Goal: Task Accomplishment & Management: Manage account settings

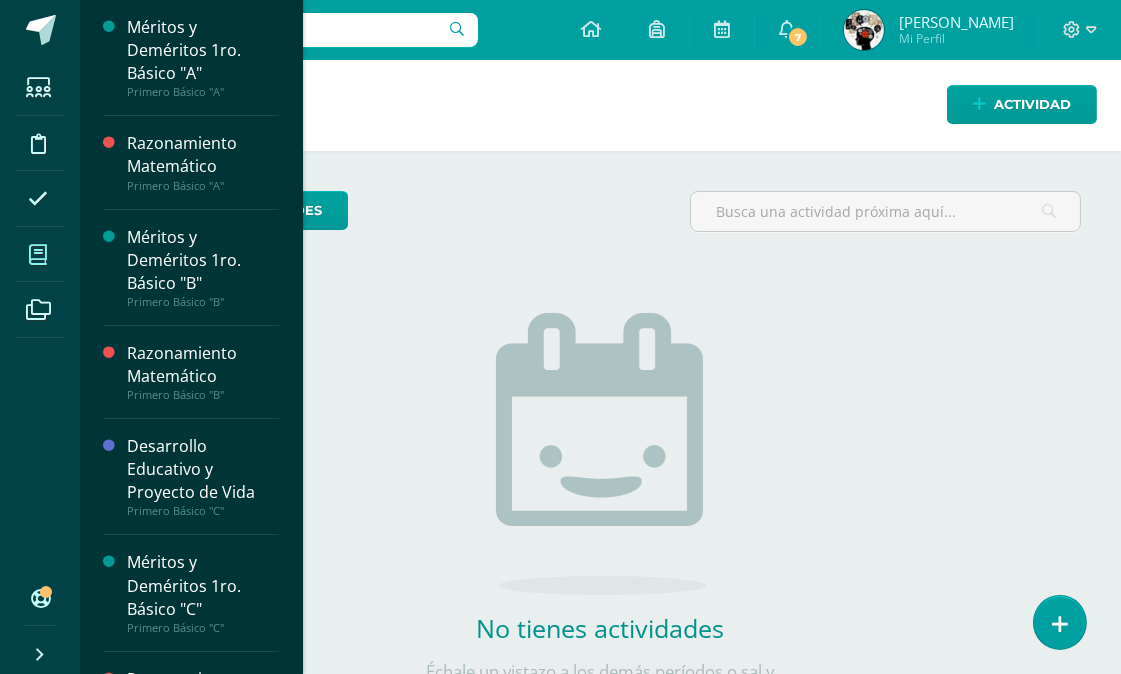
click at [48, 248] on span at bounding box center [38, 254] width 45 height 45
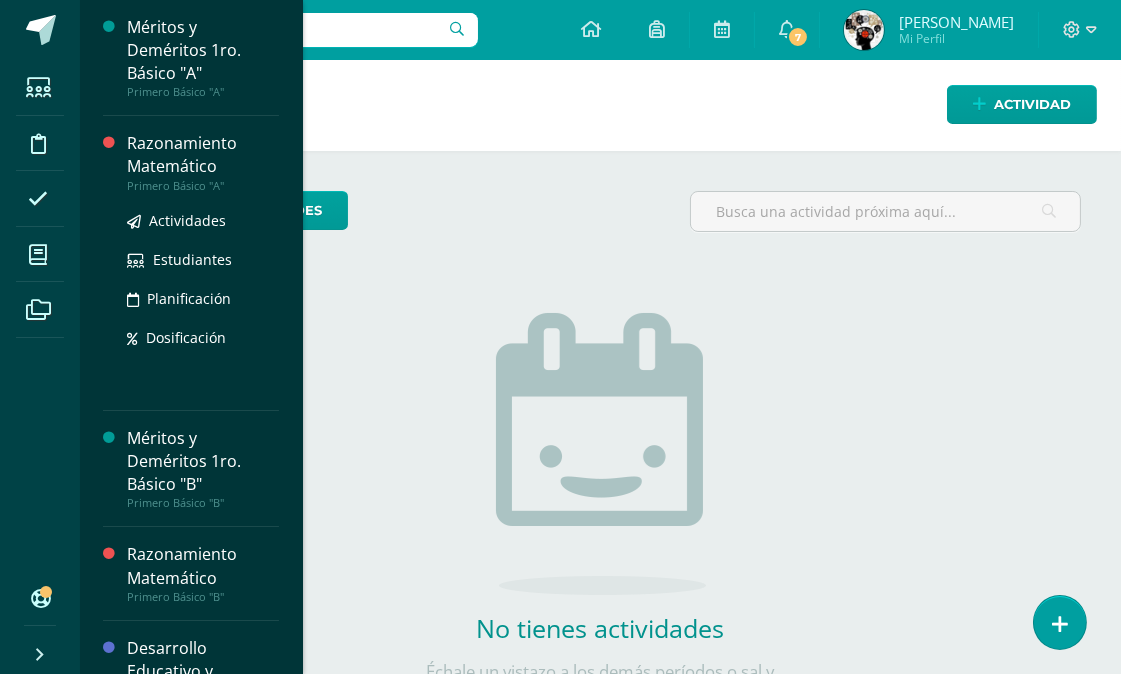
click at [197, 152] on div "Razonamiento Matemático" at bounding box center [203, 155] width 152 height 46
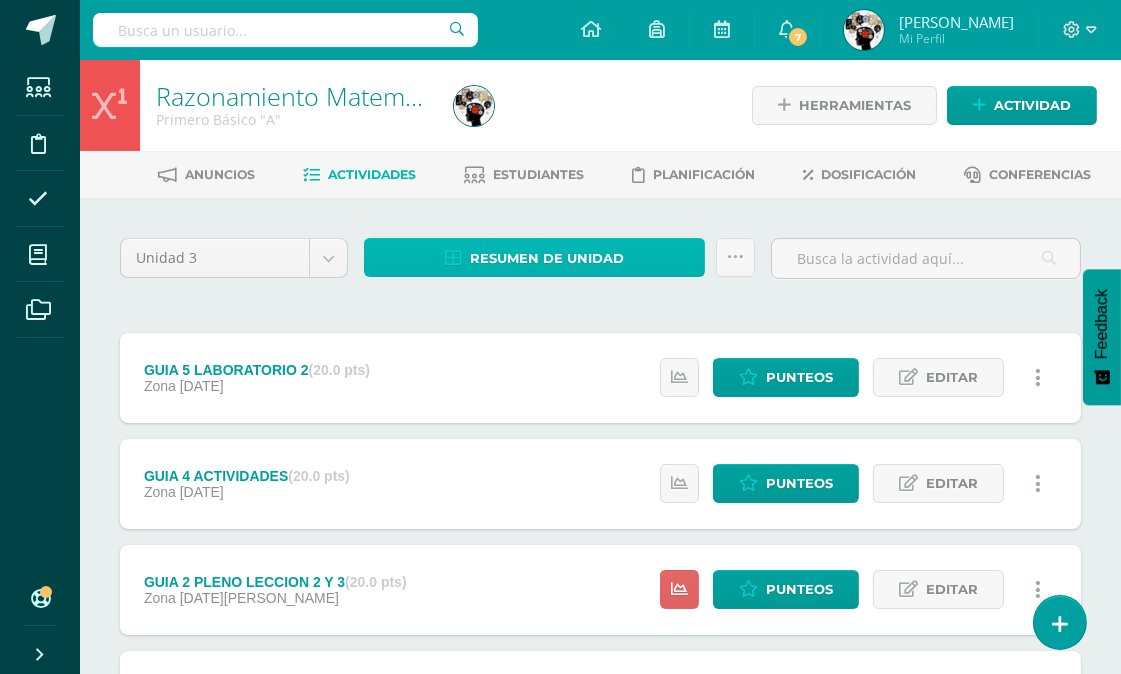
click at [556, 242] on span "Resumen de unidad" at bounding box center [547, 258] width 154 height 37
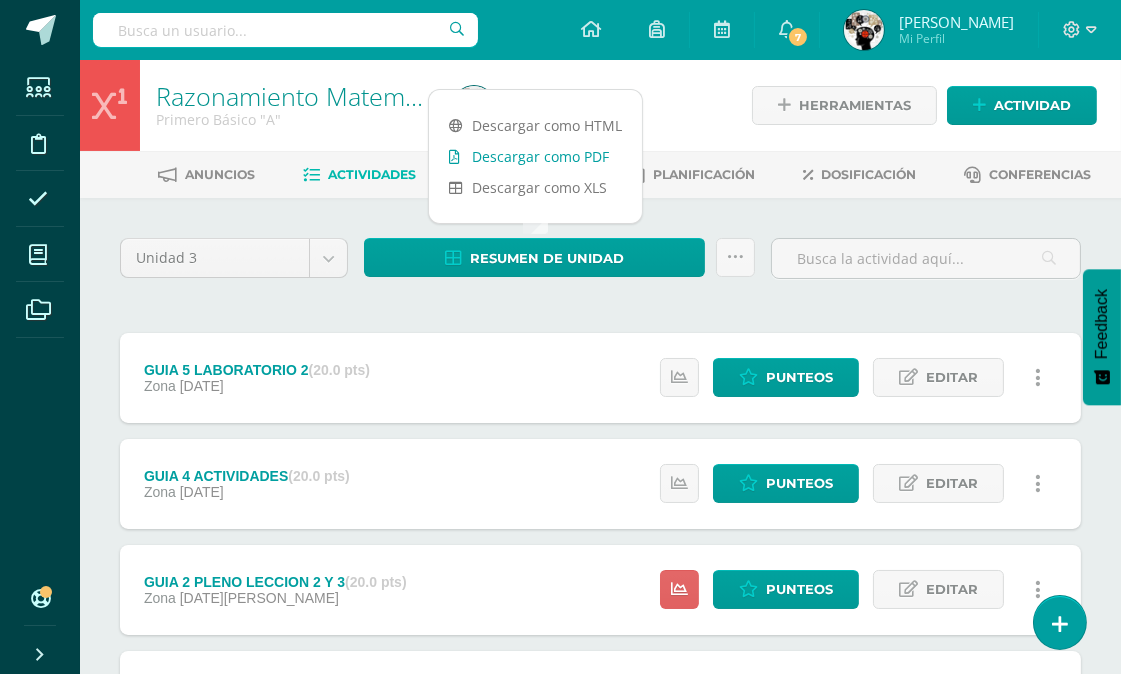
click at [556, 155] on link "Descargar como PDF" at bounding box center [535, 156] width 213 height 31
click at [801, 366] on span "Punteos" at bounding box center [799, 377] width 67 height 37
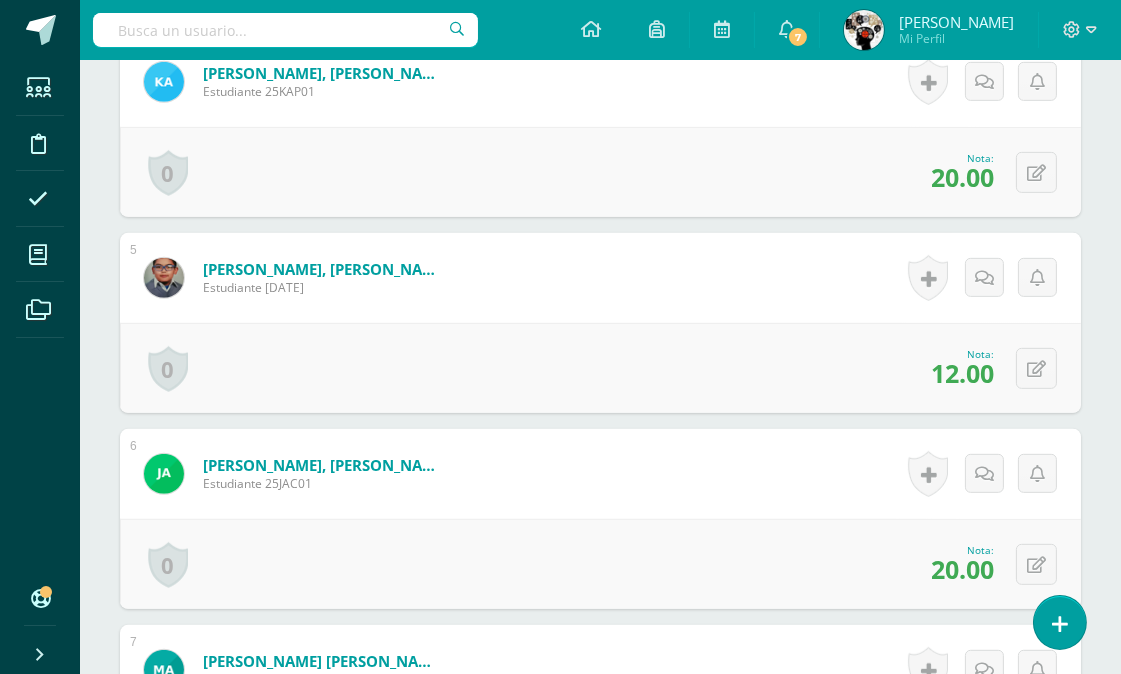
scroll to position [1266, 0]
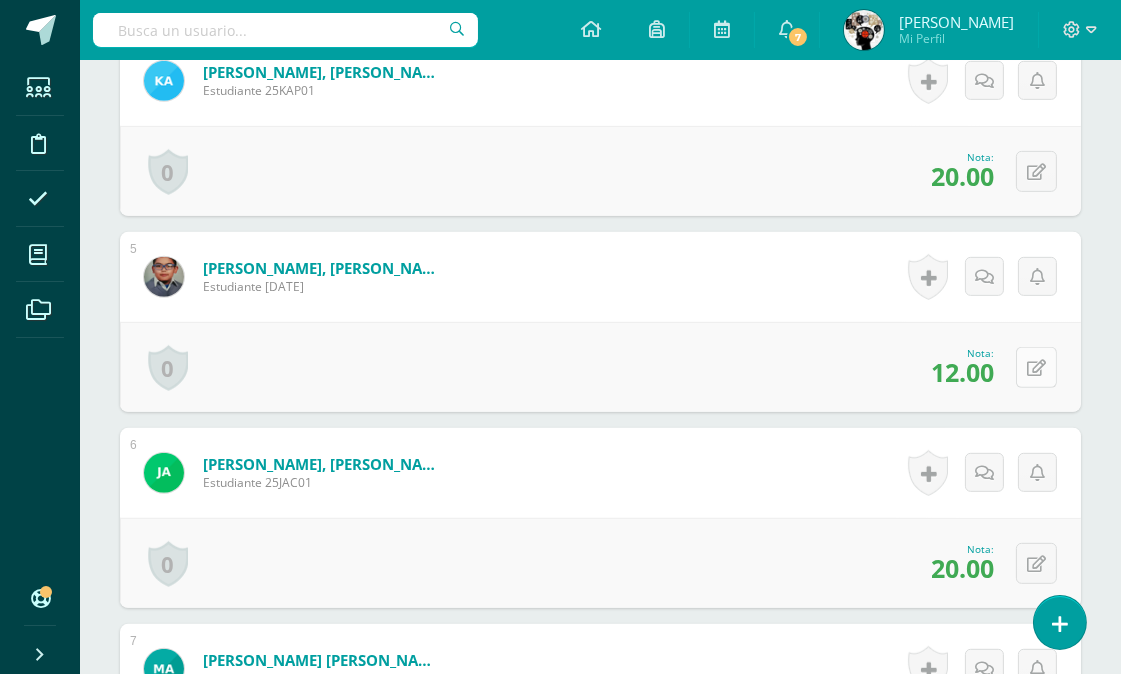
click at [1036, 361] on icon at bounding box center [1036, 368] width 19 height 17
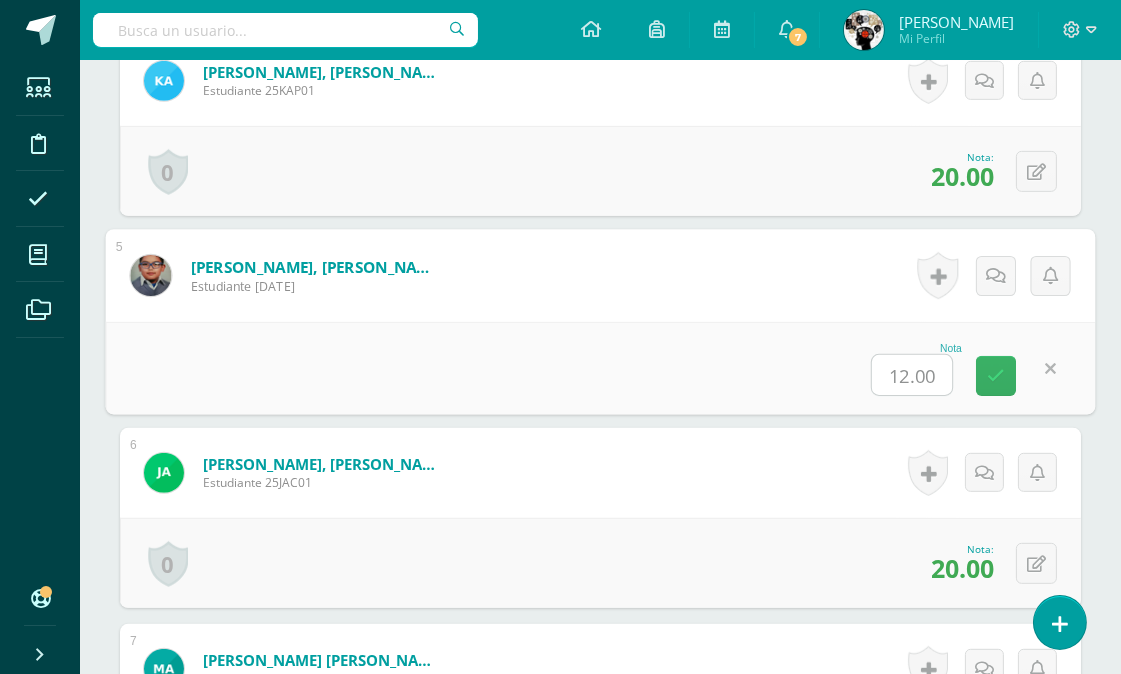
scroll to position [1267, 0]
type input "15"
click at [793, 345] on div "Nota 15" at bounding box center [601, 367] width 990 height 93
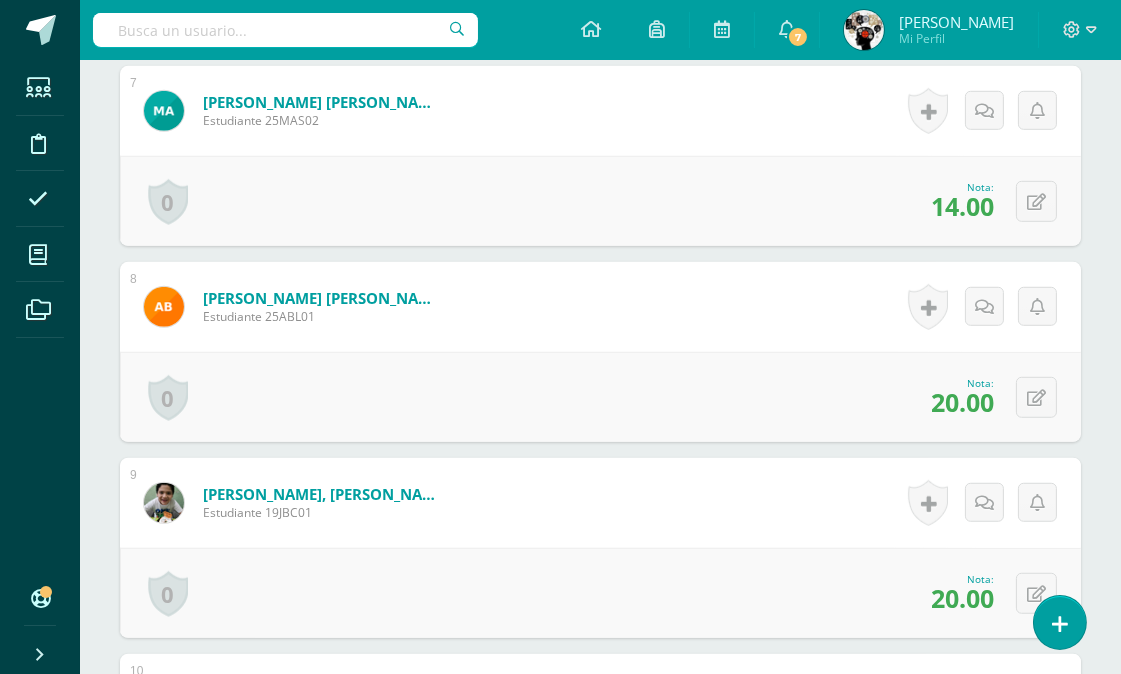
scroll to position [1713, 0]
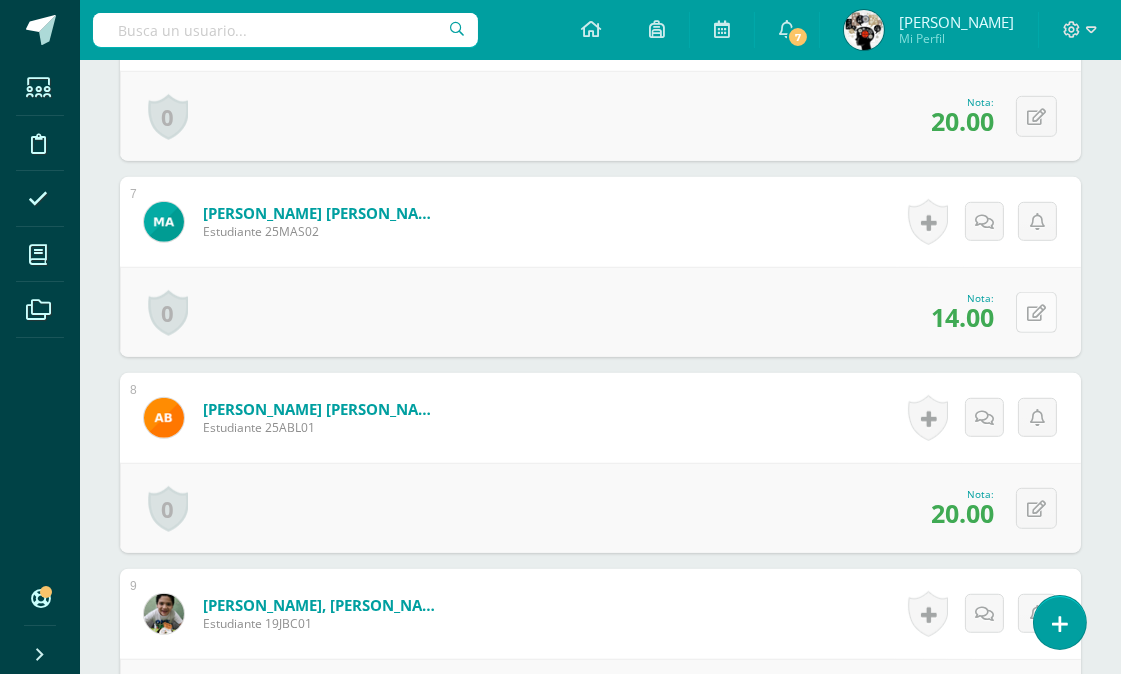
click at [1036, 310] on icon at bounding box center [1036, 313] width 19 height 17
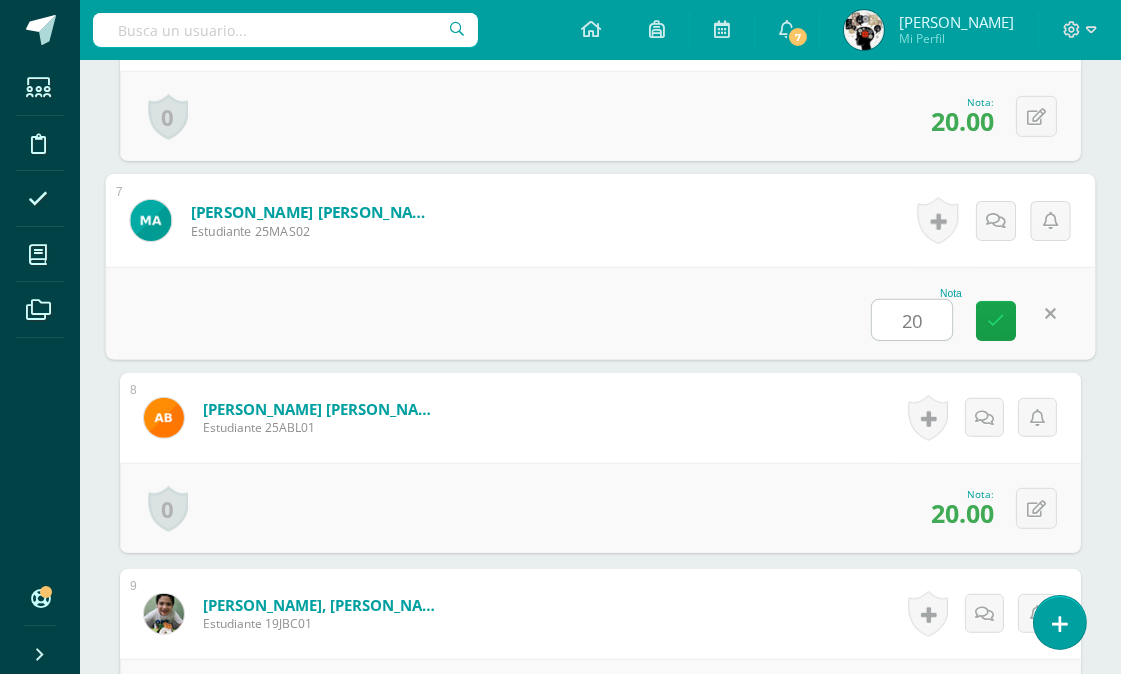
type input "20"
click at [683, 253] on form "Avila Sandoval, Mía Fernanda Estudiante 25MAS02 Nota 20 0 Logros Logros obtenid…" at bounding box center [601, 220] width 990 height 93
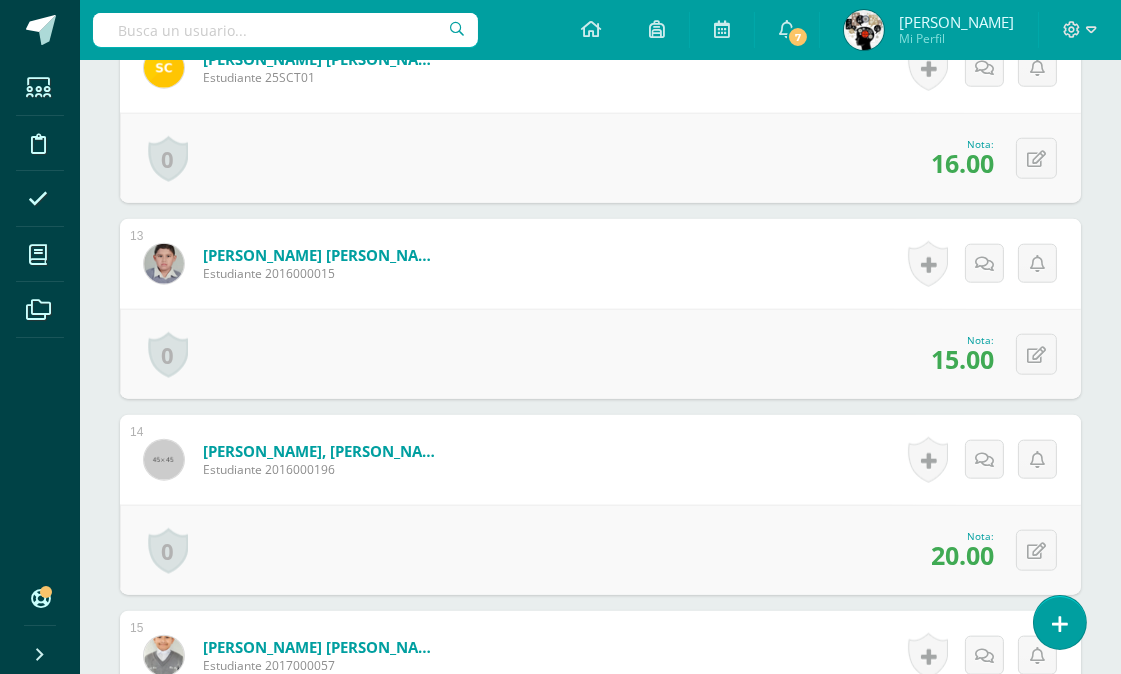
scroll to position [2935, 0]
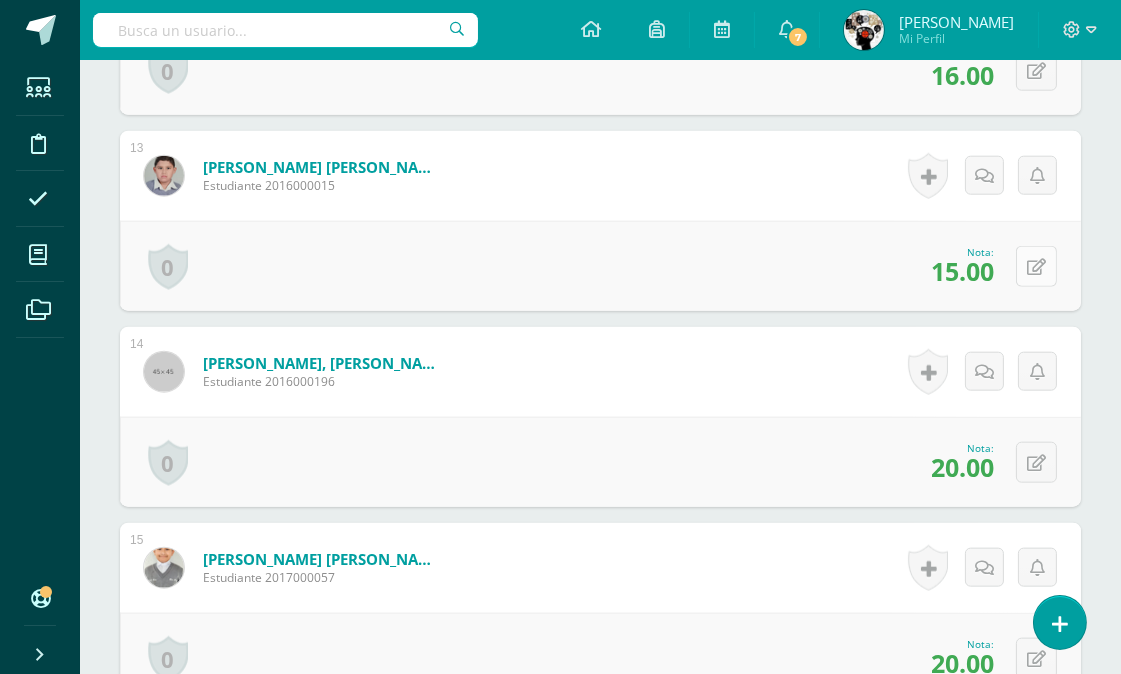
click at [1035, 263] on icon at bounding box center [1036, 267] width 19 height 17
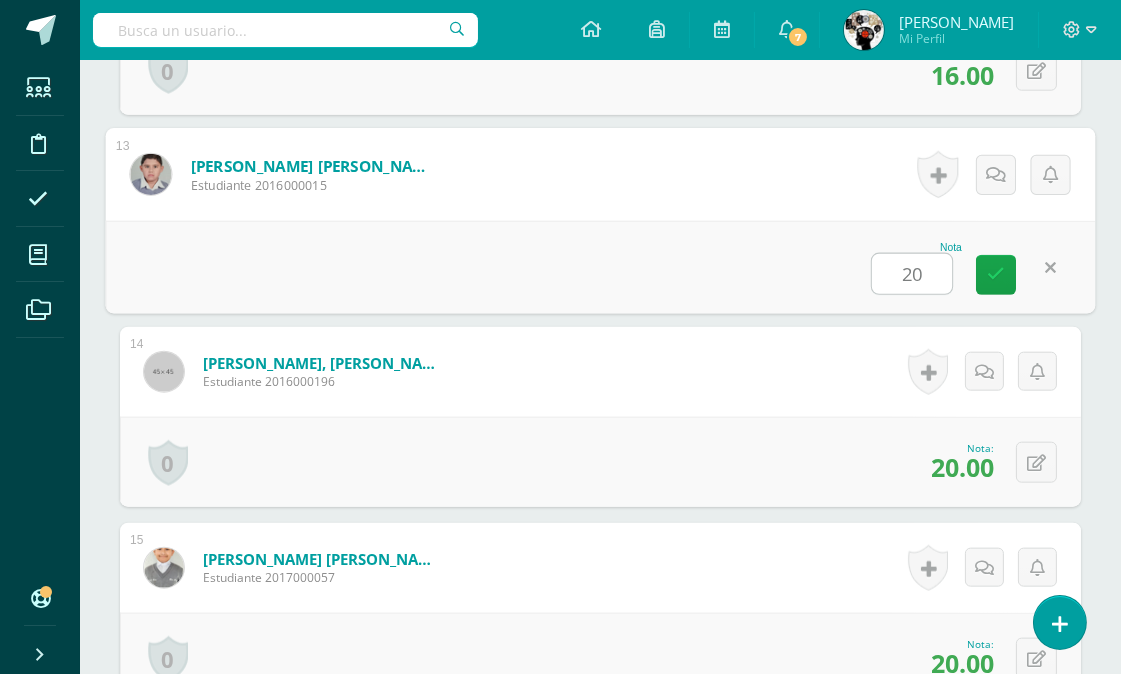
type input "20"
click at [805, 204] on form "Catalán Mendizabal, Thiago Alexandre Estudiante 2016000015 Nota 20 0 Logros Log…" at bounding box center [601, 174] width 990 height 93
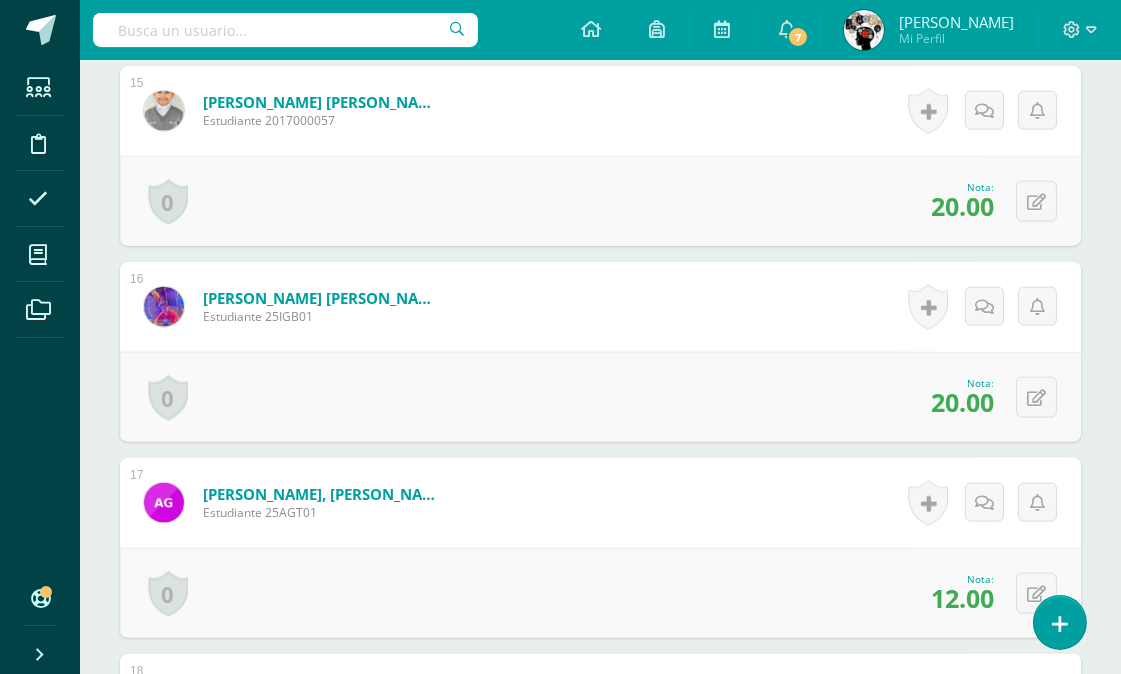
scroll to position [3713, 0]
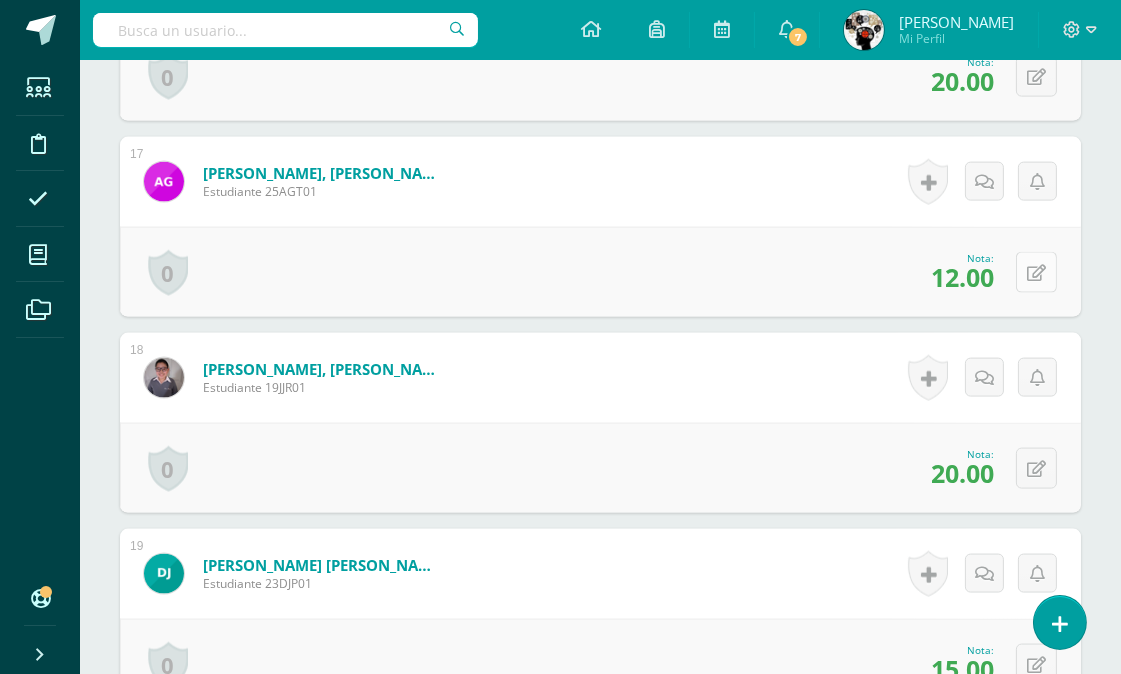
click at [1036, 271] on icon at bounding box center [1036, 273] width 19 height 17
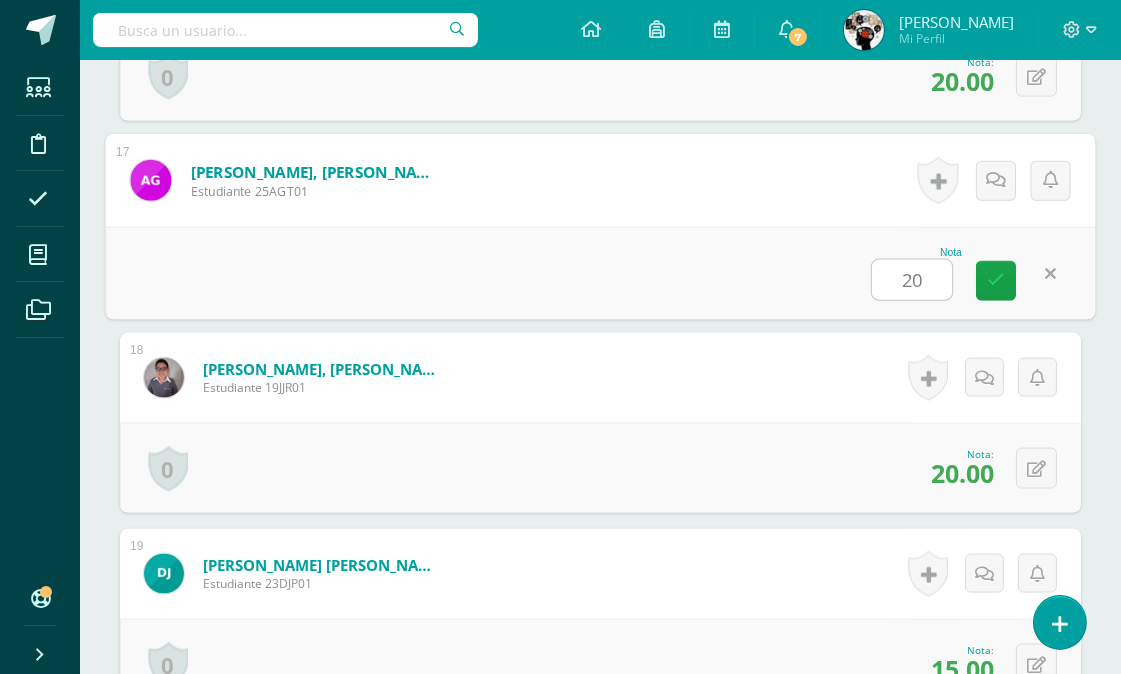
type input "20"
drag, startPoint x: 731, startPoint y: 245, endPoint x: 653, endPoint y: 292, distance: 91.1
click at [728, 245] on div "Nota 20" at bounding box center [601, 273] width 990 height 93
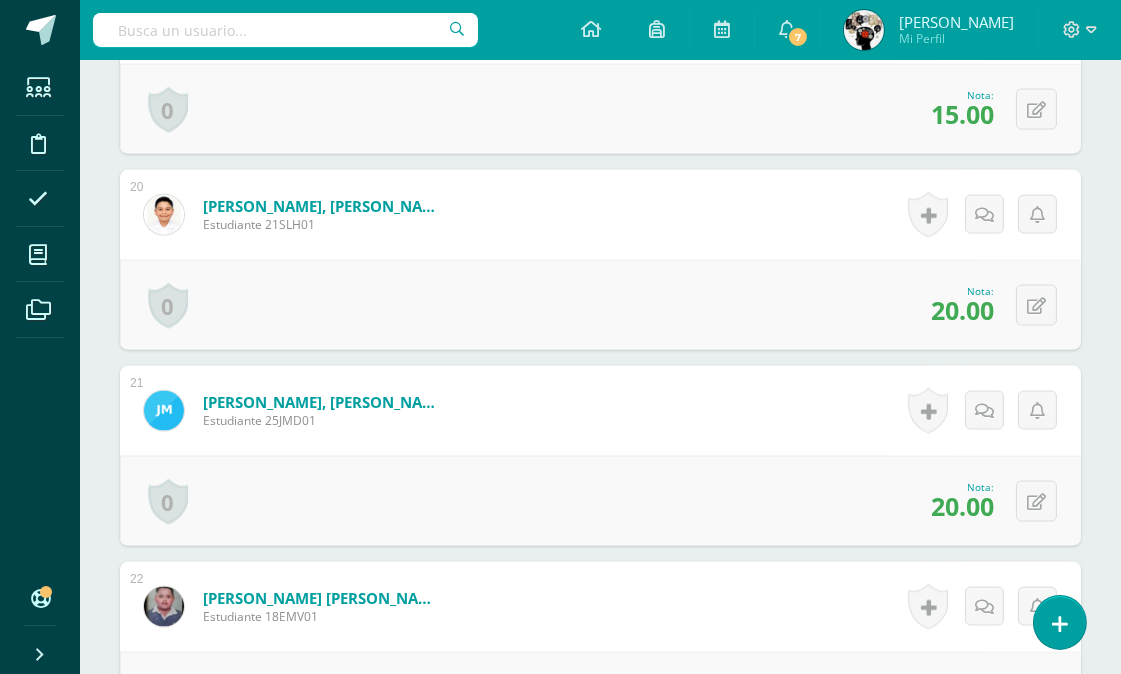
scroll to position [4157, 0]
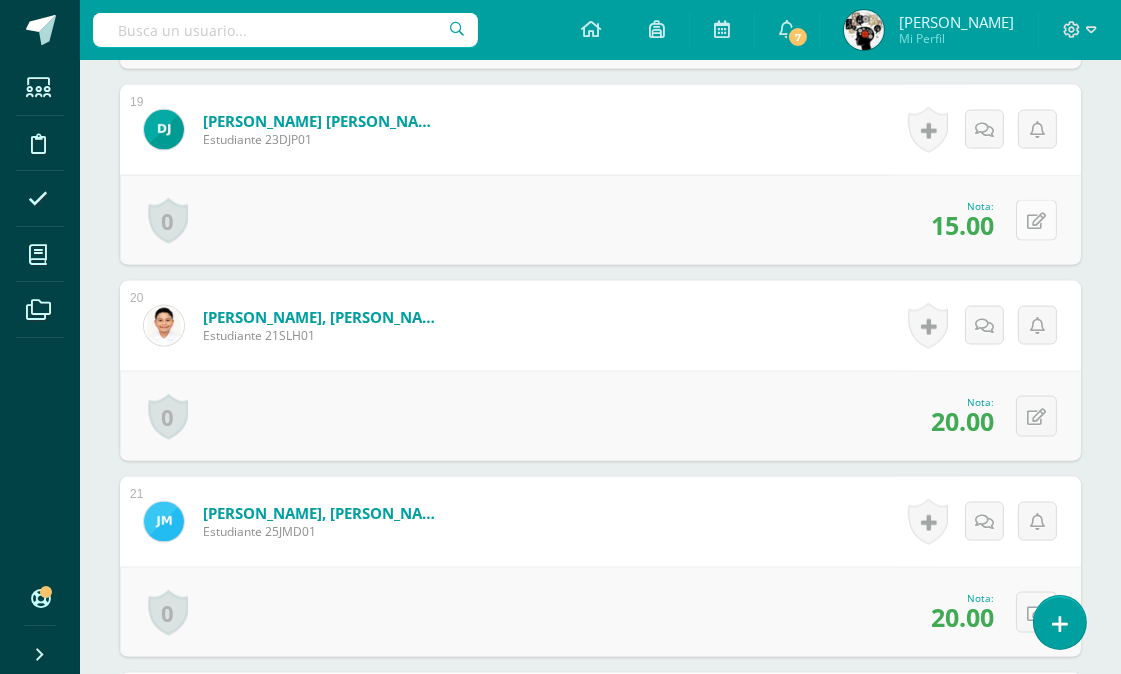
click at [1048, 223] on button at bounding box center [1036, 220] width 41 height 41
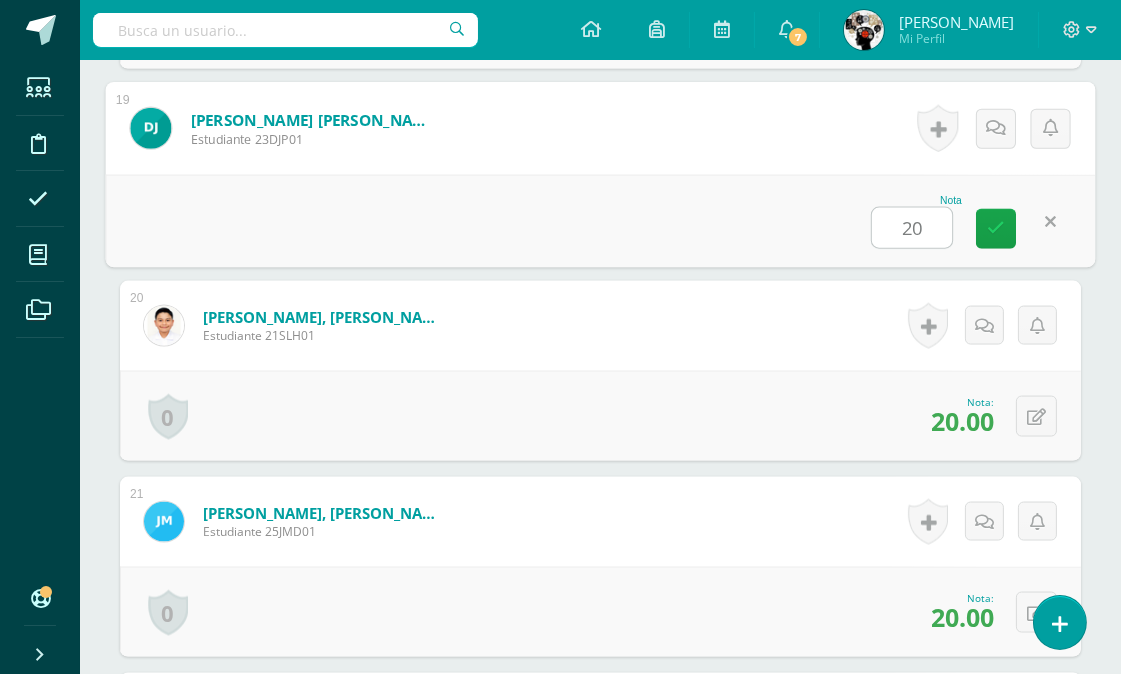
type input "20"
click at [790, 75] on div "1 Alvarado Fuentes, Josué Gabriel Estudiante 2017000037 Nota 20.00 0 Logros Log…" at bounding box center [600, 76] width 961 height 7039
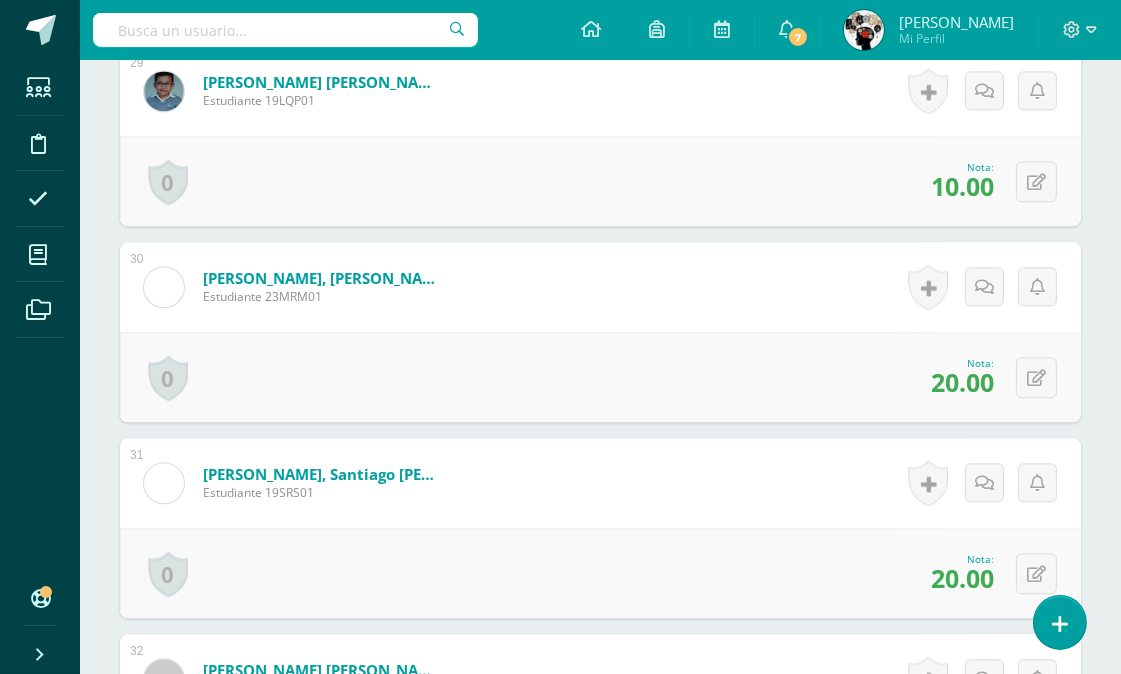
scroll to position [6045, 0]
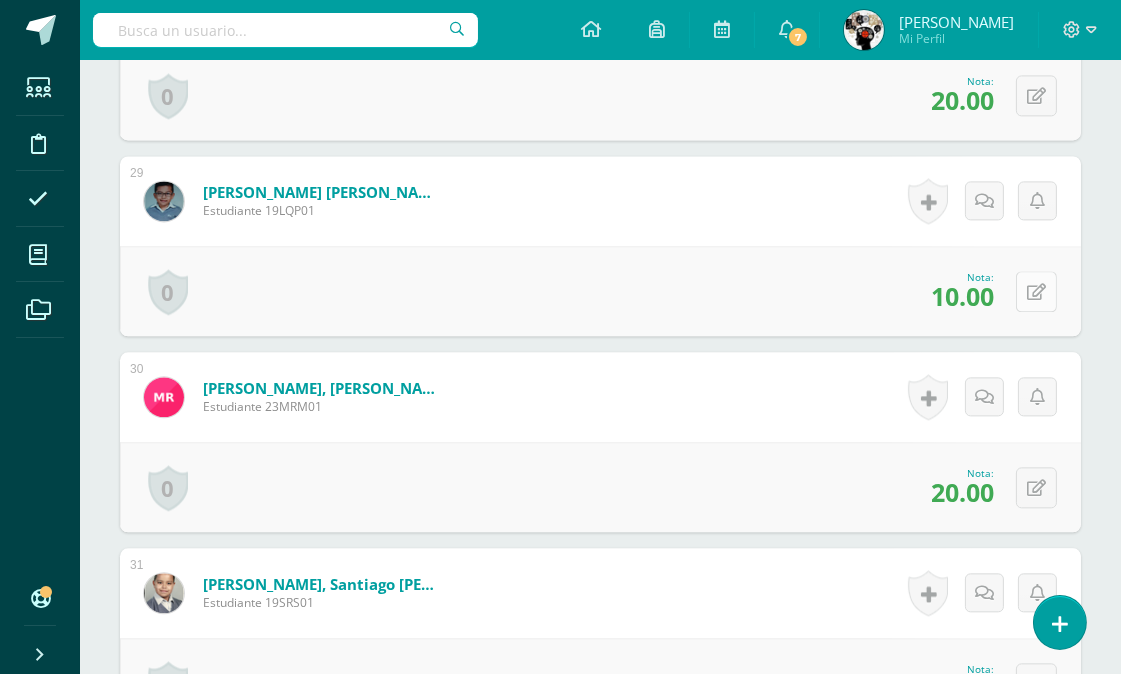
click at [1041, 284] on icon at bounding box center [1036, 292] width 19 height 17
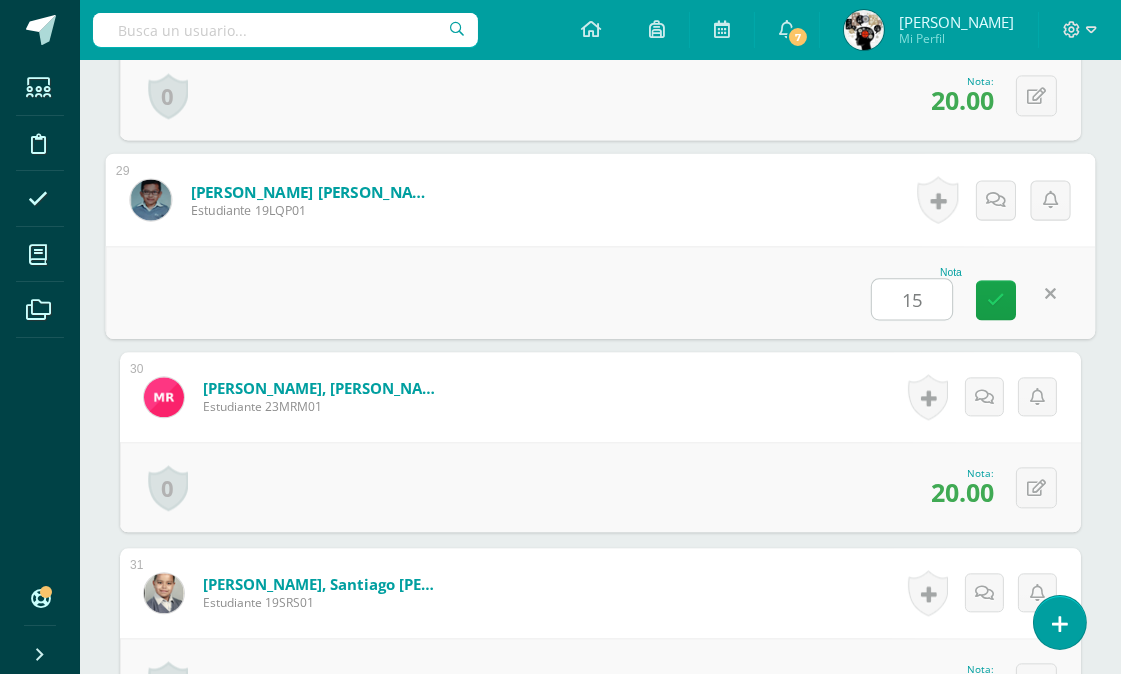
type input "15"
click at [687, 257] on div "Nota 15" at bounding box center [601, 292] width 990 height 93
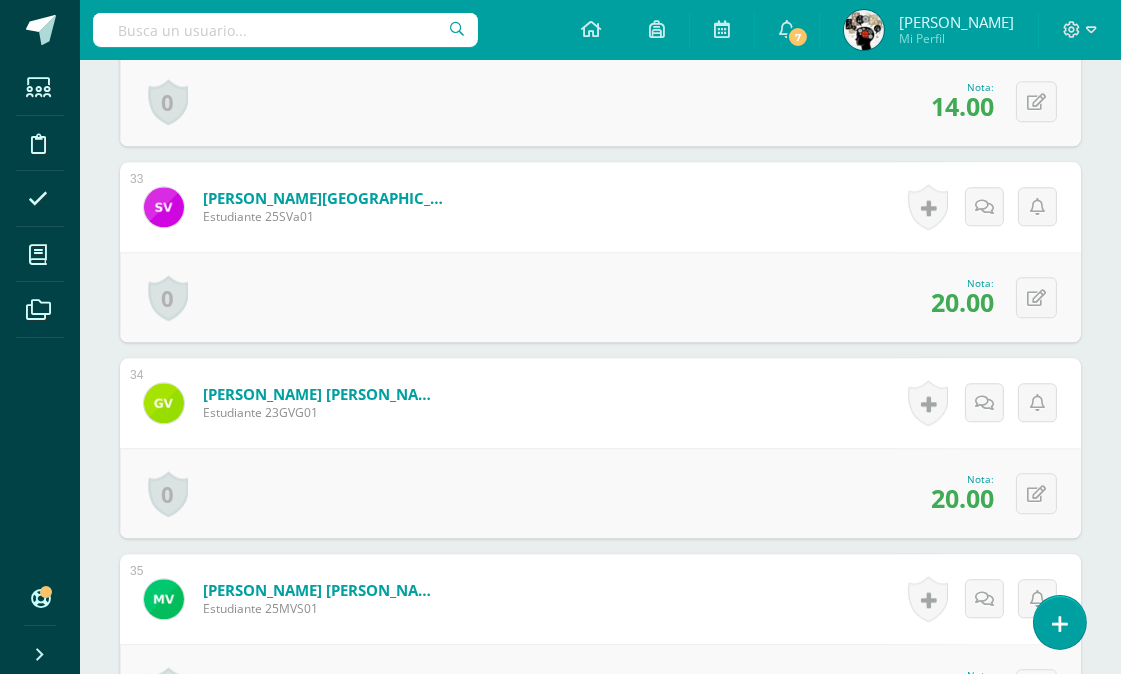
scroll to position [6601, 0]
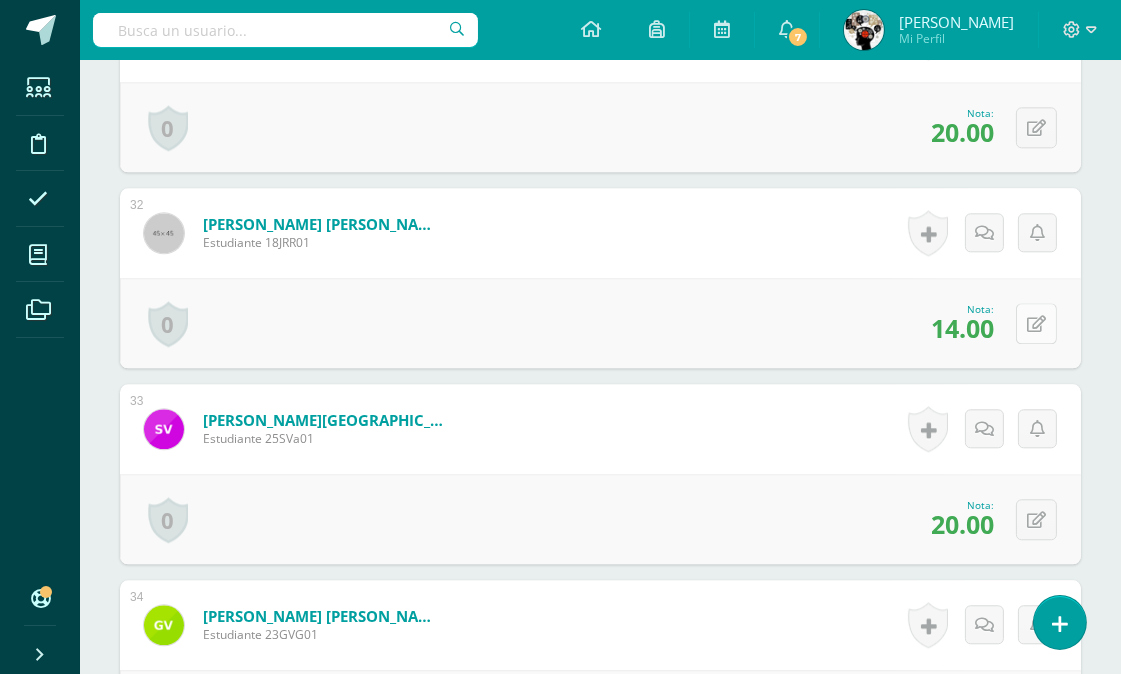
click at [1031, 321] on icon at bounding box center [1036, 324] width 19 height 17
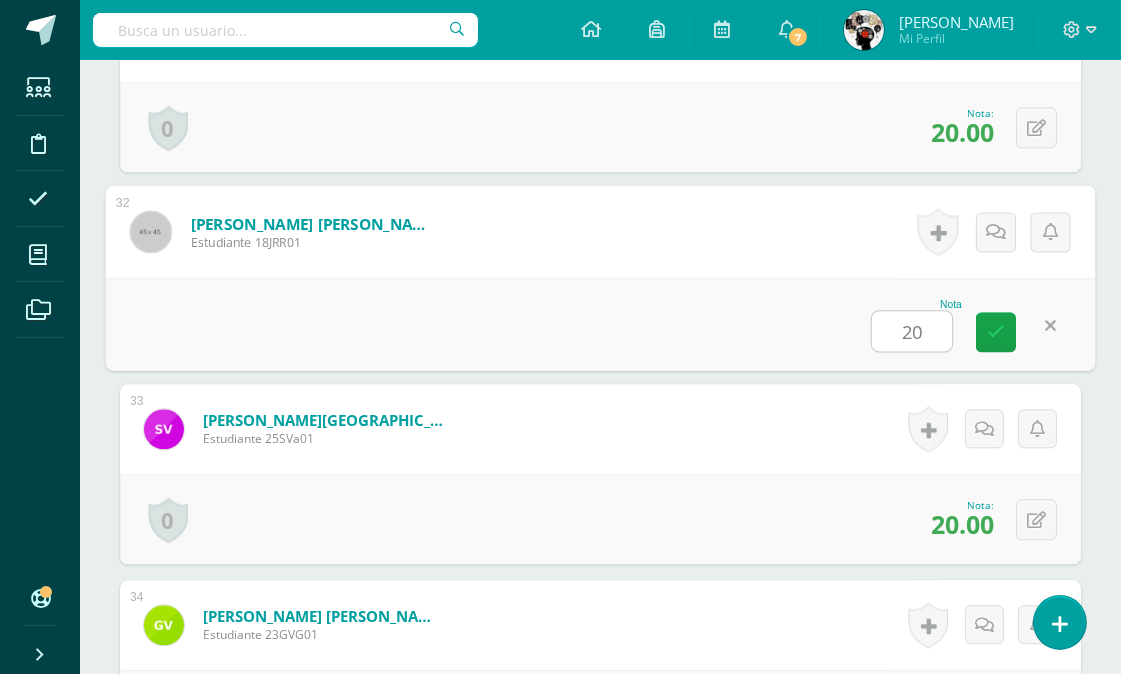
type input "20"
click at [662, 340] on div "Nota 20" at bounding box center [601, 324] width 990 height 93
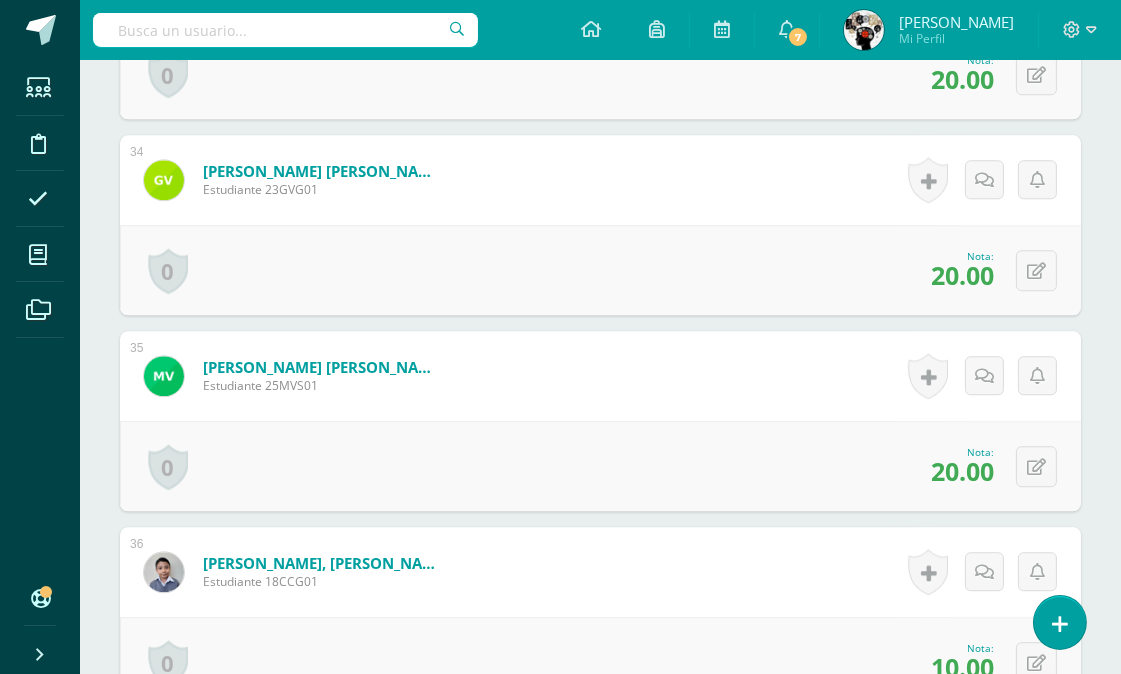
scroll to position [7306, 0]
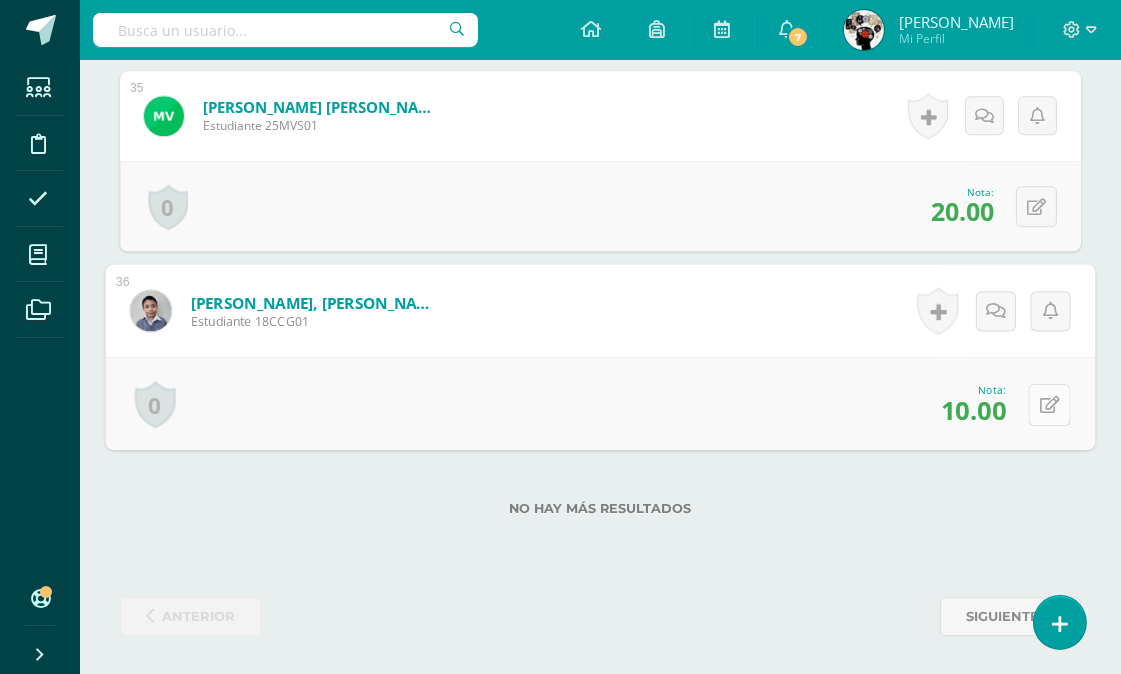
click at [1029, 394] on button at bounding box center [1050, 404] width 42 height 42
type input "20"
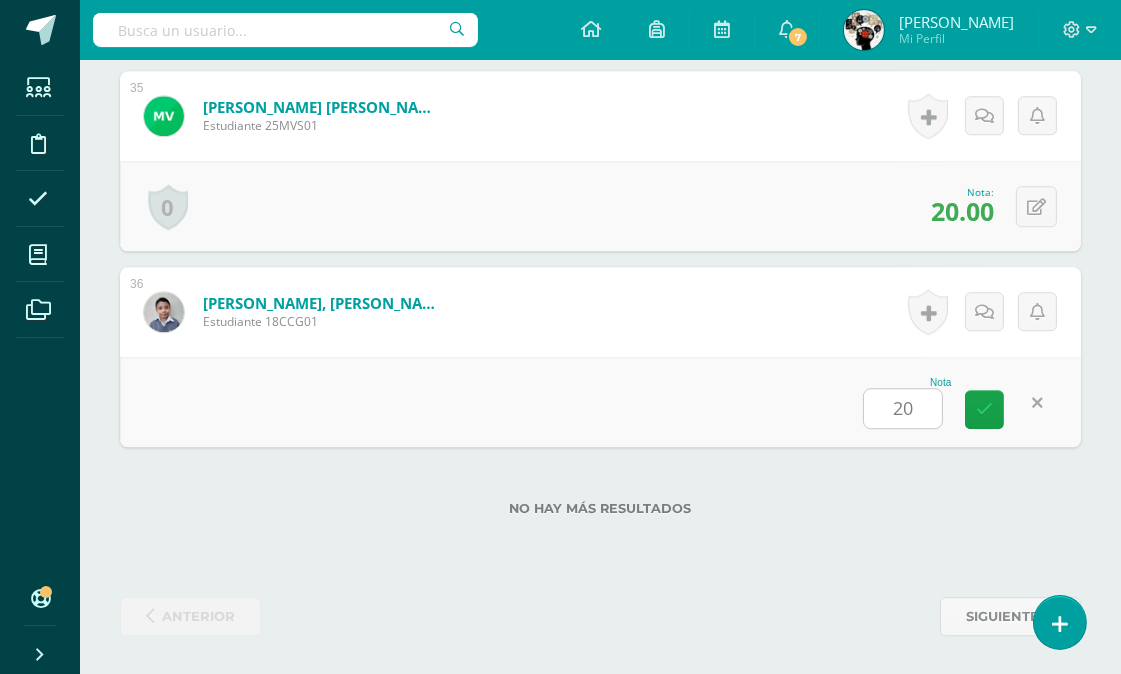
click at [622, 331] on form "Vega Chajchic, Carlos David Estudiante 18CCG01 Nota 20 0 Logros Logros obtenido…" at bounding box center [600, 312] width 961 height 90
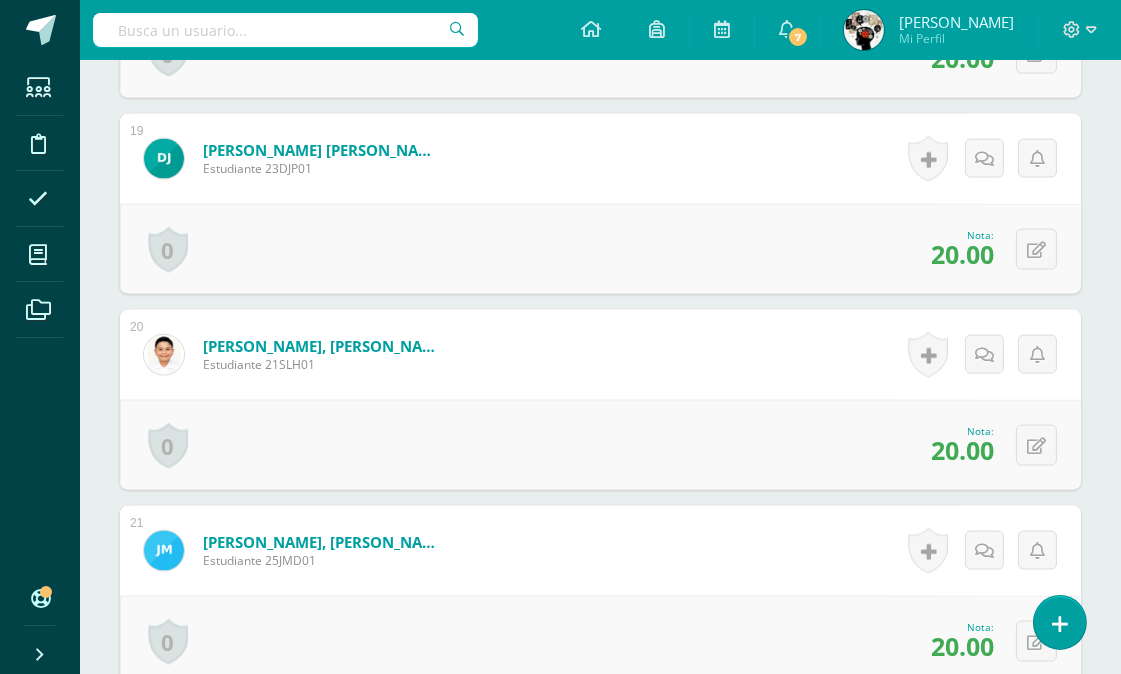
scroll to position [0, 0]
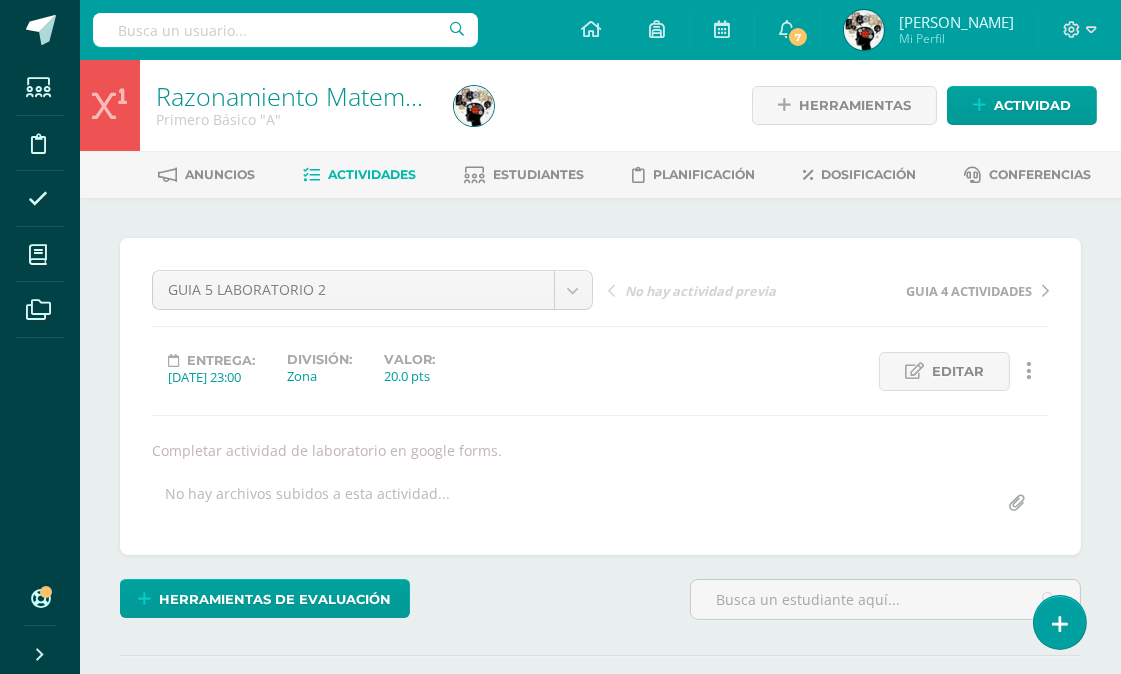
click at [396, 170] on span "Actividades" at bounding box center [372, 174] width 88 height 15
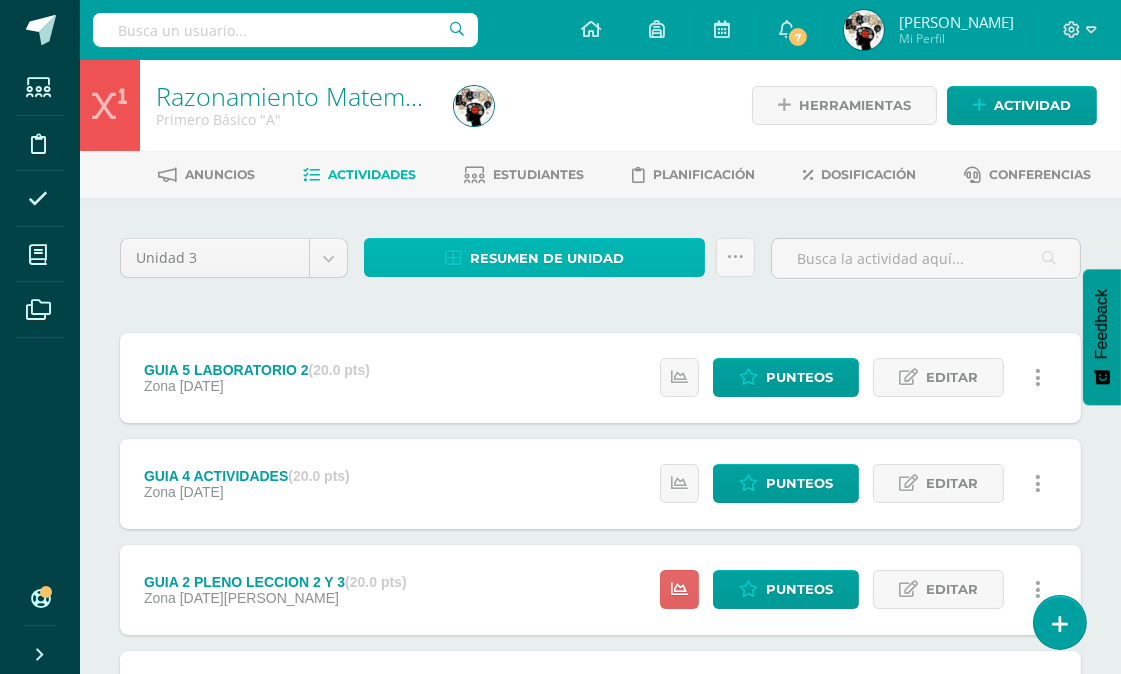
click at [524, 253] on span "Resumen de unidad" at bounding box center [547, 258] width 154 height 37
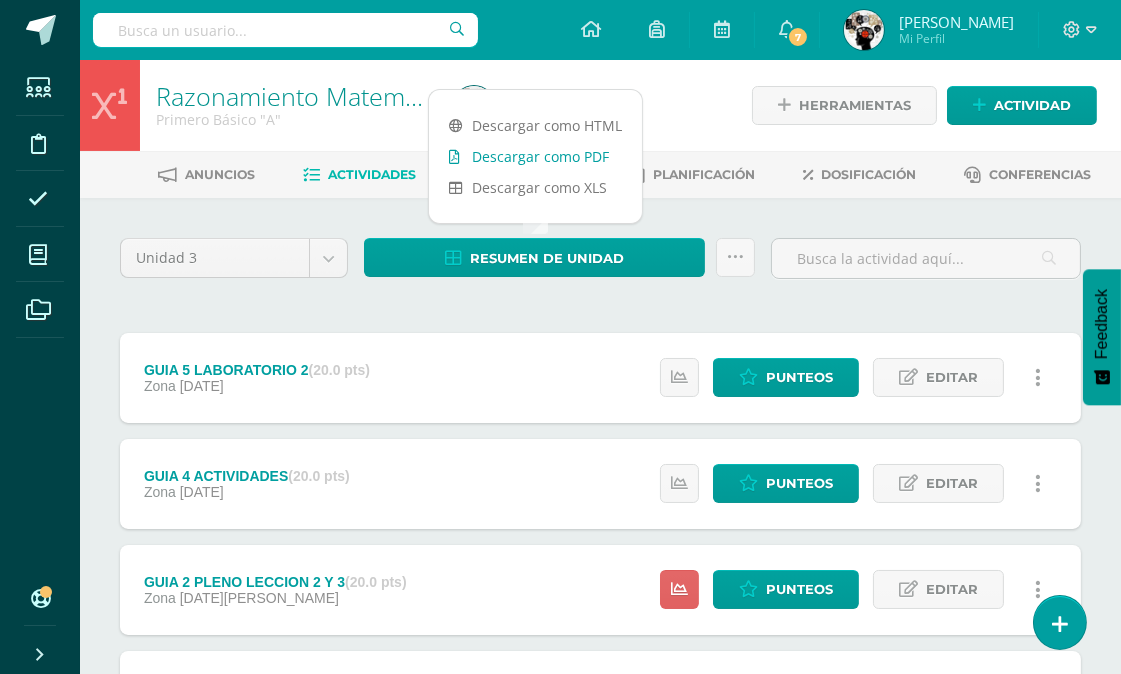
click at [571, 154] on link "Descargar como PDF" at bounding box center [535, 156] width 213 height 31
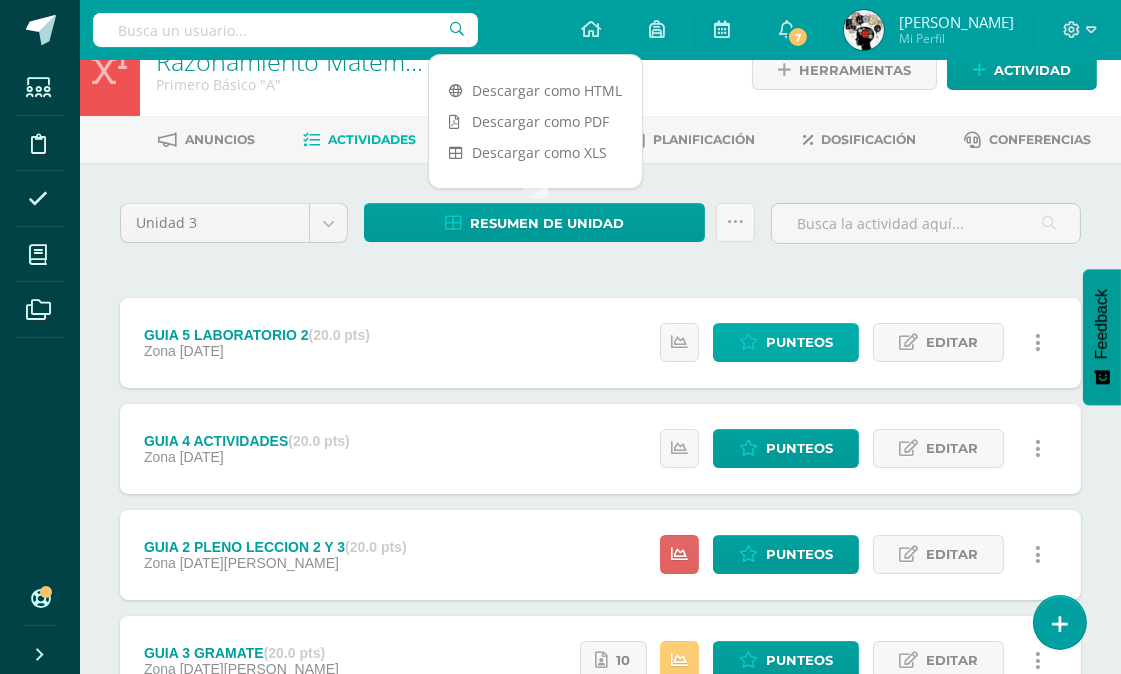
scroll to position [111, 0]
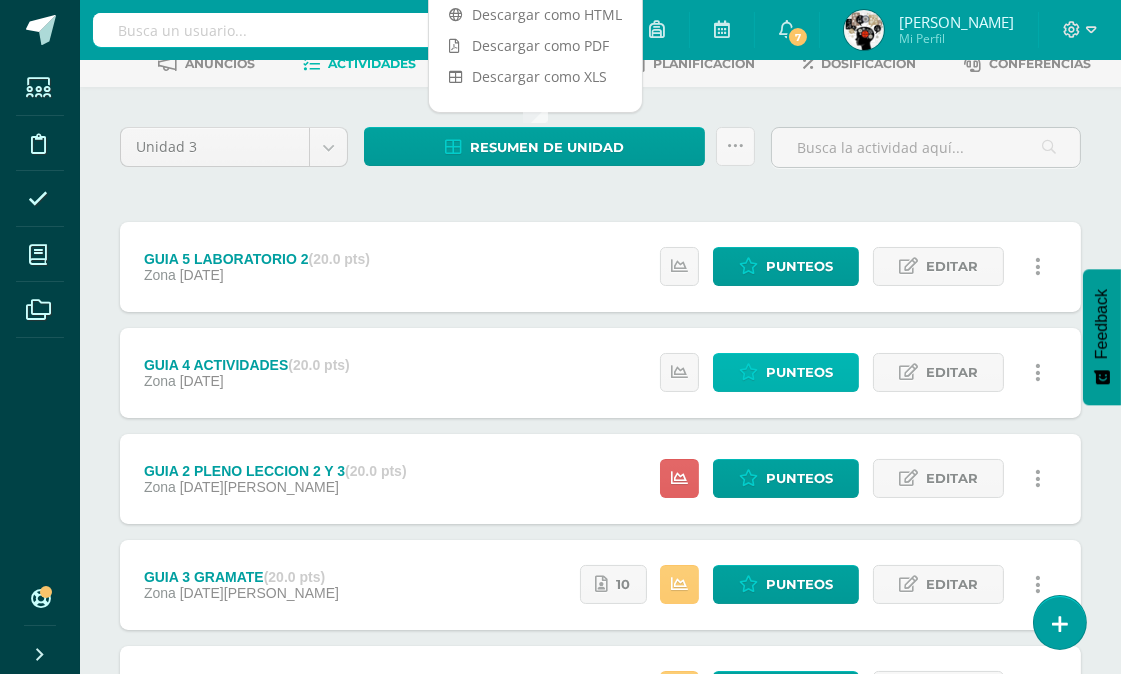
click at [804, 372] on span "Punteos" at bounding box center [799, 372] width 67 height 37
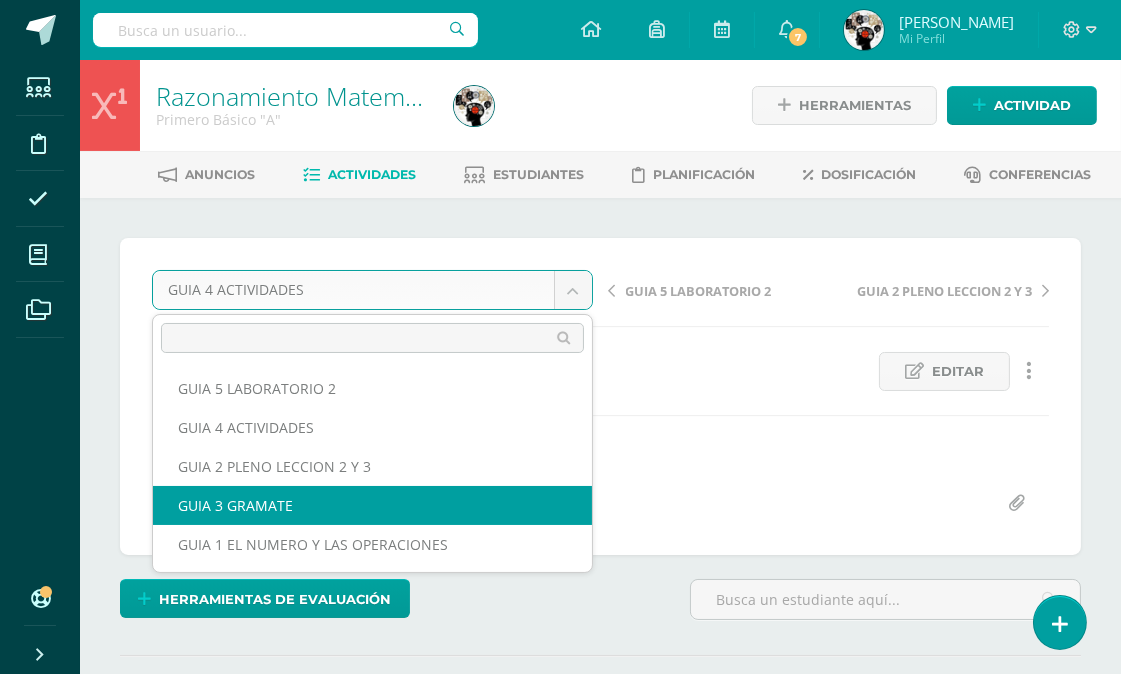
scroll to position [1, 0]
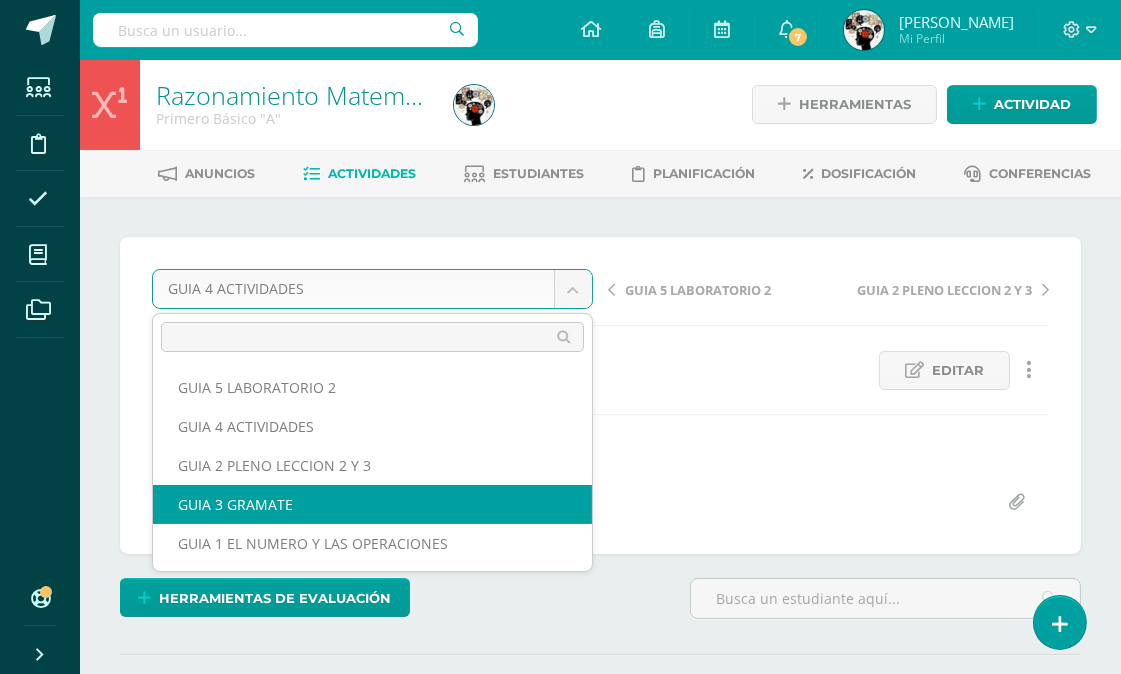
select select "/dashboard/teacher/grade-activity/175706/"
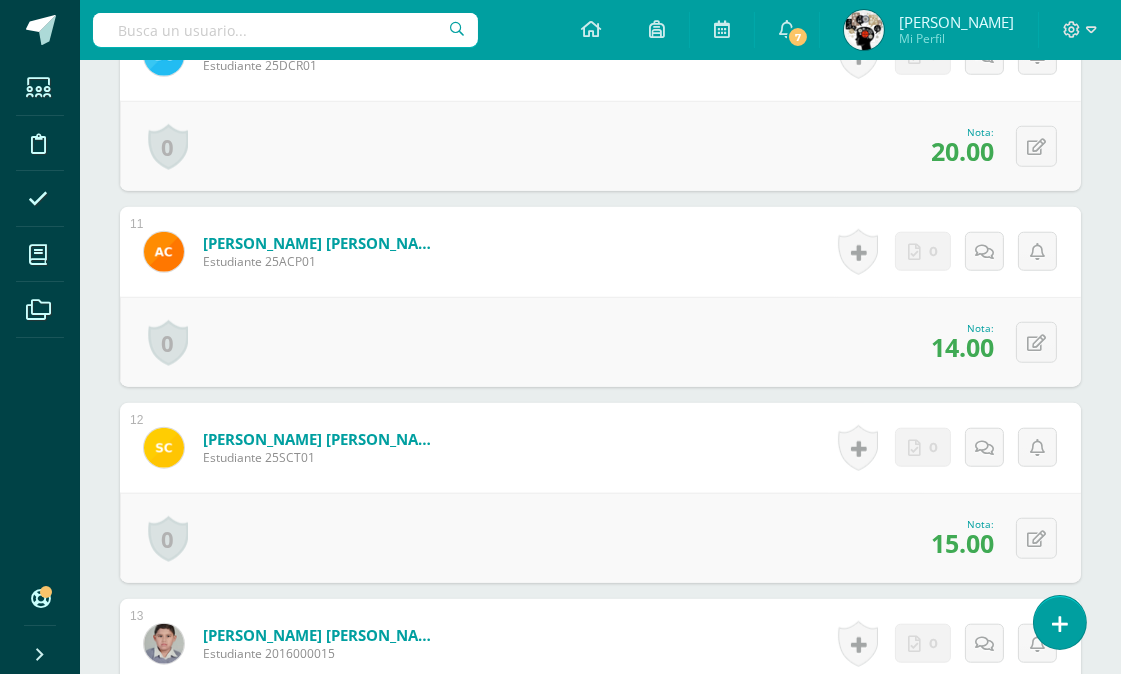
scroll to position [2758, 0]
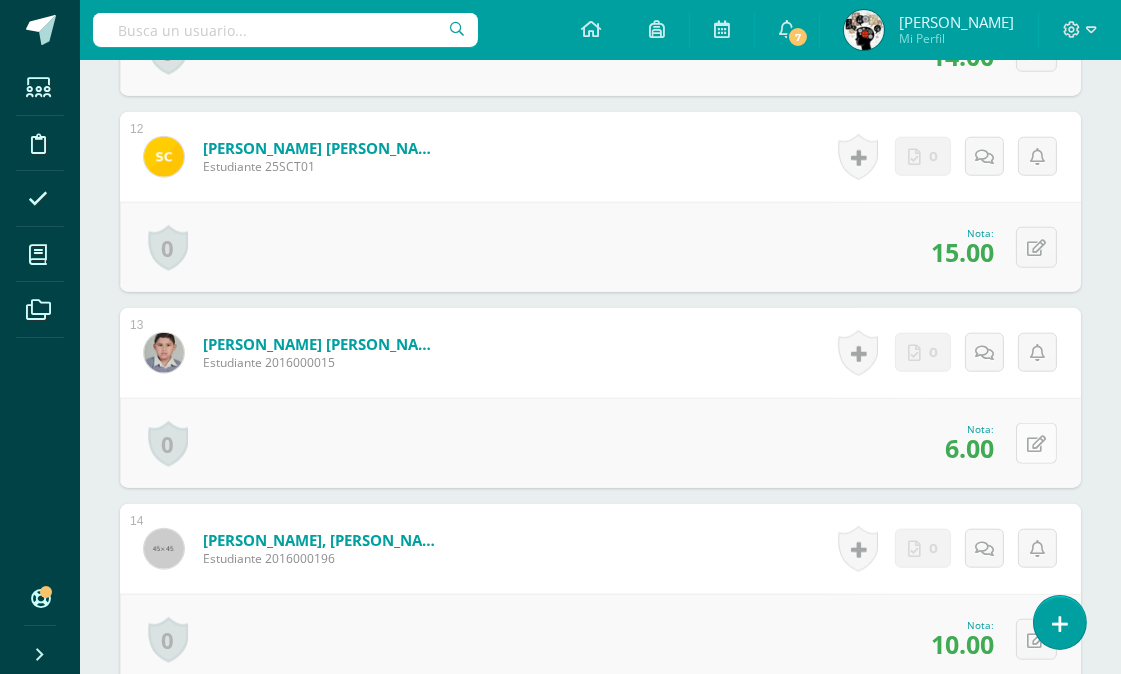
click at [1038, 436] on icon at bounding box center [1036, 444] width 19 height 17
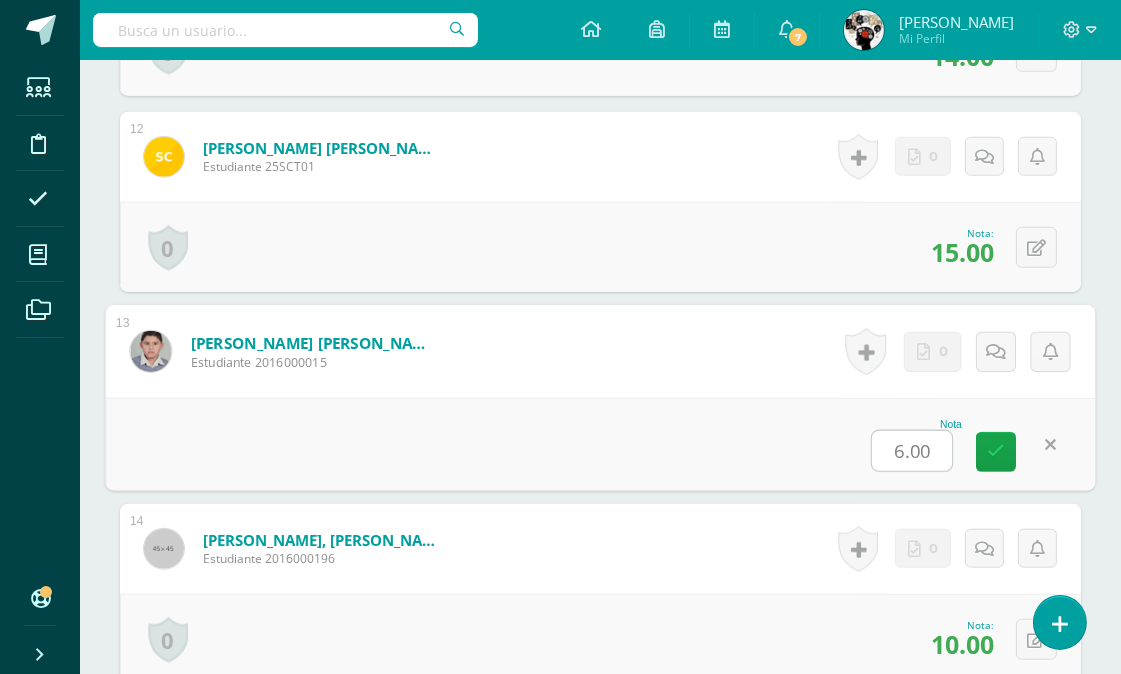
scroll to position [2760, 0]
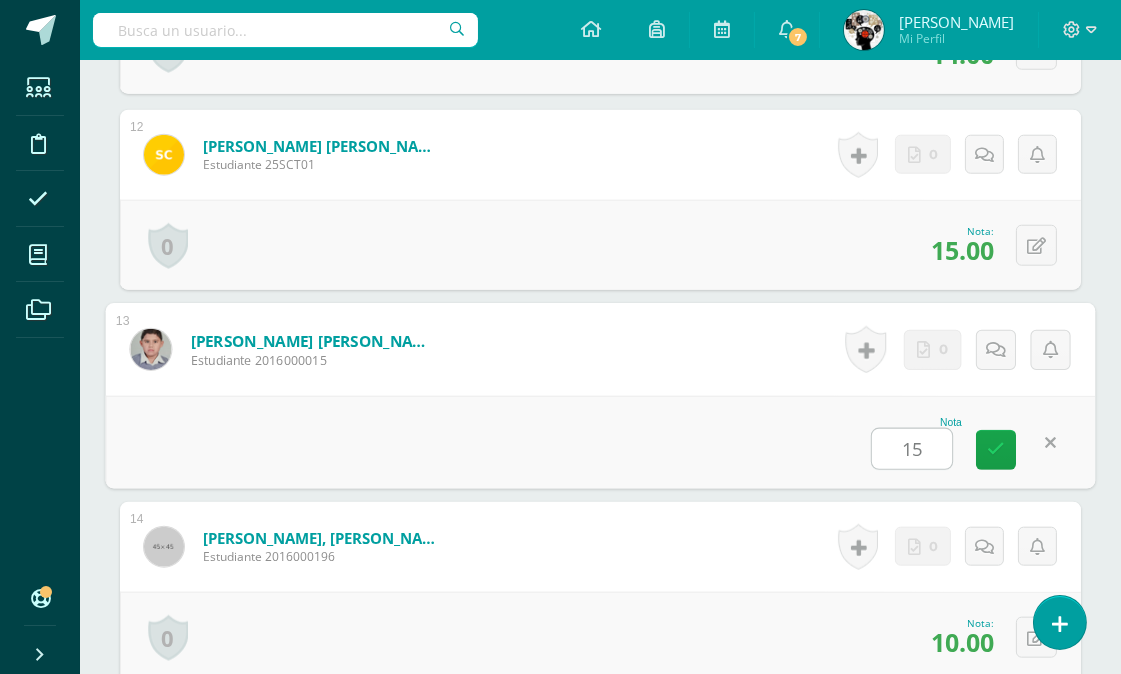
type input "15"
click at [800, 421] on div "Nota 15" at bounding box center [601, 442] width 990 height 93
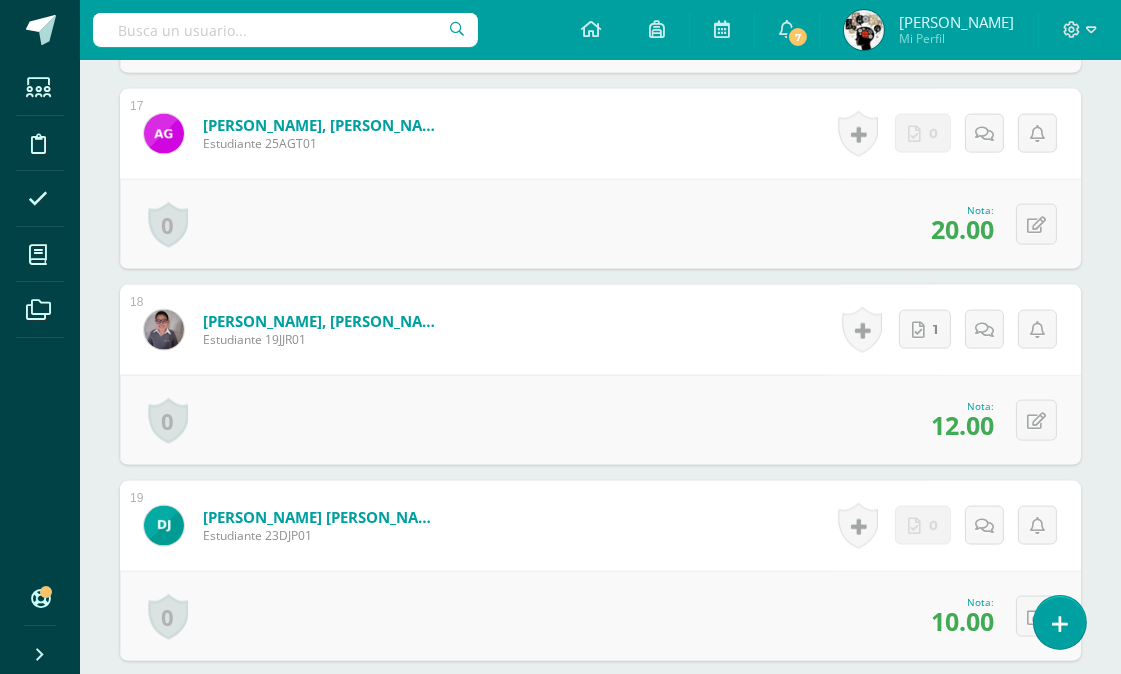
scroll to position [3983, 0]
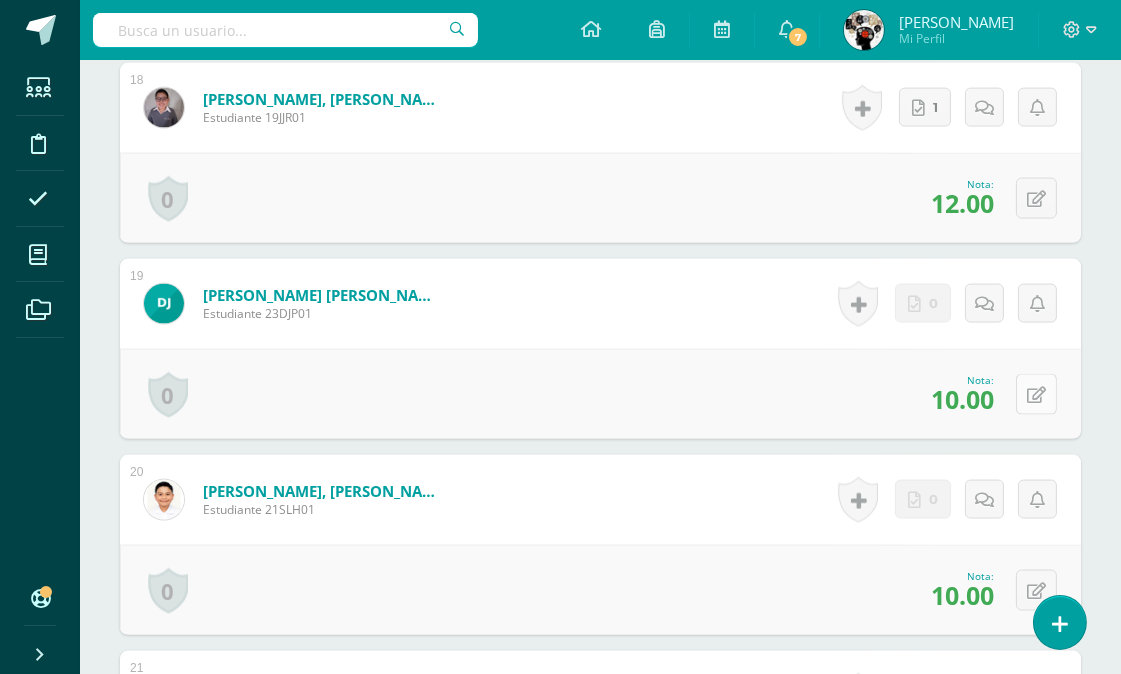
click at [1027, 391] on icon at bounding box center [1036, 395] width 19 height 17
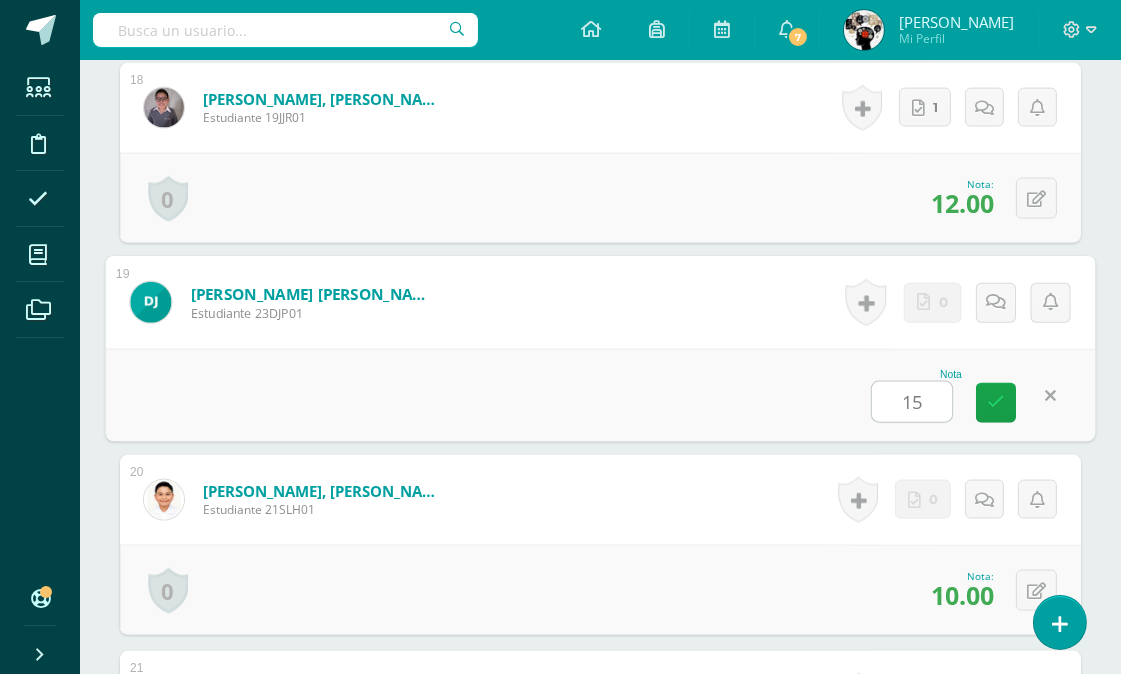
type input "15"
click at [793, 378] on div "Nota 15" at bounding box center [601, 395] width 990 height 93
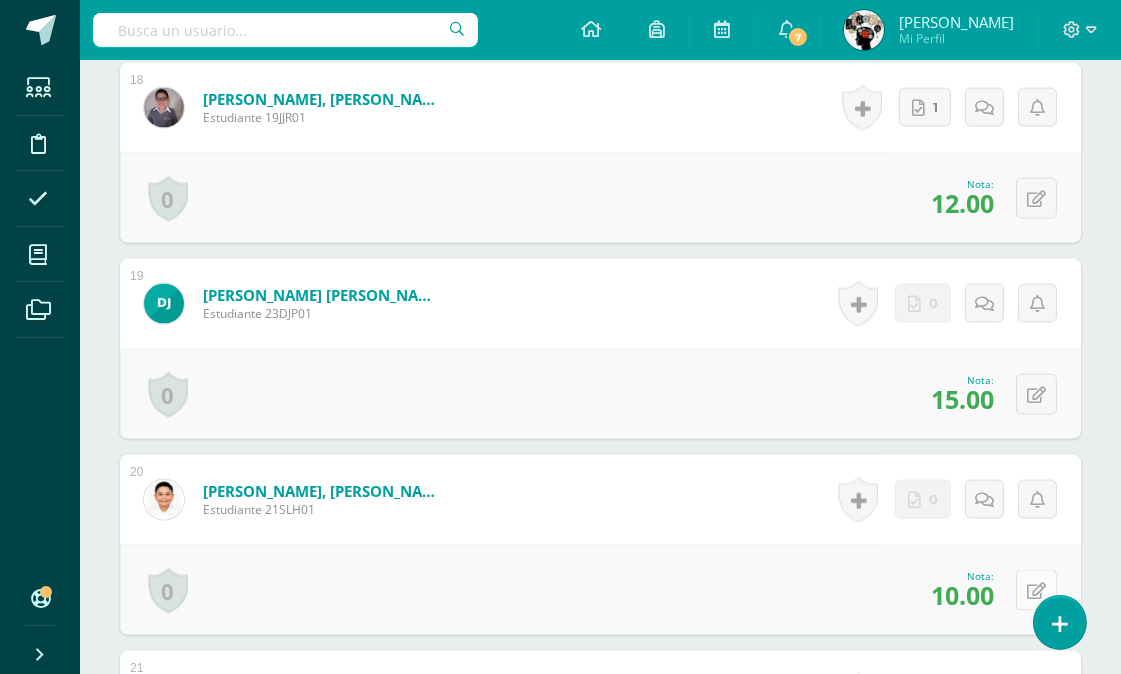
click at [1034, 583] on icon at bounding box center [1036, 591] width 19 height 17
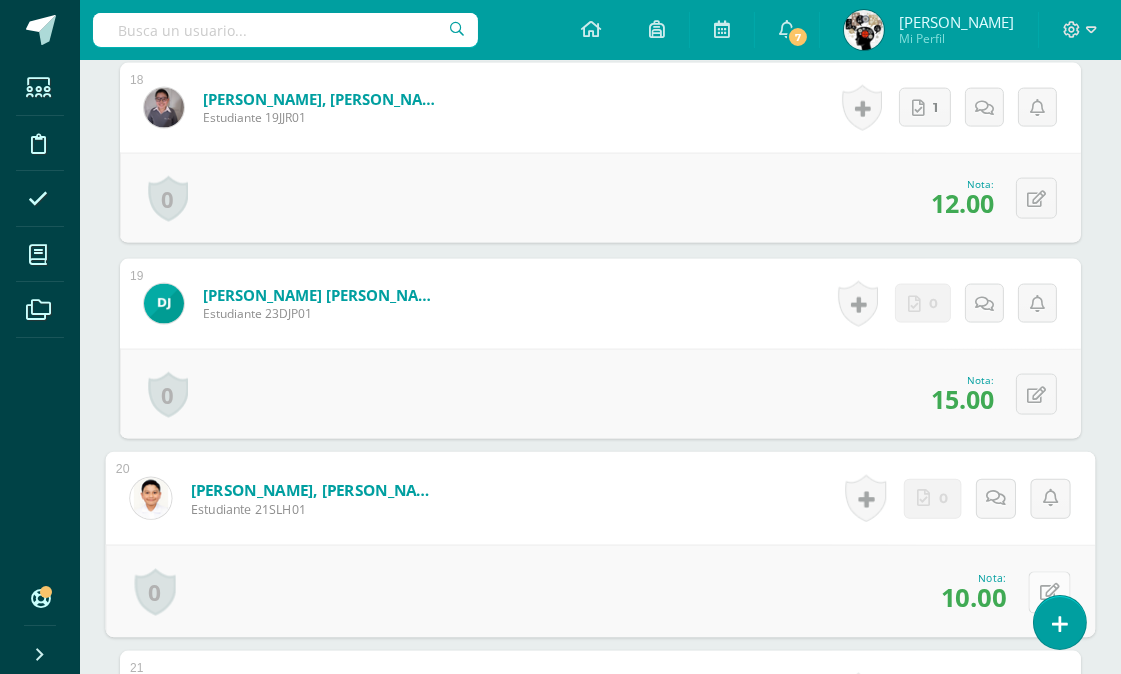
scroll to position [4205, 0]
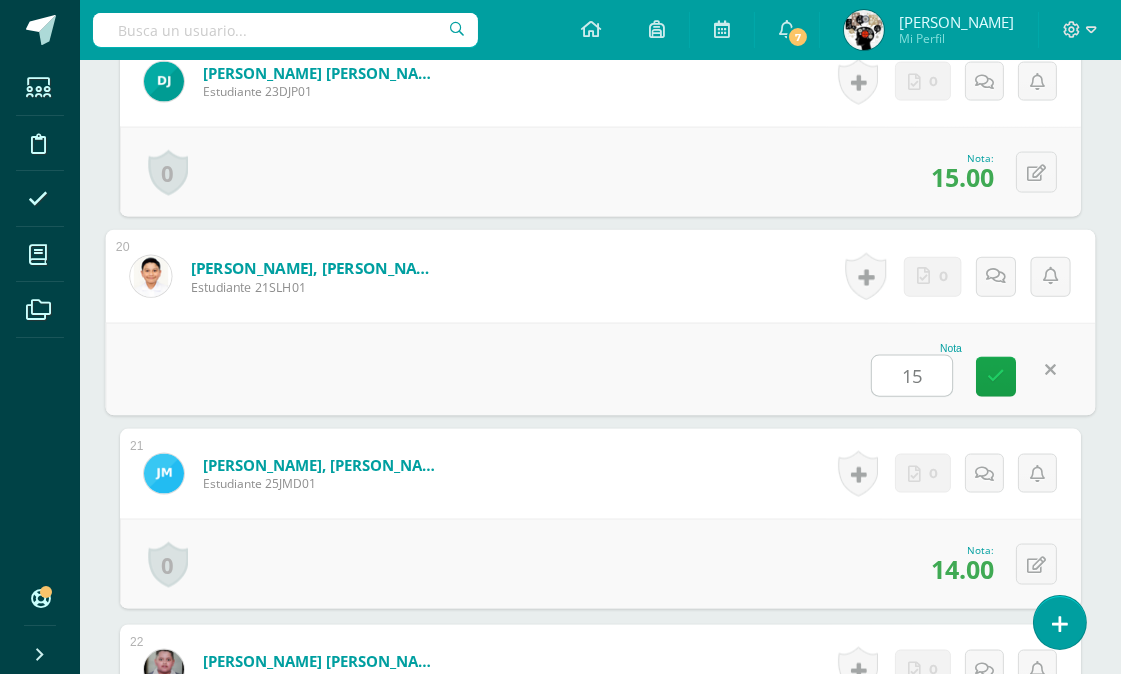
type input "15"
click at [686, 294] on form "López Hernández, Santiago Fernando Estudiante 21SLH01 Nota 15 0 Logros Logros o…" at bounding box center [601, 276] width 990 height 93
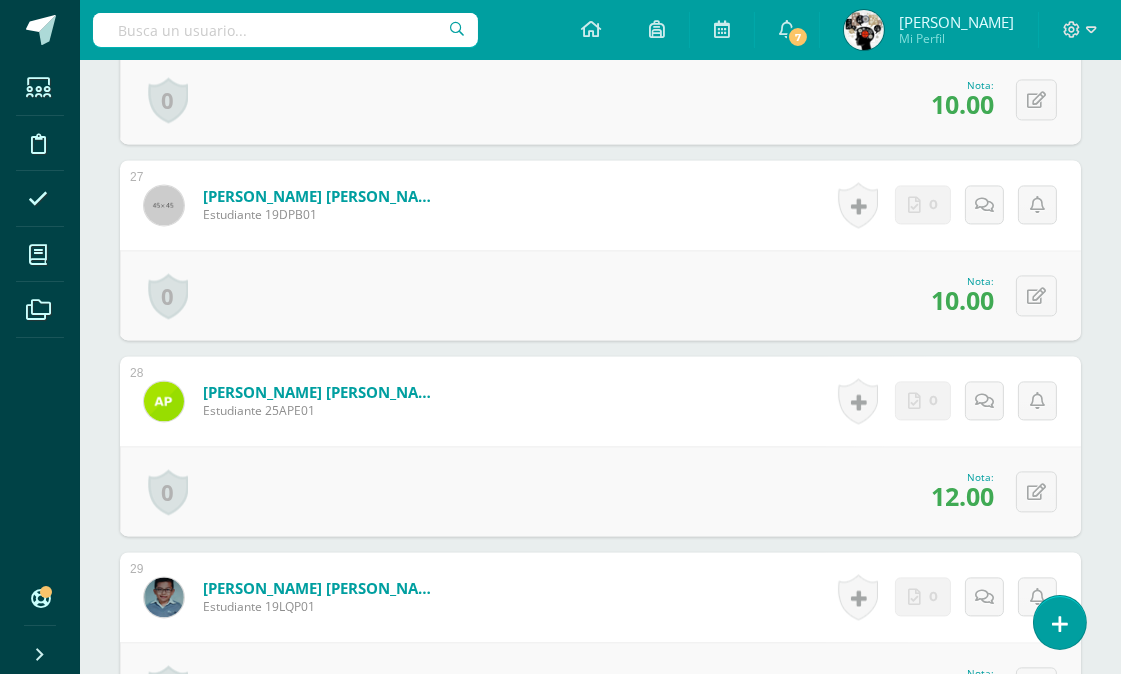
scroll to position [5760, 0]
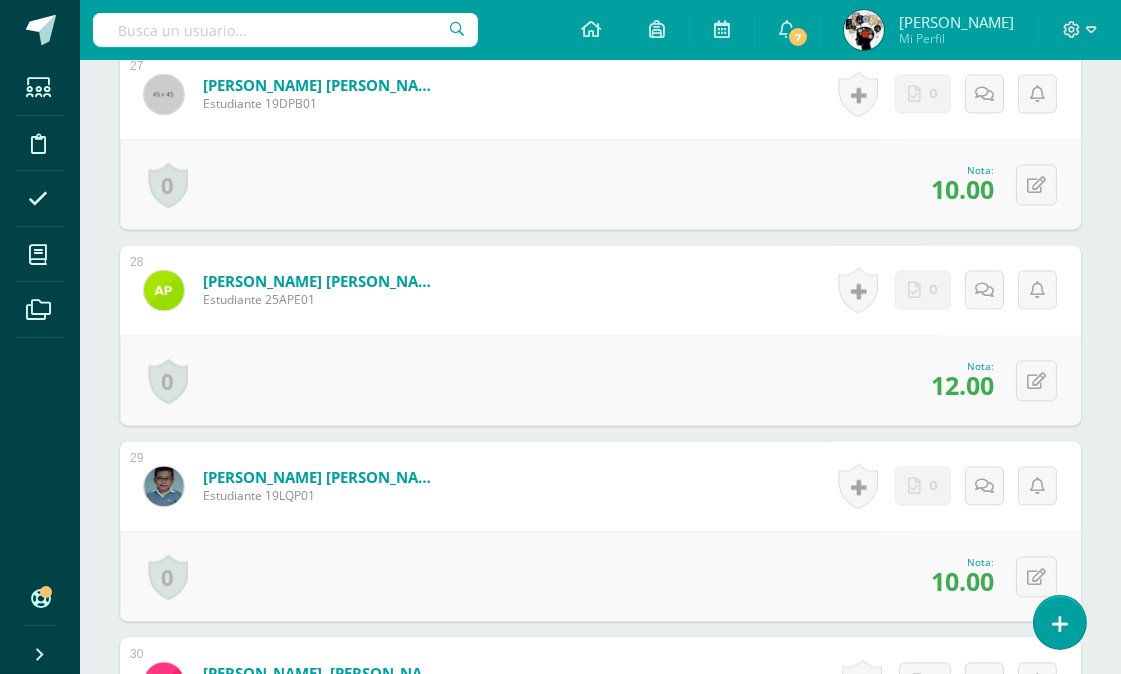
click at [847, 365] on div "0 Logros Logros obtenidos Aún no hay logros agregados Nota: 12.00" at bounding box center [600, 380] width 961 height 90
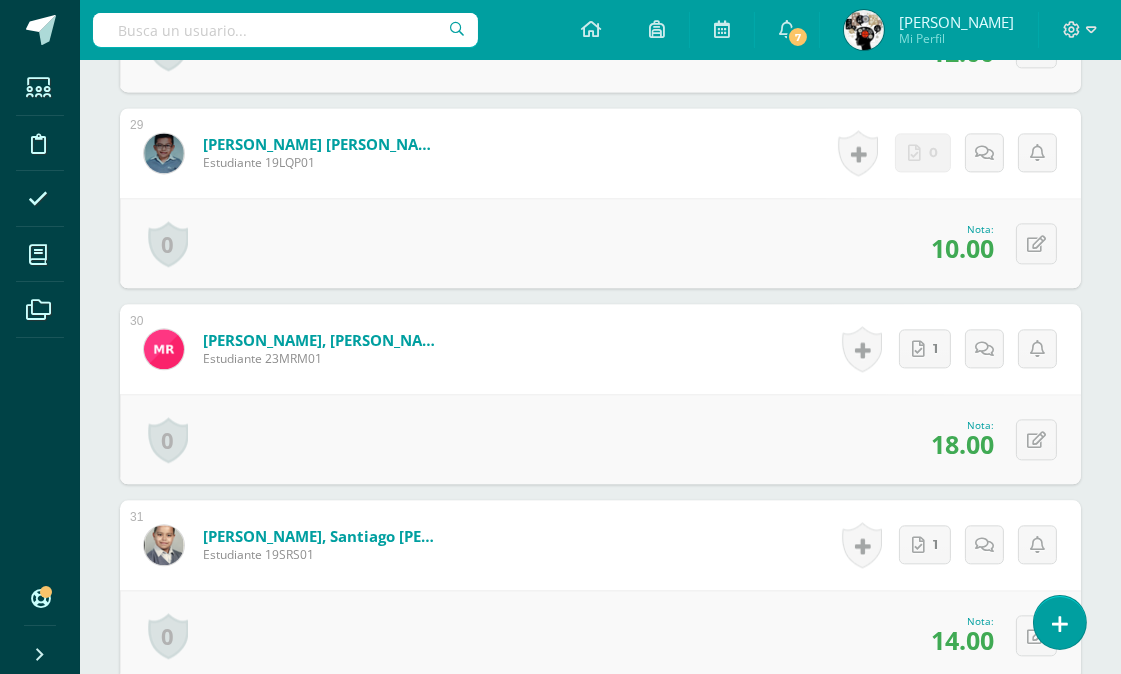
scroll to position [5982, 0]
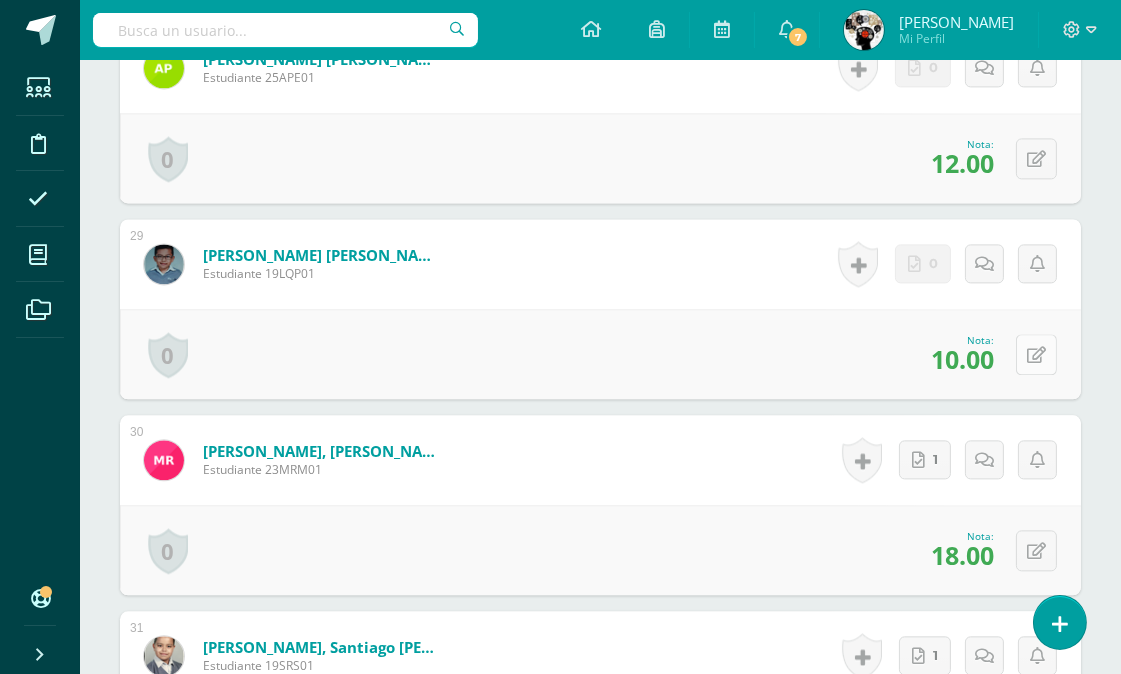
click at [1041, 354] on icon at bounding box center [1036, 355] width 19 height 17
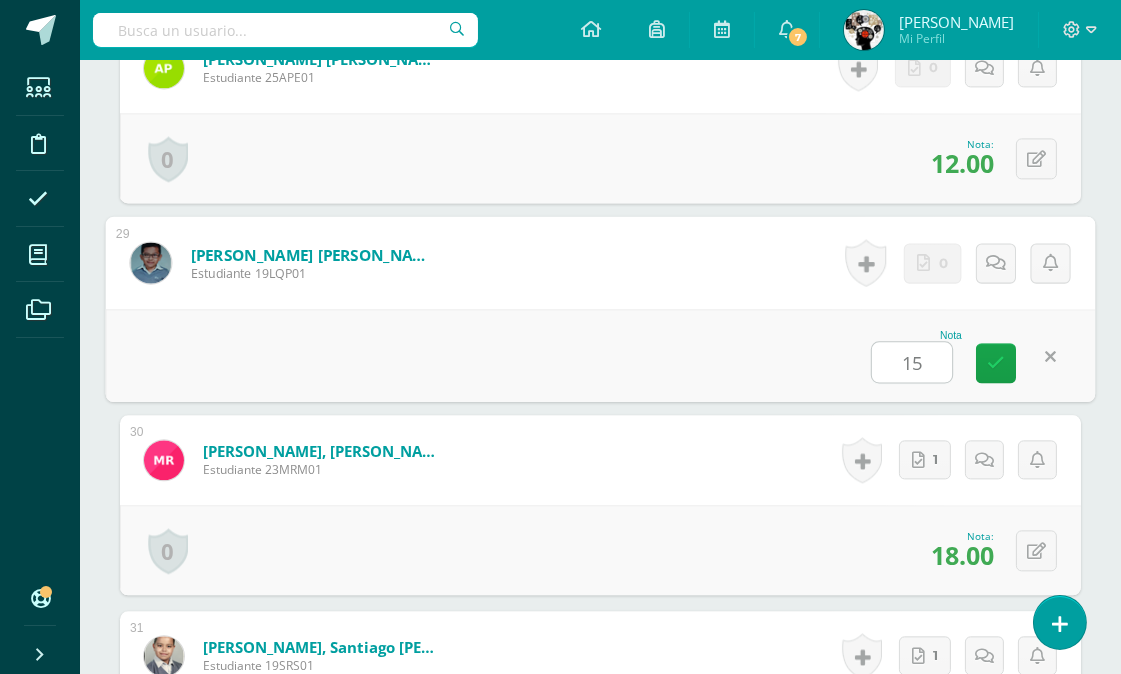
type input "15"
click at [711, 415] on form "Ramos Martinez, Mateo Alexander Estudiante 23MRM01 Nota 18.00 0 Logros Logros o…" at bounding box center [600, 460] width 961 height 90
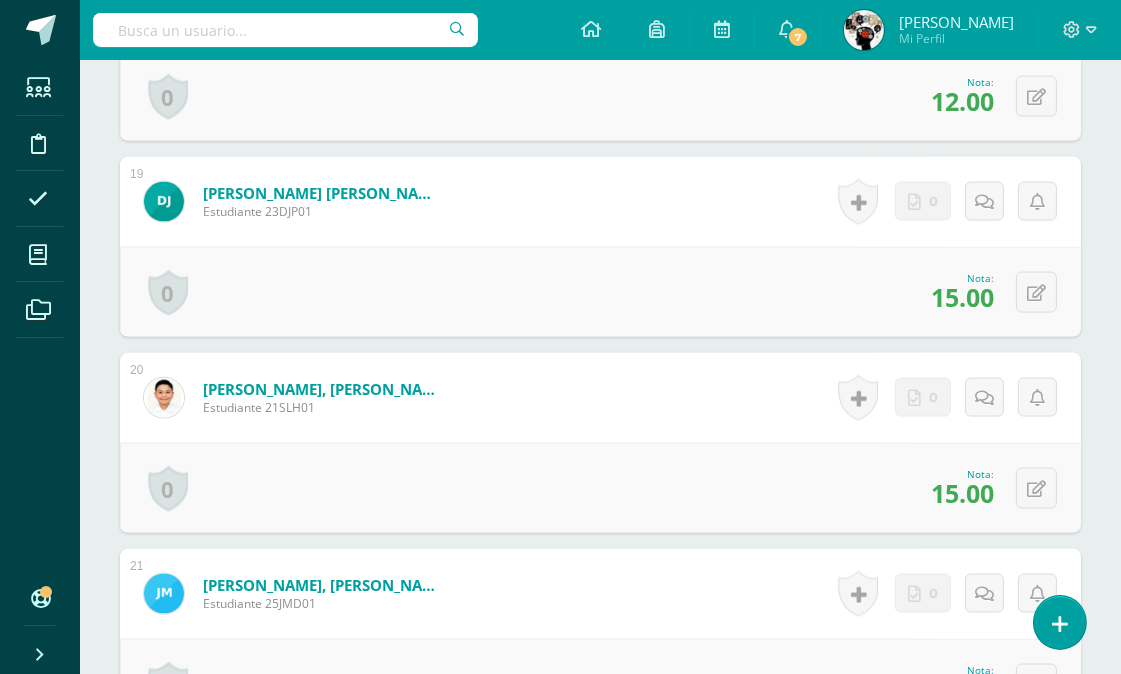
scroll to position [0, 0]
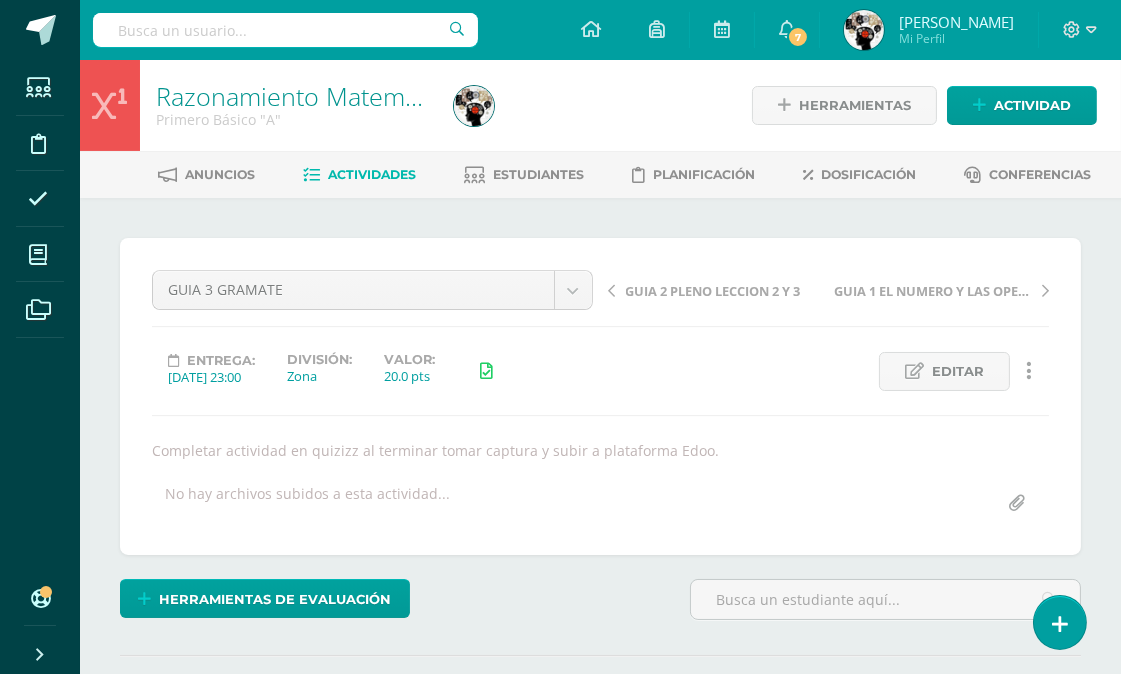
click at [380, 164] on link "Actividades" at bounding box center [359, 175] width 113 height 32
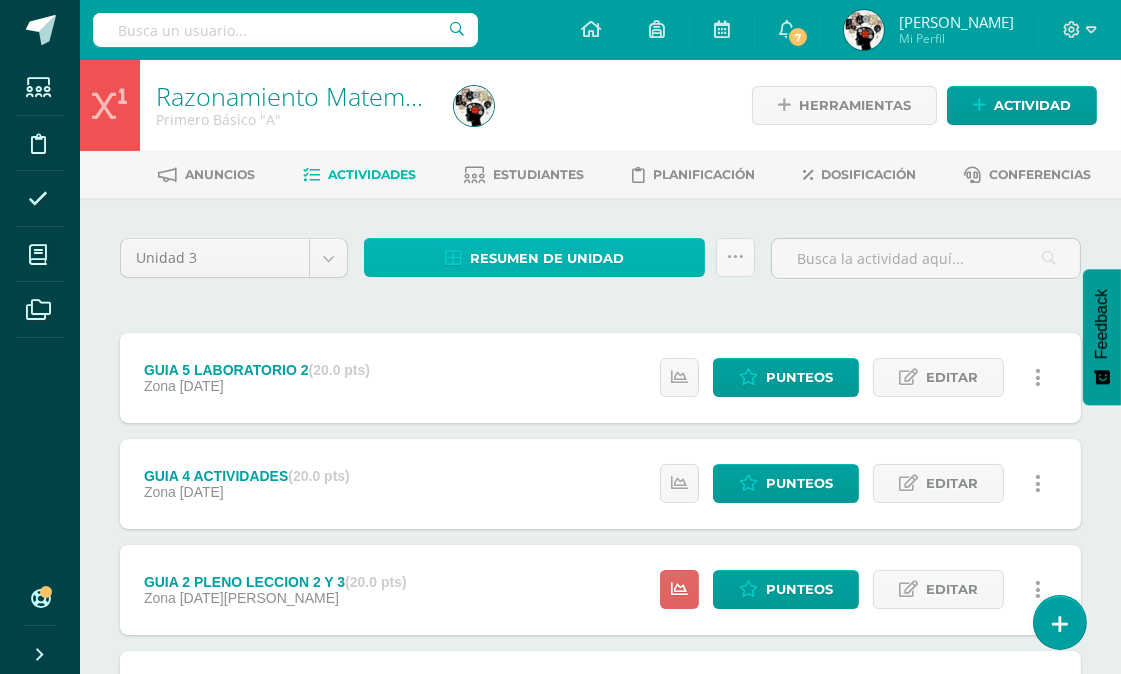
click at [586, 244] on span "Resumen de unidad" at bounding box center [547, 258] width 154 height 37
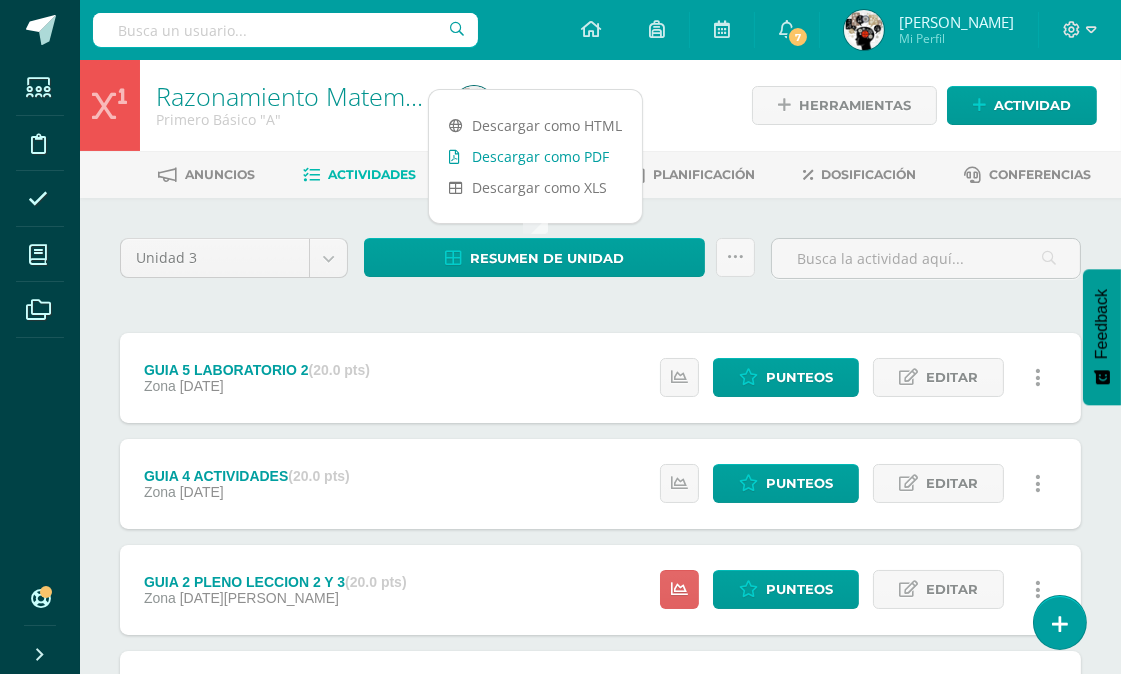
click at [566, 152] on link "Descargar como PDF" at bounding box center [535, 156] width 213 height 31
click at [334, 303] on div "Unidad 3 Unidad 1 Unidad 2 Unidad 3 Unidad 4 Resumen de unidad Subir actividade…" at bounding box center [600, 589] width 977 height 702
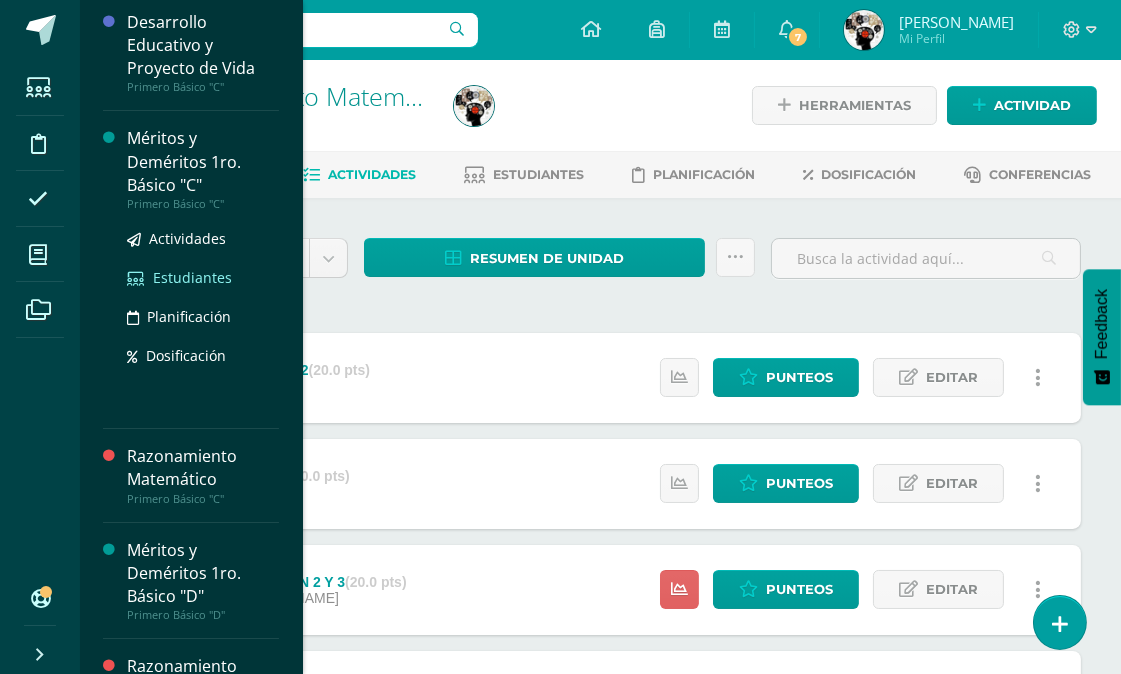
scroll to position [444, 0]
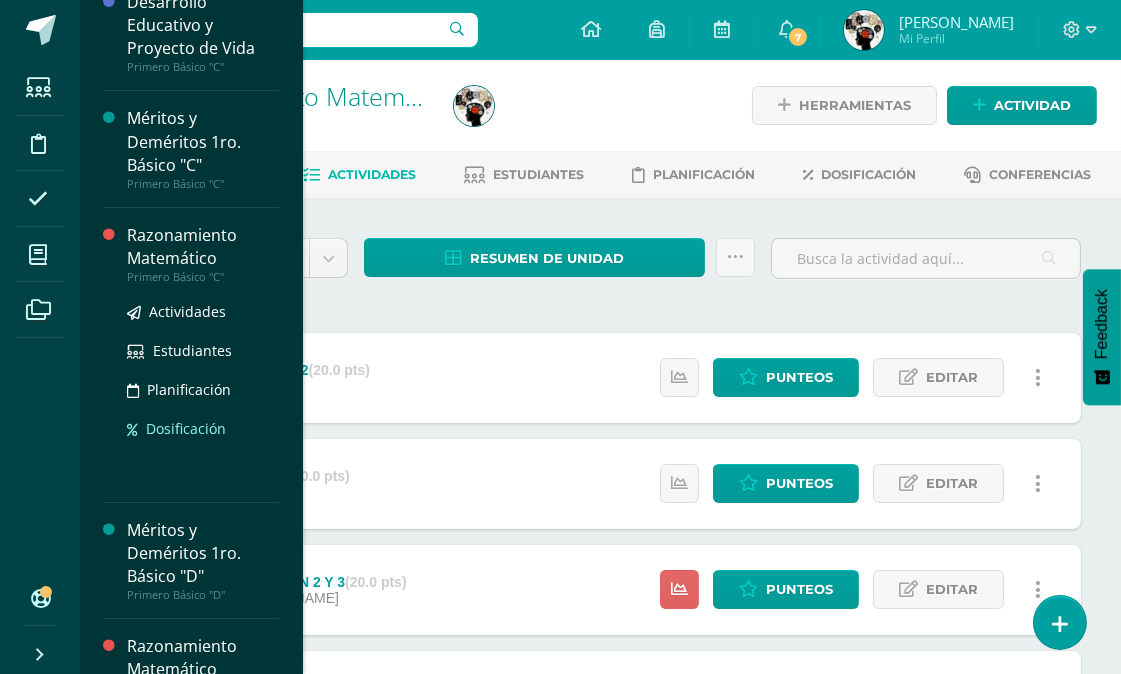
click at [194, 457] on div "Actividades Estudiantes Planificación Dosificación" at bounding box center [203, 385] width 152 height 202
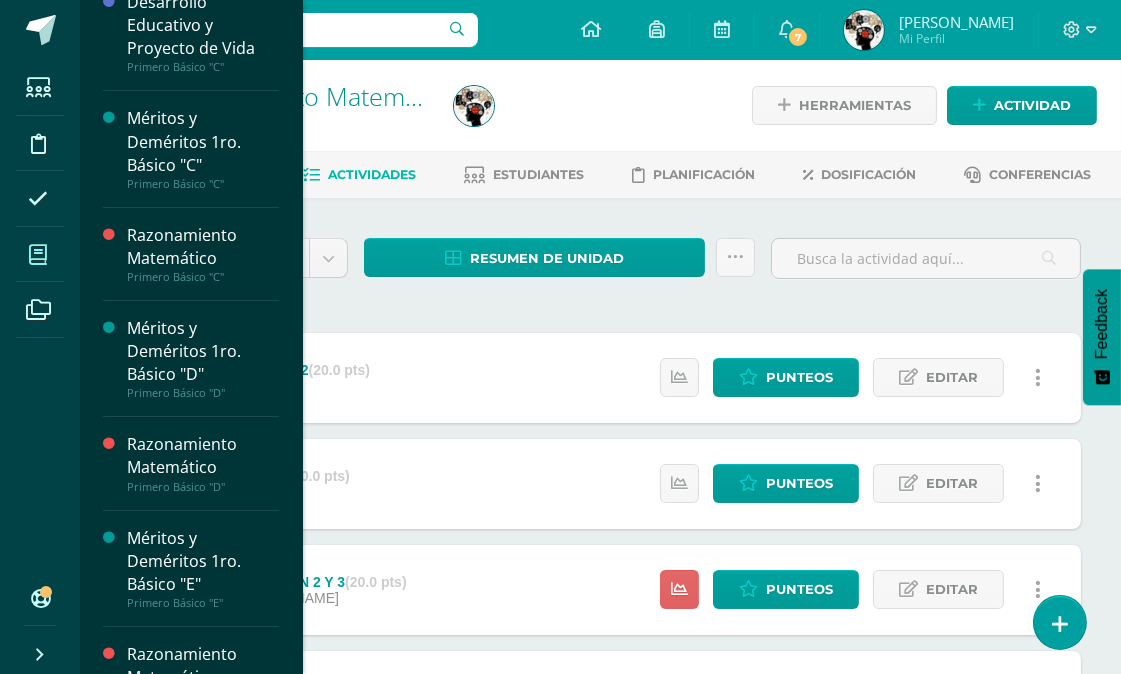
click at [40, 248] on icon at bounding box center [38, 255] width 18 height 20
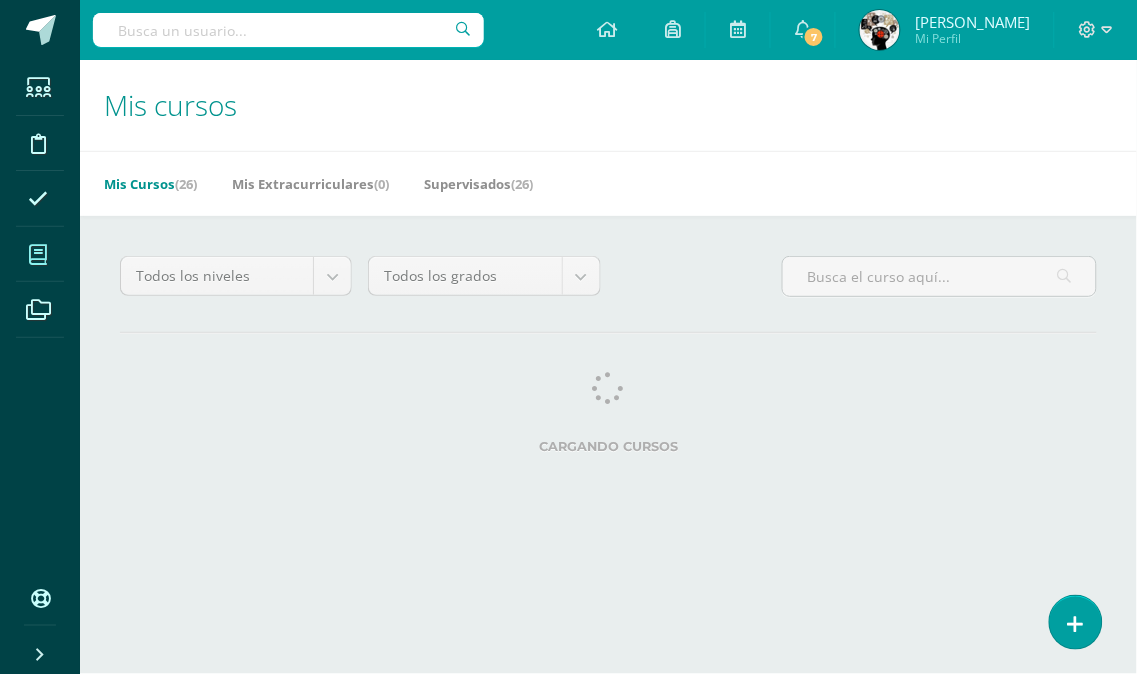
click at [595, 396] on icon at bounding box center [609, 388] width 32 height 32
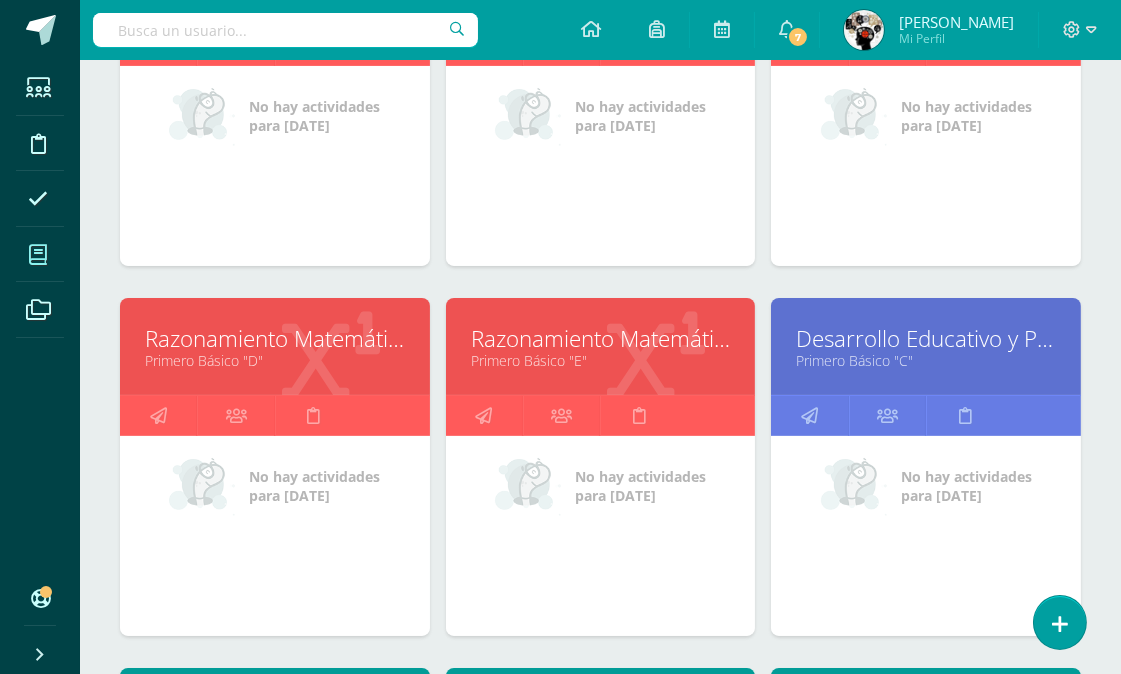
scroll to position [333, 0]
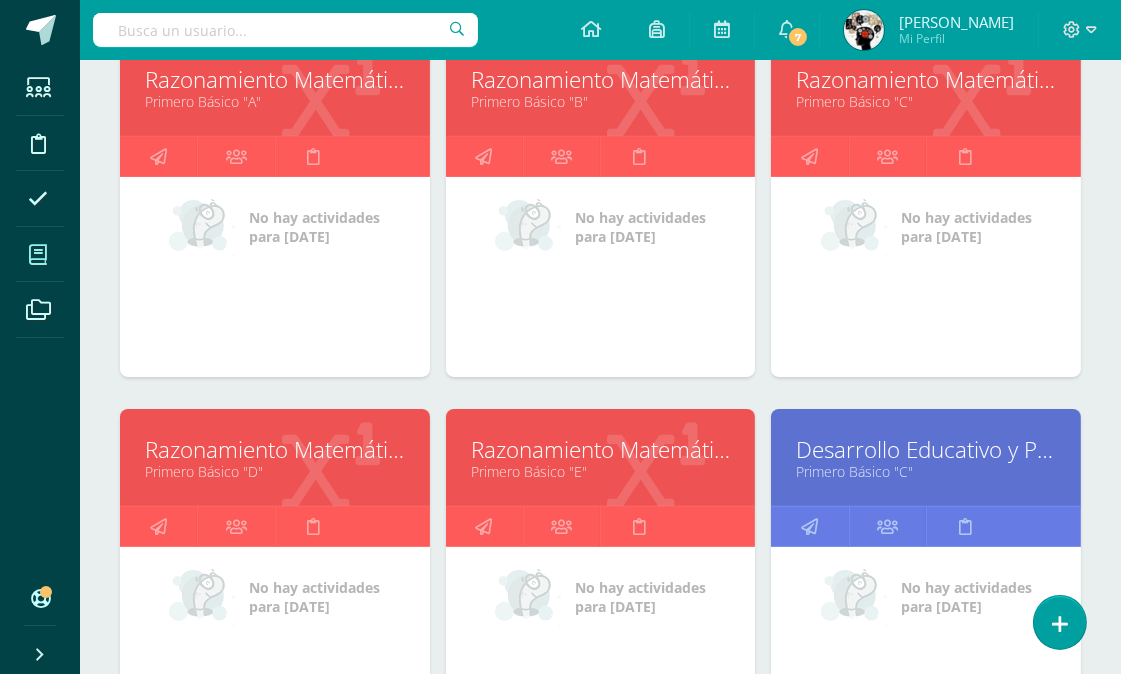
click at [906, 83] on link "Razonamiento Matemático" at bounding box center [926, 79] width 260 height 31
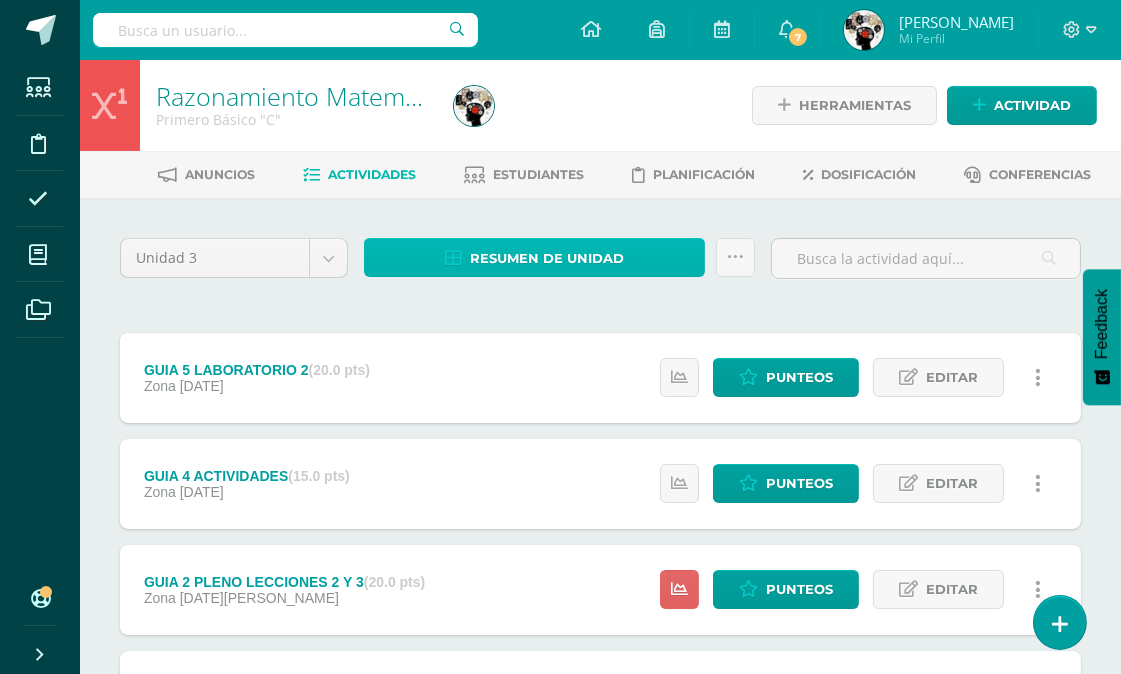
click at [548, 253] on span "Resumen de unidad" at bounding box center [547, 258] width 154 height 37
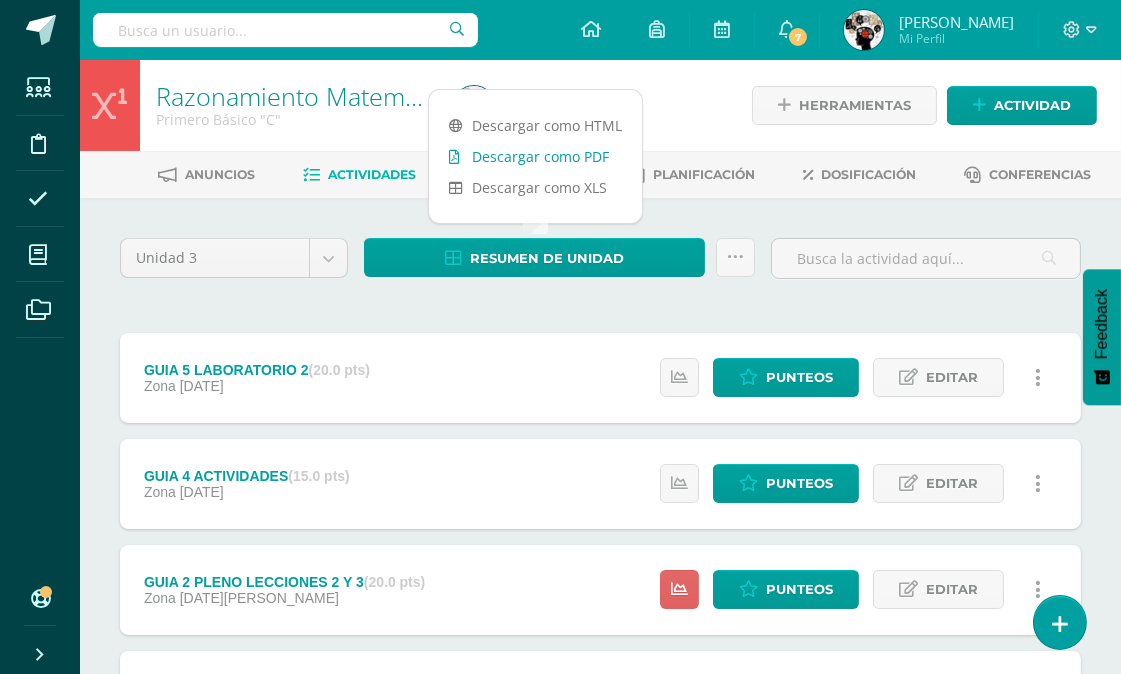
click at [551, 146] on link "Descargar como PDF" at bounding box center [535, 156] width 213 height 31
click at [432, 301] on div "Unidad 3 Unidad 1 Unidad 2 Unidad 3 Unidad 4 Resumen de unidad Subir actividade…" at bounding box center [600, 642] width 977 height 808
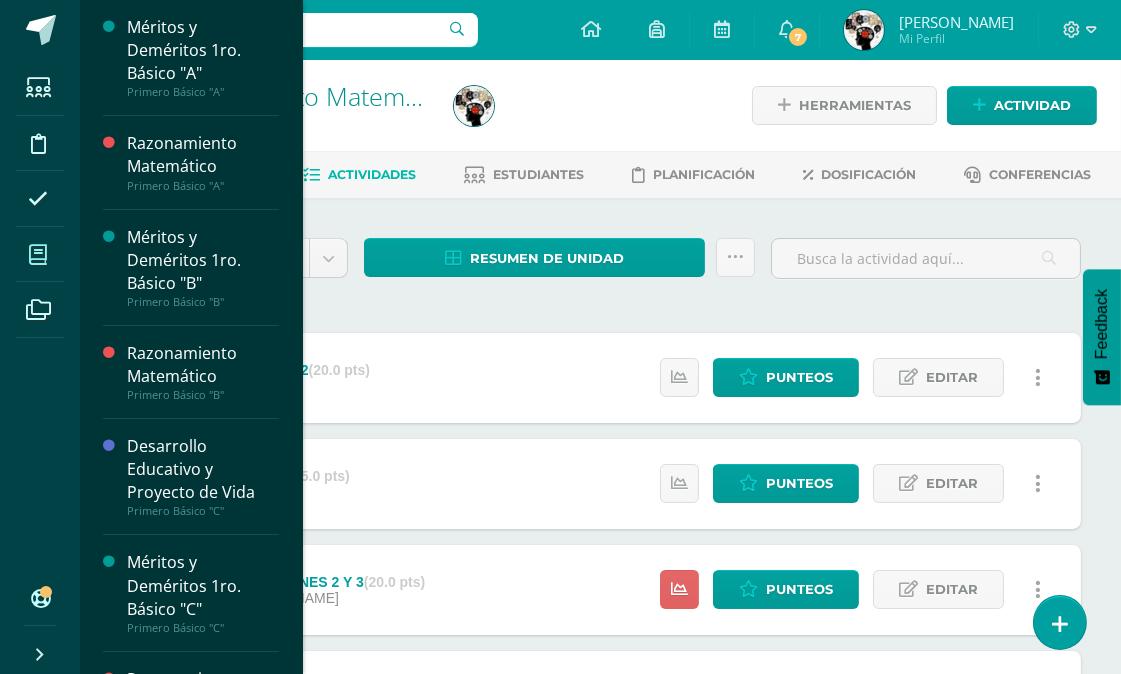
click at [43, 246] on icon at bounding box center [38, 255] width 18 height 20
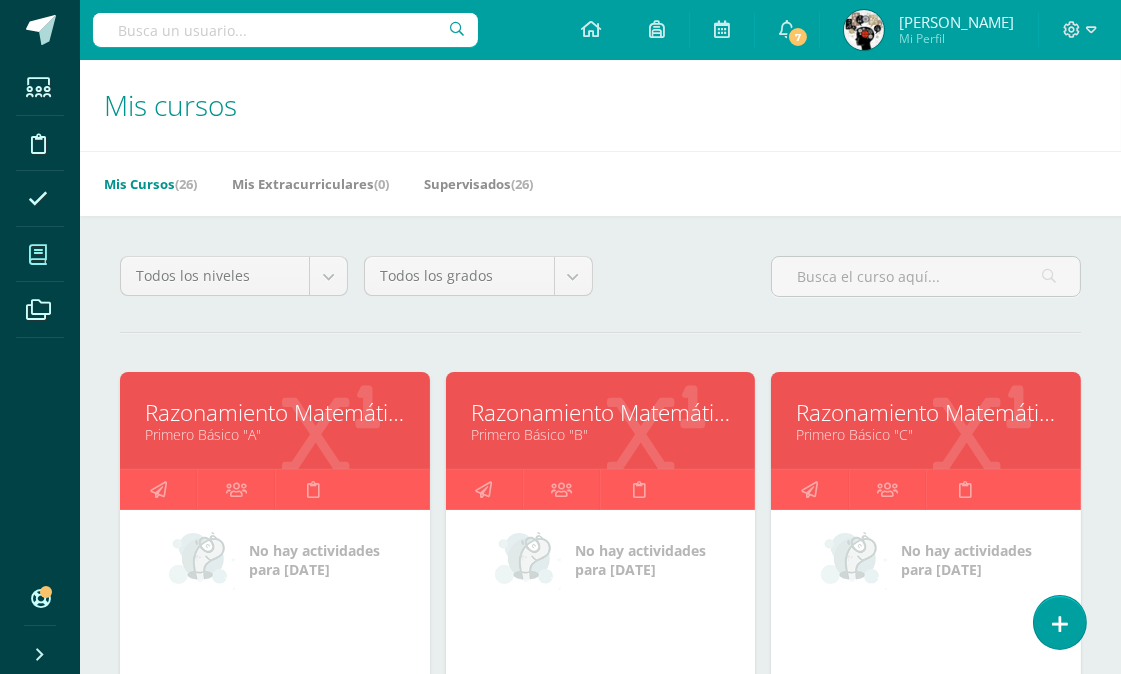
scroll to position [444, 0]
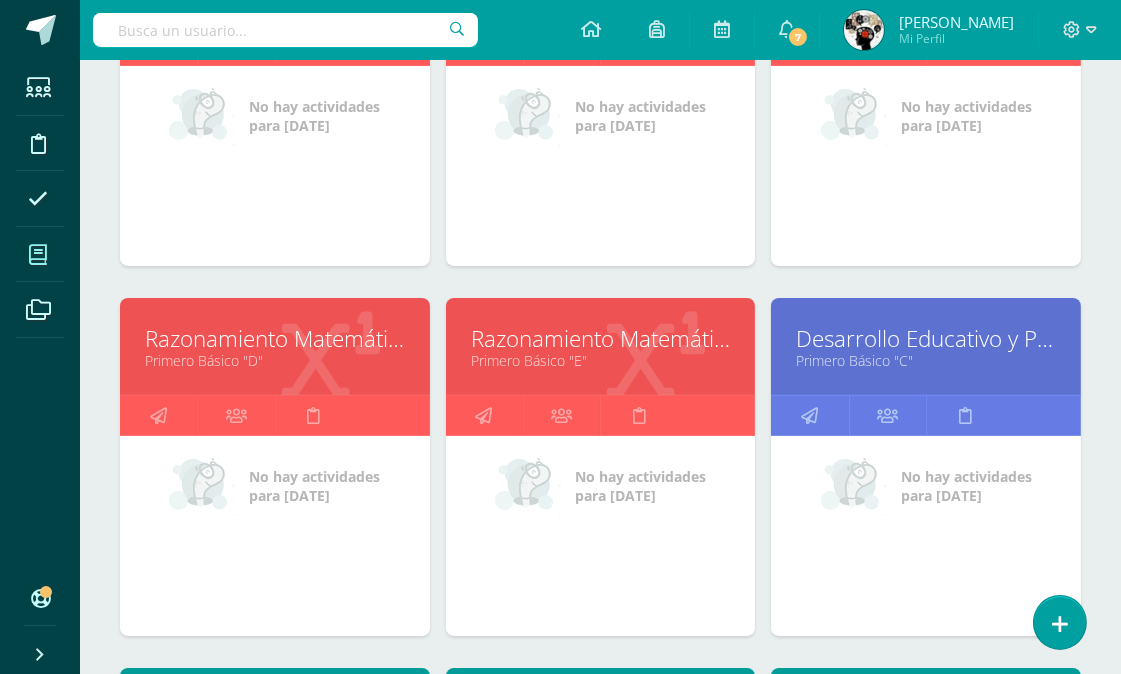
click at [902, 354] on link "Primero Básico "C"" at bounding box center [926, 360] width 260 height 19
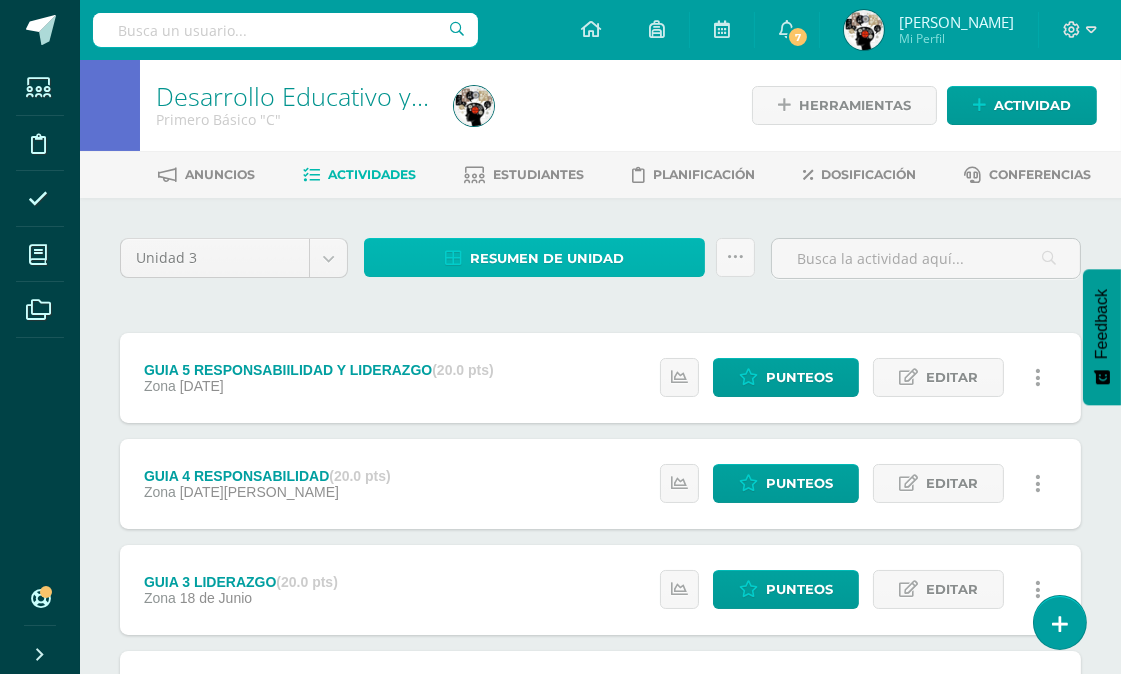
click at [578, 251] on span "Resumen de unidad" at bounding box center [547, 258] width 154 height 37
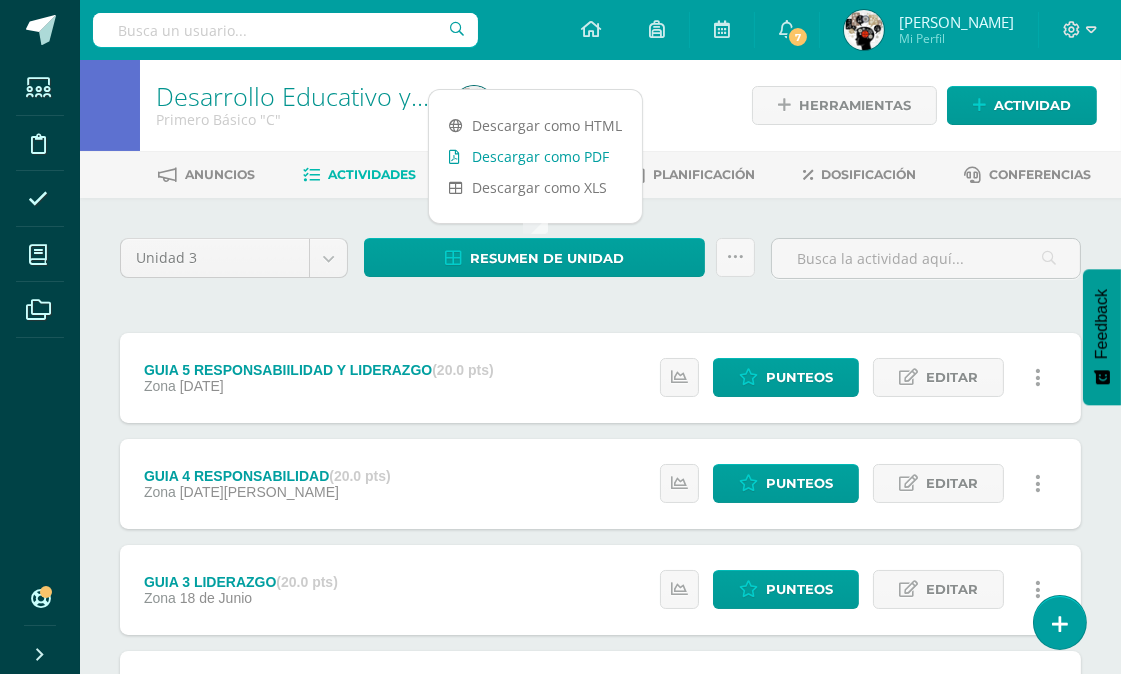
click at [588, 150] on link "Descargar como PDF" at bounding box center [535, 156] width 213 height 31
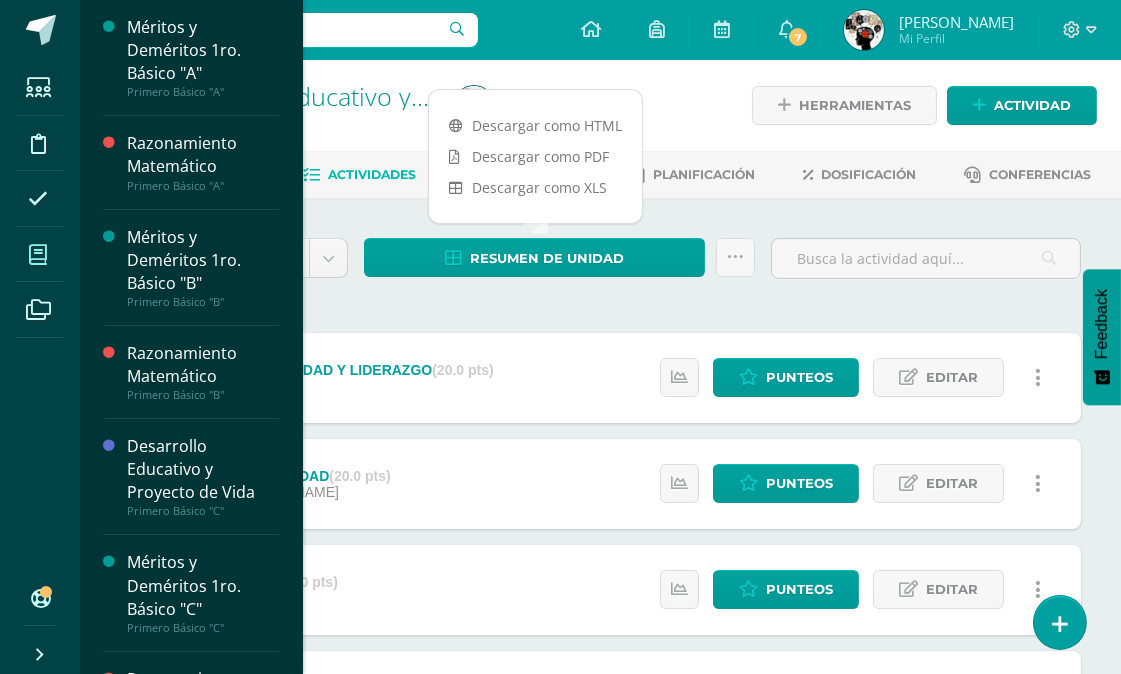
click at [29, 253] on icon at bounding box center [38, 255] width 18 height 20
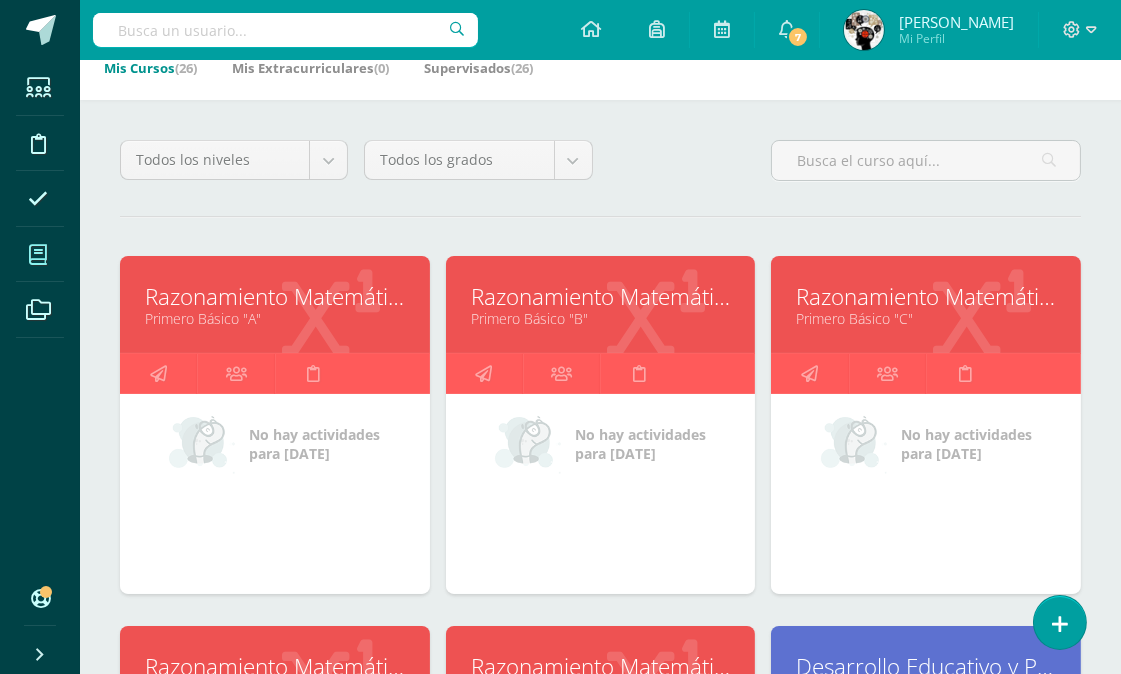
scroll to position [444, 0]
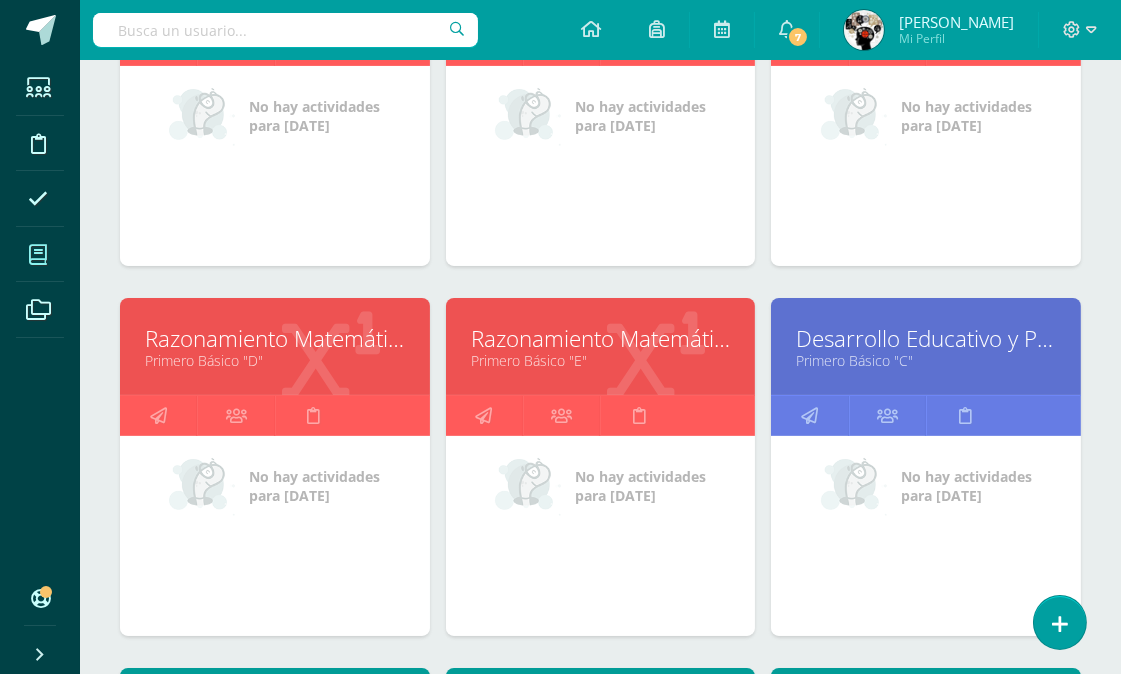
click at [276, 342] on link "Razonamiento Matemático" at bounding box center [275, 338] width 260 height 31
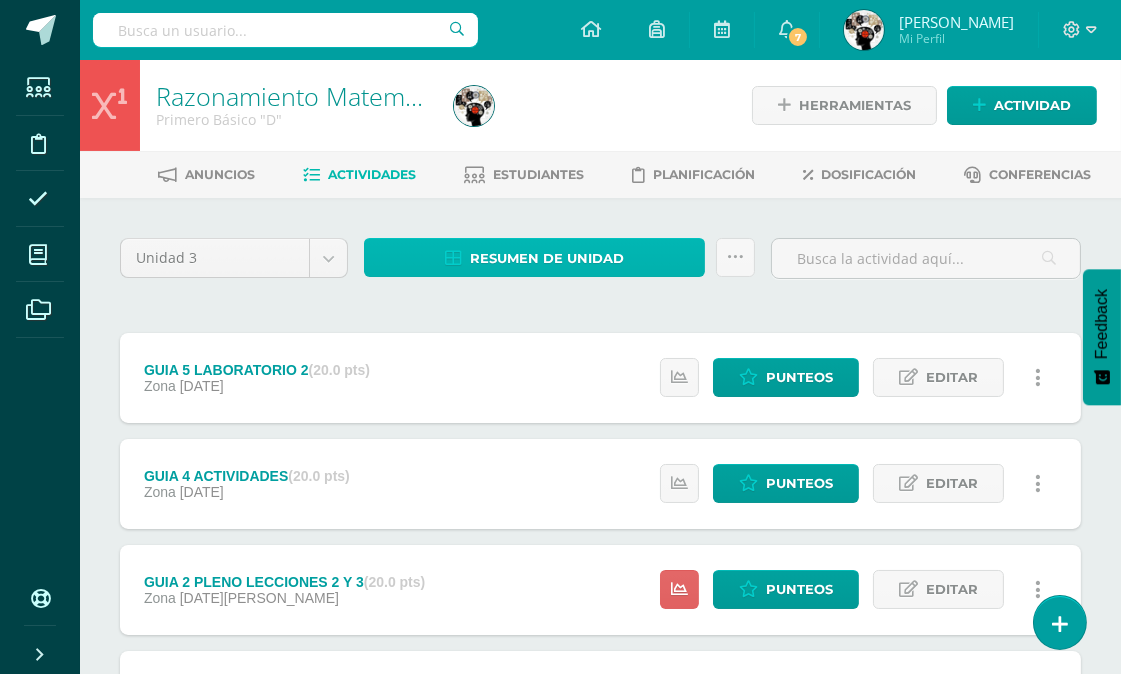
click at [623, 244] on link "Resumen de unidad" at bounding box center [534, 257] width 341 height 39
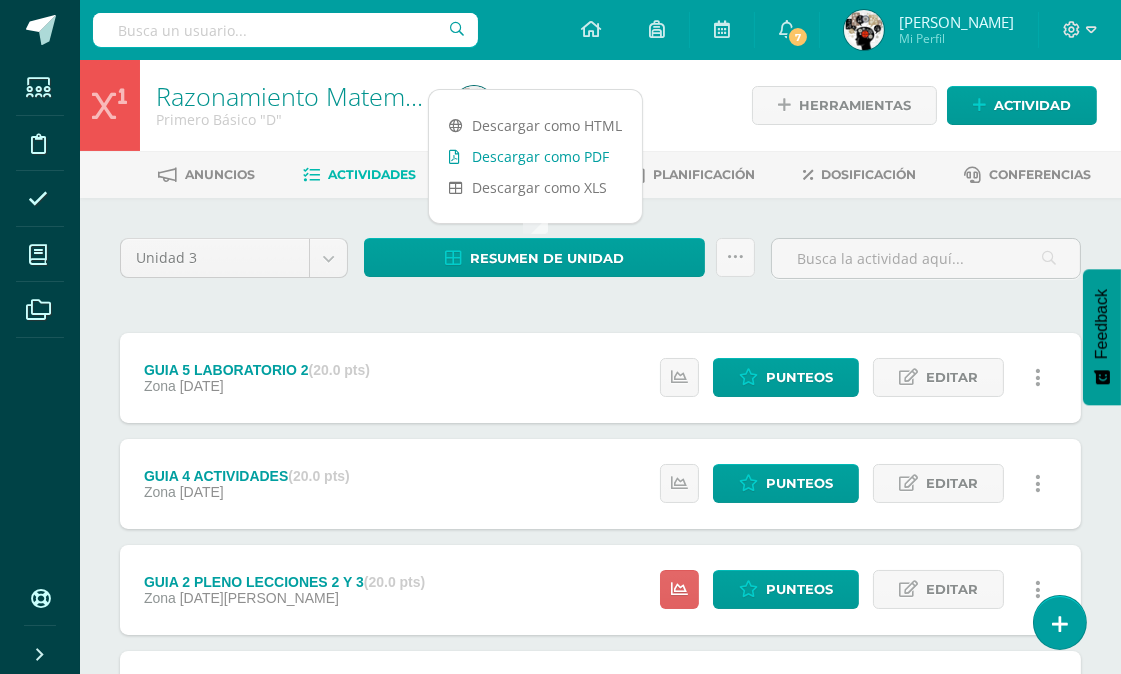
click at [590, 150] on link "Descargar como PDF" at bounding box center [535, 156] width 213 height 31
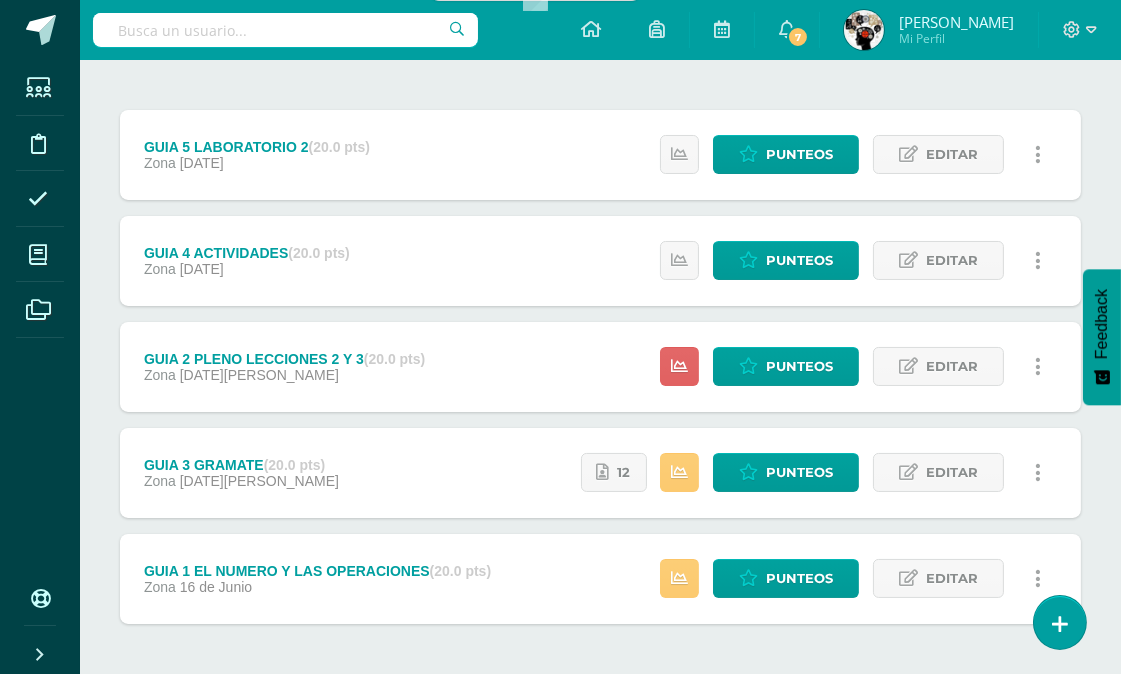
scroll to position [304, 0]
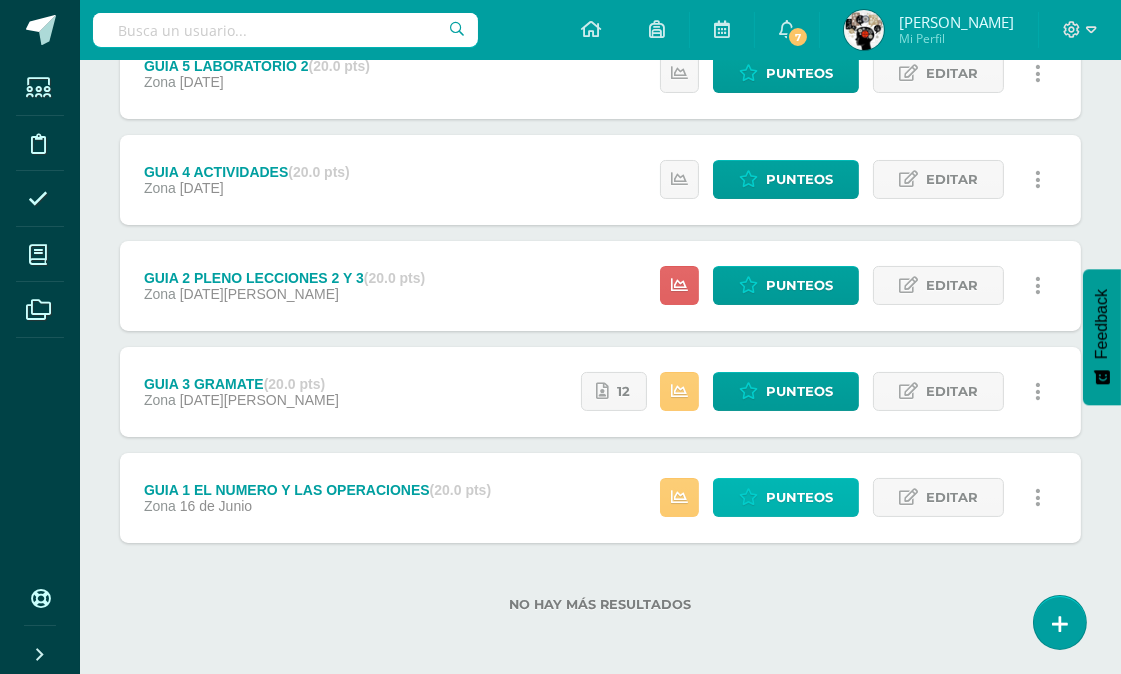
click at [788, 487] on span "Punteos" at bounding box center [799, 497] width 67 height 37
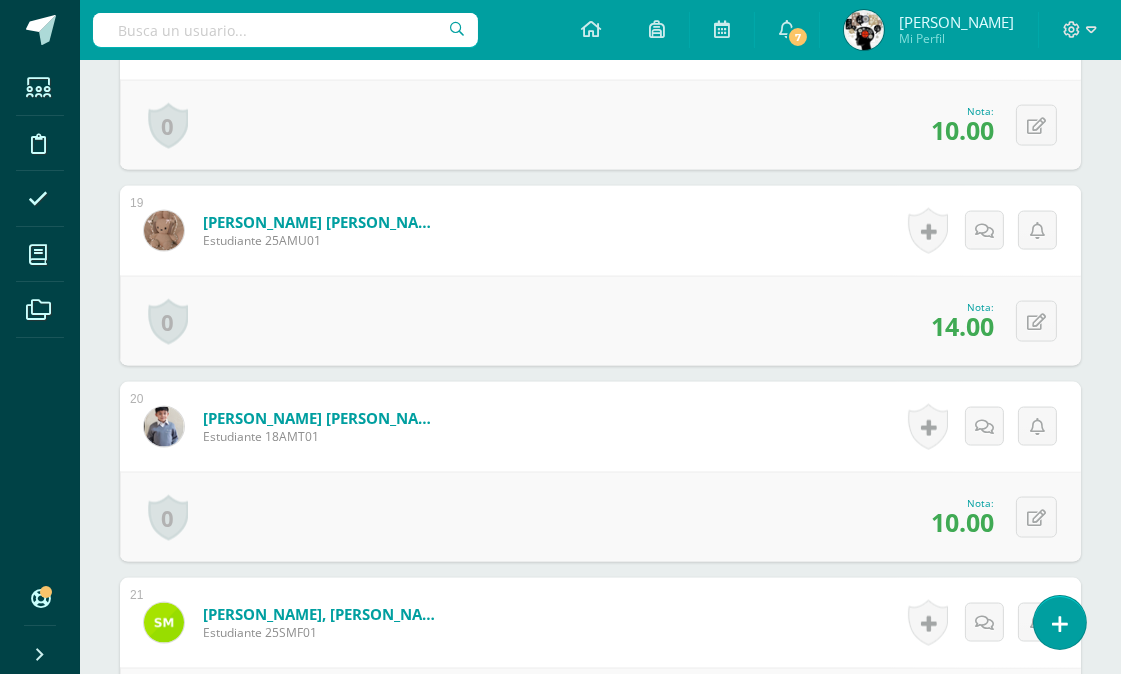
scroll to position [3923, 0]
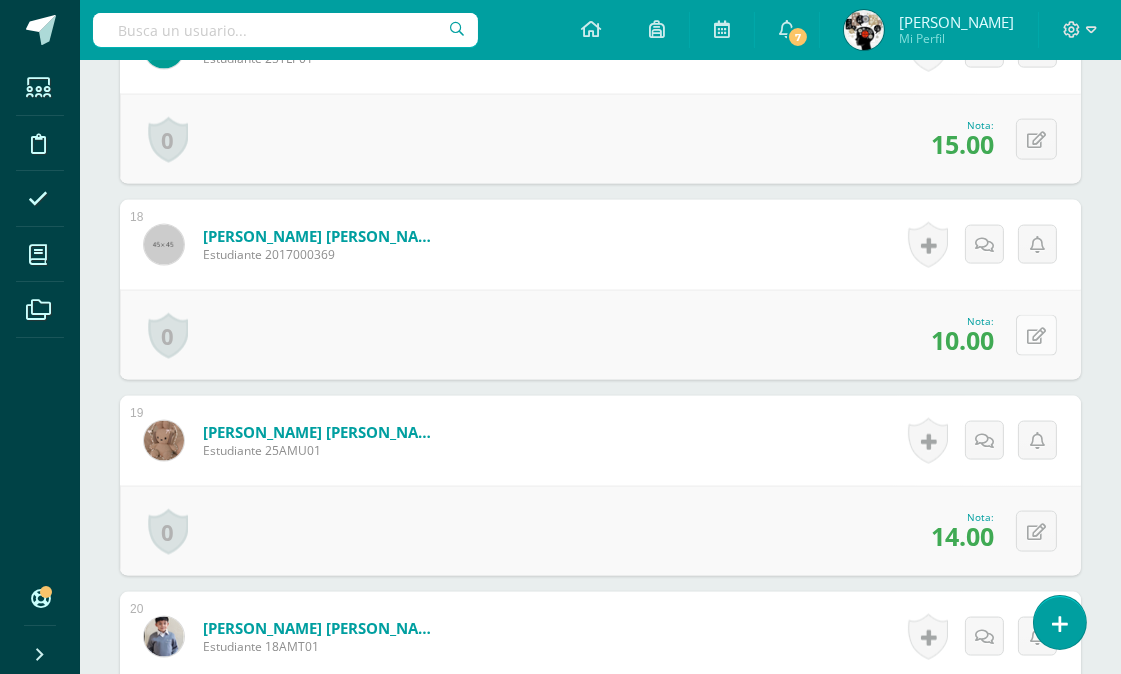
click at [1041, 333] on icon at bounding box center [1036, 336] width 19 height 17
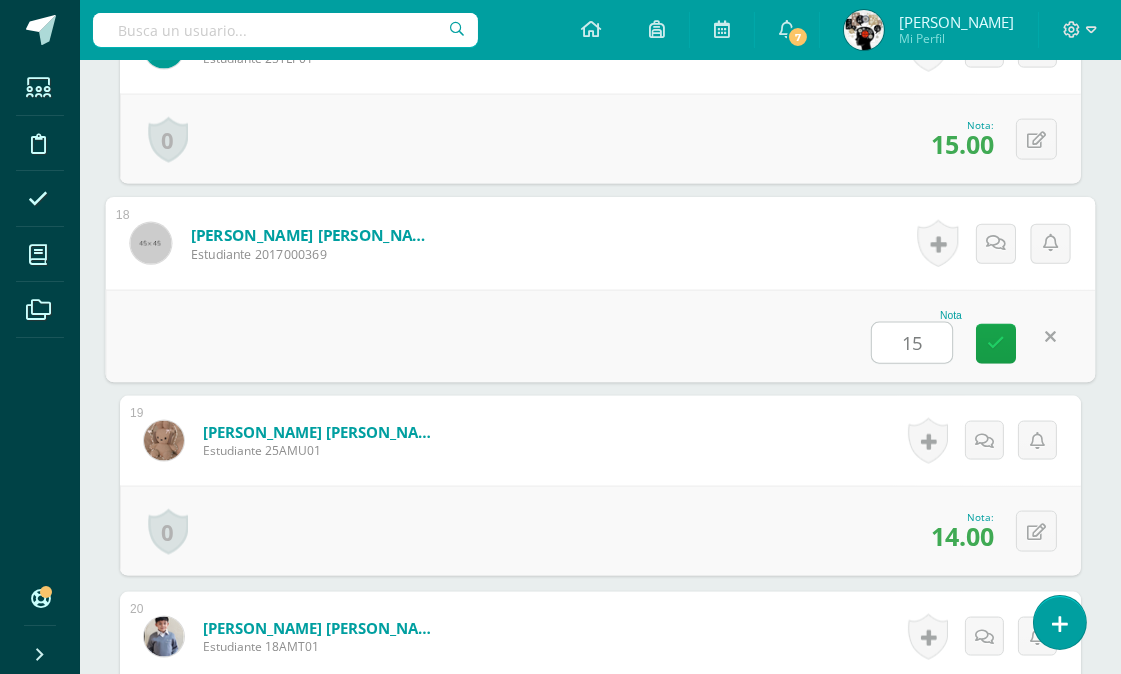
type input "15"
click at [743, 314] on div "Nota 15" at bounding box center [601, 336] width 990 height 93
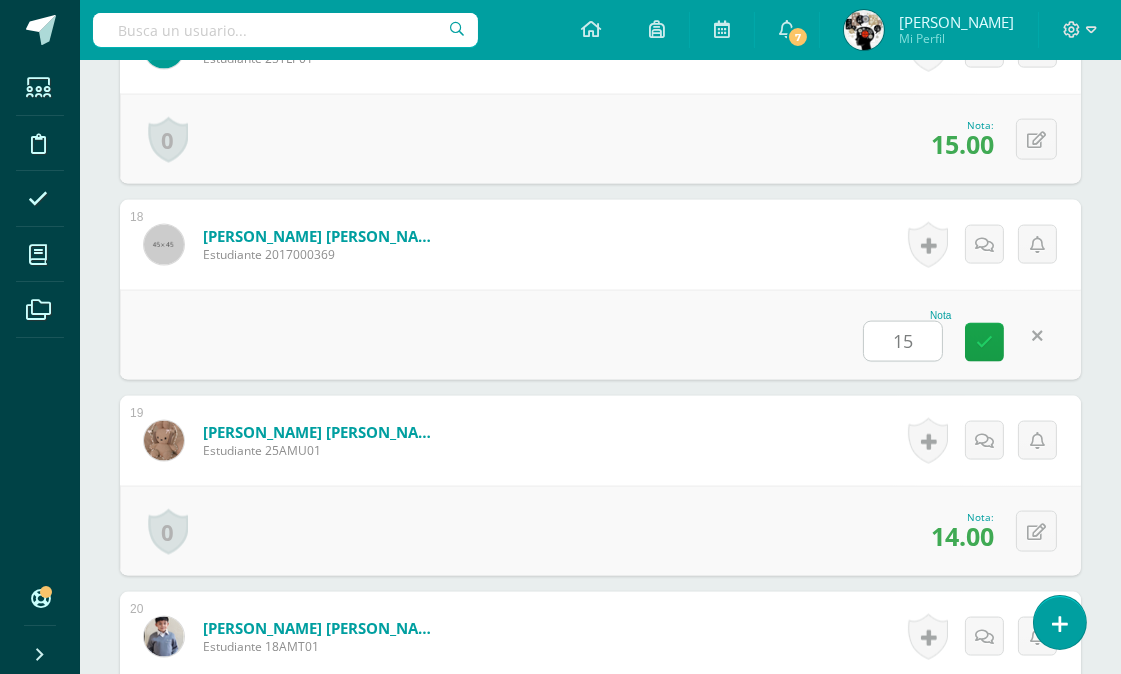
scroll to position [4256, 0]
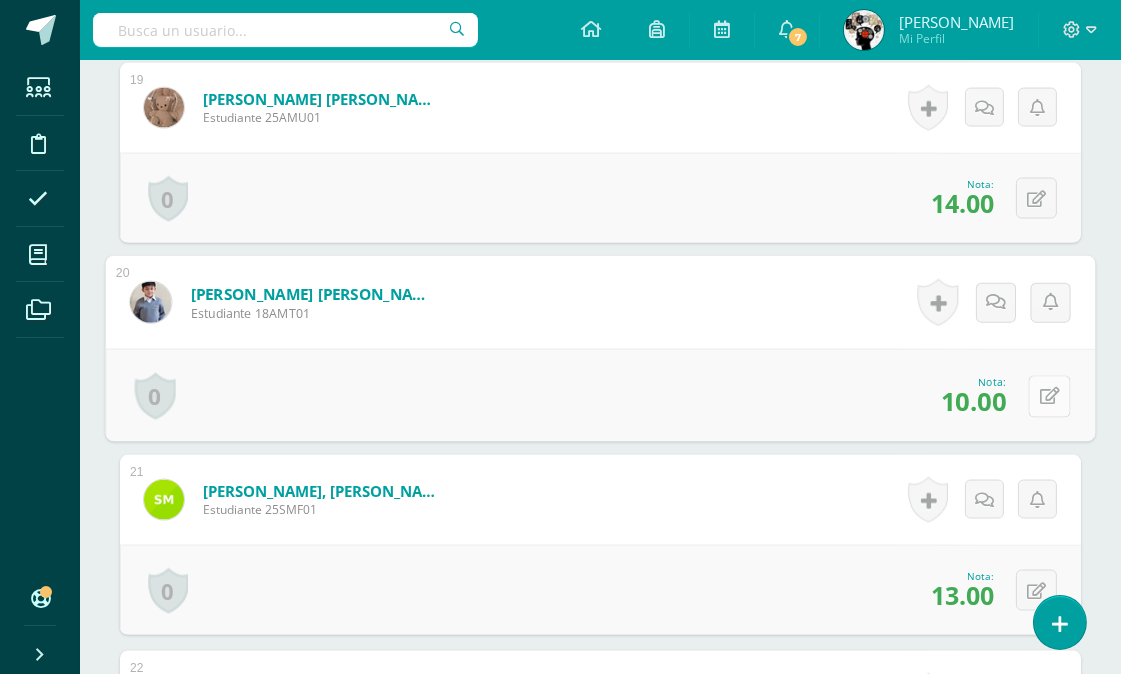
click at [1040, 395] on icon at bounding box center [1050, 396] width 20 height 17
type input "15"
click at [833, 407] on div "Nota 15" at bounding box center [601, 395] width 990 height 93
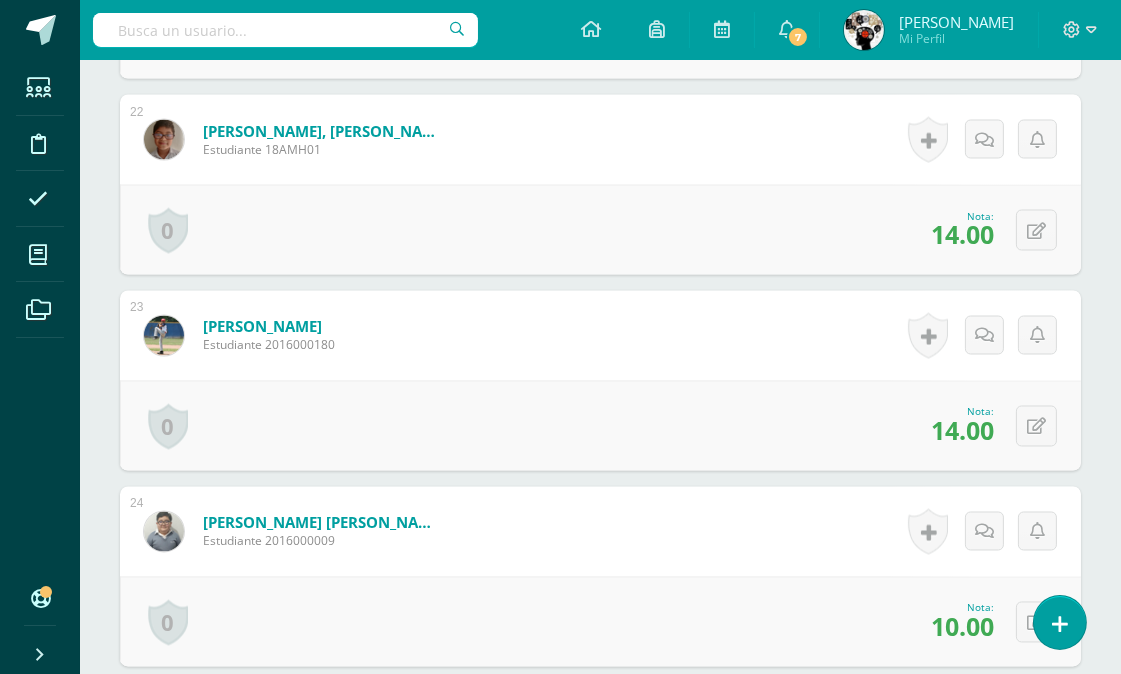
scroll to position [5033, 0]
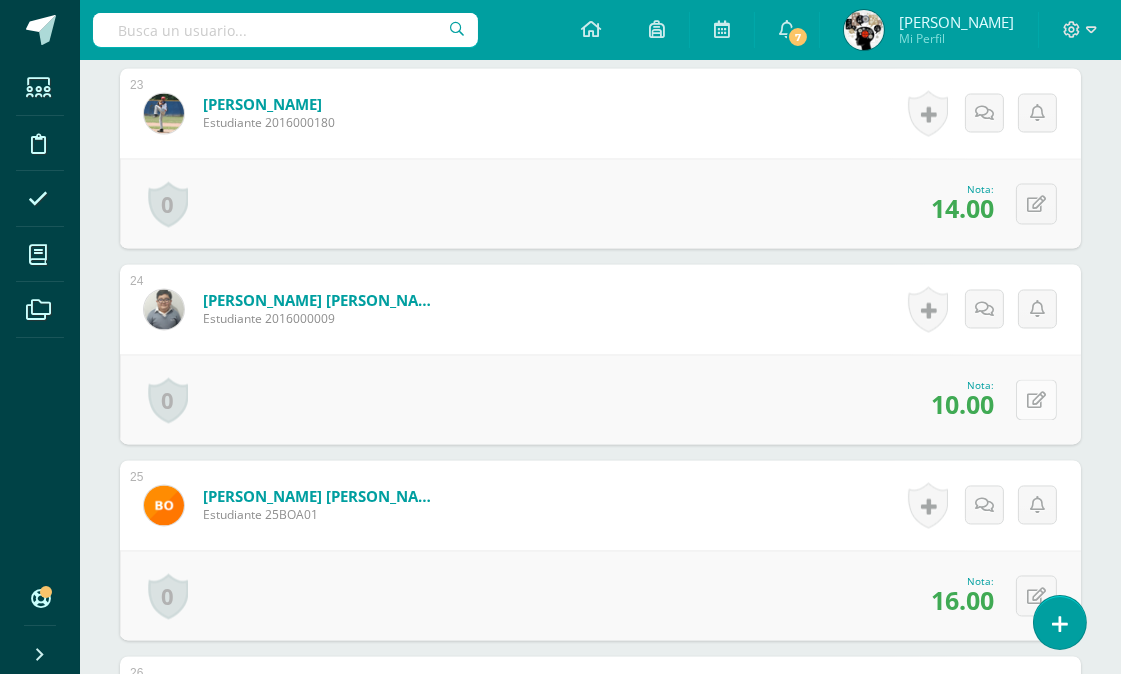
click at [1027, 404] on button at bounding box center [1036, 400] width 41 height 41
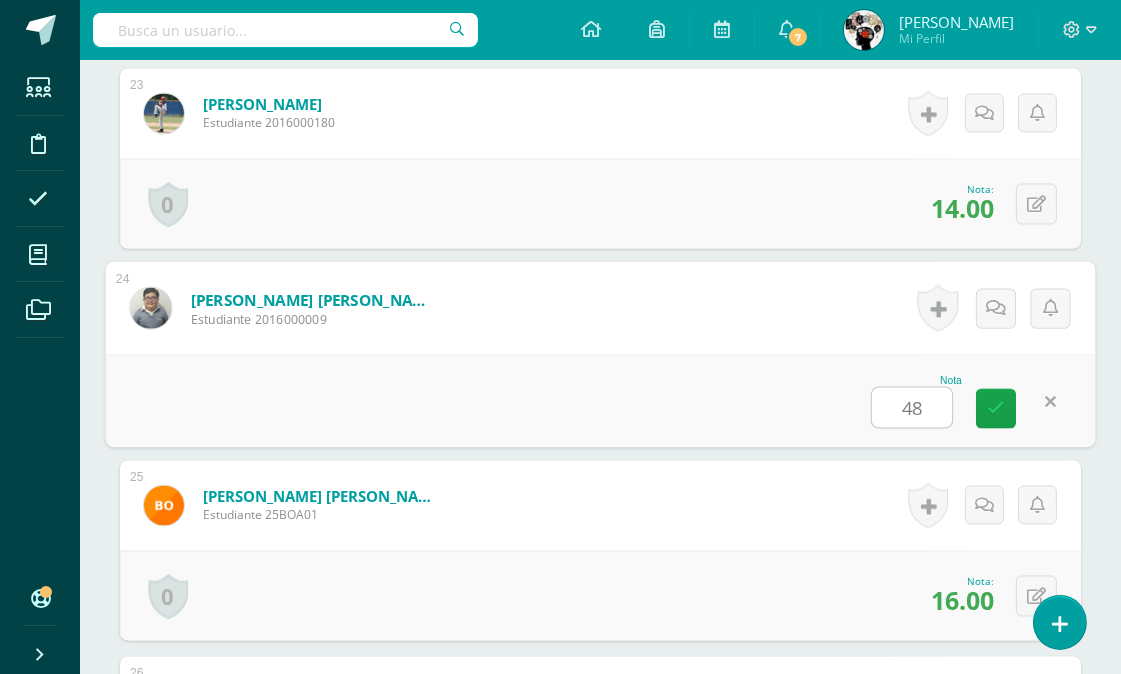
type input "4"
type input "1"
type input "4"
type input "15"
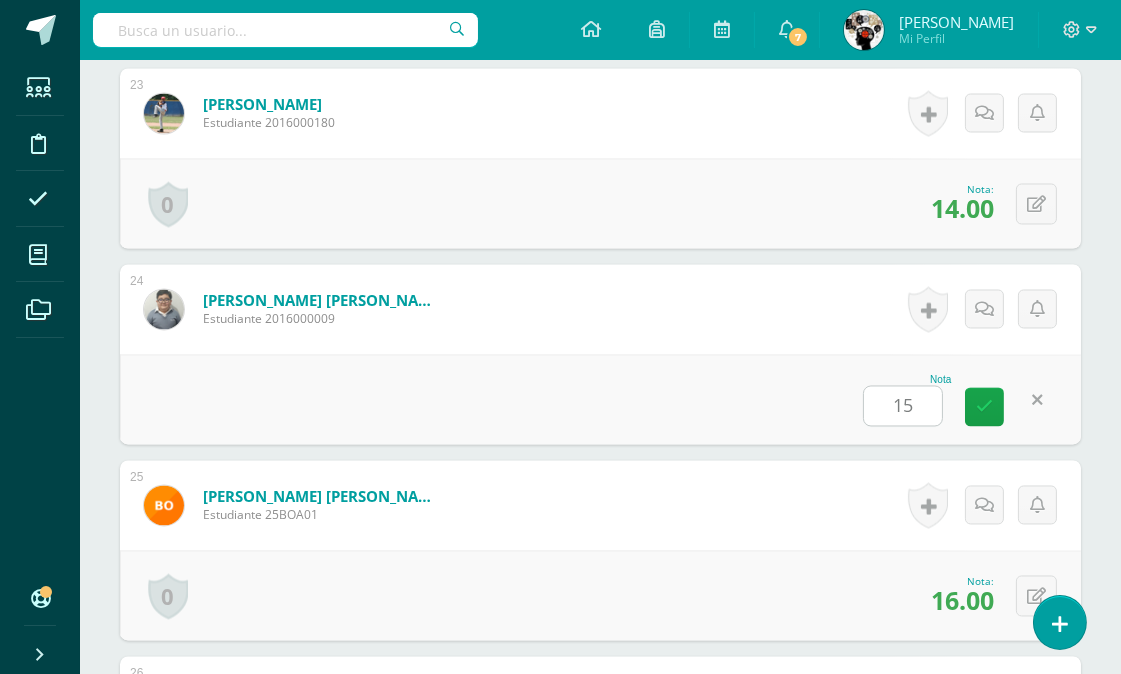
click at [651, 373] on div "Nota 15" at bounding box center [600, 400] width 961 height 90
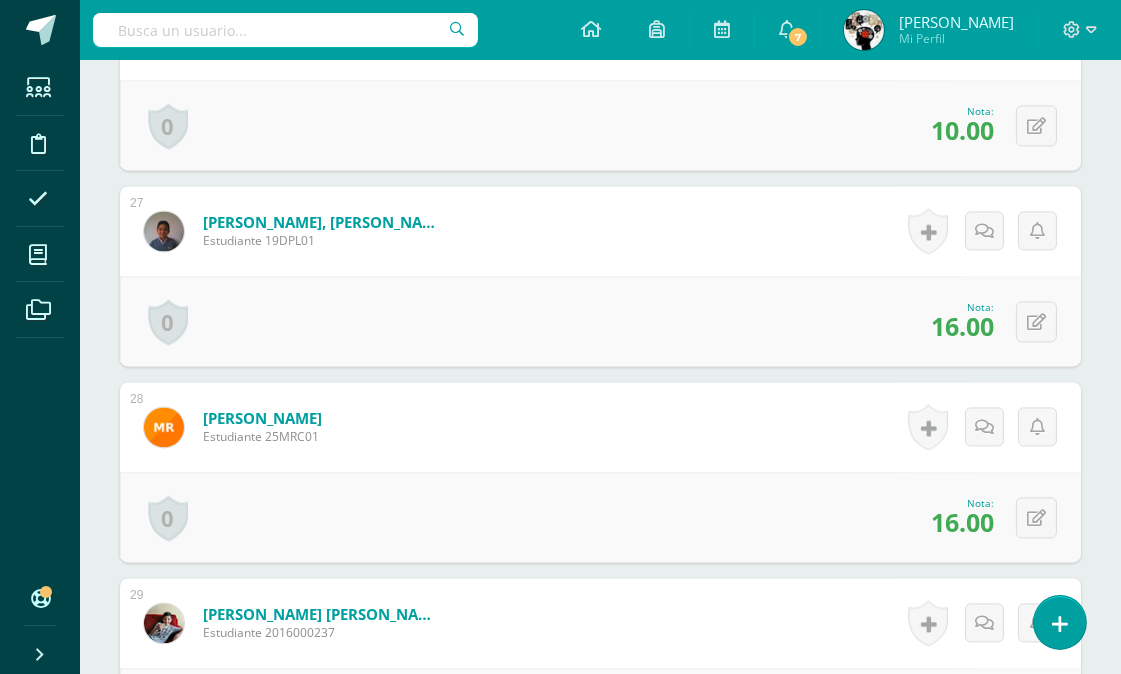
scroll to position [5477, 0]
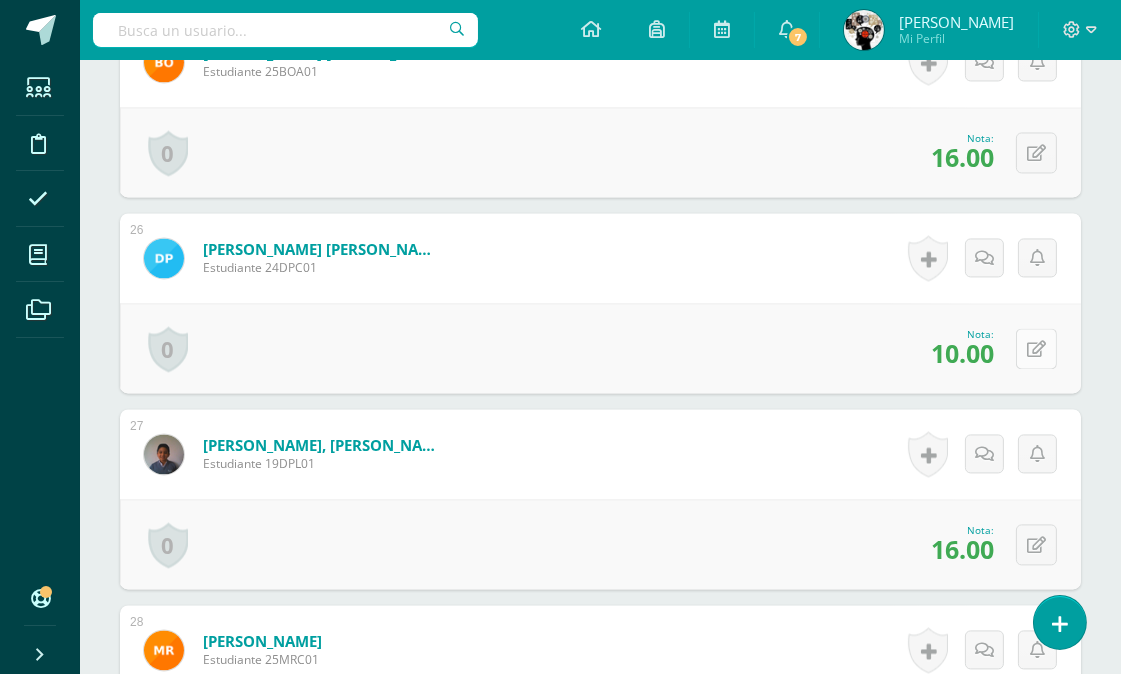
click at [1038, 344] on icon at bounding box center [1036, 349] width 19 height 17
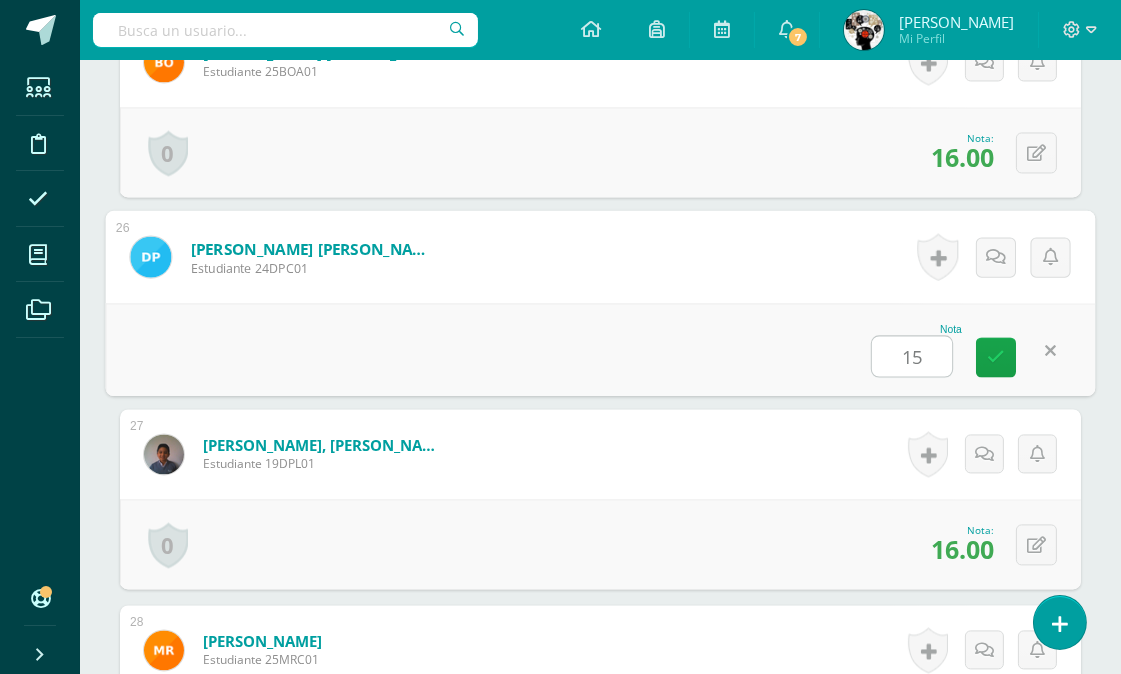
type input "15"
click at [658, 271] on form "Patzán Caté, Daniel Salvador Estudiante 24DPC01 Nota 15 0 Logros Logros obtenid…" at bounding box center [601, 256] width 990 height 93
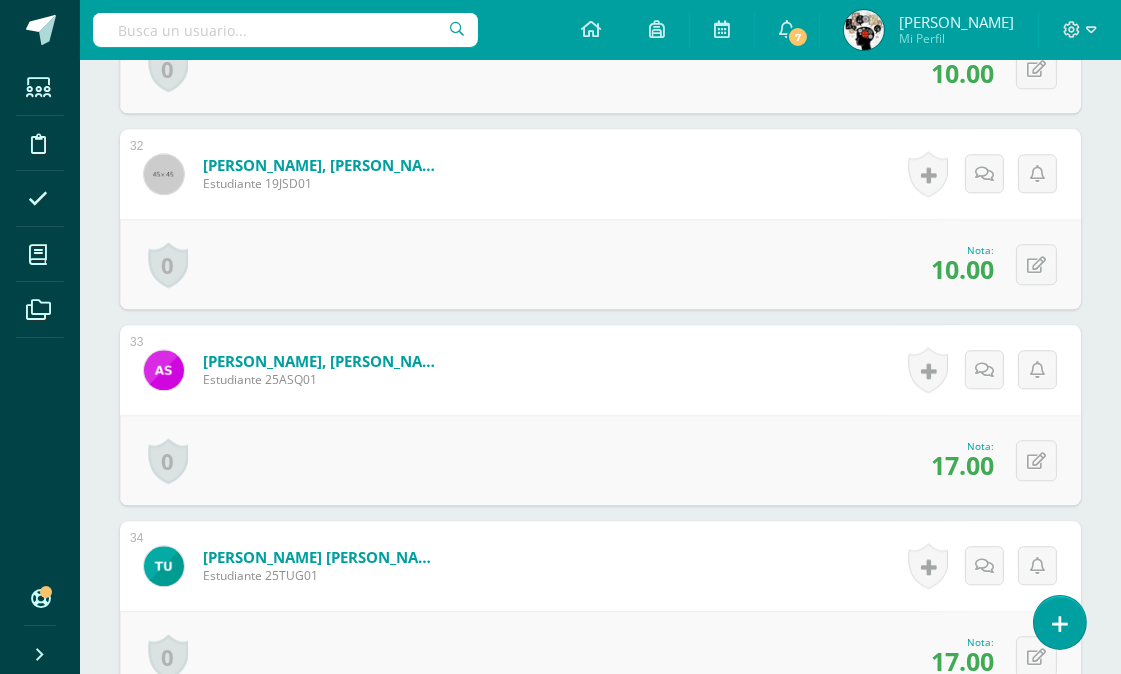
scroll to position [6700, 0]
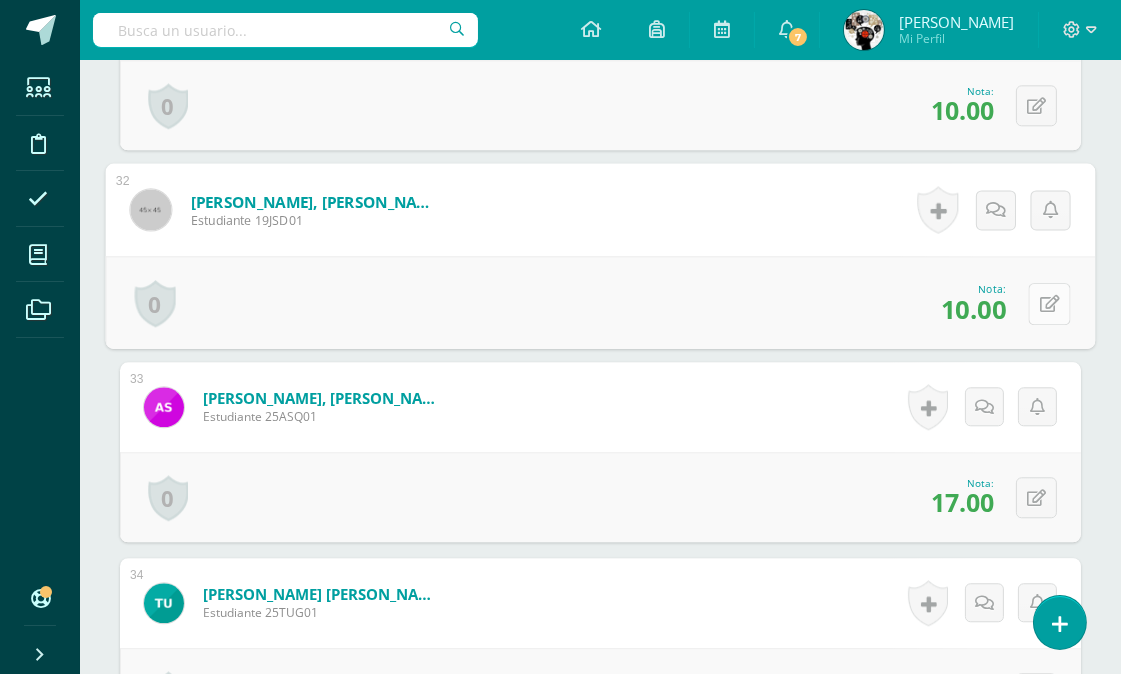
click at [1035, 291] on button at bounding box center [1050, 303] width 42 height 42
type input "12"
click at [803, 300] on div "Nota 12" at bounding box center [601, 302] width 990 height 93
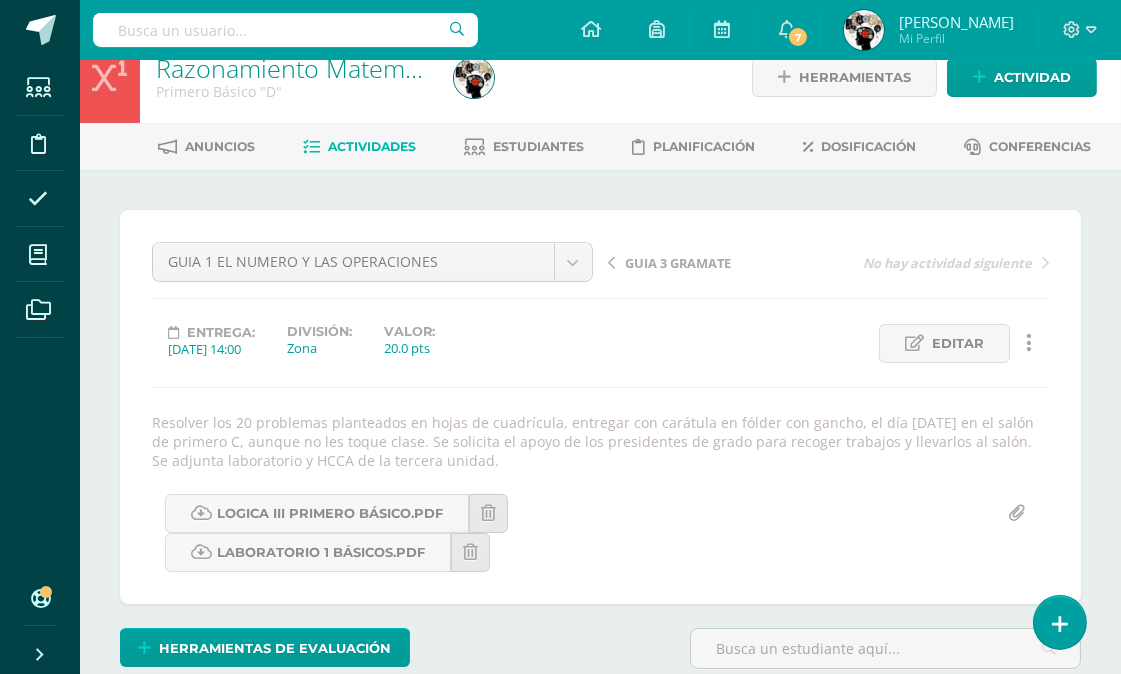
scroll to position [0, 0]
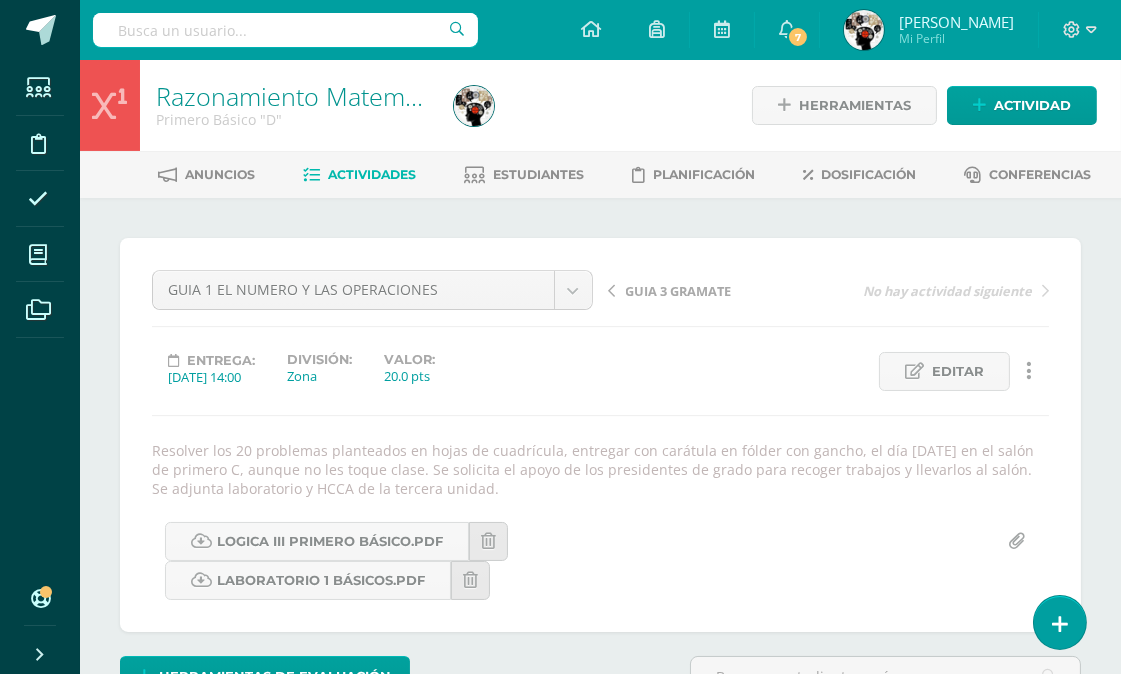
click at [344, 167] on span "Actividades" at bounding box center [372, 174] width 88 height 15
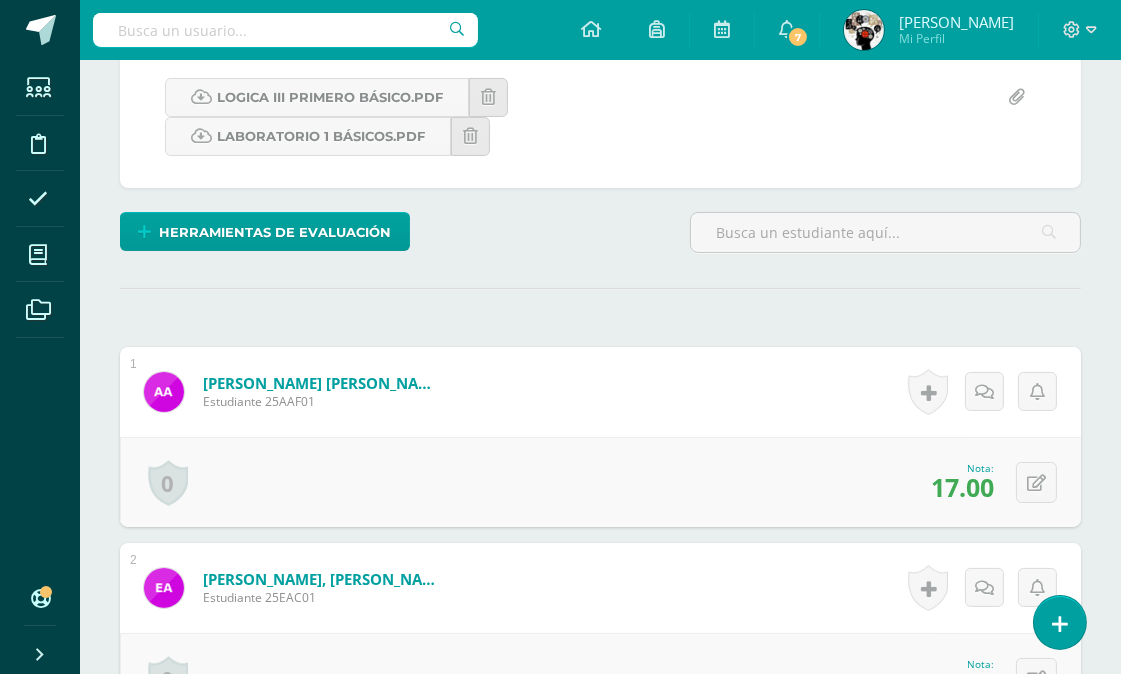
scroll to position [460, 0]
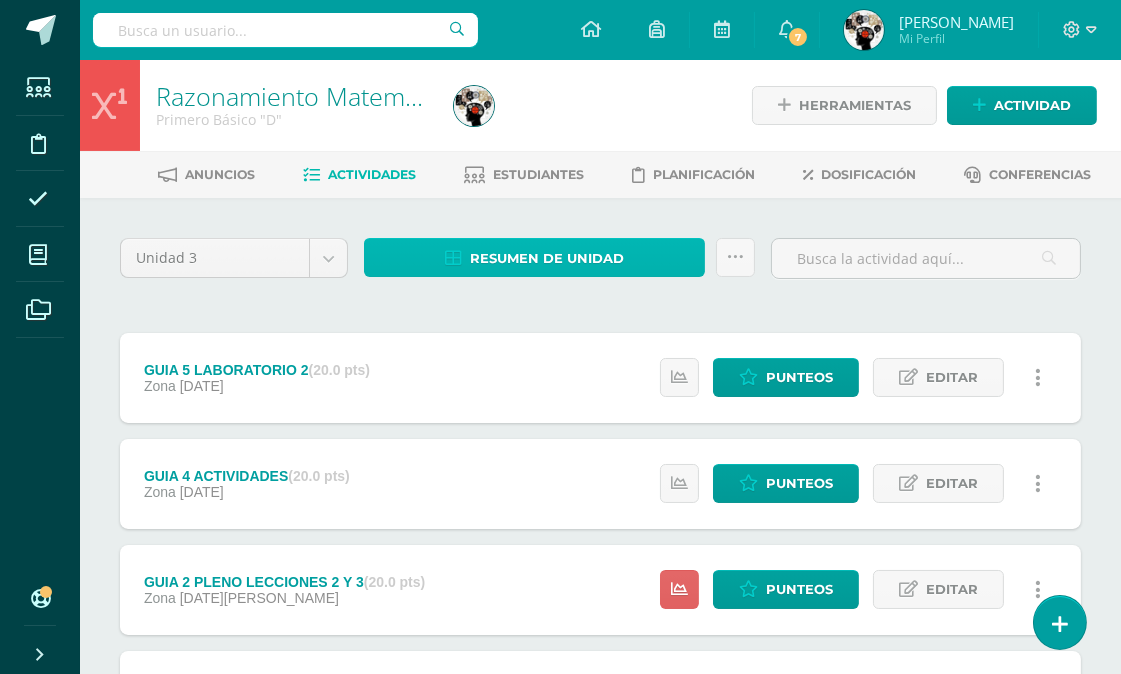
click at [553, 257] on span "Resumen de unidad" at bounding box center [547, 258] width 154 height 37
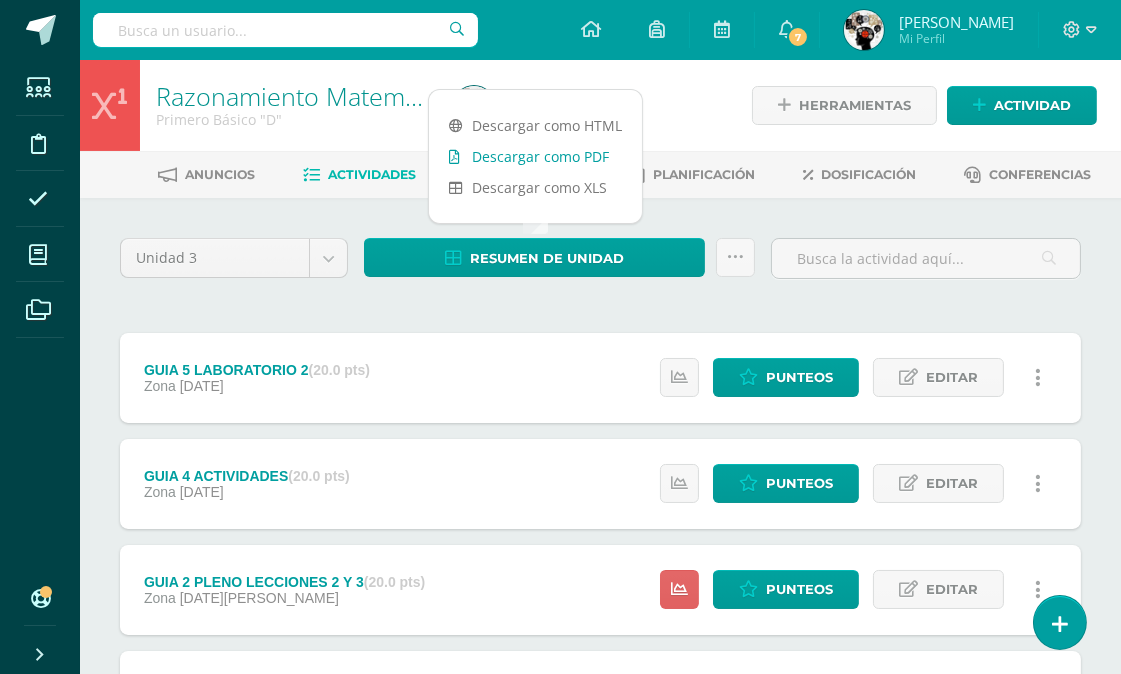
click at [564, 151] on link "Descargar como PDF" at bounding box center [535, 156] width 213 height 31
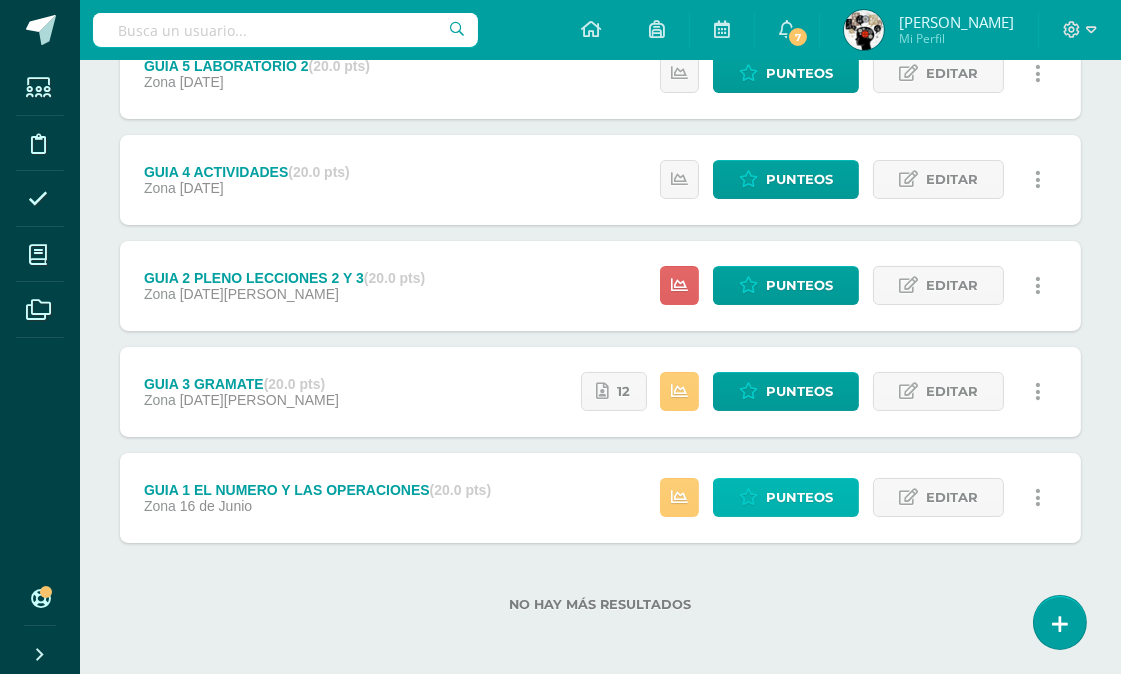
click at [812, 496] on span "Punteos" at bounding box center [799, 497] width 67 height 37
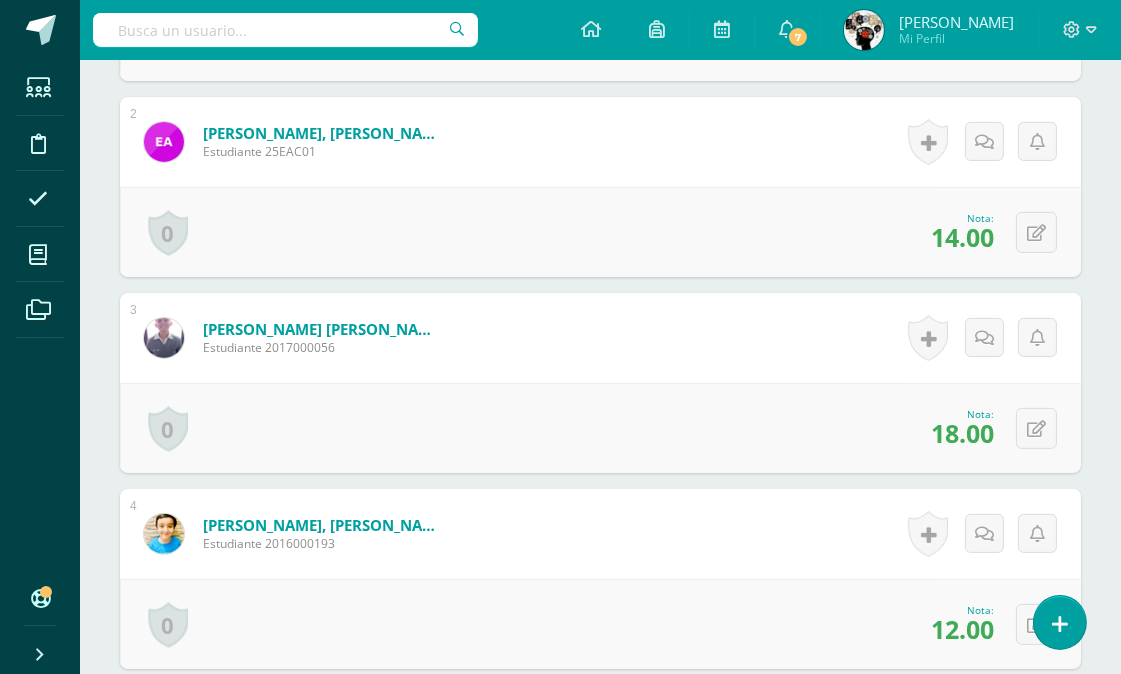
scroll to position [1112, 0]
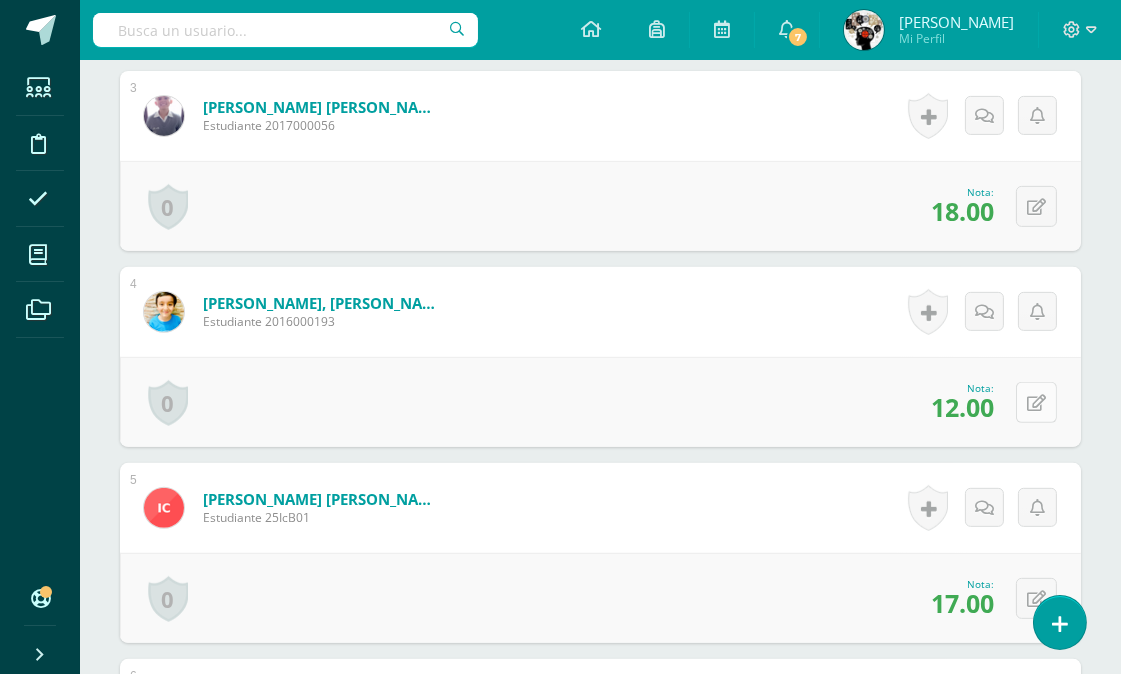
click at [1037, 400] on icon at bounding box center [1036, 403] width 19 height 17
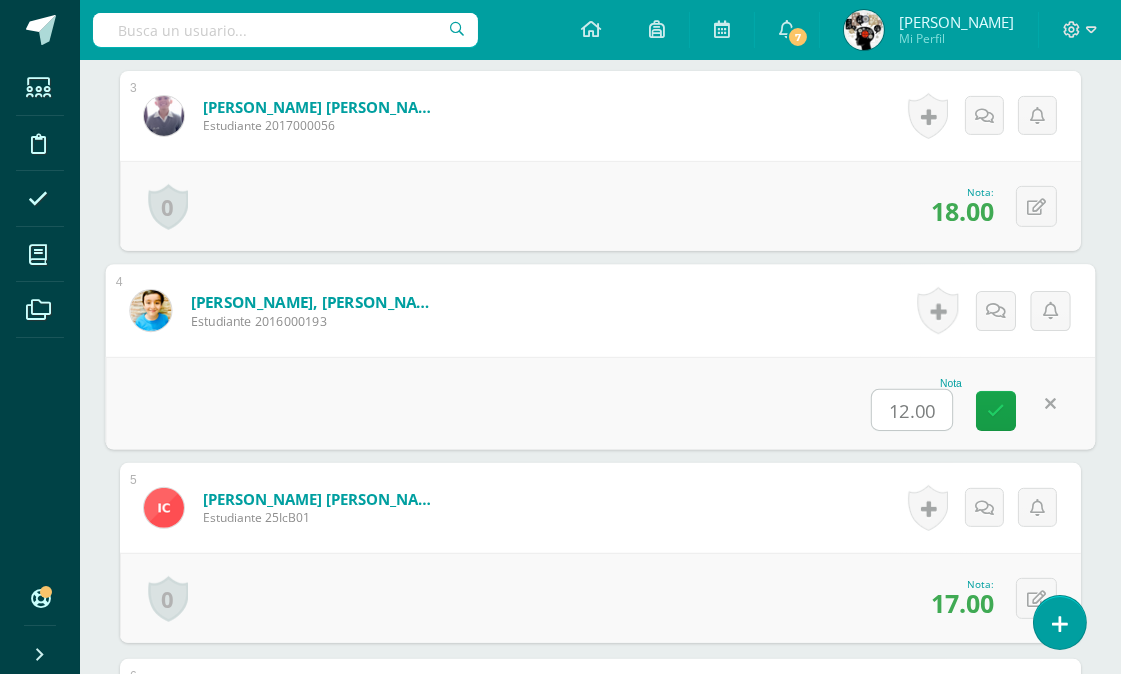
scroll to position [1113, 0]
type input "15"
click at [781, 347] on form "Boror de Leon, Estuardo Sebastian Estudiante 2016000193 Nota 15 0 Logros Logros…" at bounding box center [601, 309] width 990 height 93
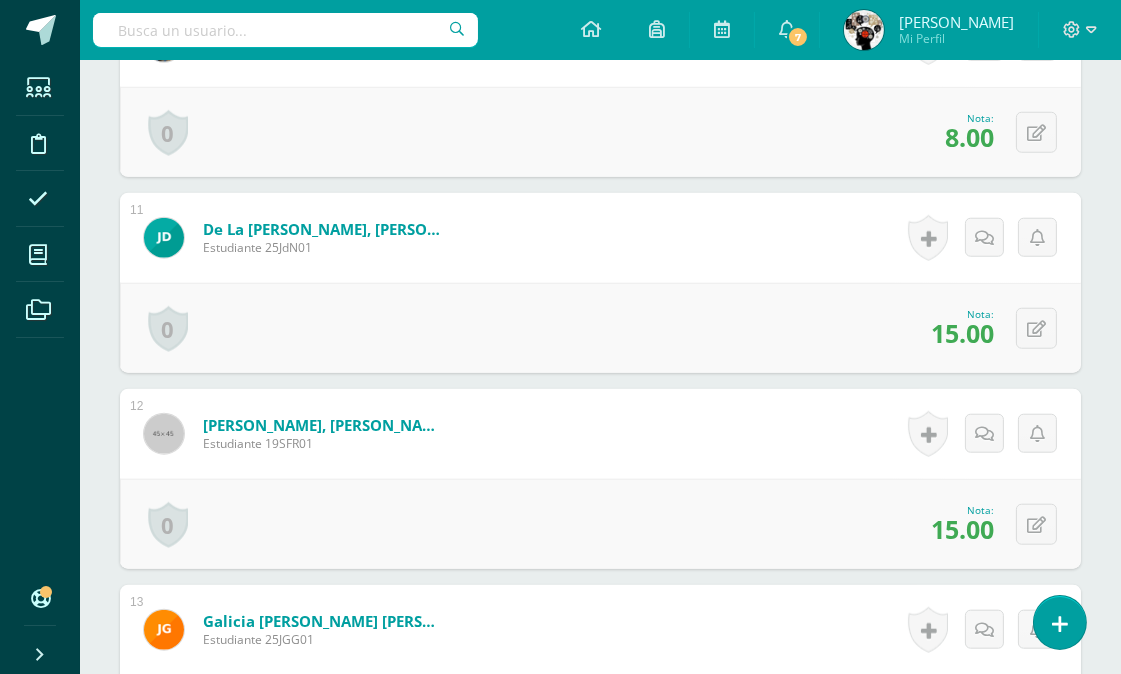
scroll to position [2447, 0]
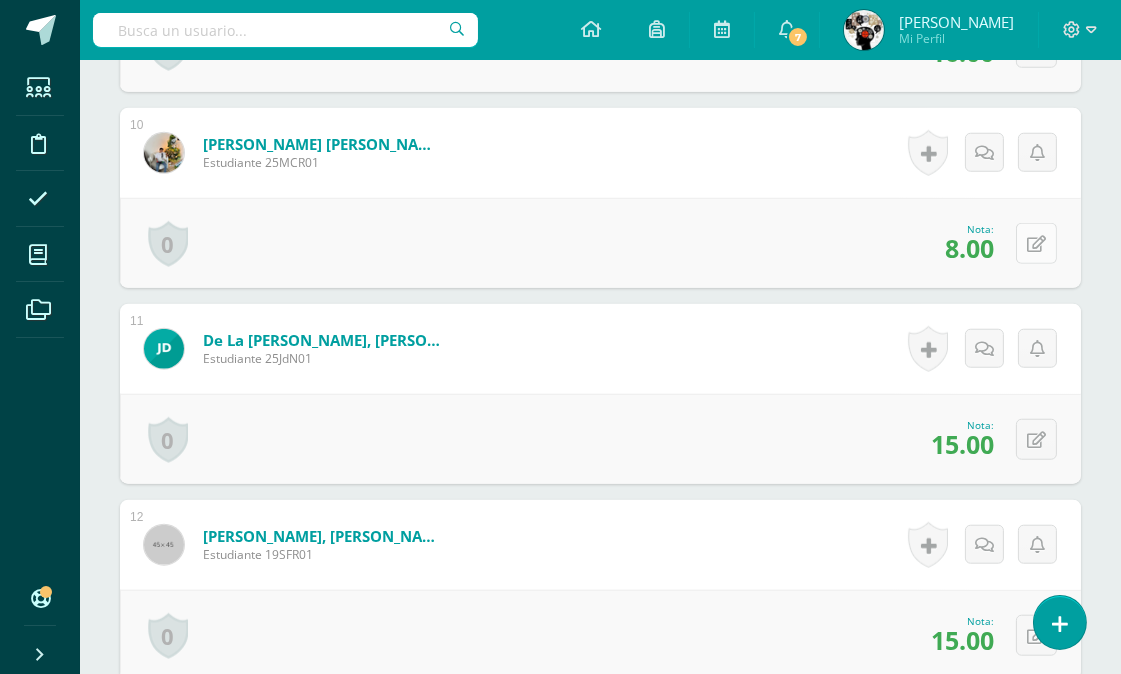
click at [1036, 237] on icon at bounding box center [1036, 244] width 19 height 17
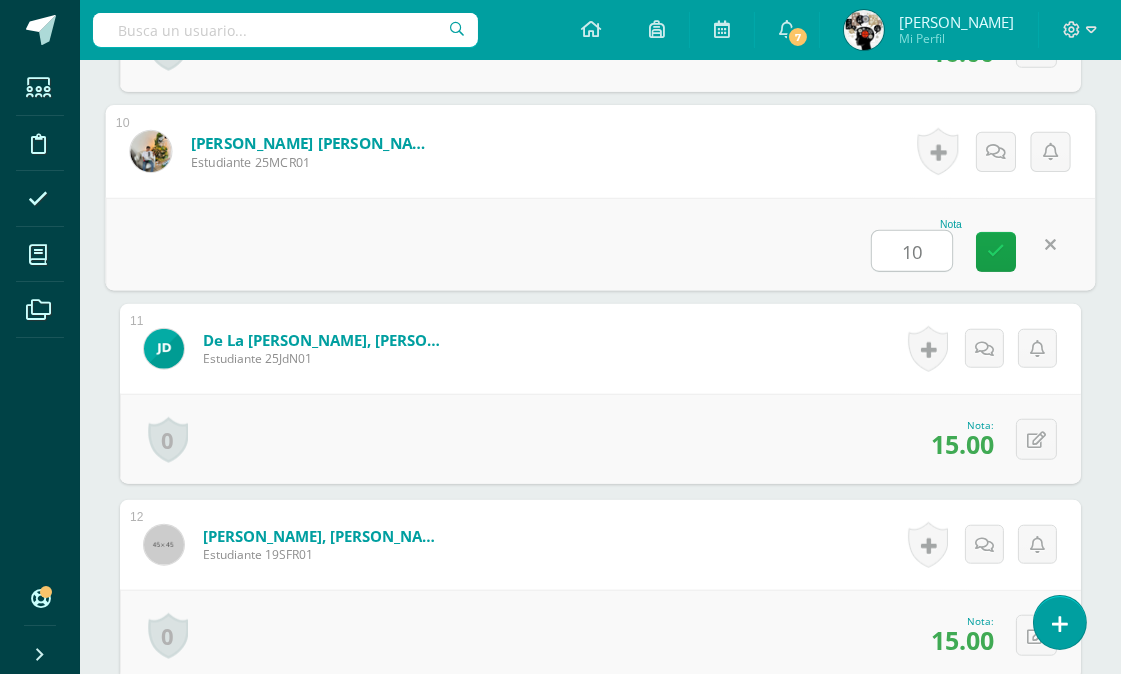
type input "10"
click at [770, 261] on div "Nota 10" at bounding box center [601, 244] width 990 height 93
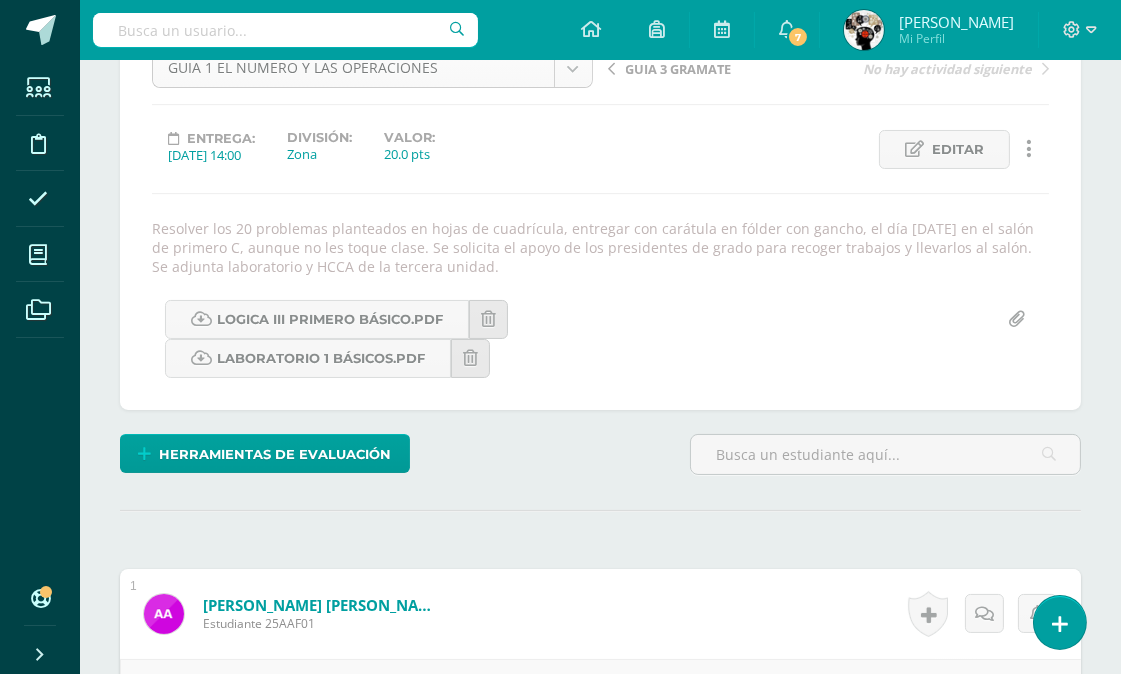
scroll to position [0, 0]
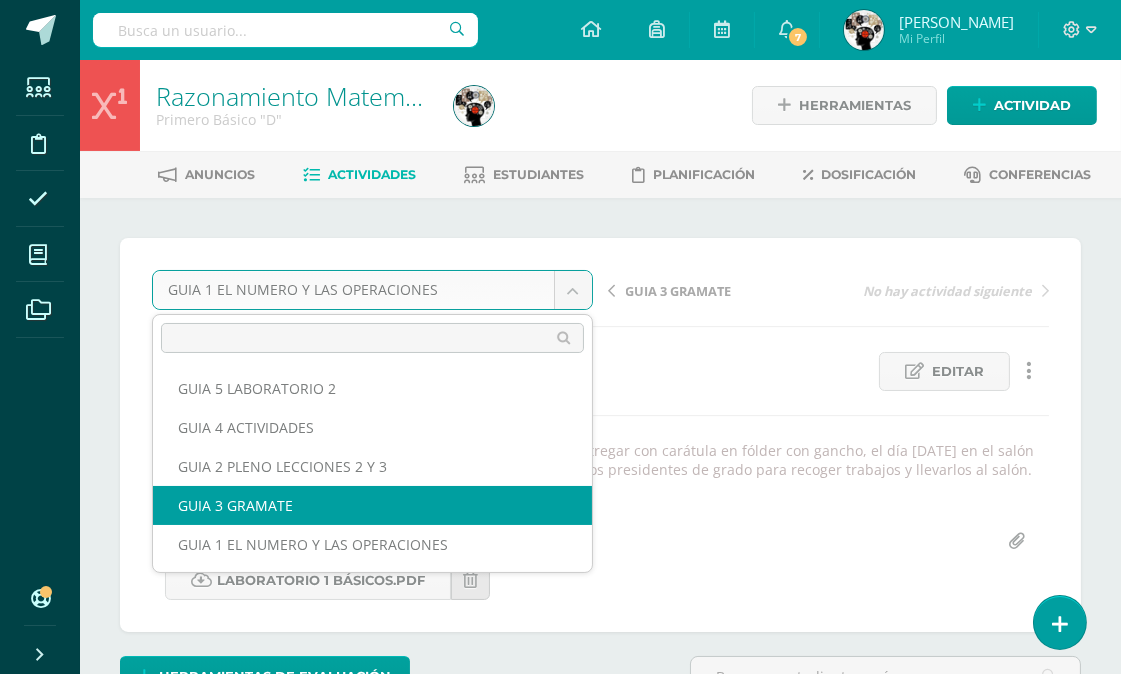
select select "/dashboard/teacher/grade-activity/175708/"
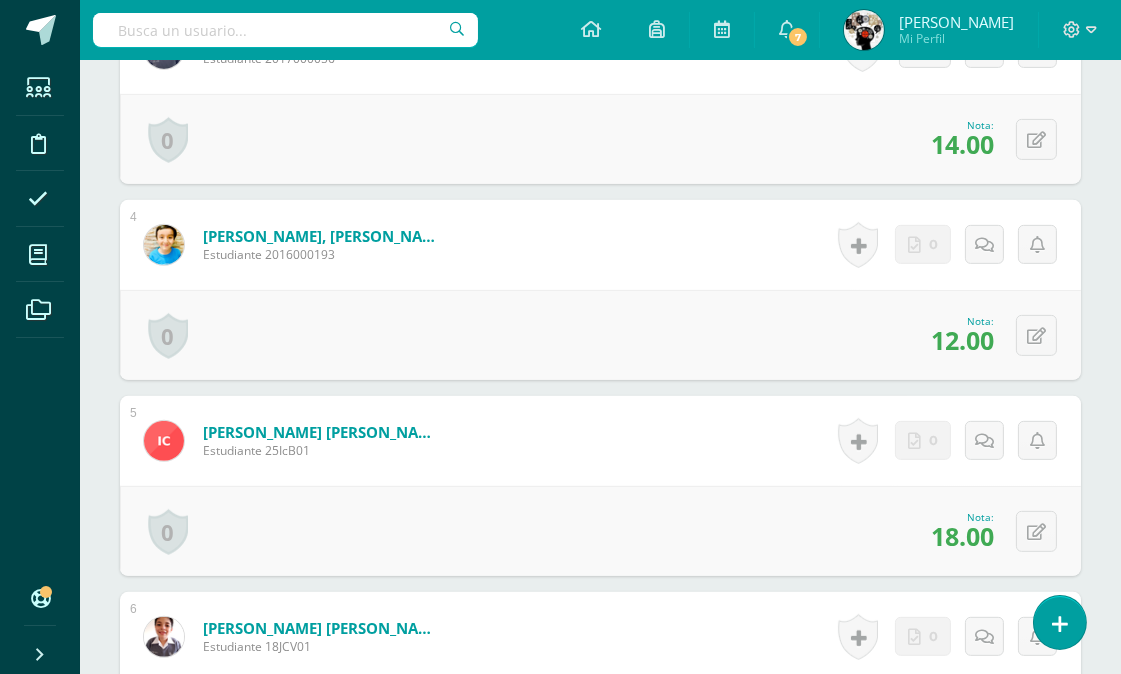
scroll to position [1103, 0]
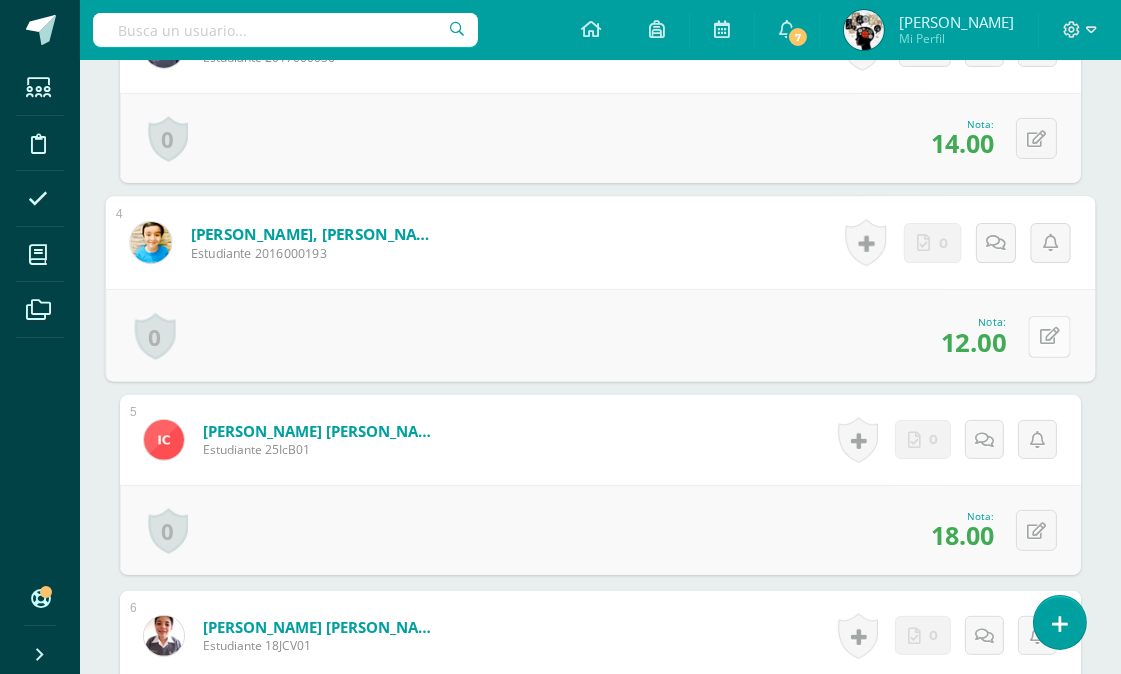
click at [1040, 328] on icon at bounding box center [1050, 336] width 20 height 17
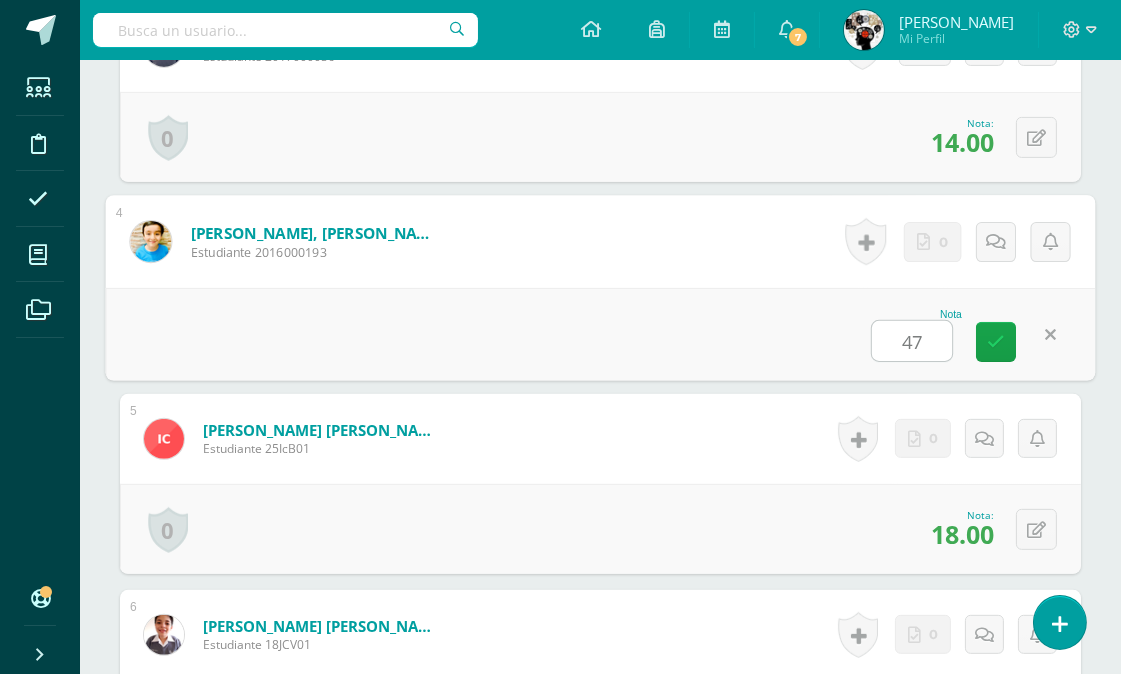
type input "4"
click at [802, 277] on form "[PERSON_NAME], [PERSON_NAME] Estudiante 2016000193 Nota 14 0 [GEOGRAPHIC_DATA] …" at bounding box center [601, 240] width 990 height 93
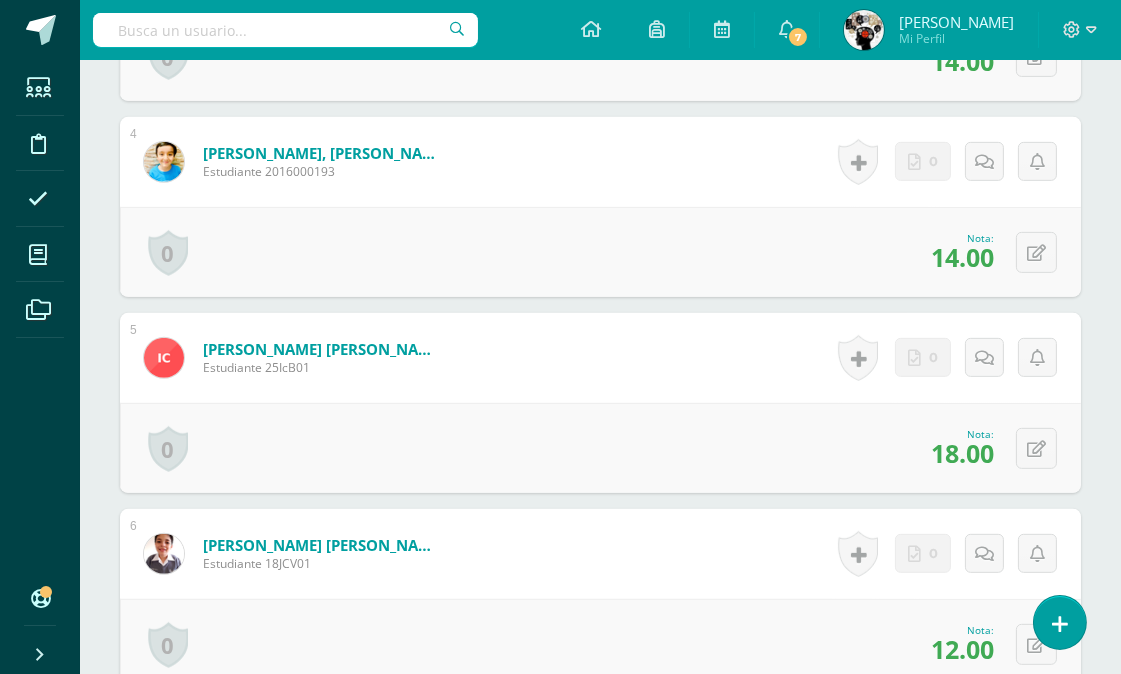
scroll to position [994, 0]
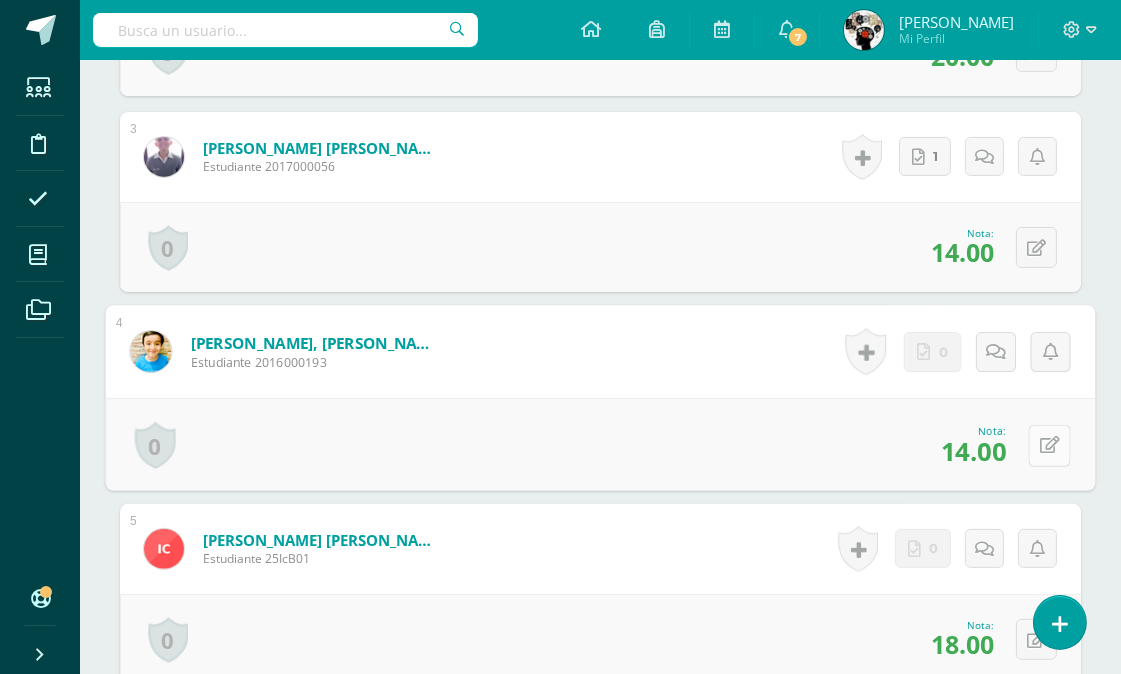
click at [1040, 438] on icon at bounding box center [1050, 445] width 20 height 17
type input "15"
click at [833, 441] on div "Nota 15" at bounding box center [601, 444] width 990 height 93
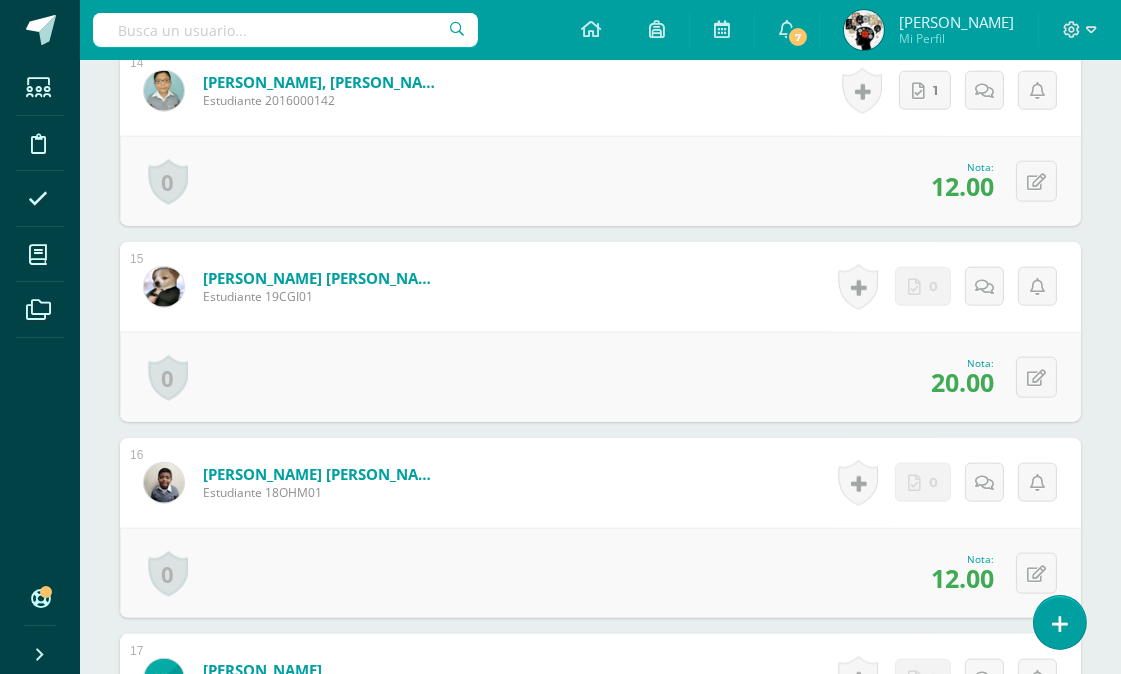
scroll to position [3550, 0]
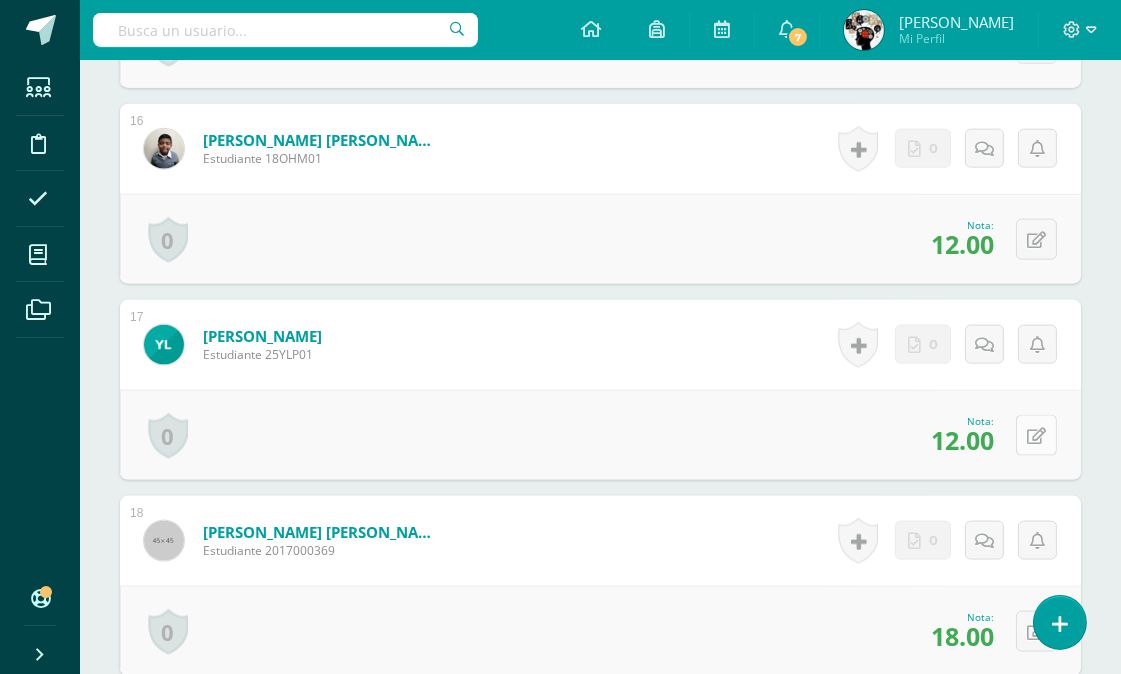
click at [1047, 427] on button at bounding box center [1036, 435] width 41 height 41
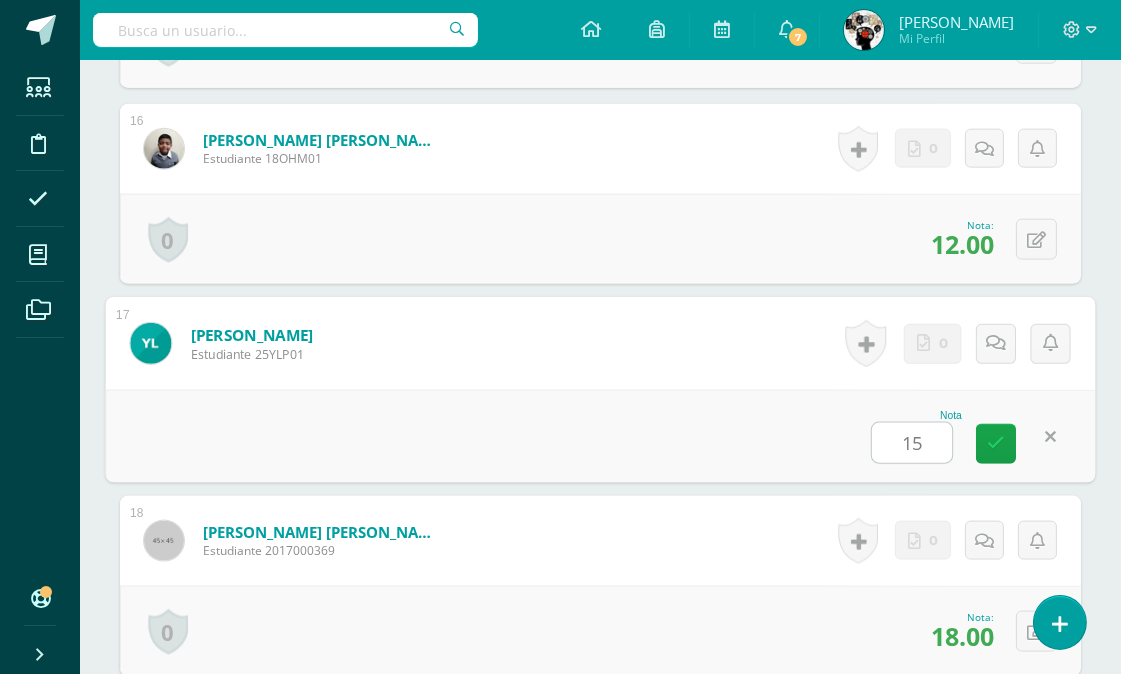
type input "15"
click at [773, 435] on div "Nota 15" at bounding box center [601, 436] width 990 height 93
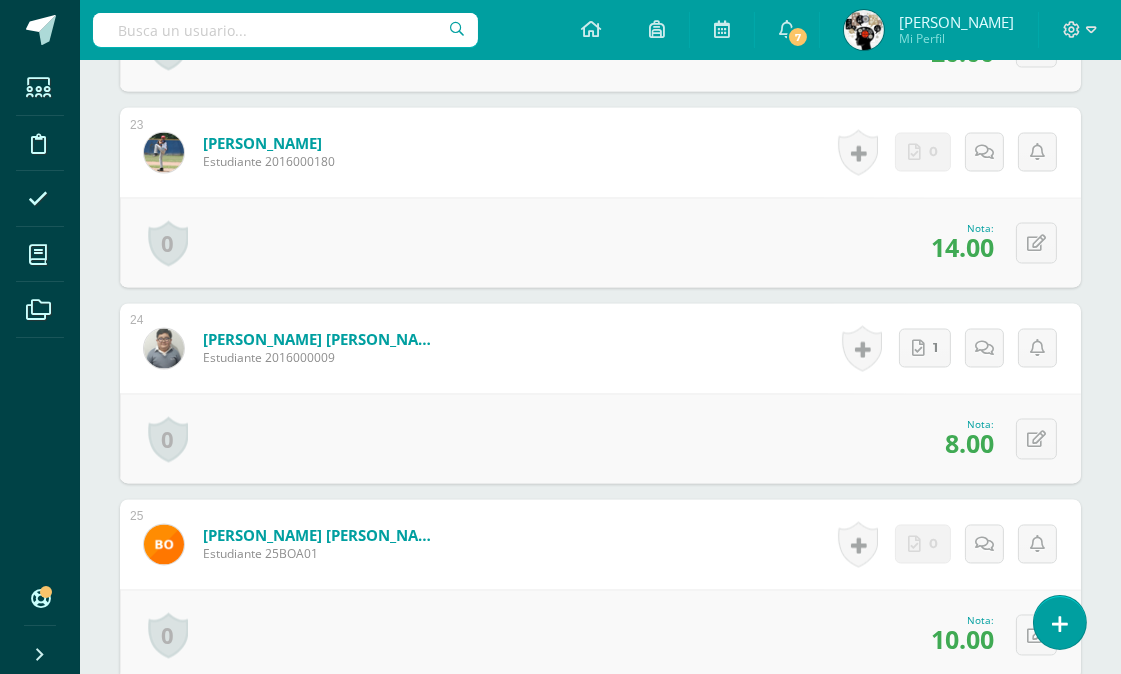
scroll to position [5104, 0]
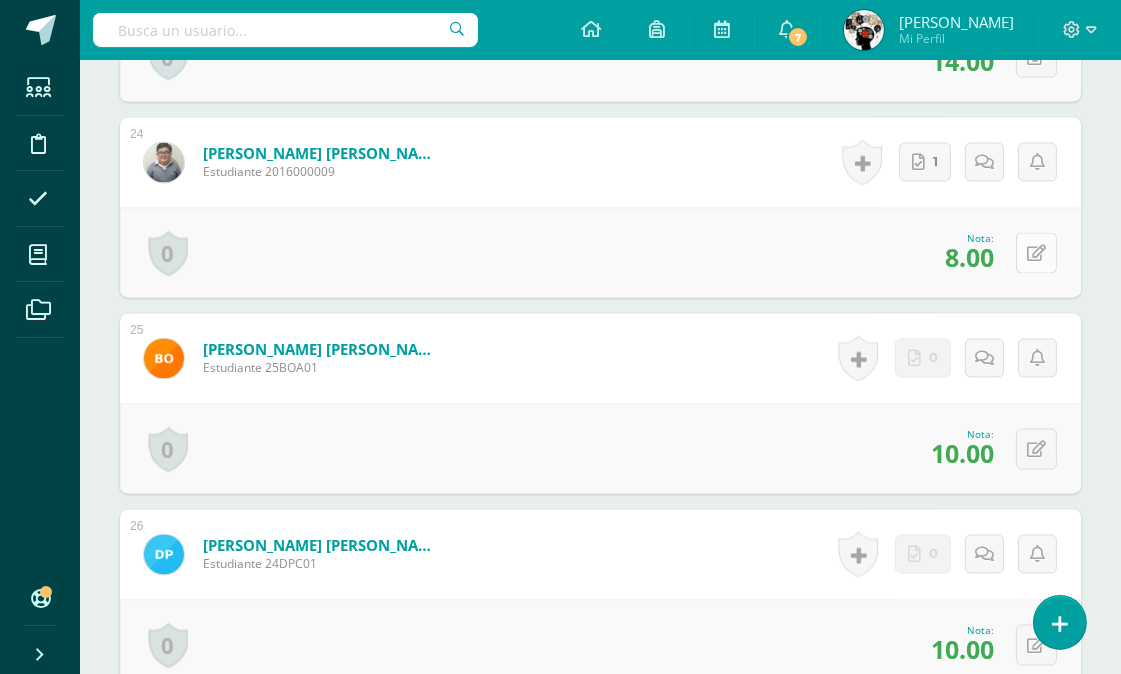
click at [1041, 245] on icon at bounding box center [1036, 253] width 19 height 17
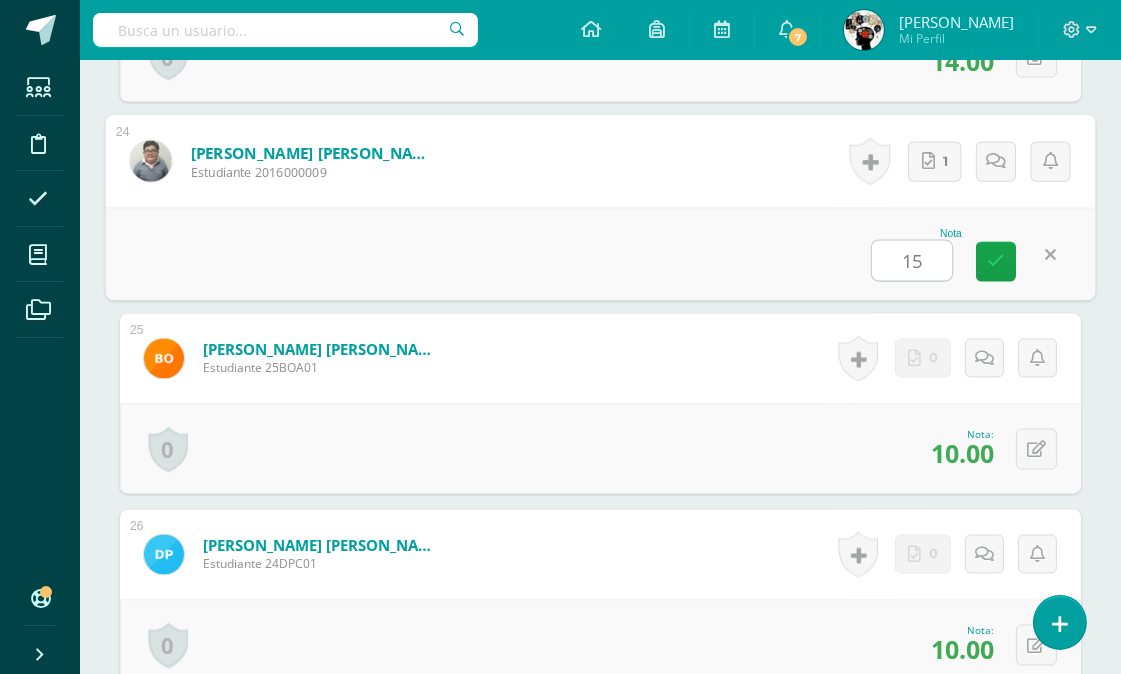
type input "1"
type input "12"
click at [672, 265] on div "Nota 12" at bounding box center [601, 253] width 990 height 93
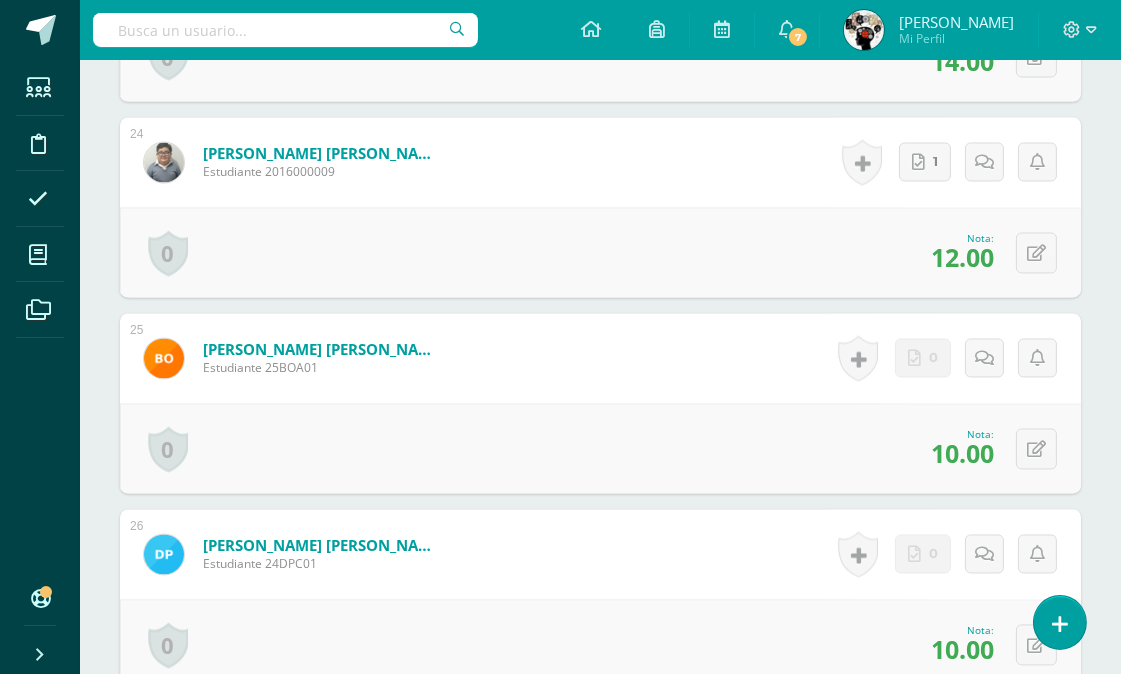
scroll to position [5326, 0]
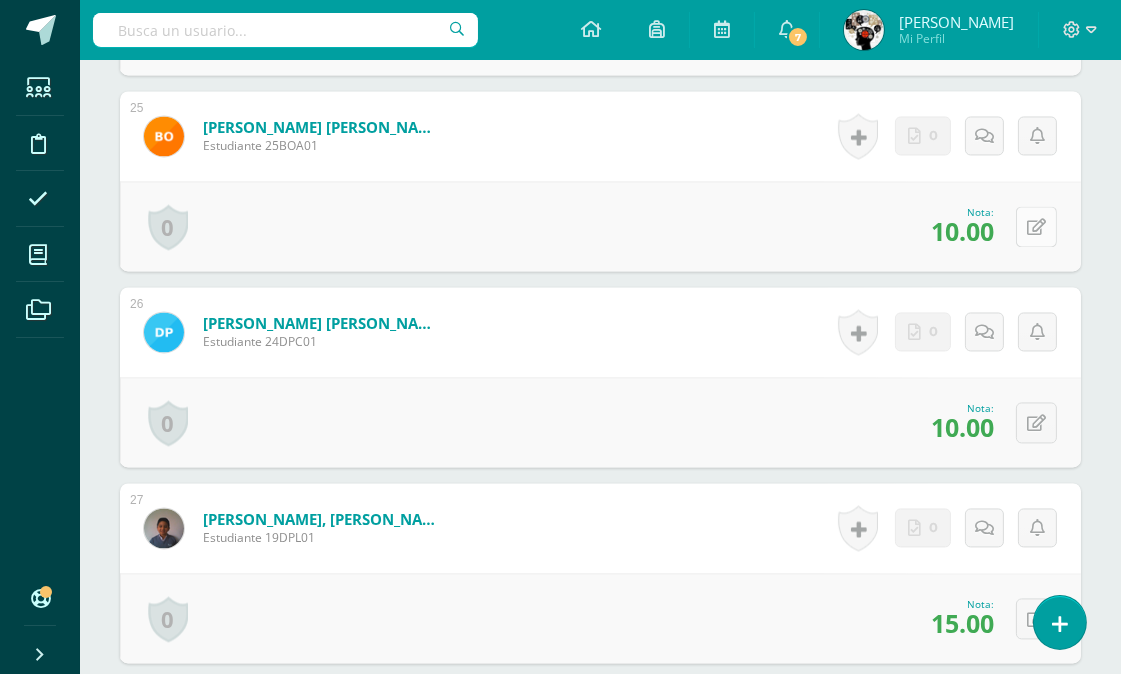
click at [1040, 223] on icon at bounding box center [1036, 227] width 19 height 17
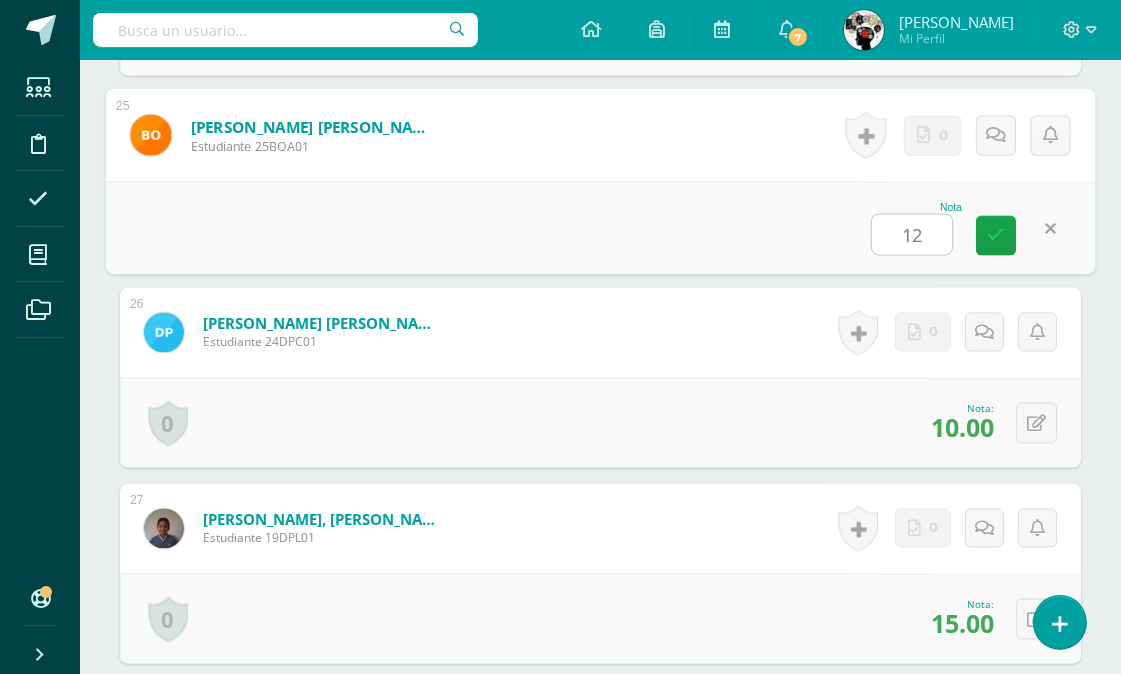
type input "12"
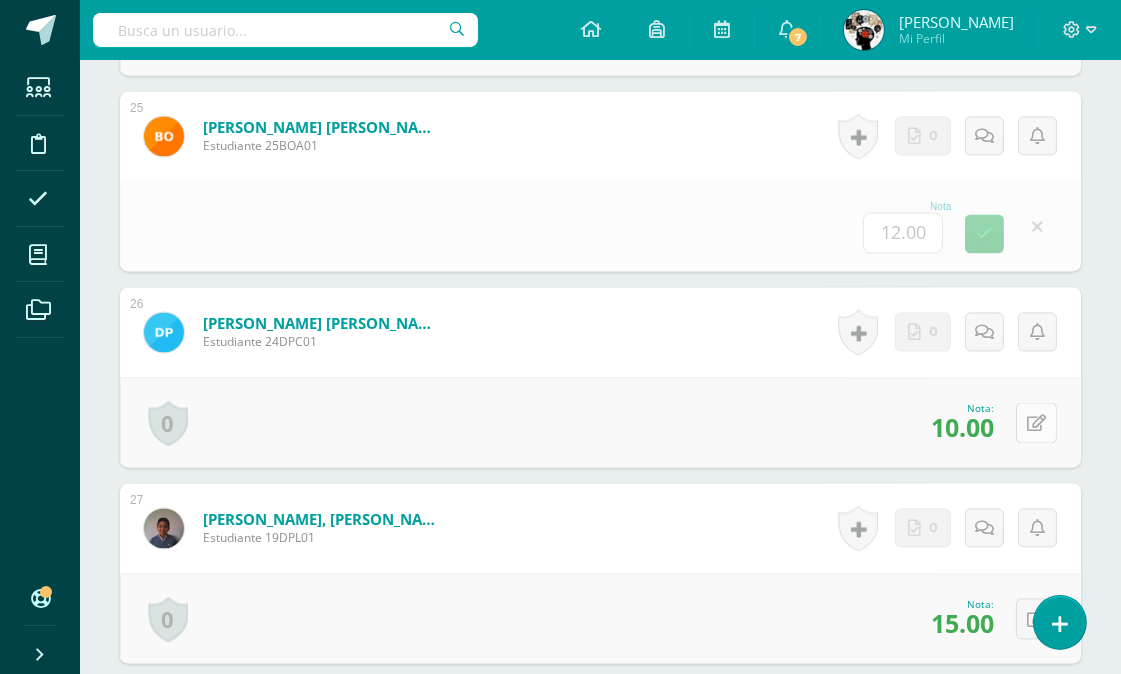
click at [1037, 423] on icon at bounding box center [1036, 423] width 19 height 17
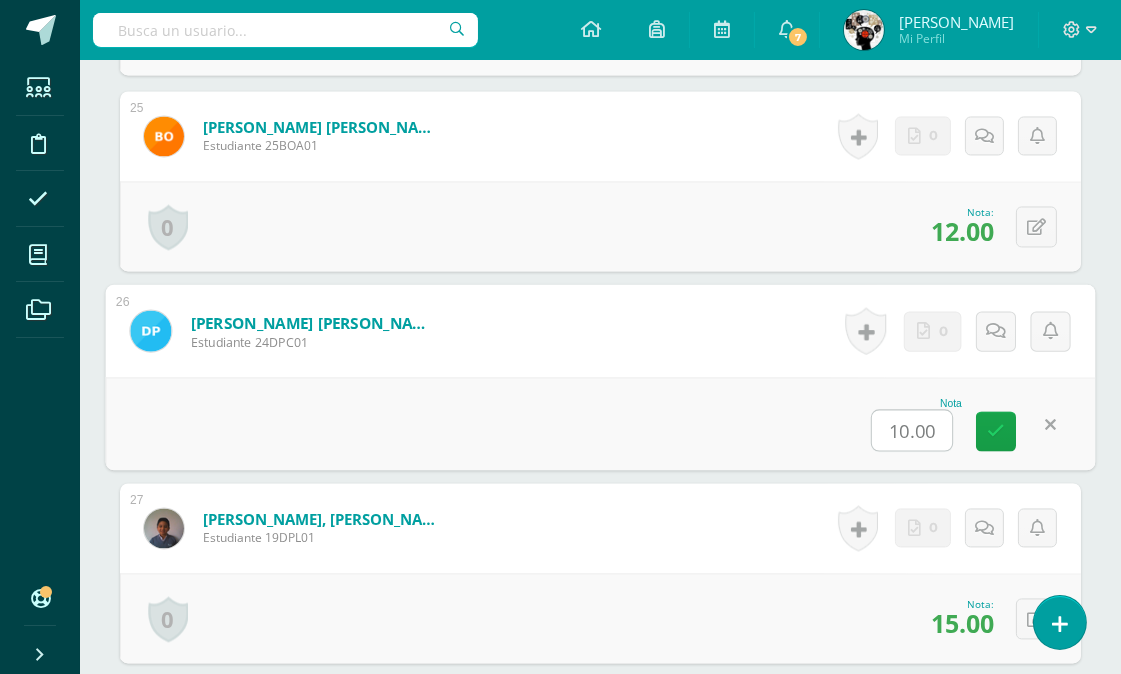
click at [654, 393] on div "Nota 10.00" at bounding box center [601, 423] width 990 height 93
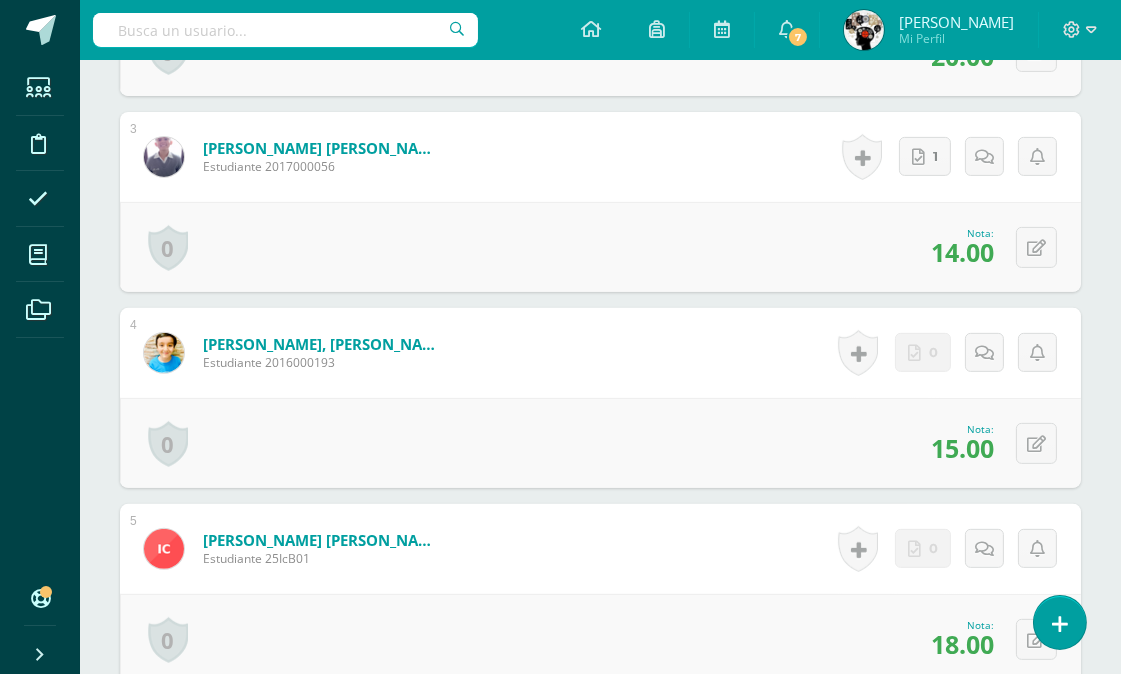
scroll to position [0, 0]
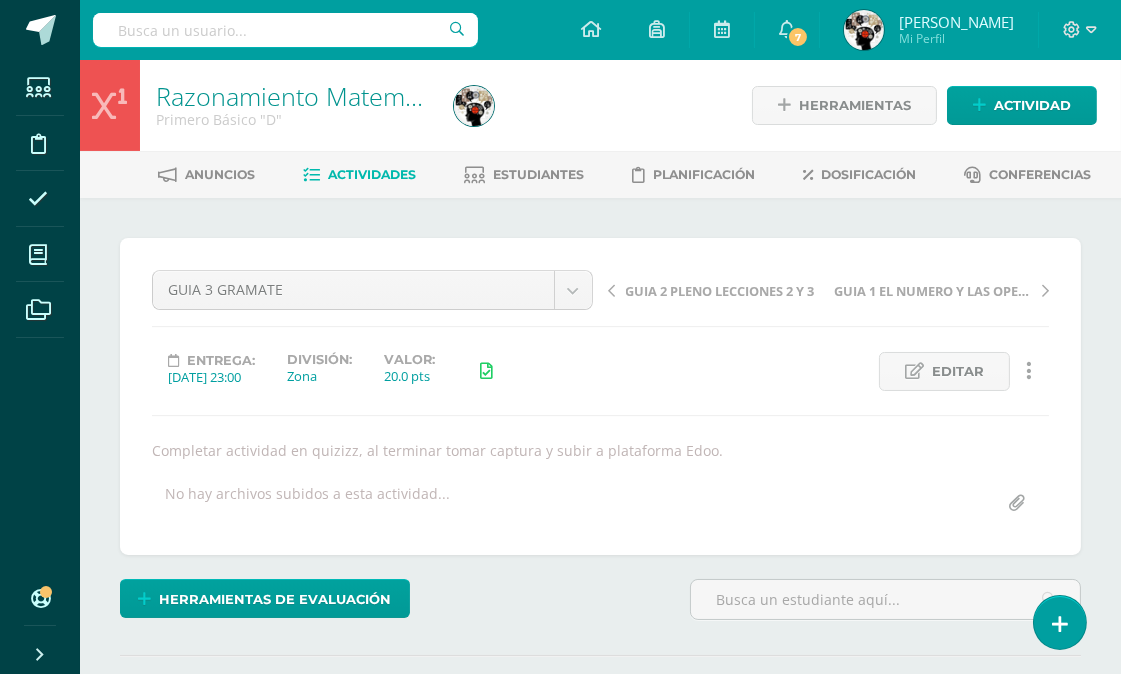
click at [382, 171] on span "Actividades" at bounding box center [372, 174] width 88 height 15
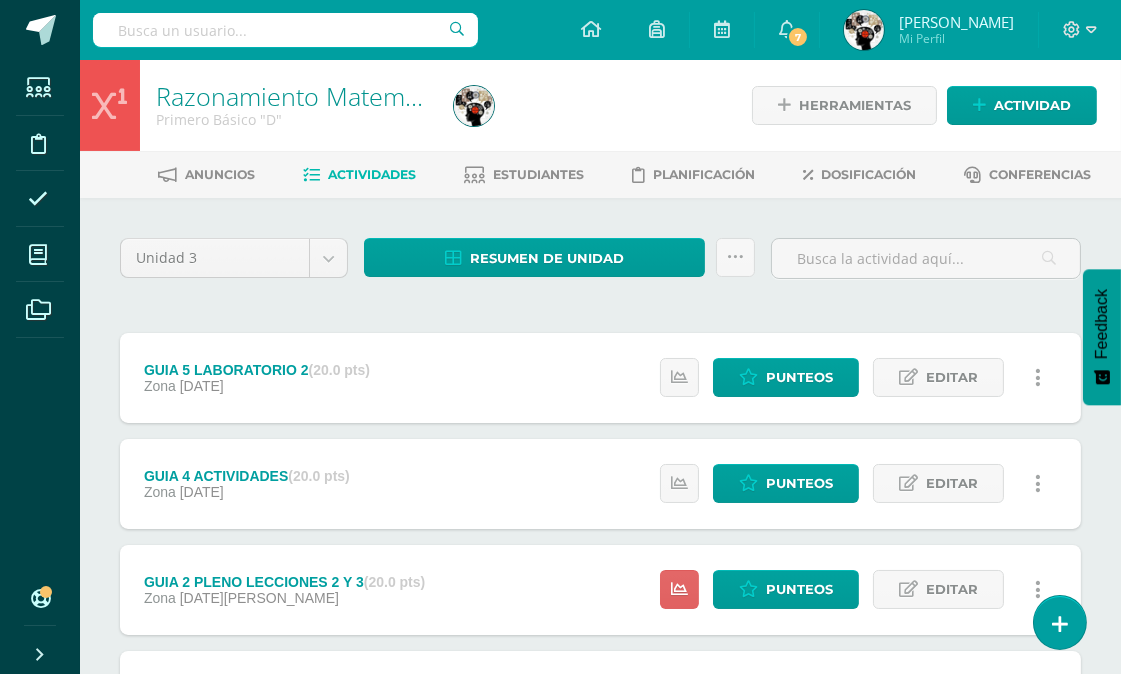
scroll to position [111, 0]
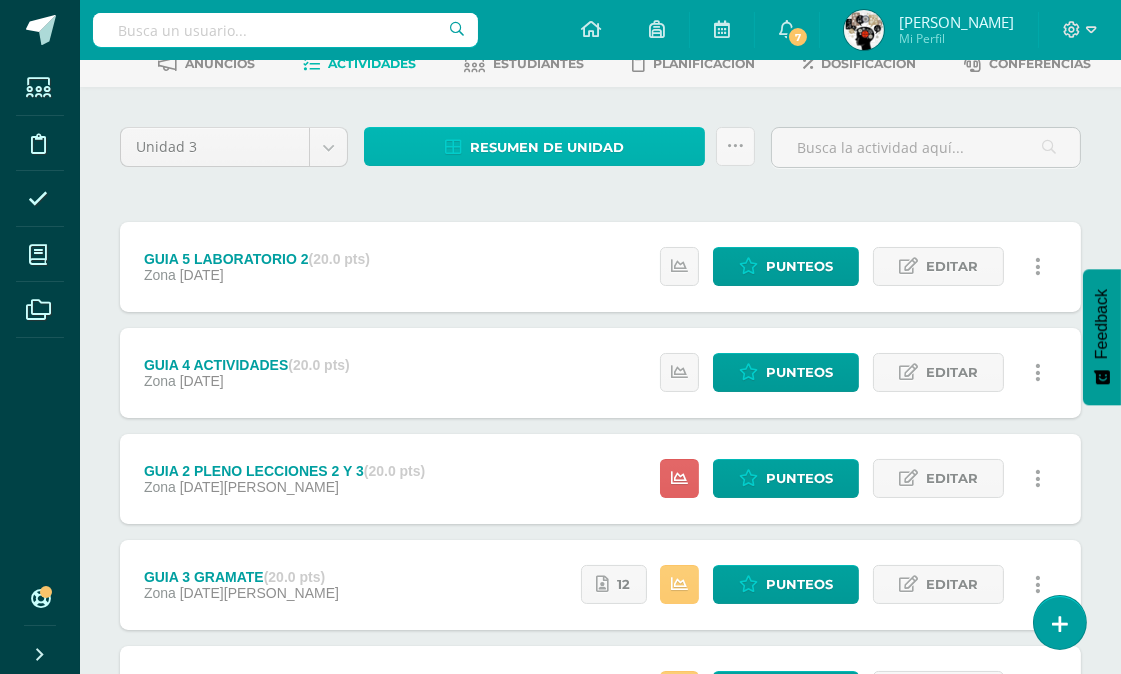
click at [580, 142] on span "Resumen de unidad" at bounding box center [547, 147] width 154 height 37
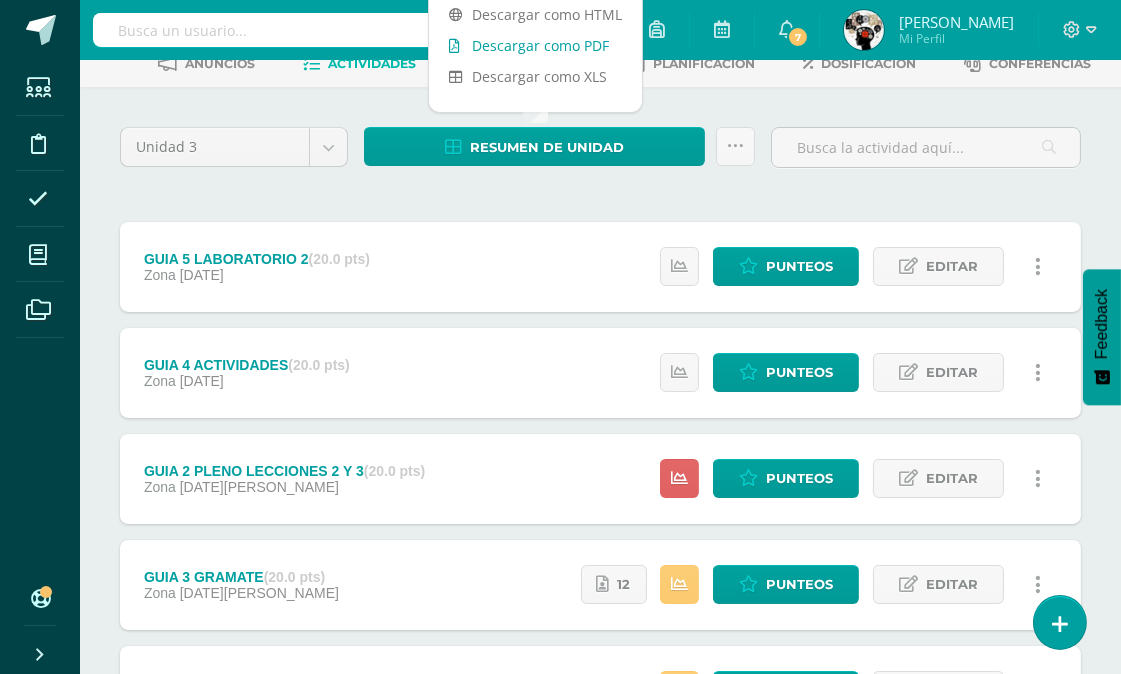
click at [563, 45] on link "Descargar como PDF" at bounding box center [535, 45] width 213 height 31
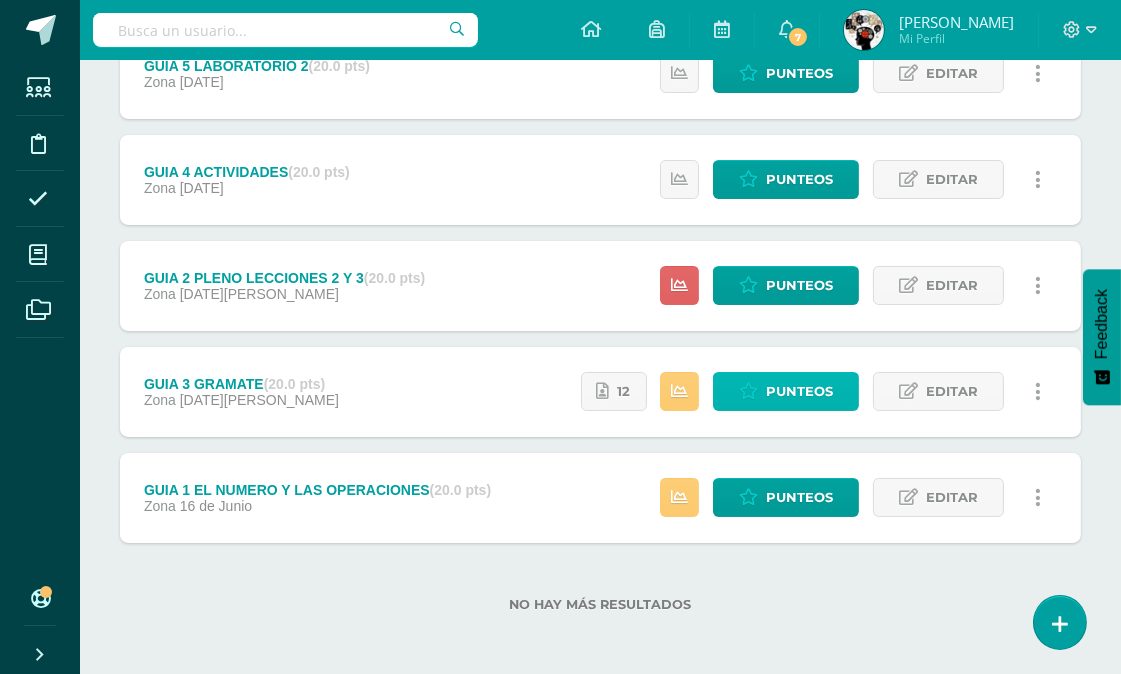
click at [806, 394] on span "Punteos" at bounding box center [799, 391] width 67 height 37
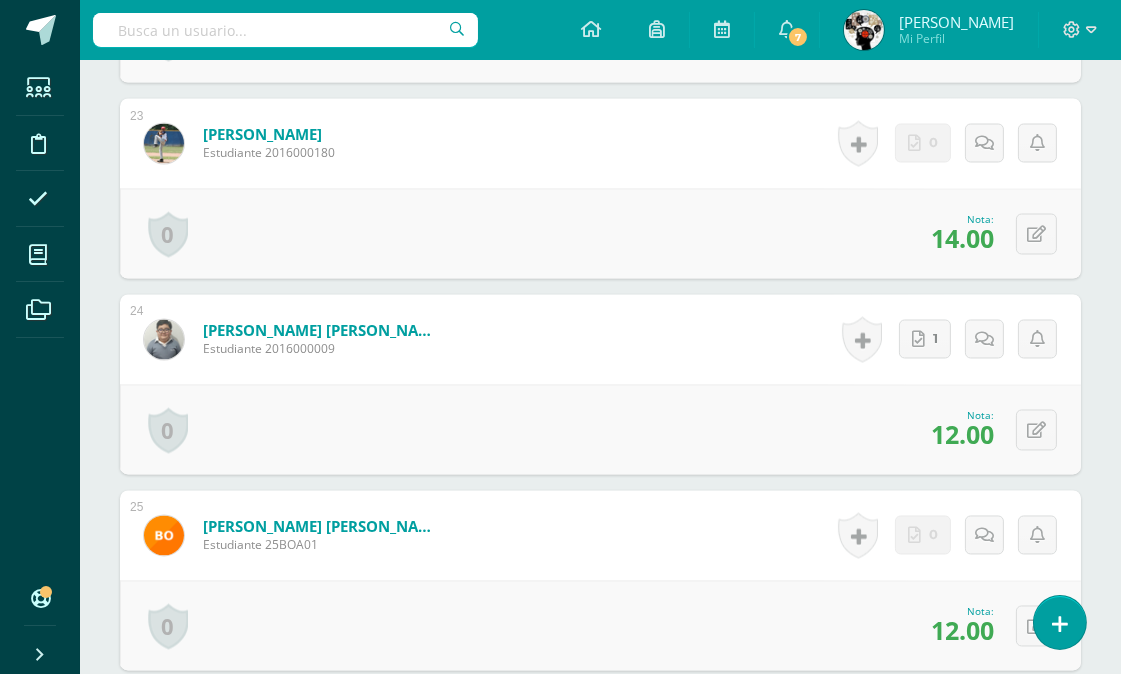
scroll to position [5095, 0]
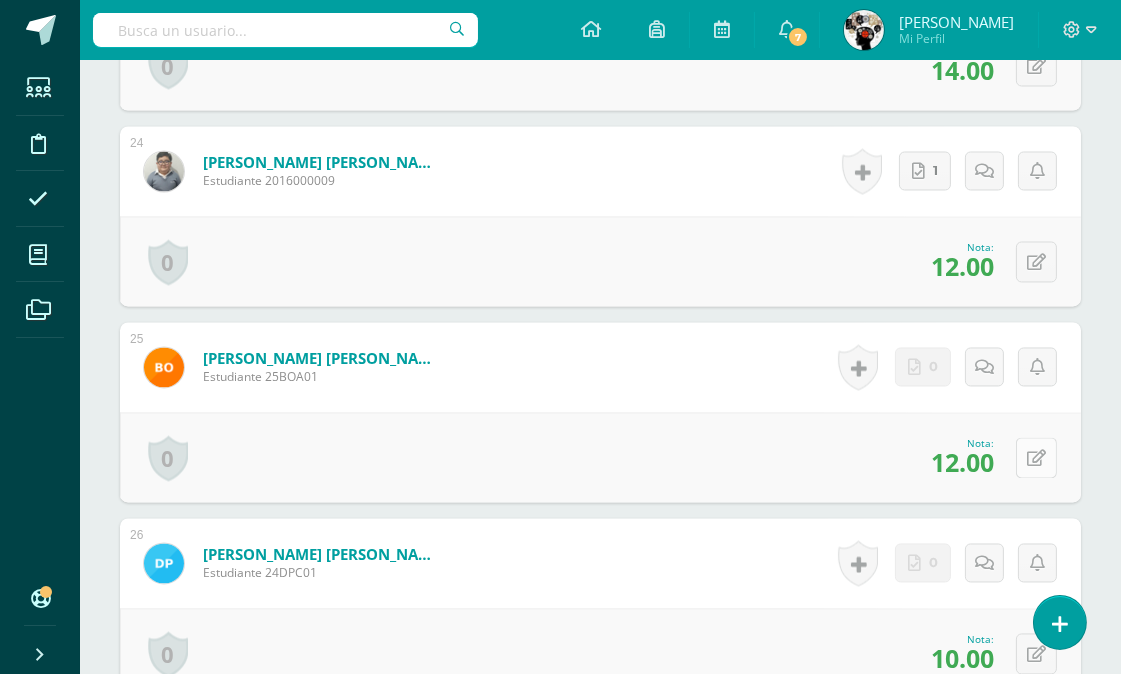
click at [1030, 451] on icon at bounding box center [1036, 458] width 19 height 17
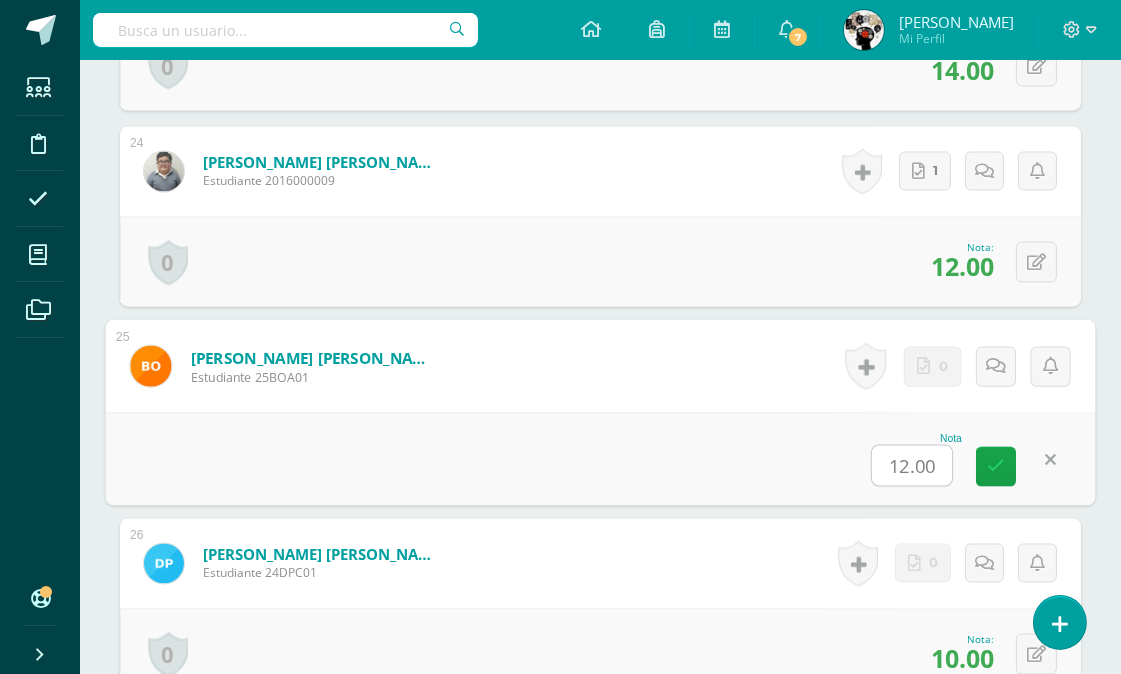
scroll to position [5096, 0]
click at [773, 418] on div "Nota 17" at bounding box center [601, 457] width 990 height 93
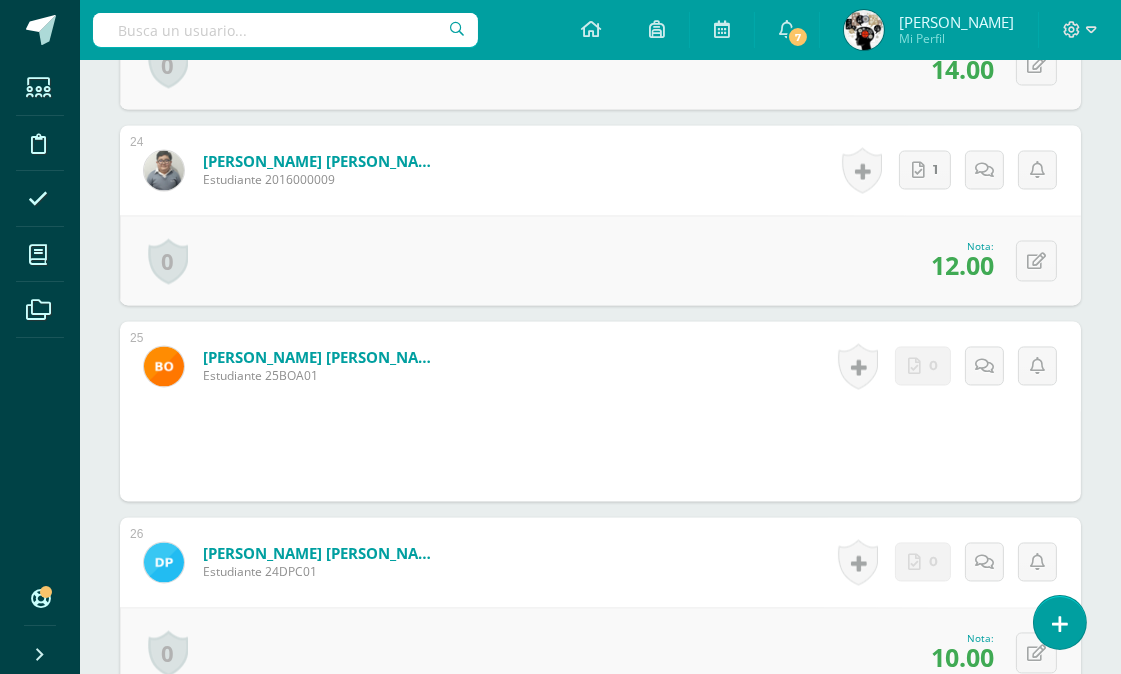
scroll to position [5319, 0]
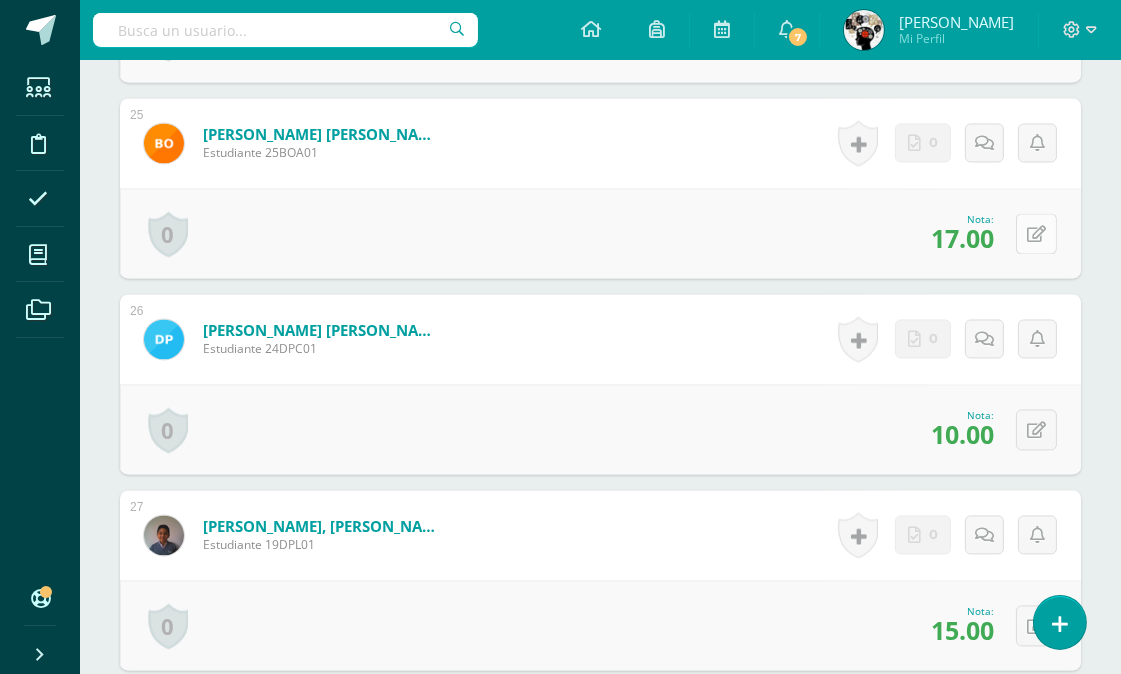
click at [1030, 227] on icon at bounding box center [1036, 234] width 19 height 17
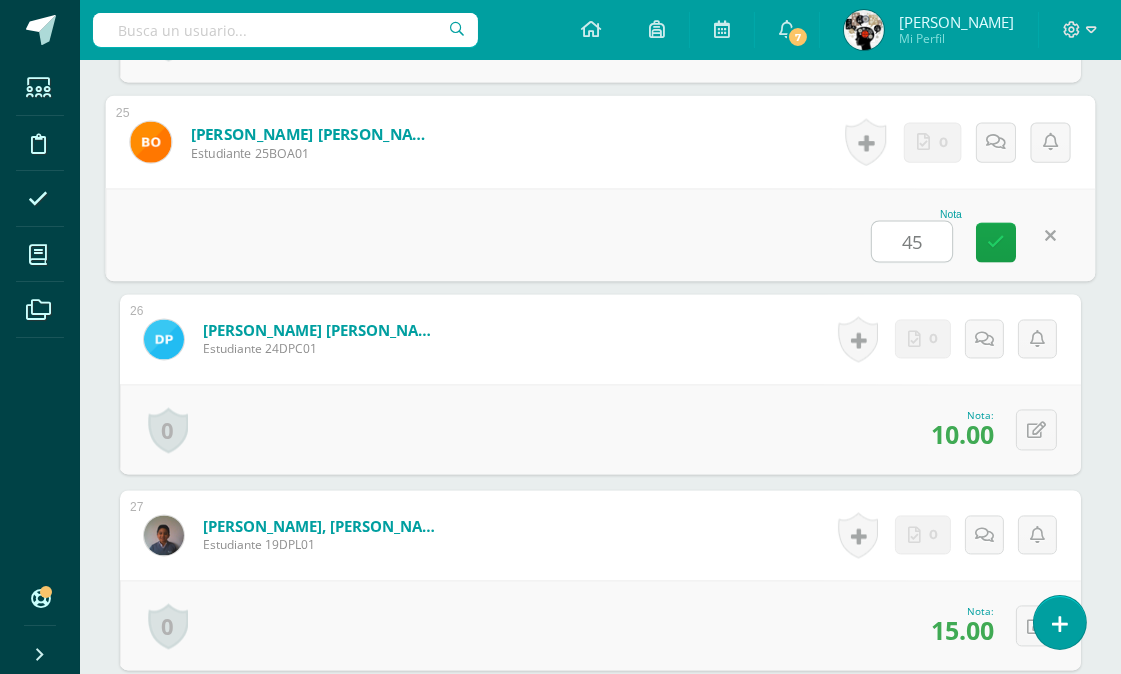
type input "4"
type input "12"
click at [796, 203] on div "Nota 12" at bounding box center [601, 234] width 990 height 93
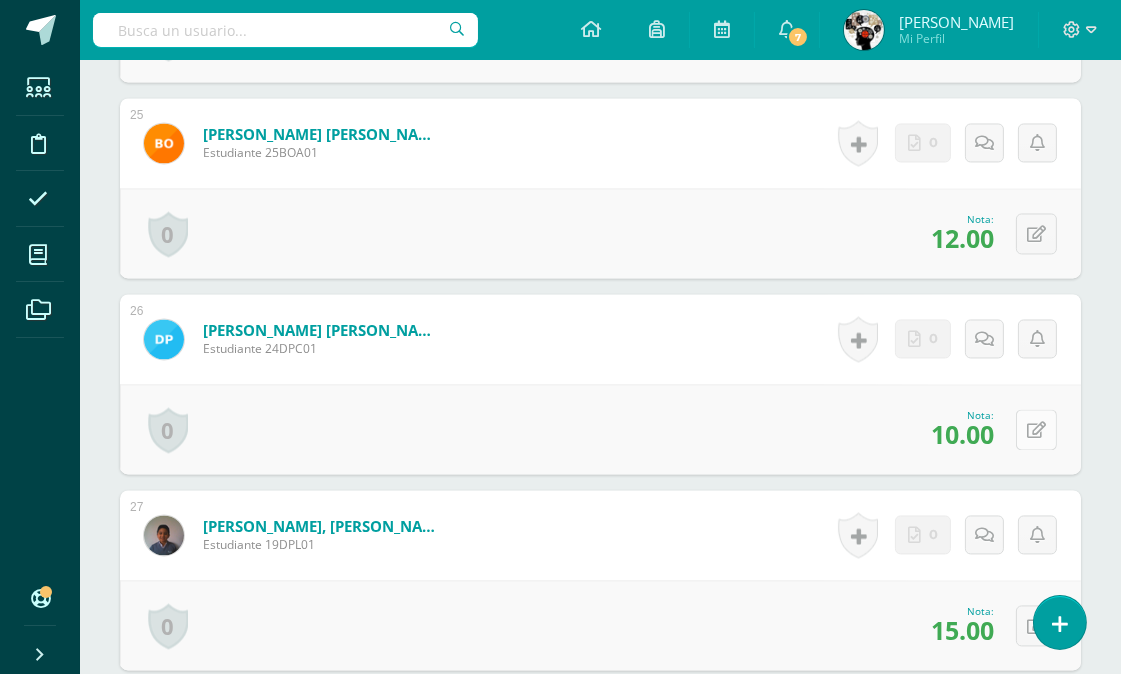
click at [1045, 423] on button at bounding box center [1036, 429] width 41 height 41
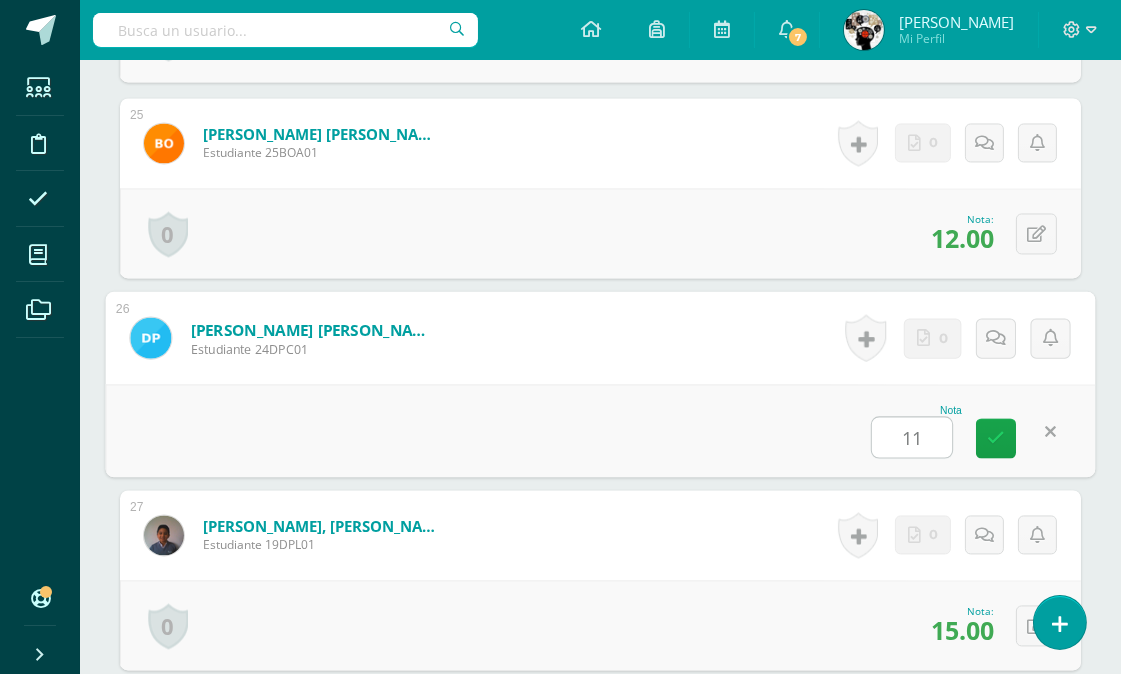
type input "11"
click at [718, 403] on div "Nota 11" at bounding box center [601, 430] width 990 height 93
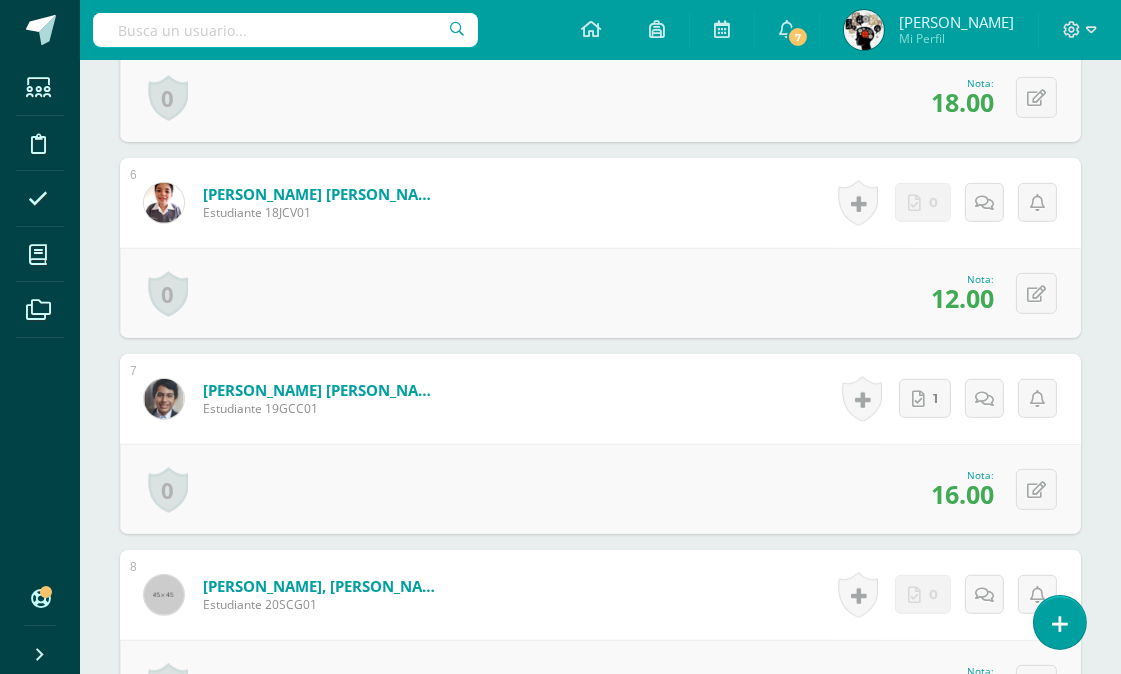
scroll to position [0, 0]
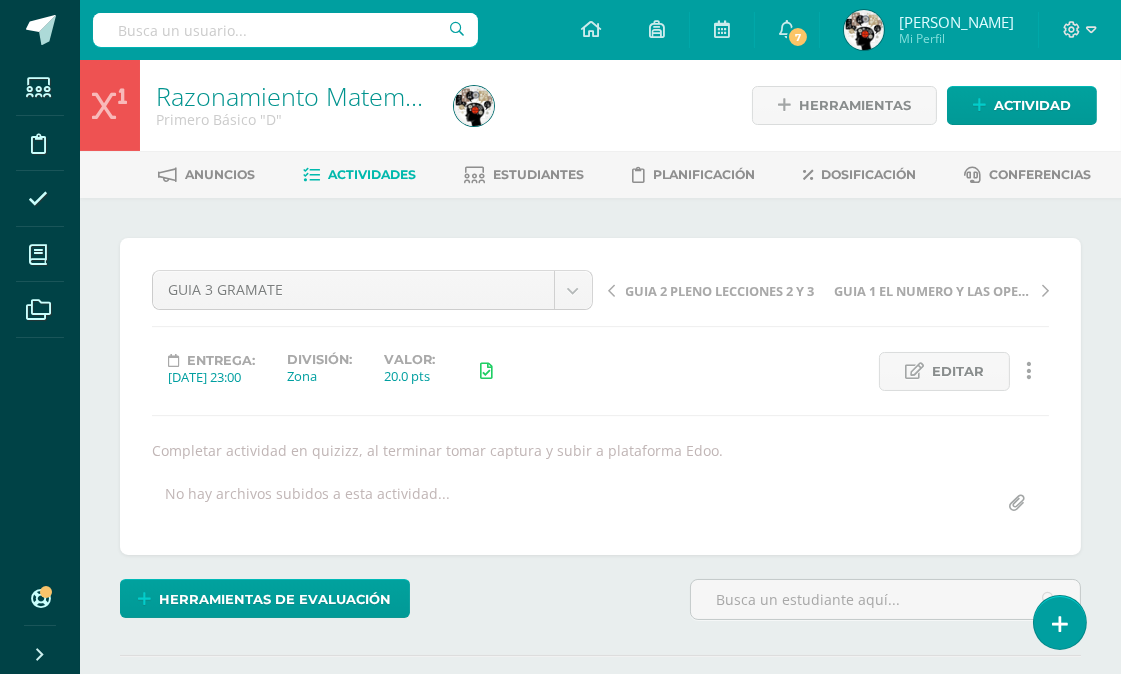
click at [360, 167] on span "Actividades" at bounding box center [372, 174] width 88 height 15
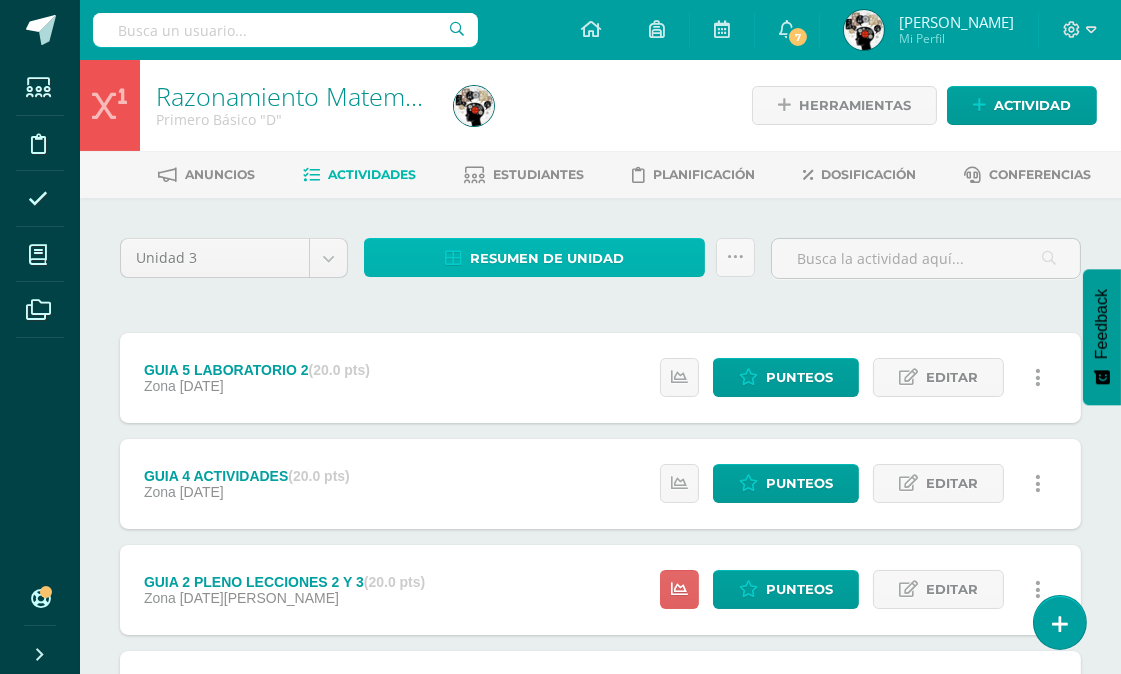
click at [568, 252] on span "Resumen de unidad" at bounding box center [547, 258] width 154 height 37
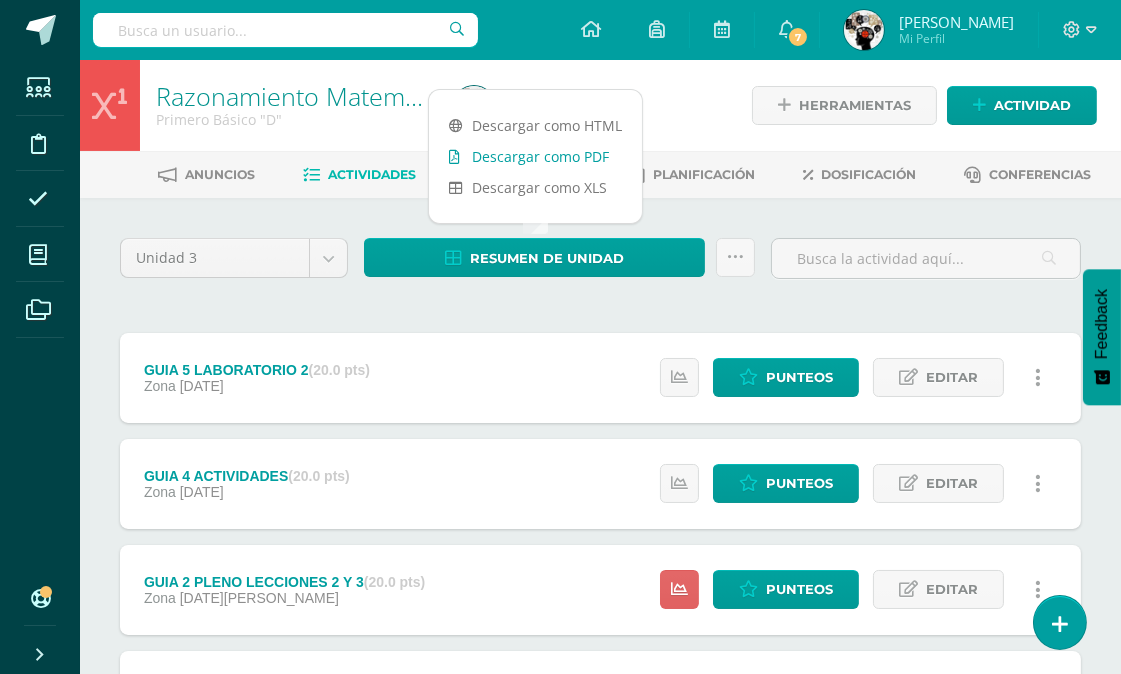
click at [560, 146] on link "Descargar como PDF" at bounding box center [535, 156] width 213 height 31
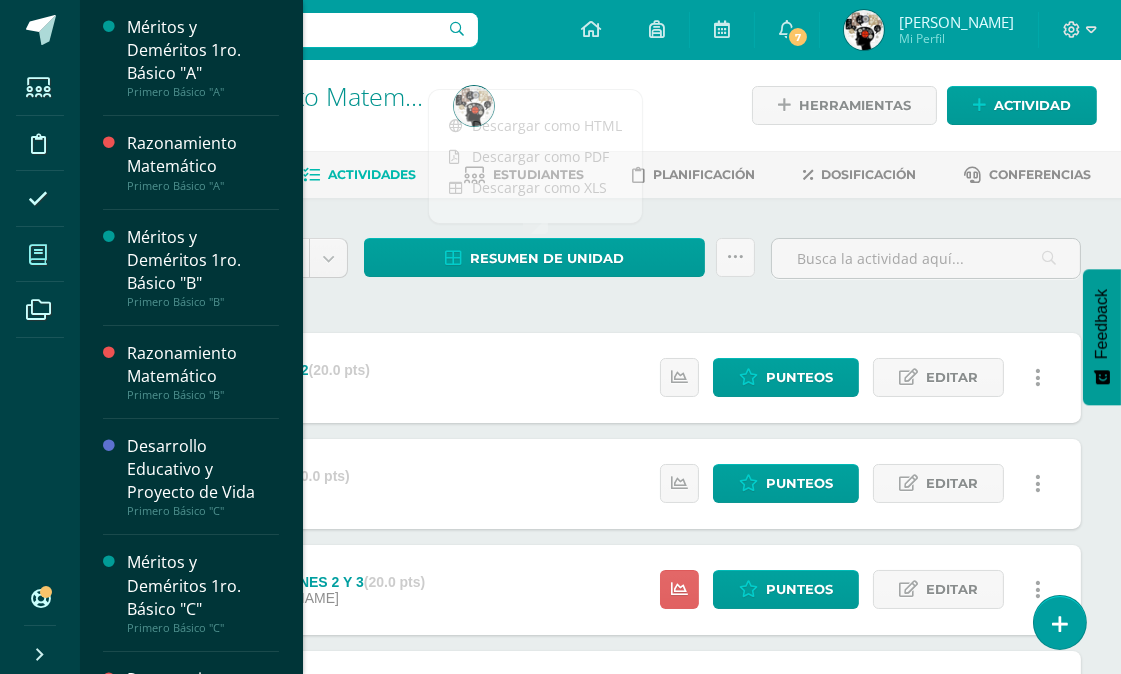
click at [31, 253] on icon at bounding box center [38, 255] width 18 height 20
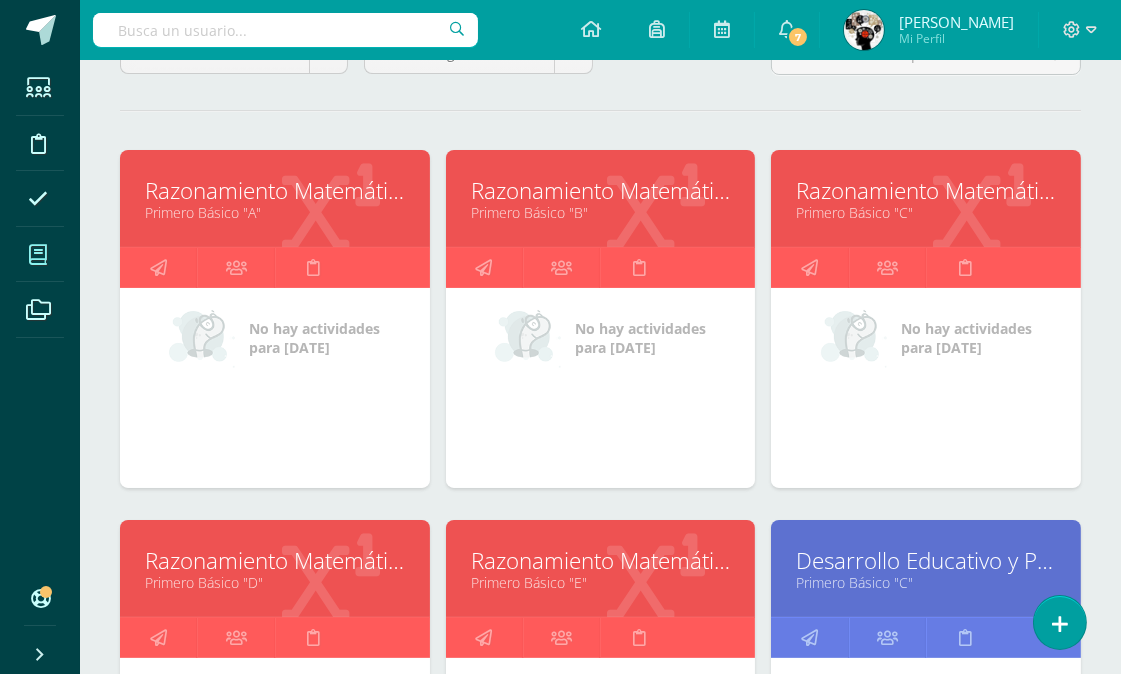
scroll to position [333, 0]
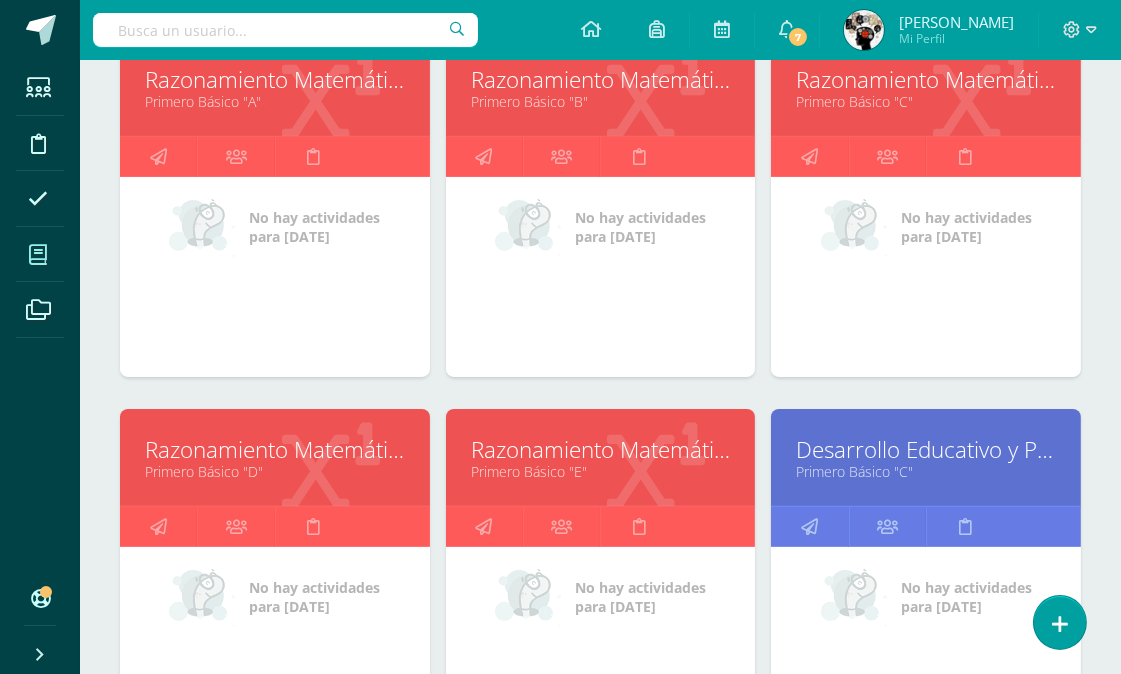
click at [627, 466] on link "Primero Básico "E"" at bounding box center [601, 471] width 260 height 19
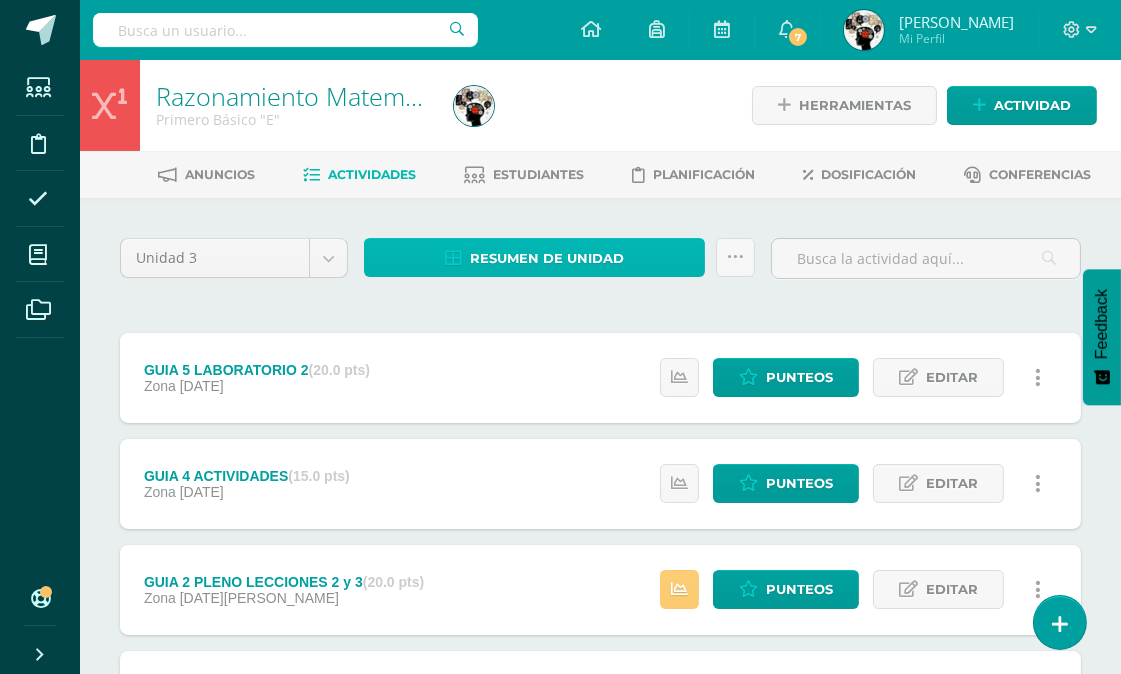
click at [610, 252] on span "Resumen de unidad" at bounding box center [547, 258] width 154 height 37
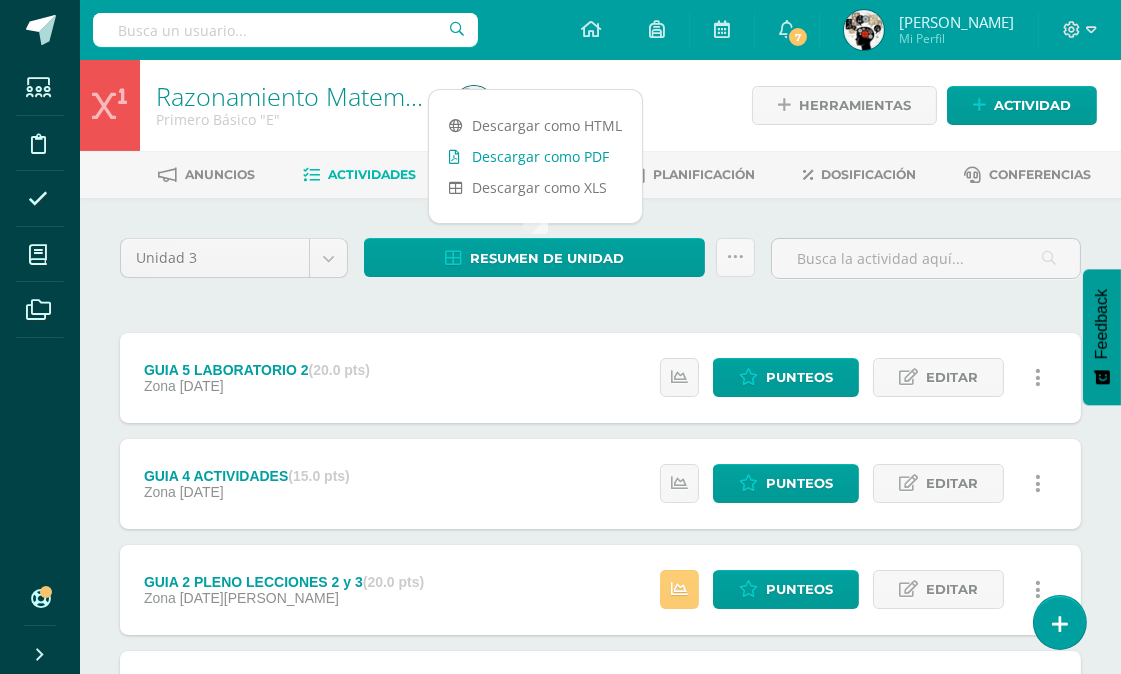
click at [584, 145] on link "Descargar como PDF" at bounding box center [535, 156] width 213 height 31
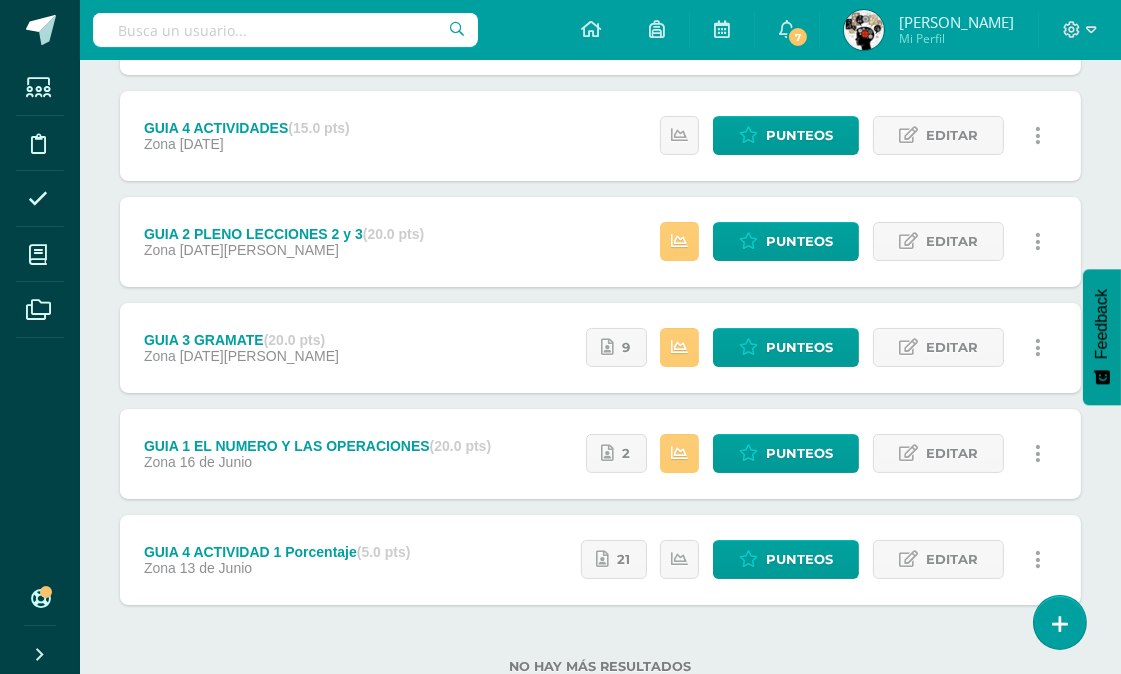
scroll to position [411, 0]
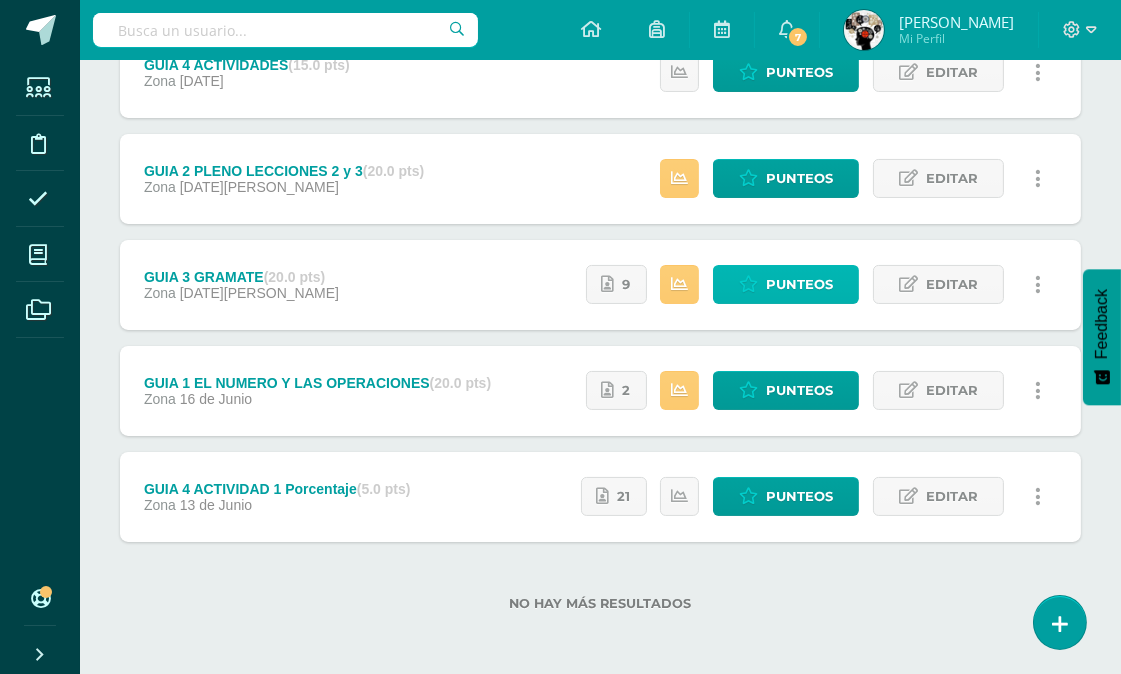
click at [786, 278] on span "Punteos" at bounding box center [799, 284] width 67 height 37
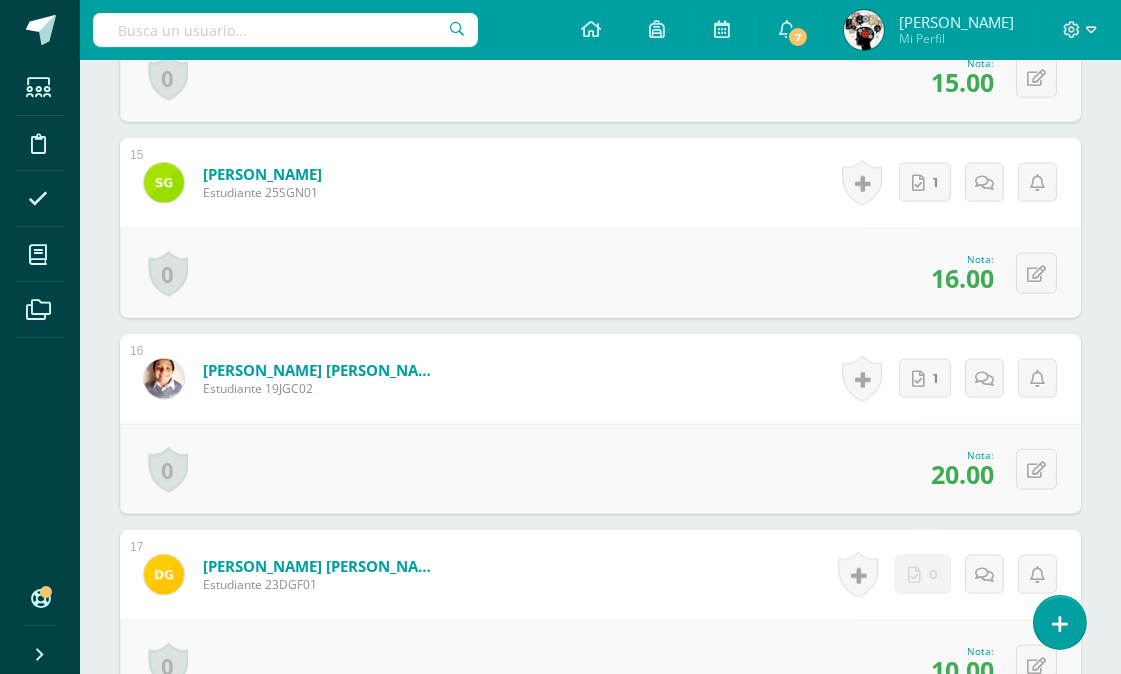
scroll to position [3208, 0]
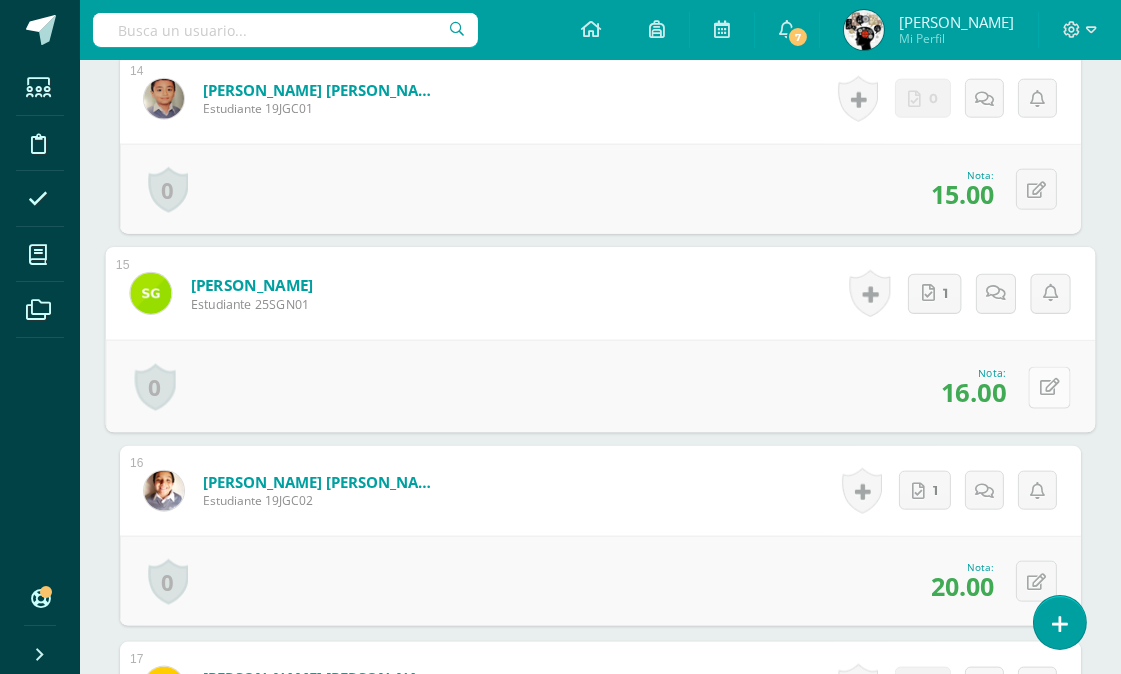
click at [1040, 380] on icon at bounding box center [1050, 387] width 20 height 17
type input "16"
click at [701, 351] on div "Nota 16" at bounding box center [601, 386] width 990 height 93
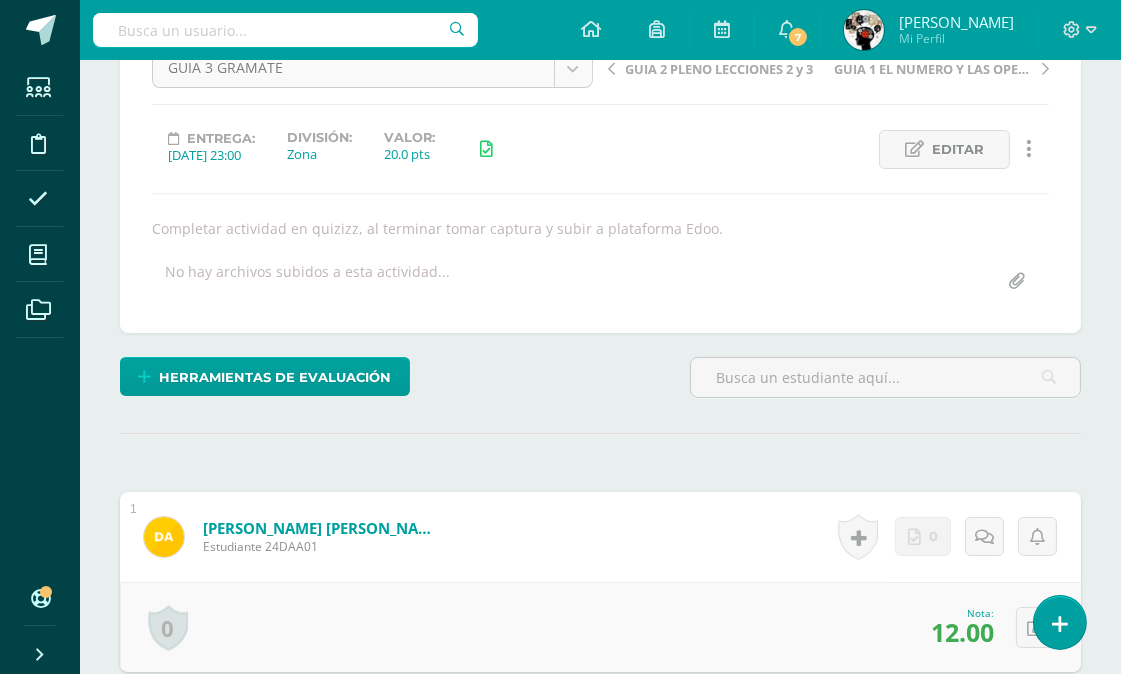
scroll to position [0, 0]
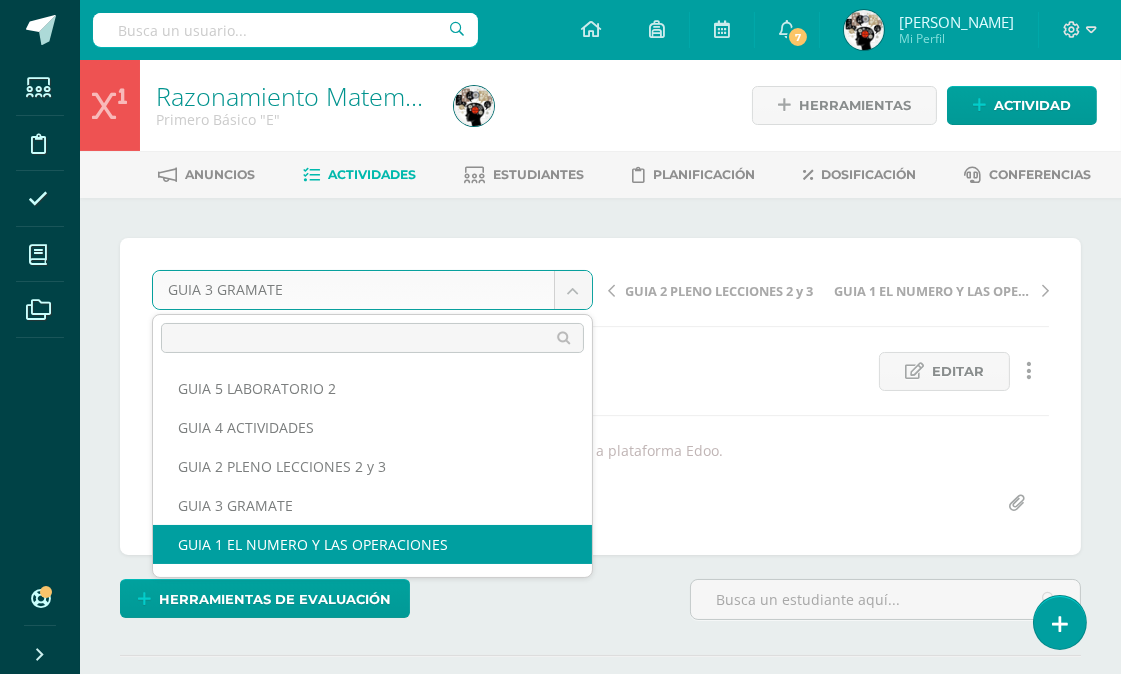
select select "/dashboard/teacher/grade-activity/174213/"
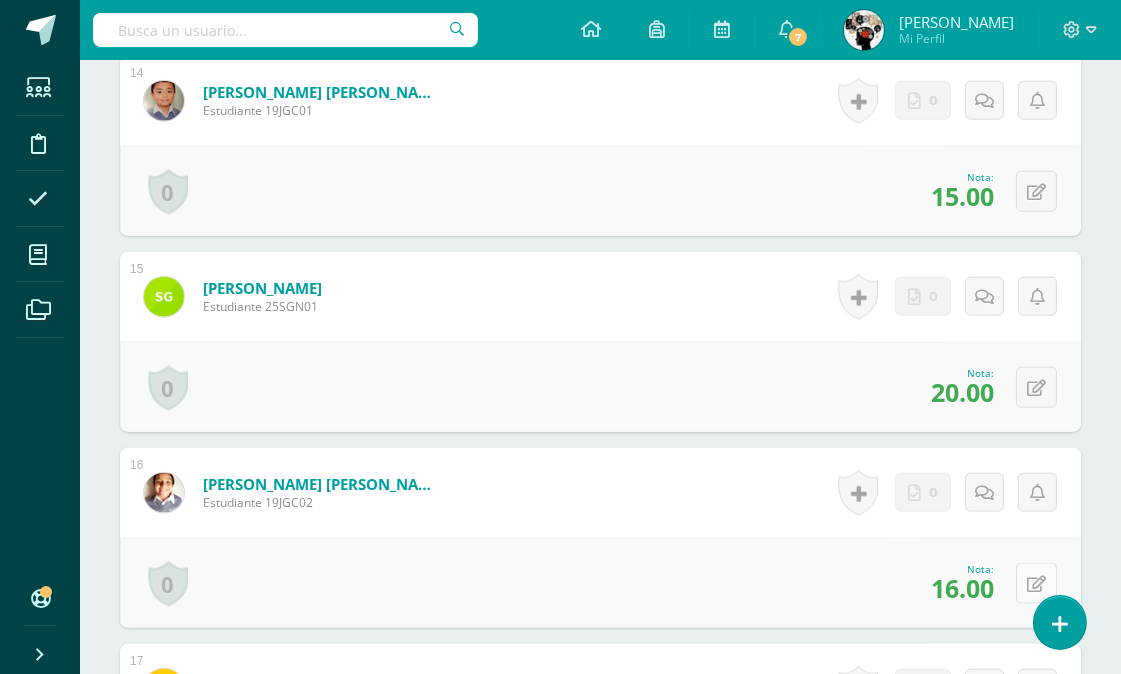
scroll to position [3284, 0]
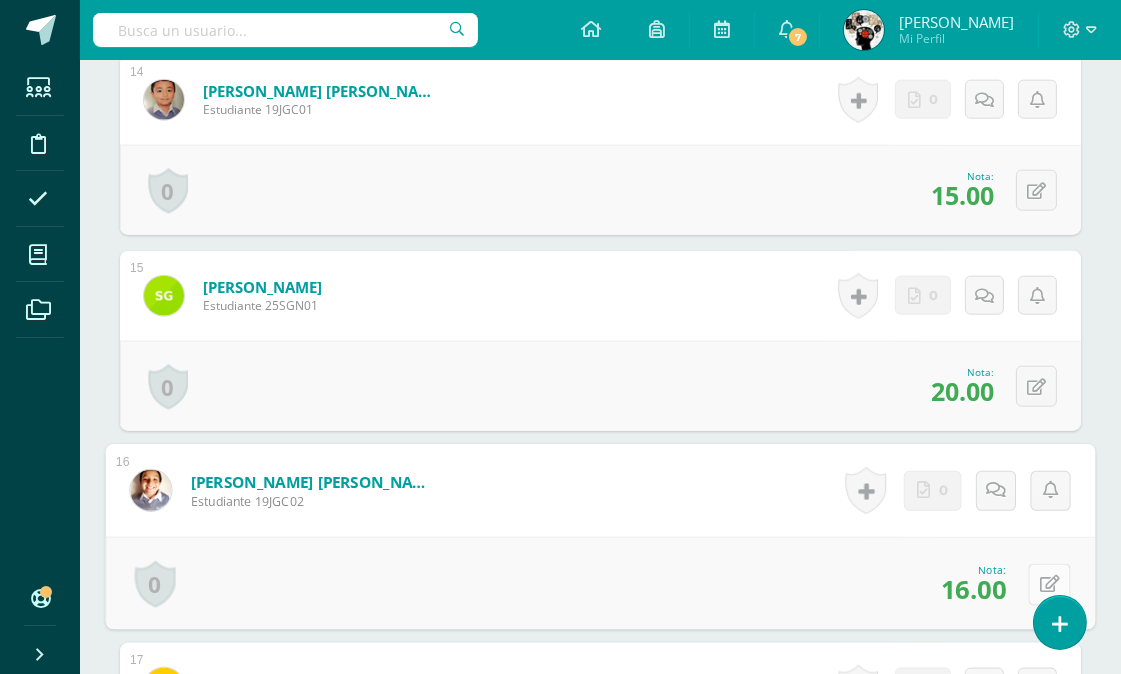
click at [1040, 578] on icon at bounding box center [1050, 584] width 20 height 17
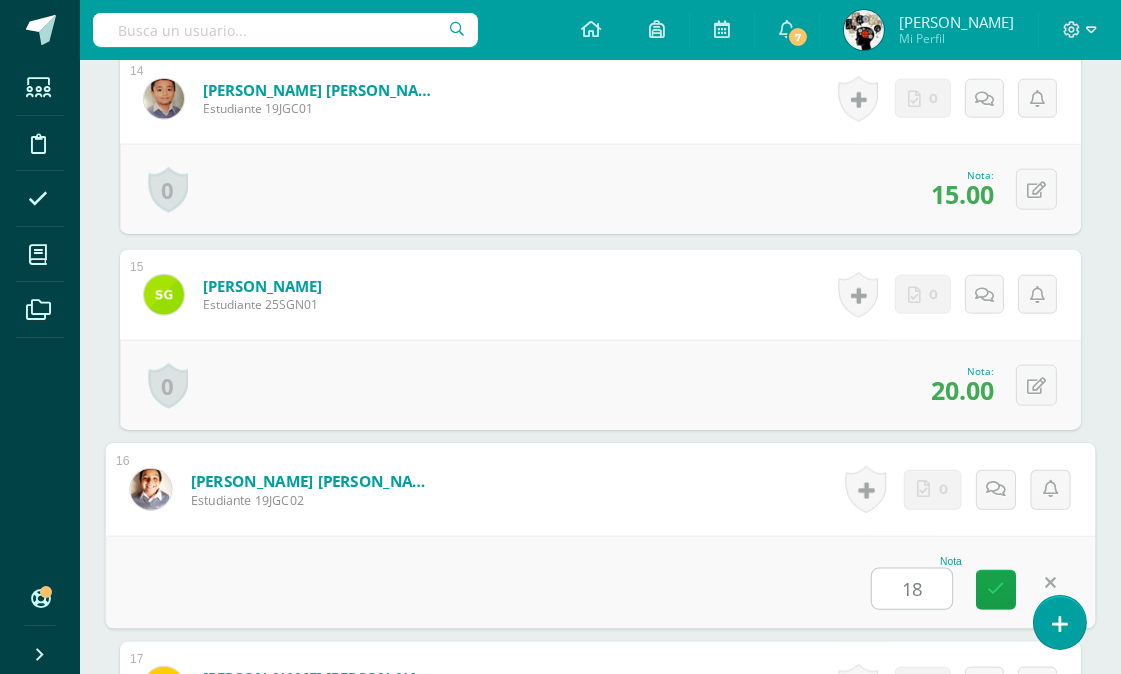
type input "18"
click at [806, 531] on form "González Corzo, Jairo Sebastián Estudiante 19JGC02 Nota 18 0 Logros Logros obte…" at bounding box center [601, 489] width 990 height 93
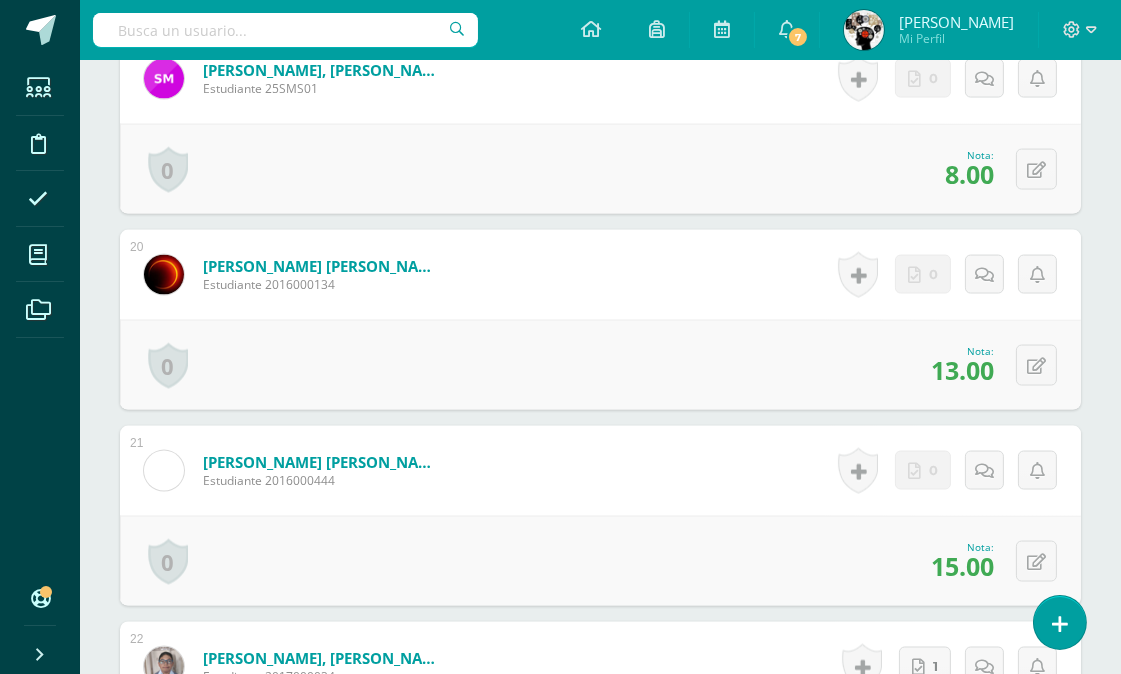
scroll to position [4174, 0]
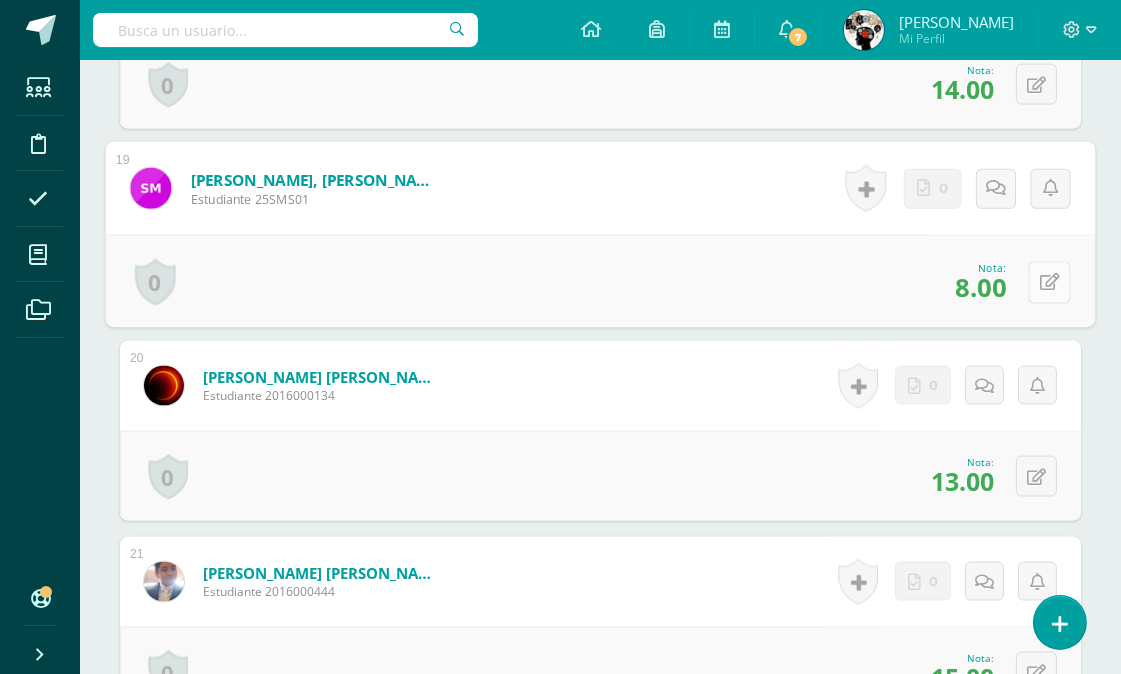
click at [1040, 280] on icon at bounding box center [1050, 282] width 20 height 17
type input "10"
click at [792, 242] on div "Nota 10" at bounding box center [601, 281] width 990 height 93
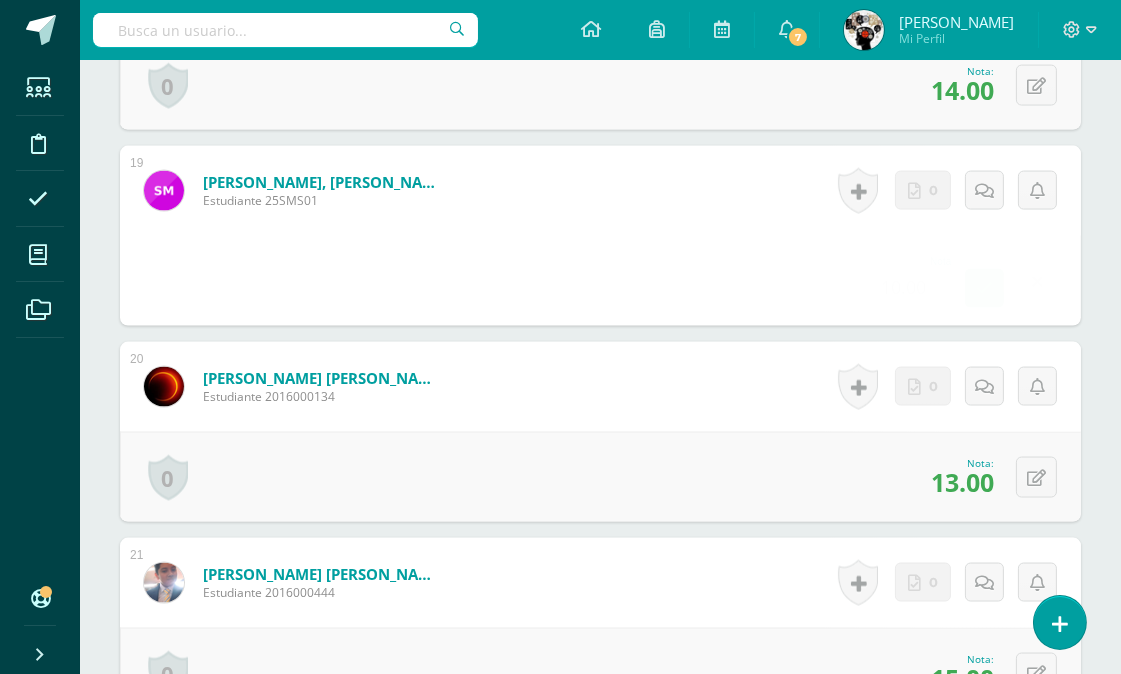
scroll to position [3618, 0]
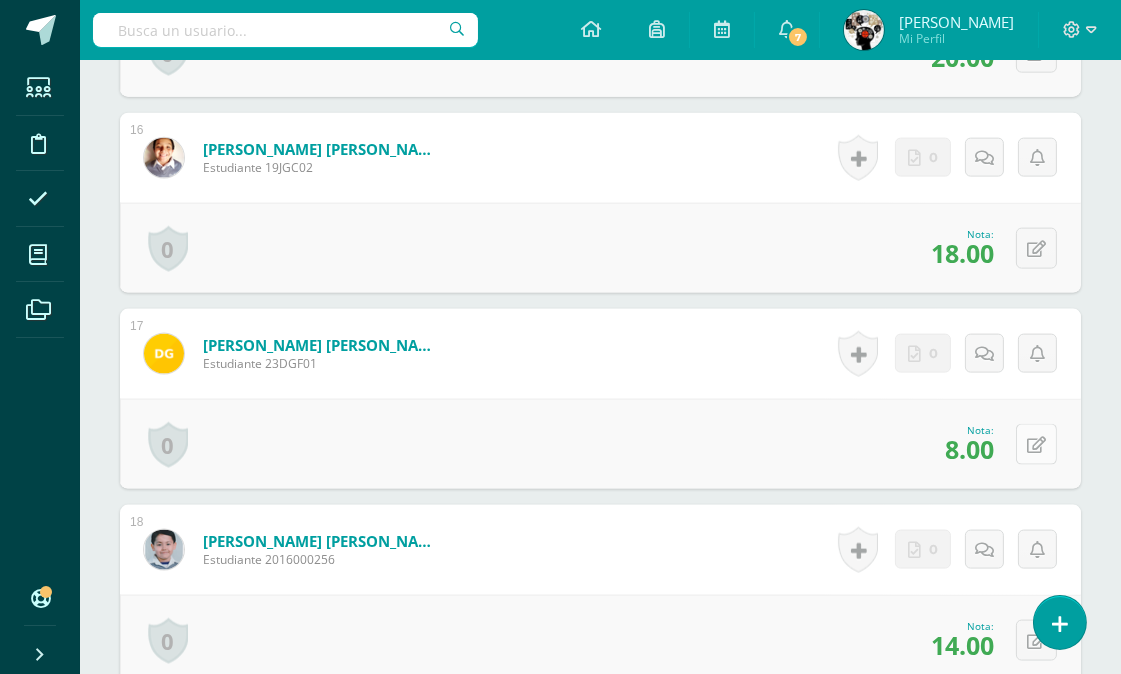
click at [1038, 443] on icon at bounding box center [1036, 445] width 19 height 17
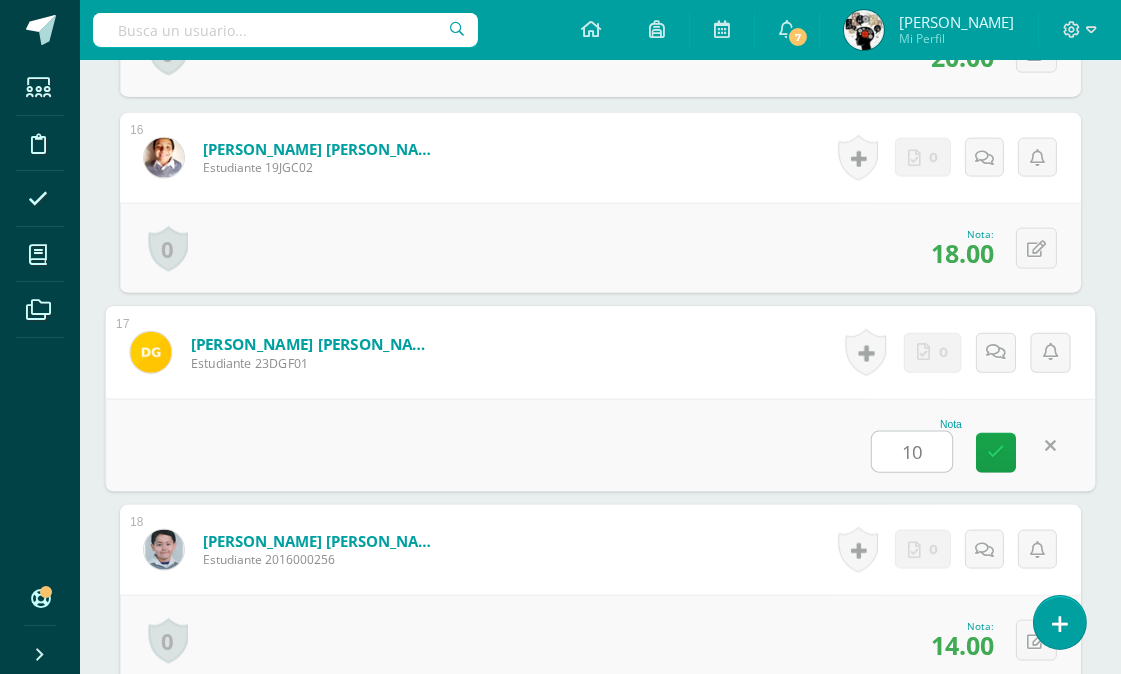
type input "10"
click at [695, 411] on div "Nota 10" at bounding box center [601, 445] width 990 height 93
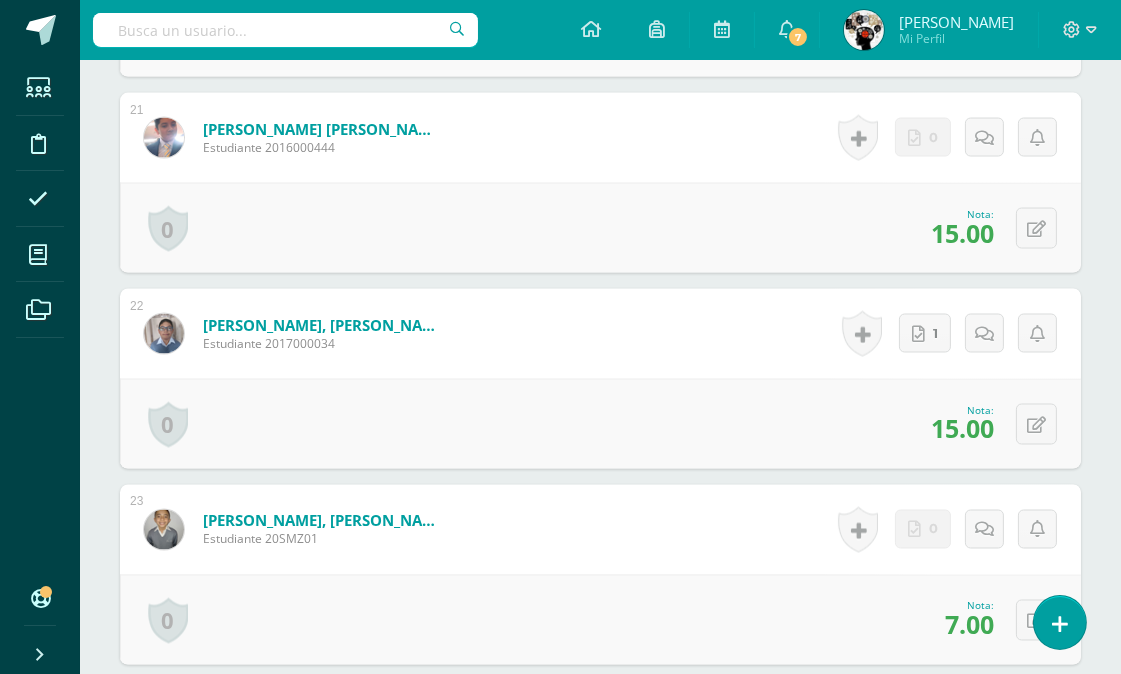
scroll to position [5729, 0]
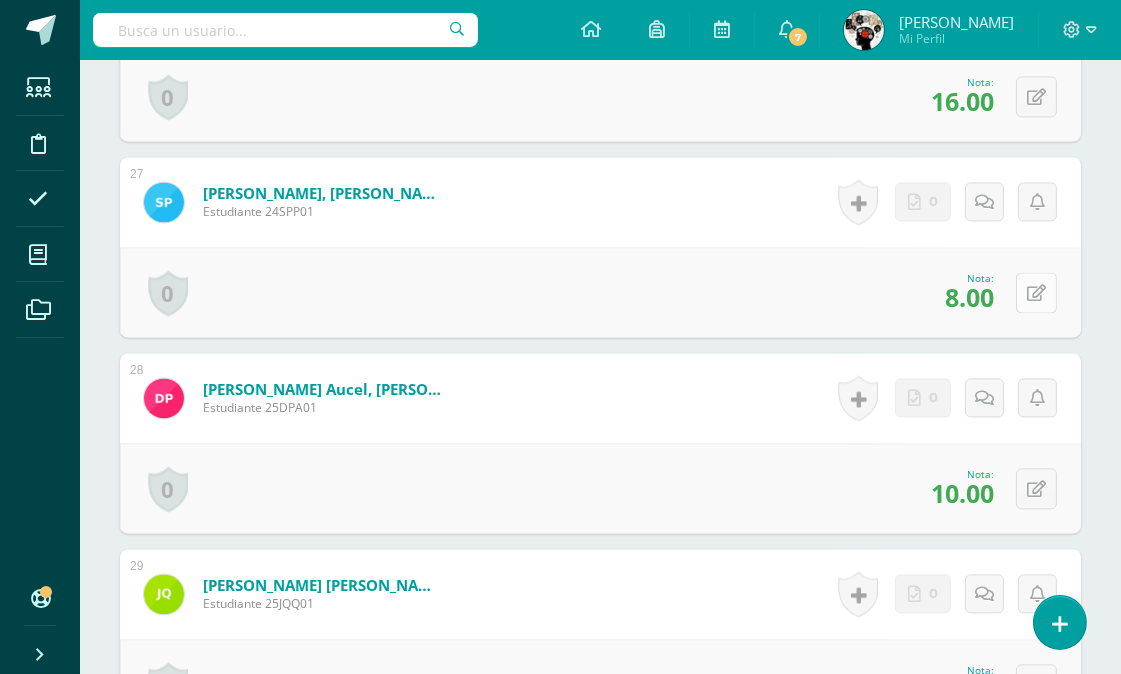
click at [1043, 288] on icon at bounding box center [1036, 293] width 19 height 17
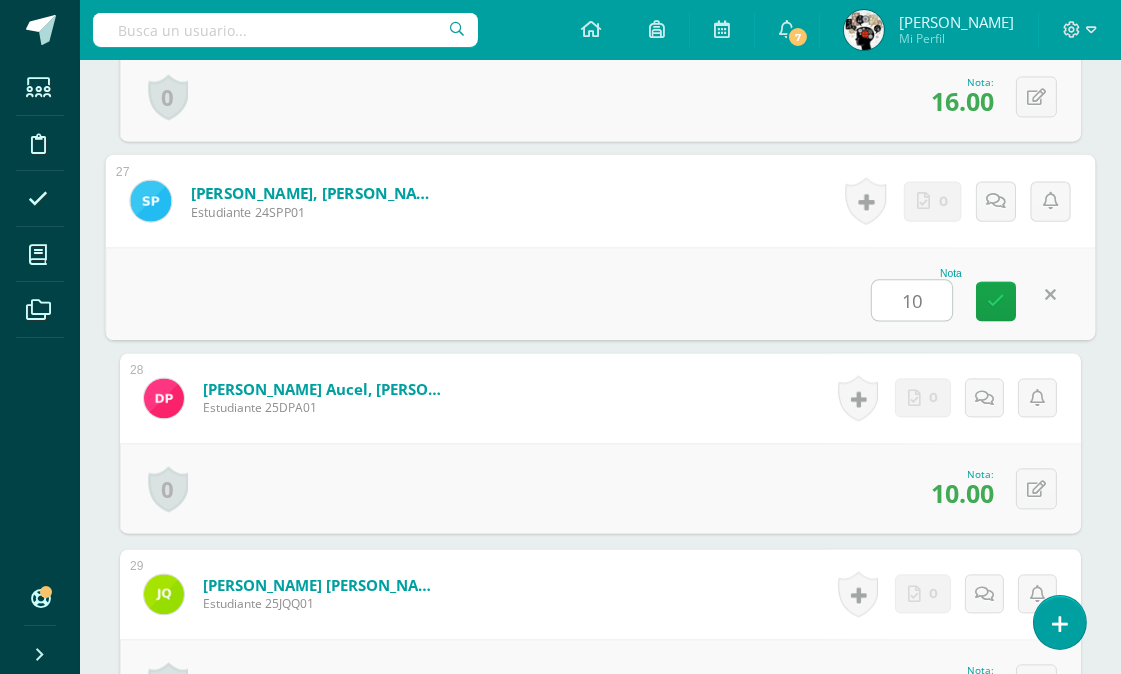
type input "10"
click at [722, 285] on div "Nota 10" at bounding box center [601, 293] width 990 height 93
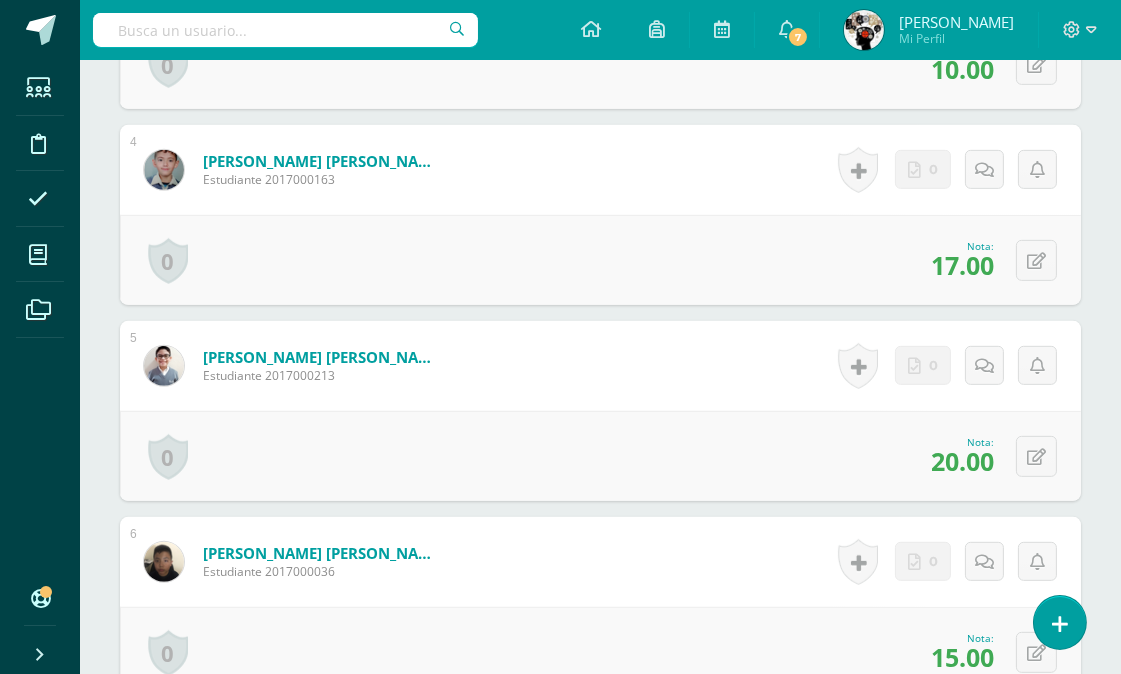
scroll to position [0, 0]
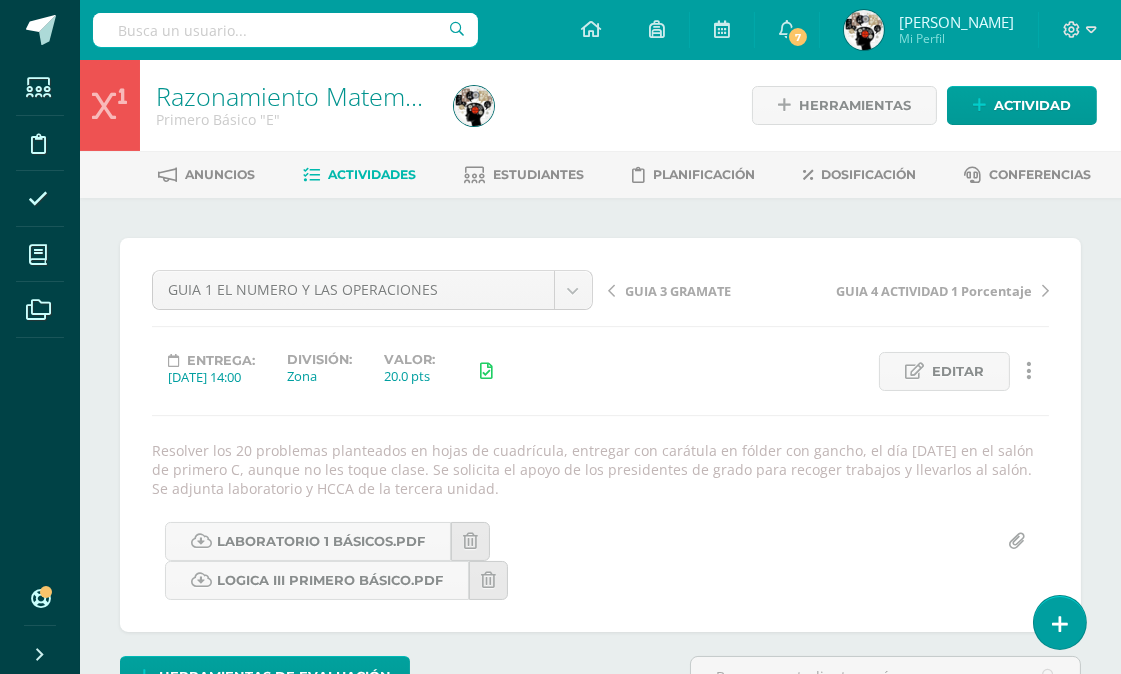
click at [370, 164] on link "Actividades" at bounding box center [359, 175] width 113 height 32
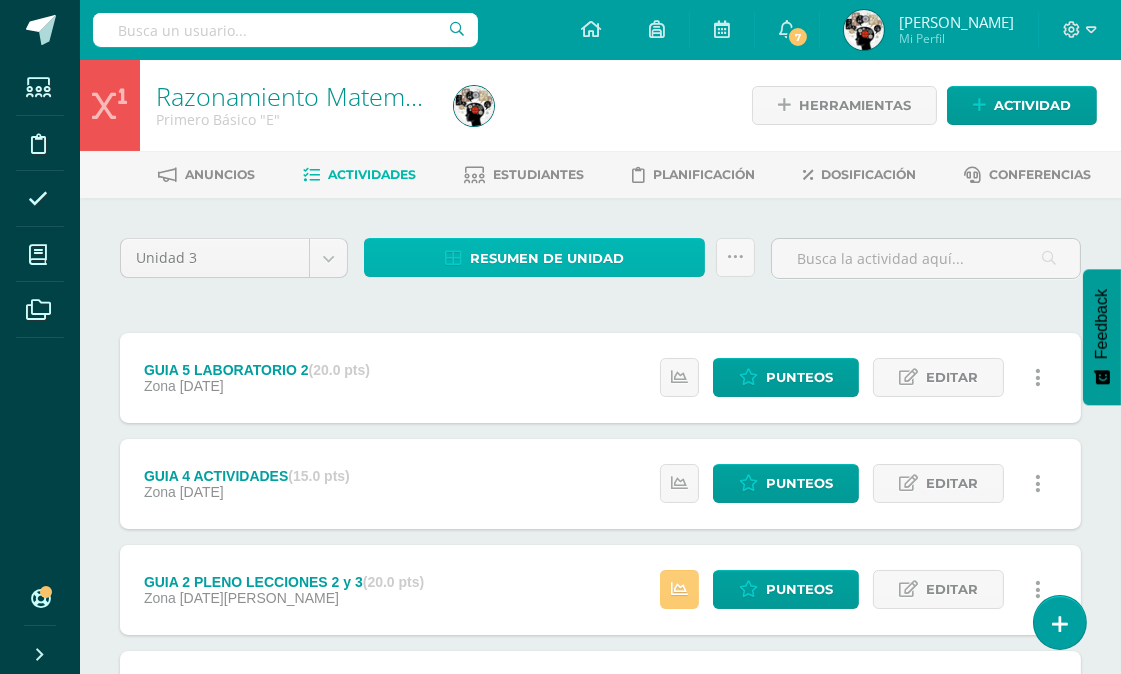
click at [544, 251] on span "Resumen de unidad" at bounding box center [547, 258] width 154 height 37
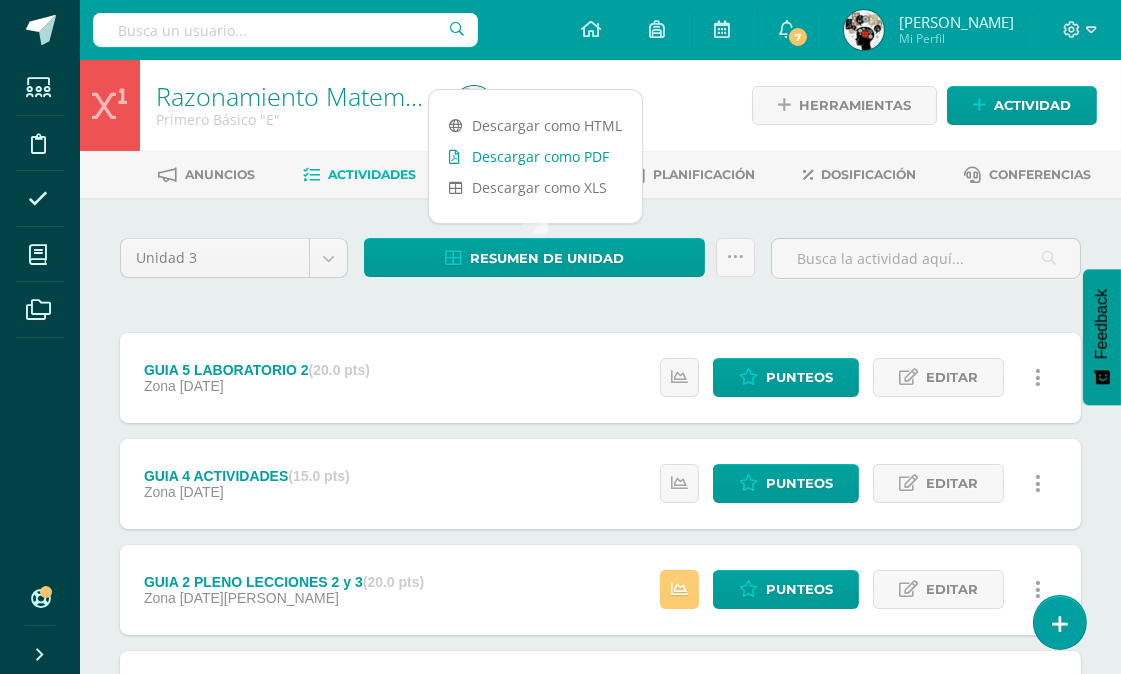
click at [531, 144] on link "Descargar como PDF" at bounding box center [535, 156] width 213 height 31
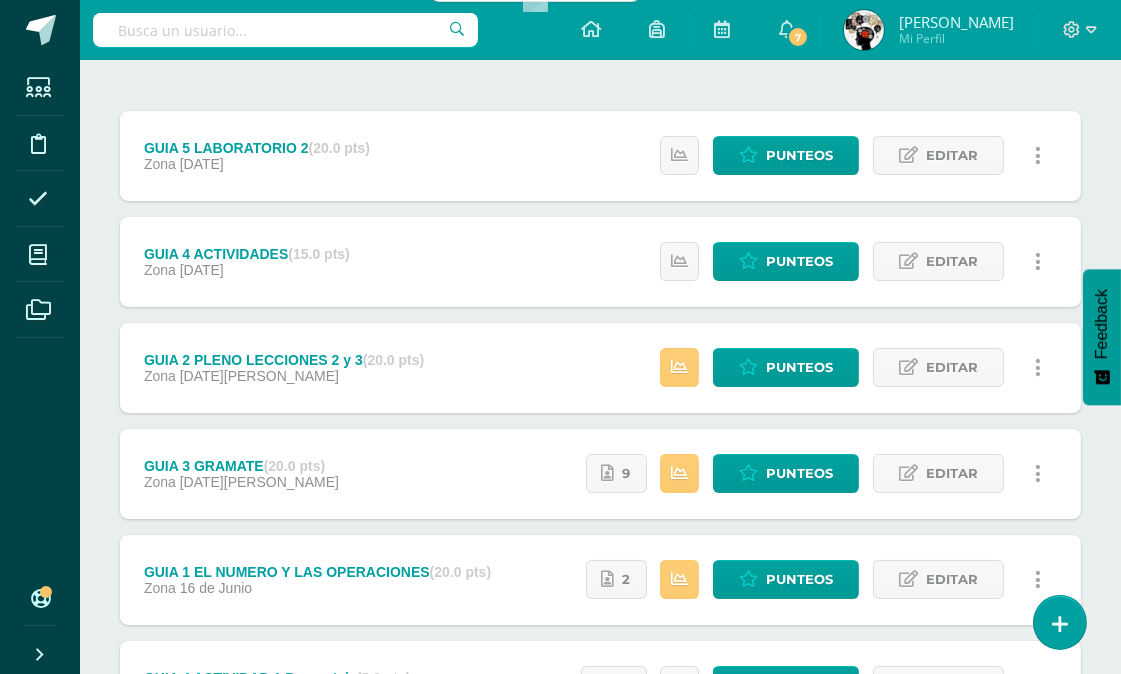
scroll to position [411, 0]
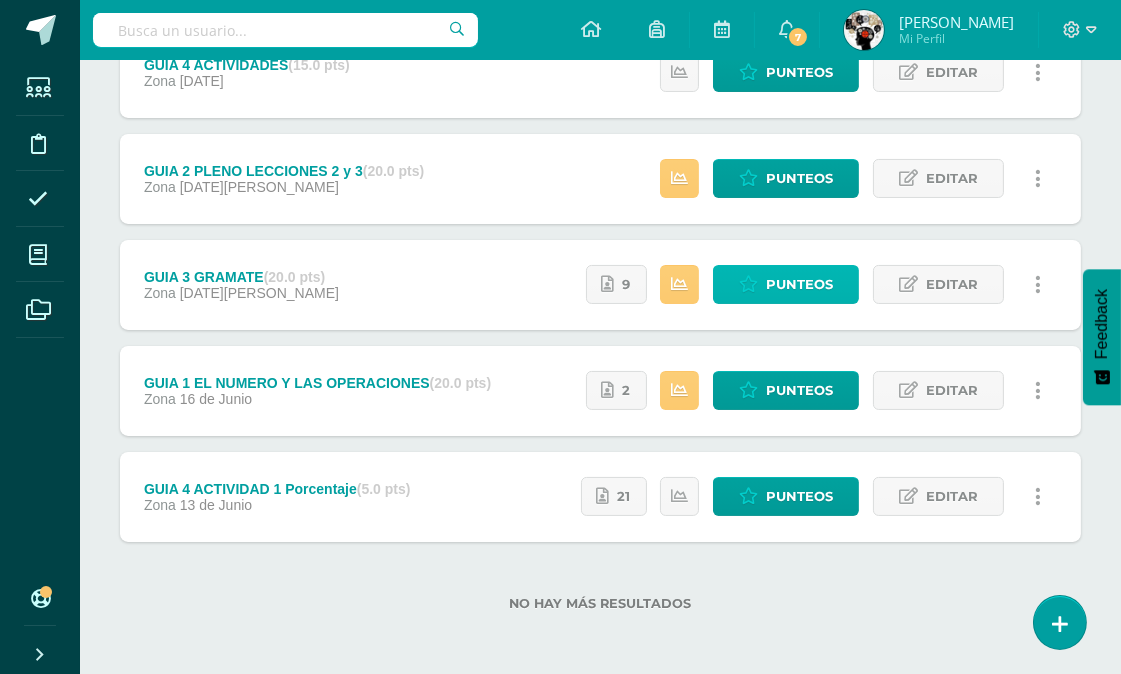
drag, startPoint x: 774, startPoint y: 278, endPoint x: 545, endPoint y: 365, distance: 244.9
click at [774, 278] on span "Punteos" at bounding box center [799, 284] width 67 height 37
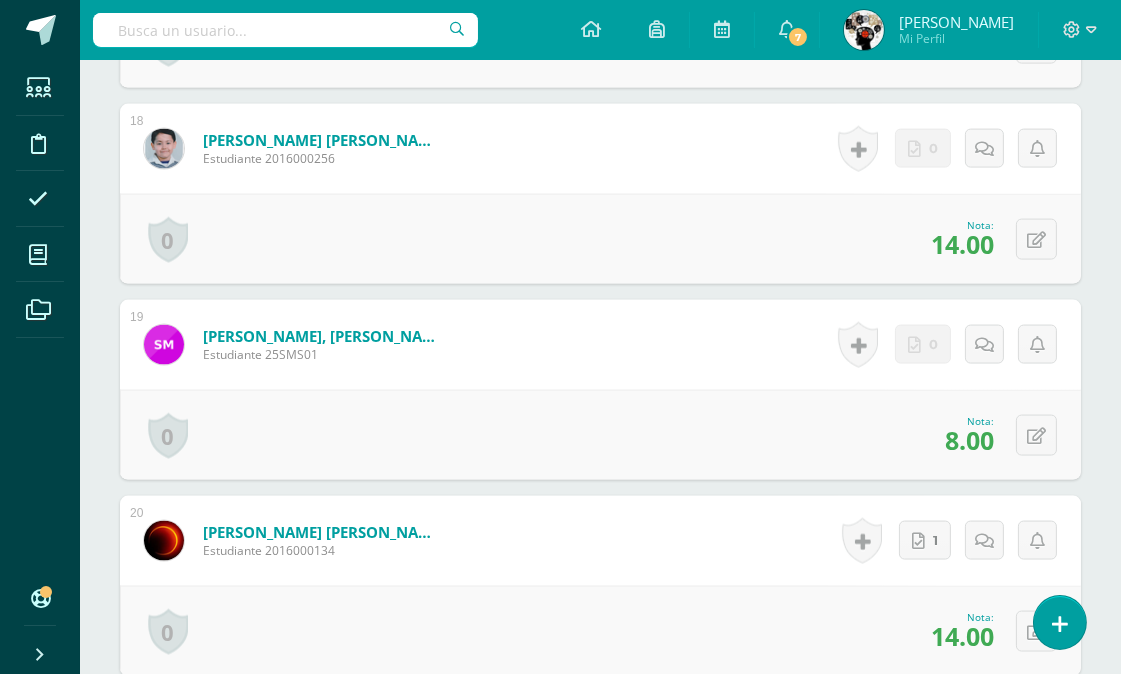
scroll to position [1, 0]
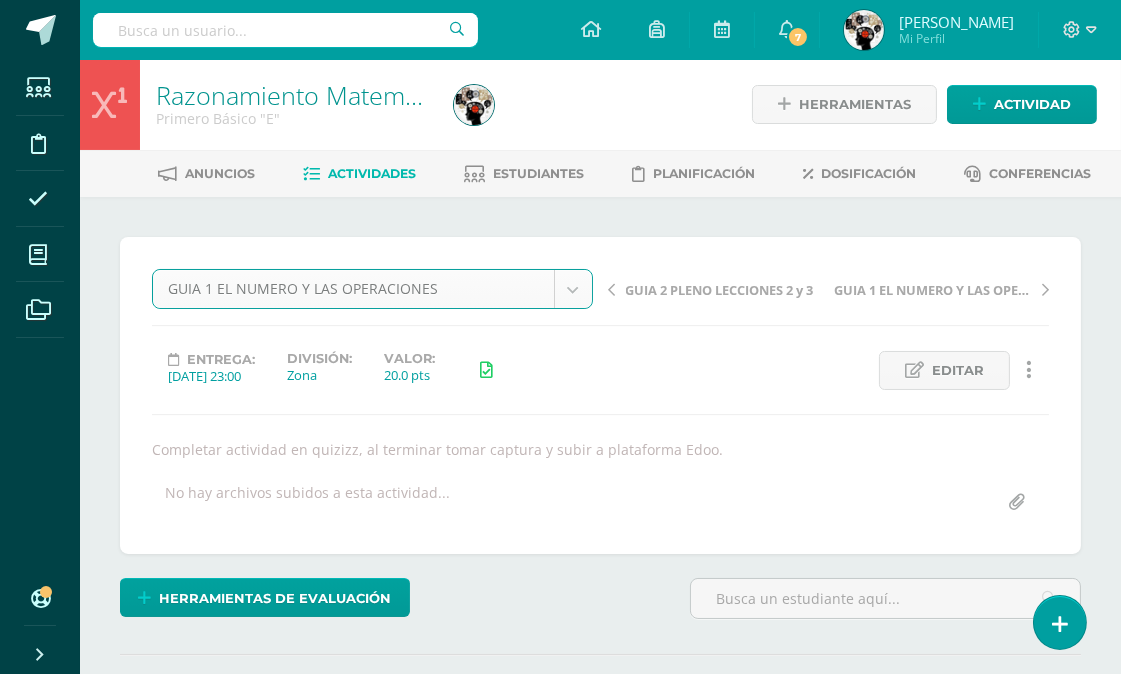
select select "/dashboard/teacher/grade-activity/174213/"
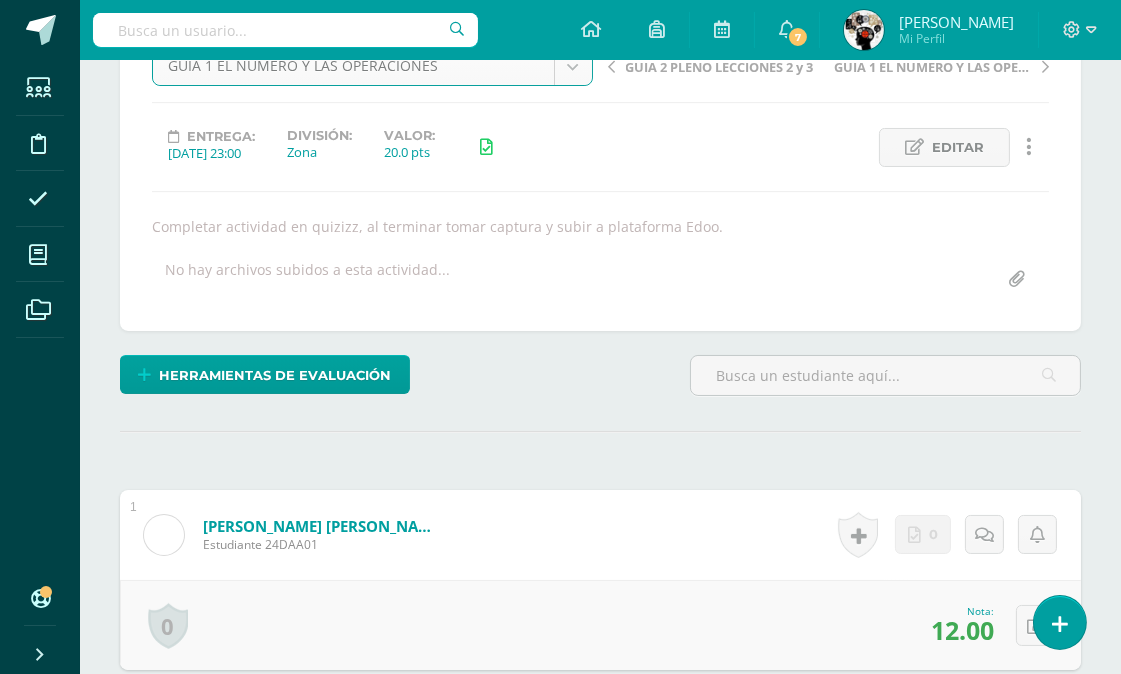
scroll to position [446, 0]
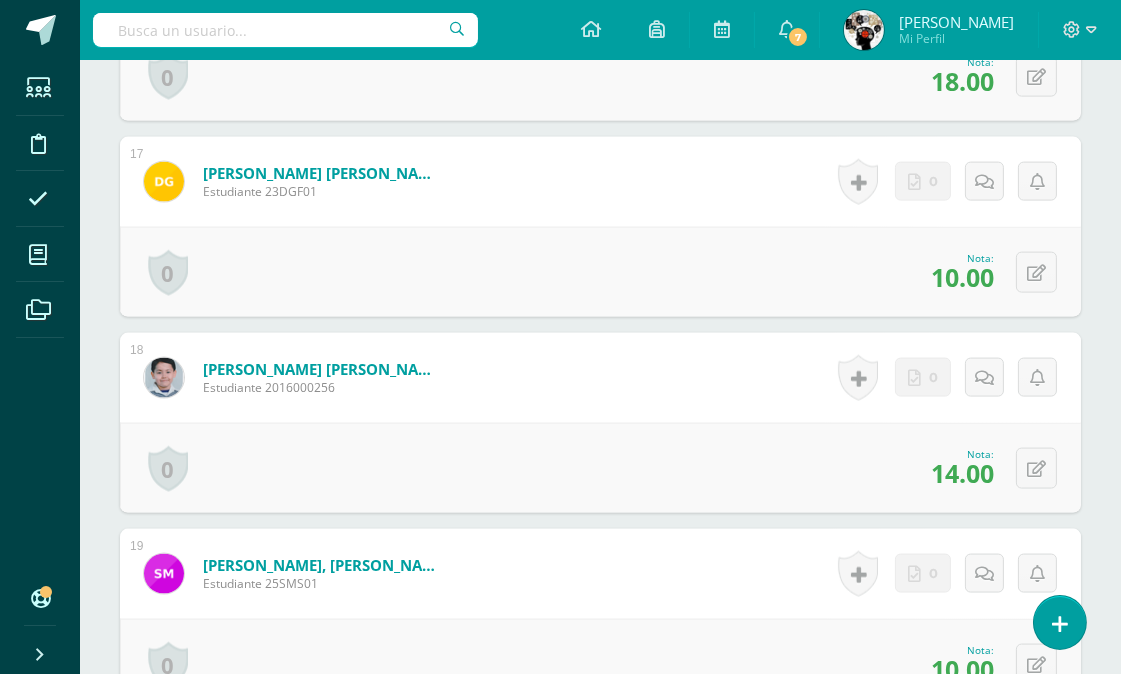
scroll to position [3901, 0]
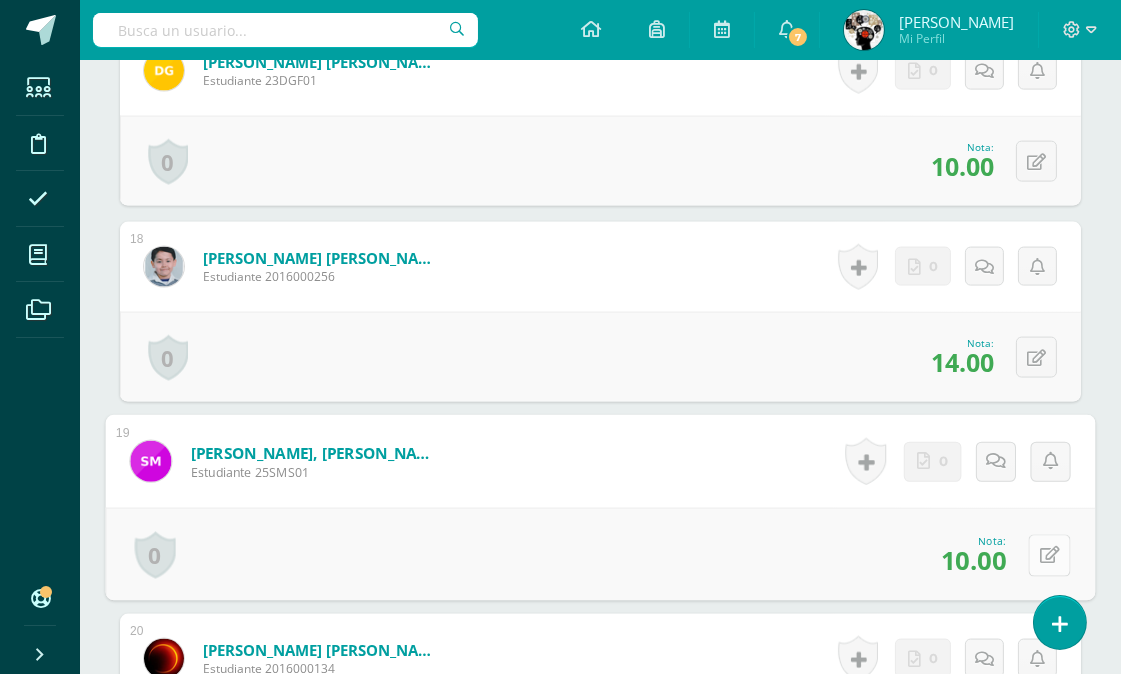
click at [1040, 550] on icon at bounding box center [1050, 555] width 20 height 17
type input "8"
click at [675, 482] on form "Marroquín Sandoval, Santiago Emanuel Estudiante 25SMS01 Nota 8 0 Logros Logros …" at bounding box center [601, 461] width 990 height 93
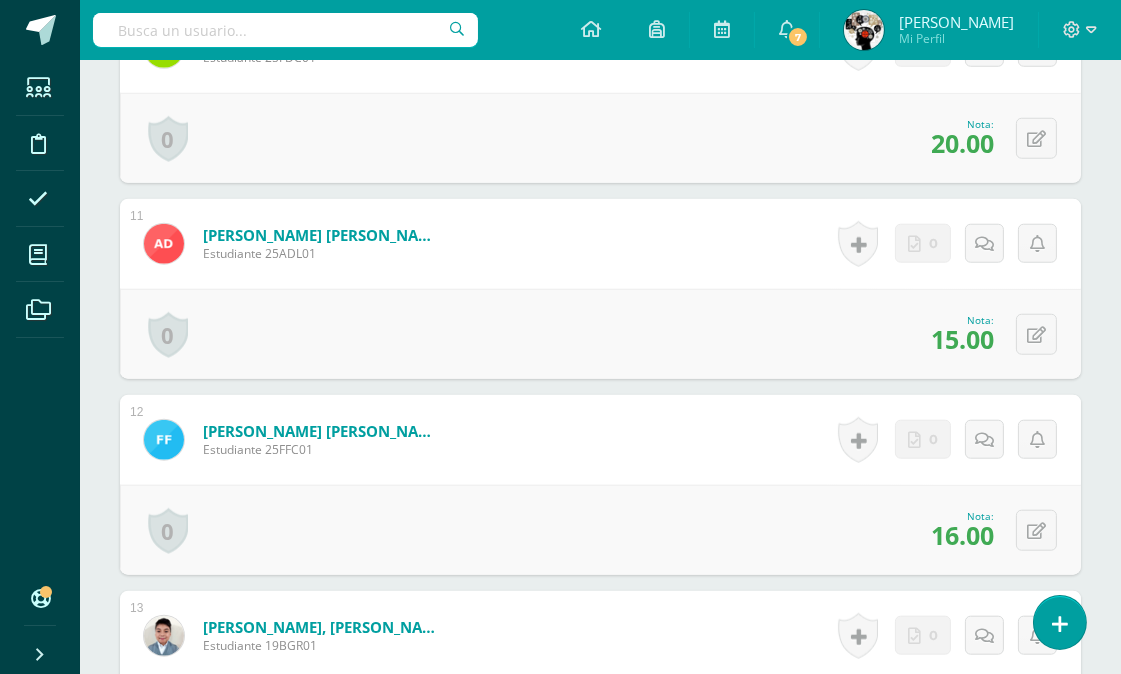
scroll to position [0, 0]
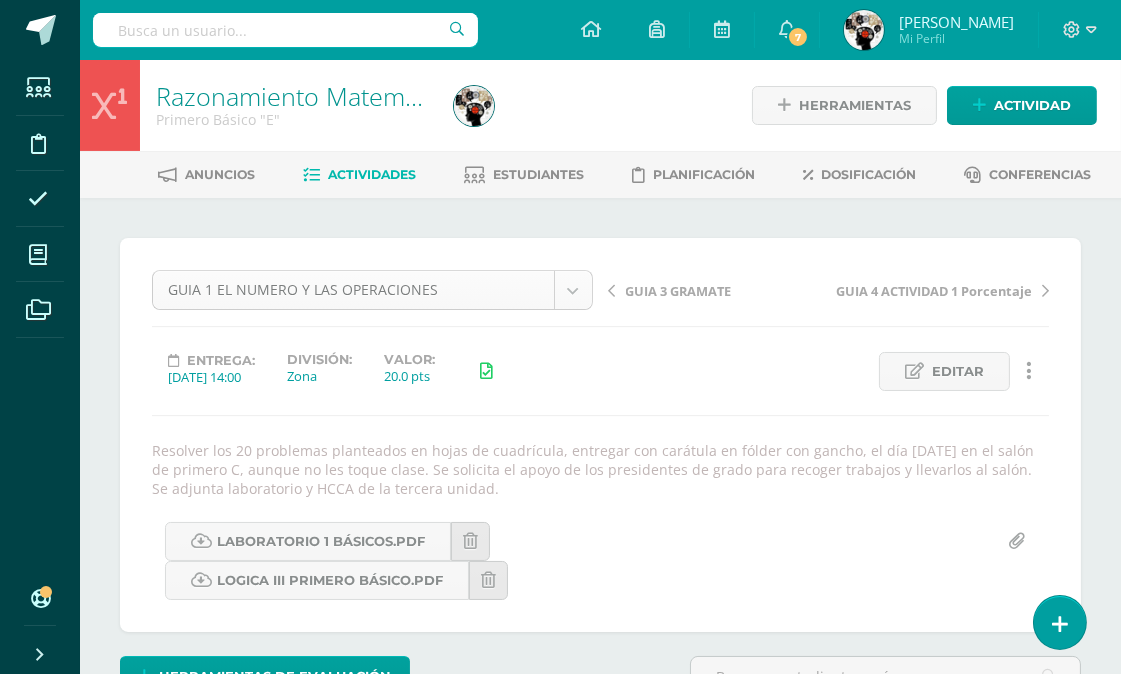
click at [377, 167] on span "Actividades" at bounding box center [372, 174] width 88 height 15
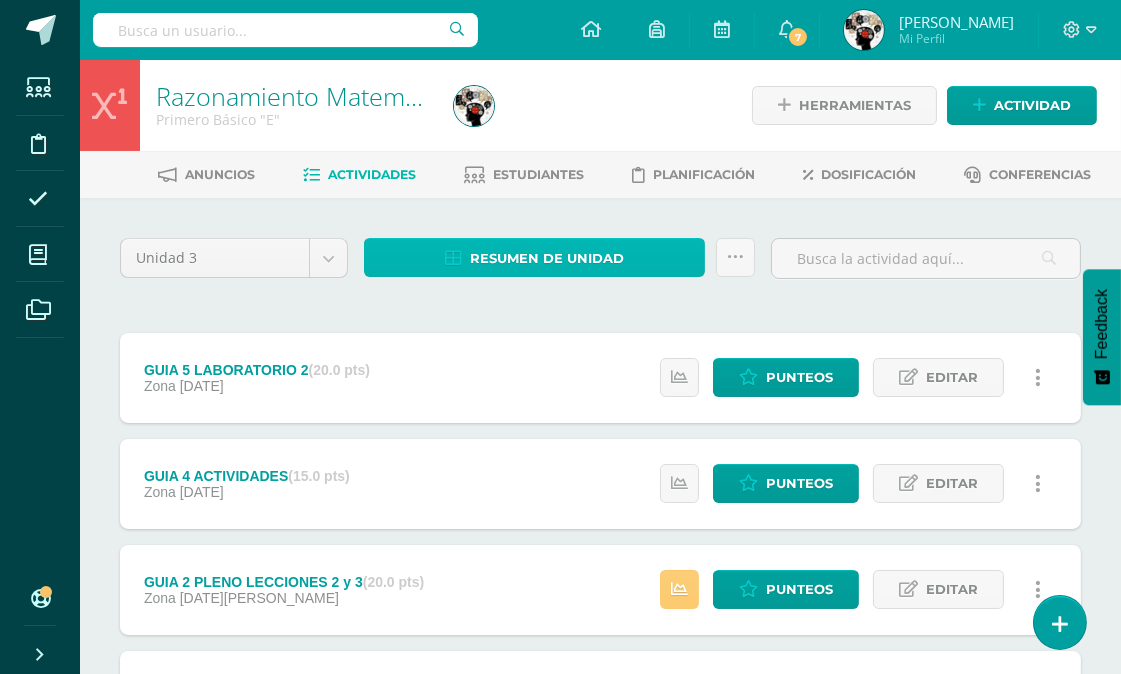
click at [578, 258] on span "Resumen de unidad" at bounding box center [547, 258] width 154 height 37
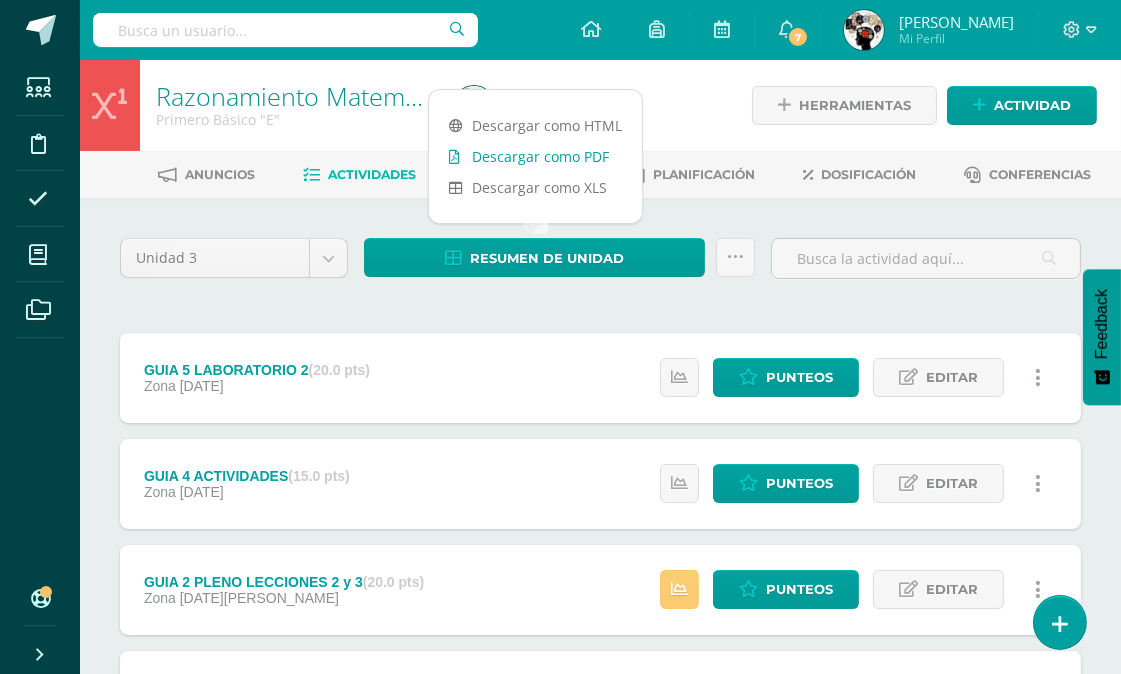
click at [572, 155] on link "Descargar como PDF" at bounding box center [535, 156] width 213 height 31
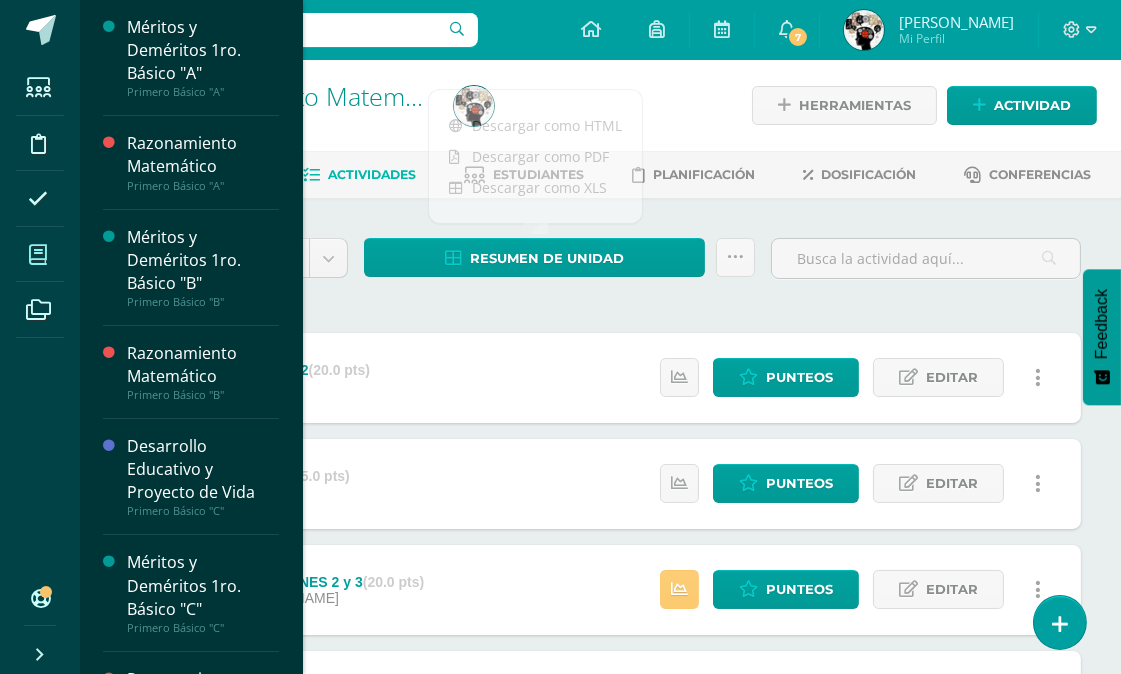
click at [32, 251] on icon at bounding box center [38, 255] width 18 height 20
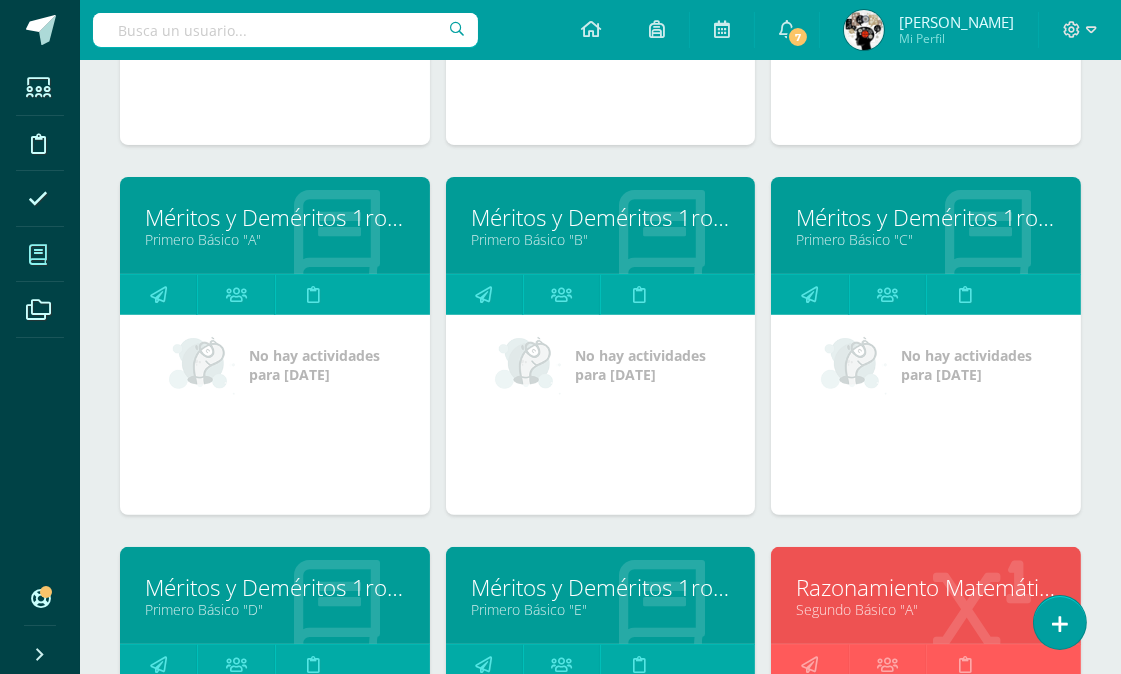
scroll to position [1268, 0]
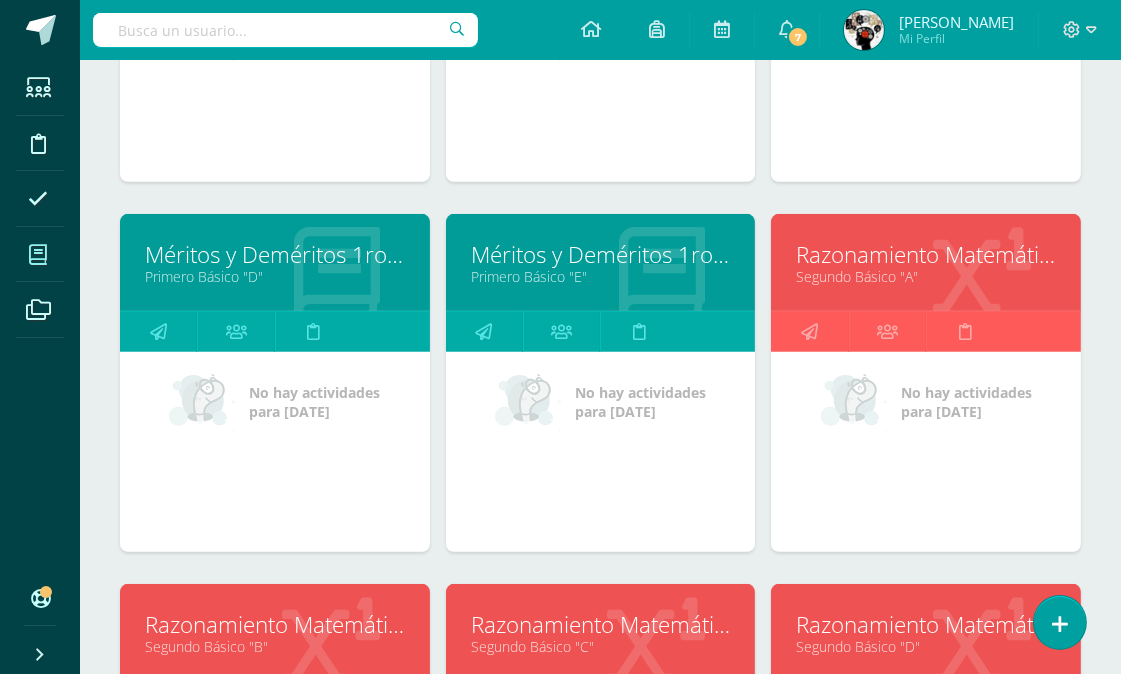
click at [860, 265] on link "Razonamiento Matemático" at bounding box center [926, 254] width 260 height 31
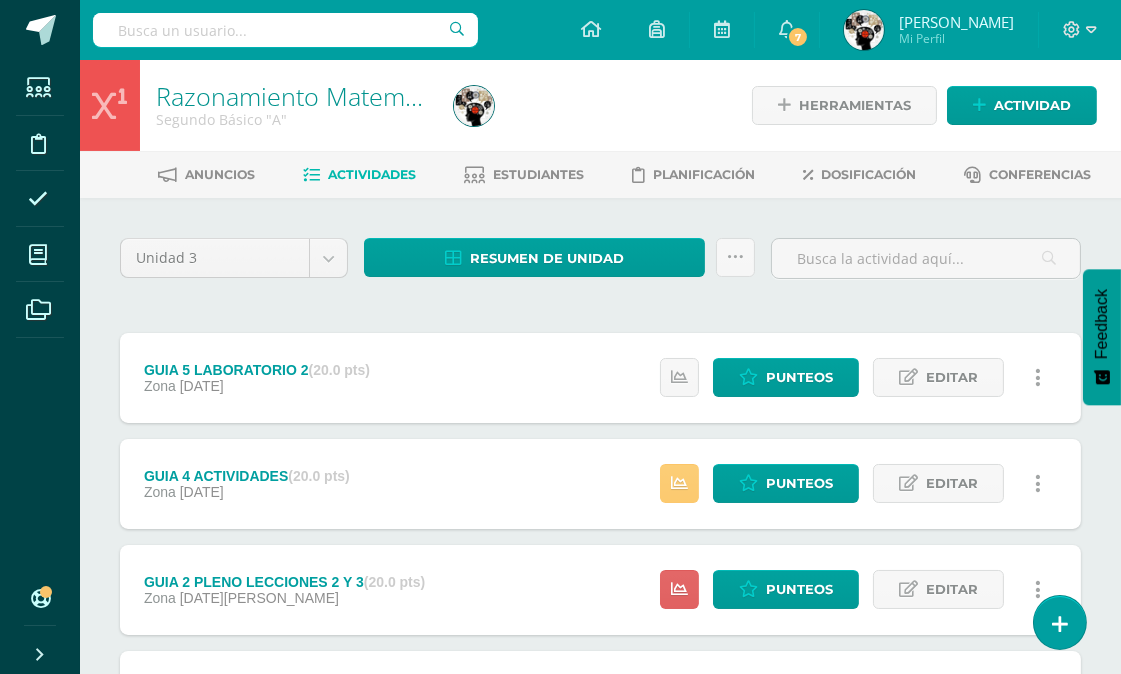
scroll to position [111, 0]
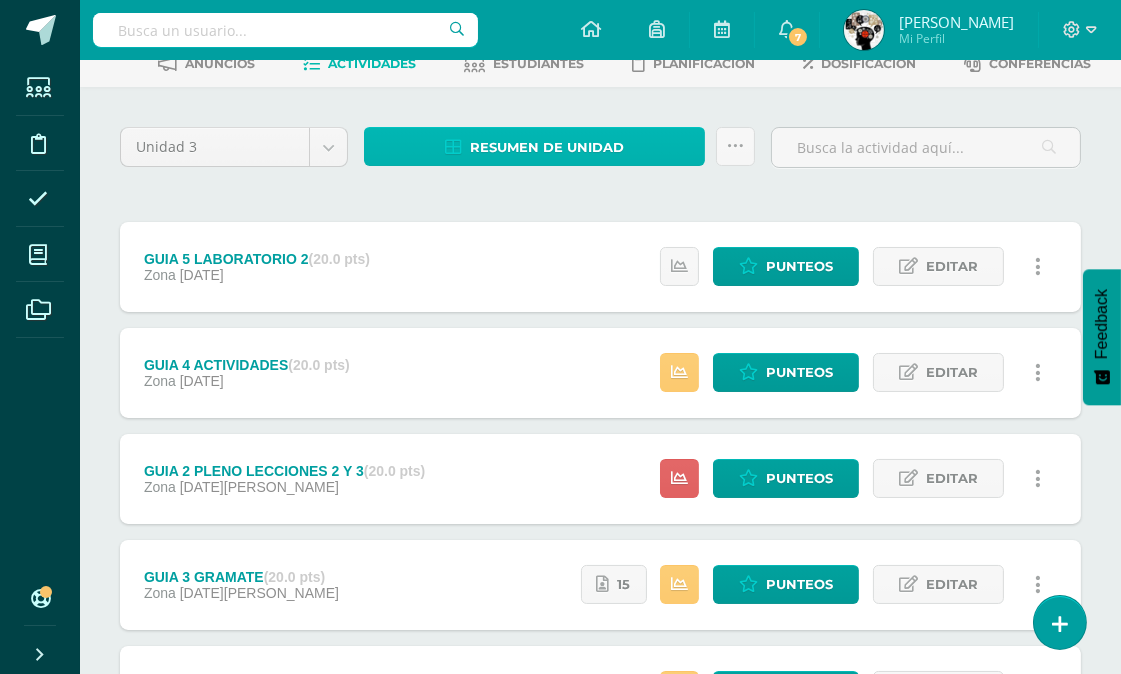
click at [545, 144] on span "Resumen de unidad" at bounding box center [547, 147] width 154 height 37
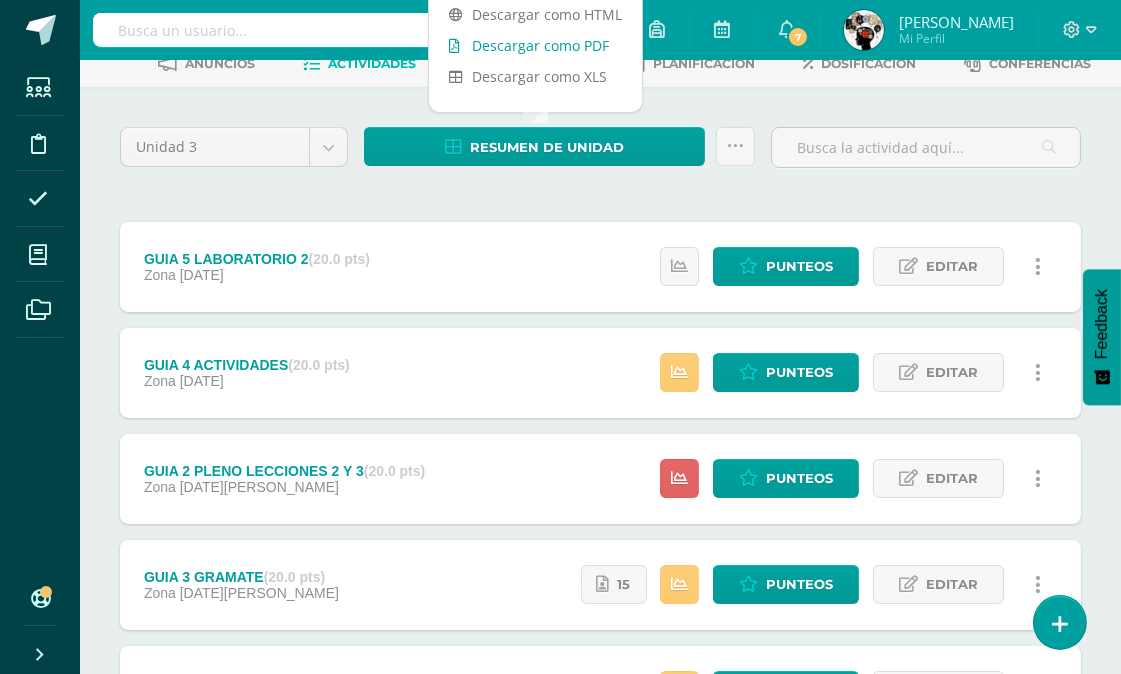
click at [543, 42] on link "Descargar como PDF" at bounding box center [535, 45] width 213 height 31
click at [776, 491] on span "Punteos" at bounding box center [799, 478] width 67 height 37
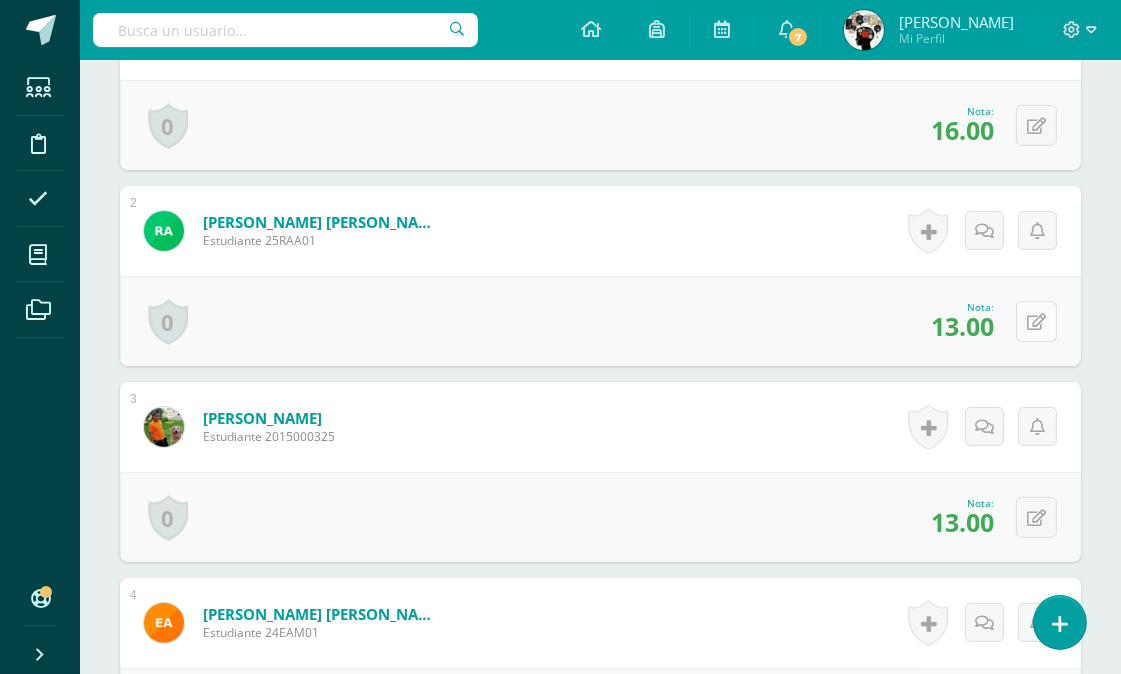
click at [1042, 325] on icon at bounding box center [1036, 322] width 19 height 17
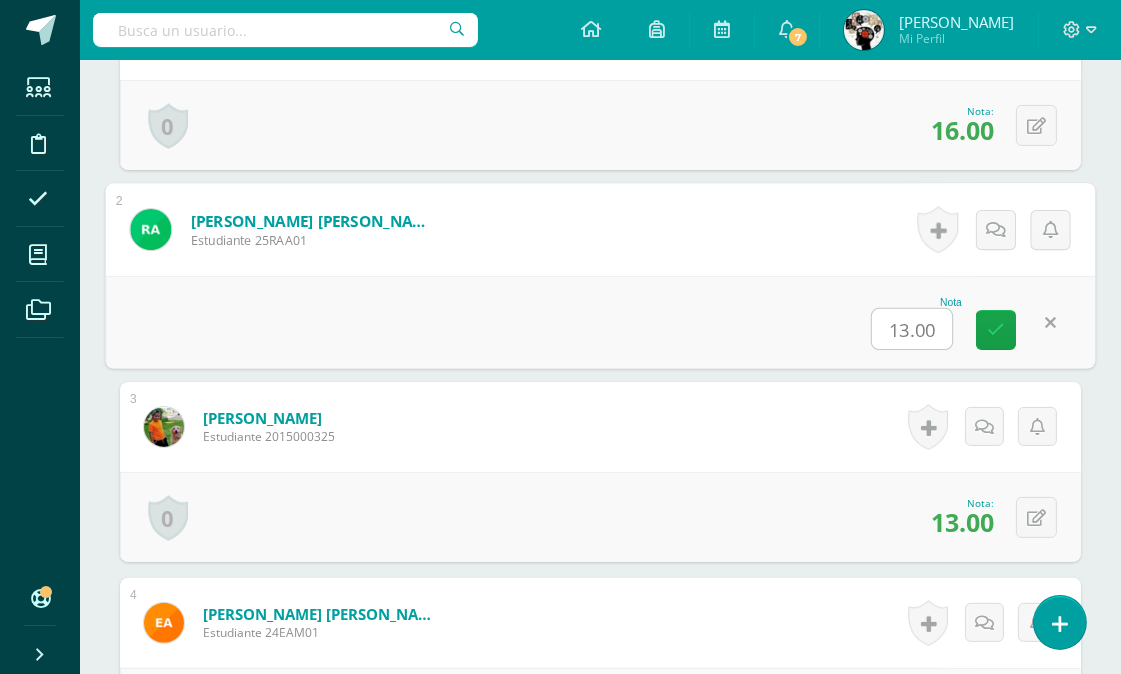
scroll to position [782, 0]
type input "15"
click at [844, 476] on div "0 Logros Logros obtenidos Aún no hay logros agregados Nota: 13.00" at bounding box center [600, 516] width 961 height 90
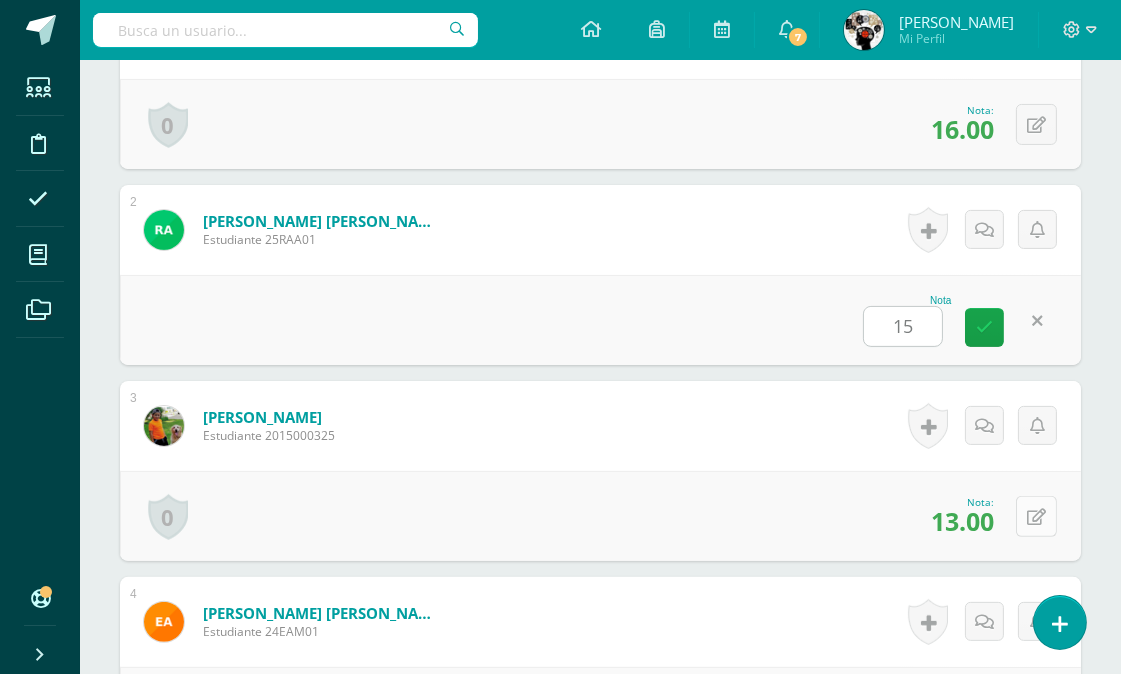
click at [1048, 290] on div "Nota 15" at bounding box center [600, 320] width 961 height 90
click at [1040, 509] on icon at bounding box center [1036, 517] width 19 height 17
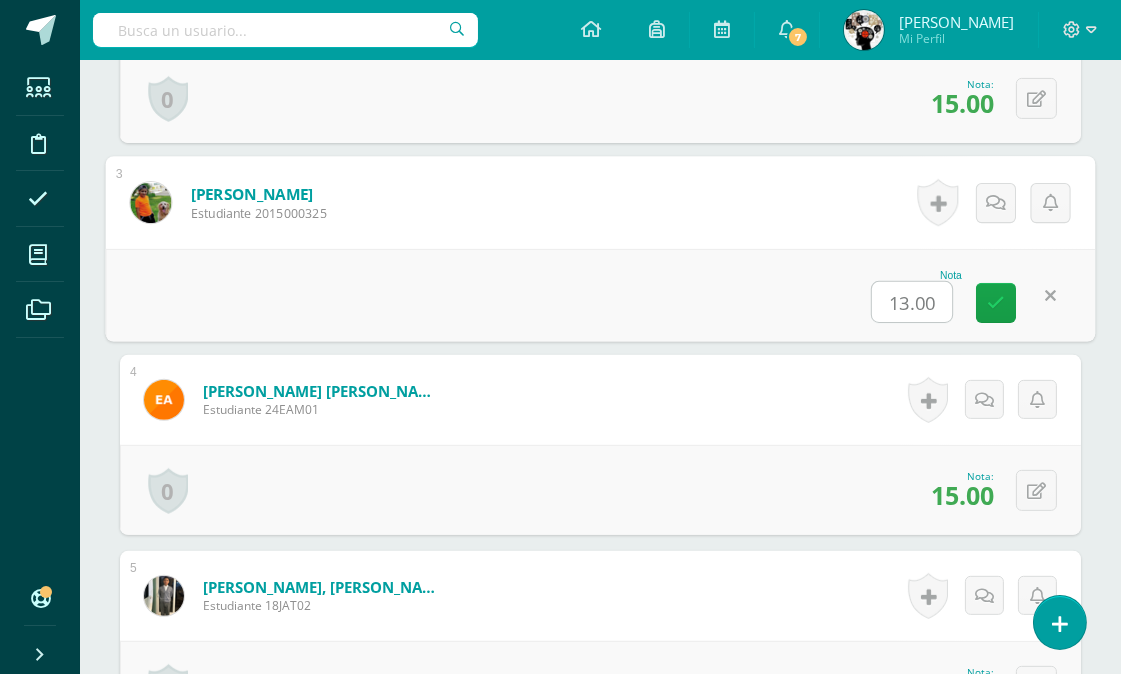
scroll to position [1005, 0]
type input "15"
click at [815, 432] on form "Alvarez Monzón, Eddie Fernando Estudiante 24EAM01 Nota 15.00 0 Logros Logros ob…" at bounding box center [600, 399] width 961 height 90
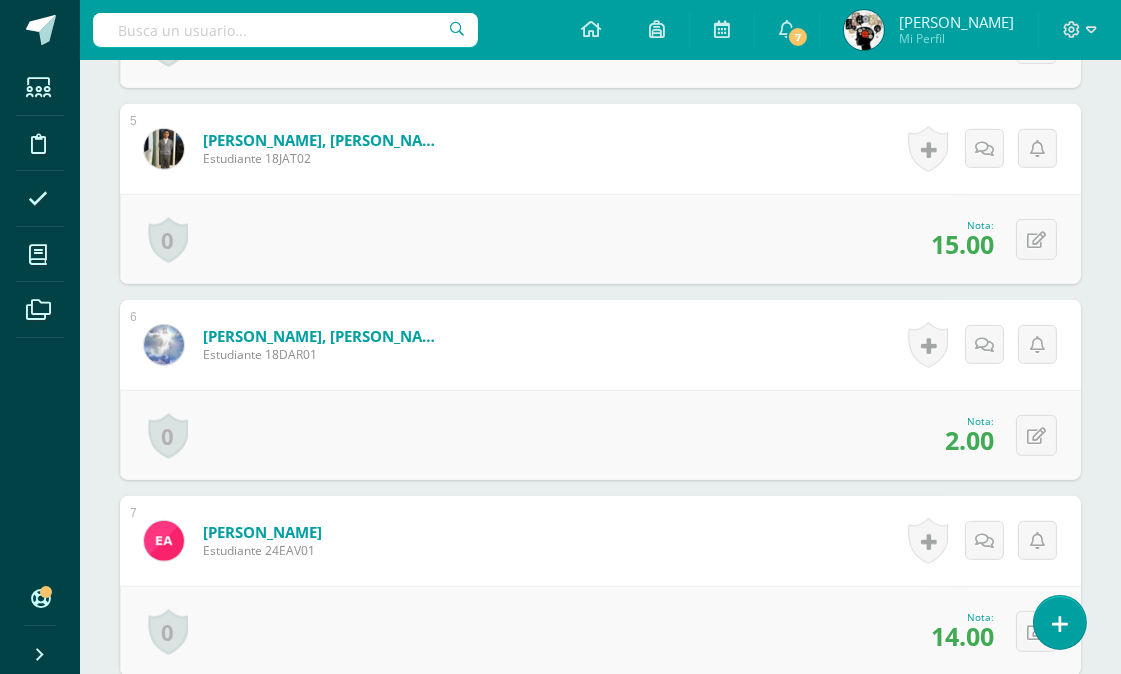
scroll to position [1562, 0]
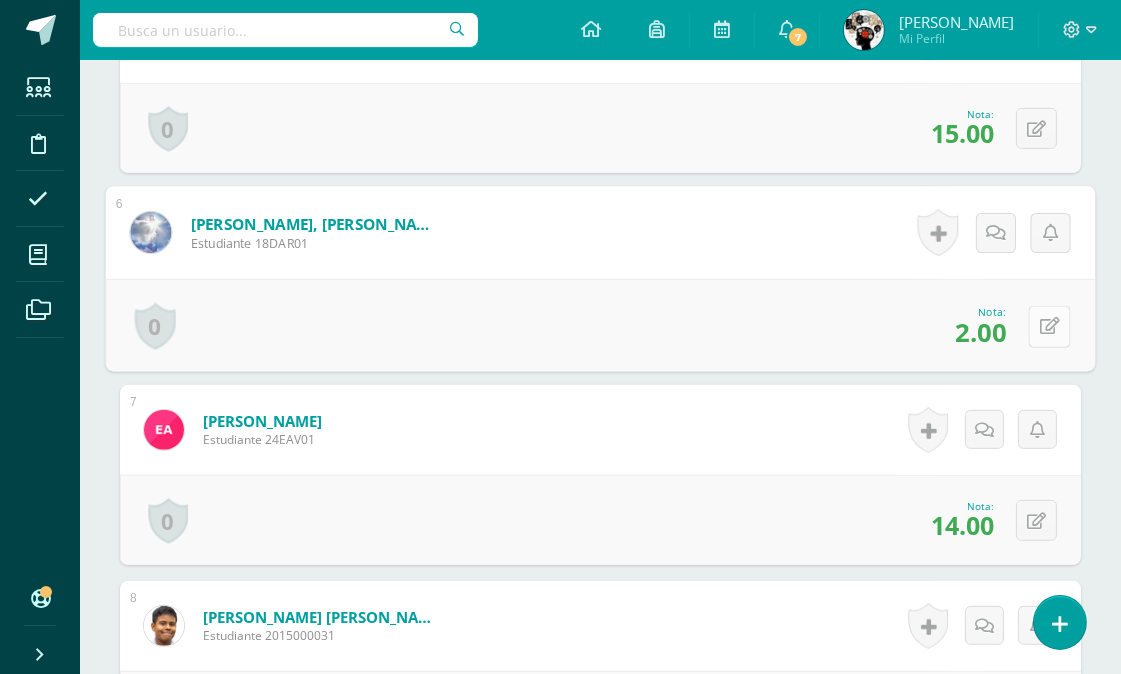
click at [1042, 318] on icon at bounding box center [1050, 326] width 20 height 17
type input "10"
click at [805, 504] on div "0 Logros Logros obtenidos Aún no hay logros agregados Nota: 14.00" at bounding box center [600, 520] width 961 height 90
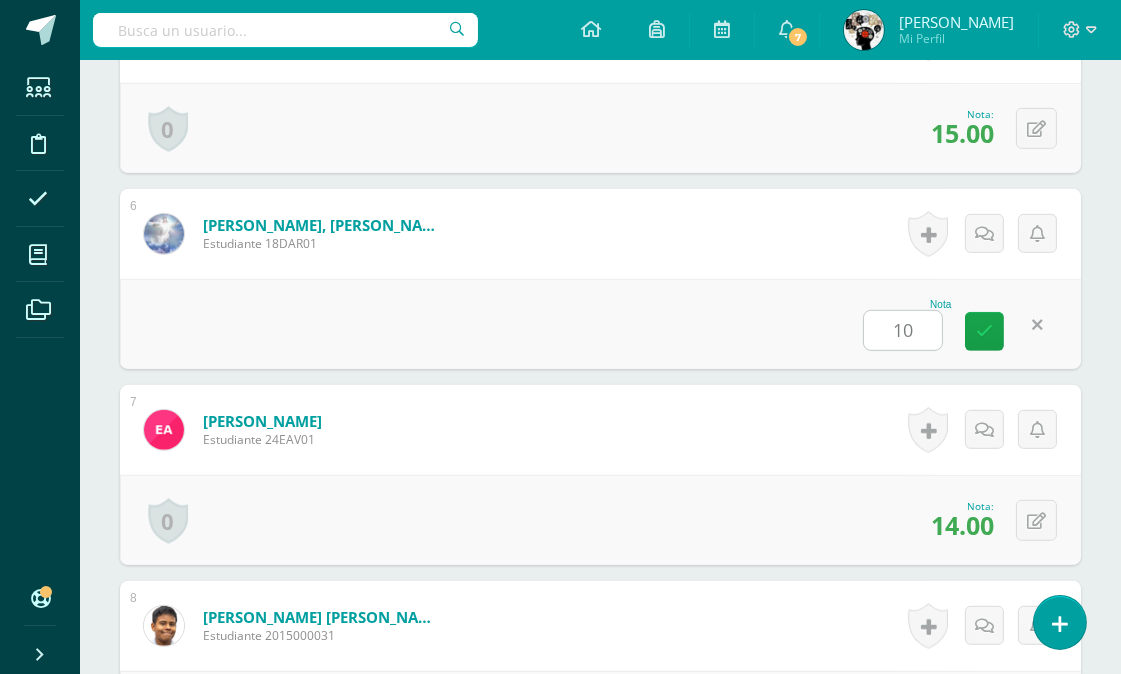
scroll to position [1784, 0]
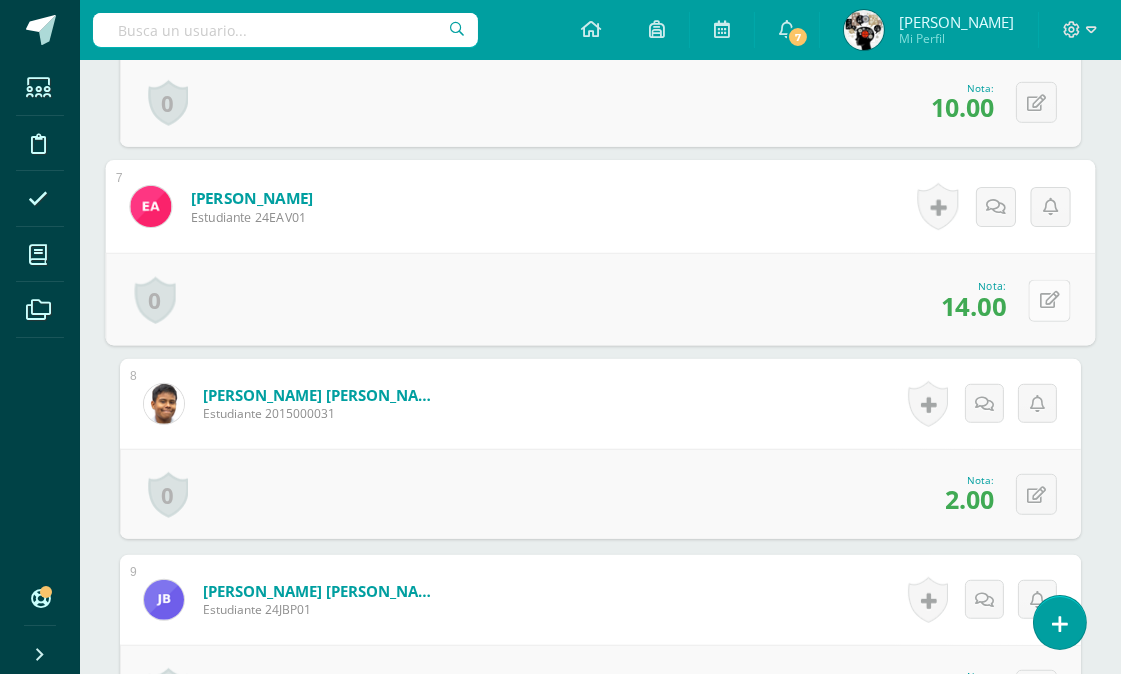
click at [1041, 298] on icon at bounding box center [1050, 300] width 20 height 17
type input "15"
click at [801, 461] on div "0 Logros Logros obtenidos Aún no hay logros agregados Nota: 2.00" at bounding box center [600, 494] width 961 height 90
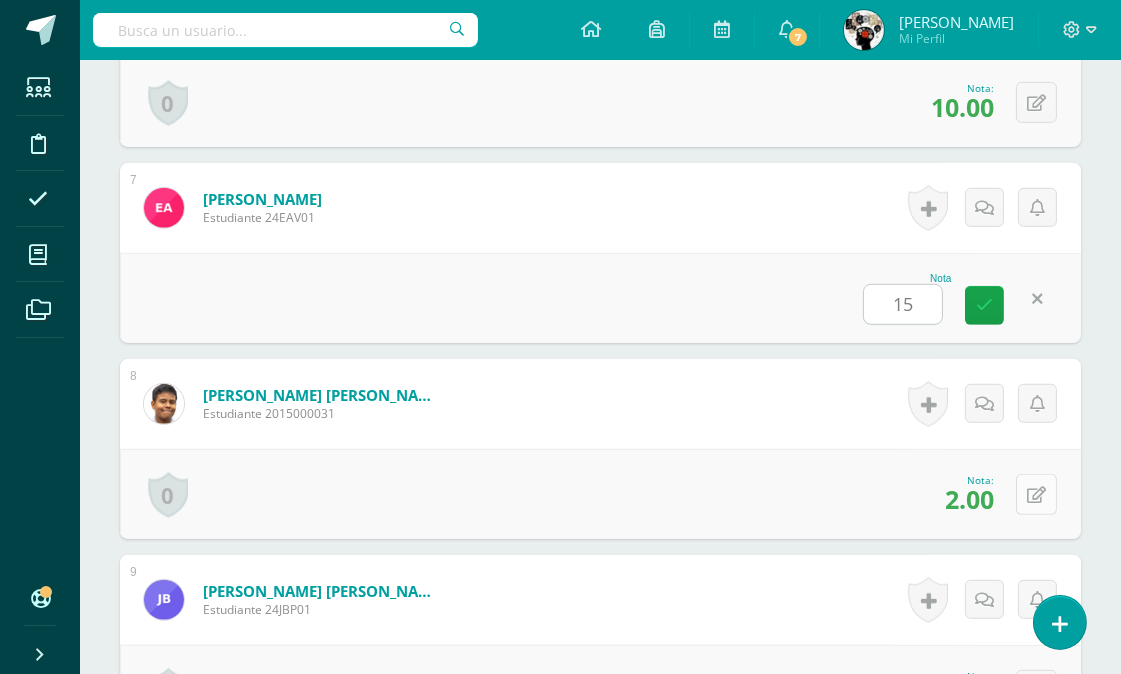
click at [1045, 474] on button at bounding box center [1036, 494] width 41 height 41
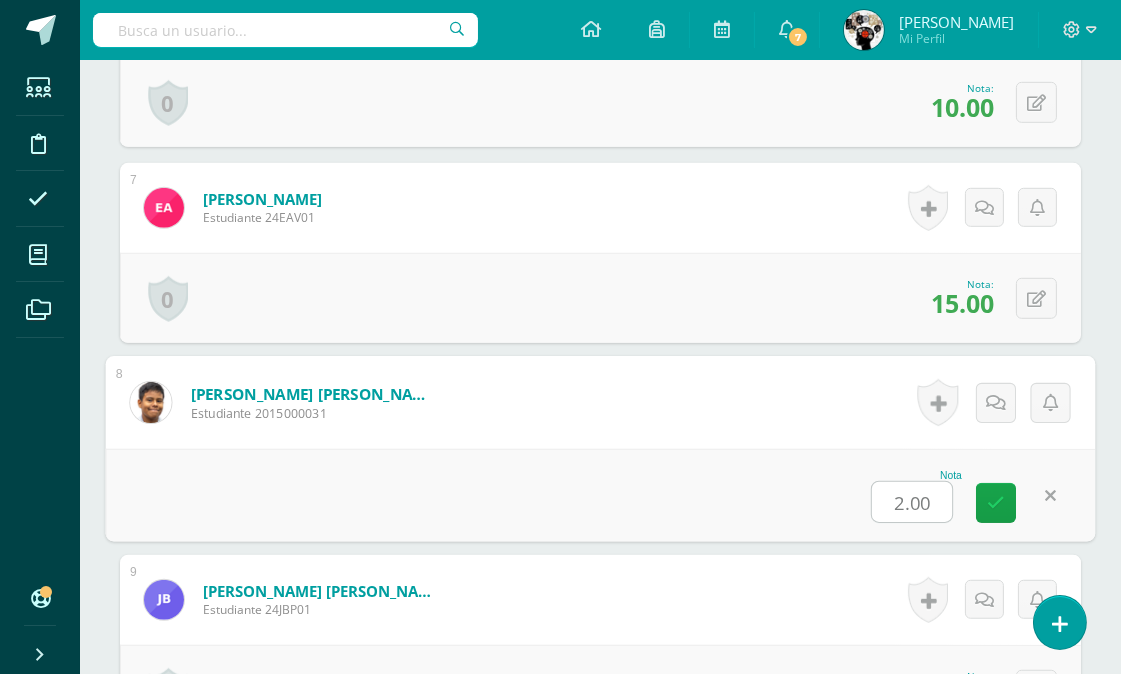
scroll to position [1895, 0]
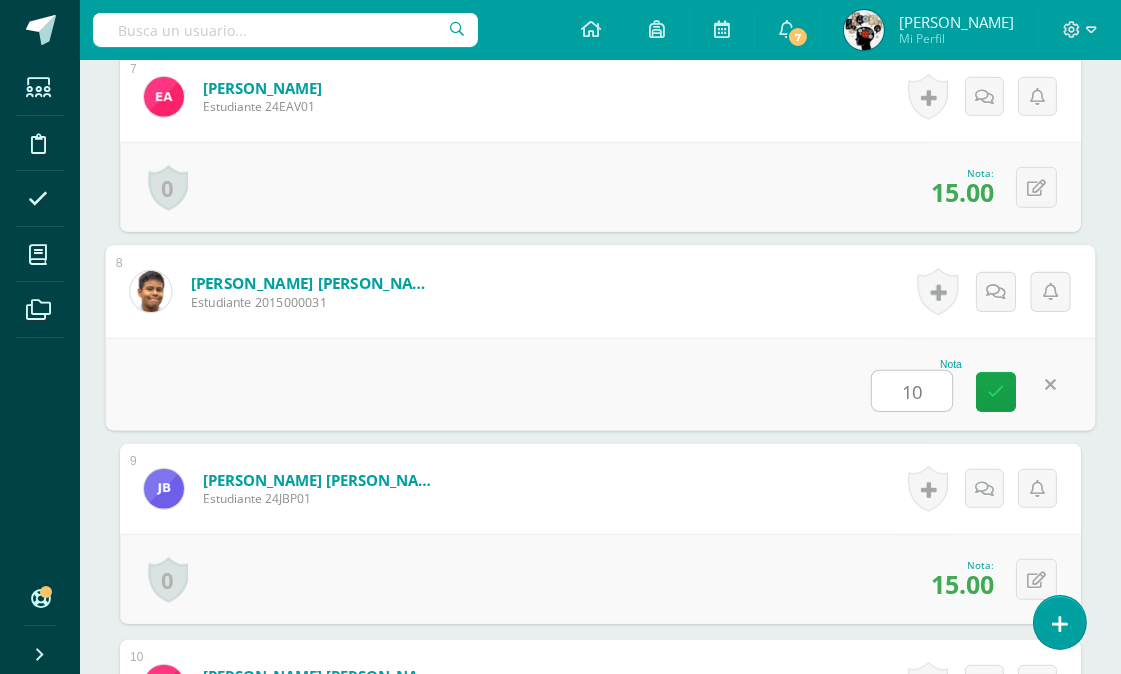
type input "10"
click at [801, 391] on div "Nota 10" at bounding box center [601, 384] width 990 height 93
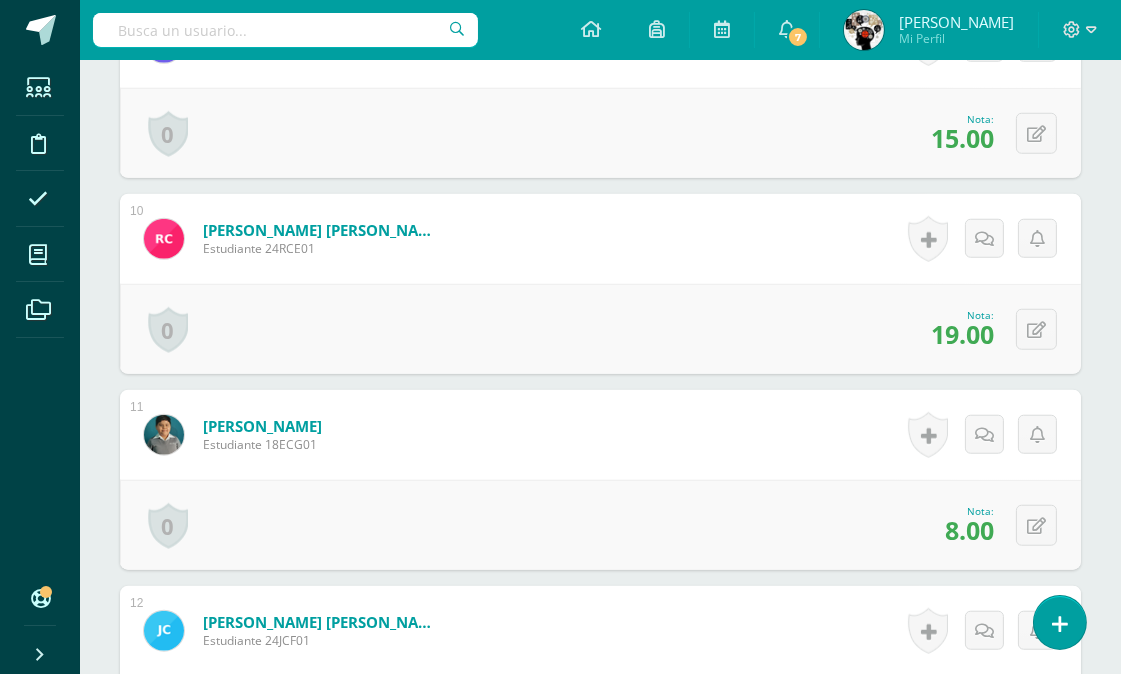
scroll to position [2451, 0]
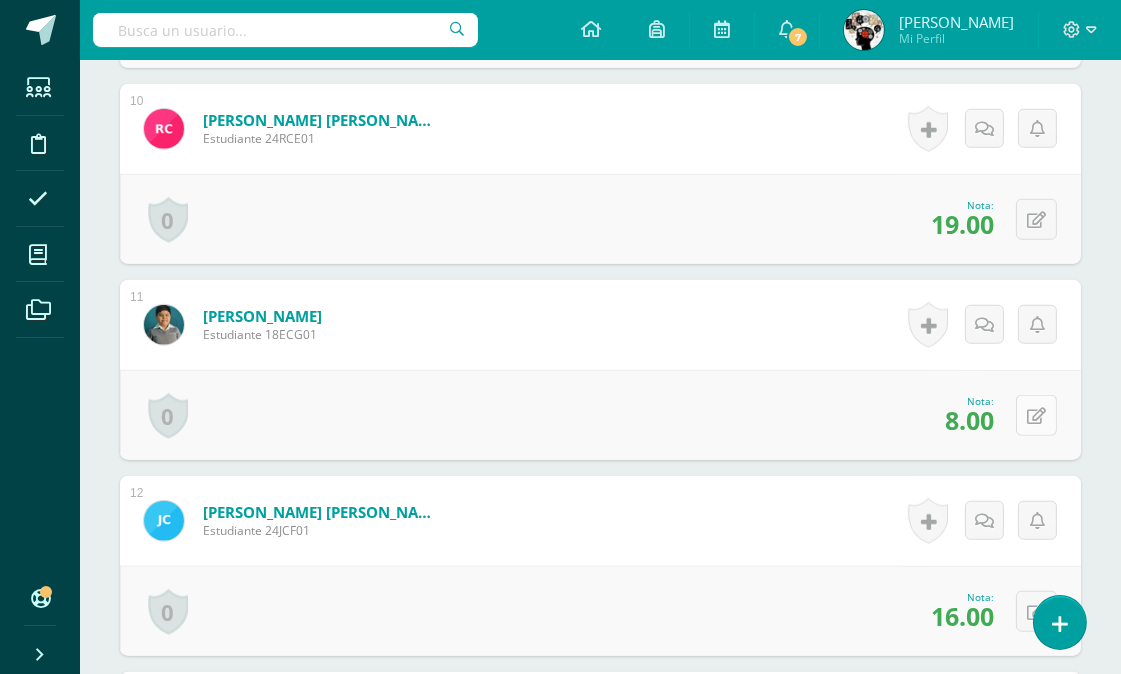
click at [1040, 411] on icon at bounding box center [1036, 416] width 19 height 17
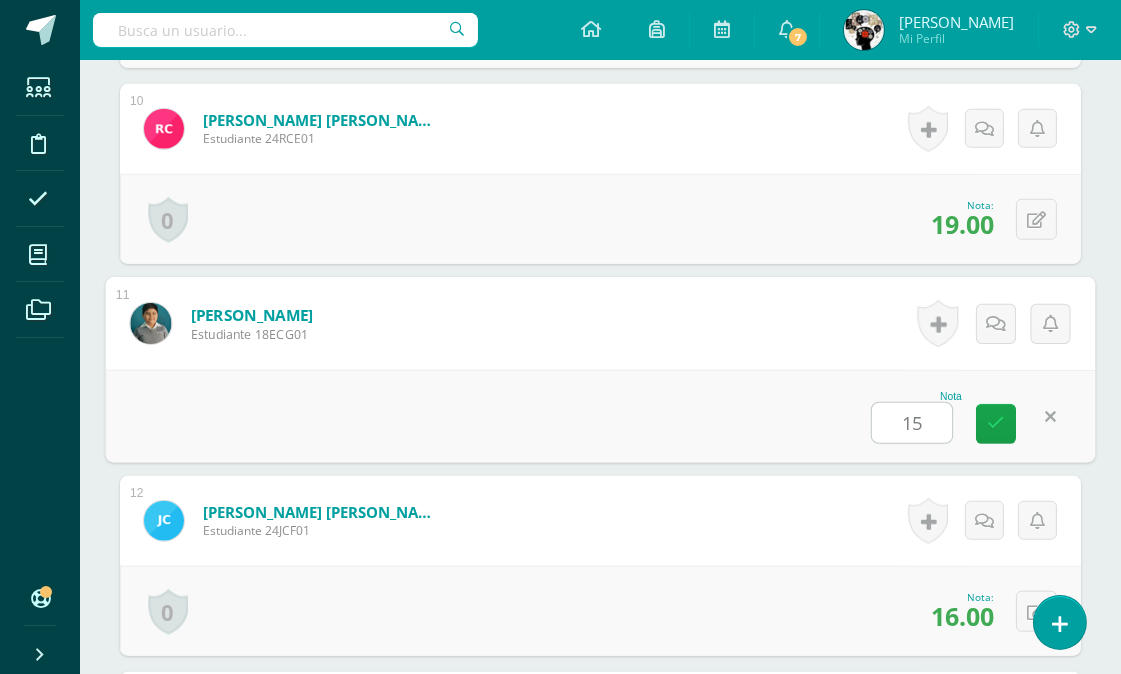
type input "15"
click at [742, 395] on div "Nota 15" at bounding box center [601, 416] width 990 height 93
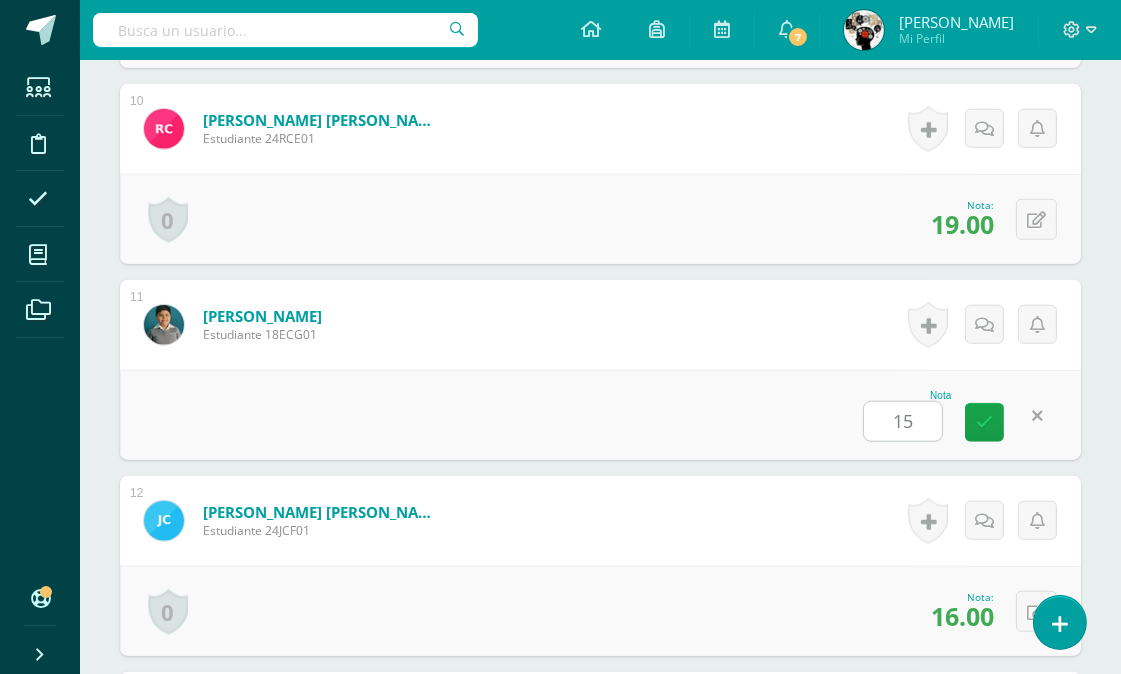
scroll to position [3006, 0]
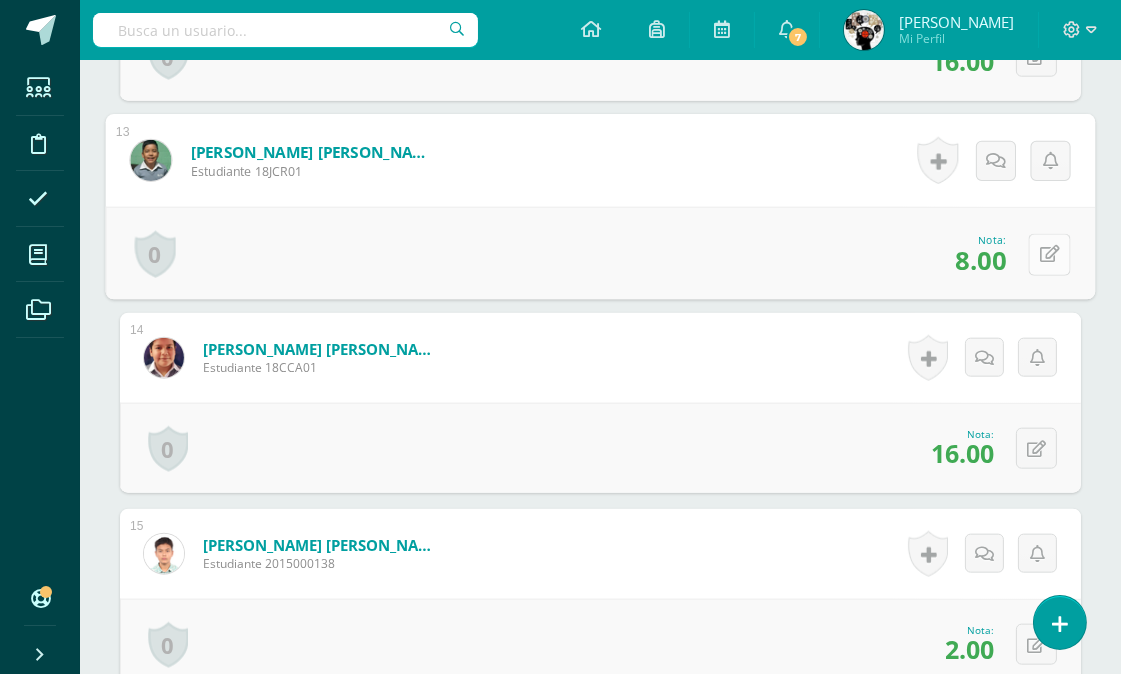
click at [1042, 253] on icon at bounding box center [1050, 254] width 20 height 17
type input "15"
click at [795, 418] on div "0 Logros Logros obtenidos Aún no hay logros agregados Nota: 16.00" at bounding box center [600, 448] width 961 height 90
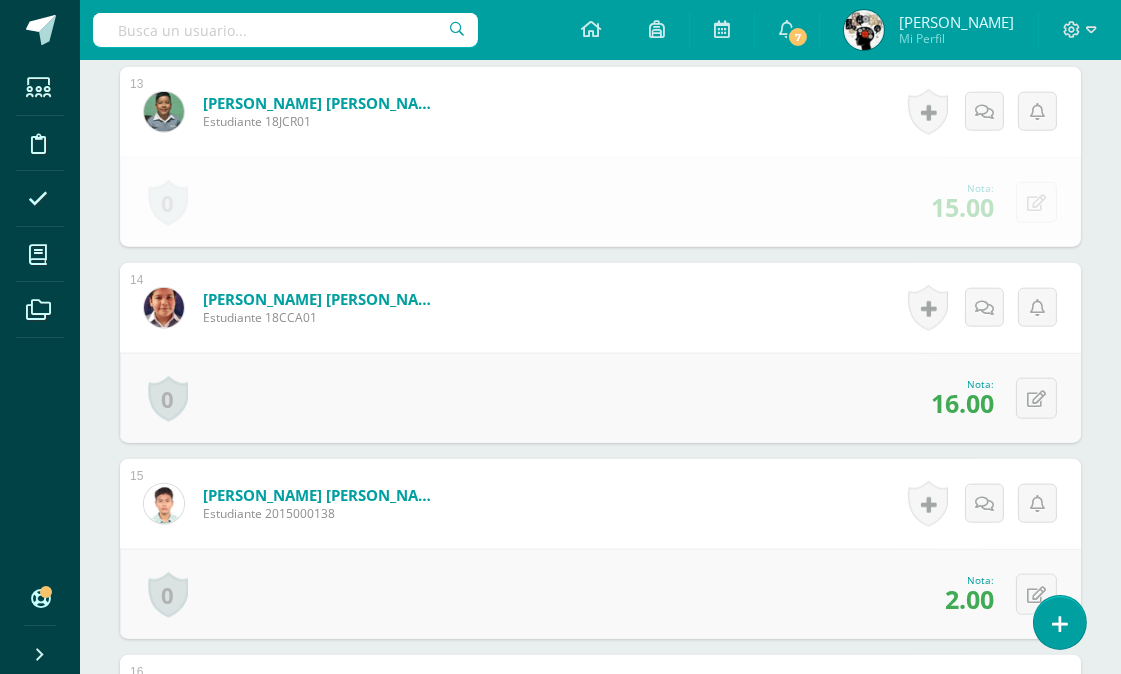
scroll to position [3228, 0]
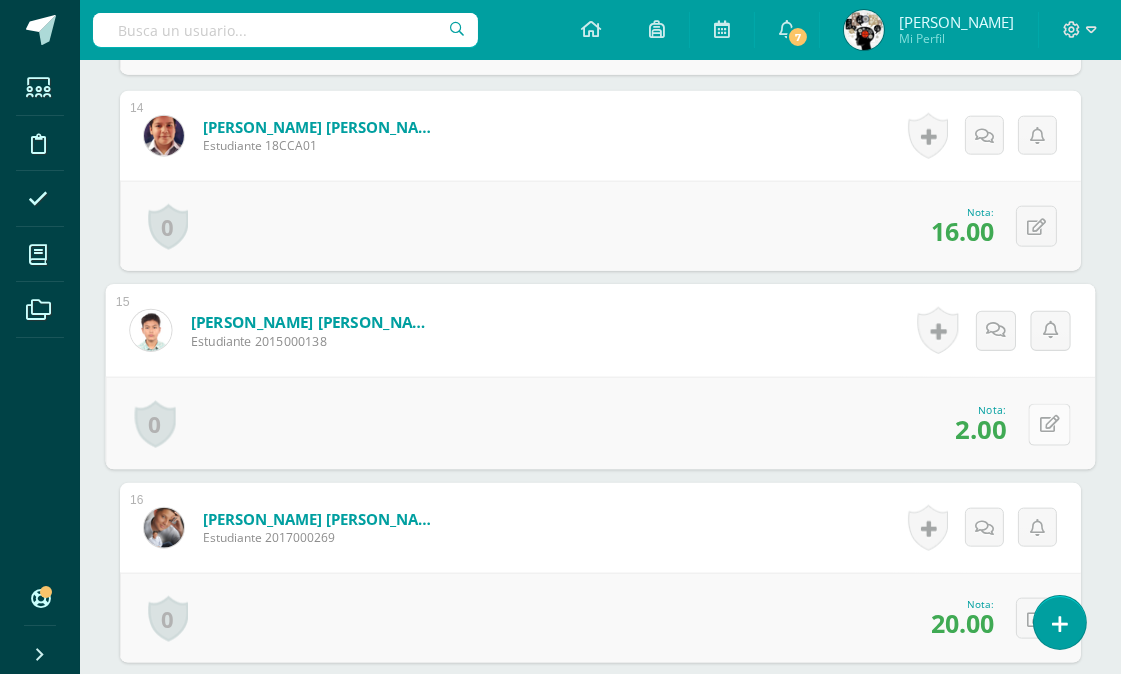
click at [1040, 420] on icon at bounding box center [1050, 424] width 20 height 17
type input "10"
click at [795, 392] on div "Nota 10" at bounding box center [601, 423] width 990 height 93
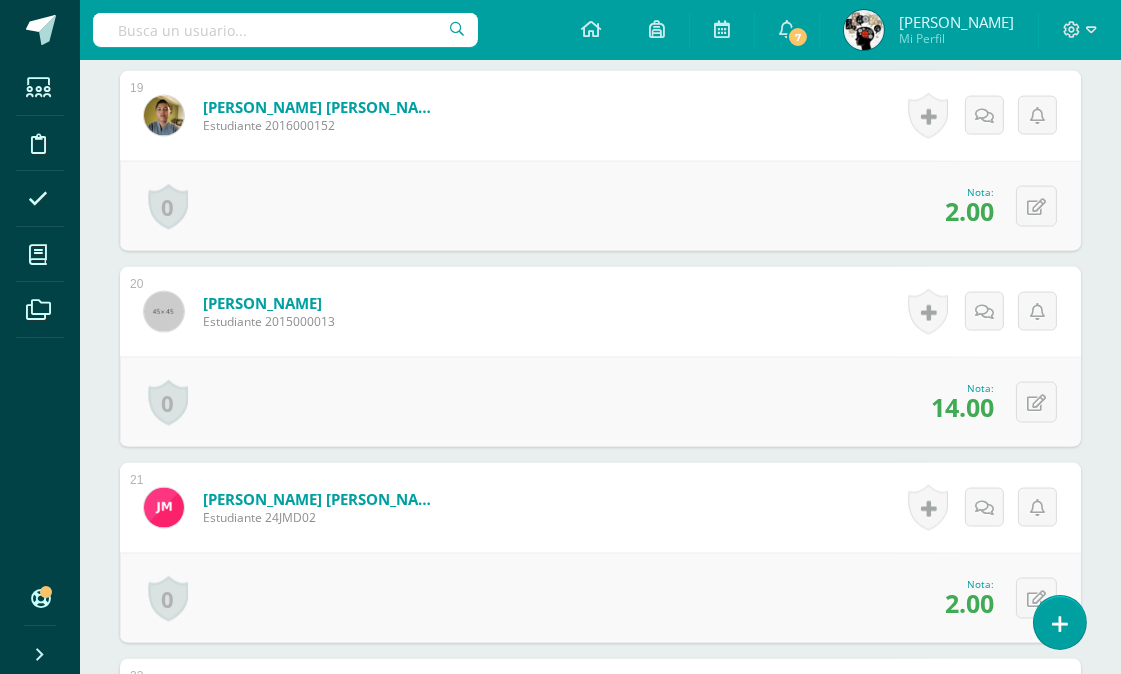
scroll to position [4117, 0]
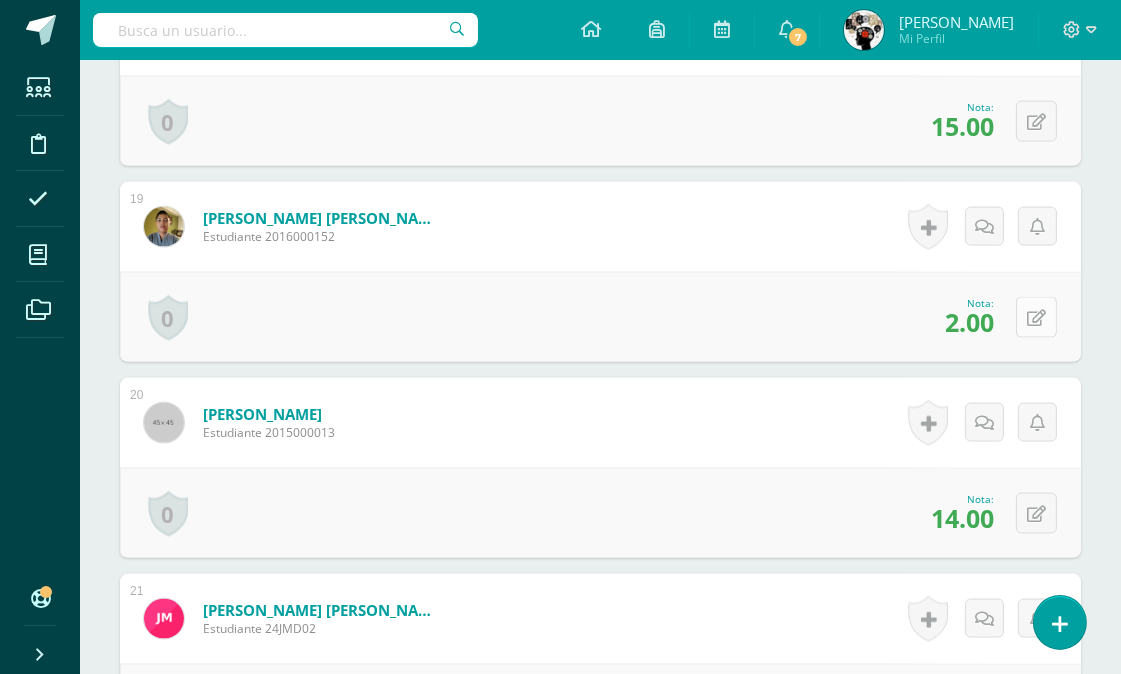
click at [1040, 315] on icon at bounding box center [1036, 318] width 19 height 17
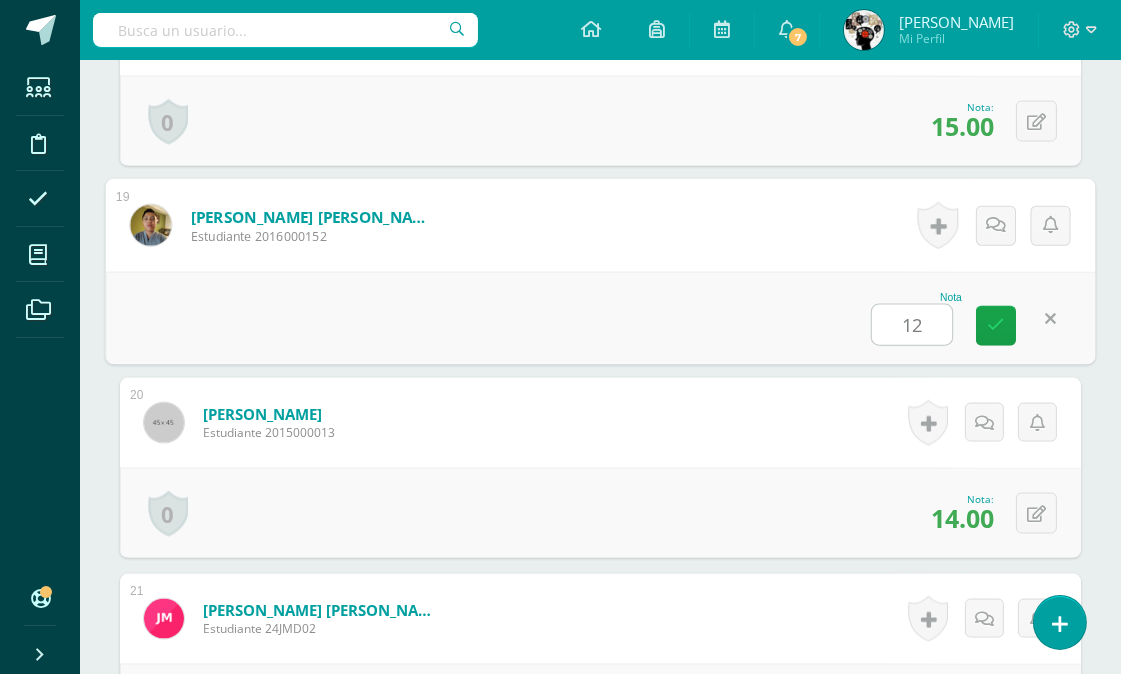
type input "12"
click at [857, 440] on form "Monterroso Castellanos, Gabriel Estudiante 2015000013 Nota 14.00 0 Logros Logro…" at bounding box center [600, 423] width 961 height 90
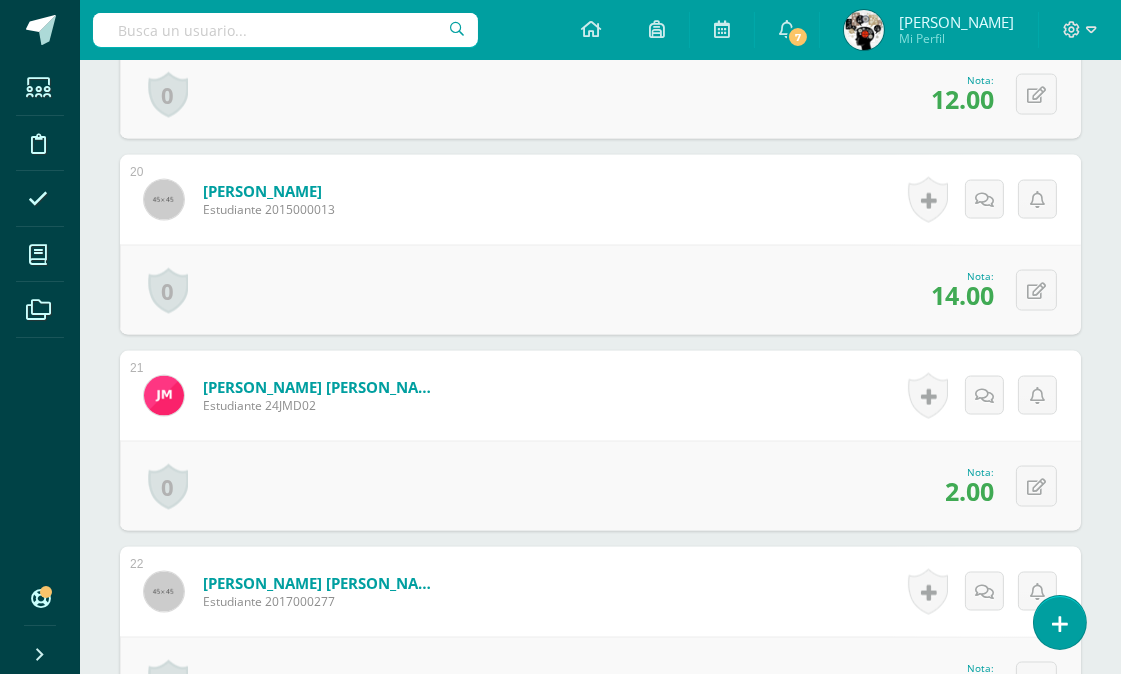
scroll to position [4450, 0]
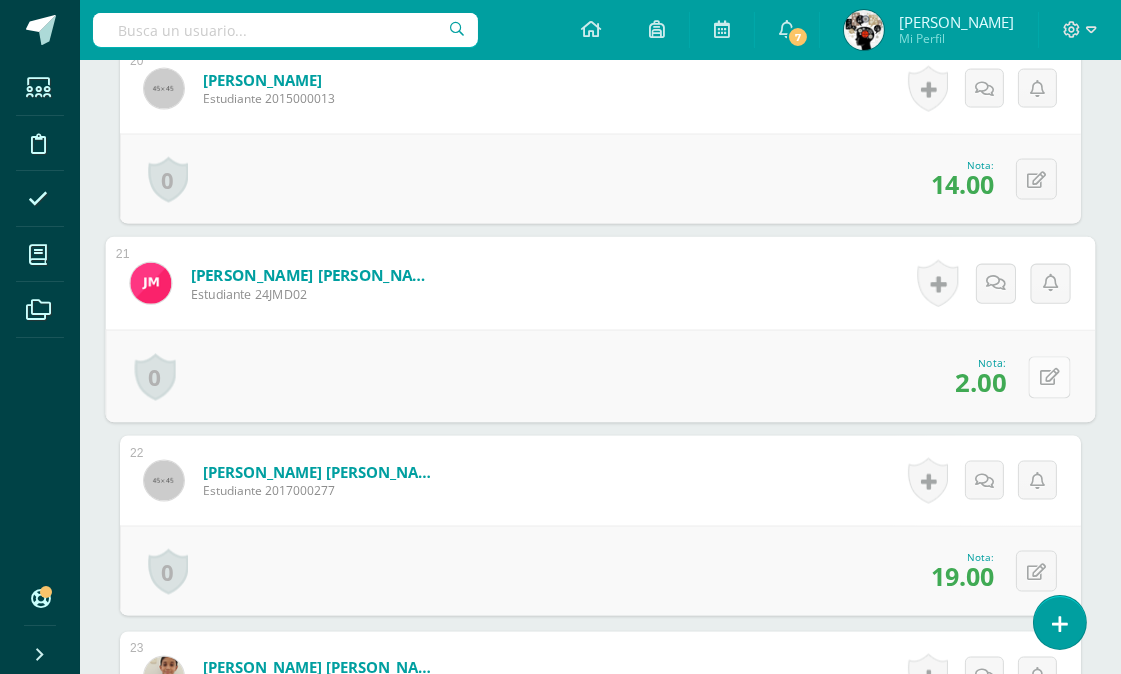
click at [1044, 370] on icon at bounding box center [1050, 377] width 20 height 17
type input "15"
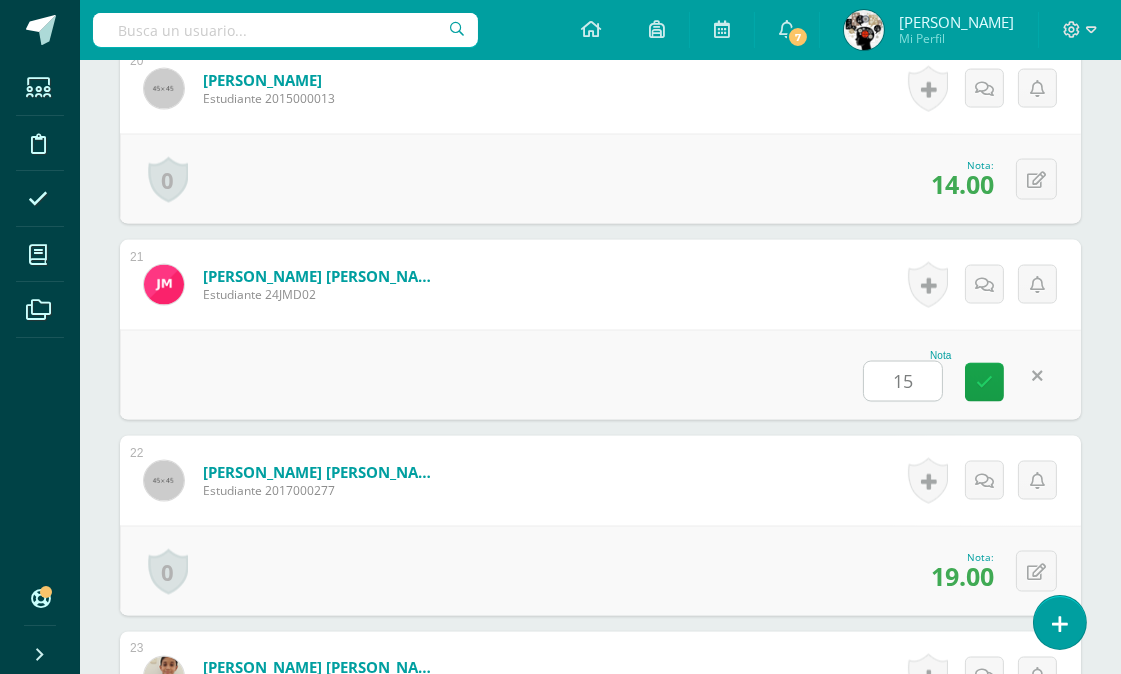
click at [763, 361] on div "Nota 15" at bounding box center [600, 375] width 961 height 90
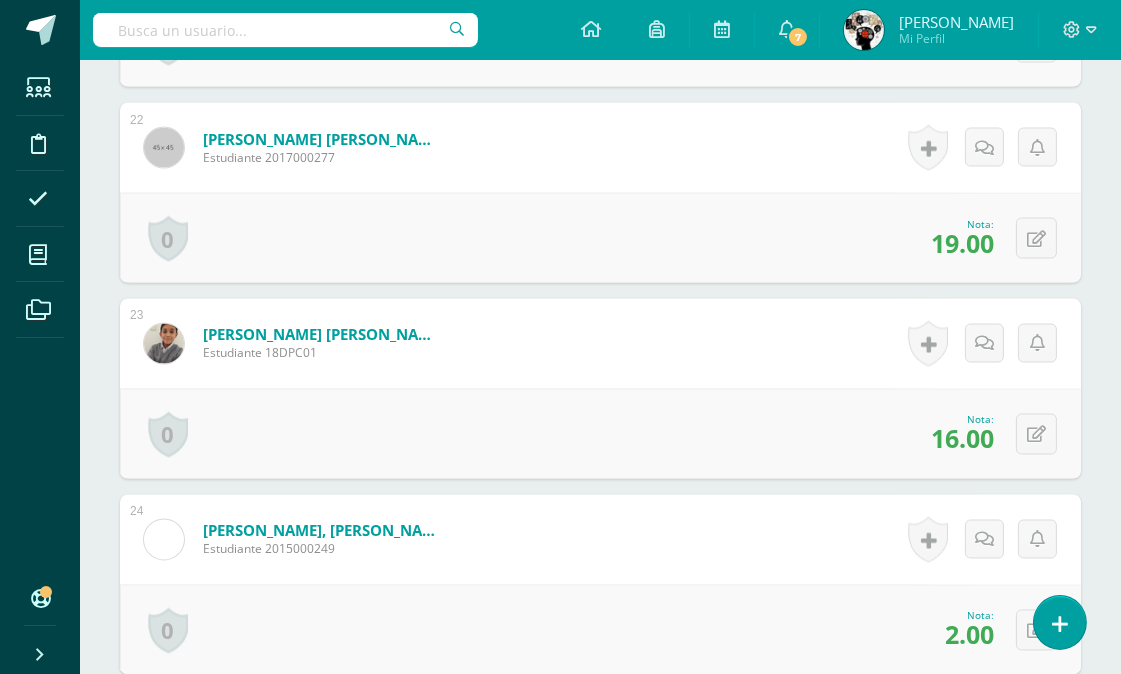
scroll to position [5116, 0]
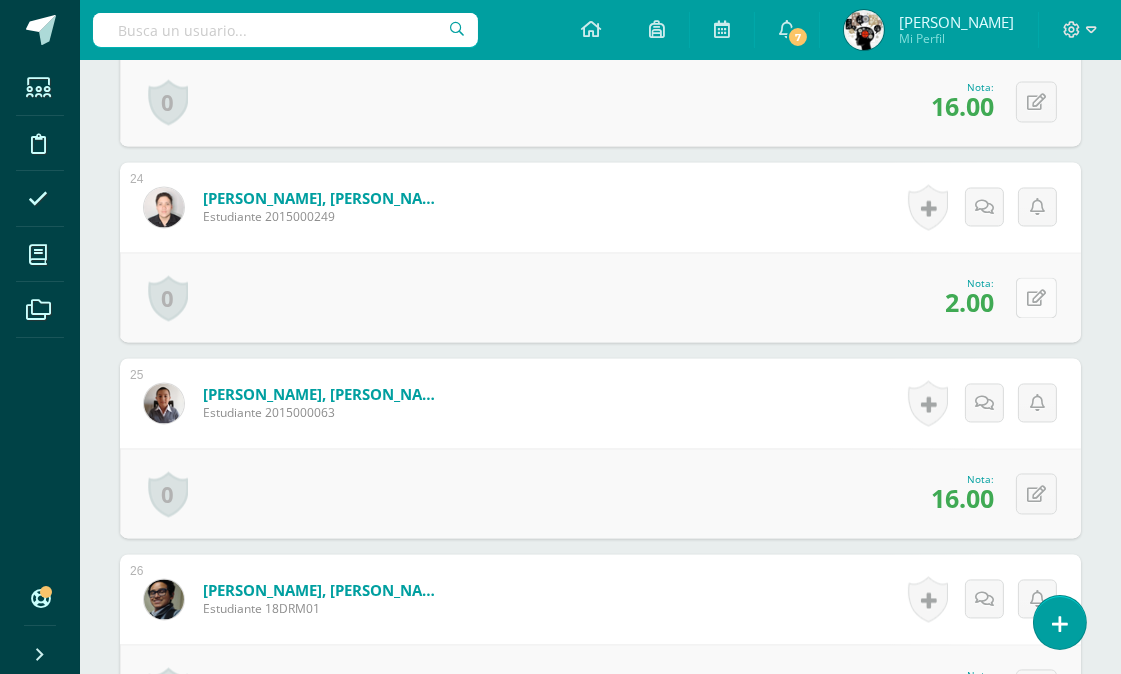
click at [1044, 286] on button at bounding box center [1036, 297] width 41 height 41
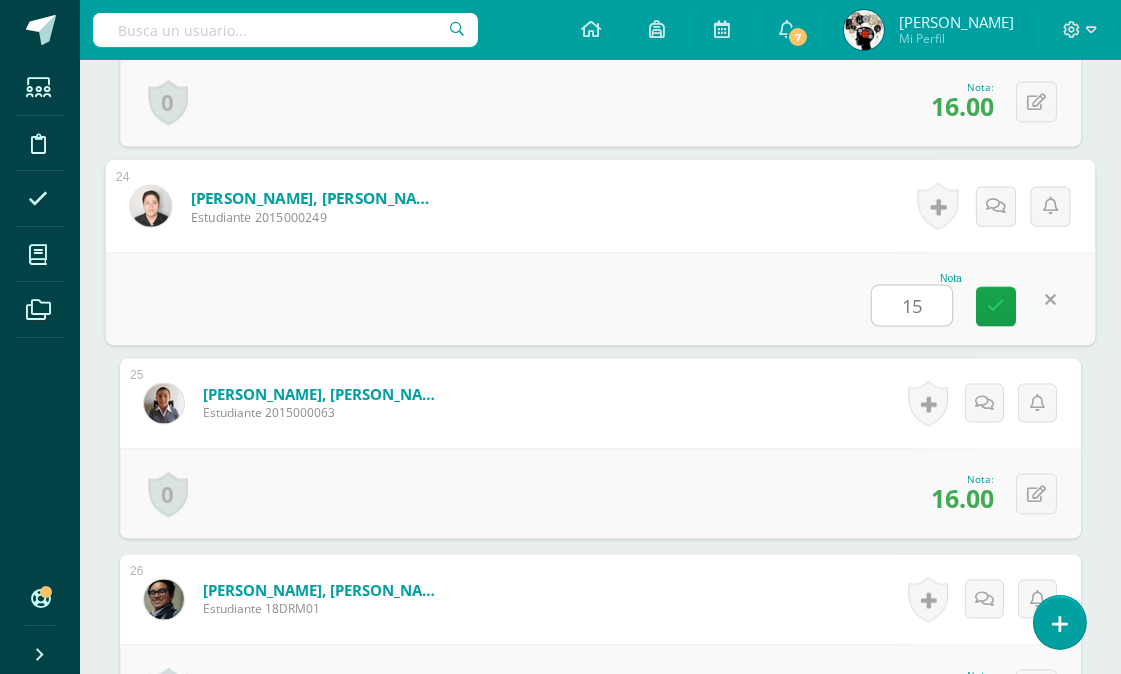
type input "15"
click at [781, 308] on div "Nota 15" at bounding box center [601, 298] width 990 height 93
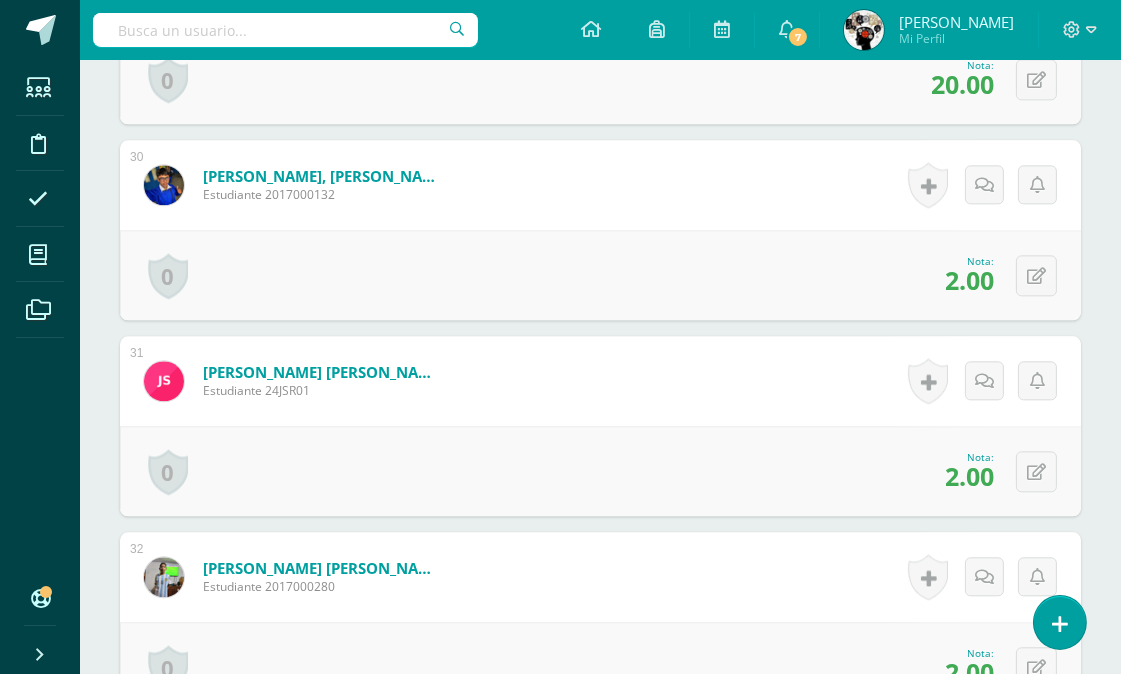
scroll to position [6339, 0]
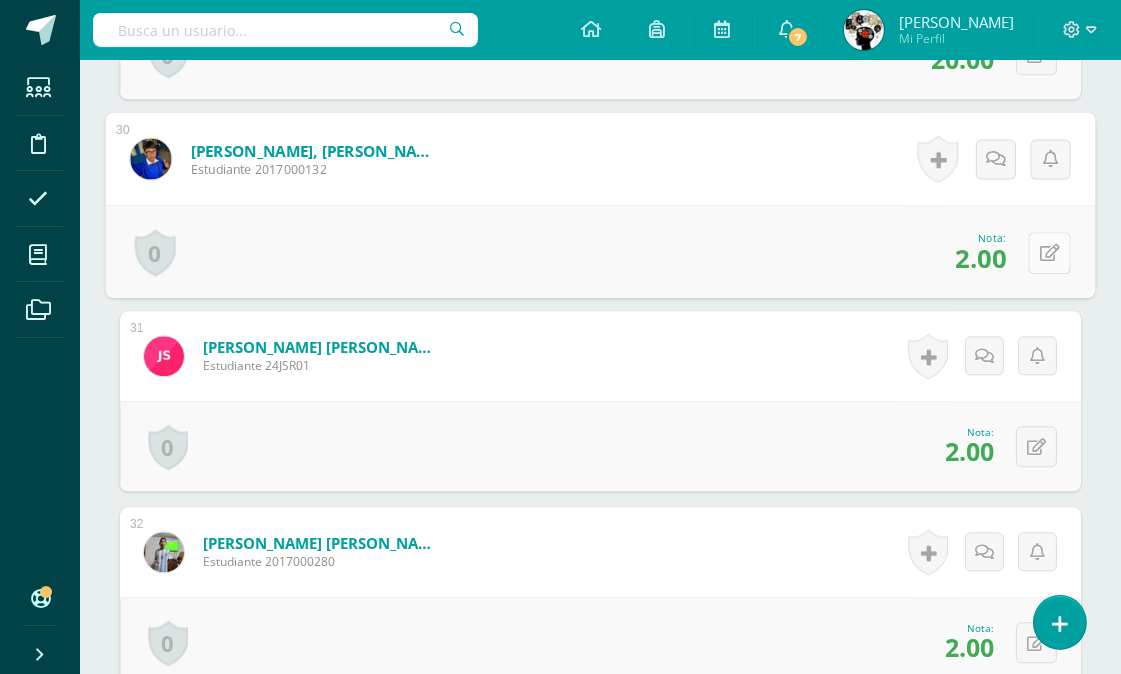
click at [1040, 252] on icon at bounding box center [1050, 252] width 20 height 17
type input "10"
click at [664, 236] on div "Nota 10" at bounding box center [601, 251] width 990 height 93
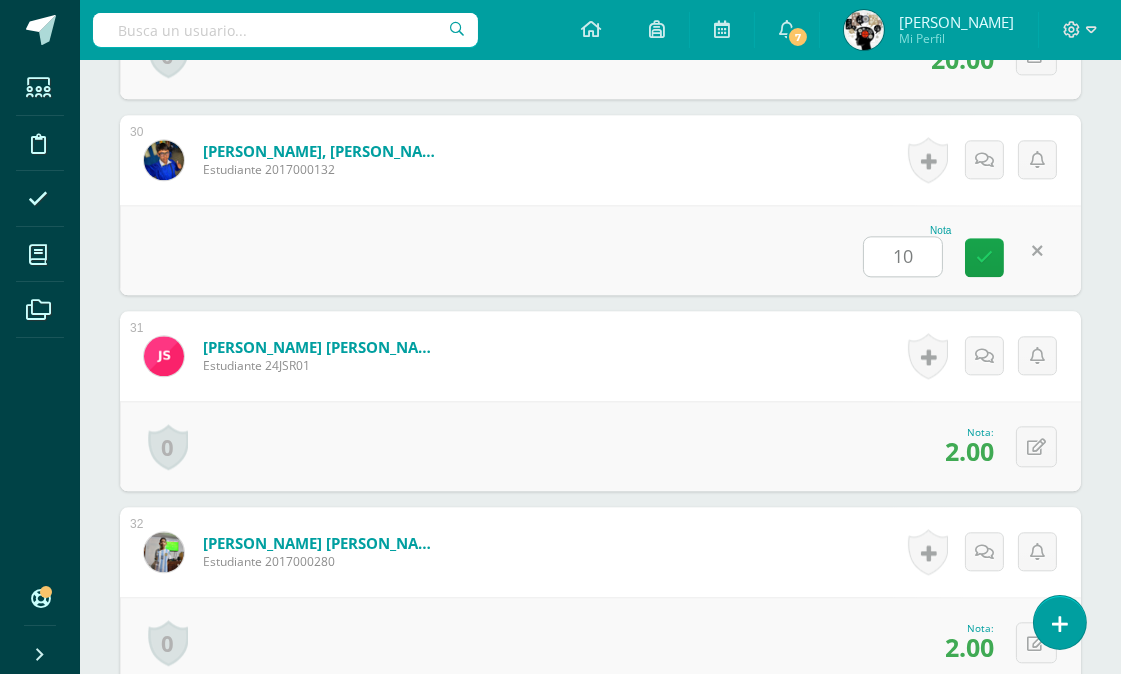
scroll to position [6450, 0]
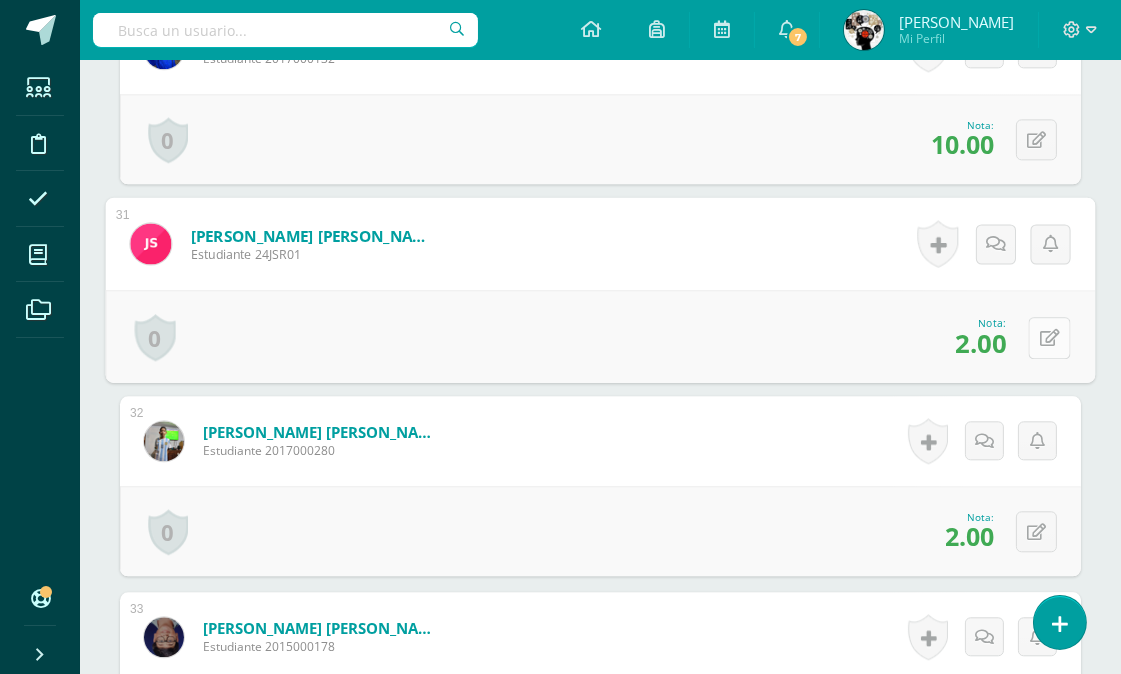
click at [1046, 336] on button at bounding box center [1050, 337] width 42 height 42
type input "15"
click at [820, 320] on div "Nota 15" at bounding box center [601, 336] width 990 height 93
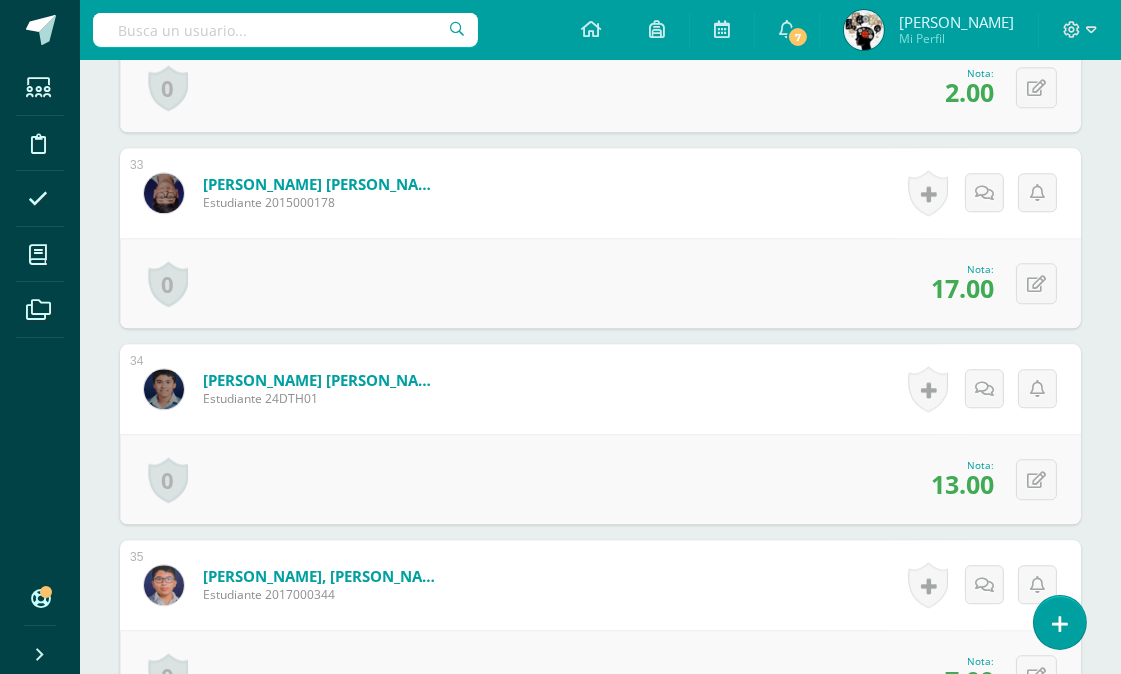
scroll to position [7116, 0]
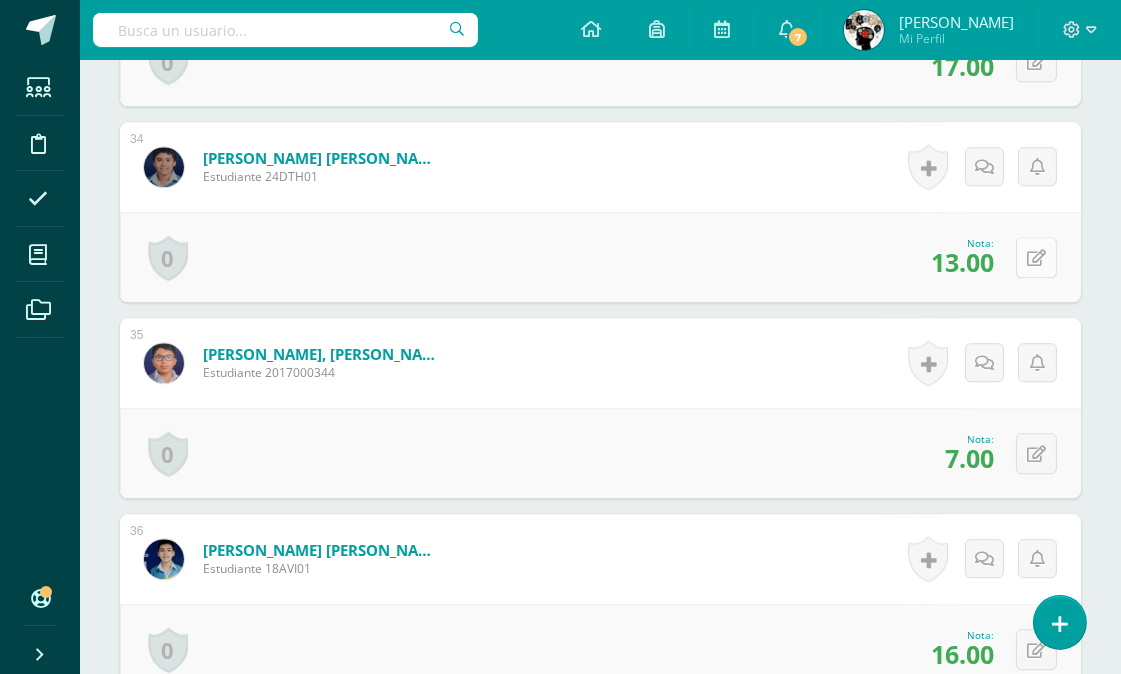
click at [1031, 257] on button at bounding box center [1036, 257] width 41 height 41
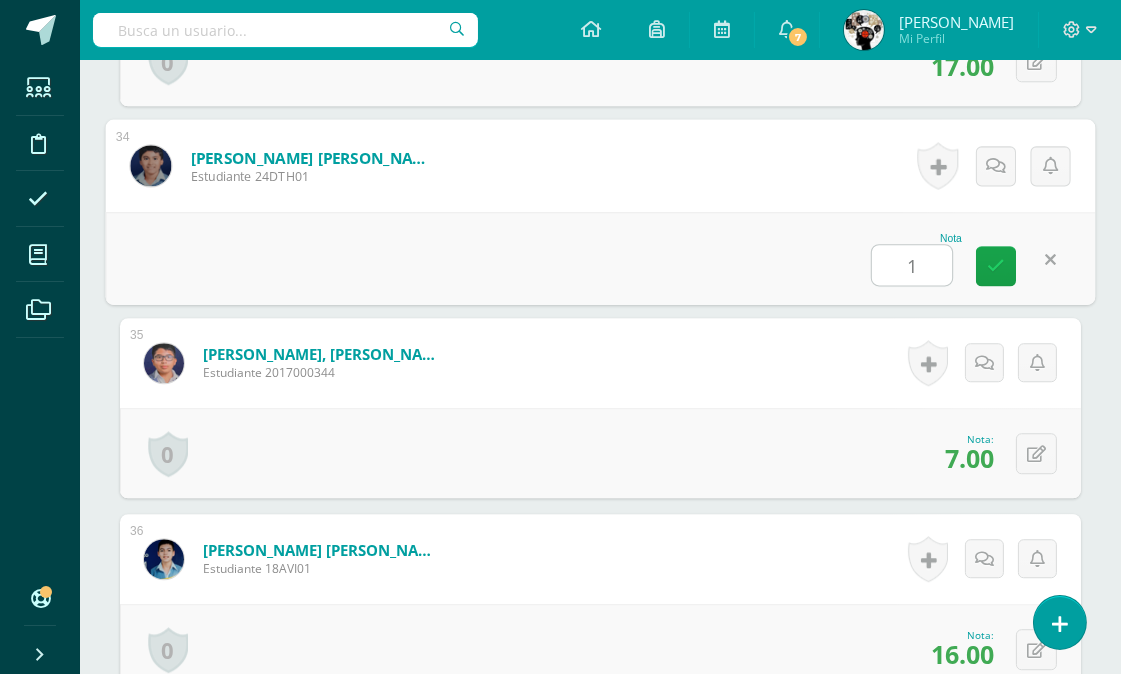
type input "15"
click at [815, 240] on div "Nota 15" at bounding box center [601, 258] width 990 height 93
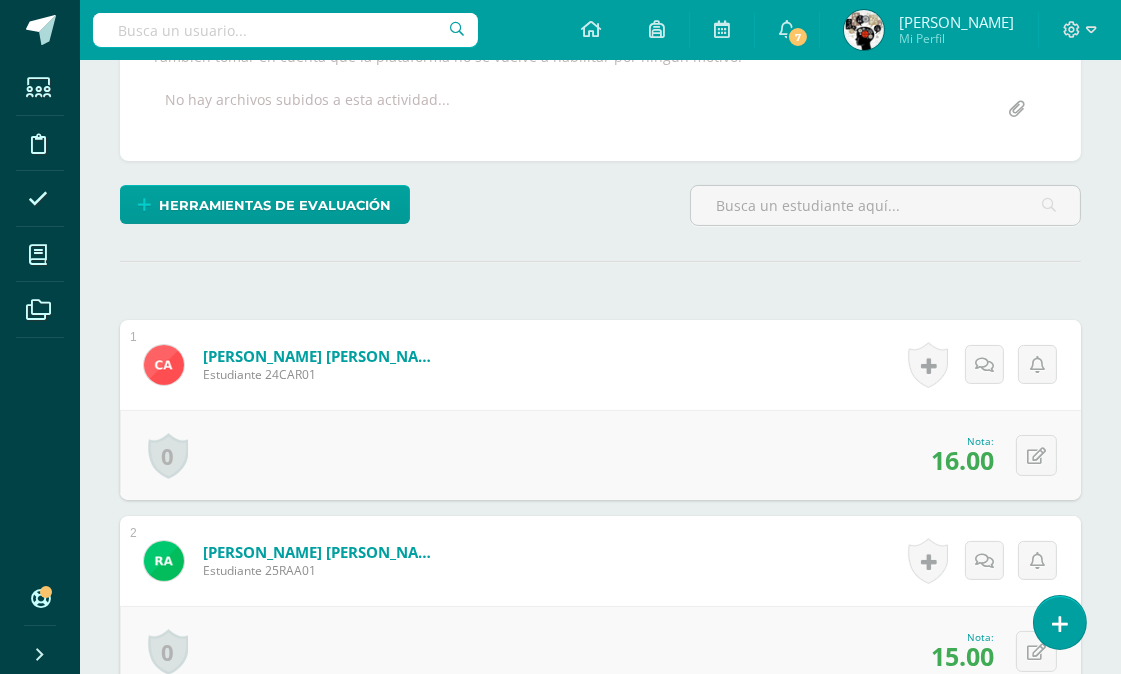
scroll to position [0, 0]
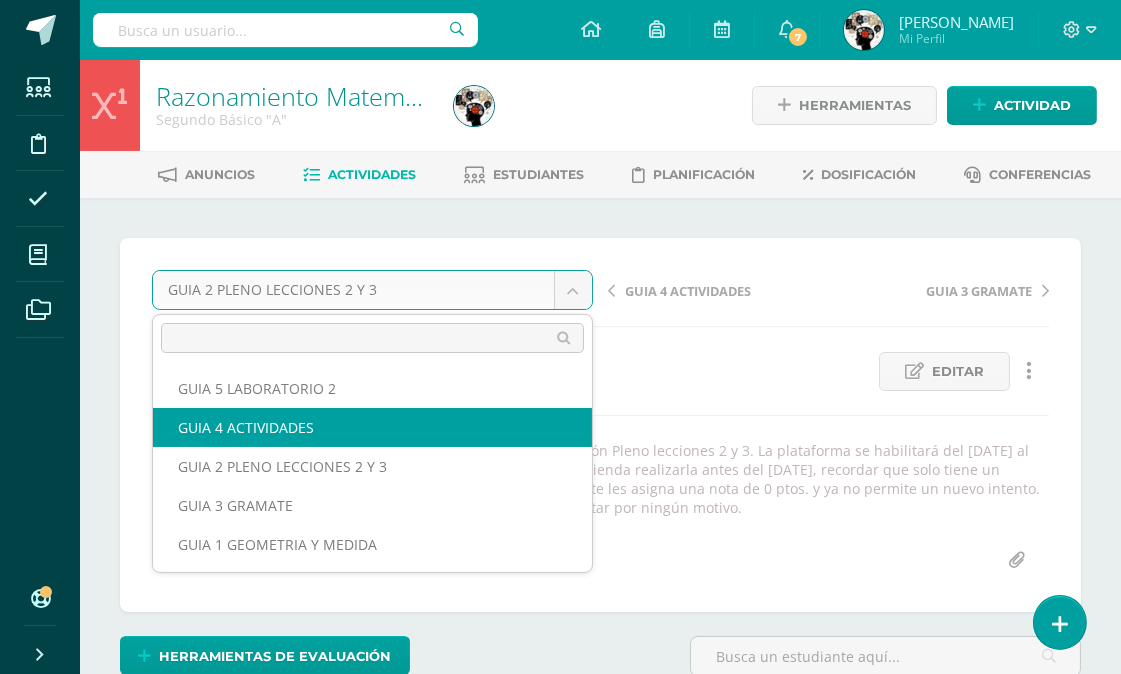
select select "/dashboard/teacher/grade-activity/177005/"
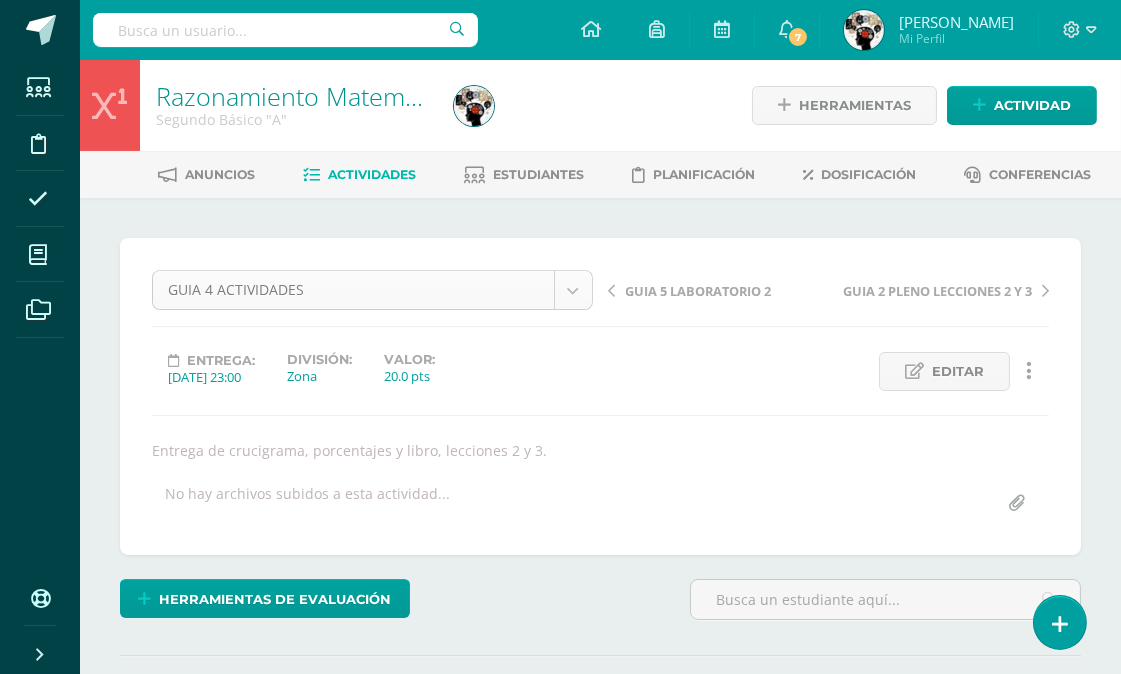
click at [574, 293] on body "Estudiantes Disciplina Asistencia Mis cursos Archivos Soporte Centro de ayuda Ú…" at bounding box center [560, 405] width 1121 height 811
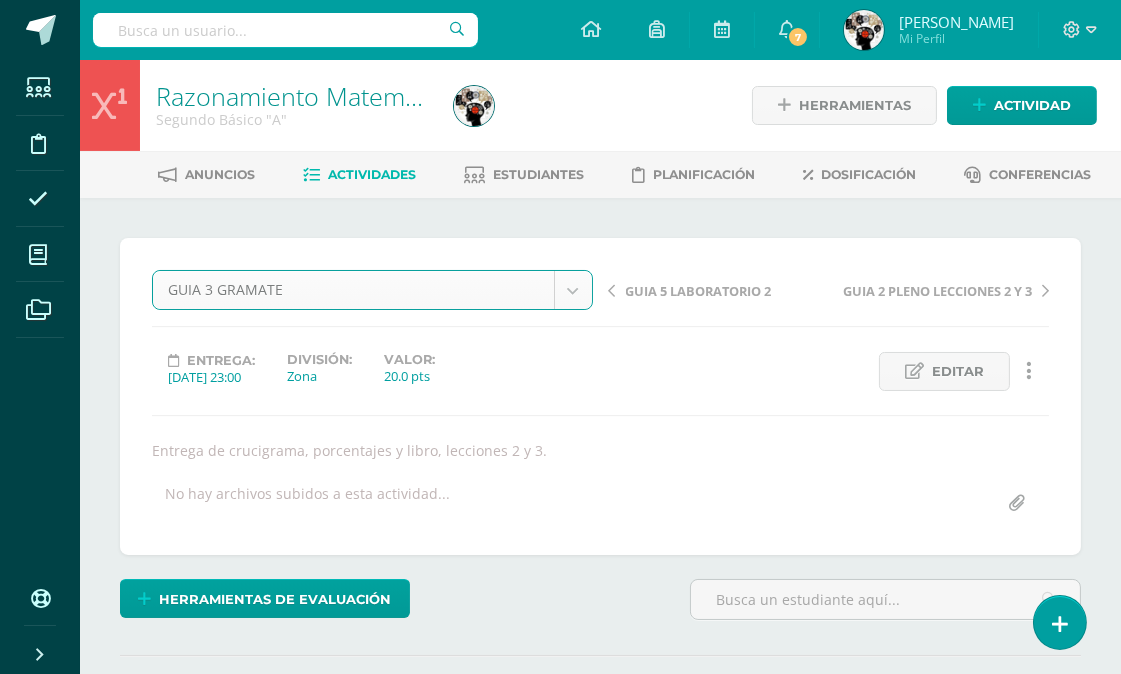
select select "/dashboard/teacher/grade-activity/175709/"
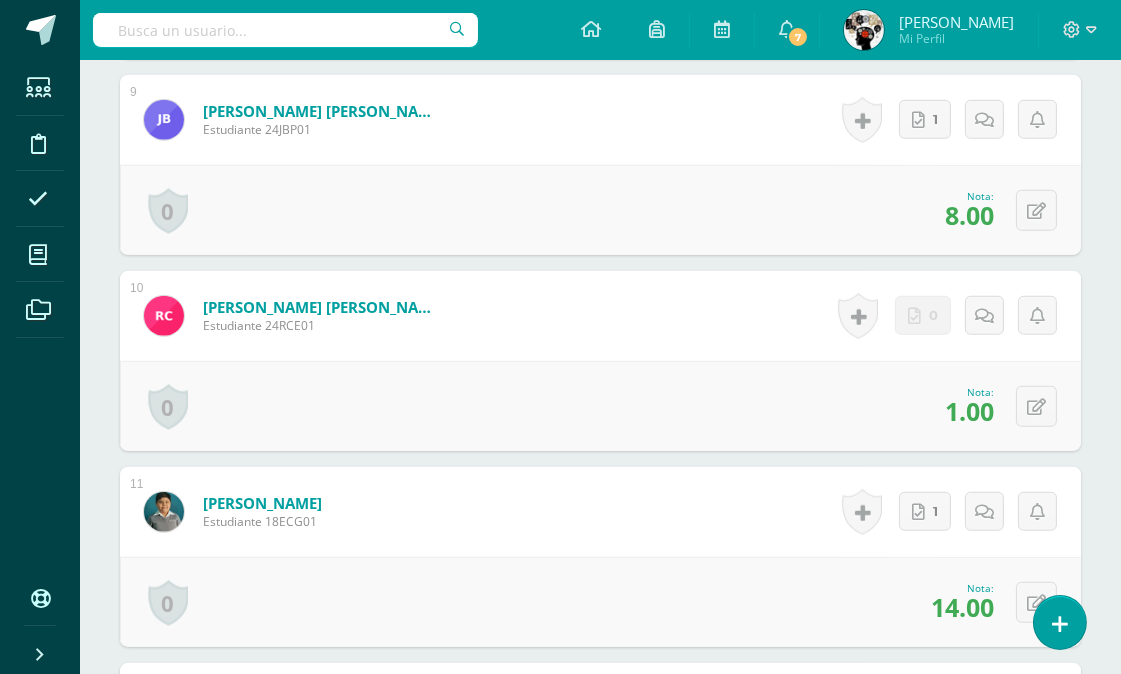
scroll to position [2318, 0]
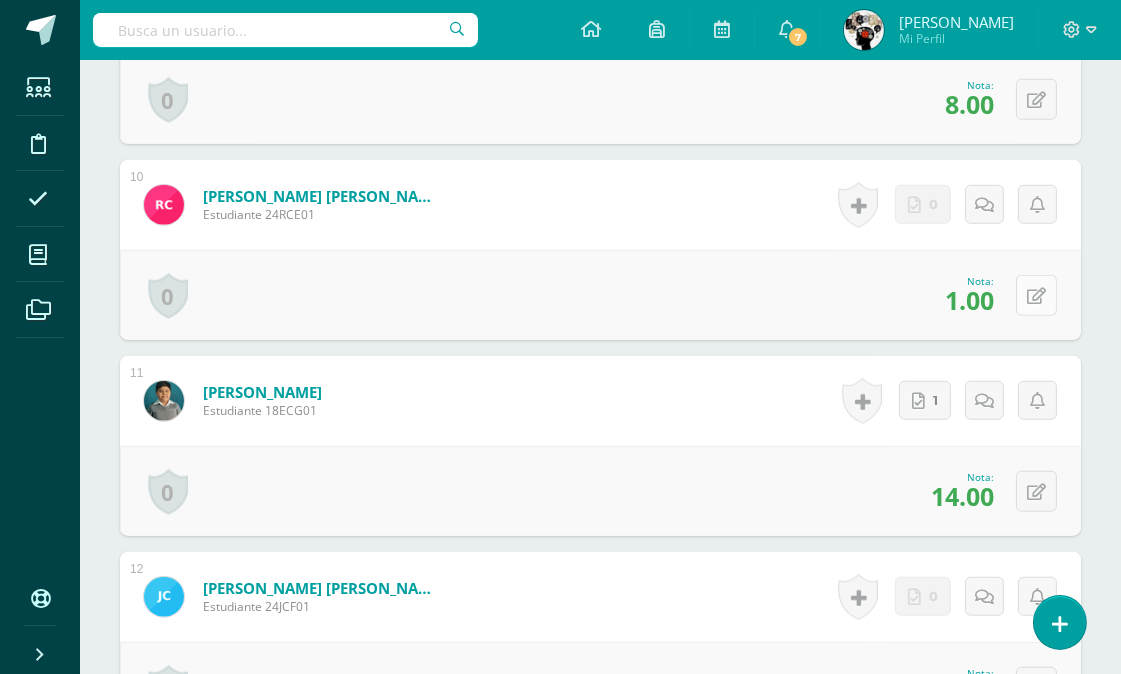
click at [1036, 292] on icon at bounding box center [1036, 296] width 19 height 17
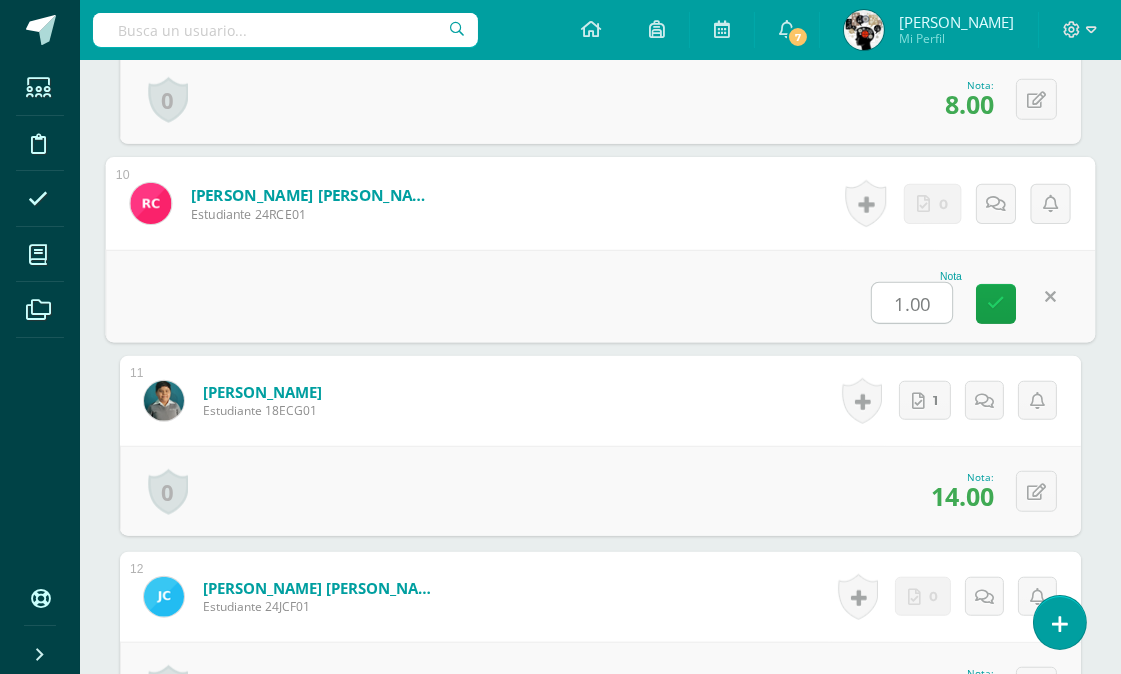
type input "5"
type input "2"
click at [794, 253] on div "Nota 2" at bounding box center [601, 296] width 990 height 93
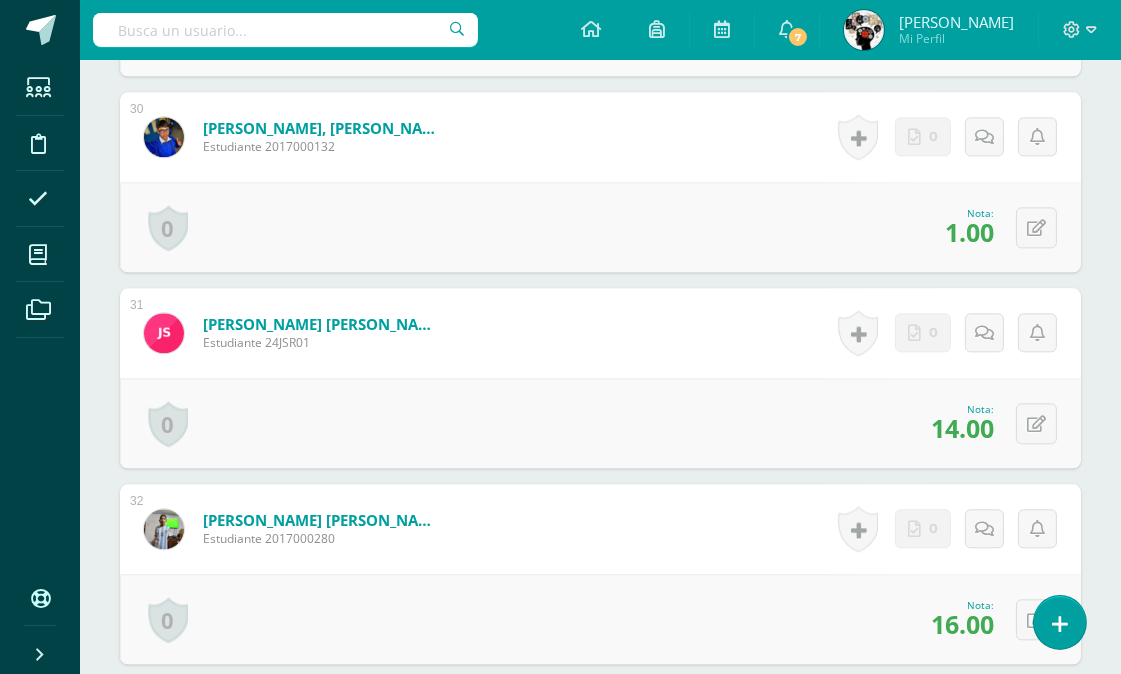
scroll to position [6206, 0]
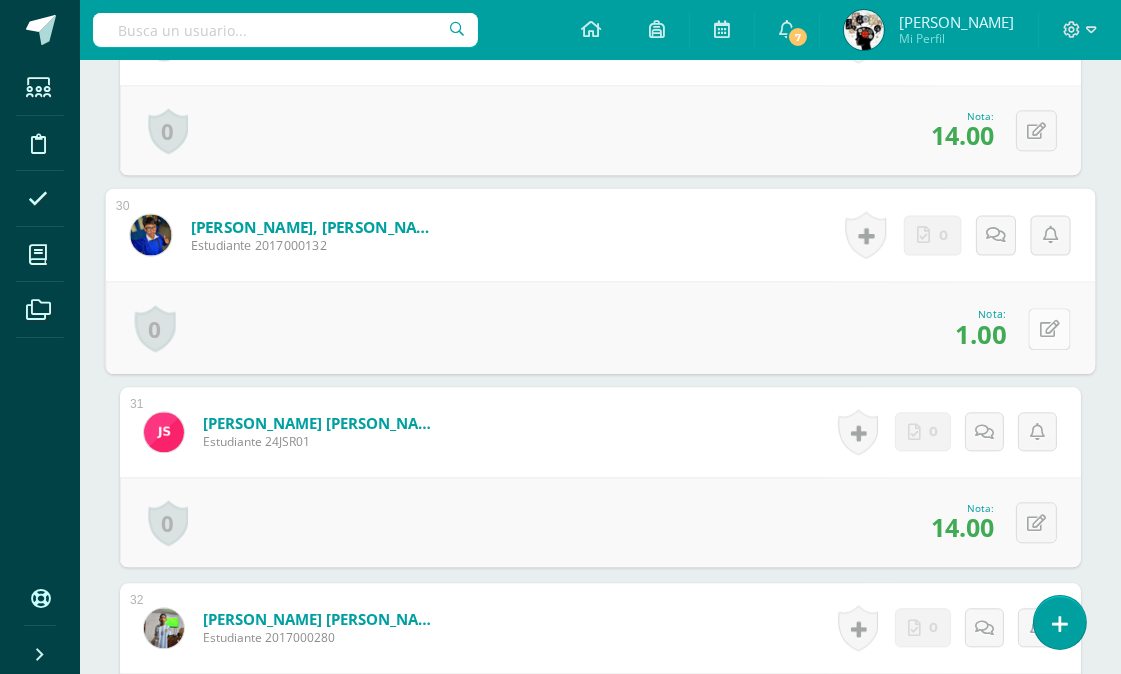
click at [1040, 322] on icon at bounding box center [1050, 328] width 20 height 17
type input "2"
click at [694, 250] on form "Romero Girón, Santiago Nicolás Estudiante 2017000132 Nota 2 0 Logros Logros obt…" at bounding box center [601, 234] width 990 height 93
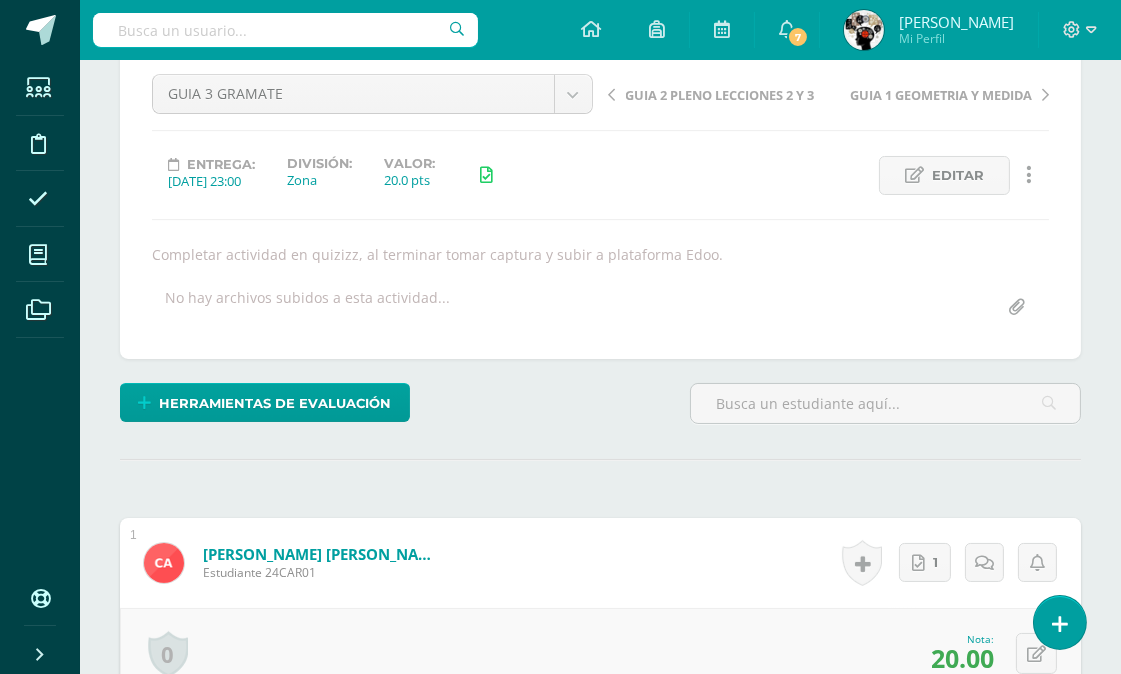
scroll to position [0, 0]
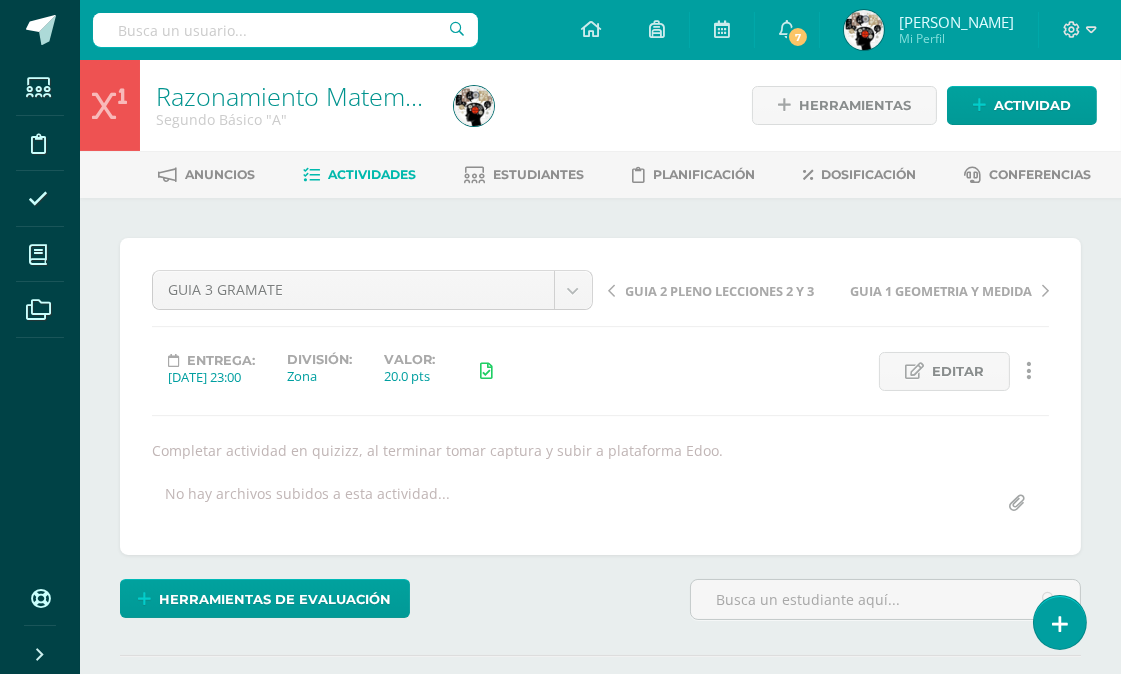
click at [386, 174] on span "Actividades" at bounding box center [372, 174] width 88 height 15
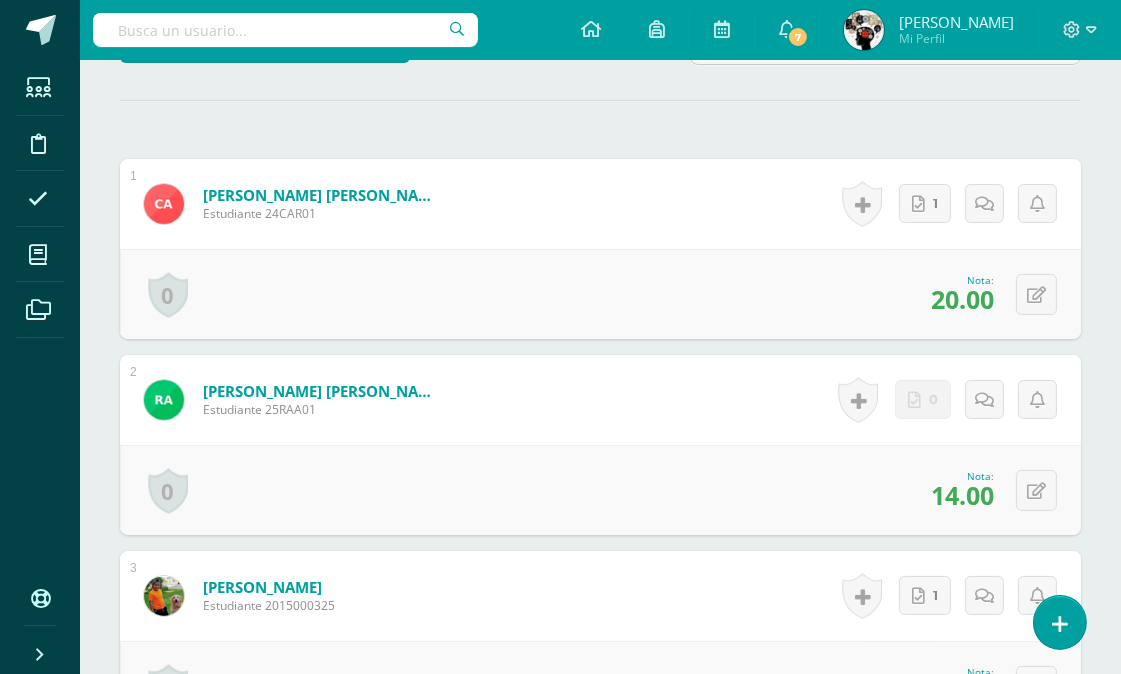
scroll to position [222, 0]
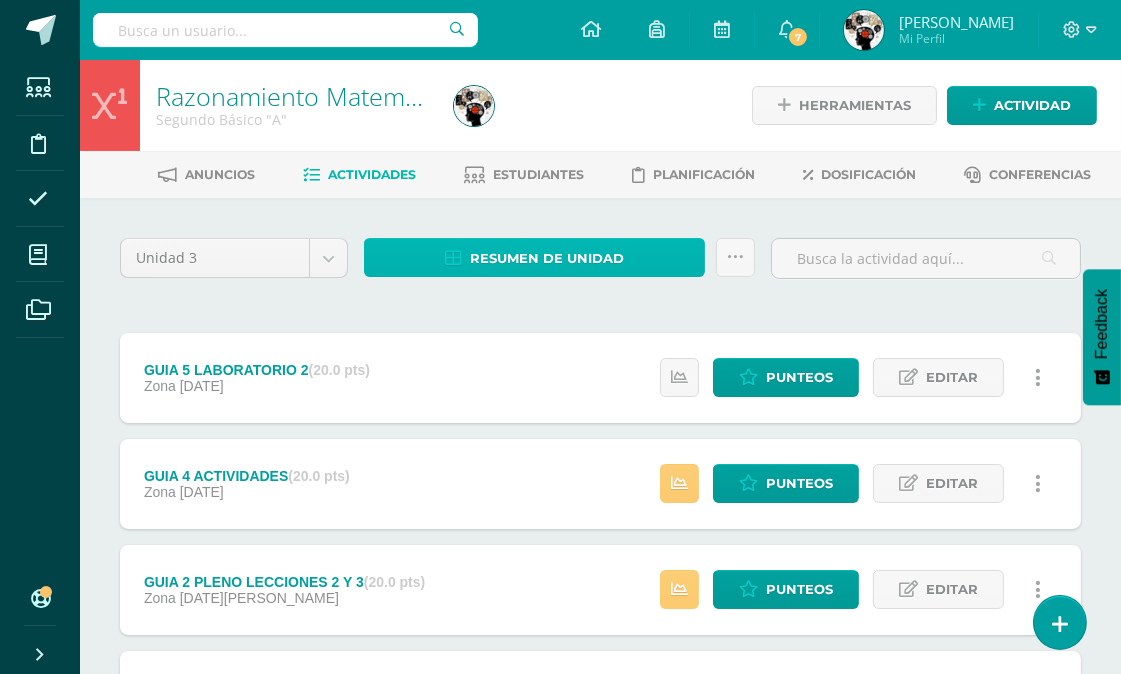
click at [602, 263] on span "Resumen de unidad" at bounding box center [547, 258] width 154 height 37
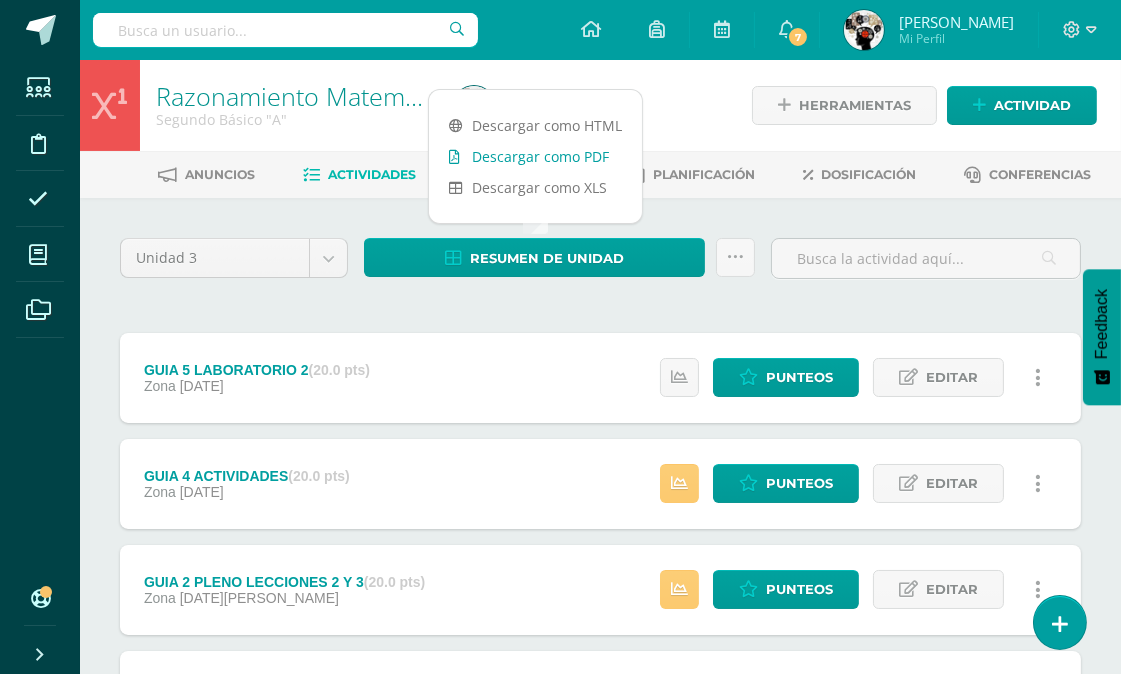
click at [578, 146] on link "Descargar como PDF" at bounding box center [535, 156] width 213 height 31
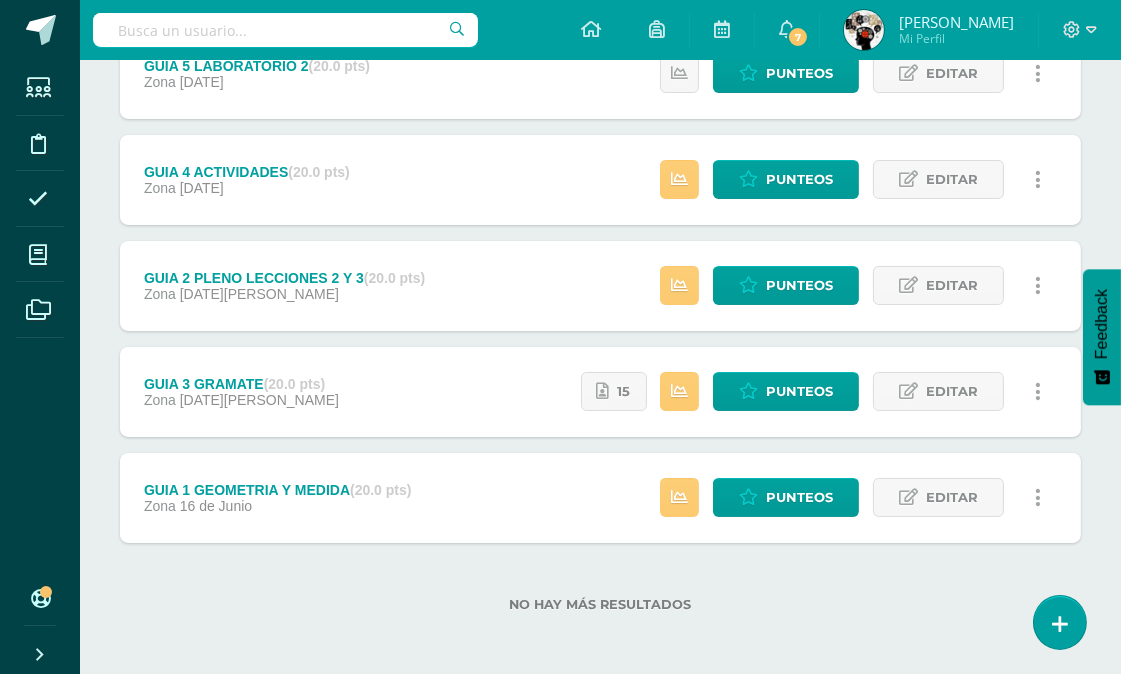
scroll to position [82, 0]
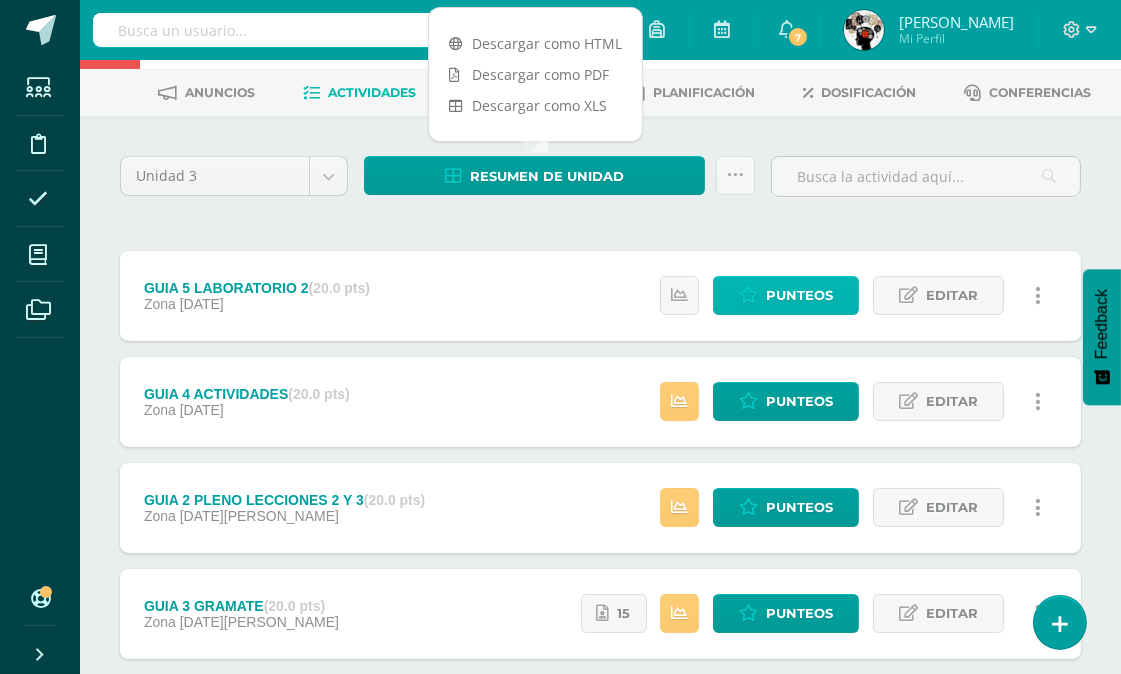
click at [787, 293] on span "Punteos" at bounding box center [799, 295] width 67 height 37
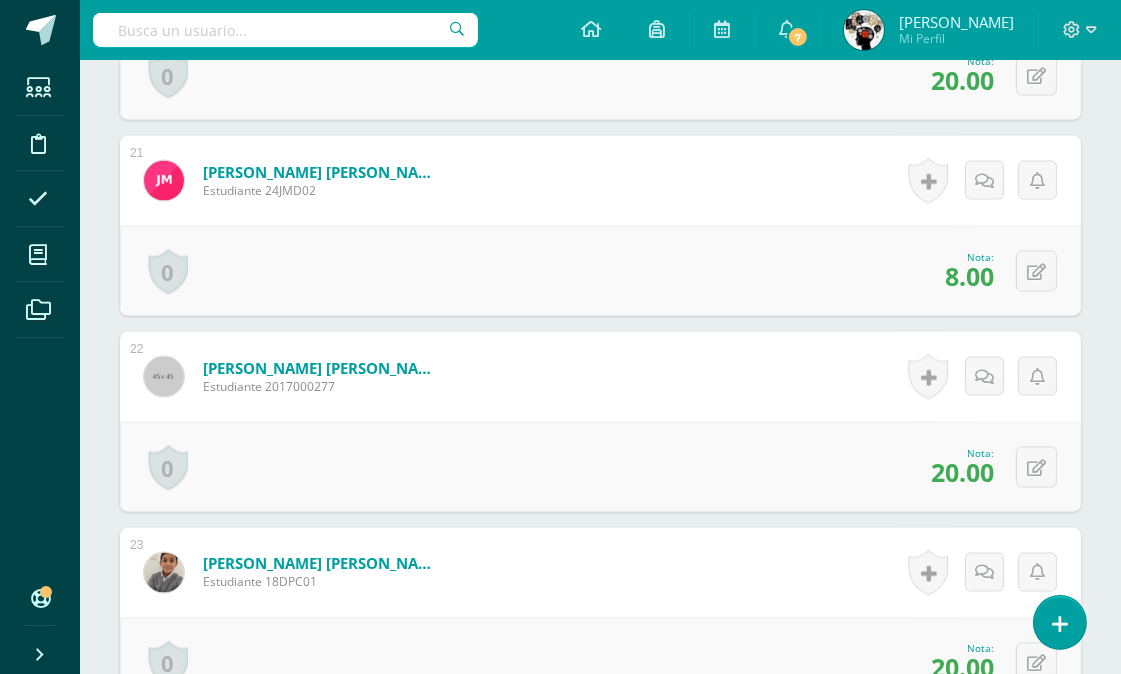
scroll to position [4386, 0]
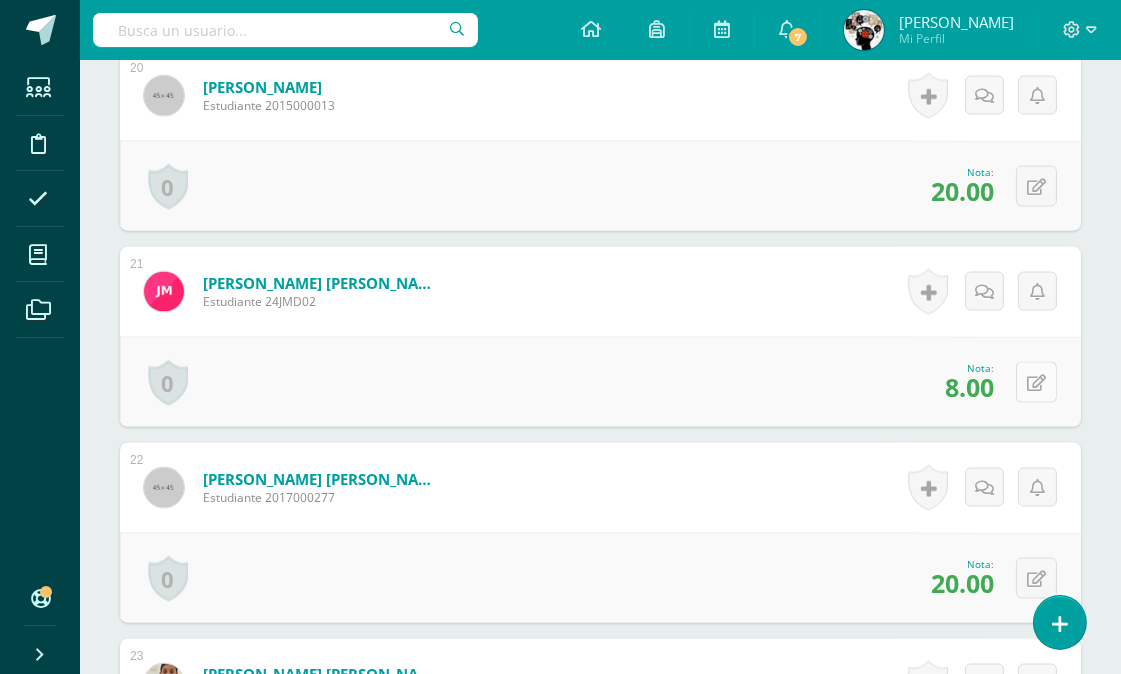
click at [1031, 380] on icon at bounding box center [1036, 383] width 19 height 17
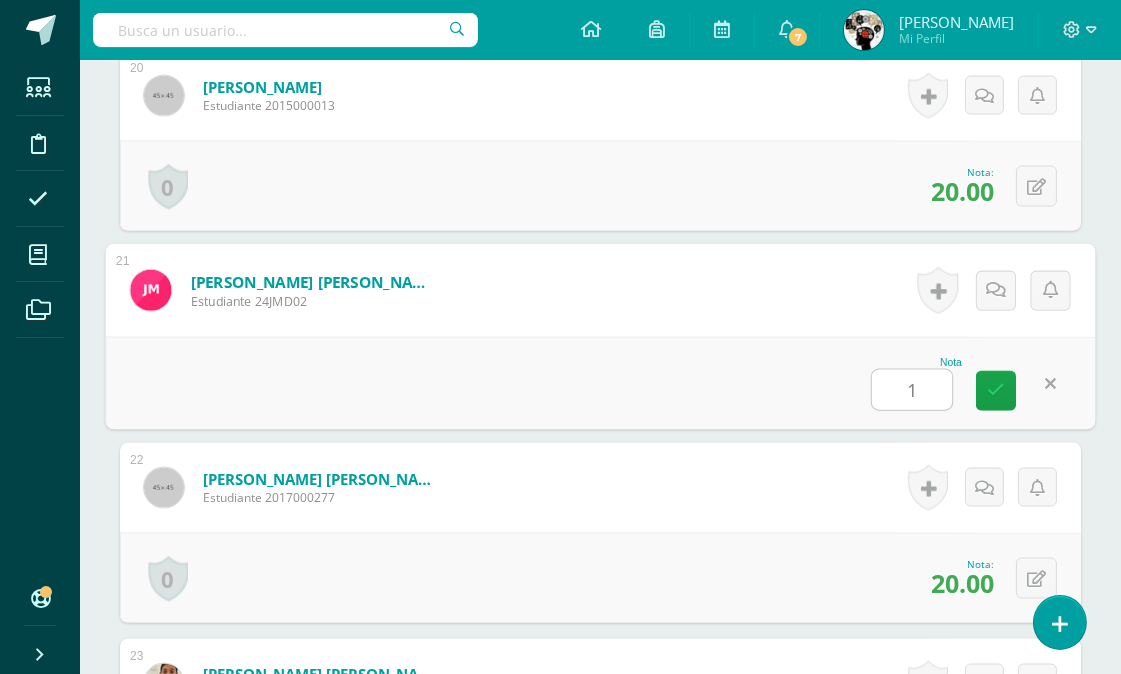
scroll to position [4387, 0]
type input "10"
click at [550, 368] on div "Nota 10" at bounding box center [601, 382] width 990 height 93
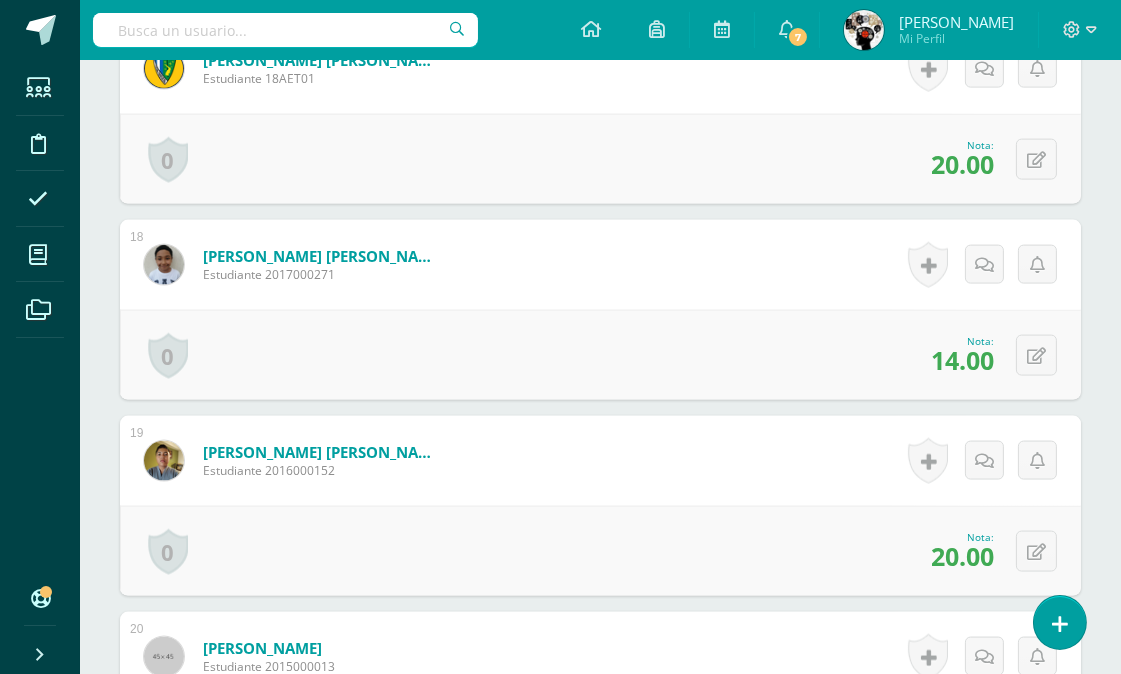
scroll to position [0, 0]
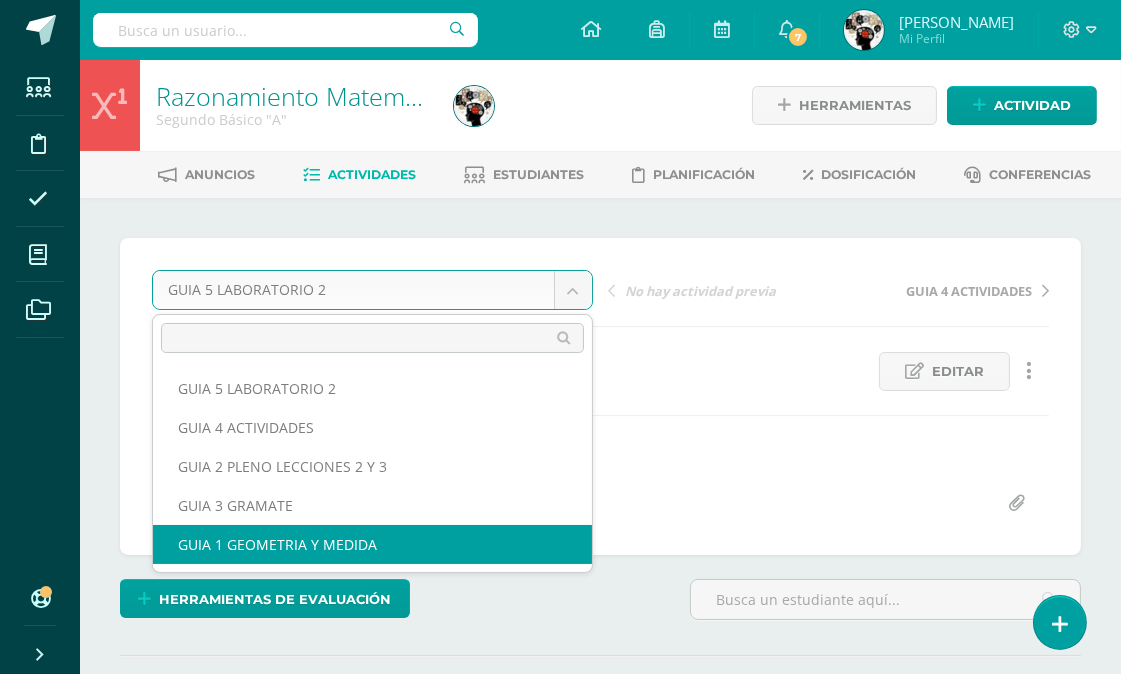
select select "/dashboard/teacher/grade-activity/174215/"
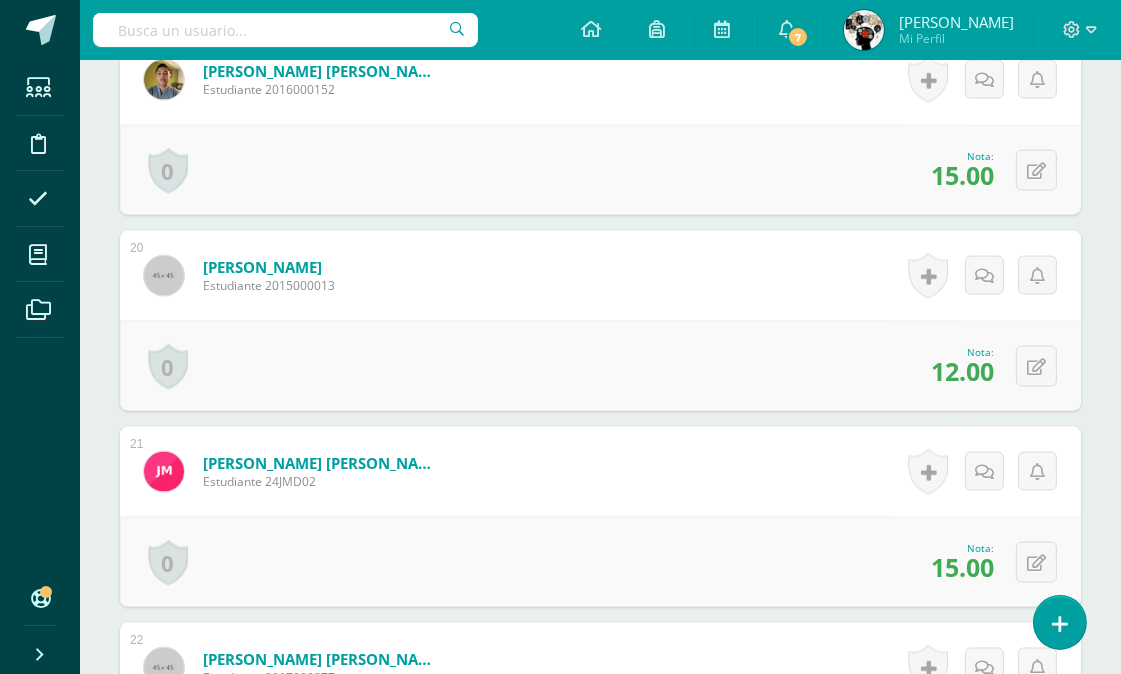
scroll to position [4284, 0]
click at [1050, 357] on button at bounding box center [1036, 365] width 41 height 41
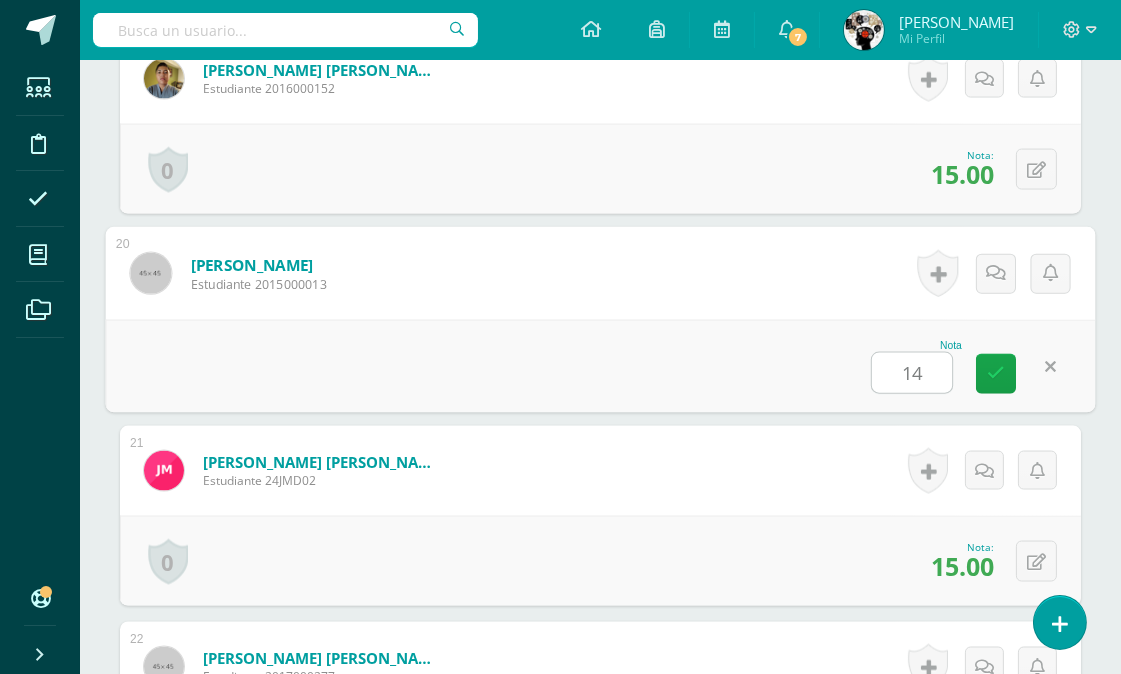
type input "14"
click at [712, 377] on div "Nota 14" at bounding box center [601, 366] width 990 height 93
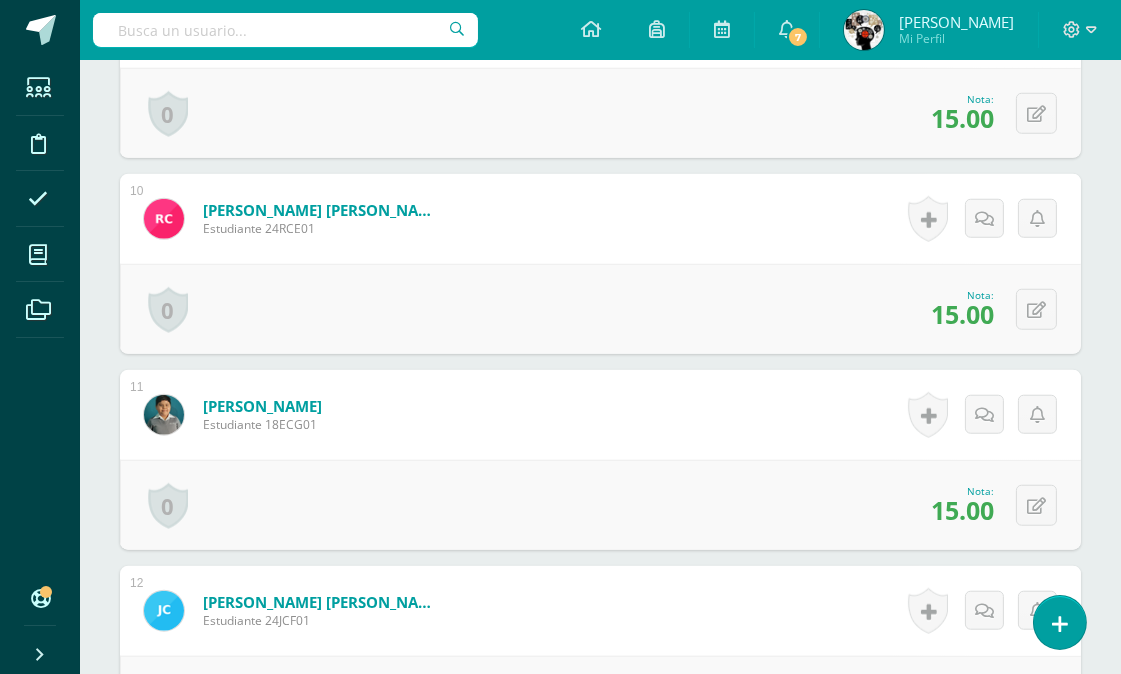
scroll to position [0, 0]
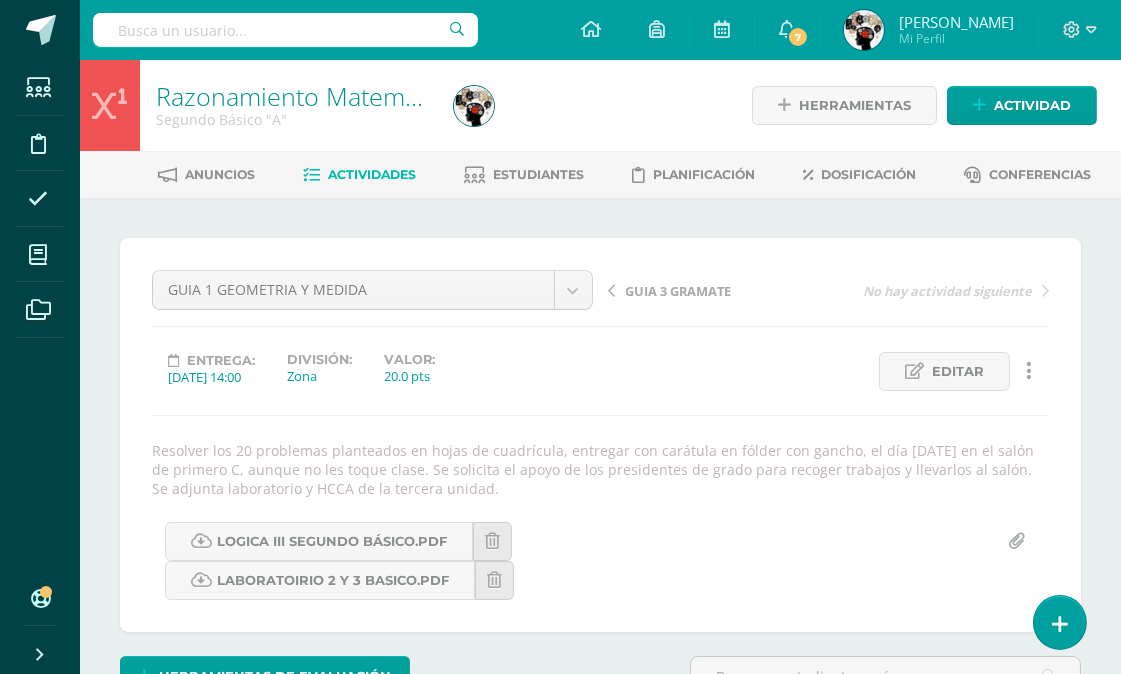
click at [371, 160] on link "Actividades" at bounding box center [359, 175] width 113 height 32
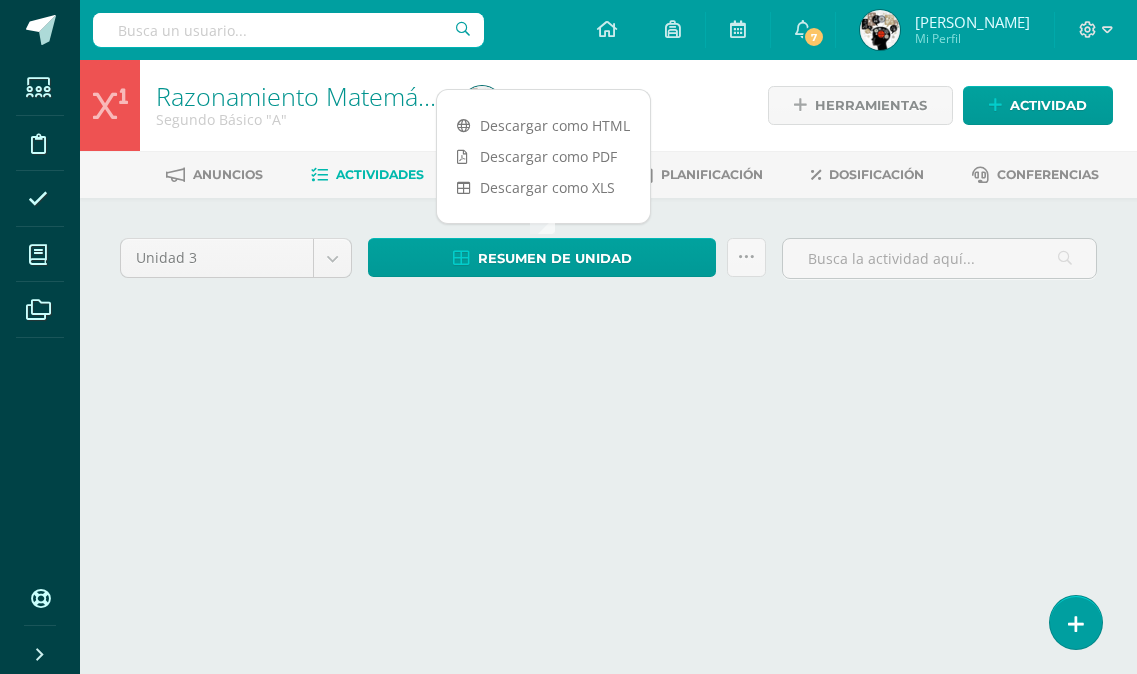
click at [581, 153] on div "Anuncios Actividades Estudiantes Planificación Dosificación Conferencias" at bounding box center [632, 174] width 1105 height 47
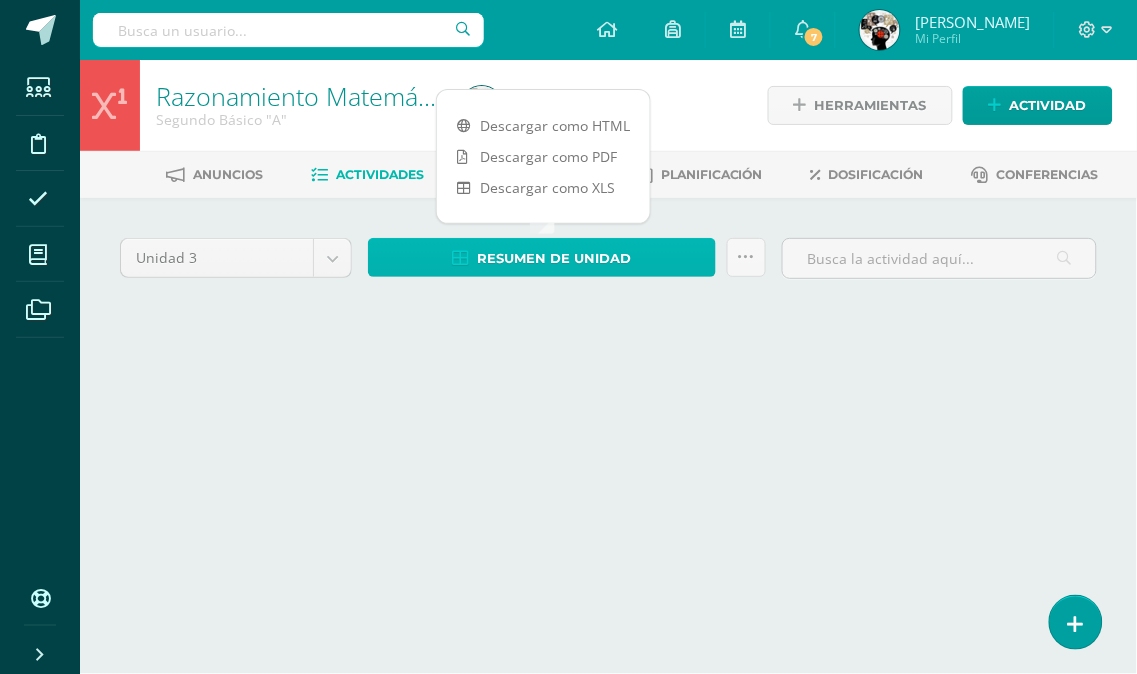
click at [552, 257] on span "Resumen de unidad" at bounding box center [555, 258] width 154 height 37
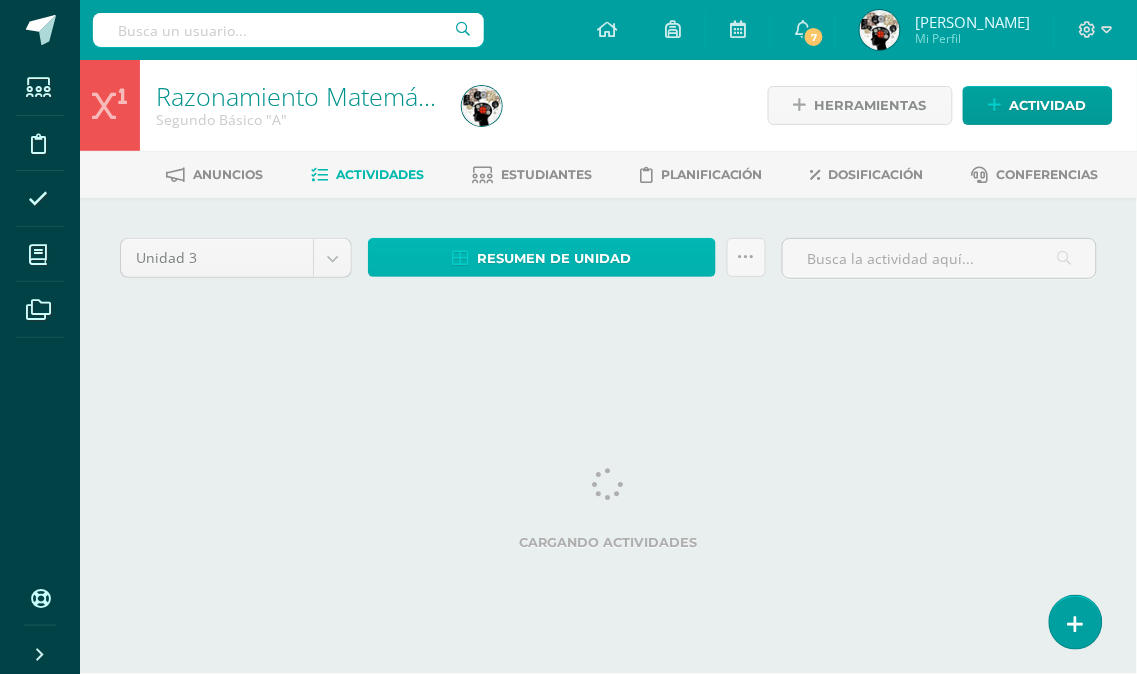
click at [567, 252] on span "Resumen de unidad" at bounding box center [555, 258] width 154 height 37
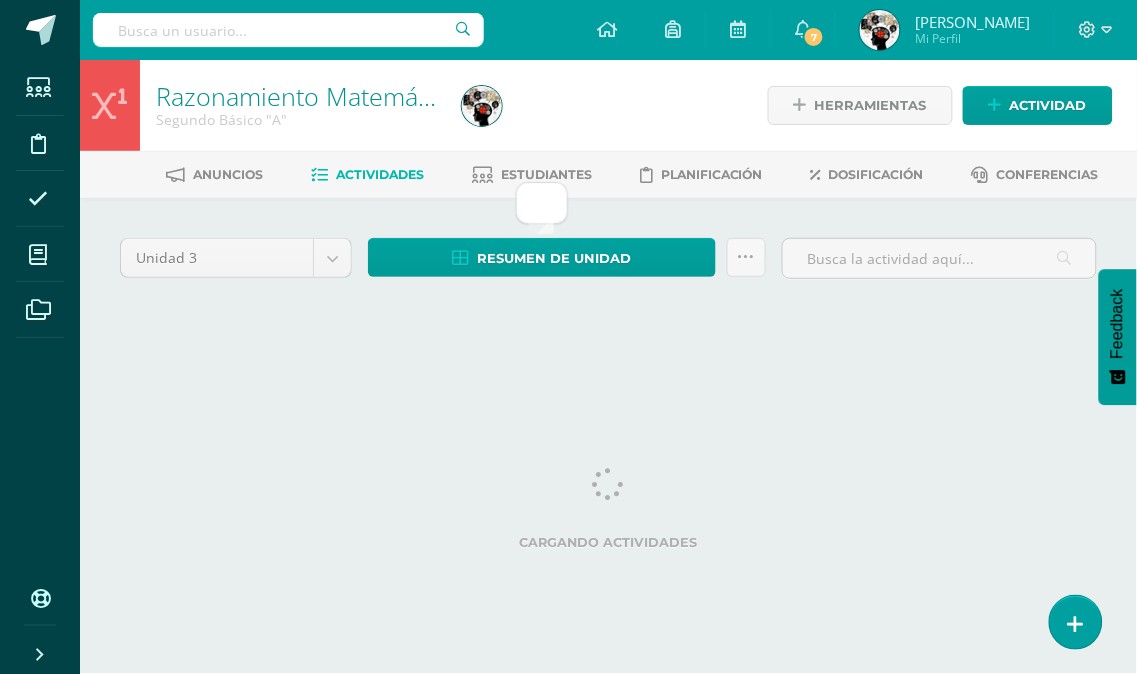
click at [640, 371] on div "Unidad 3 Unidad 1 Unidad 2 Unidad 3 Unidad 4 Resumen de unidad Subir actividade…" at bounding box center [608, 285] width 1057 height 175
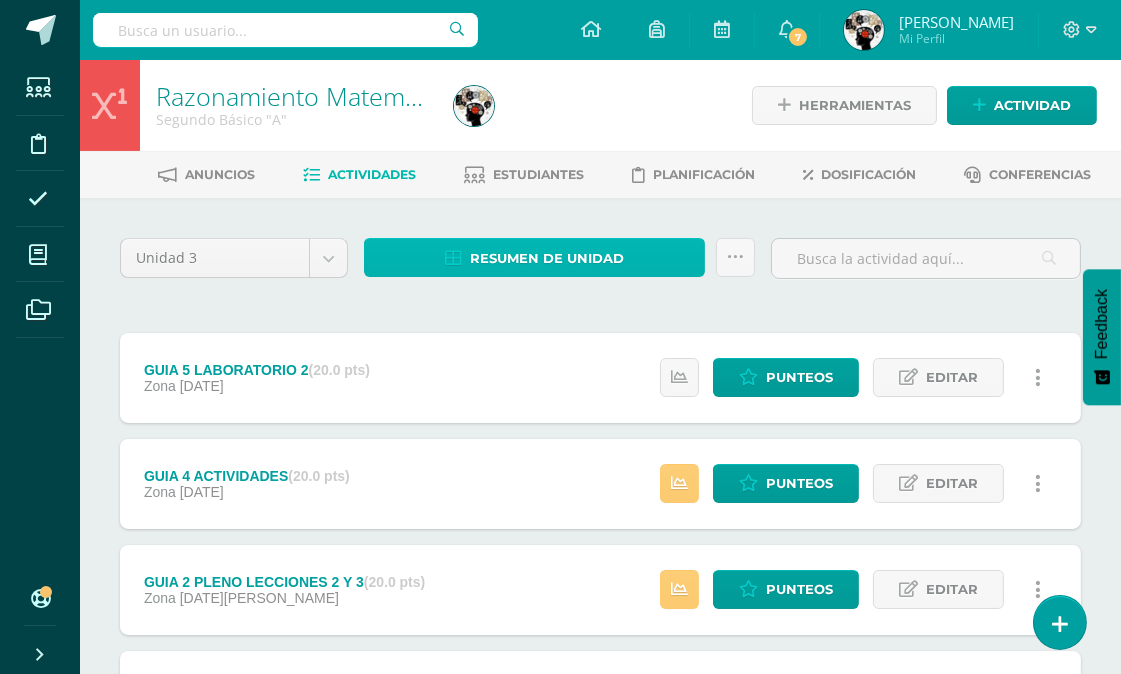
click at [555, 241] on span "Resumen de unidad" at bounding box center [547, 258] width 154 height 37
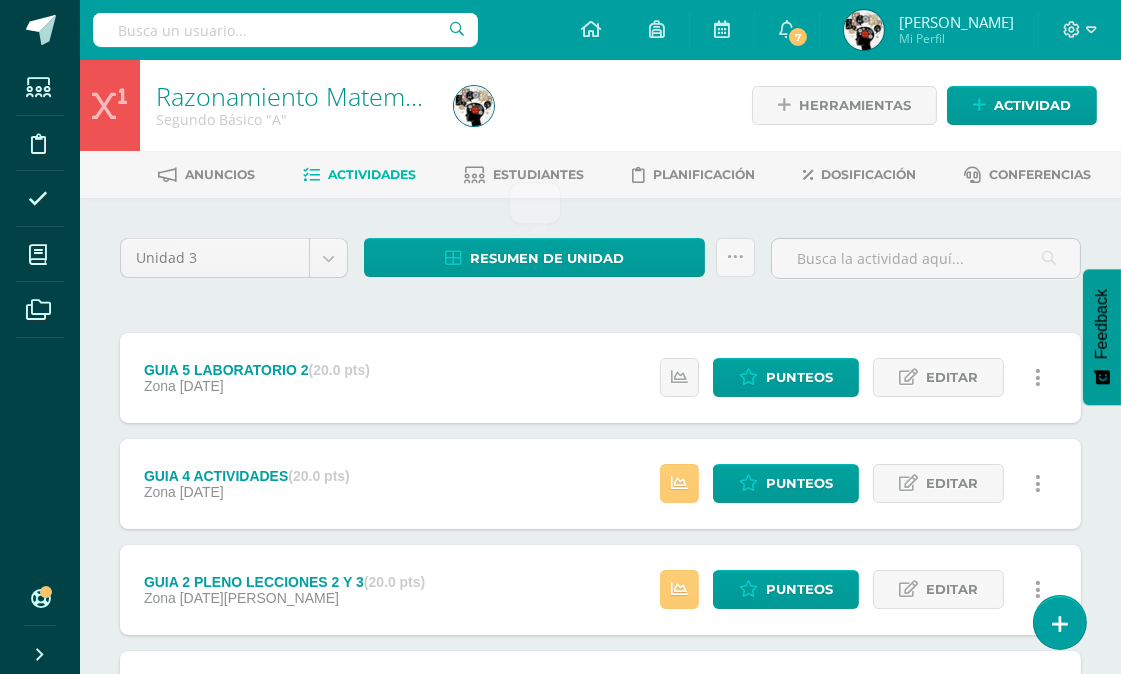
click at [592, 298] on div "Unidad 3 Unidad 1 Unidad 2 Unidad 3 Unidad 4 Resumen de unidad Subir actividade…" at bounding box center [600, 589] width 977 height 702
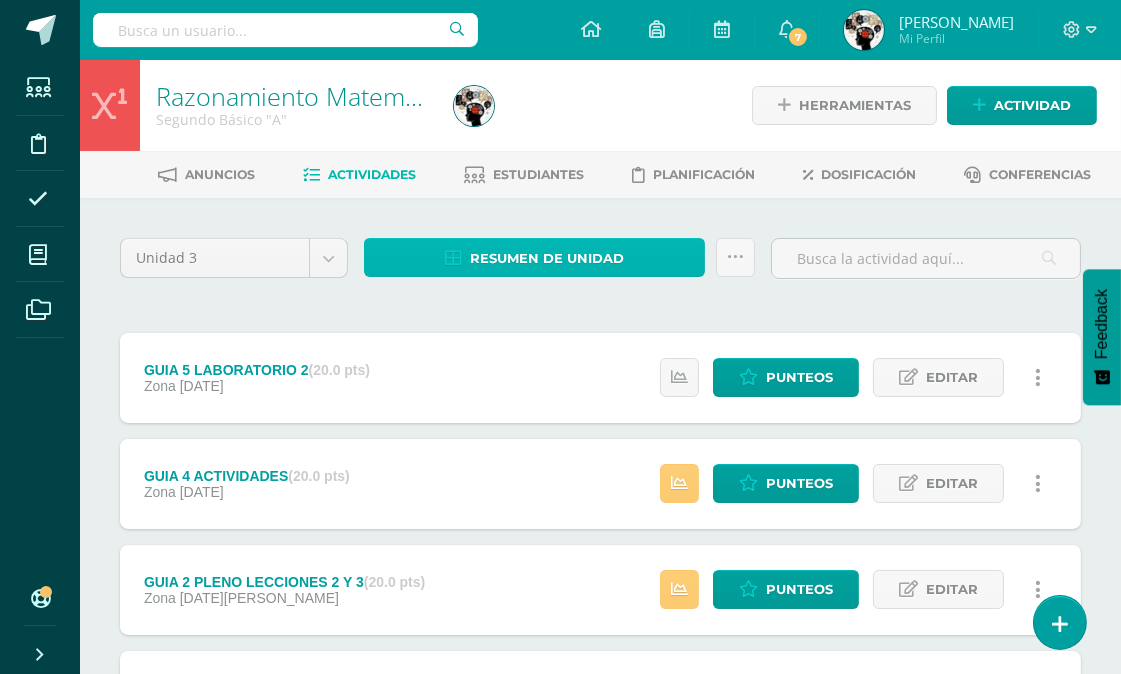
click at [524, 253] on span "Resumen de unidad" at bounding box center [547, 258] width 154 height 37
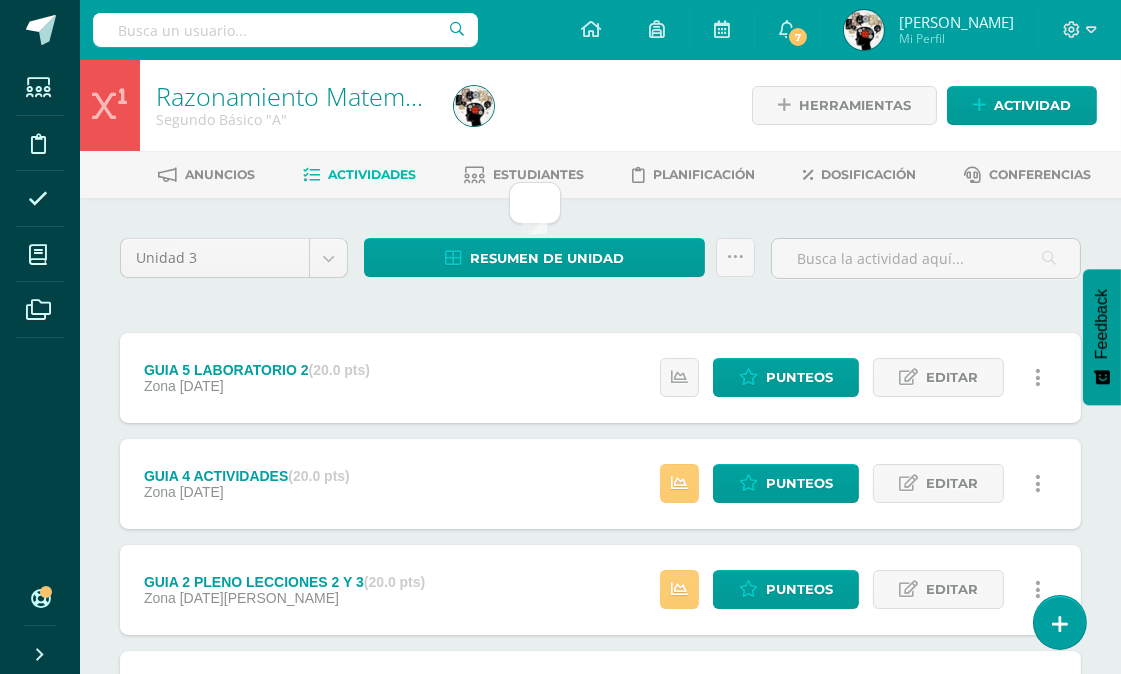
click at [545, 287] on div "Resumen de unidad Subir actividades en masa Enviar punteos a revision Historial…" at bounding box center [559, 266] width 407 height 57
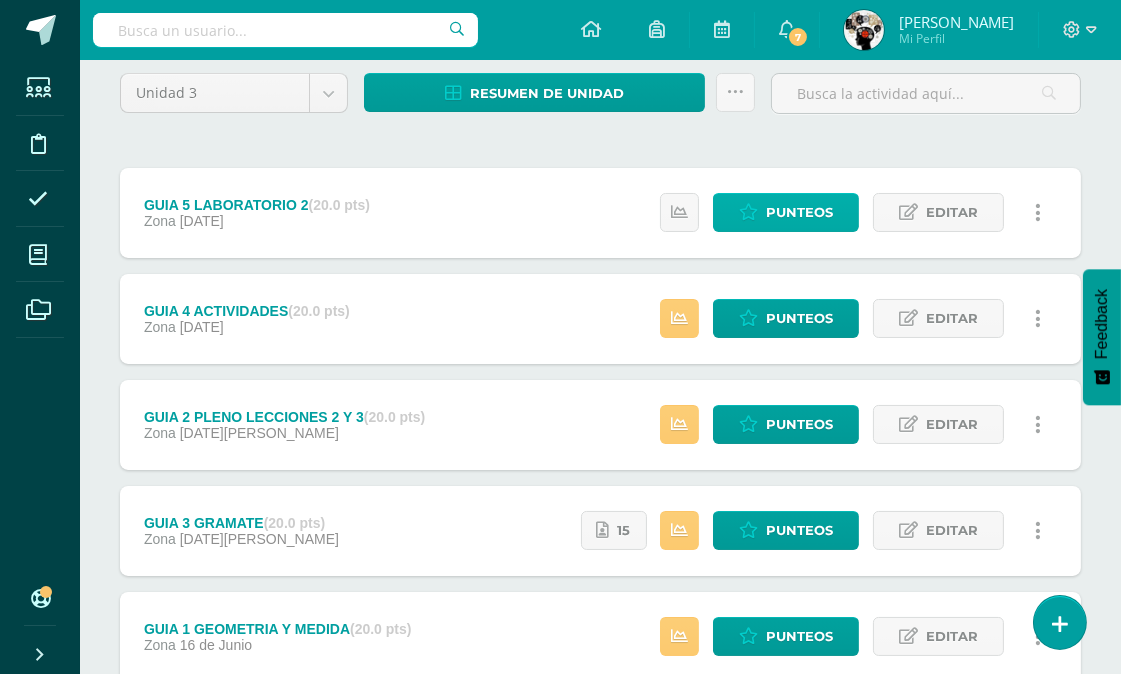
scroll to position [222, 0]
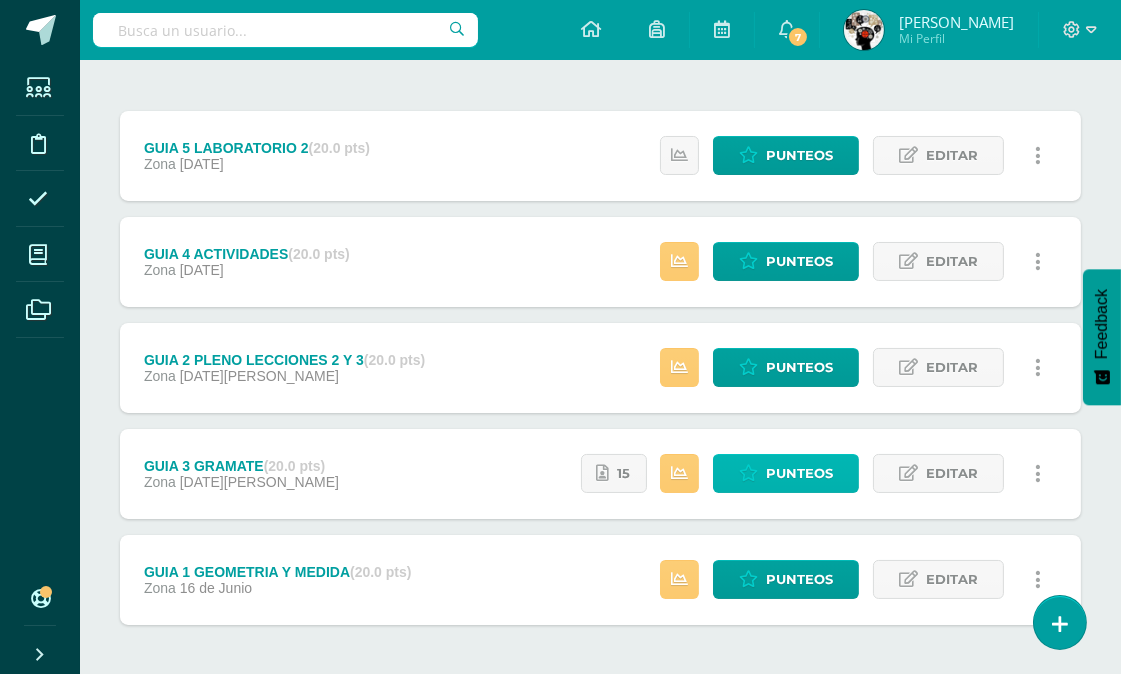
click at [780, 464] on span "Punteos" at bounding box center [799, 473] width 67 height 37
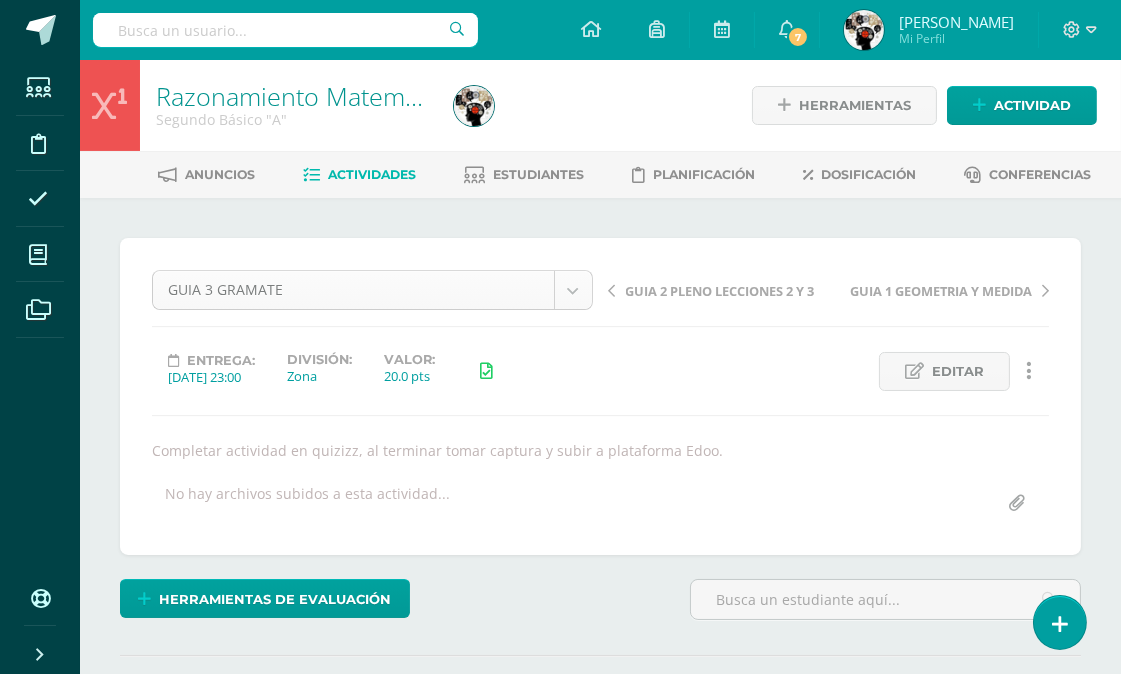
click at [572, 285] on body "Estudiantes Disciplina Asistencia Mis cursos Archivos Soporte Centro de ayuda Ú…" at bounding box center [560, 405] width 1121 height 811
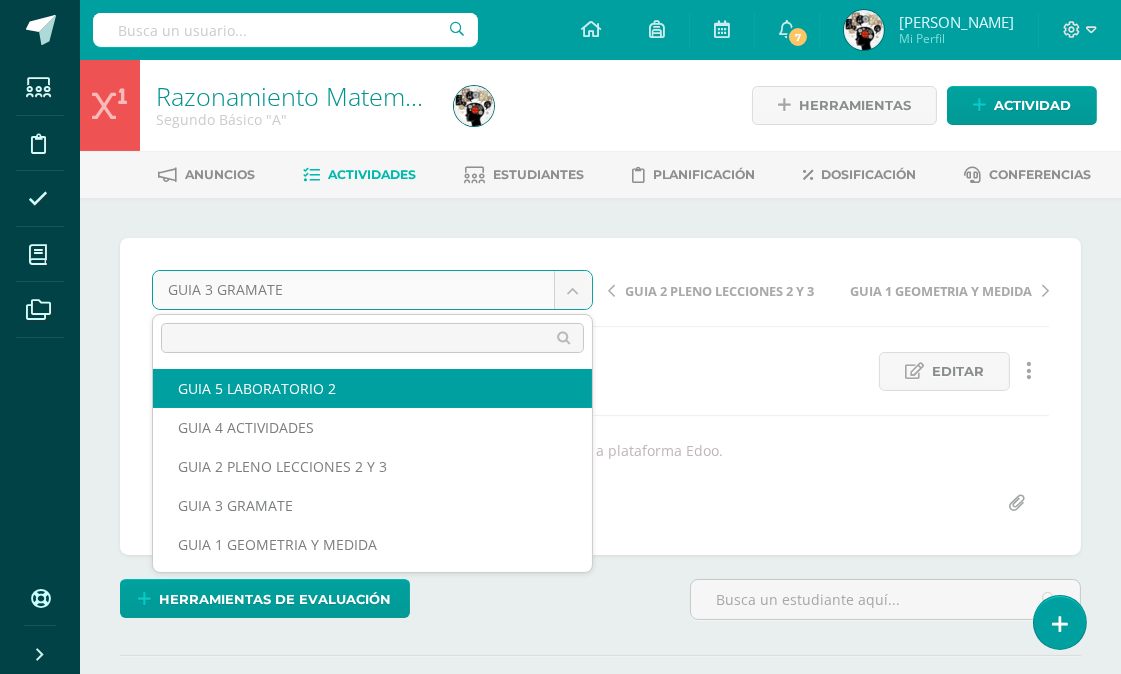
click at [680, 371] on body "Estudiantes Disciplina Asistencia Mis cursos Archivos Soporte Centro de ayuda Ú…" at bounding box center [560, 405] width 1121 height 811
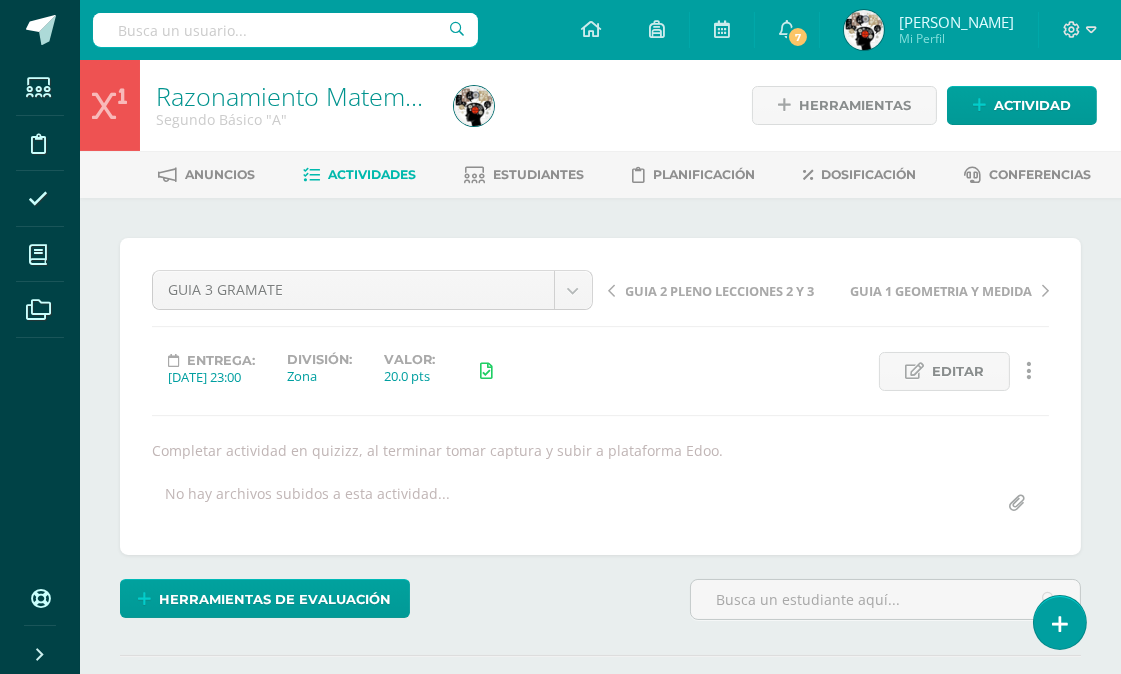
click at [358, 162] on link "Actividades" at bounding box center [359, 175] width 113 height 32
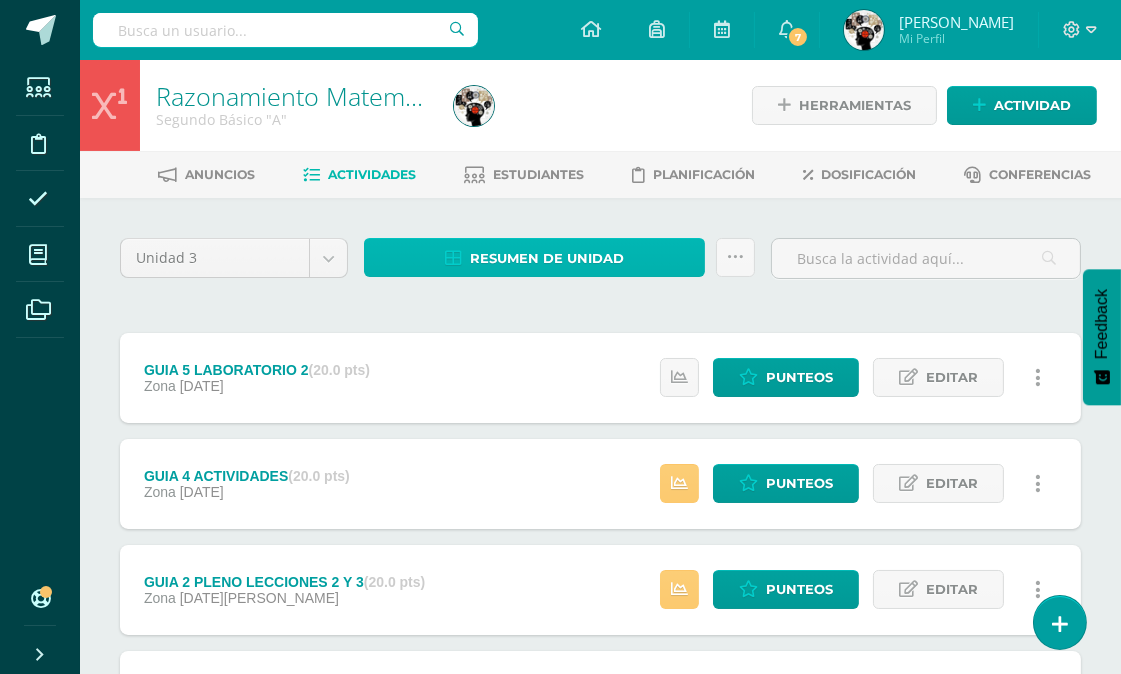
click at [546, 252] on span "Resumen de unidad" at bounding box center [547, 258] width 154 height 37
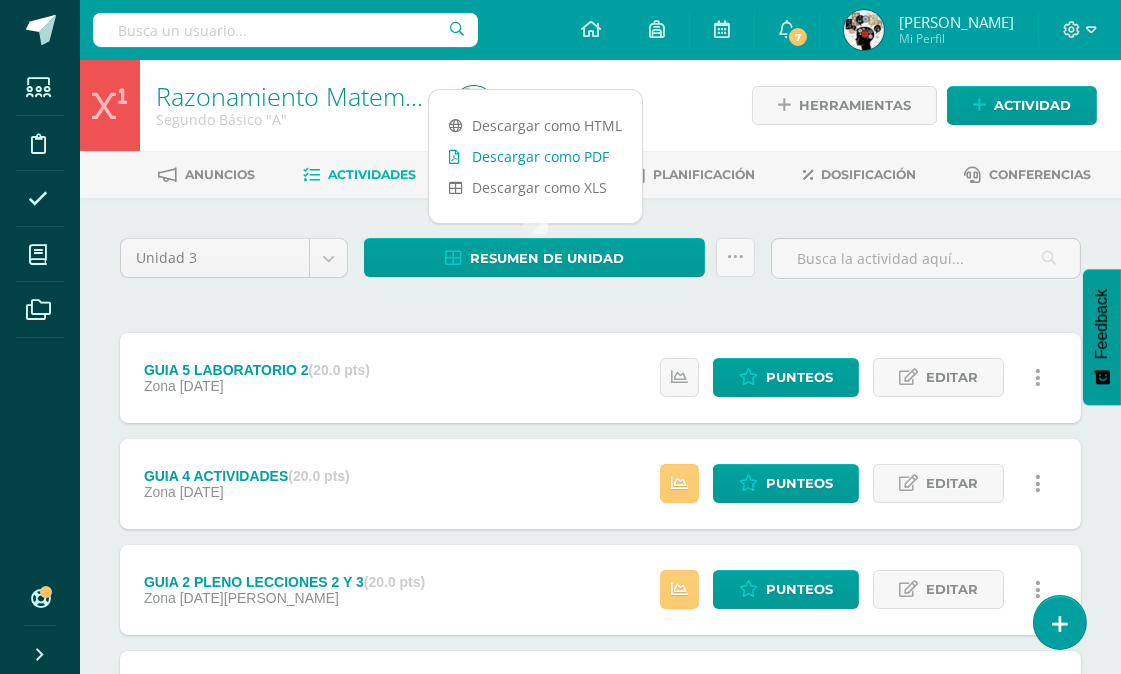
click at [555, 148] on link "Descargar como PDF" at bounding box center [535, 156] width 213 height 31
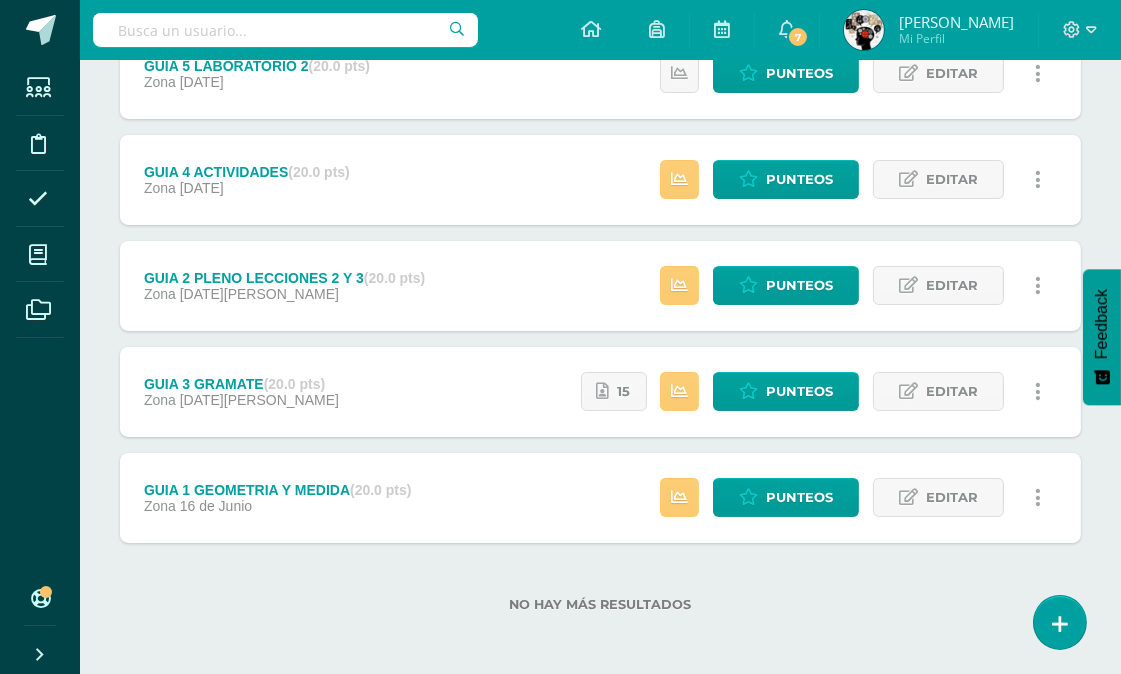
scroll to position [193, 0]
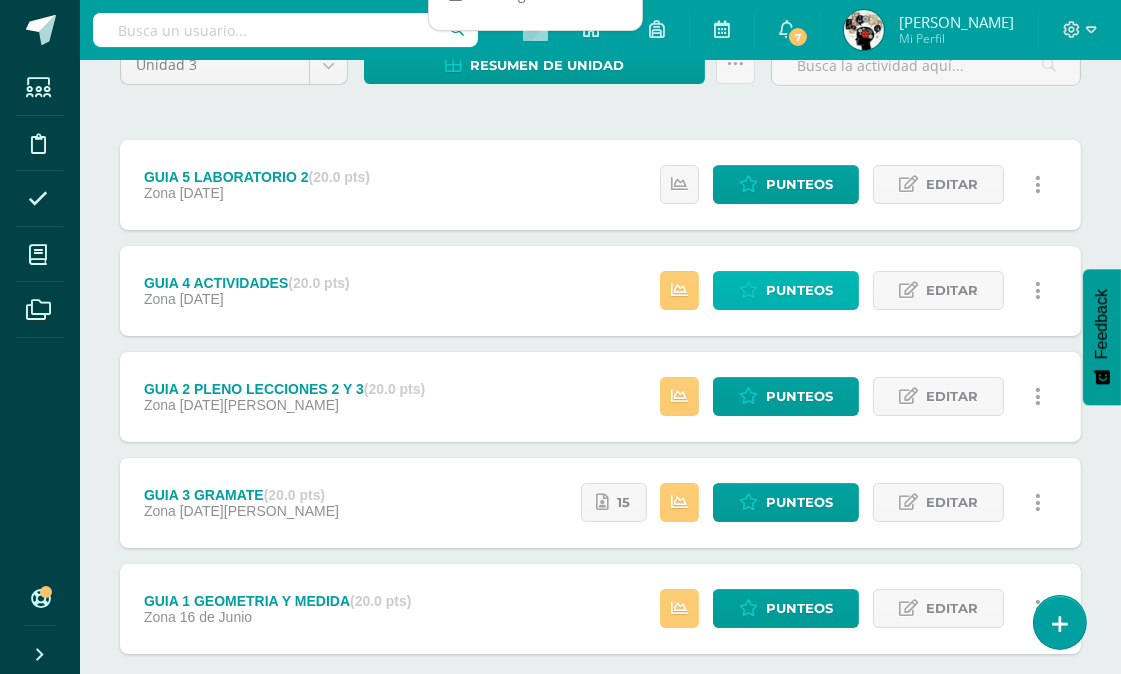
click at [765, 282] on link "Punteos" at bounding box center [786, 290] width 146 height 39
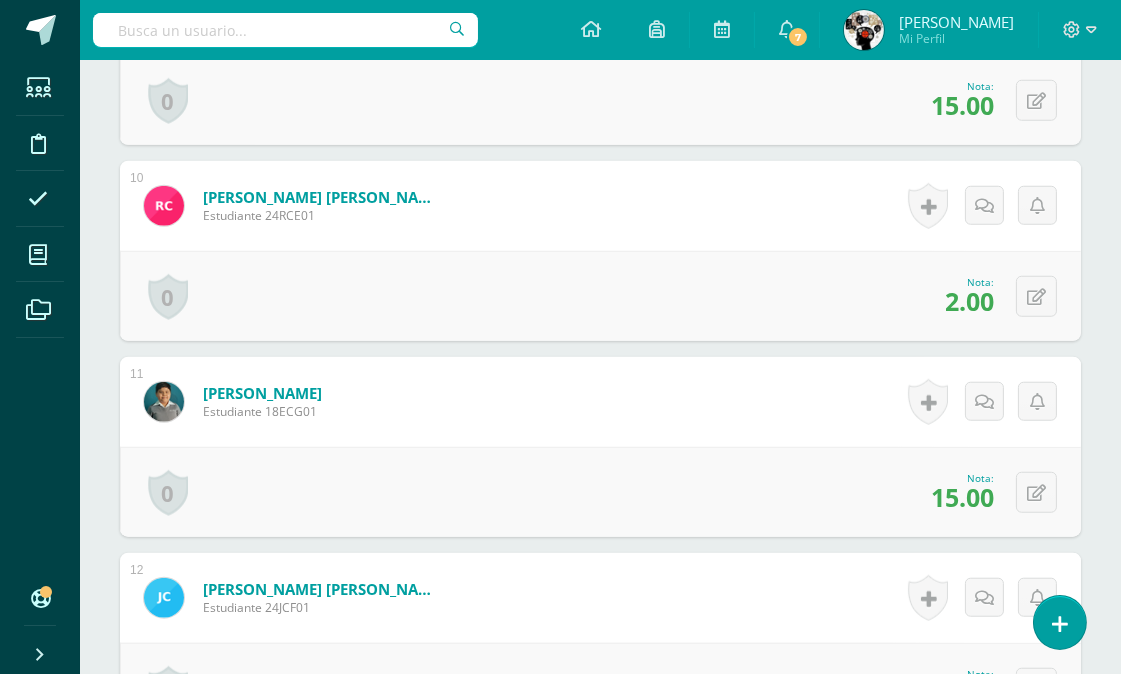
scroll to position [2206, 0]
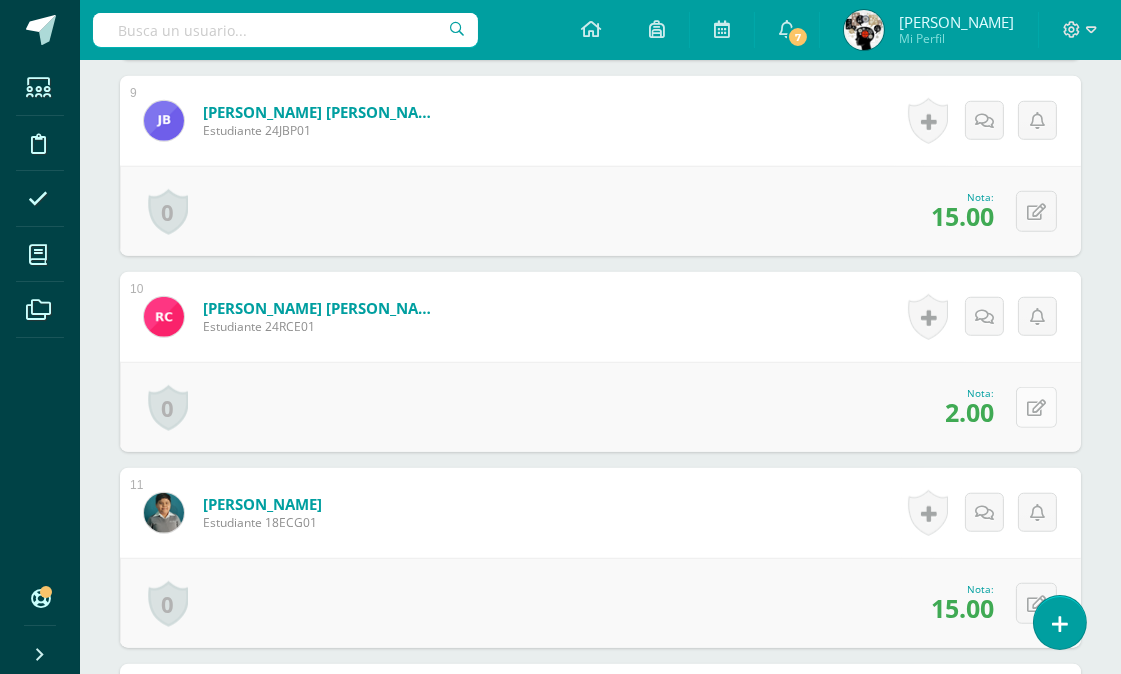
click at [1031, 403] on icon at bounding box center [1036, 408] width 19 height 17
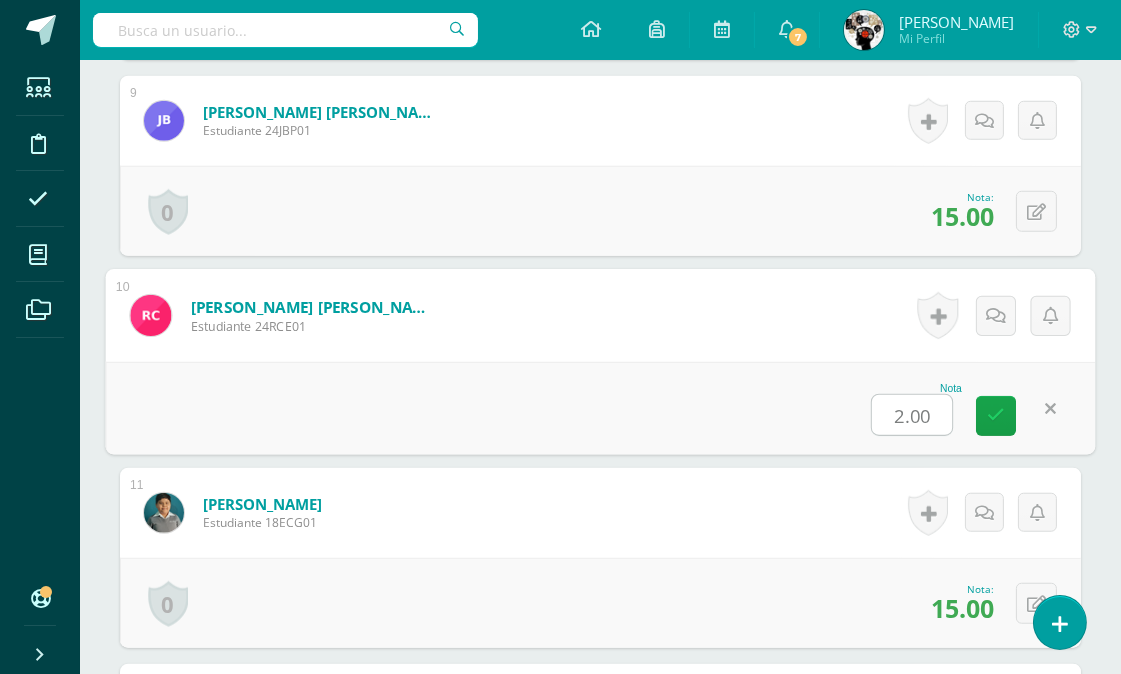
scroll to position [2207, 0]
type input "12"
click at [668, 381] on div "Nota 12" at bounding box center [601, 407] width 990 height 93
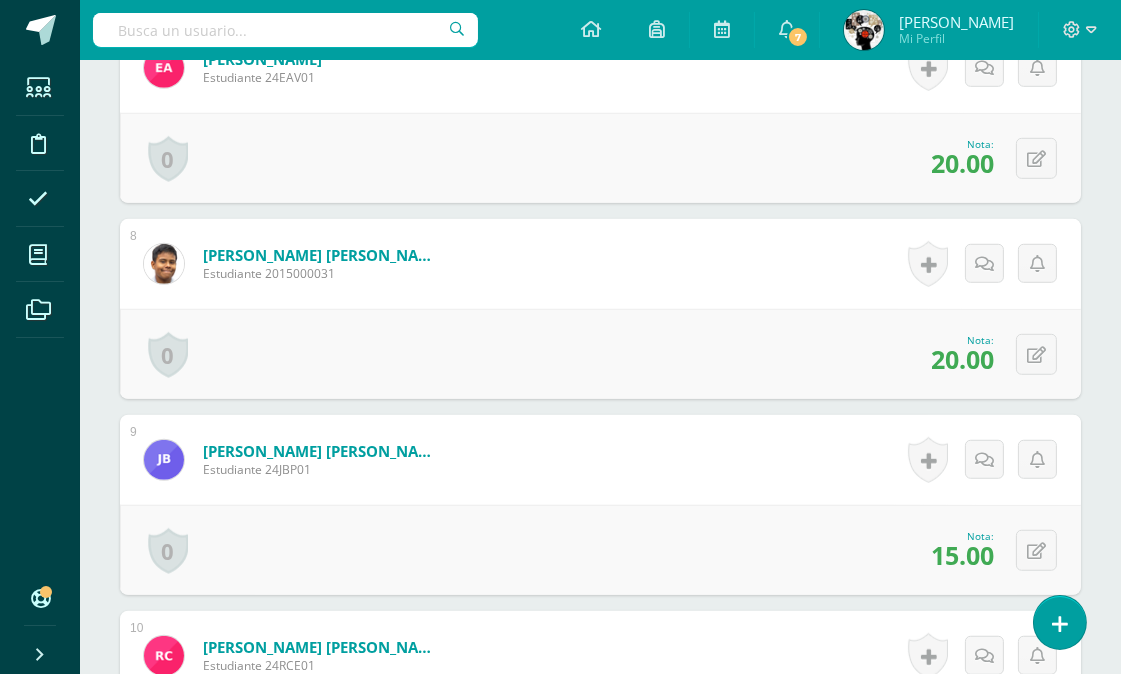
scroll to position [0, 0]
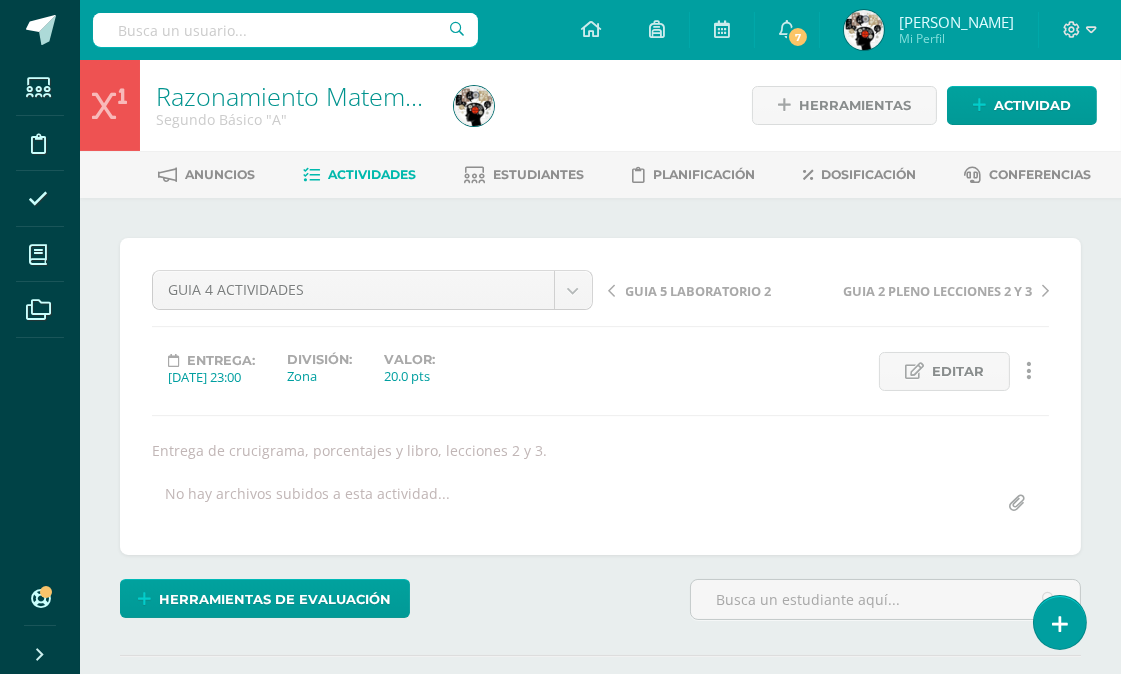
click at [373, 167] on span "Actividades" at bounding box center [372, 174] width 88 height 15
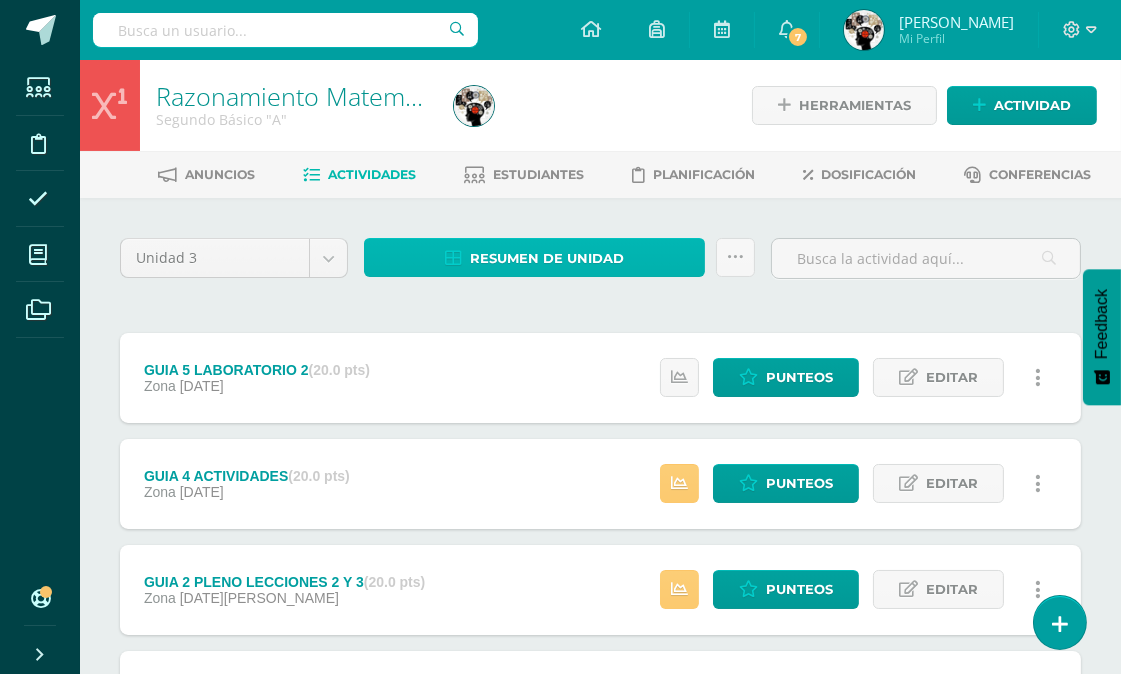
click at [536, 256] on span "Resumen de unidad" at bounding box center [547, 258] width 154 height 37
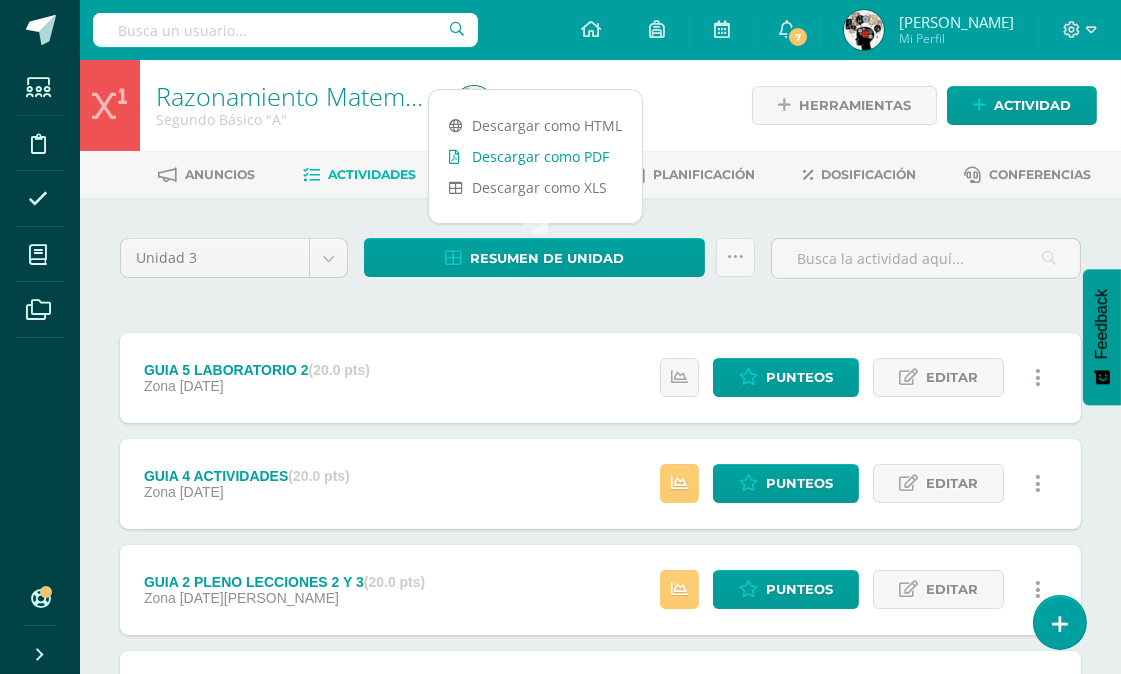
click at [565, 152] on link "Descargar como PDF" at bounding box center [535, 156] width 213 height 31
click at [35, 245] on icon at bounding box center [38, 255] width 18 height 20
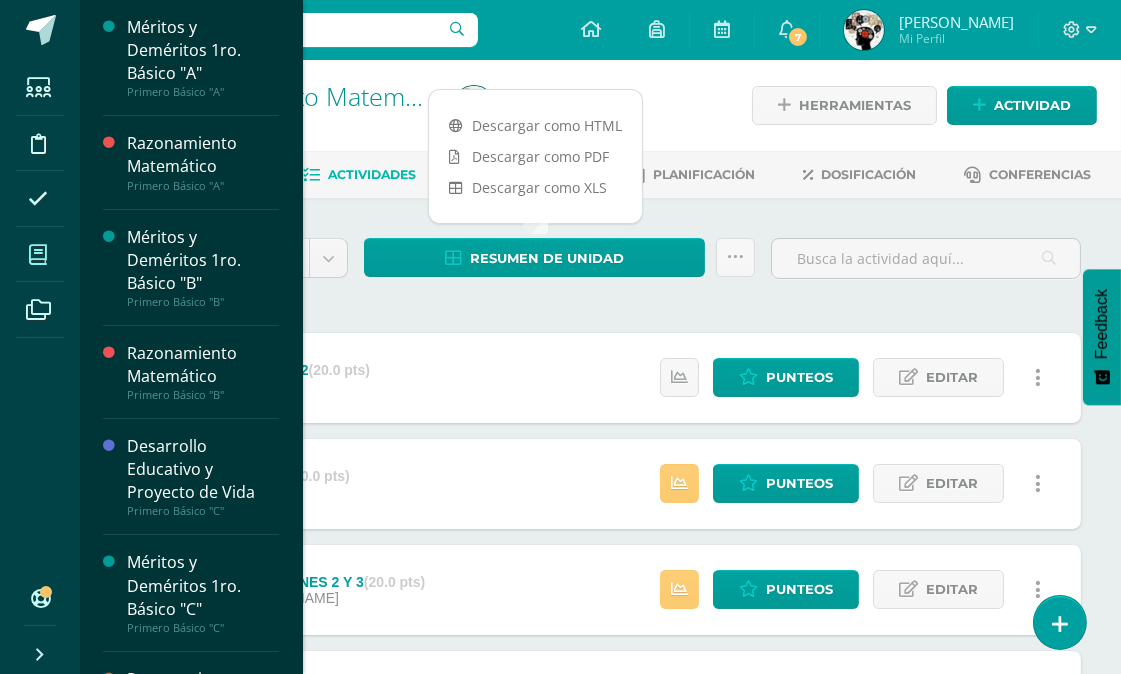
click at [38, 253] on icon at bounding box center [38, 255] width 18 height 20
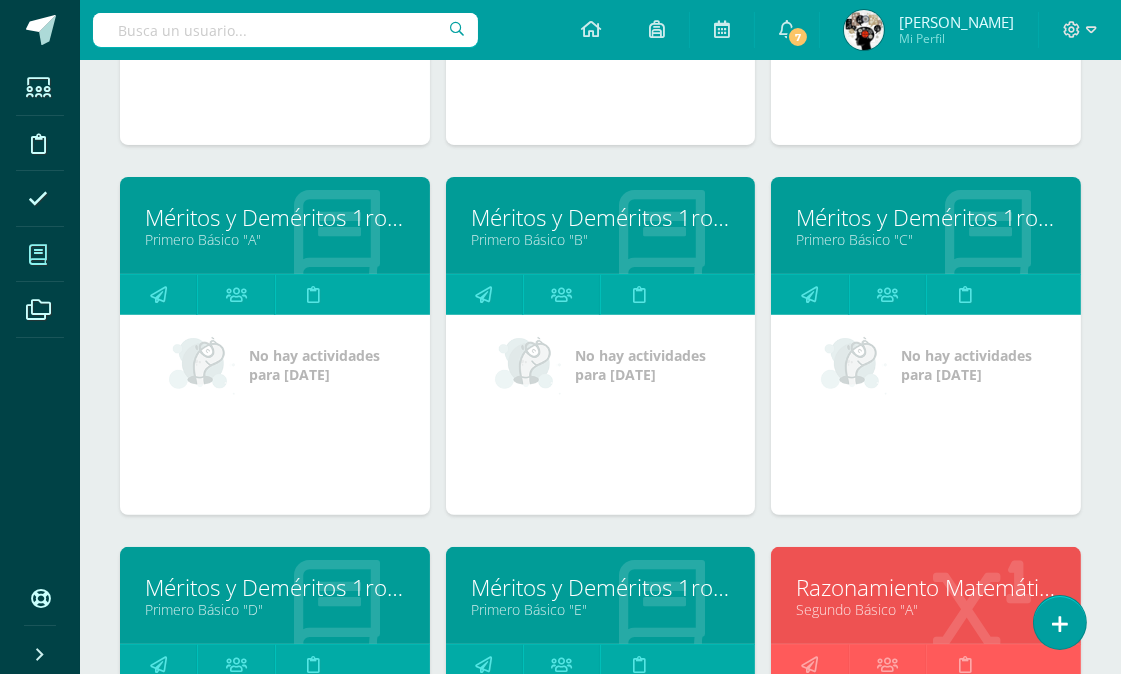
scroll to position [1380, 0]
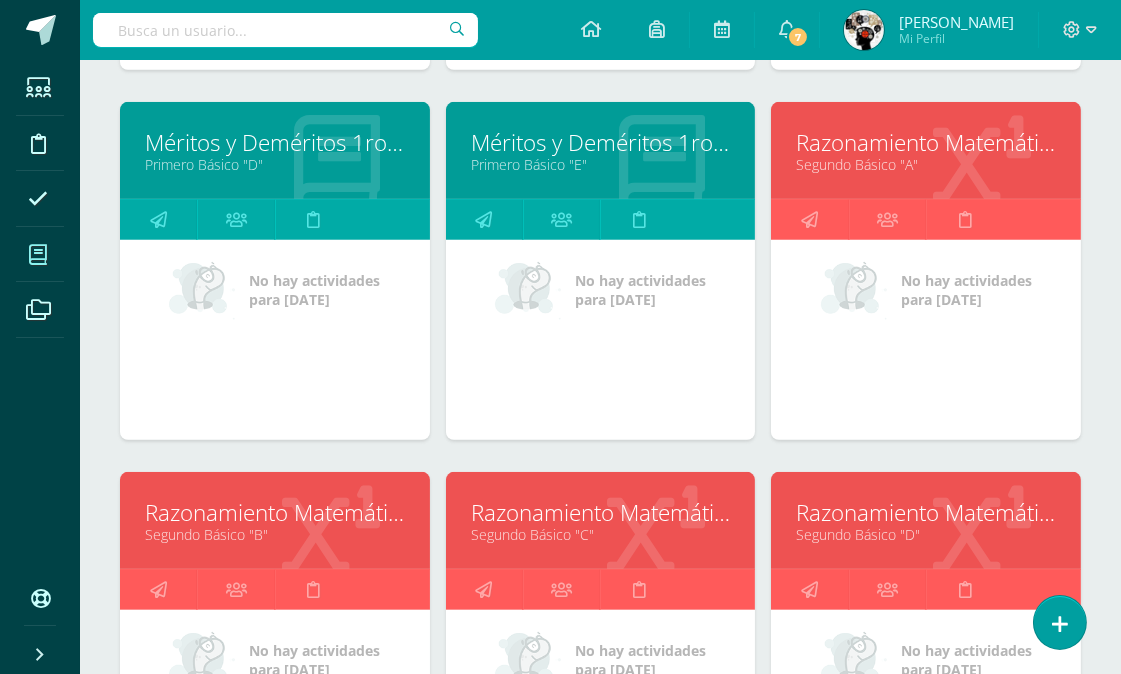
click at [332, 527] on link "Razonamiento Matemático" at bounding box center [275, 512] width 260 height 31
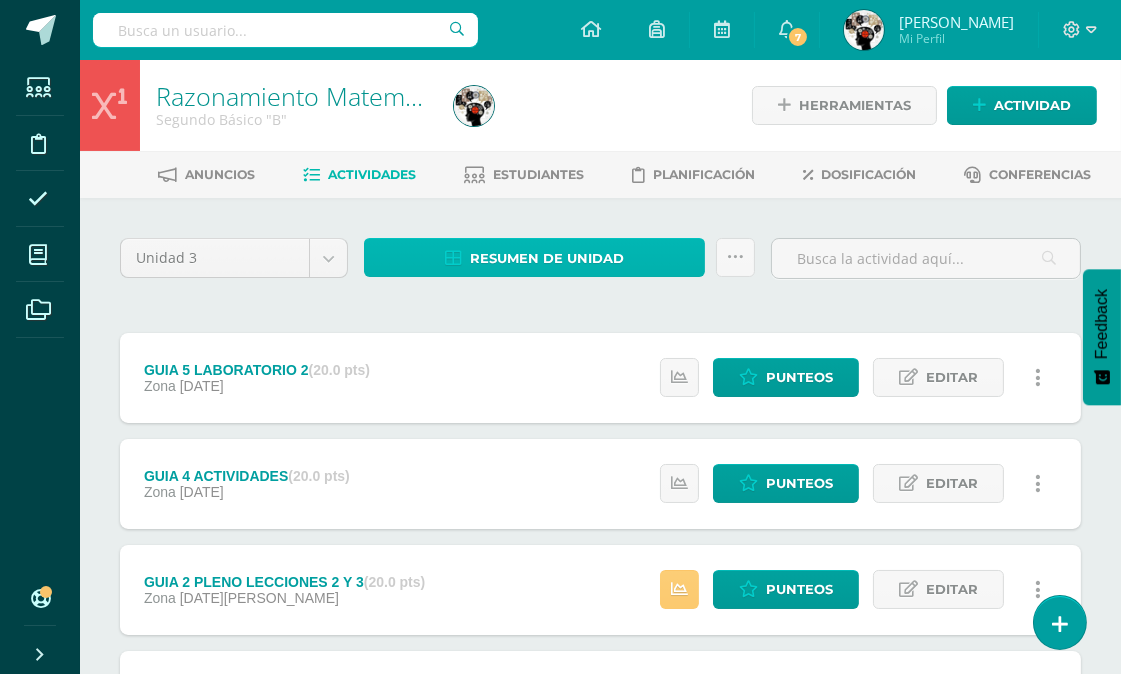
click at [590, 245] on span "Resumen de unidad" at bounding box center [547, 258] width 154 height 37
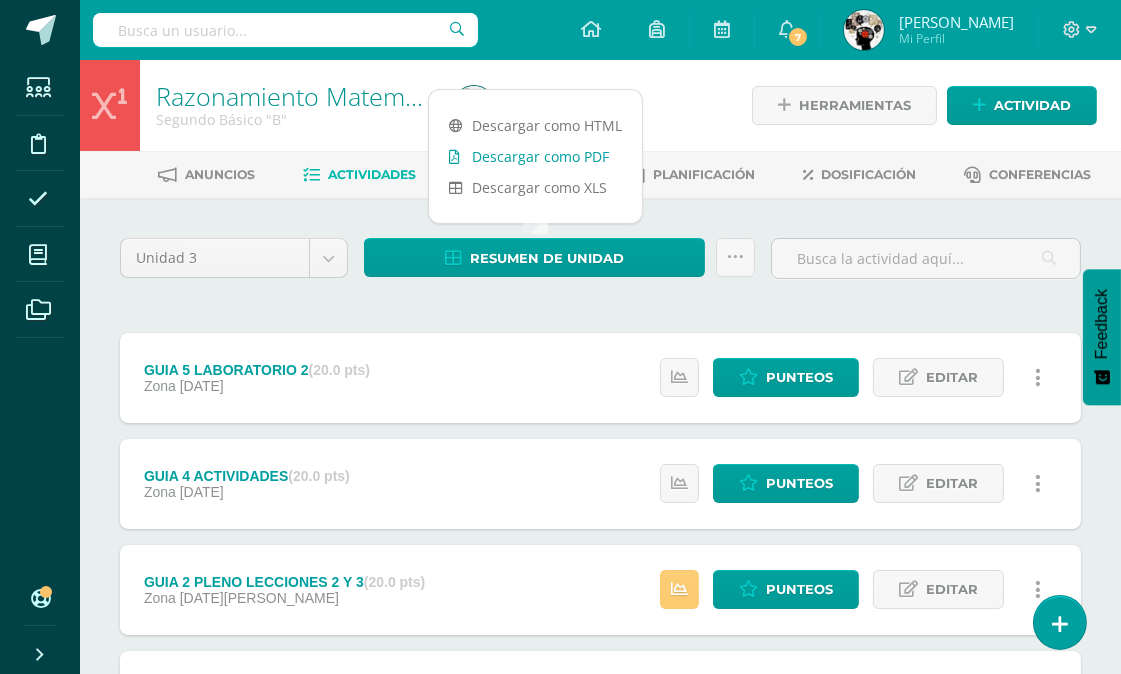
click at [581, 151] on link "Descargar como PDF" at bounding box center [535, 156] width 213 height 31
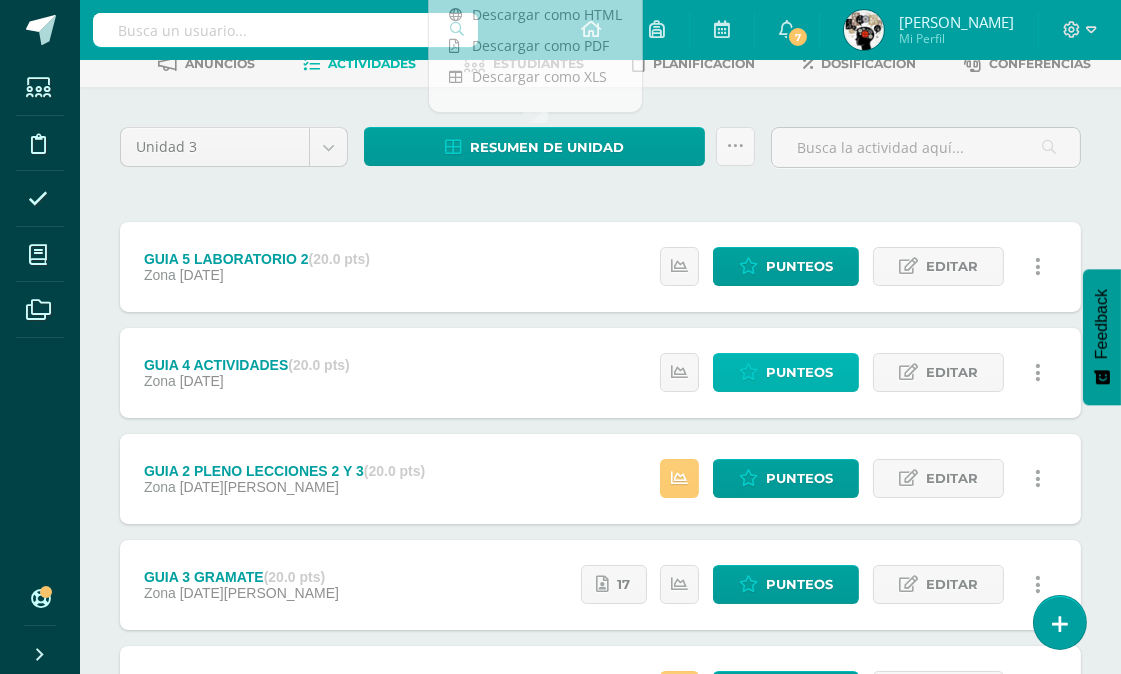
click at [786, 366] on span "Punteos" at bounding box center [799, 372] width 67 height 37
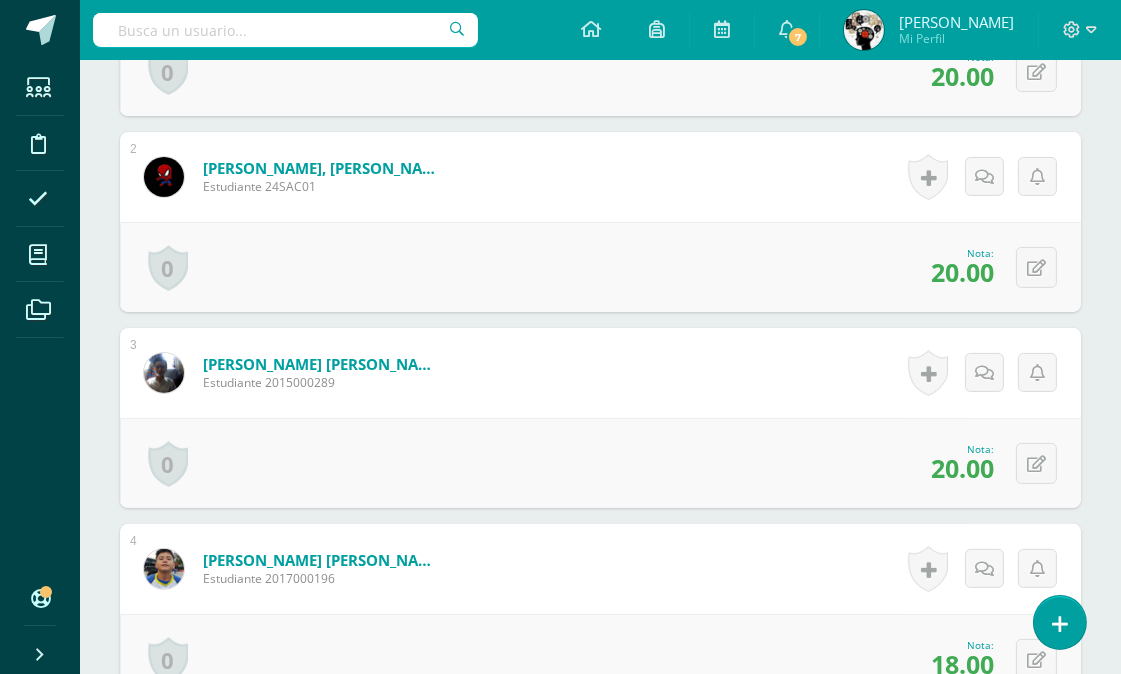
scroll to position [1778, 0]
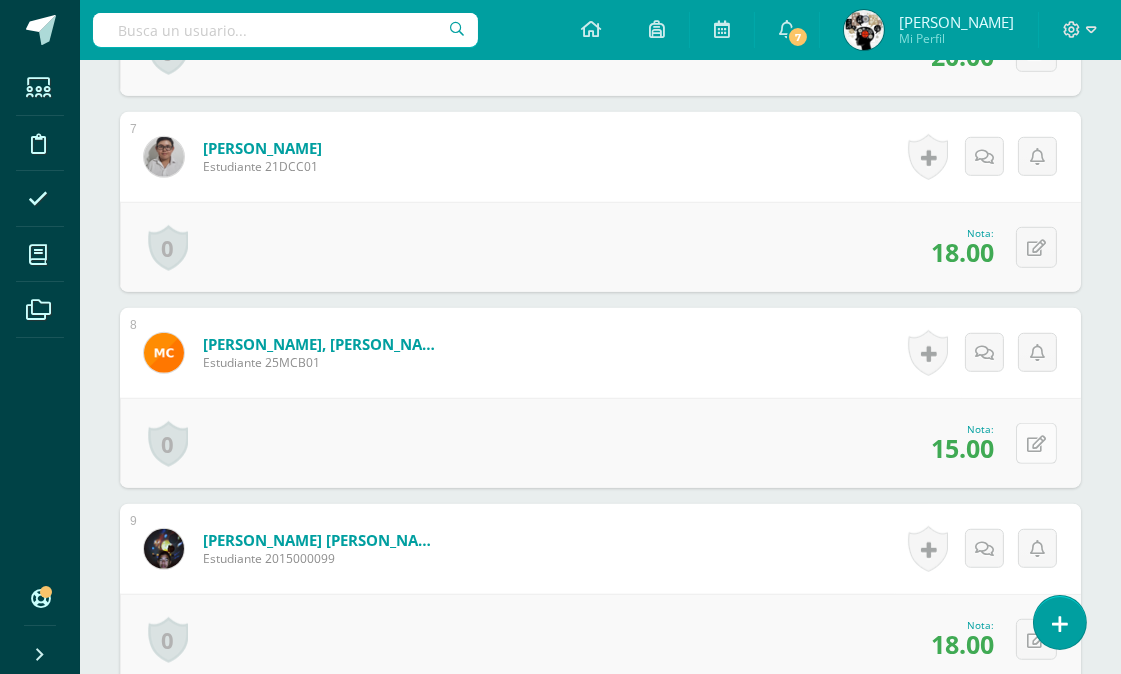
click at [1043, 442] on icon at bounding box center [1036, 444] width 19 height 17
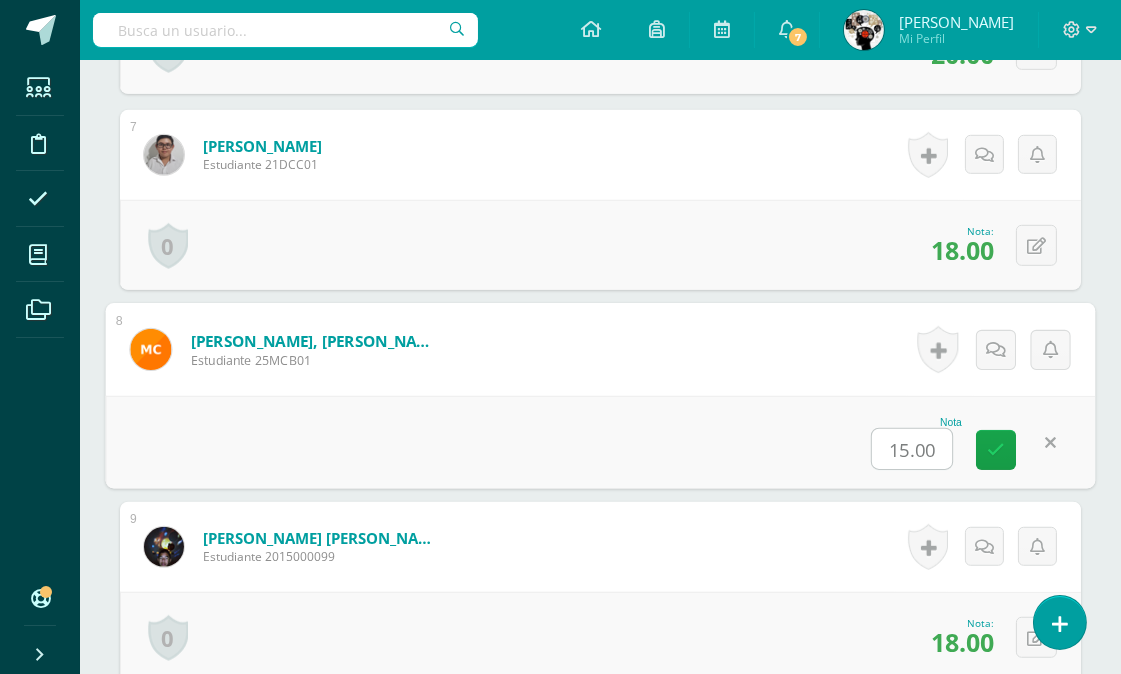
scroll to position [1781, 0]
type input "16"
click at [787, 404] on div "Nota 16" at bounding box center [601, 441] width 990 height 93
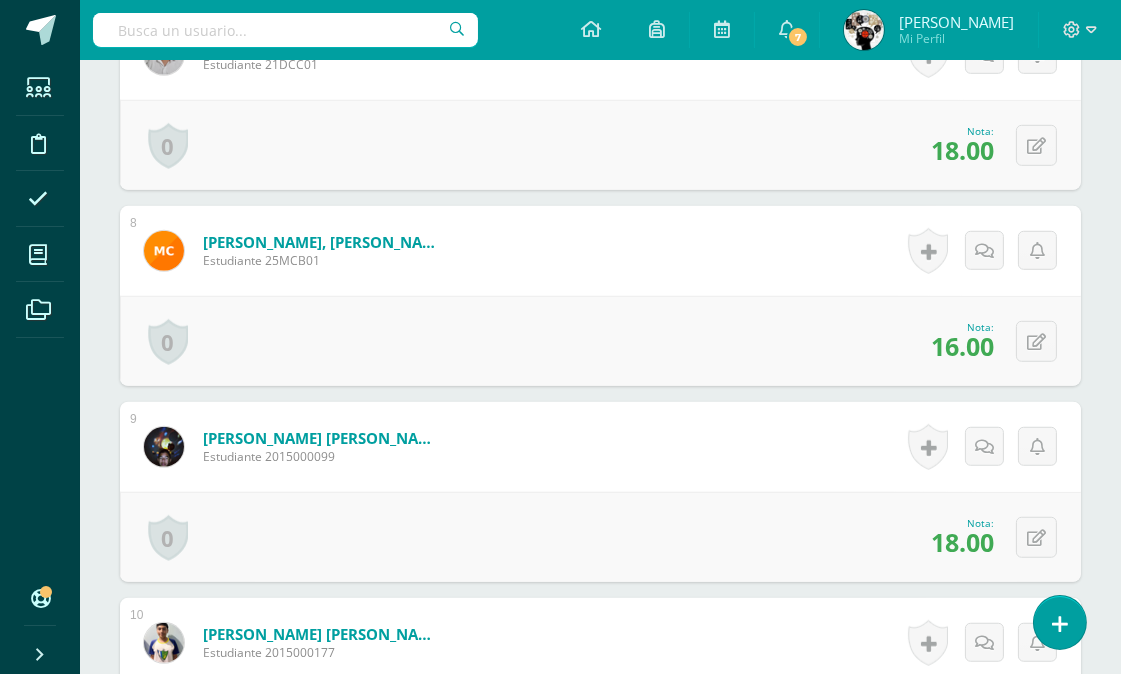
scroll to position [0, 0]
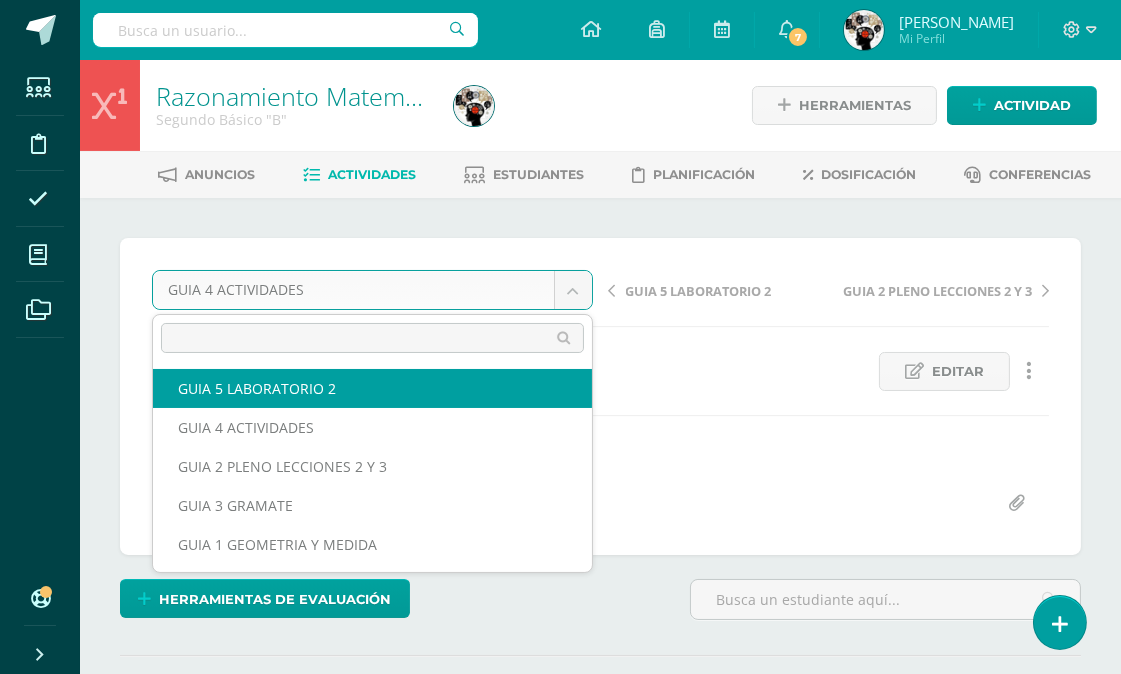
select select "/dashboard/teacher/grade-activity/177009/"
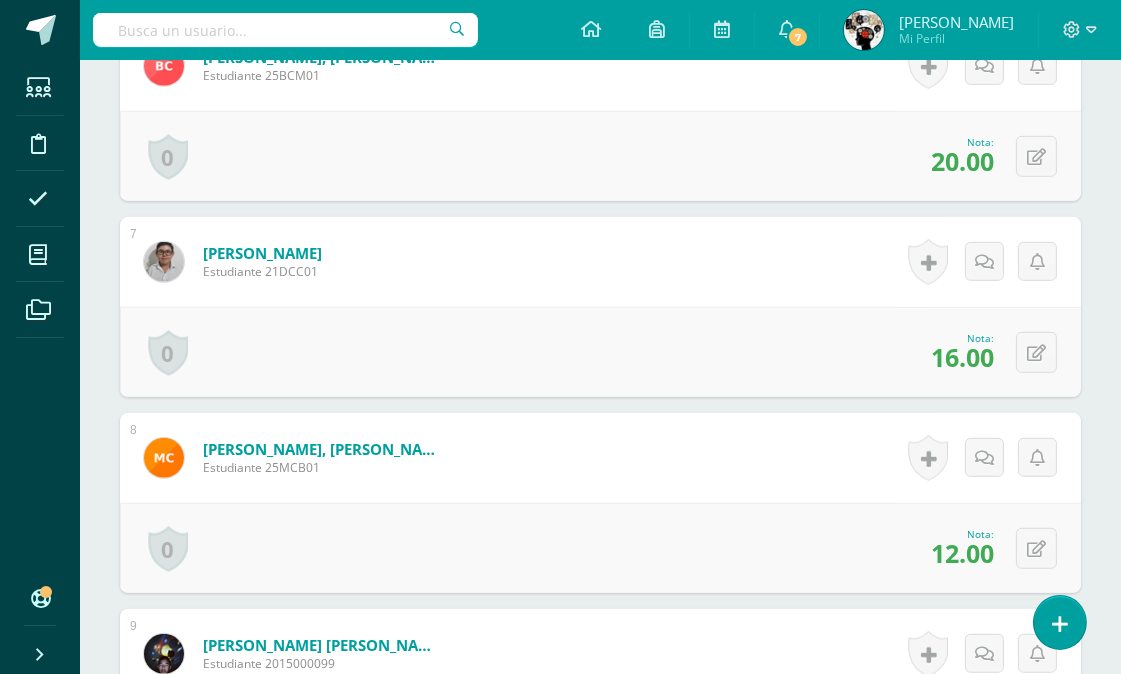
scroll to position [1820, 0]
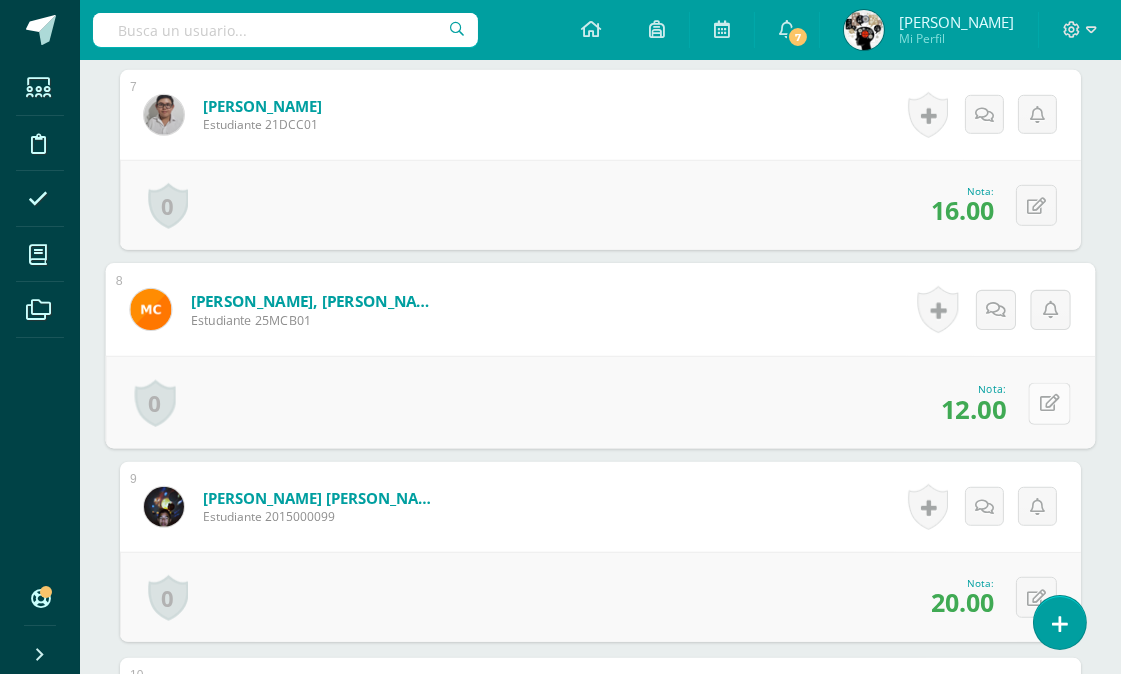
click at [1040, 401] on icon at bounding box center [1050, 403] width 20 height 17
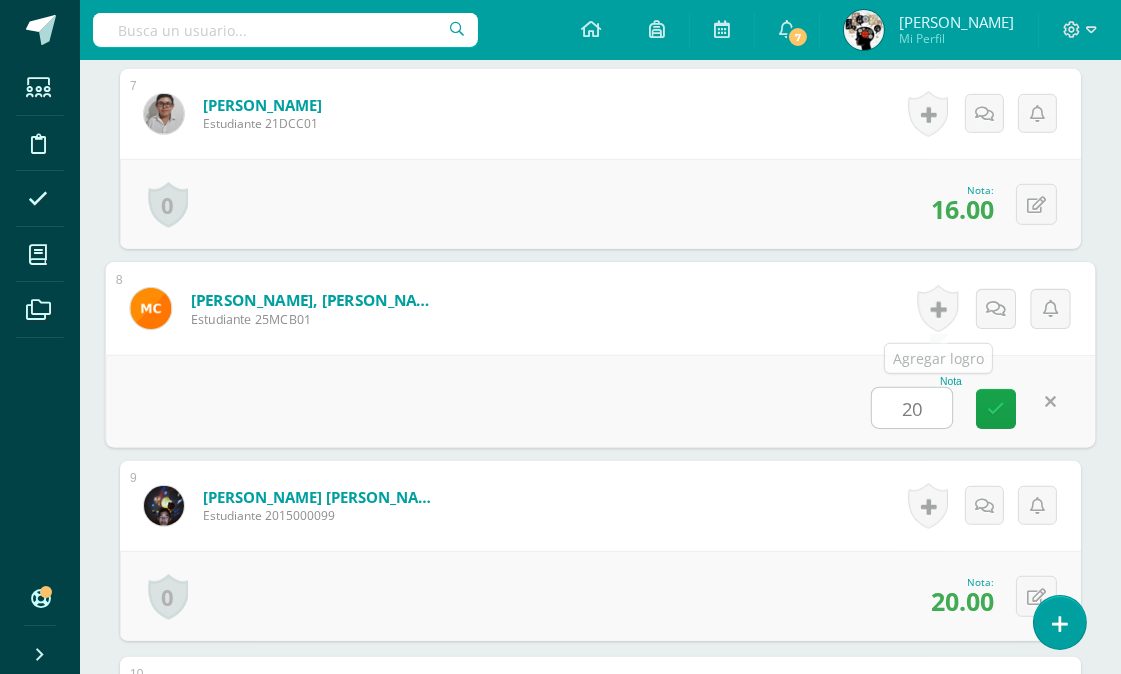
type input "20"
click at [722, 284] on form "[PERSON_NAME], [PERSON_NAME] Estudiante 25MCB01 Nota 20 0 [GEOGRAPHIC_DATA] Log…" at bounding box center [601, 308] width 990 height 93
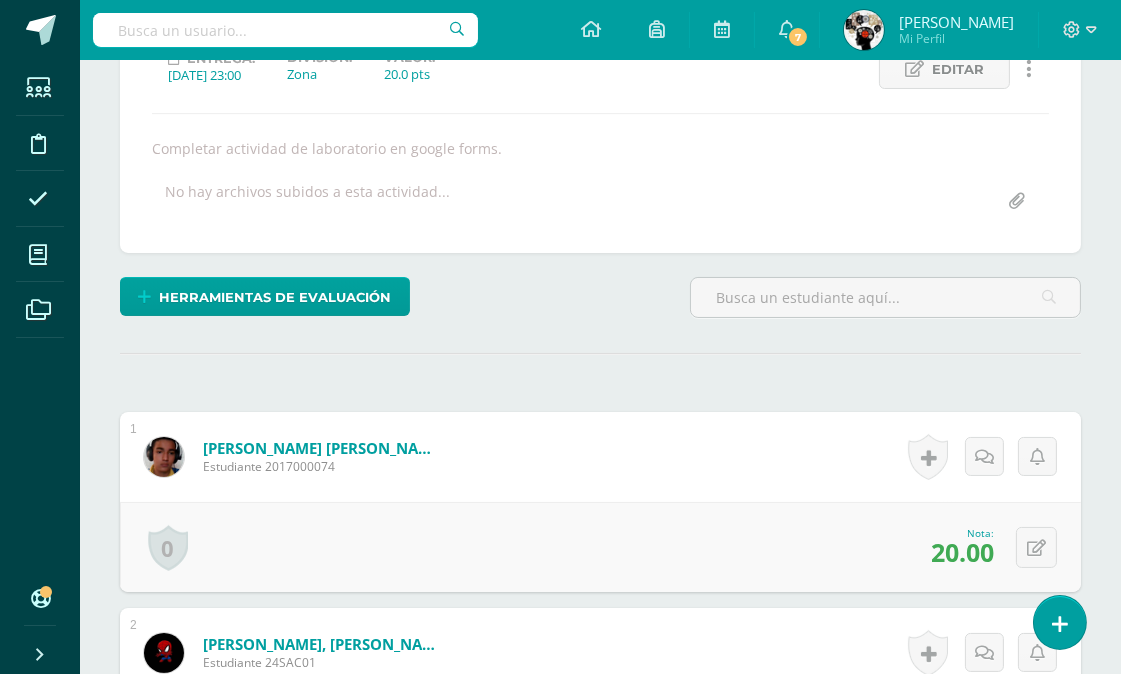
scroll to position [0, 0]
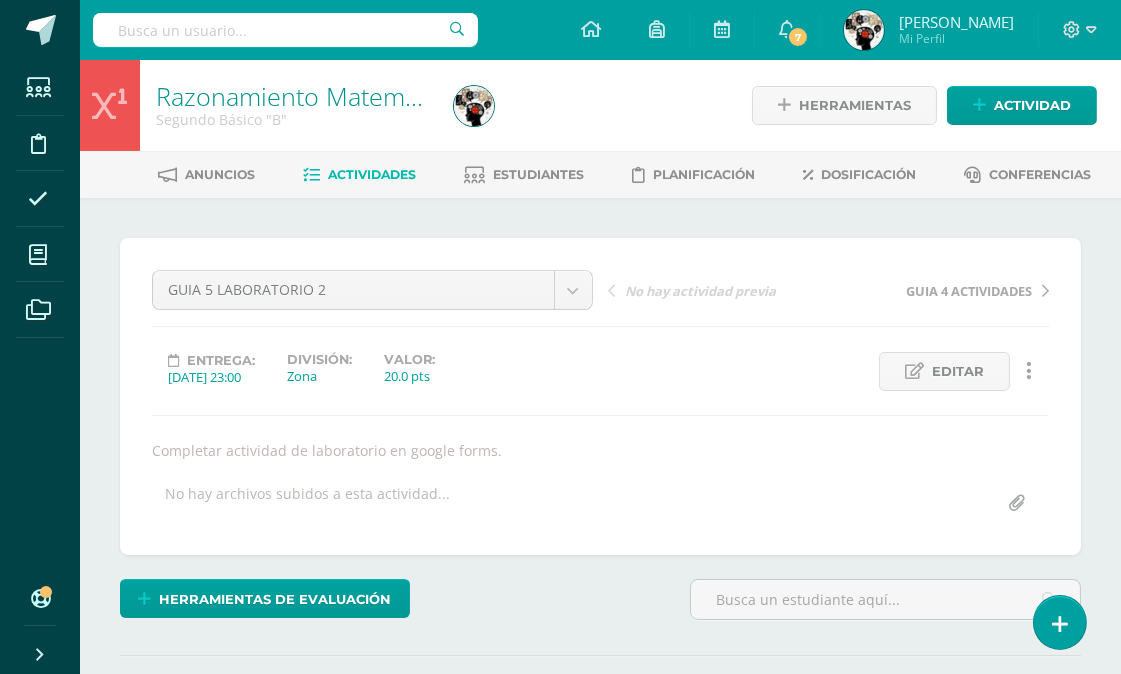
click at [352, 170] on span "Actividades" at bounding box center [372, 174] width 88 height 15
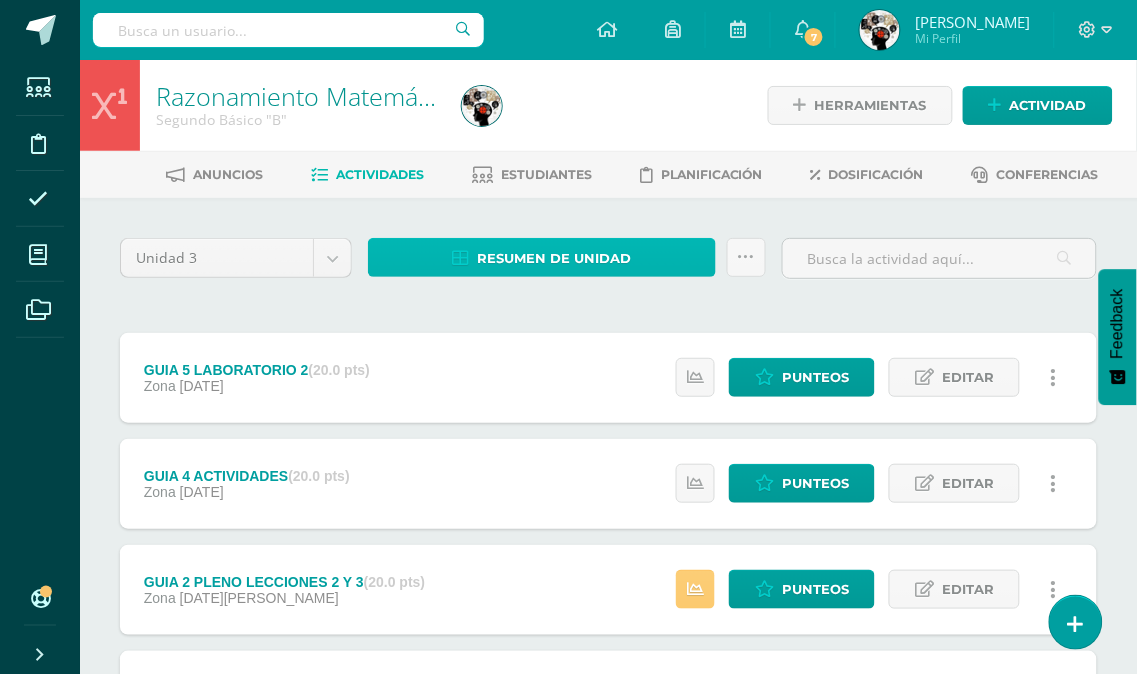
click at [621, 247] on span "Resumen de unidad" at bounding box center [555, 258] width 154 height 37
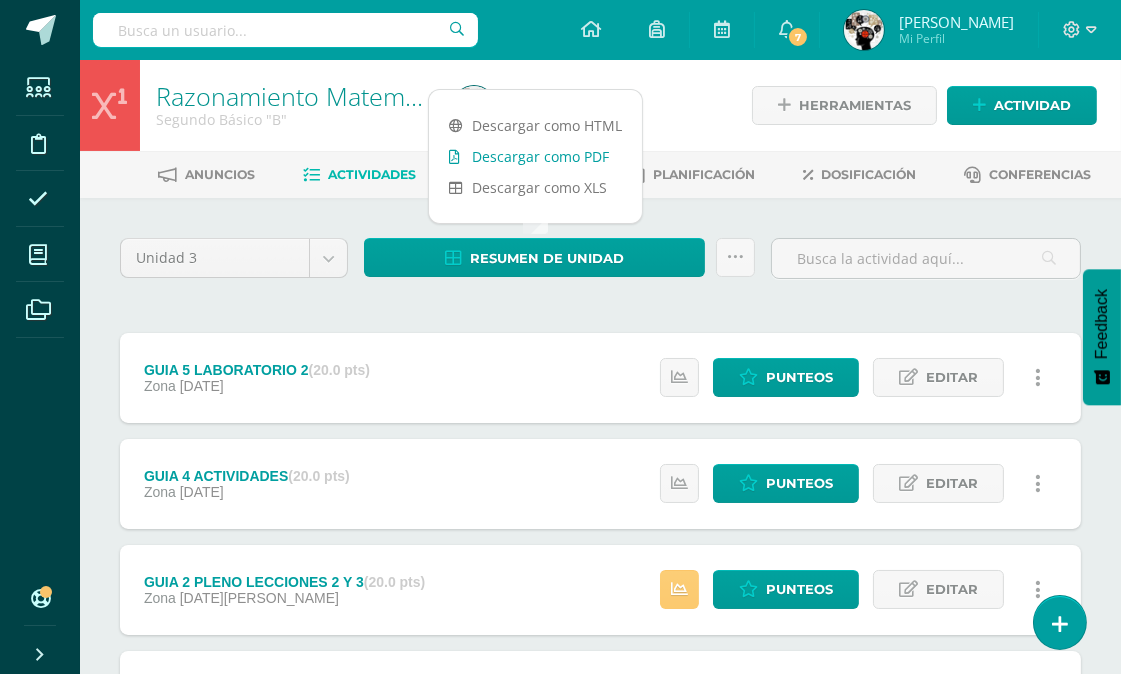
click at [560, 147] on link "Descargar como PDF" at bounding box center [535, 156] width 213 height 31
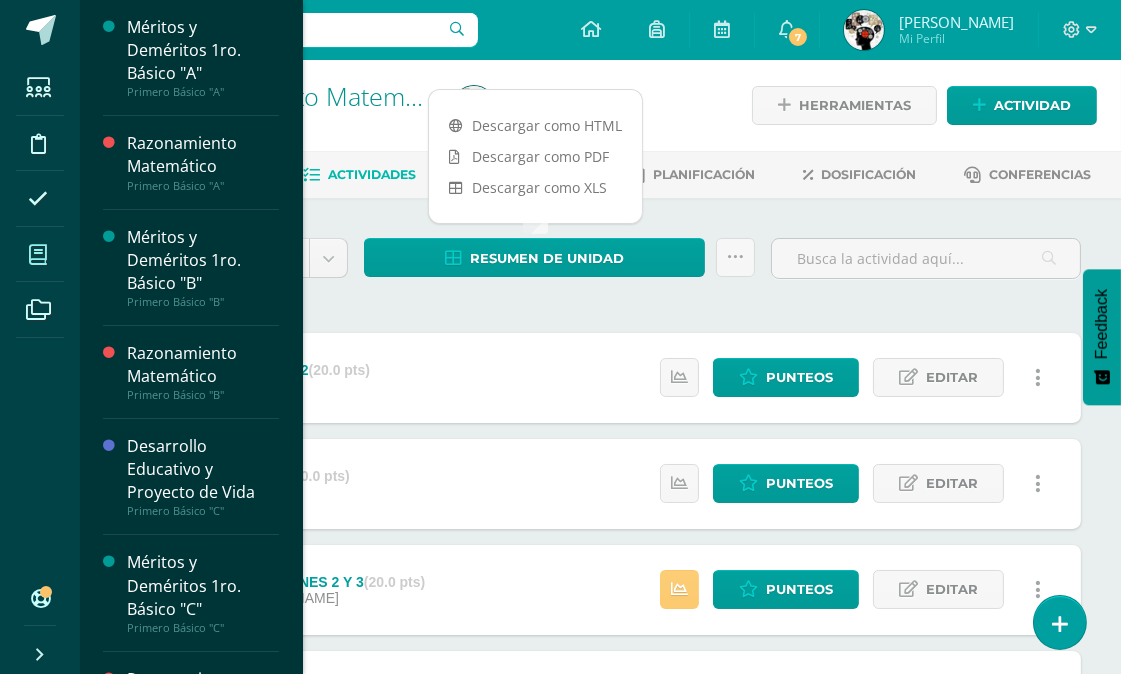
click at [33, 245] on icon at bounding box center [38, 255] width 18 height 20
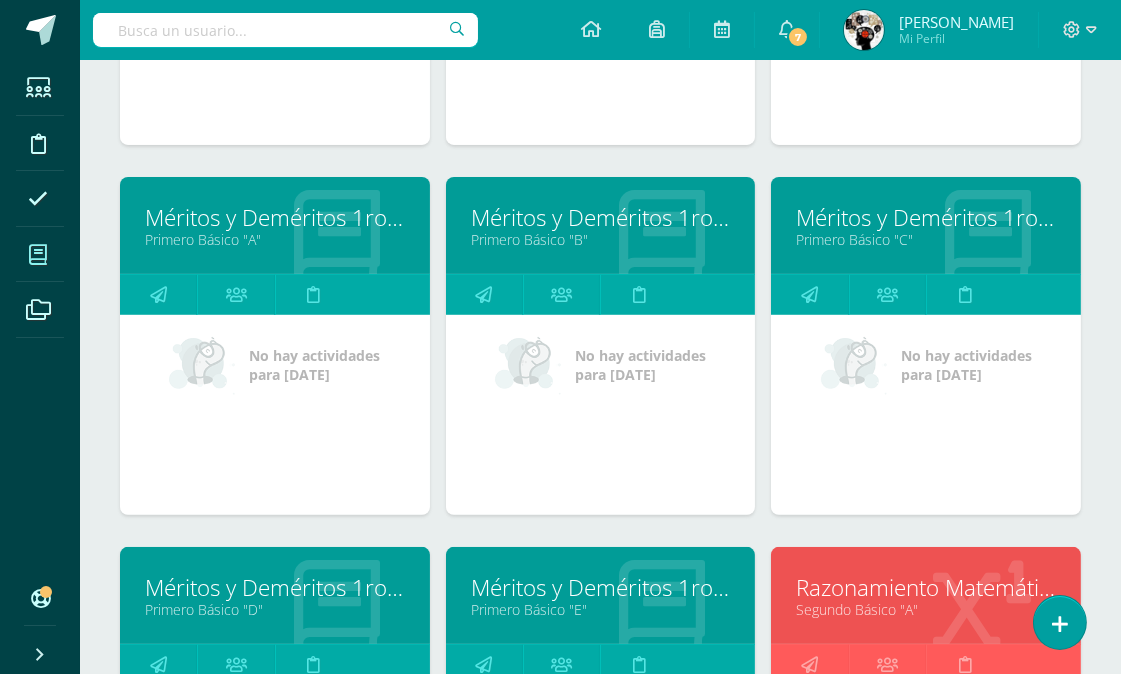
scroll to position [1602, 0]
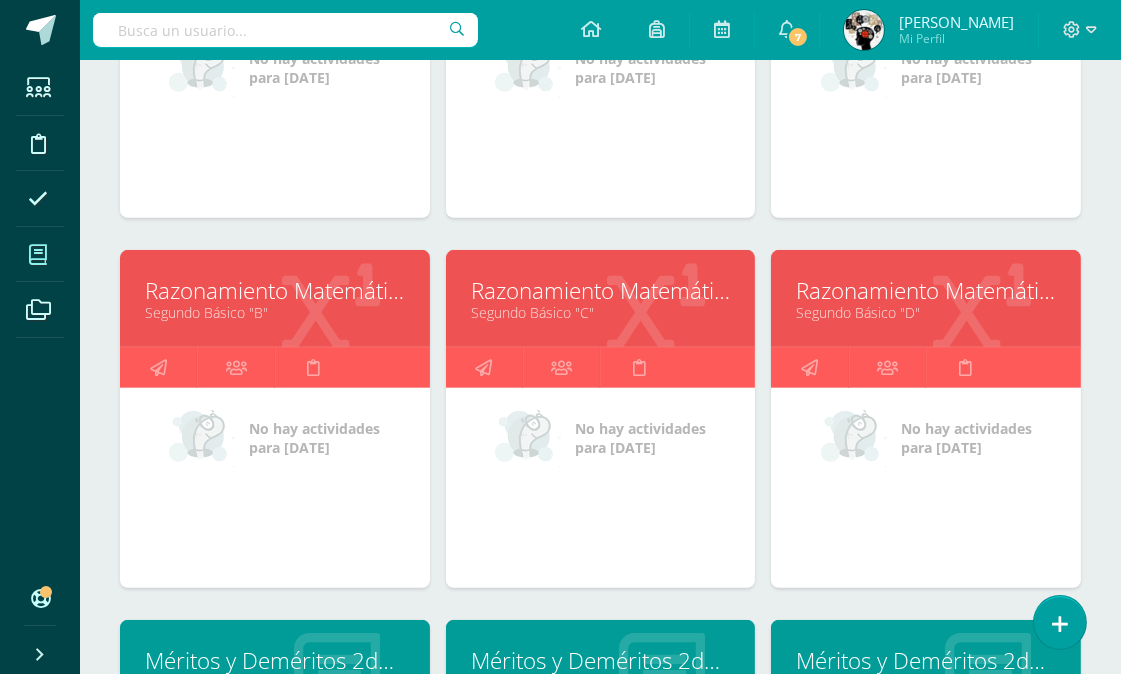
click at [553, 308] on link "Segundo Básico "C"" at bounding box center [601, 312] width 260 height 19
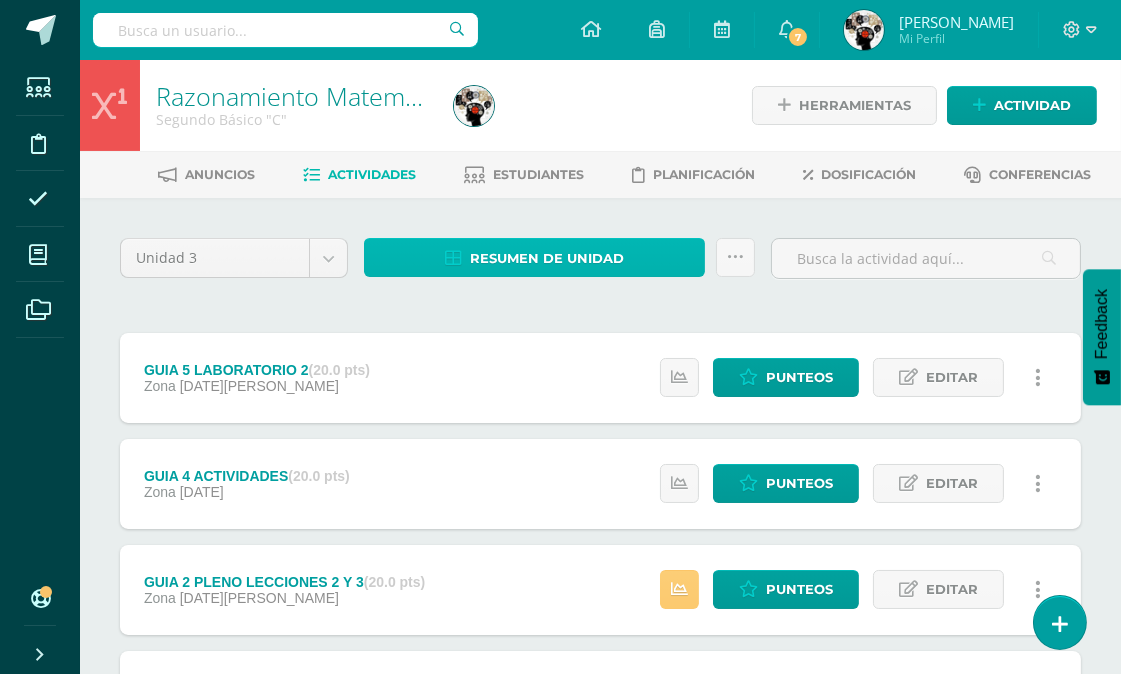
click at [572, 262] on span "Resumen de unidad" at bounding box center [547, 258] width 154 height 37
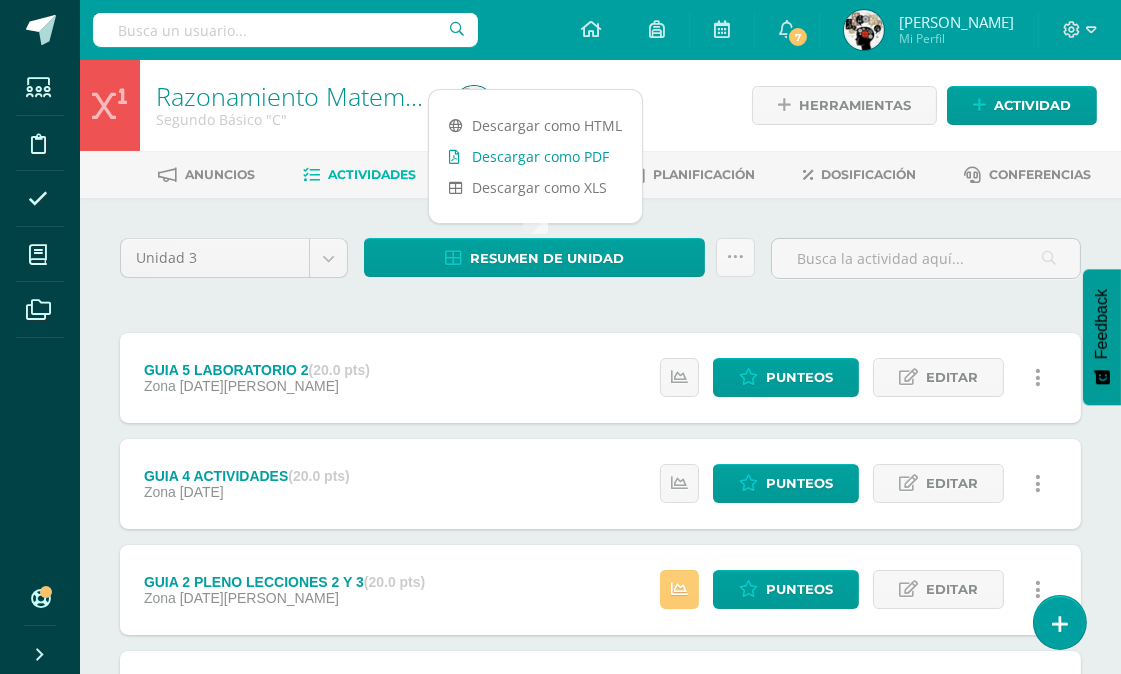
click at [556, 143] on link "Descargar como PDF" at bounding box center [535, 156] width 213 height 31
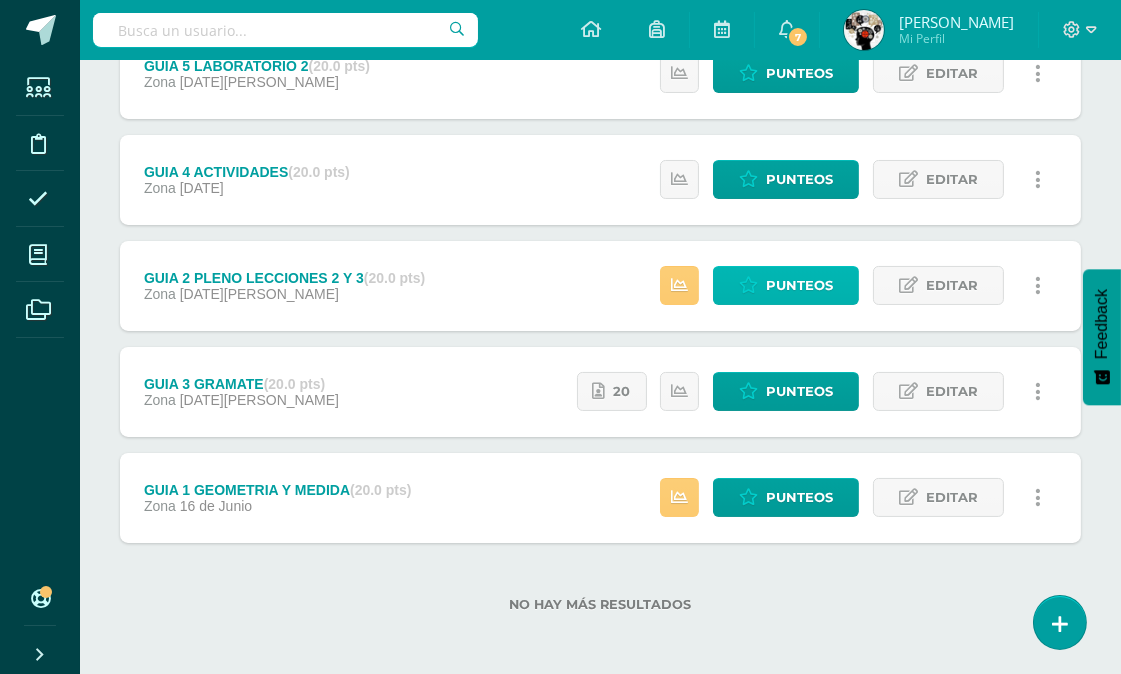
click at [784, 275] on span "Punteos" at bounding box center [799, 285] width 67 height 37
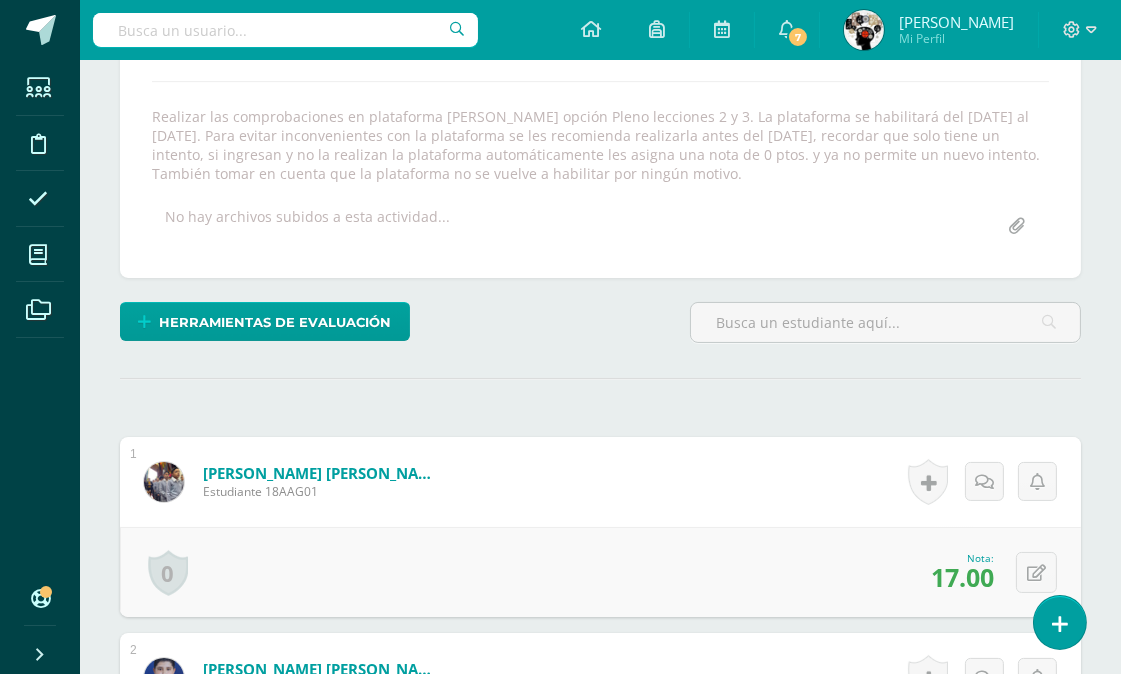
scroll to position [1877, 0]
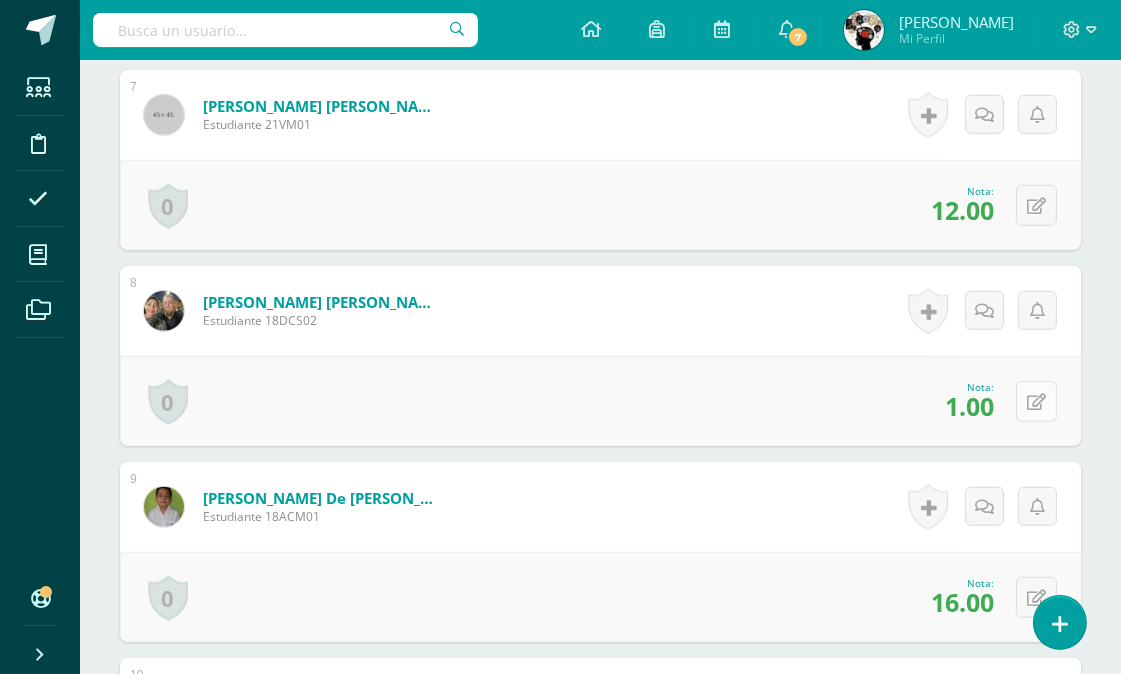
click at [1046, 402] on button at bounding box center [1036, 401] width 41 height 41
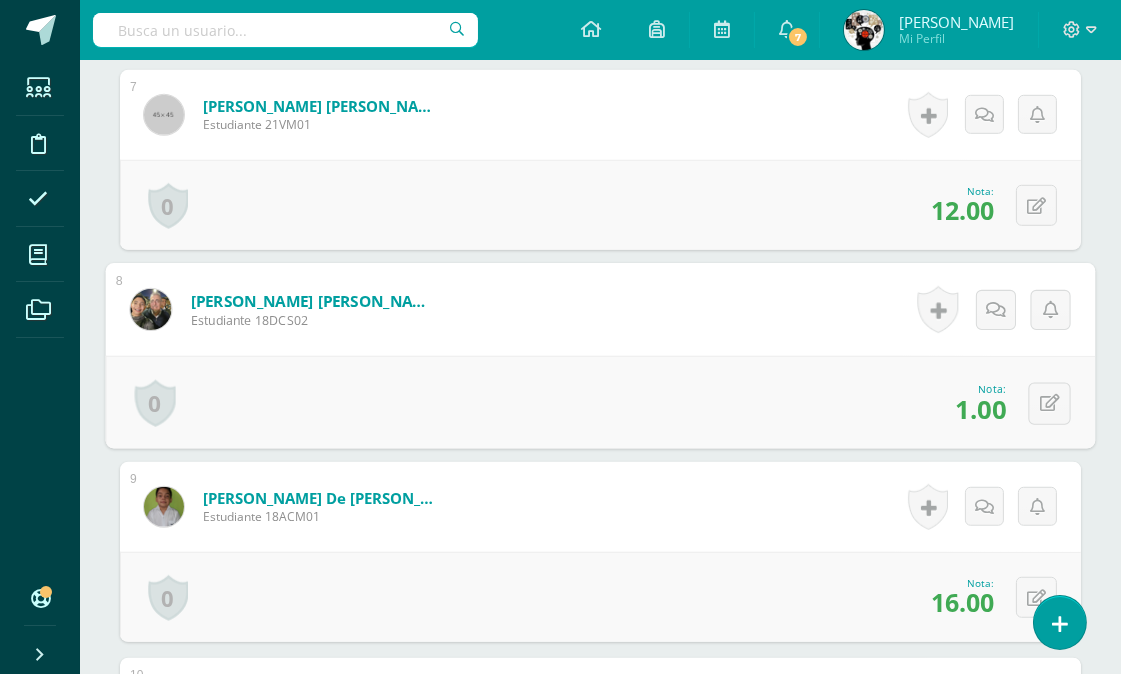
scroll to position [1878, 0]
type input "2"
click at [782, 384] on div "Nota 2" at bounding box center [601, 401] width 990 height 93
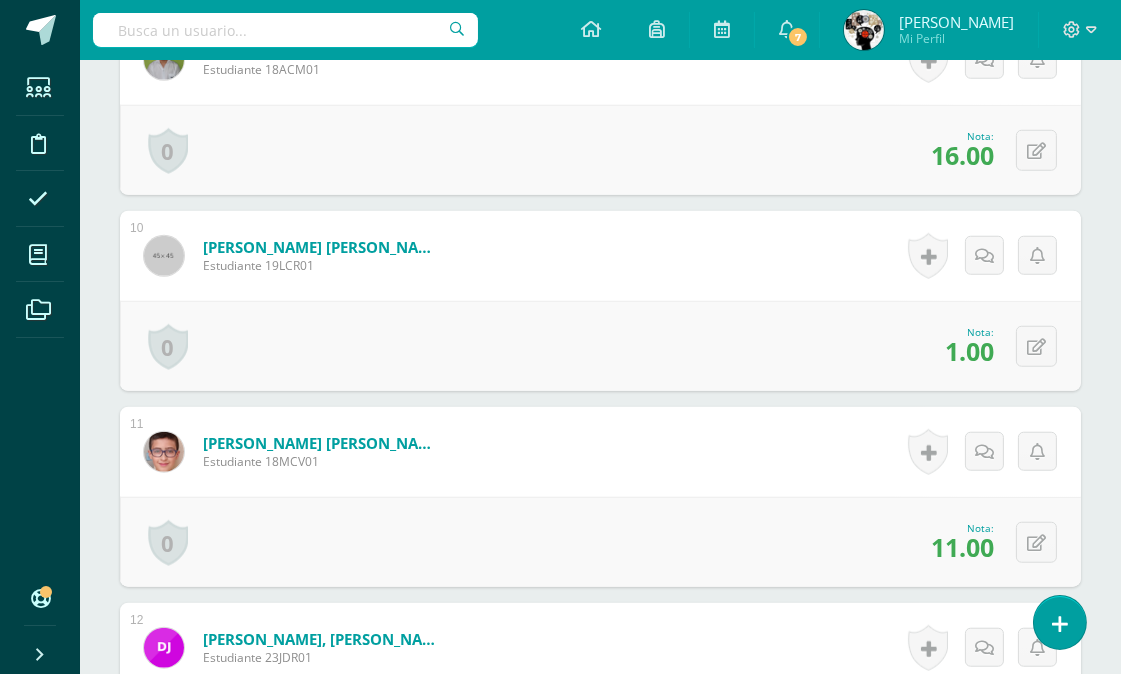
scroll to position [2768, 0]
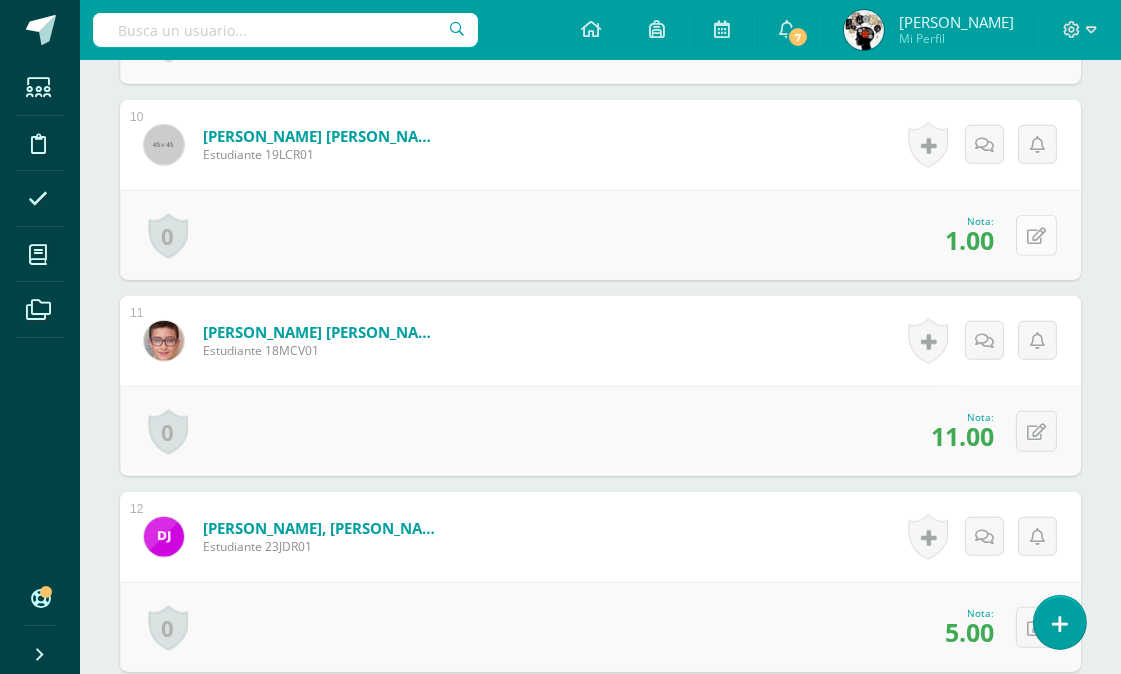
click at [1044, 228] on icon at bounding box center [1036, 236] width 19 height 17
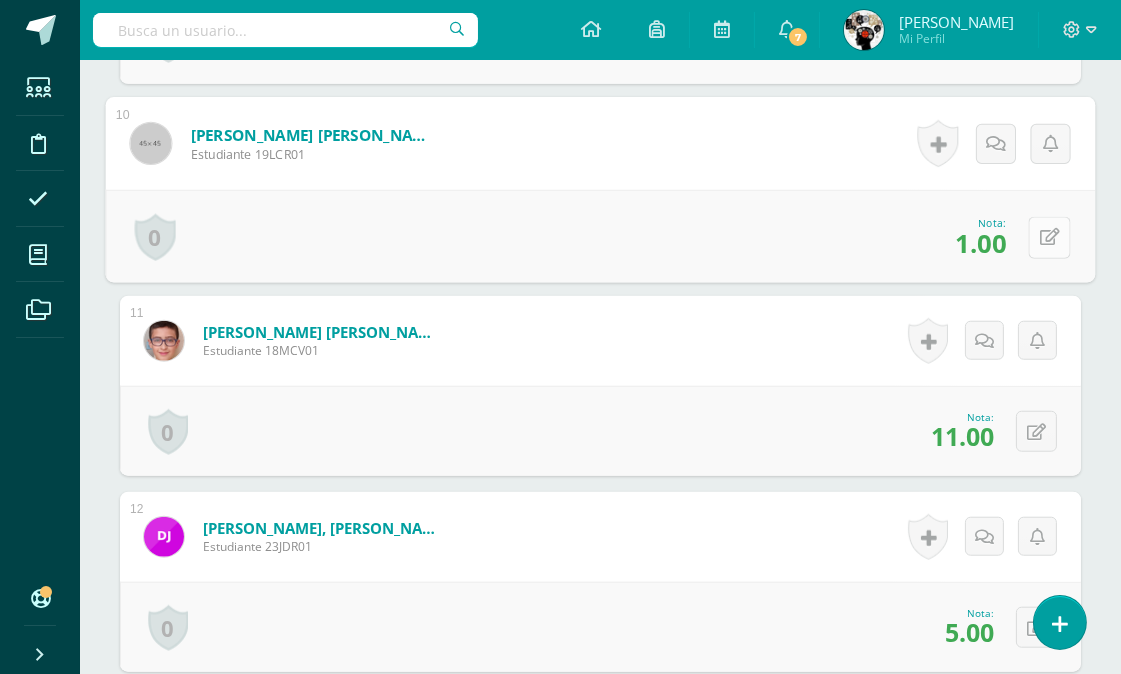
scroll to position [2436, 0]
type input "2"
click at [785, 380] on form "Cordero Valenzuela, Miguel Antonio Estudiante 18MCV01 Nota 11.00 0 Logros Logro…" at bounding box center [600, 340] width 961 height 90
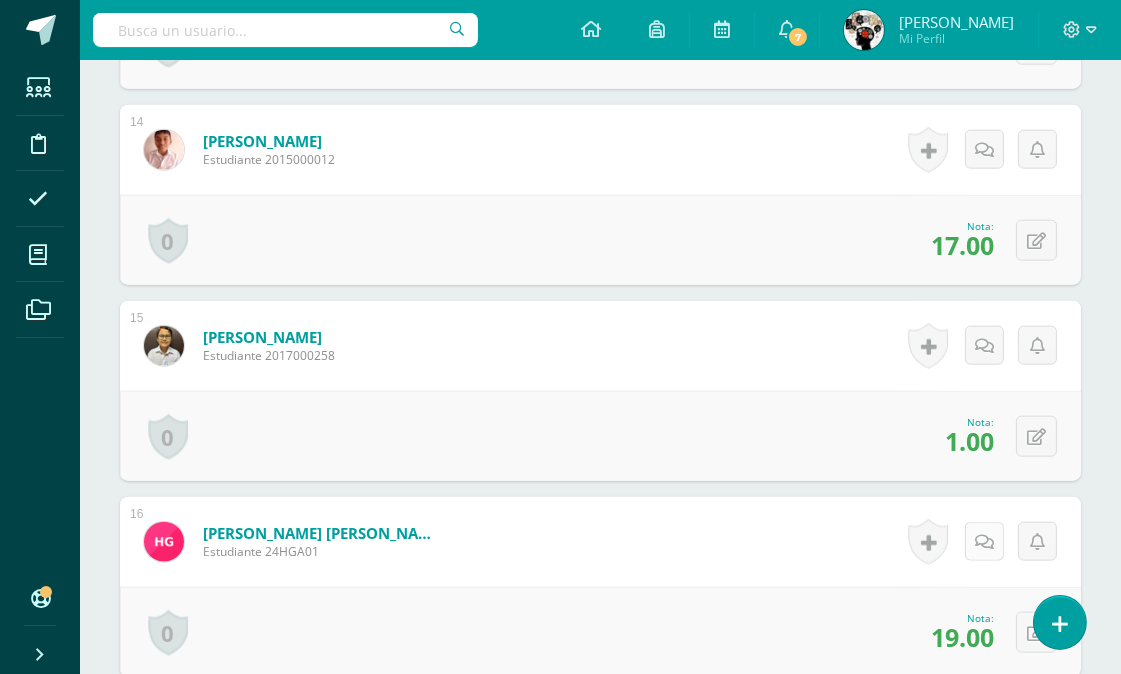
scroll to position [3325, 0]
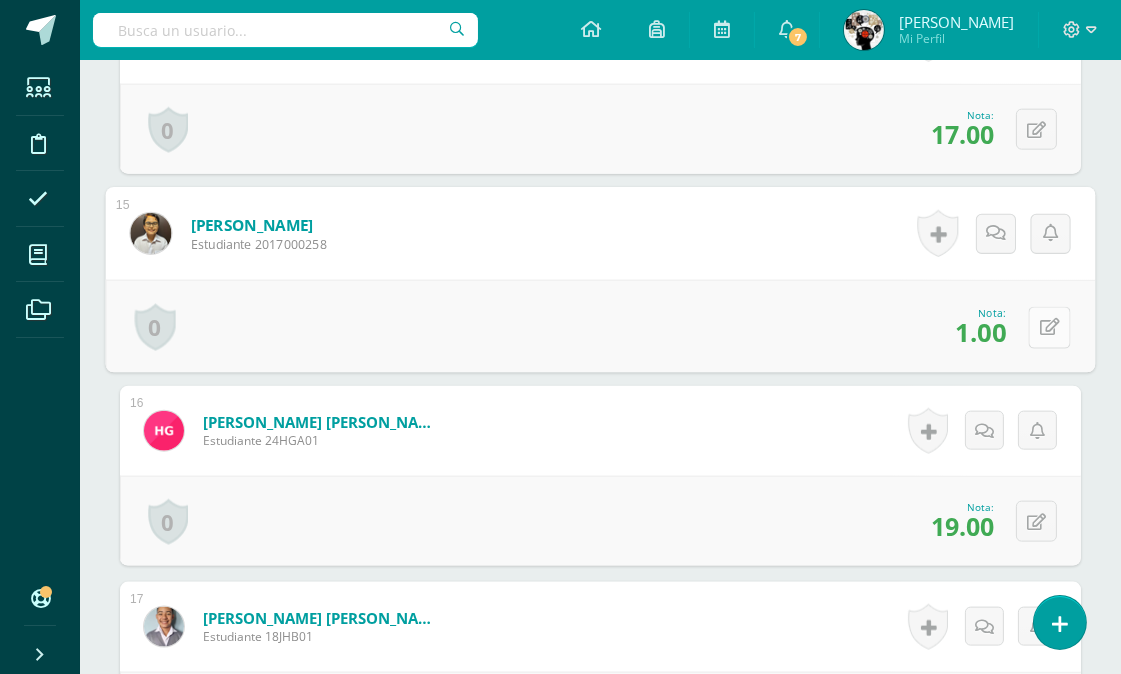
click at [1040, 322] on icon at bounding box center [1050, 327] width 20 height 17
type input "2"
click at [774, 468] on form "Granados Alvizuris, Henry Alessandro Estudiante 24HGA01 Nota 19.00 0 Logros Log…" at bounding box center [600, 431] width 961 height 90
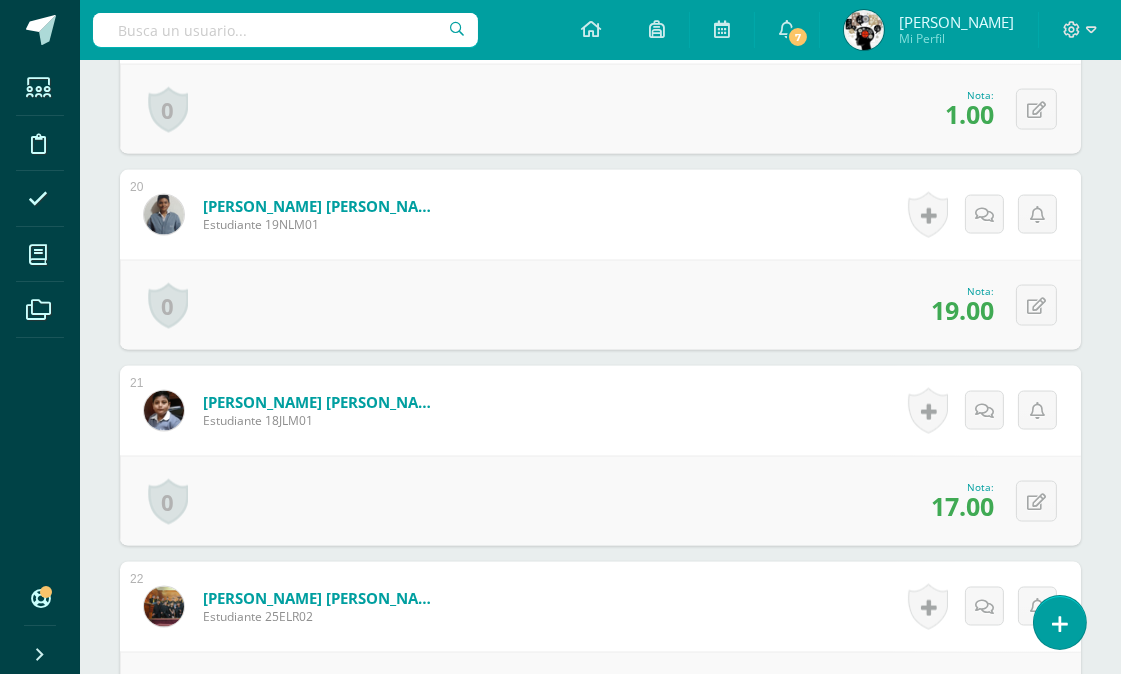
scroll to position [4103, 0]
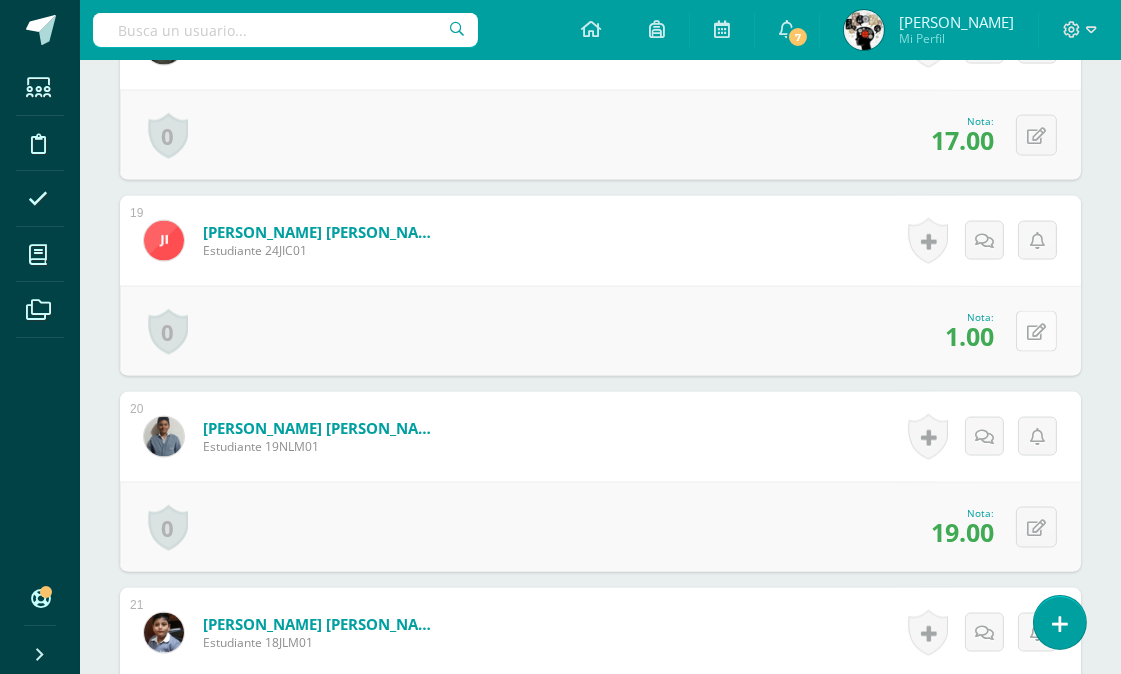
click at [1037, 330] on icon at bounding box center [1036, 332] width 19 height 17
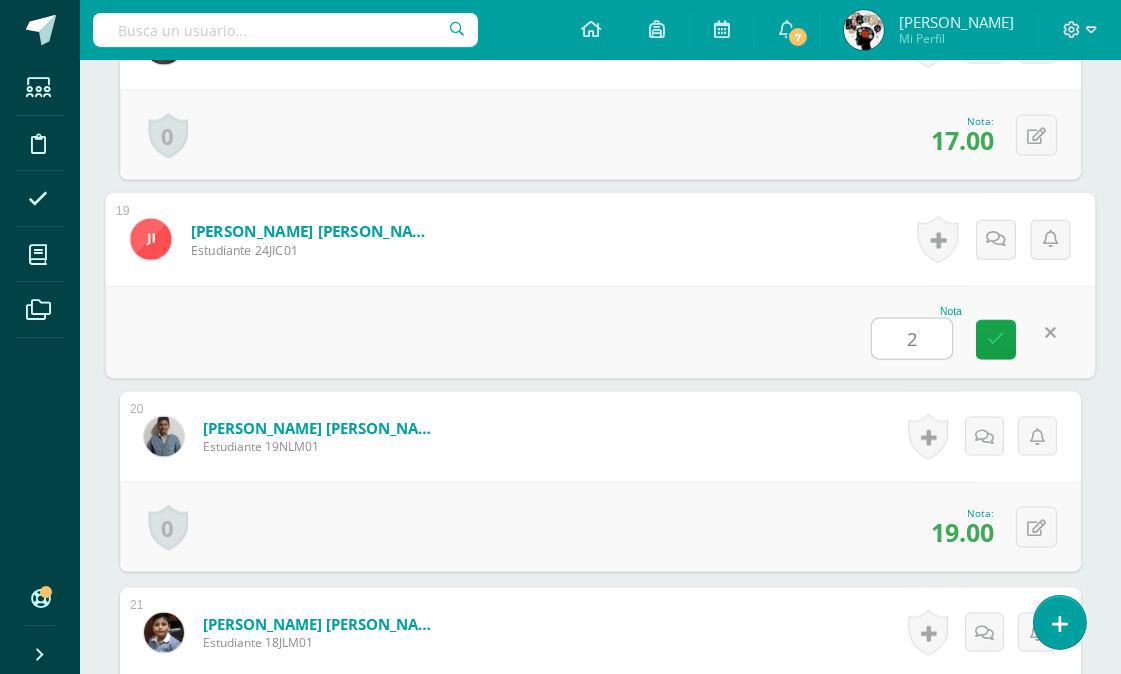
type input "2"
click at [864, 341] on div "Nota 2" at bounding box center [601, 332] width 990 height 93
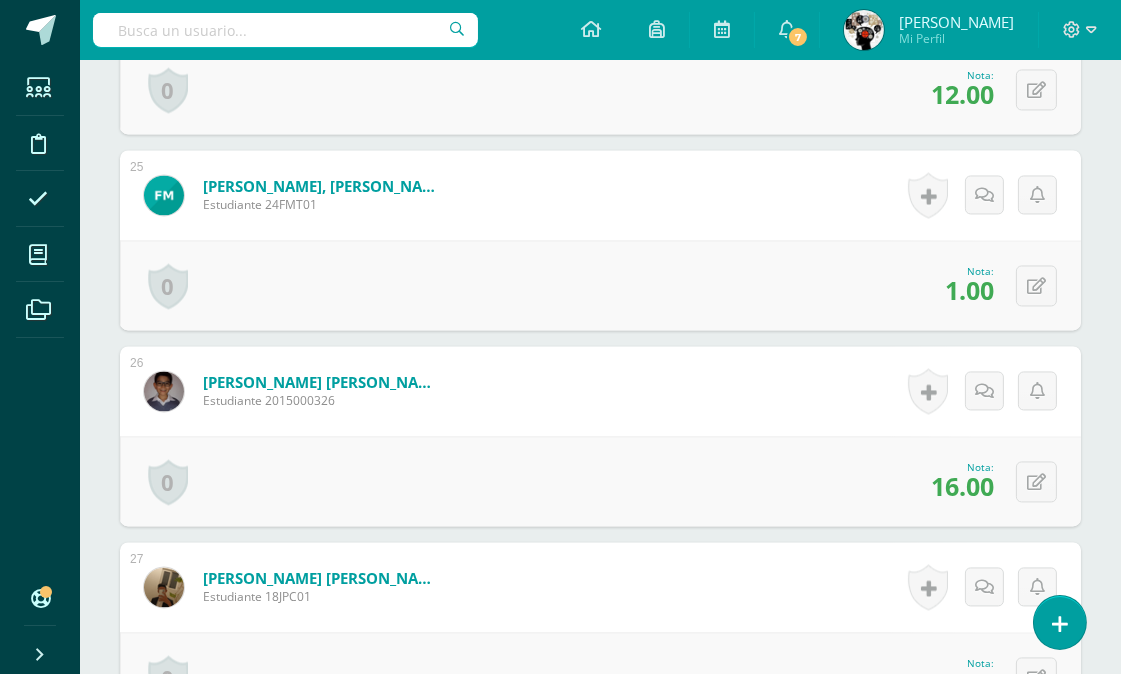
scroll to position [5435, 0]
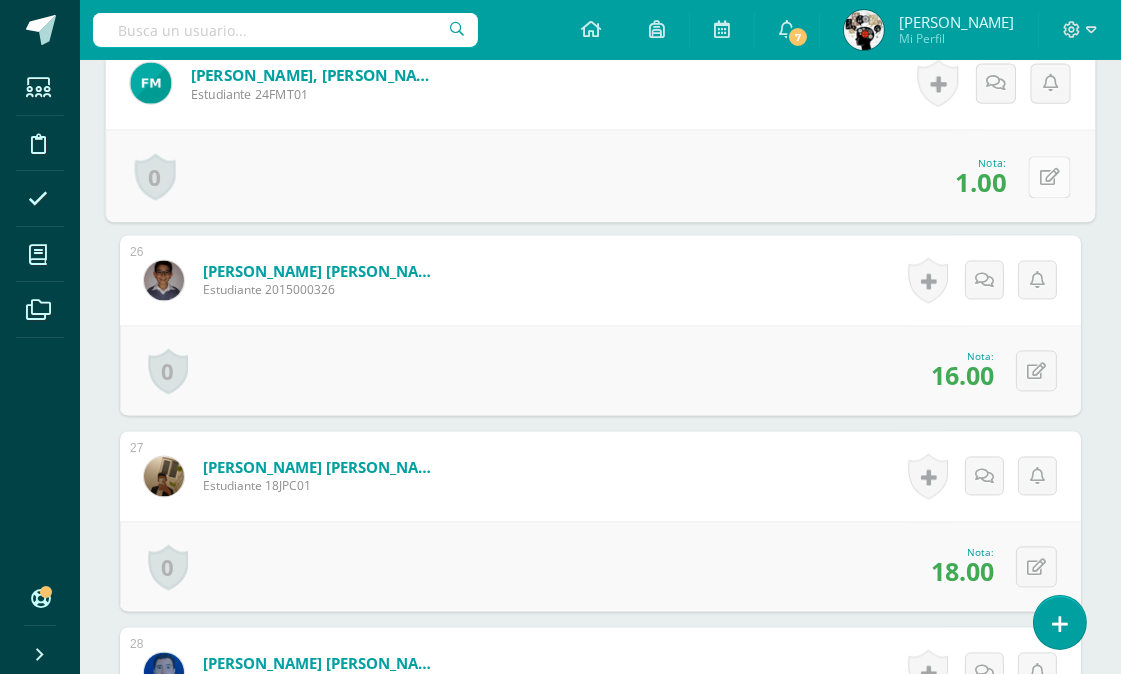
click at [1034, 161] on button at bounding box center [1050, 176] width 42 height 42
type input "2"
click at [717, 302] on form "Nisthal Pérez, Julio Rodrigo Estudiante 2015000326 Nota 16.00 0 Logros Logros o…" at bounding box center [600, 280] width 961 height 90
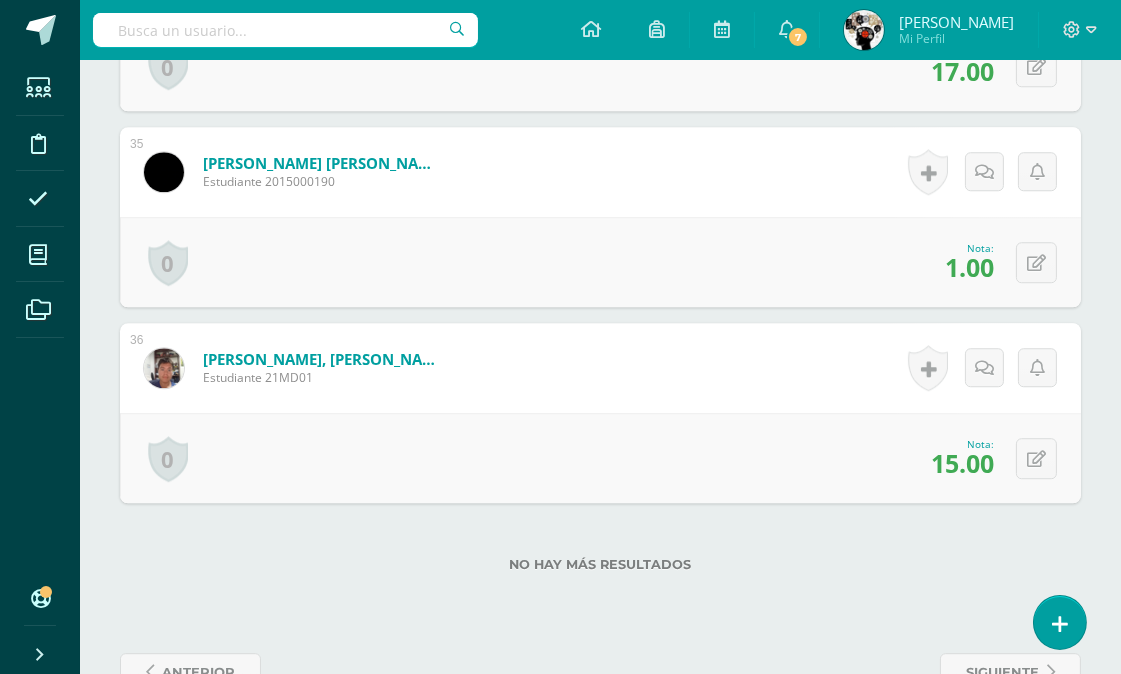
scroll to position [7363, 0]
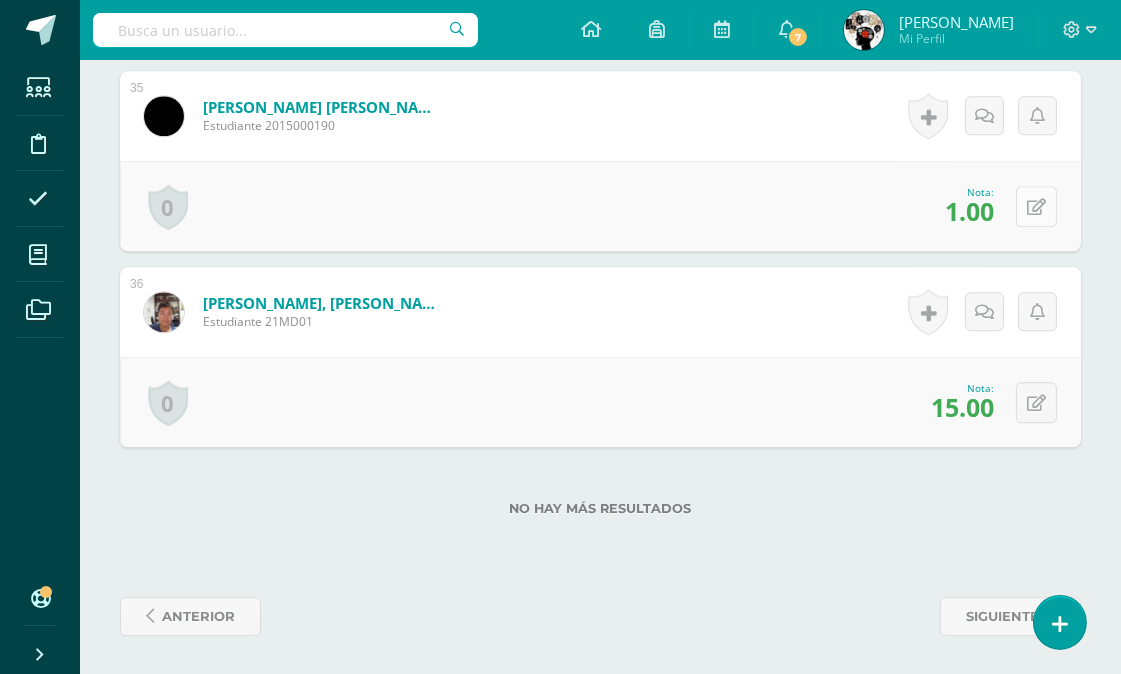
click at [1037, 186] on button at bounding box center [1036, 206] width 41 height 41
click at [1038, 199] on icon at bounding box center [1036, 207] width 19 height 17
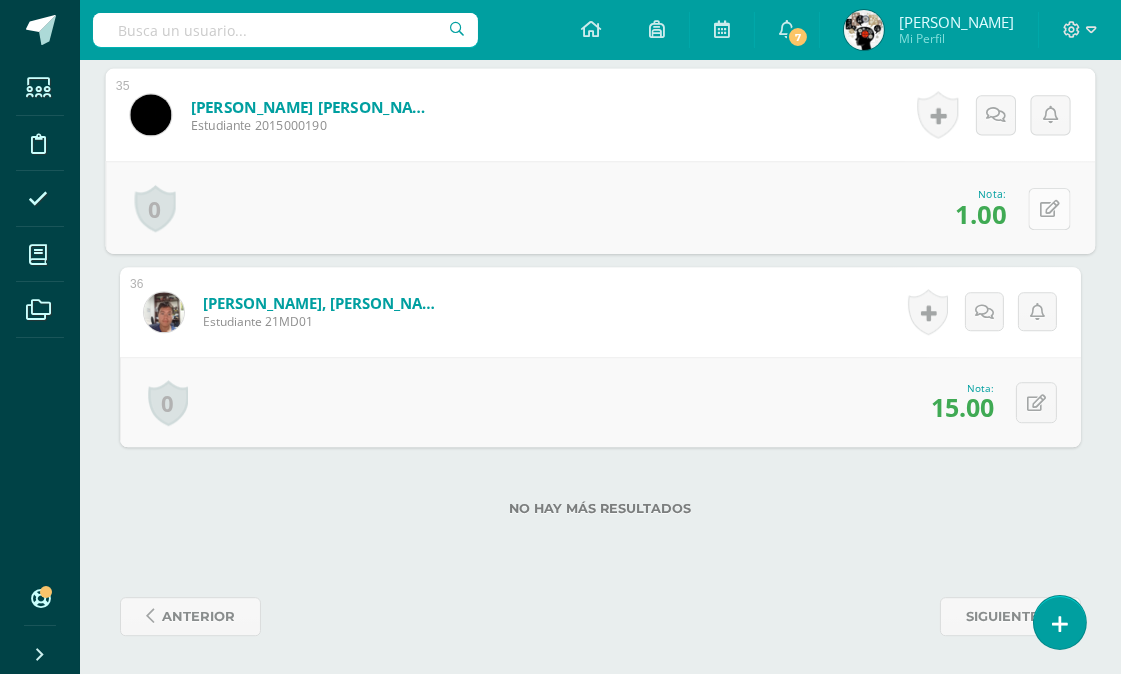
click at [1033, 206] on button at bounding box center [1050, 208] width 42 height 42
type input "2"
click at [704, 400] on div "0 Logros Logros obtenidos Aún no hay logros agregados Nota: 15.00" at bounding box center [600, 402] width 961 height 90
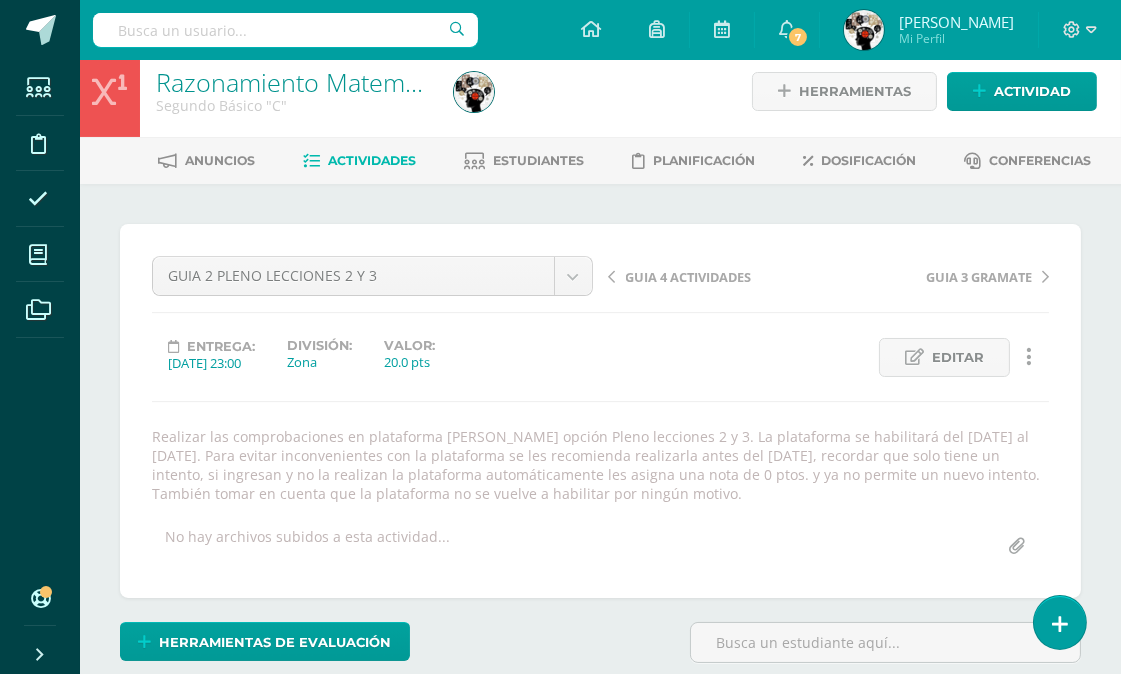
scroll to position [0, 0]
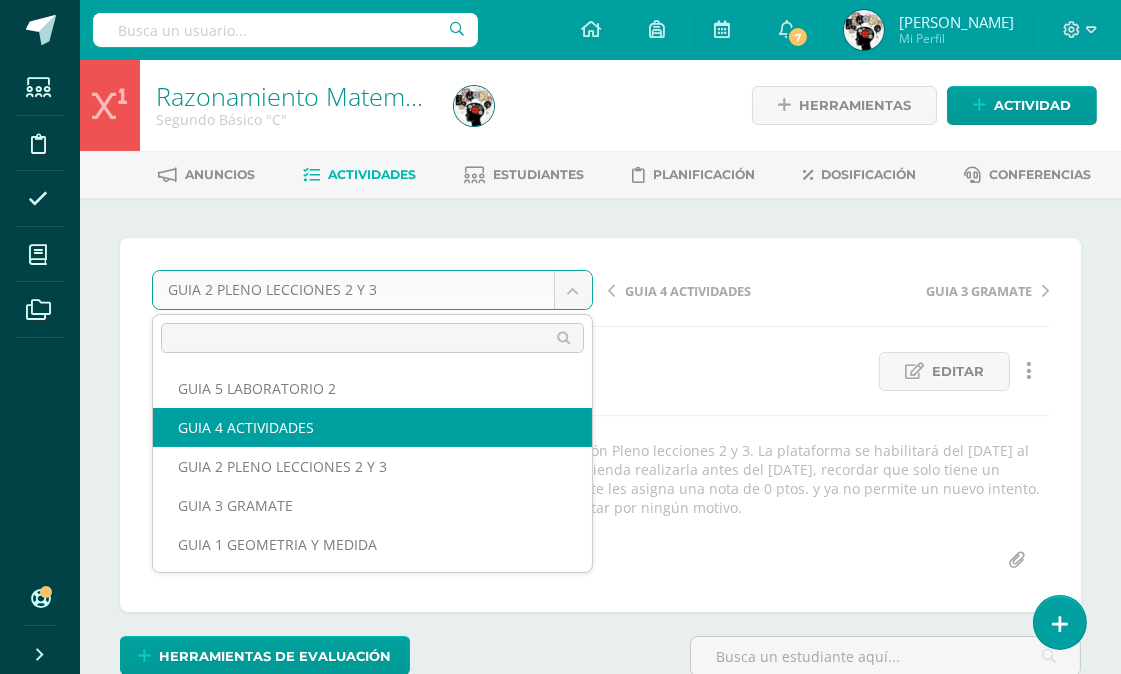
select select "/dashboard/teacher/grade-activity/177010/"
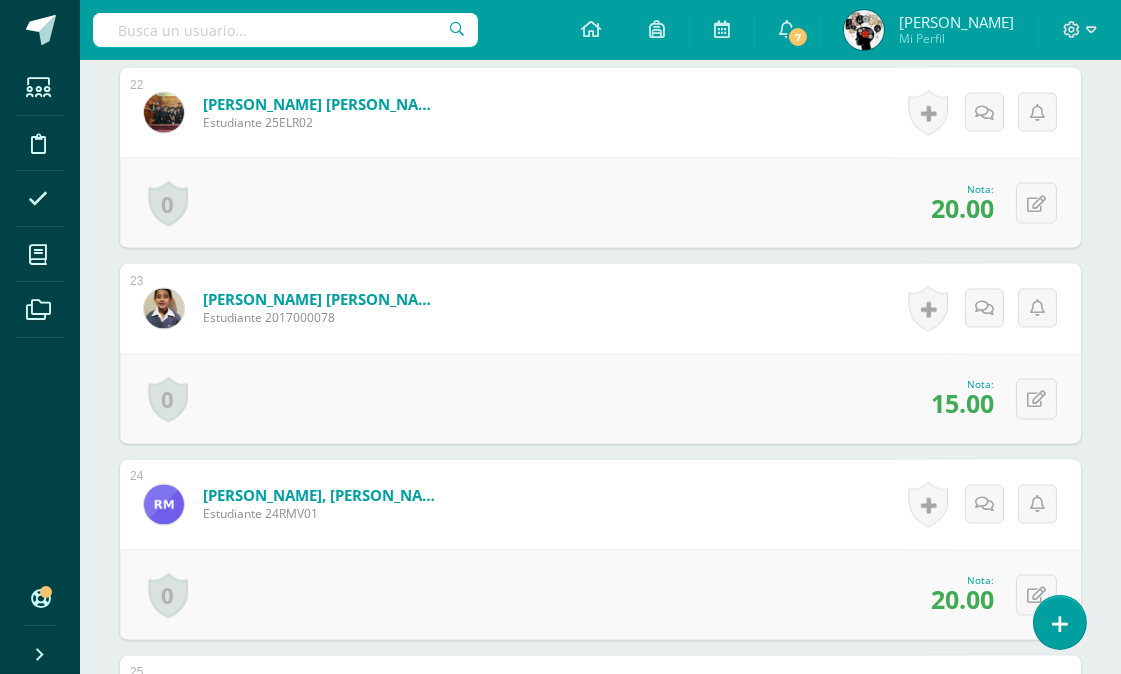
scroll to position [3841, 0]
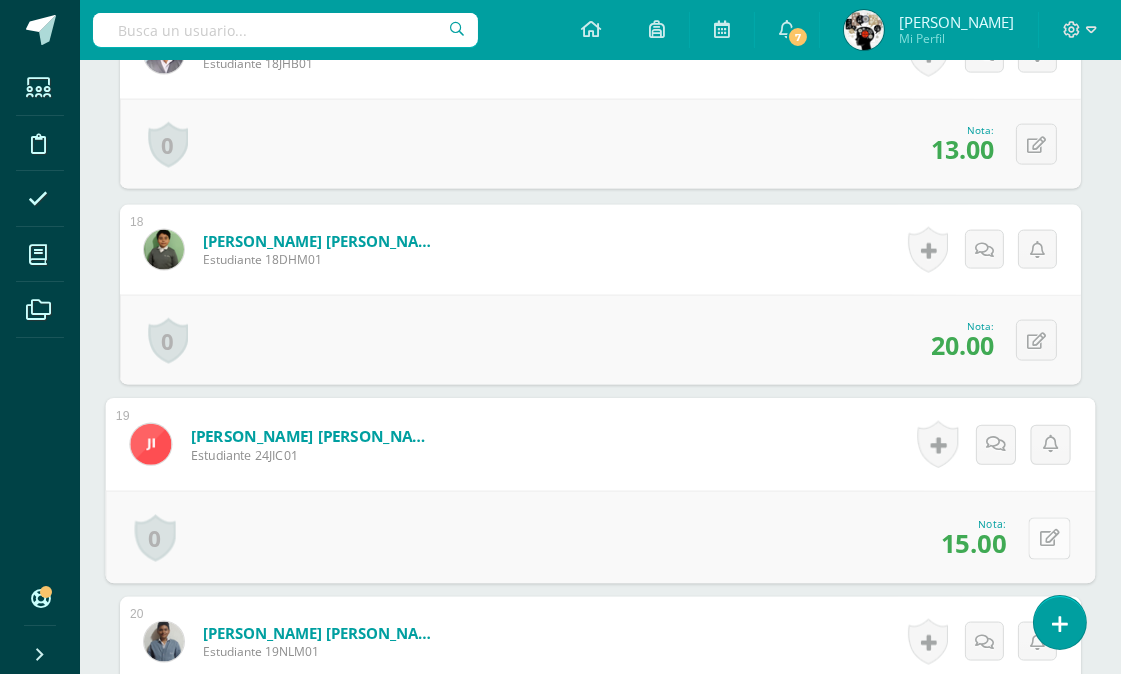
click at [1040, 531] on icon at bounding box center [1050, 538] width 20 height 17
click at [940, 544] on input "15.00" at bounding box center [912, 543] width 80 height 40
type input "1"
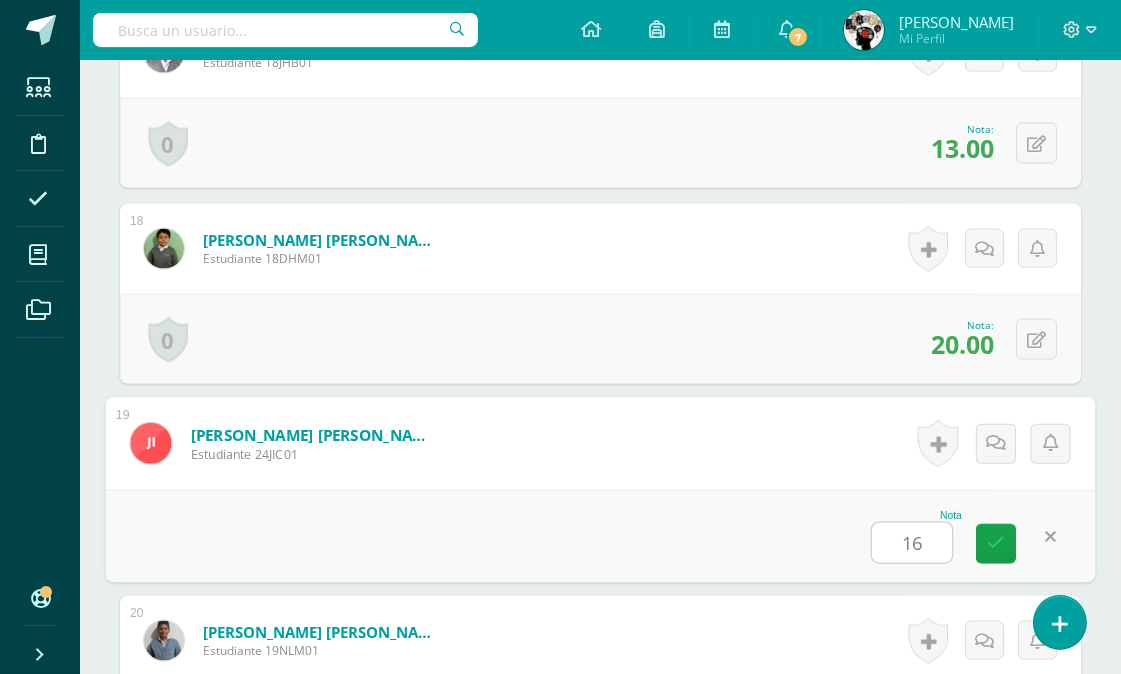
type input "16"
click at [645, 542] on div "Nota 16" at bounding box center [601, 536] width 990 height 93
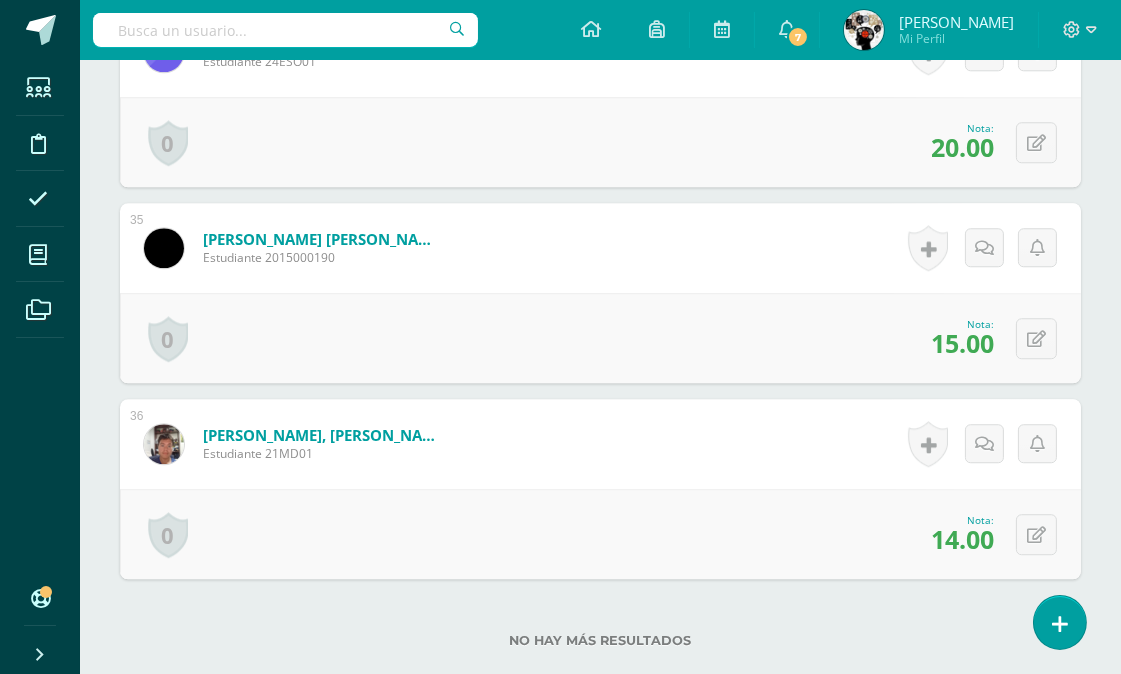
scroll to position [7063, 0]
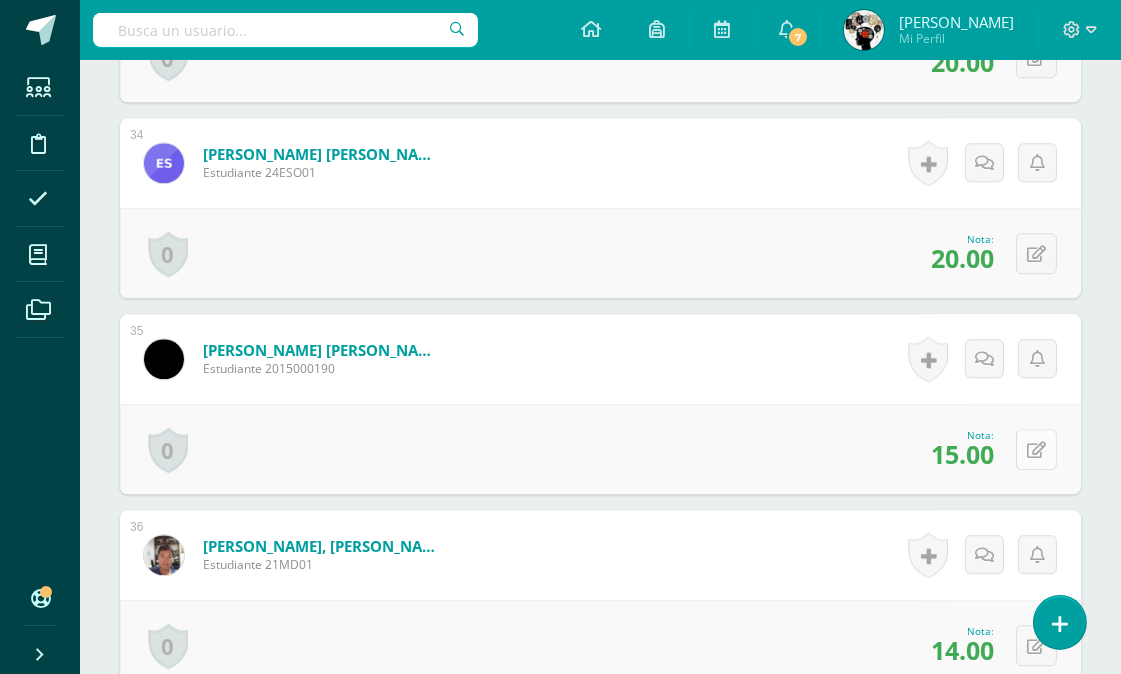
click at [1042, 444] on icon at bounding box center [1036, 450] width 19 height 17
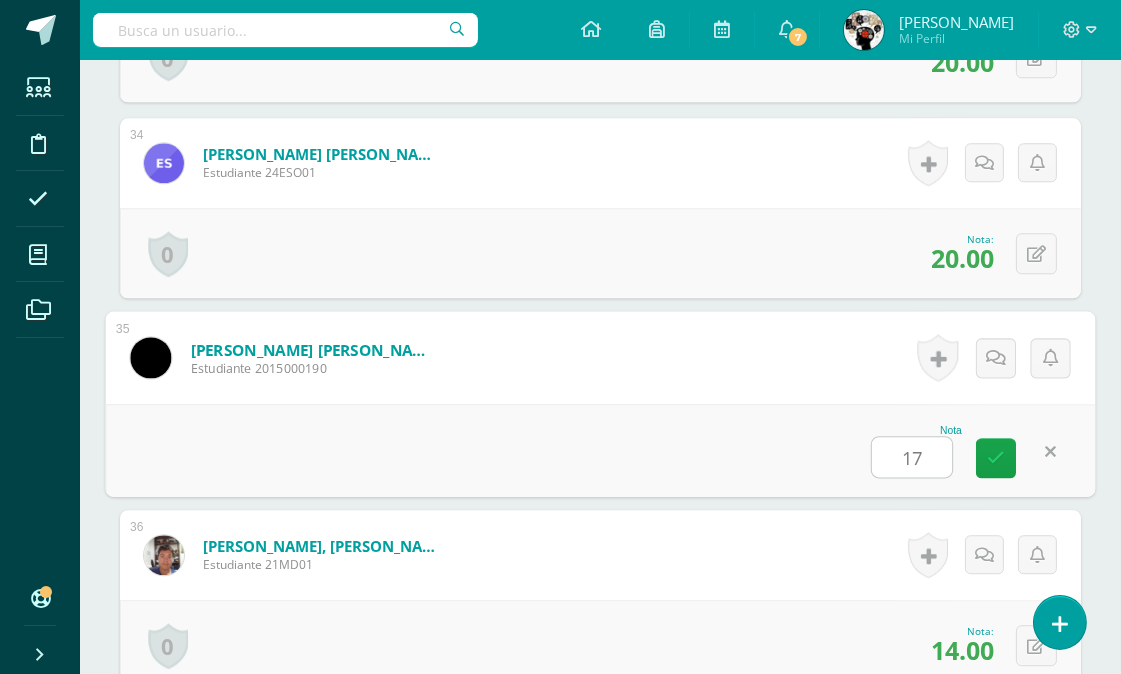
click at [754, 420] on div "Nota 17" at bounding box center [601, 450] width 990 height 93
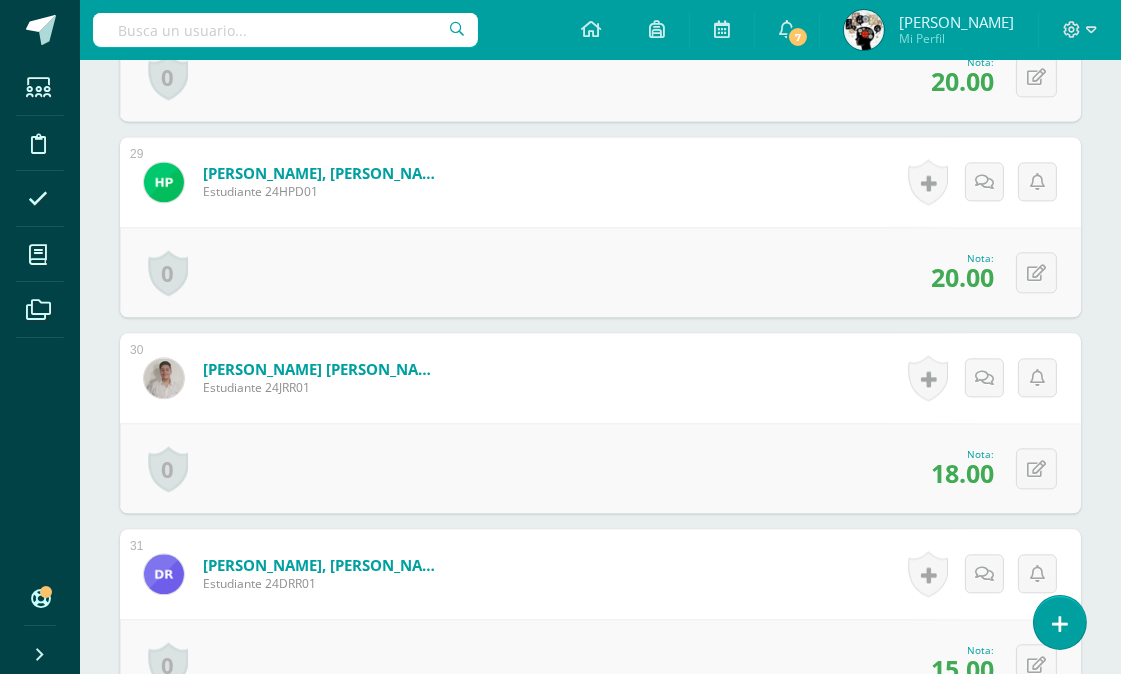
scroll to position [6952, 0]
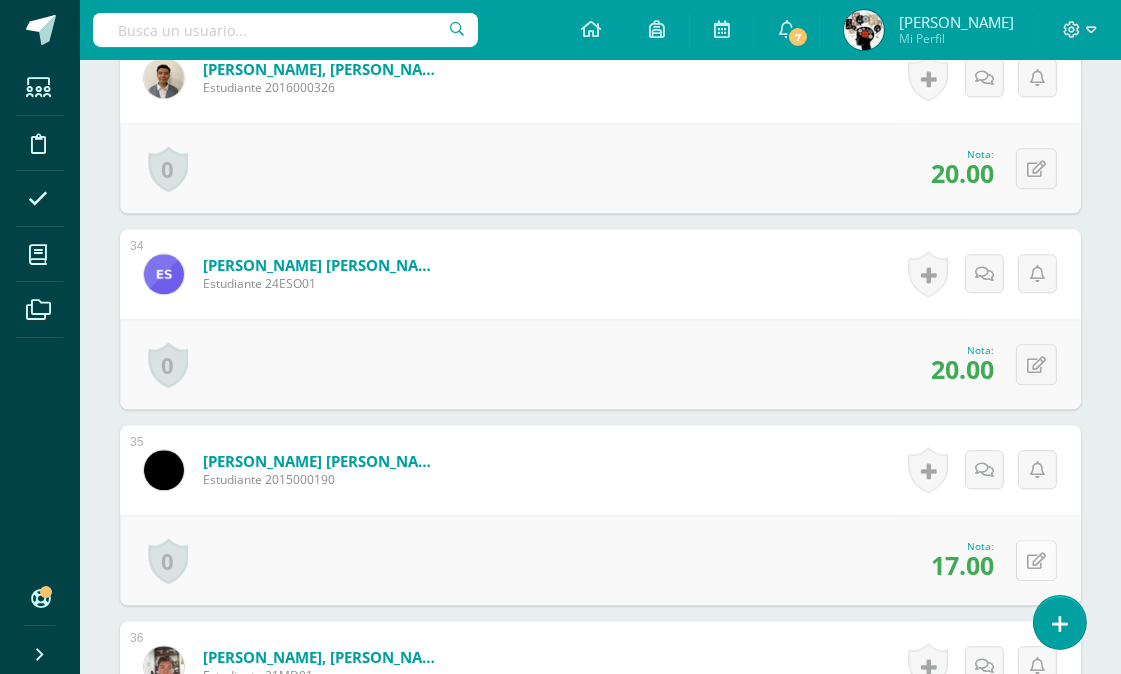
click at [1040, 548] on button at bounding box center [1036, 560] width 41 height 41
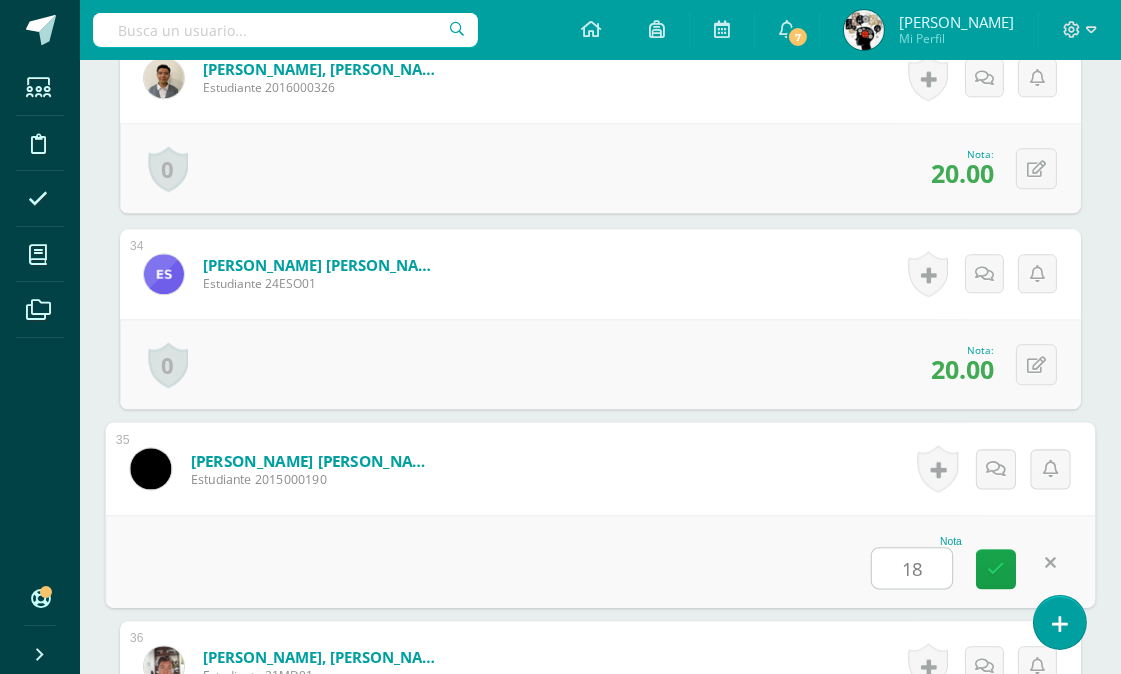
type input "18"
click at [706, 511] on form "Tobar Minera, José Emilio Estudiante 2015000190 Nota 18 0 Logros Logros obtenid…" at bounding box center [601, 468] width 990 height 93
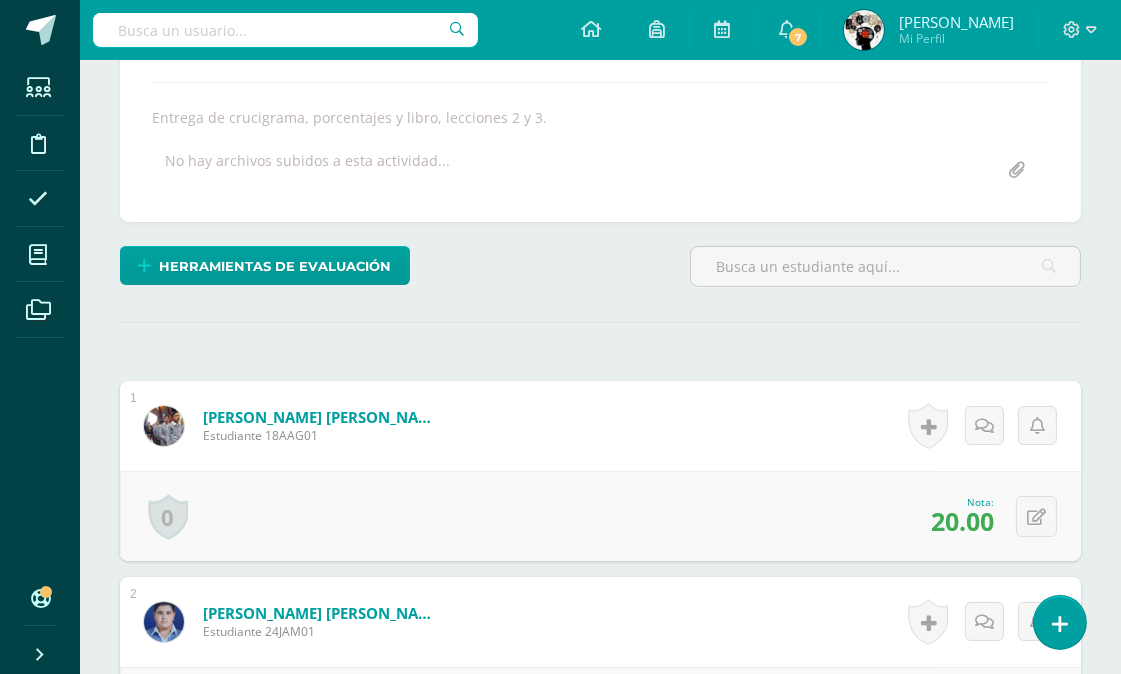
scroll to position [0, 0]
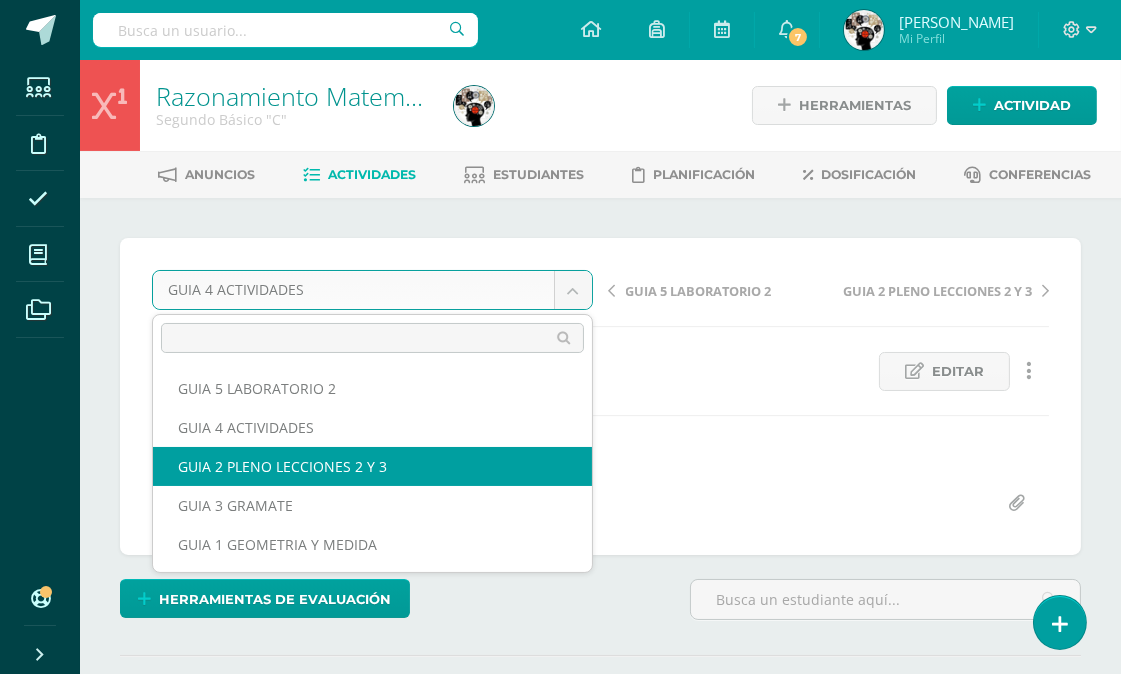
drag, startPoint x: 390, startPoint y: 461, endPoint x: 714, endPoint y: 453, distance: 324.1
select select "/dashboard/teacher/grade-activity/174226/"
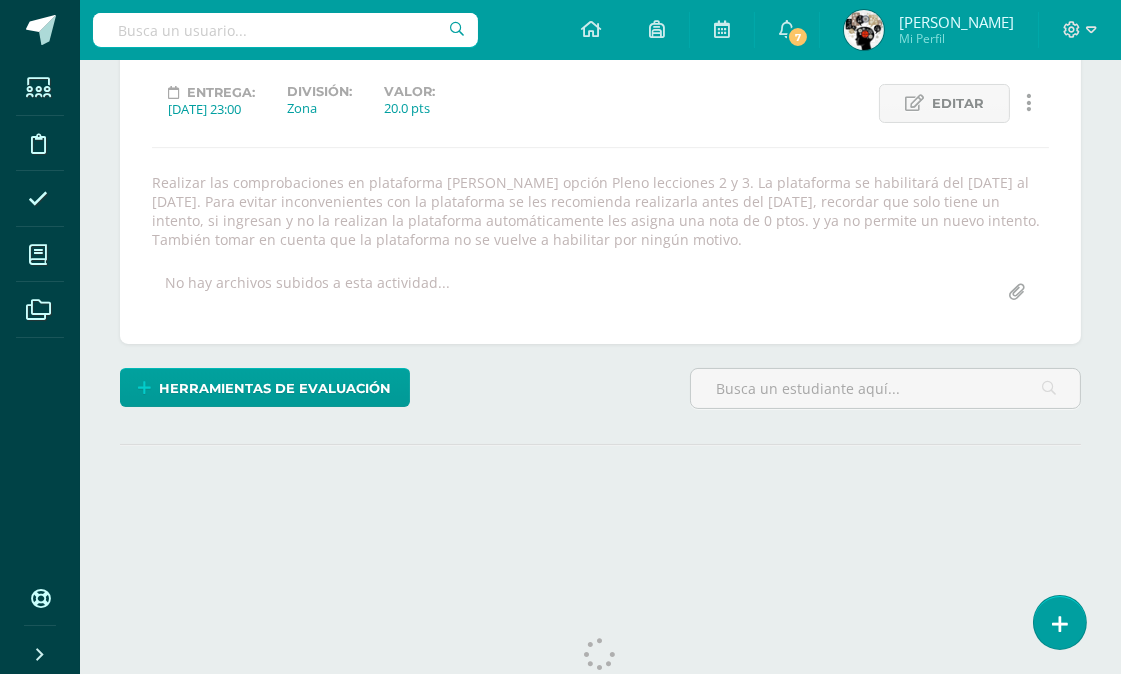
scroll to position [157, 0]
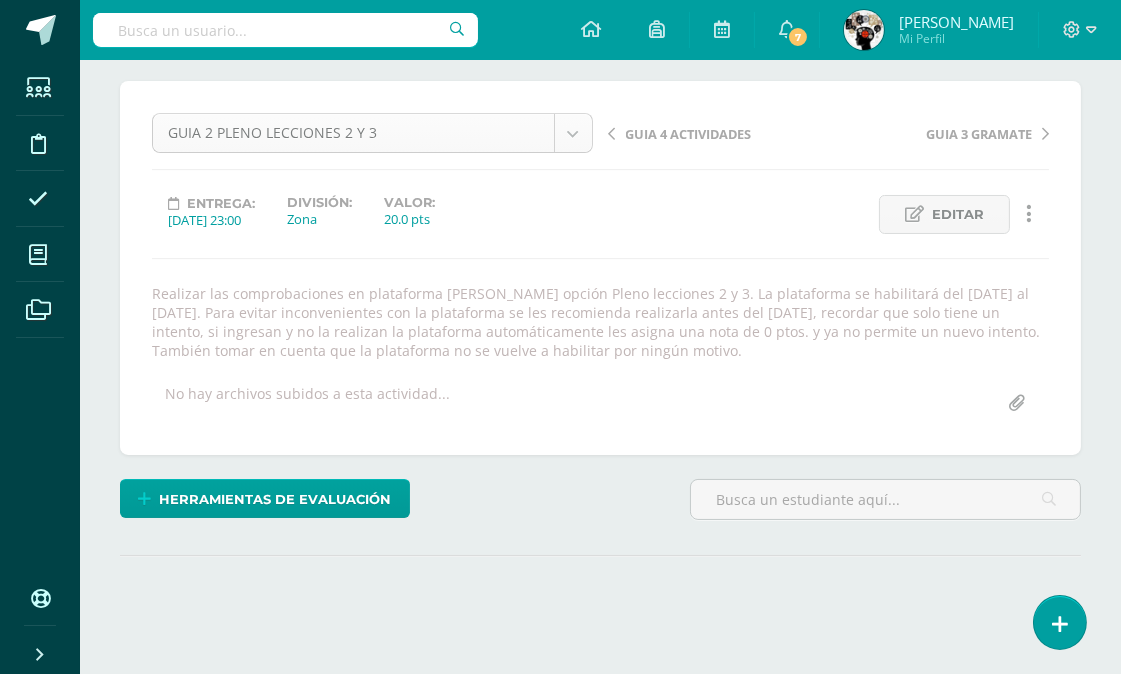
click at [574, 135] on body "Estudiantes Disciplina Asistencia Mis cursos Archivos Soporte Centro de ayuda Ú…" at bounding box center [560, 277] width 1121 height 868
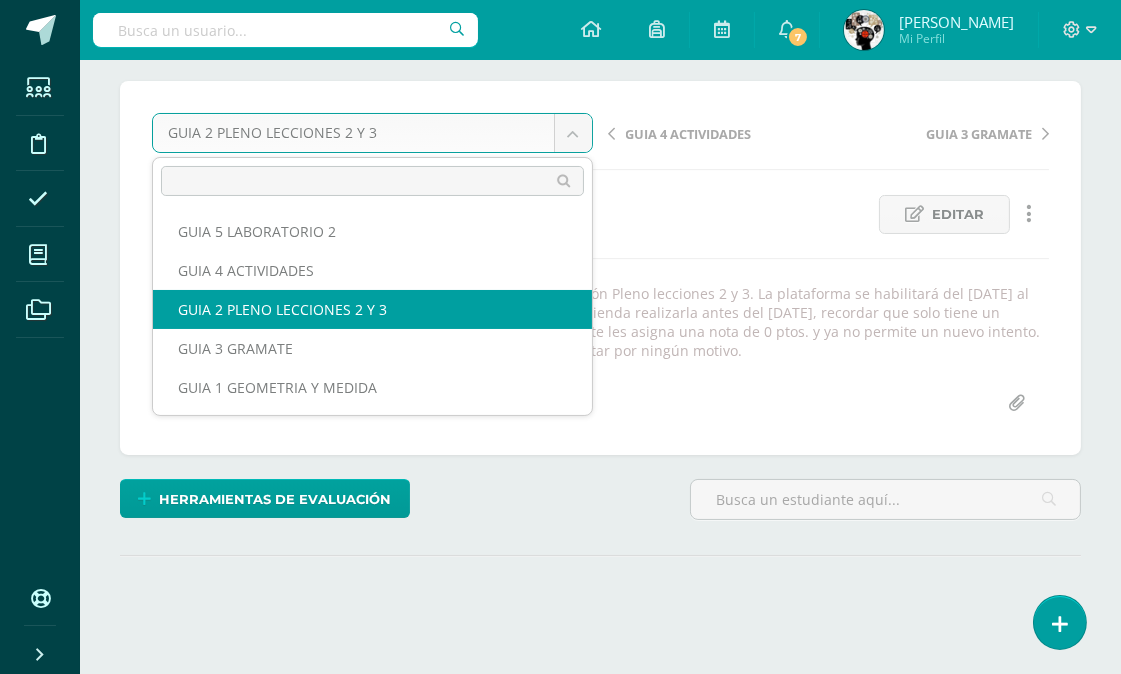
scroll to position [0, 0]
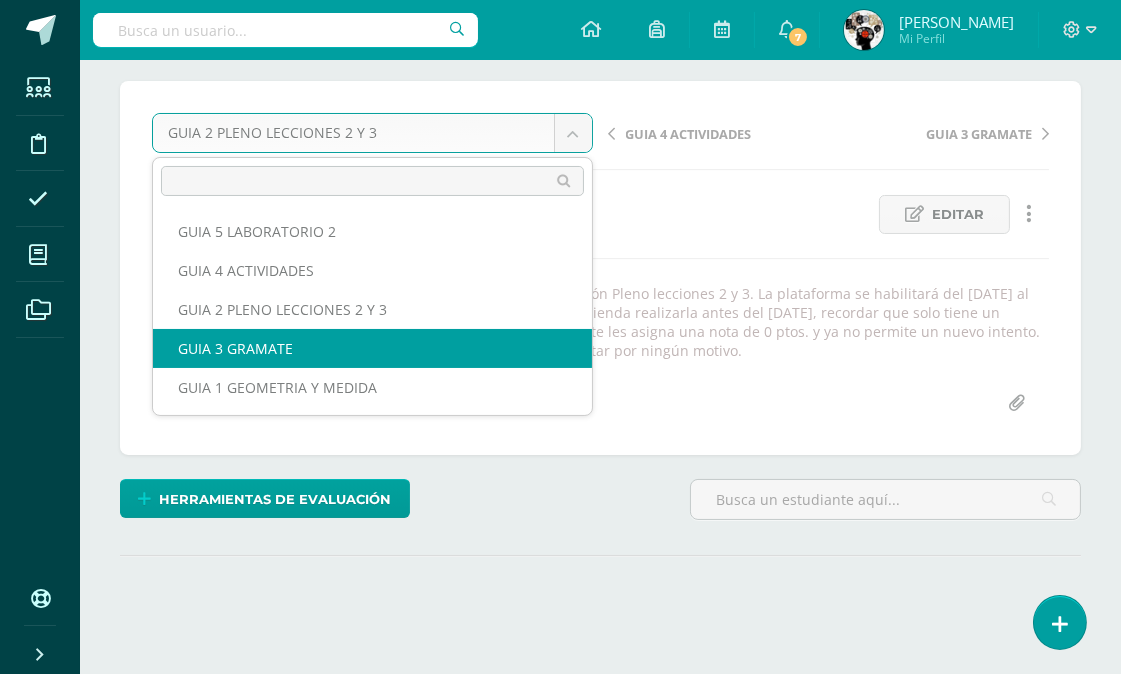
select select "/dashboard/teacher/grade-activity/175711/"
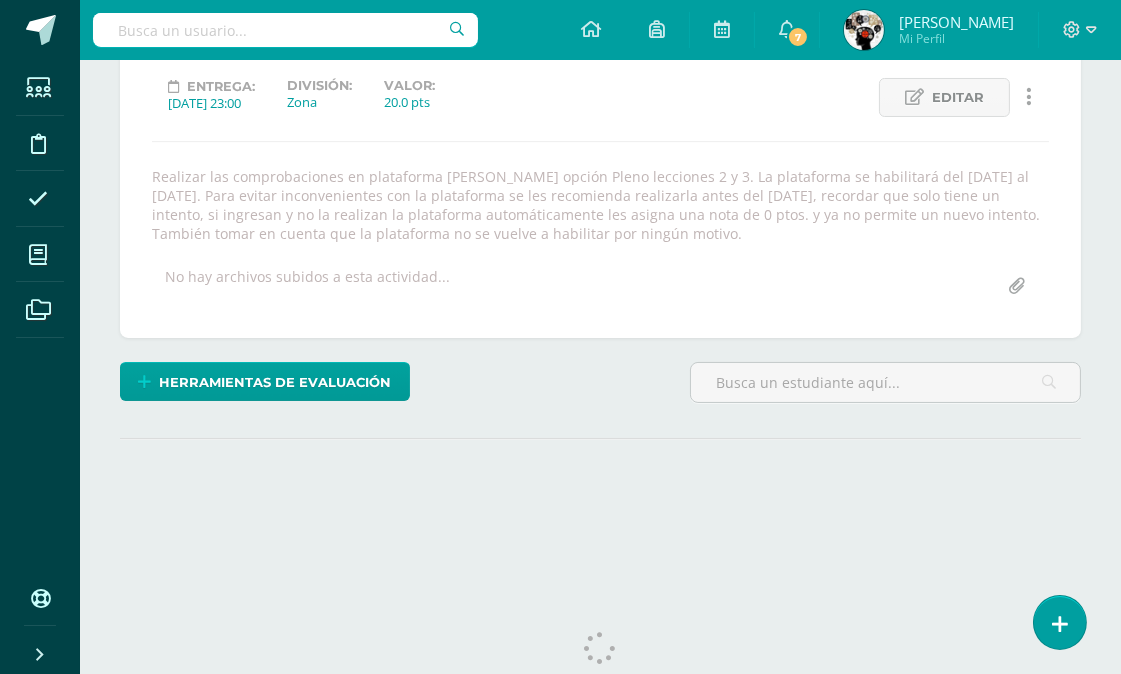
scroll to position [321, 0]
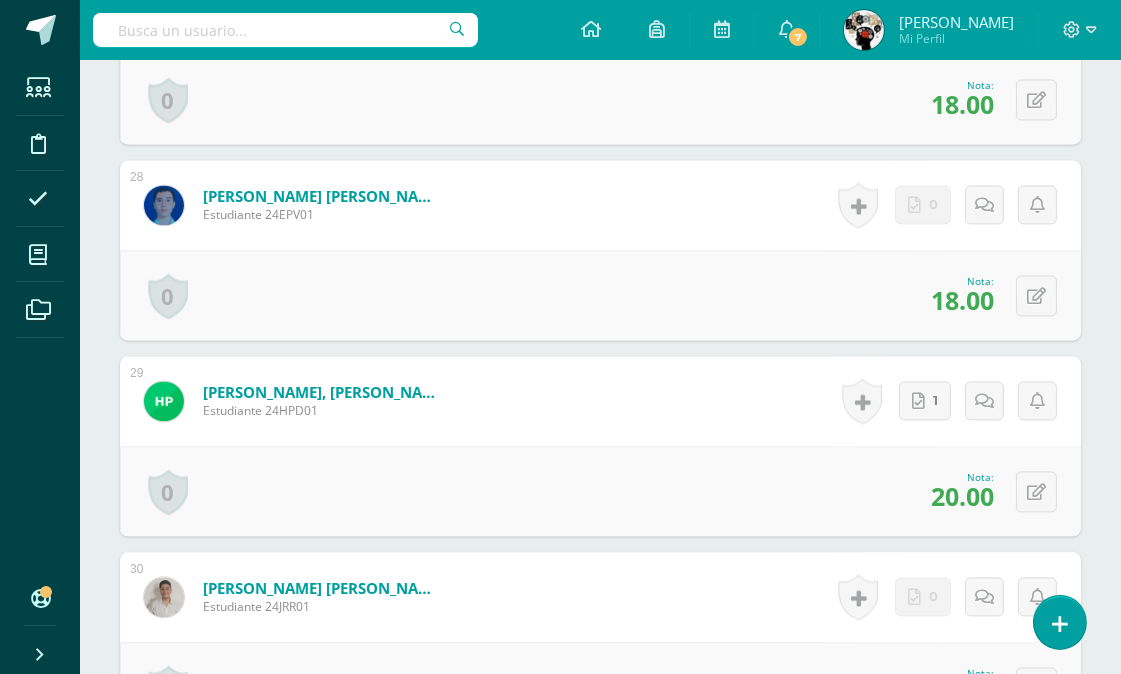
scroll to position [5934, 0]
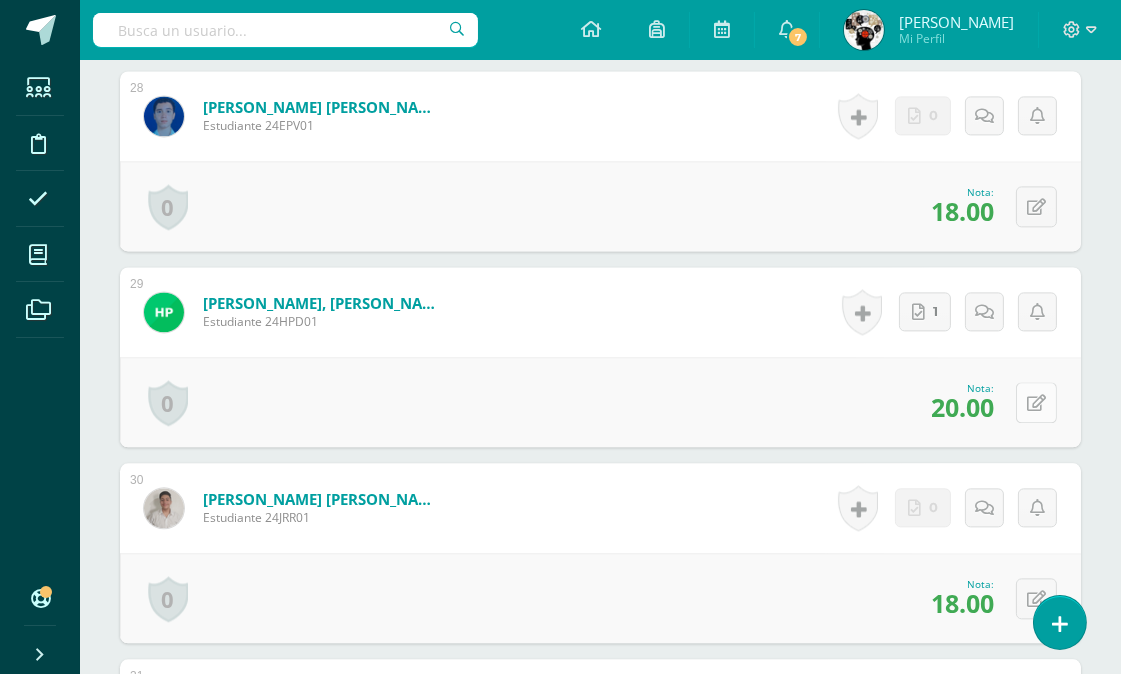
click at [1031, 395] on icon at bounding box center [1036, 403] width 19 height 17
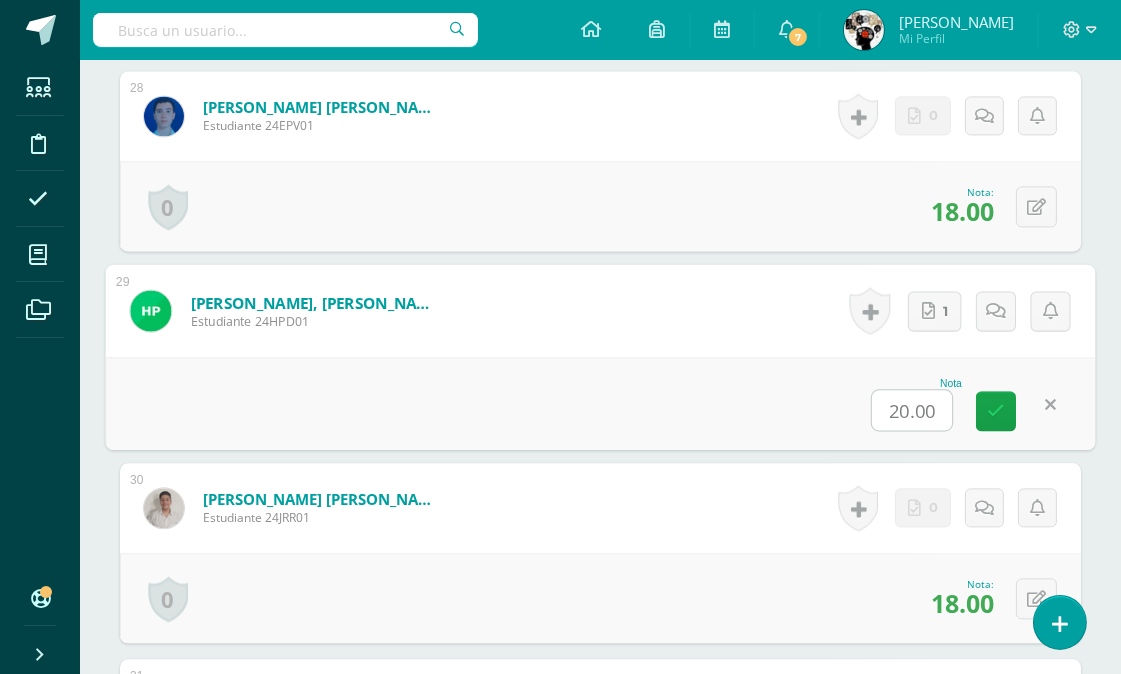
click at [748, 370] on div "Nota 20.00" at bounding box center [601, 403] width 990 height 93
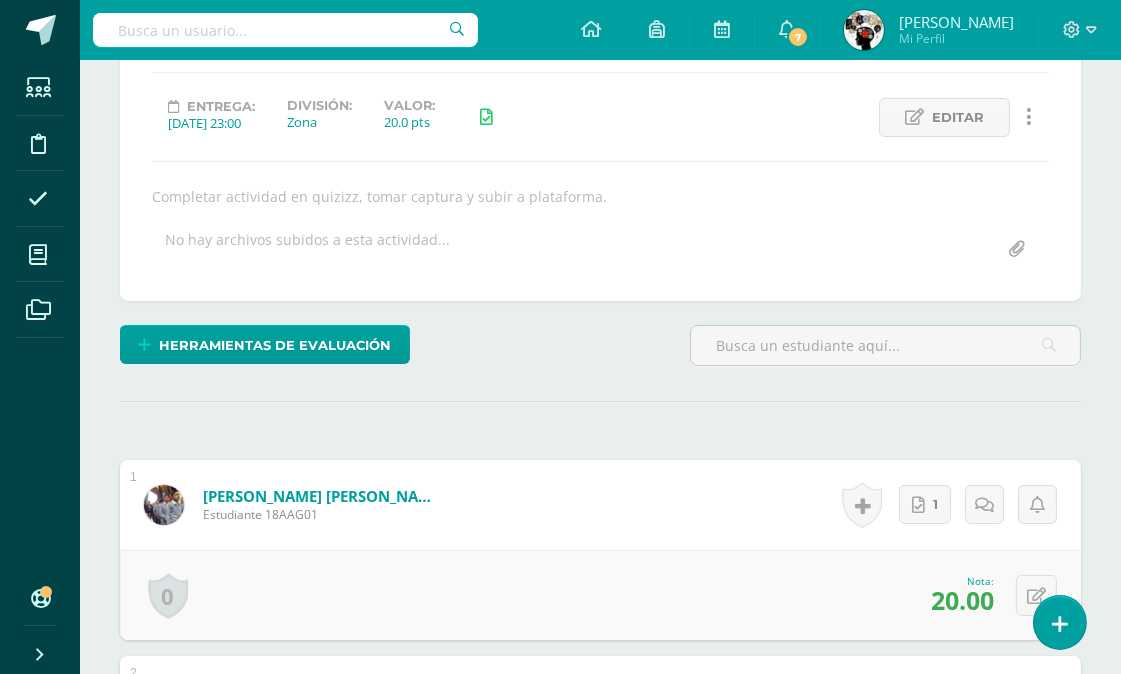
scroll to position [0, 0]
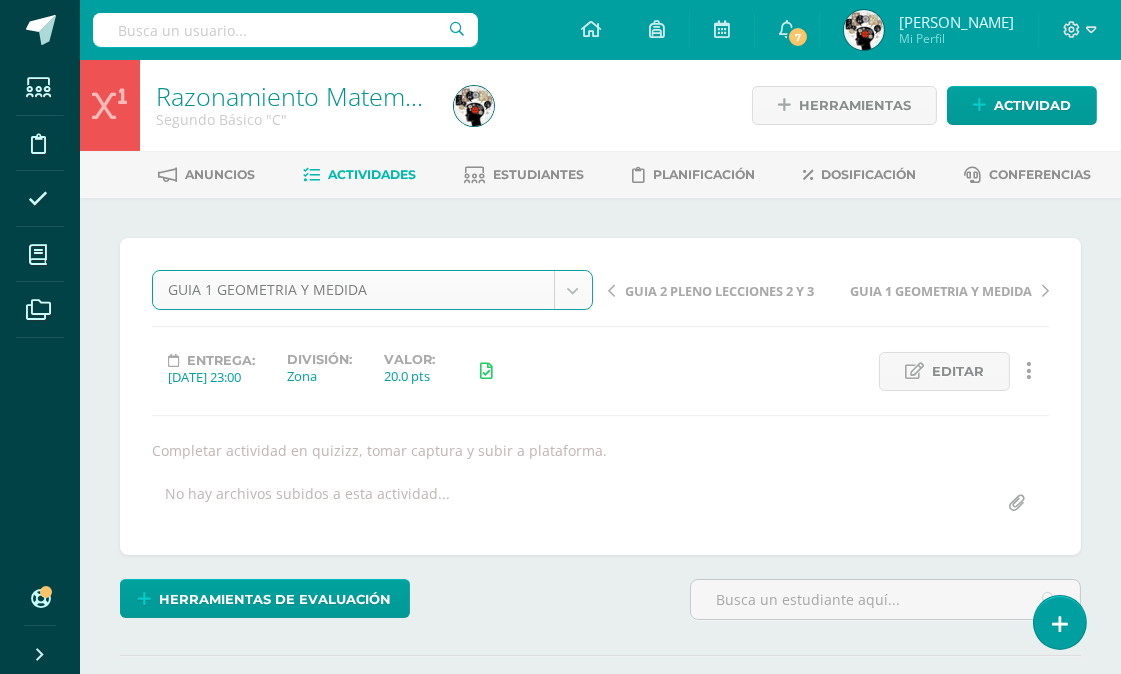
select select "/dashboard/teacher/grade-activity/174231/"
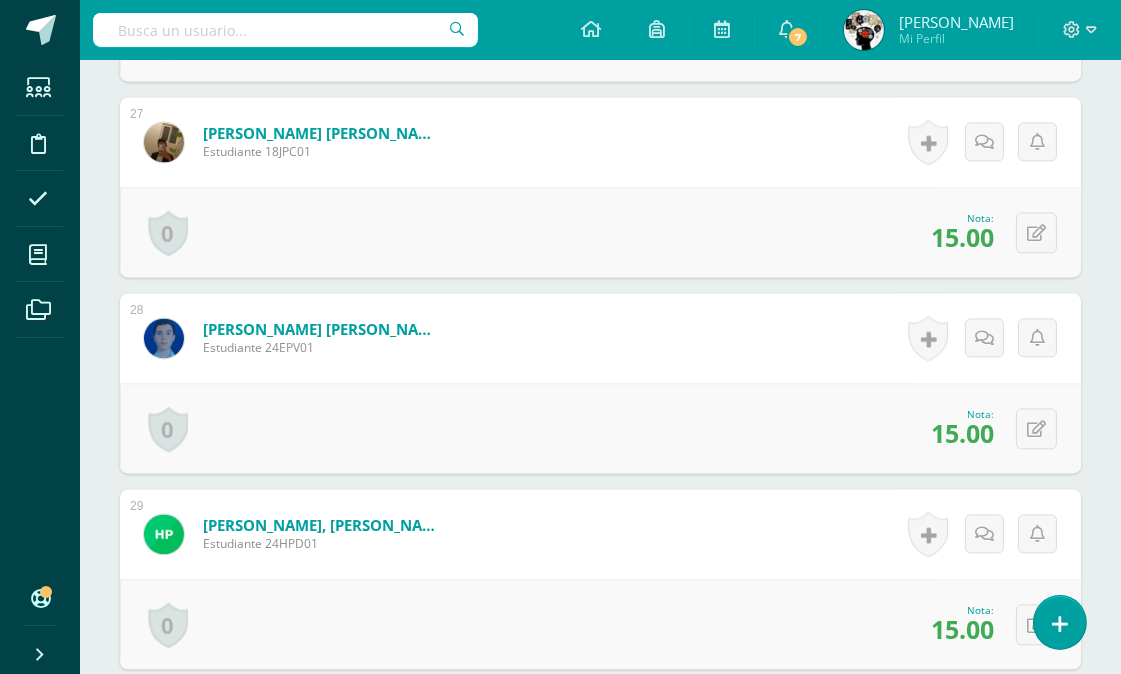
scroll to position [5900, 0]
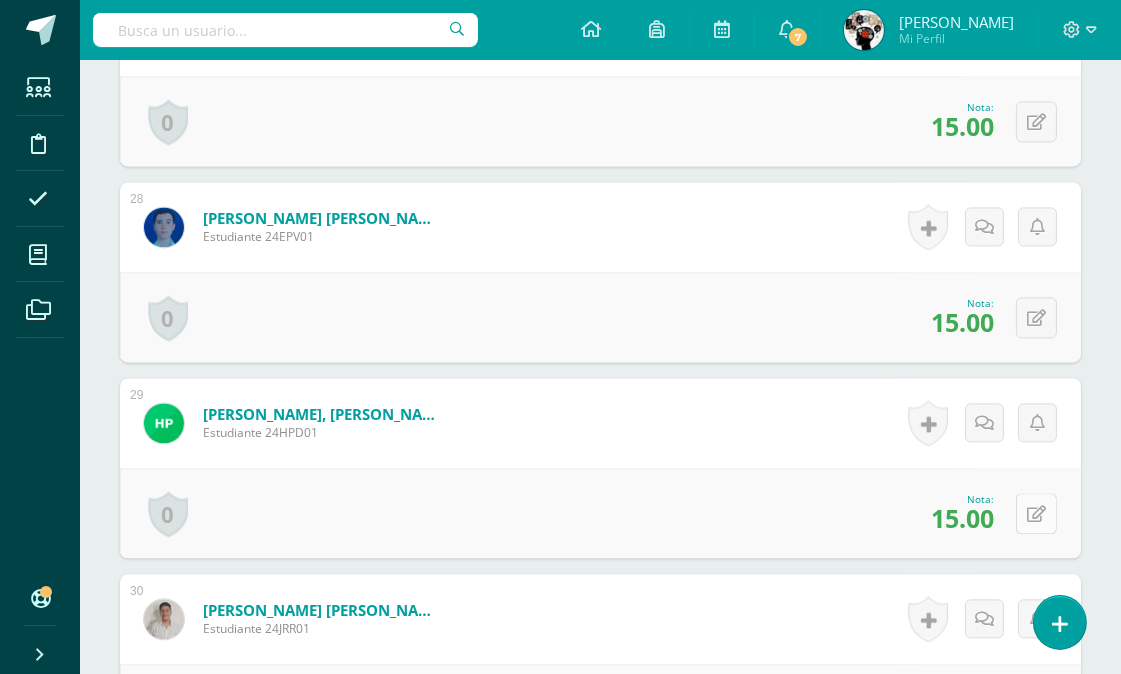
click at [1040, 511] on icon at bounding box center [1036, 514] width 19 height 17
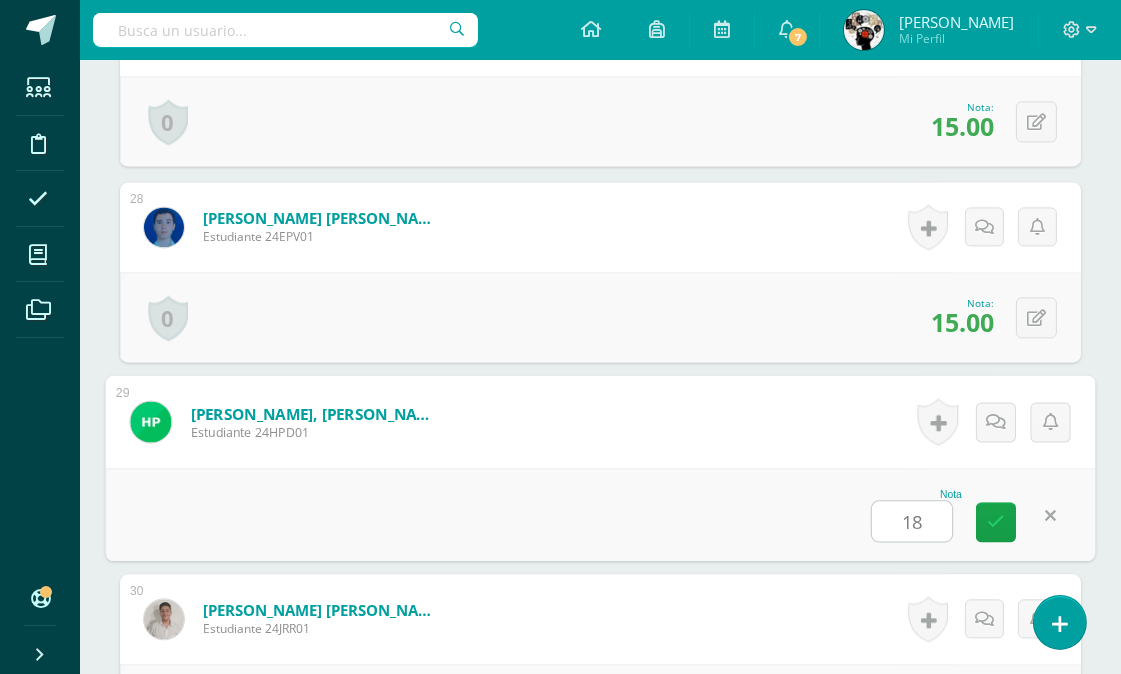
type input "18"
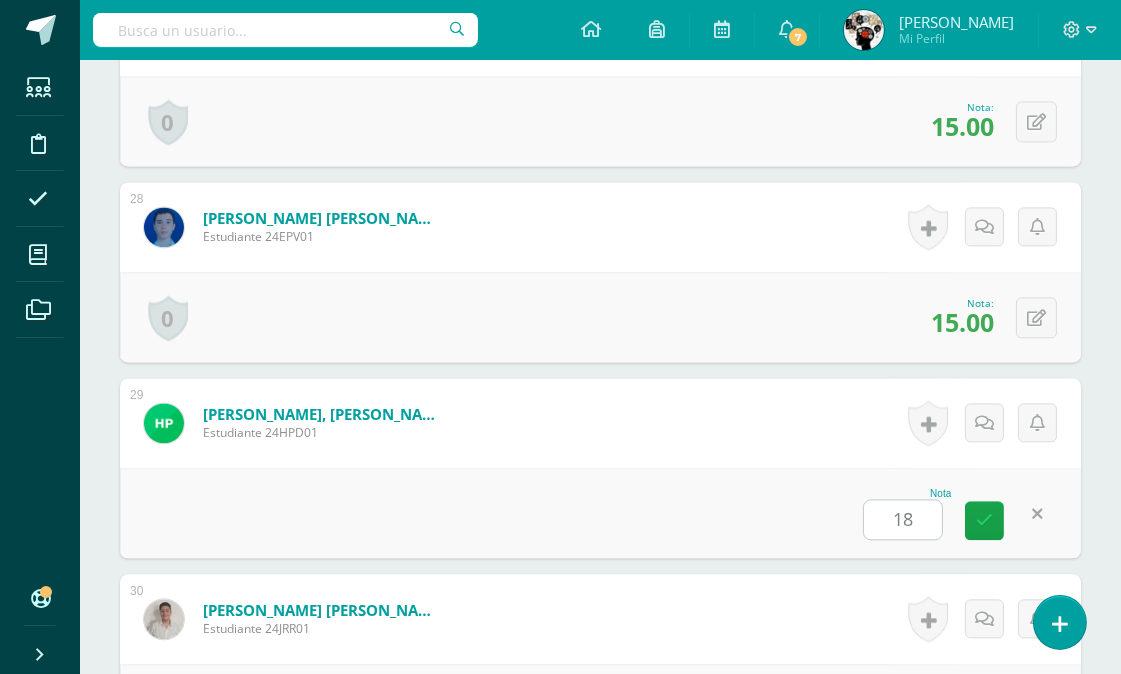
click at [783, 486] on div "Nota 18" at bounding box center [600, 513] width 961 height 90
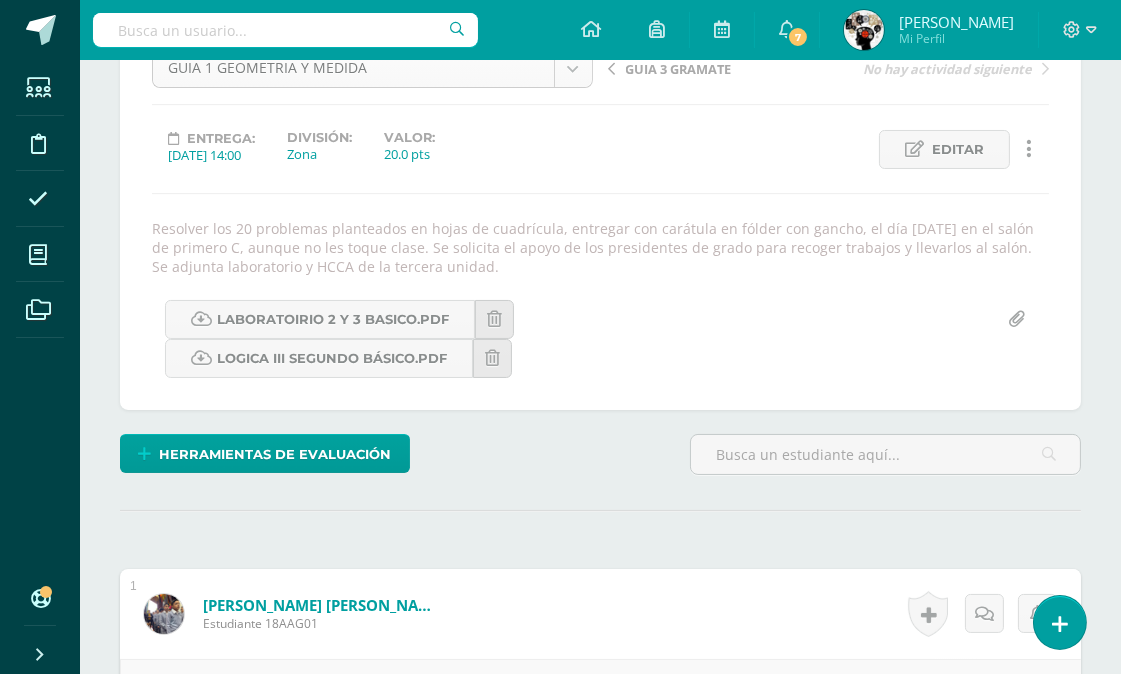
scroll to position [0, 0]
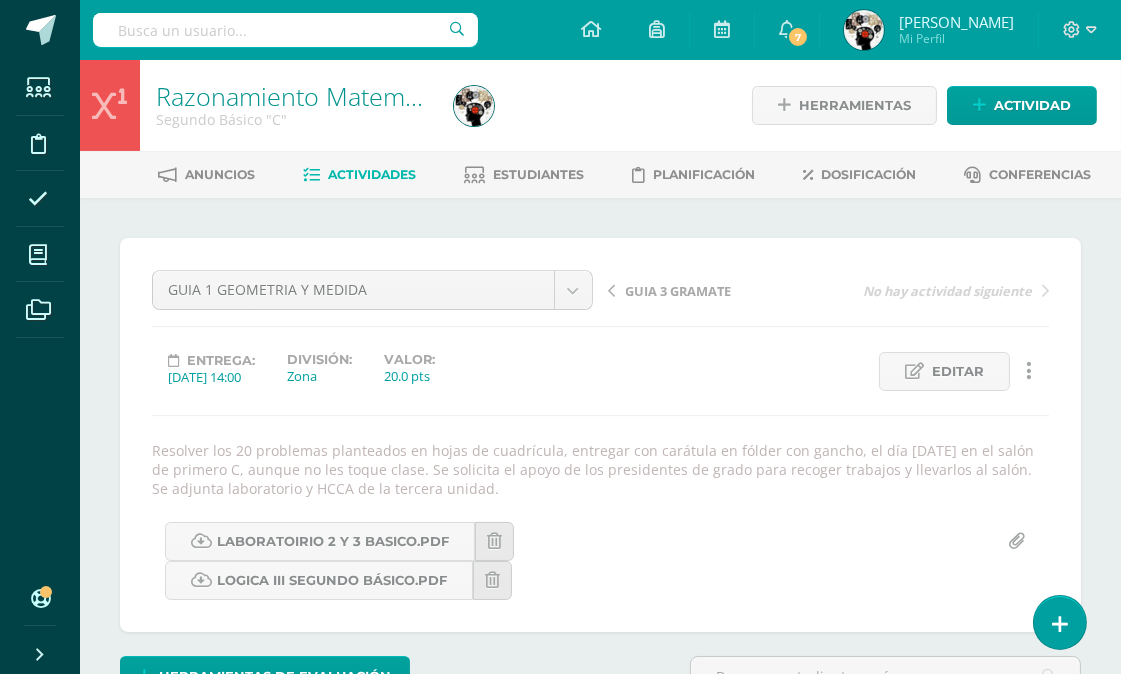
click at [351, 168] on span "Actividades" at bounding box center [372, 174] width 88 height 15
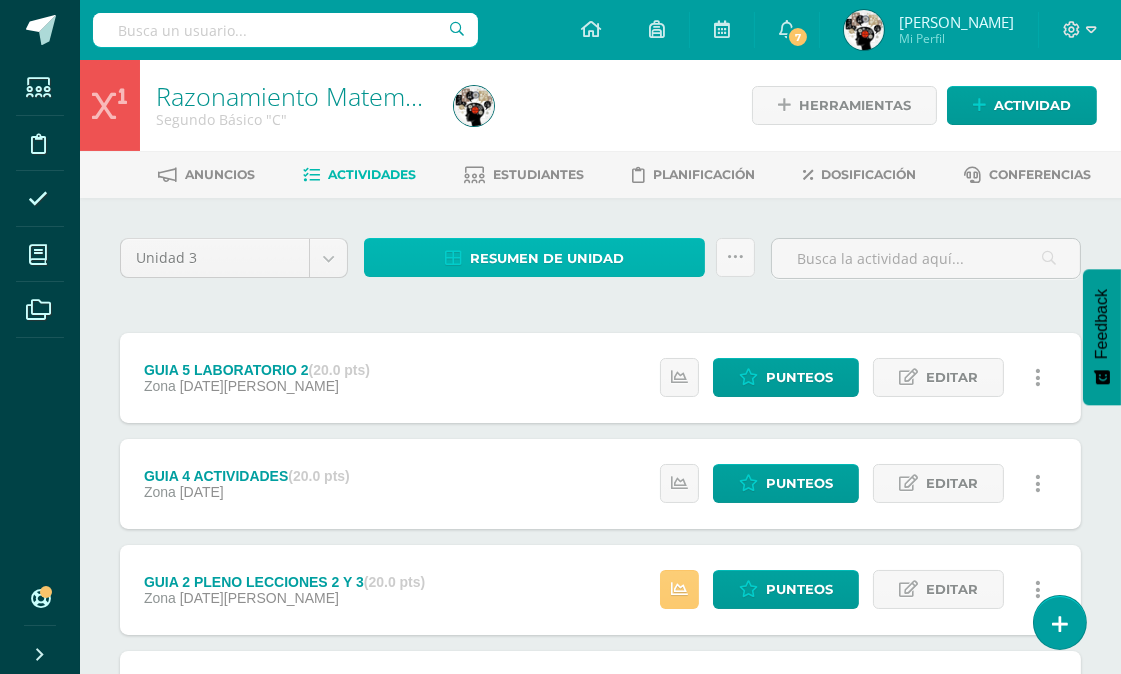
click at [607, 240] on span "Resumen de unidad" at bounding box center [547, 258] width 154 height 37
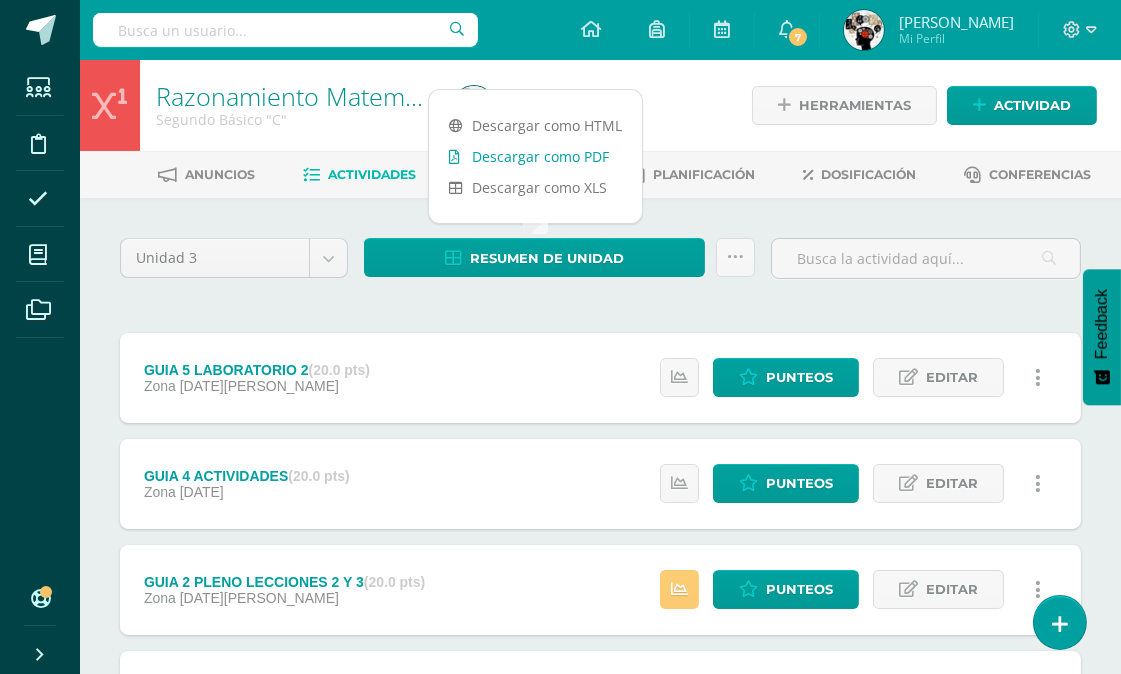
click at [574, 150] on link "Descargar como PDF" at bounding box center [535, 156] width 213 height 31
click at [36, 261] on icon at bounding box center [38, 255] width 18 height 20
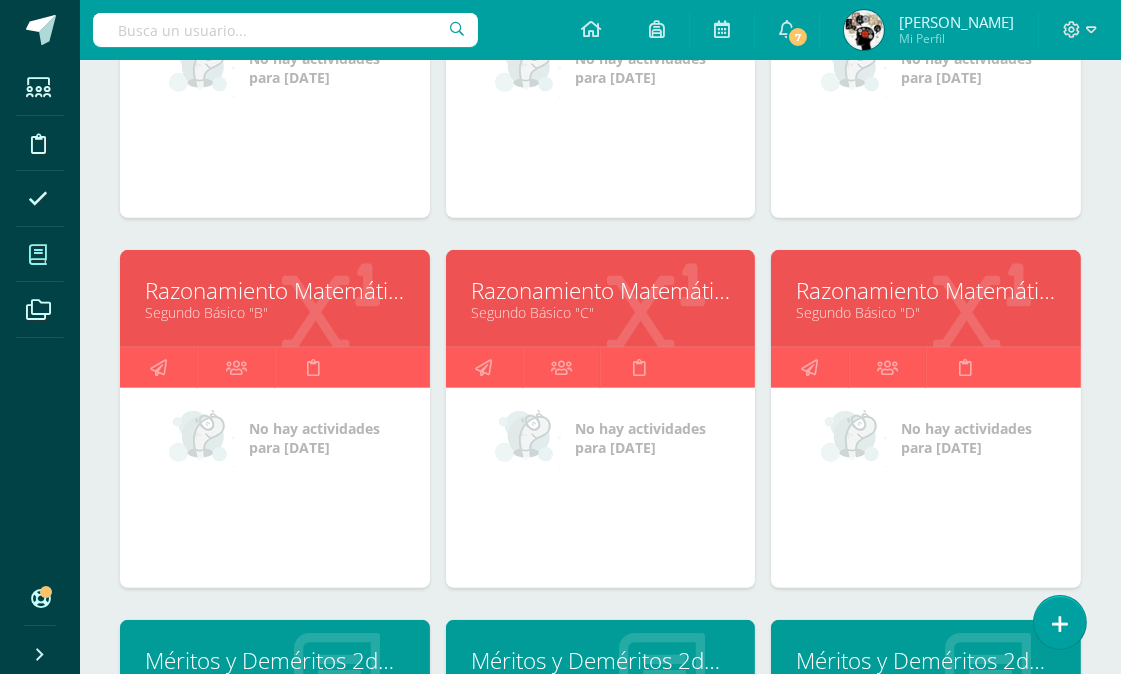
scroll to position [1491, 0]
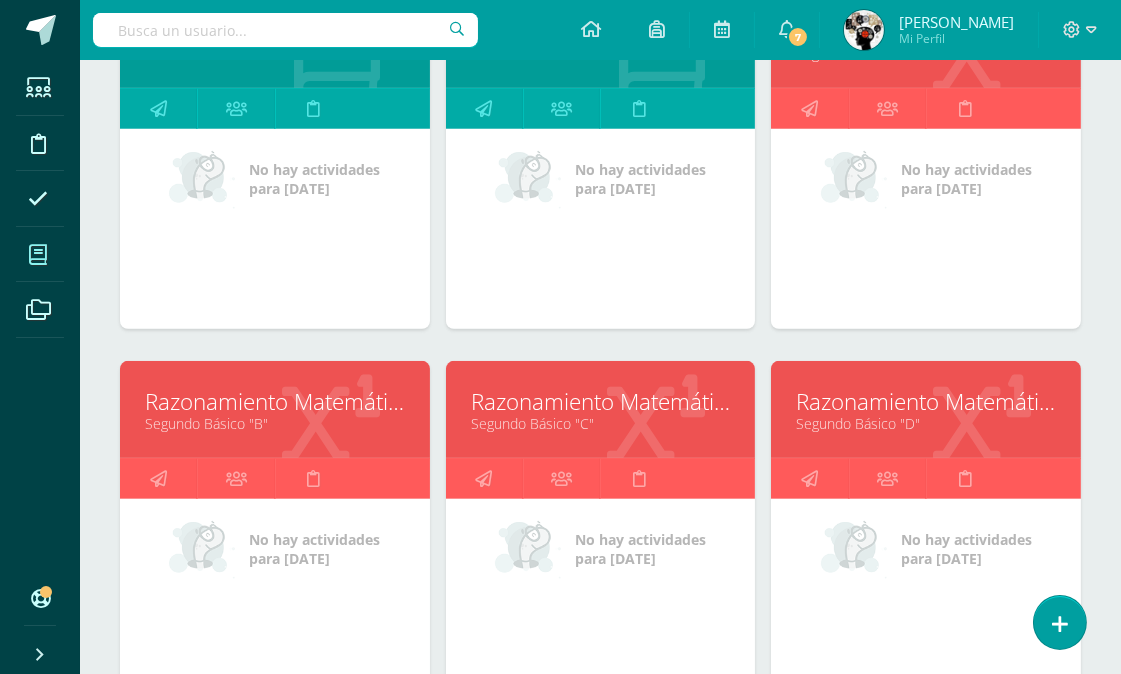
click at [887, 408] on link "Razonamiento Matemático" at bounding box center [926, 401] width 260 height 31
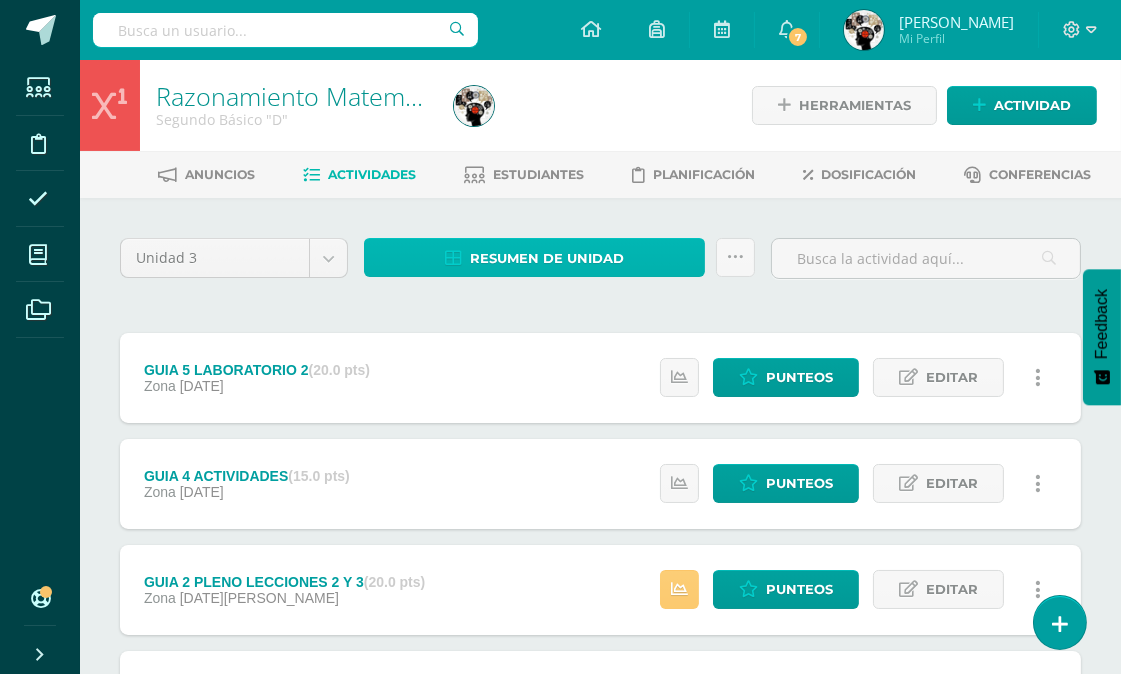
click at [545, 255] on span "Resumen de unidad" at bounding box center [547, 258] width 154 height 37
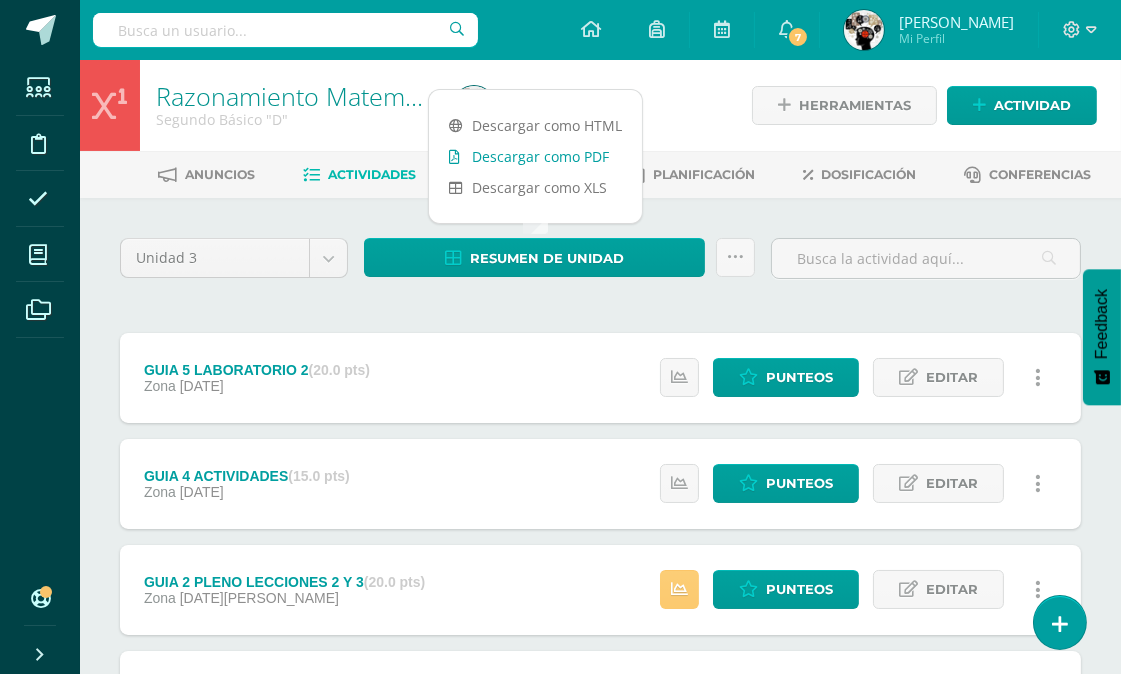
click at [566, 147] on link "Descargar como PDF" at bounding box center [535, 156] width 213 height 31
click at [810, 373] on span "Punteos" at bounding box center [799, 377] width 67 height 37
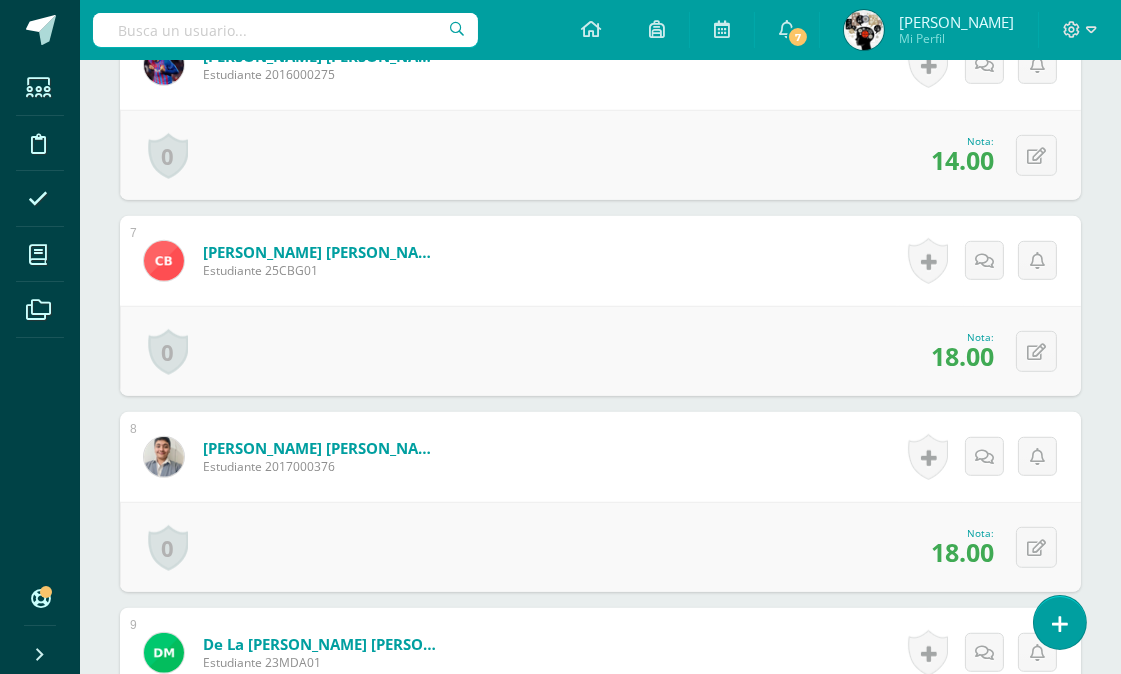
scroll to position [1598, 0]
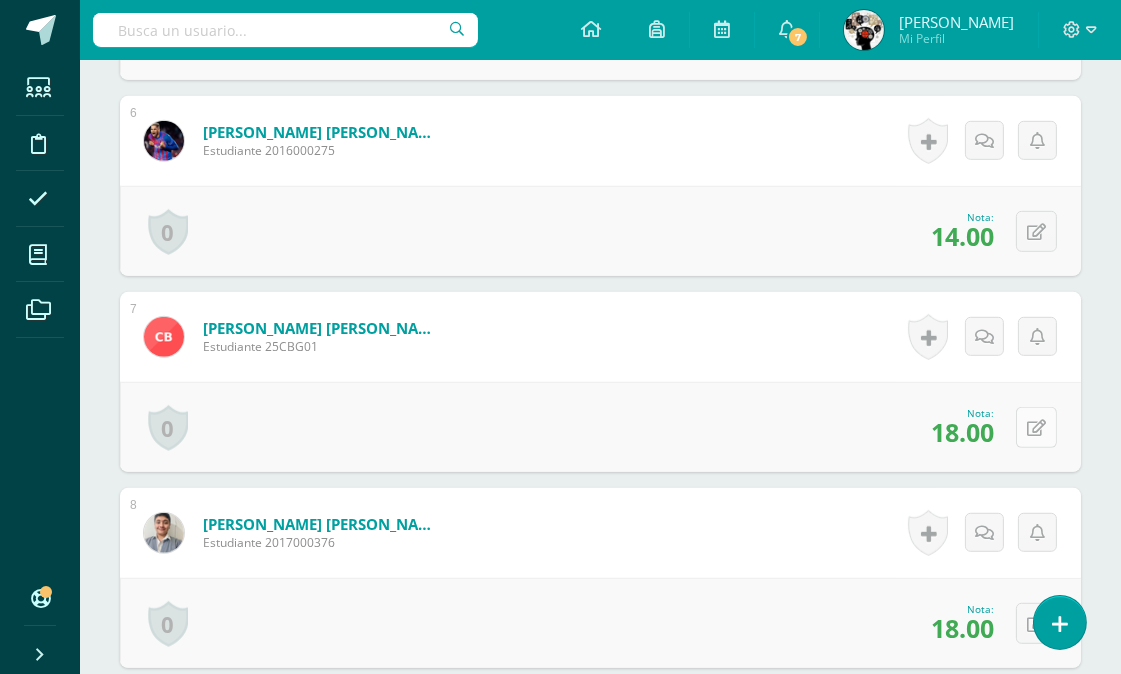
click at [1034, 424] on icon at bounding box center [1036, 428] width 19 height 17
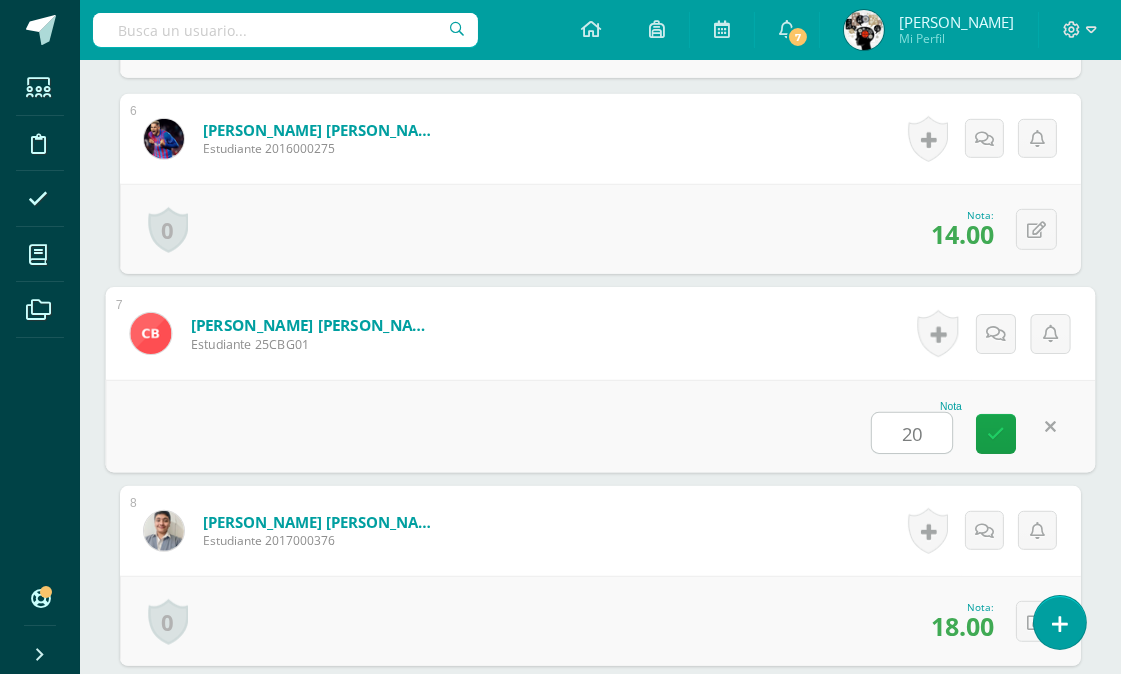
type input "20"
click at [614, 347] on form "Borrayo Gabriel, Carlos Eduardo Estudiante 25CBG01 Nota 20 0 Logros Logros obte…" at bounding box center [601, 333] width 990 height 93
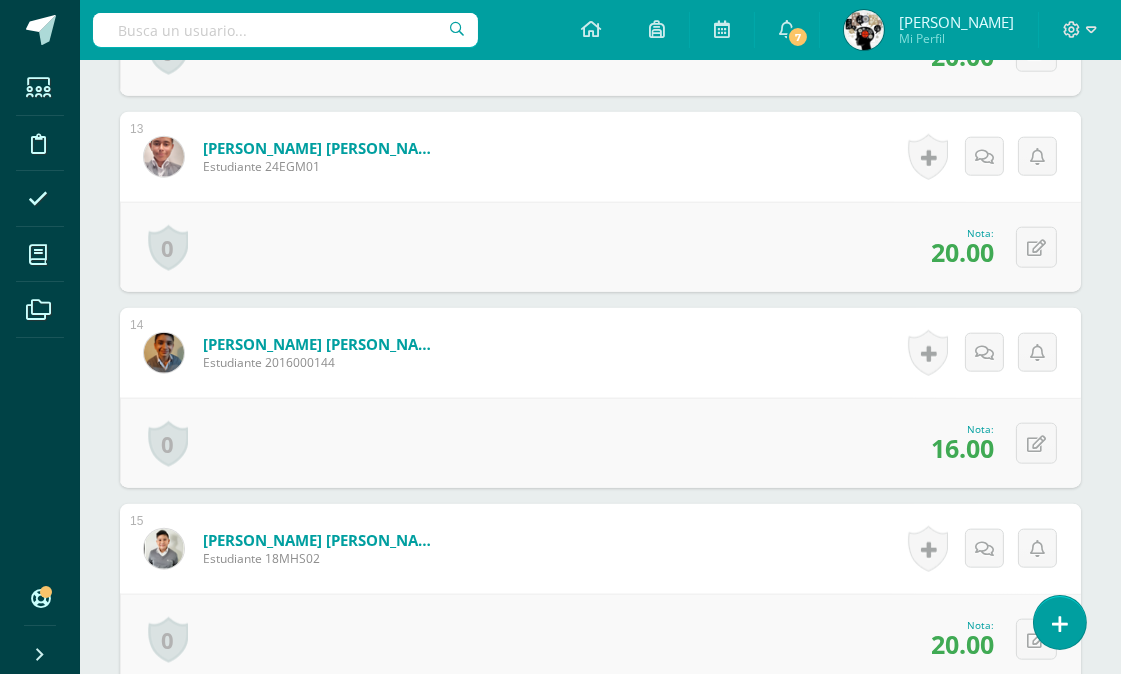
scroll to position [0, 0]
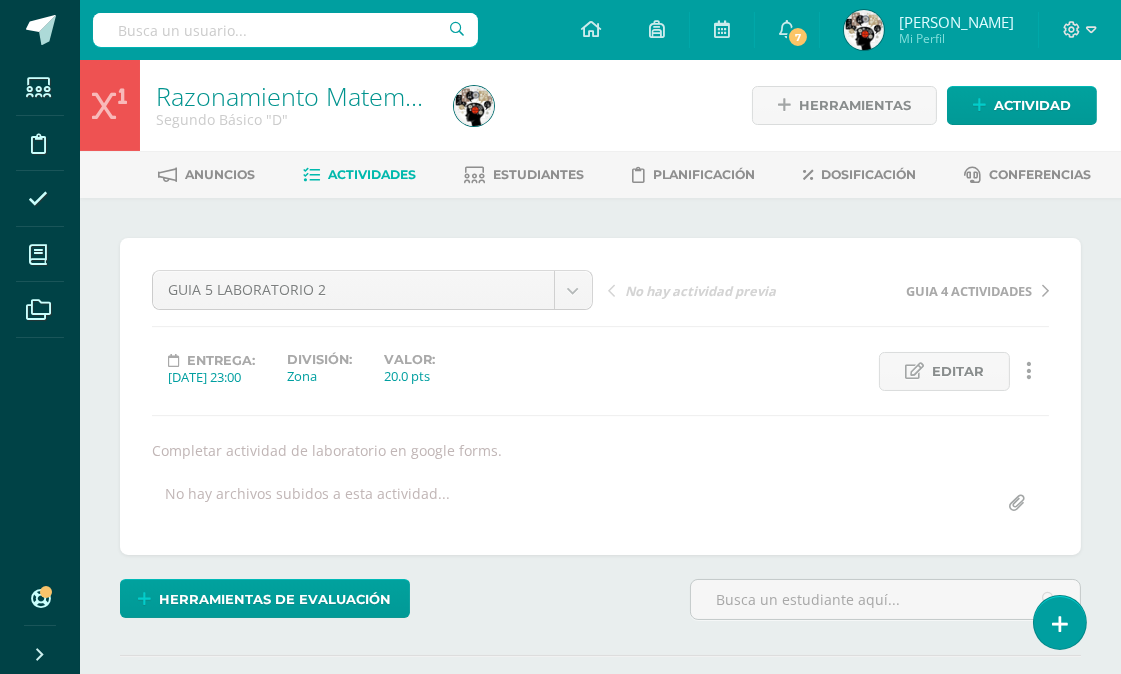
click at [366, 167] on span "Actividades" at bounding box center [372, 174] width 88 height 15
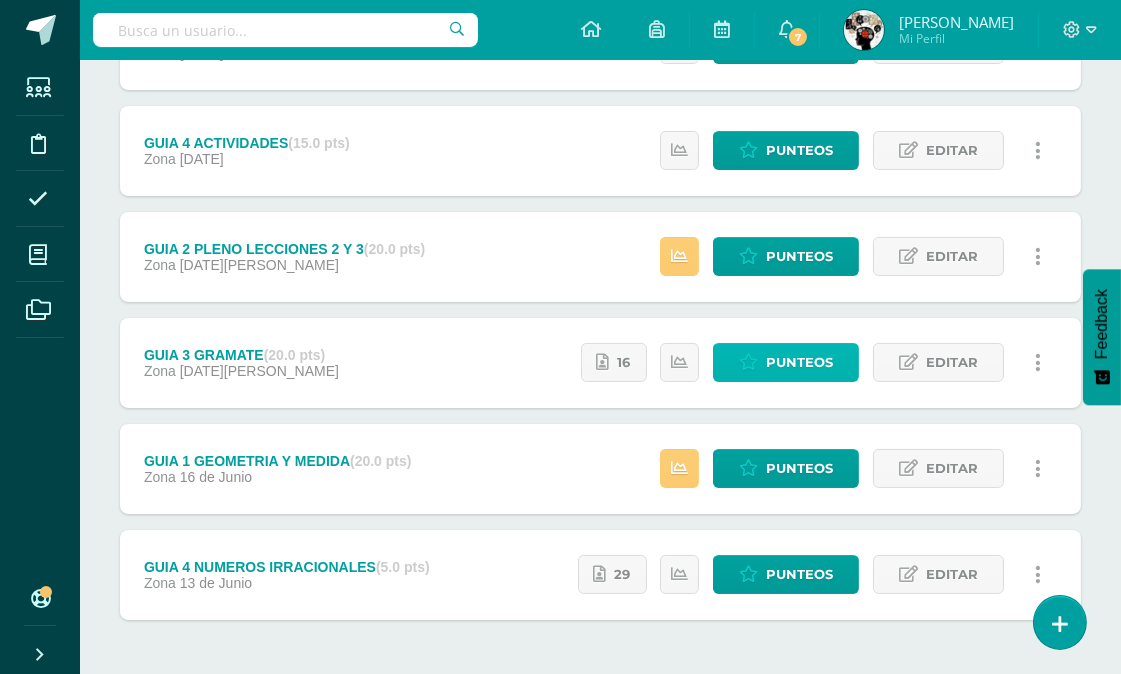
click at [813, 363] on span "Punteos" at bounding box center [799, 362] width 67 height 37
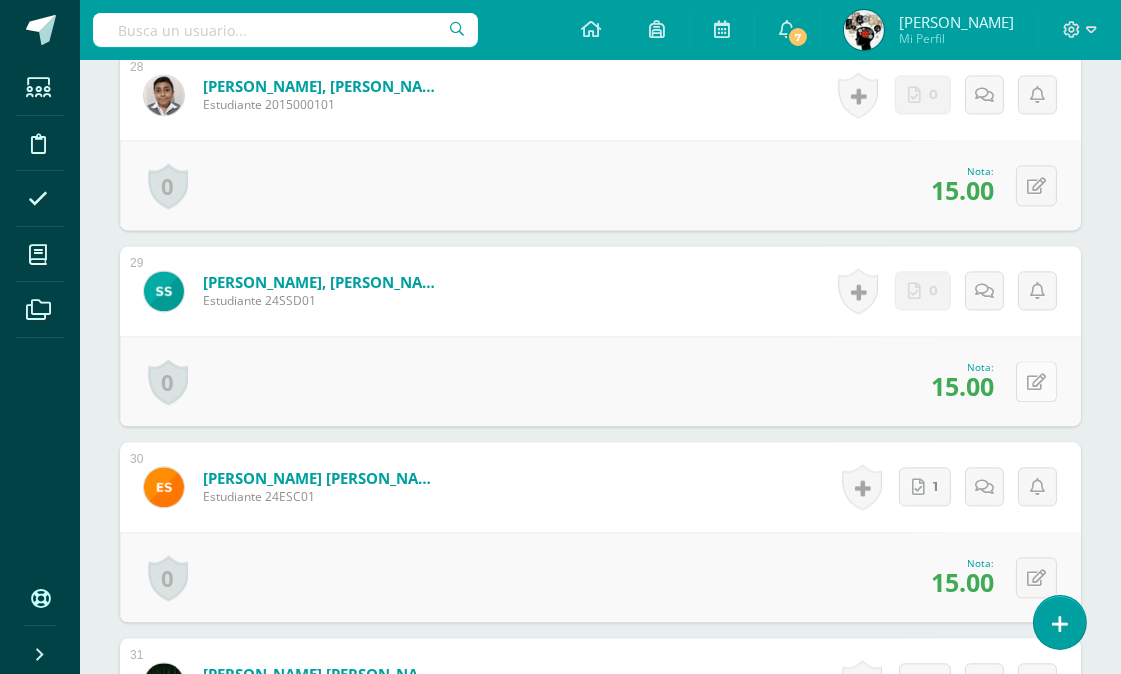
scroll to position [5956, 0]
click at [1034, 370] on button at bounding box center [1036, 380] width 41 height 41
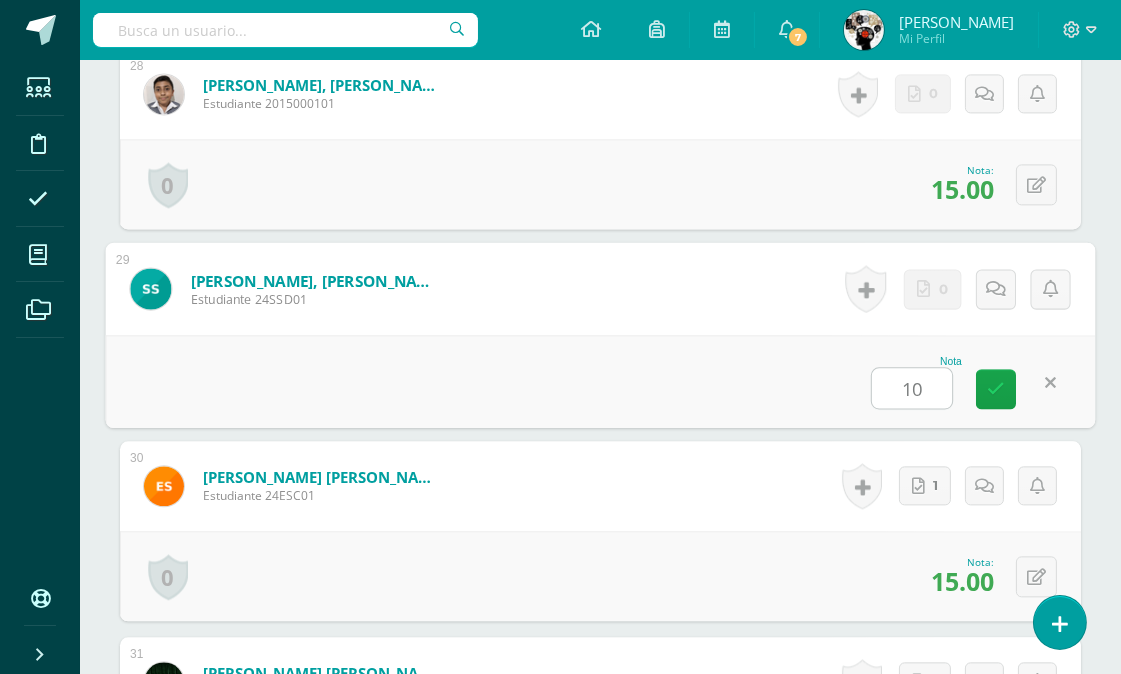
type input "10"
click at [795, 371] on div "Nota 10" at bounding box center [601, 381] width 990 height 93
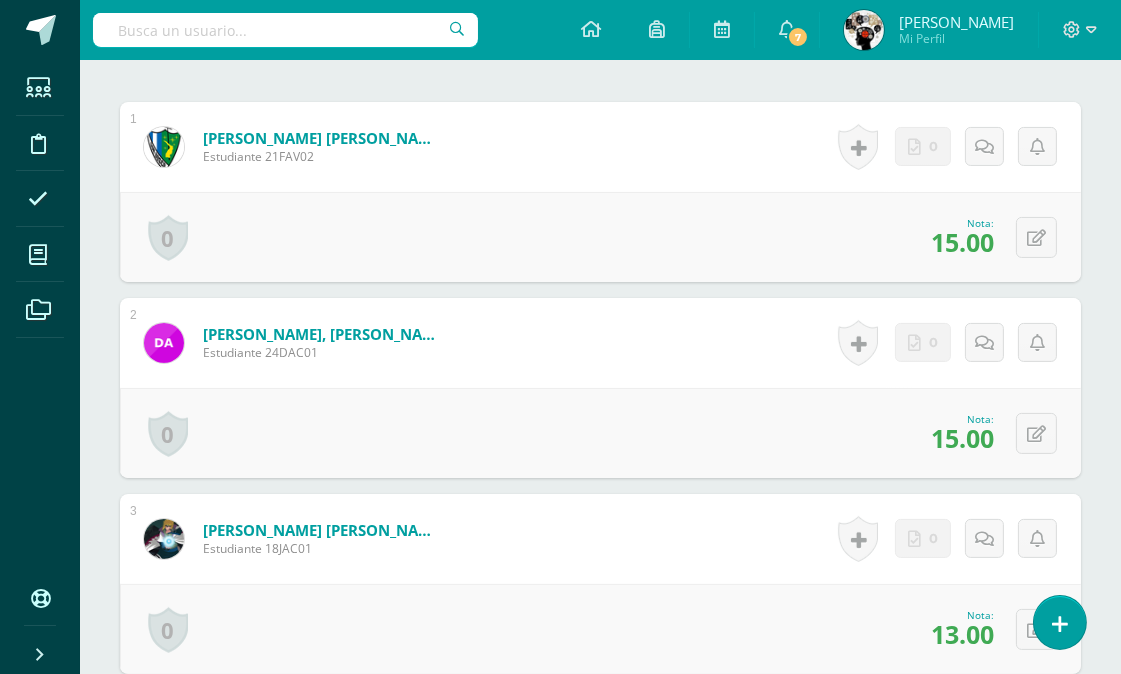
scroll to position [0, 0]
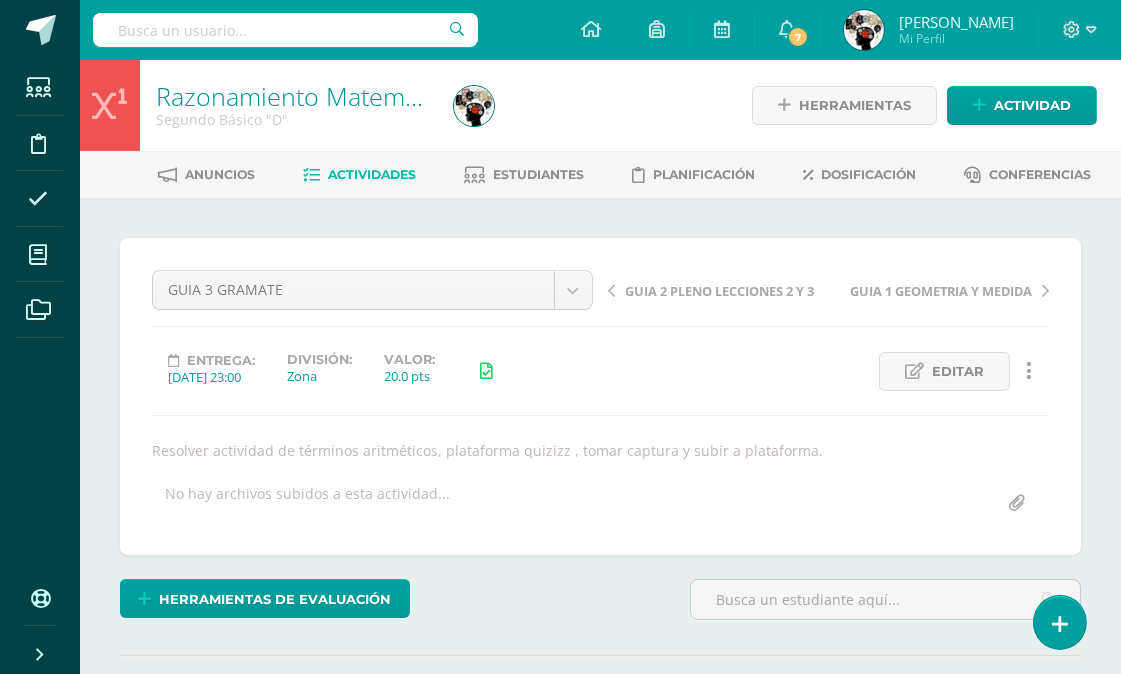
click at [361, 171] on span "Actividades" at bounding box center [372, 174] width 88 height 15
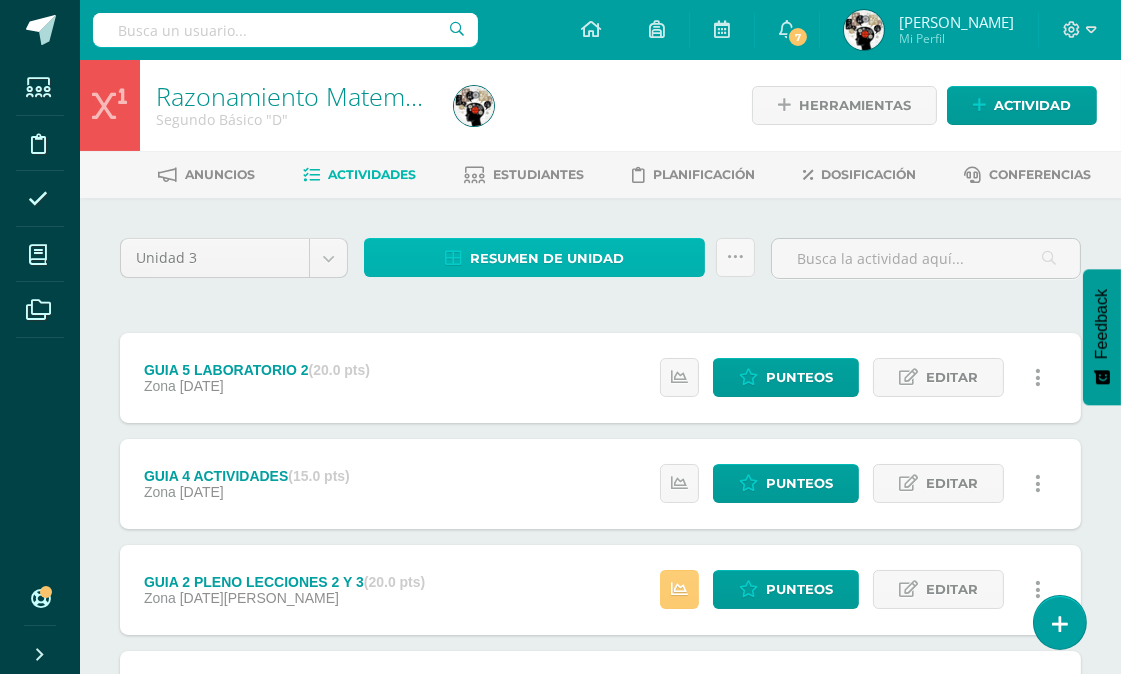
click at [564, 250] on span "Resumen de unidad" at bounding box center [547, 258] width 154 height 37
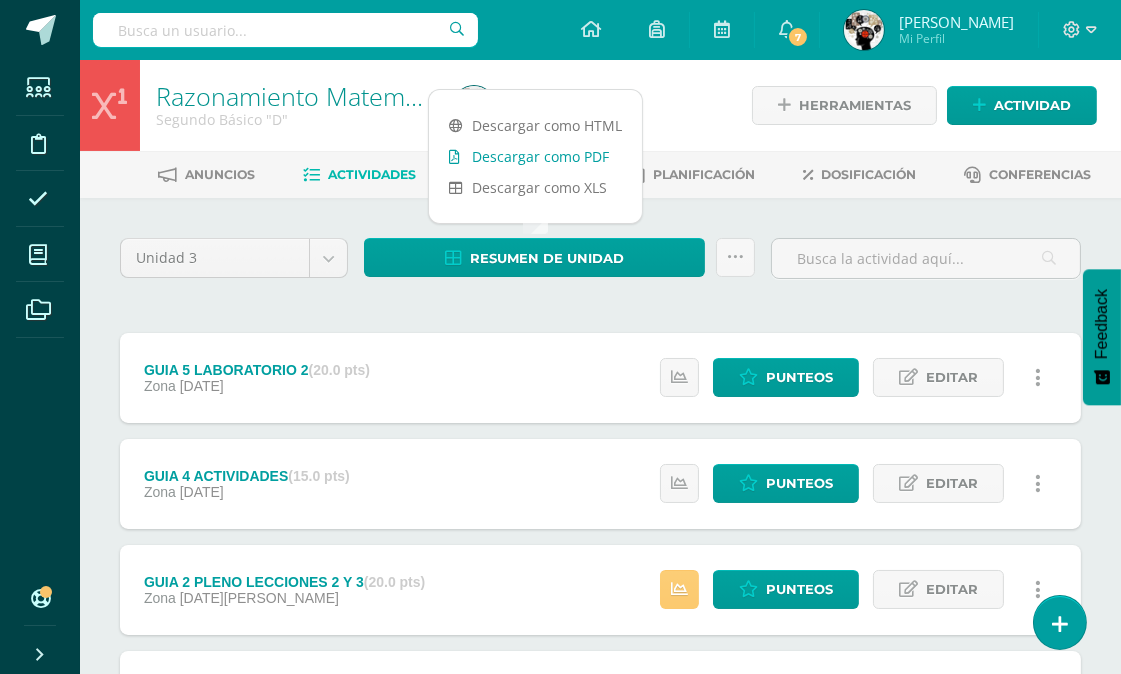
click at [596, 154] on link "Descargar como PDF" at bounding box center [535, 156] width 213 height 31
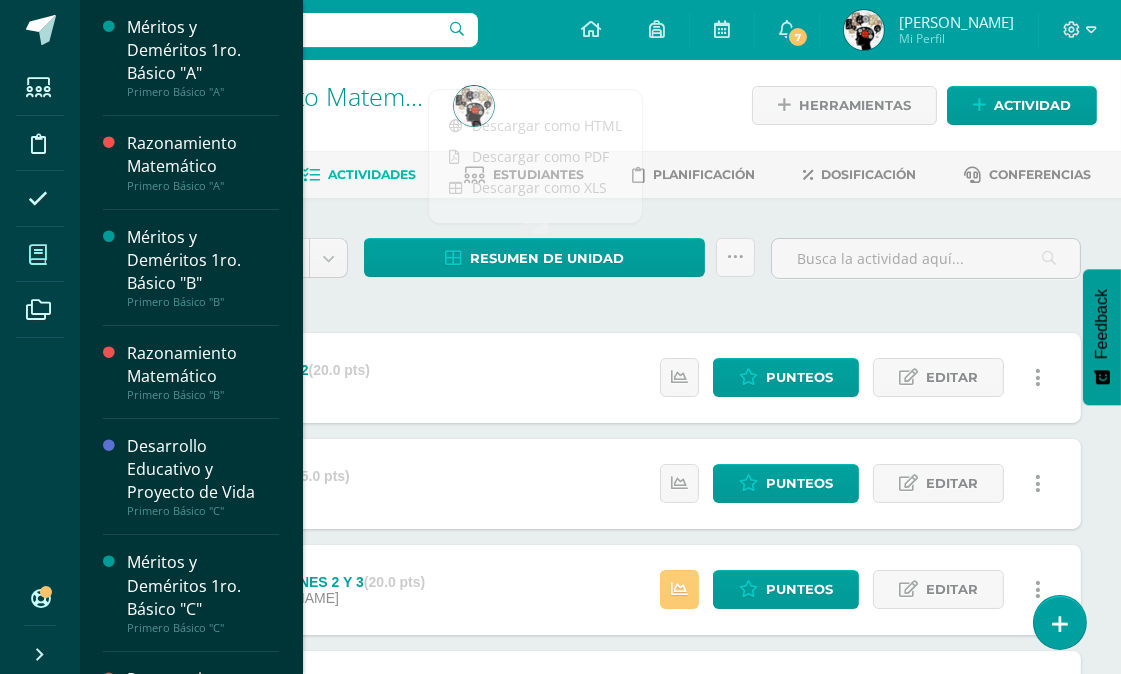
click at [36, 255] on icon at bounding box center [38, 255] width 18 height 20
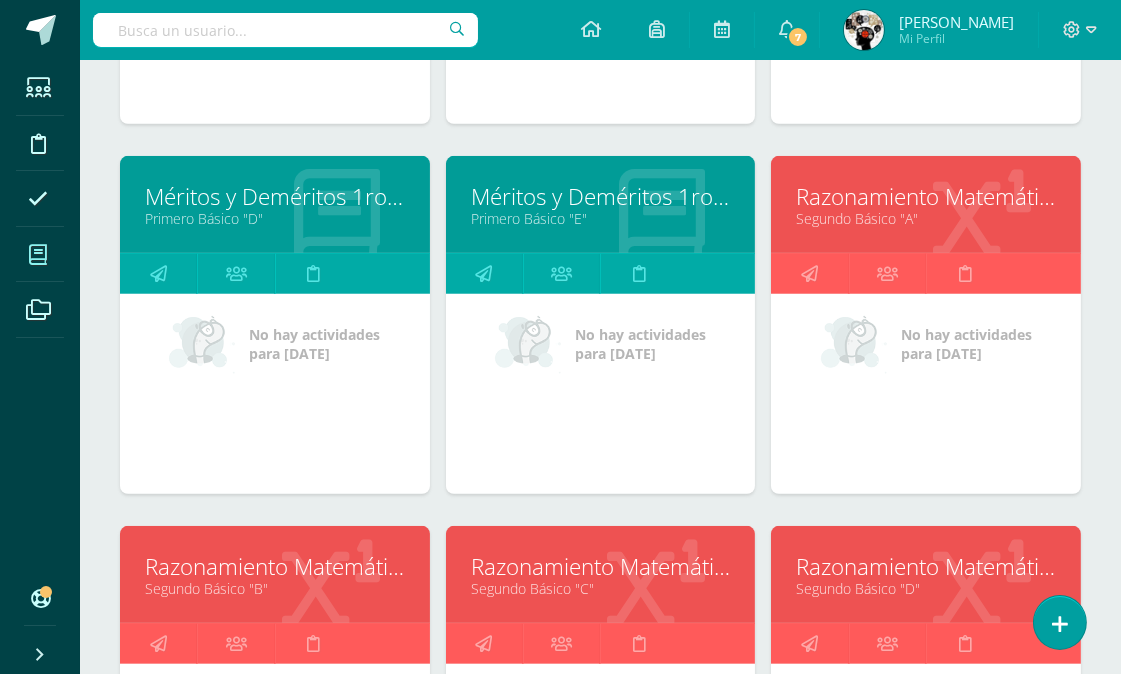
scroll to position [1491, 0]
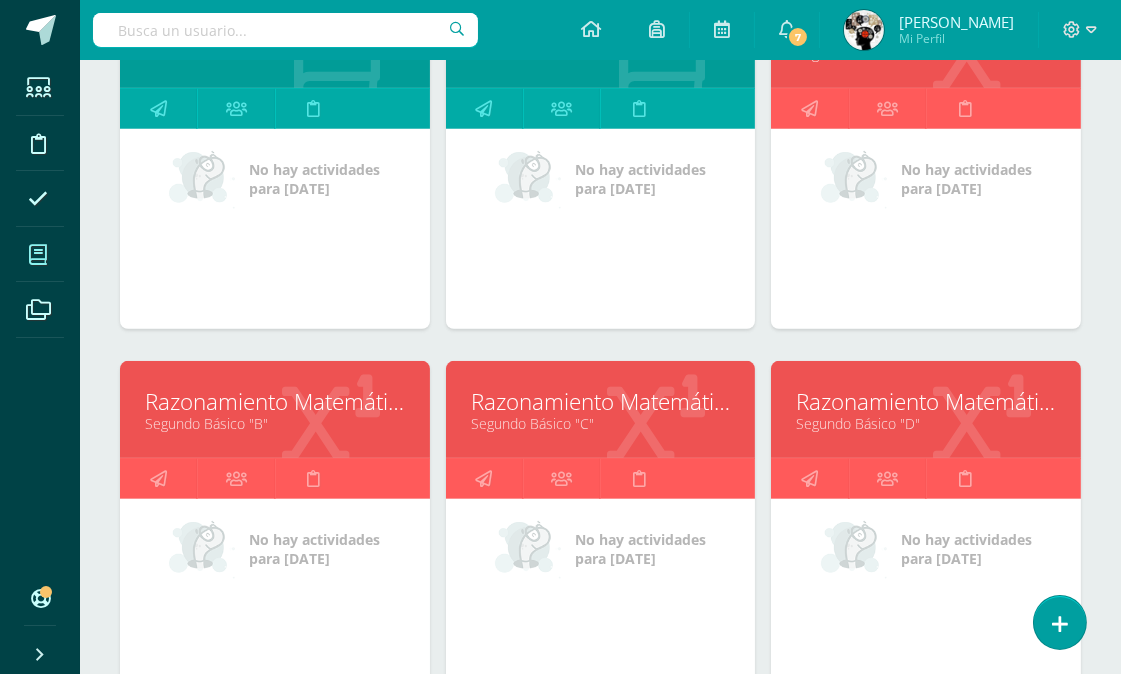
click at [924, 413] on link "Razonamiento Matemático" at bounding box center [926, 401] width 260 height 31
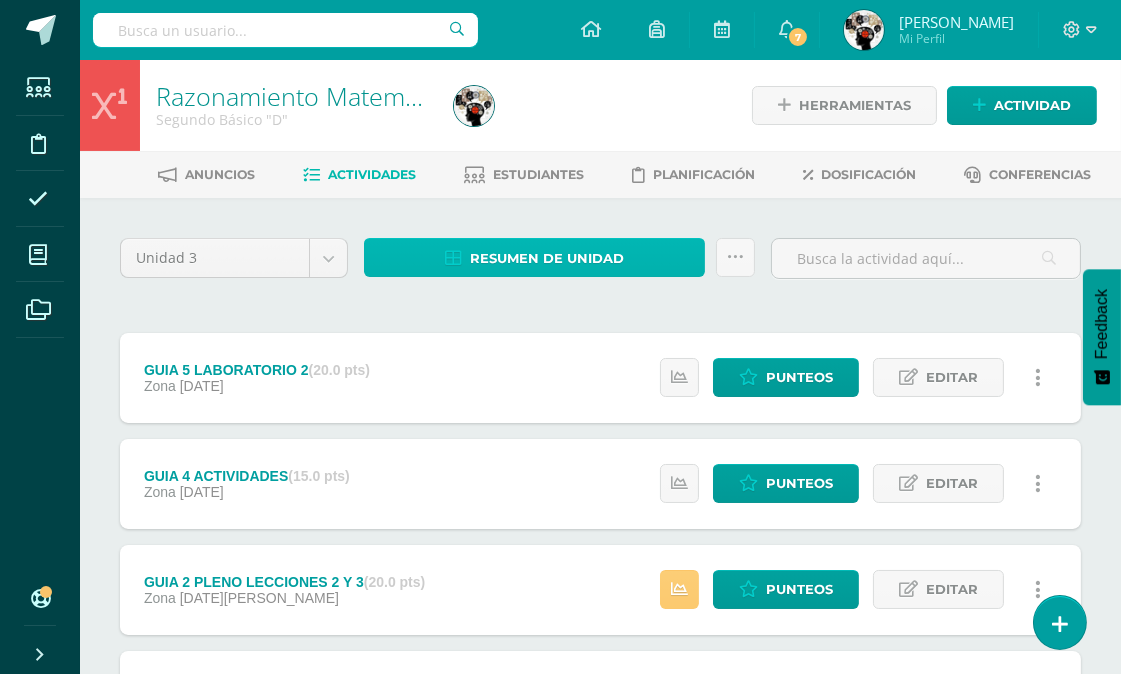
click at [546, 247] on span "Resumen de unidad" at bounding box center [547, 258] width 154 height 37
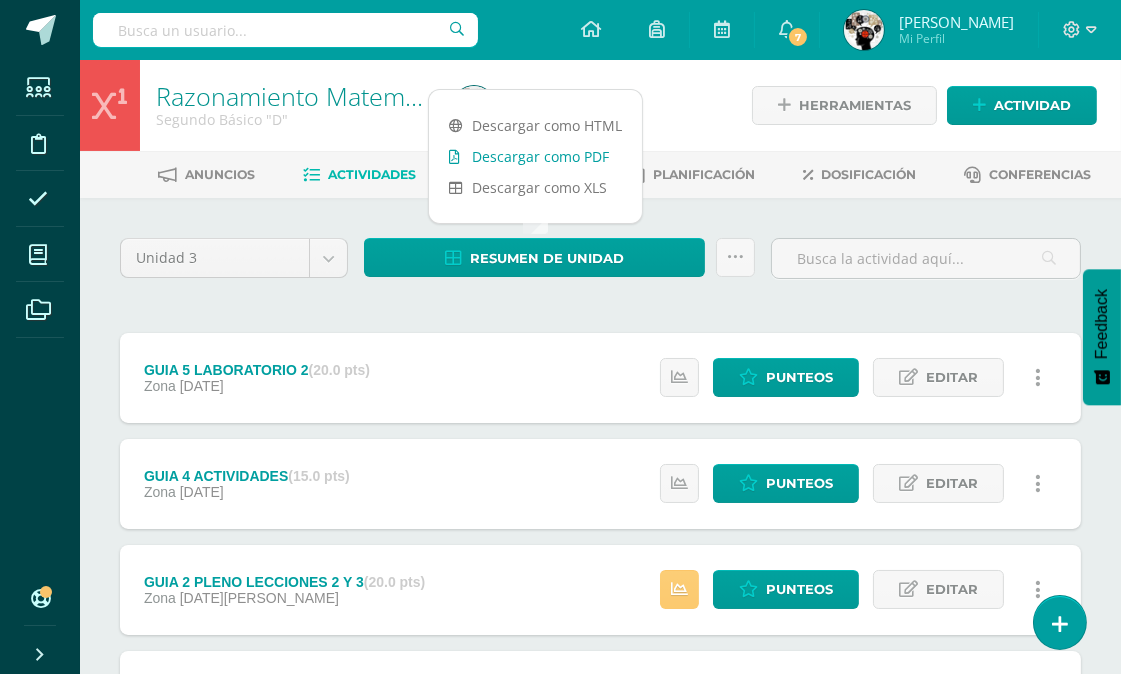
click at [553, 148] on link "Descargar como PDF" at bounding box center [535, 156] width 213 height 31
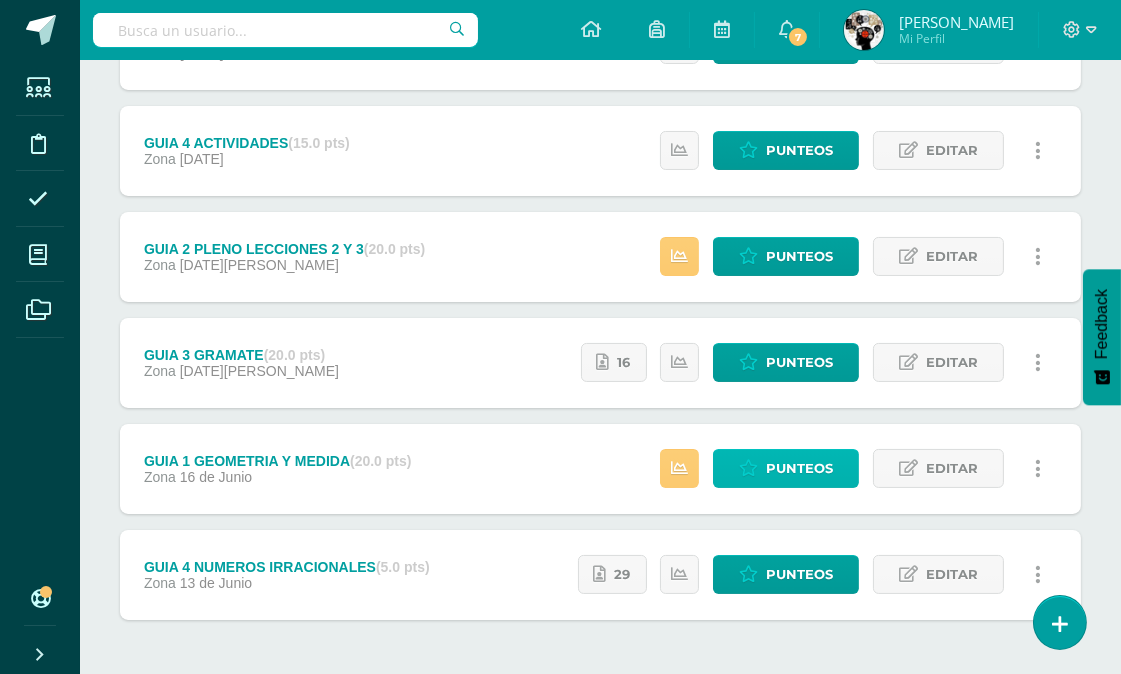
click at [820, 464] on span "Punteos" at bounding box center [799, 468] width 67 height 37
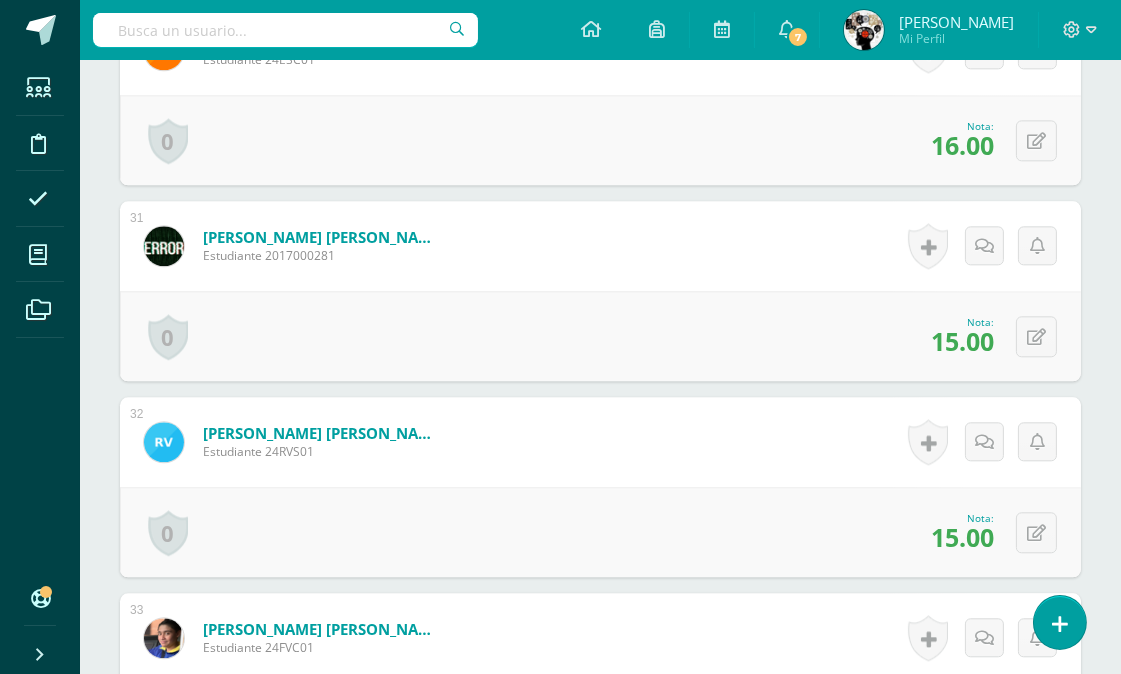
scroll to position [6802, 0]
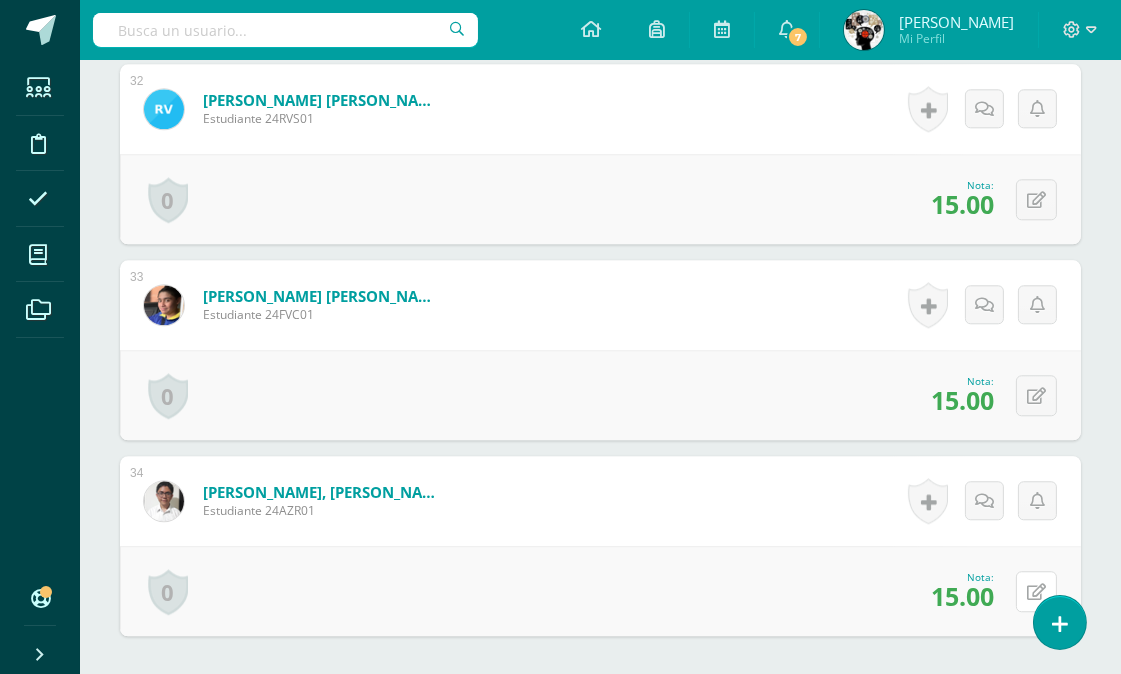
click at [1037, 587] on icon at bounding box center [1036, 592] width 19 height 17
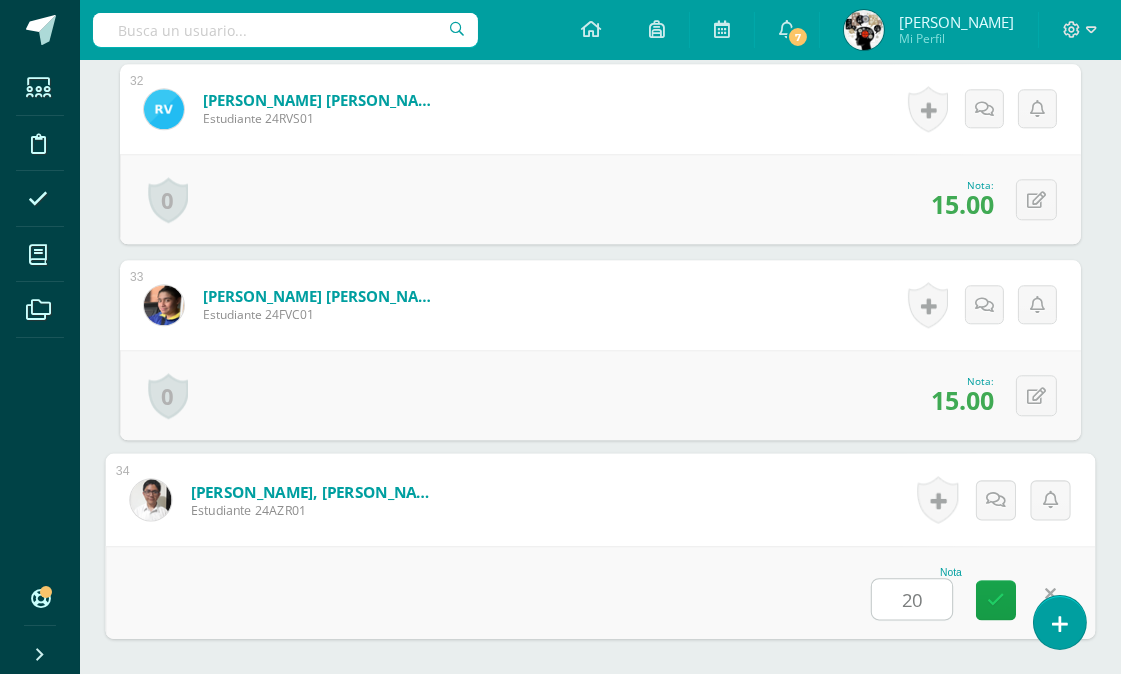
type input "20"
click at [835, 521] on form "Zacarias Ramírez, Alessandro Sebastián Estudiante 24AZR01 Nota 20 0 Logros Logr…" at bounding box center [601, 499] width 990 height 93
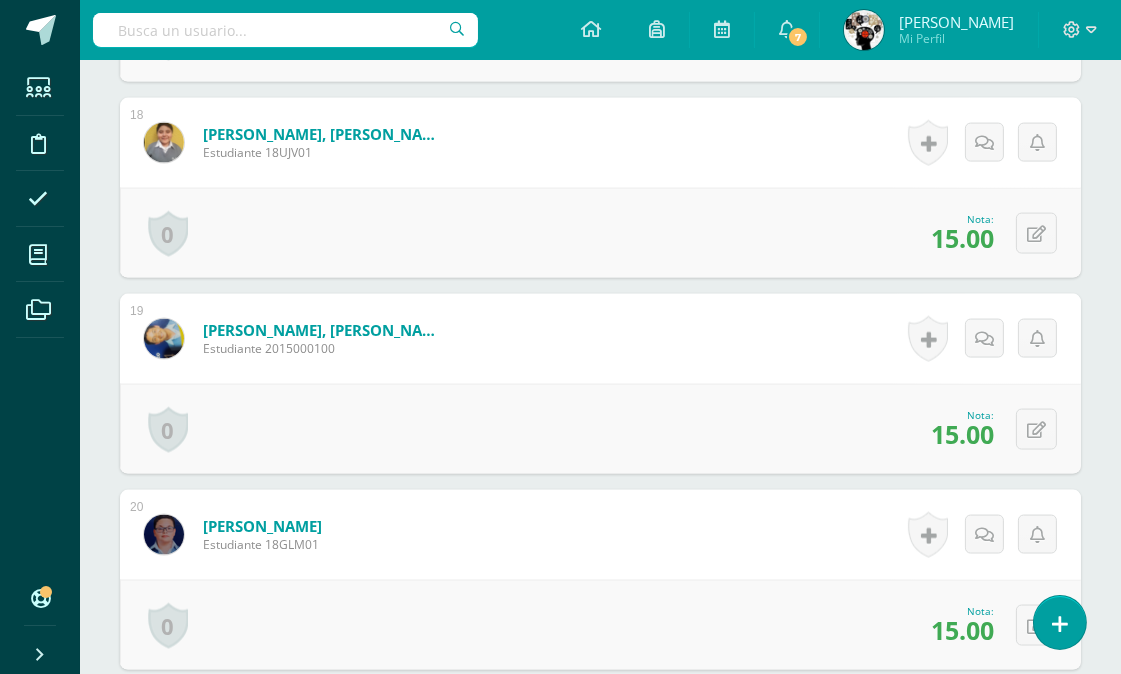
scroll to position [0, 0]
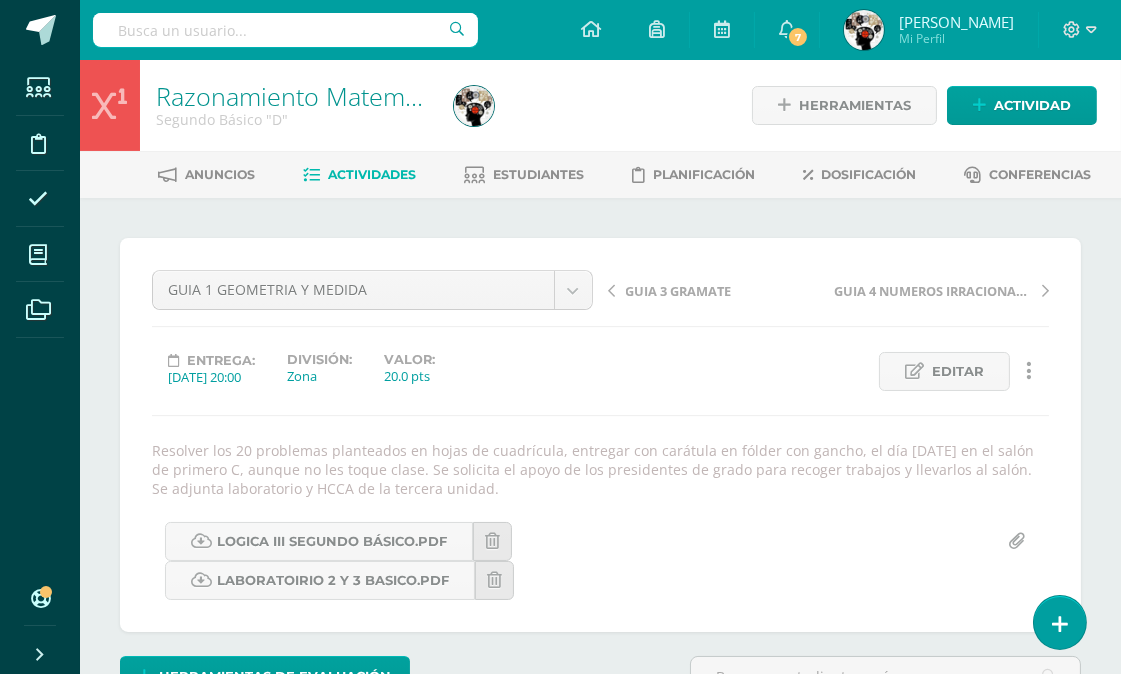
click at [355, 167] on span "Actividades" at bounding box center [372, 174] width 88 height 15
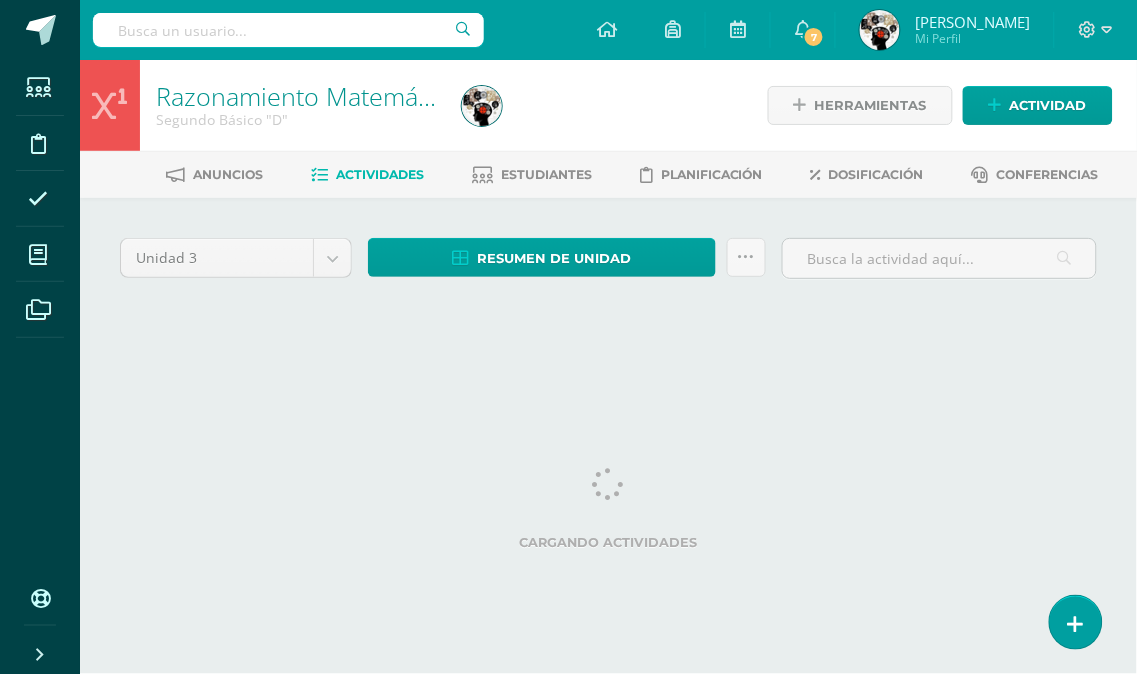
click at [972, 371] on div "Unidad 3 Unidad 1 Unidad 2 Unidad 3 Unidad 4 Resumen de unidad Descargar como H…" at bounding box center [608, 285] width 1057 height 175
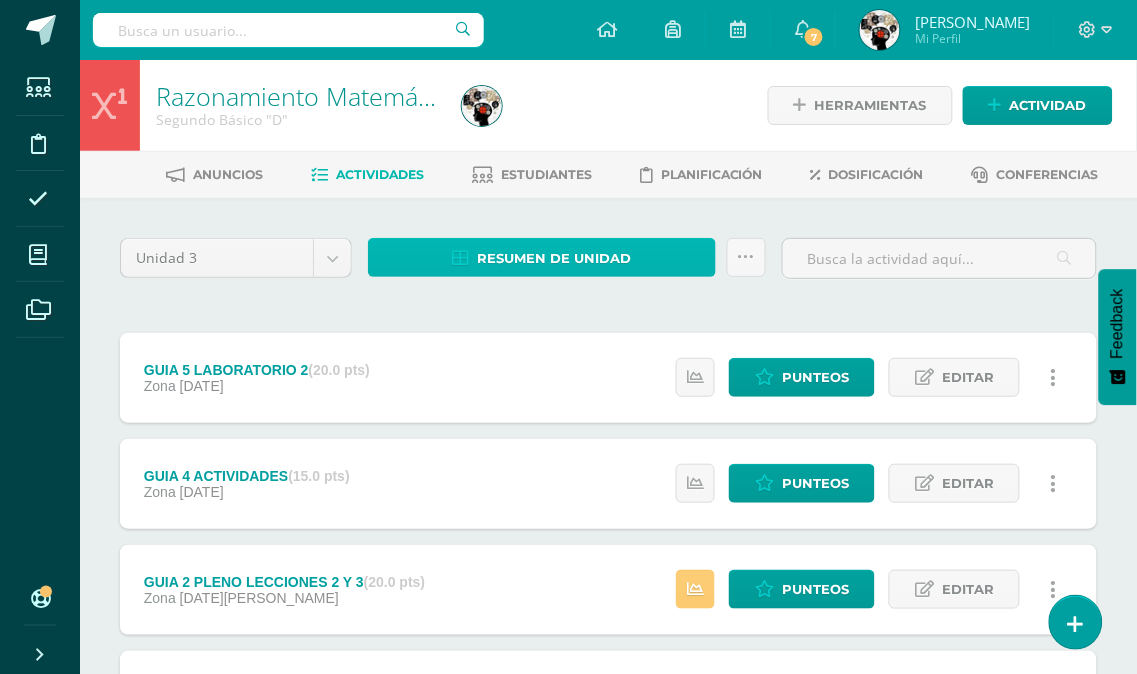
click at [588, 245] on span "Resumen de unidad" at bounding box center [555, 258] width 154 height 37
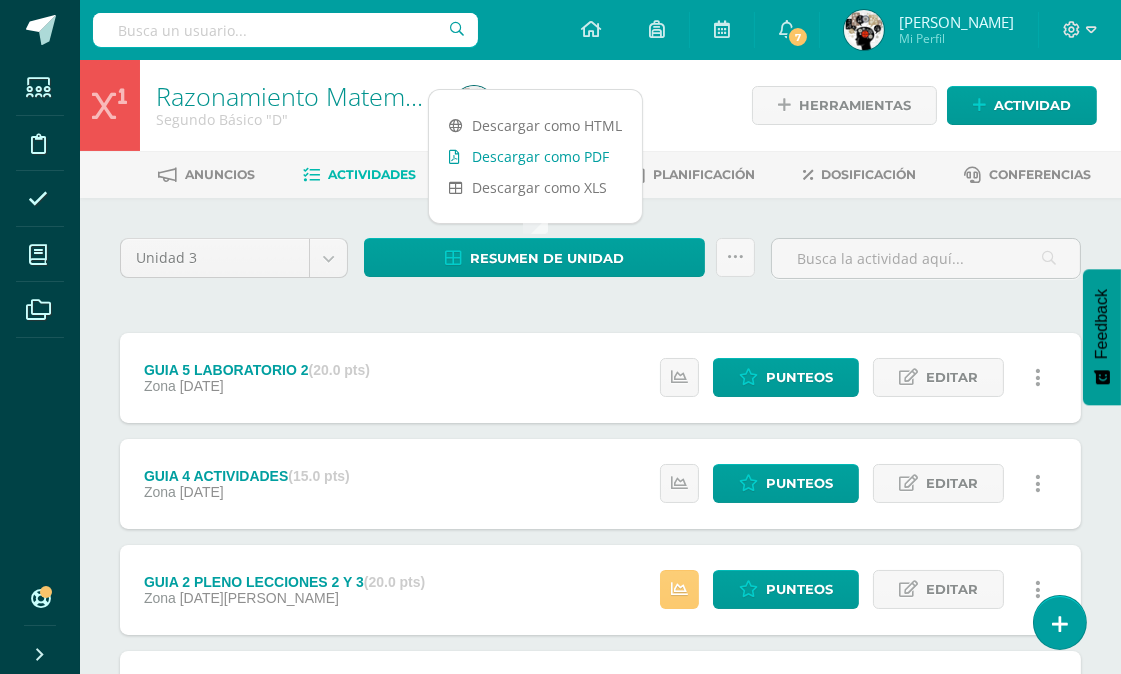
click at [576, 150] on link "Descargar como PDF" at bounding box center [535, 156] width 213 height 31
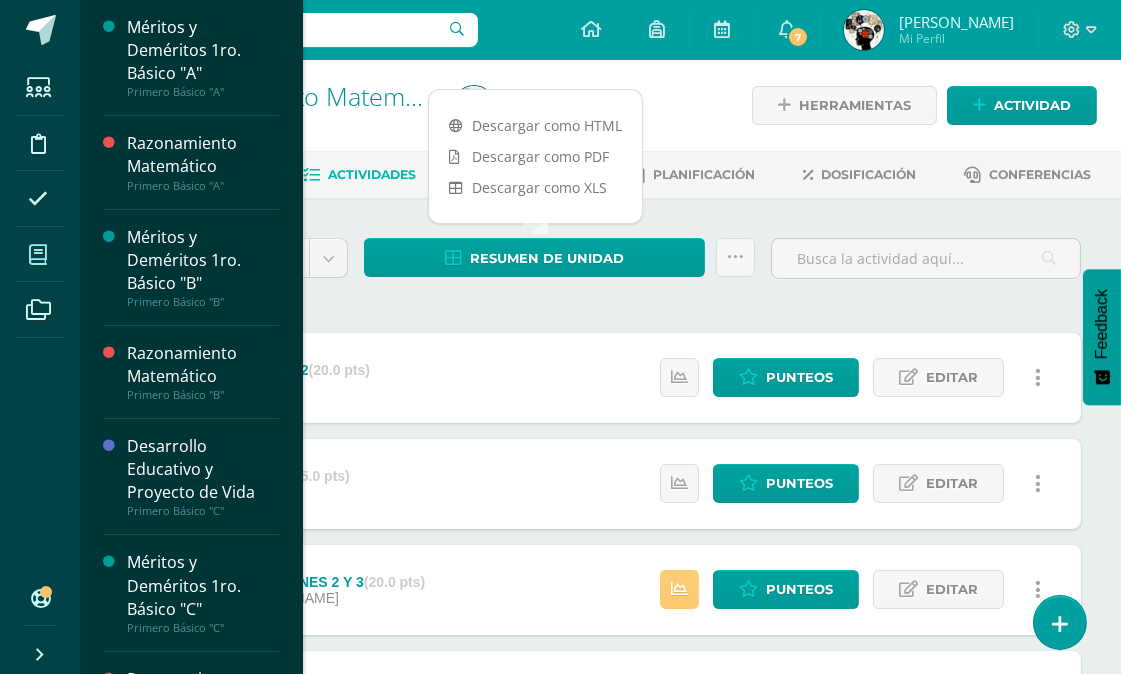
click at [27, 256] on span at bounding box center [38, 254] width 45 height 45
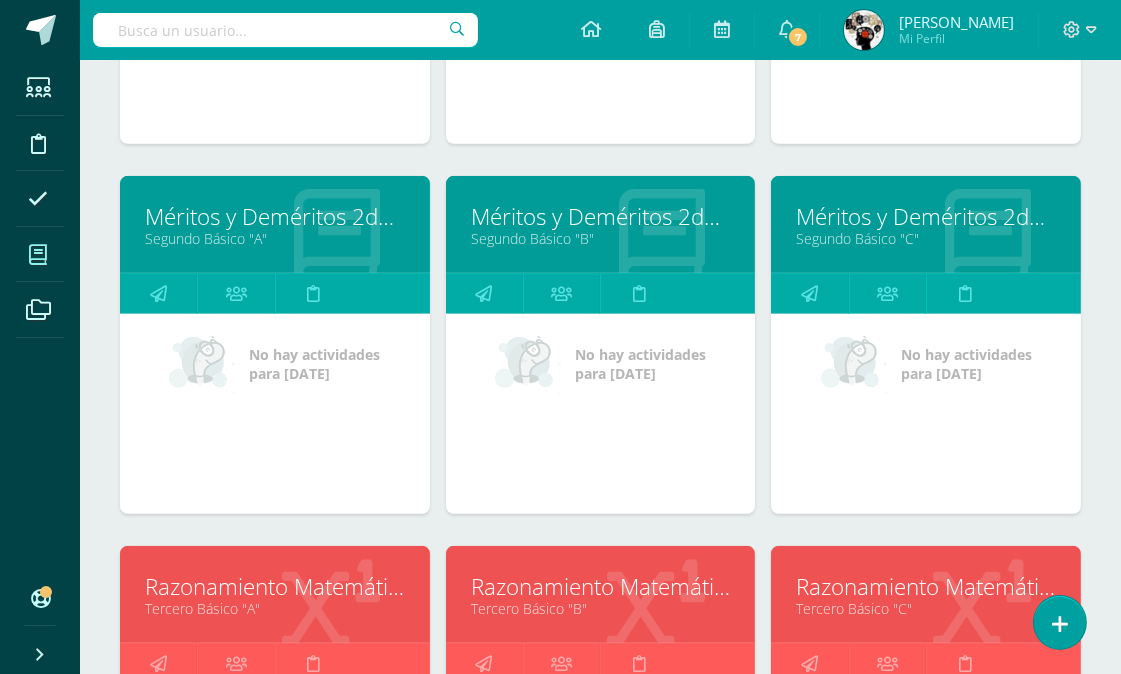
scroll to position [2380, 0]
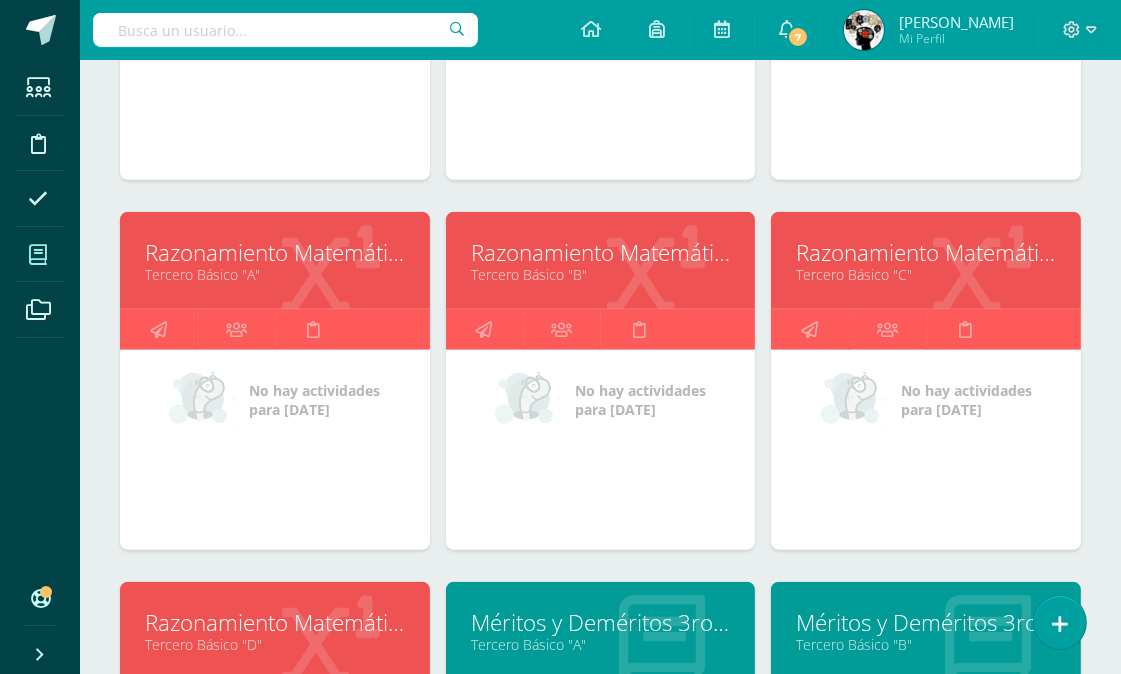
click at [265, 276] on link "Tercero Básico "A"" at bounding box center [275, 274] width 260 height 19
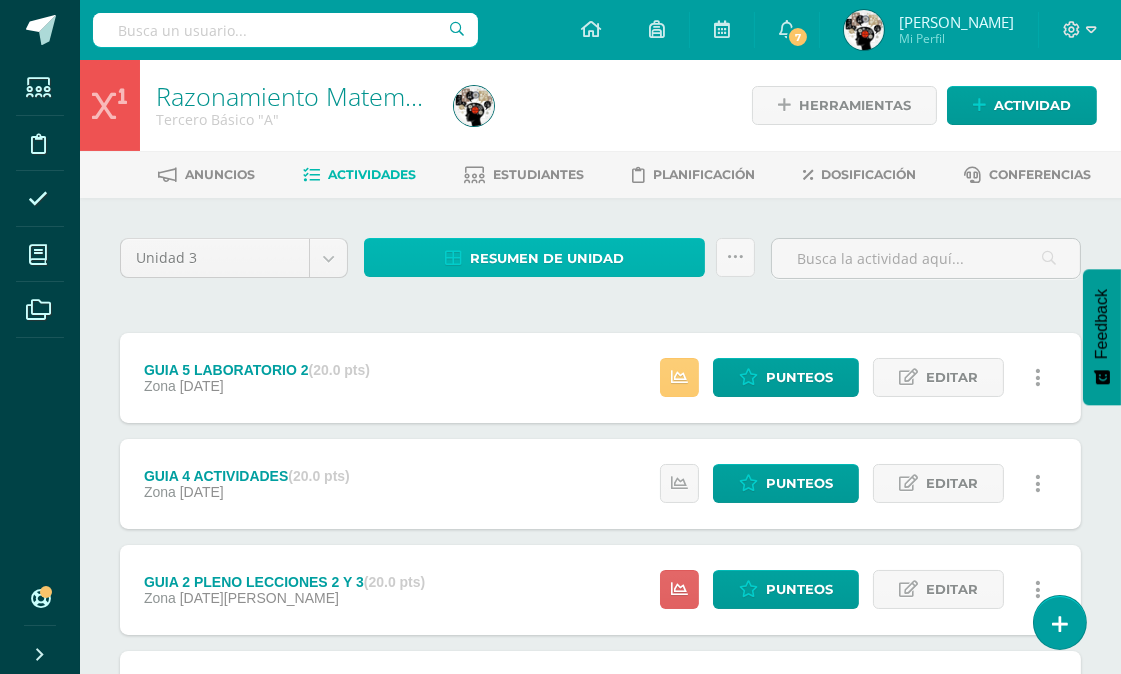
click at [564, 254] on span "Resumen de unidad" at bounding box center [547, 258] width 154 height 37
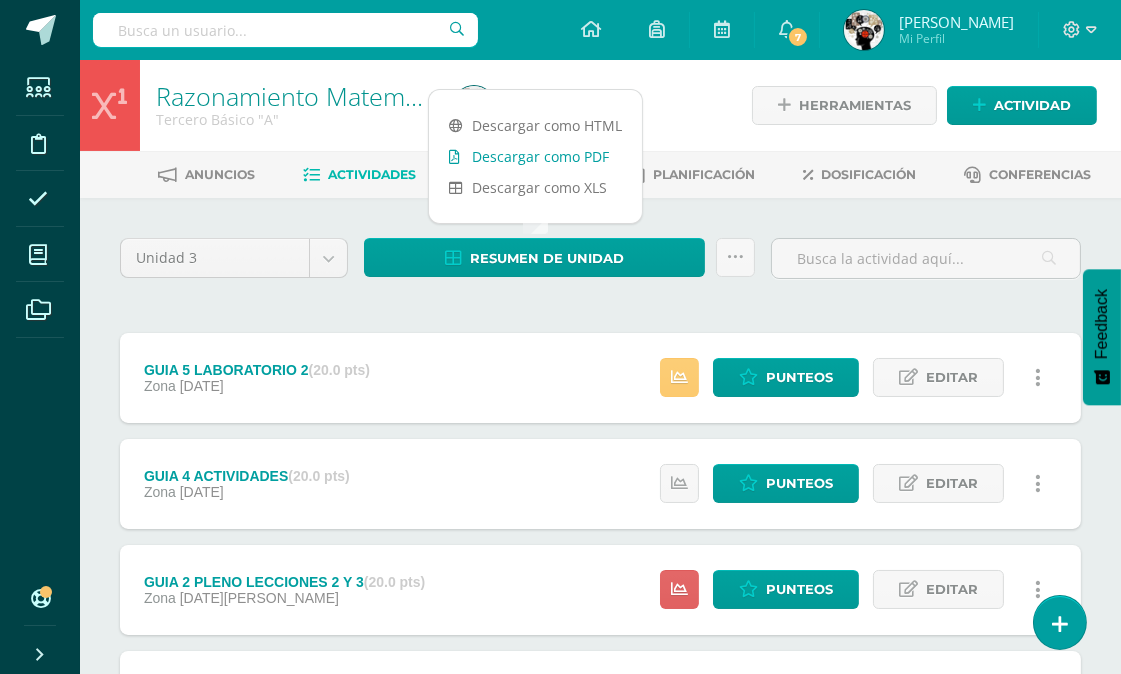
click at [572, 153] on link "Descargar como PDF" at bounding box center [535, 156] width 213 height 31
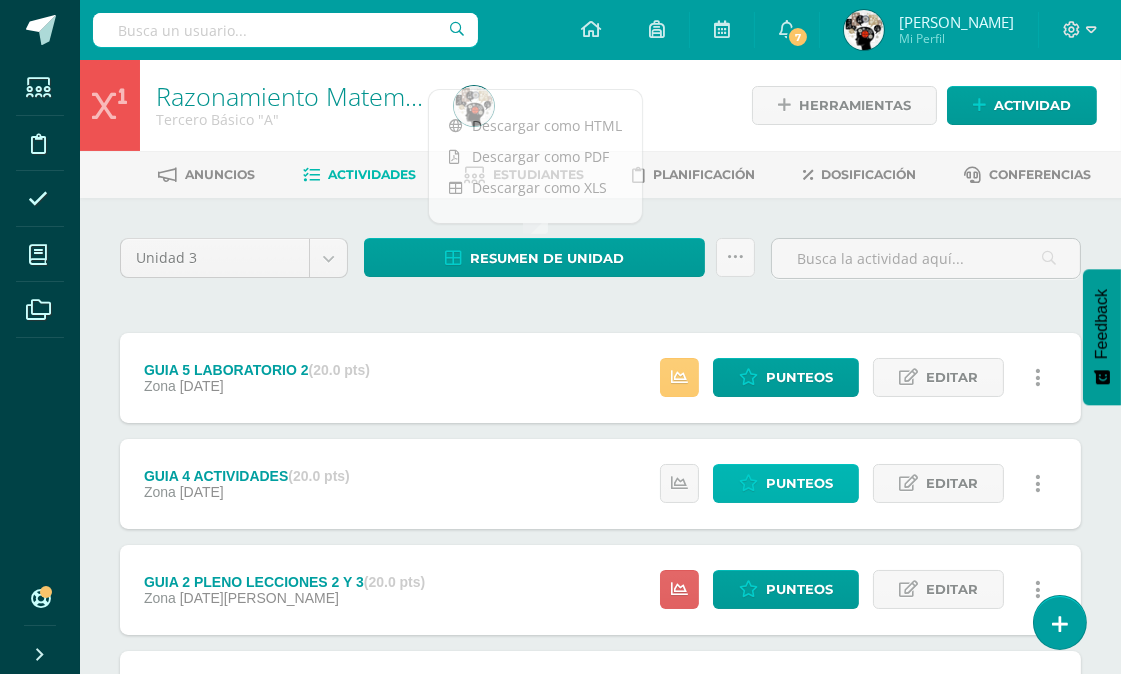
click at [820, 474] on span "Punteos" at bounding box center [799, 483] width 67 height 37
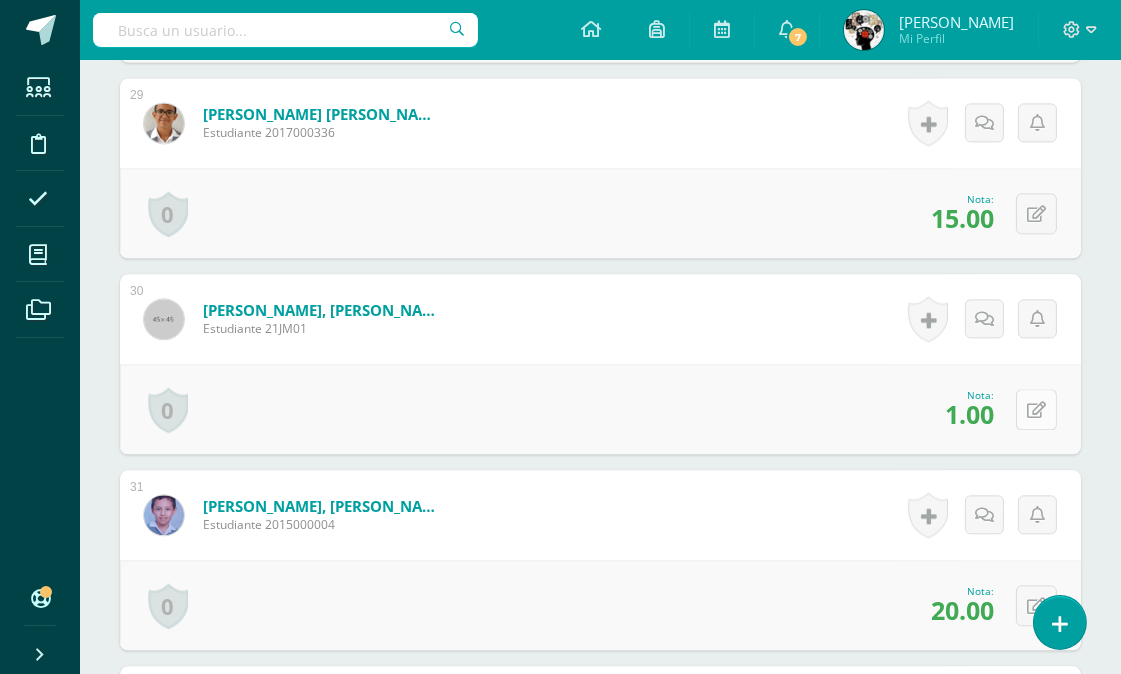
scroll to position [6124, 0]
click at [1035, 402] on icon at bounding box center [1036, 409] width 19 height 17
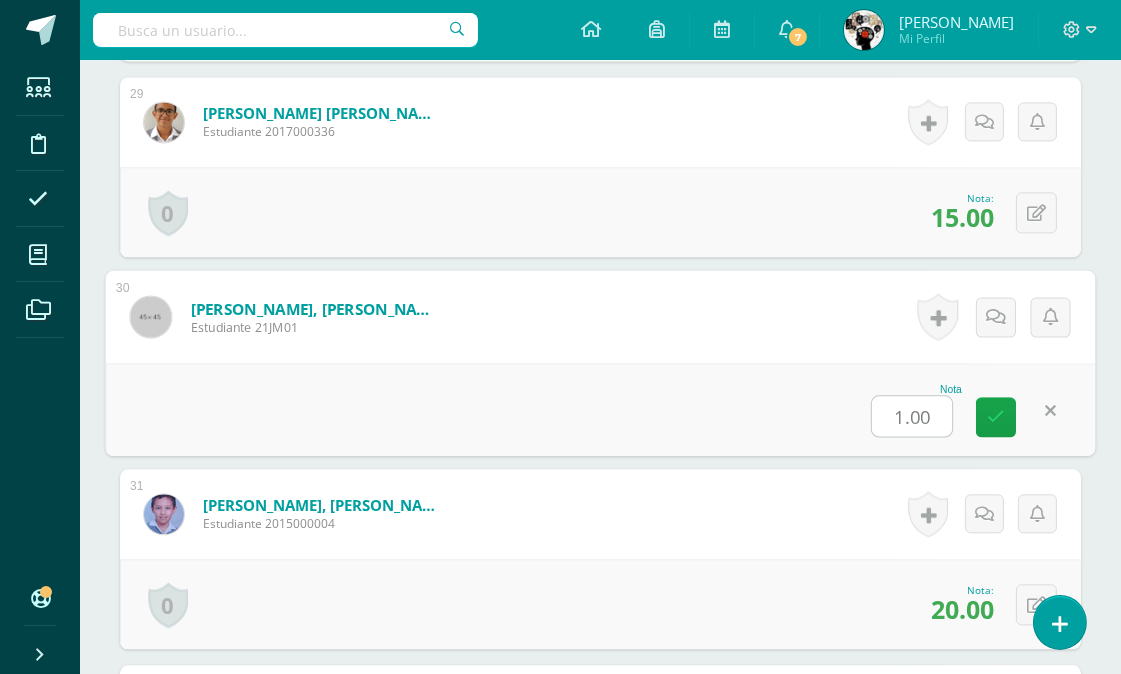
click at [940, 415] on input "1.00" at bounding box center [912, 416] width 80 height 40
click at [993, 417] on icon at bounding box center [996, 416] width 18 height 17
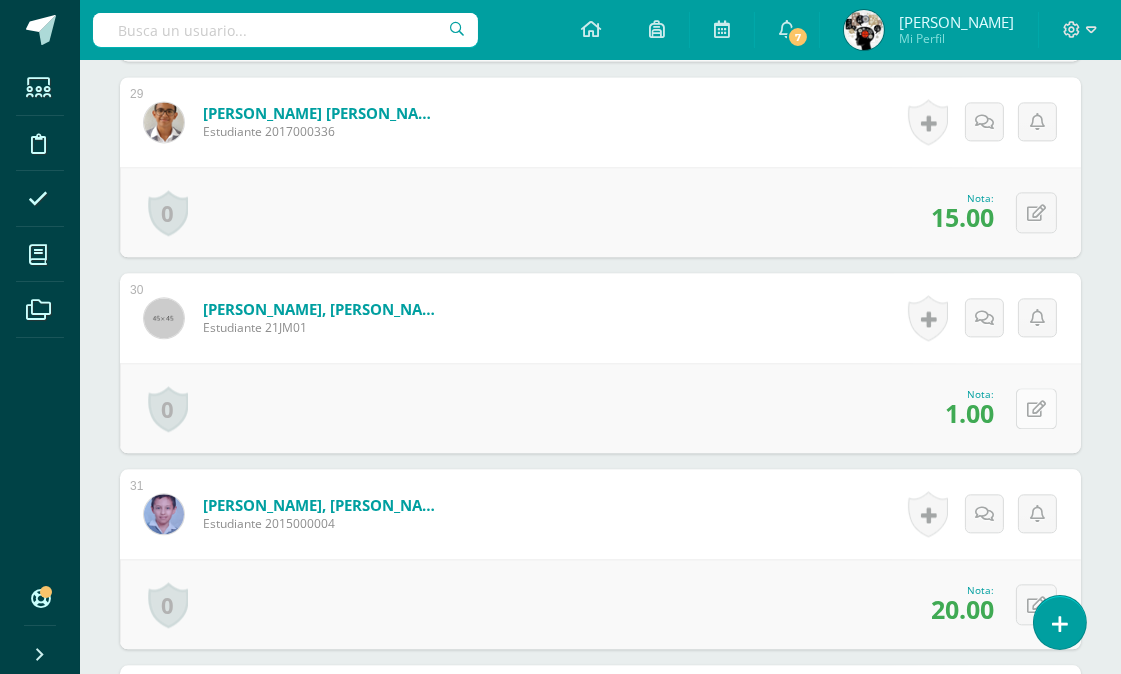
click at [1033, 403] on button at bounding box center [1036, 408] width 41 height 41
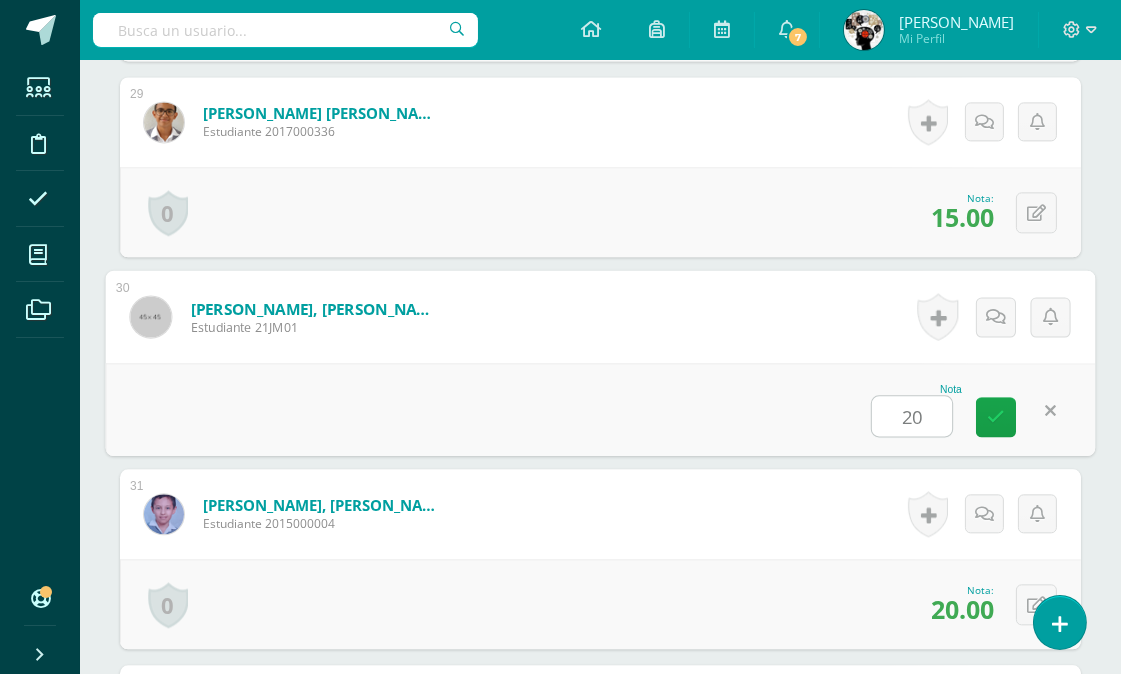
type input "20"
click at [672, 417] on div "Nota 20" at bounding box center [601, 409] width 990 height 93
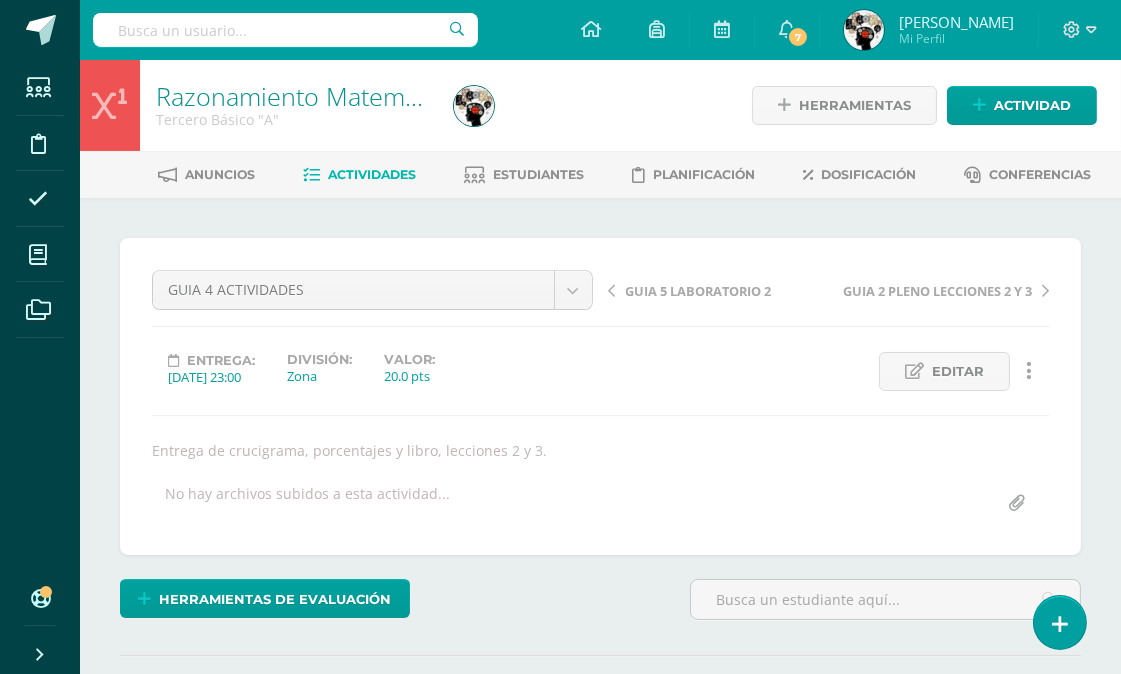
scroll to position [111, 0]
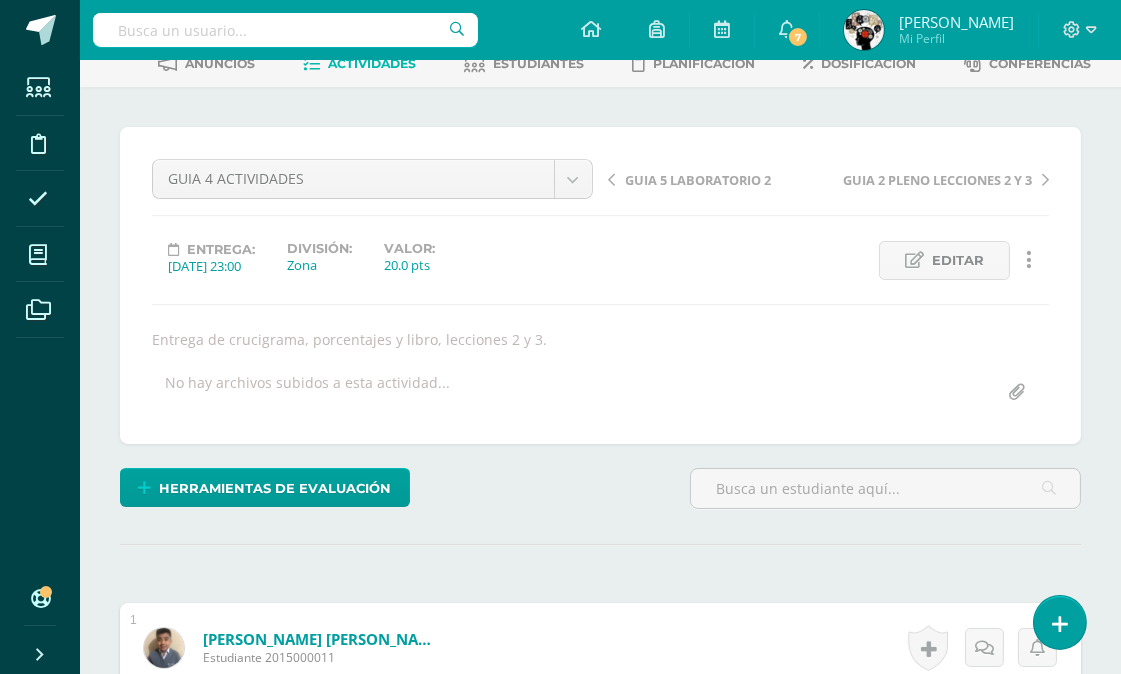
scroll to position [0, 0]
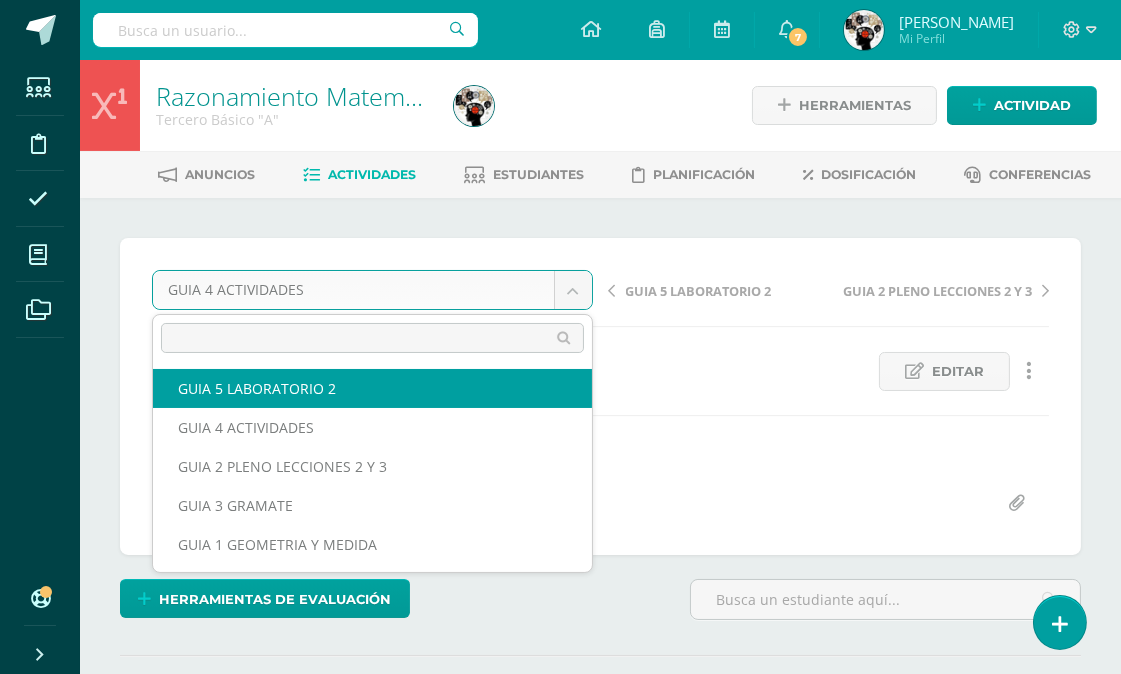
select select "/dashboard/teacher/grade-activity/177160/"
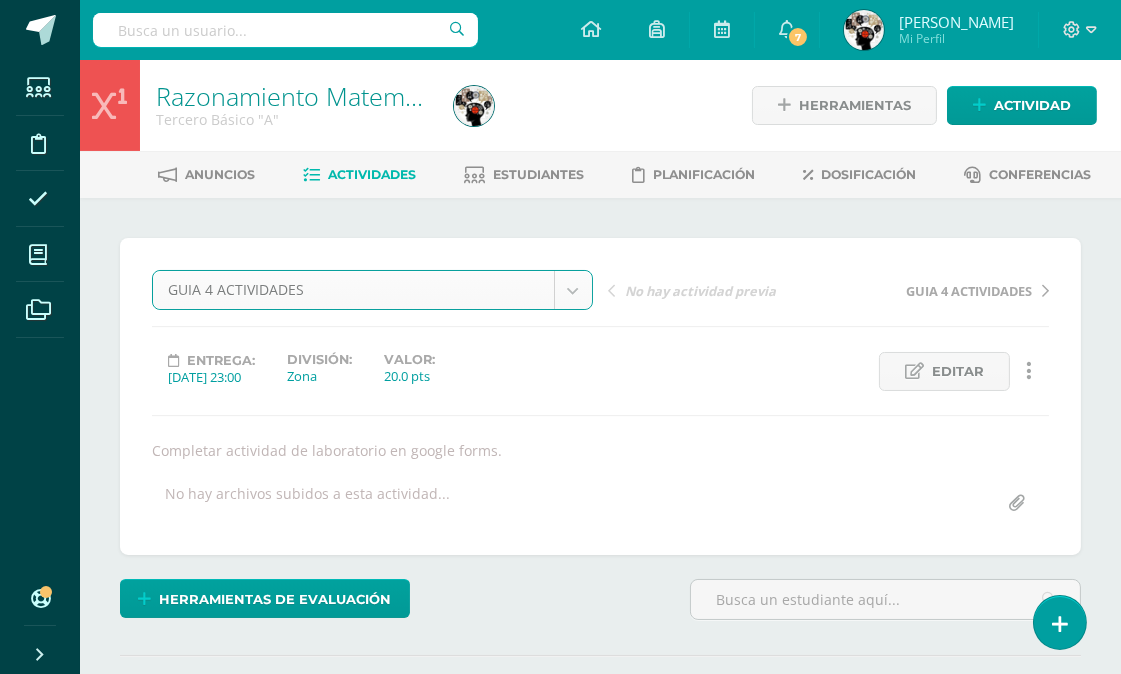
select select "/dashboard/teacher/grade-activity/177159/"
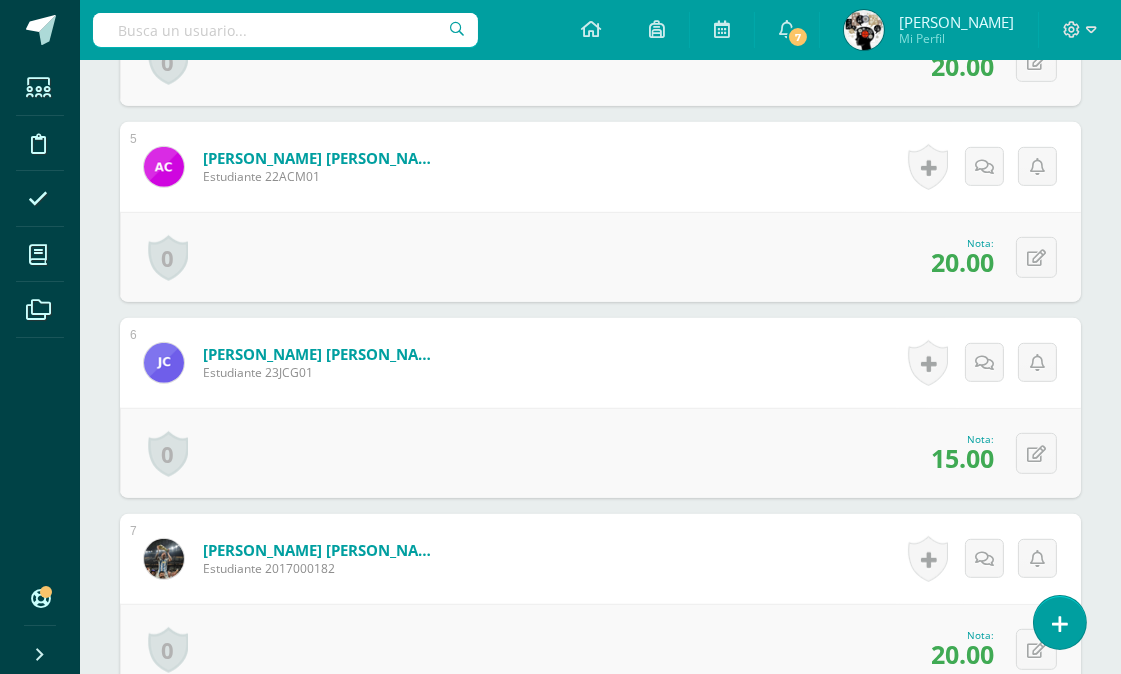
scroll to position [1487, 0]
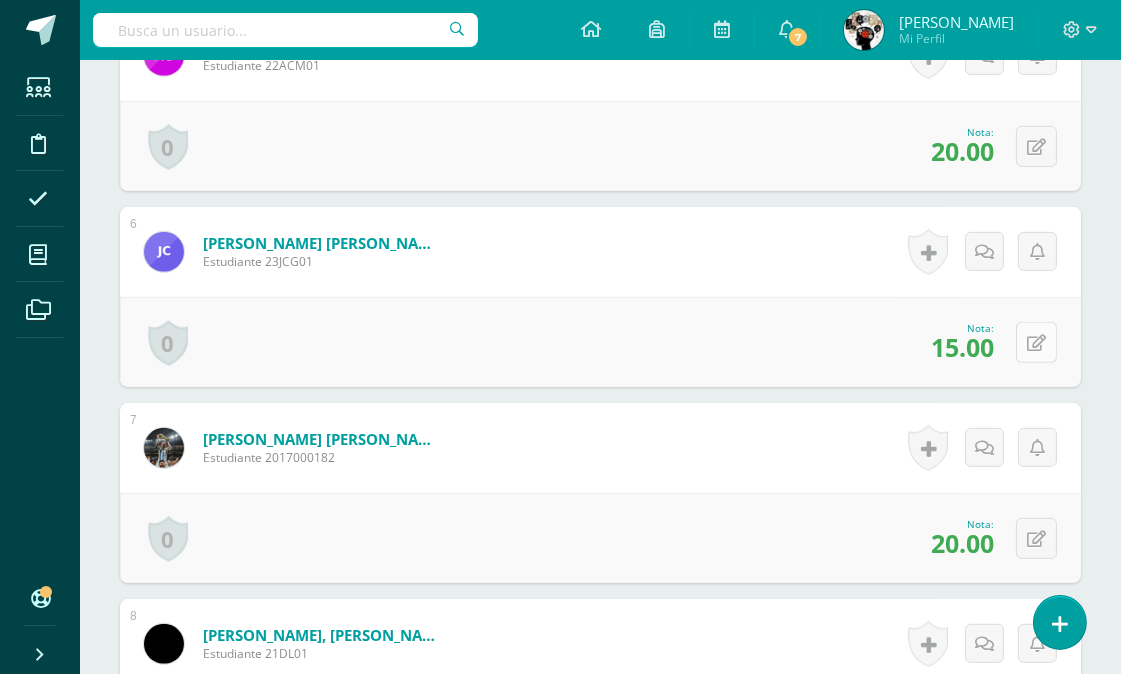
click at [1035, 328] on button at bounding box center [1036, 342] width 41 height 41
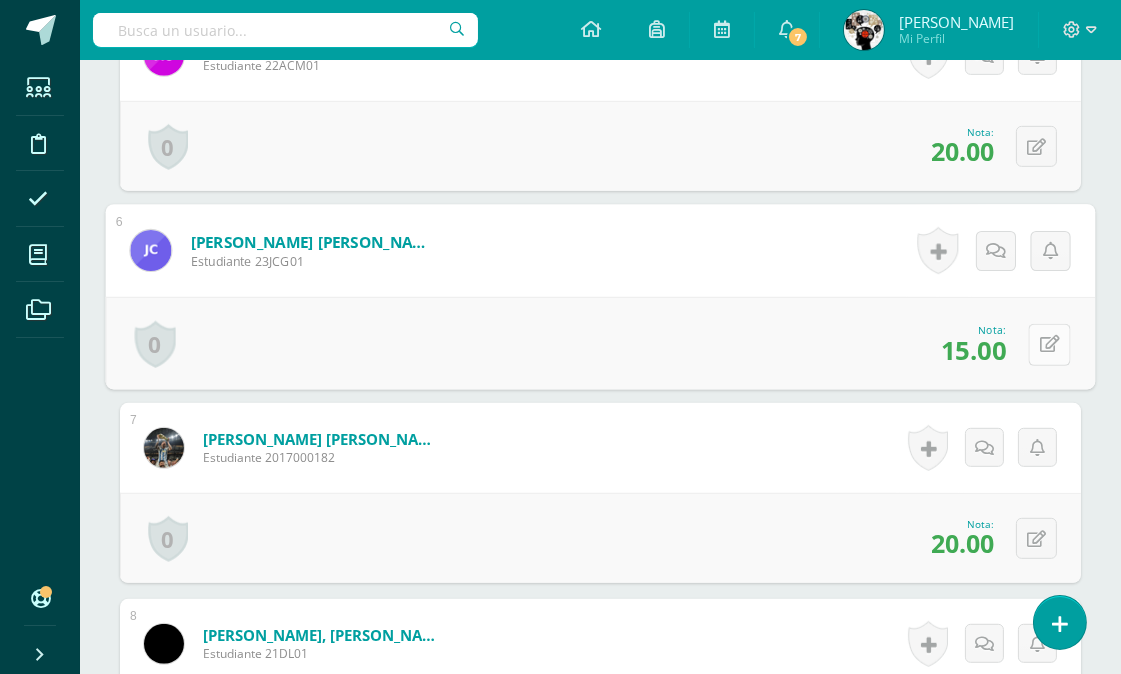
click at [0, 0] on icon at bounding box center [0, 0] width 0 height 0
click at [1048, 337] on icon at bounding box center [1050, 343] width 20 height 17
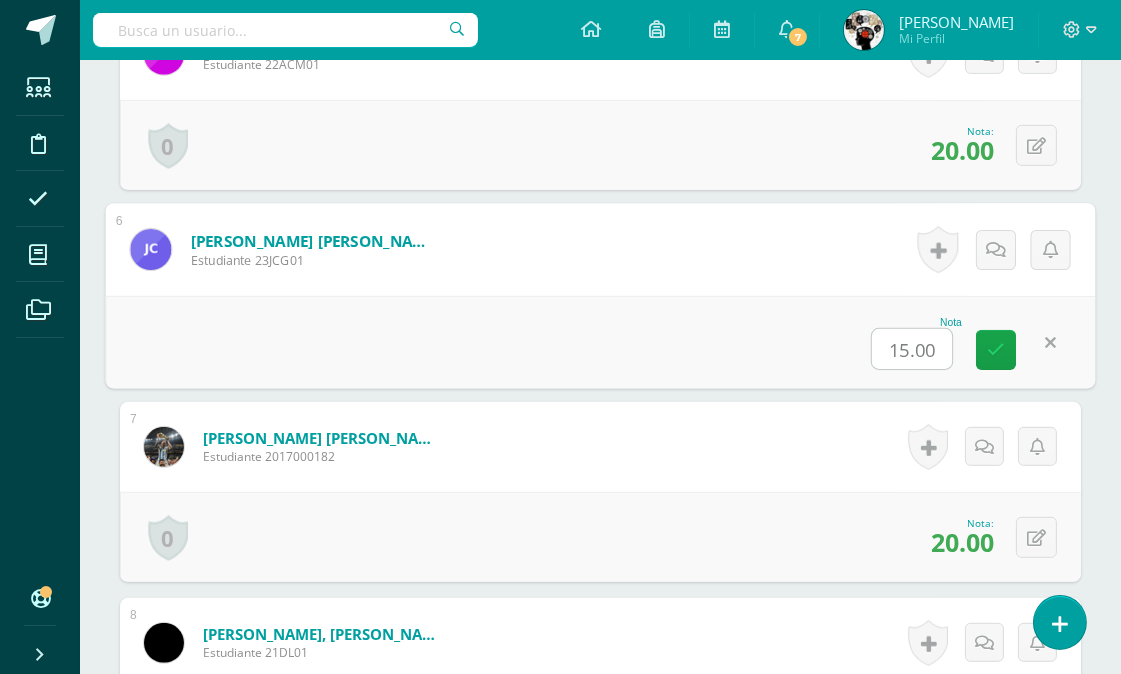
scroll to position [1490, 0]
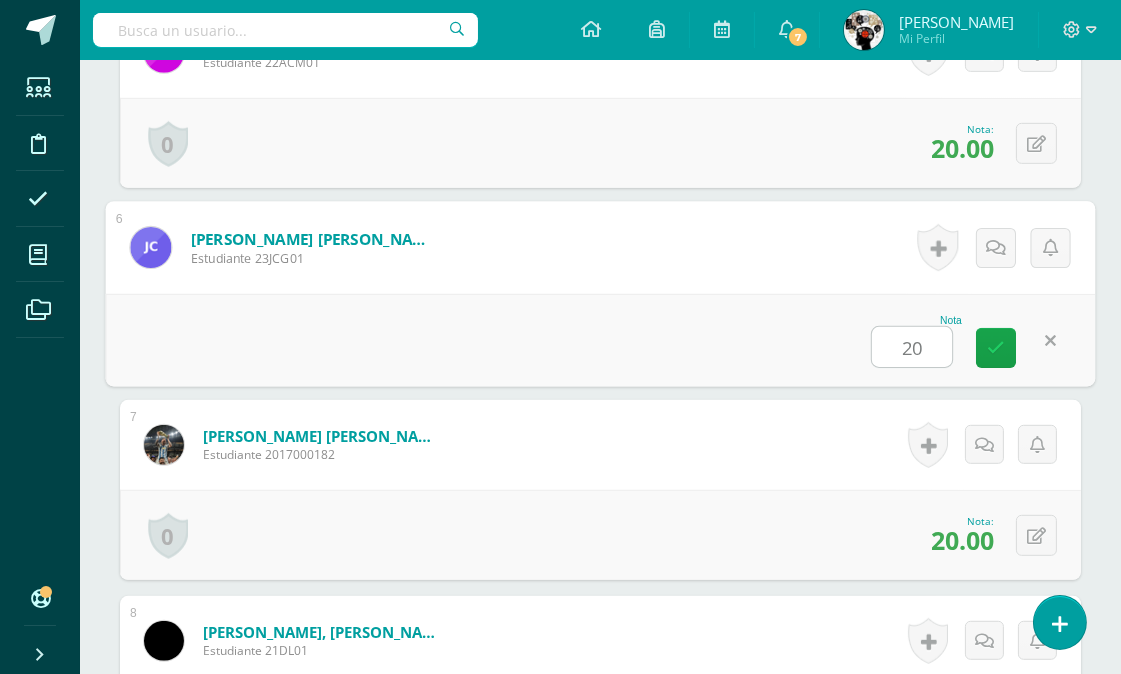
type input "20"
click at [741, 286] on form "Cano González, Juan Pablo Estudiante 23JCG01 Nota 20 0 Logros Logros obtenidos" at bounding box center [601, 247] width 990 height 93
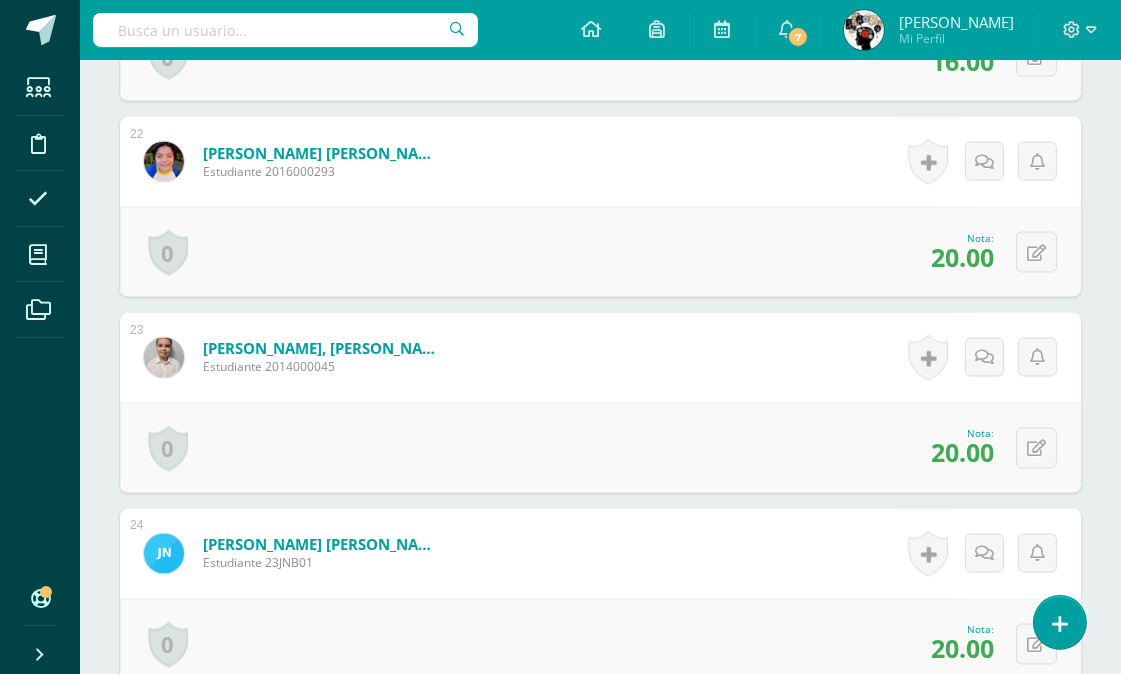
scroll to position [5076, 0]
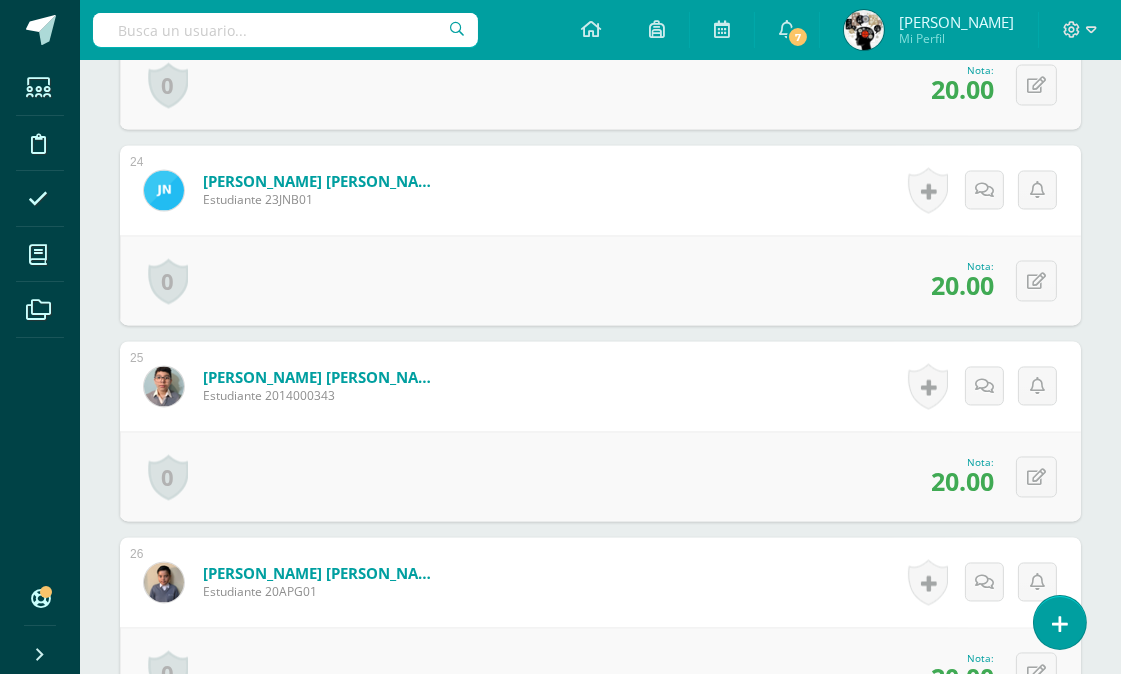
click at [705, 467] on div "0 Logros Logros obtenidos Aún no hay logros agregados Nota: 20.00" at bounding box center [600, 476] width 961 height 90
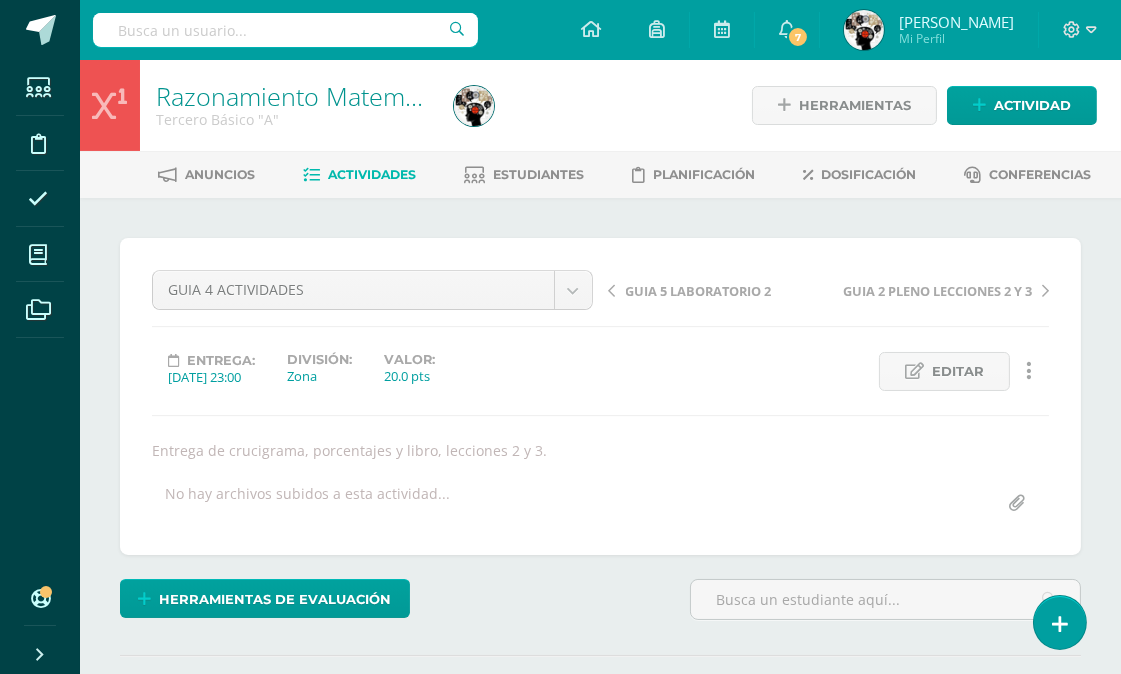
click at [352, 170] on span "Actividades" at bounding box center [372, 174] width 88 height 15
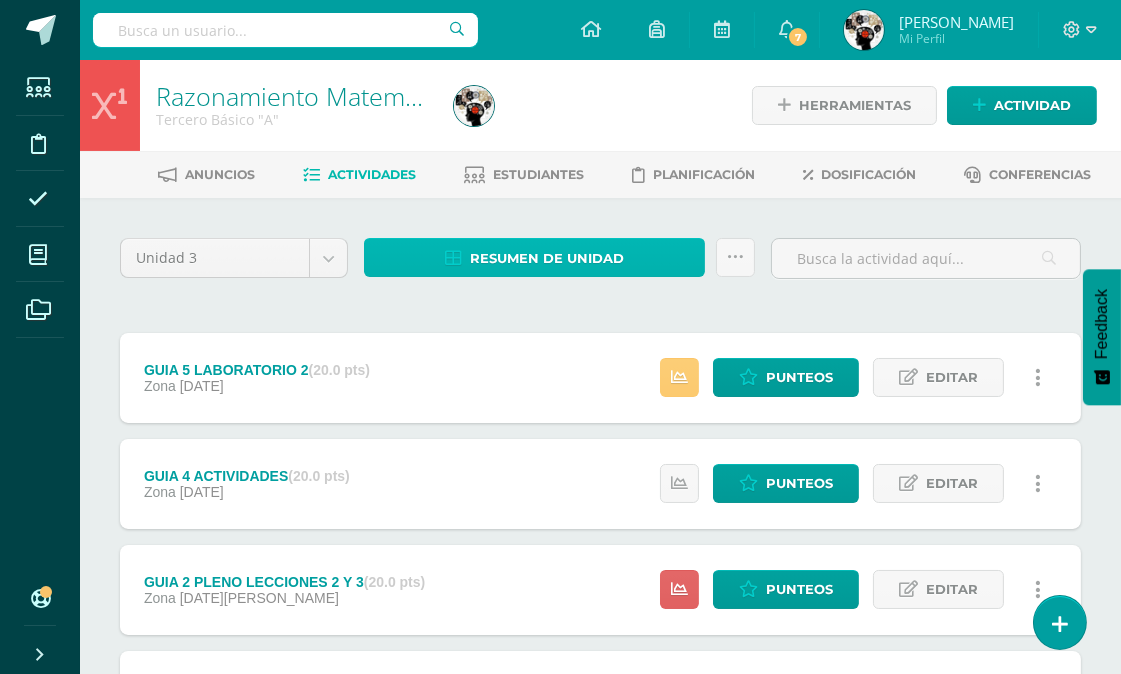
click at [581, 248] on span "Resumen de unidad" at bounding box center [547, 258] width 154 height 37
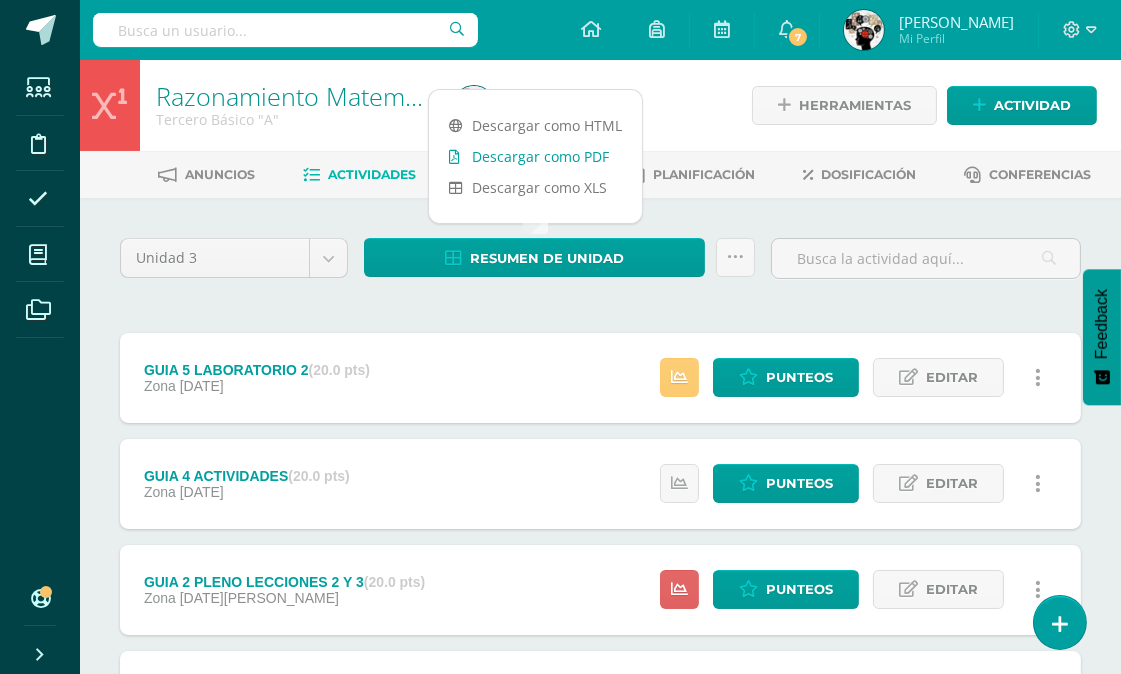
click at [555, 152] on link "Descargar como PDF" at bounding box center [535, 156] width 213 height 31
click at [782, 373] on span "Punteos" at bounding box center [799, 377] width 67 height 37
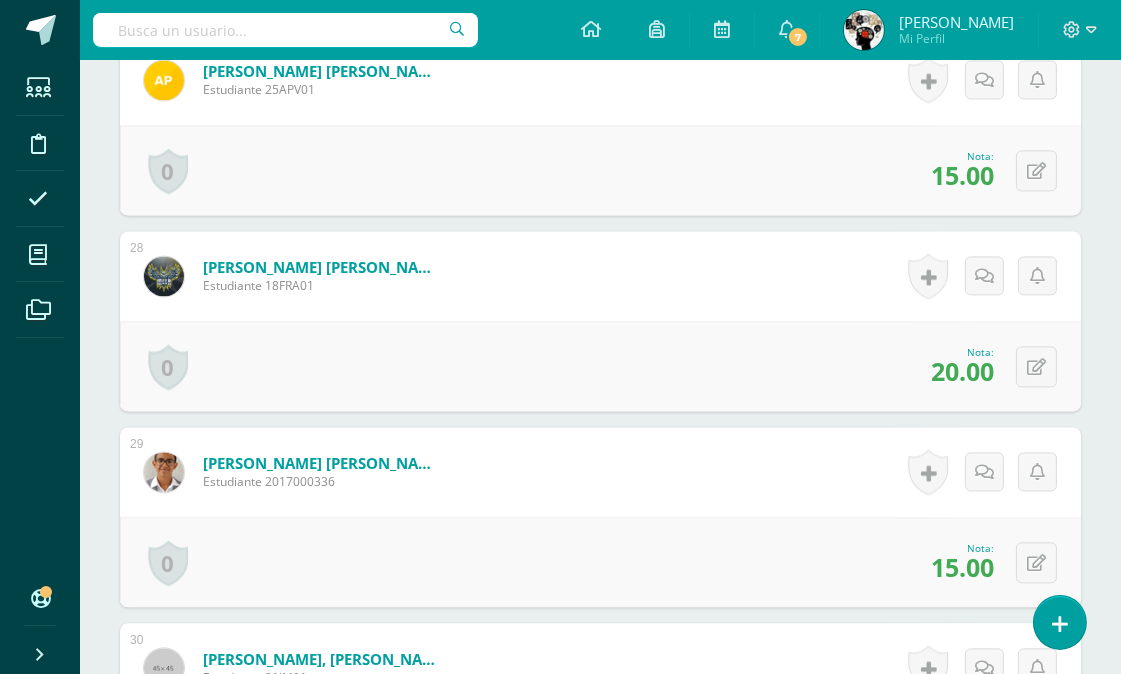
scroll to position [5952, 0]
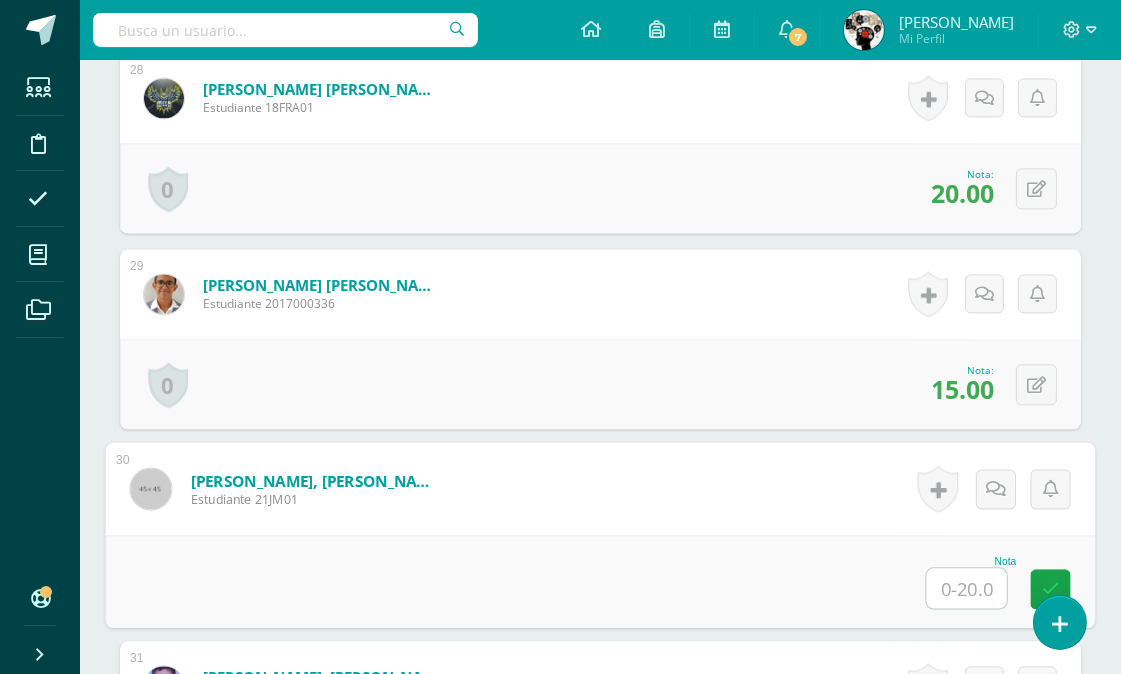
click at [964, 582] on input "text" at bounding box center [967, 588] width 80 height 40
type input "20"
click at [794, 500] on form "Román Morales, Javier Alexander Estudiante 21JM01 Nota 20 0 Logros" at bounding box center [601, 488] width 990 height 93
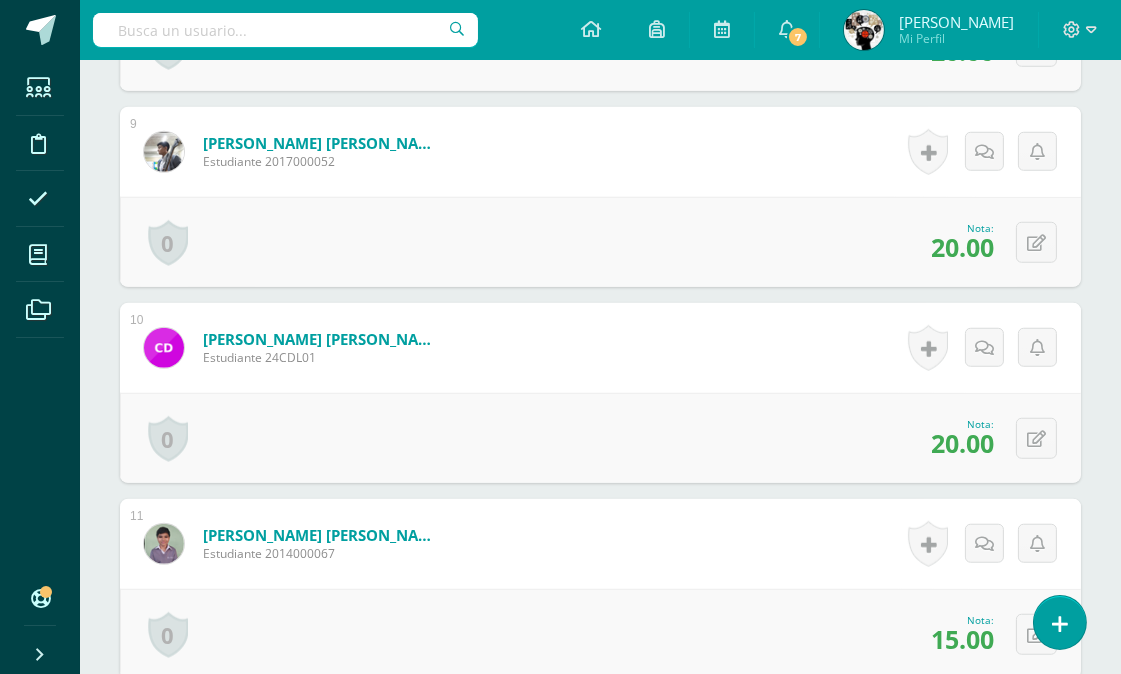
scroll to position [0, 0]
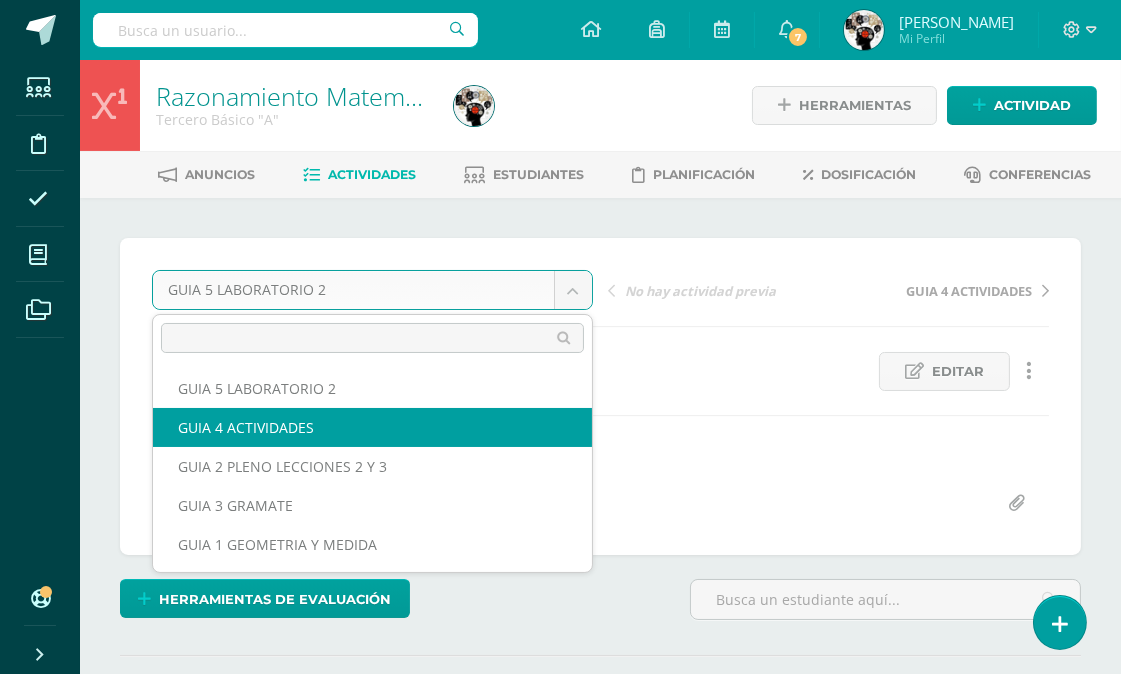
select select "/dashboard/teacher/grade-activity/177159/"
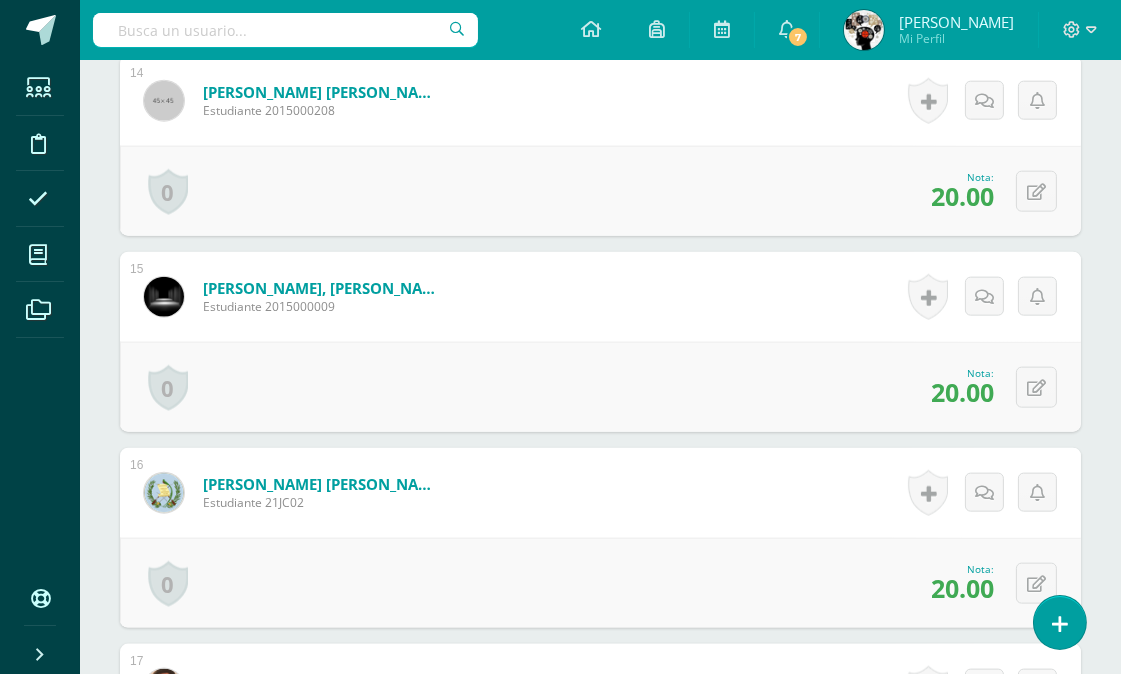
scroll to position [2651, 0]
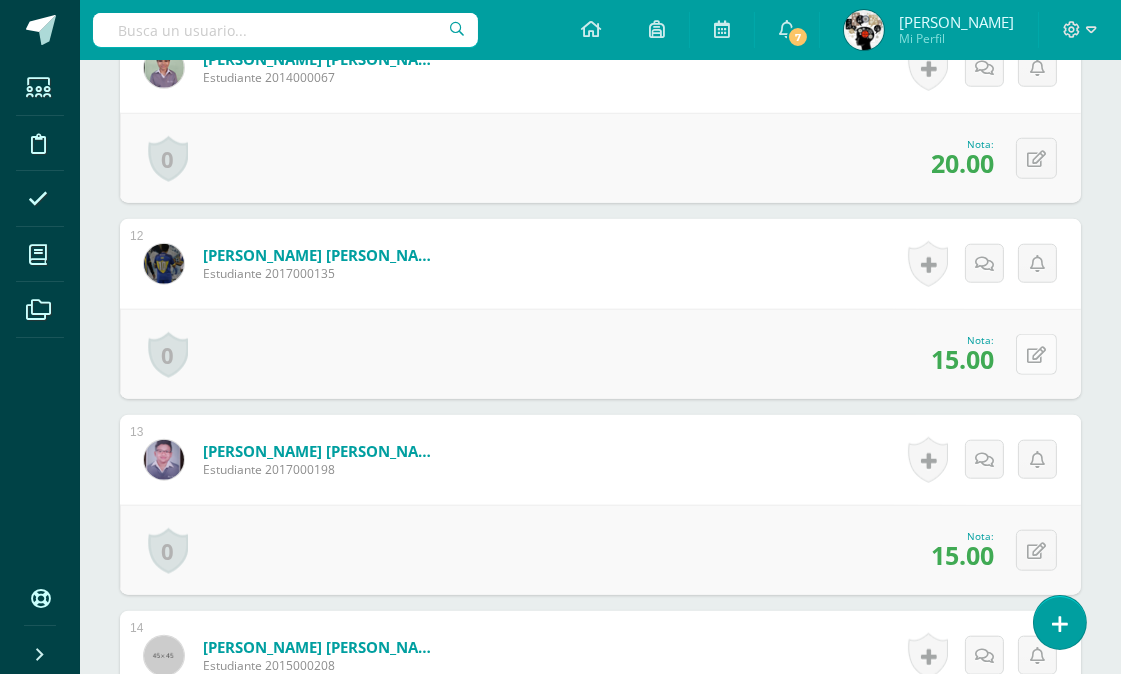
click at [1033, 347] on icon at bounding box center [1036, 355] width 19 height 17
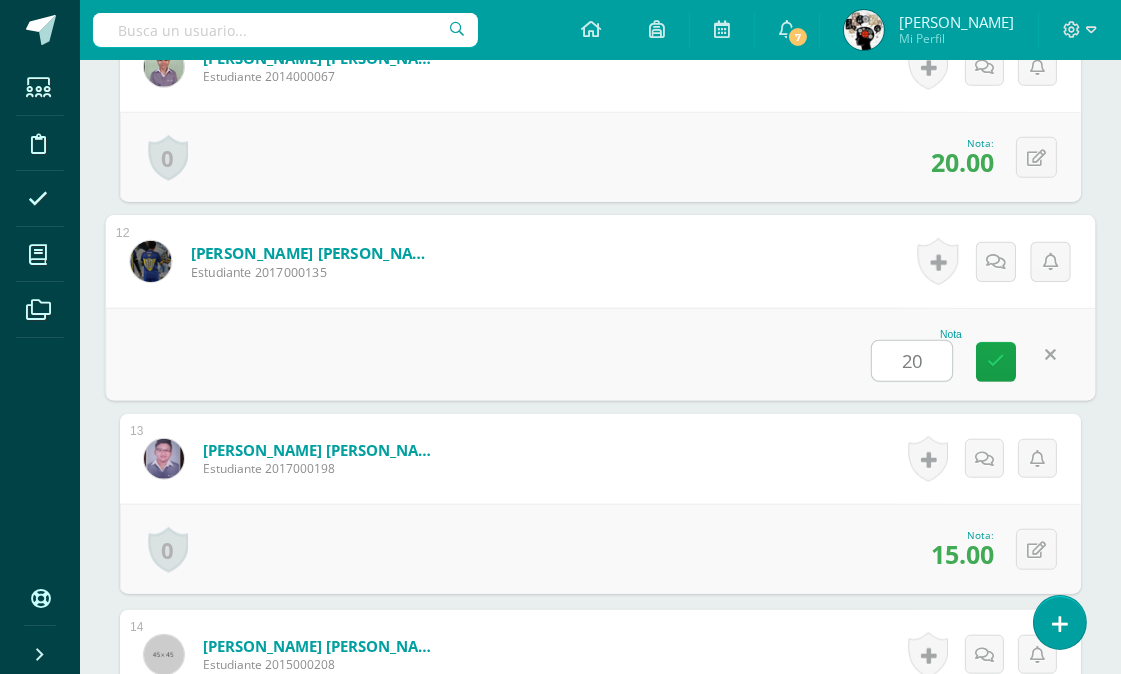
scroll to position [2653, 0]
type input "20"
click at [765, 358] on div "Nota 20" at bounding box center [601, 353] width 990 height 93
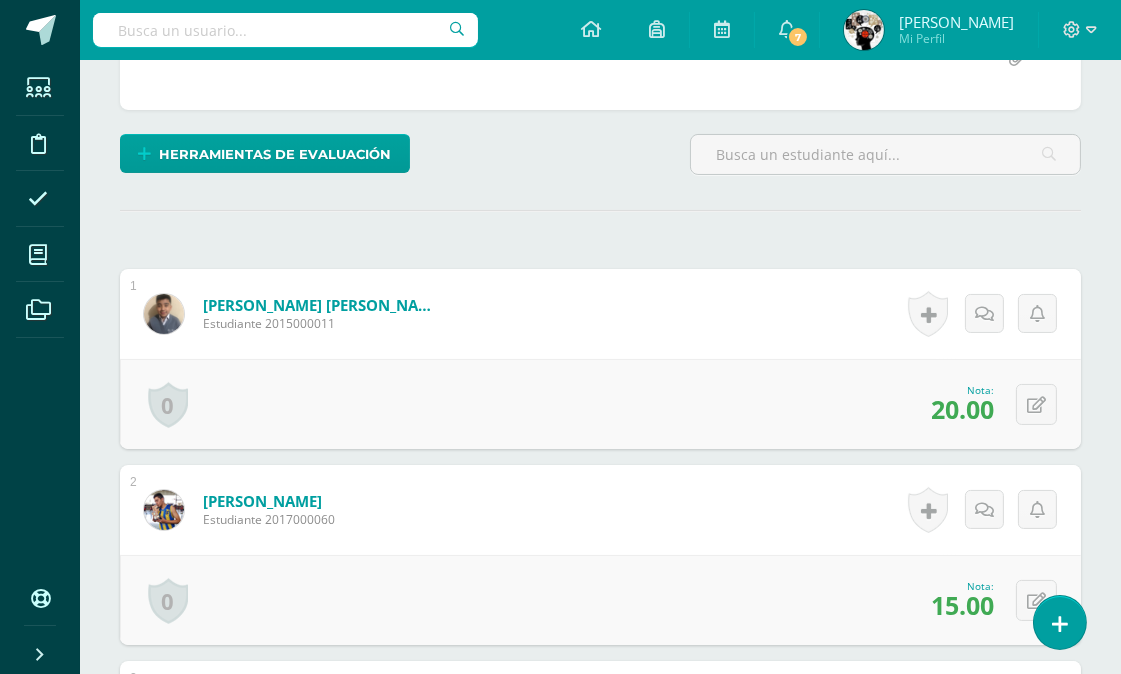
scroll to position [888, 0]
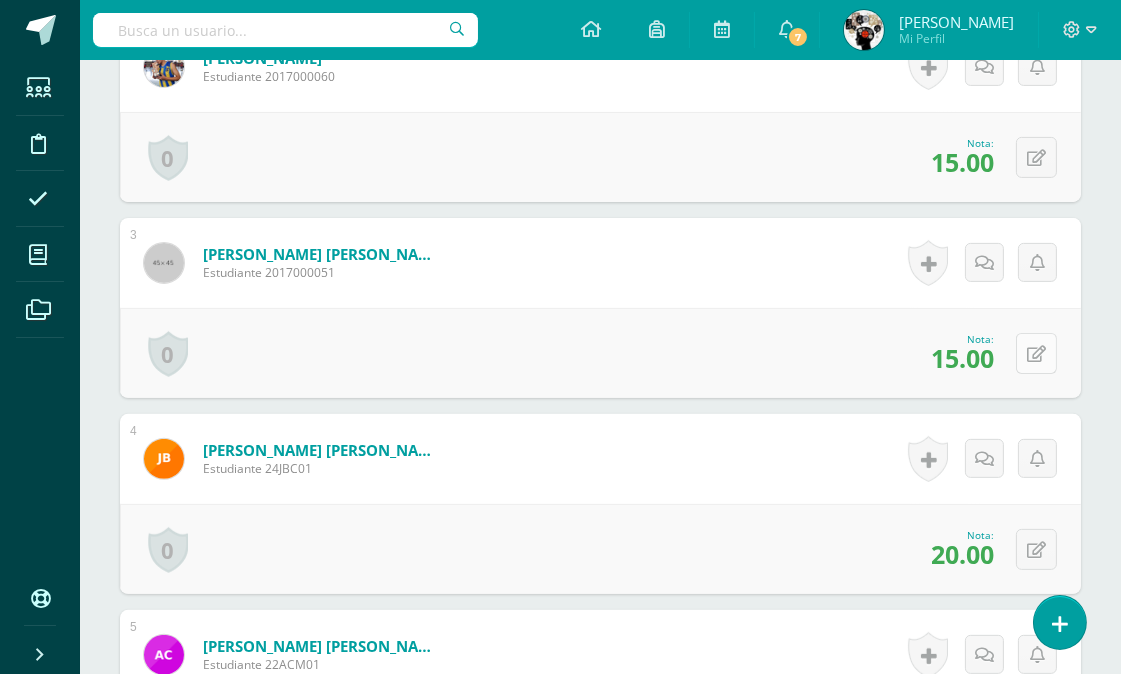
click at [1036, 350] on icon at bounding box center [1036, 354] width 19 height 17
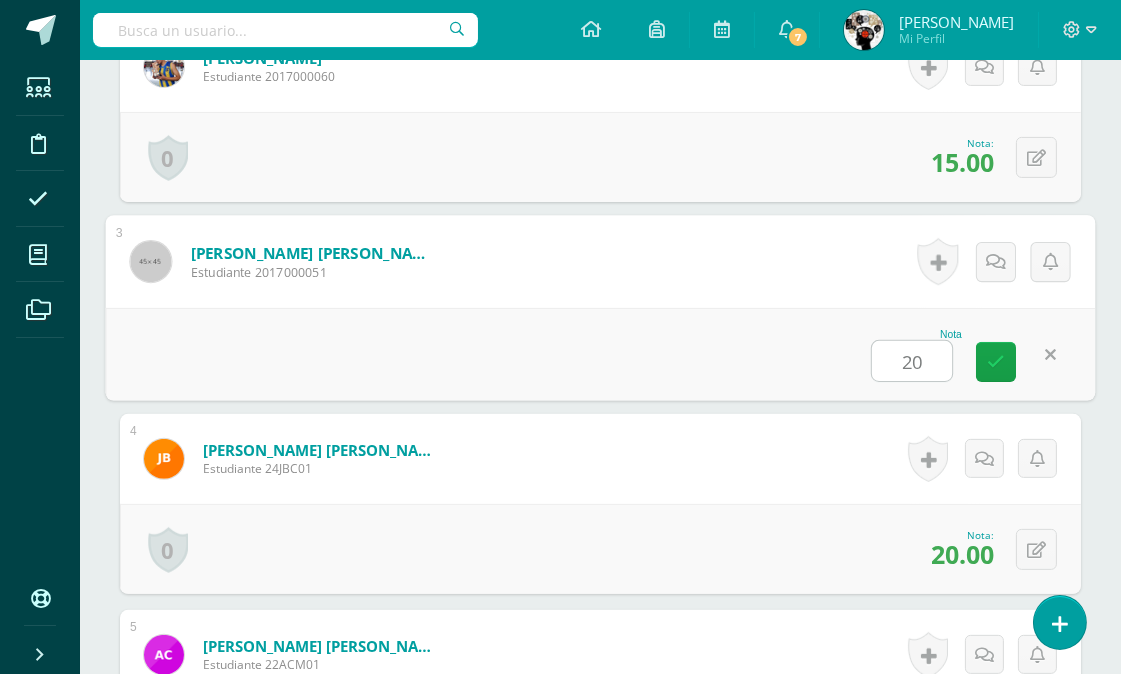
click at [872, 347] on input "20" at bounding box center [912, 361] width 80 height 40
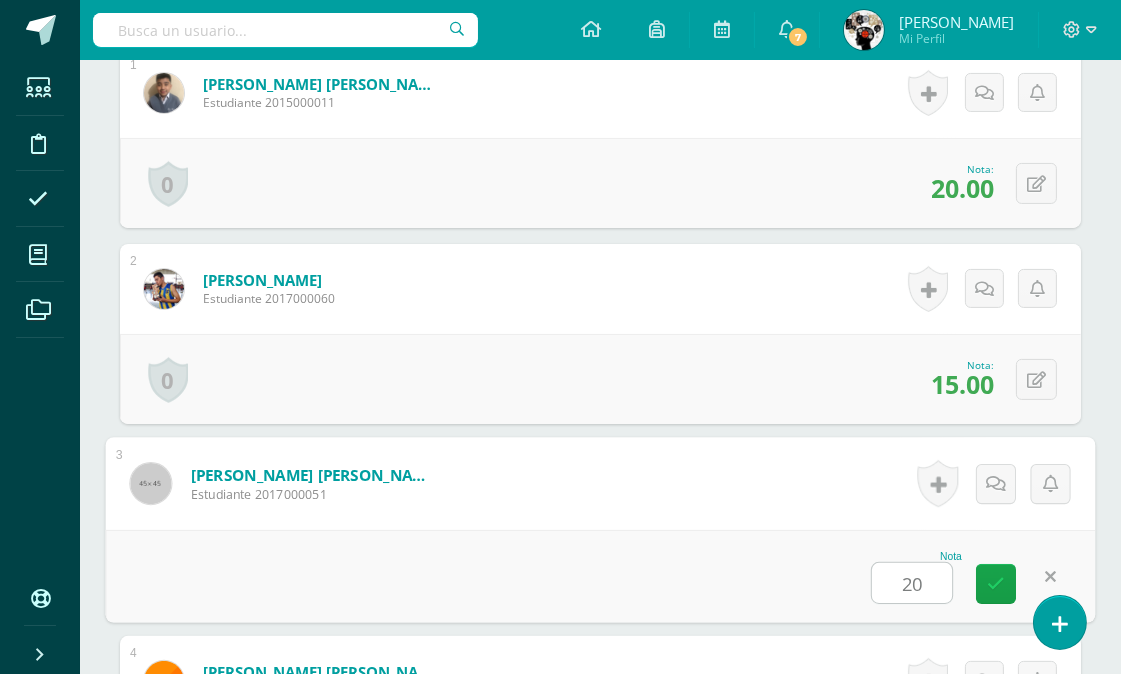
type input "20"
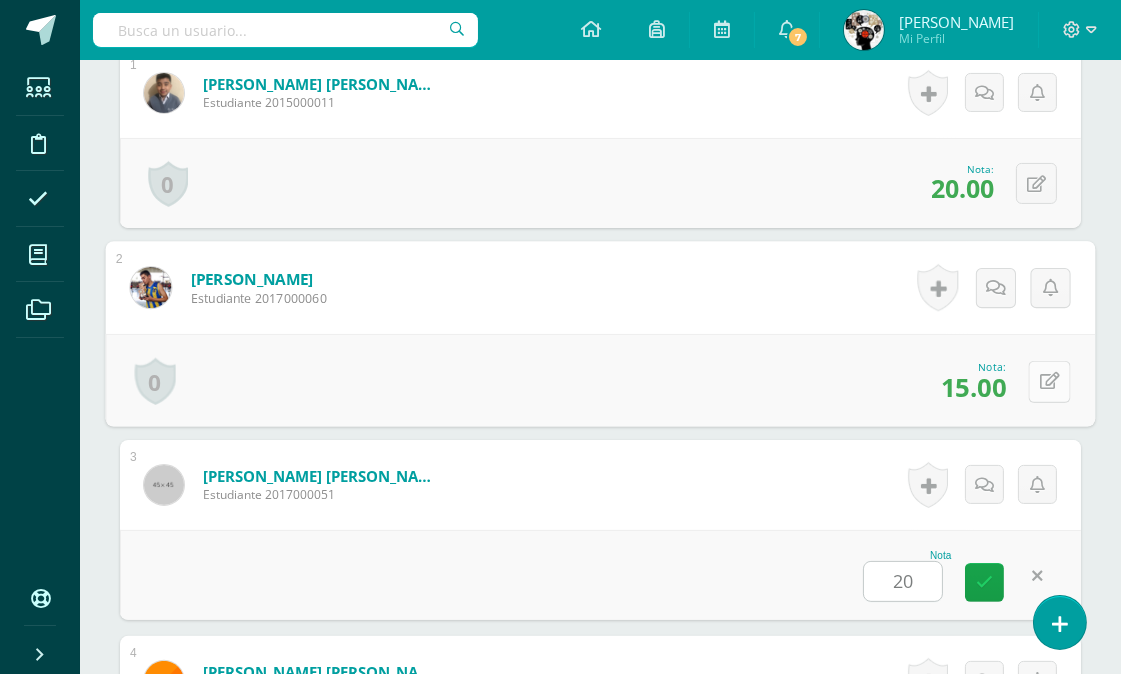
click at [1040, 381] on icon at bounding box center [1050, 381] width 20 height 17
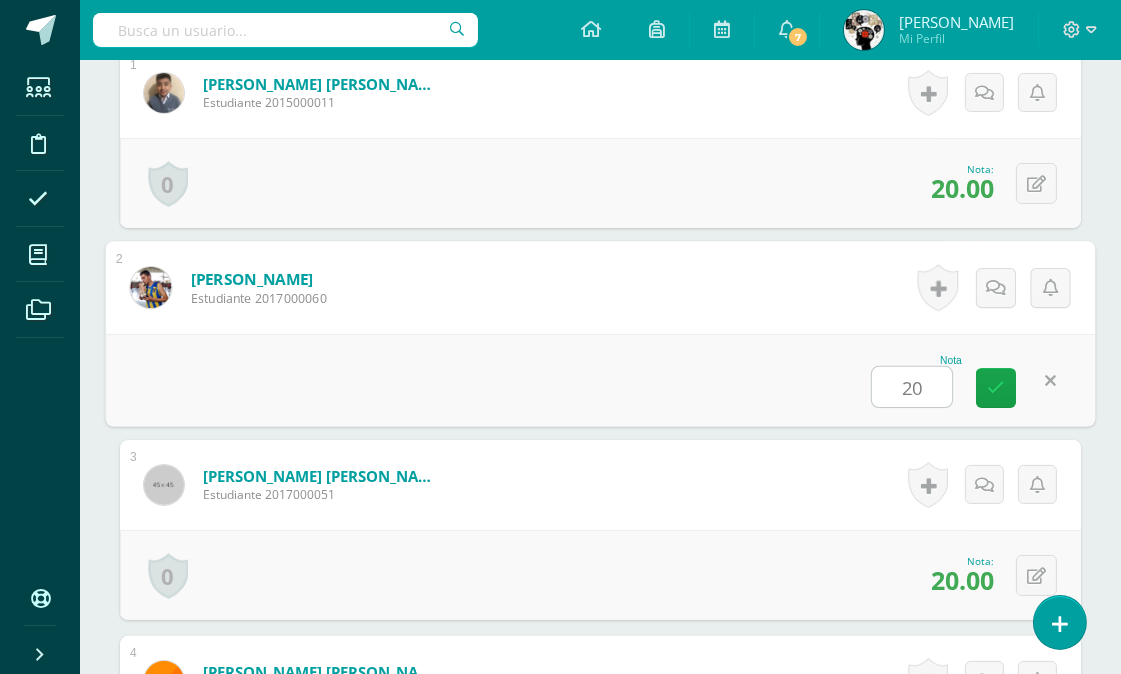
type input "20"
click at [555, 366] on div "Nota 20" at bounding box center [601, 380] width 990 height 93
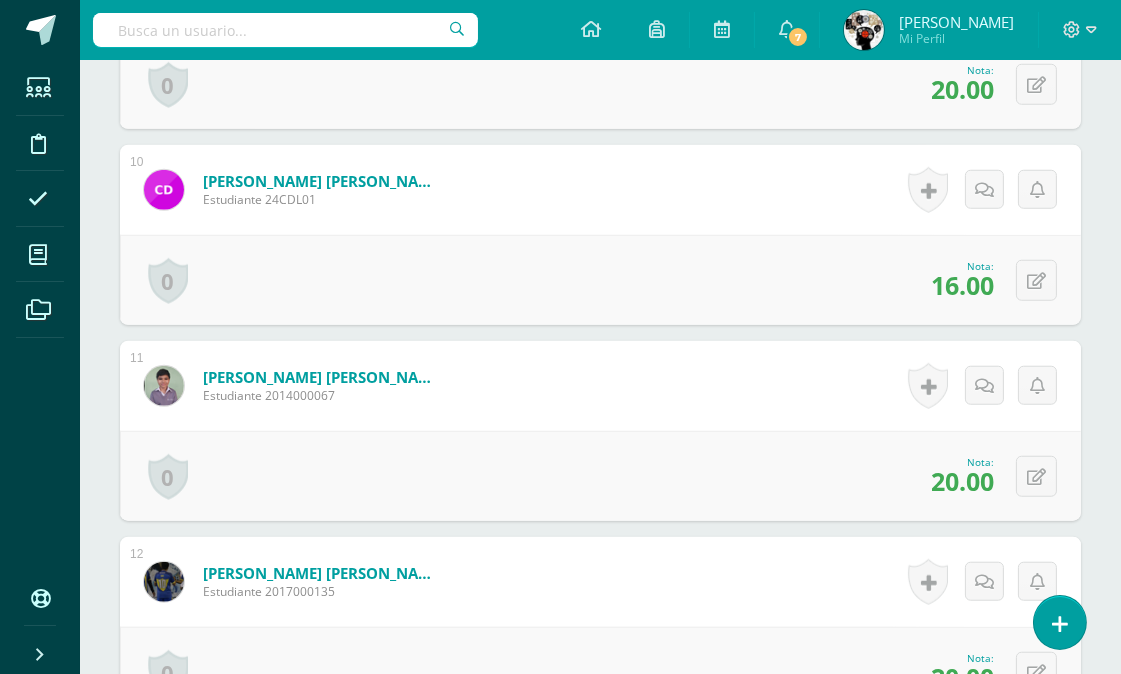
scroll to position [3000, 0]
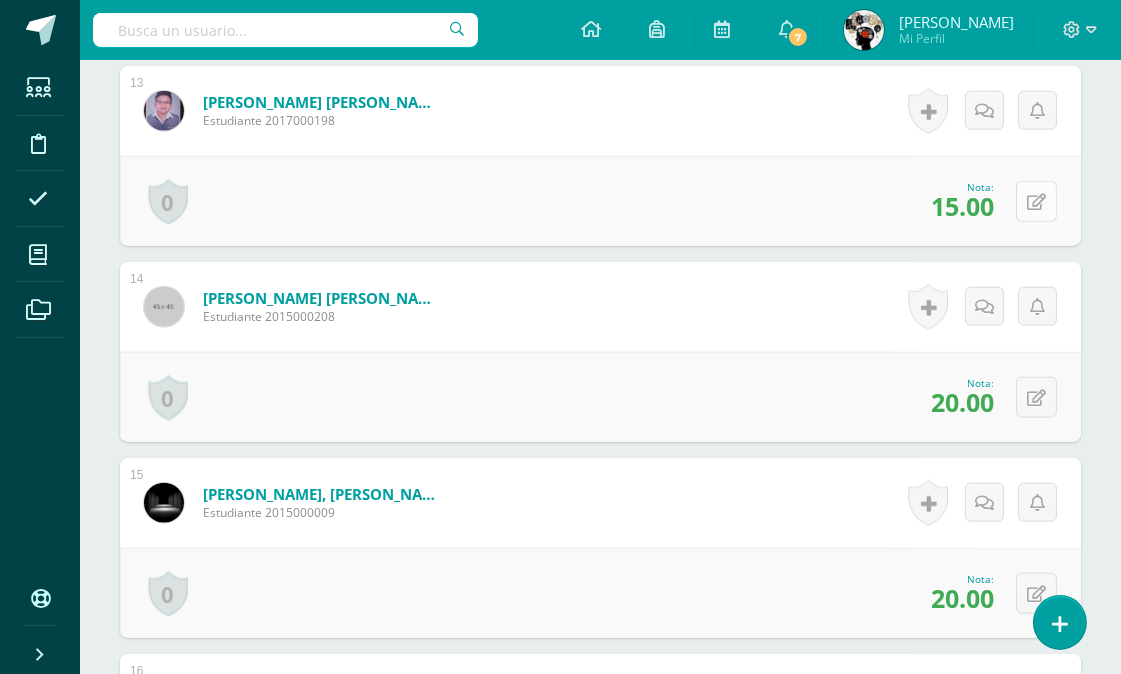
click at [1036, 196] on icon at bounding box center [1036, 202] width 19 height 17
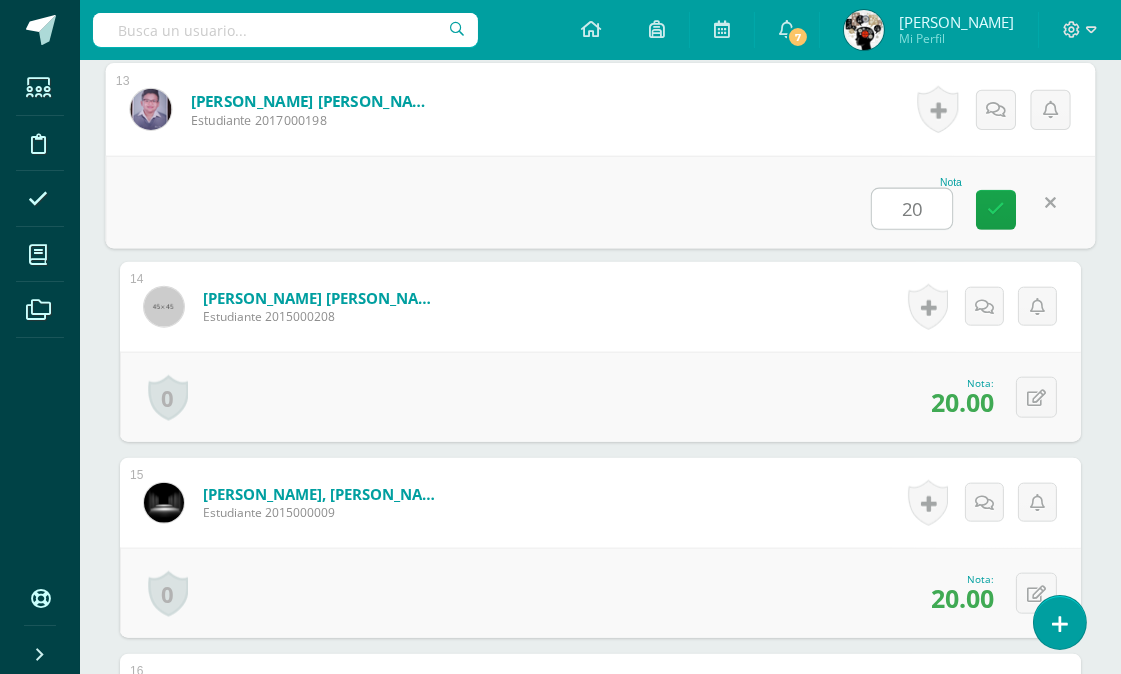
type input "20"
click at [787, 330] on form "García Arrué, Giancarlo André Estudiante 2015000208 Nota 20.00 0 Logros Logros …" at bounding box center [600, 307] width 961 height 90
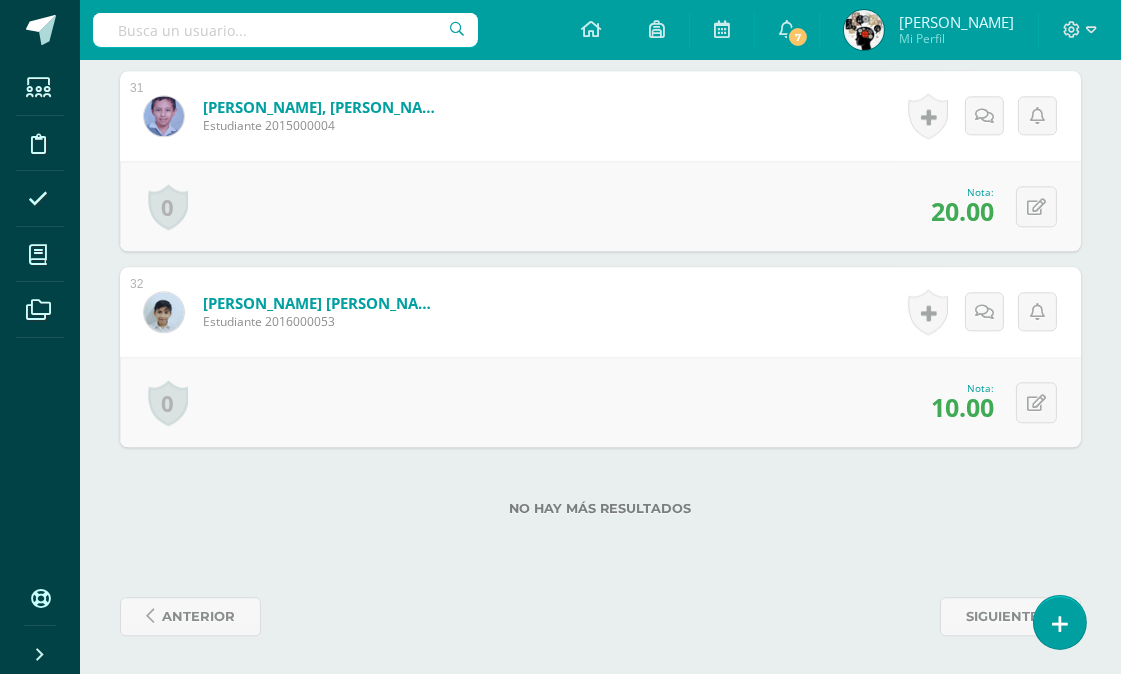
scroll to position [0, 0]
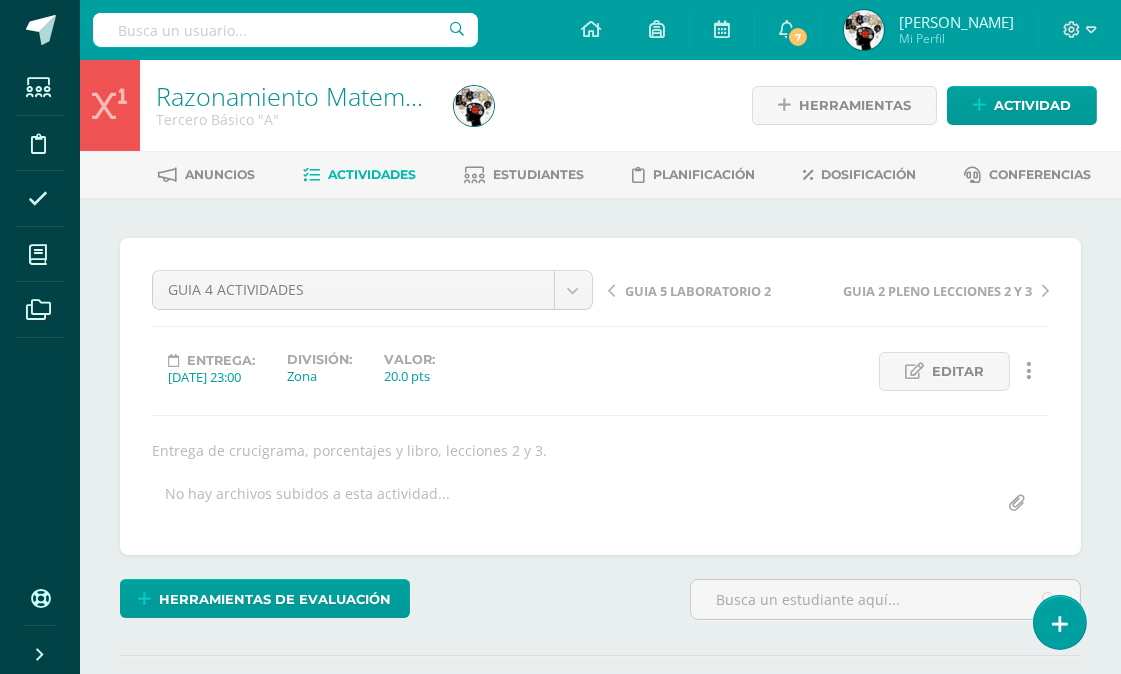
click at [388, 167] on span "Actividades" at bounding box center [372, 174] width 88 height 15
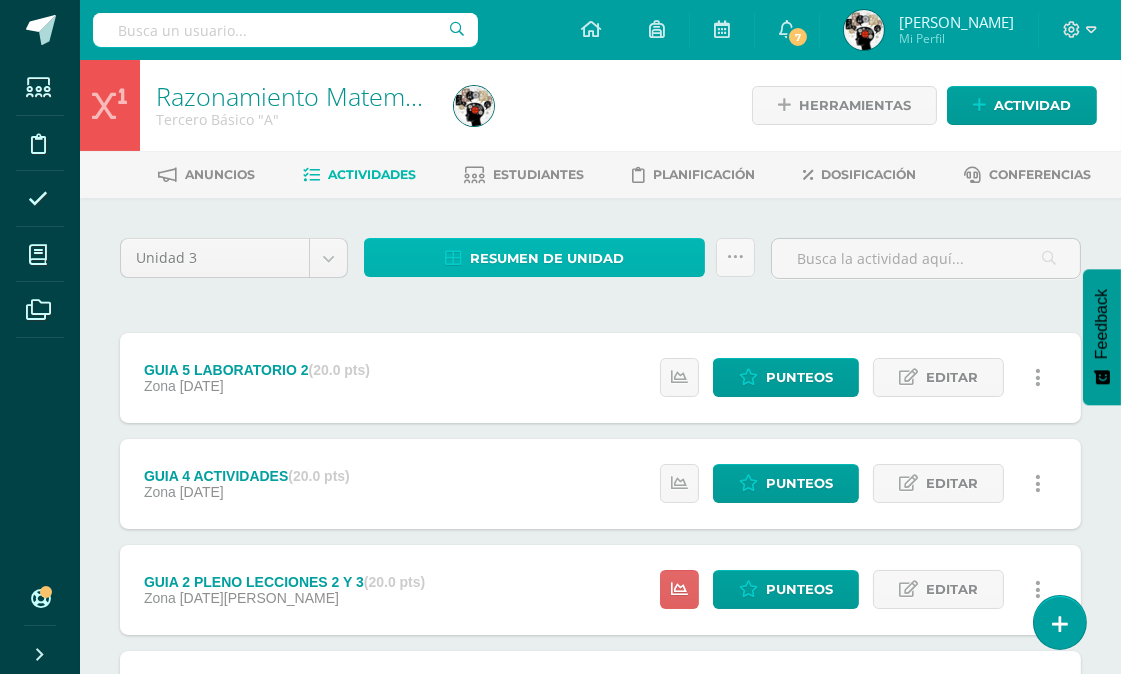
click at [563, 240] on span "Resumen de unidad" at bounding box center [547, 258] width 154 height 37
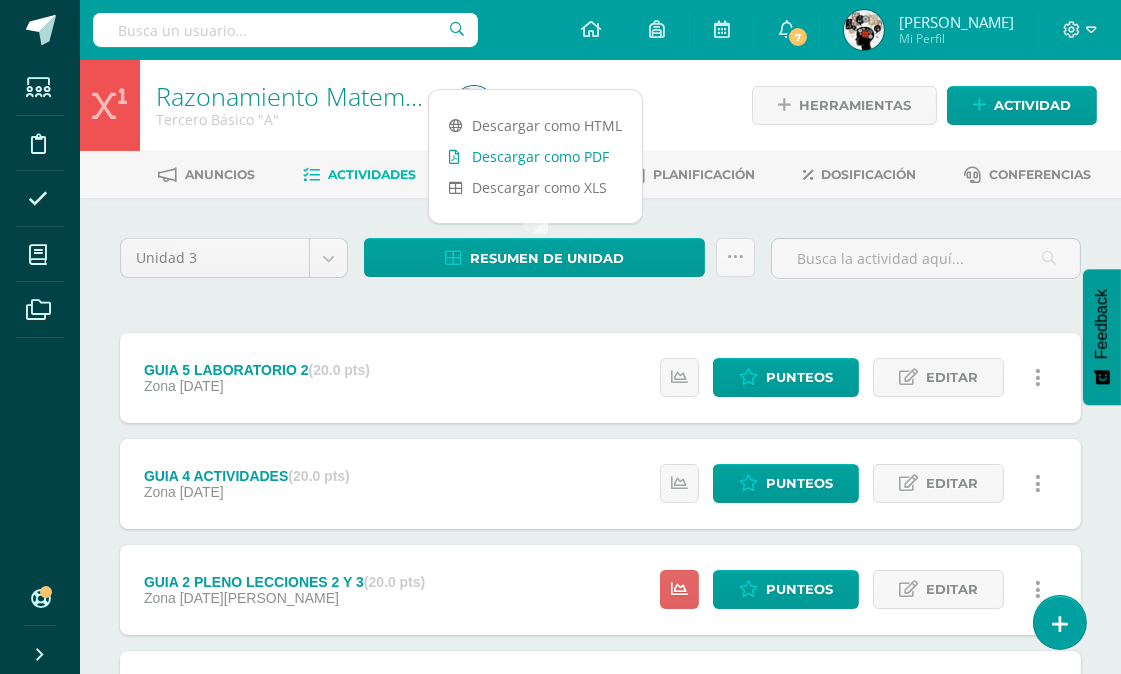
click at [564, 155] on link "Descargar como PDF" at bounding box center [535, 156] width 213 height 31
click at [790, 375] on span "Punteos" at bounding box center [799, 377] width 67 height 37
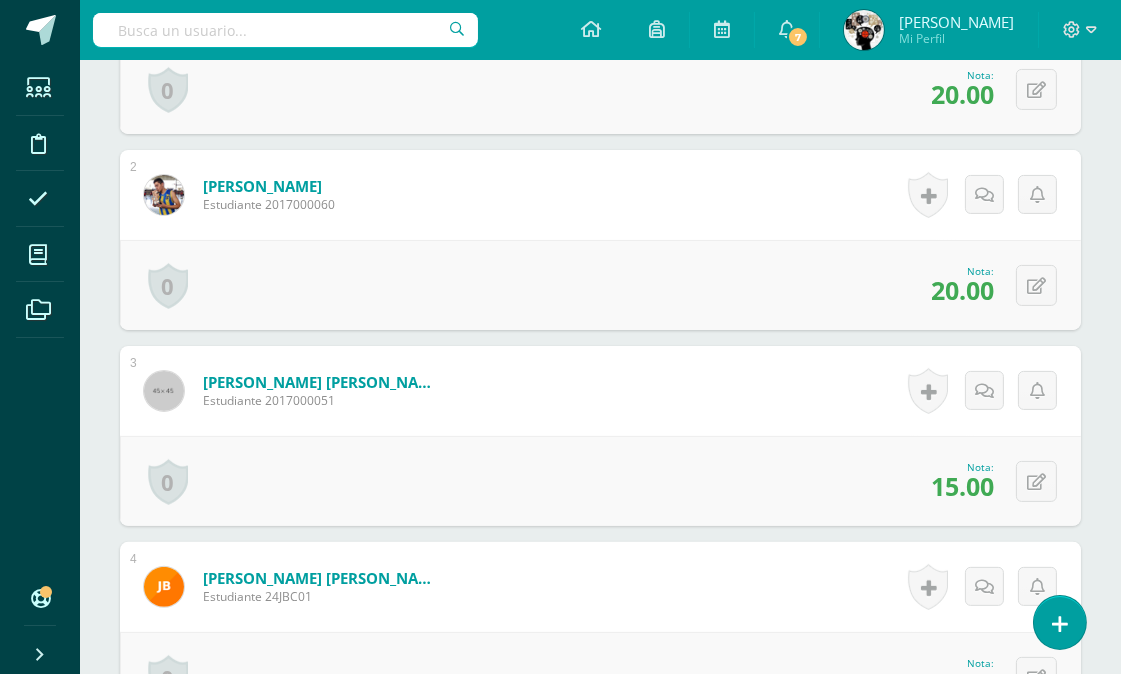
scroll to position [871, 0]
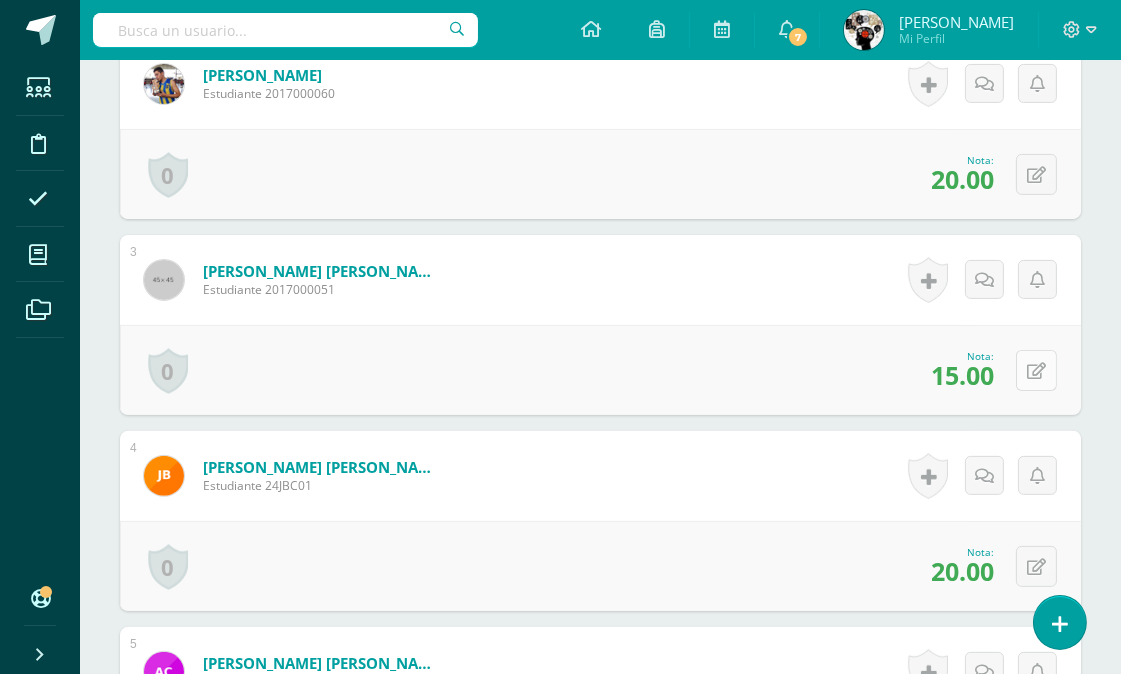
click at [1044, 370] on icon at bounding box center [1036, 371] width 19 height 17
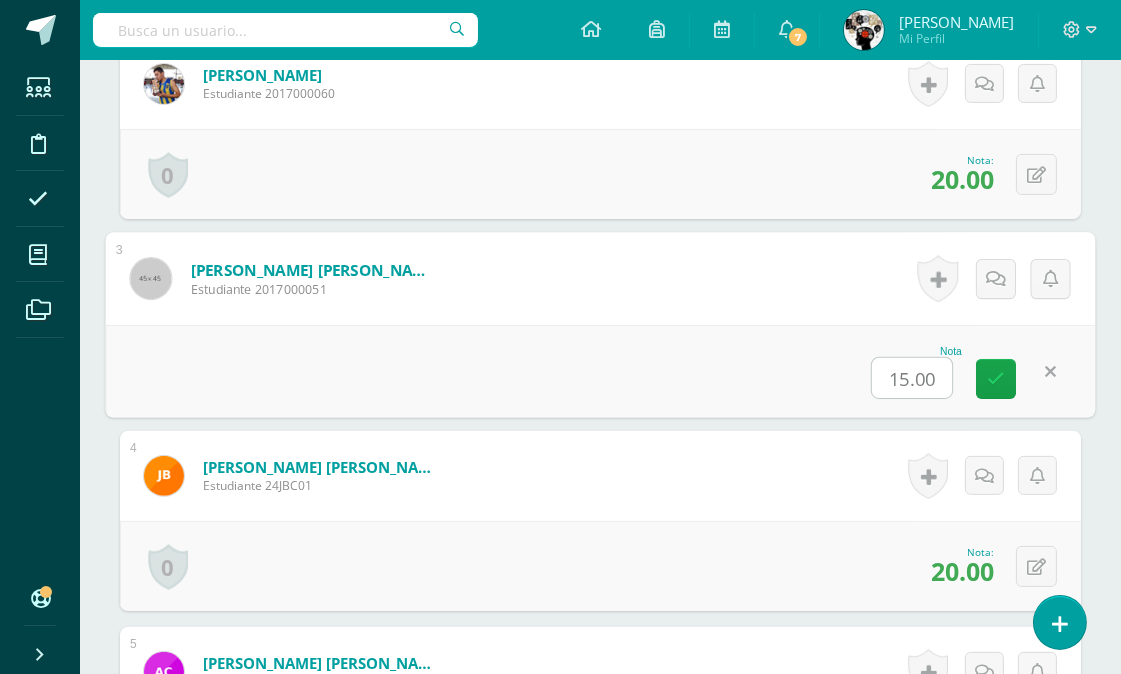
scroll to position [872, 0]
type input "20"
click at [788, 487] on form "Bocel Cruz, Juan Pablo Andrés Estudiante 24JBC01 Nota 20.00 0 Logros Logros obt…" at bounding box center [600, 475] width 961 height 90
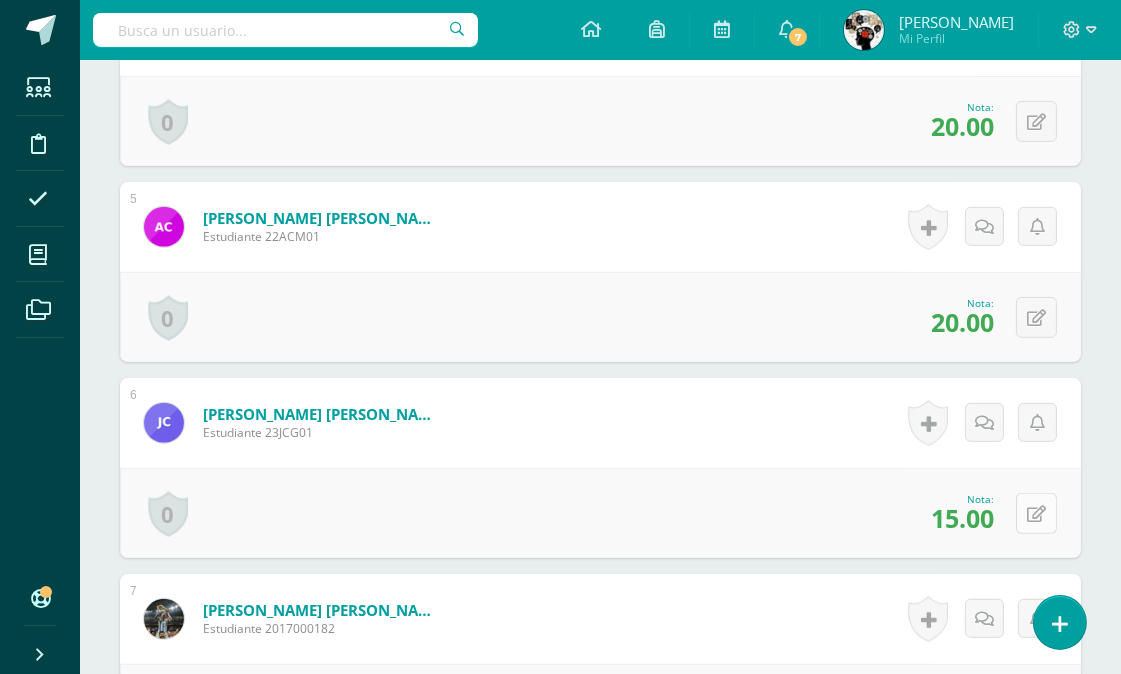
scroll to position [1317, 0]
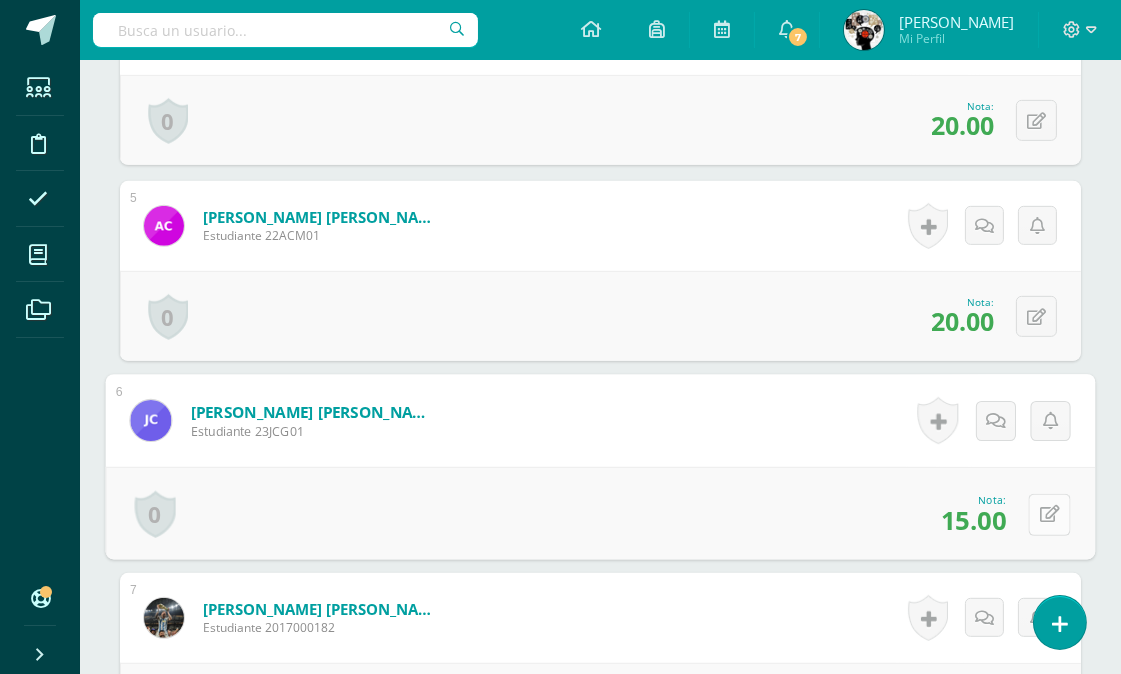
click at [1042, 507] on icon at bounding box center [1050, 514] width 20 height 17
type input "20"
click at [747, 474] on div "Nota 20" at bounding box center [601, 512] width 990 height 93
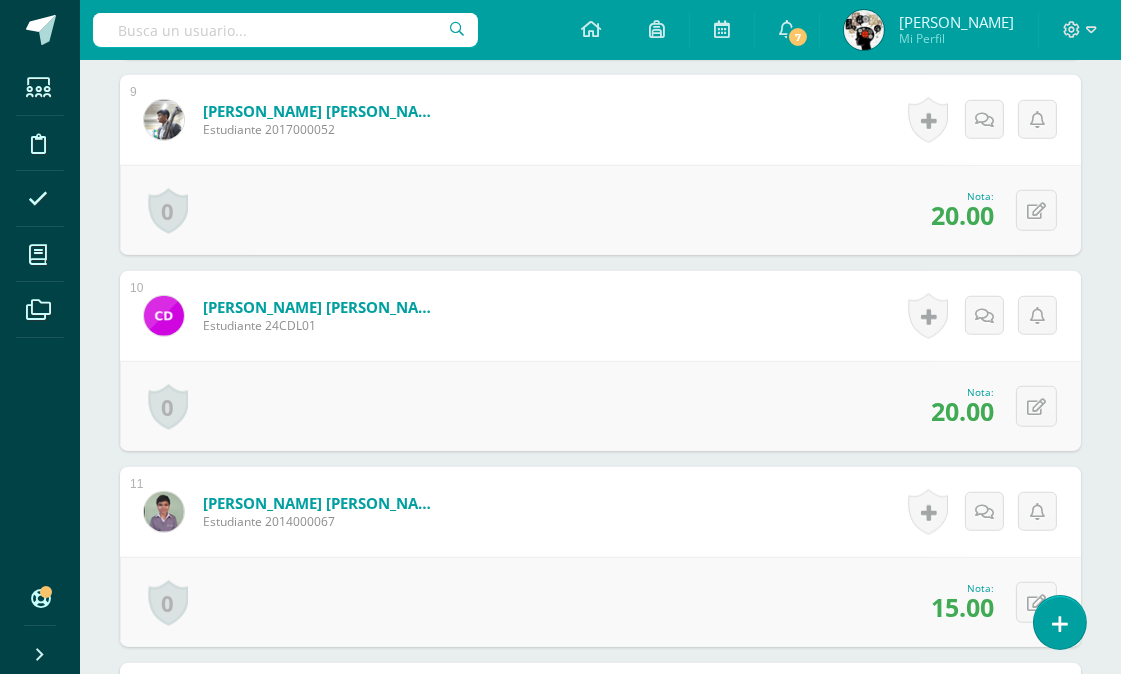
scroll to position [2541, 0]
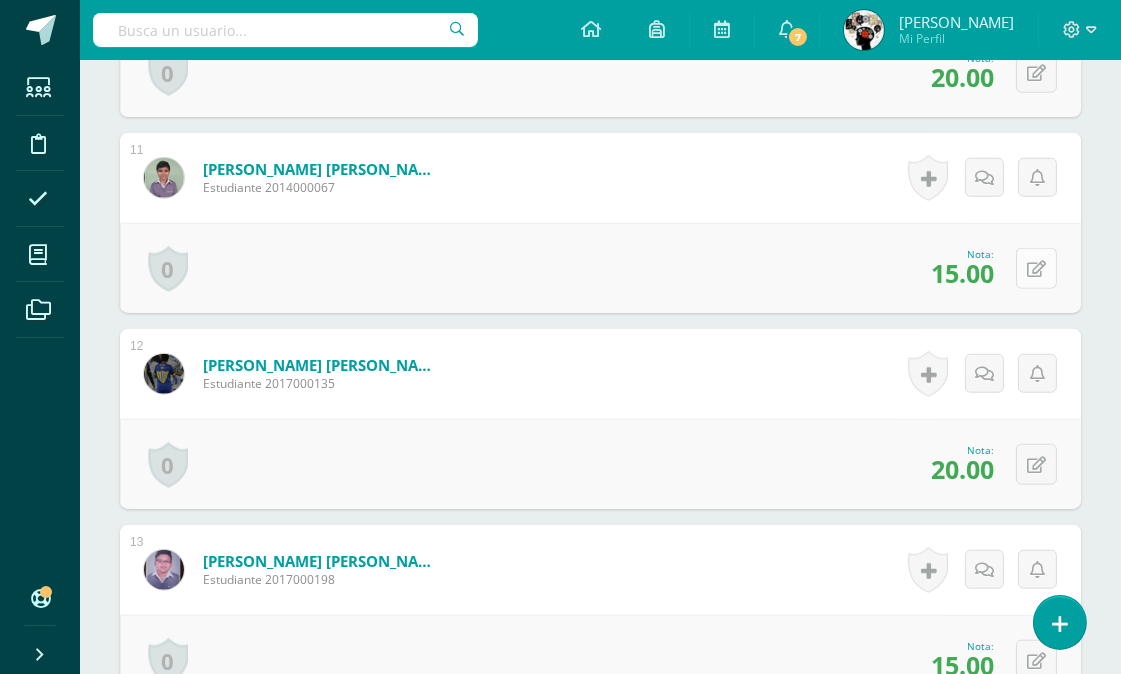
click at [1042, 266] on icon at bounding box center [1036, 269] width 19 height 17
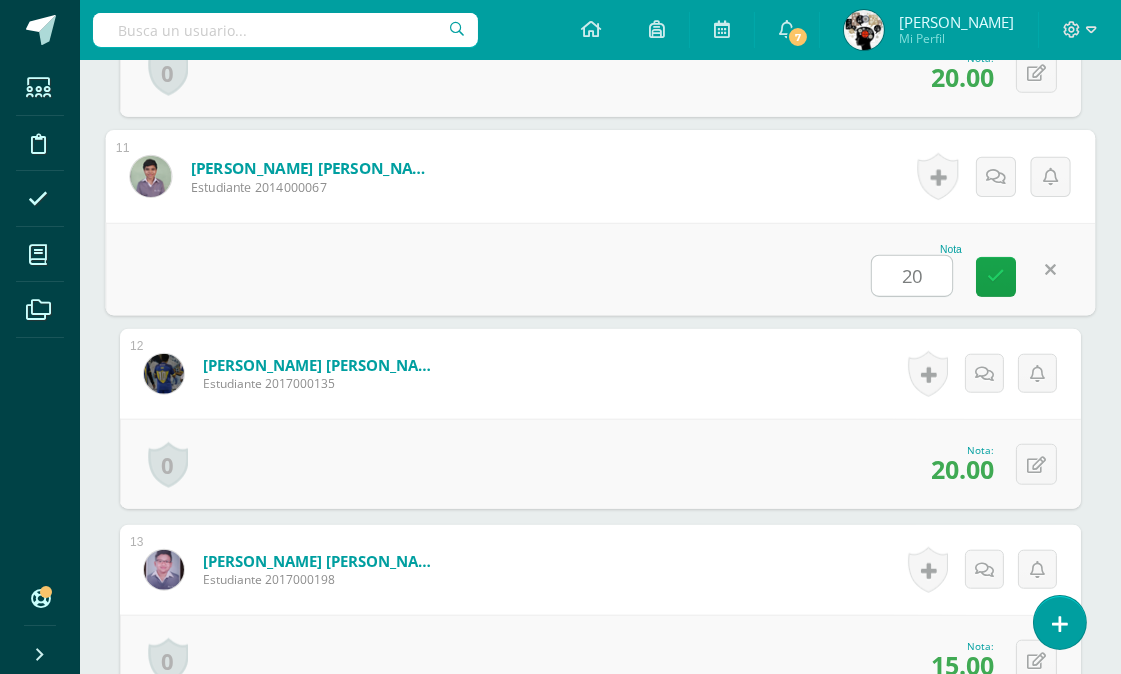
type input "20"
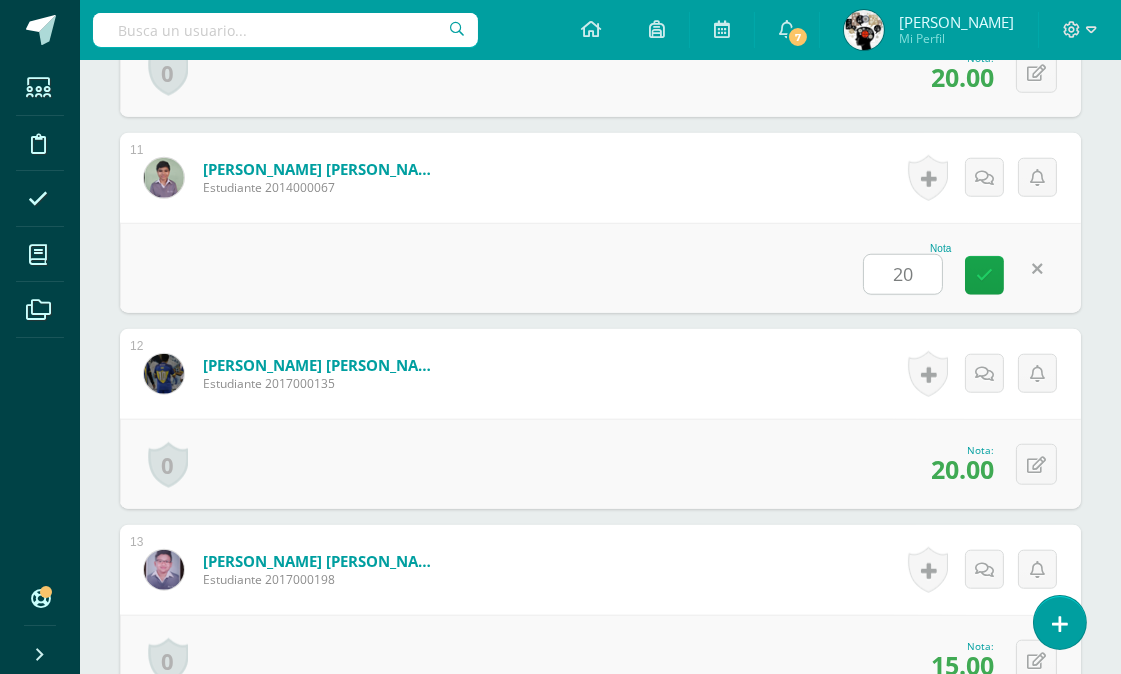
click at [778, 331] on form "Escobar Girón, Ian Andres Estudiante 2017000135 Nota 20.00 0 Logros Logros obte…" at bounding box center [600, 374] width 961 height 90
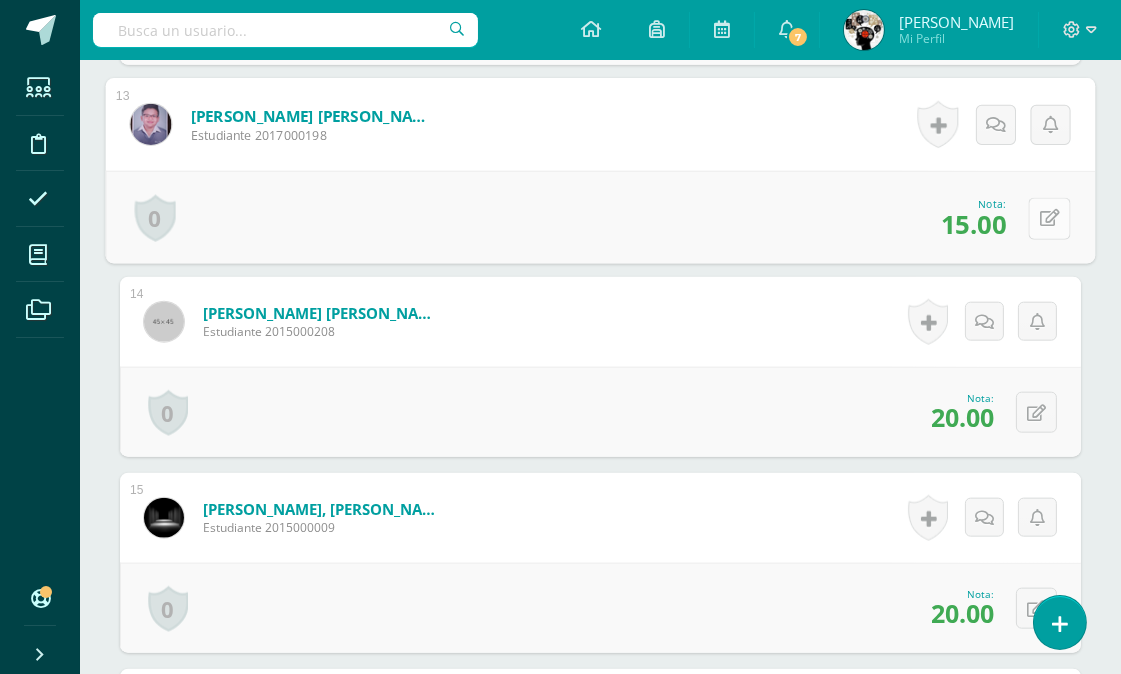
click at [1040, 216] on icon at bounding box center [1050, 218] width 20 height 17
type input "16"
click at [535, 490] on form "García Marroquín, Oscar Josué Estudiante 2015000009 Nota 20.00 0 Logros Logros …" at bounding box center [600, 518] width 961 height 90
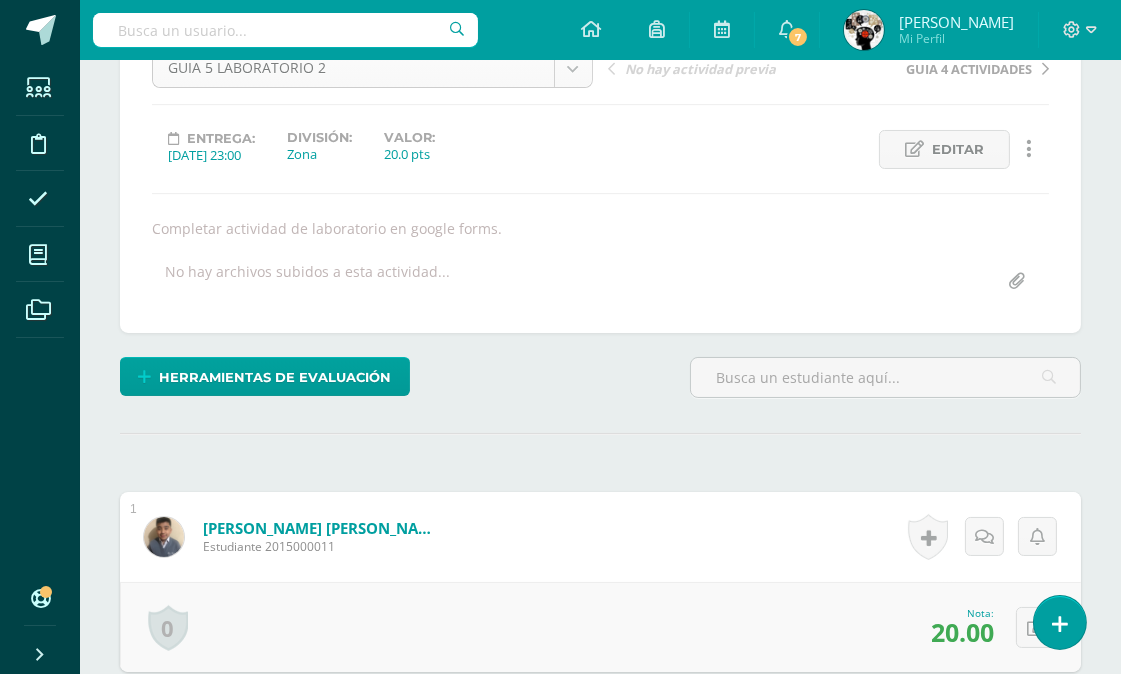
scroll to position [0, 0]
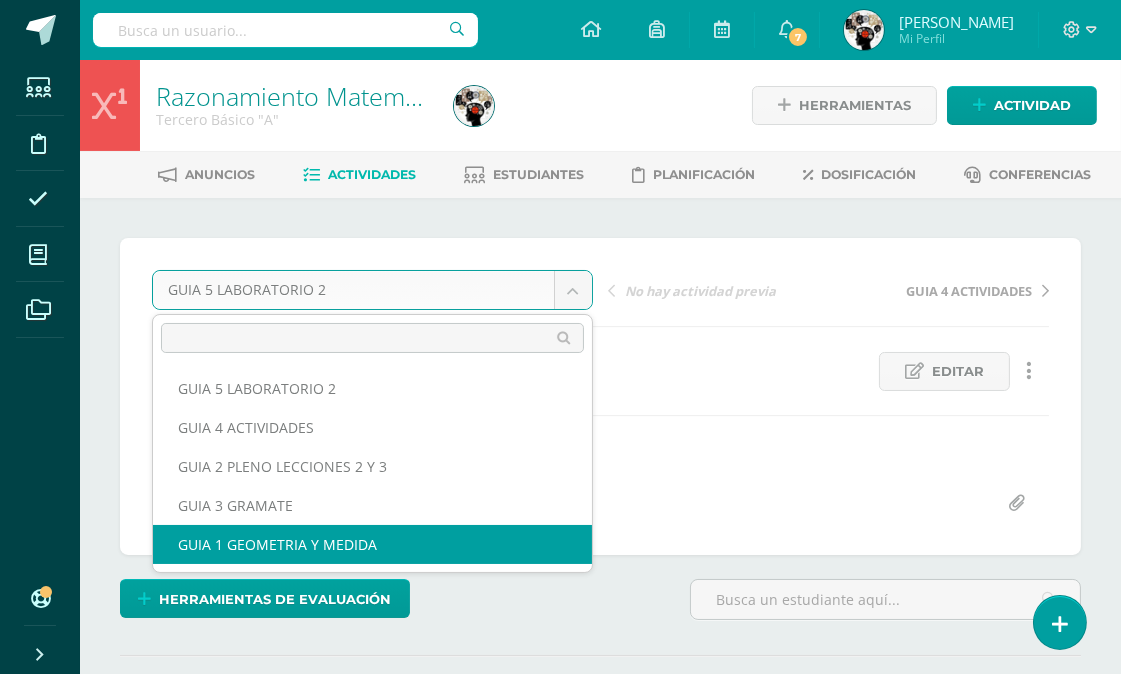
select select "/dashboard/teacher/grade-activity/174242/"
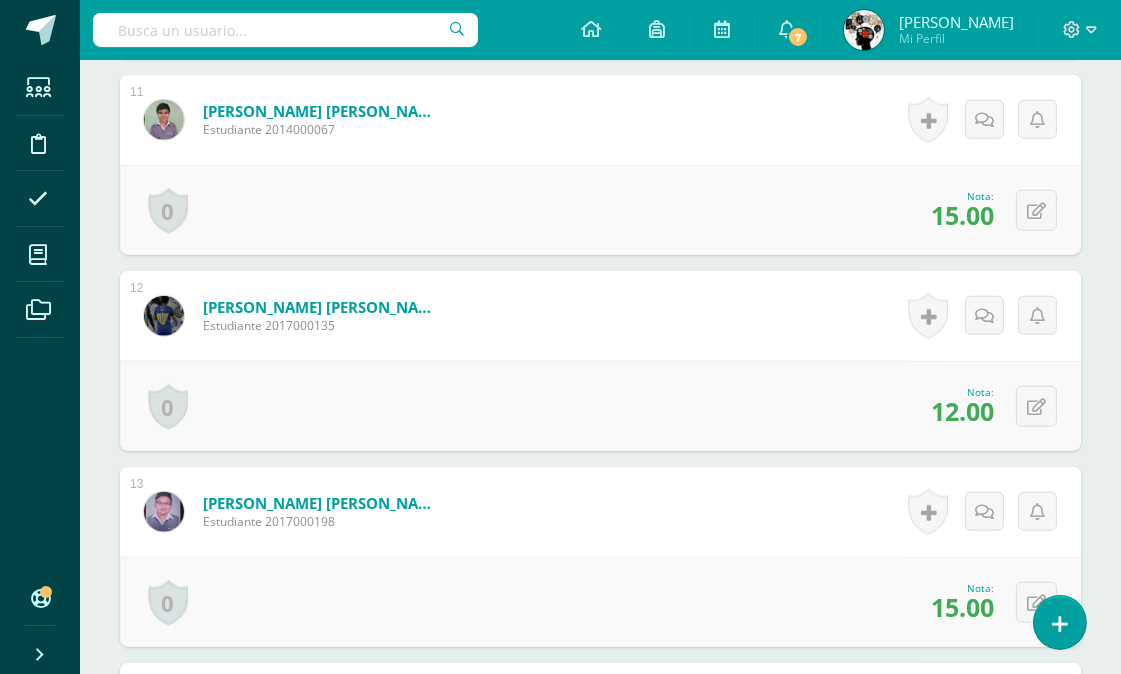
scroll to position [2677, 0]
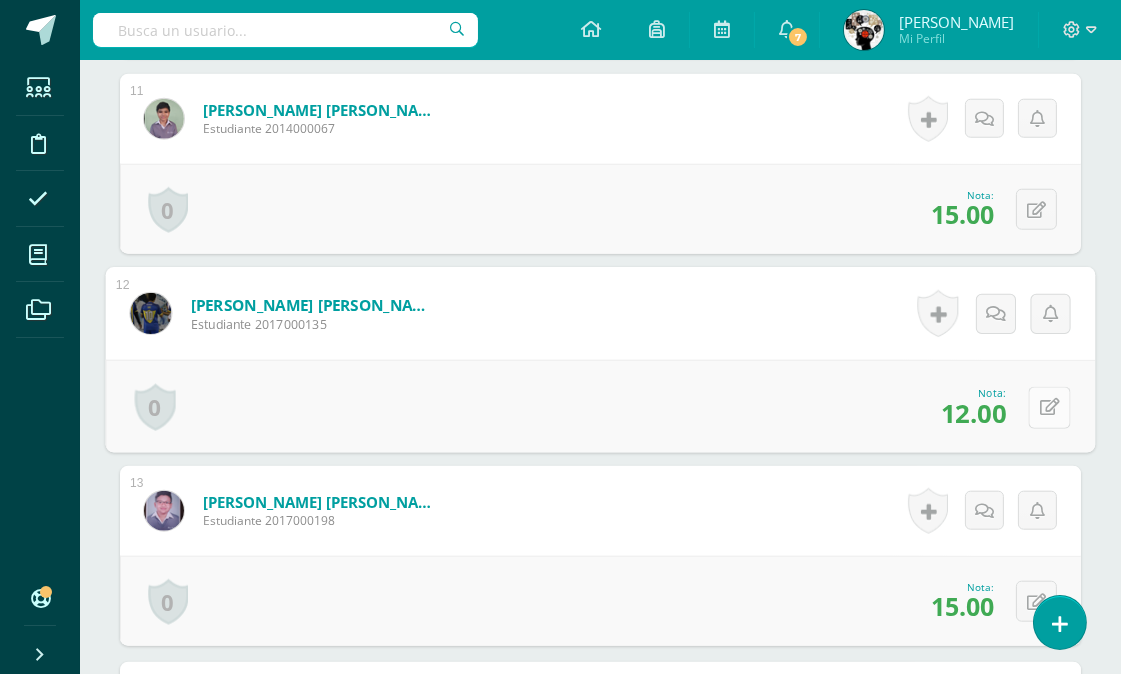
click at [1040, 399] on icon at bounding box center [1050, 407] width 20 height 17
type input "15"
click at [647, 323] on form "Escobar Girón, Ian Andres Estudiante 2017000135 Nota 15 0 Logros Logros obtenid…" at bounding box center [601, 312] width 990 height 93
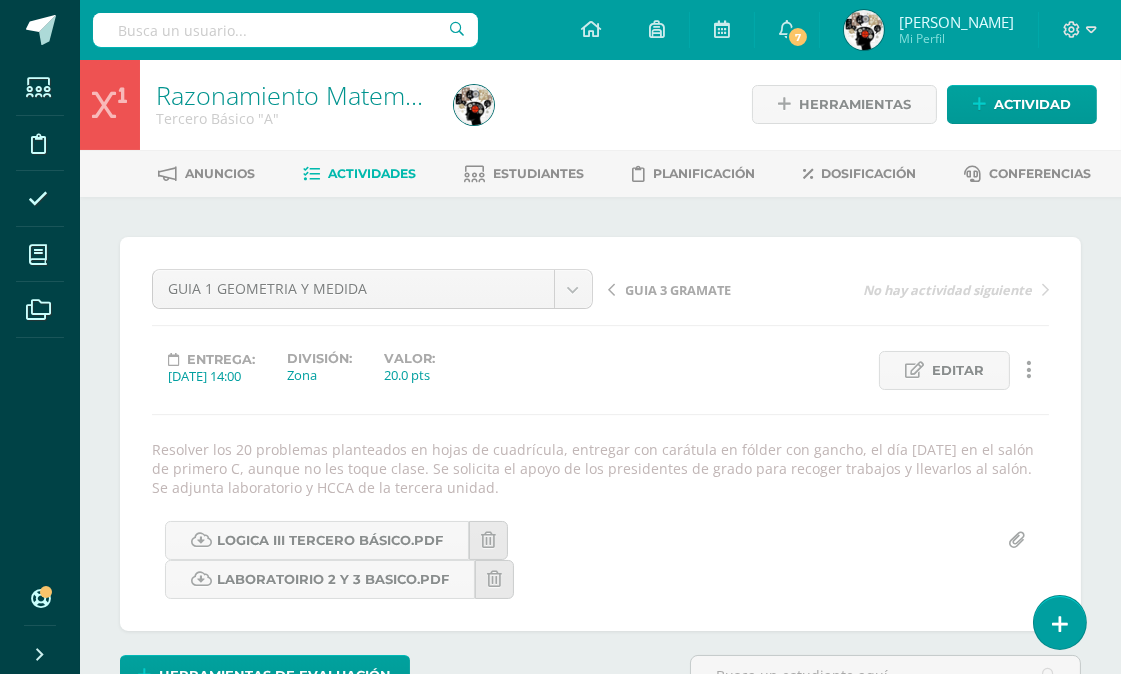
scroll to position [0, 0]
click at [385, 172] on span "Actividades" at bounding box center [372, 174] width 88 height 15
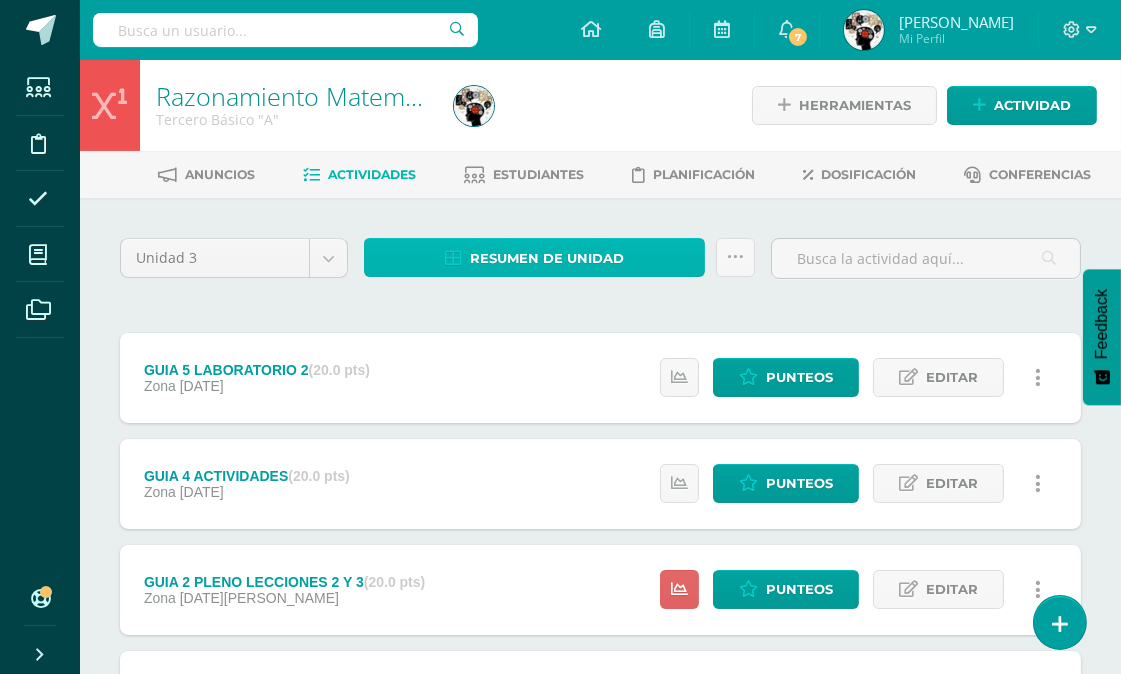
click at [572, 261] on span "Resumen de unidad" at bounding box center [547, 258] width 154 height 37
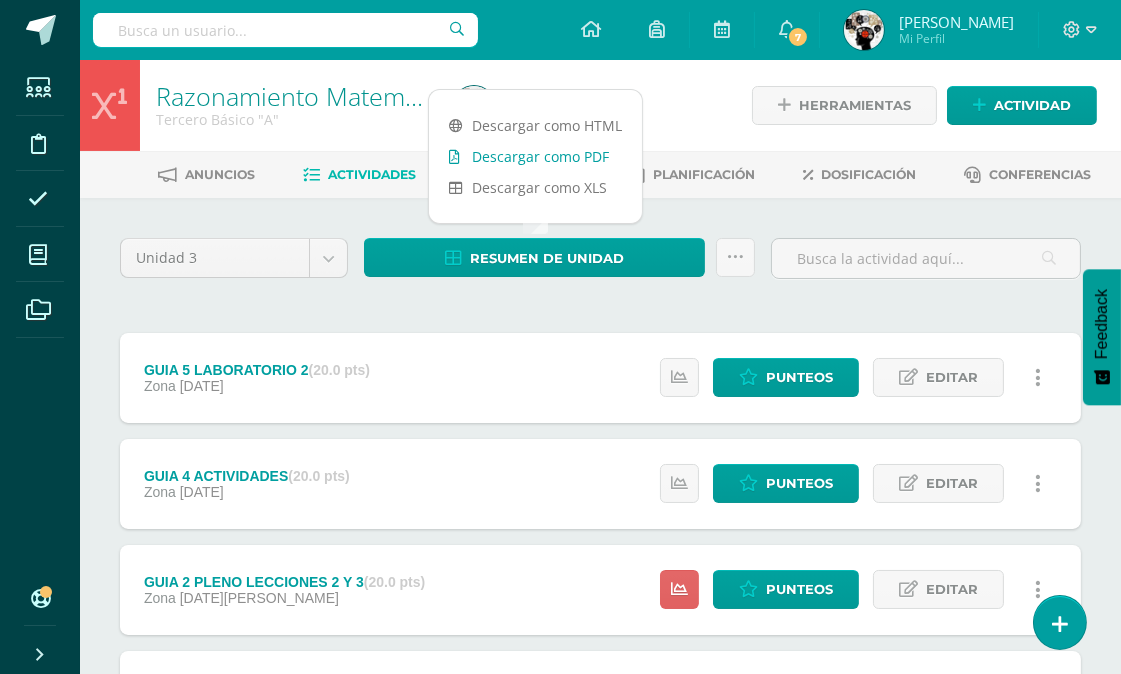
click at [575, 148] on link "Descargar como PDF" at bounding box center [535, 156] width 213 height 31
click at [40, 241] on span at bounding box center [38, 254] width 45 height 45
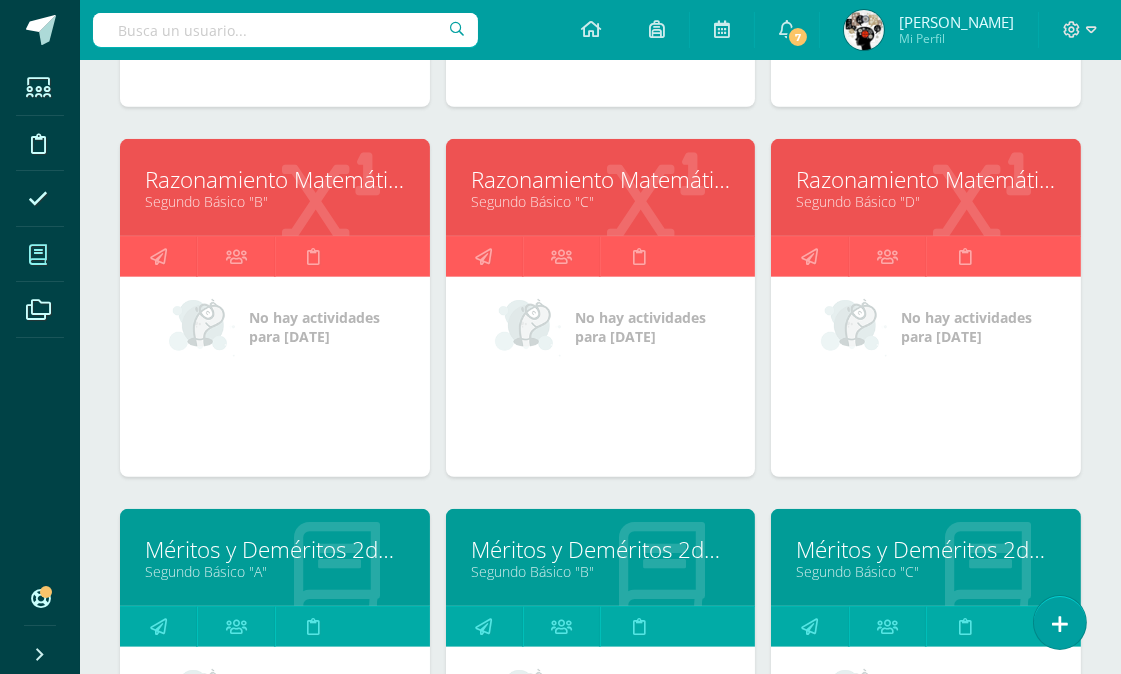
scroll to position [2380, 0]
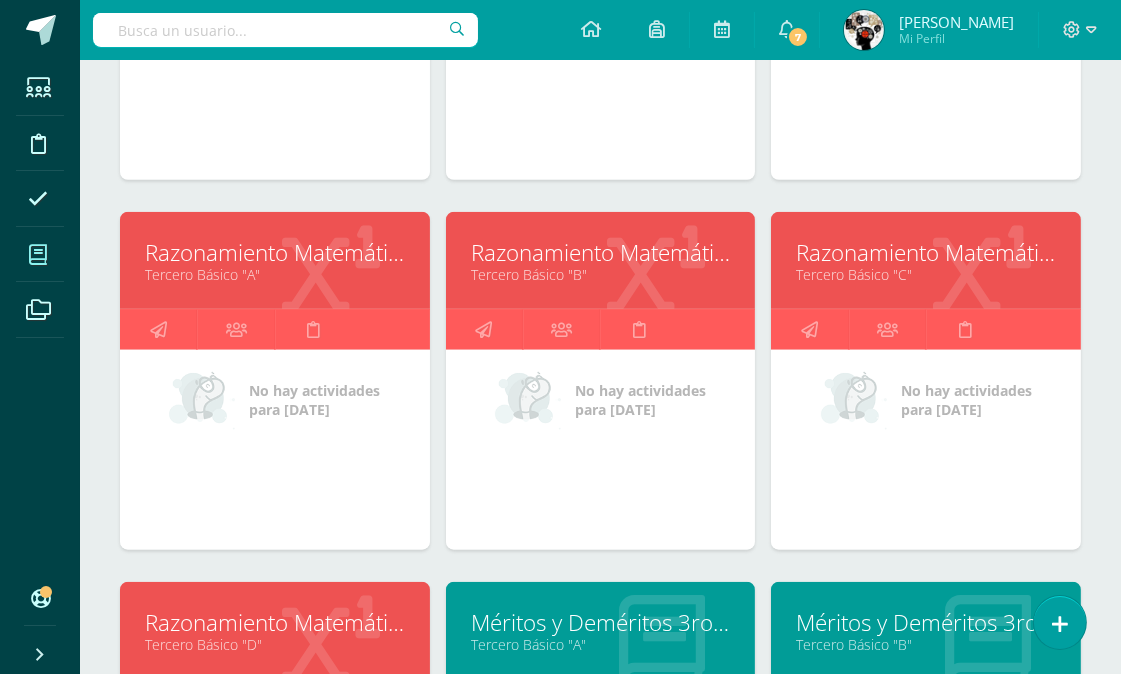
click at [576, 265] on link "Razonamiento Matemático" at bounding box center [601, 252] width 260 height 31
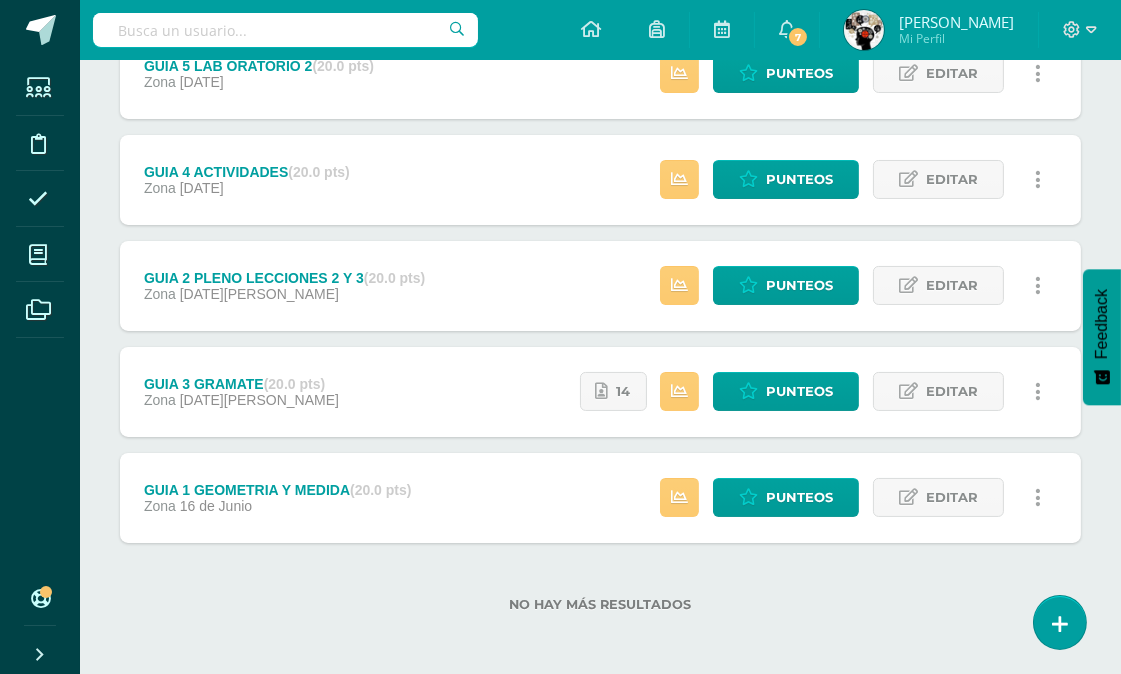
scroll to position [82, 0]
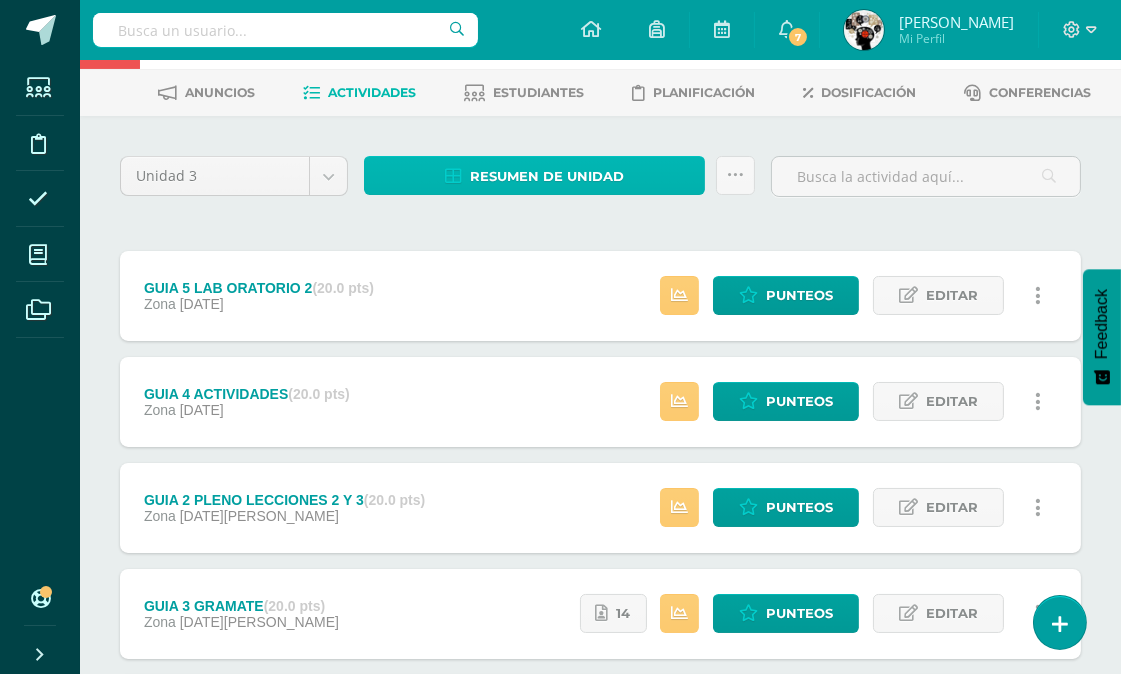
click at [593, 167] on span "Resumen de unidad" at bounding box center [547, 176] width 154 height 37
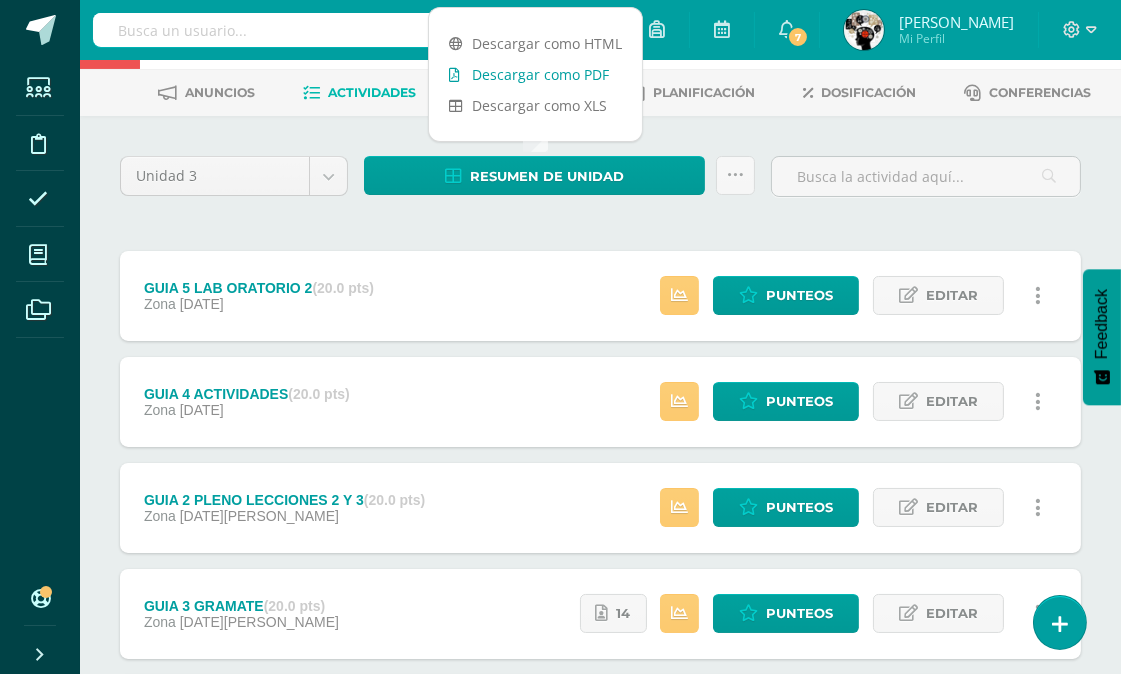
click at [567, 76] on link "Descargar como PDF" at bounding box center [535, 74] width 213 height 31
click at [782, 390] on span "Punteos" at bounding box center [799, 401] width 67 height 37
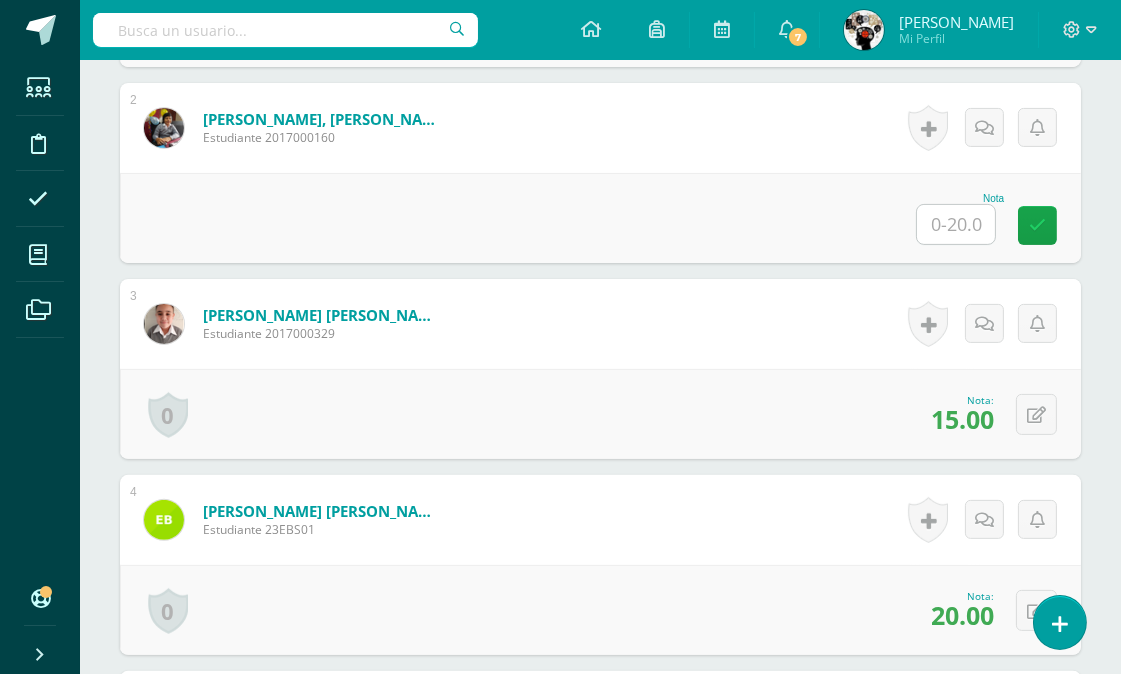
scroll to position [828, 0]
click at [1031, 418] on icon at bounding box center [1036, 414] width 19 height 17
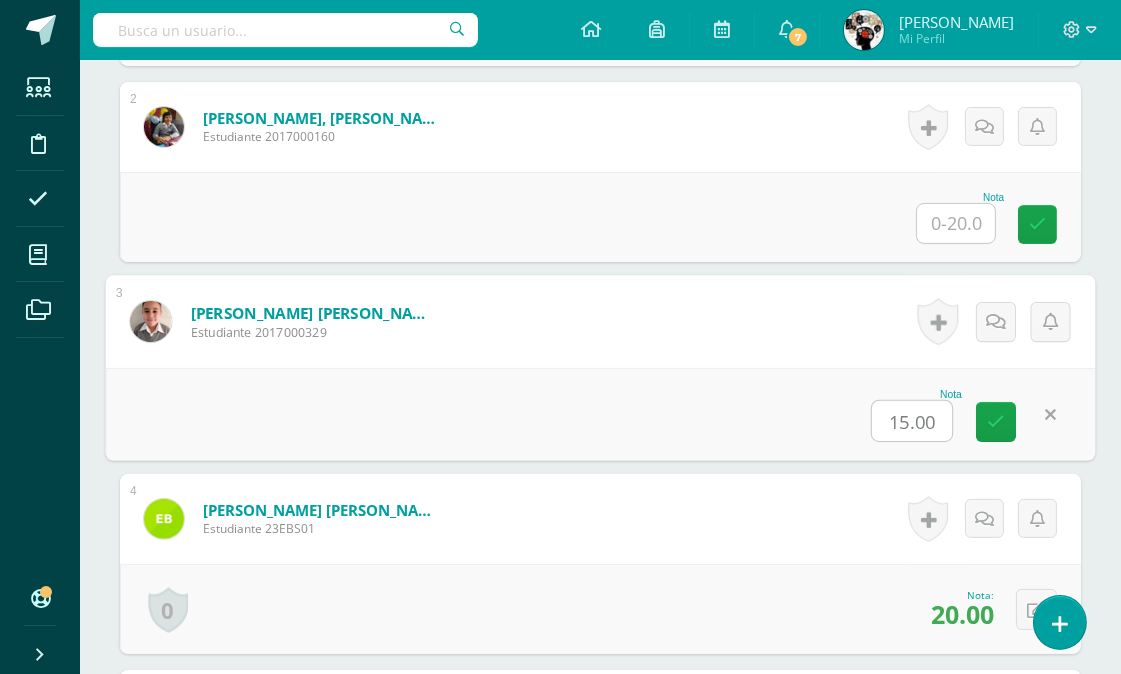
scroll to position [830, 0]
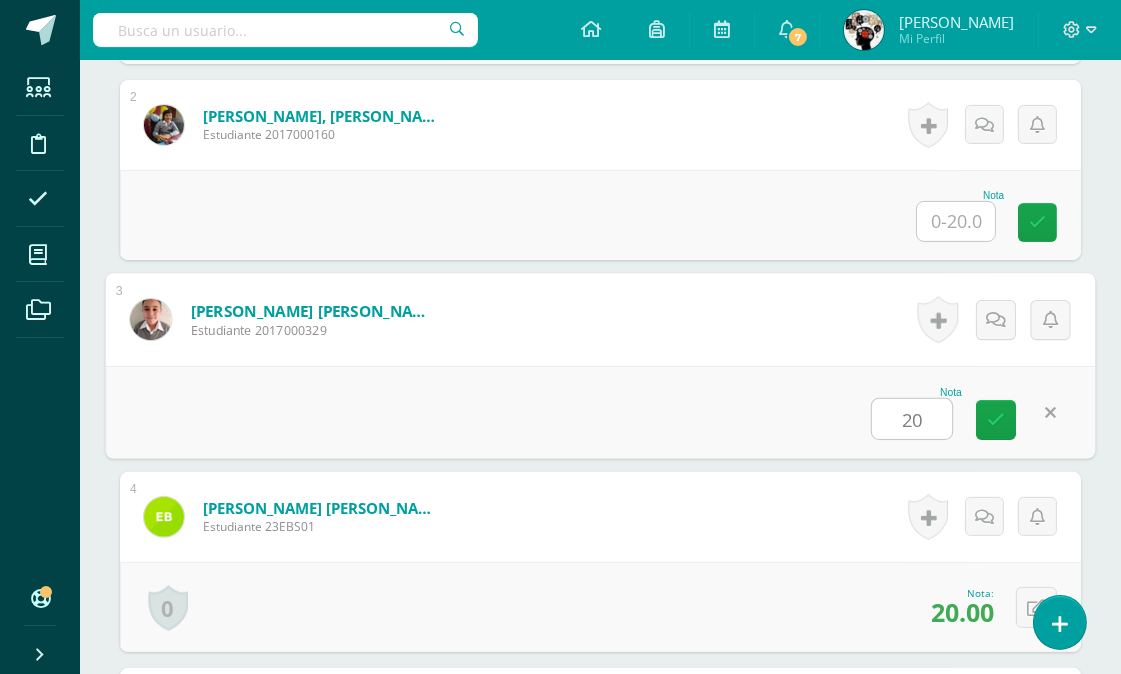
type input "20"
click at [750, 584] on div "0 Logros Logros obtenidos Aún no hay logros agregados Nota: 20.00" at bounding box center [600, 607] width 961 height 90
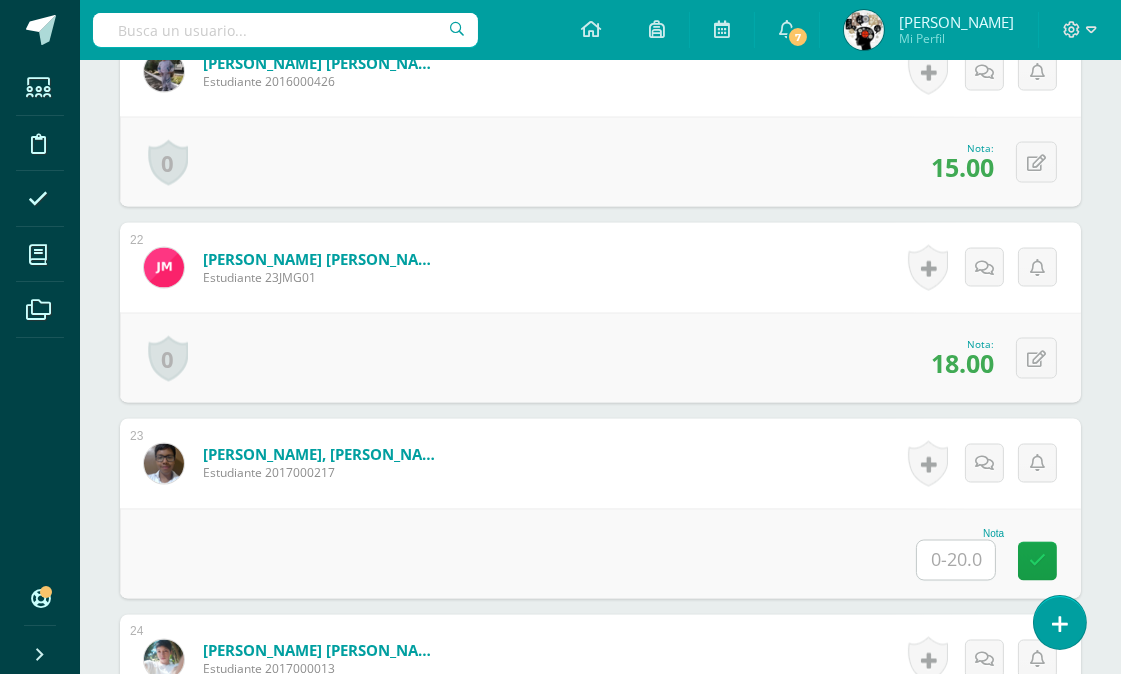
scroll to position [4829, 0]
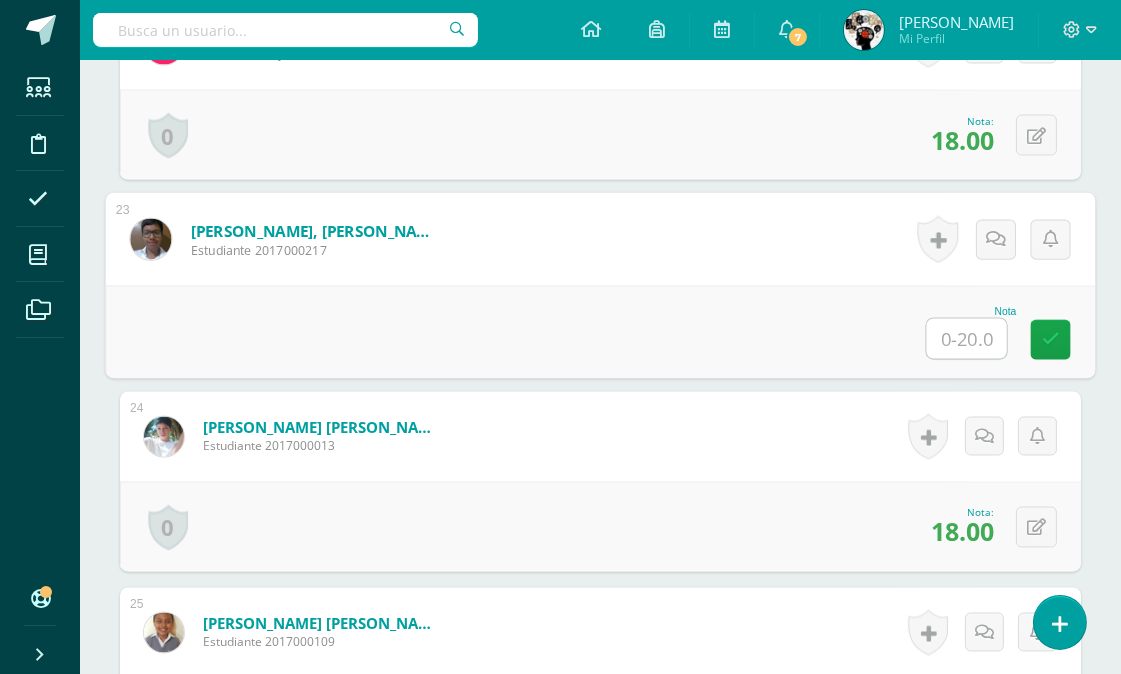
click at [945, 332] on input "text" at bounding box center [967, 339] width 80 height 40
type input "20"
click at [761, 333] on div "Nota 20" at bounding box center [601, 332] width 990 height 93
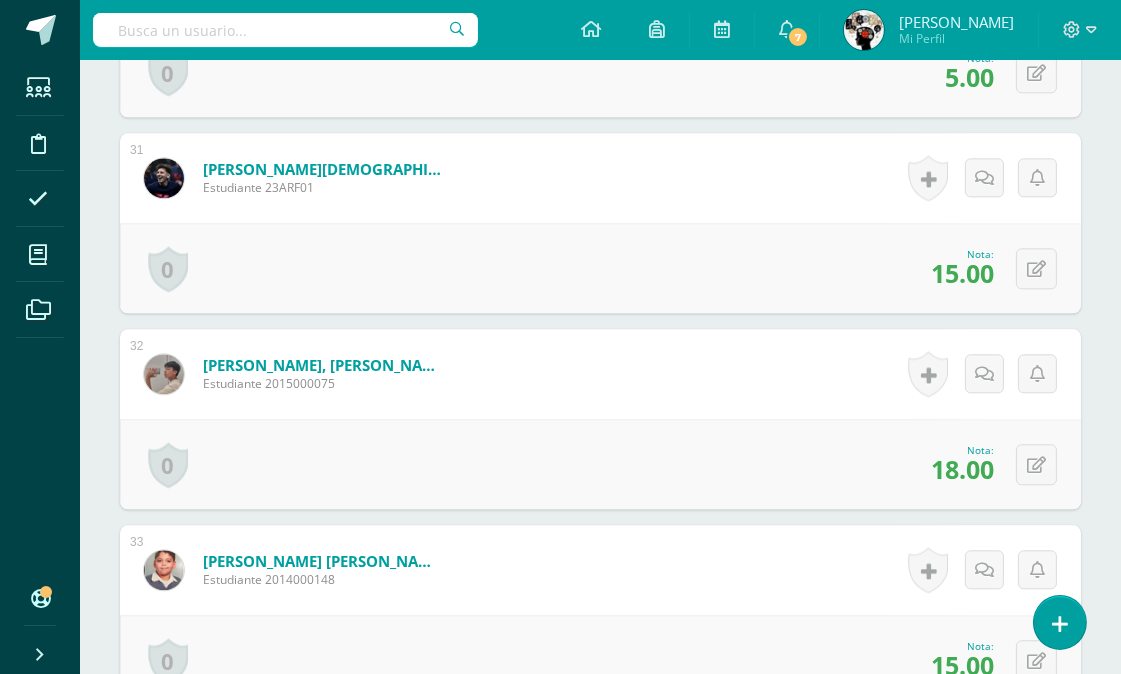
scroll to position [6273, 0]
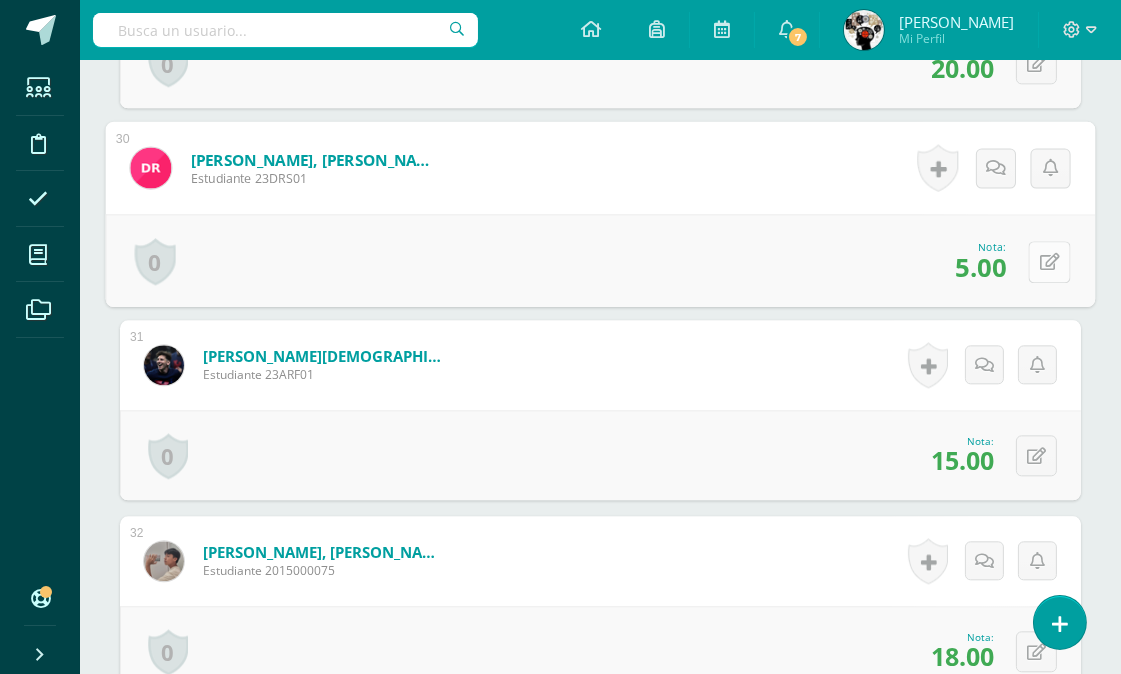
click at [1044, 254] on icon at bounding box center [1050, 261] width 20 height 17
type input "10"
click at [718, 217] on div "Nota 10" at bounding box center [601, 260] width 990 height 93
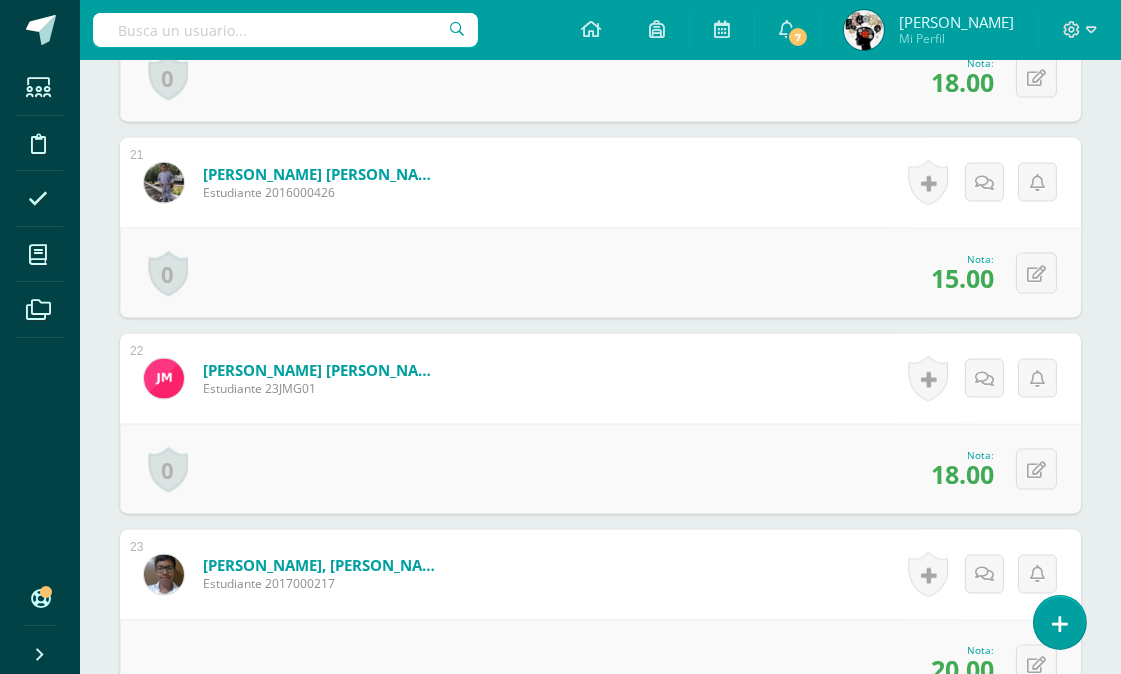
scroll to position [0, 0]
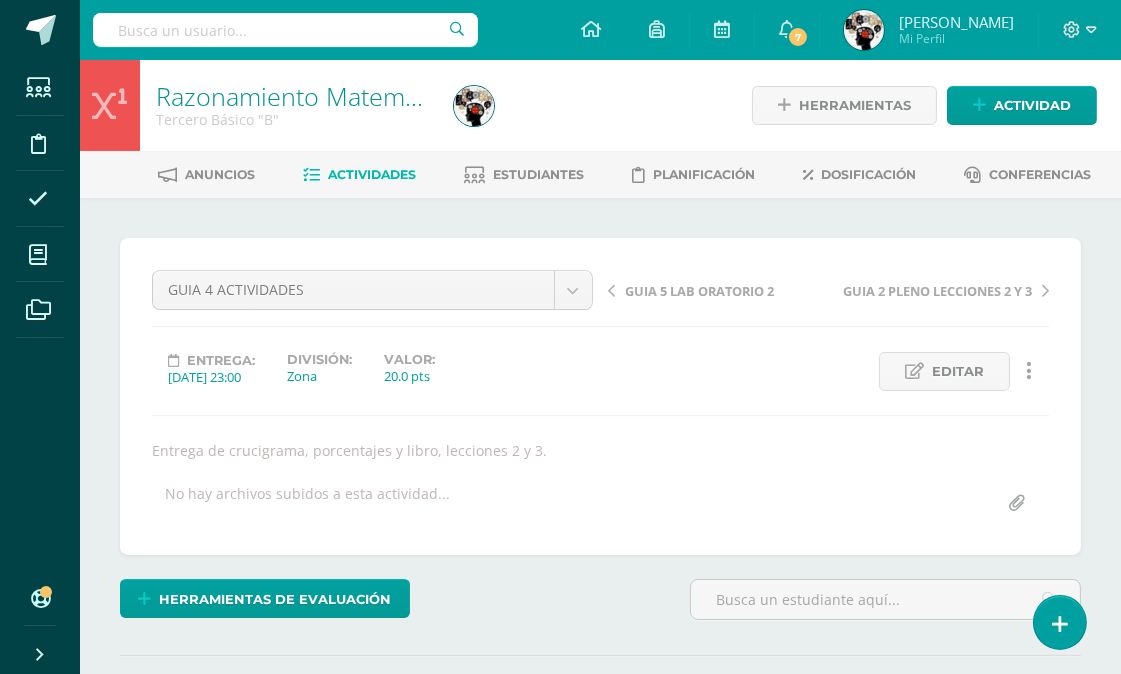
click at [383, 171] on span "Actividades" at bounding box center [372, 174] width 88 height 15
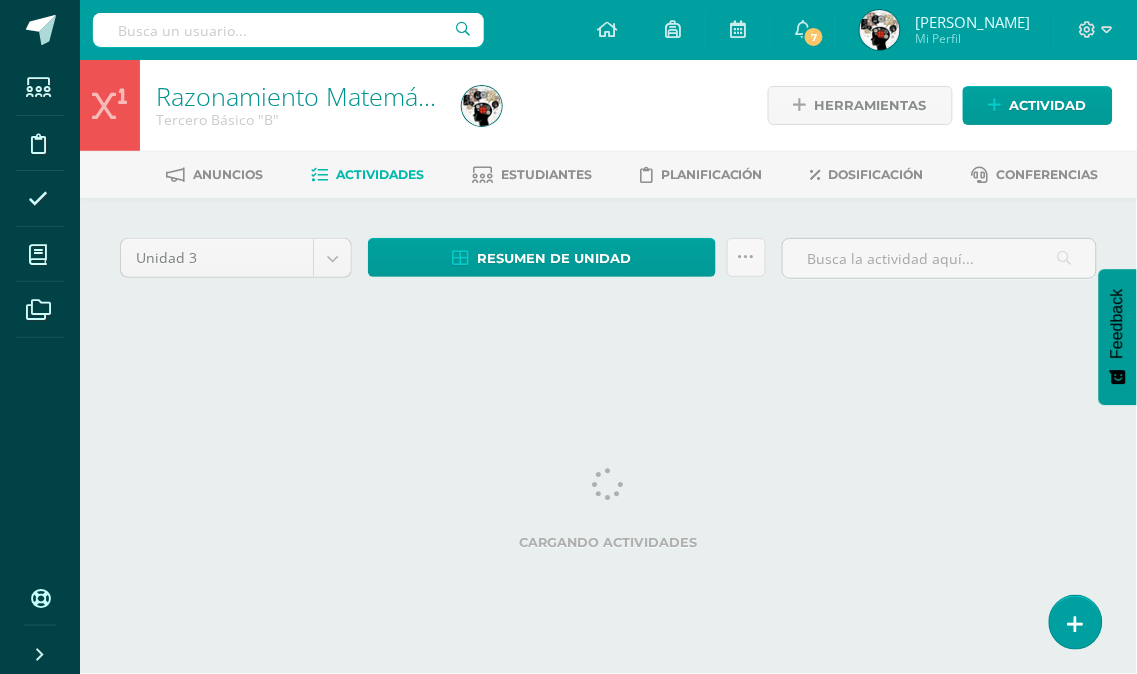
click at [640, 373] on html "Estudiantes Disciplina Asistencia Mis cursos Archivos Soporte Centro de ayuda Ú…" at bounding box center [568, 186] width 1137 height 373
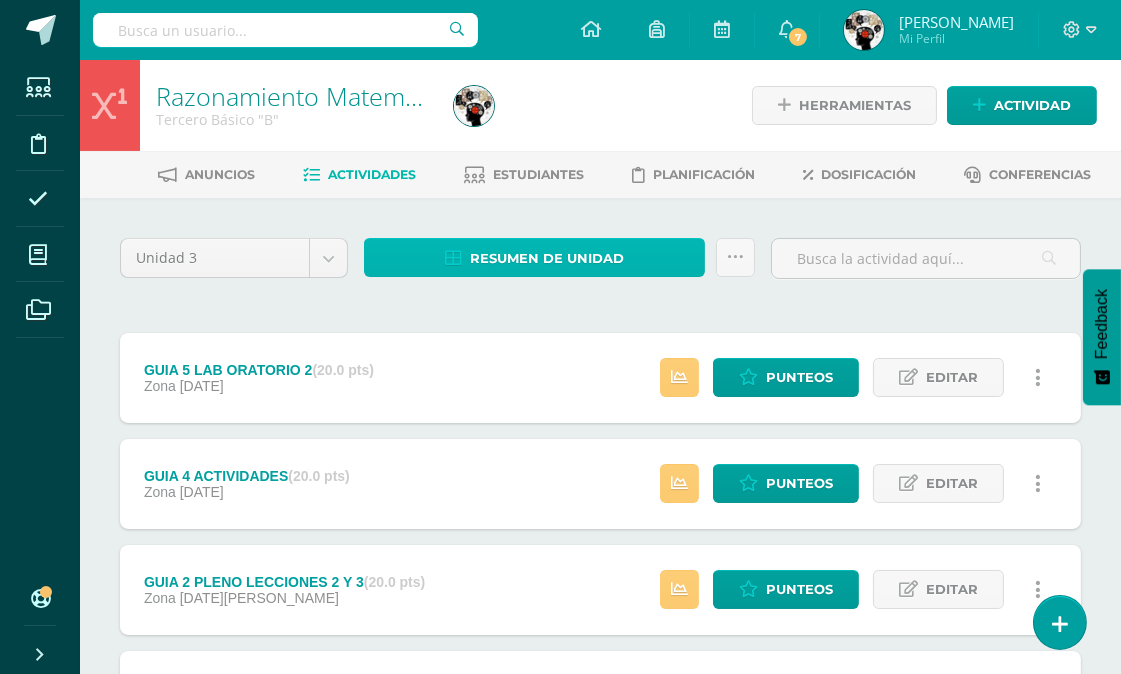
click at [531, 246] on span "Resumen de unidad" at bounding box center [547, 258] width 154 height 37
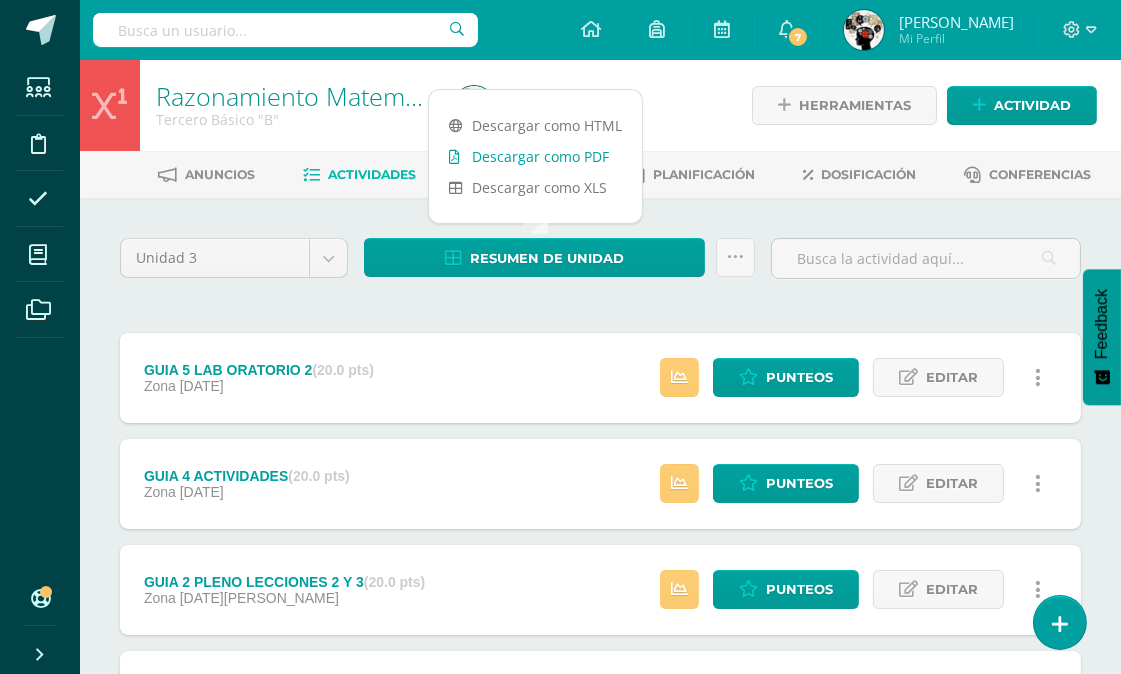
click at [558, 154] on link "Descargar como PDF" at bounding box center [535, 156] width 213 height 31
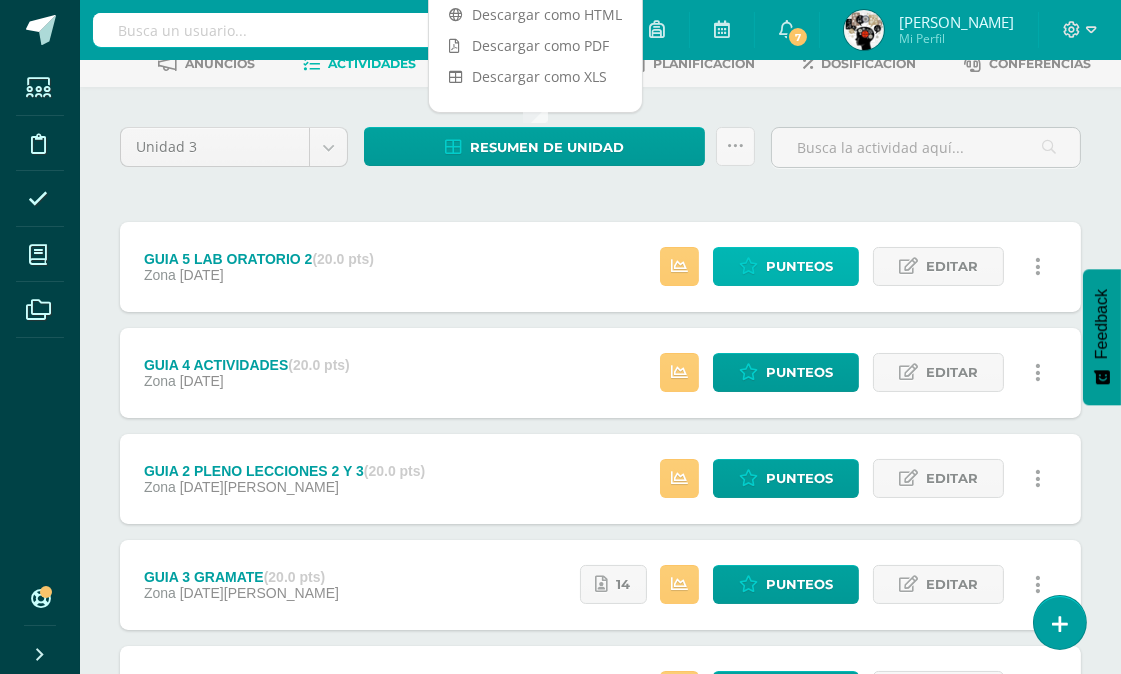
click at [788, 261] on span "Punteos" at bounding box center [799, 266] width 67 height 37
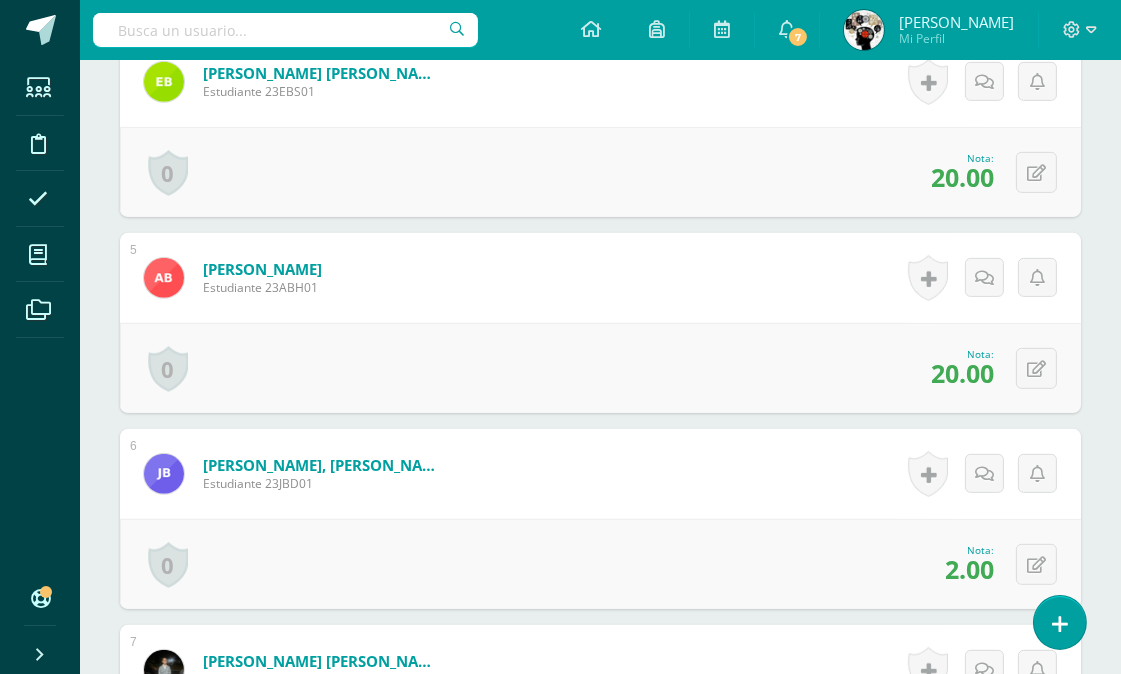
scroll to position [1487, 0]
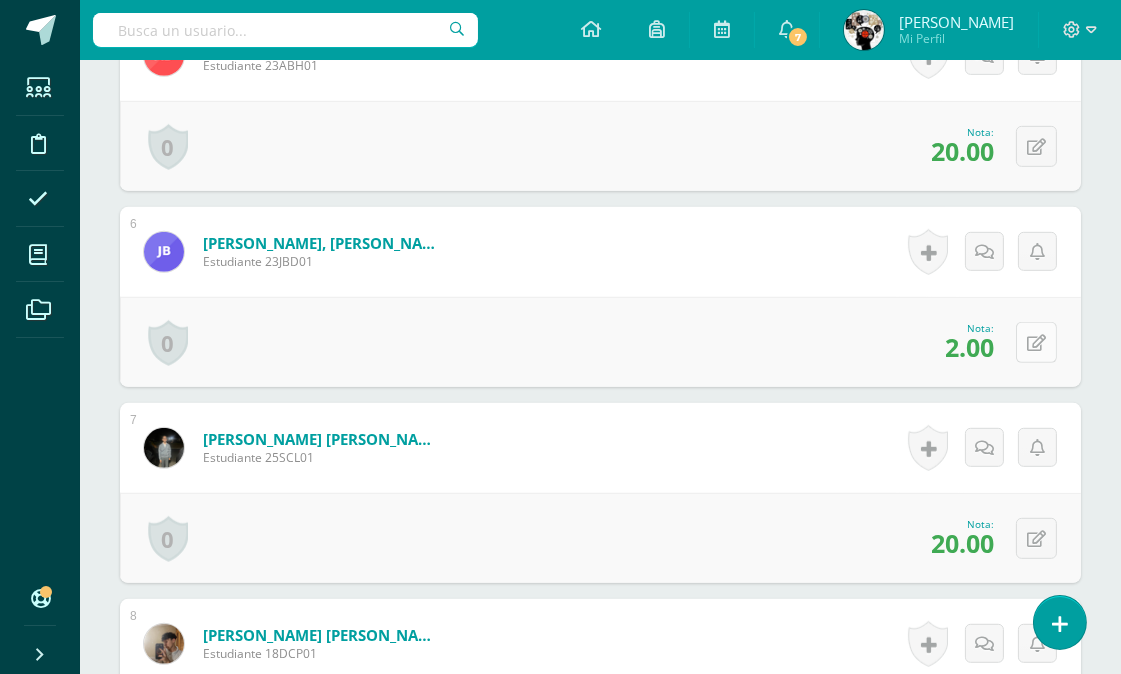
click at [1047, 340] on button at bounding box center [1036, 342] width 41 height 41
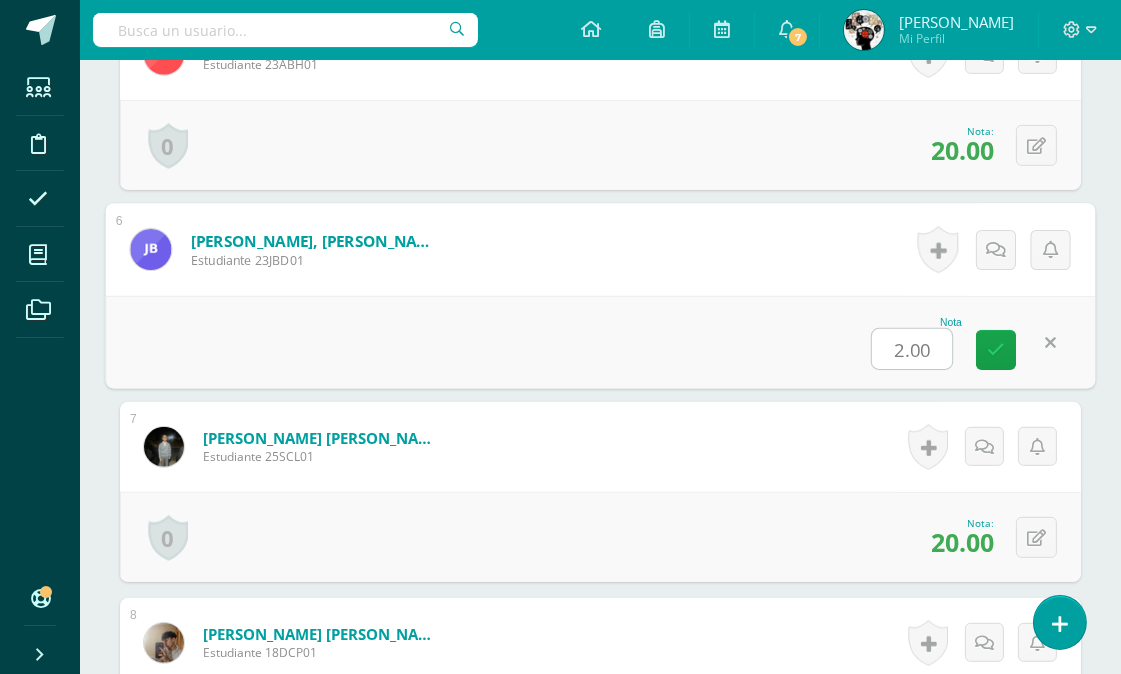
scroll to position [1490, 0]
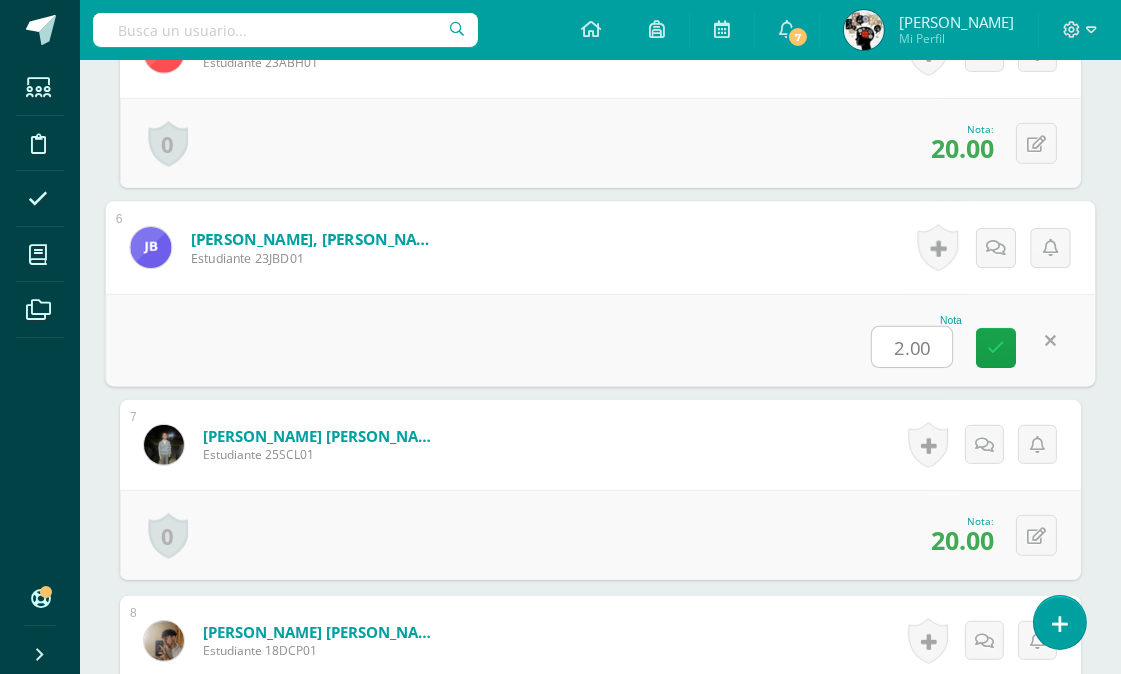
click at [783, 327] on div "Nota 2.00" at bounding box center [601, 340] width 990 height 93
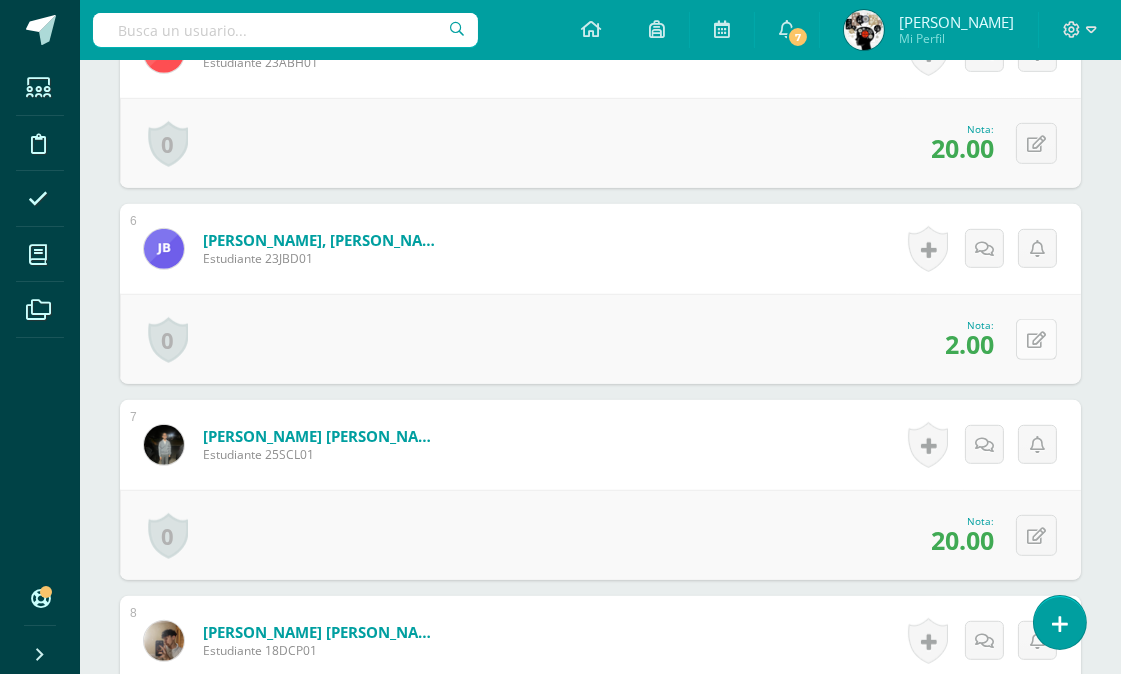
click at [1026, 330] on button at bounding box center [1036, 339] width 41 height 41
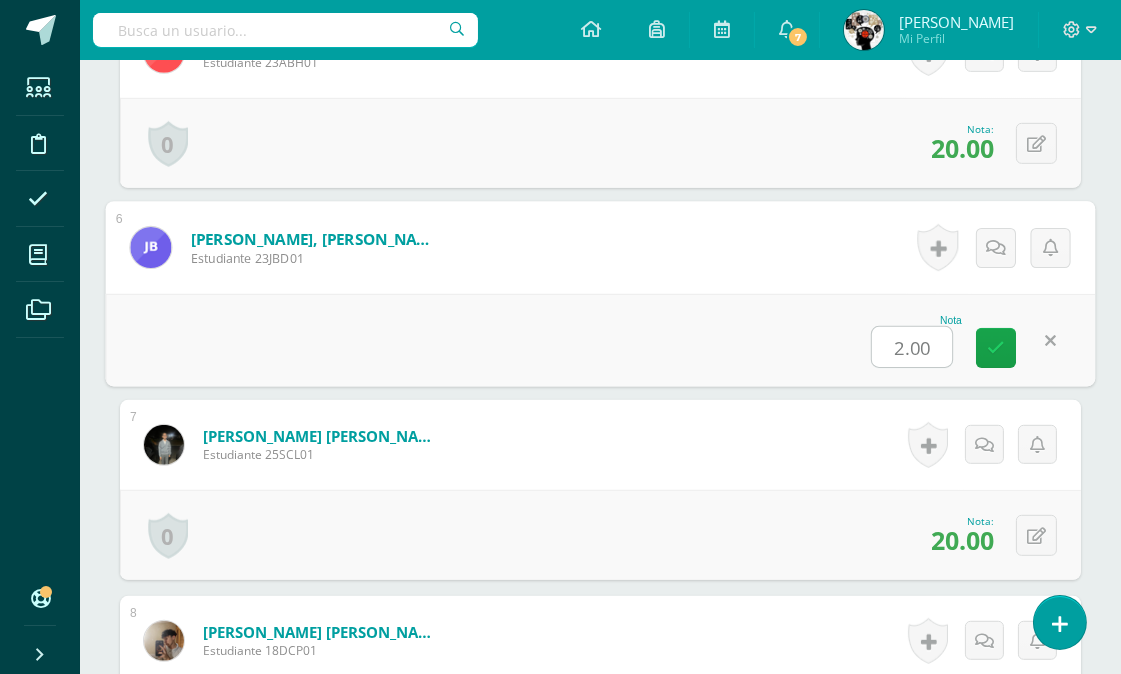
click at [936, 347] on input "2.00" at bounding box center [912, 347] width 80 height 40
click at [998, 347] on icon at bounding box center [996, 347] width 18 height 17
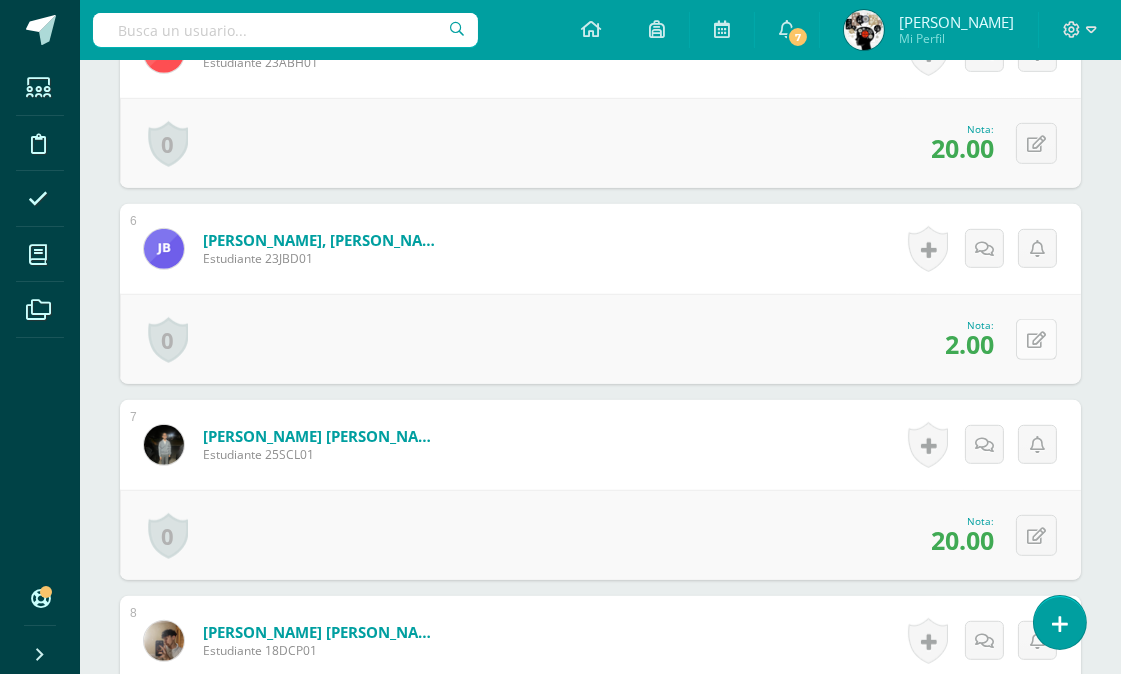
click at [1046, 334] on button at bounding box center [1036, 339] width 41 height 41
click at [797, 321] on div "Nota 2.00" at bounding box center [600, 339] width 961 height 90
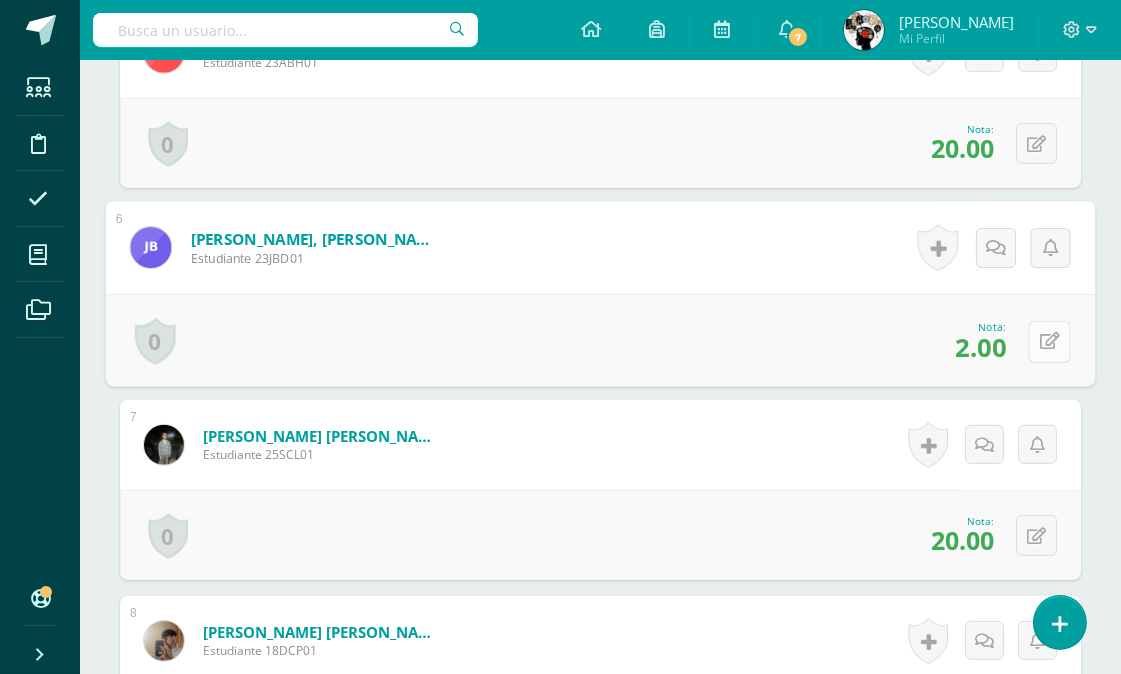
click at [1035, 337] on button at bounding box center [1050, 341] width 42 height 42
type input "10"
click at [798, 332] on div "Nota 10" at bounding box center [601, 340] width 990 height 93
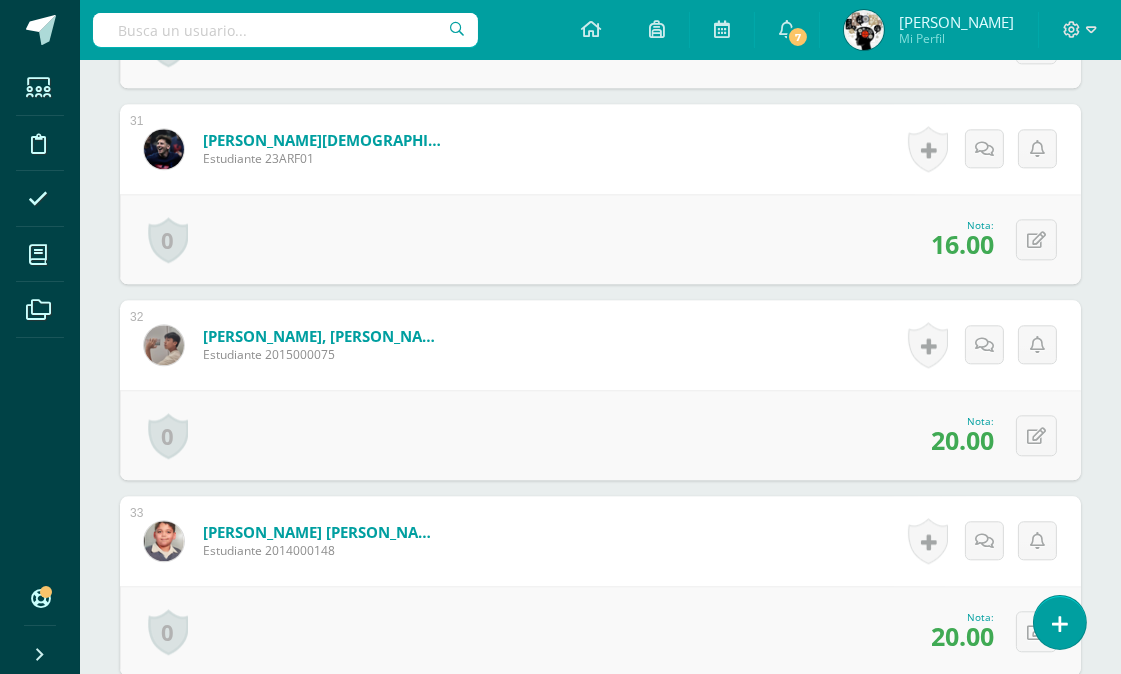
scroll to position [6377, 0]
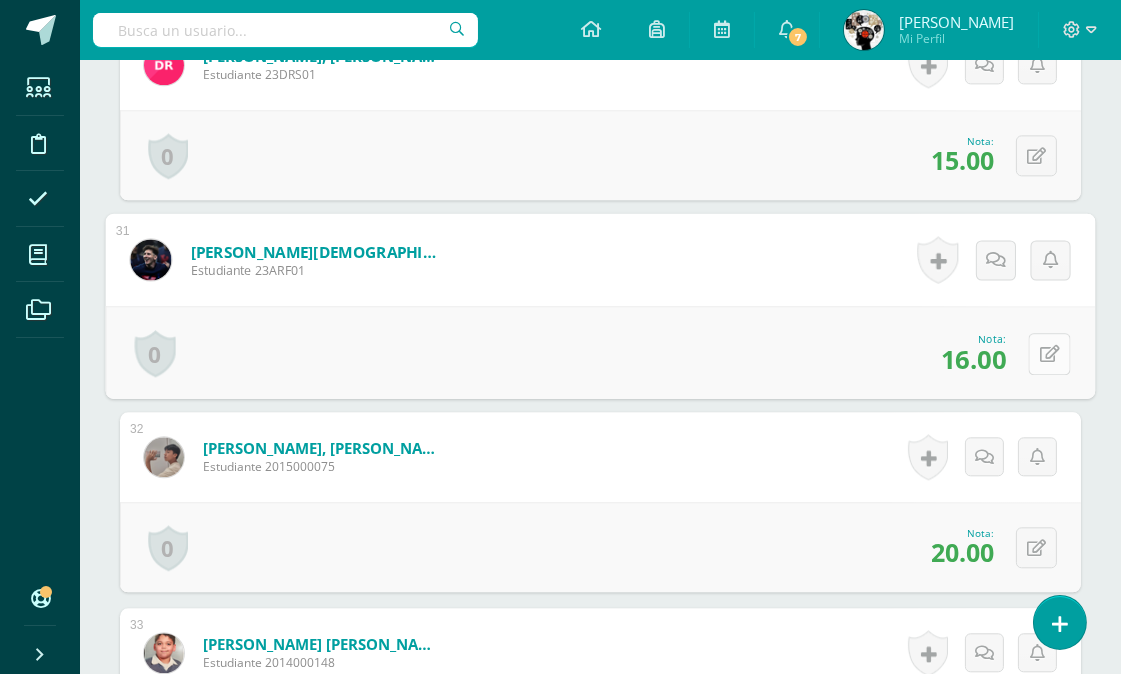
click at [1044, 346] on icon at bounding box center [1050, 353] width 20 height 17
type input "20"
click at [830, 340] on div "Nota 20" at bounding box center [601, 352] width 990 height 93
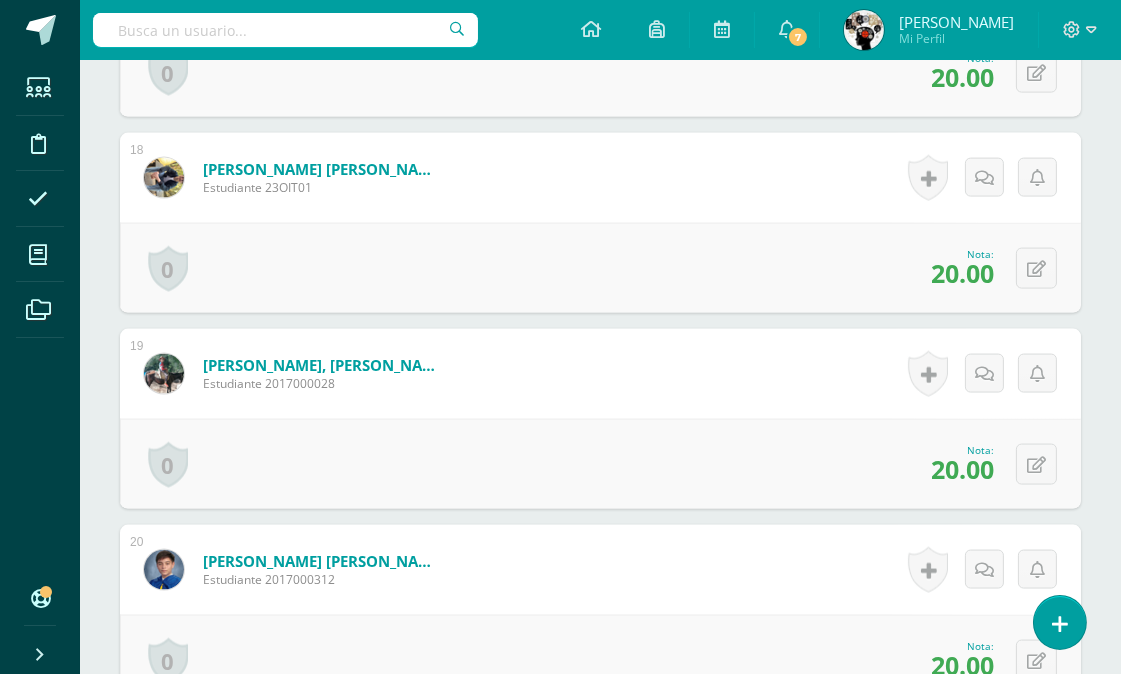
scroll to position [0, 0]
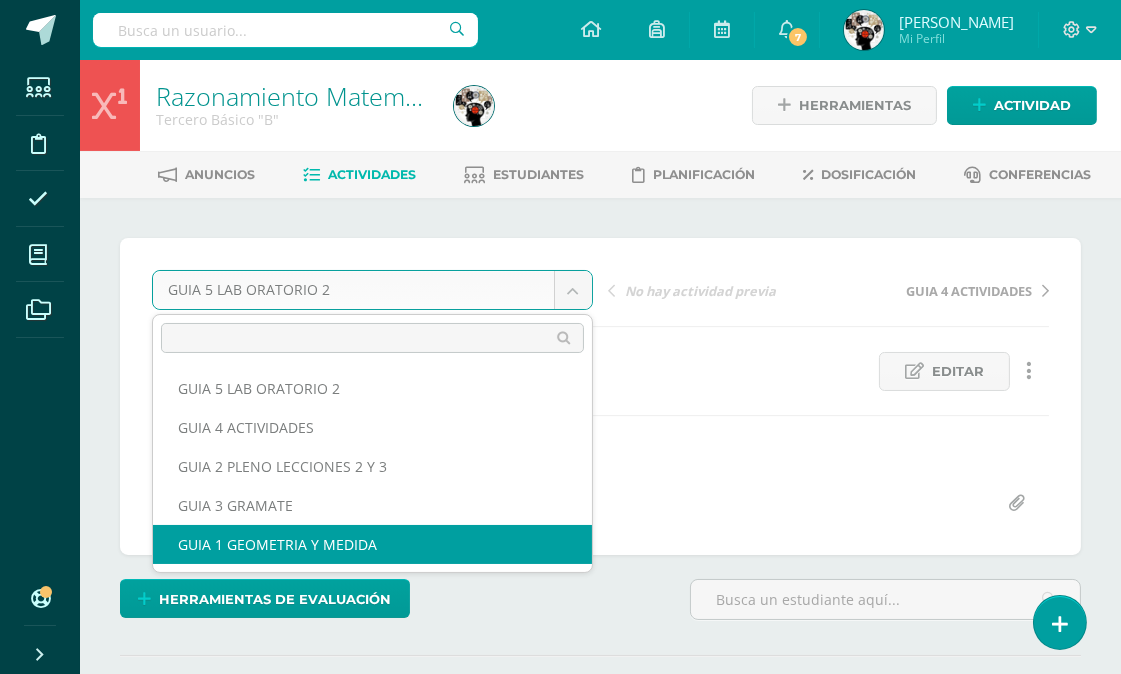
select select "/dashboard/teacher/grade-activity/174249/"
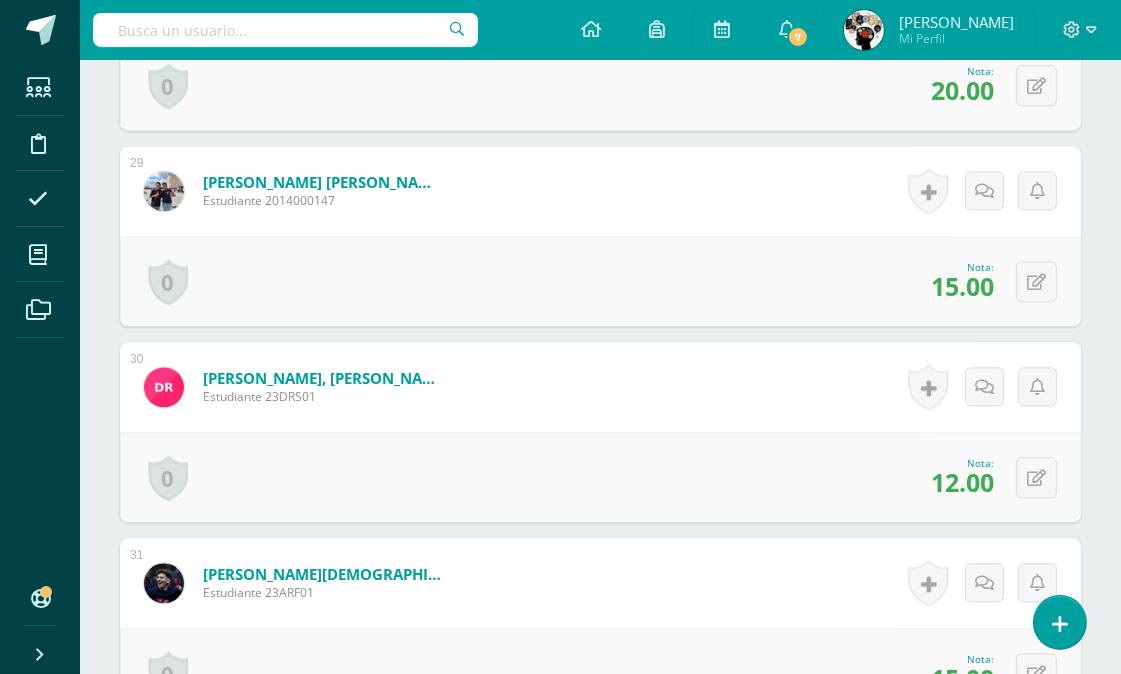
scroll to position [6354, 0]
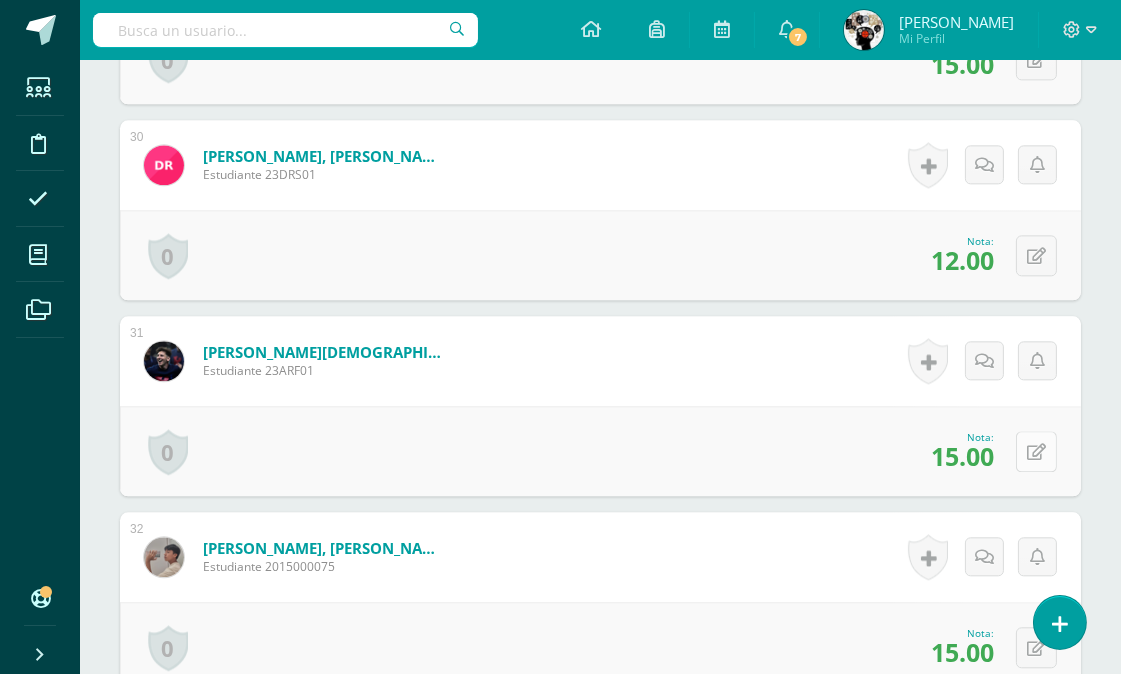
click at [1037, 448] on icon at bounding box center [1036, 452] width 19 height 17
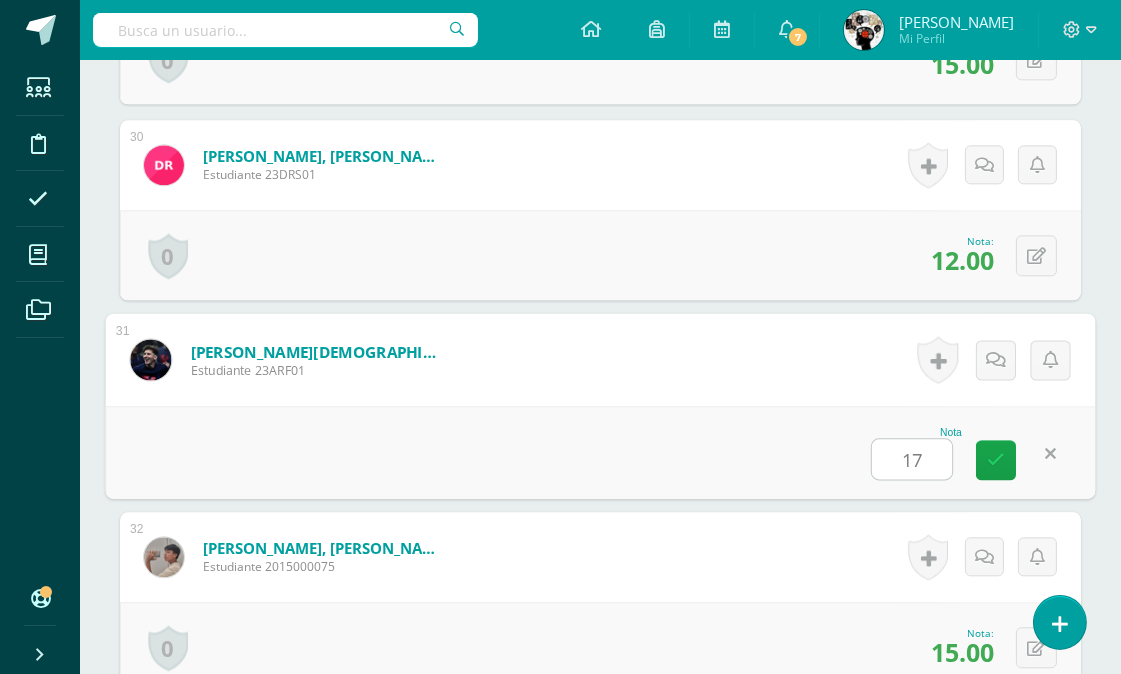
type input "17"
click at [758, 436] on div "Nota 17" at bounding box center [601, 452] width 990 height 93
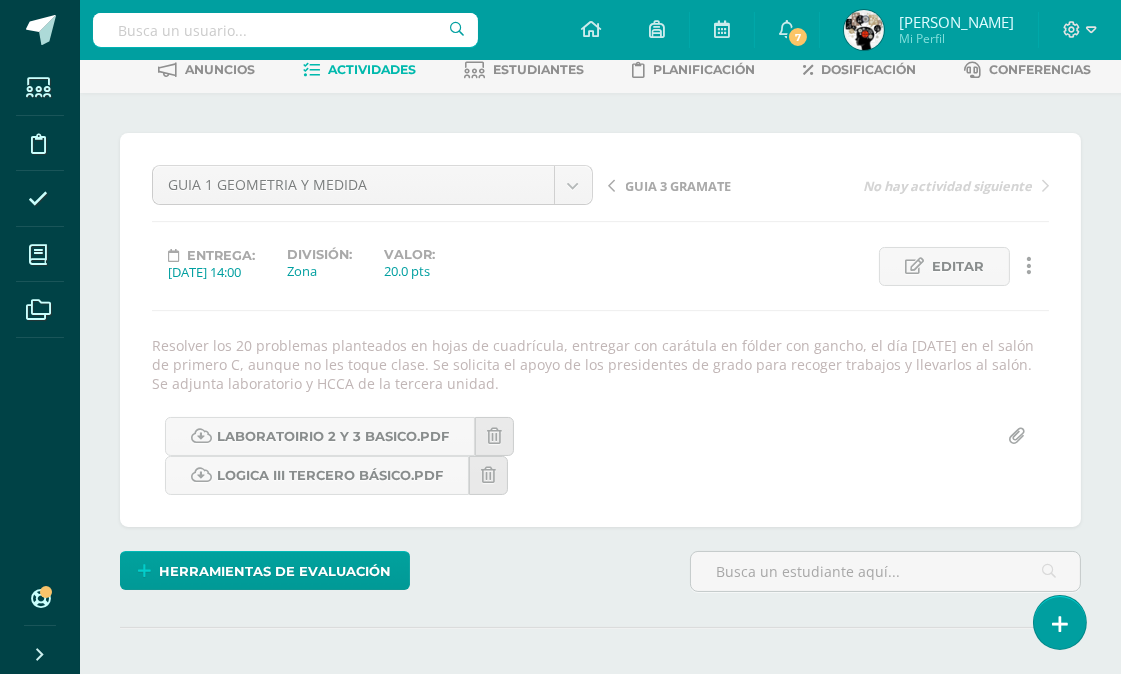
scroll to position [0, 0]
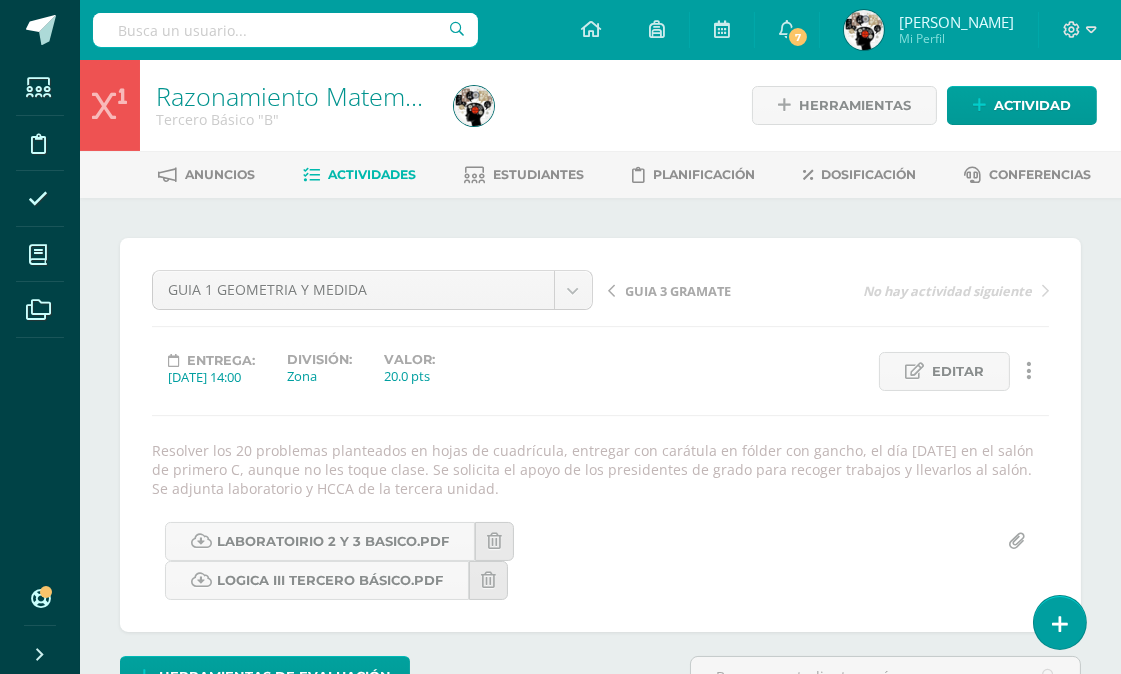
click at [391, 173] on span "Actividades" at bounding box center [372, 174] width 88 height 15
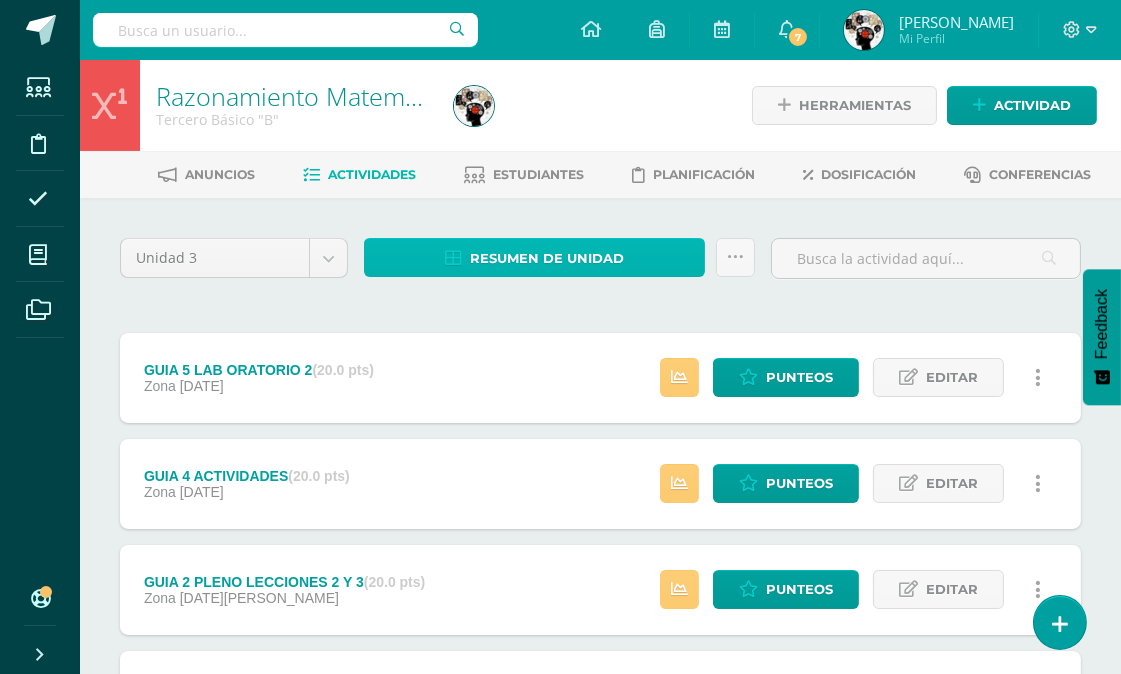
click at [614, 254] on span "Resumen de unidad" at bounding box center [547, 258] width 154 height 37
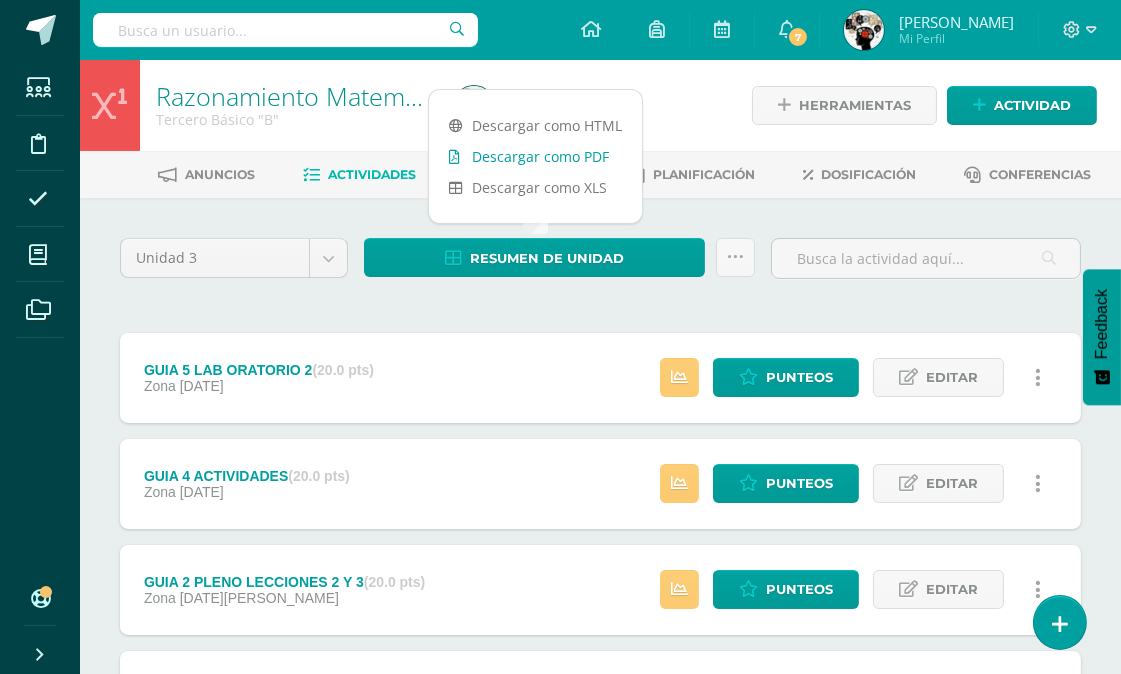
click at [580, 160] on link "Descargar como PDF" at bounding box center [535, 156] width 213 height 31
click at [792, 475] on span "Punteos" at bounding box center [799, 483] width 67 height 37
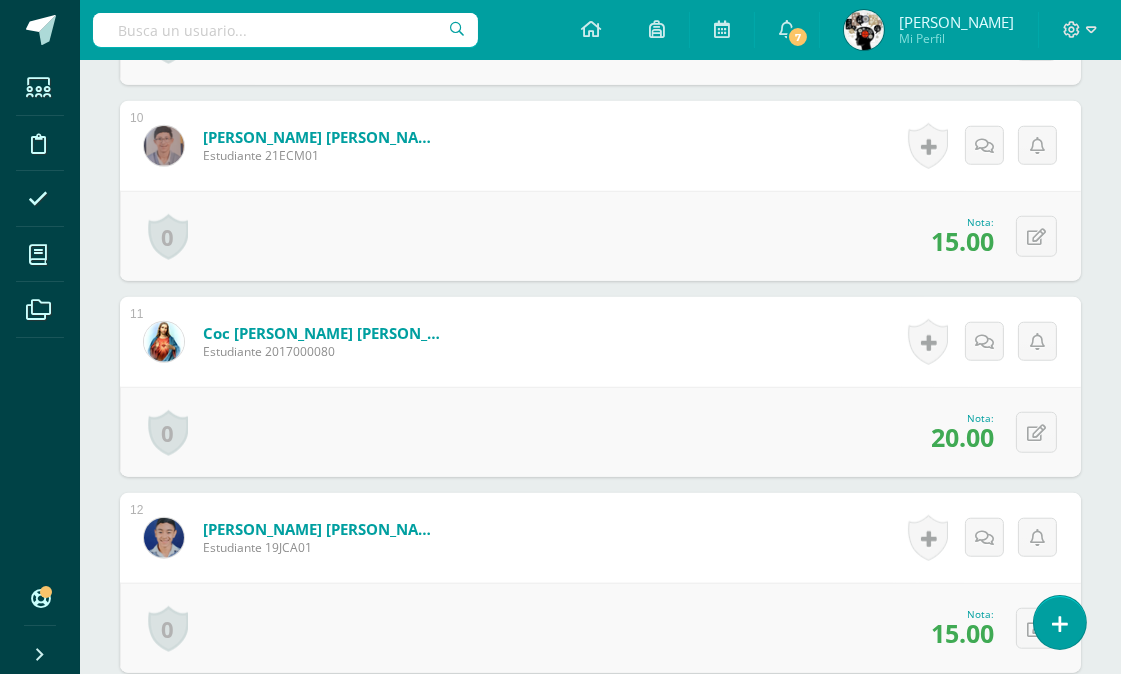
scroll to position [2600, 0]
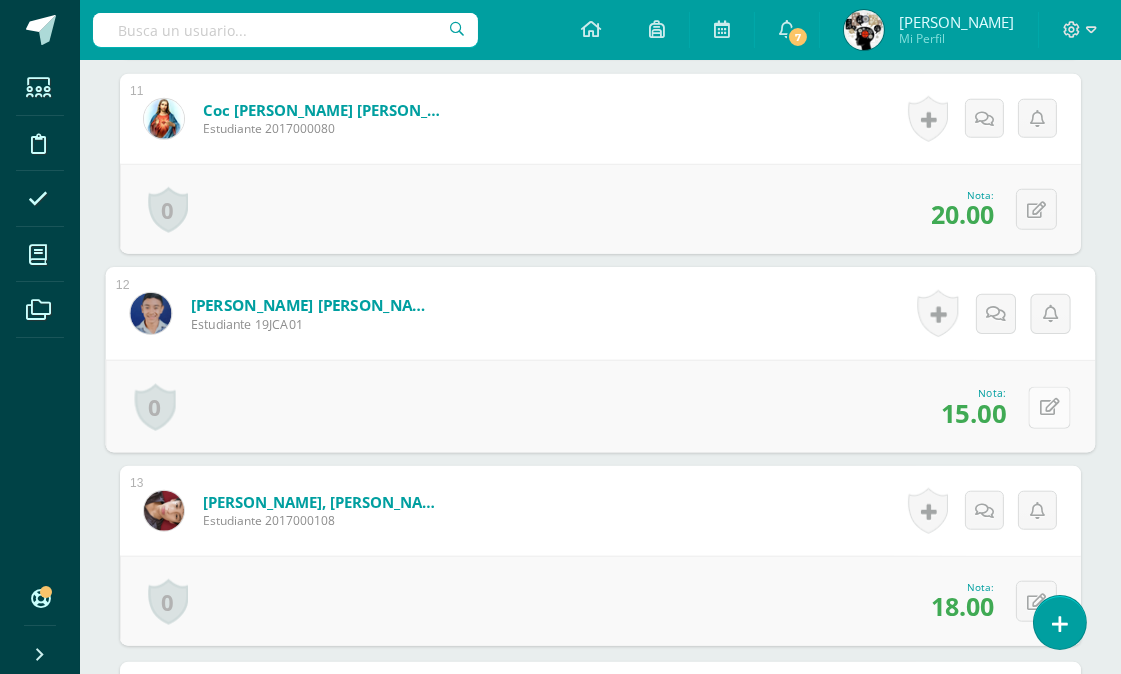
click at [1045, 404] on button at bounding box center [1050, 407] width 42 height 42
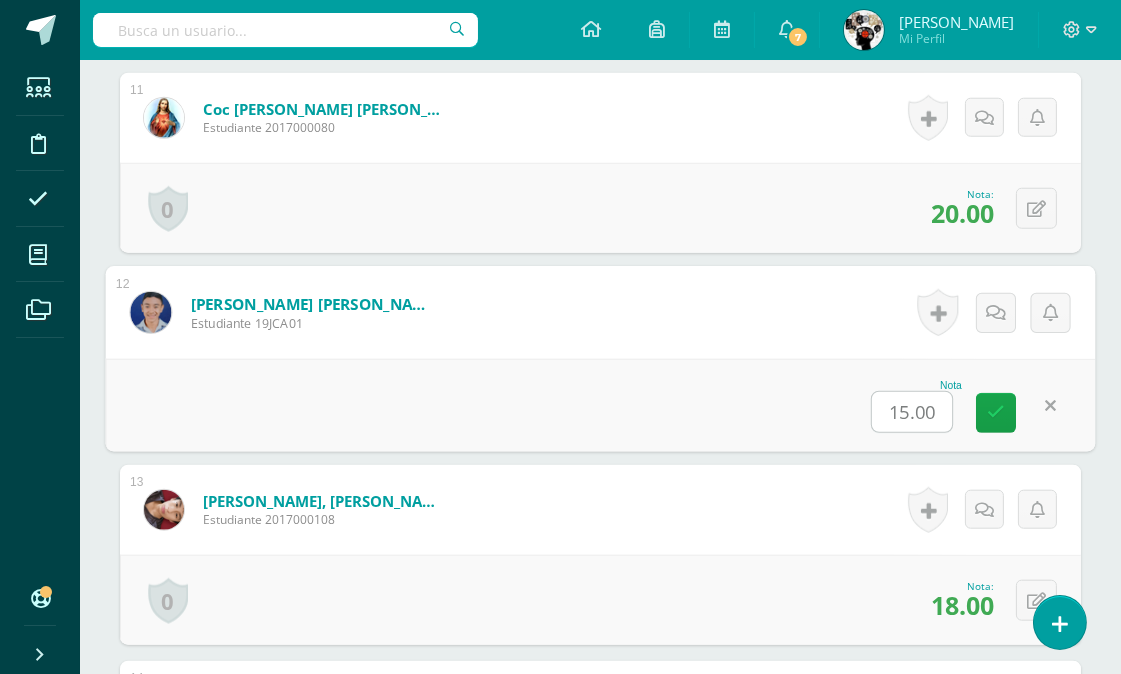
scroll to position [2602, 0]
type input "20"
click at [742, 427] on div "Nota 20" at bounding box center [601, 404] width 990 height 93
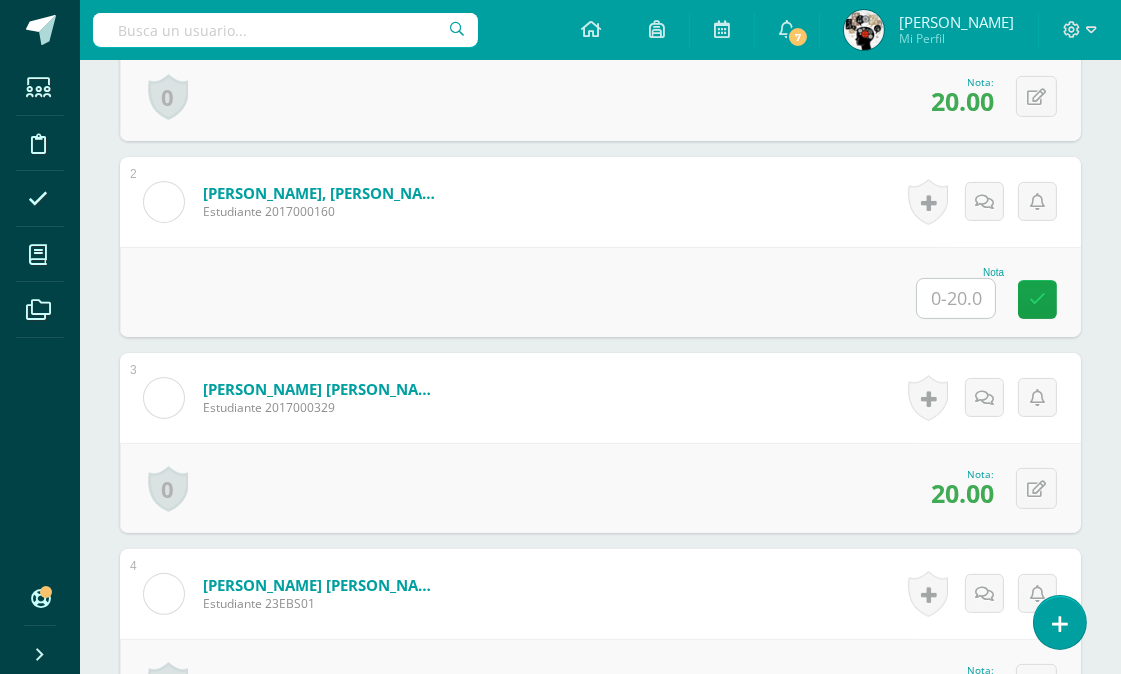
scroll to position [0, 0]
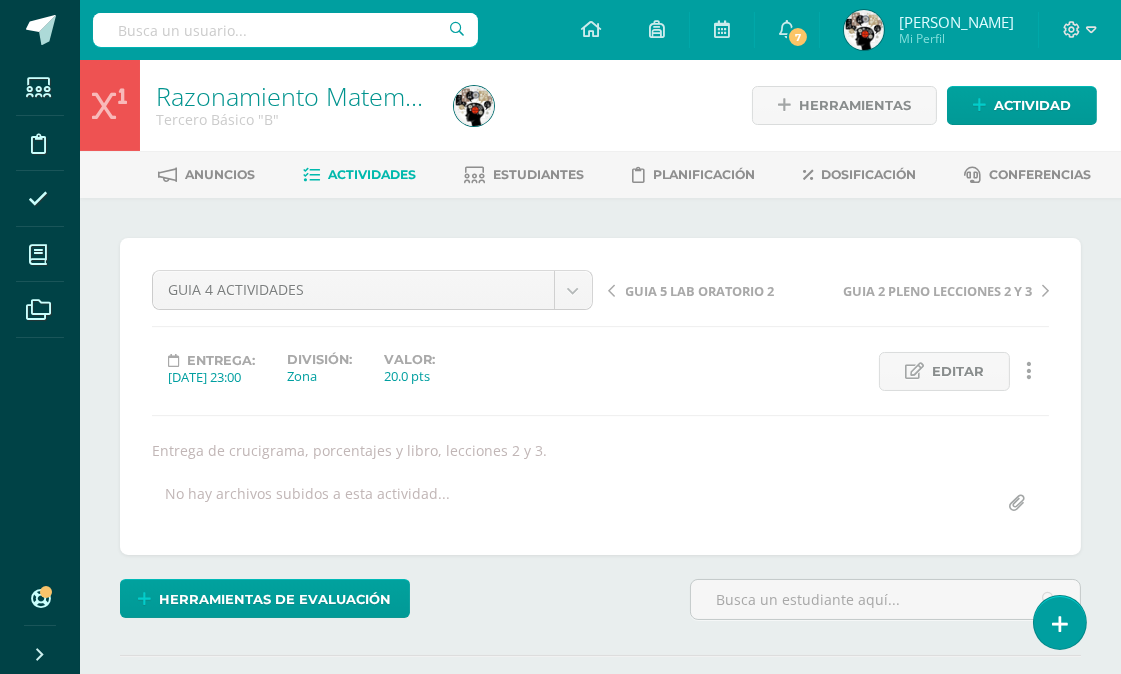
click at [366, 172] on span "Actividades" at bounding box center [372, 174] width 88 height 15
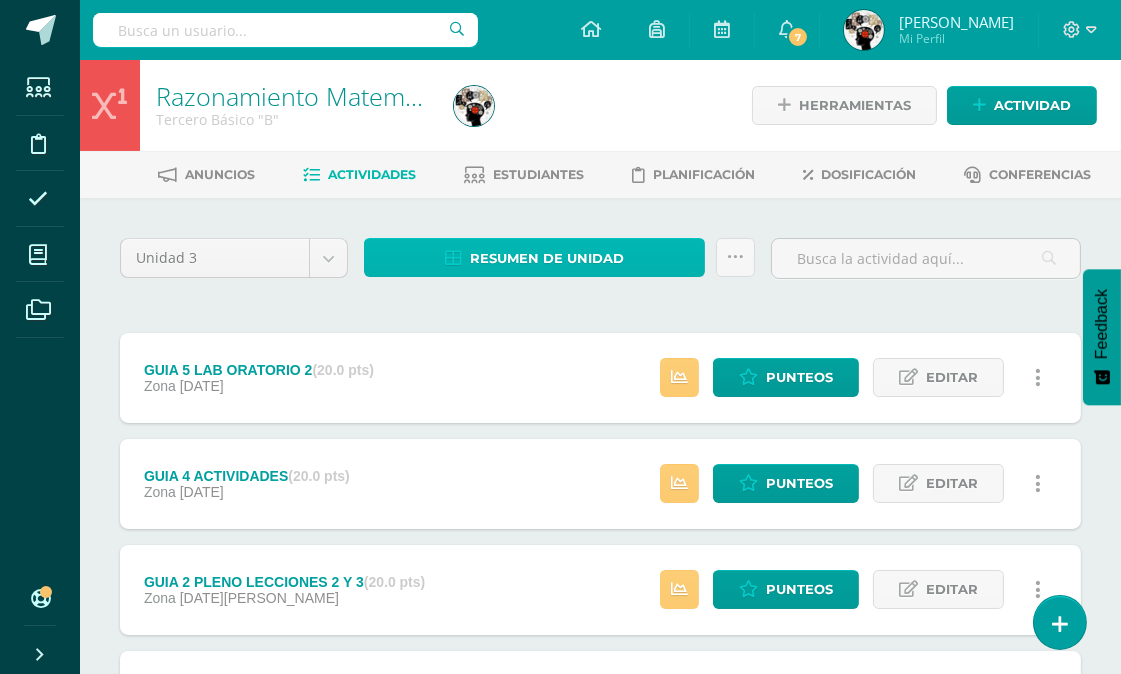
click at [557, 254] on span "Resumen de unidad" at bounding box center [547, 258] width 154 height 37
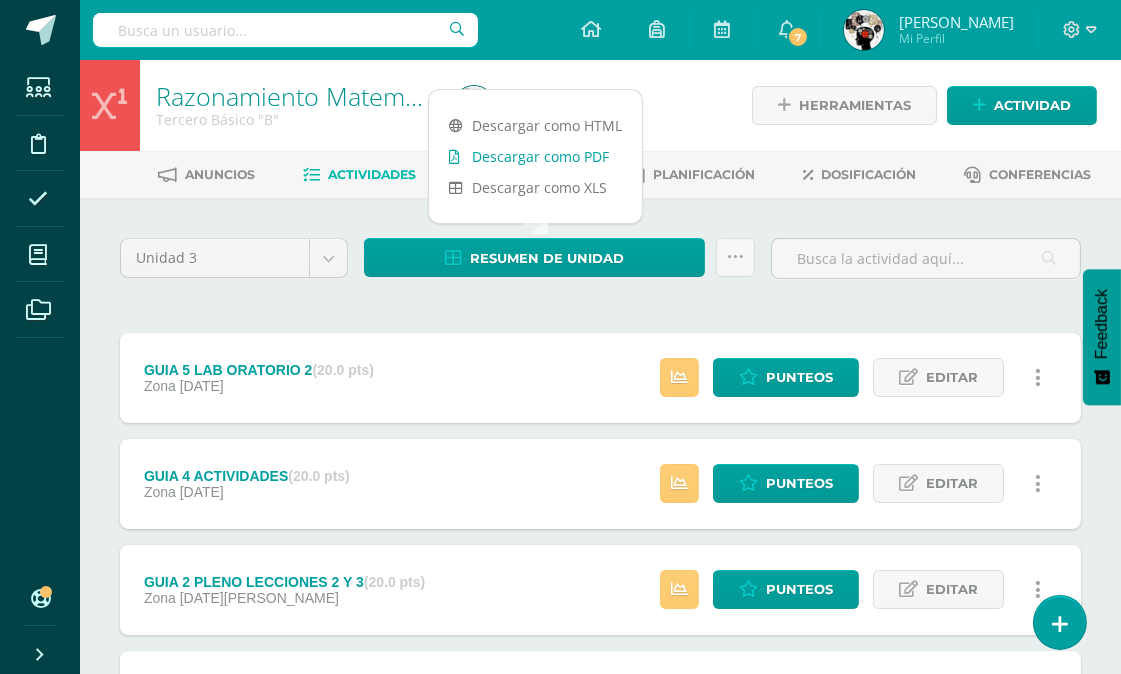
click at [592, 153] on link "Descargar como PDF" at bounding box center [535, 156] width 213 height 31
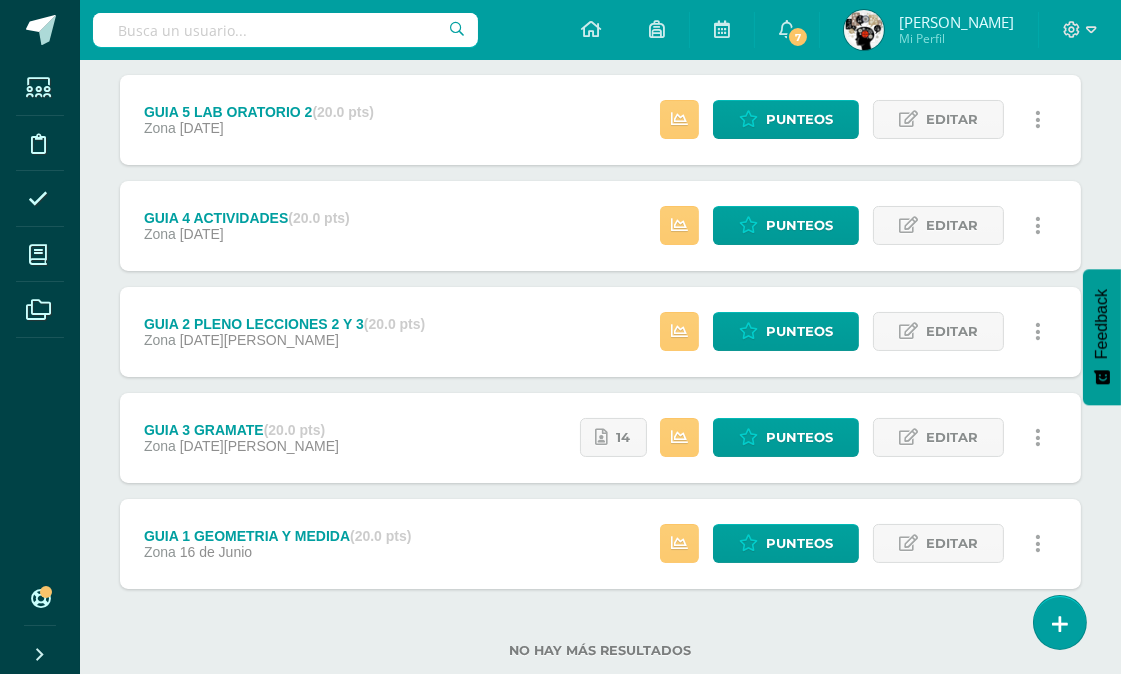
scroll to position [304, 0]
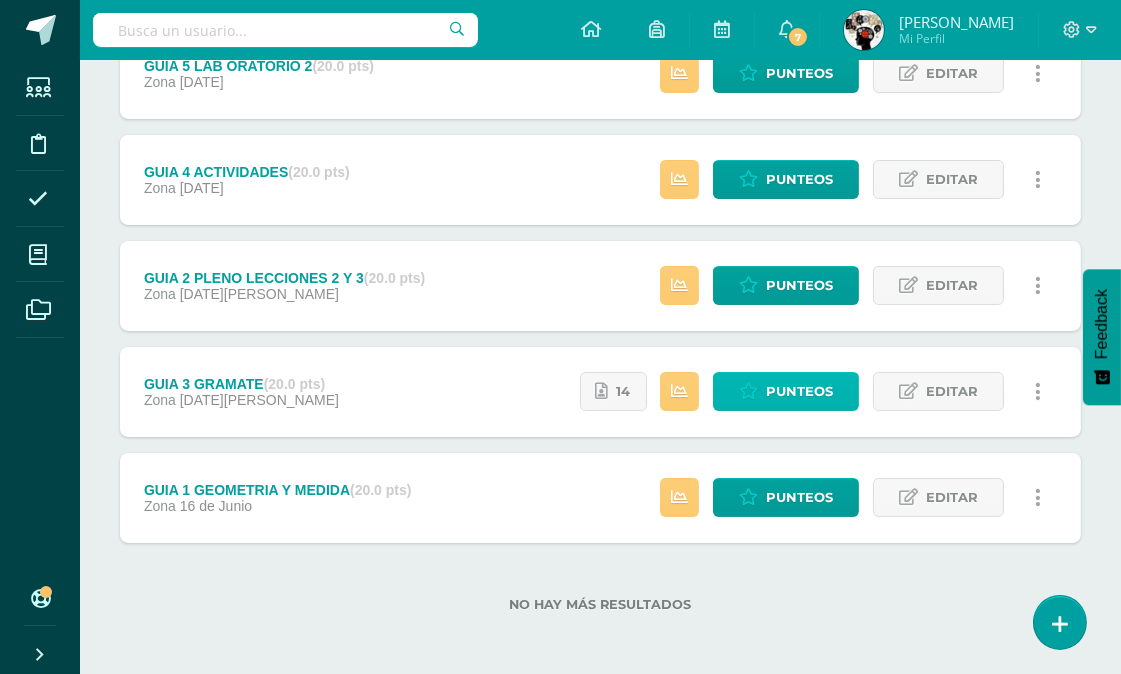
click at [800, 384] on span "Punteos" at bounding box center [799, 391] width 67 height 37
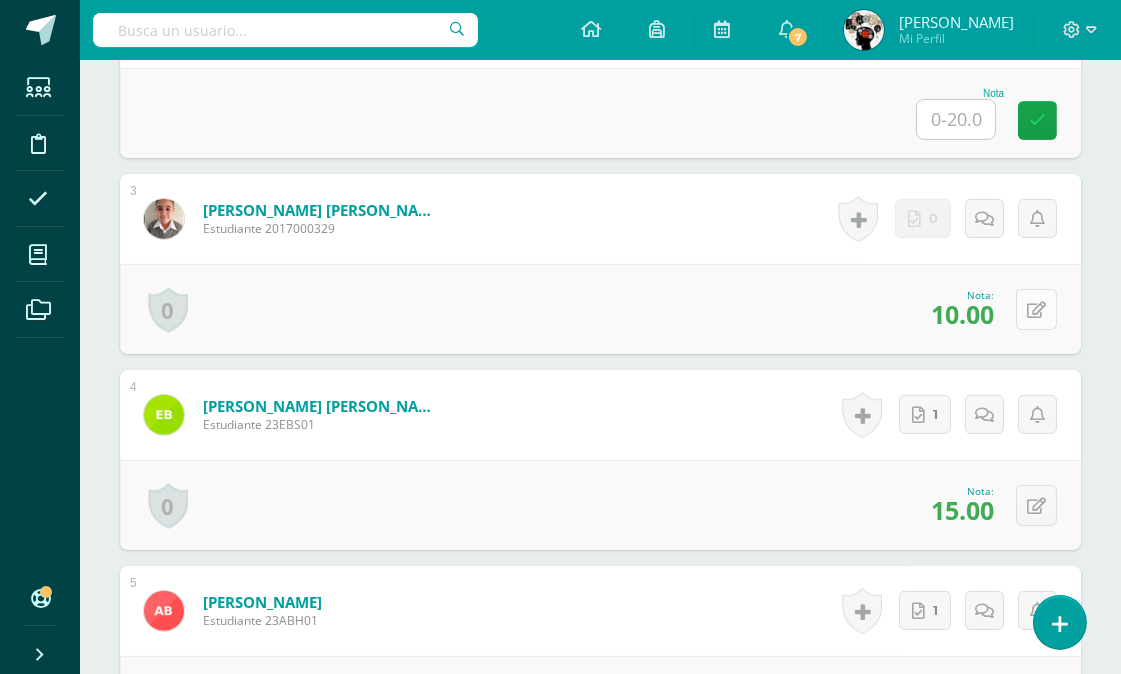
scroll to position [933, 0]
click at [1032, 307] on icon at bounding box center [1036, 309] width 19 height 17
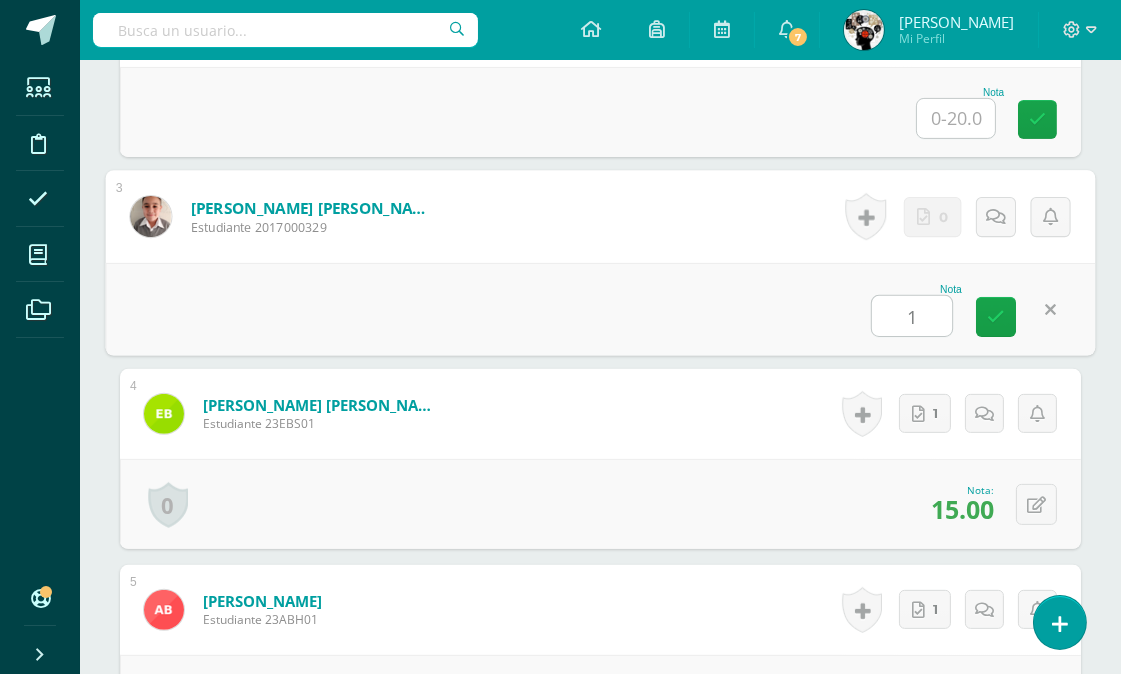
type input "15"
drag, startPoint x: 771, startPoint y: 264, endPoint x: 585, endPoint y: 441, distance: 256.7
click at [771, 263] on div "Nota 15" at bounding box center [601, 308] width 990 height 93
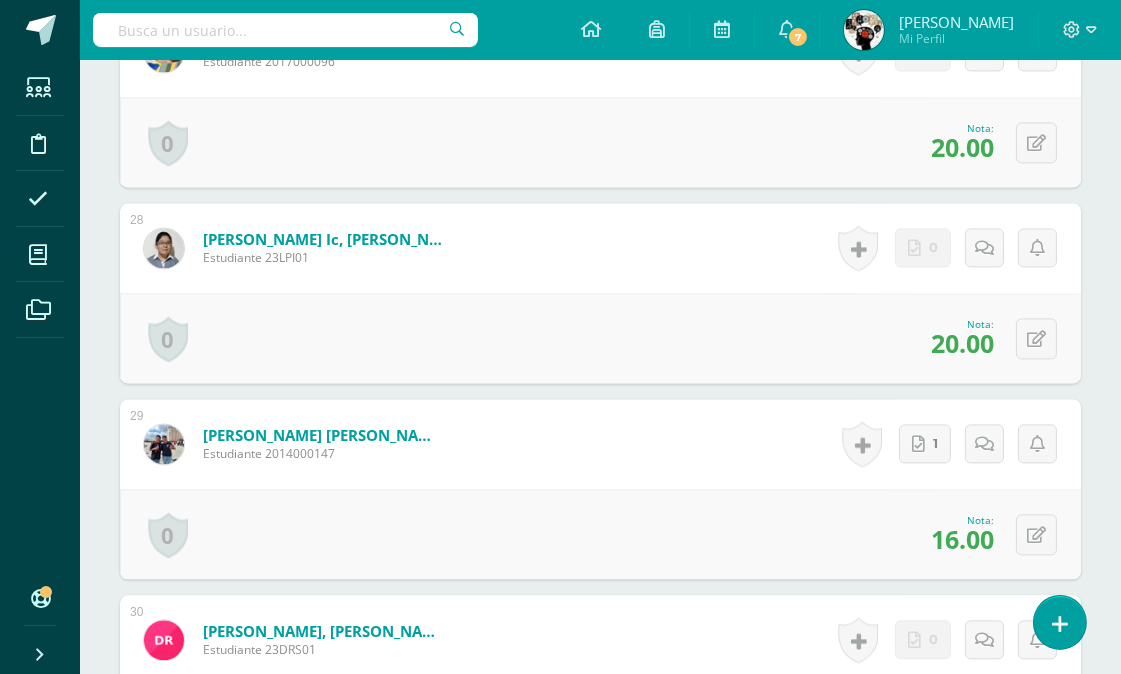
scroll to position [0, 0]
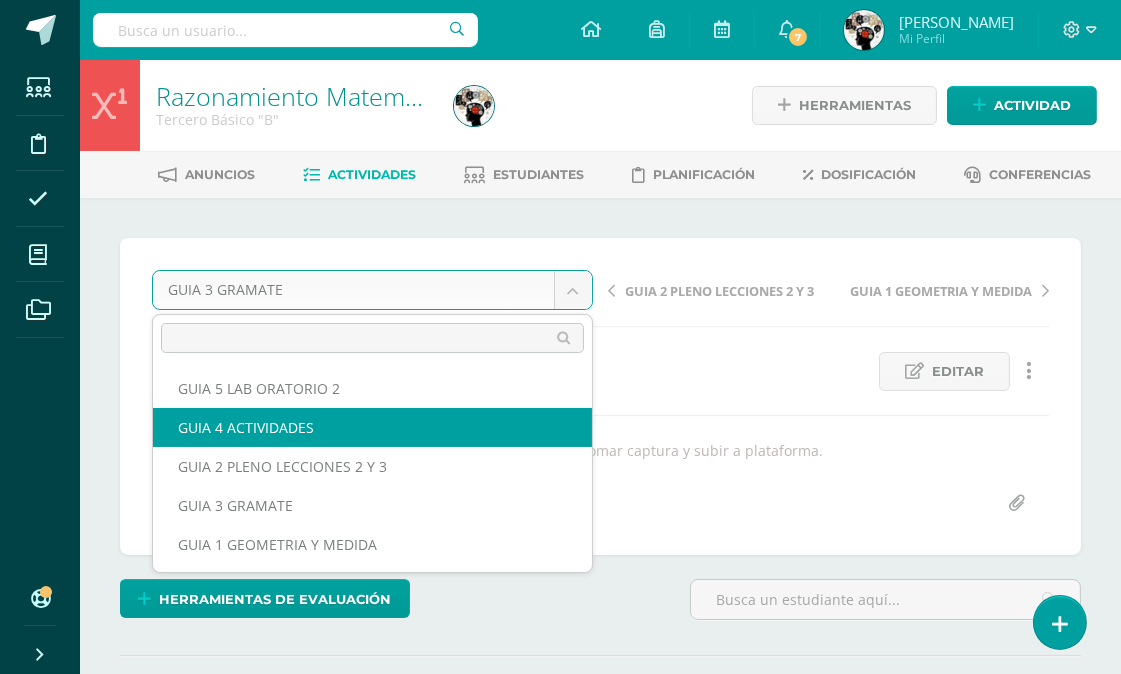
select select "/dashboard/teacher/grade-activity/177161/"
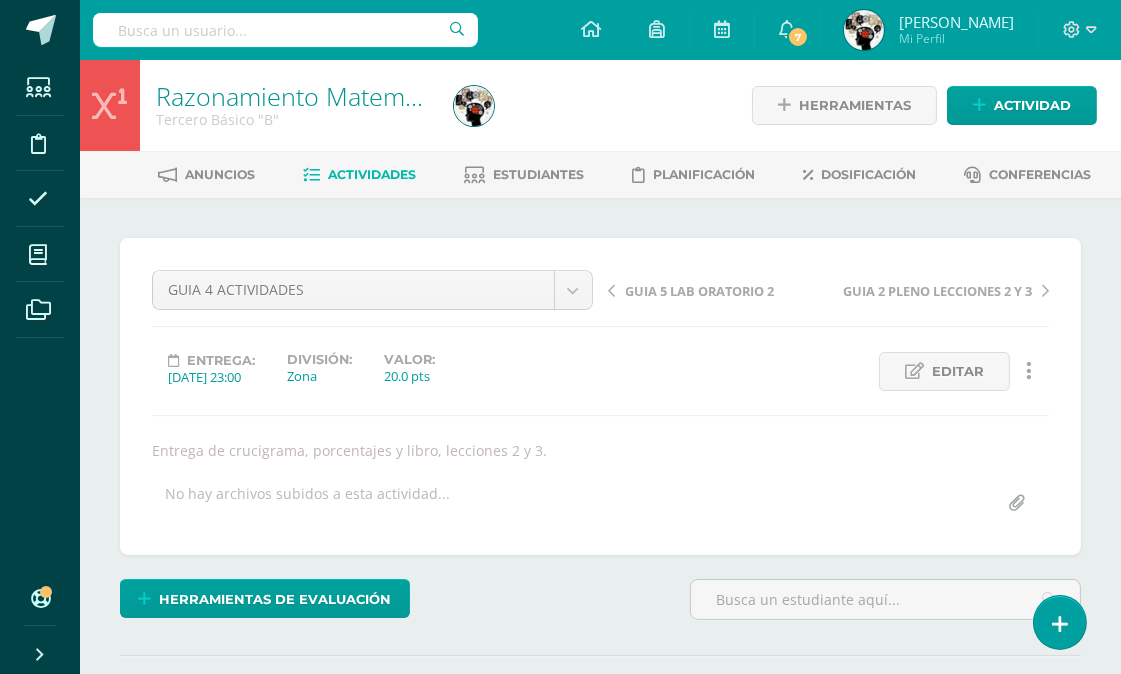
click at [384, 172] on span "Actividades" at bounding box center [372, 174] width 88 height 15
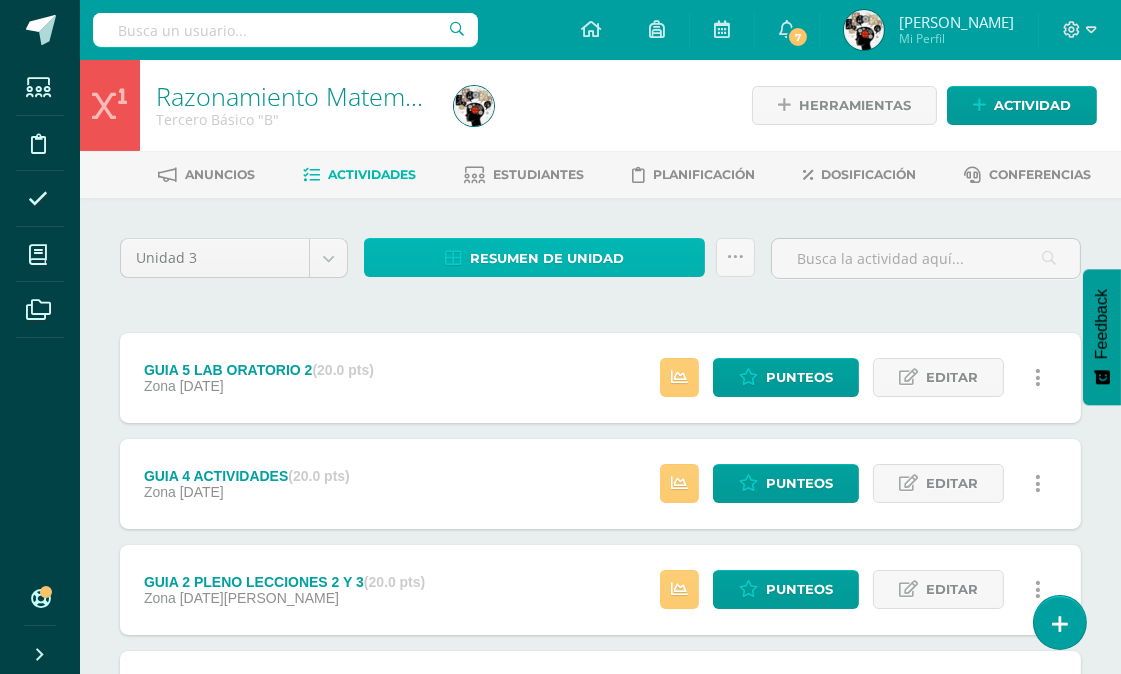
click at [562, 246] on span "Resumen de unidad" at bounding box center [547, 258] width 154 height 37
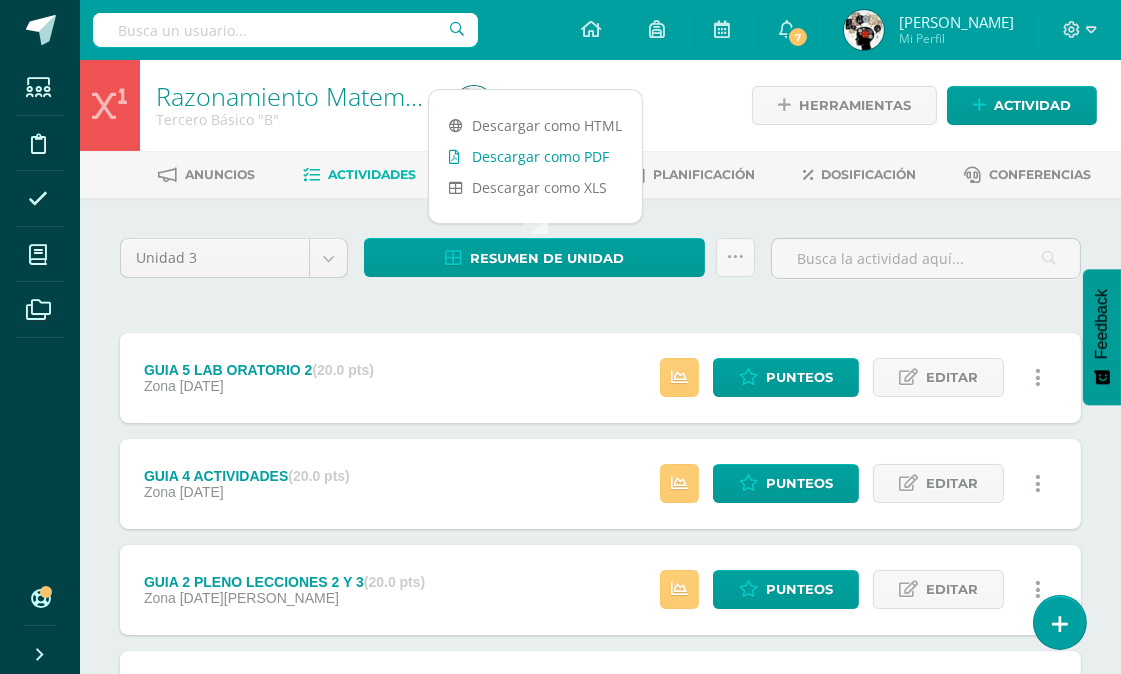
click at [561, 147] on link "Descargar como PDF" at bounding box center [535, 156] width 213 height 31
click at [36, 250] on icon at bounding box center [38, 255] width 18 height 20
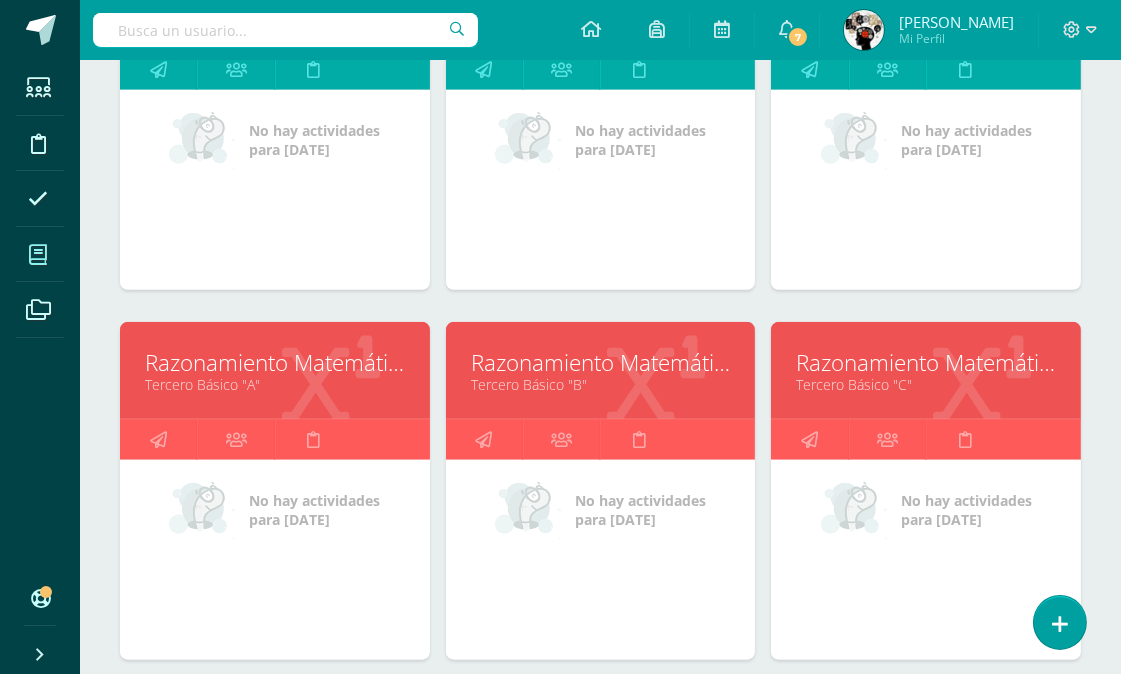
scroll to position [2380, 0]
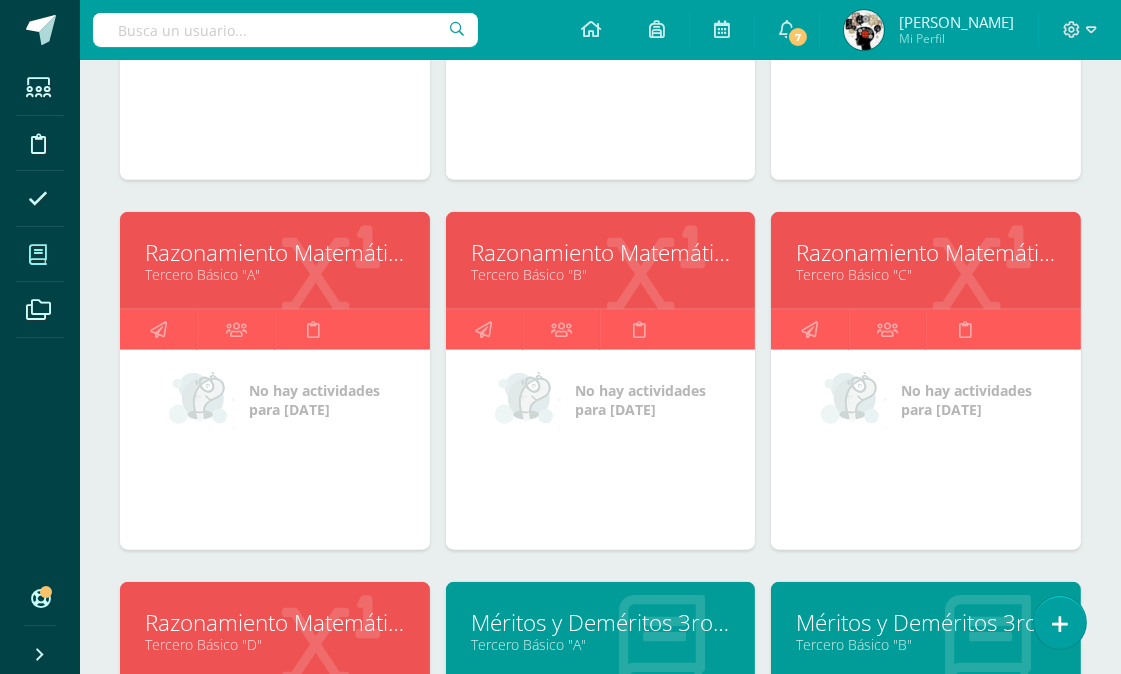
click at [957, 261] on link "Razonamiento Matemático" at bounding box center [926, 252] width 260 height 31
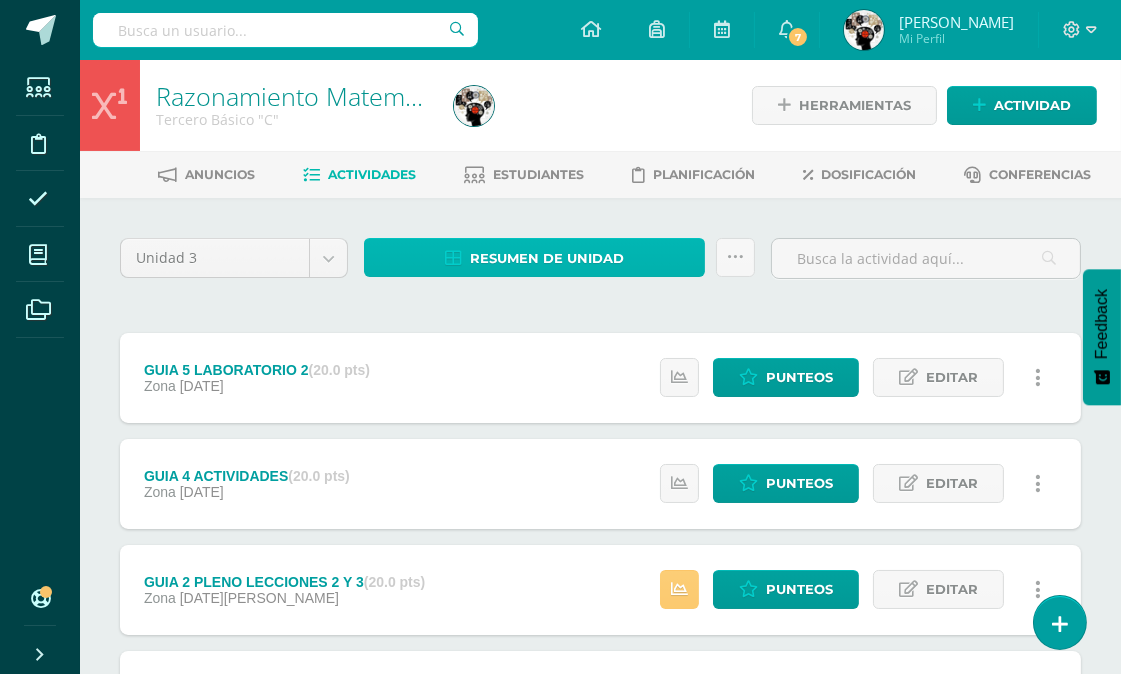
click at [626, 251] on link "Resumen de unidad" at bounding box center [534, 257] width 341 height 39
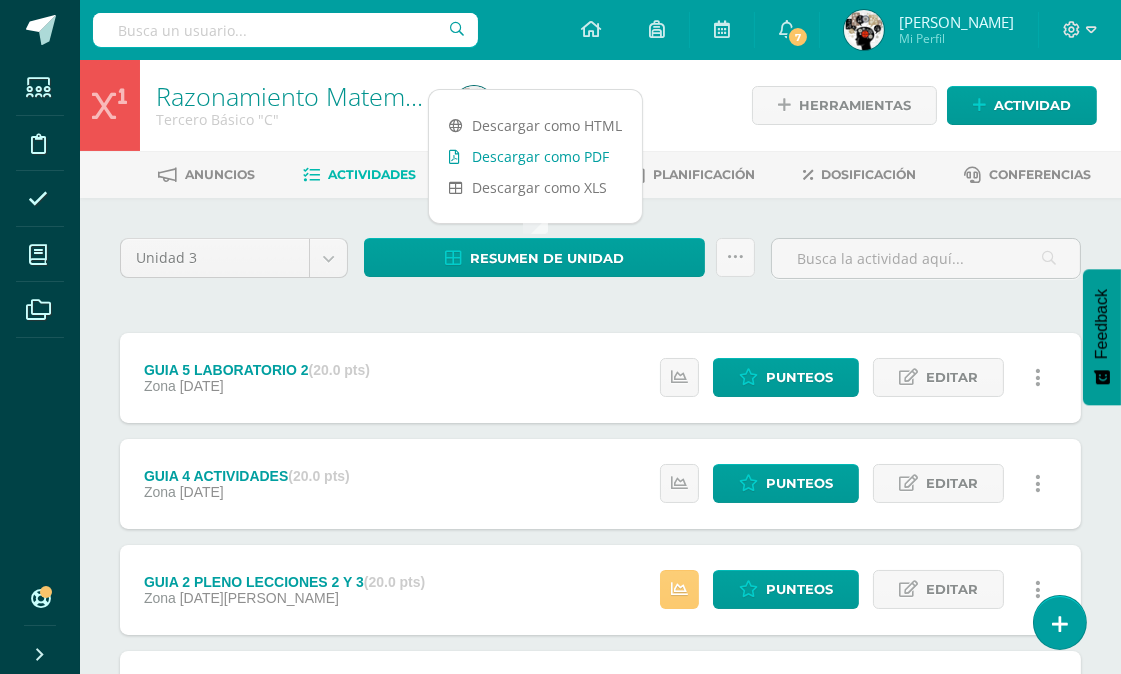
click at [578, 148] on link "Descargar como PDF" at bounding box center [535, 156] width 213 height 31
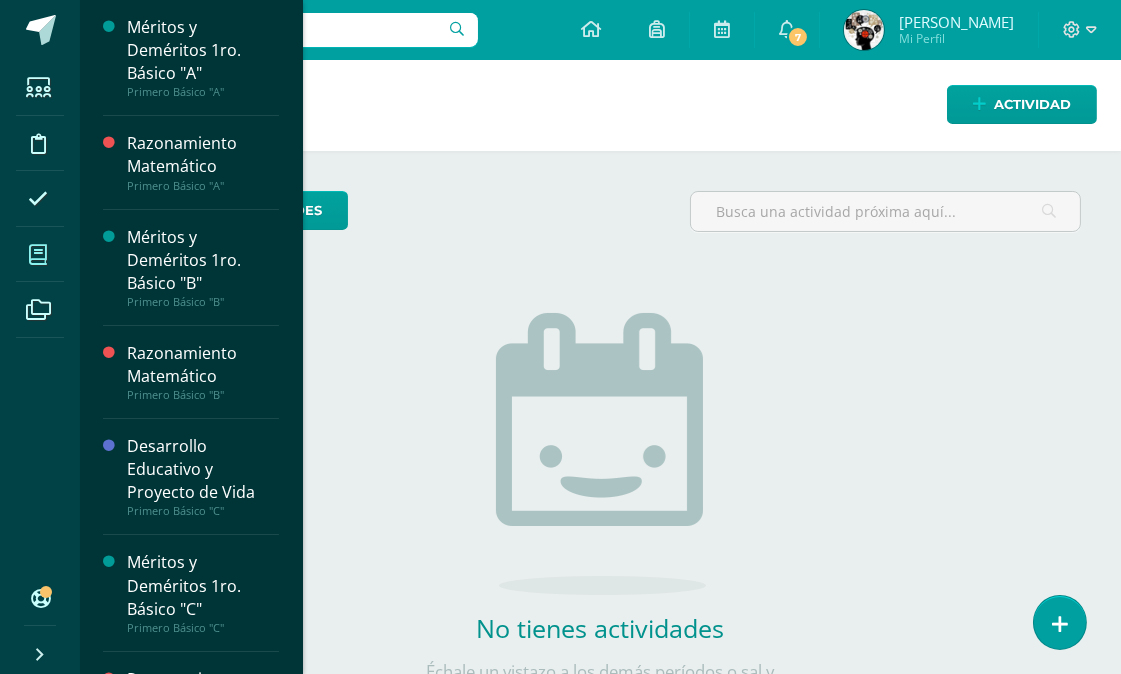
click at [41, 258] on icon at bounding box center [38, 255] width 18 height 20
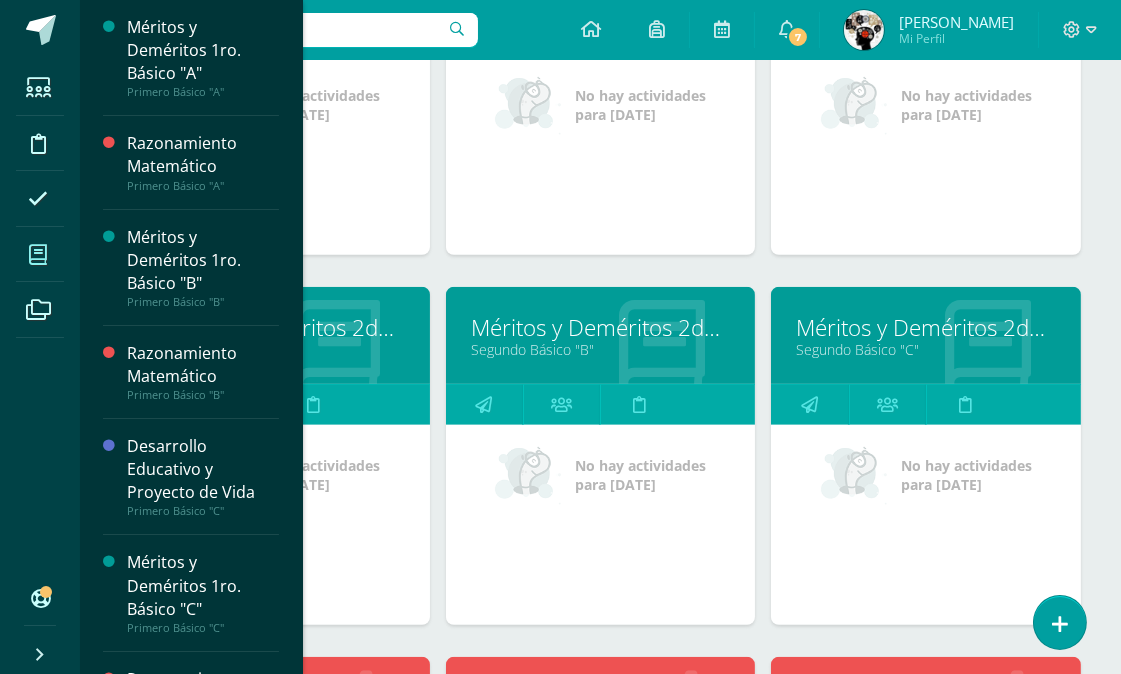
scroll to position [2268, 0]
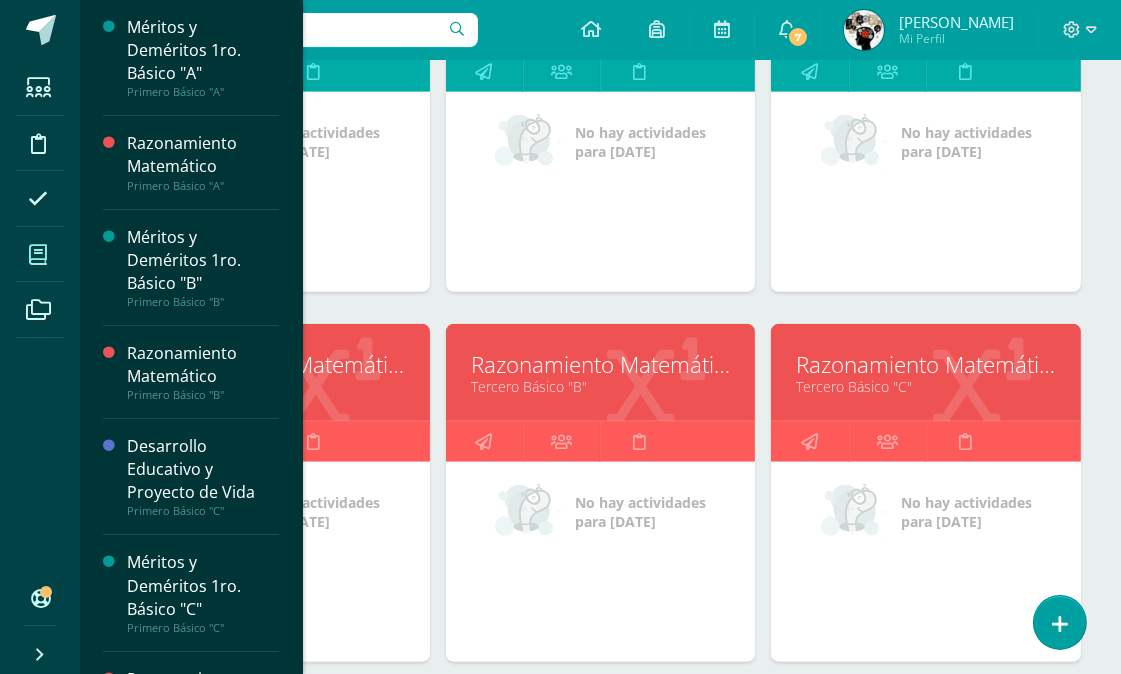
click at [891, 372] on link "Razonamiento Matemático" at bounding box center [926, 364] width 260 height 31
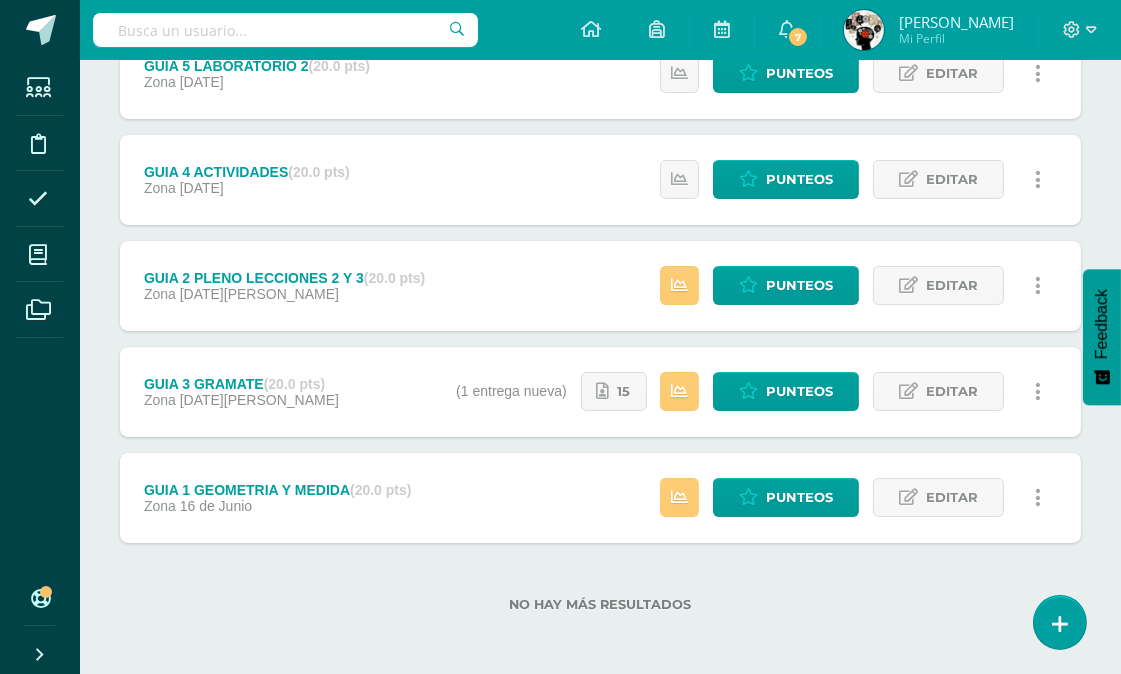
scroll to position [193, 0]
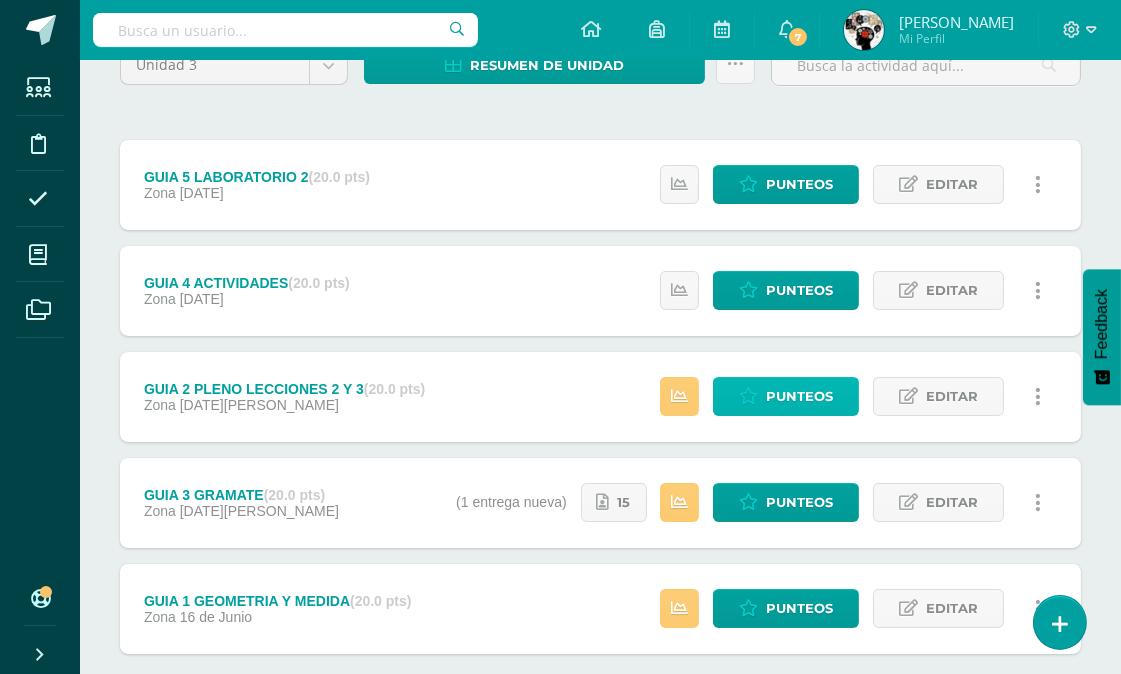
click at [790, 394] on span "Punteos" at bounding box center [799, 396] width 67 height 37
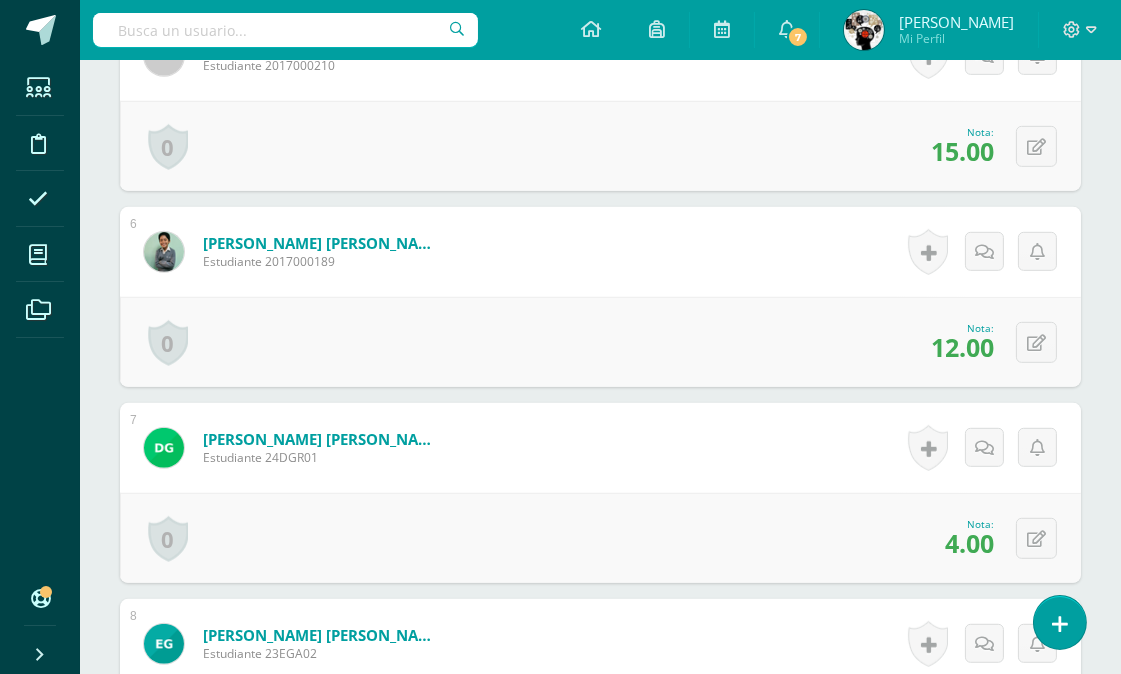
scroll to position [1211, 0]
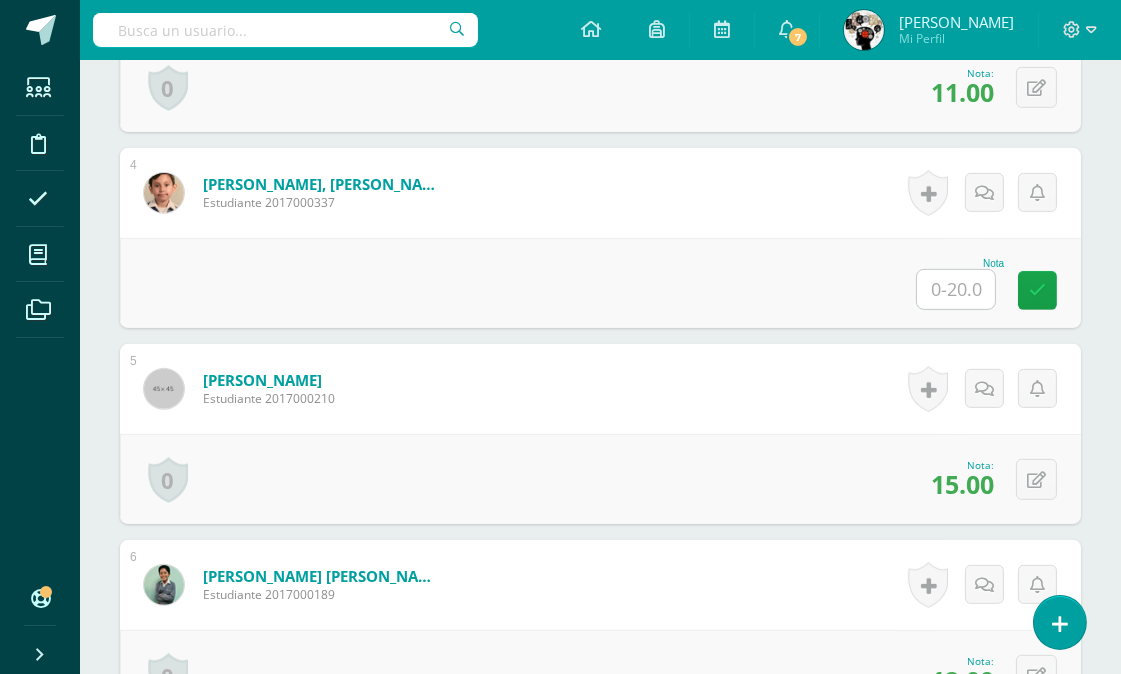
click at [965, 288] on input "text" at bounding box center [956, 289] width 78 height 39
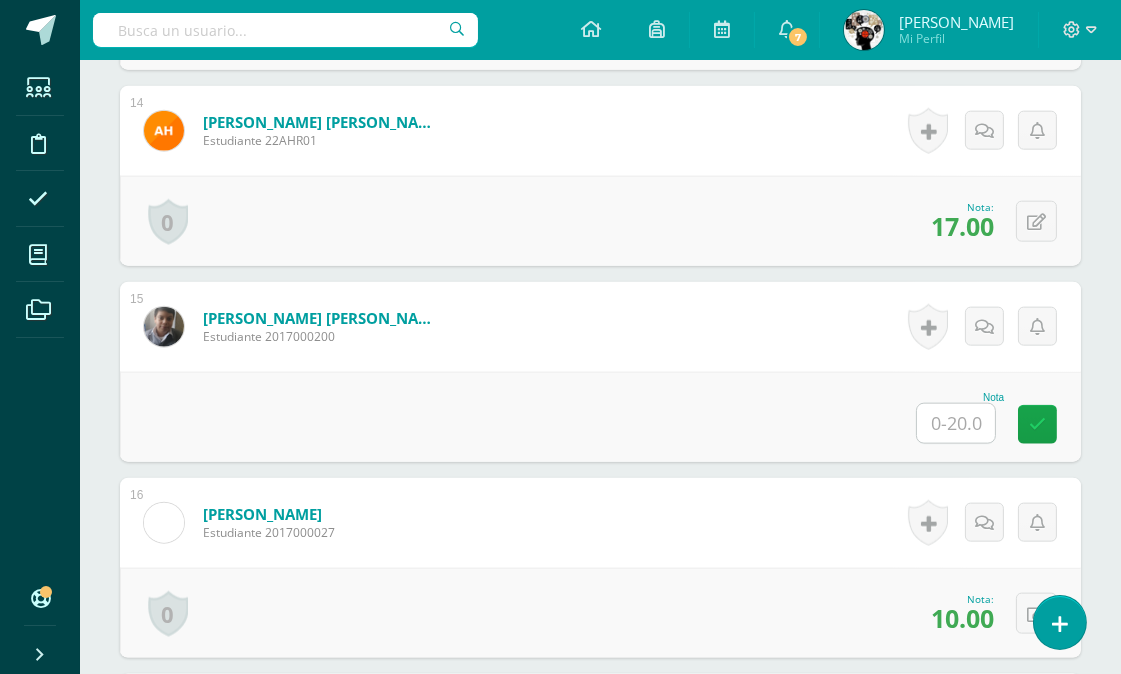
scroll to position [3436, 0]
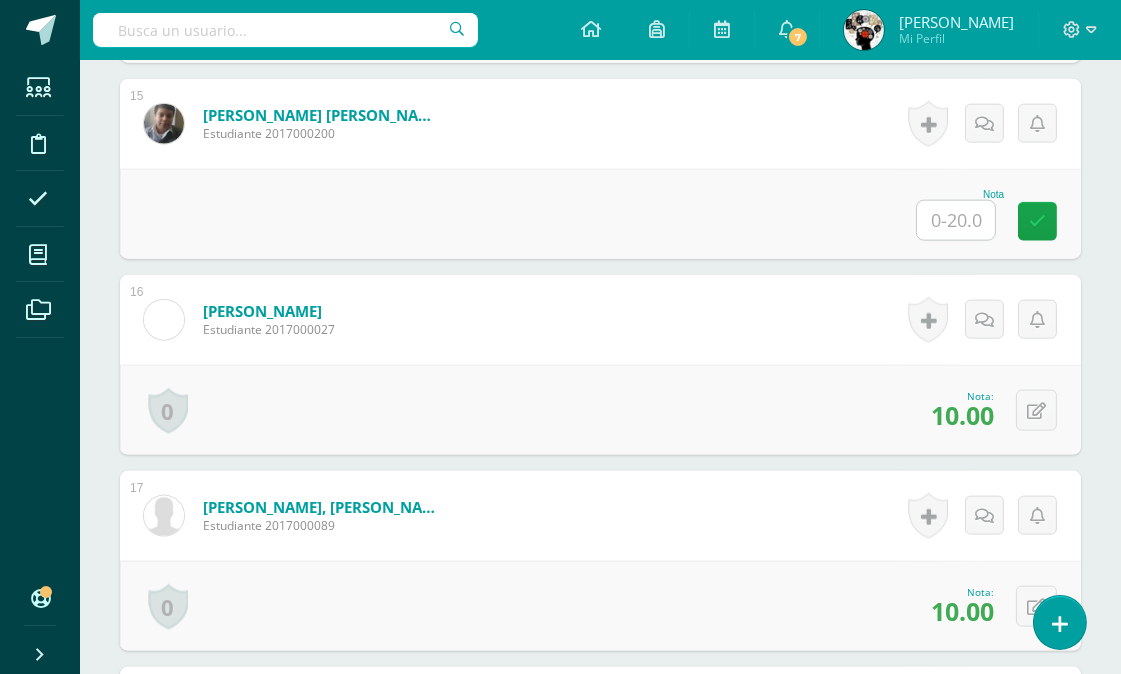
click at [958, 225] on input "text" at bounding box center [956, 220] width 78 height 39
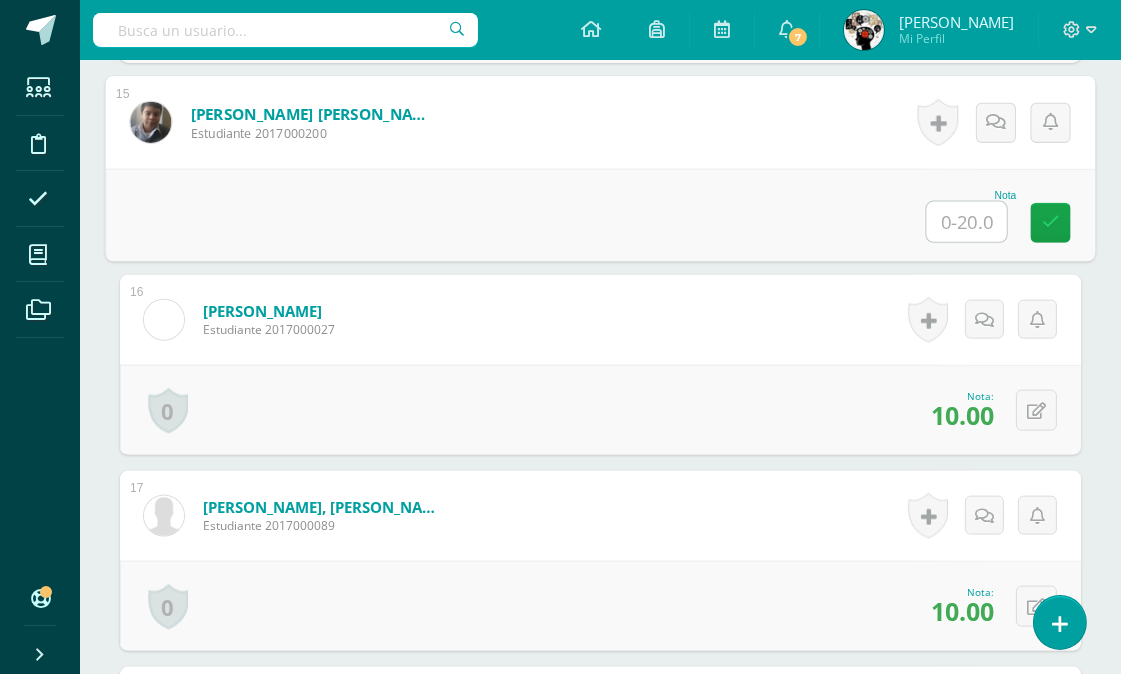
click at [963, 223] on input "text" at bounding box center [967, 222] width 80 height 40
type input "12"
click at [858, 313] on form "Kleé Vasquez, Eithan Andreas Estudiante 2017000027 Nota 10.00 0 Logros Logros o…" at bounding box center [600, 320] width 961 height 90
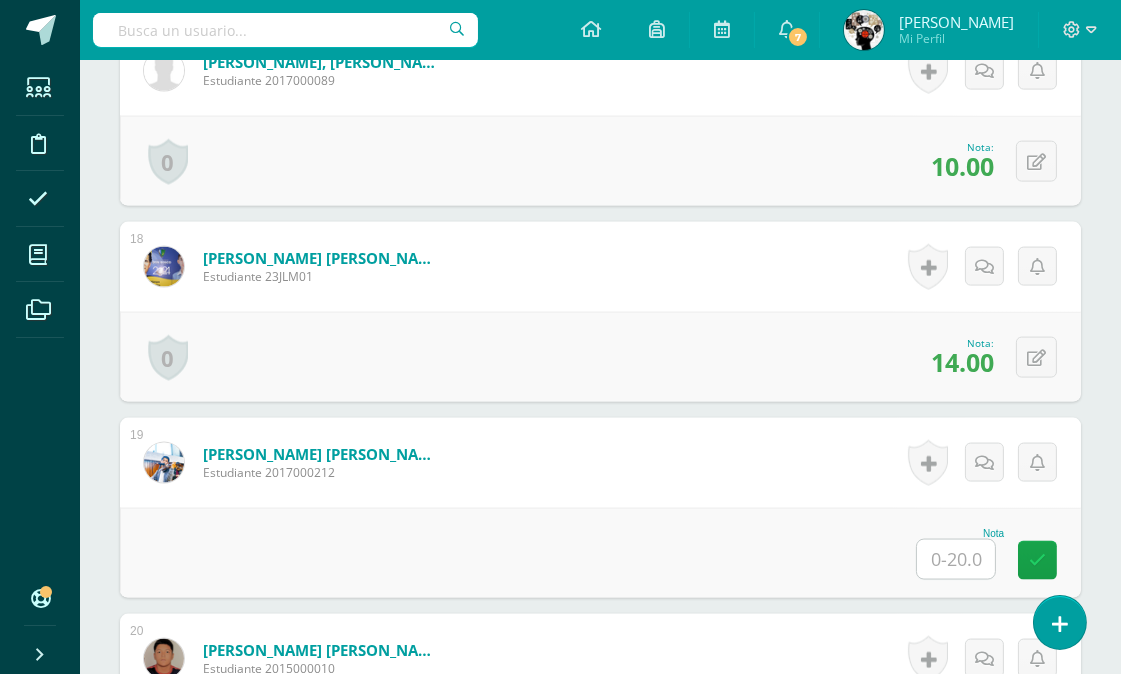
scroll to position [4103, 0]
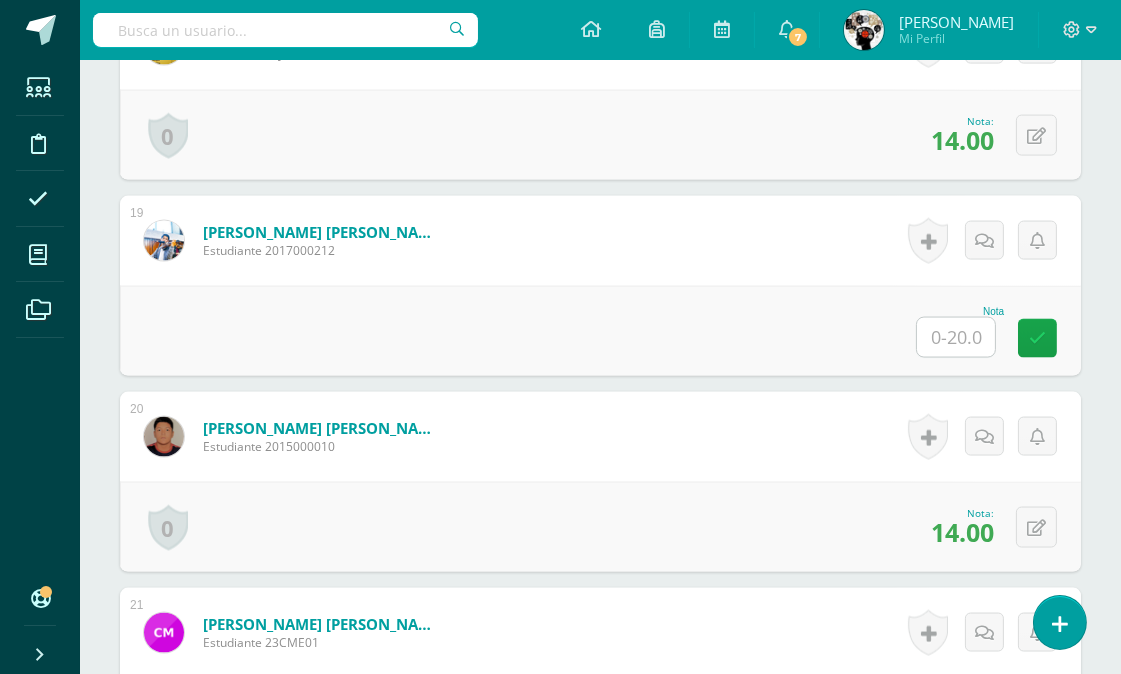
click at [968, 337] on input "text" at bounding box center [956, 337] width 78 height 39
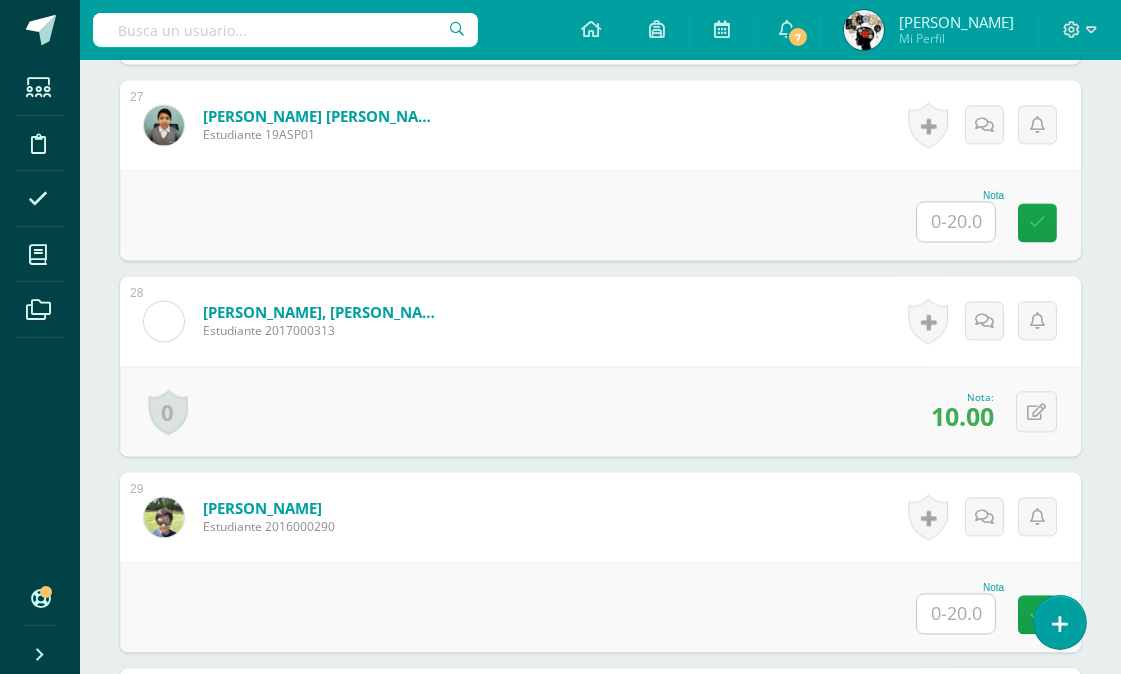
scroll to position [5880, 0]
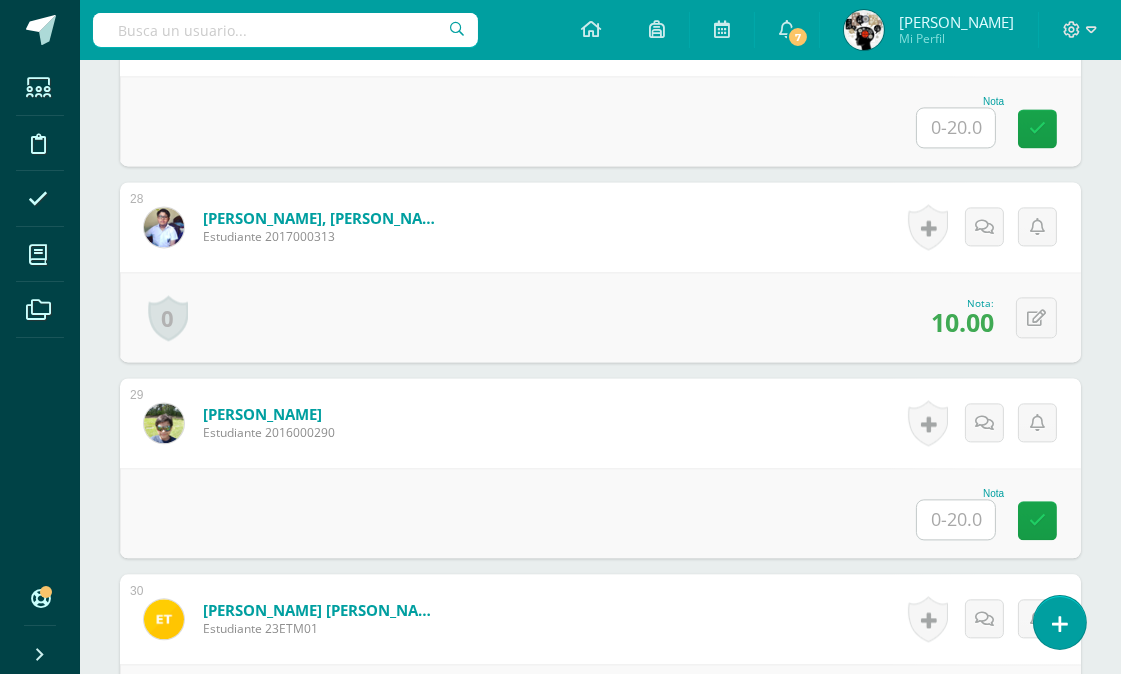
click at [972, 121] on input "text" at bounding box center [956, 127] width 78 height 39
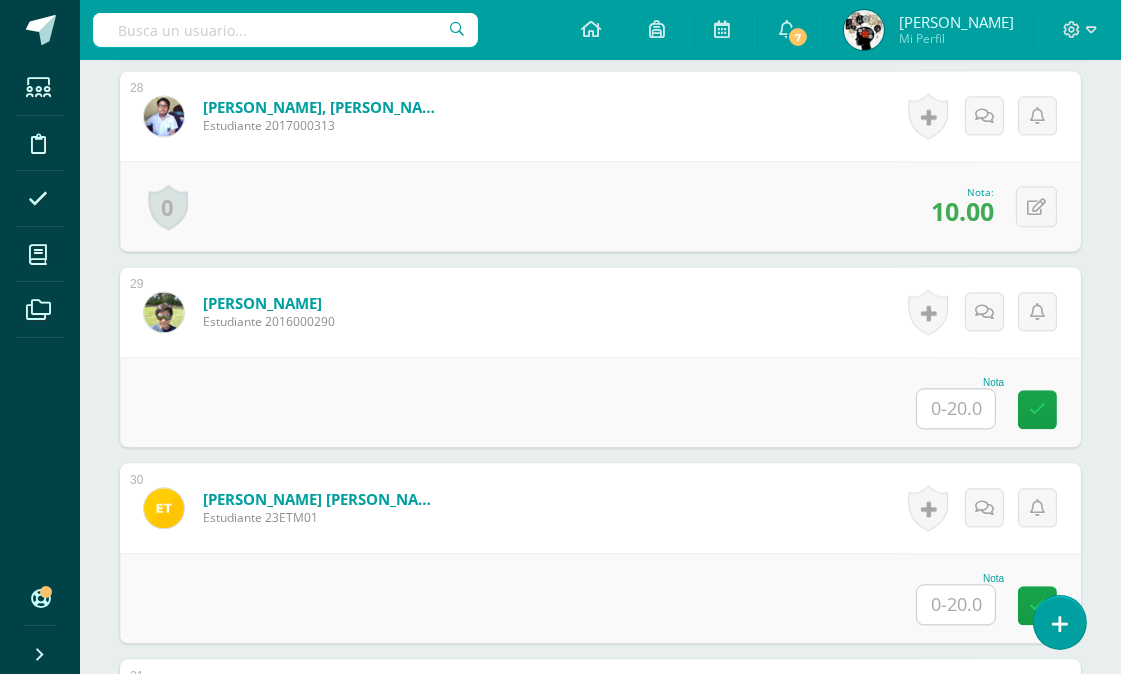
scroll to position [6102, 0]
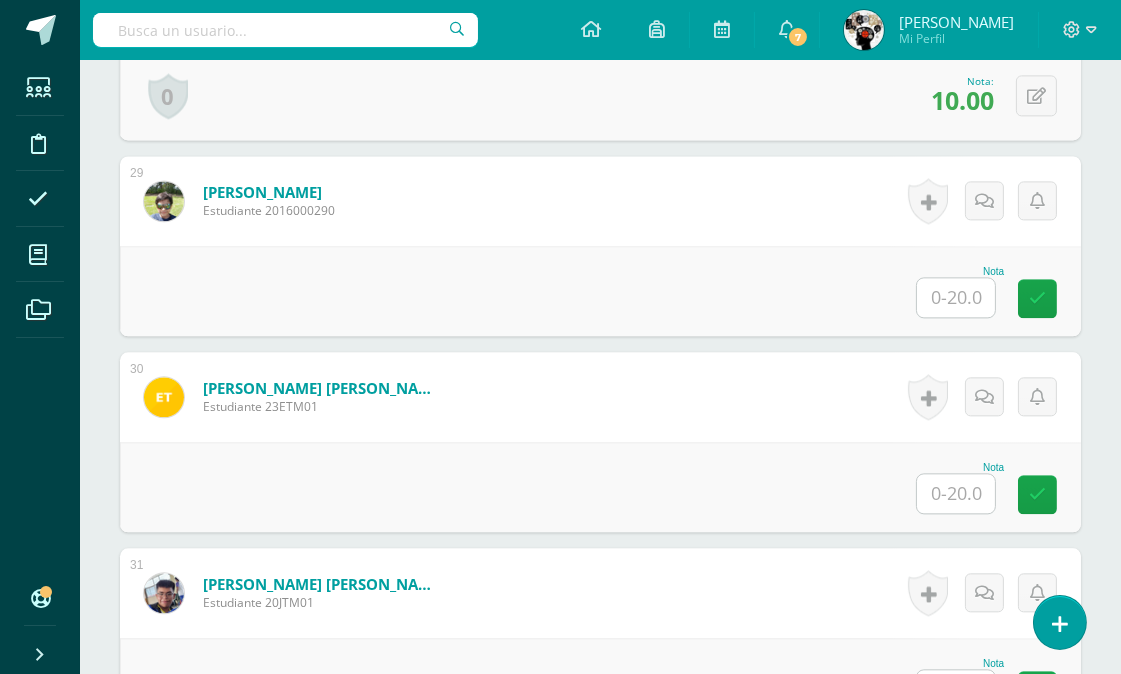
click at [947, 293] on input "text" at bounding box center [956, 297] width 78 height 39
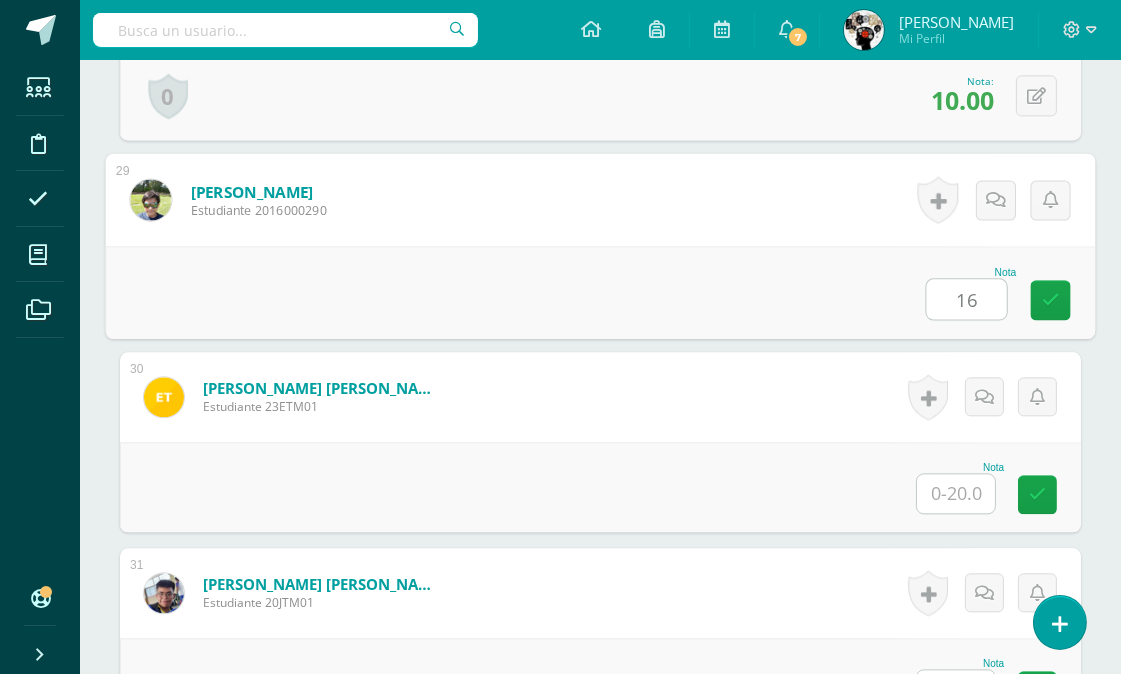
type input "16"
click at [784, 444] on div "Nota" at bounding box center [600, 487] width 961 height 90
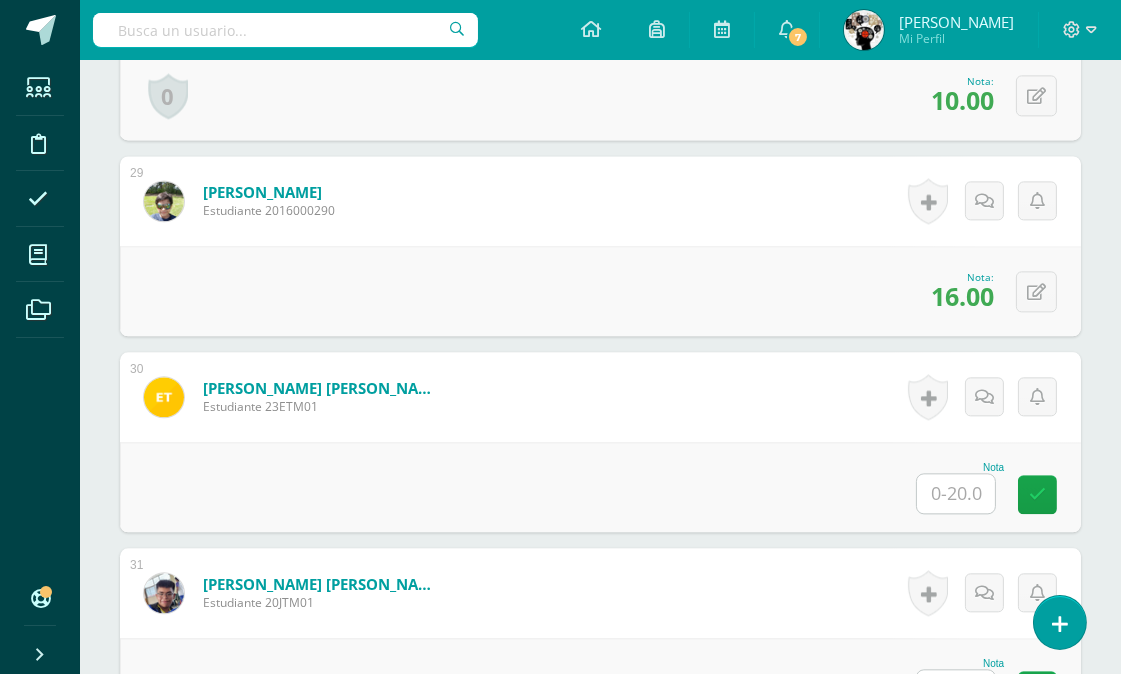
click at [956, 494] on input "text" at bounding box center [956, 493] width 78 height 39
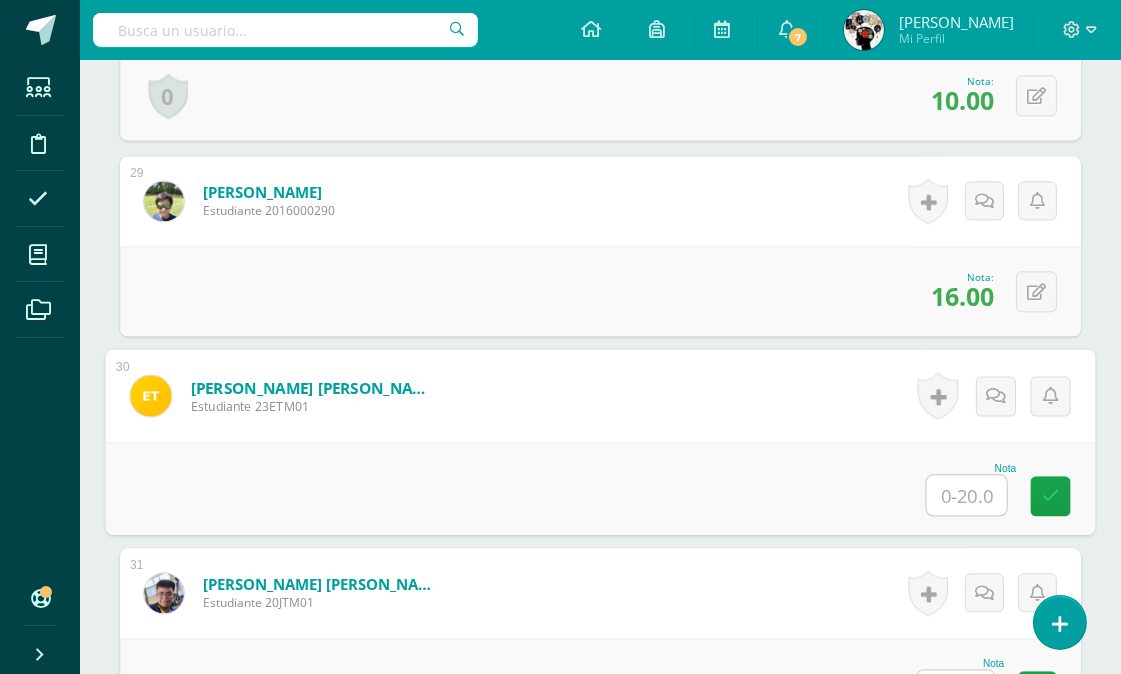
type input "7"
type input "4"
click at [812, 481] on div "Nota 4" at bounding box center [601, 488] width 990 height 93
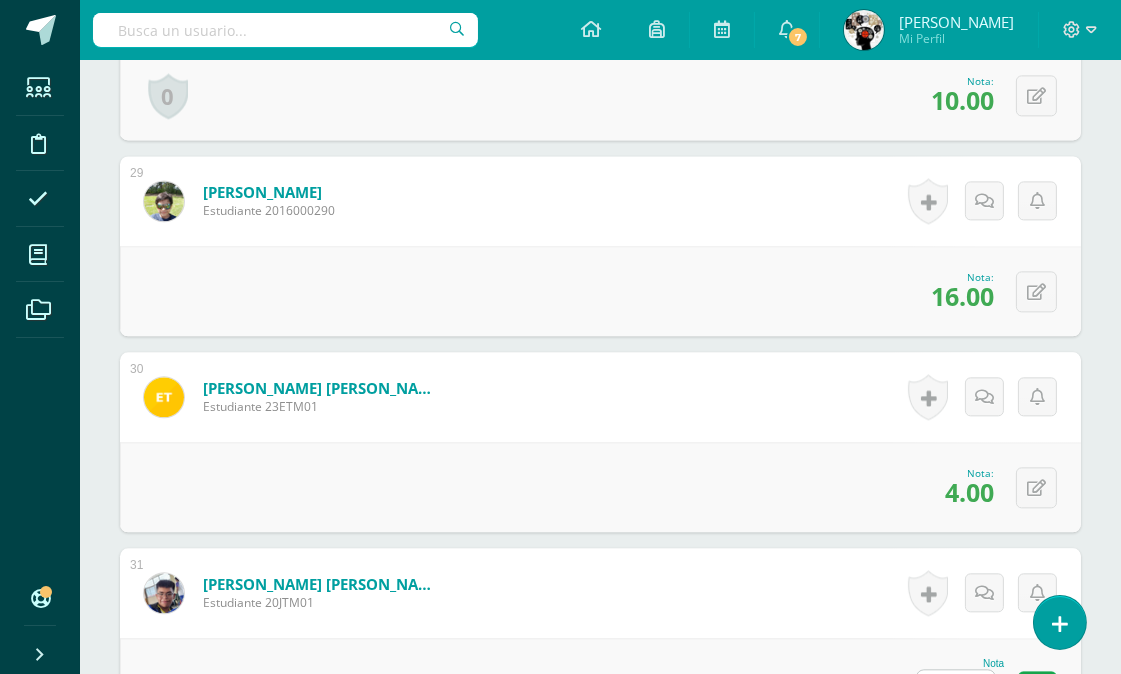
scroll to position [6546, 0]
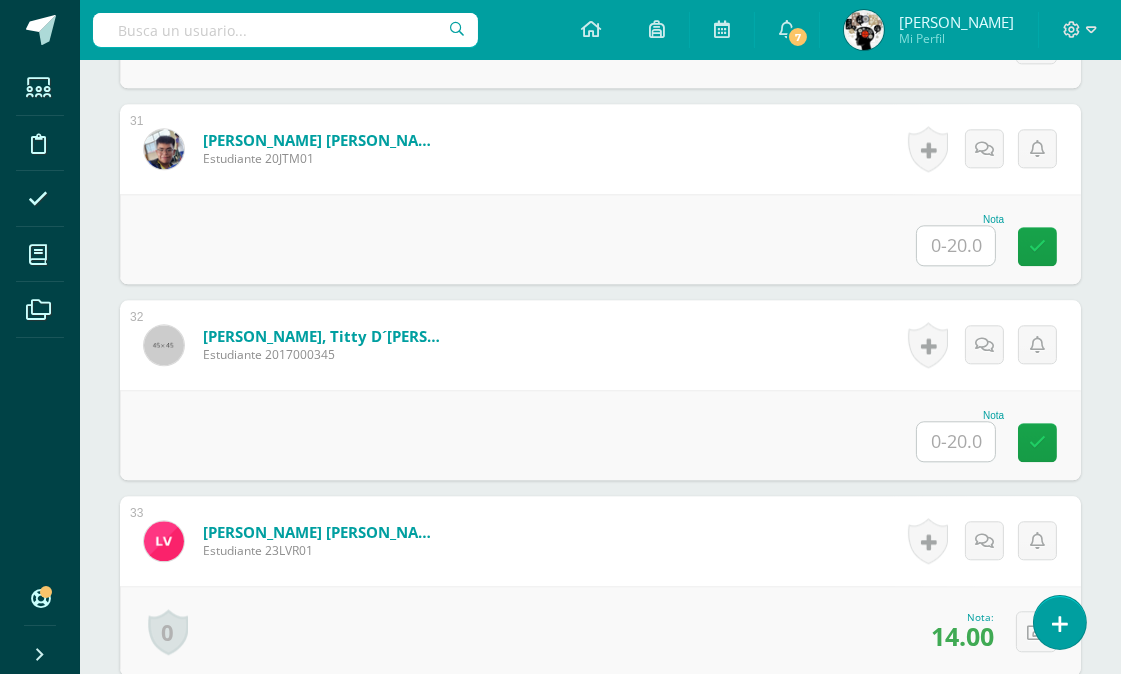
drag, startPoint x: 944, startPoint y: 437, endPoint x: 950, endPoint y: 455, distance: 19.0
click at [945, 437] on input "text" at bounding box center [956, 441] width 78 height 39
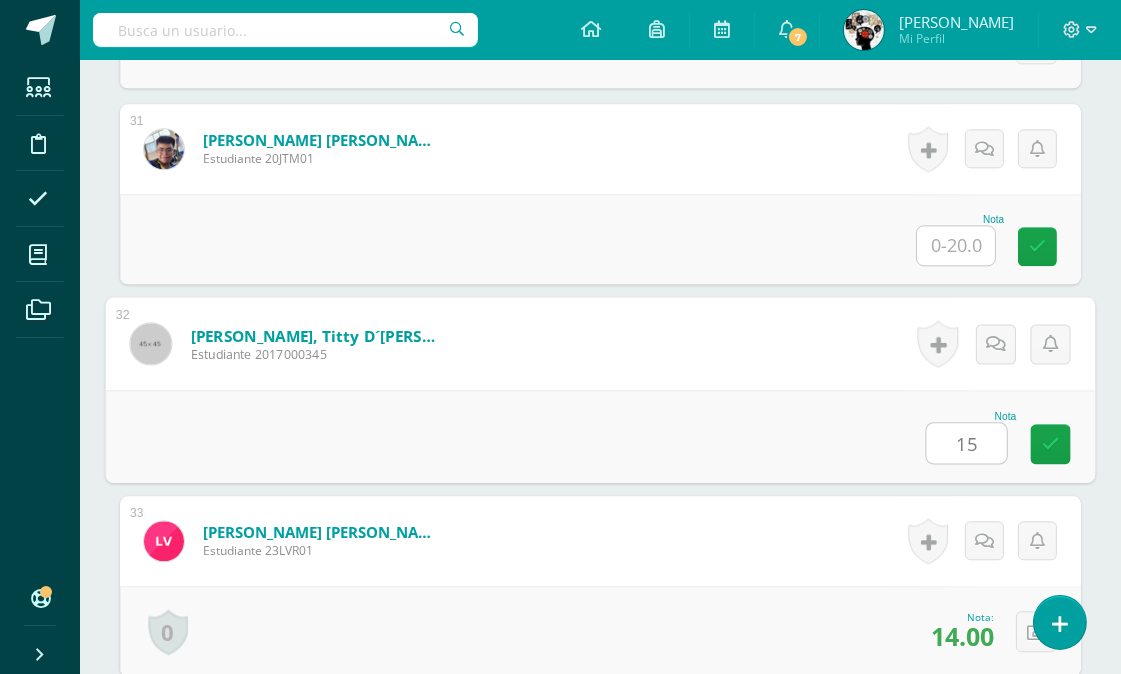
type input "15"
click at [756, 462] on div "Nota 15" at bounding box center [601, 436] width 990 height 93
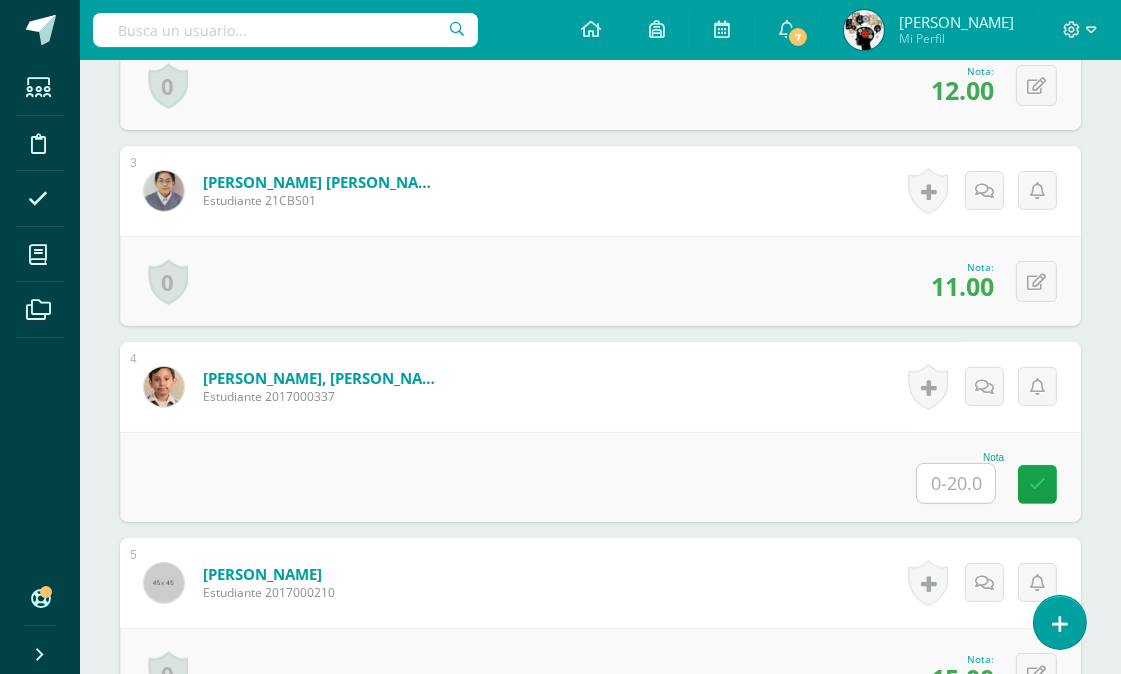
scroll to position [1214, 0]
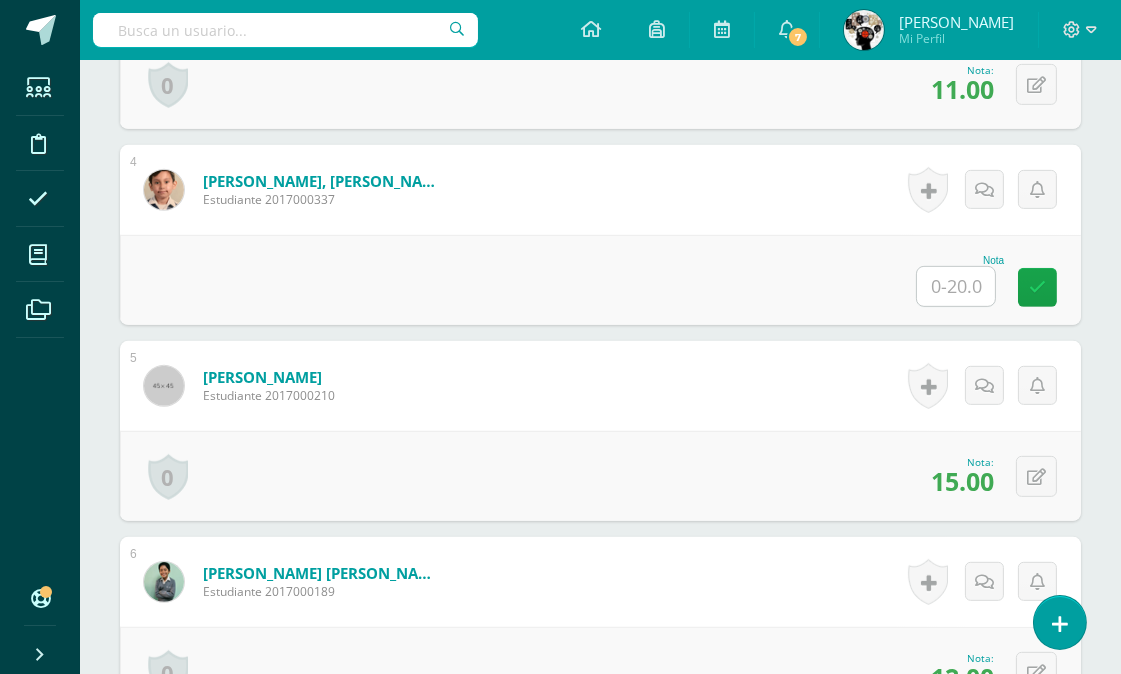
click at [965, 283] on input "text" at bounding box center [956, 286] width 78 height 39
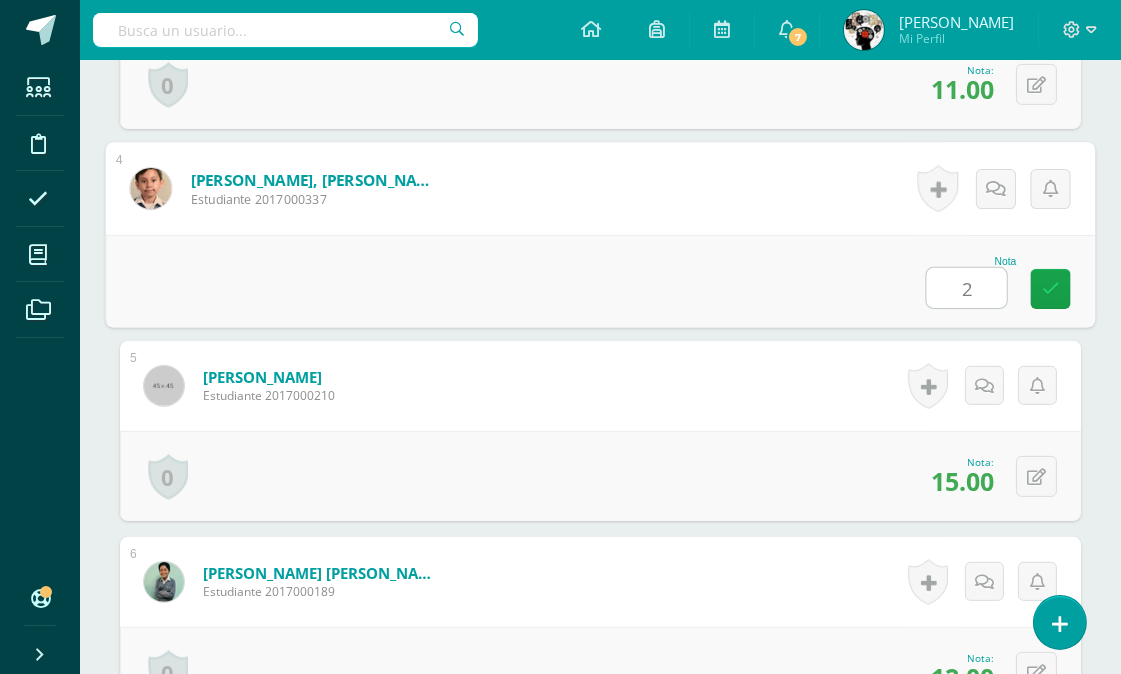
type input "2"
click at [783, 440] on div "0 Logros Logros obtenidos Aún no hay logros agregados Nota: 15.00" at bounding box center [600, 476] width 961 height 90
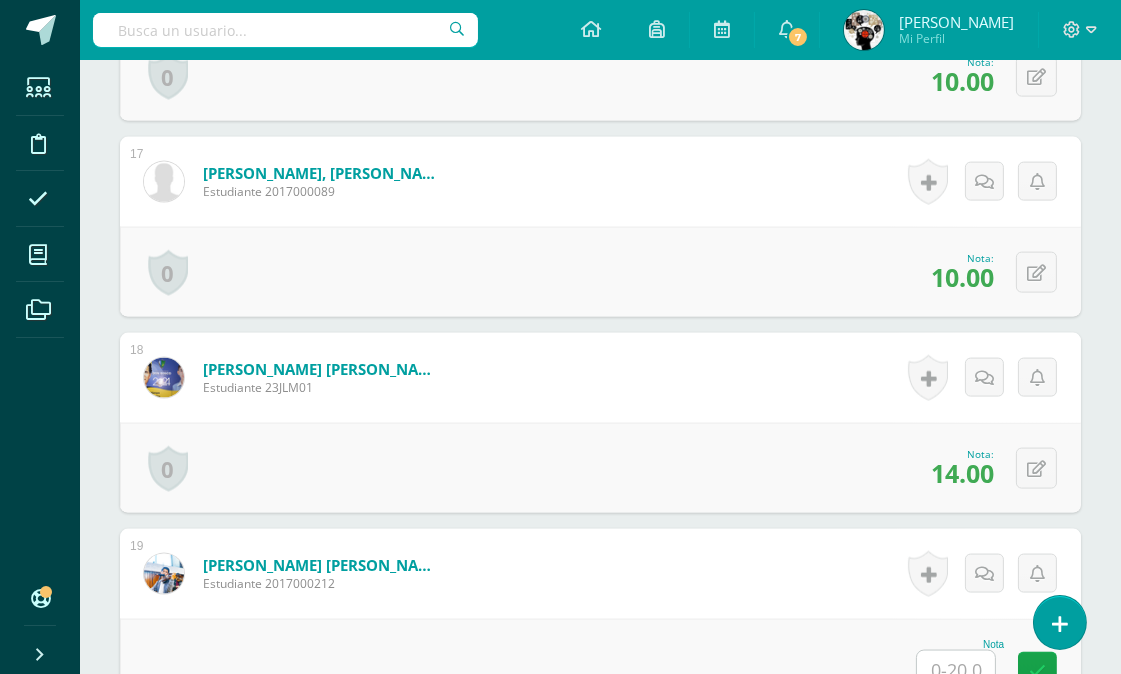
scroll to position [3992, 0]
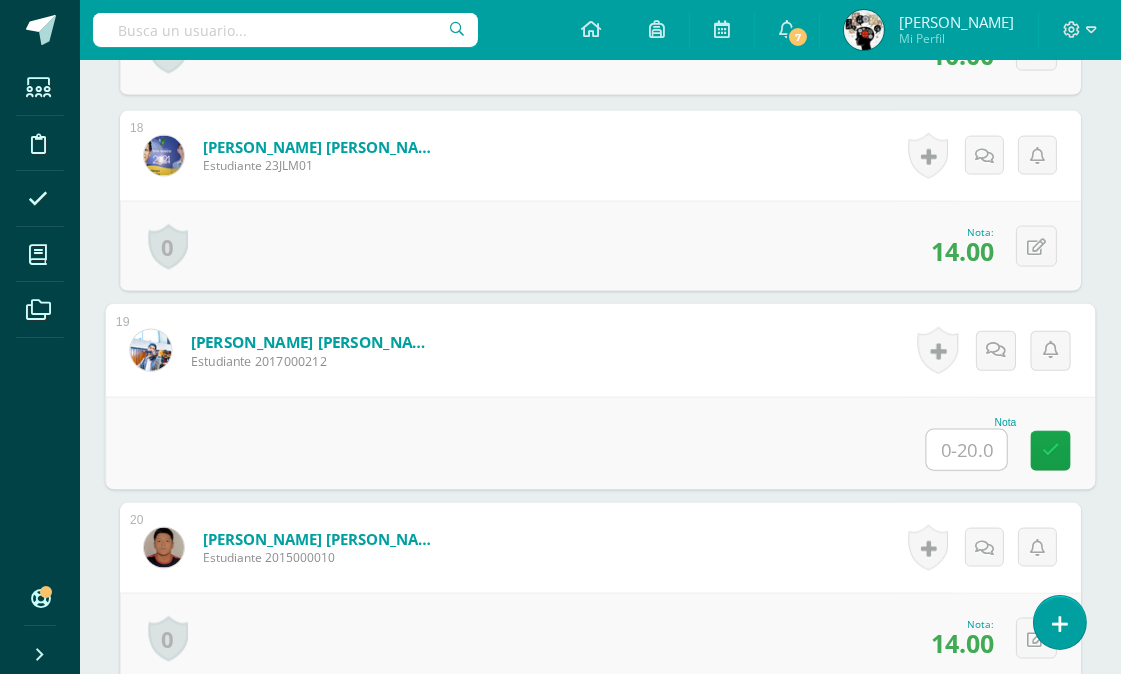
click at [935, 436] on input "text" at bounding box center [967, 450] width 80 height 40
type input "2"
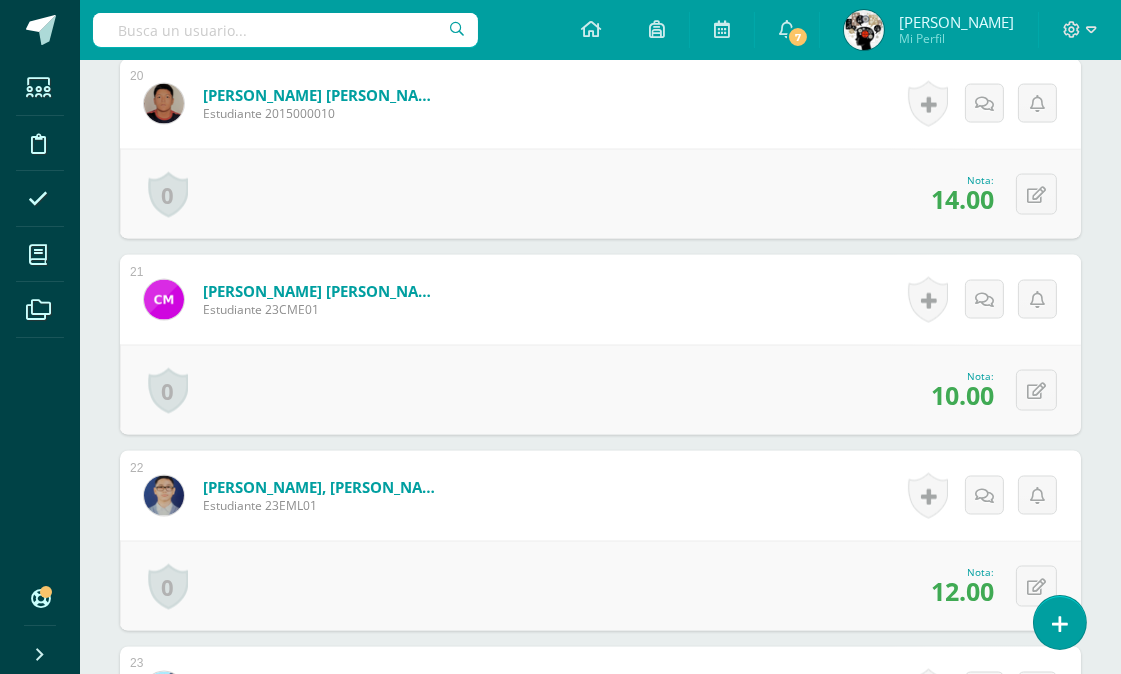
click at [770, 432] on div "0 Logros Logros obtenidos Aún no hay logros agregados Nota: 10.00" at bounding box center [600, 390] width 961 height 90
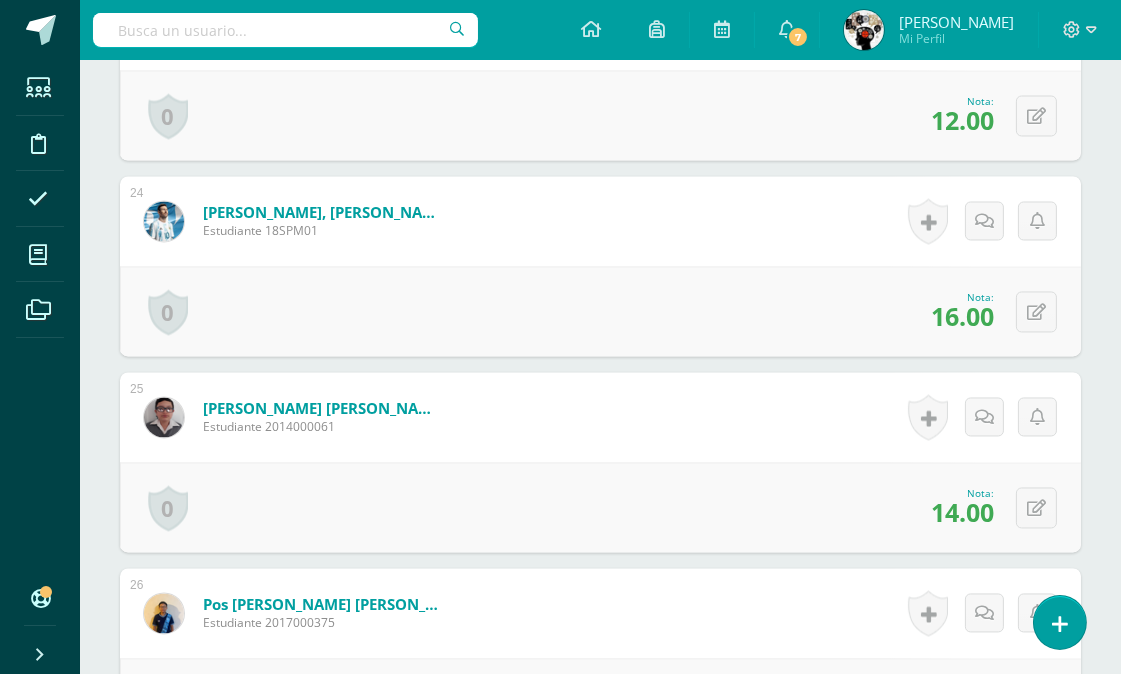
scroll to position [5324, 0]
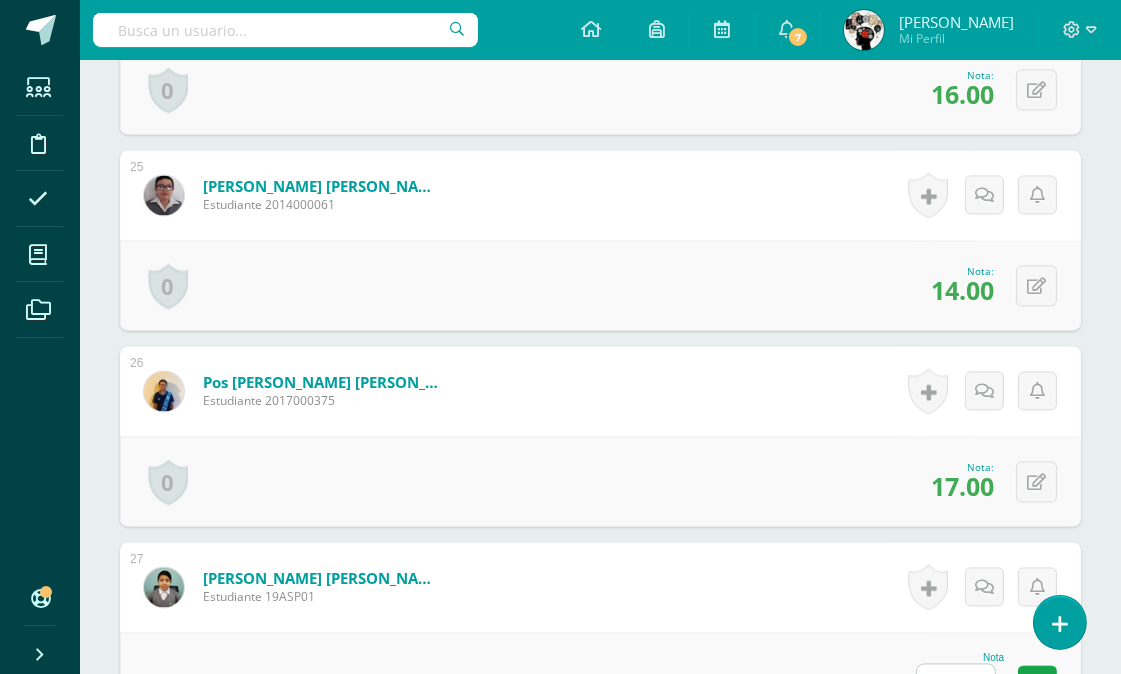
click at [947, 664] on input "text" at bounding box center [956, 683] width 78 height 39
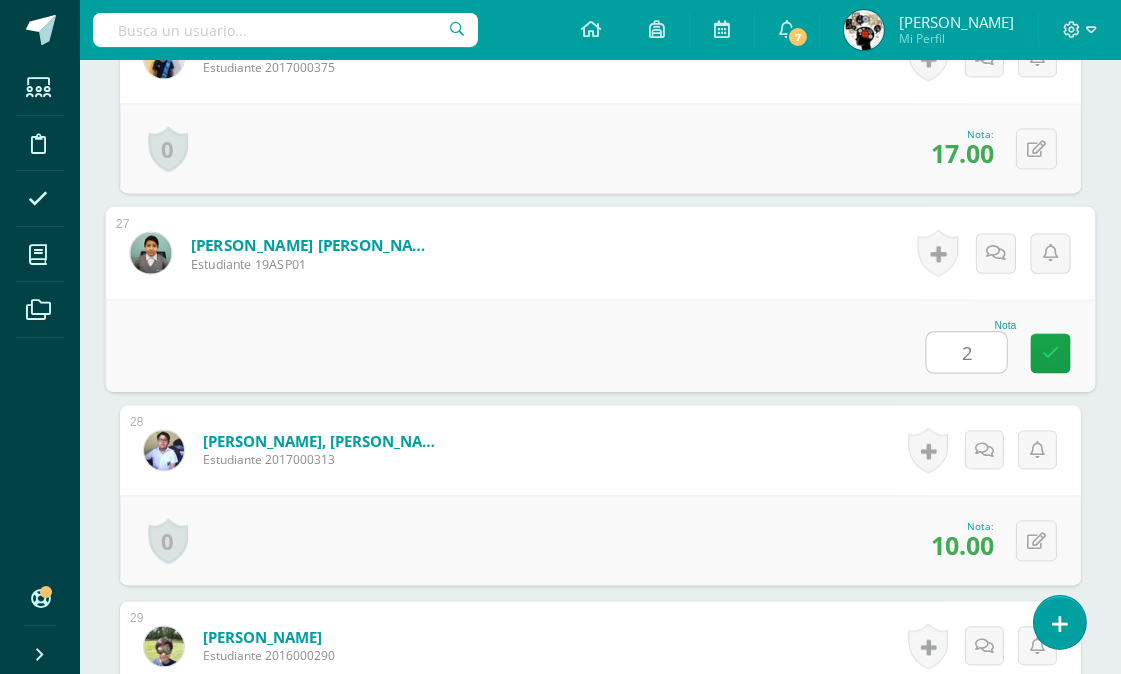
type input "2"
click at [776, 353] on div "Nota 2" at bounding box center [601, 345] width 990 height 93
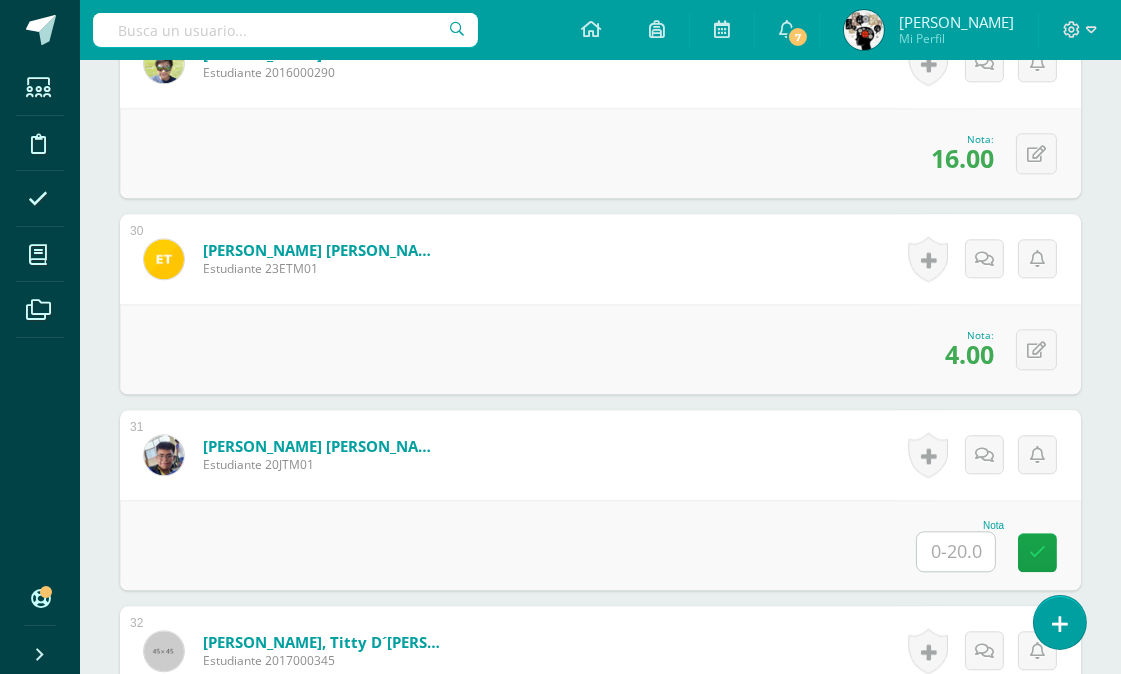
scroll to position [6435, 0]
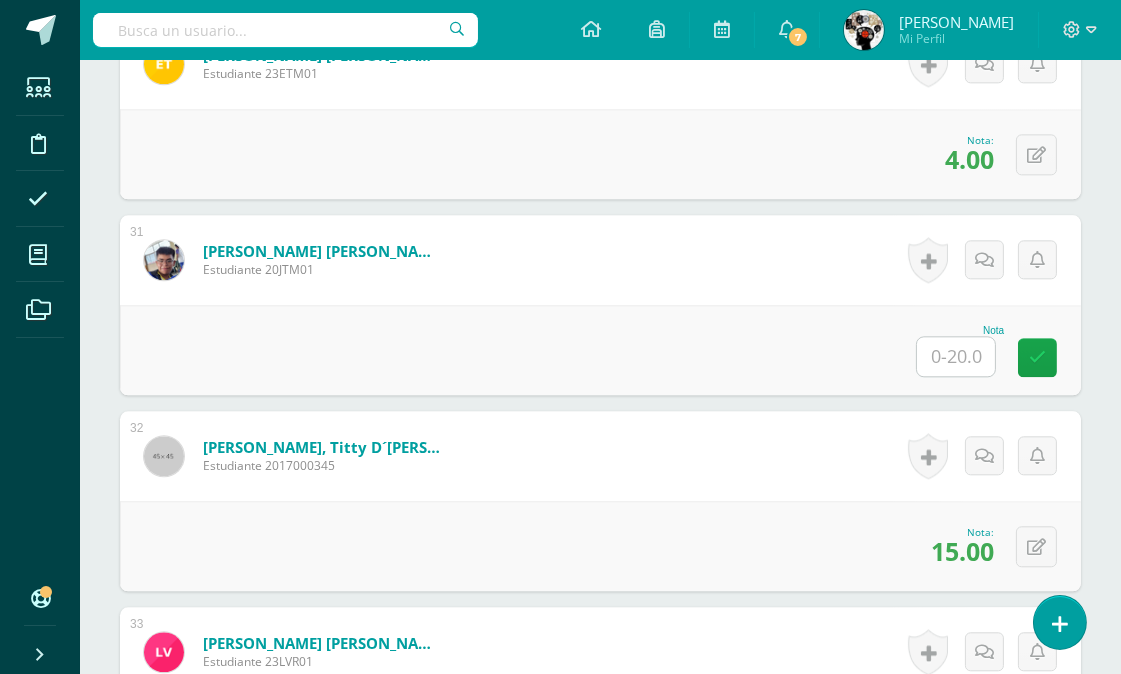
click at [935, 351] on input "text" at bounding box center [956, 356] width 78 height 39
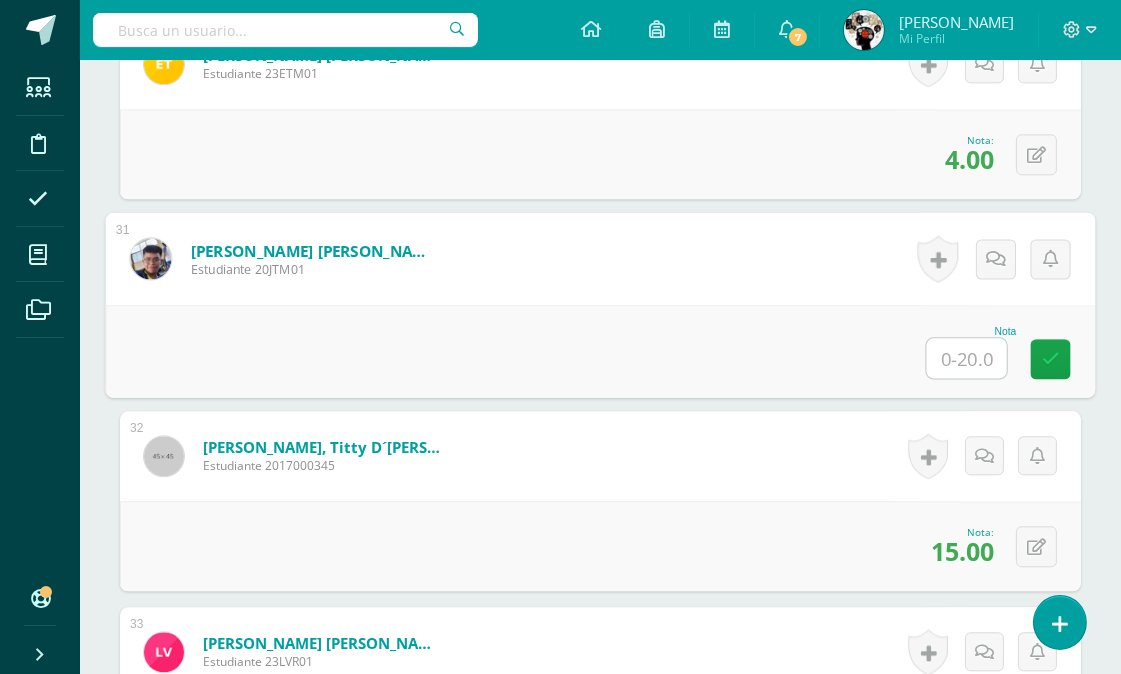
click at [966, 346] on input "text" at bounding box center [967, 358] width 80 height 40
type input "9"
drag, startPoint x: 780, startPoint y: 331, endPoint x: 586, endPoint y: 393, distance: 203.6
click at [778, 331] on div "Nota 8" at bounding box center [601, 351] width 990 height 93
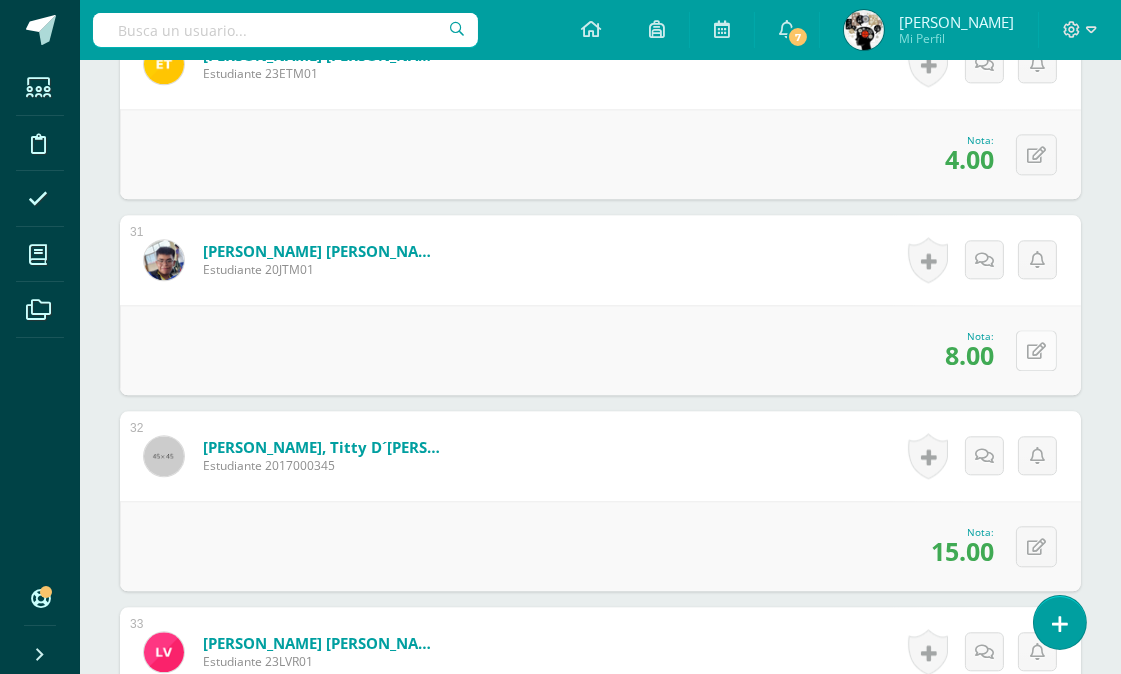
click at [1042, 343] on icon at bounding box center [1036, 351] width 19 height 17
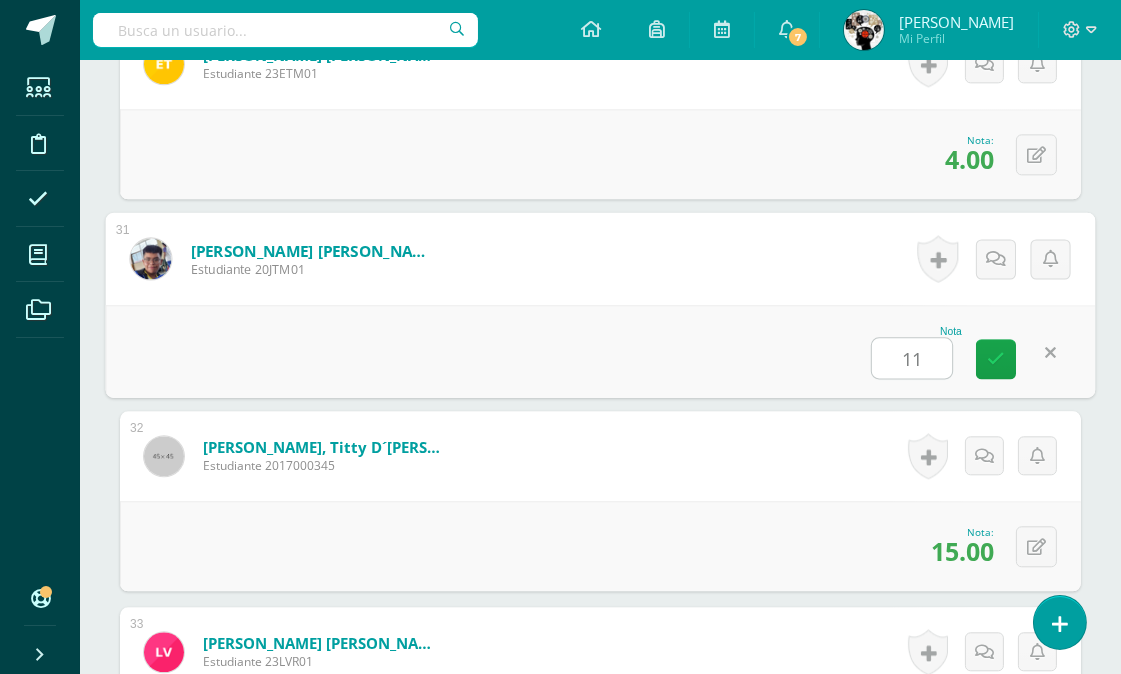
type input "11"
click at [786, 275] on form "Tun Méndez, José Sebastian Estudiante 20JTM01 Nota 11 0 Logros" at bounding box center [601, 258] width 990 height 93
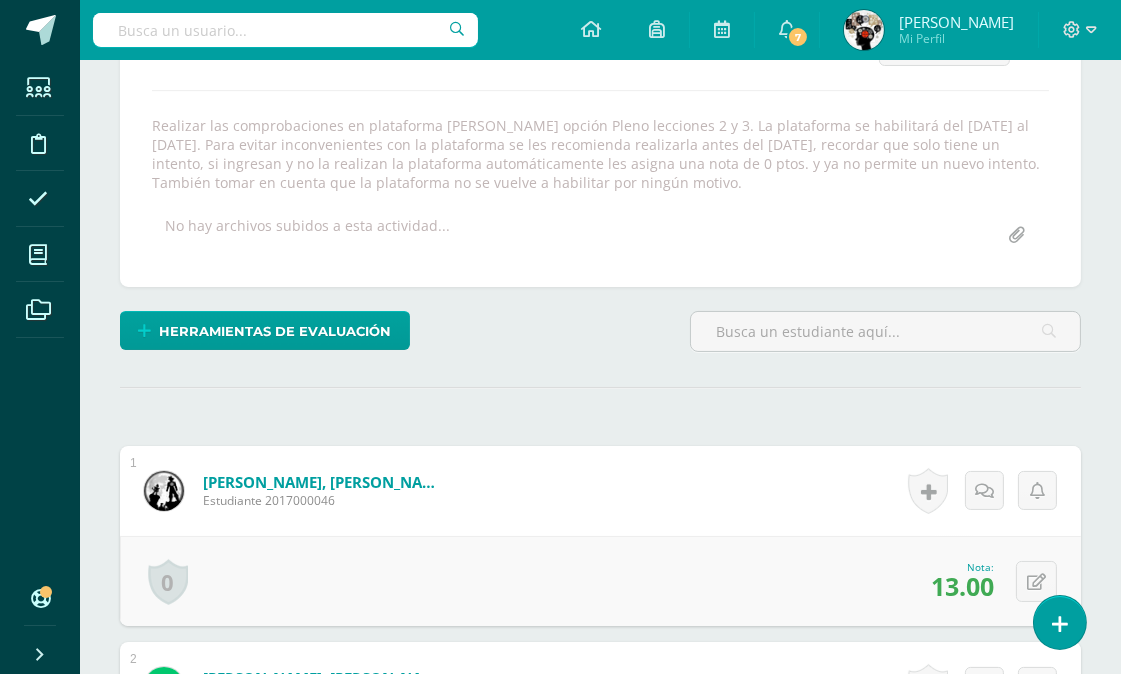
scroll to position [0, 0]
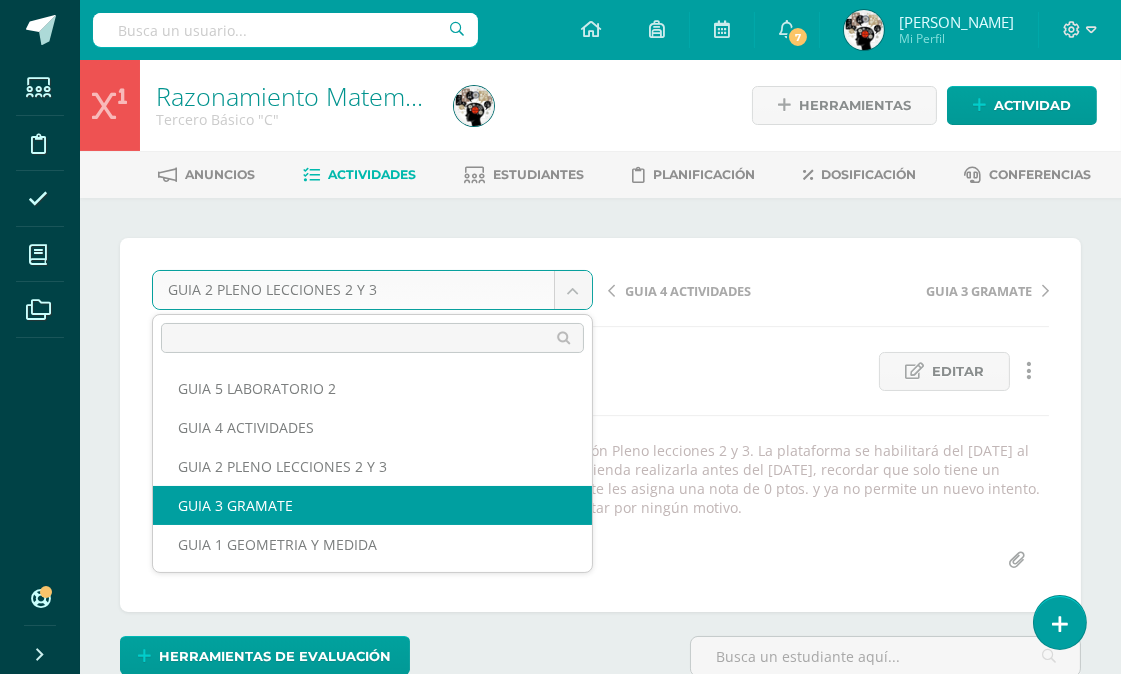
select select "/dashboard/teacher/grade-activity/175716/"
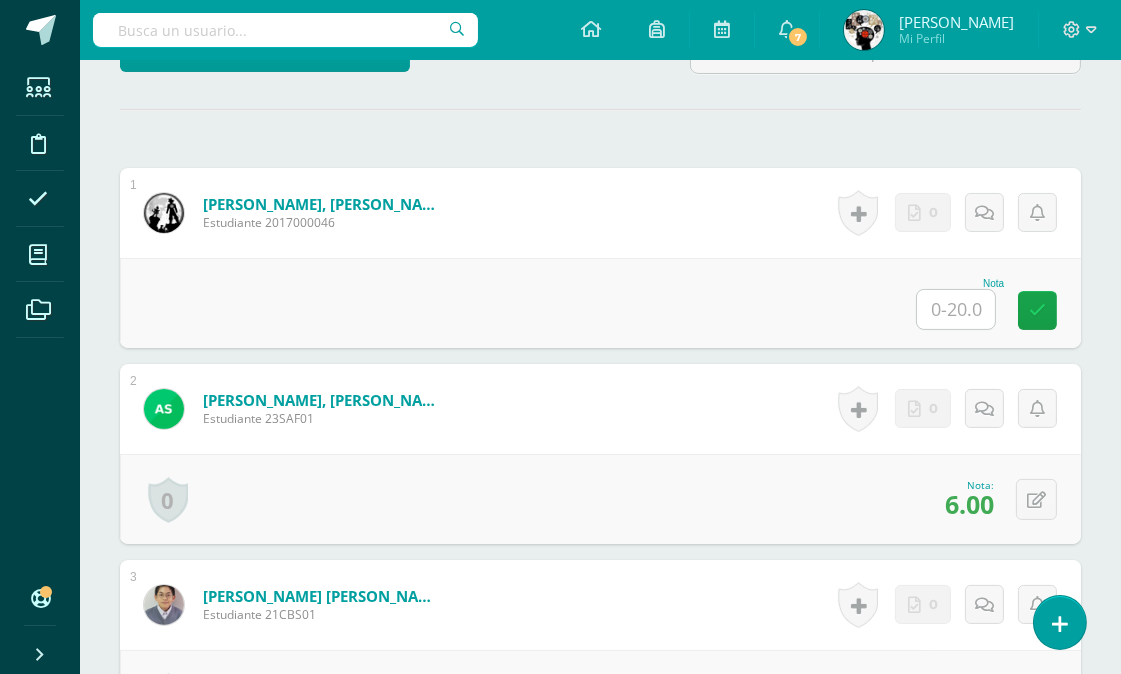
scroll to position [657, 0]
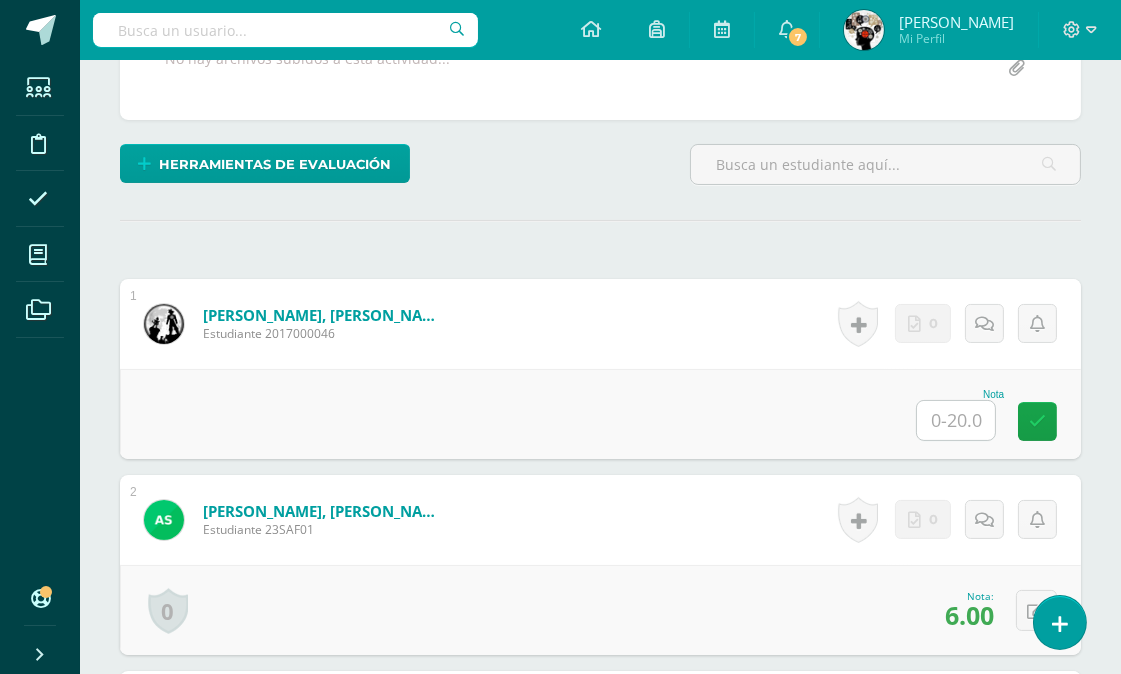
click at [958, 412] on input "text" at bounding box center [956, 420] width 78 height 39
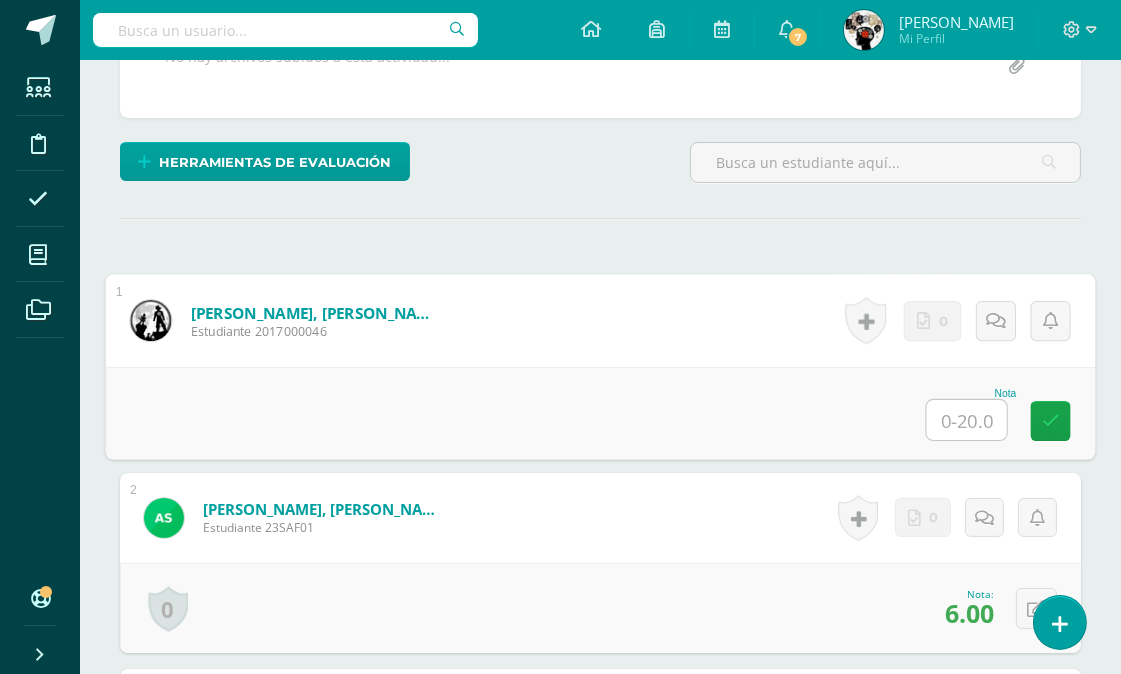
scroll to position [438, 0]
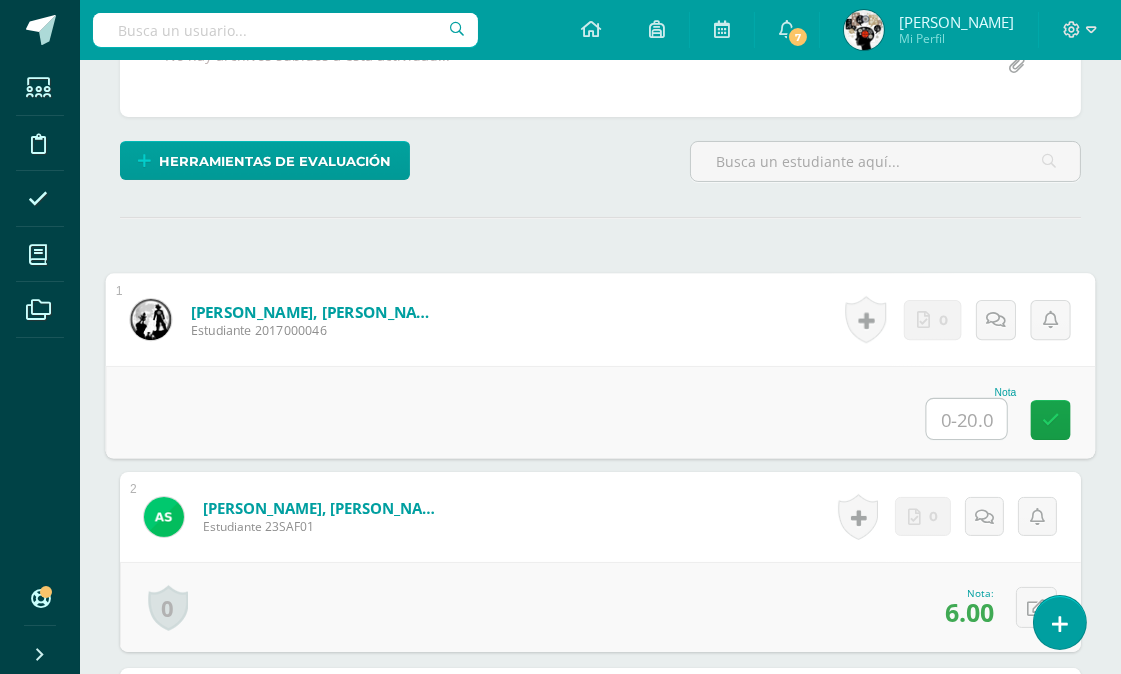
click at [962, 417] on input "text" at bounding box center [967, 419] width 80 height 40
type input "16"
click at [833, 411] on div "Nota 16" at bounding box center [601, 412] width 990 height 93
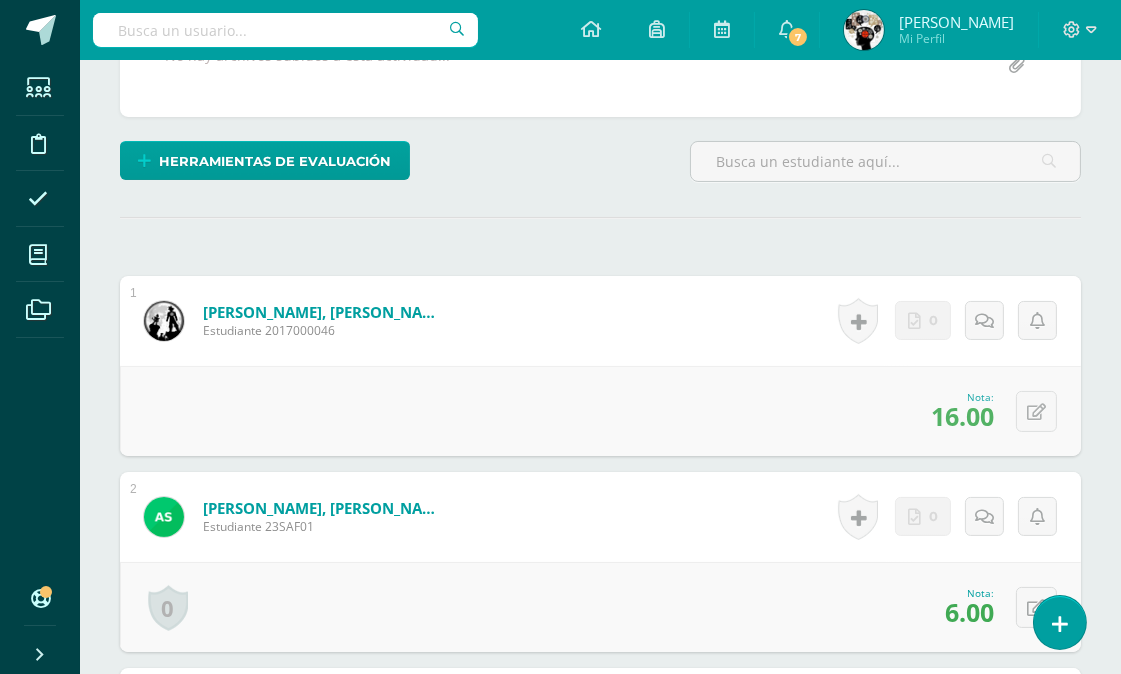
scroll to position [661, 0]
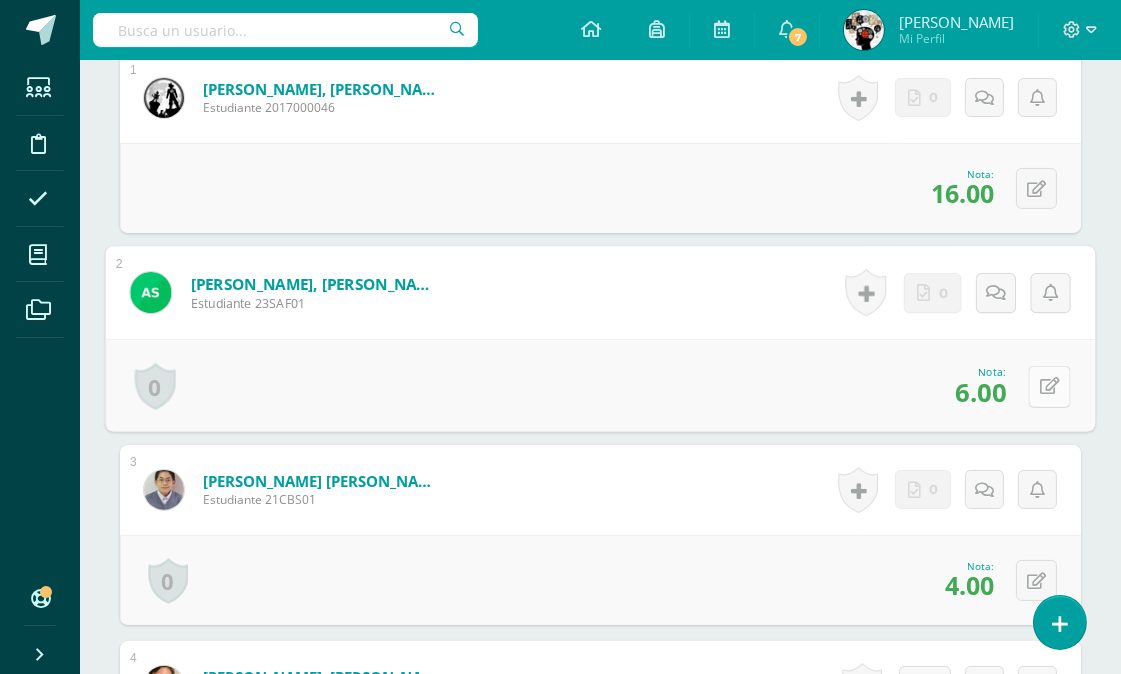
click at [1040, 378] on icon at bounding box center [1050, 386] width 20 height 17
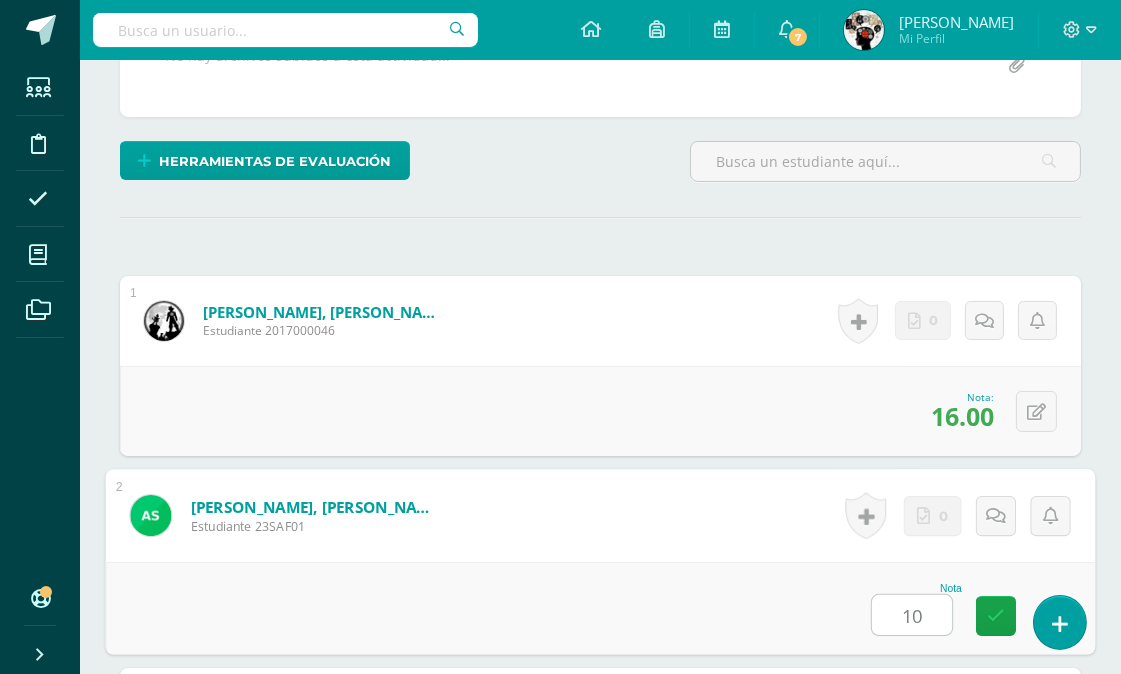
type input "10"
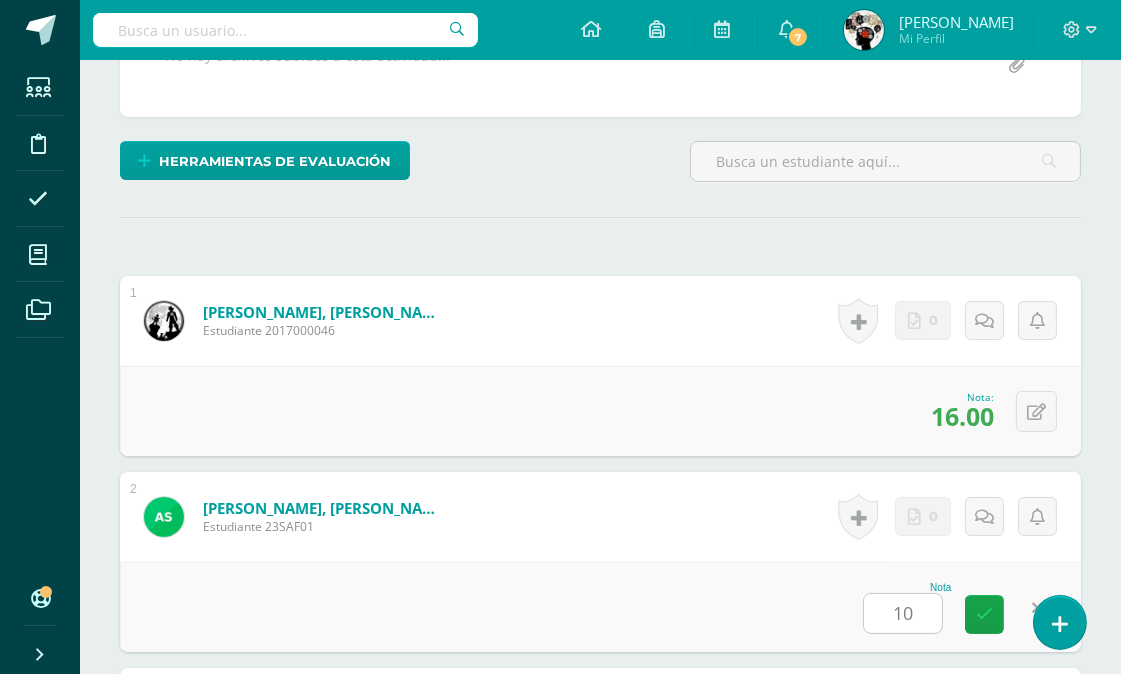
click at [707, 522] on form "Aguilar Flores, Santiago André Estudiante 23SAF01 Nota 10 0 Logros Logros obten…" at bounding box center [600, 517] width 961 height 90
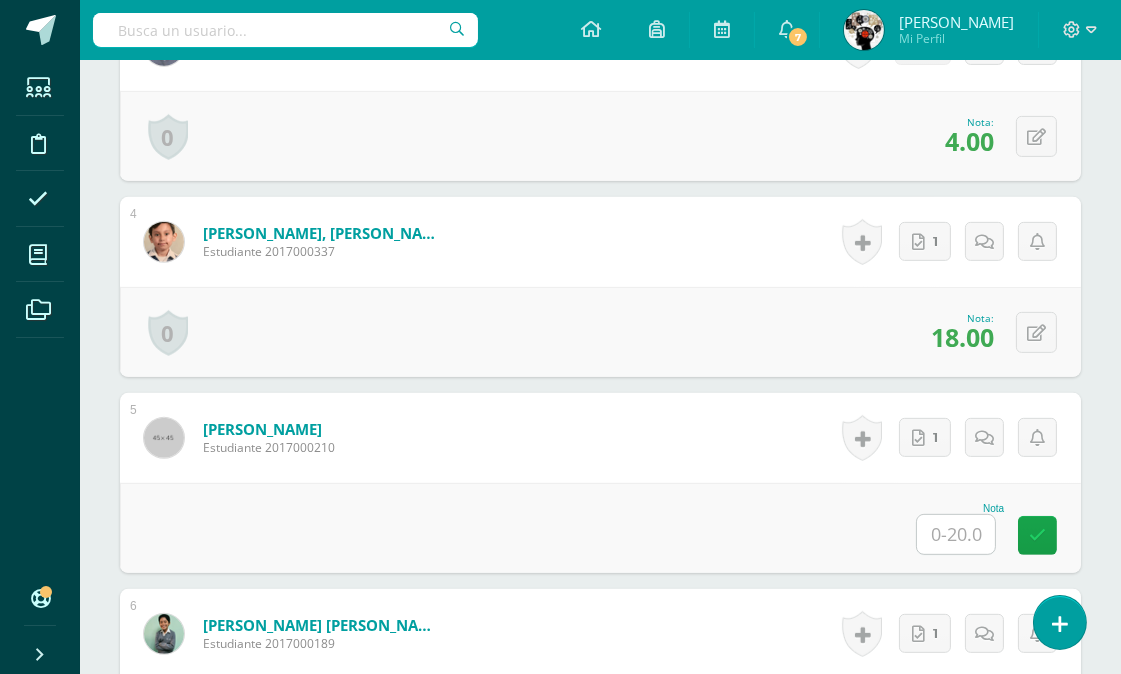
scroll to position [883, 0]
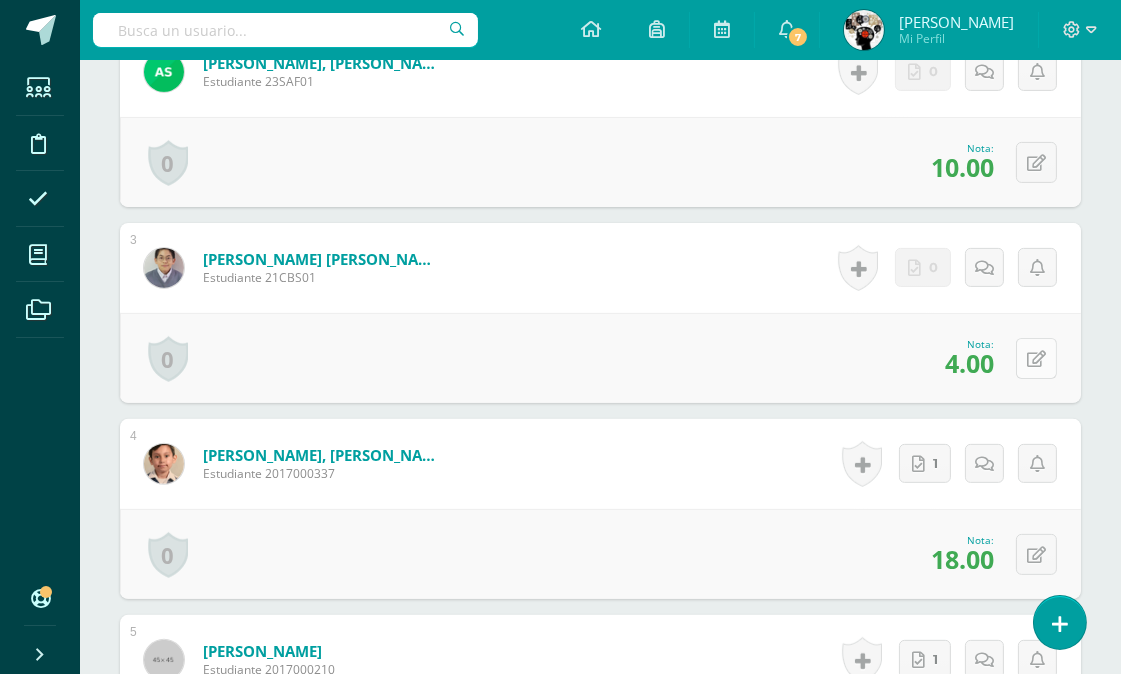
click at [1044, 352] on icon at bounding box center [1036, 359] width 19 height 17
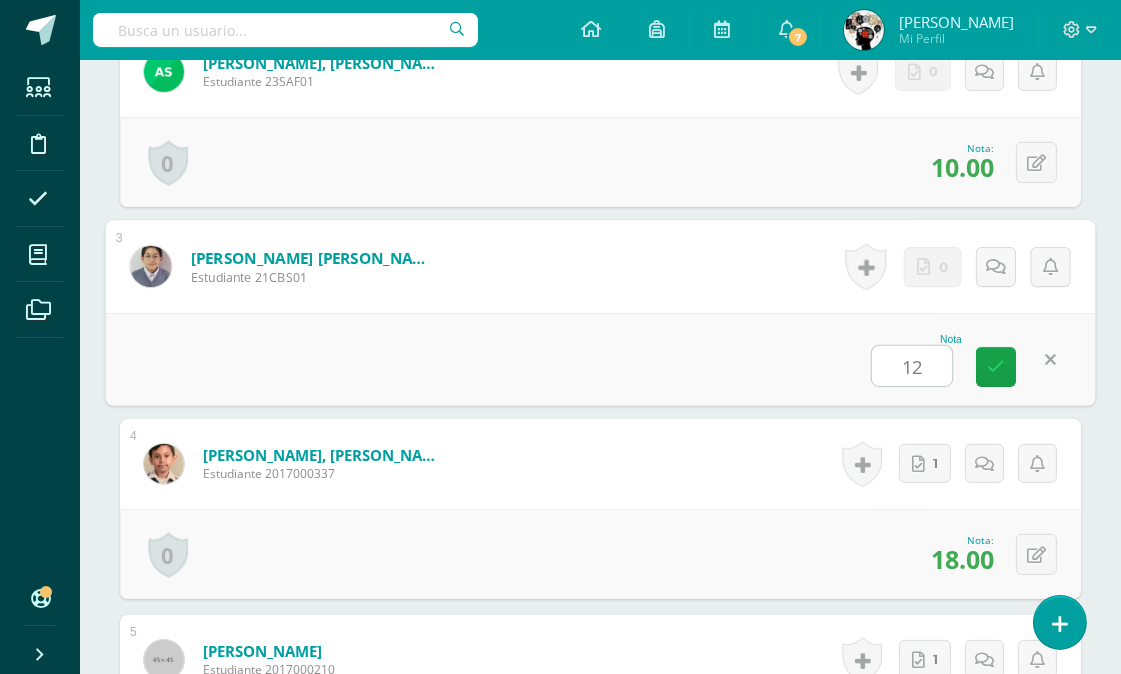
type input "12"
click at [841, 355] on div "Nota 12" at bounding box center [601, 359] width 990 height 93
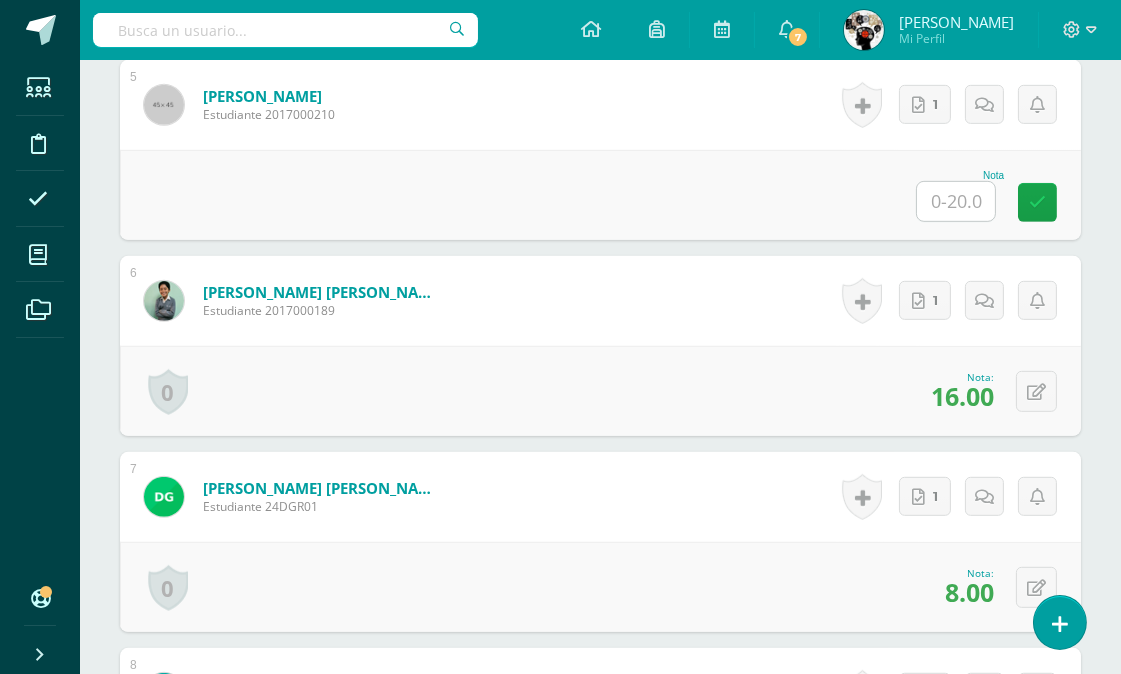
scroll to position [1327, 0]
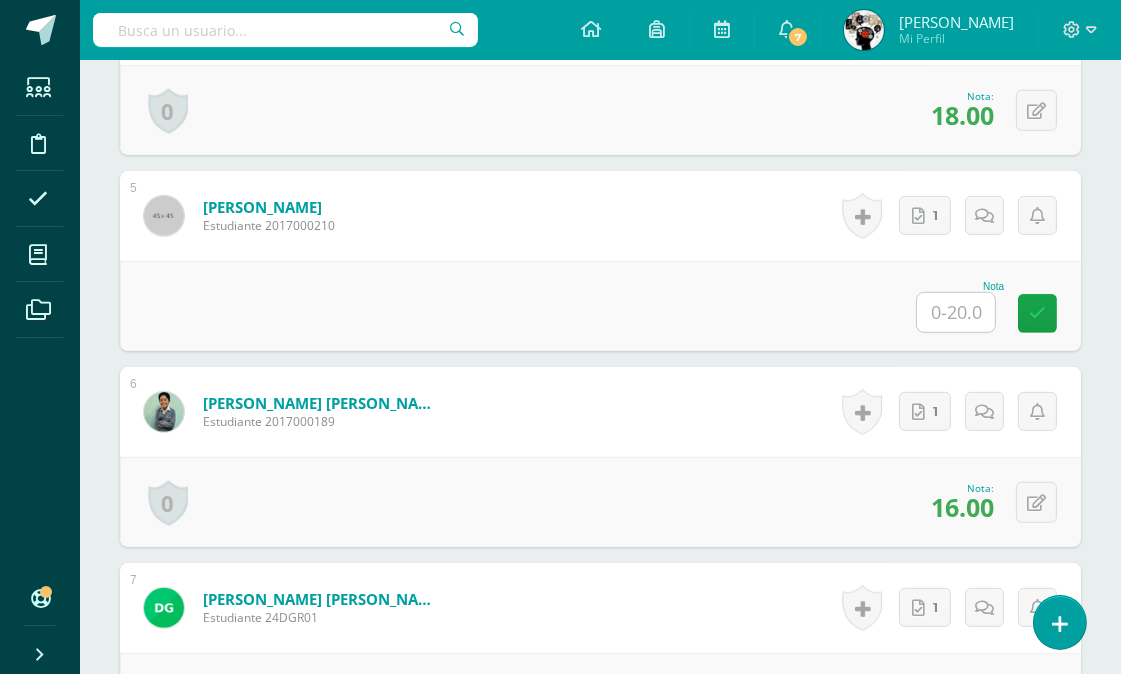
click at [968, 313] on input "text" at bounding box center [956, 312] width 78 height 39
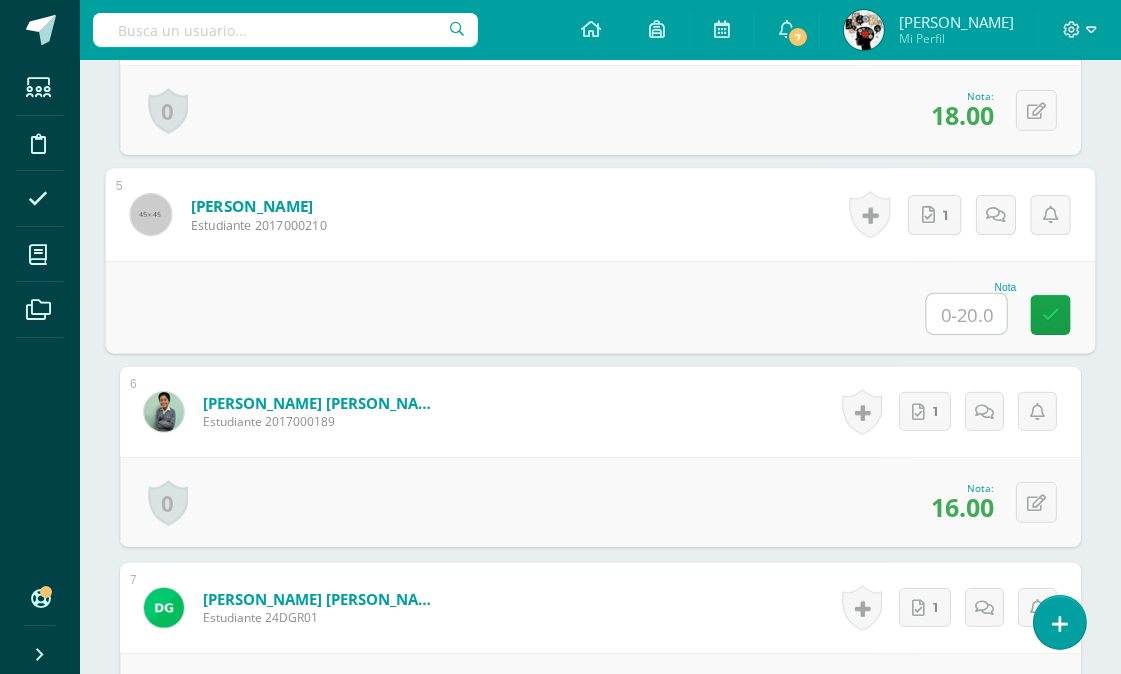
click at [980, 313] on input "text" at bounding box center [967, 314] width 80 height 40
type input "14"
drag, startPoint x: 661, startPoint y: 495, endPoint x: 658, endPoint y: 475, distance: 20.2
click at [661, 494] on div "0 Logros Logros obtenidos Aún no hay logros agregados Nota: 16.00" at bounding box center [600, 502] width 961 height 90
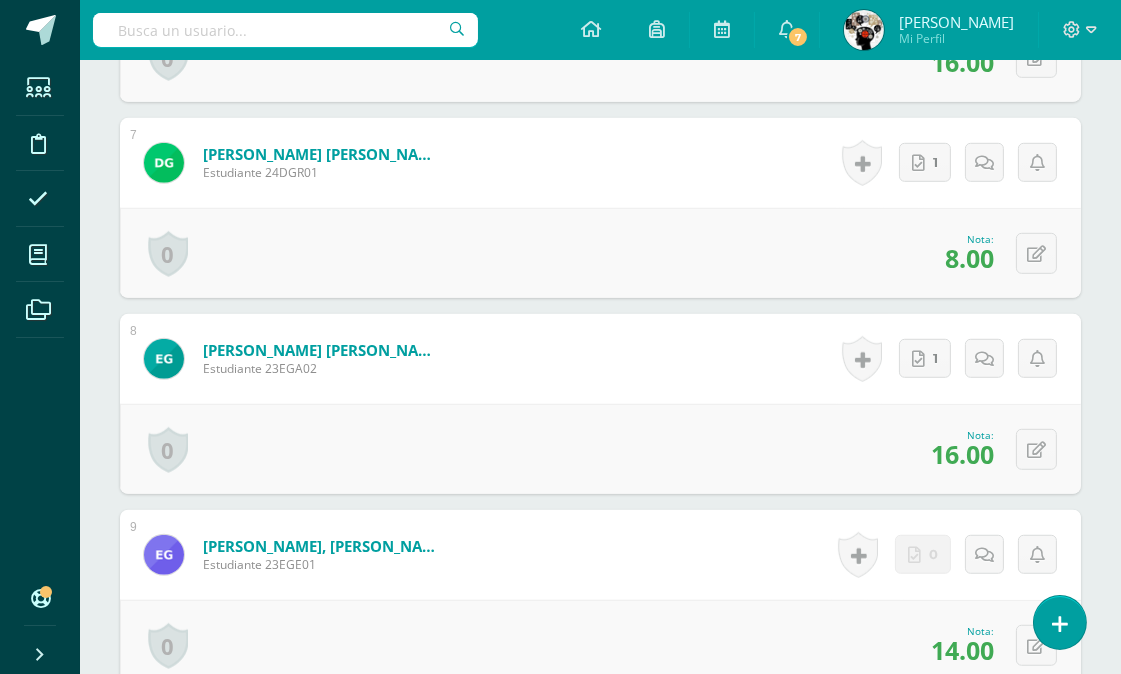
scroll to position [1661, 0]
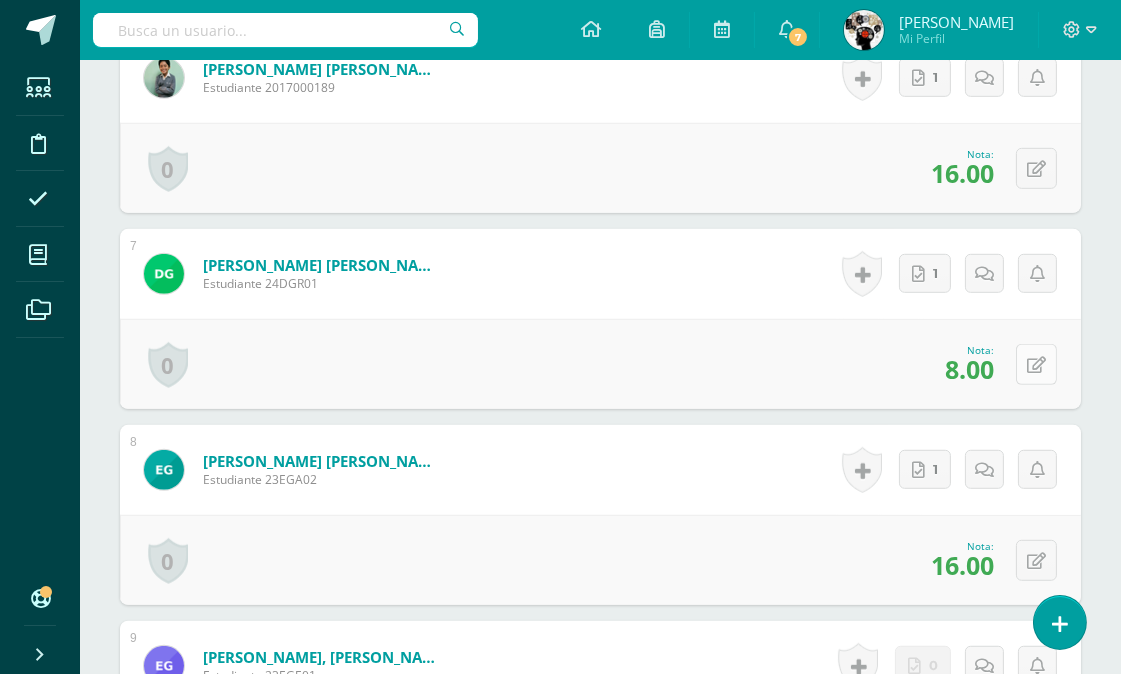
click at [1034, 363] on icon at bounding box center [1036, 365] width 19 height 17
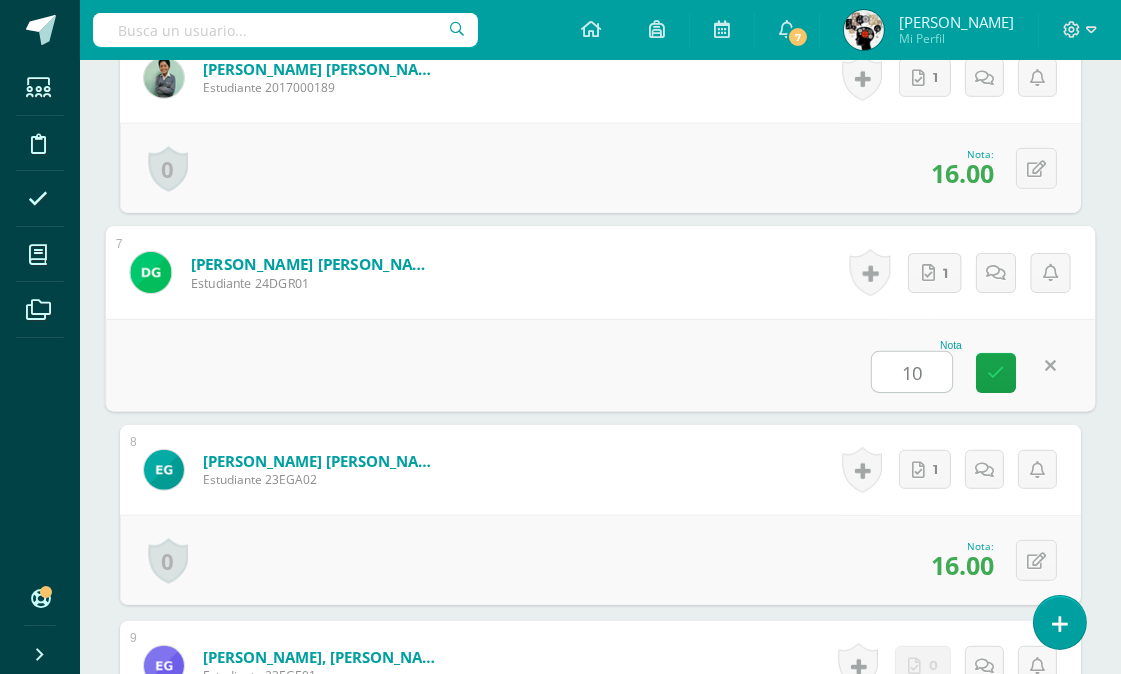
click at [467, 633] on form "González Escobar, Esteban Alexander Estudiante 23EGE01 Nota 14.00 0 Logros Logr…" at bounding box center [600, 666] width 961 height 90
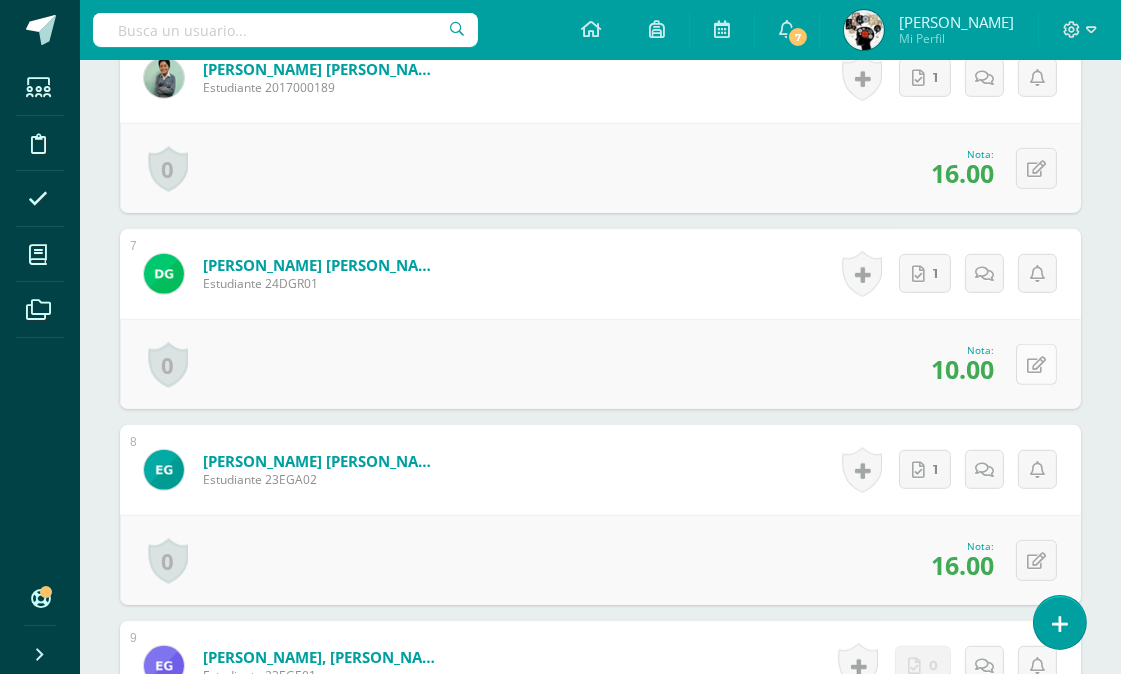
click at [1043, 357] on icon at bounding box center [1036, 365] width 19 height 17
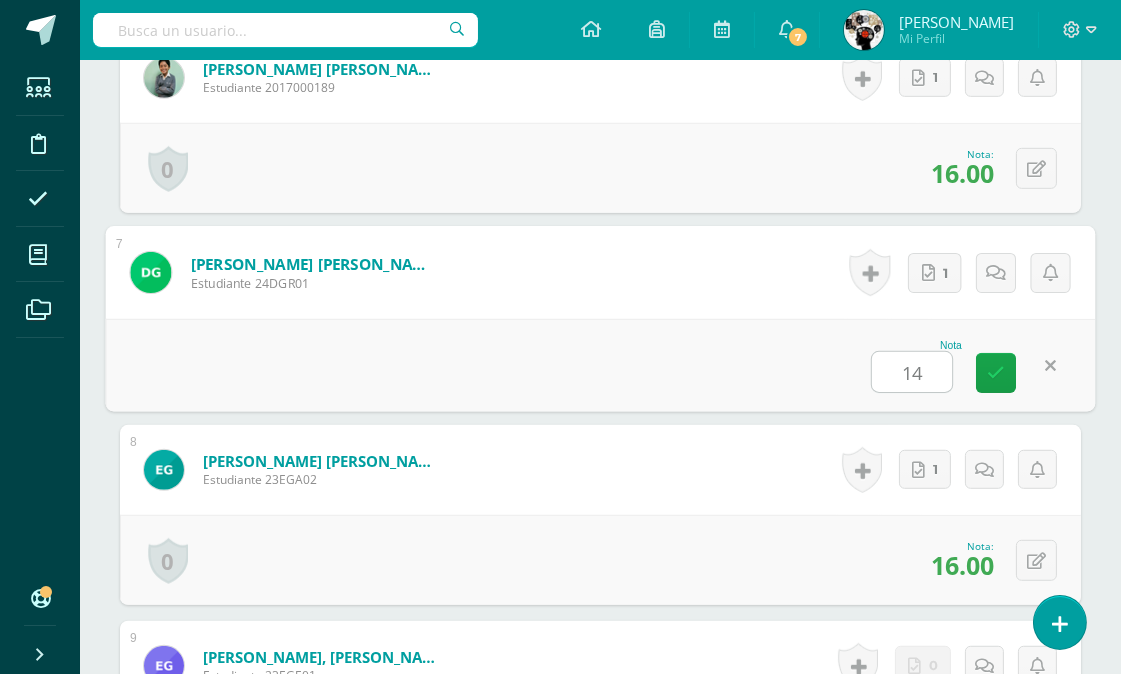
type input "14"
click at [510, 353] on div "Nota 14" at bounding box center [601, 365] width 990 height 93
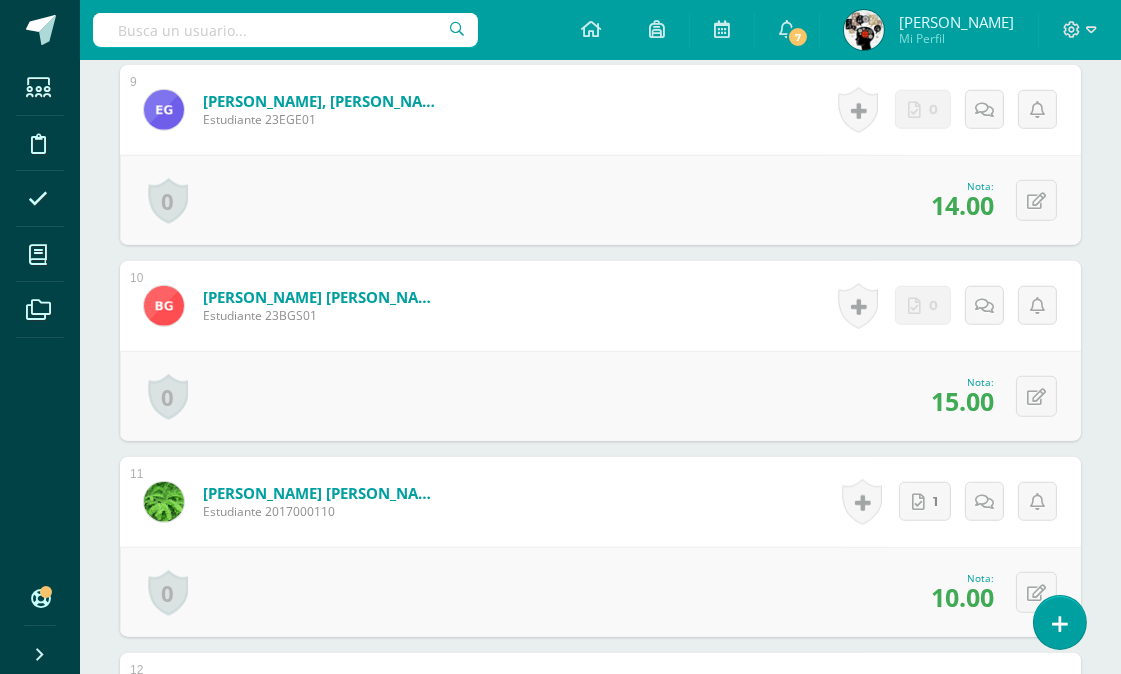
scroll to position [2327, 0]
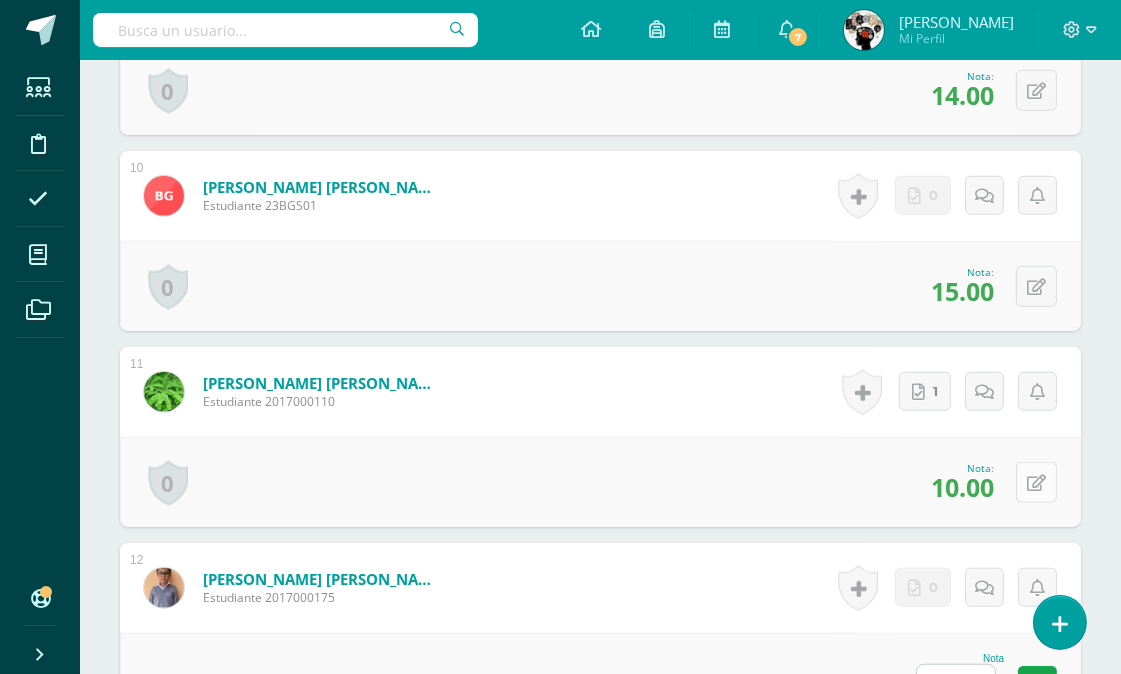
click at [1033, 481] on icon at bounding box center [1036, 483] width 19 height 17
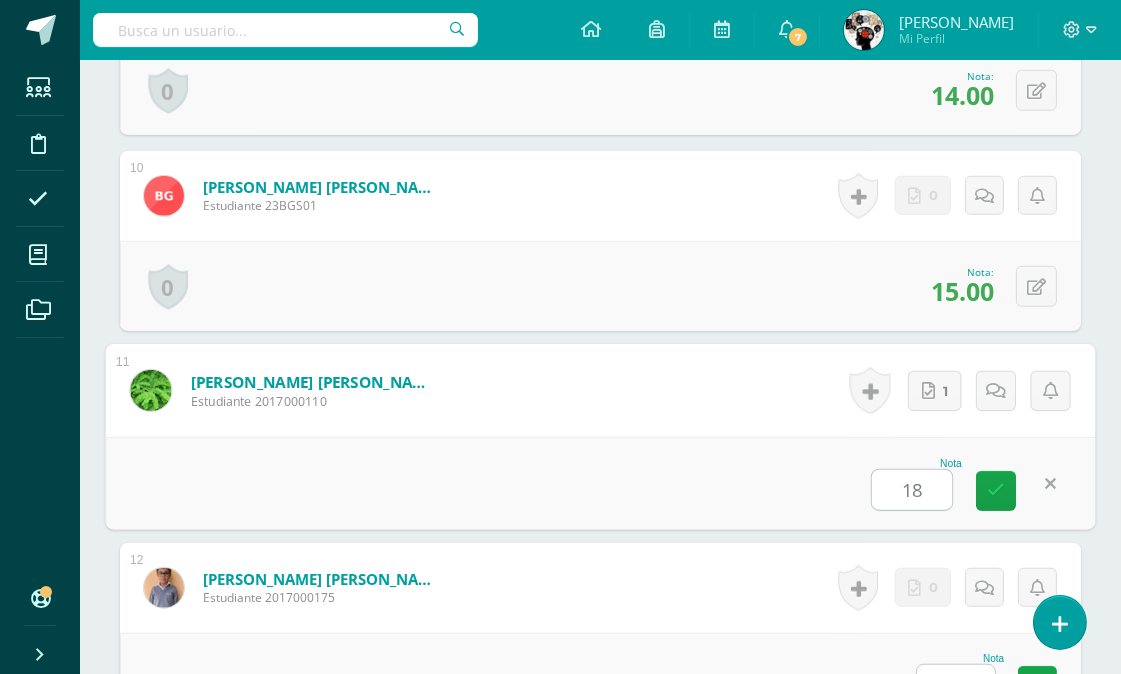
type input "18"
click at [742, 477] on div "Nota 18" at bounding box center [601, 483] width 990 height 93
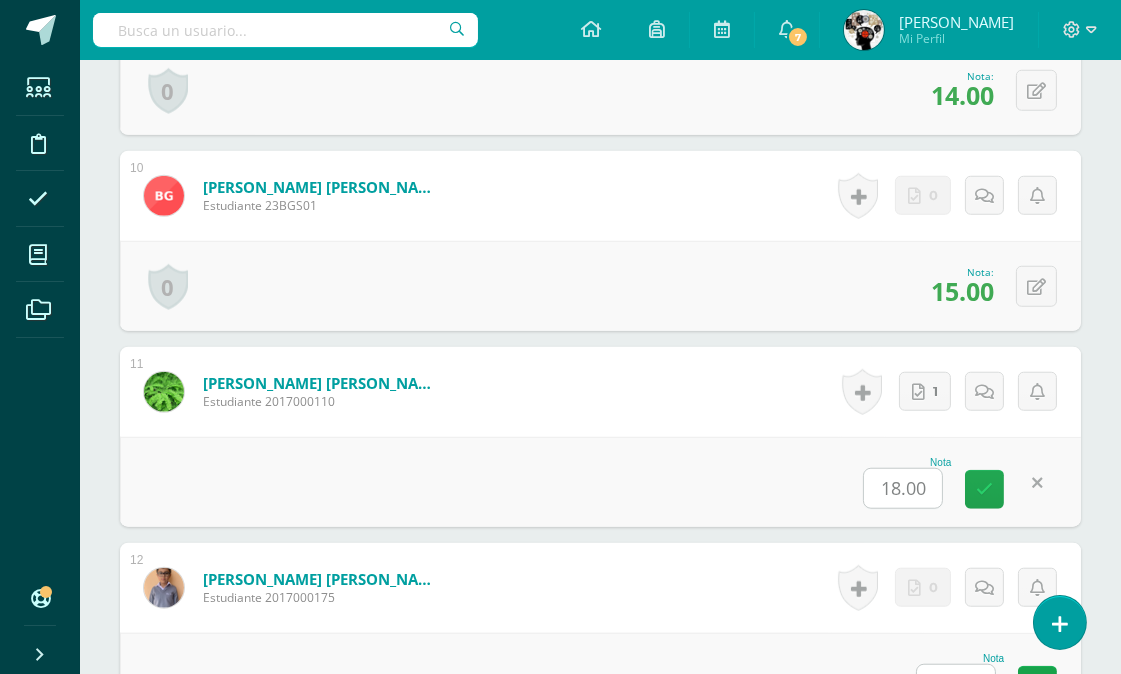
scroll to position [2550, 0]
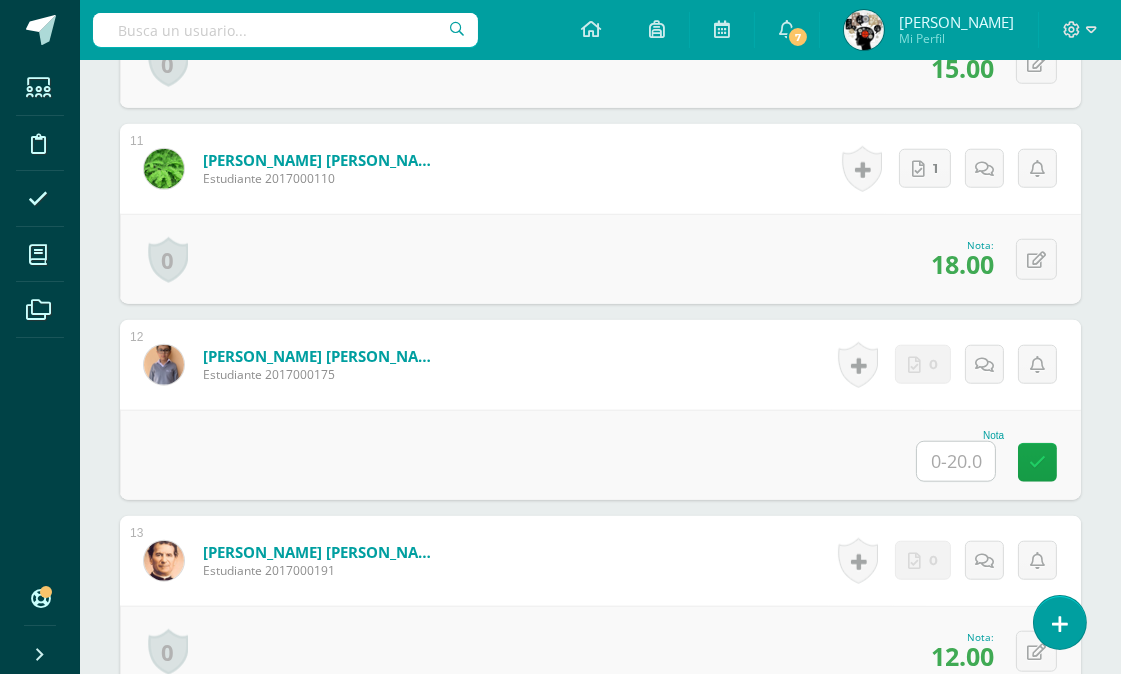
click at [942, 452] on input "text" at bounding box center [956, 461] width 78 height 39
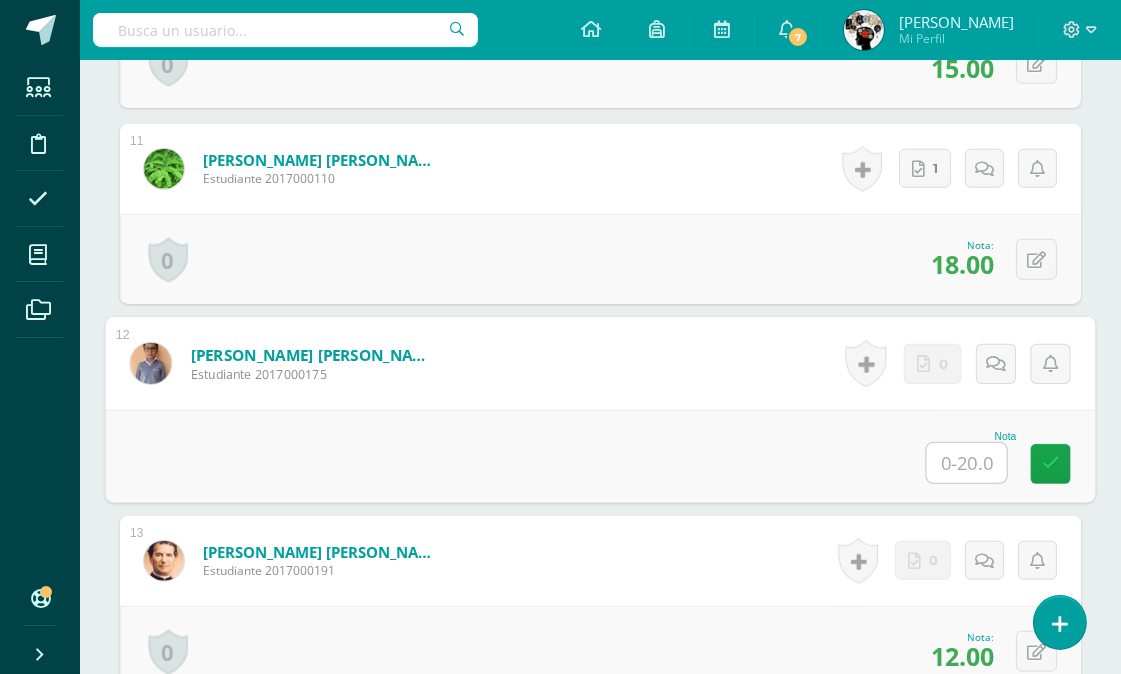
click at [965, 458] on input "text" at bounding box center [967, 463] width 80 height 40
type input "14"
click at [754, 443] on div "Nota 14" at bounding box center [601, 456] width 990 height 93
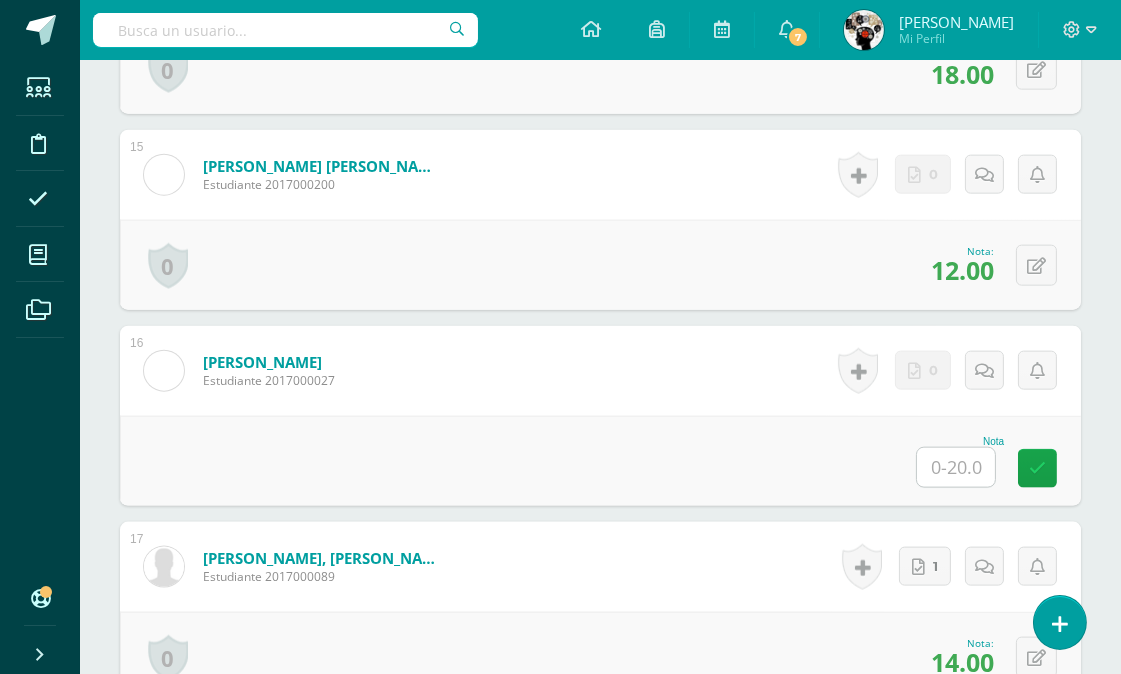
scroll to position [3550, 0]
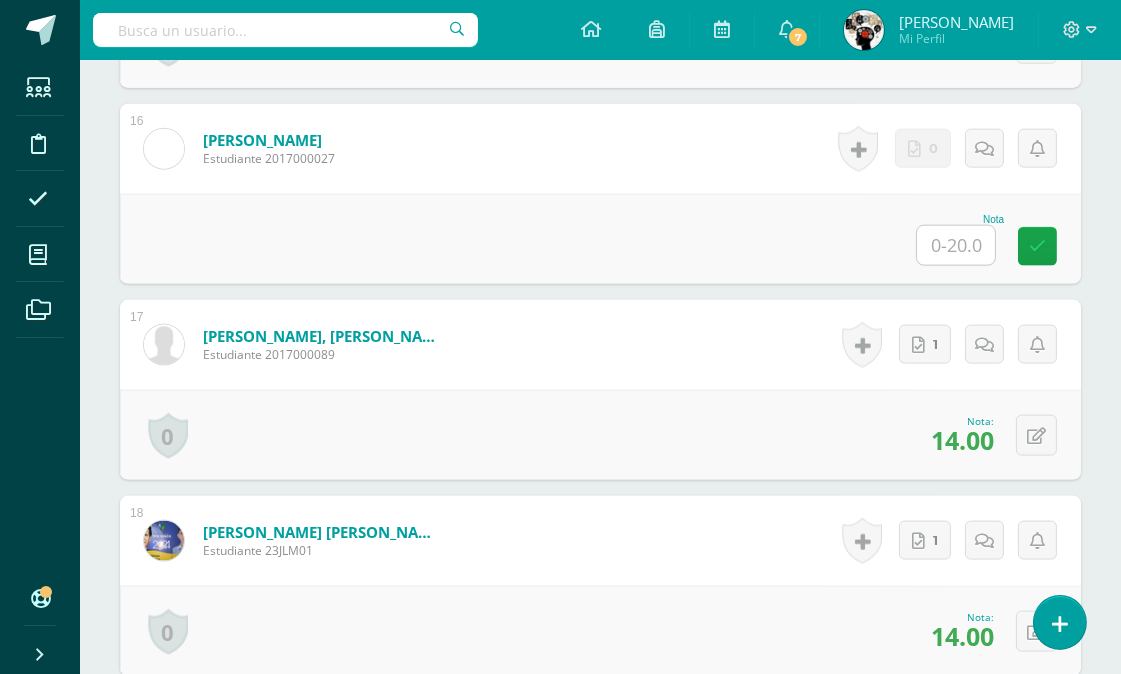
click at [944, 240] on input "text" at bounding box center [956, 245] width 78 height 39
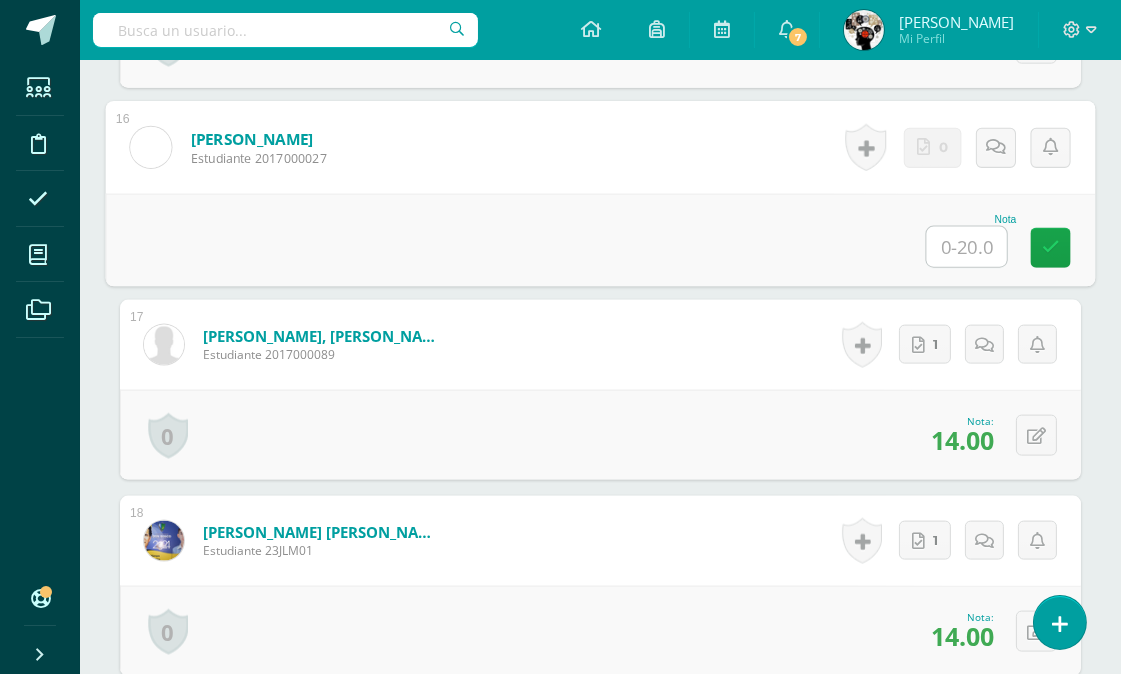
click at [975, 251] on input "text" at bounding box center [967, 247] width 80 height 40
type input "13"
click at [670, 410] on div "0 Logros Logros obtenidos Aún no hay logros agregados Nota: 14.00" at bounding box center [600, 435] width 961 height 90
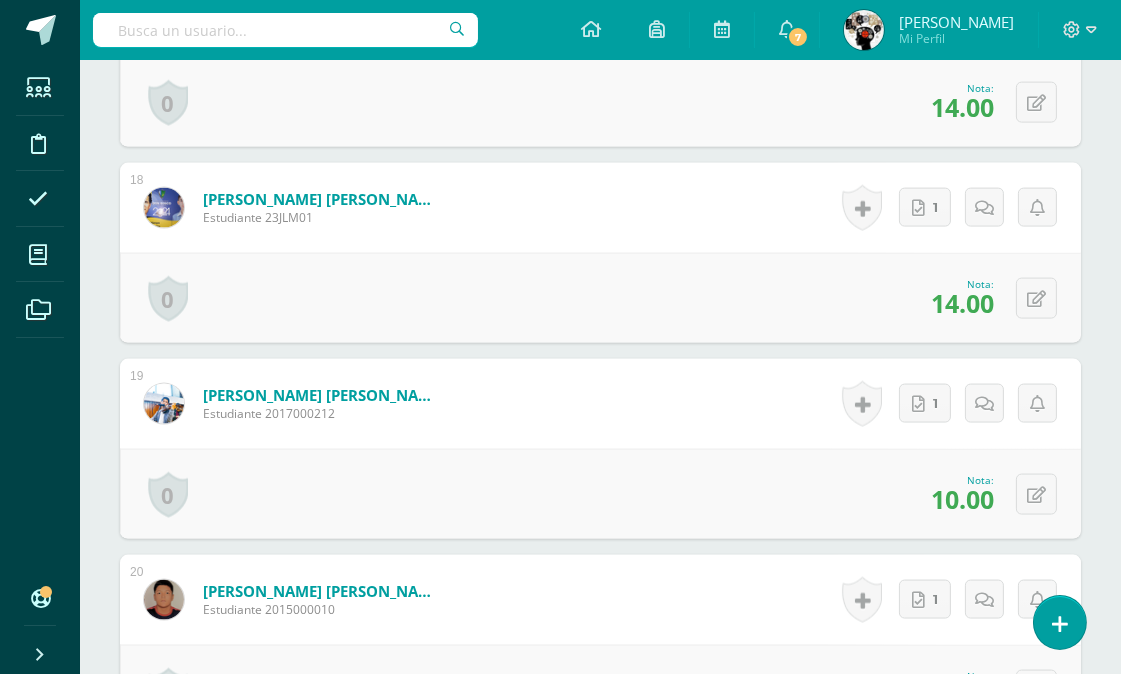
scroll to position [4326, 0]
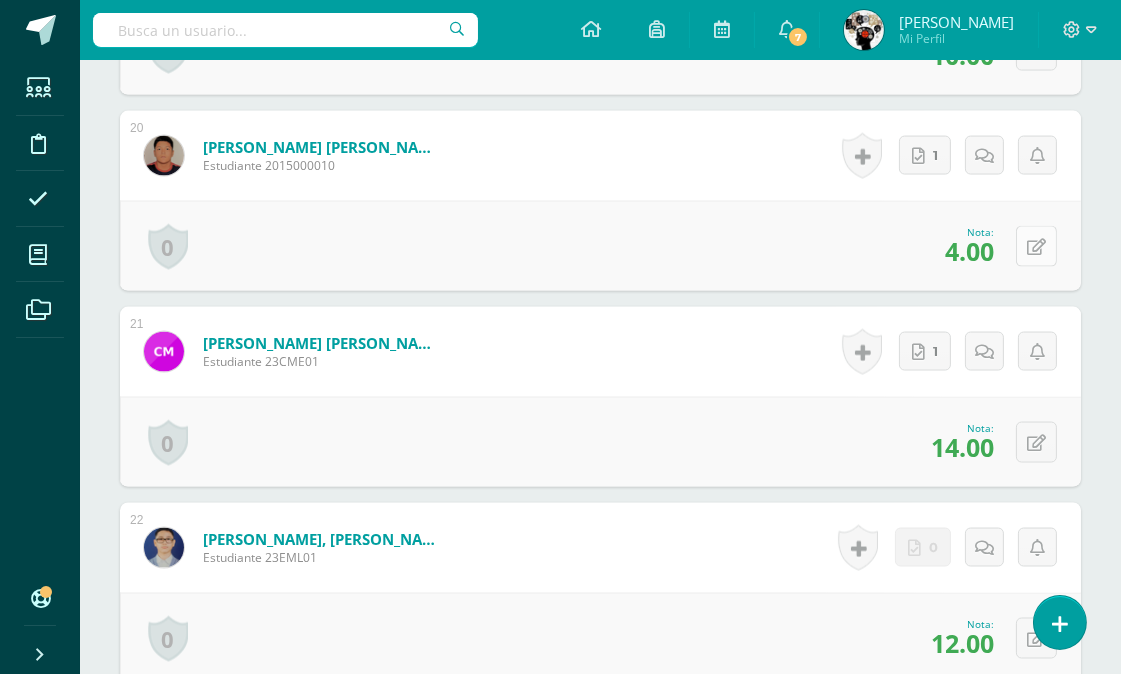
click at [1048, 234] on button at bounding box center [1036, 246] width 41 height 41
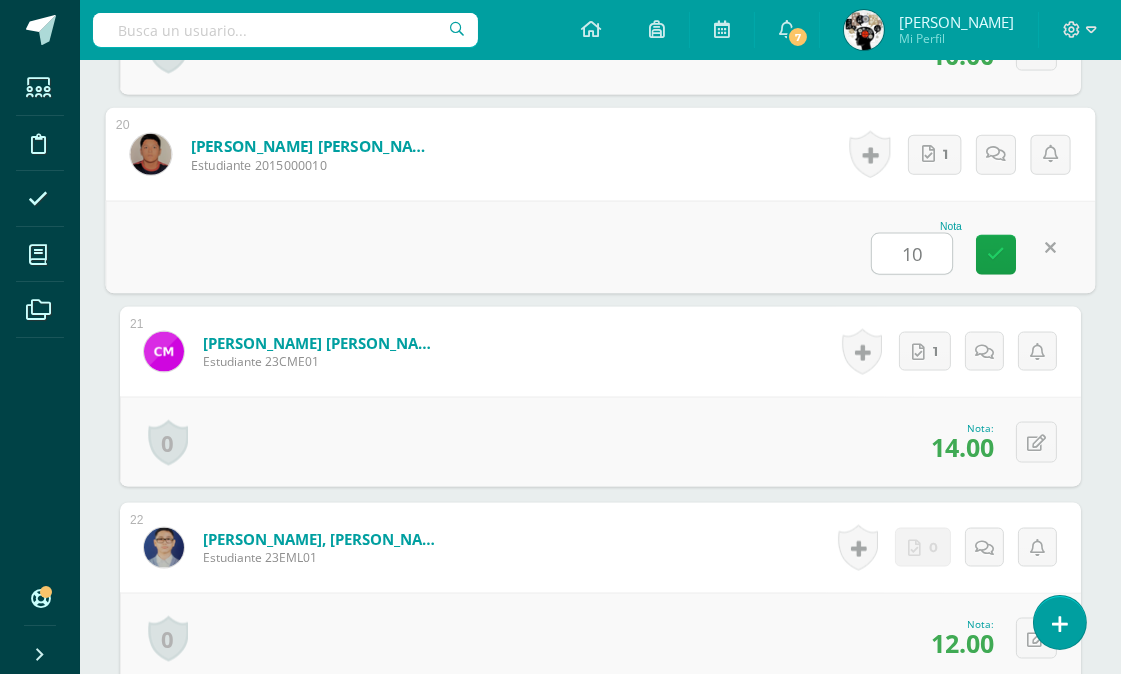
type input "10"
click at [771, 377] on form "Maldonado Enríquez, Carlos Ricardo Estudiante 23CME01 Nota 14.00 0 Logros Logro…" at bounding box center [600, 352] width 961 height 90
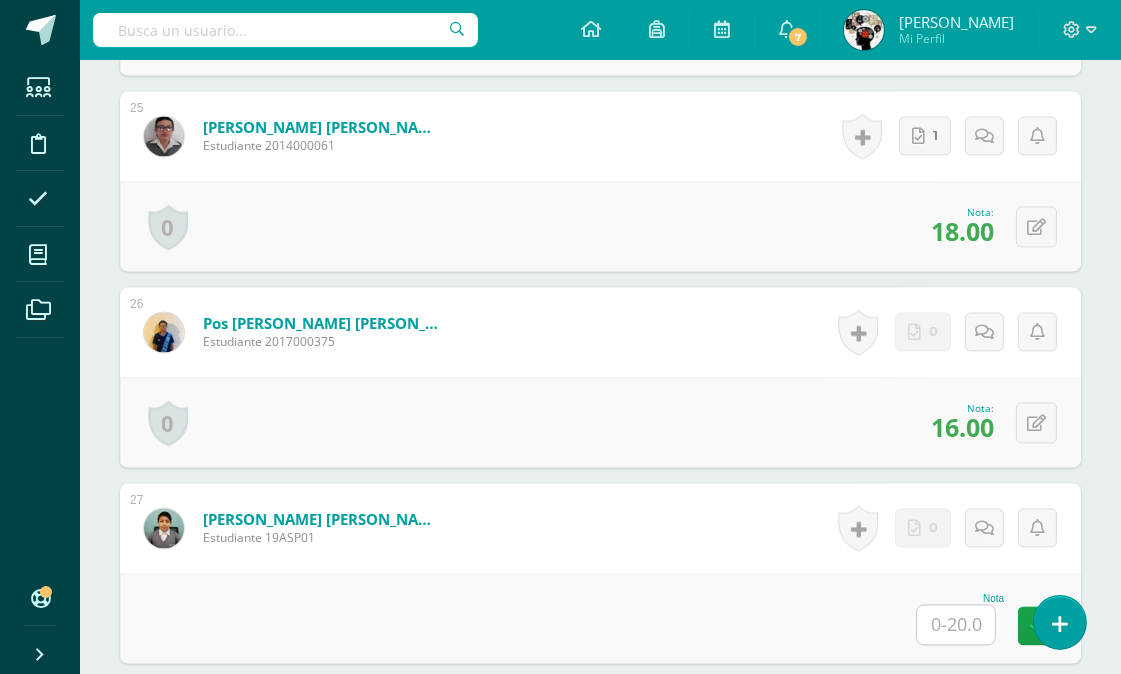
scroll to position [5660, 0]
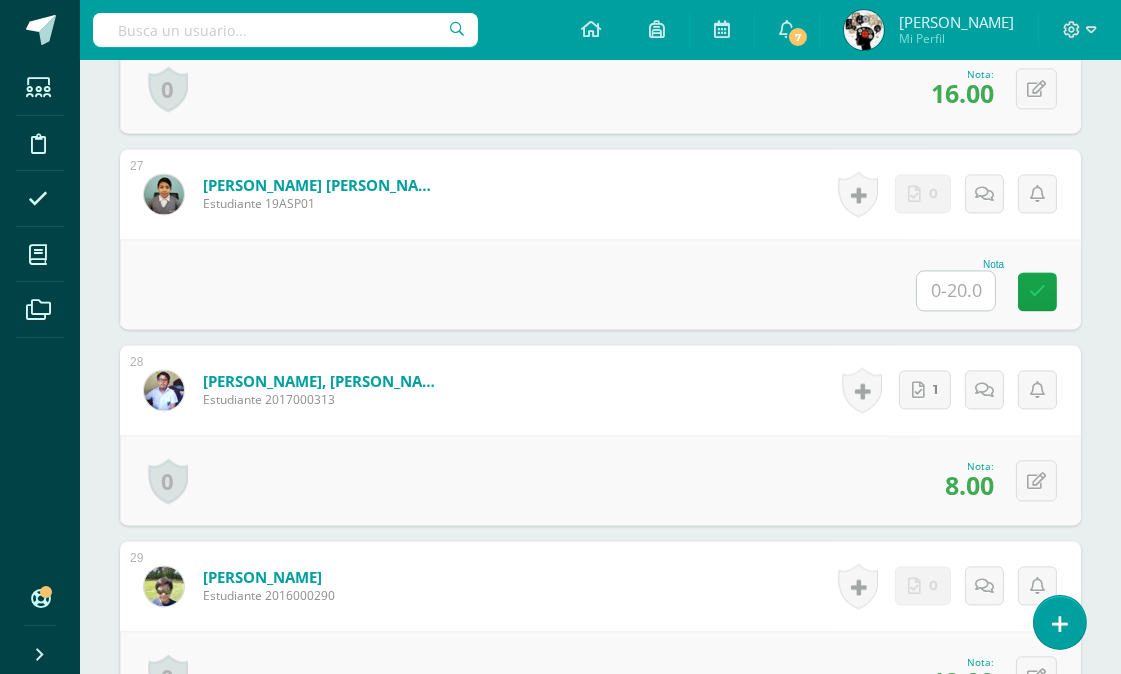
click at [953, 291] on input "text" at bounding box center [956, 290] width 78 height 39
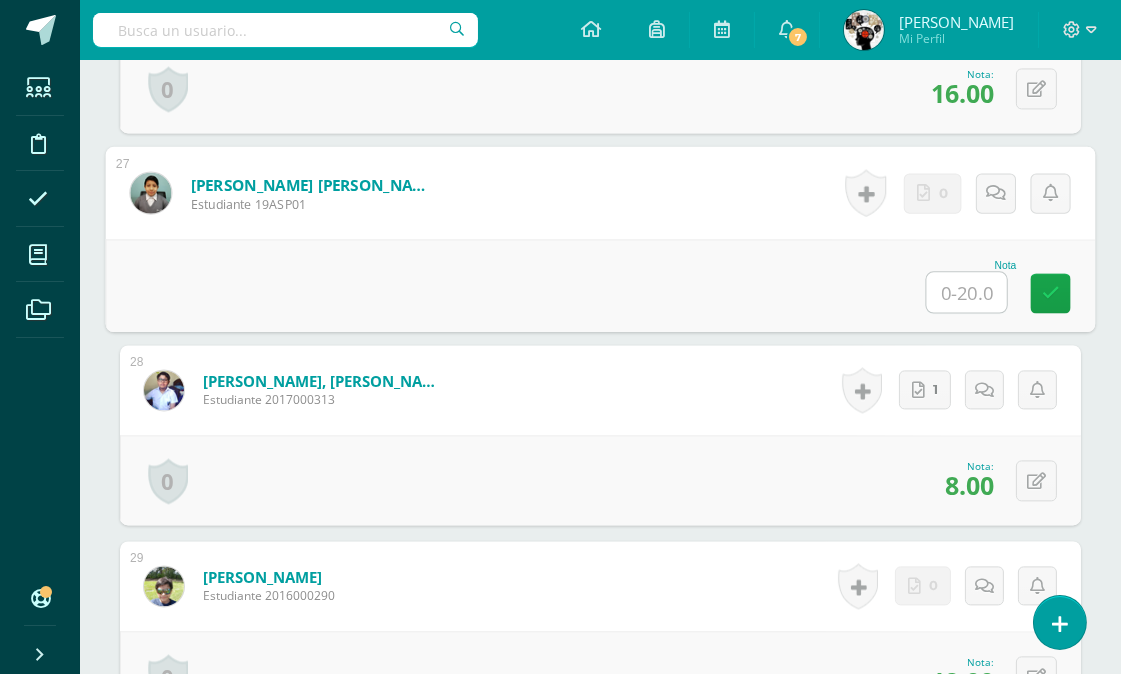
click at [952, 292] on input "text" at bounding box center [967, 292] width 80 height 40
type input "12"
click at [778, 412] on form "Santos Hernández, Kendrick Abisai Estudiante 2017000313 Nota 8.00 0 Logros Logr…" at bounding box center [600, 390] width 961 height 90
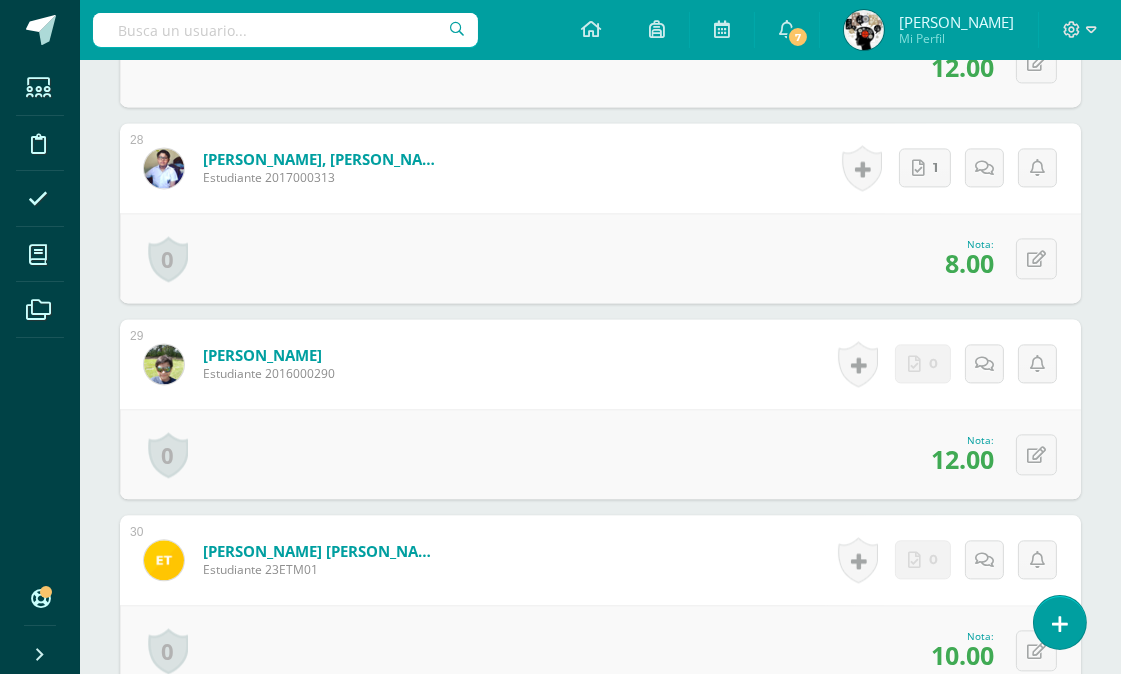
scroll to position [5771, 0]
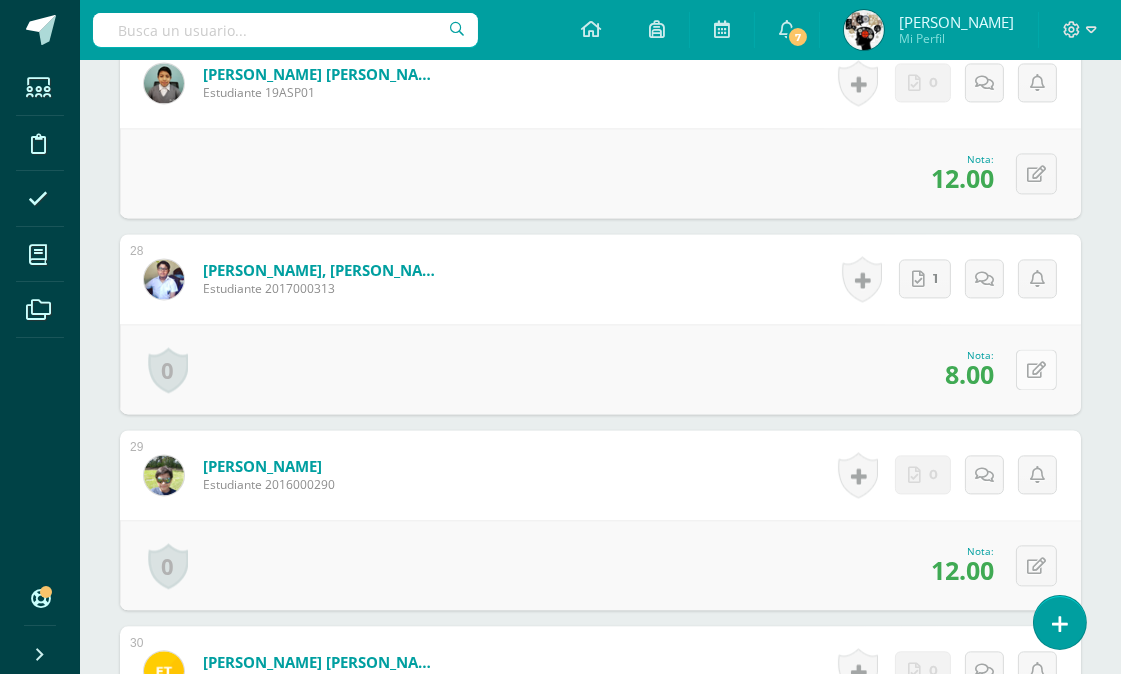
click at [1036, 355] on button at bounding box center [1036, 369] width 41 height 41
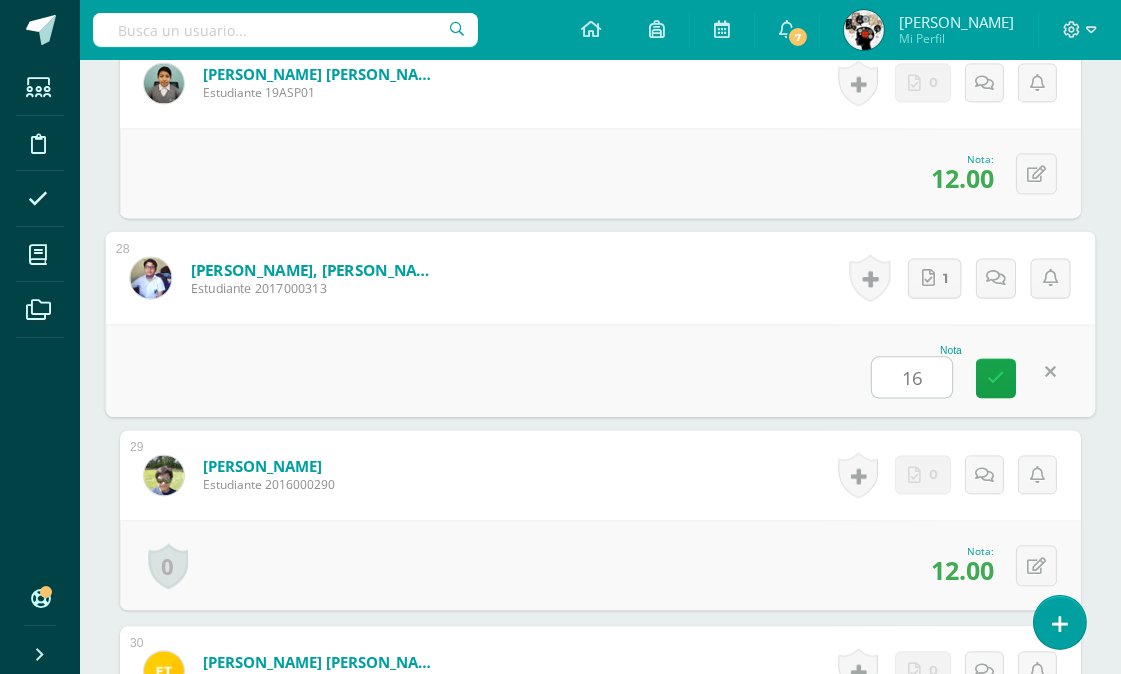
type input "16"
click at [697, 540] on div "0 Logros Logros obtenidos Aún no hay logros agregados Nota: 12.00" at bounding box center [600, 565] width 961 height 90
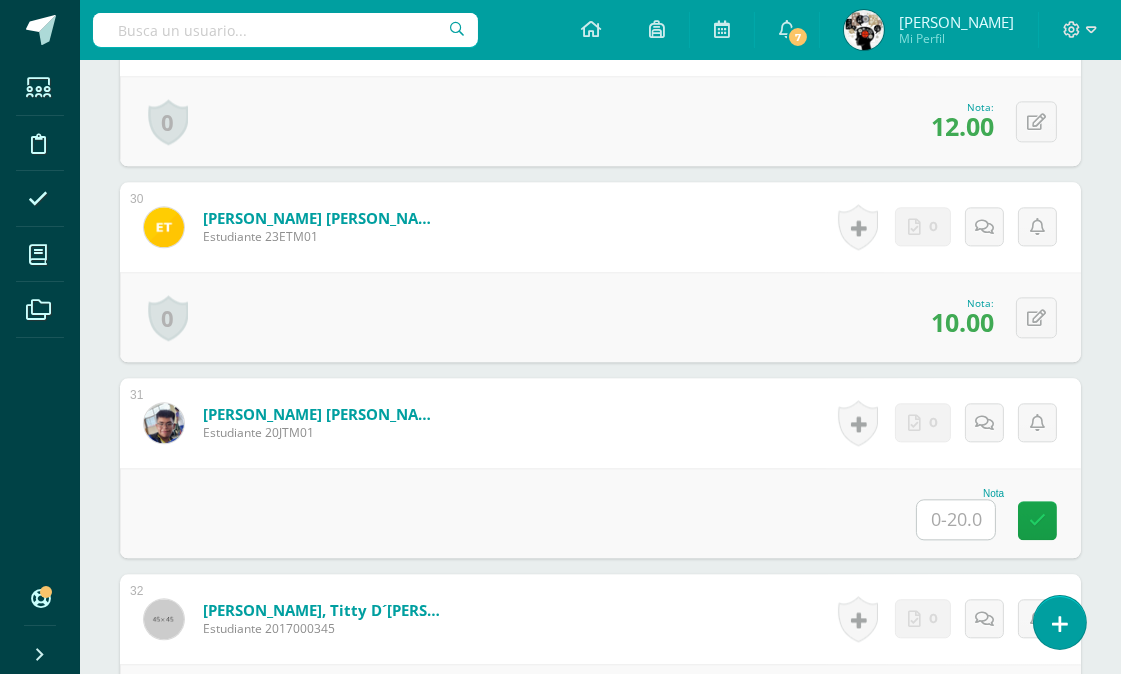
scroll to position [6326, 0]
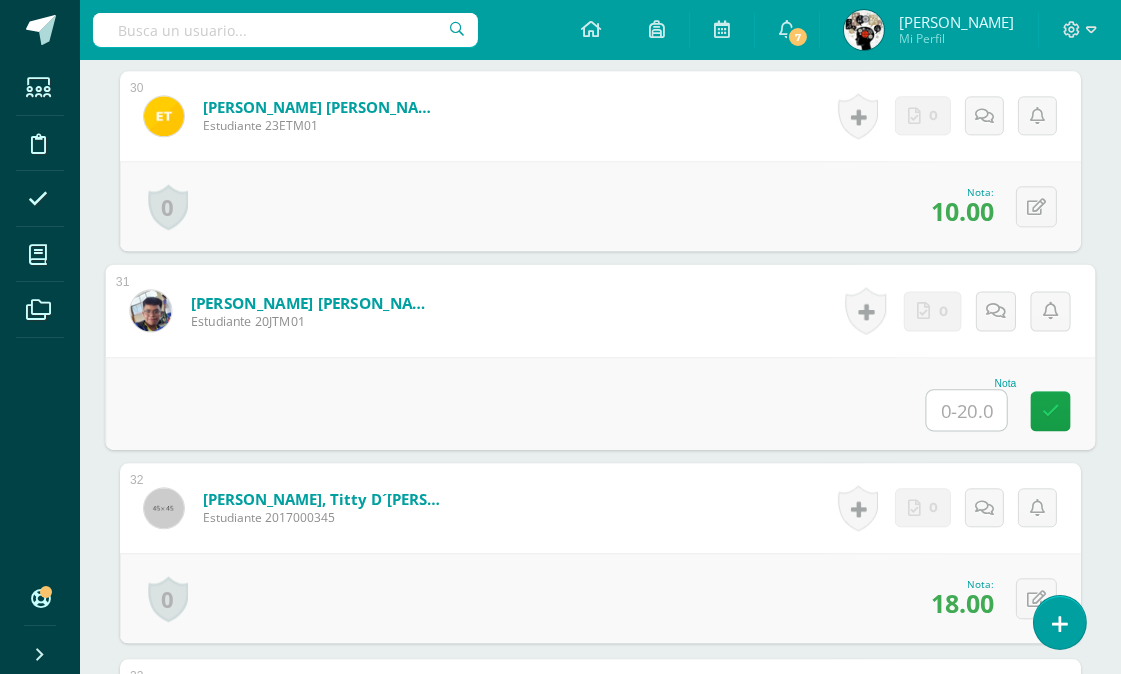
click at [954, 408] on input "text" at bounding box center [967, 410] width 80 height 40
click at [963, 407] on input "text" at bounding box center [967, 410] width 80 height 40
type input "16"
click at [643, 557] on div "0 Logros Logros obtenidos Aún no hay logros agregados Nota: 18.00" at bounding box center [600, 598] width 961 height 90
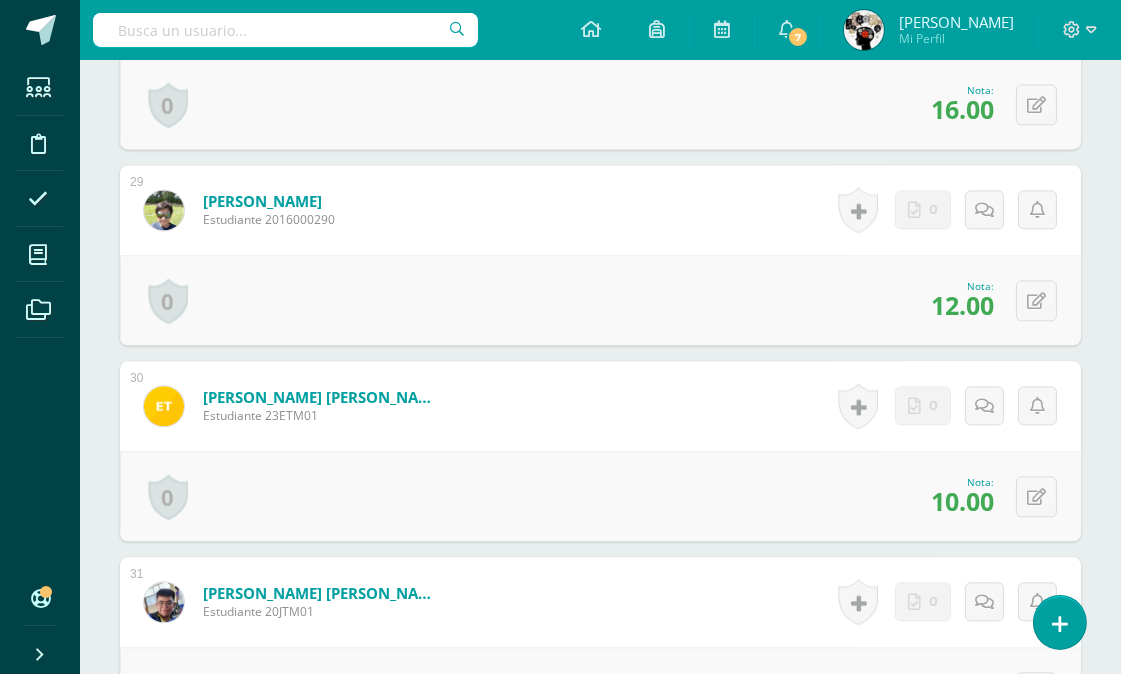
scroll to position [0, 0]
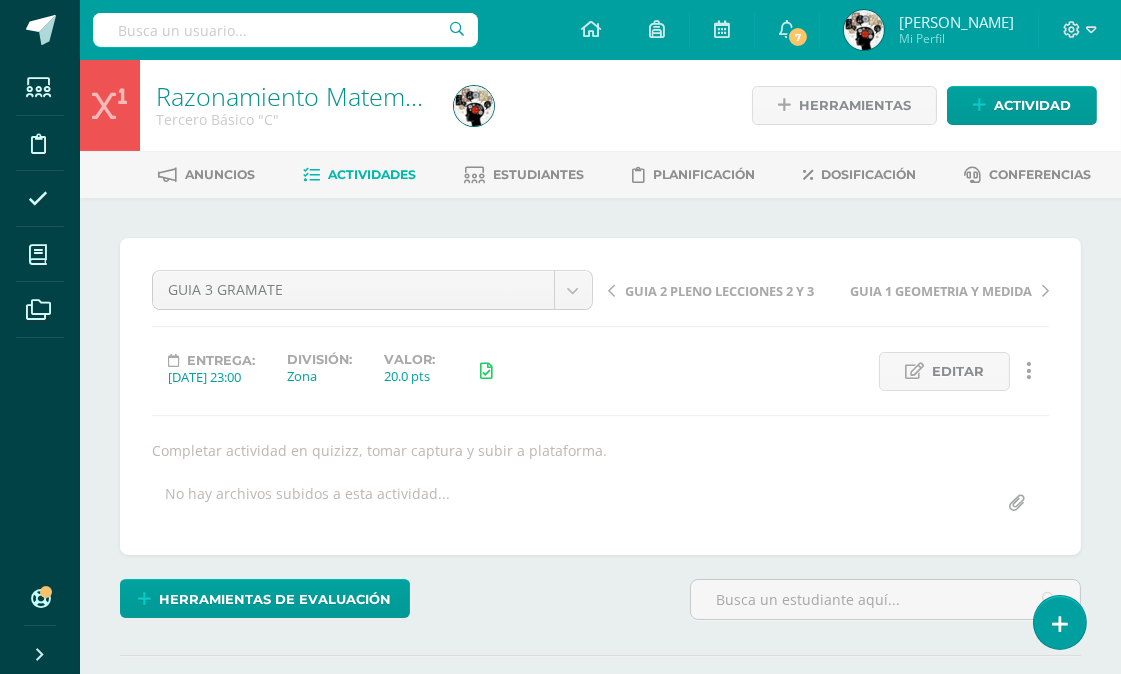
click at [358, 172] on span "Actividades" at bounding box center [372, 174] width 88 height 15
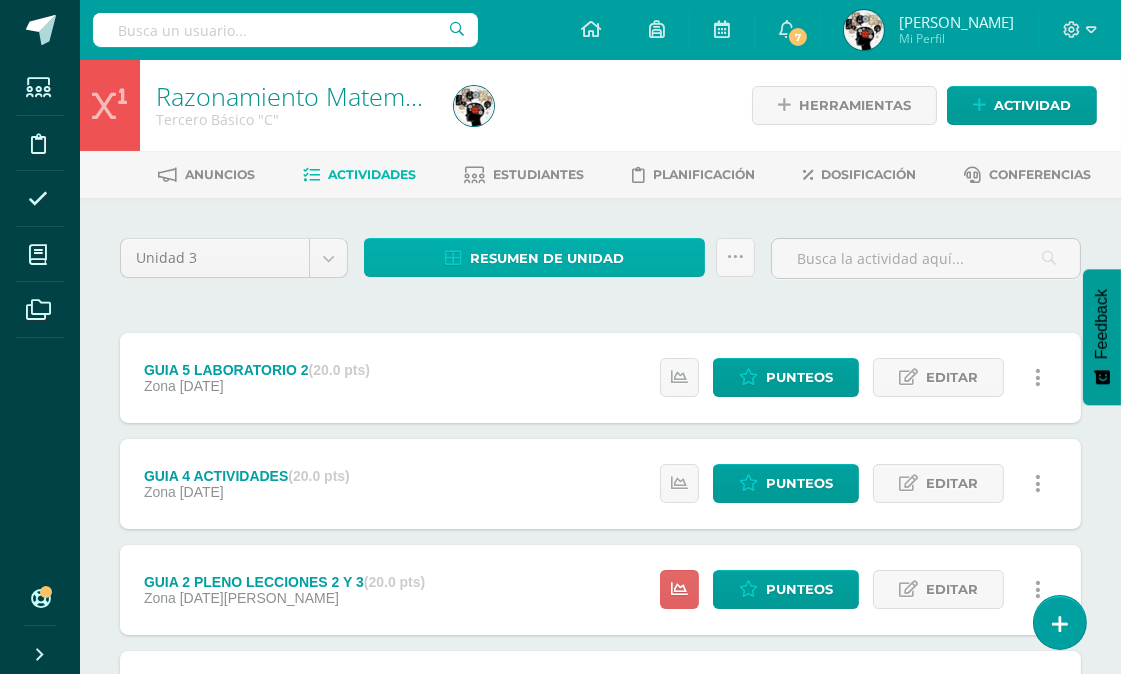
click at [568, 255] on span "Resumen de unidad" at bounding box center [547, 258] width 154 height 37
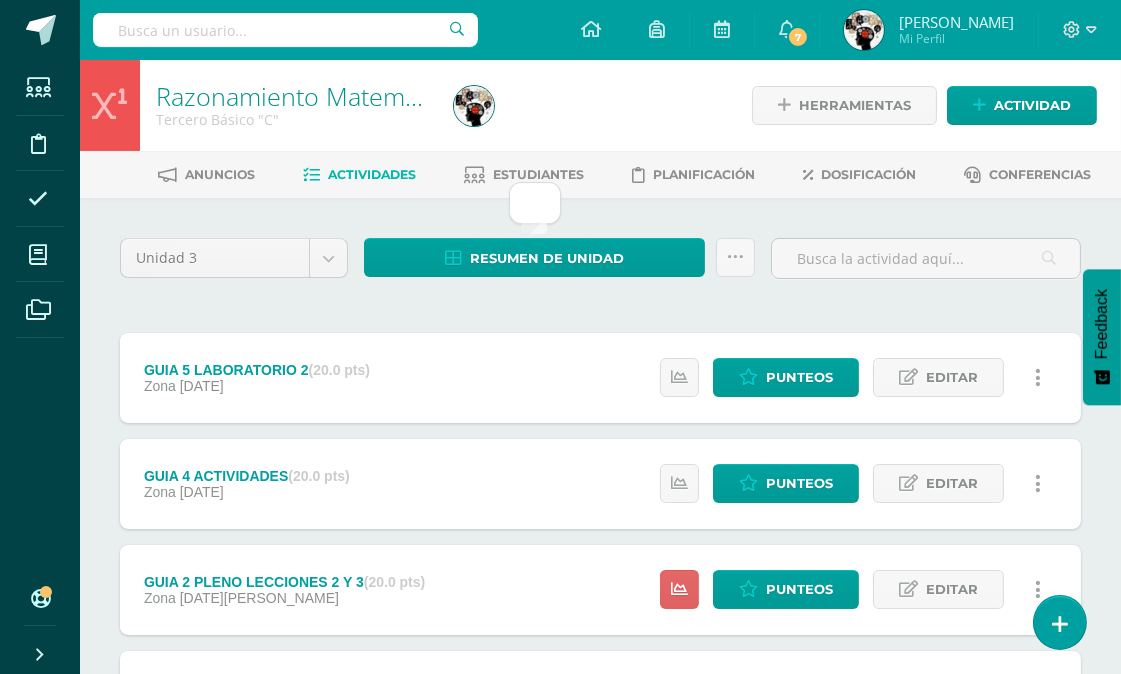
click at [578, 312] on div "Unidad 3 Unidad 1 Unidad 2 Unidad 3 Unidad 4 Resumen de unidad Subir actividade…" at bounding box center [600, 589] width 977 height 702
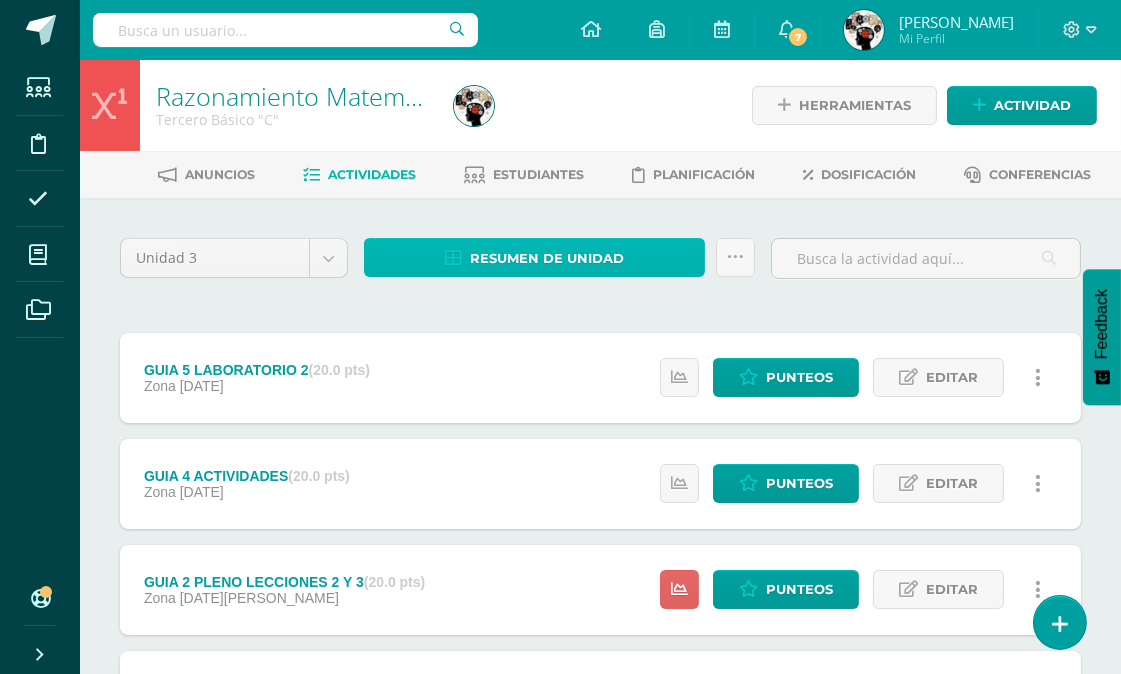
click at [514, 240] on span "Resumen de unidad" at bounding box center [547, 258] width 154 height 37
click at [490, 240] on span "Resumen de unidad" at bounding box center [547, 258] width 154 height 37
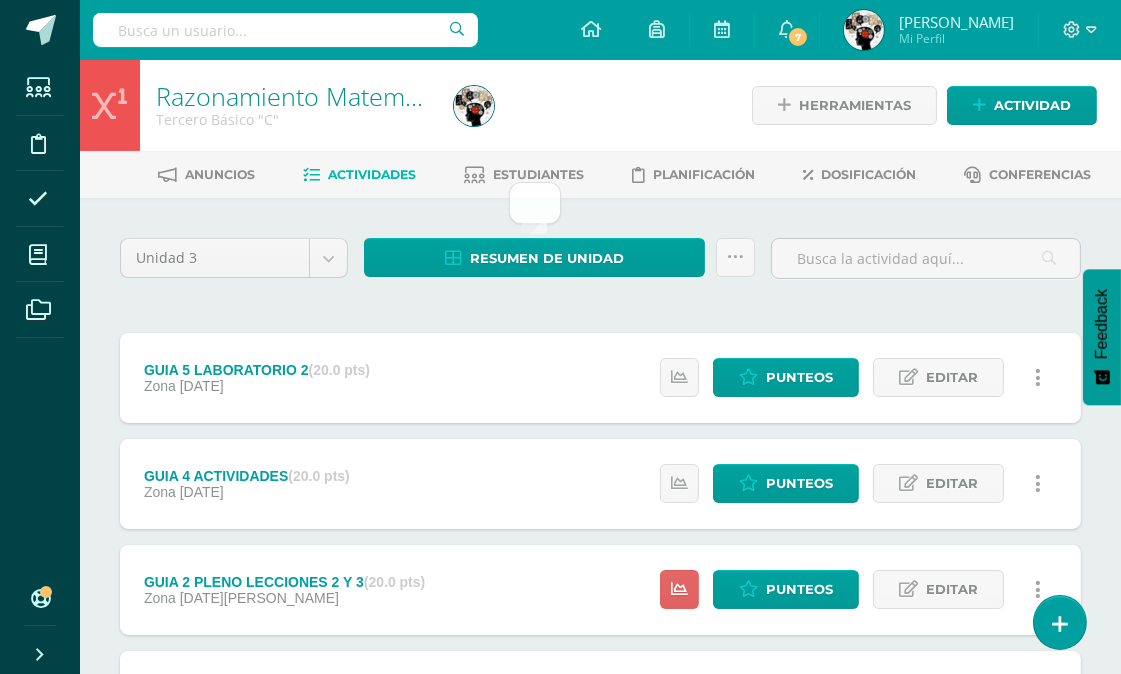
click at [412, 290] on div "Resumen de unidad Subir actividades en masa Enviar punteos a revision Historial…" at bounding box center [559, 266] width 407 height 57
click at [796, 367] on span "Punteos" at bounding box center [799, 377] width 67 height 37
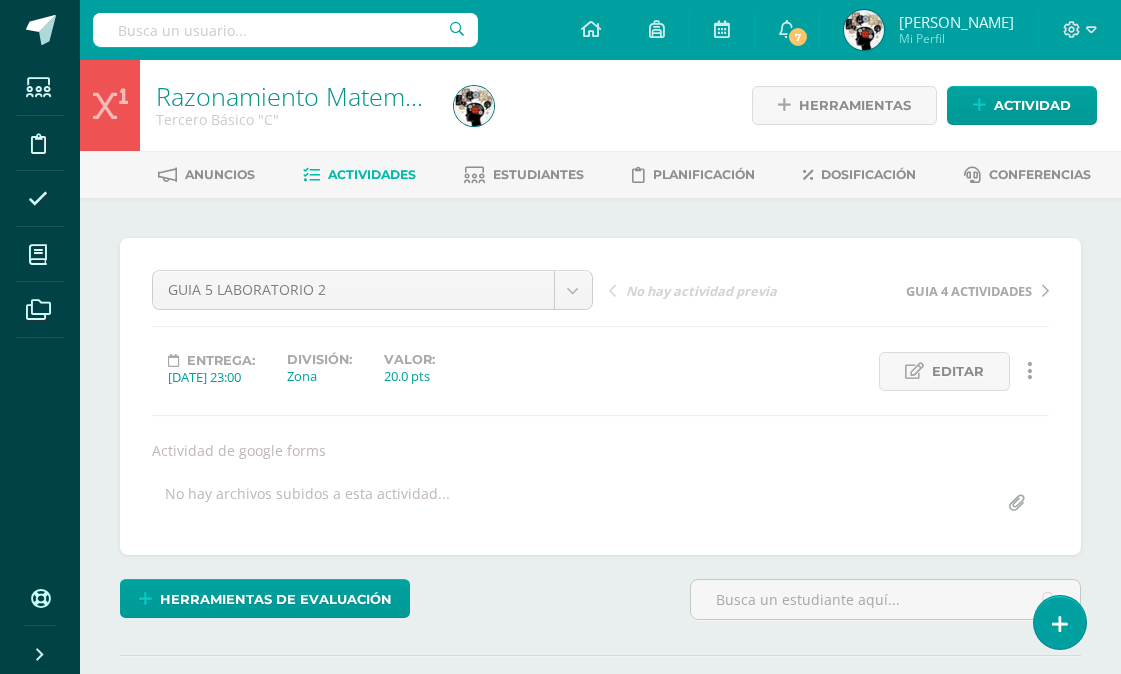
click at [387, 171] on span "Actividades" at bounding box center [372, 174] width 88 height 15
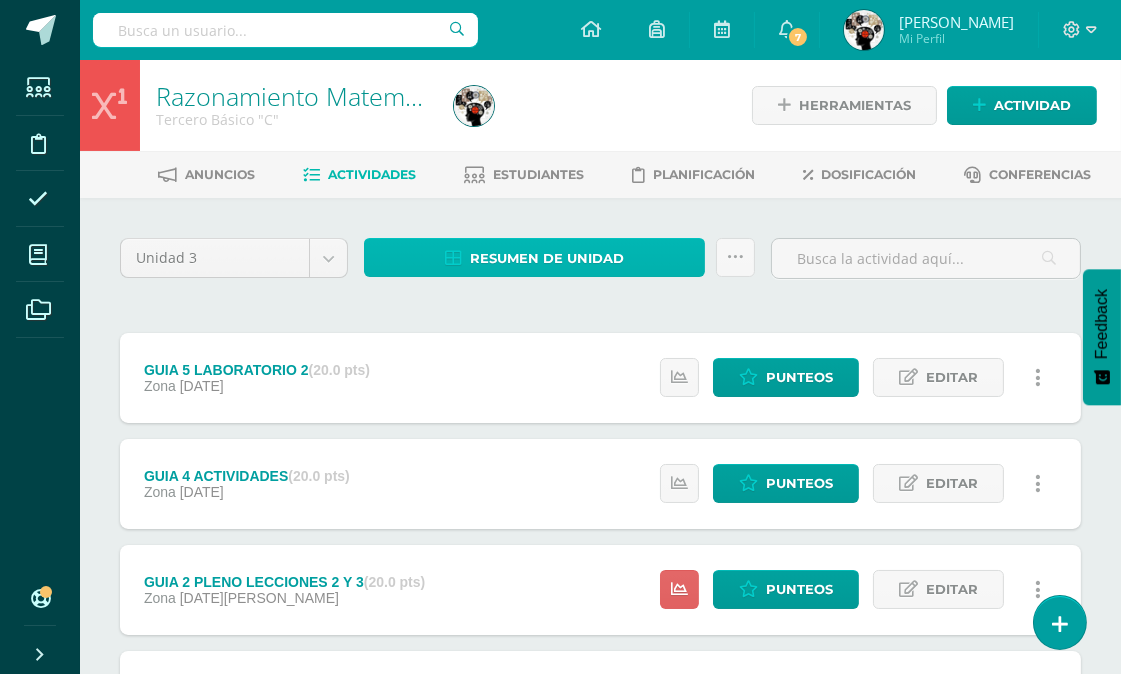
click at [591, 248] on span "Resumen de unidad" at bounding box center [547, 258] width 154 height 37
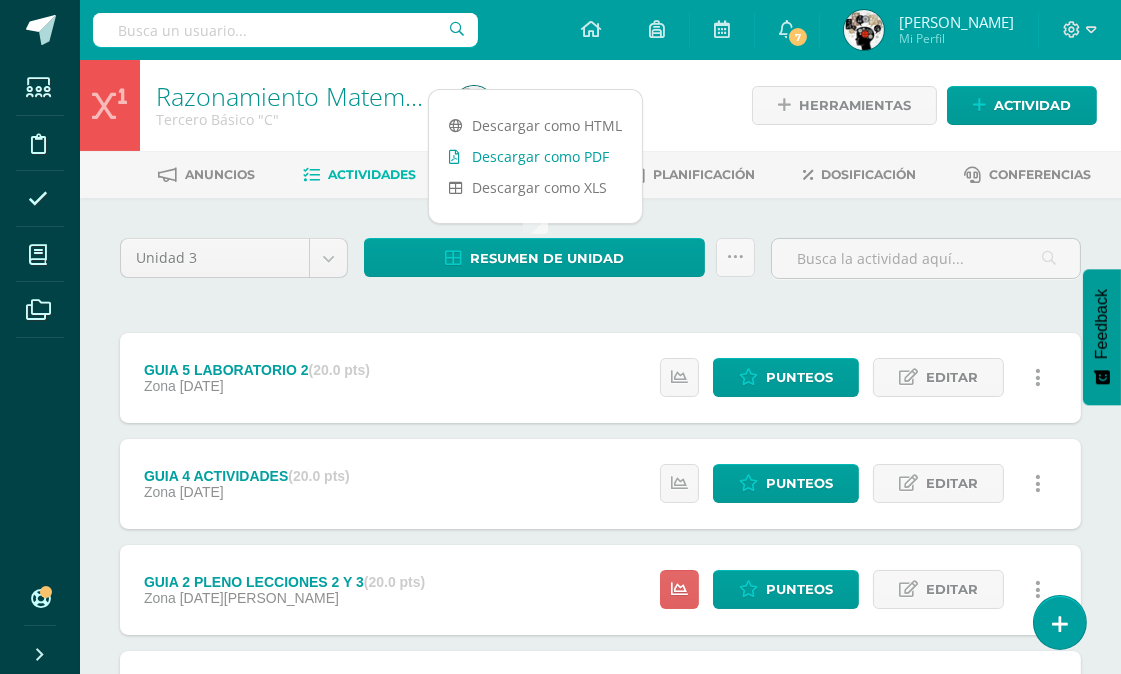
click at [582, 151] on link "Descargar como PDF" at bounding box center [535, 156] width 213 height 31
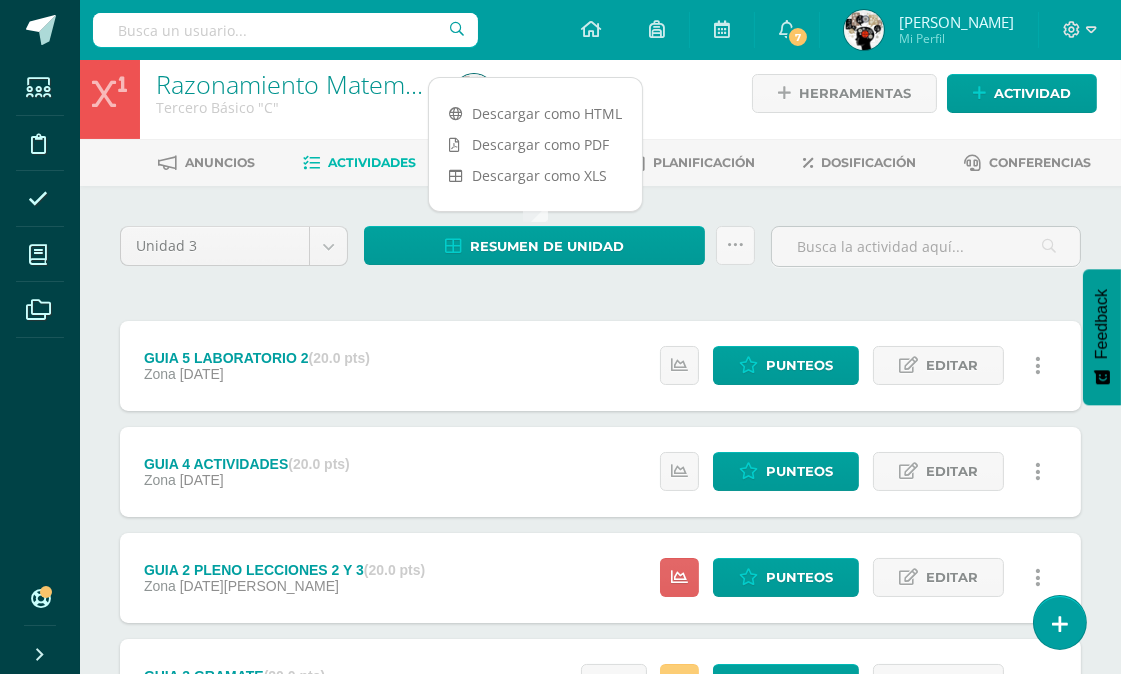
scroll to position [222, 0]
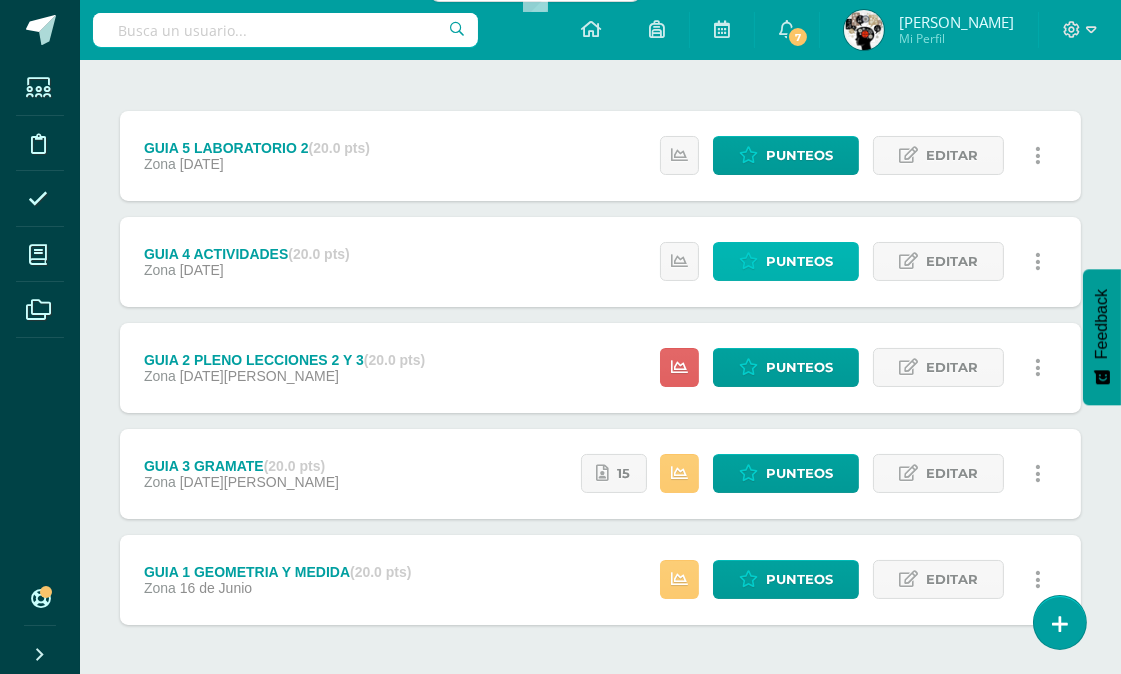
drag, startPoint x: 794, startPoint y: 262, endPoint x: 712, endPoint y: 275, distance: 83.0
click at [794, 261] on span "Punteos" at bounding box center [799, 261] width 67 height 37
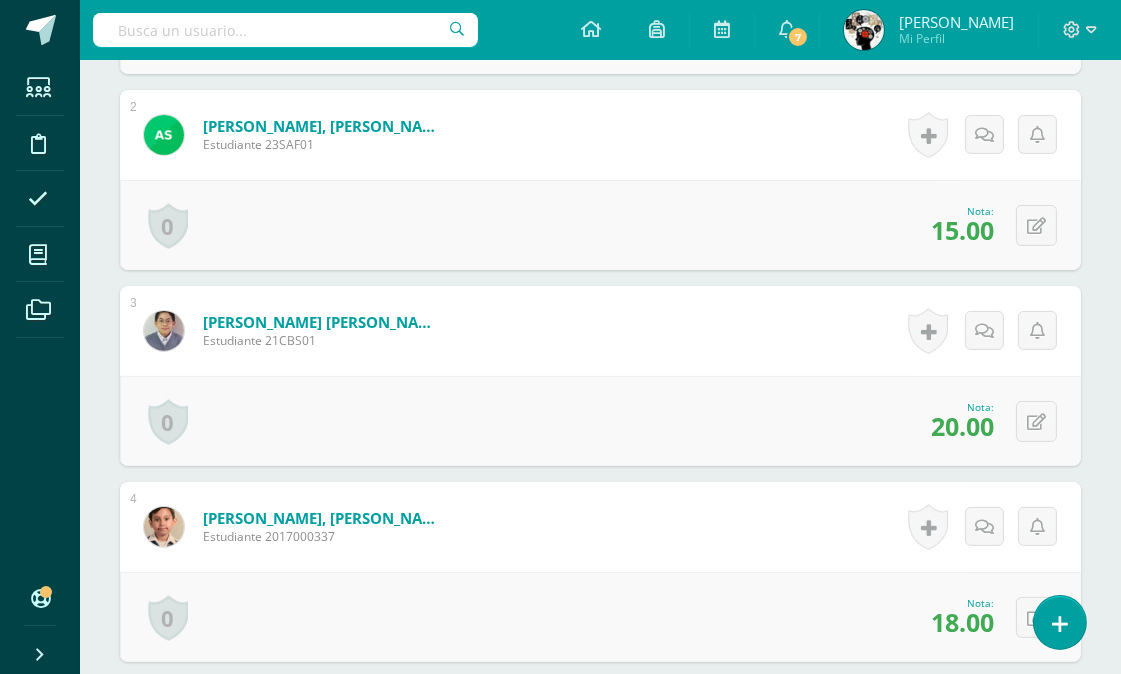
scroll to position [1042, 0]
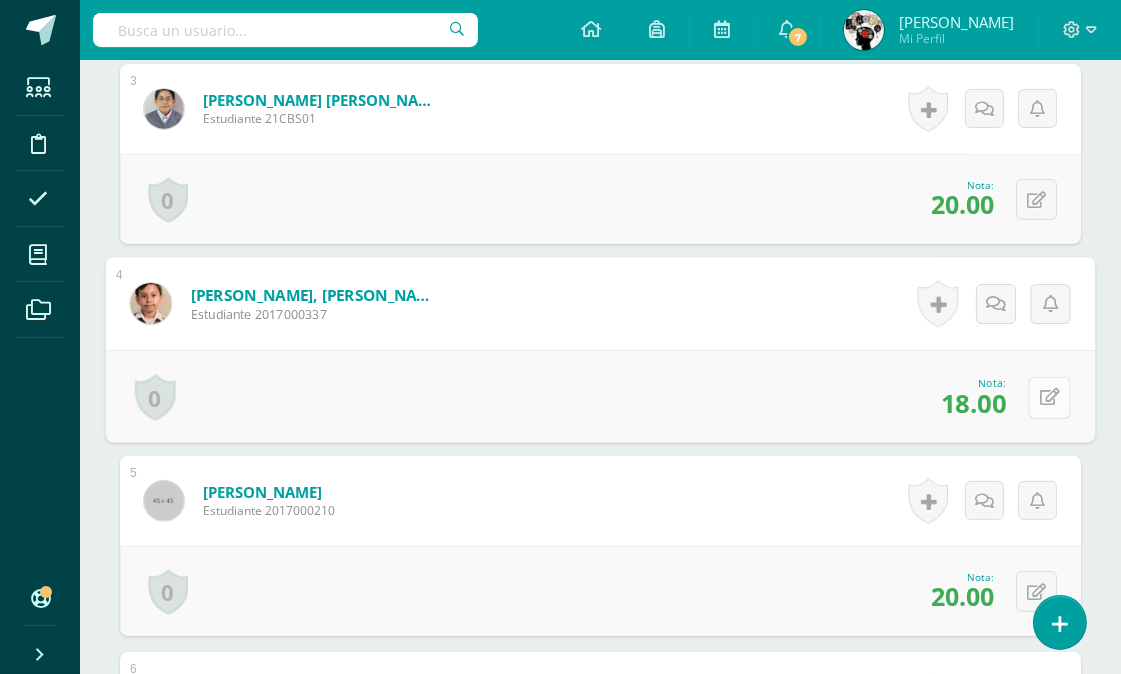
click at [1043, 389] on icon at bounding box center [1050, 397] width 20 height 17
type input "20"
click at [604, 577] on div "0 Logros Logros obtenidos Aún no hay logros agregados Nota: 20.00" at bounding box center [600, 590] width 961 height 90
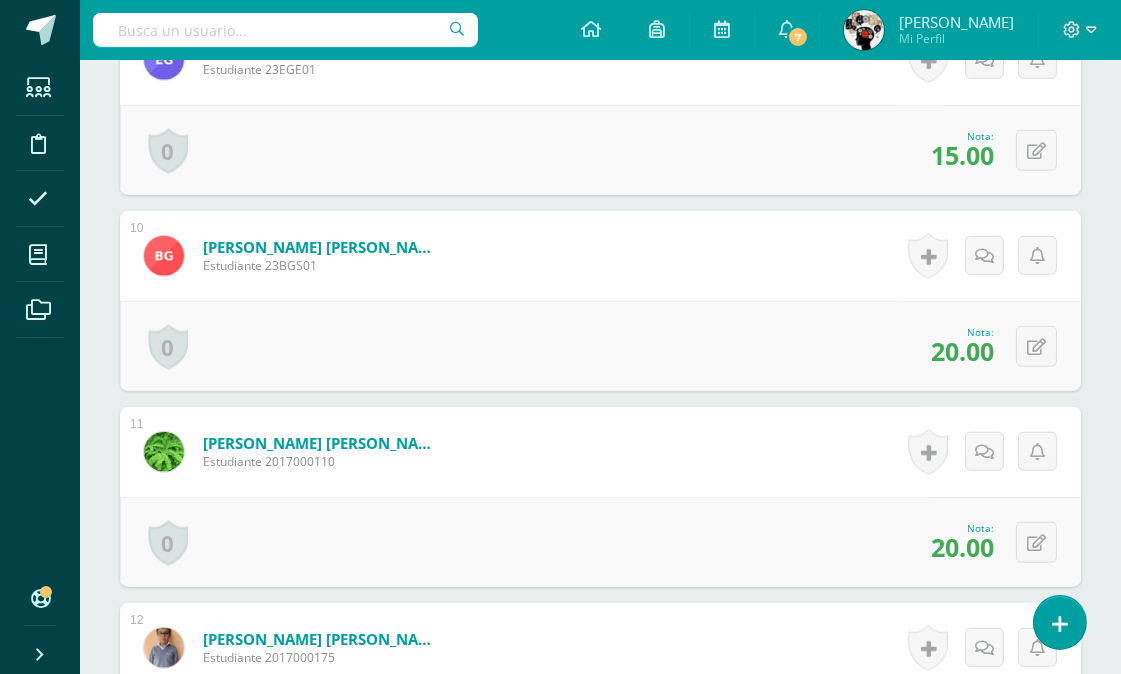
scroll to position [2045, 0]
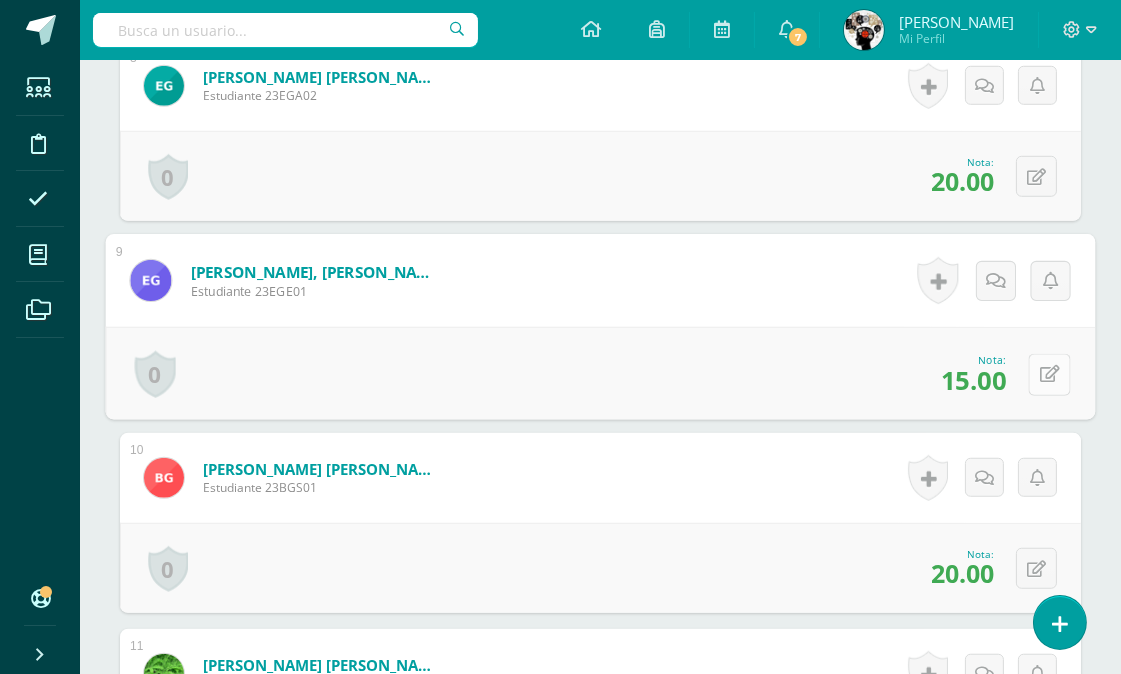
click at [1041, 373] on icon at bounding box center [1050, 374] width 20 height 17
type input "20"
click at [666, 580] on div "0 Logros Logros obtenidos Aún no hay logros agregados Nota: 20.00" at bounding box center [600, 568] width 961 height 90
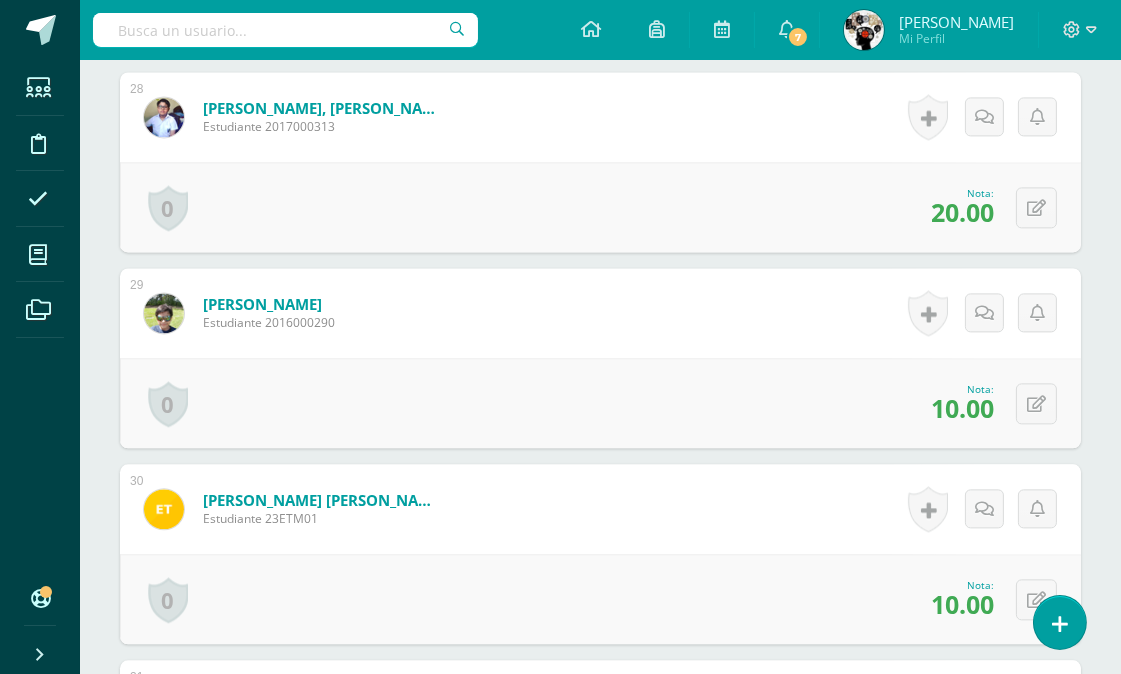
scroll to position [6155, 0]
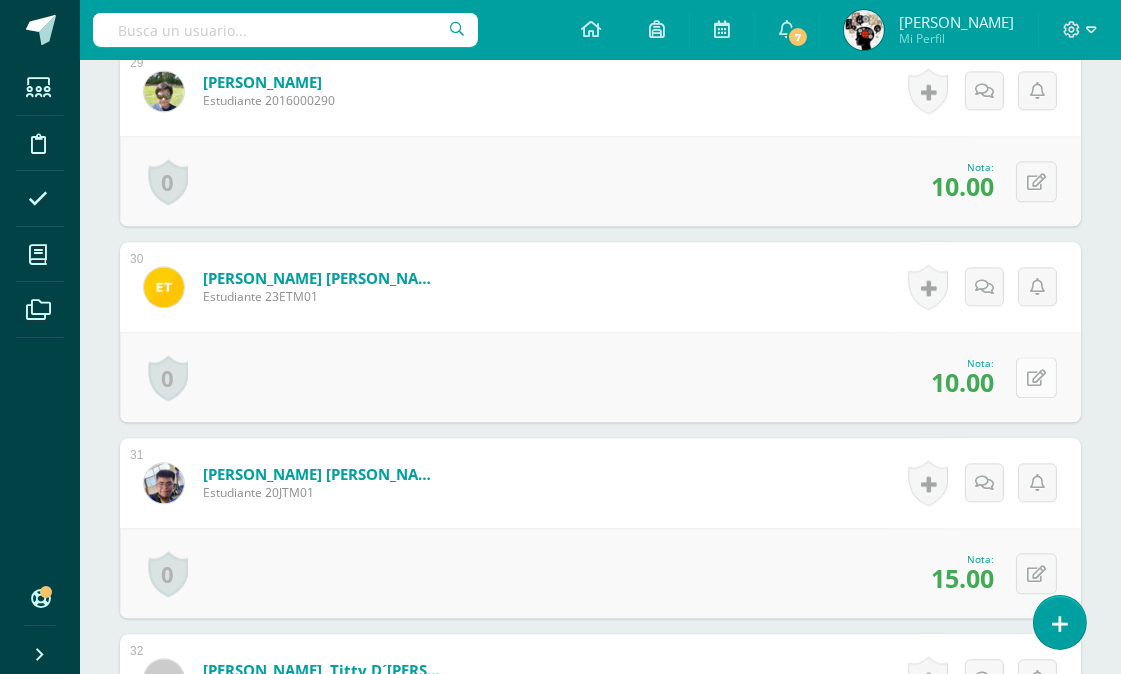
click at [1033, 370] on icon at bounding box center [1036, 378] width 19 height 17
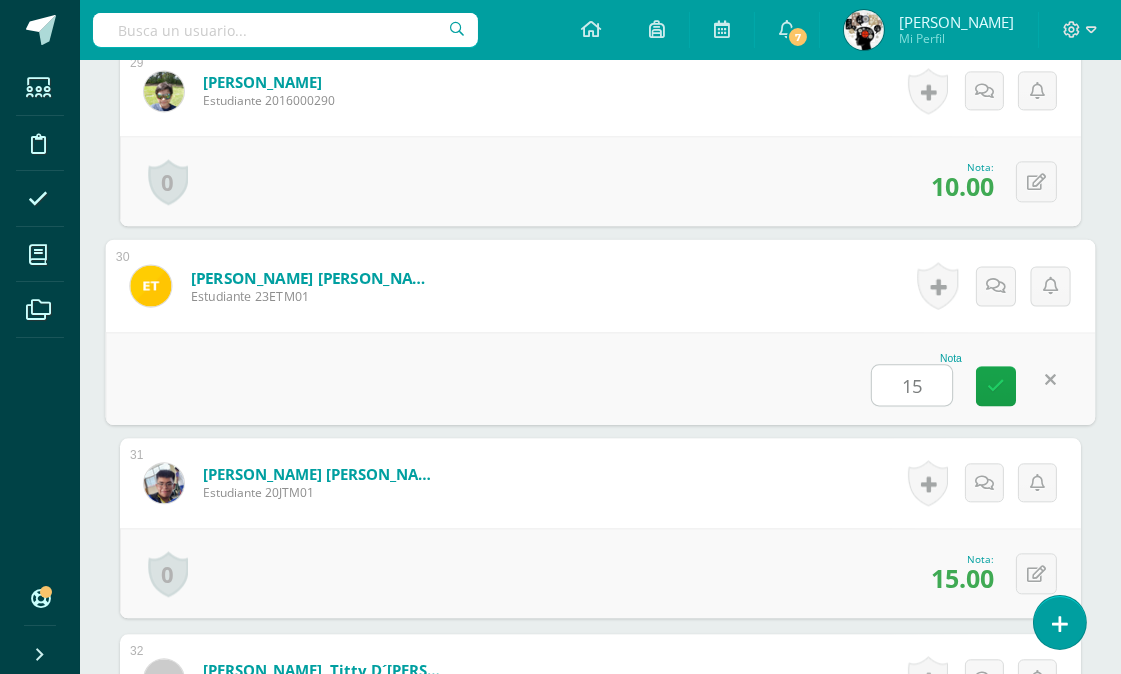
click at [642, 360] on div "Nota 15" at bounding box center [601, 378] width 990 height 93
click at [1040, 371] on icon at bounding box center [1050, 379] width 20 height 17
type input "20"
click at [810, 304] on form "Tista Meléndez, Esteban Raúl Estudiante 23ETM01 Nota 20 0 Logros Logros obtenid…" at bounding box center [601, 285] width 990 height 93
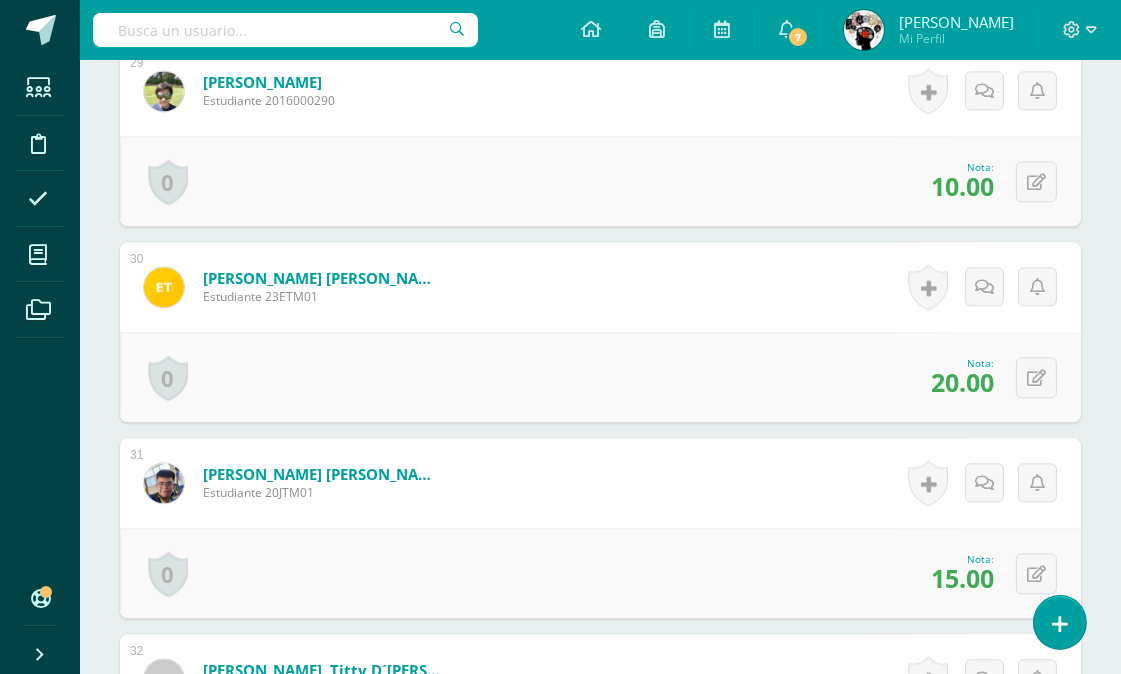
scroll to position [6489, 0]
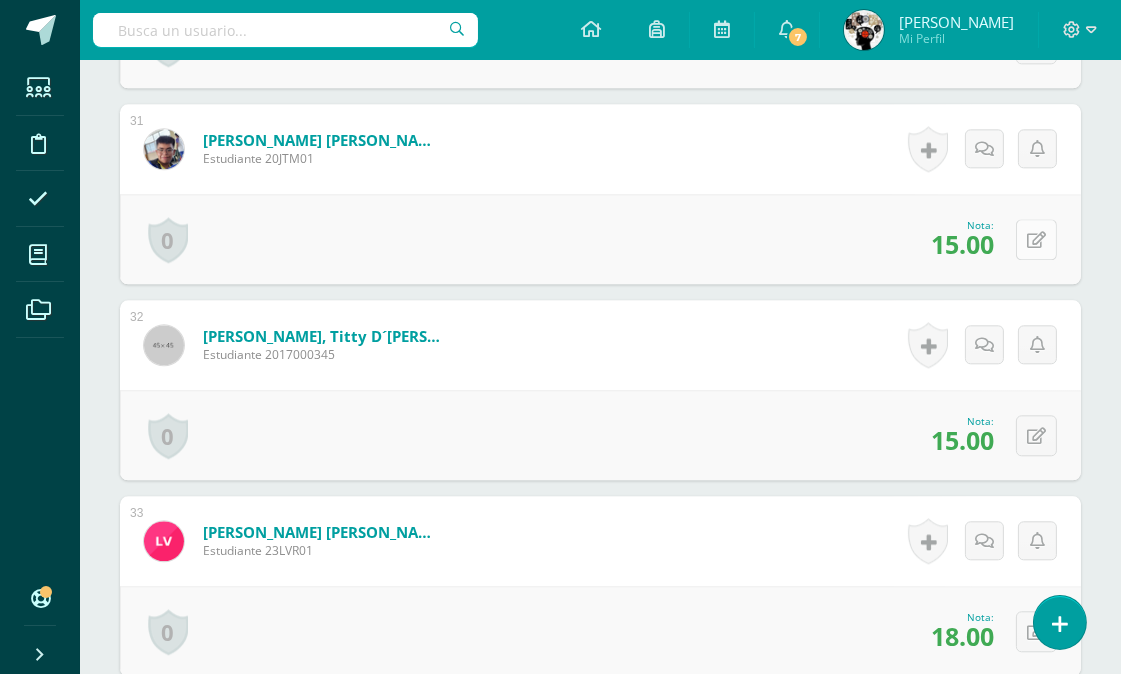
click at [1037, 238] on icon at bounding box center [1036, 240] width 19 height 17
click at [718, 410] on div "0 Logros Logros obtenidos Aún no hay logros agregados Nota: 15.00" at bounding box center [600, 435] width 961 height 90
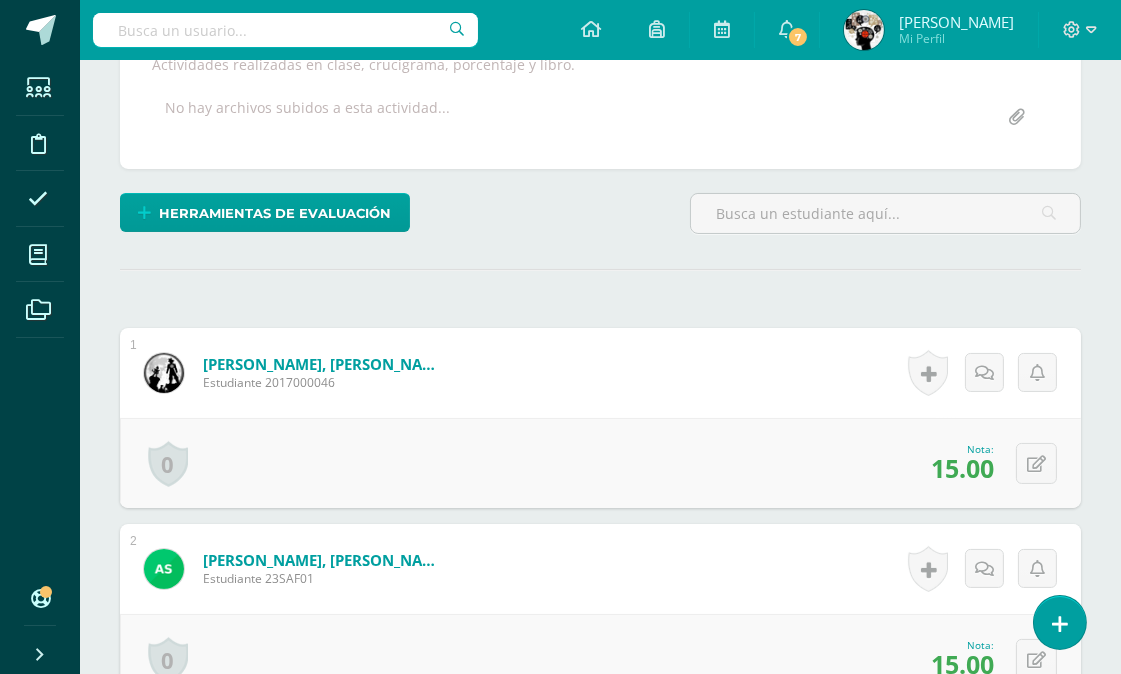
scroll to position [53, 0]
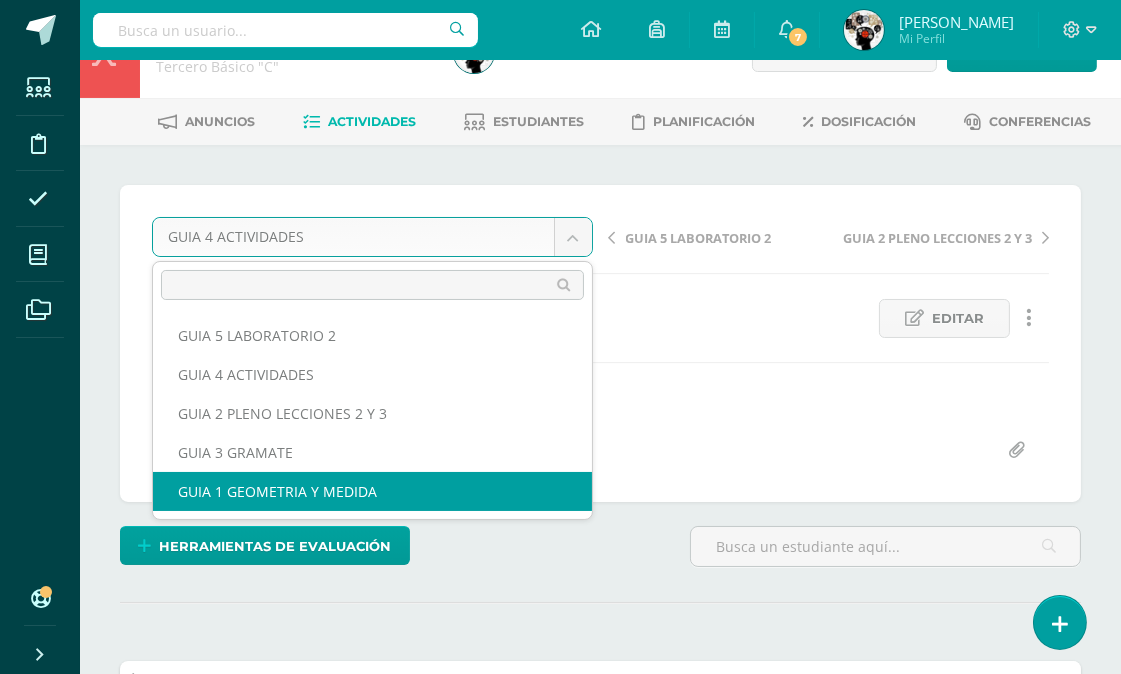
select select "/dashboard/teacher/grade-activity/174250/"
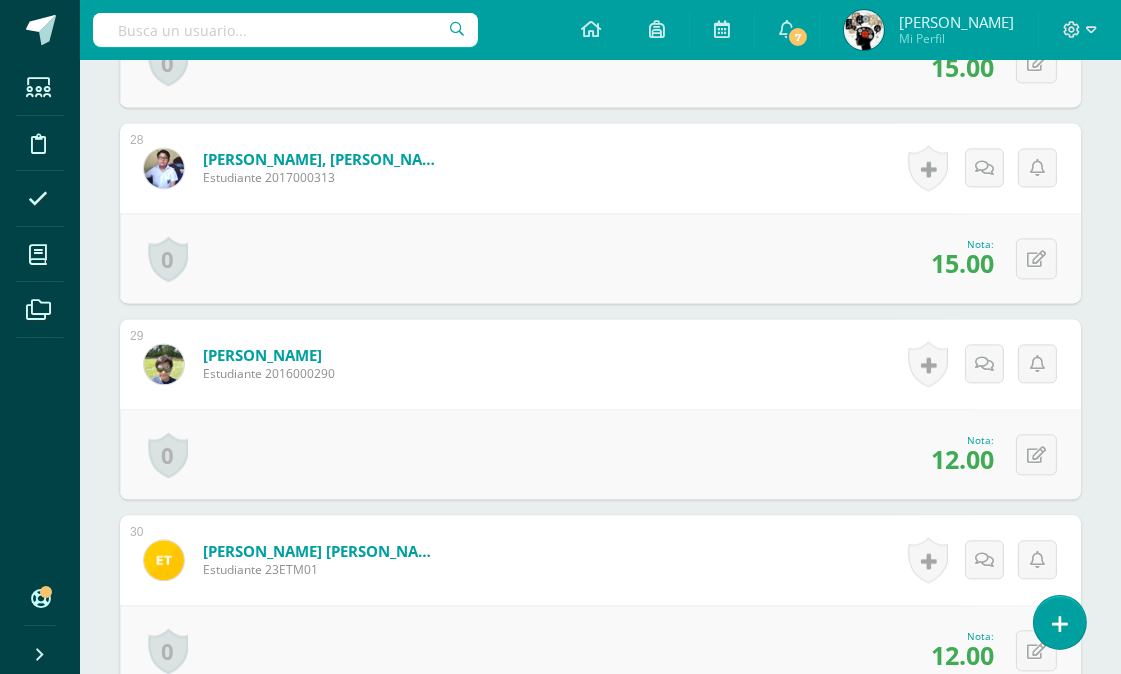
scroll to position [6070, 0]
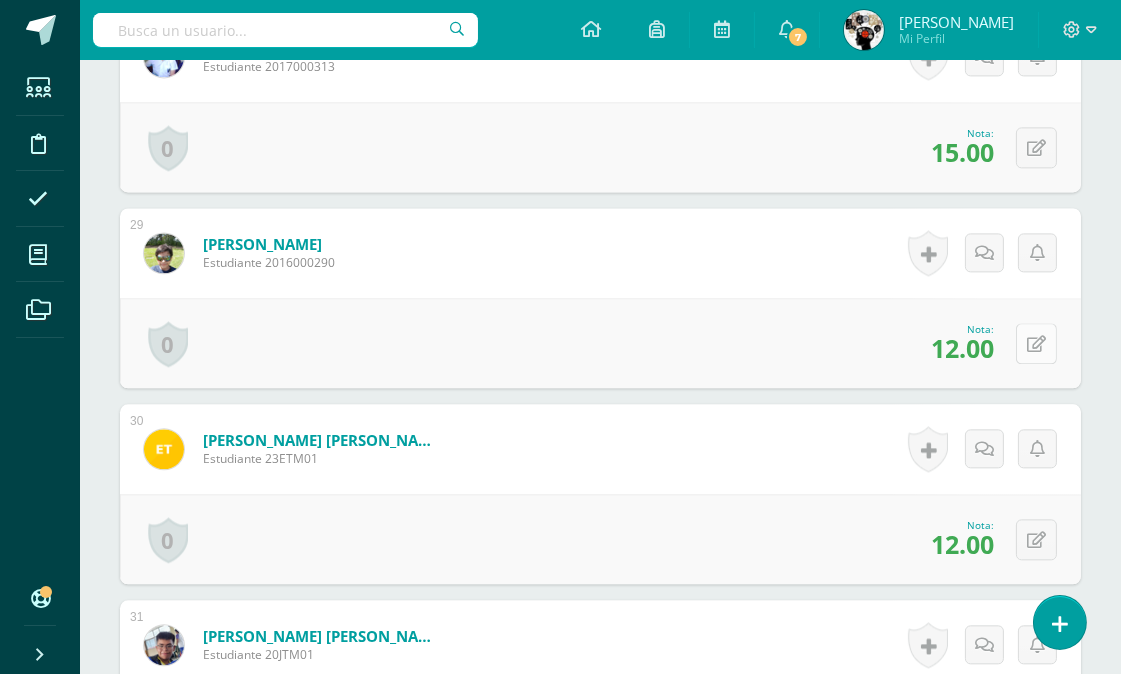
click at [1034, 344] on button at bounding box center [1036, 343] width 41 height 41
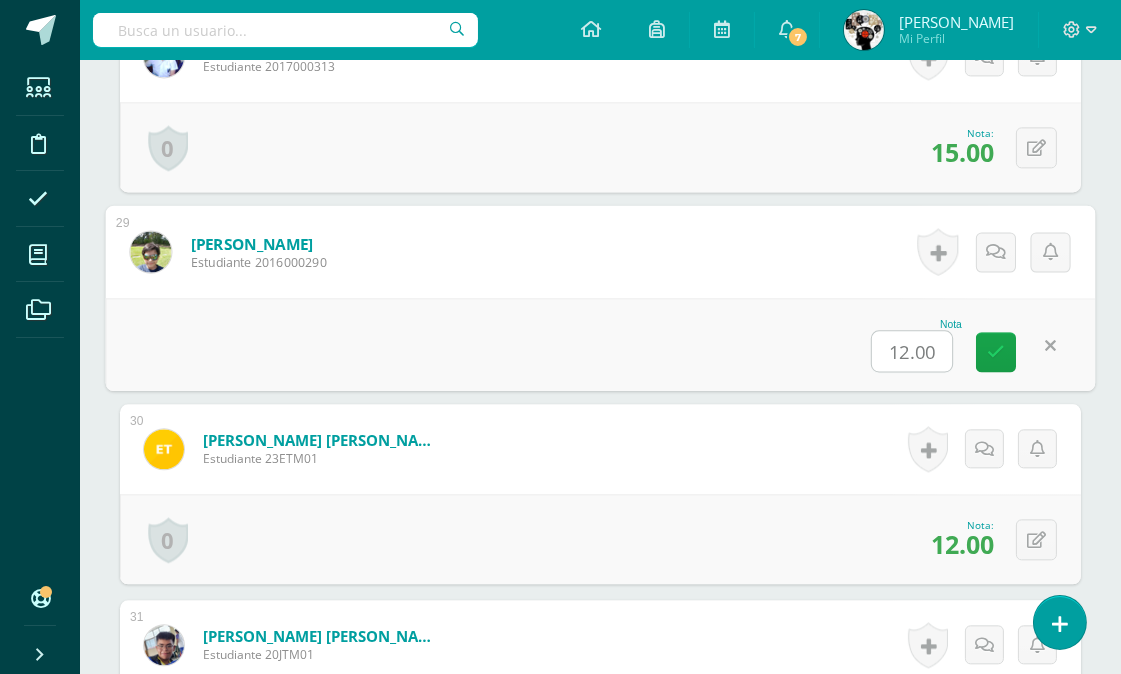
click at [762, 483] on form "[PERSON_NAME] [PERSON_NAME] Estudiante 23ETM01 Nota 12.00 0 [GEOGRAPHIC_DATA] L…" at bounding box center [600, 449] width 961 height 90
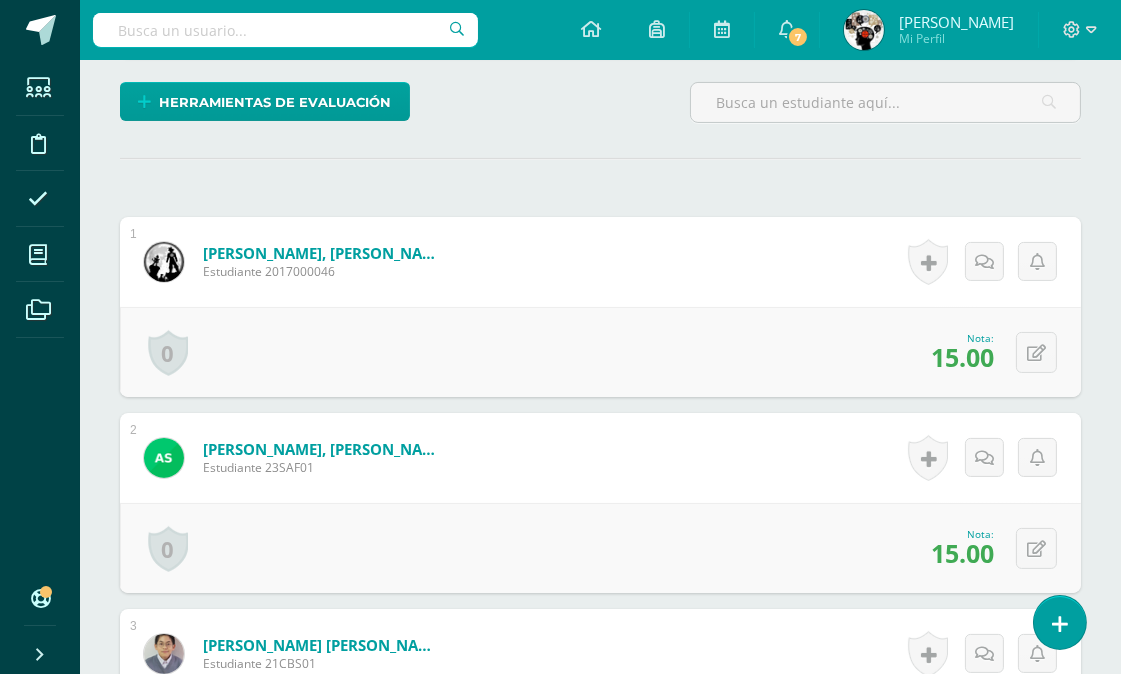
scroll to position [0, 0]
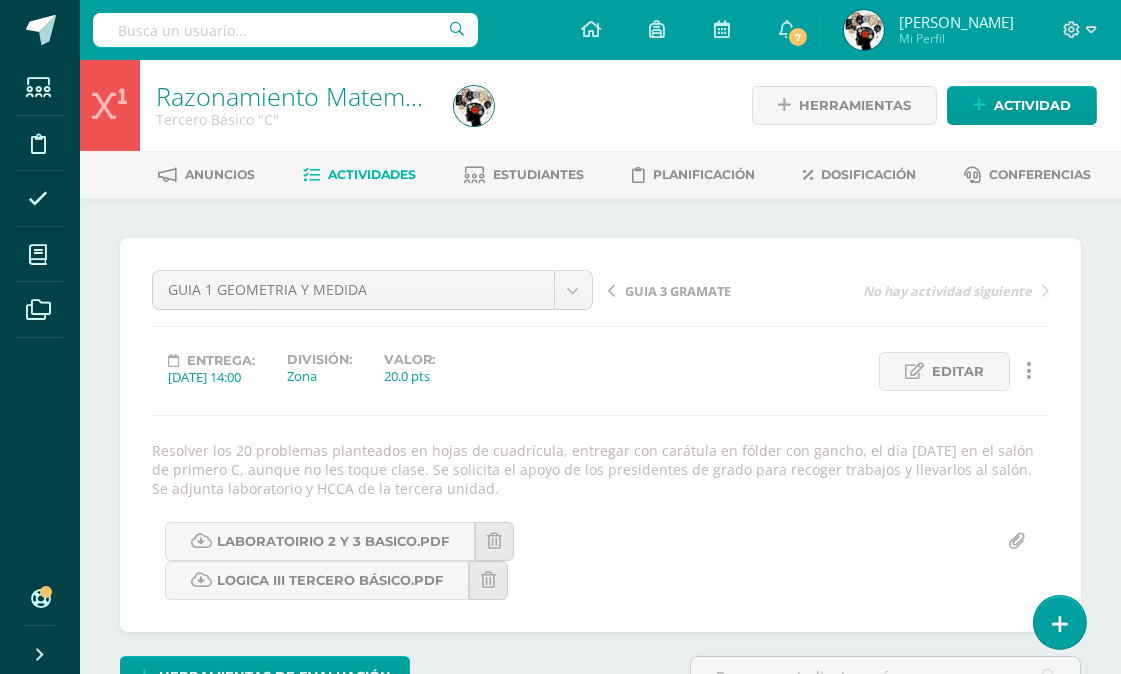
click at [365, 167] on span "Actividades" at bounding box center [372, 174] width 88 height 15
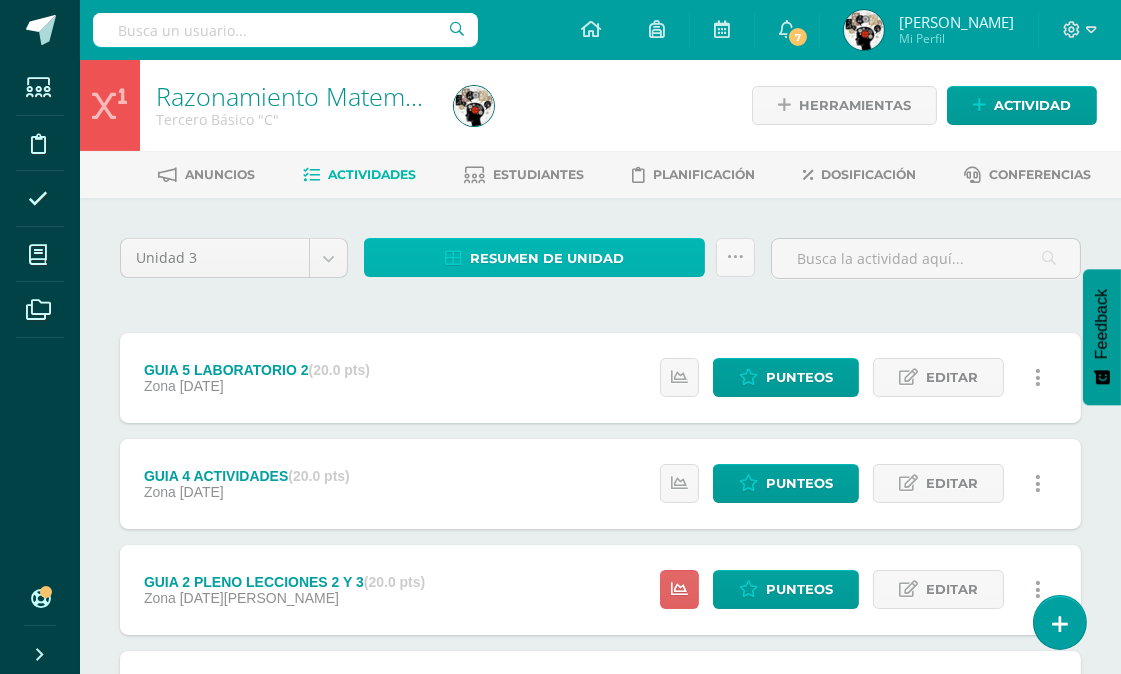
click at [560, 258] on span "Resumen de unidad" at bounding box center [547, 258] width 154 height 37
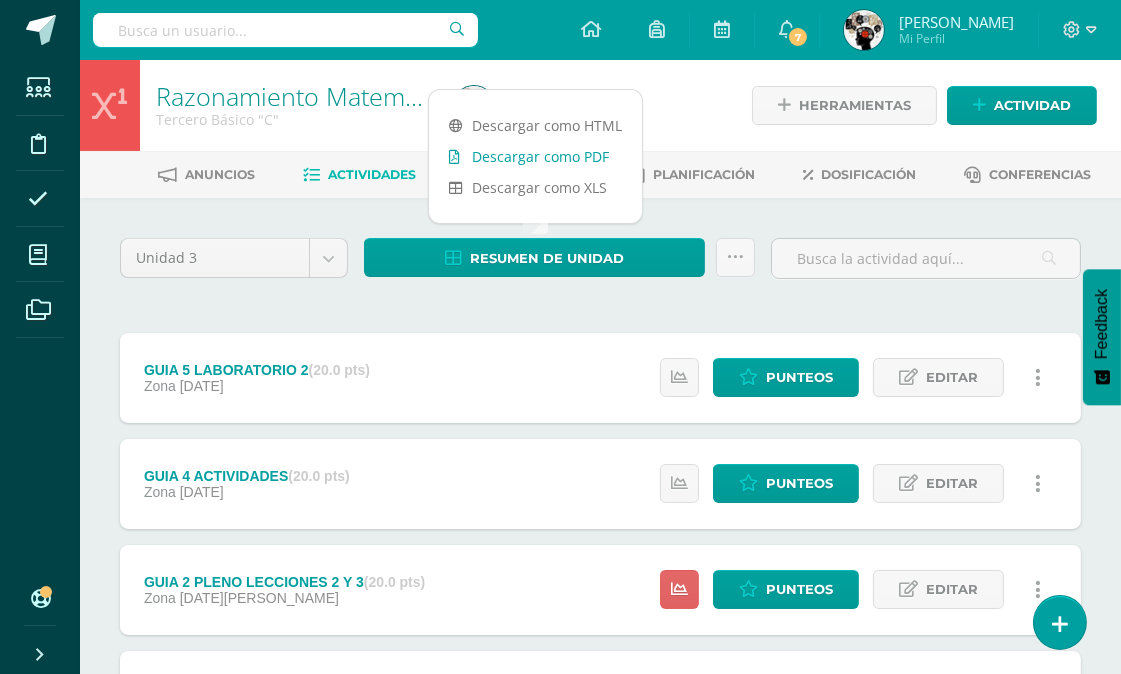
click at [564, 152] on link "Descargar como PDF" at bounding box center [535, 156] width 213 height 31
click at [793, 367] on span "Punteos" at bounding box center [799, 377] width 67 height 37
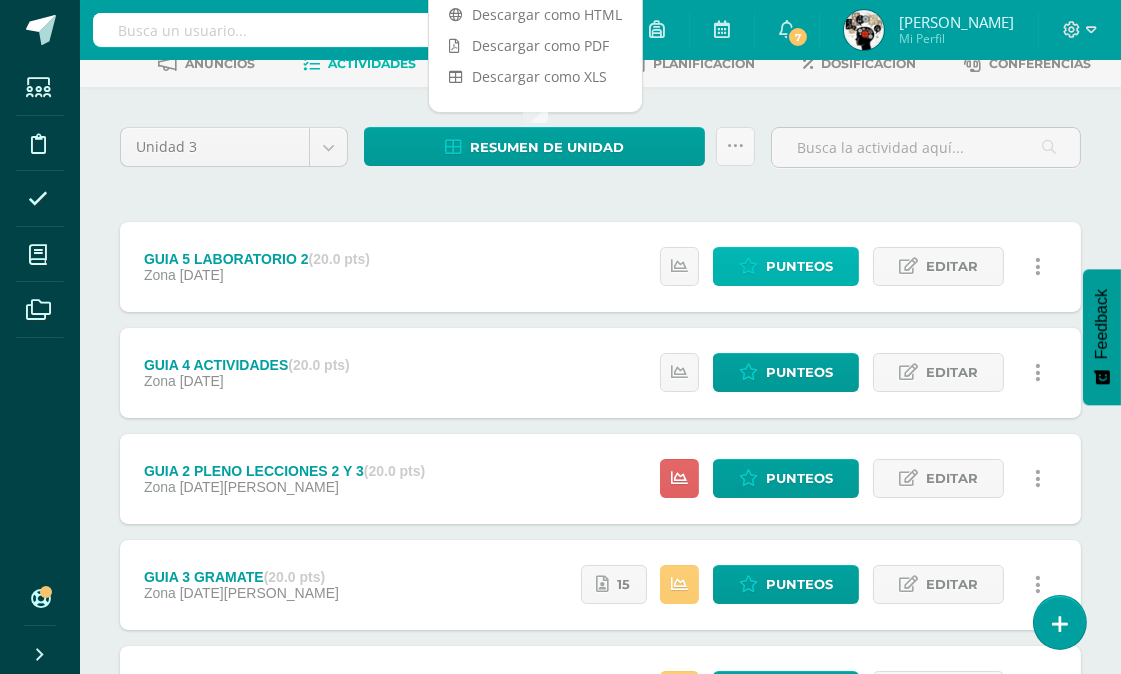
click at [798, 261] on span "Punteos" at bounding box center [799, 266] width 67 height 37
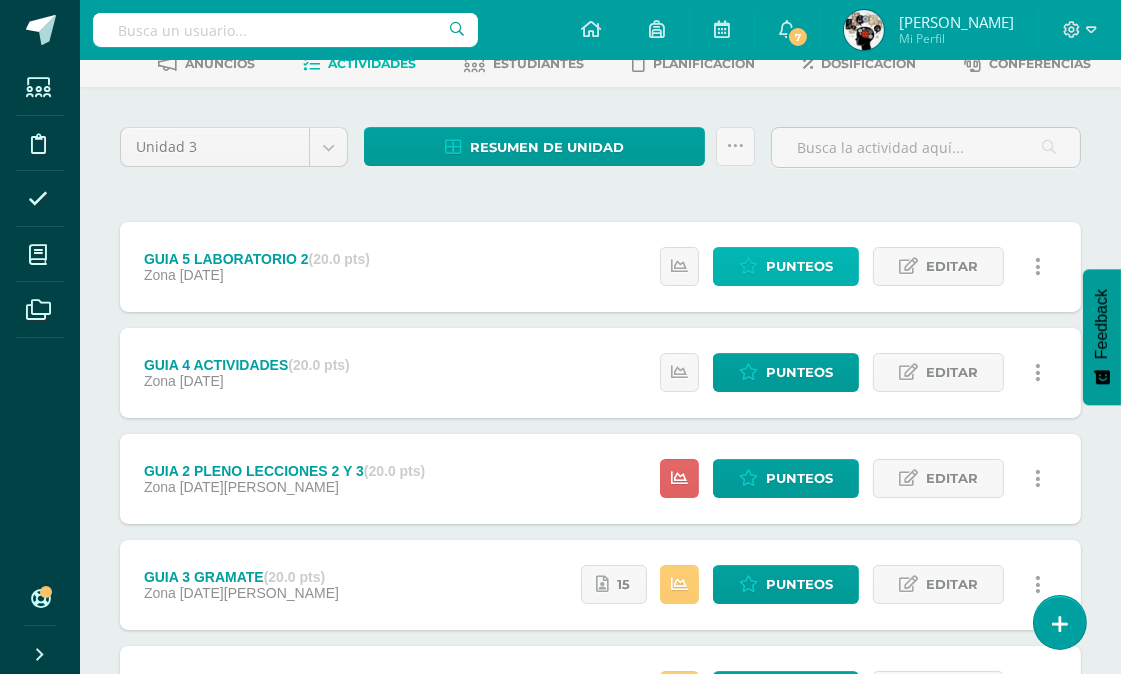
click at [735, 260] on link "Punteos" at bounding box center [786, 266] width 146 height 39
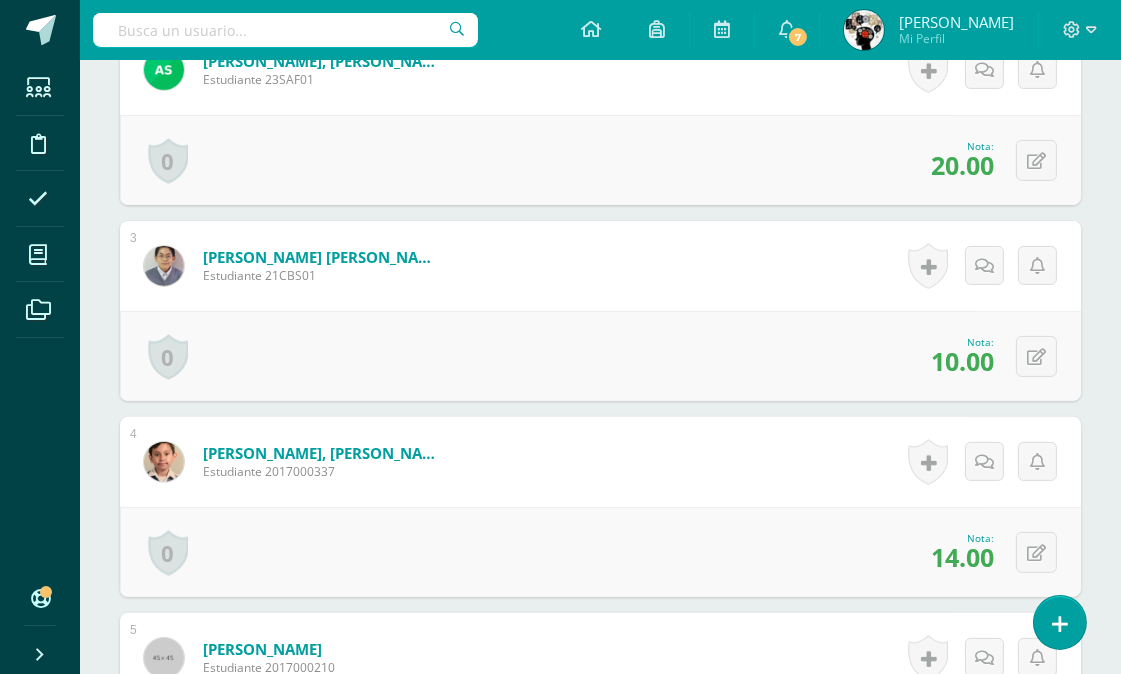
scroll to position [932, 0]
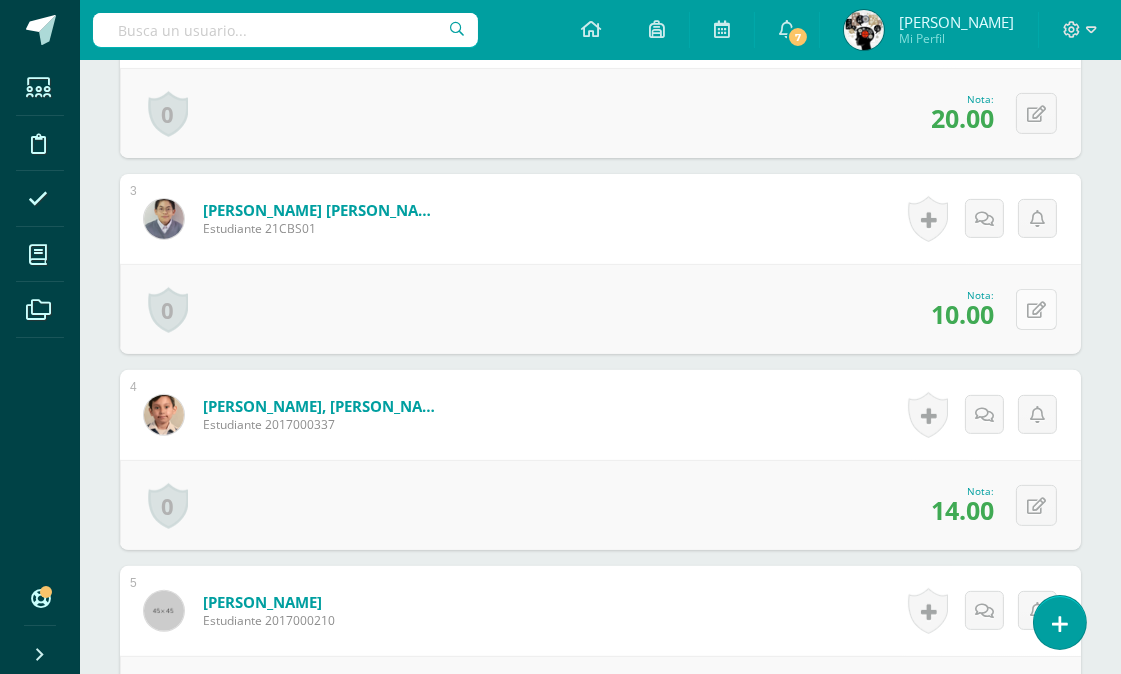
click at [1043, 306] on icon at bounding box center [1036, 310] width 19 height 17
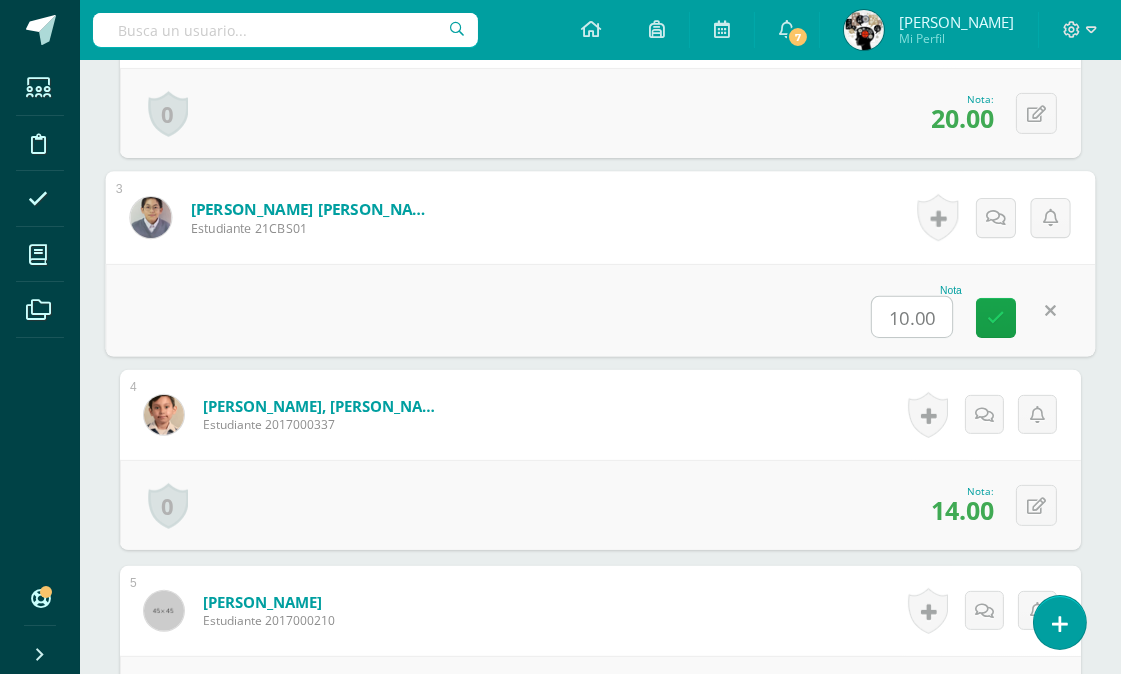
scroll to position [933, 0]
type input "12"
click at [815, 388] on form "[PERSON_NAME], [PERSON_NAME] Estudiante 2017000337 Nota 14.00 0 [GEOGRAPHIC_DAT…" at bounding box center [600, 414] width 961 height 90
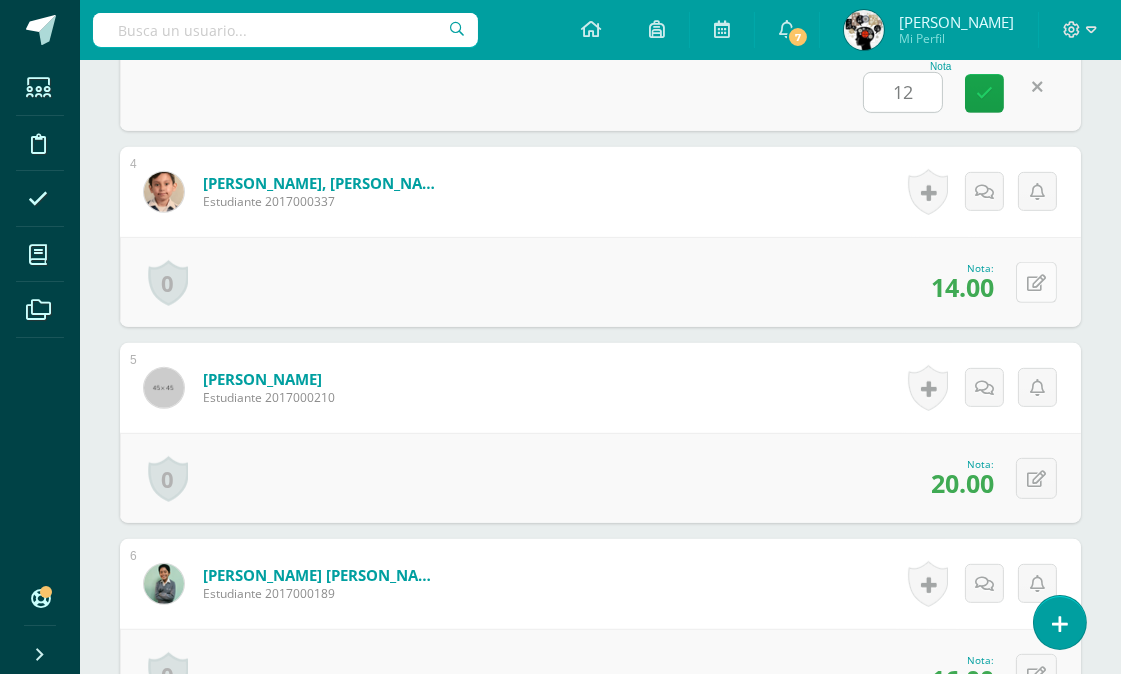
click at [1037, 284] on icon at bounding box center [1036, 283] width 19 height 17
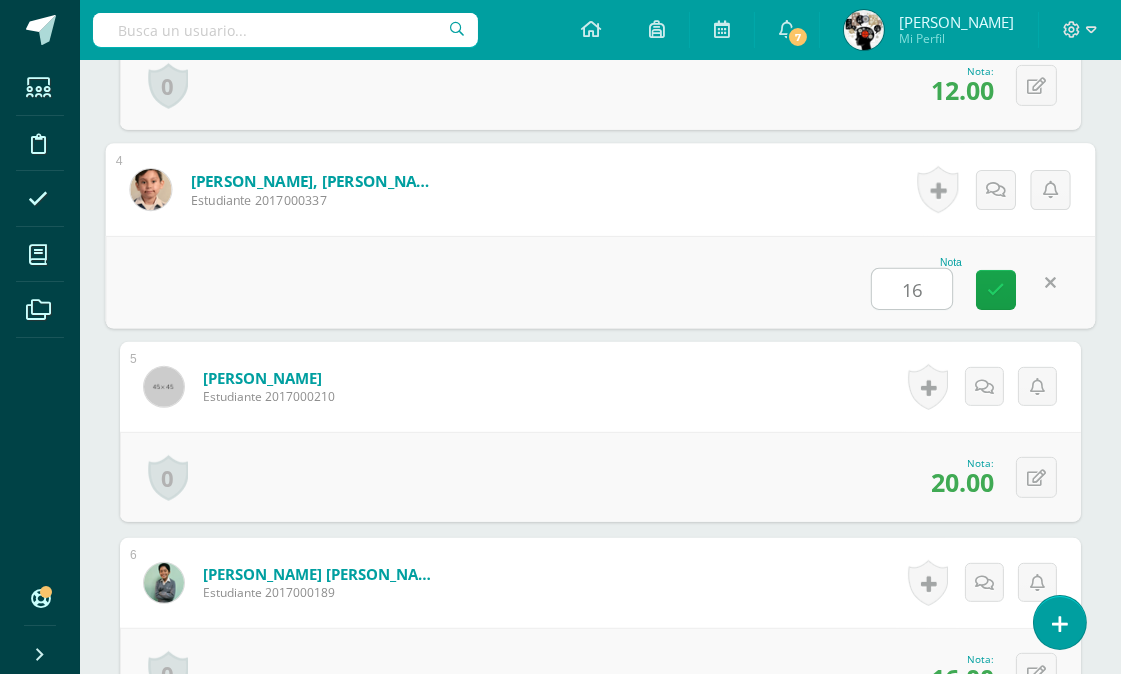
scroll to position [1157, 0]
type input "16"
click at [701, 492] on div "0 Logros Logros obtenidos Aún no hay logros agregados Nota: 20.00" at bounding box center [600, 476] width 961 height 90
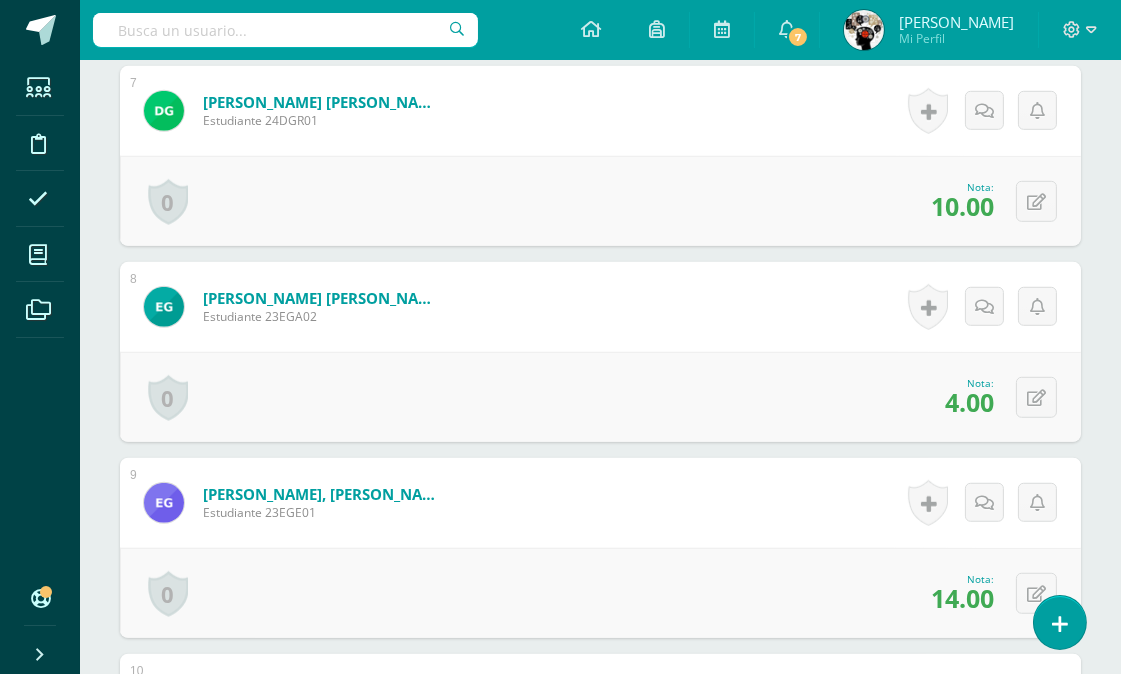
scroll to position [1713, 0]
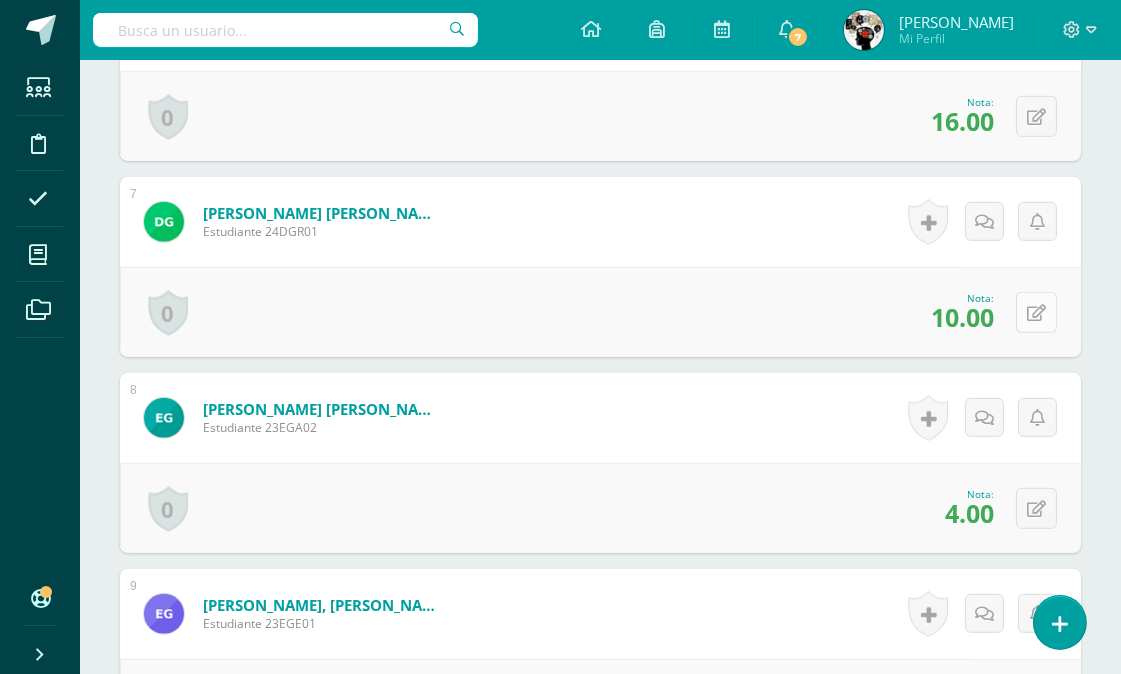
click at [1037, 312] on icon at bounding box center [1036, 313] width 19 height 17
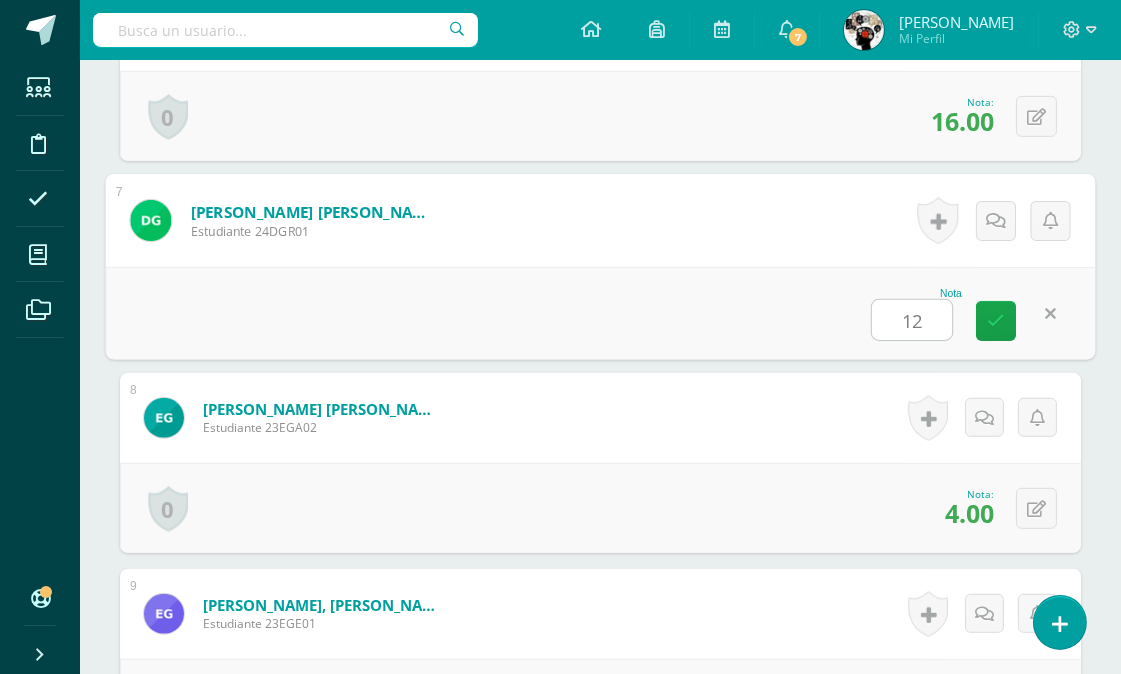
type input "12"
click at [757, 445] on form "González Alvarado, Edvin Alberto Estudiante 23EGA02 Nota 4.00 0 Logros Logros o…" at bounding box center [600, 418] width 961 height 90
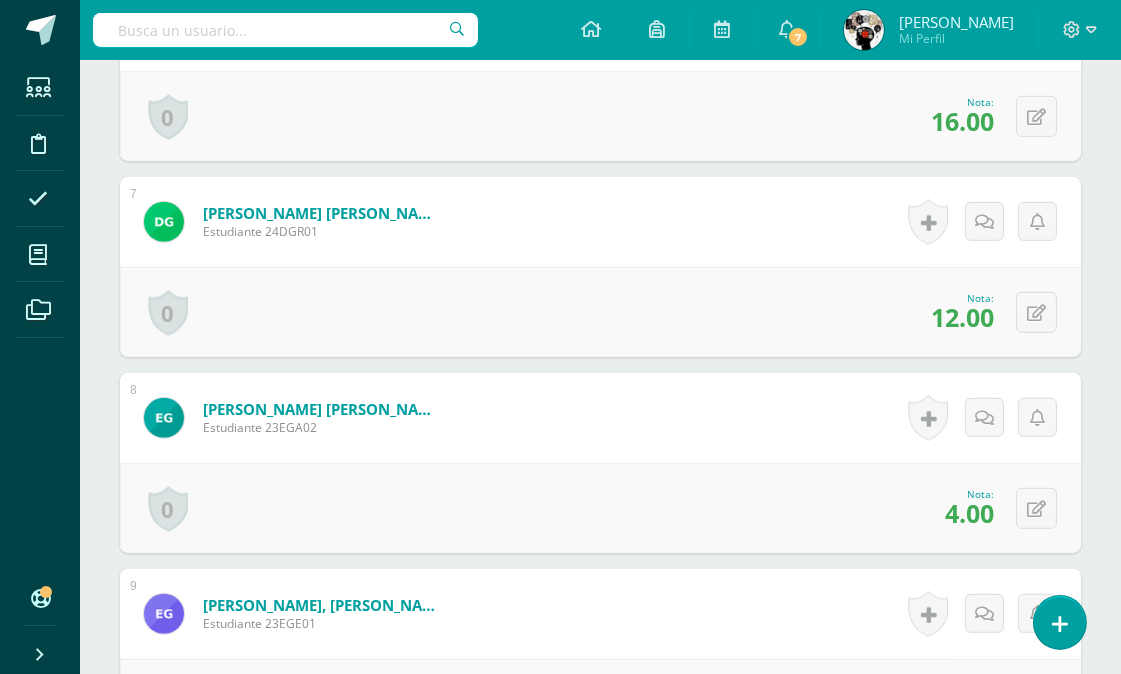
scroll to position [1824, 0]
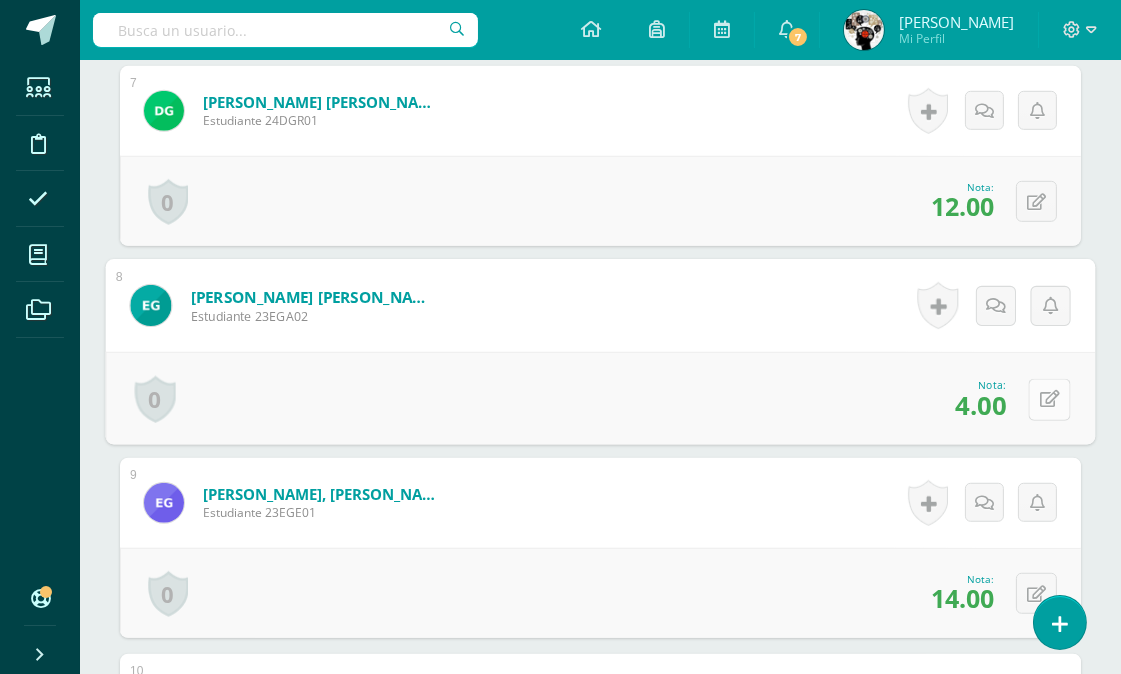
click at [1040, 393] on icon at bounding box center [1050, 399] width 20 height 17
click at [672, 381] on div "Nota 15" at bounding box center [601, 398] width 990 height 93
click at [1040, 394] on icon at bounding box center [1050, 399] width 20 height 17
type input "12"
click at [695, 551] on div "0 Logros Logros obtenidos Aún no hay logros agregados Nota: 14.00" at bounding box center [600, 593] width 961 height 90
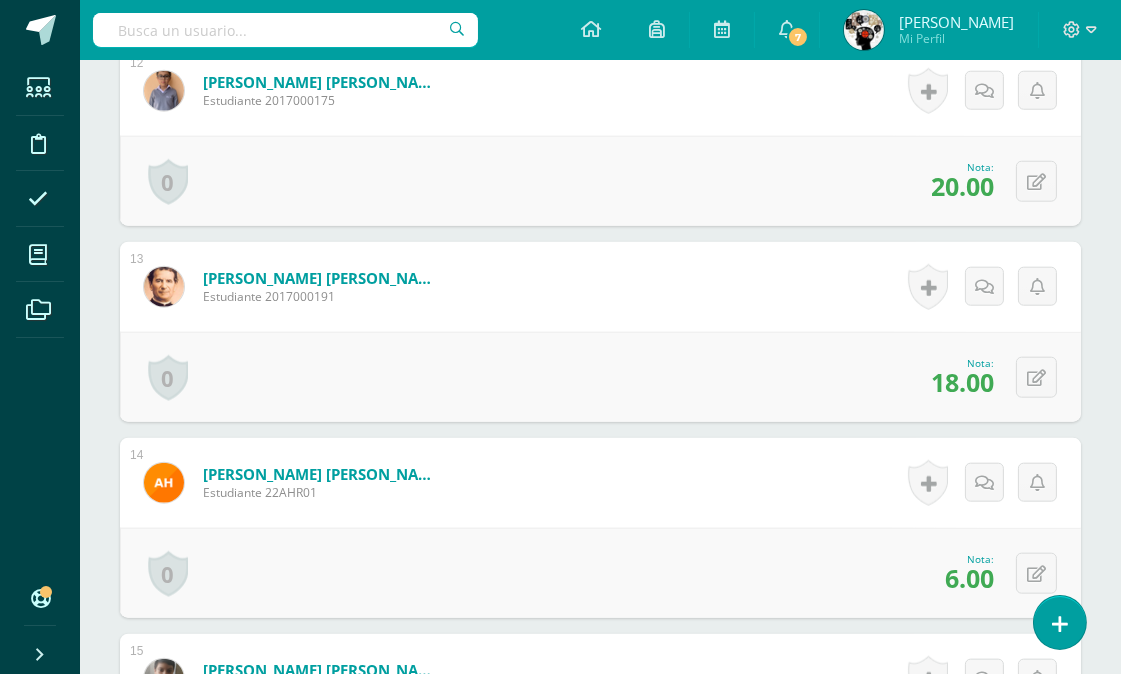
scroll to position [3046, 0]
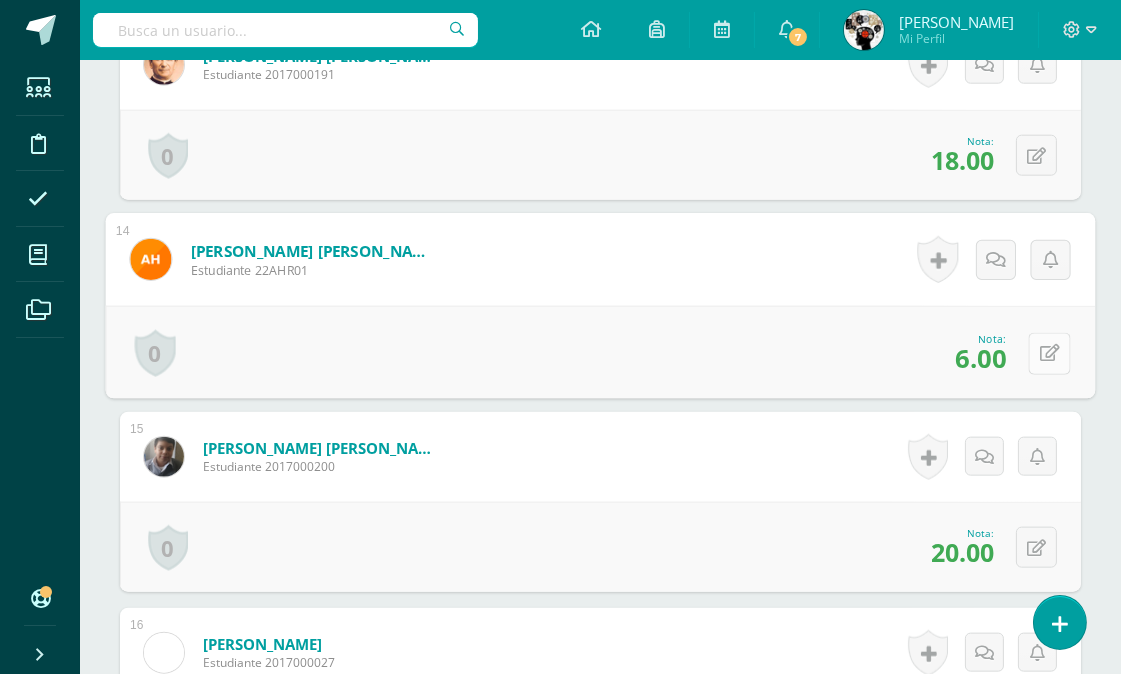
click at [1040, 350] on icon at bounding box center [1050, 353] width 20 height 17
click at [744, 323] on div "Nota 6.00" at bounding box center [601, 352] width 990 height 93
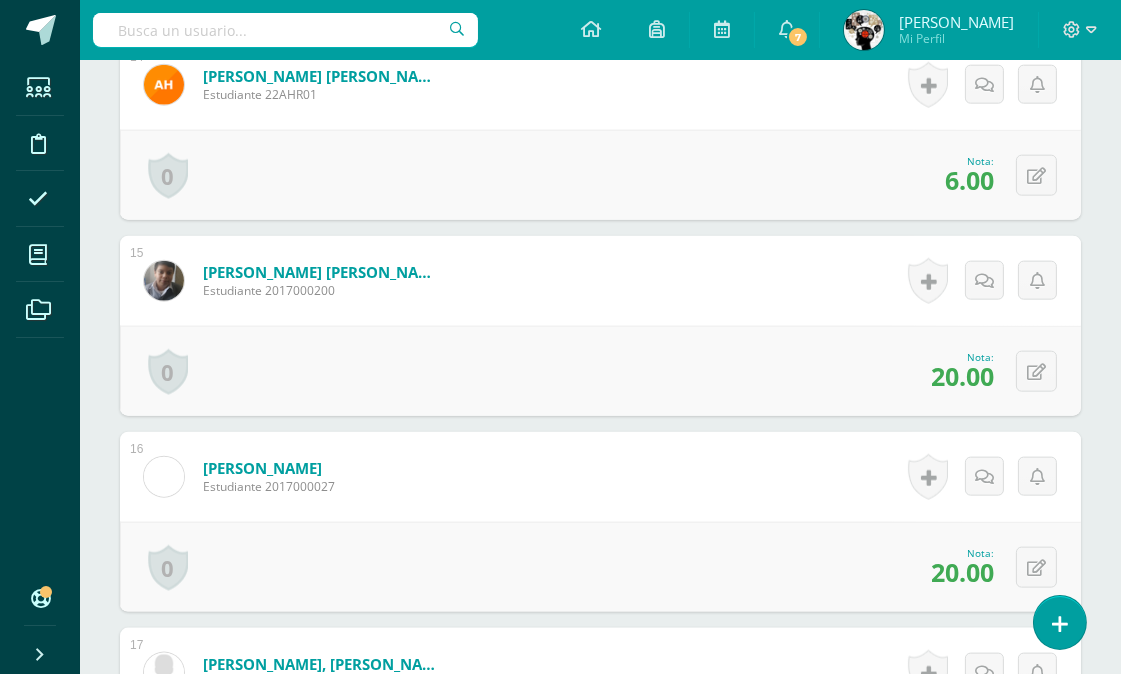
scroll to position [3111, 0]
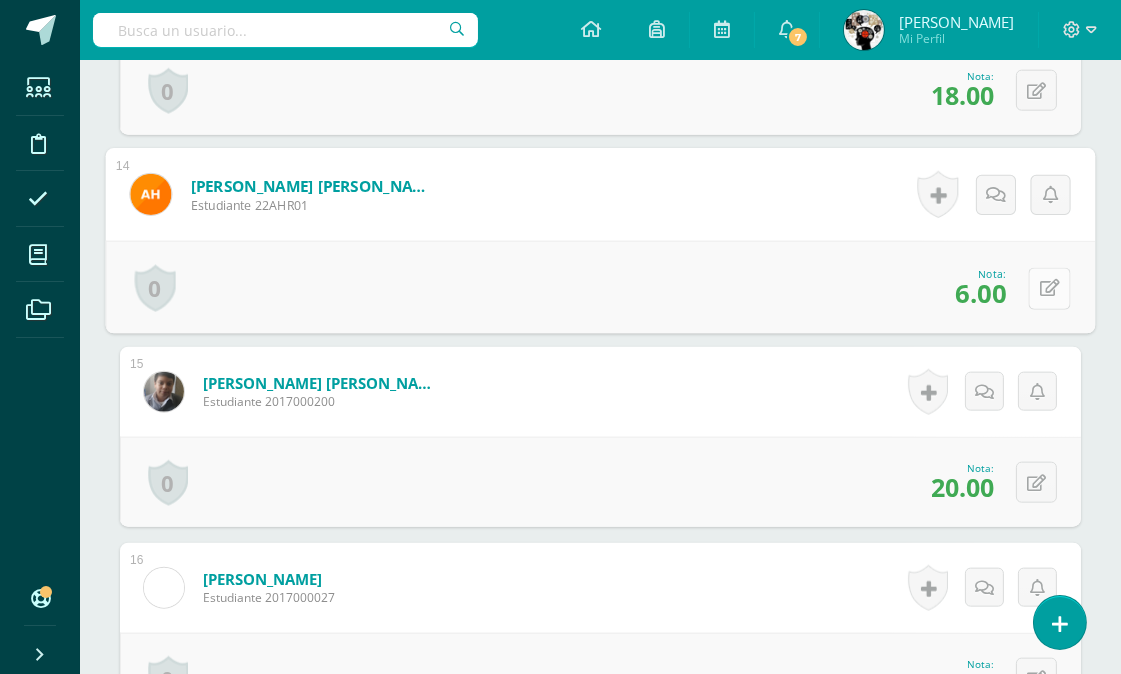
click at [1041, 288] on icon at bounding box center [1050, 288] width 20 height 17
type input "10"
click at [754, 482] on div "0 Logros Logros obtenidos Aún no hay logros agregados Nota: 20.00" at bounding box center [600, 482] width 961 height 90
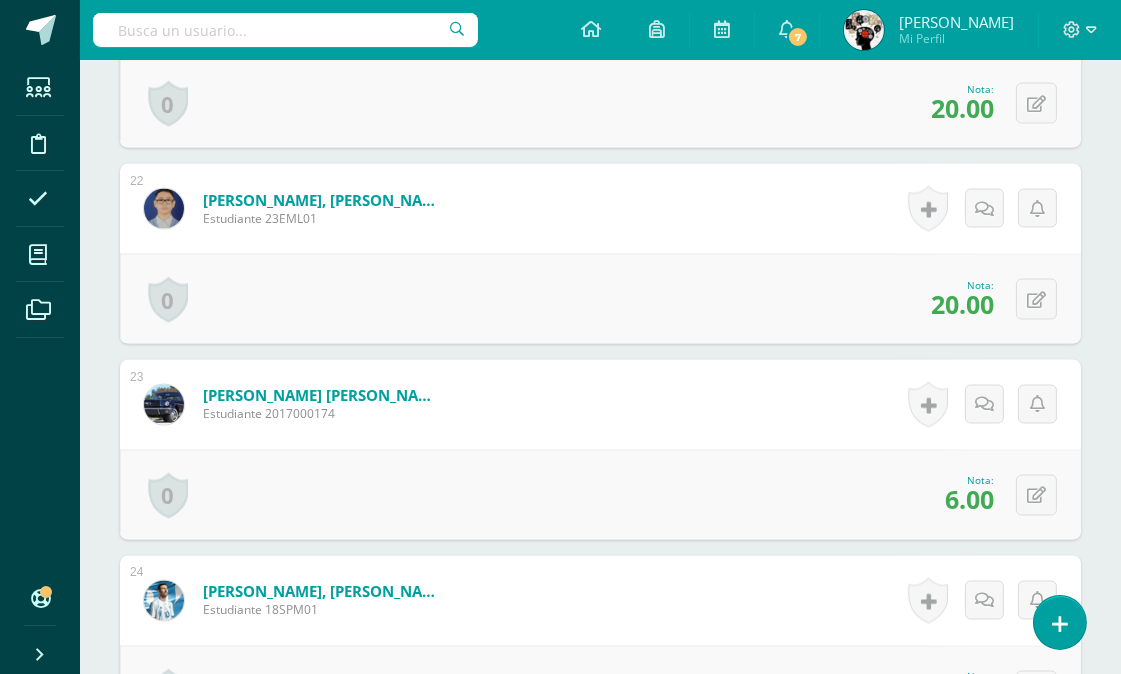
scroll to position [4887, 0]
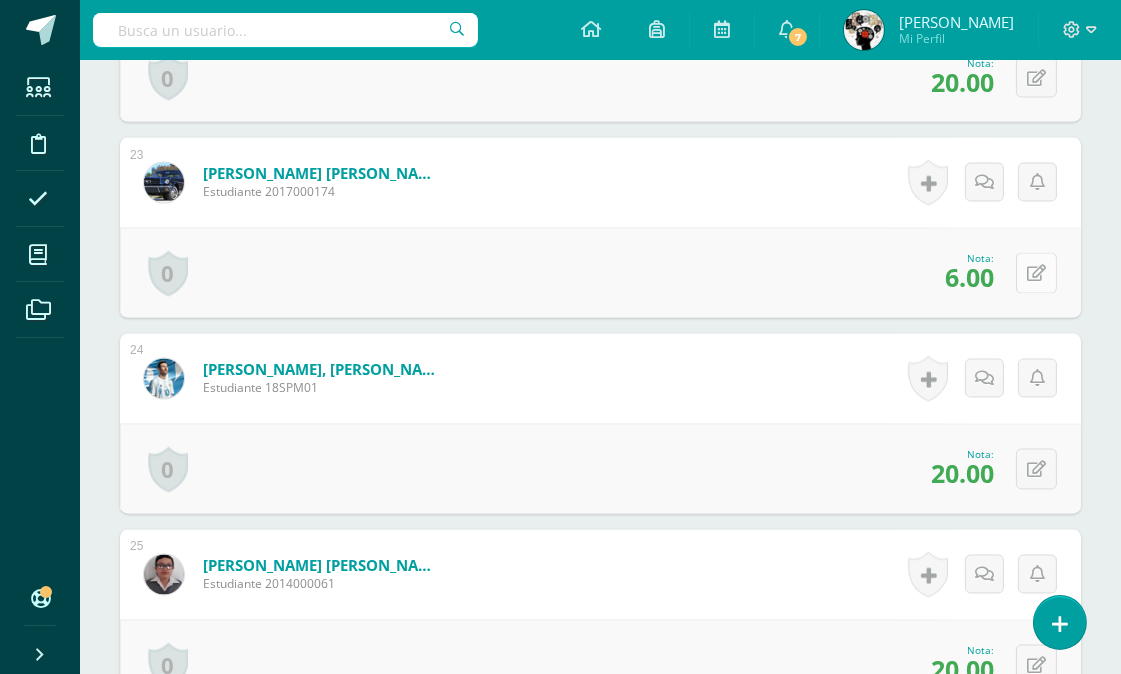
click at [1036, 266] on icon at bounding box center [1036, 274] width 19 height 17
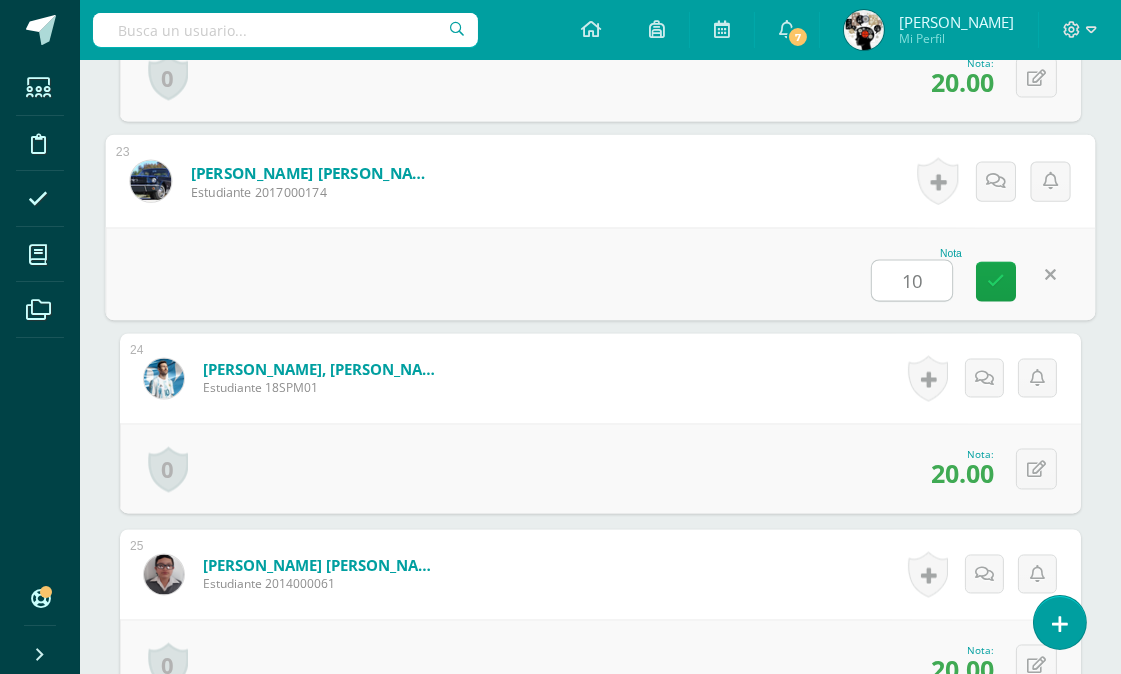
type input "10"
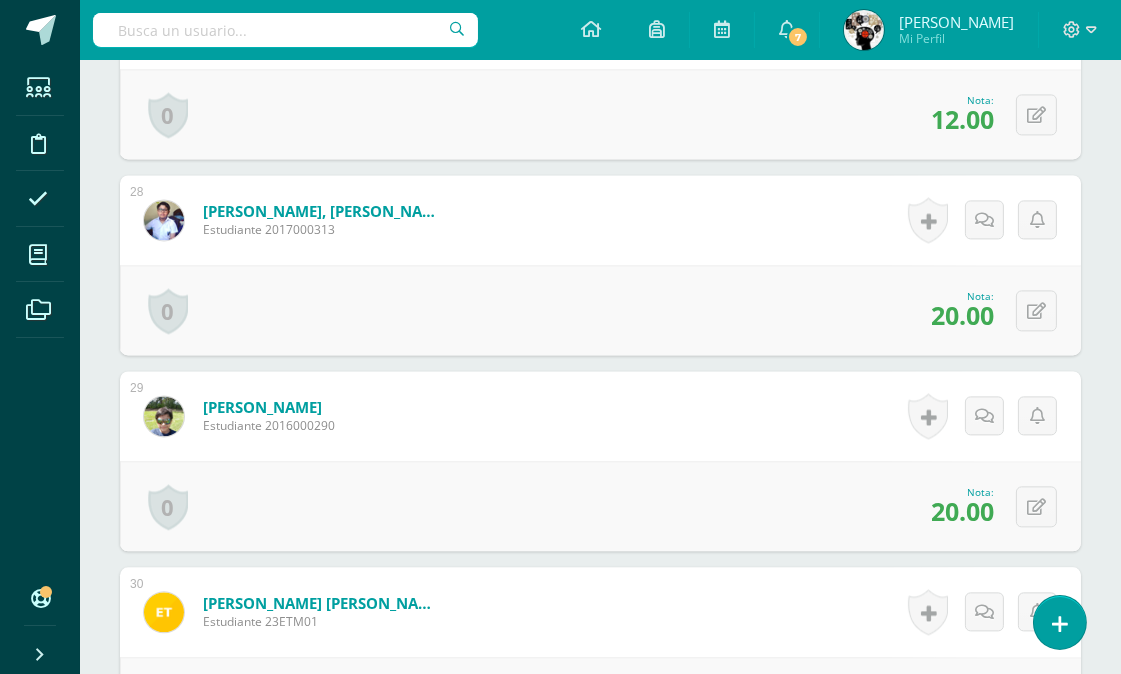
scroll to position [5496, 0]
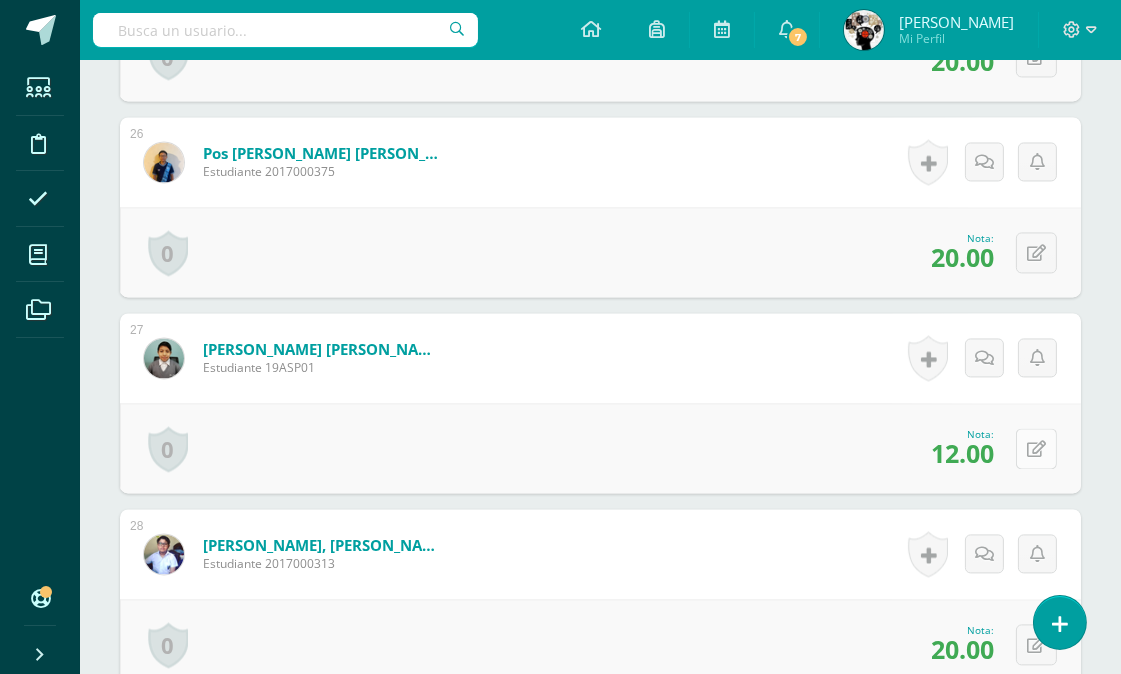
click at [1035, 445] on icon at bounding box center [1036, 449] width 19 height 17
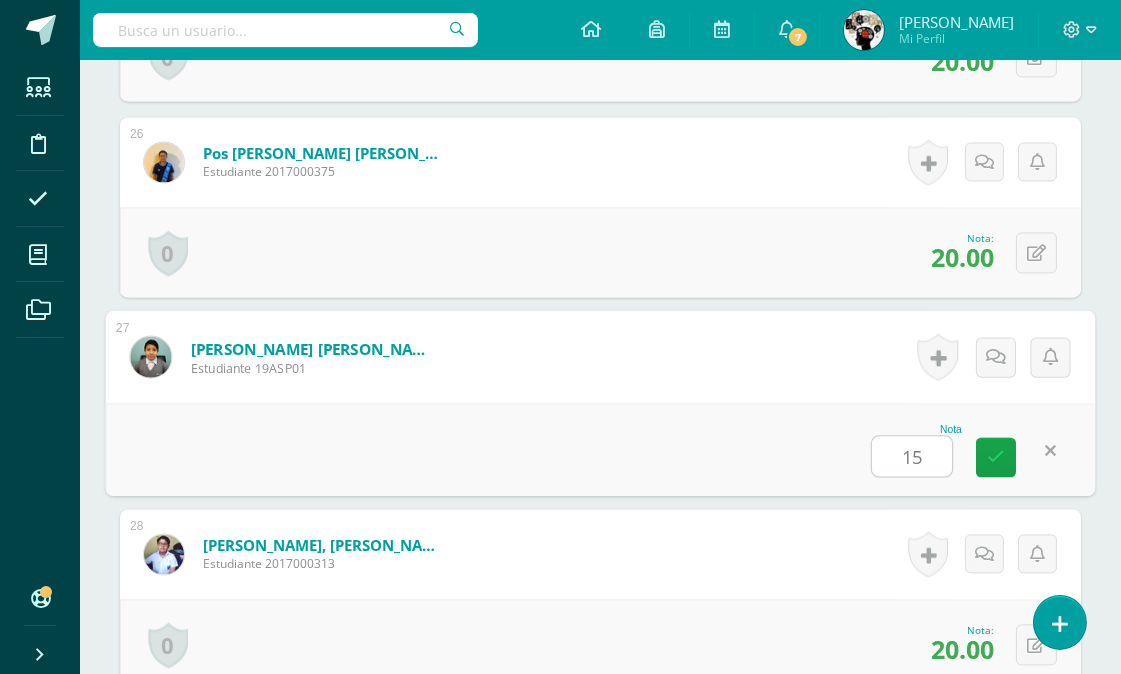
type input "15"
click at [790, 421] on div "Nota 15" at bounding box center [601, 449] width 990 height 93
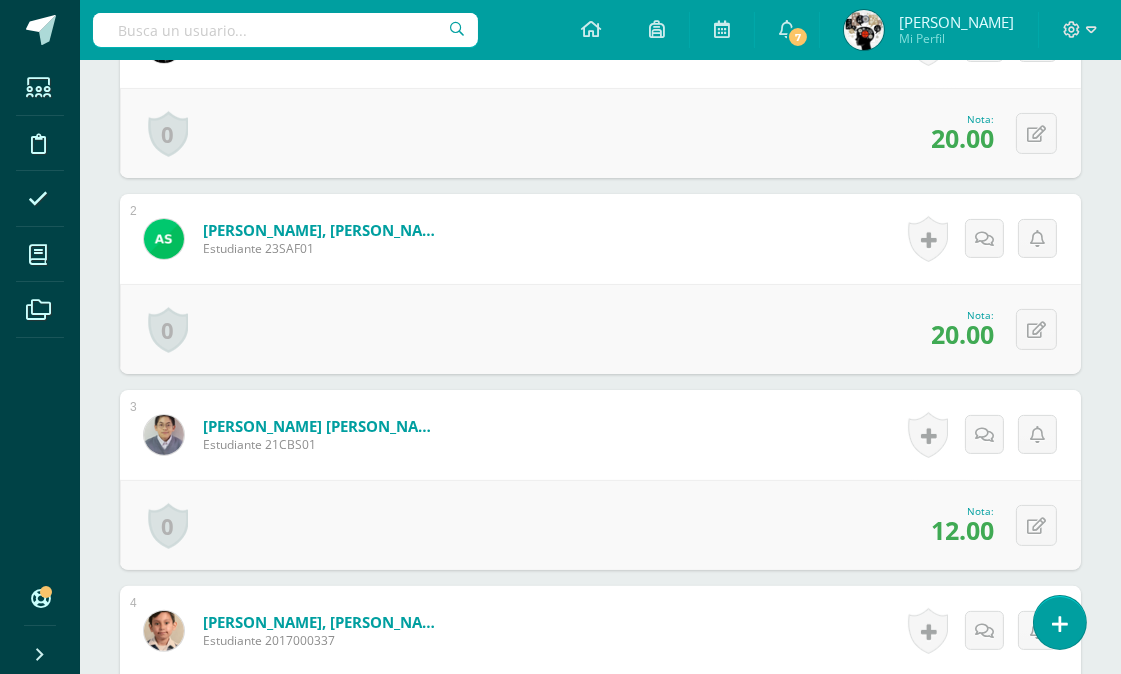
scroll to position [0, 0]
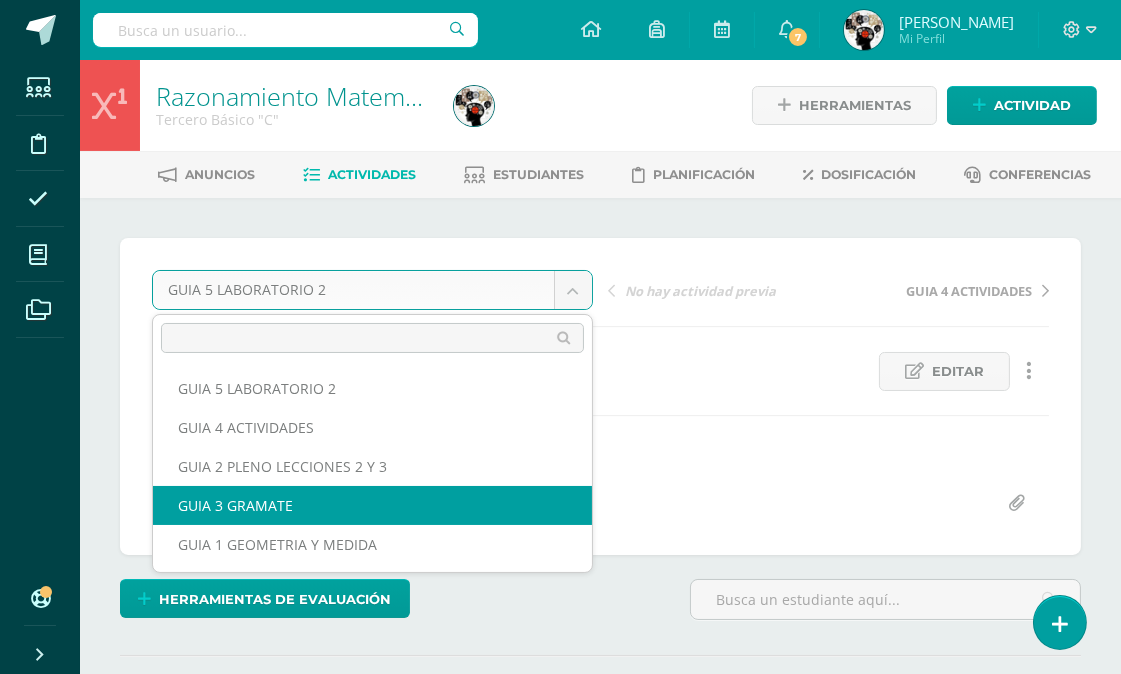
select select "/dashboard/teacher/grade-activity/175716/"
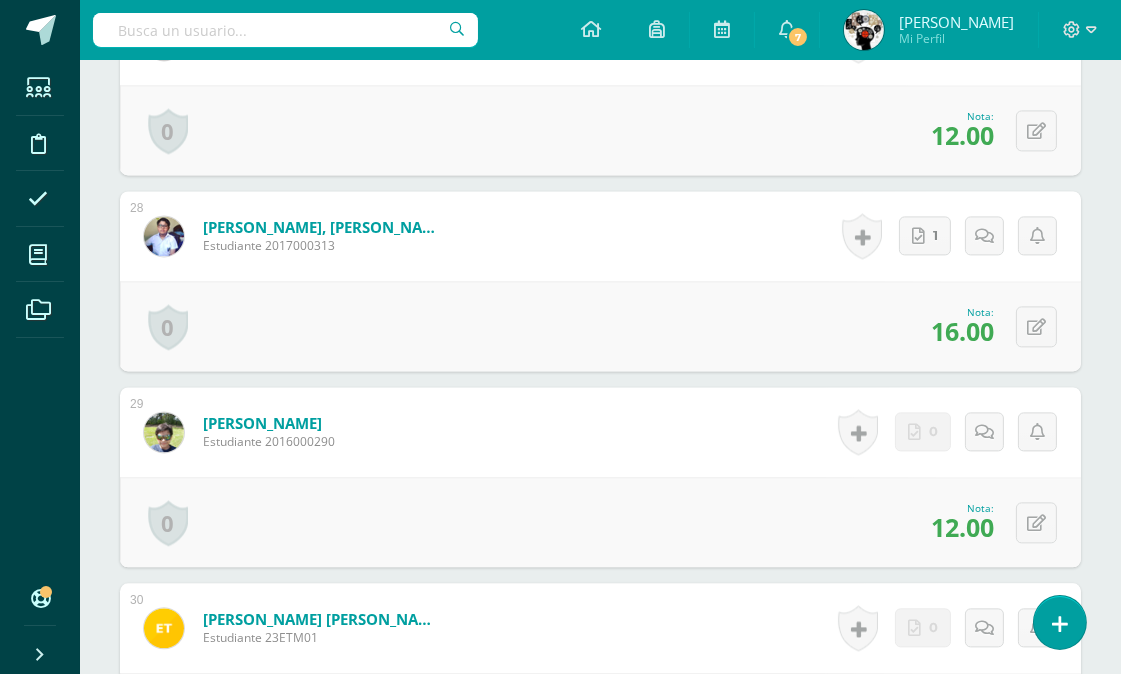
scroll to position [6037, 0]
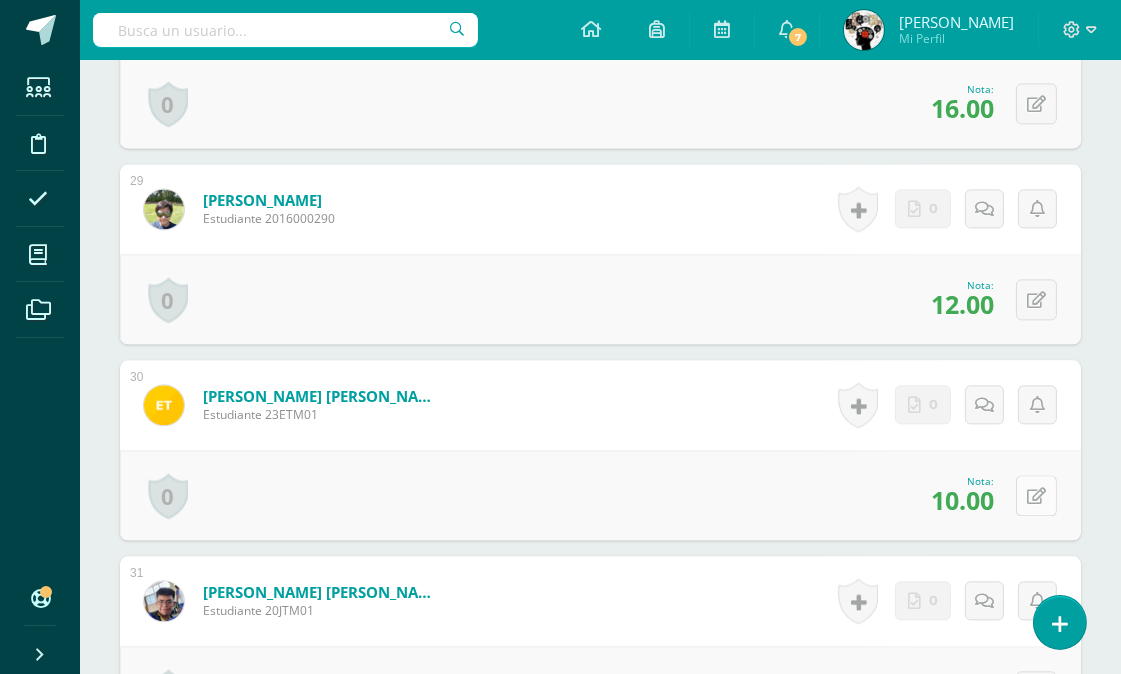
click at [1041, 482] on button at bounding box center [1036, 495] width 41 height 41
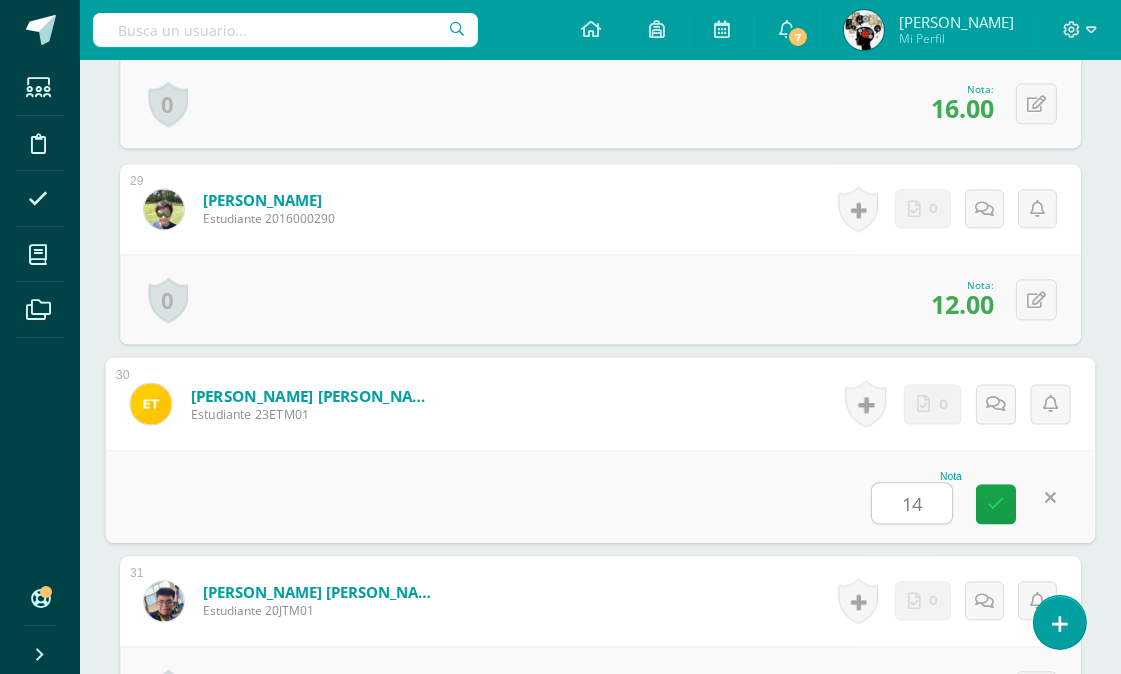
type input "14"
click at [706, 476] on div "Nota 14" at bounding box center [601, 496] width 990 height 93
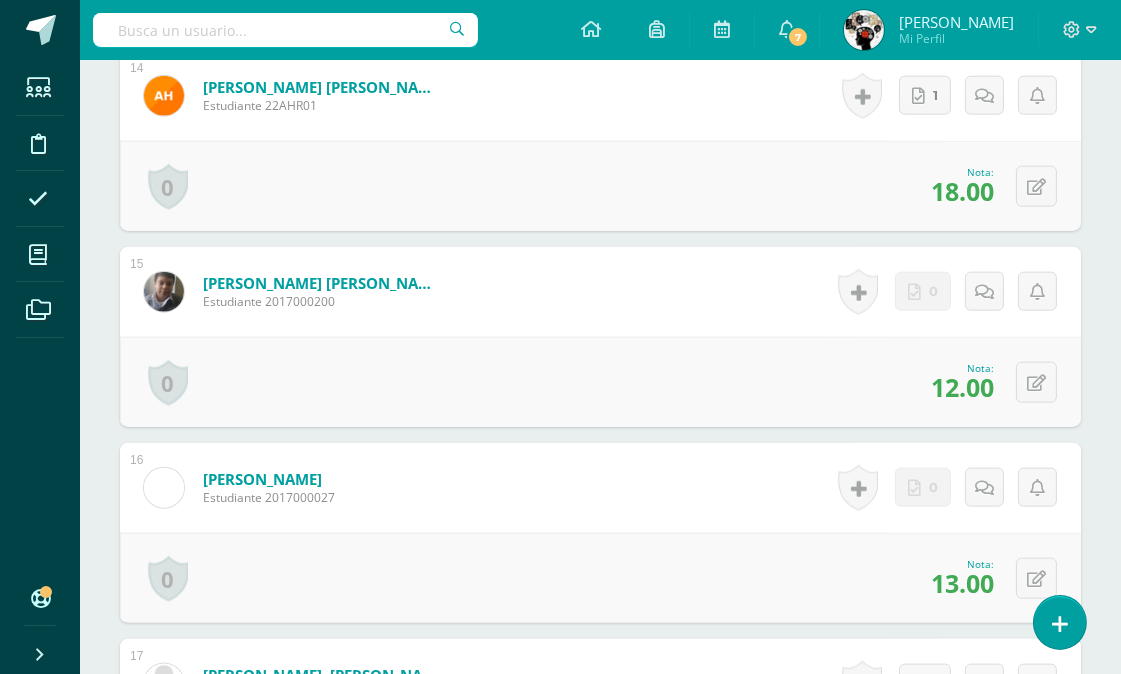
scroll to position [0, 0]
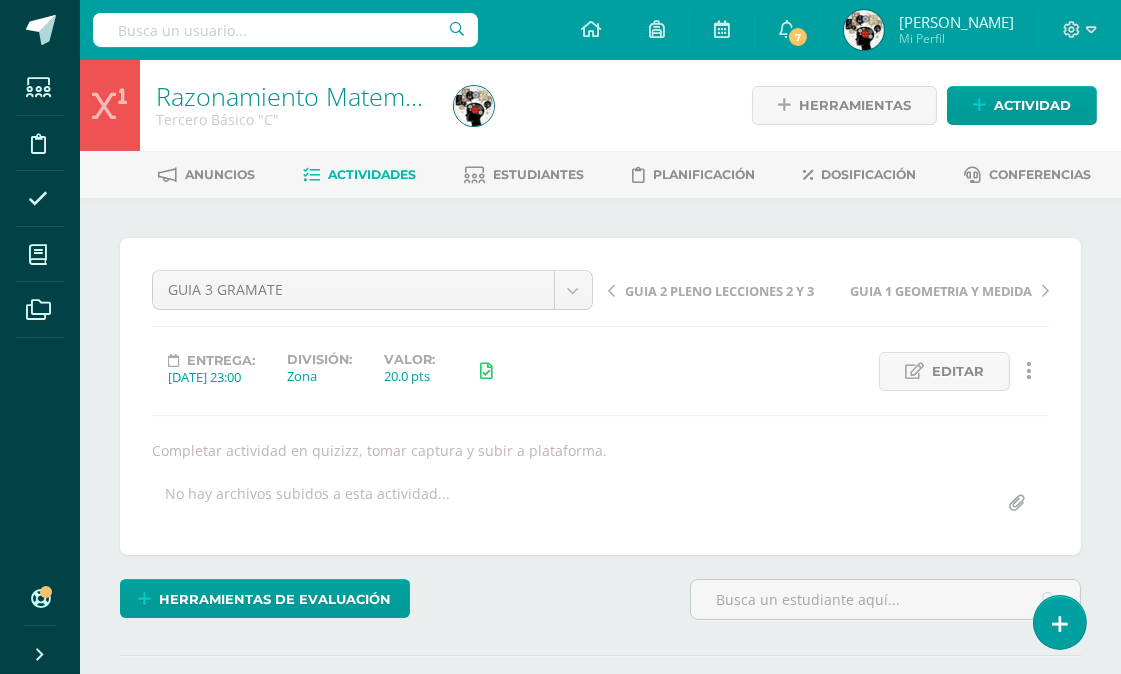
click at [366, 161] on link "Actividades" at bounding box center [359, 175] width 113 height 32
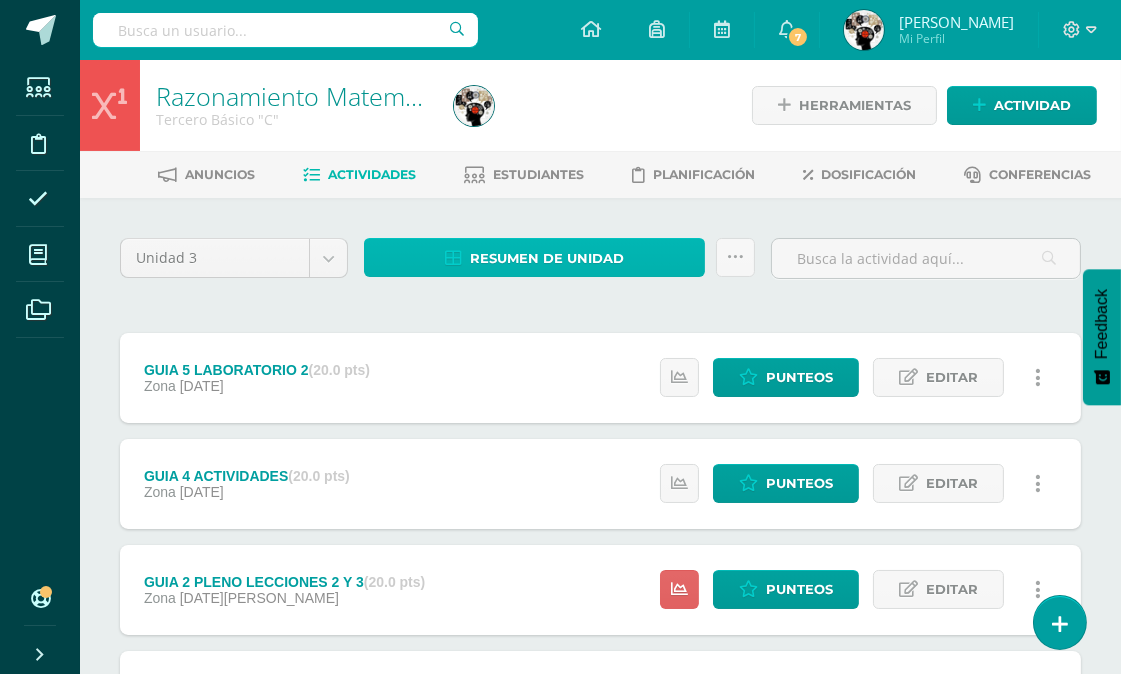
click at [573, 253] on span "Resumen de unidad" at bounding box center [547, 258] width 154 height 37
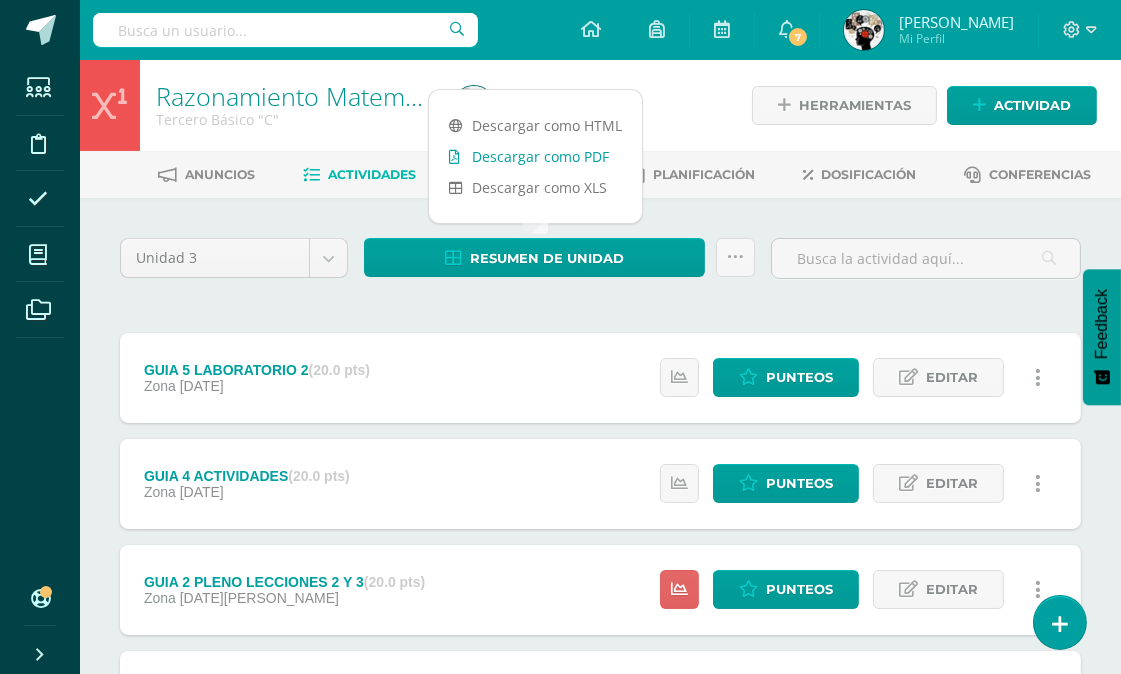
click at [574, 158] on link "Descargar como PDF" at bounding box center [535, 156] width 213 height 31
click at [810, 367] on span "Punteos" at bounding box center [799, 377] width 67 height 37
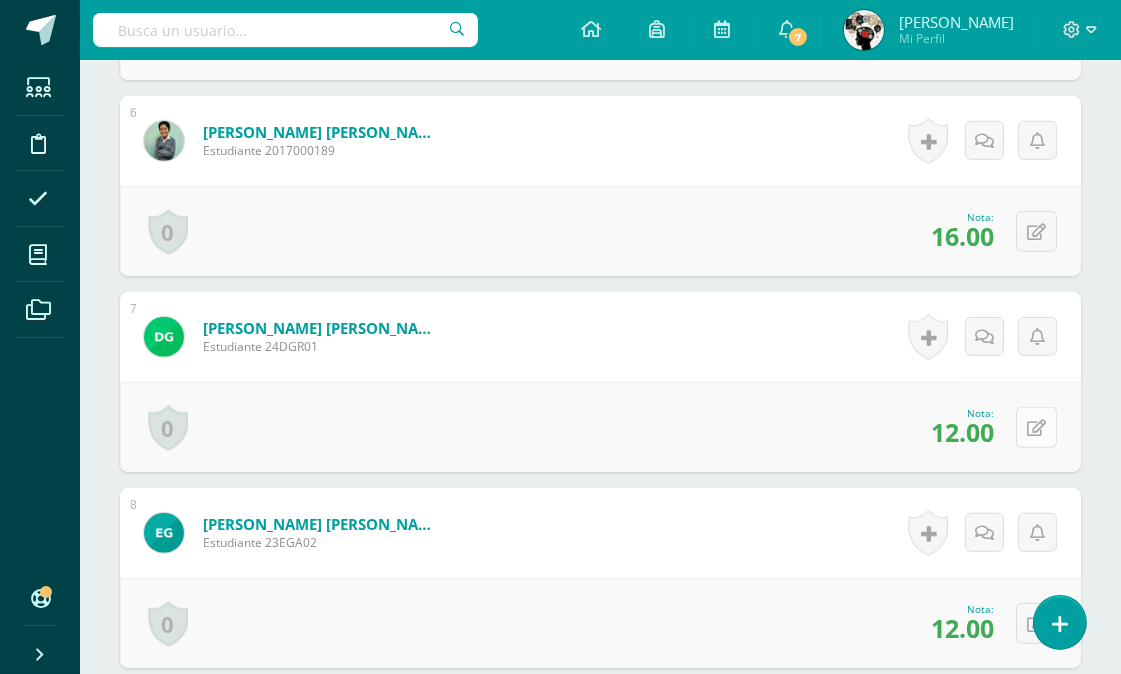
scroll to position [1600, 0]
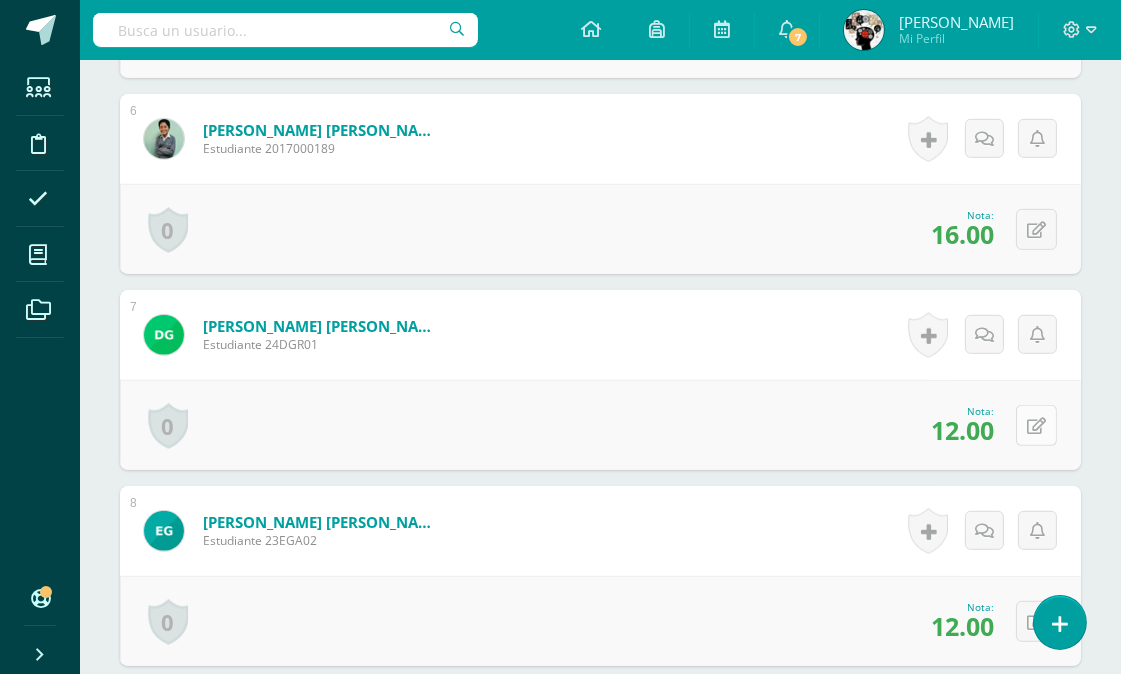
click at [1040, 428] on icon at bounding box center [1036, 426] width 19 height 17
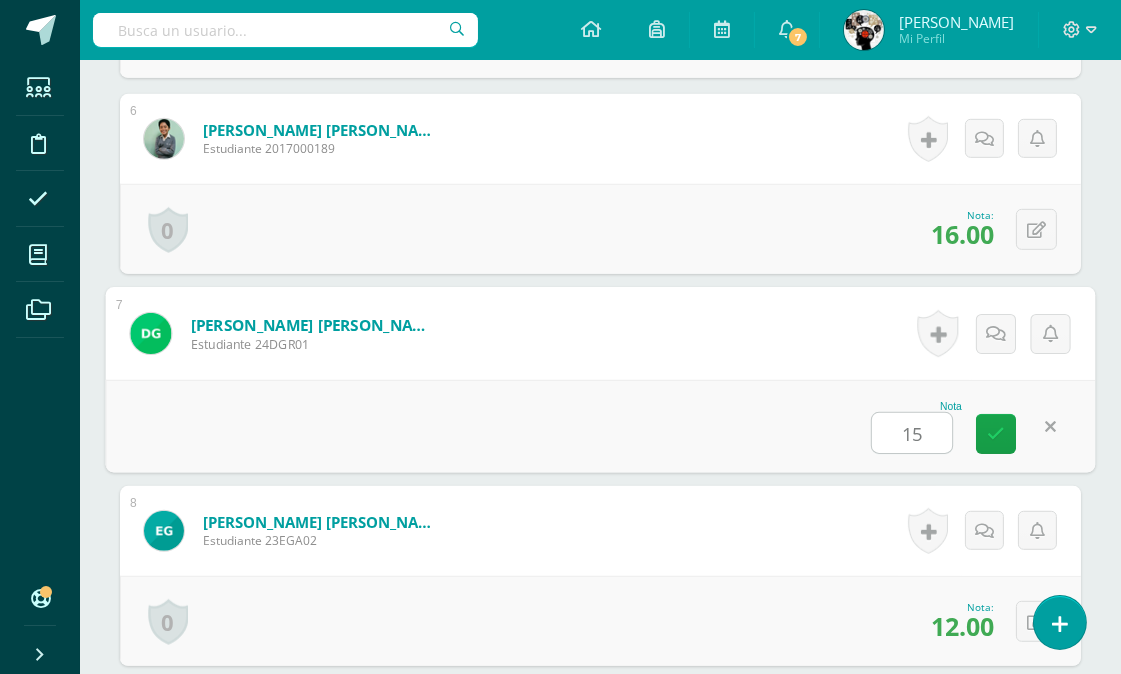
scroll to position [1601, 0]
click at [741, 415] on div "Nota 15" at bounding box center [601, 425] width 990 height 93
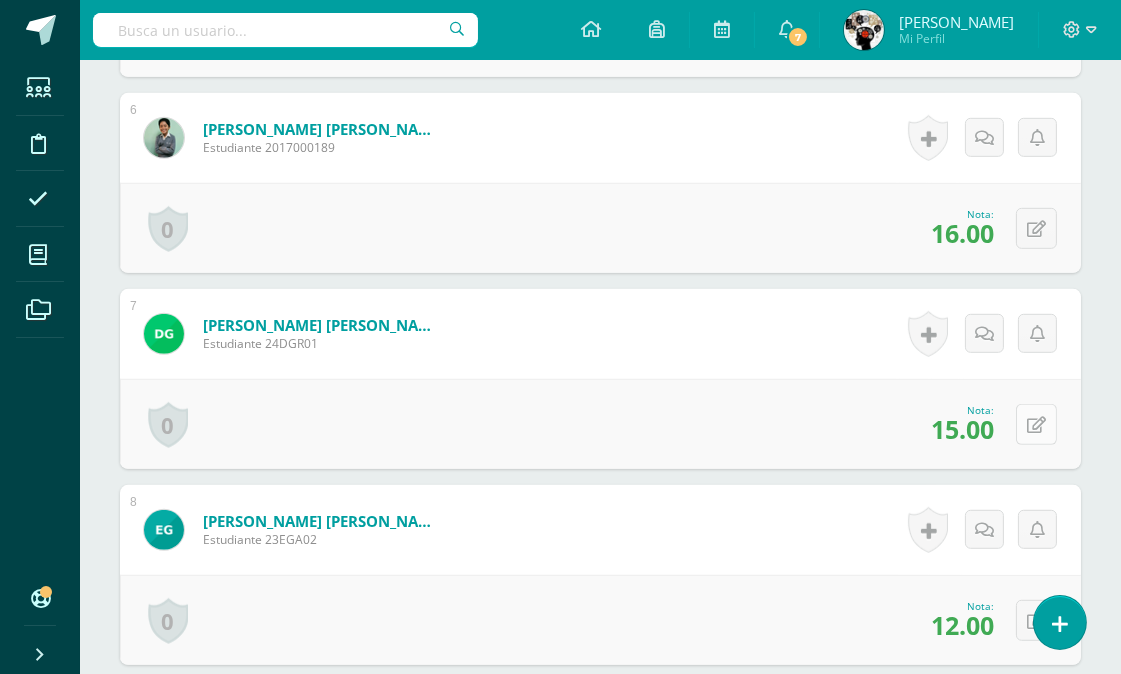
click at [1031, 420] on icon at bounding box center [1036, 425] width 19 height 17
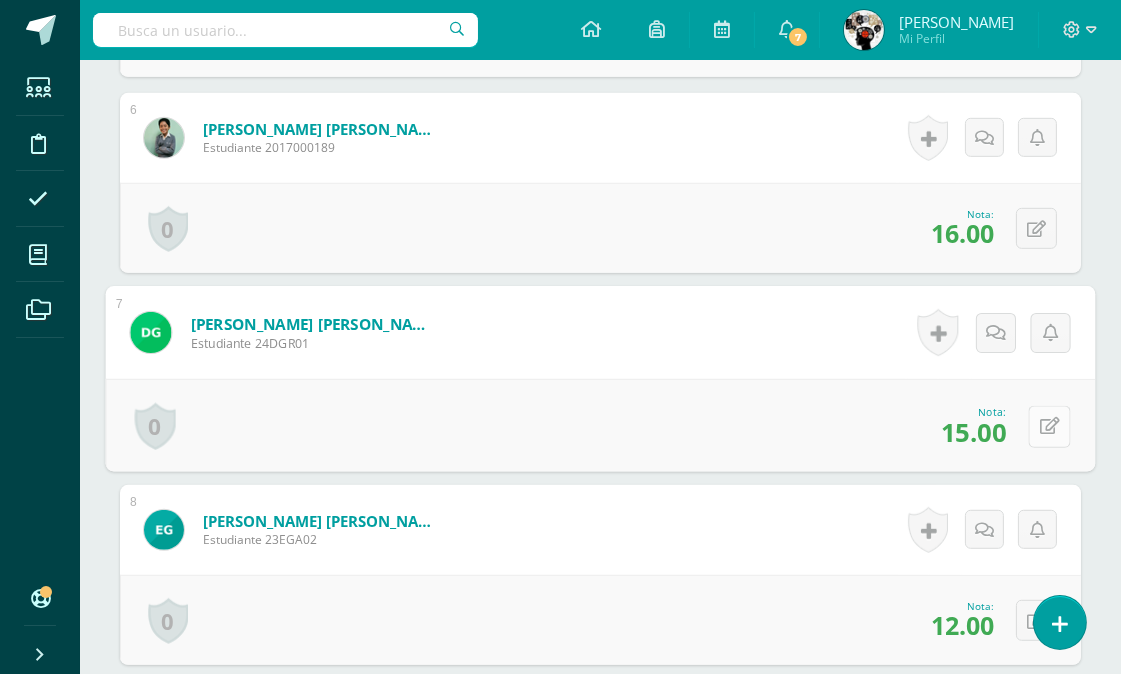
scroll to position [1602, 0]
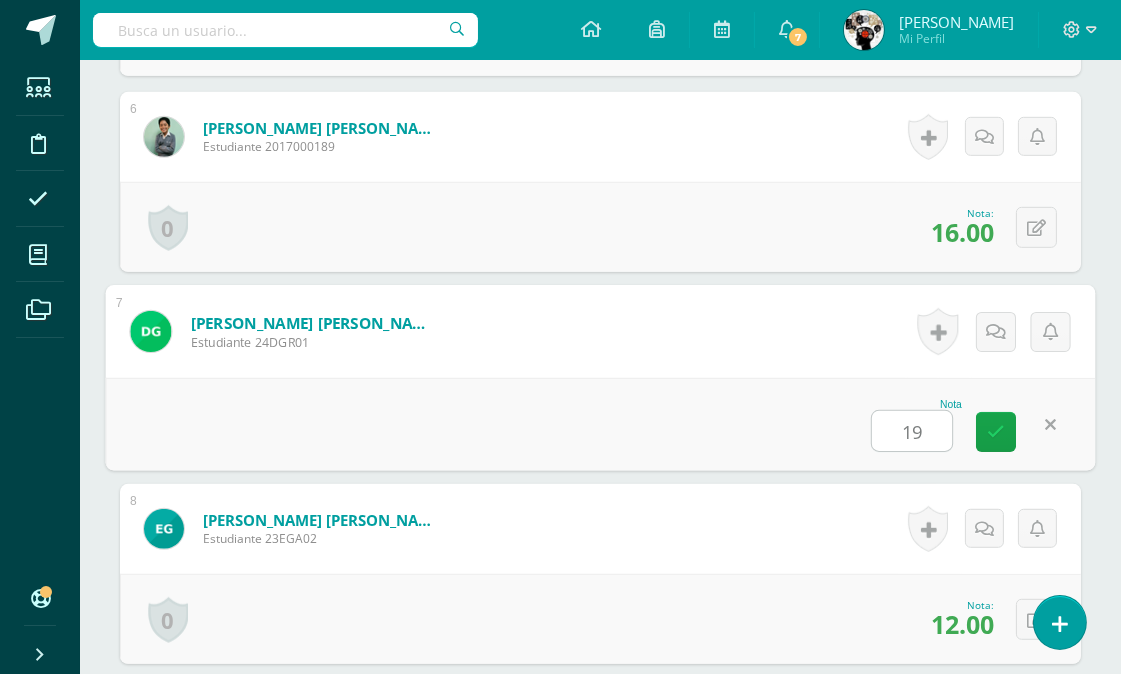
type input "19"
click at [695, 392] on div "Nota 19" at bounding box center [601, 424] width 990 height 93
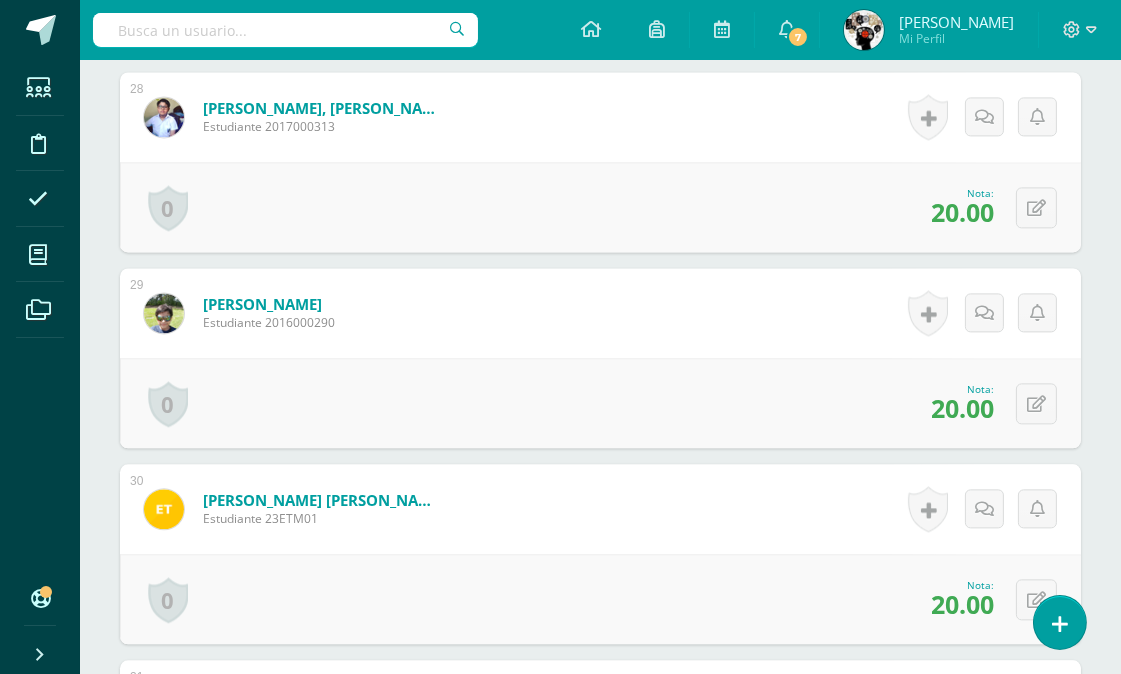
scroll to position [5712, 0]
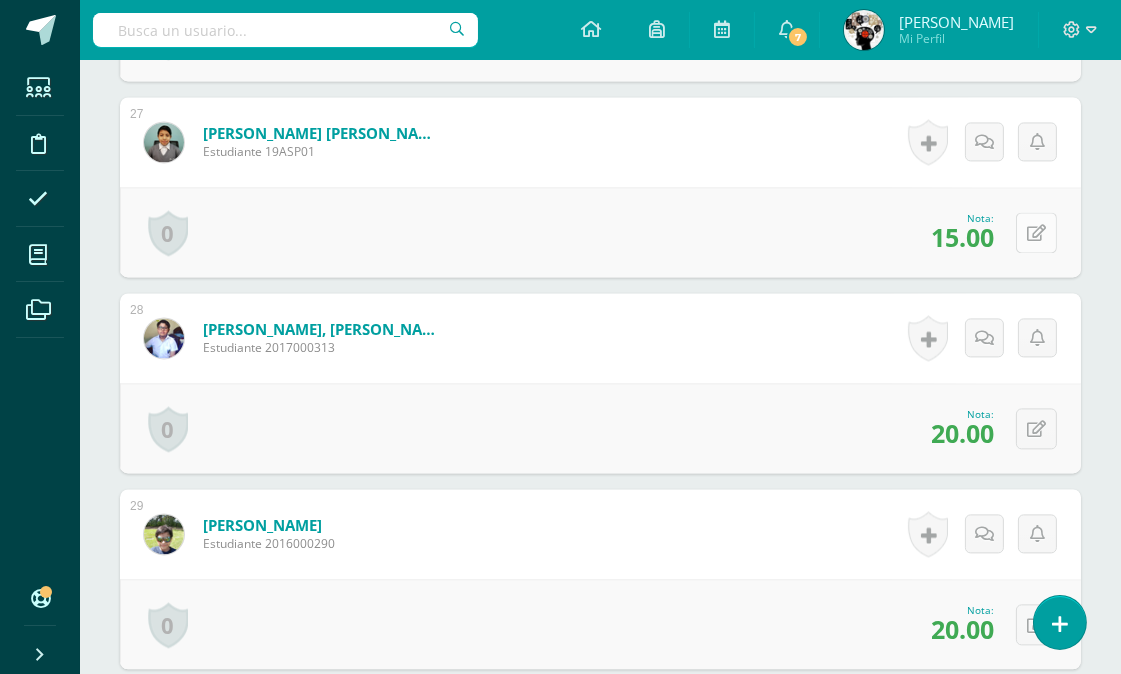
click at [1035, 225] on icon at bounding box center [1036, 233] width 19 height 17
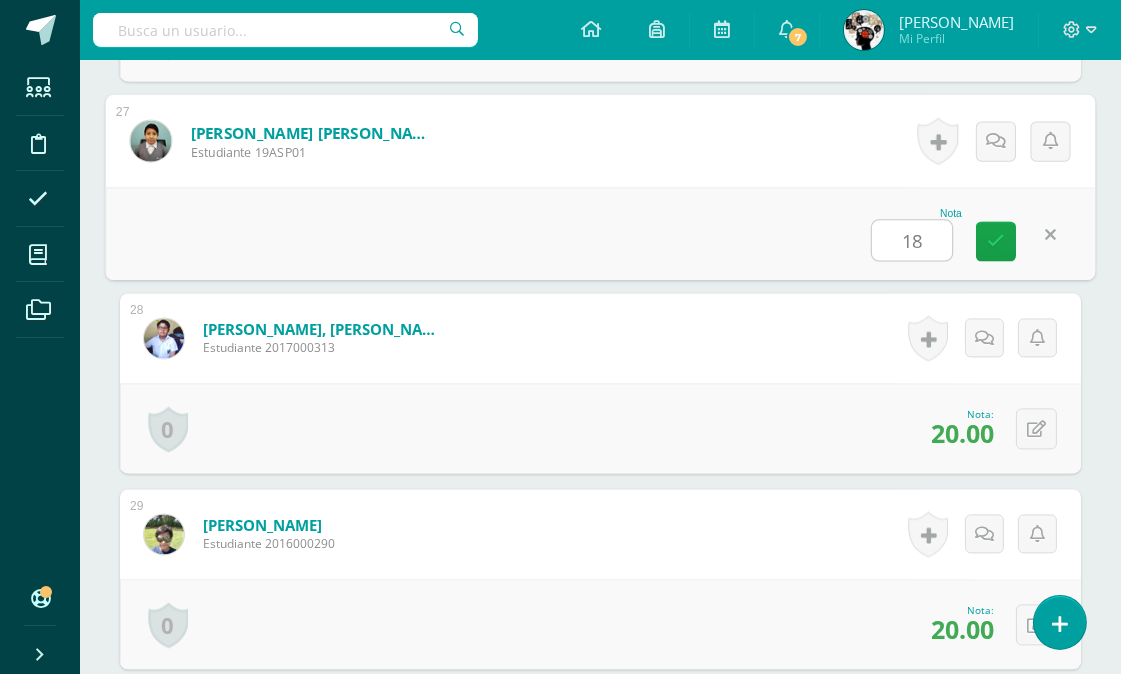
type input "18"
click at [825, 368] on form "Santos Hernández, Kendrick Abisai Estudiante 2017000313 Nota 20.00 0 Logros Log…" at bounding box center [600, 338] width 961 height 90
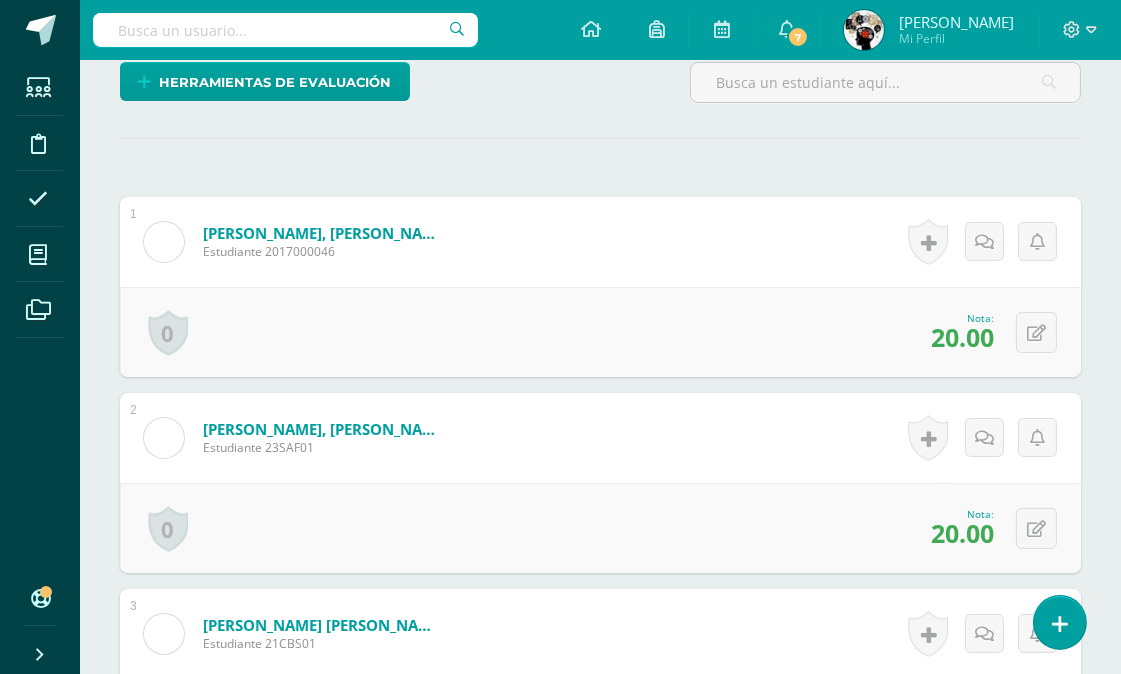
scroll to position [0, 0]
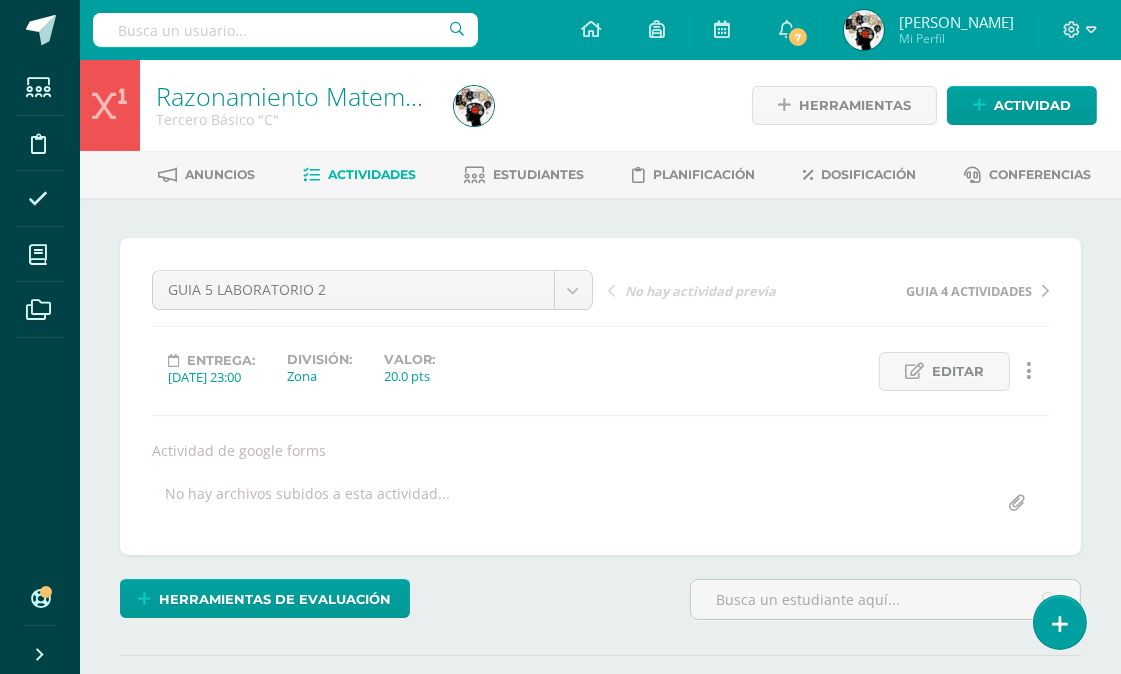
click at [361, 162] on link "Actividades" at bounding box center [359, 175] width 113 height 32
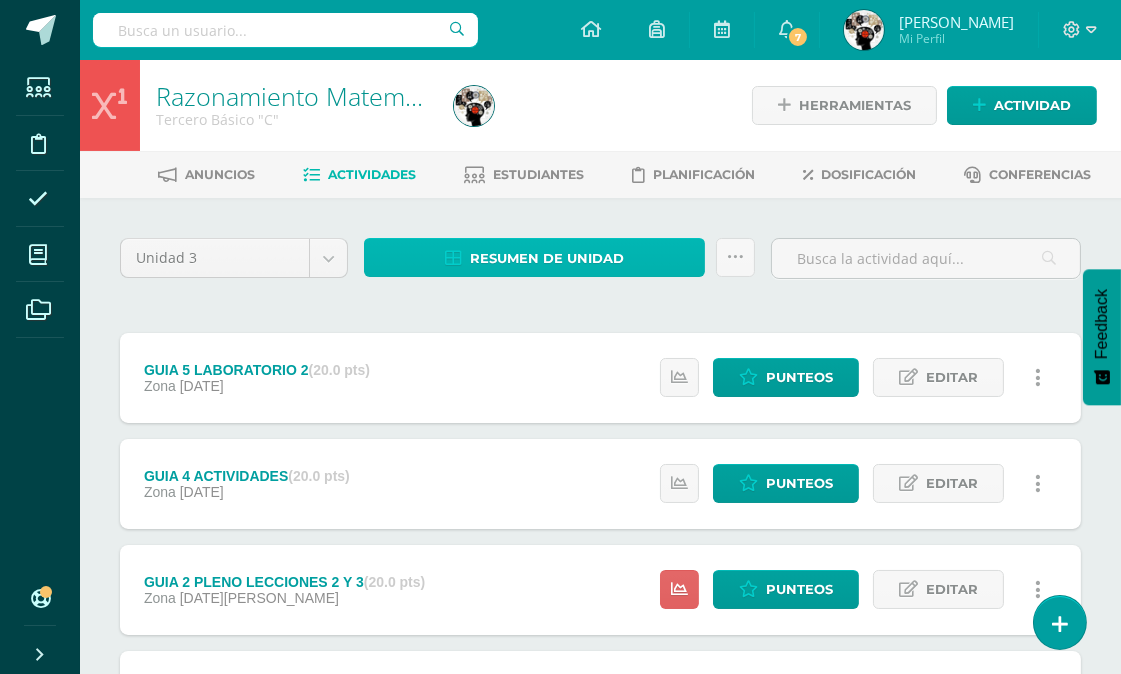
click at [593, 251] on span "Resumen de unidad" at bounding box center [547, 258] width 154 height 37
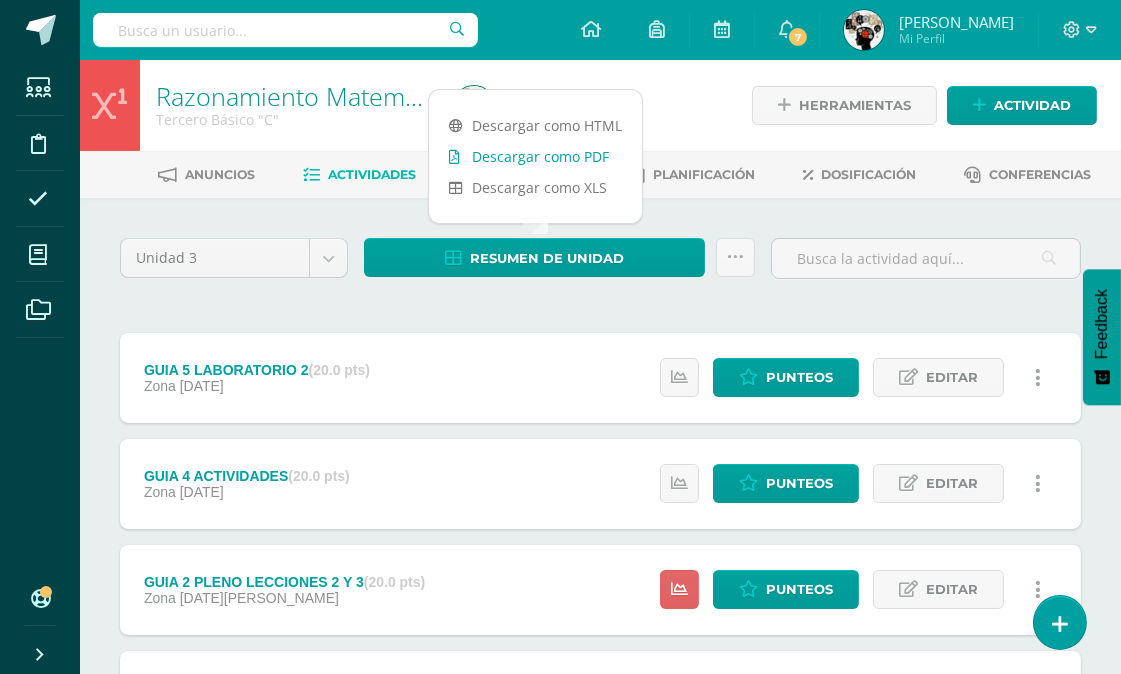
click at [557, 145] on link "Descargar como PDF" at bounding box center [535, 156] width 213 height 31
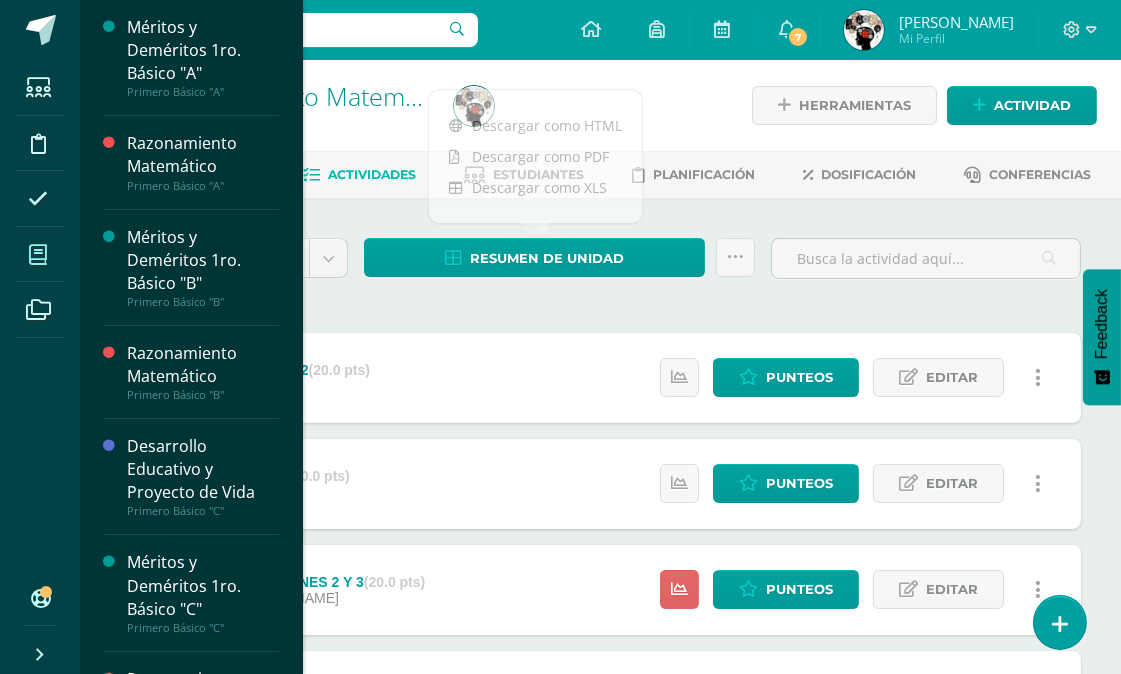
click at [30, 248] on icon at bounding box center [38, 255] width 18 height 20
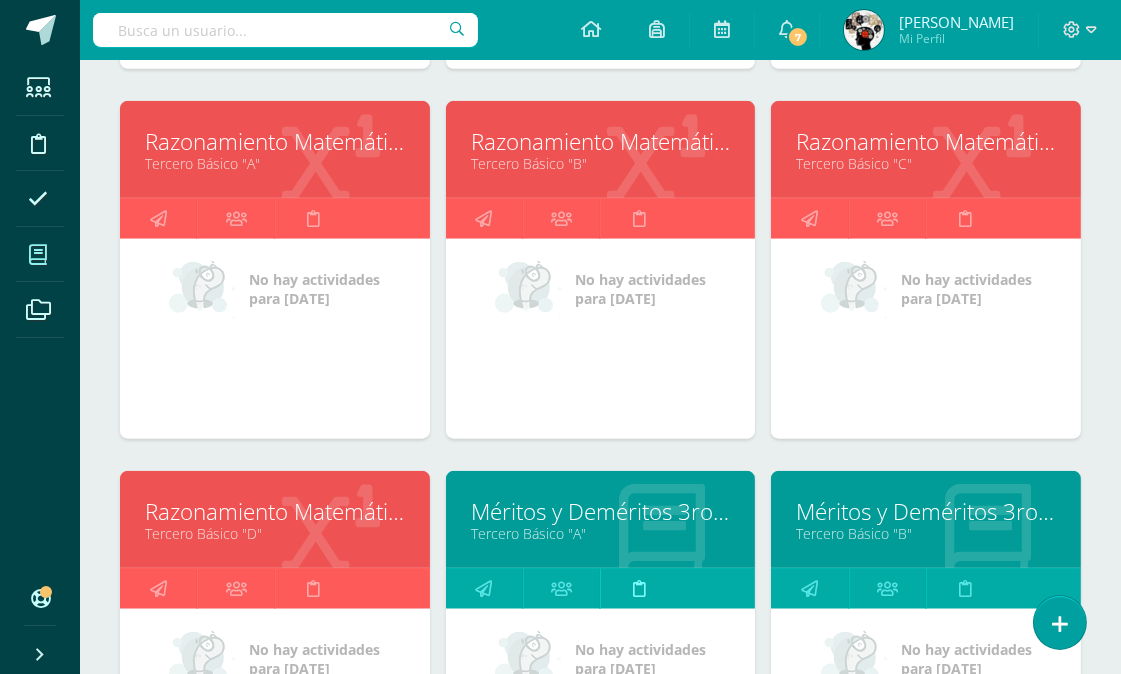
scroll to position [2602, 0]
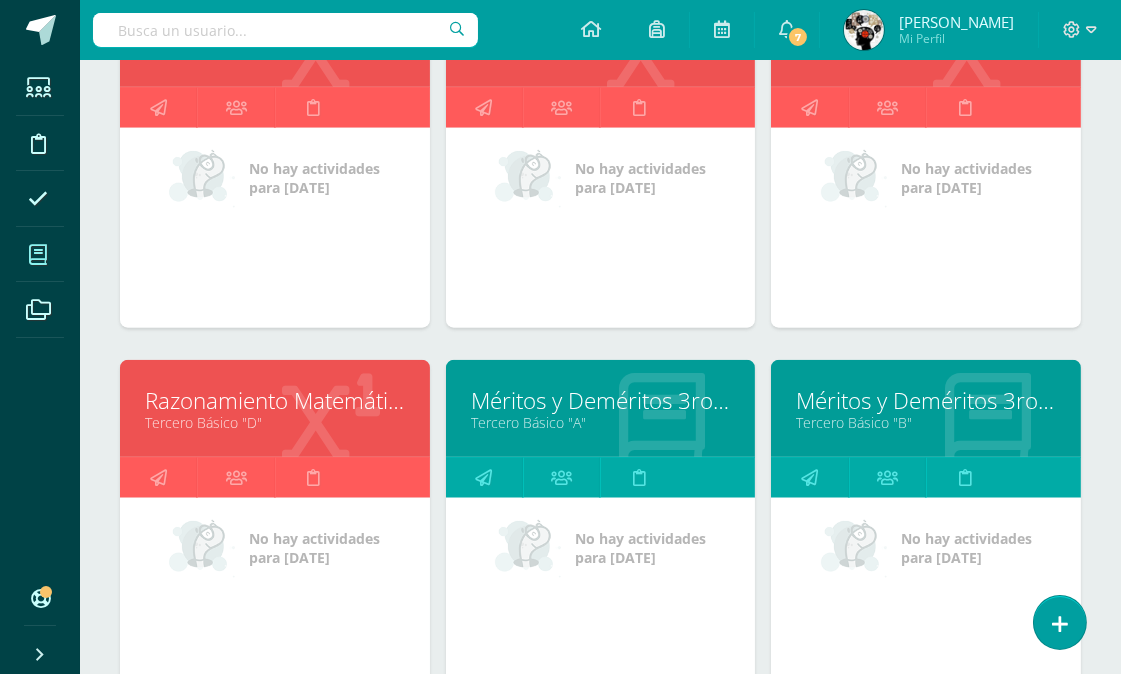
click at [303, 415] on link "Razonamiento Matemático" at bounding box center [275, 400] width 260 height 31
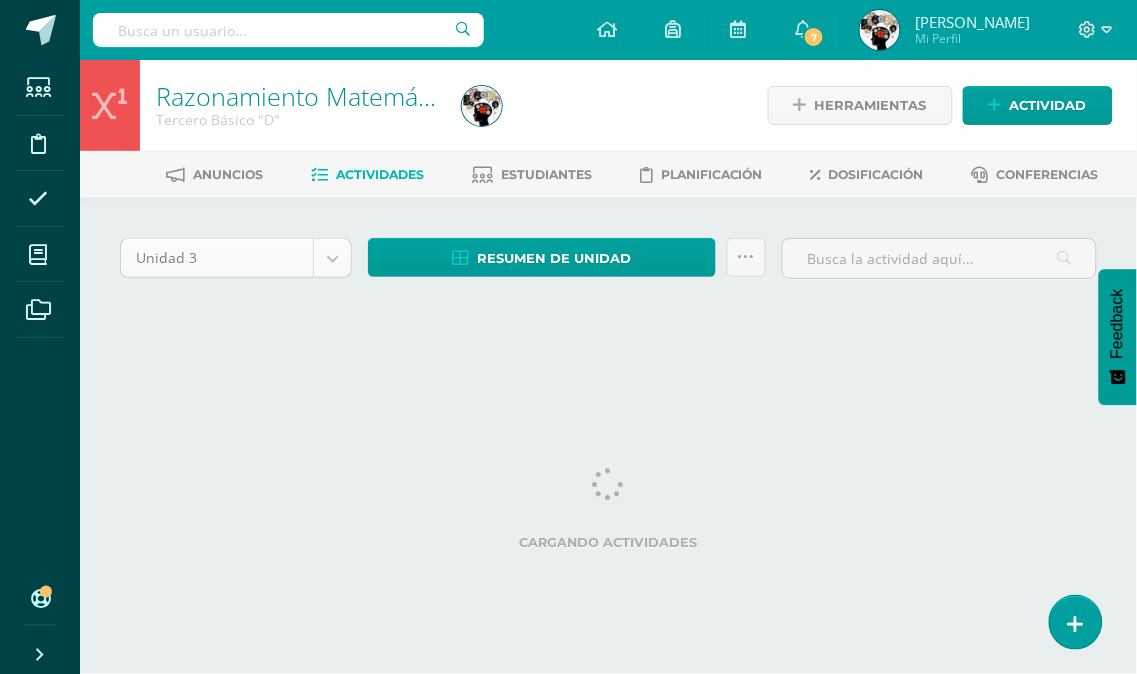
click at [340, 258] on body "[PERSON_NAME] salió mal, por favor recarga la página y vuelve a intentar. Estud…" at bounding box center [568, 186] width 1137 height 373
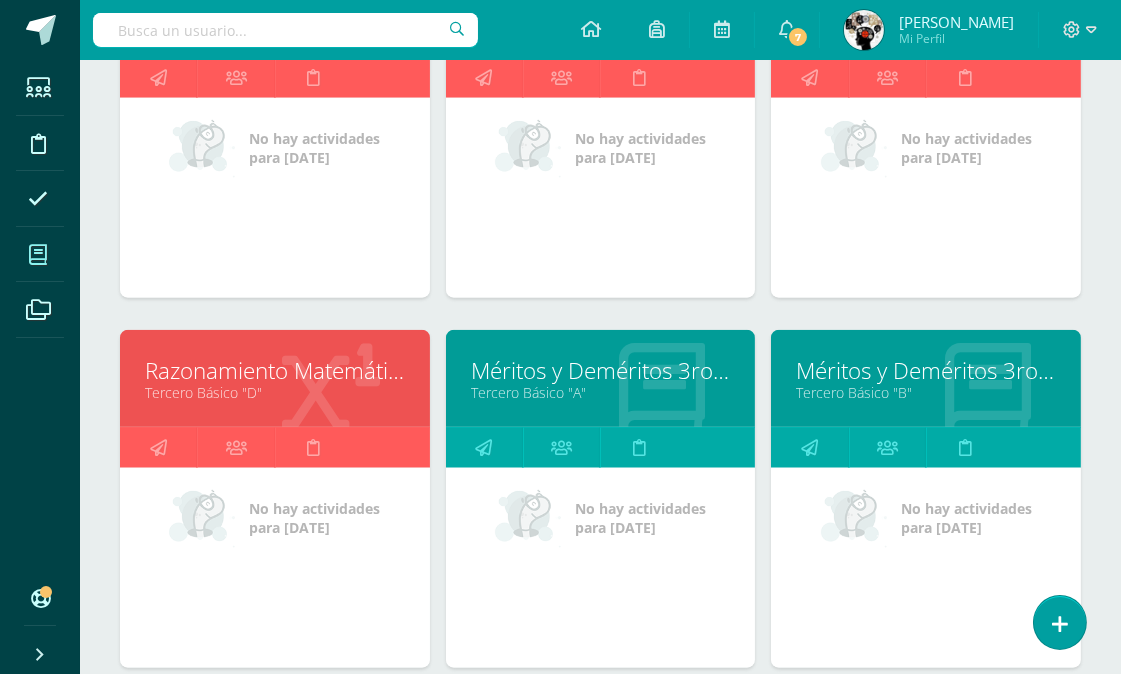
scroll to position [2713, 0]
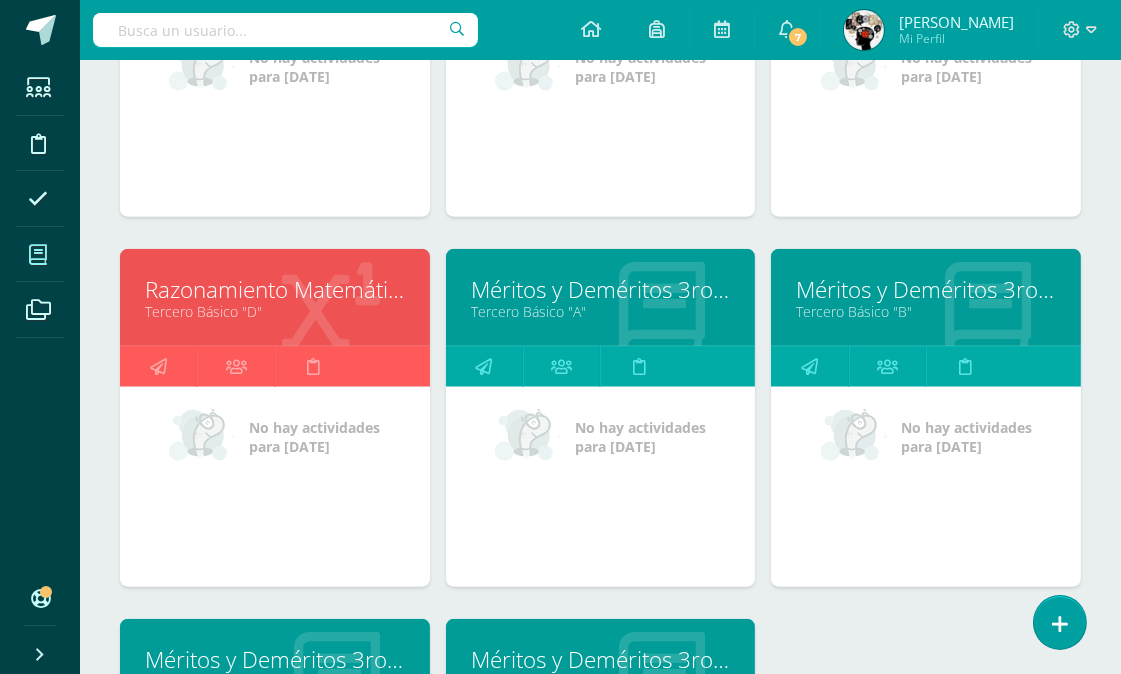
click at [242, 314] on link "Tercero Básico "D"" at bounding box center [275, 311] width 260 height 19
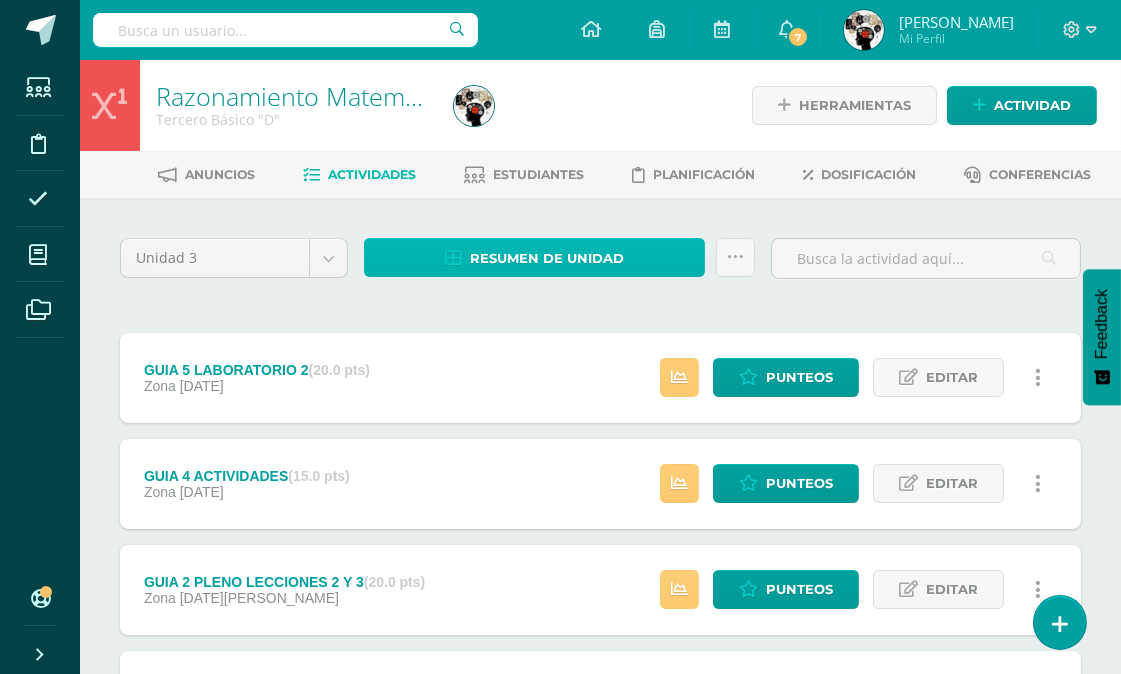
click at [541, 251] on span "Resumen de unidad" at bounding box center [547, 258] width 154 height 37
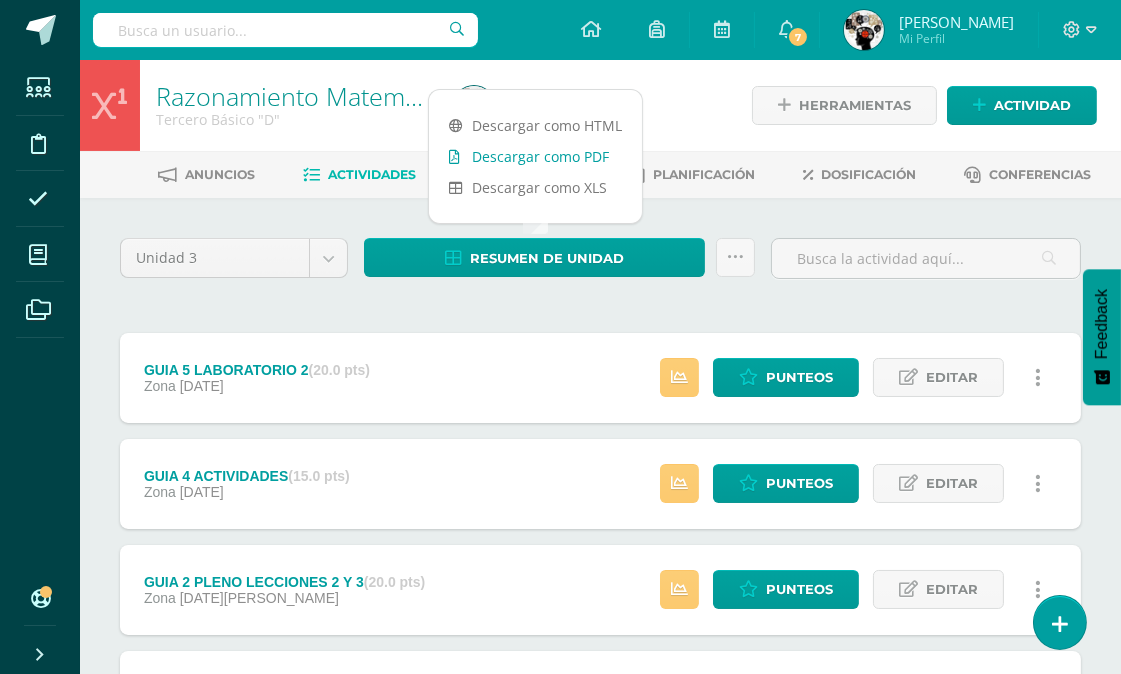
click at [563, 154] on link "Descargar como PDF" at bounding box center [535, 156] width 213 height 31
click at [796, 481] on span "Punteos" at bounding box center [799, 483] width 67 height 37
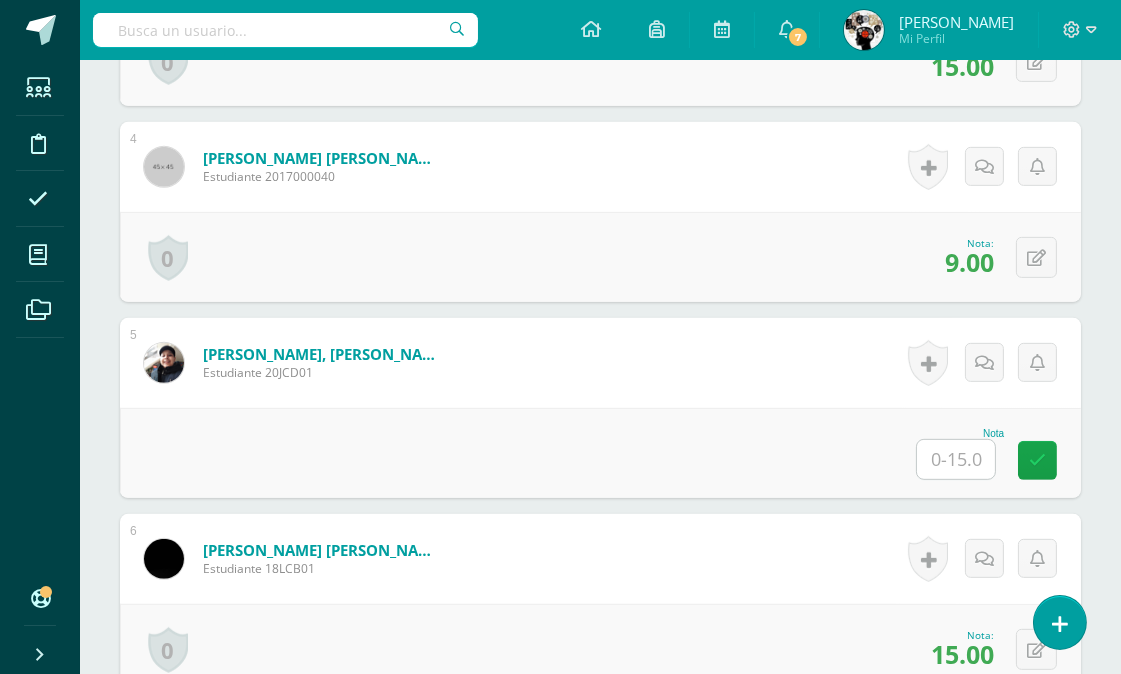
scroll to position [1265, 0]
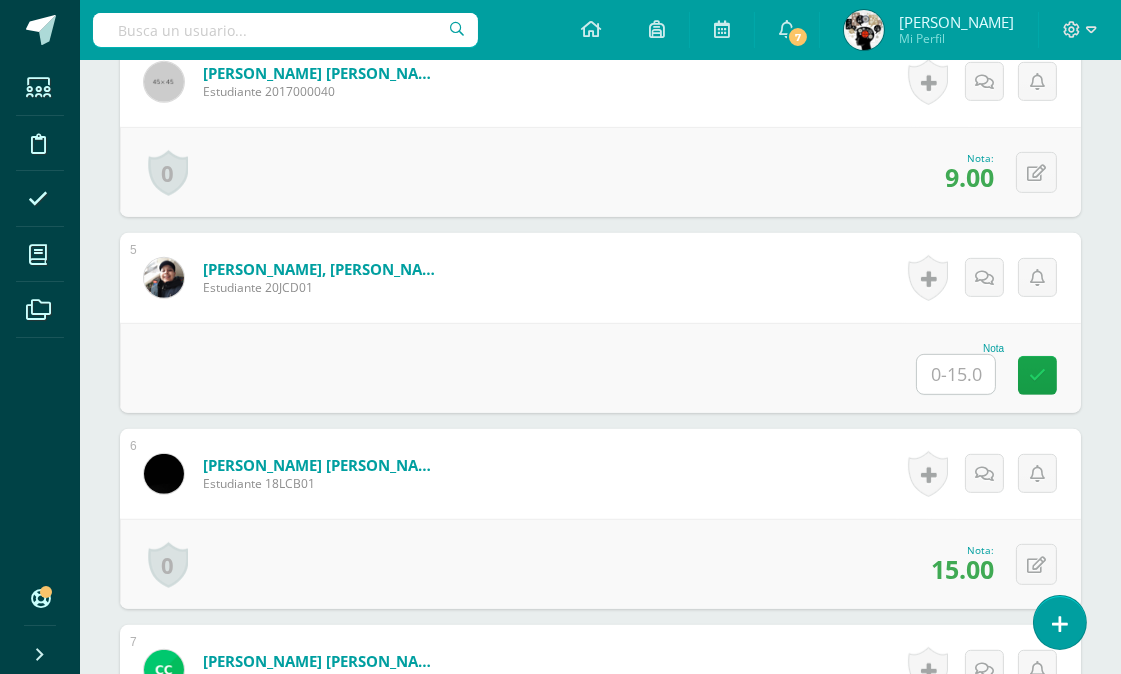
click at [965, 355] on input "text" at bounding box center [956, 374] width 78 height 39
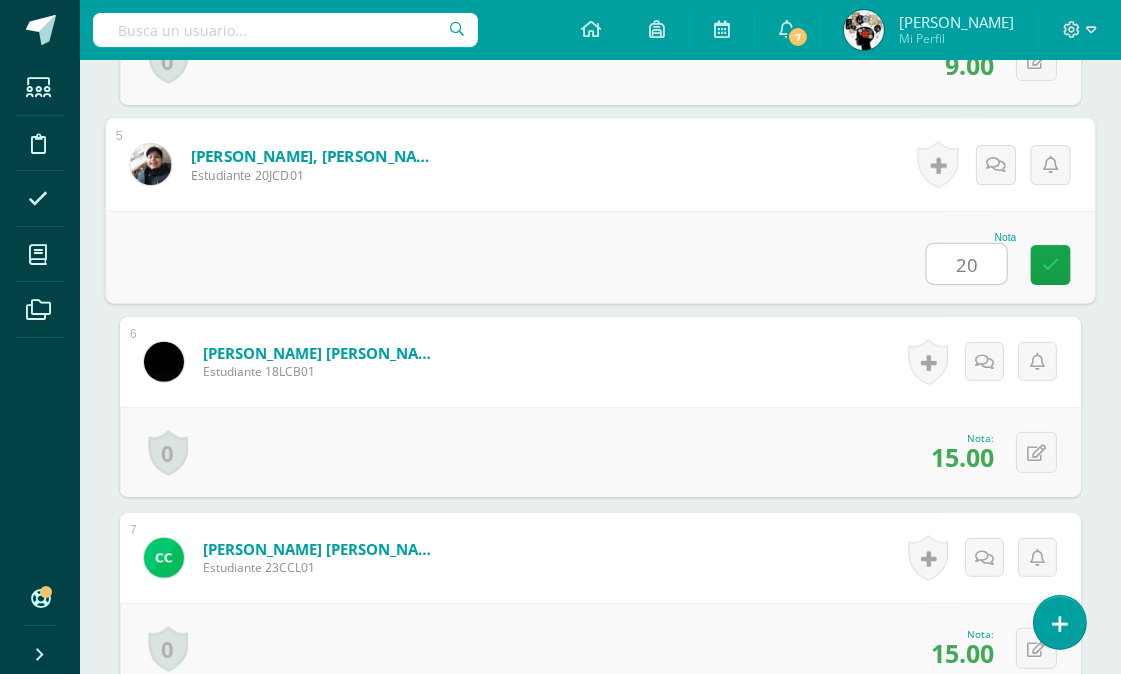
scroll to position [1378, 0]
type input "2"
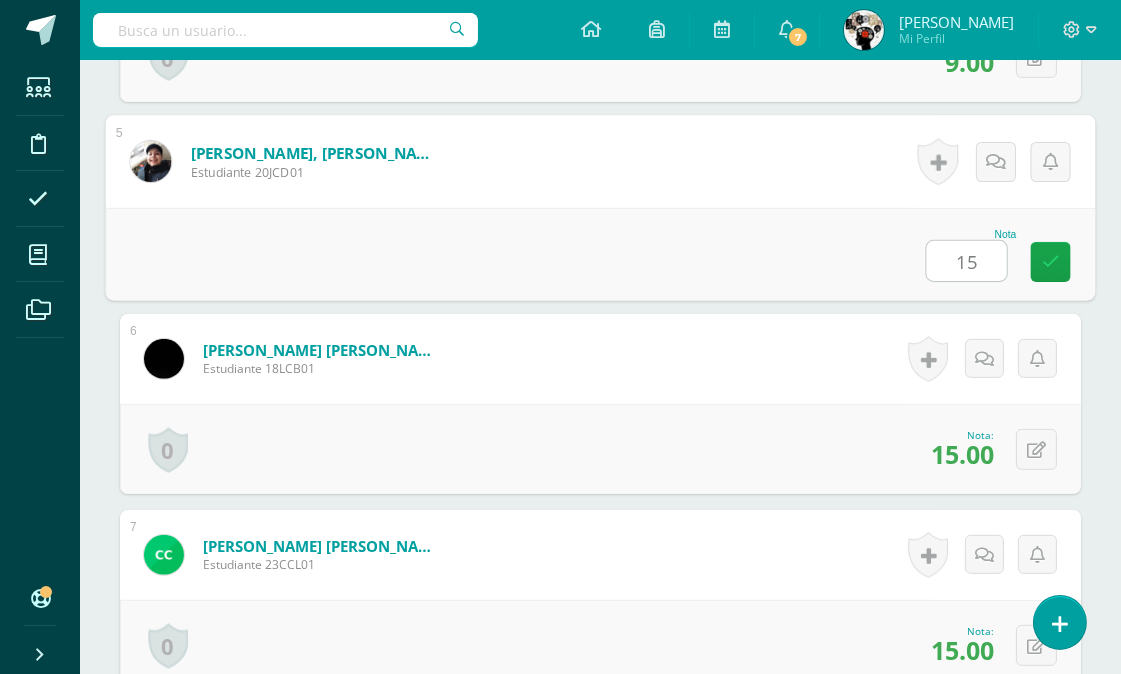
type input "15"
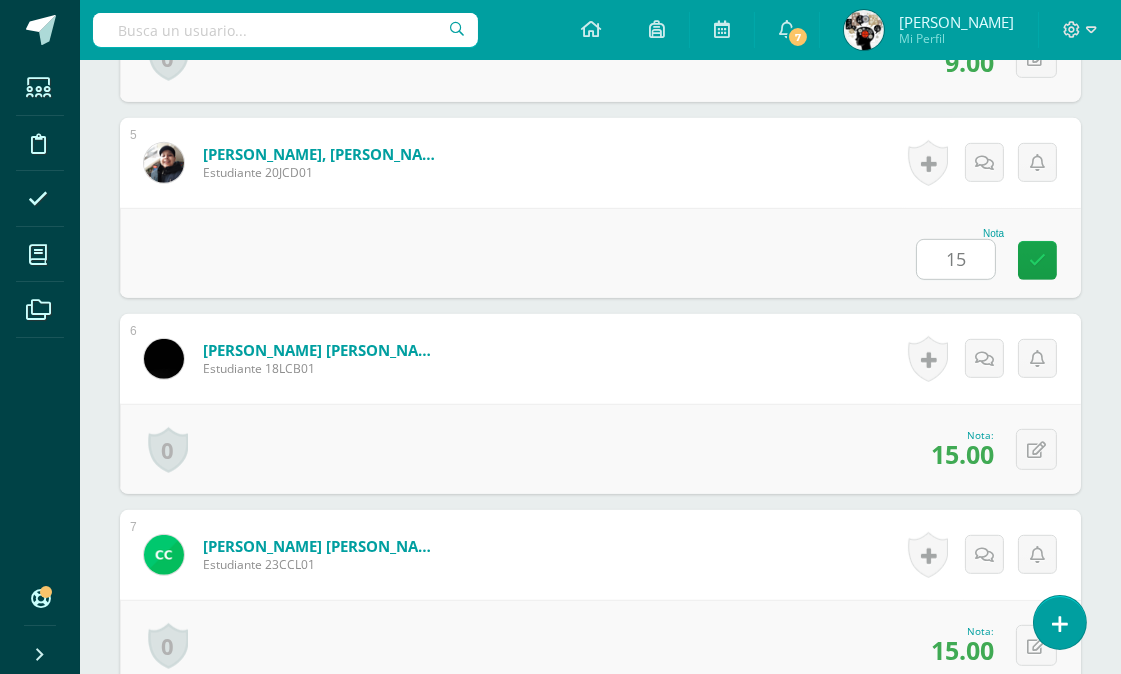
click at [801, 233] on div "Nota 15" at bounding box center [600, 253] width 961 height 90
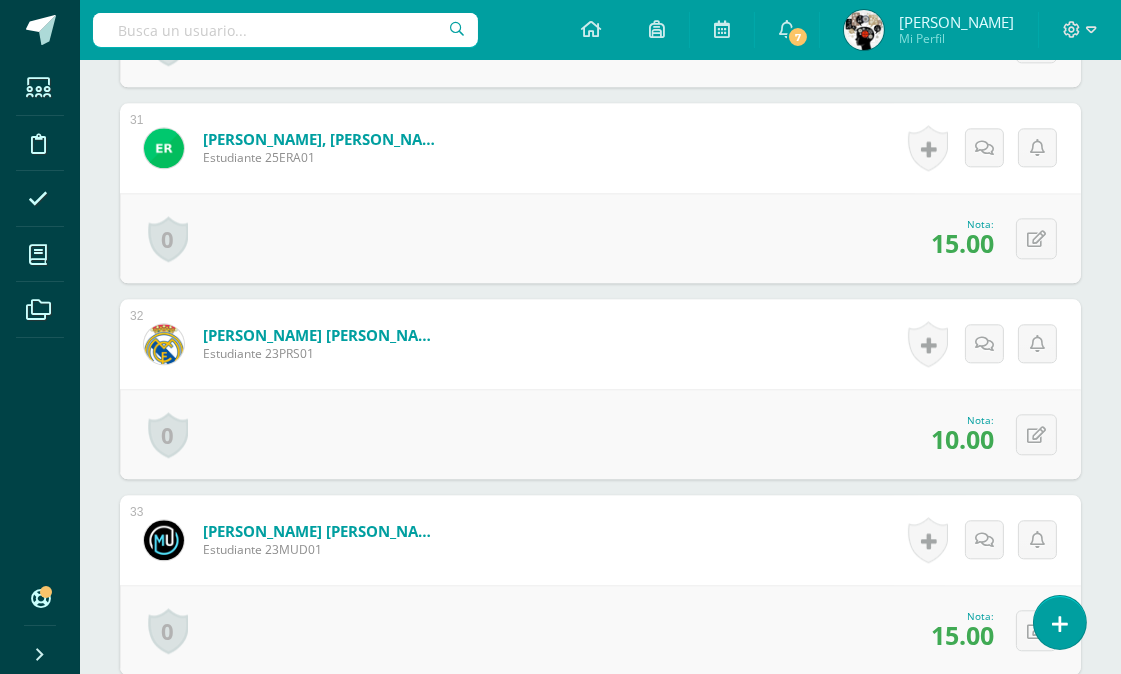
scroll to position [6601, 0]
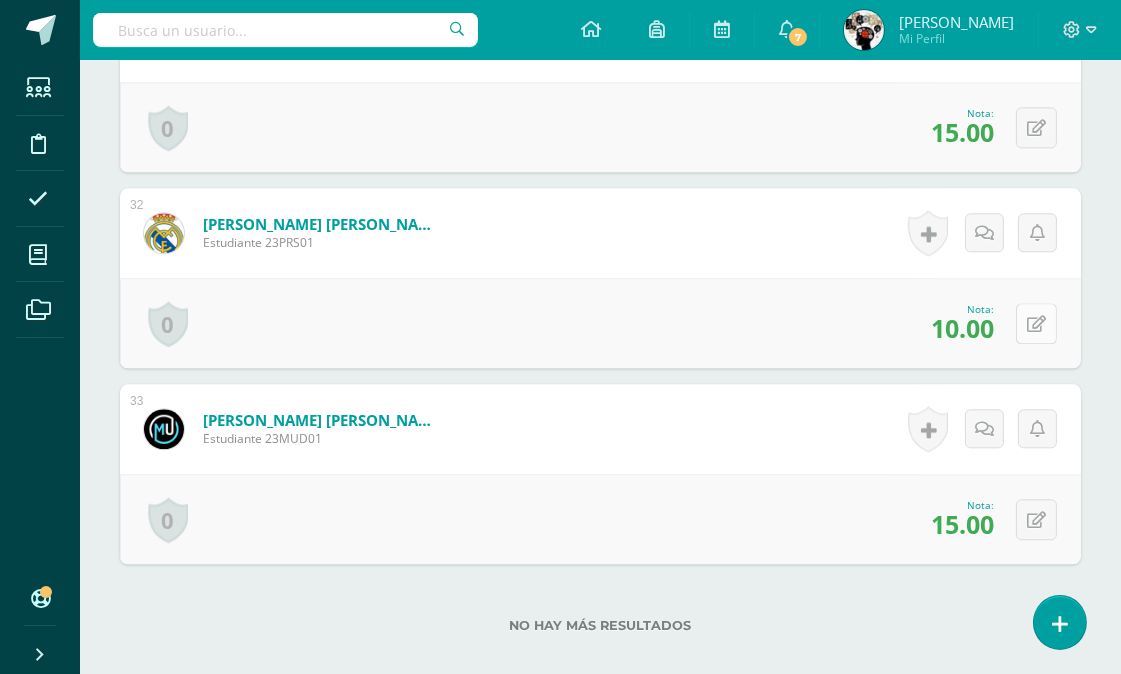
click at [1044, 322] on icon at bounding box center [1036, 324] width 19 height 17
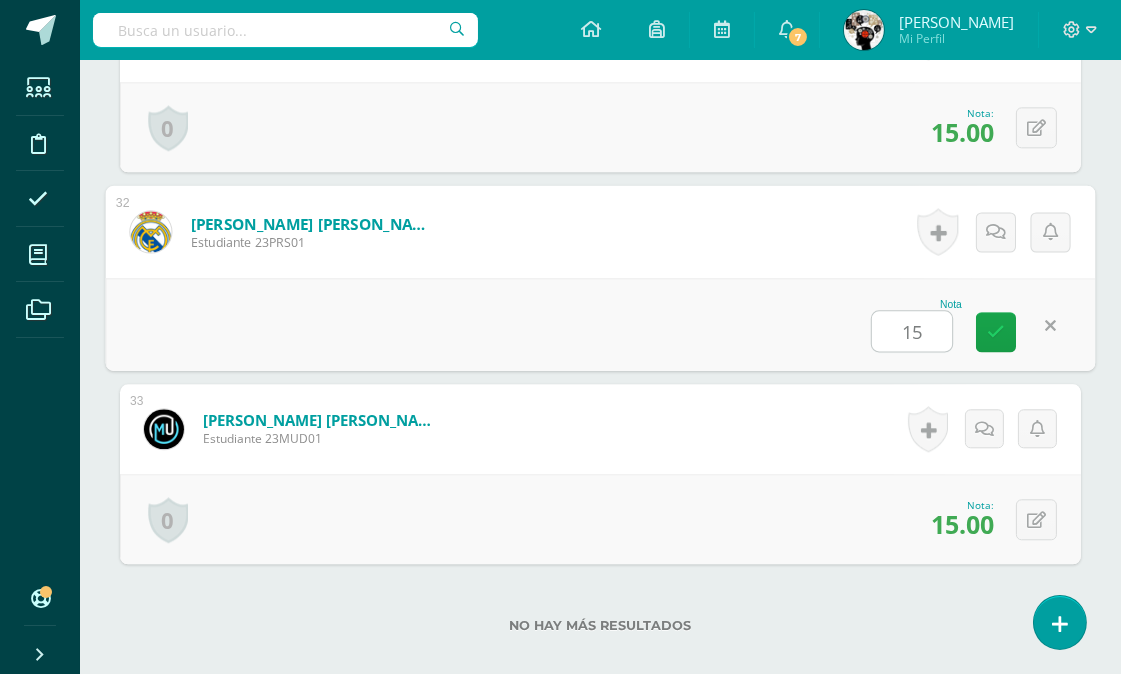
type input "15"
click at [783, 241] on form "Robles Sandoval, Pablo David Estudiante 23PRS01 Nota 15 0 Logros Logros obtenid…" at bounding box center [601, 231] width 990 height 93
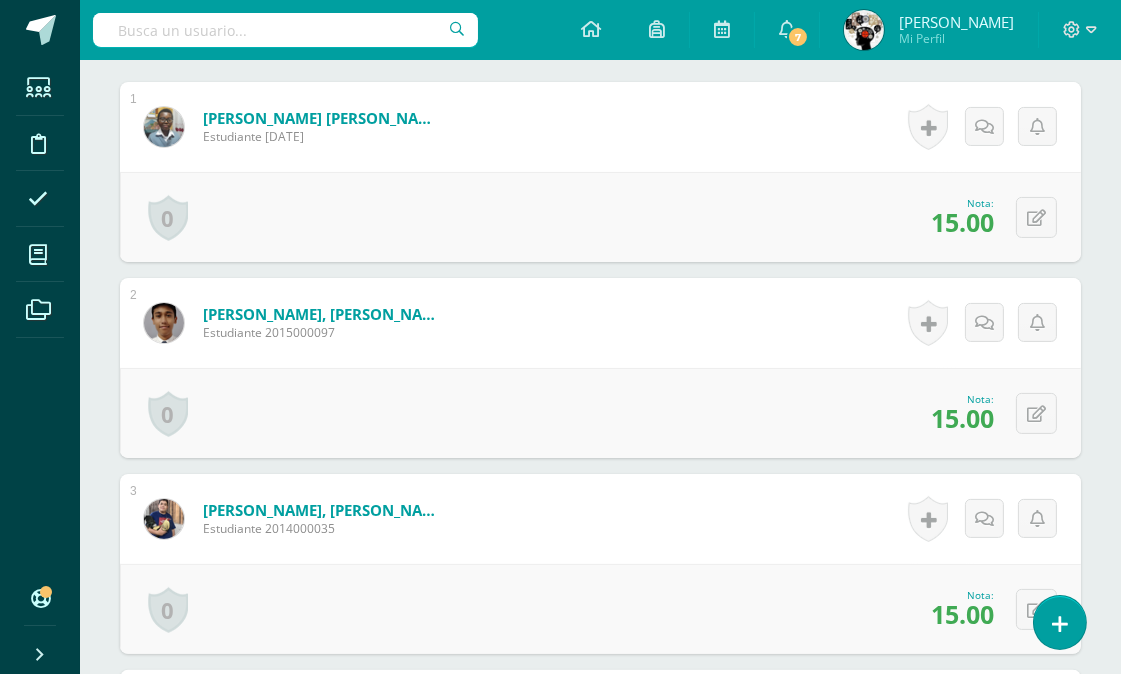
scroll to position [0, 0]
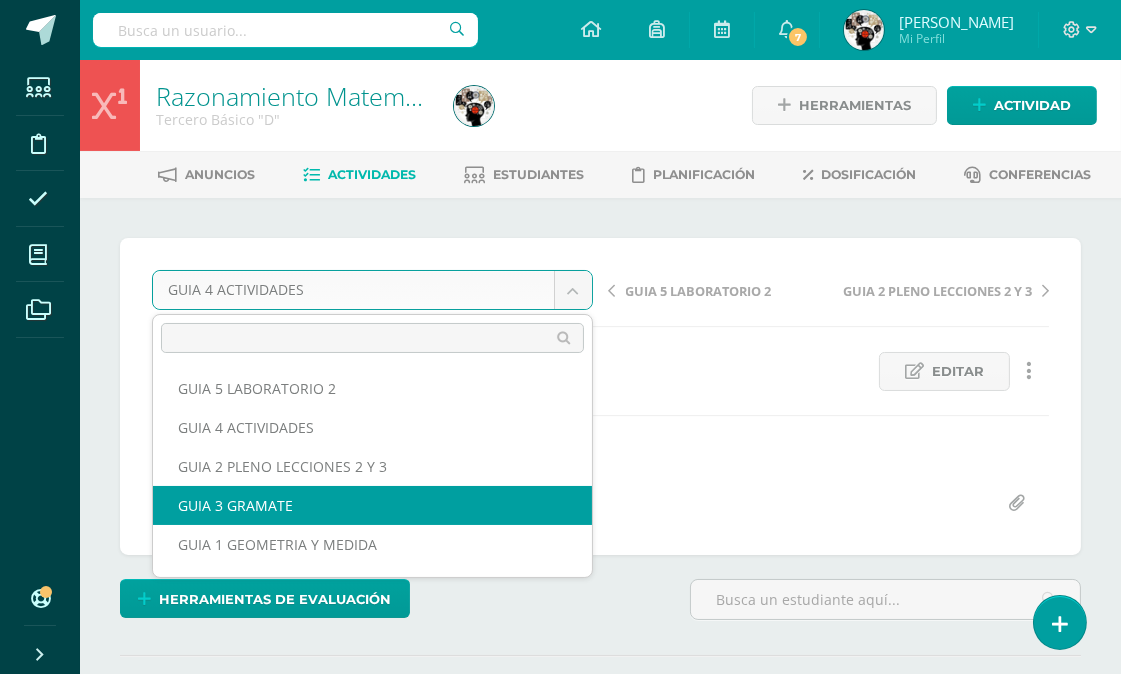
select select "/dashboard/teacher/grade-activity/174635/"
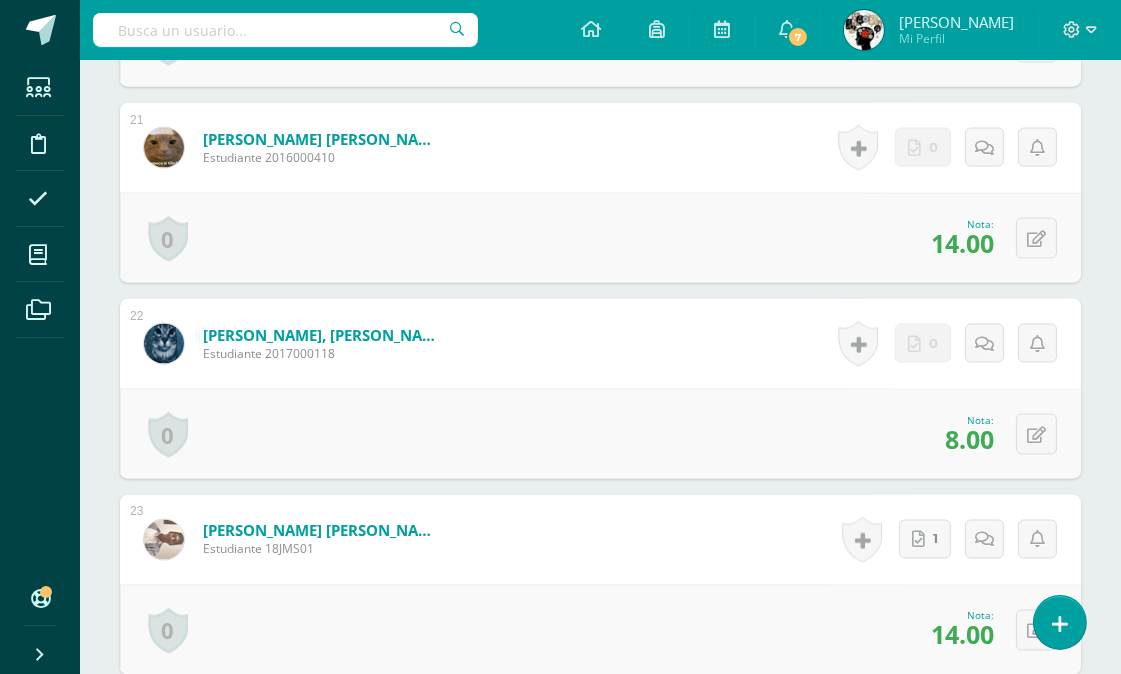
scroll to position [4550, 0]
click at [1037, 426] on icon at bounding box center [1036, 434] width 19 height 17
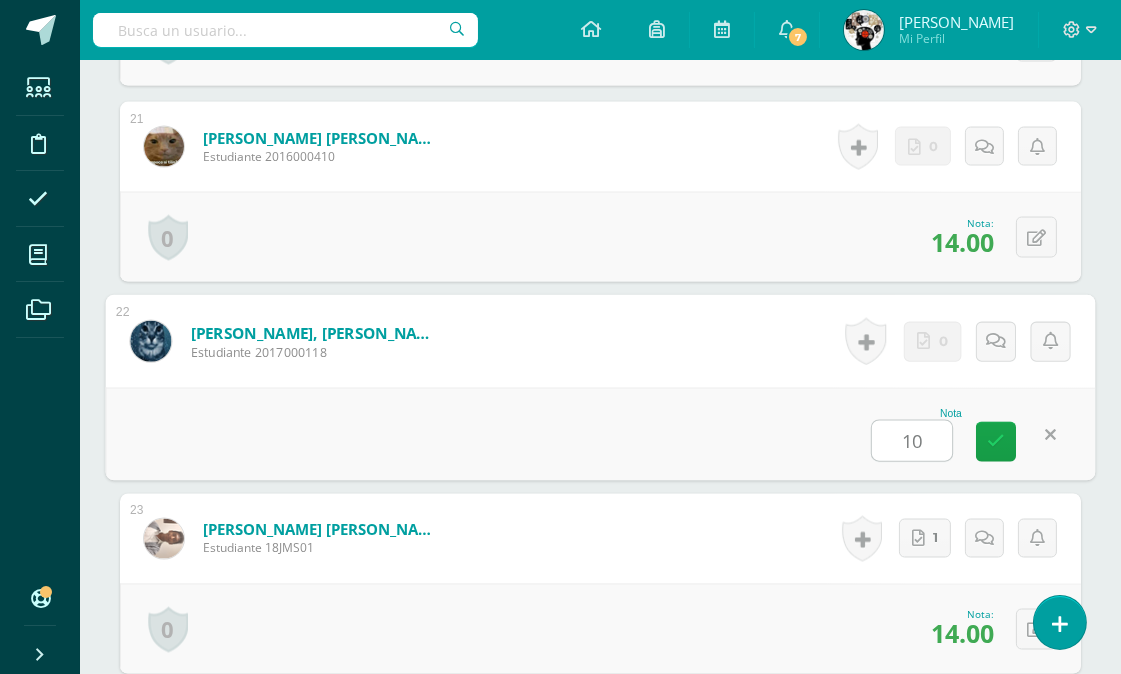
type input "10"
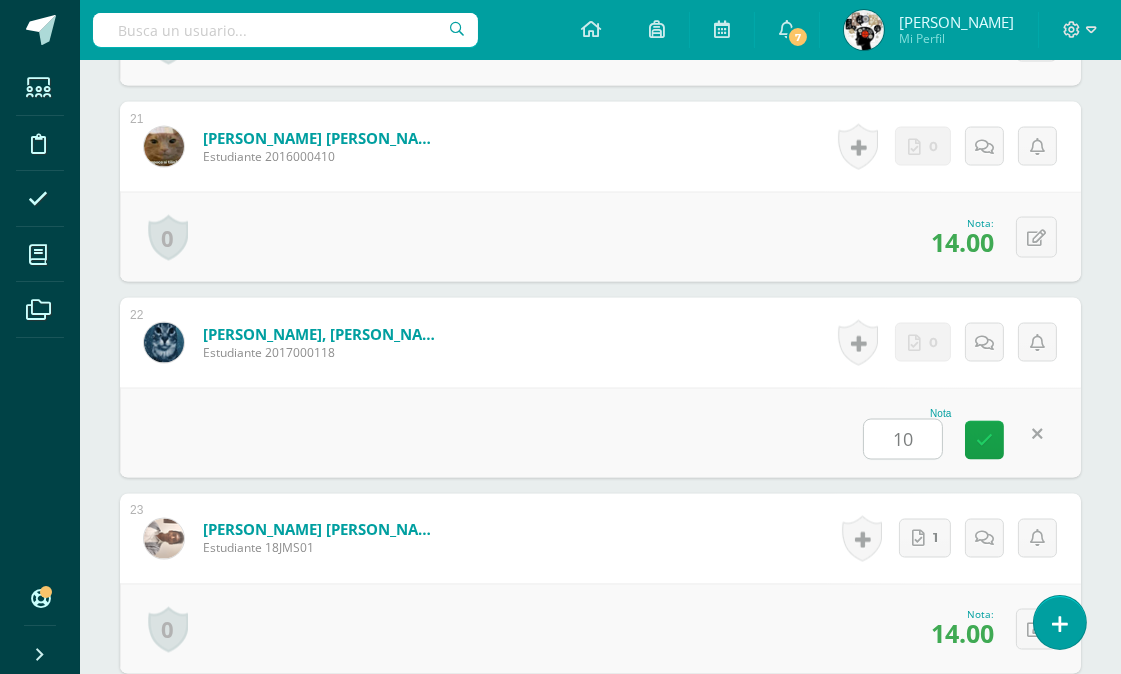
click at [776, 388] on div "Nota 10" at bounding box center [600, 433] width 961 height 90
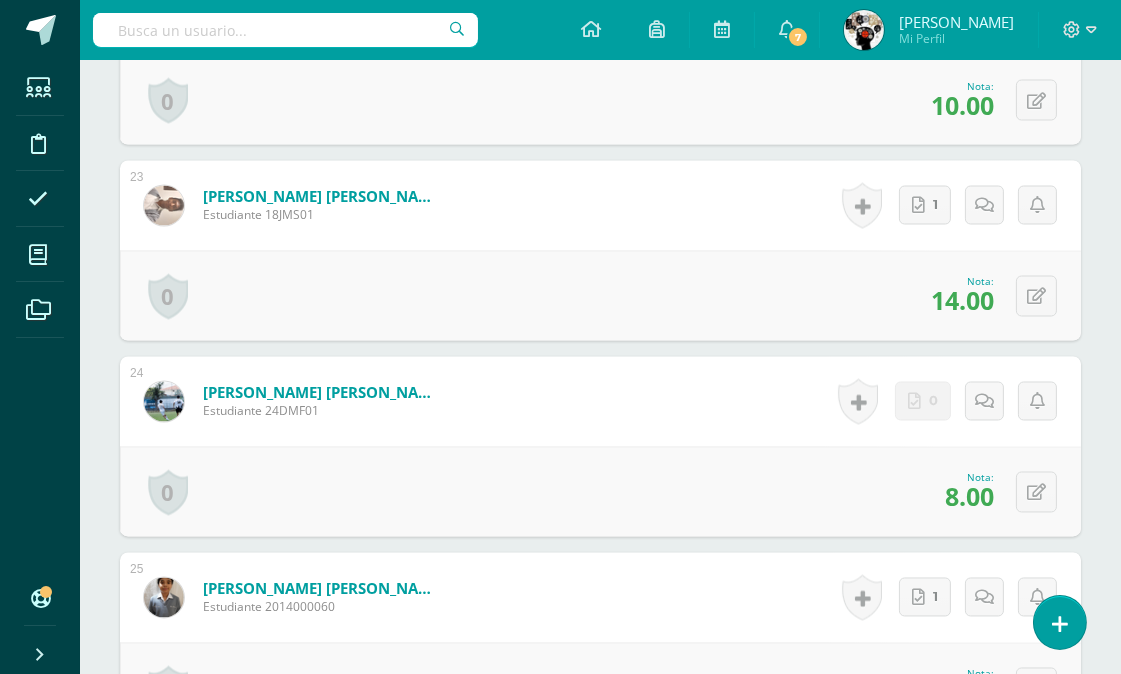
scroll to position [5105, 0]
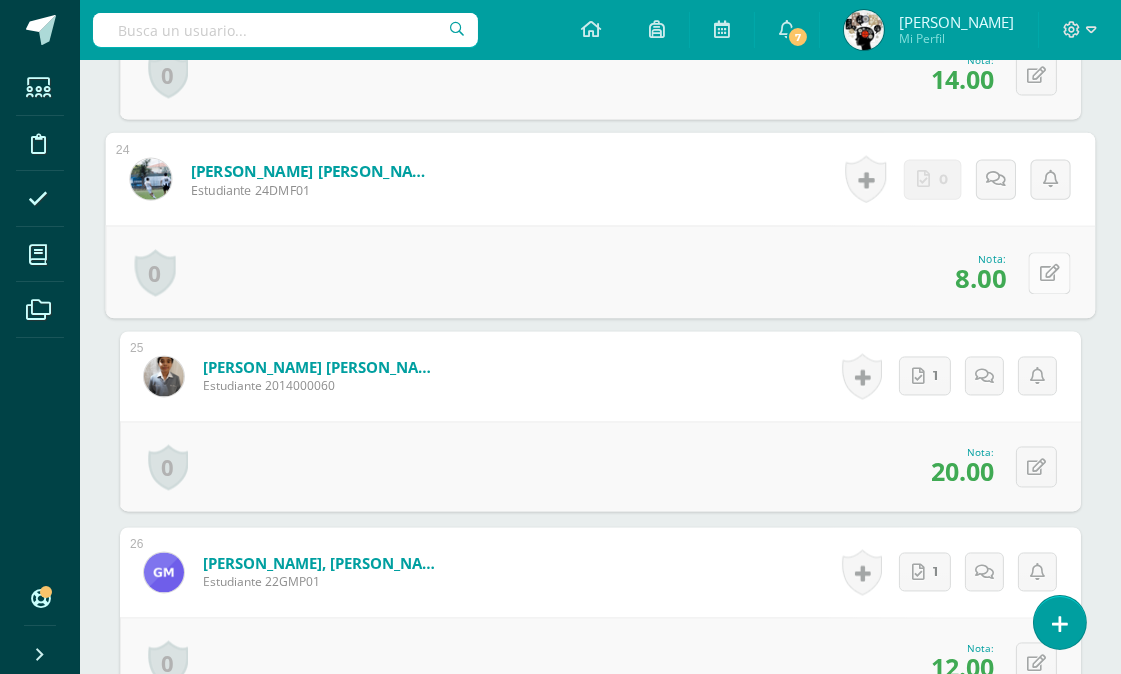
click at [1040, 264] on icon at bounding box center [1050, 272] width 20 height 17
type input "10"
click at [822, 231] on div "Nota 10" at bounding box center [601, 271] width 990 height 93
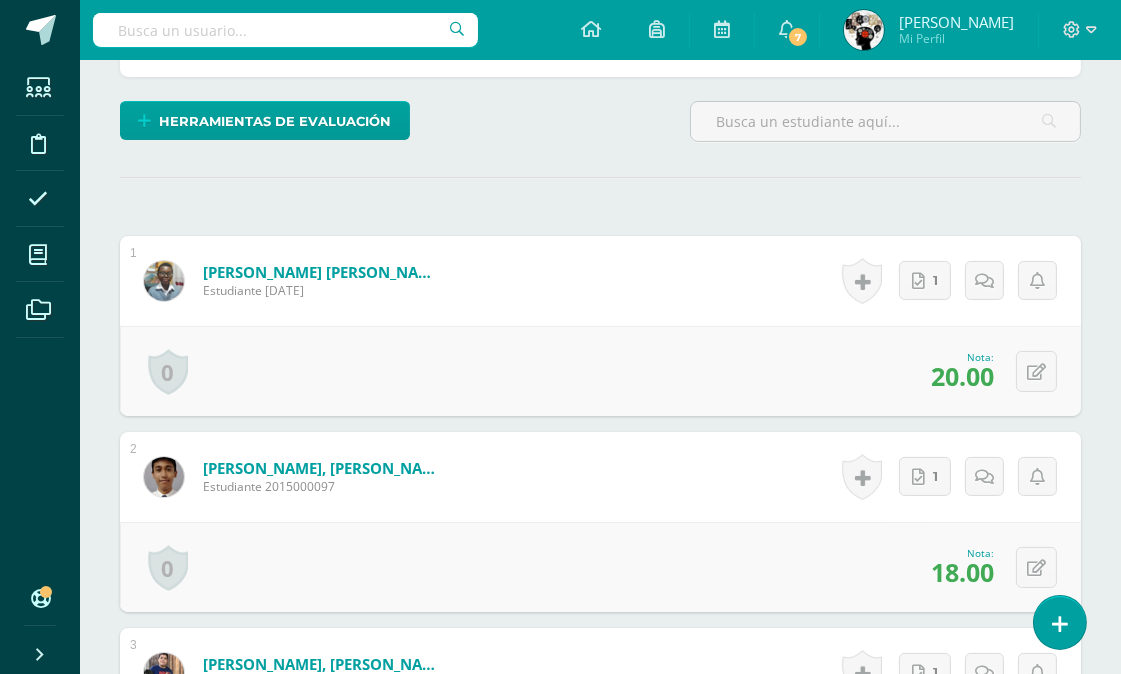
scroll to position [0, 0]
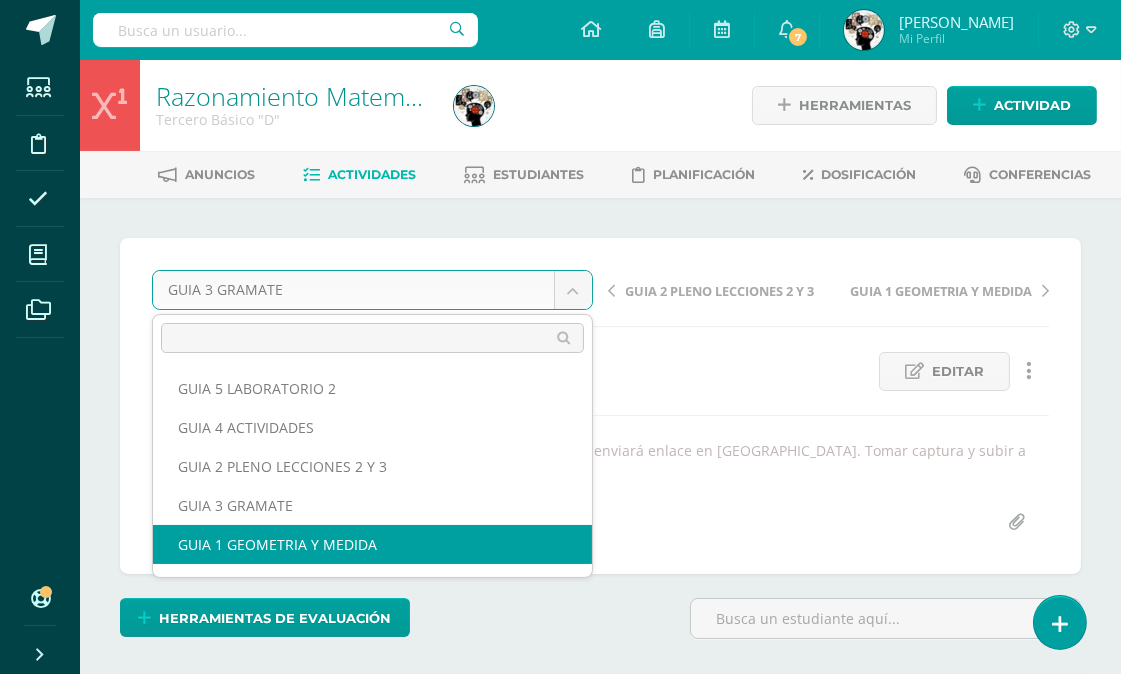
select select "/dashboard/teacher/grade-activity/174253/"
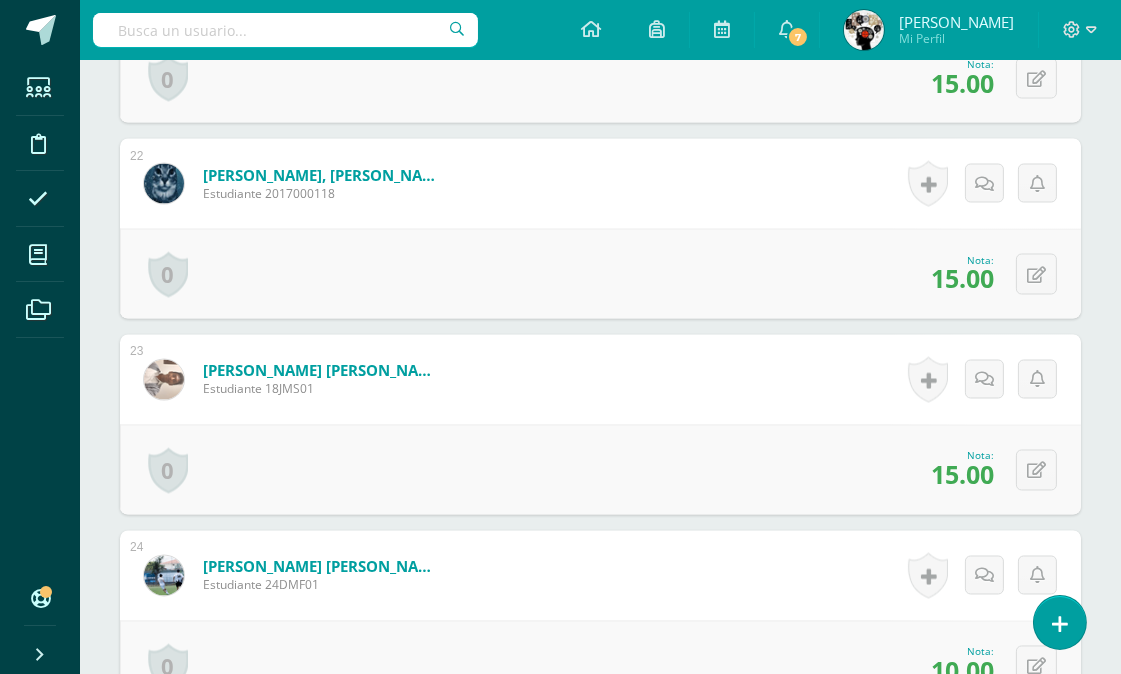
scroll to position [5124, 0]
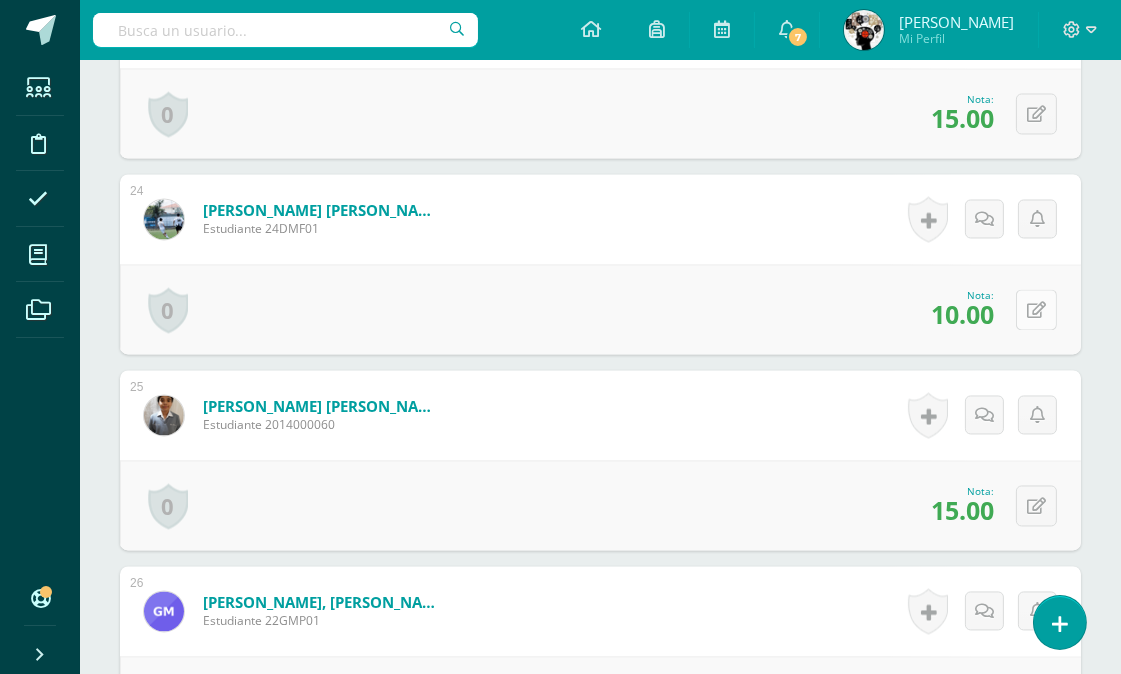
click at [1036, 302] on icon at bounding box center [1036, 310] width 19 height 17
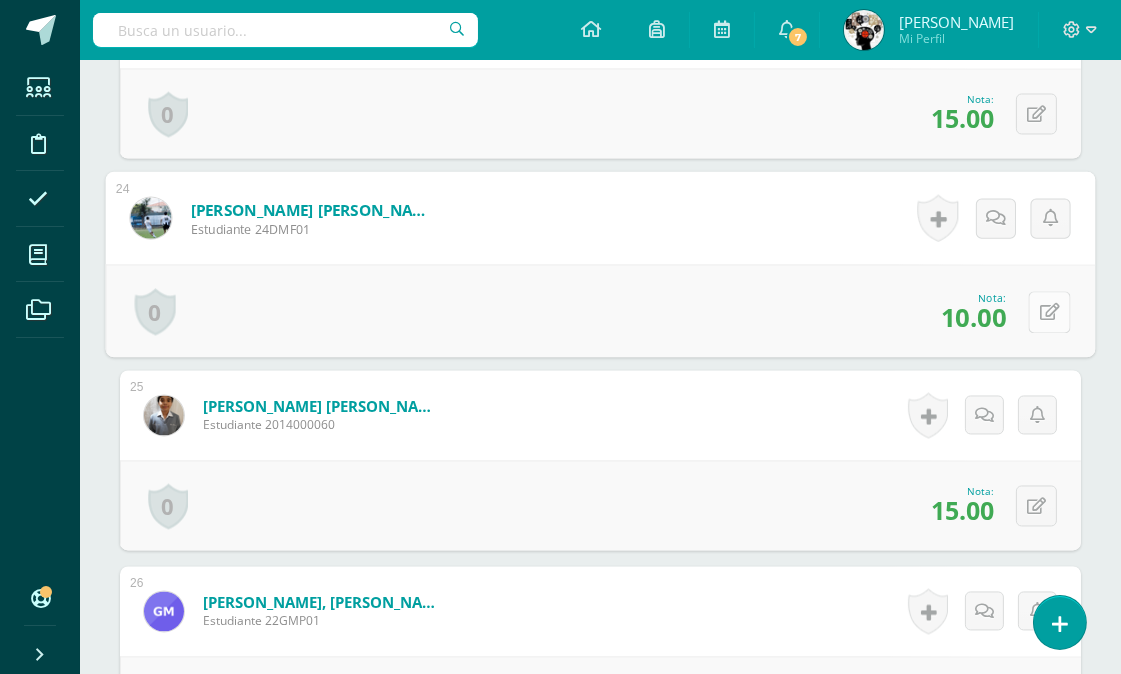
scroll to position [5125, 0]
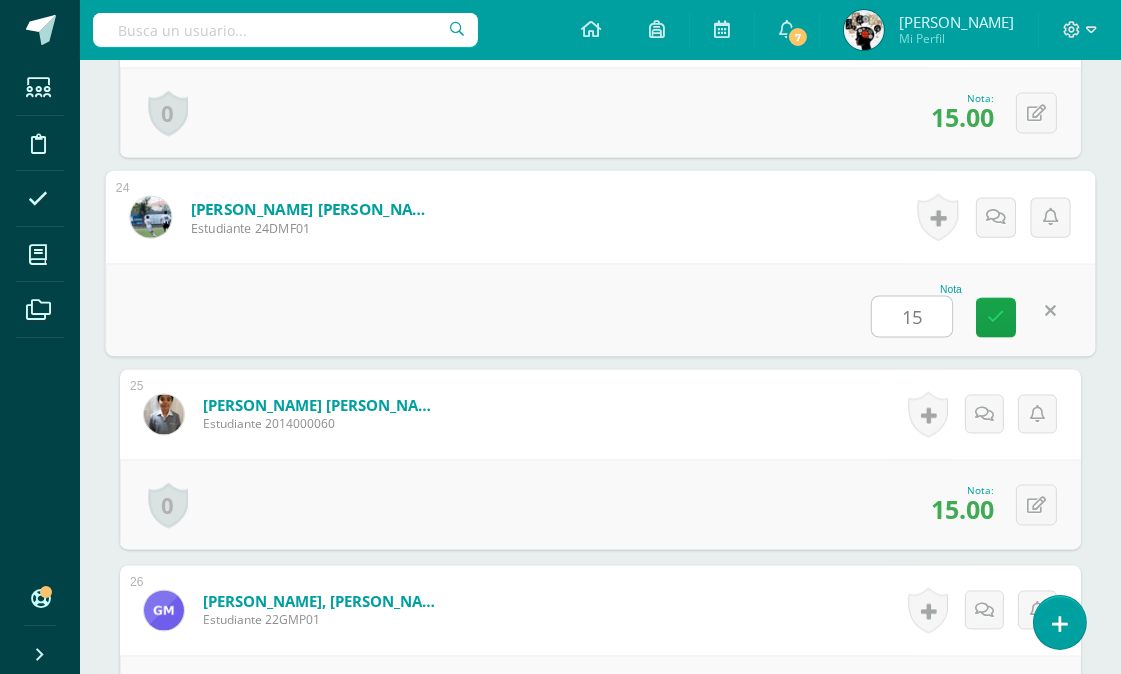
type input "15"
click at [776, 260] on form "Montenegro Fajardo, Diego Alejandro Estudiante 24DMF01 Nota 15 0 Logros Logros …" at bounding box center [601, 216] width 990 height 93
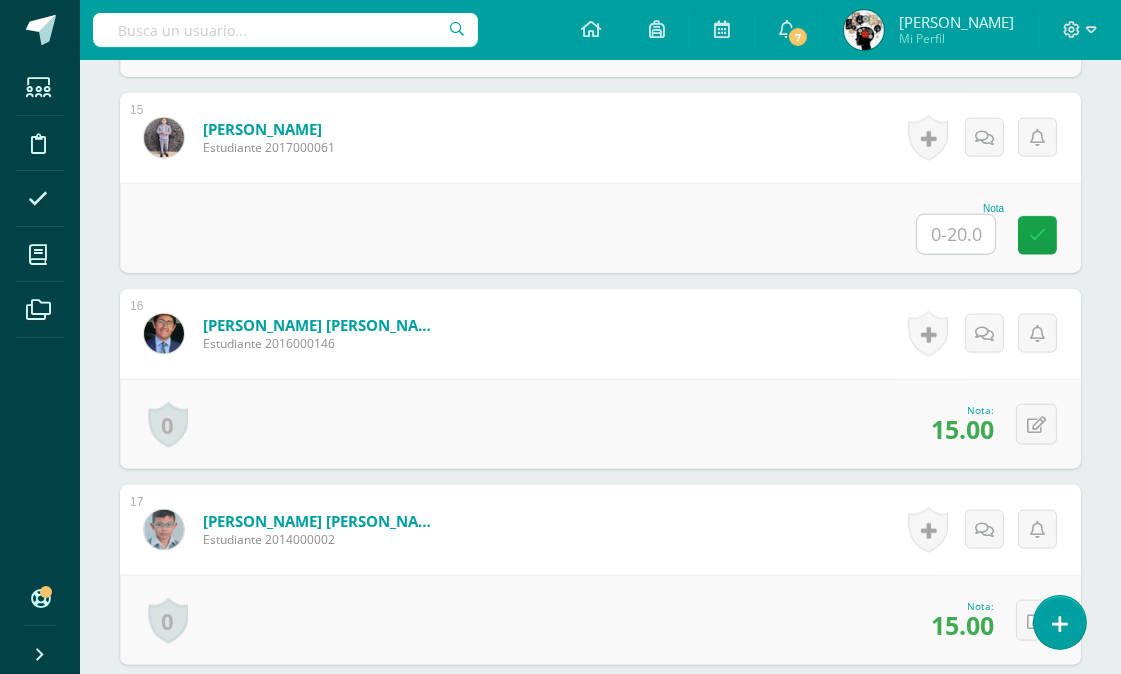
scroll to position [0, 0]
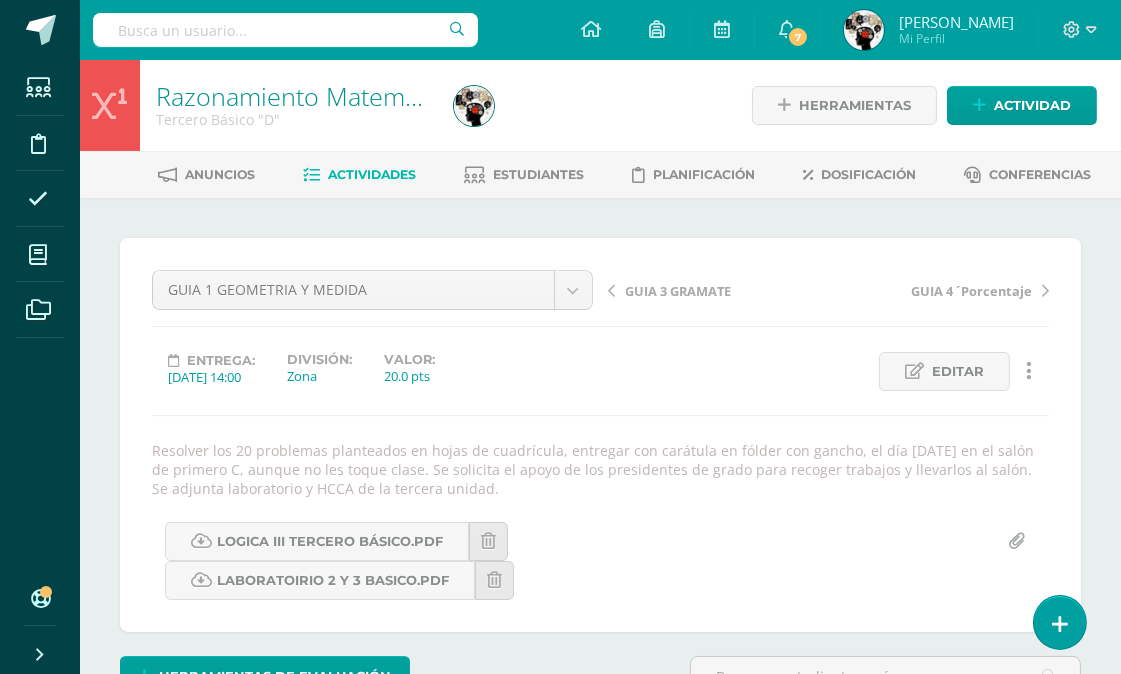
click at [363, 172] on span "Actividades" at bounding box center [372, 174] width 88 height 15
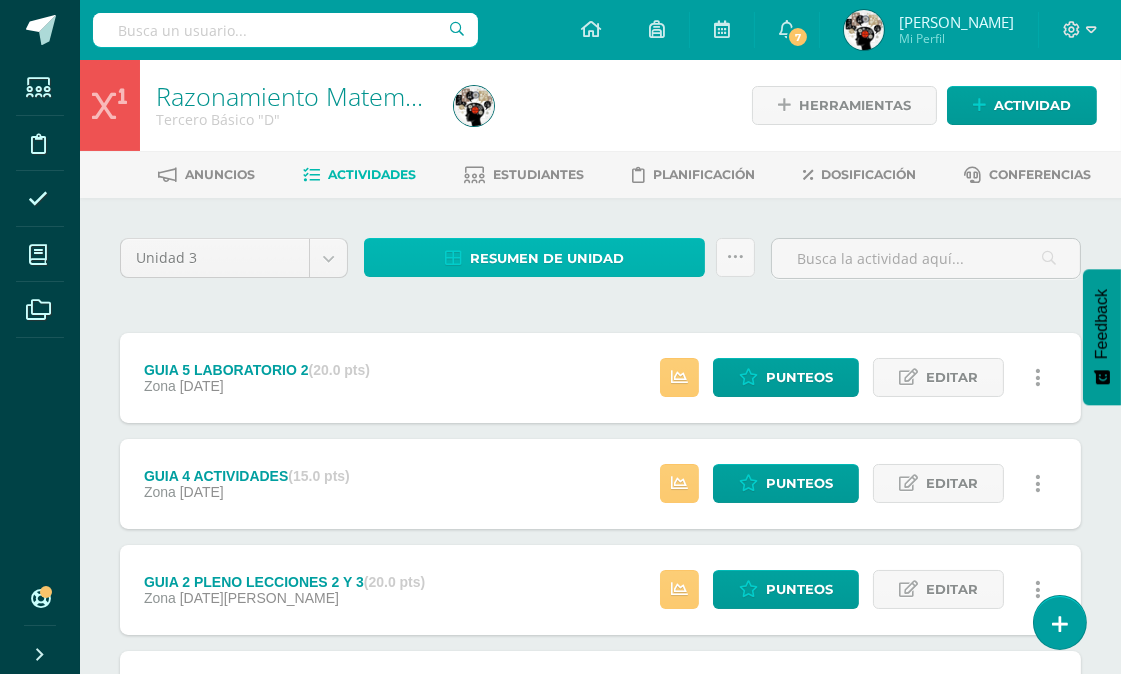
click at [558, 252] on span "Resumen de unidad" at bounding box center [547, 258] width 154 height 37
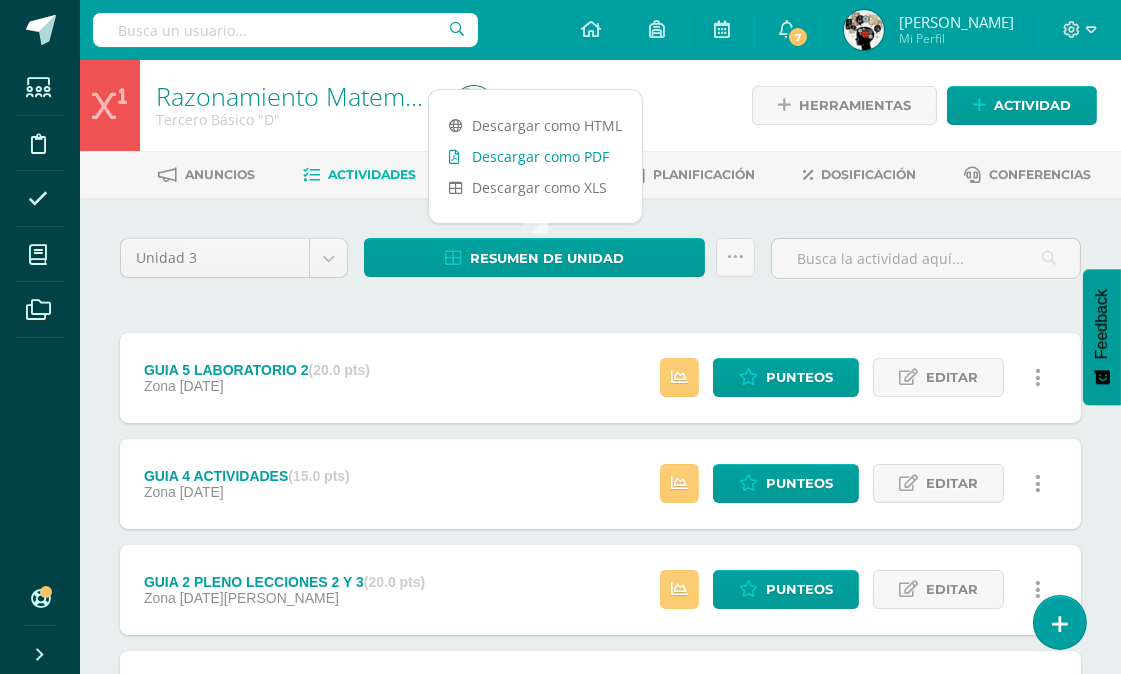
click at [543, 155] on link "Descargar como PDF" at bounding box center [535, 156] width 213 height 31
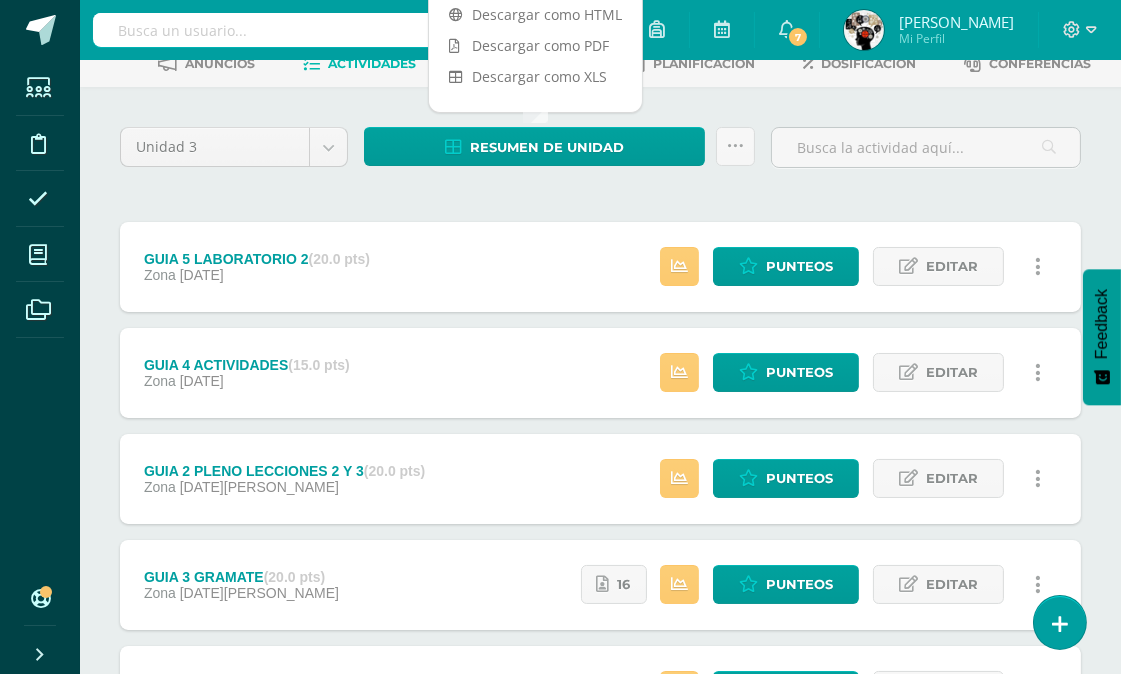
scroll to position [222, 0]
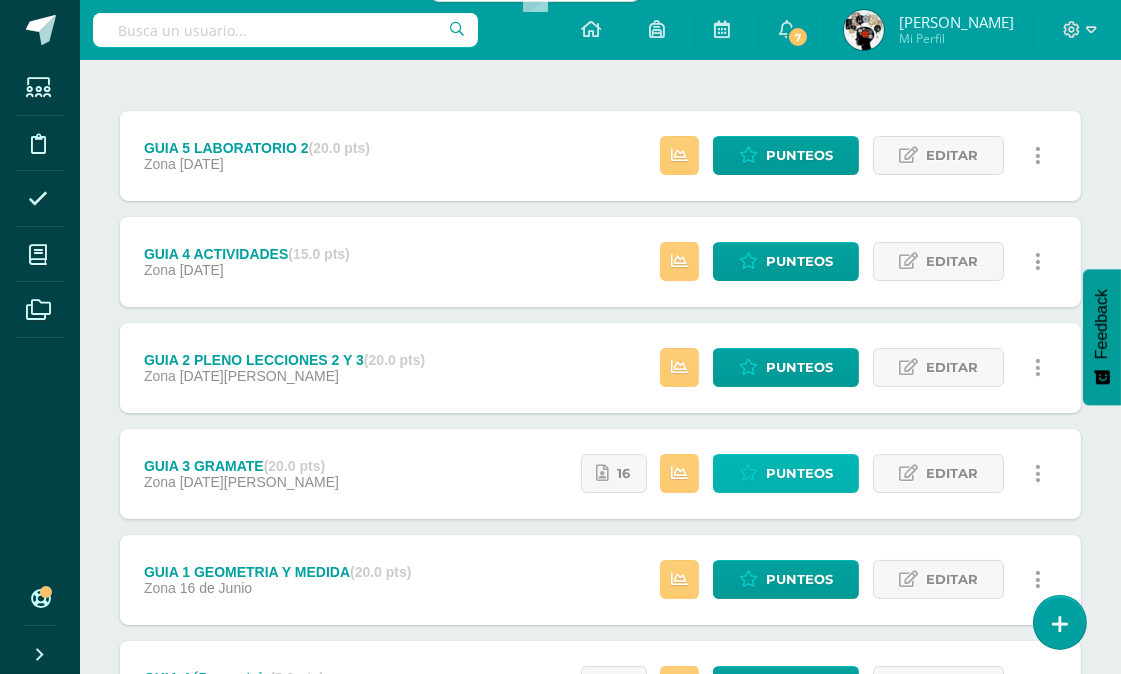
click at [786, 471] on span "Punteos" at bounding box center [799, 473] width 67 height 37
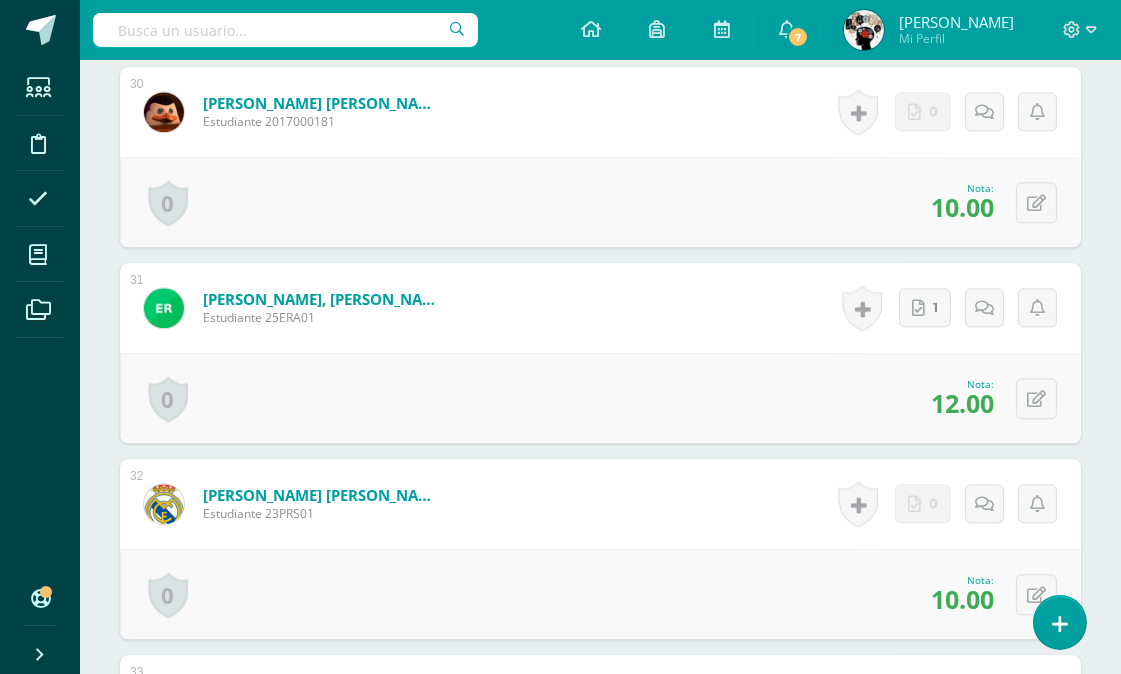
scroll to position [6457, 0]
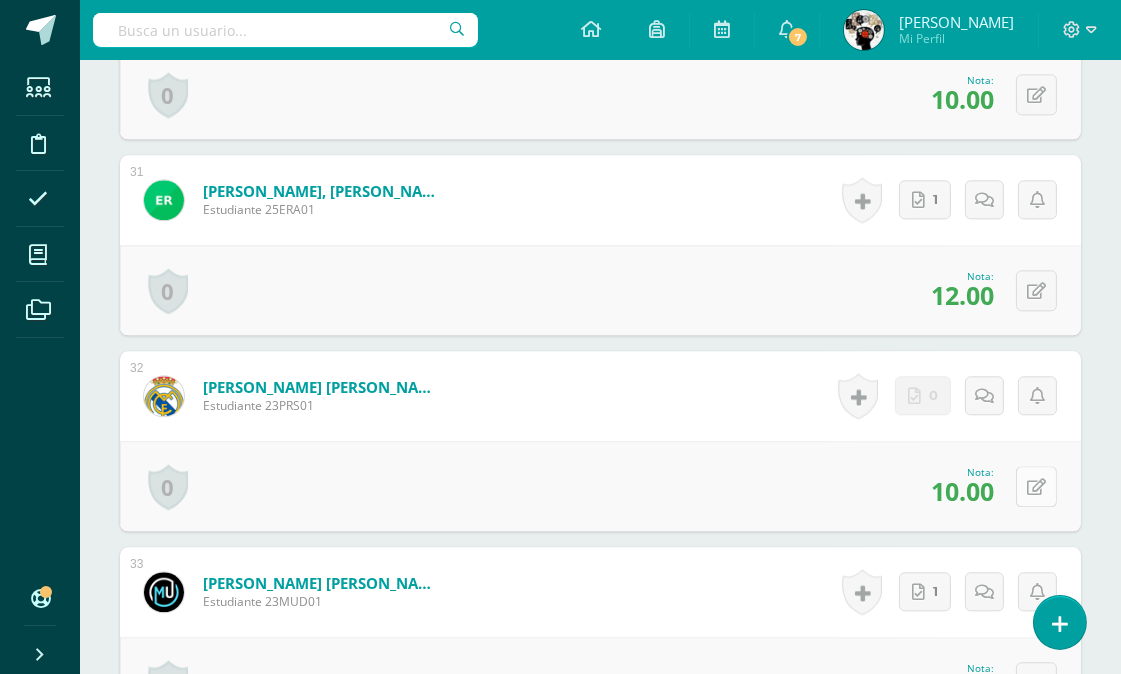
click at [1031, 479] on icon at bounding box center [1036, 487] width 19 height 17
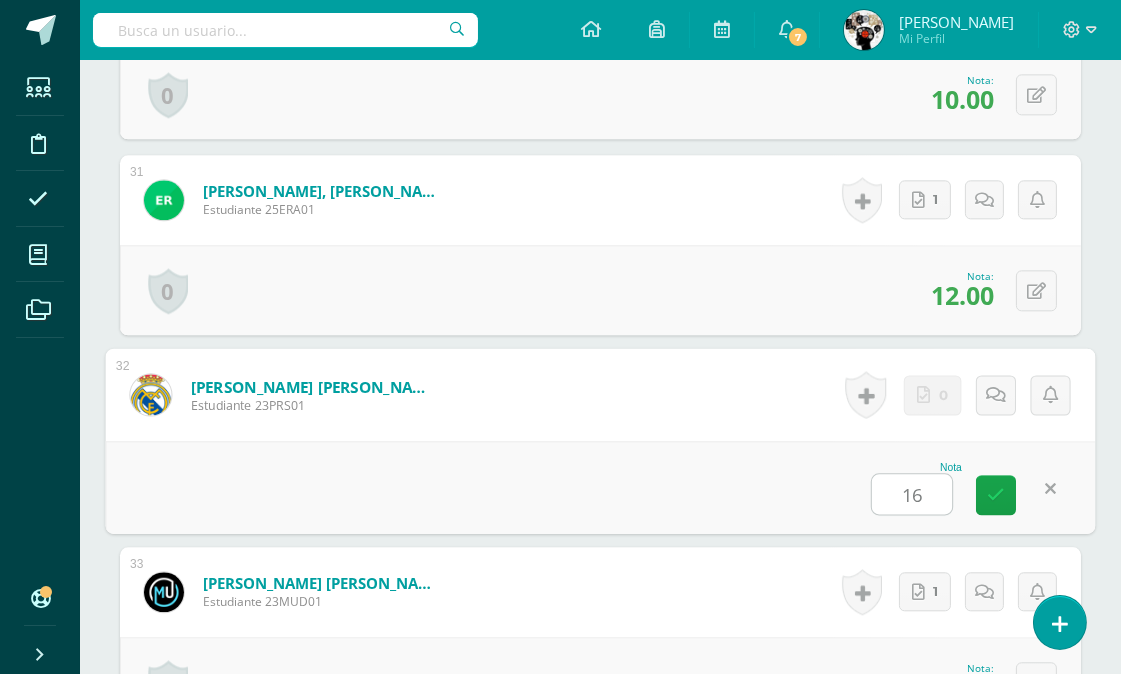
type input "16"
click at [844, 458] on div "Nota 16" at bounding box center [601, 487] width 990 height 93
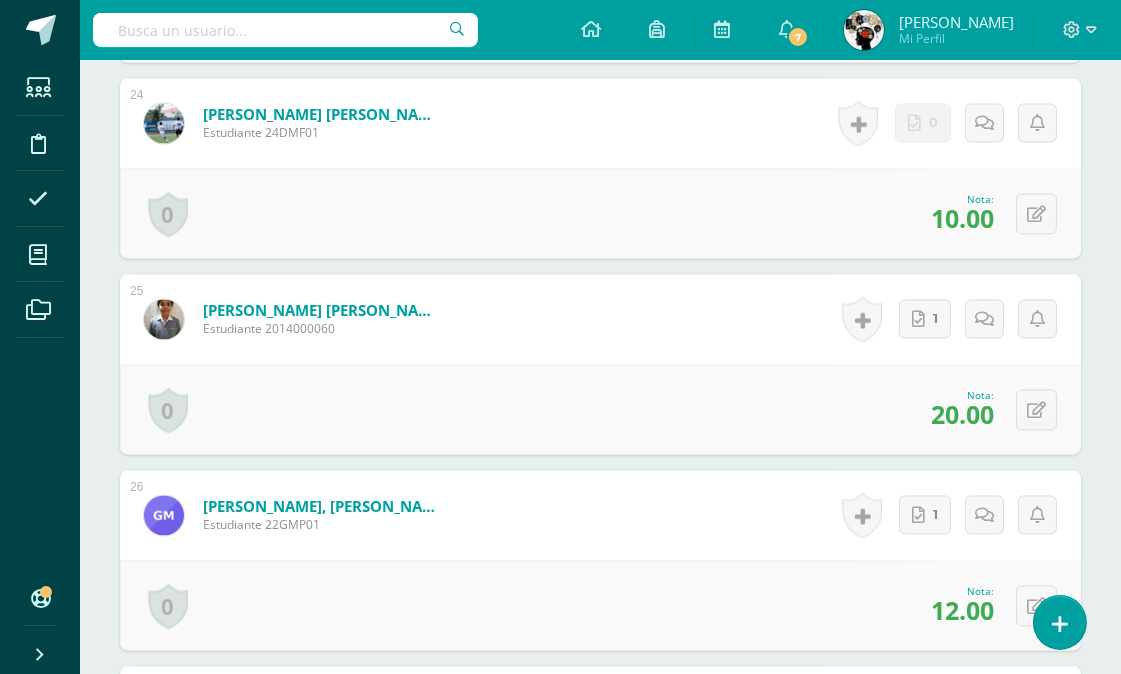
scroll to position [4941, 0]
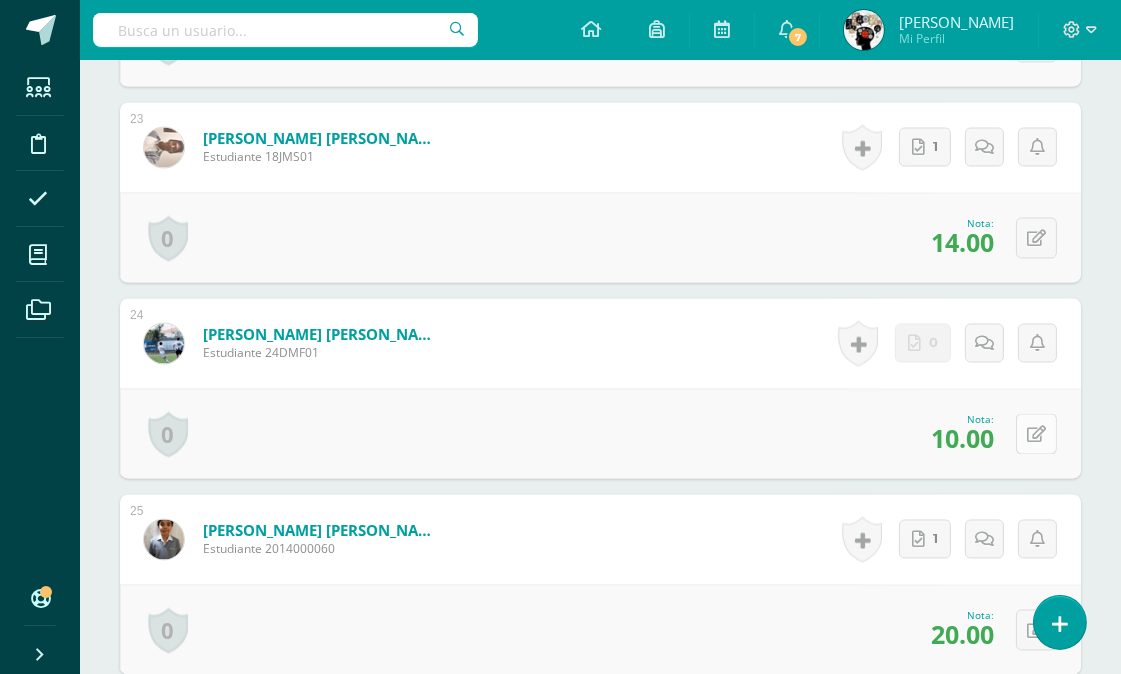
click at [1040, 427] on icon at bounding box center [1036, 435] width 19 height 17
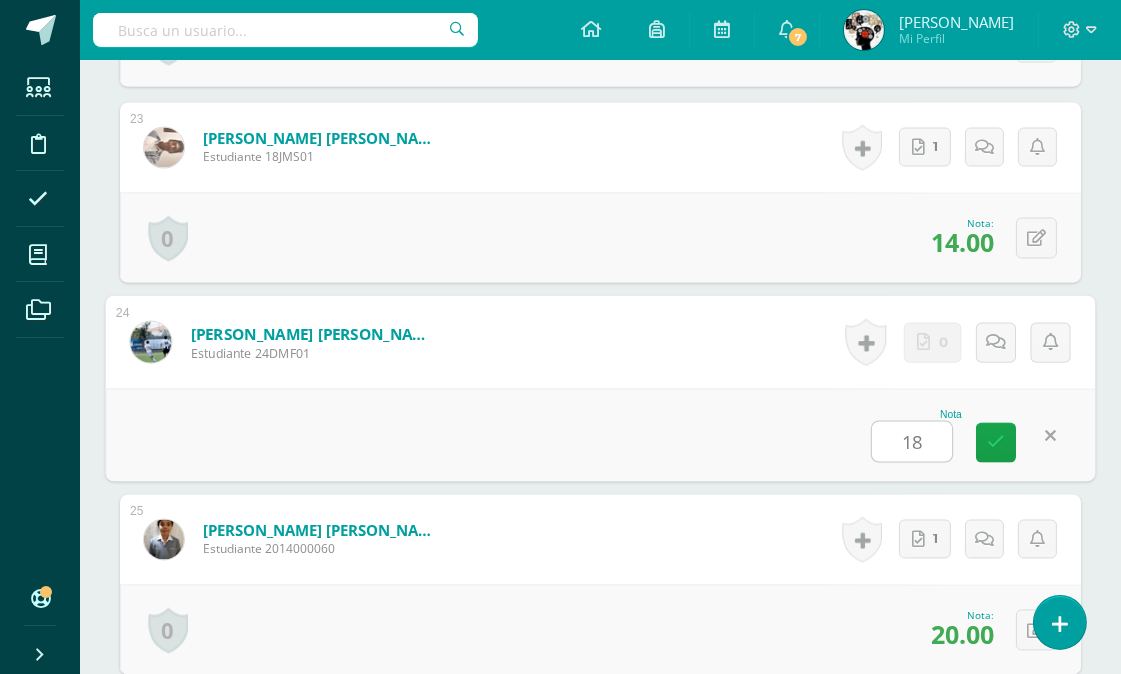
type input "18"
click at [941, 363] on div "Historial de actividad No hay historial para esta actividad 0 Agregar Comentari…" at bounding box center [957, 342] width 278 height 93
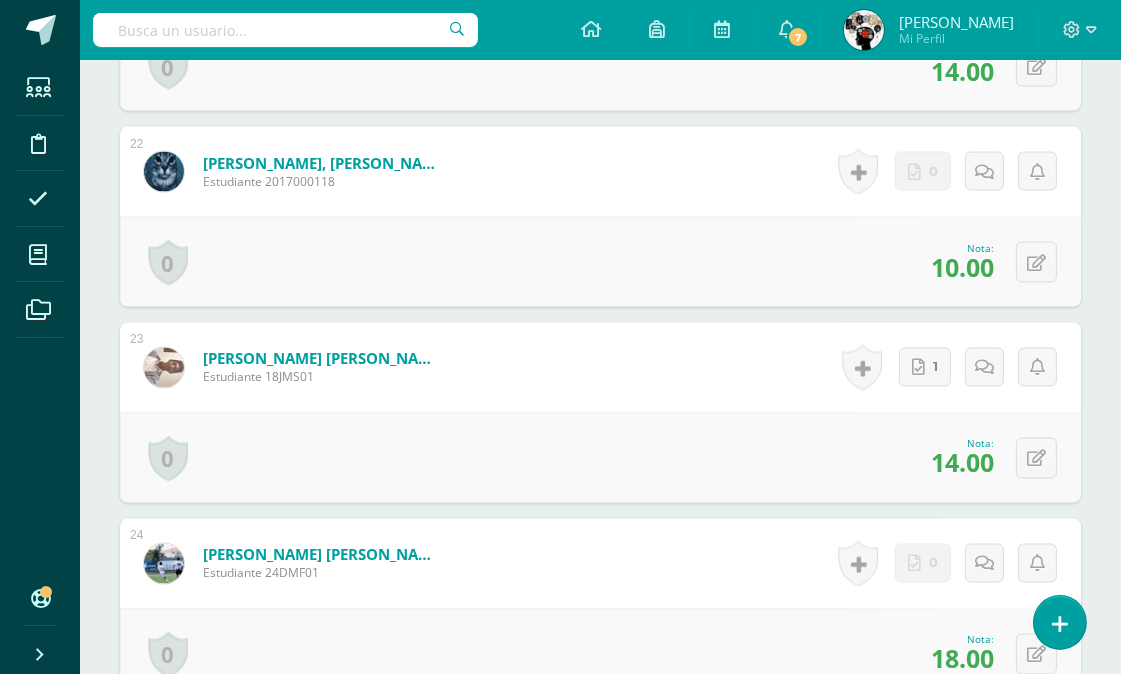
scroll to position [4719, 0]
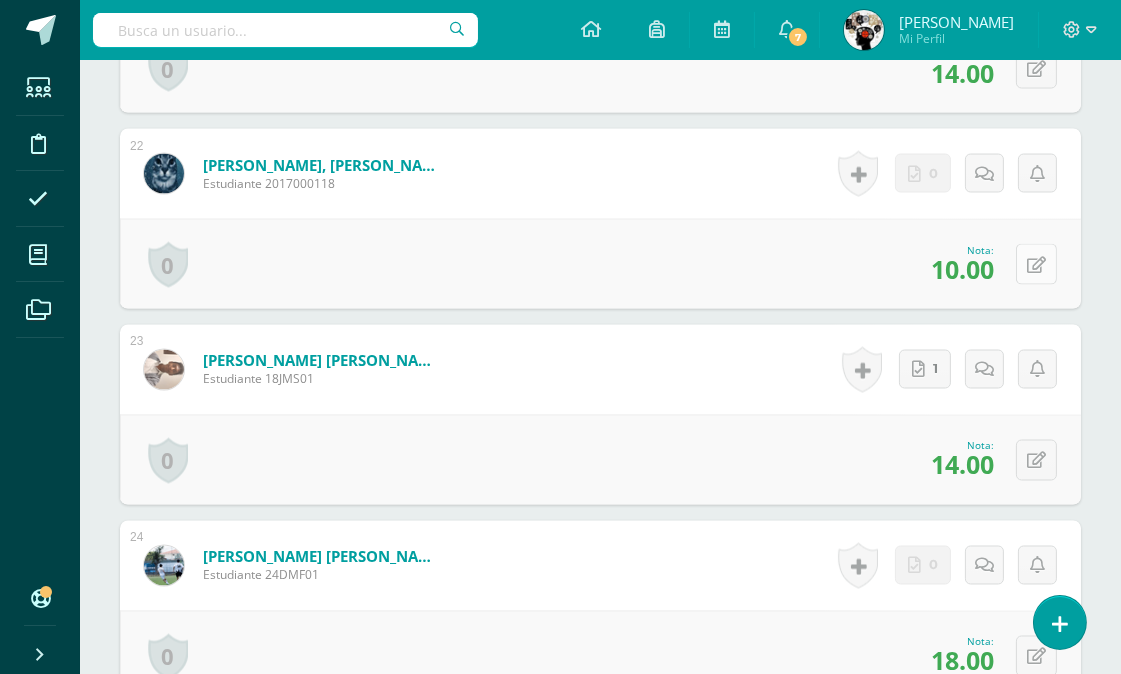
click at [1041, 257] on icon at bounding box center [1036, 265] width 19 height 17
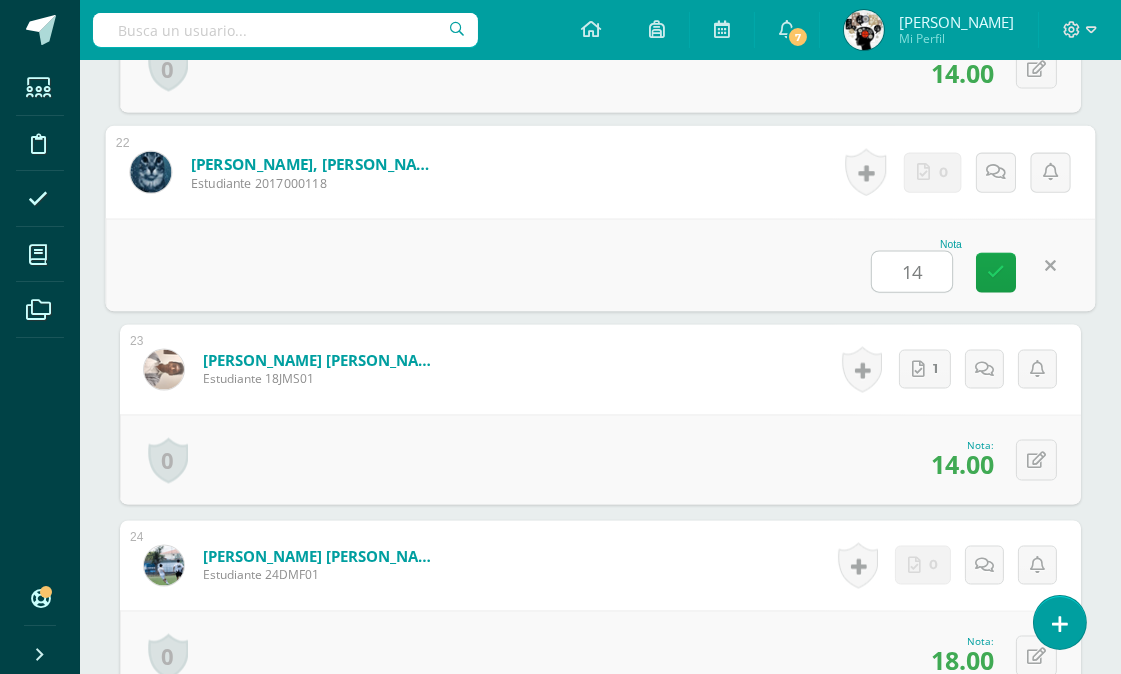
click at [630, 174] on form "Marroquín López, Carlos Matías De Jesus Estudiante 2017000118 Nota 14 0 Logros …" at bounding box center [601, 172] width 990 height 93
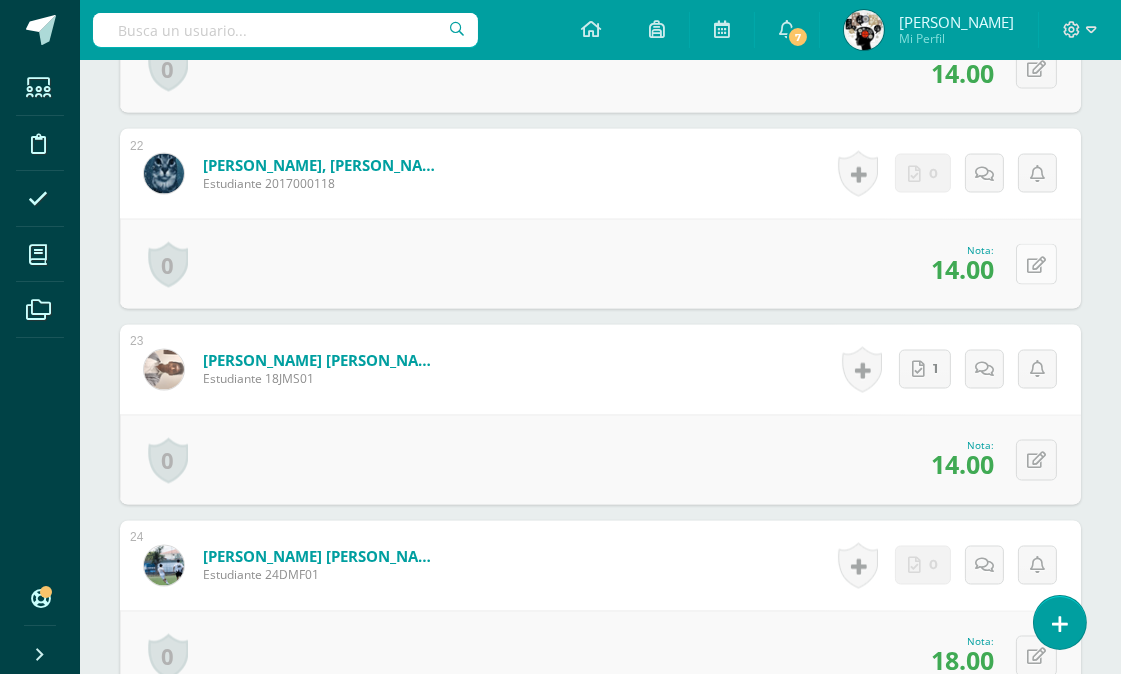
click at [1048, 244] on button at bounding box center [1036, 264] width 41 height 41
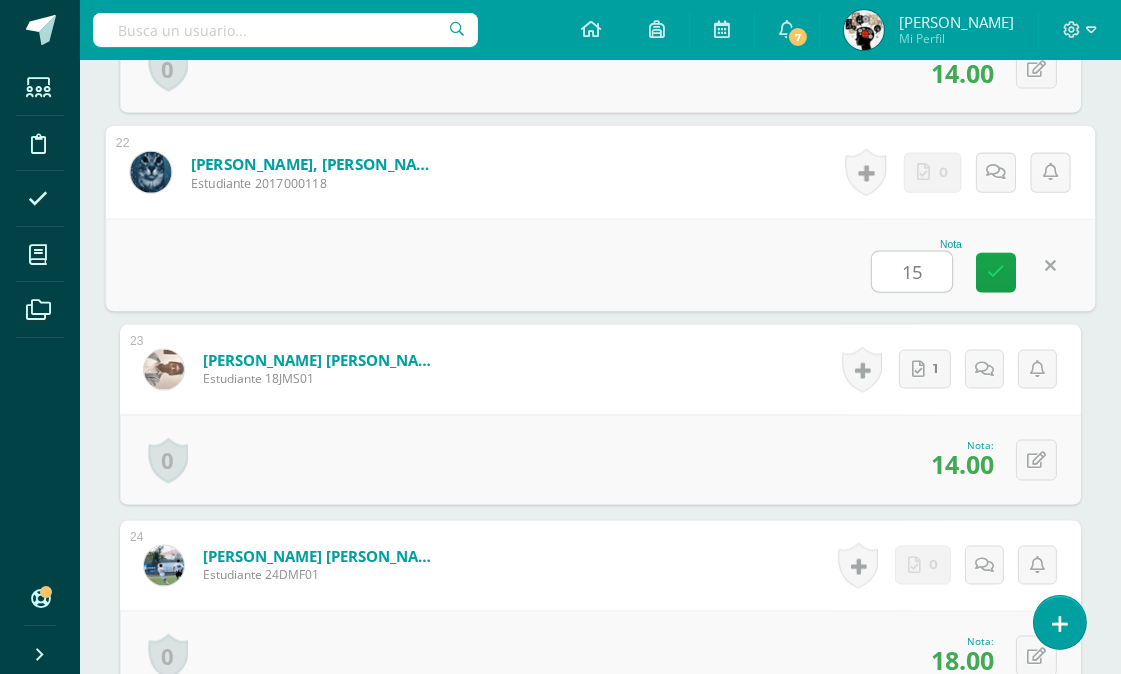
type input "15"
click at [635, 391] on form "Medina Sosa, Javier Sebastian Estudiante 18JMS01 Nota 14.00 0 Logros Logros obt…" at bounding box center [600, 370] width 961 height 90
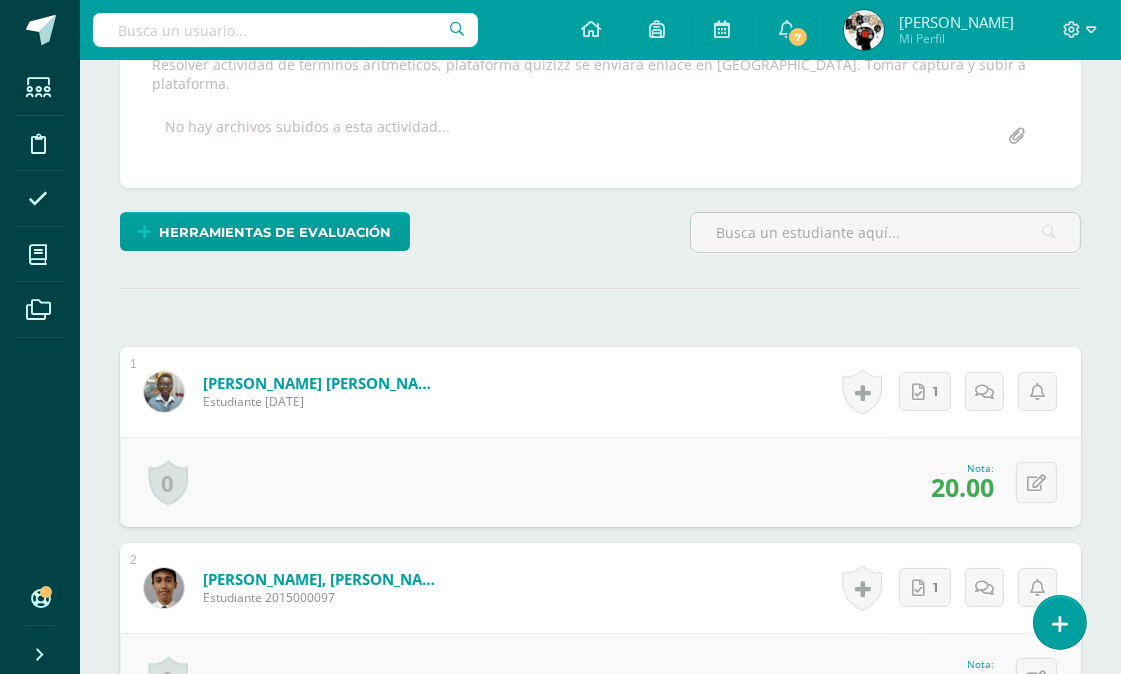
scroll to position [0, 0]
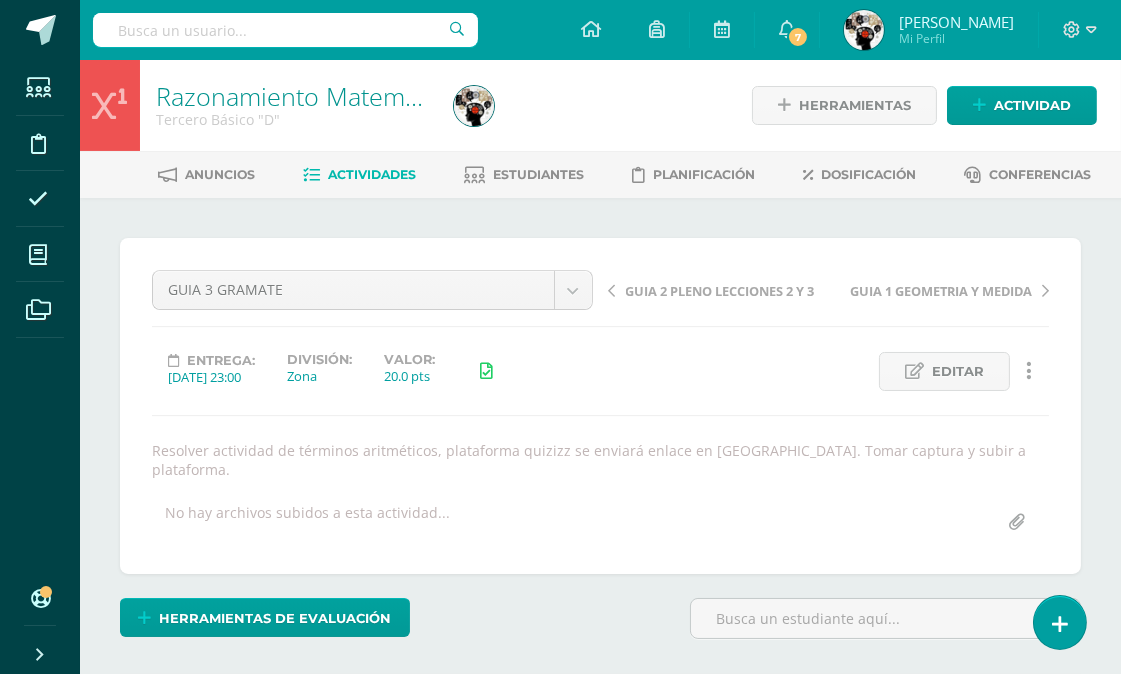
click at [372, 167] on span "Actividades" at bounding box center [372, 174] width 88 height 15
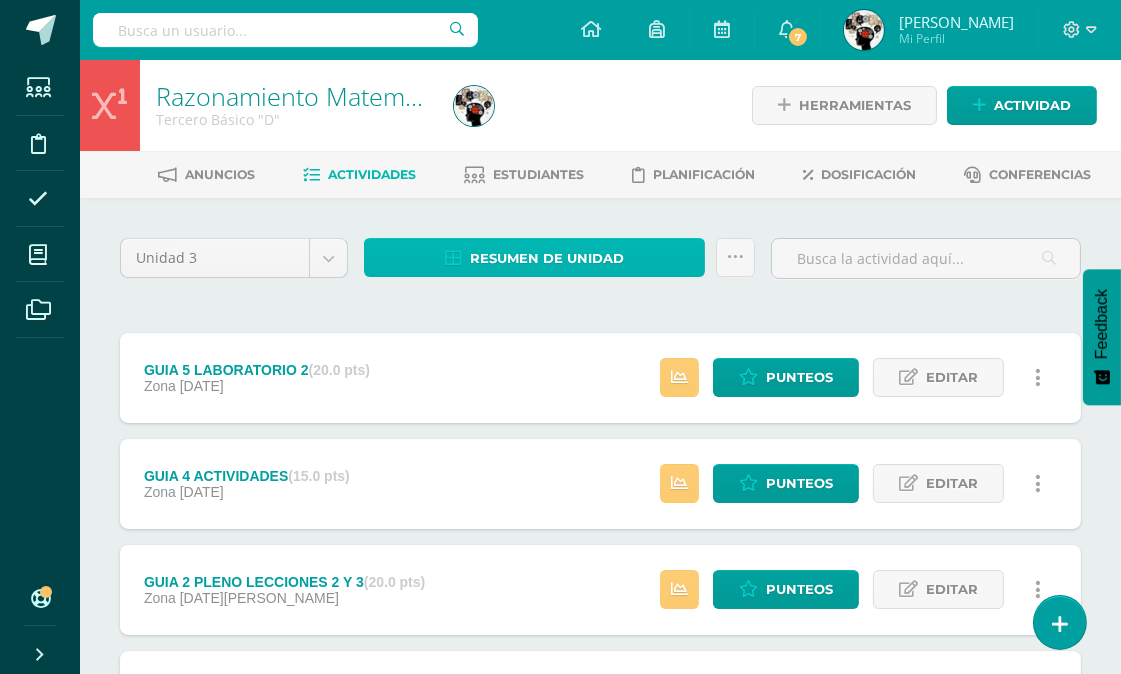
click at [583, 250] on span "Resumen de unidad" at bounding box center [547, 258] width 154 height 37
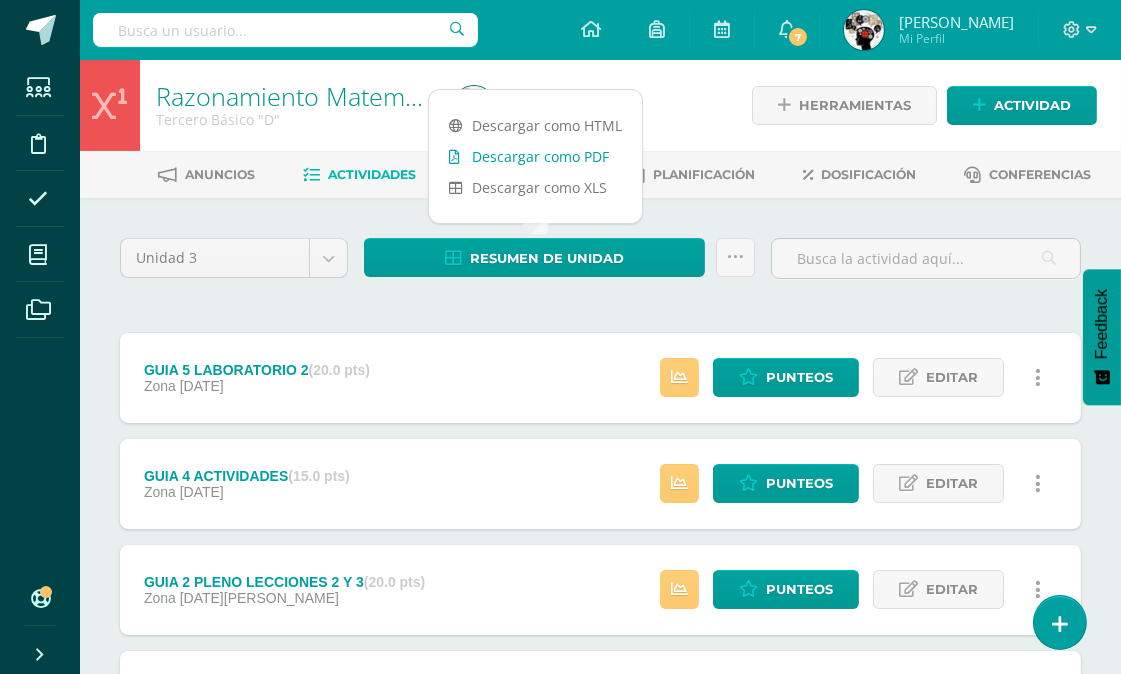
click at [561, 150] on link "Descargar como PDF" at bounding box center [535, 156] width 213 height 31
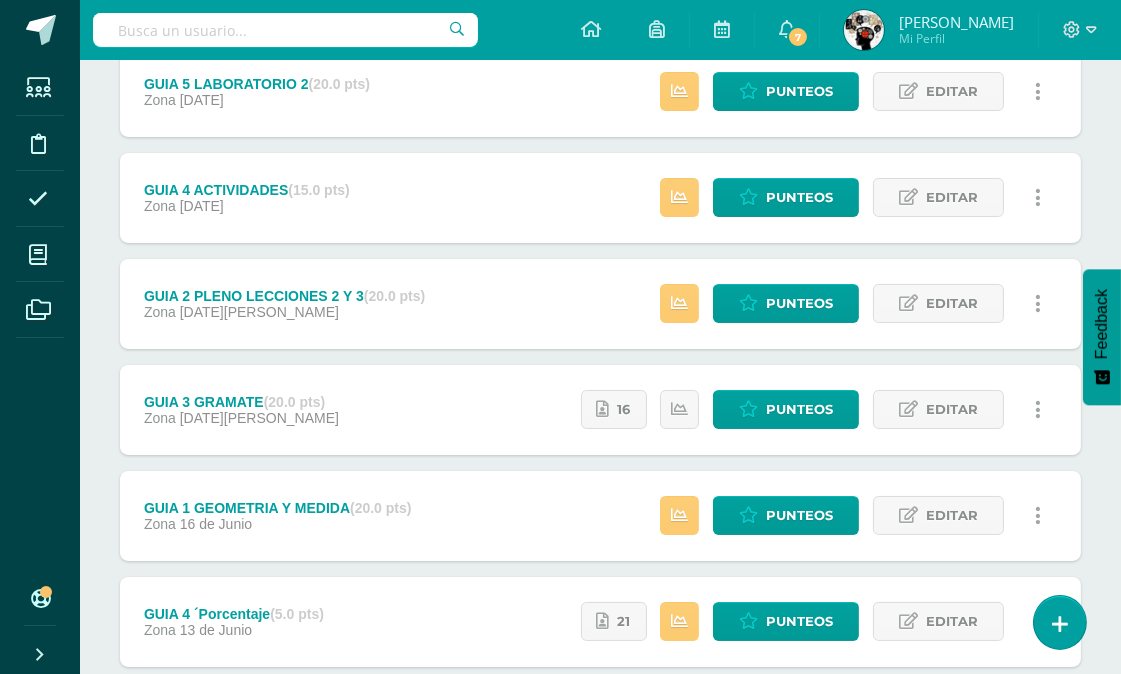
scroll to position [333, 0]
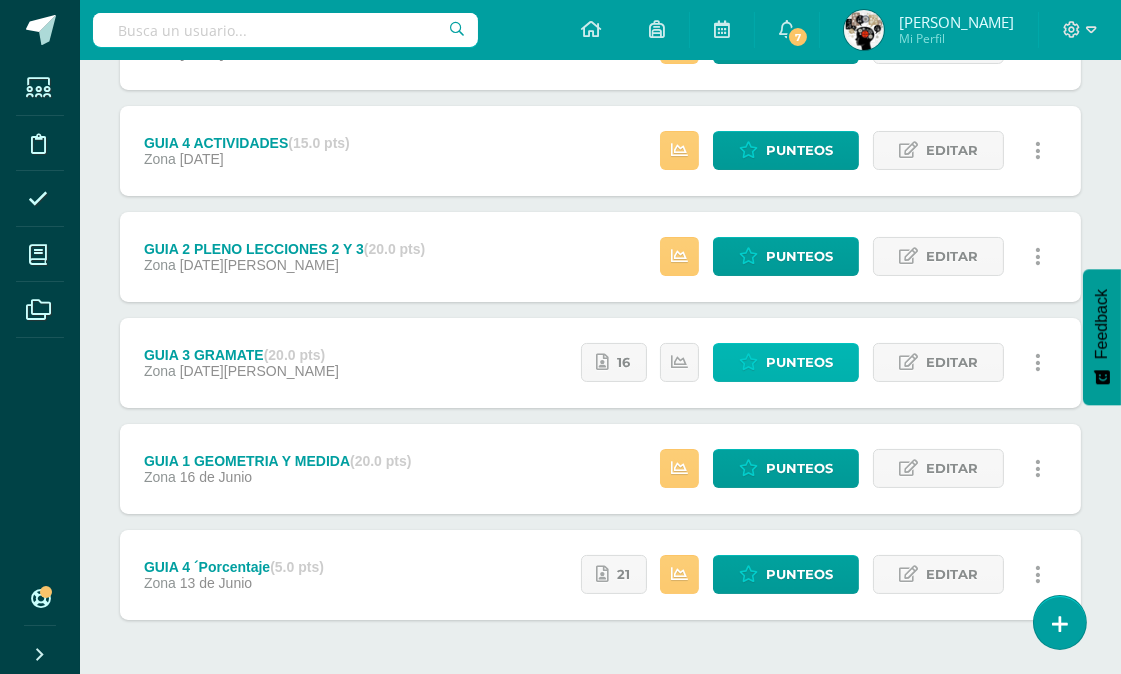
click at [783, 353] on span "Punteos" at bounding box center [799, 362] width 67 height 37
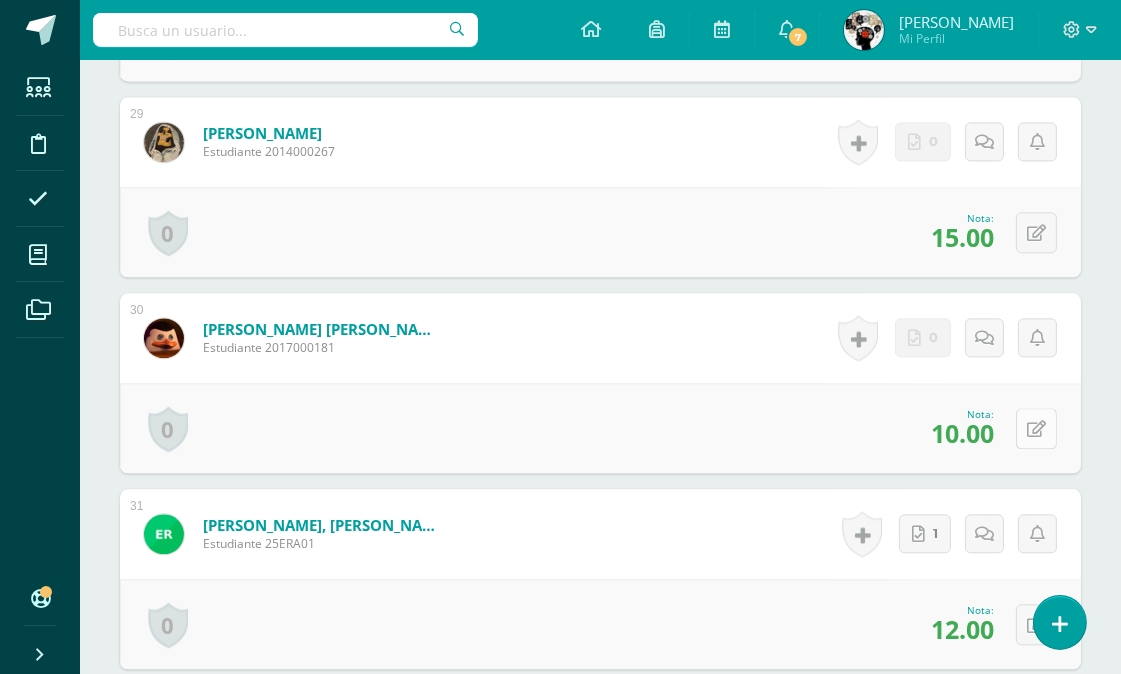
scroll to position [6124, 0]
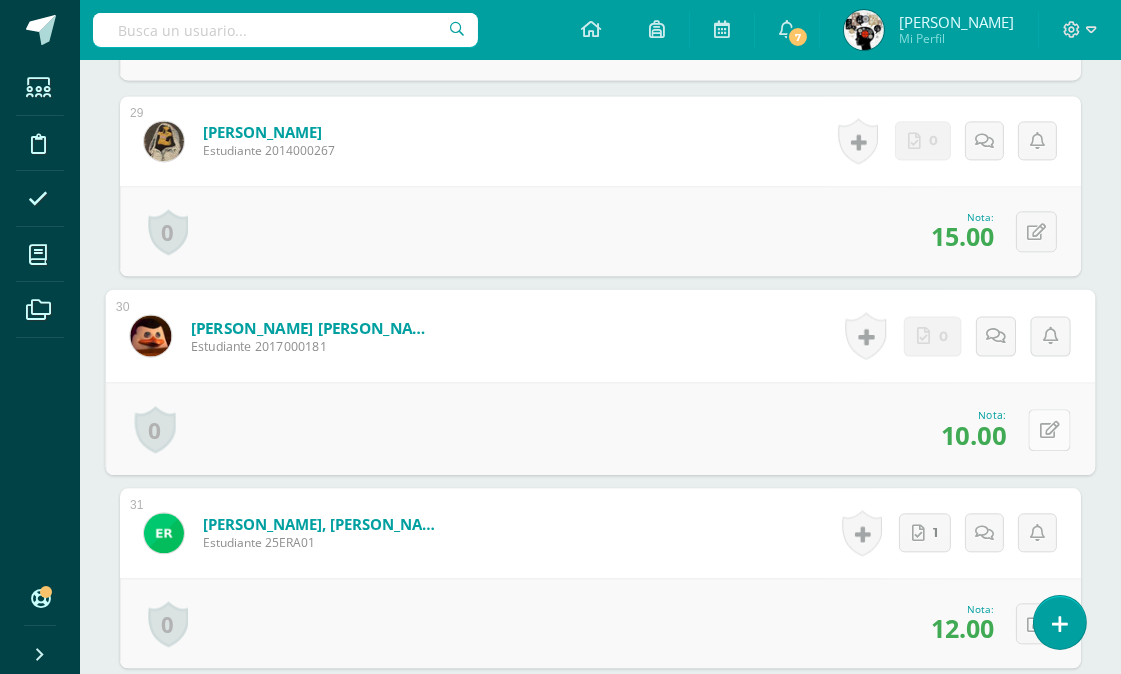
click at [1040, 421] on icon at bounding box center [1050, 429] width 20 height 17
type input "1"
type input "15"
click at [775, 382] on div "Nota 15" at bounding box center [601, 428] width 990 height 93
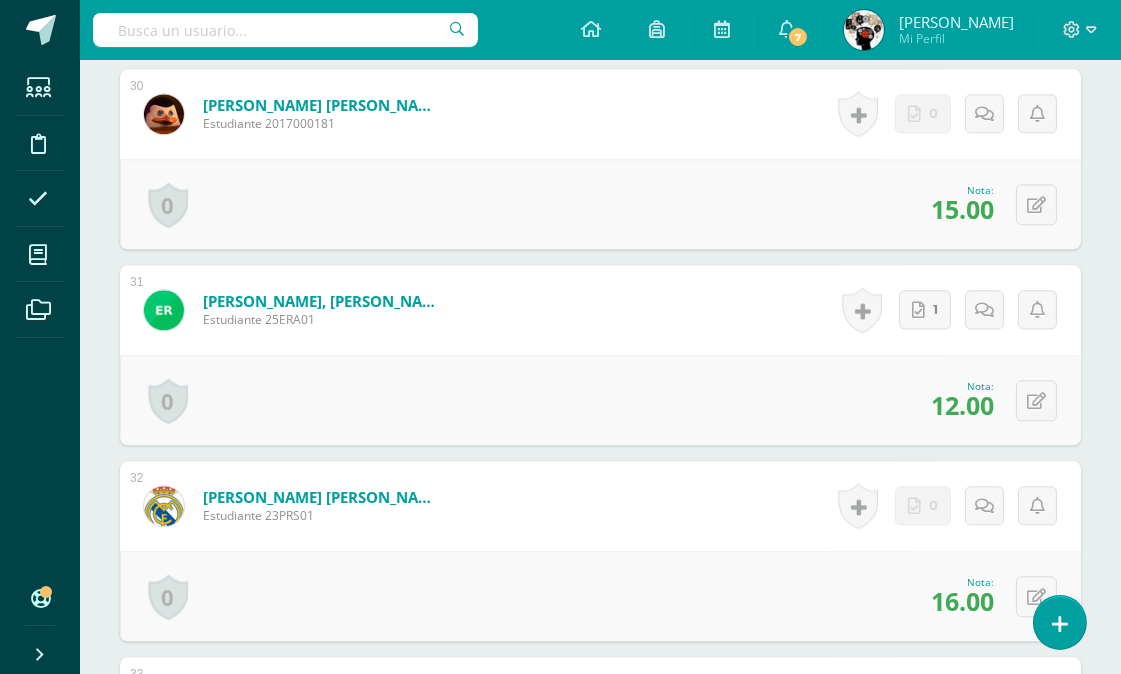
scroll to position [6457, 0]
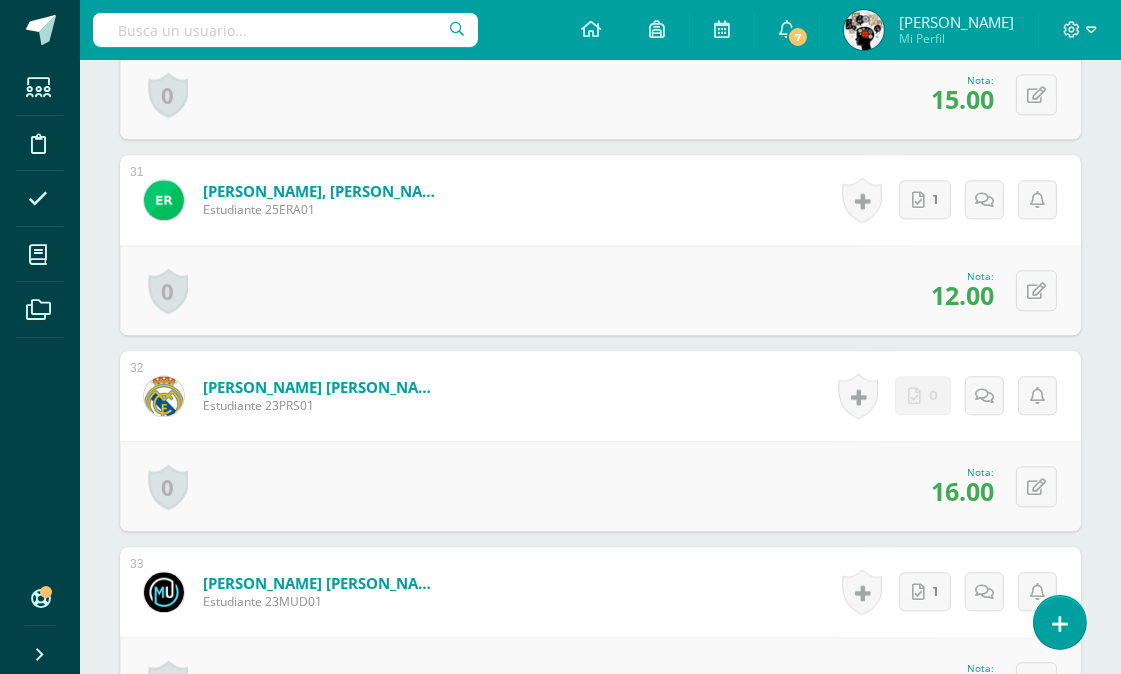
click at [627, 447] on div "0 Logros Logros obtenidos Aún no hay logros agregados Nota: 16.00" at bounding box center [600, 486] width 961 height 90
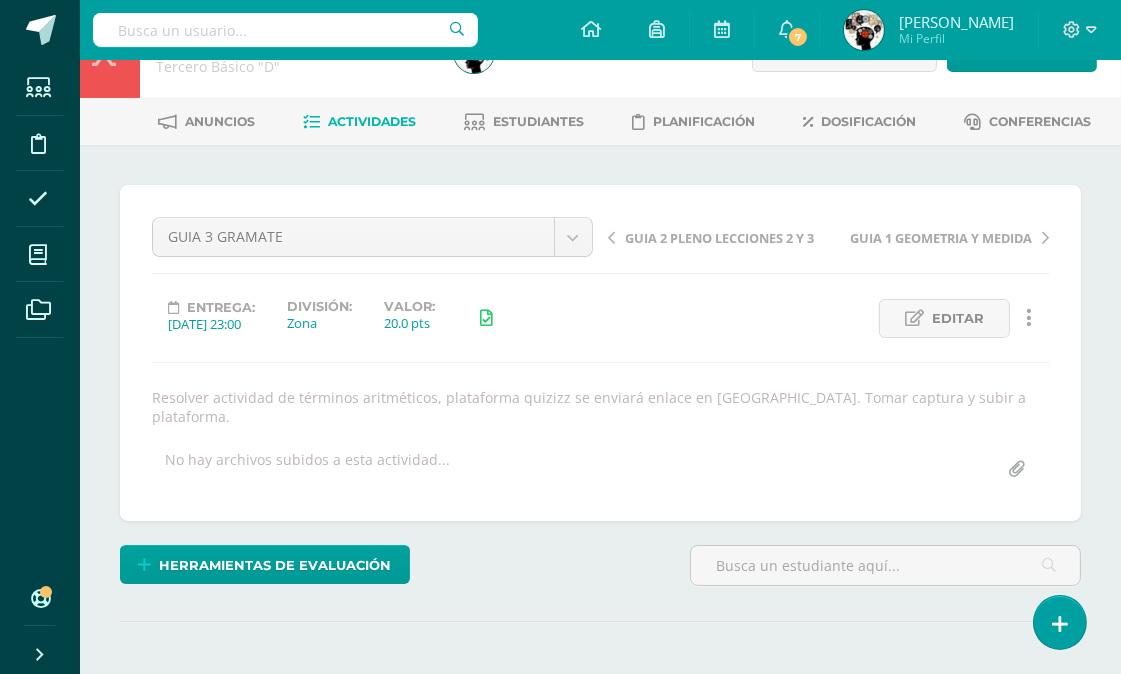
scroll to position [0, 0]
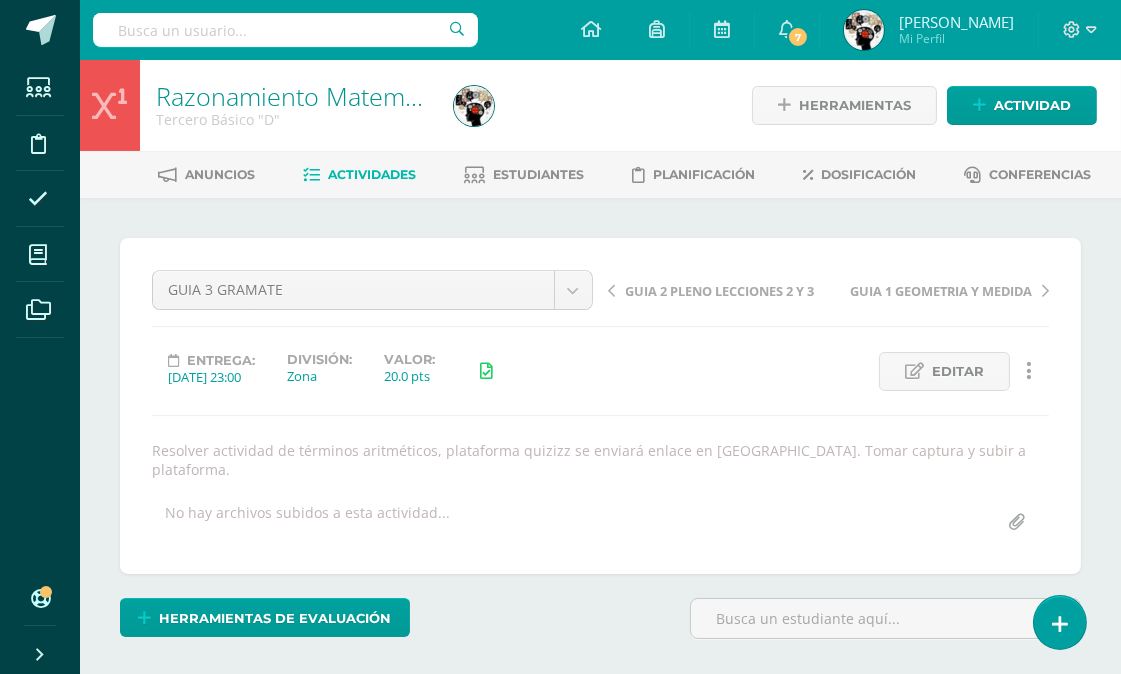
click at [376, 173] on span "Actividades" at bounding box center [372, 174] width 88 height 15
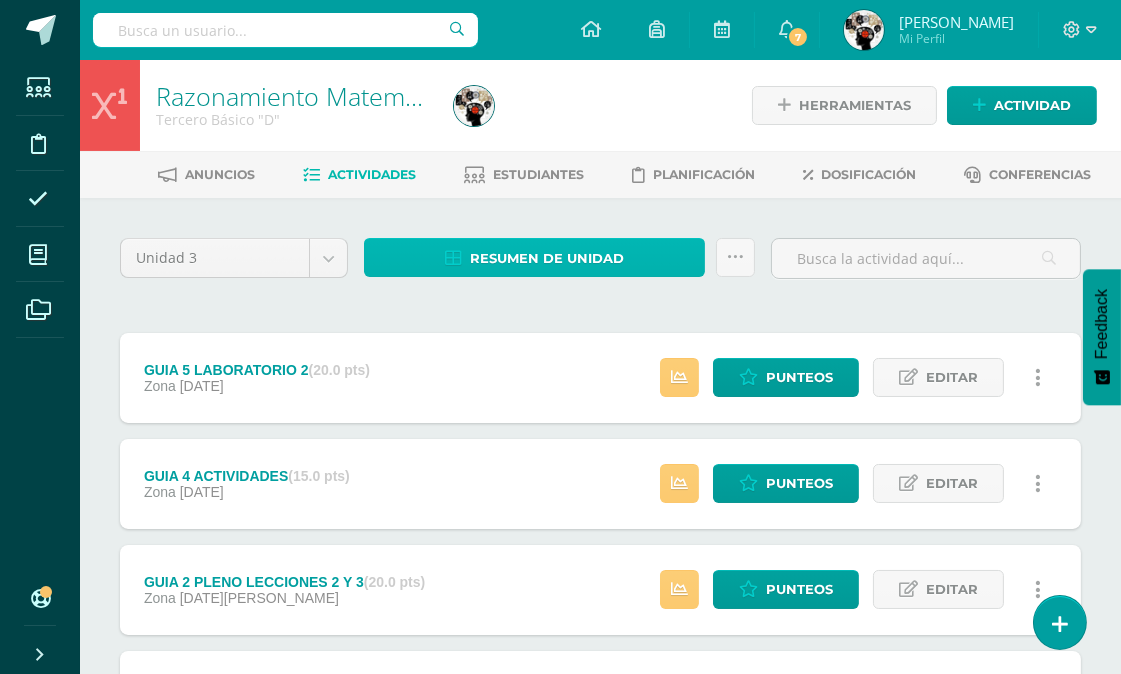
click at [580, 252] on span "Resumen de unidad" at bounding box center [547, 258] width 154 height 37
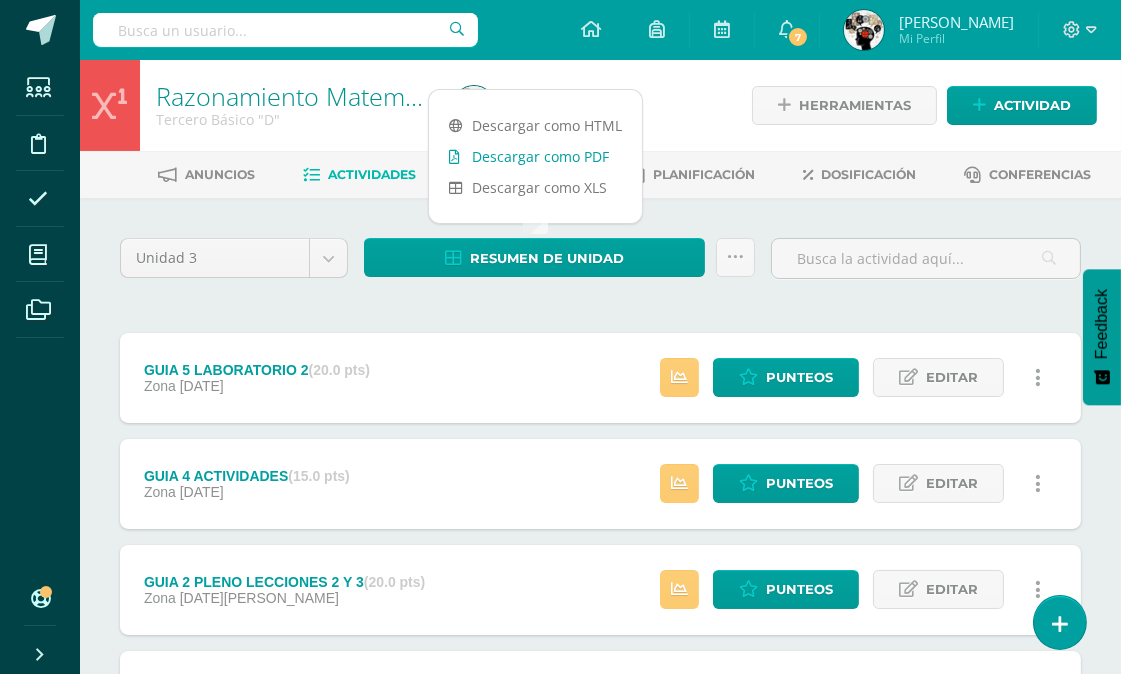
click at [556, 157] on link "Descargar como PDF" at bounding box center [535, 156] width 213 height 31
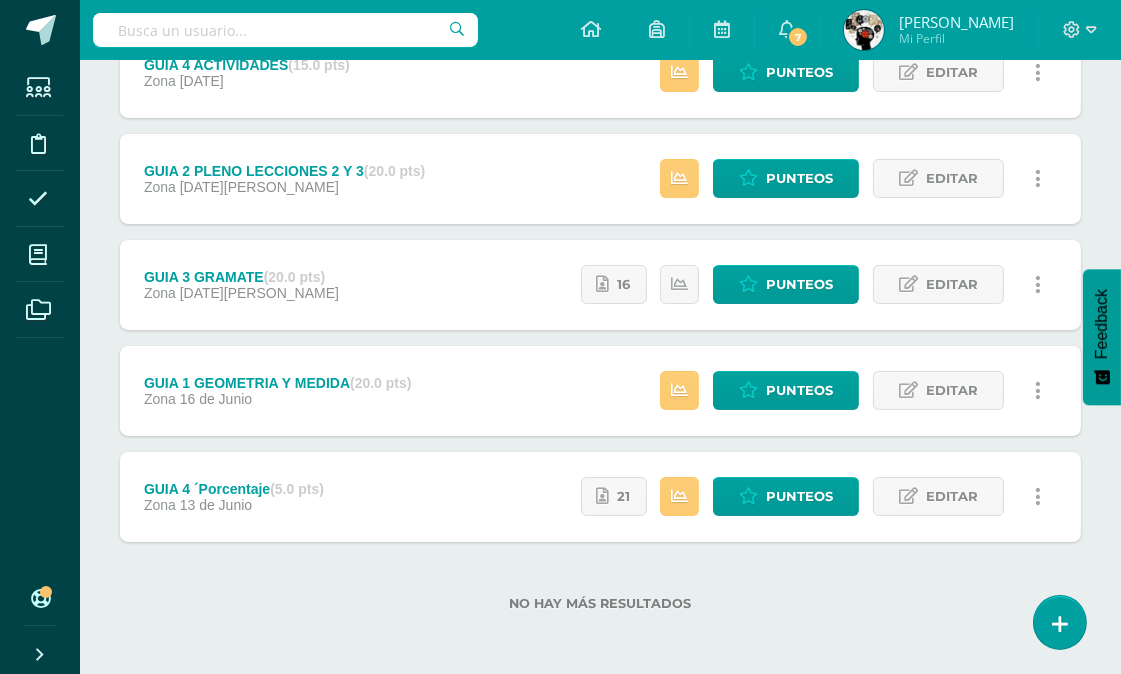
click at [307, 391] on div "Zona 16 de Junio" at bounding box center [278, 399] width 268 height 16
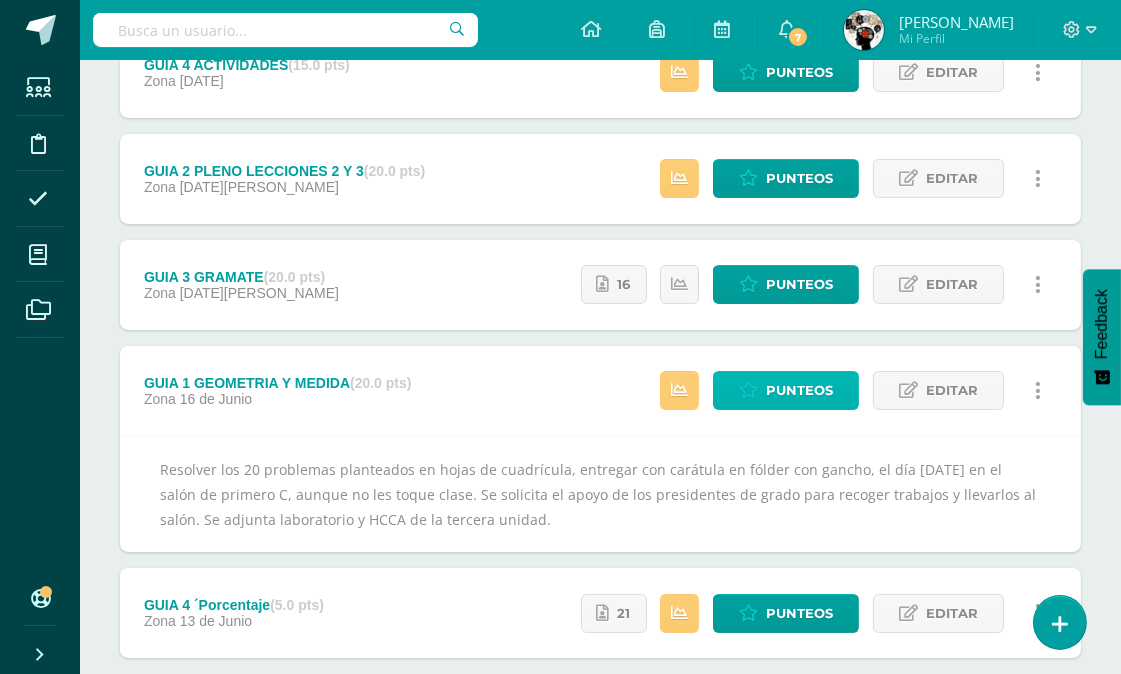
click at [796, 405] on span "Punteos" at bounding box center [799, 390] width 67 height 37
click at [803, 380] on span "Punteos" at bounding box center [799, 390] width 67 height 37
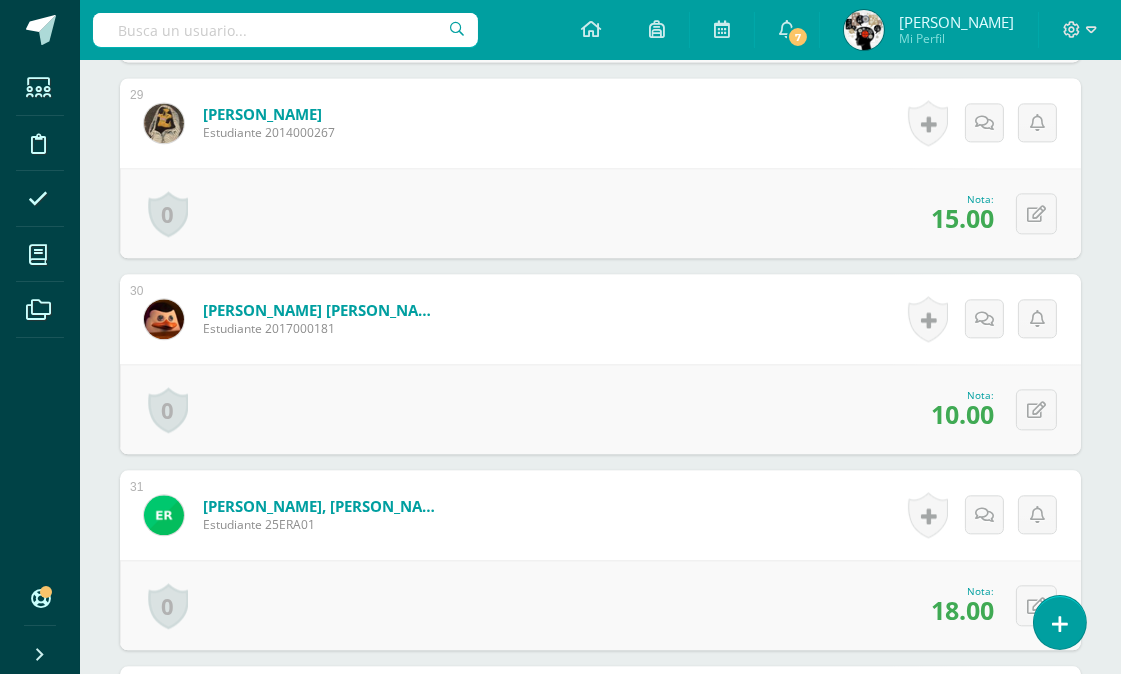
scroll to position [6201, 0]
click at [1040, 401] on icon at bounding box center [1036, 409] width 19 height 17
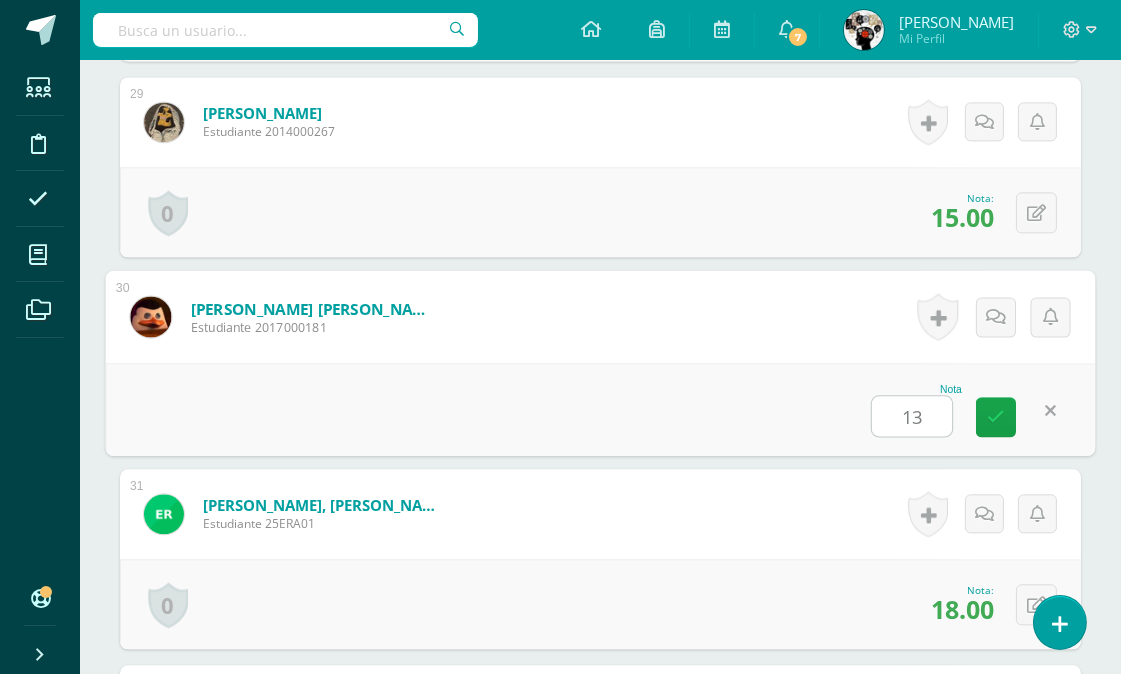
type input "13"
click at [871, 387] on div "Nota" at bounding box center [916, 389] width 91 height 11
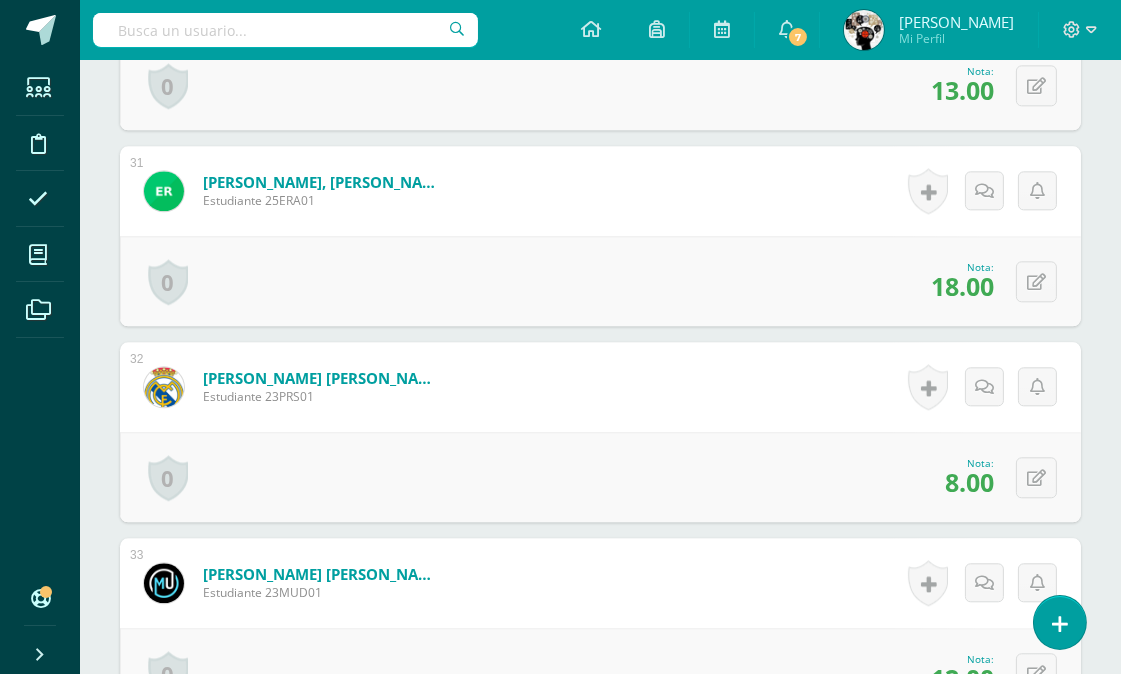
scroll to position [6534, 0]
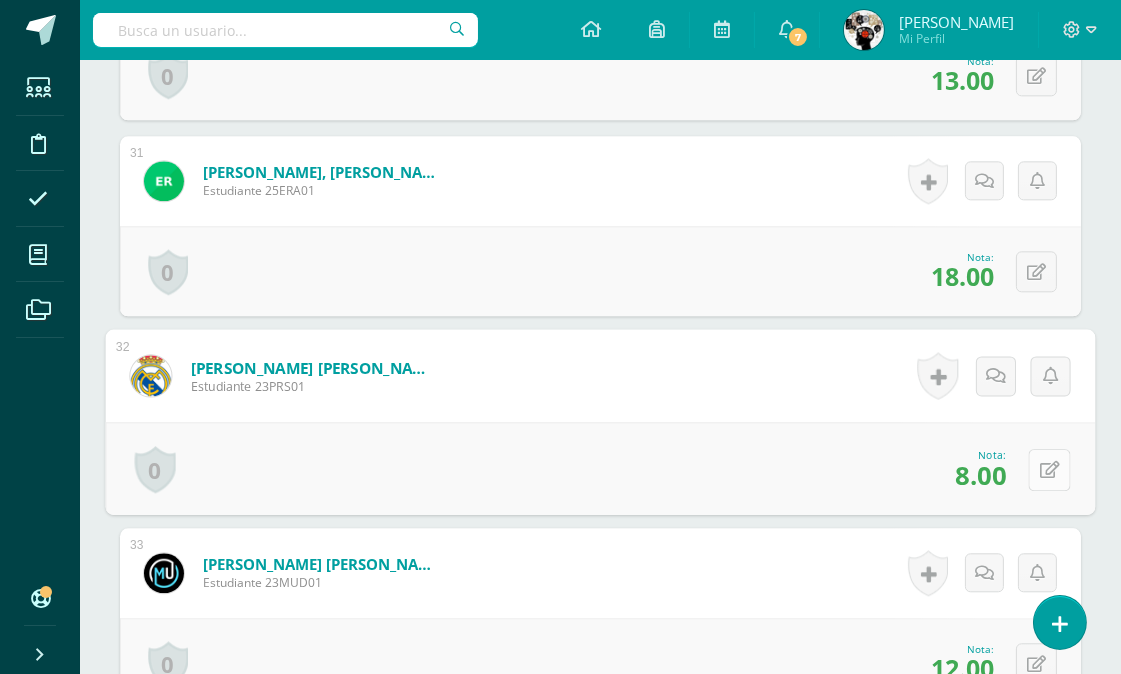
click at [1040, 461] on icon at bounding box center [1050, 469] width 20 height 17
type input "13"
click at [693, 465] on div "Nota 13" at bounding box center [601, 468] width 990 height 93
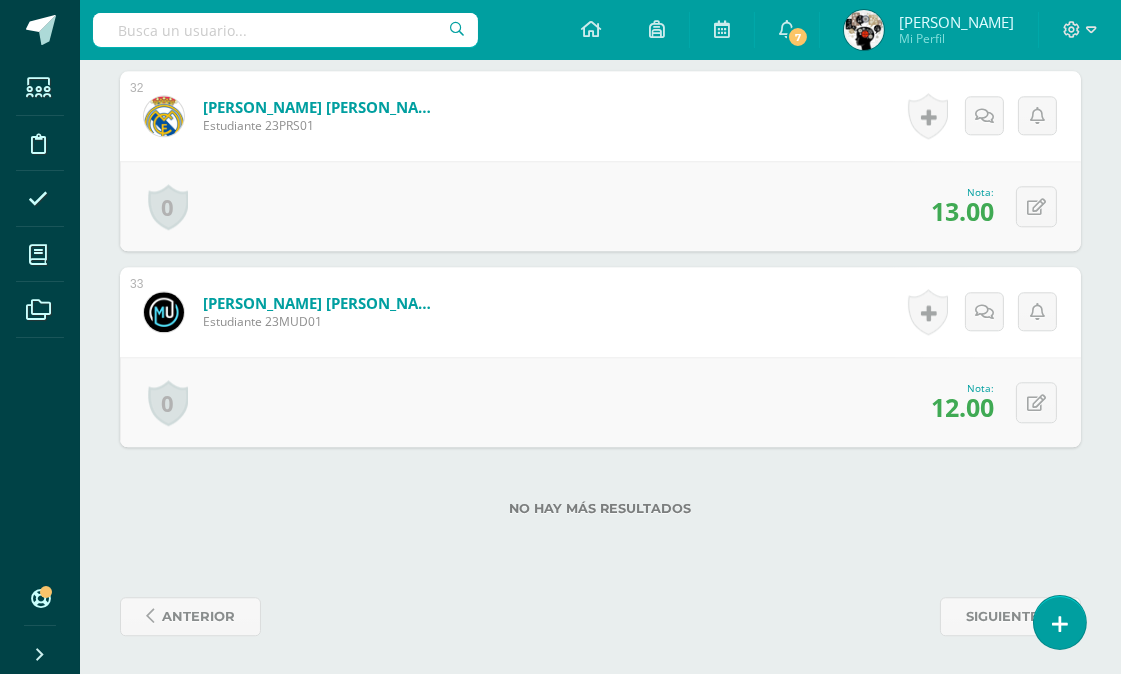
scroll to position [0, 0]
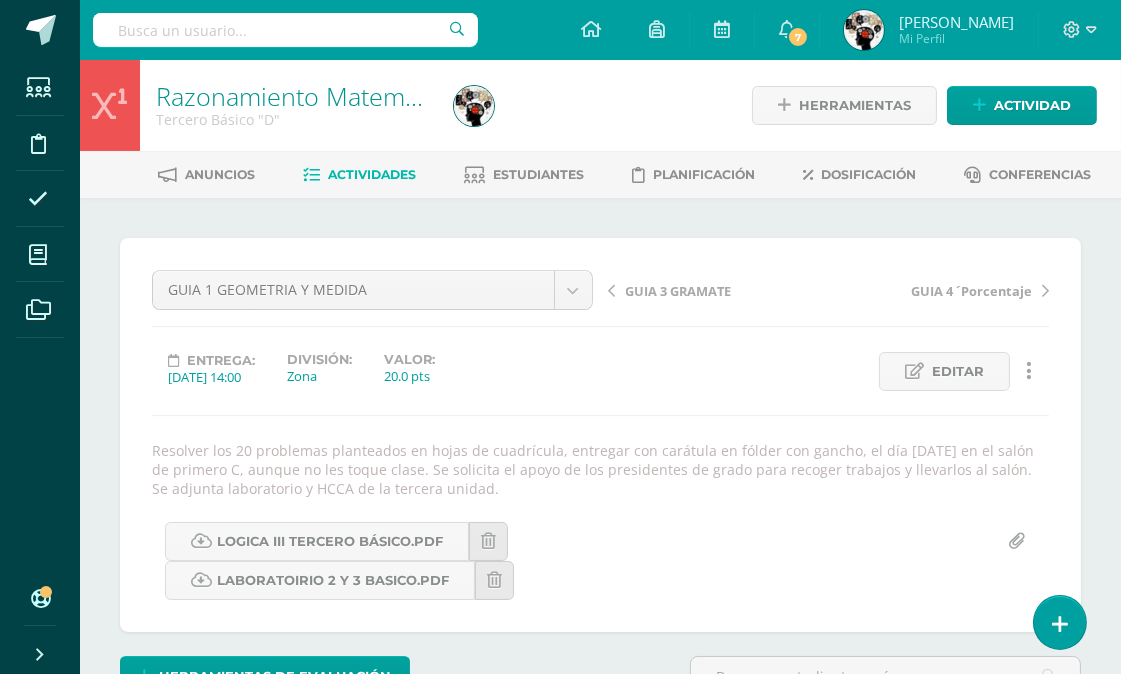
click at [374, 160] on link "Actividades" at bounding box center [359, 175] width 113 height 32
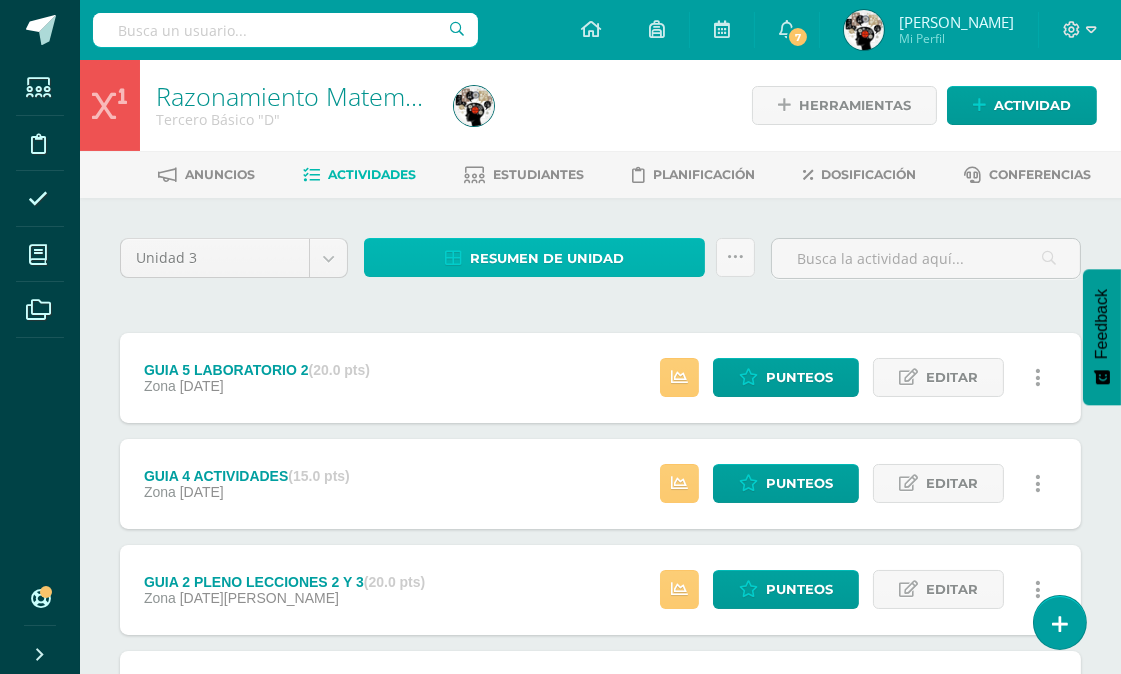
click at [575, 252] on span "Resumen de unidad" at bounding box center [547, 258] width 154 height 37
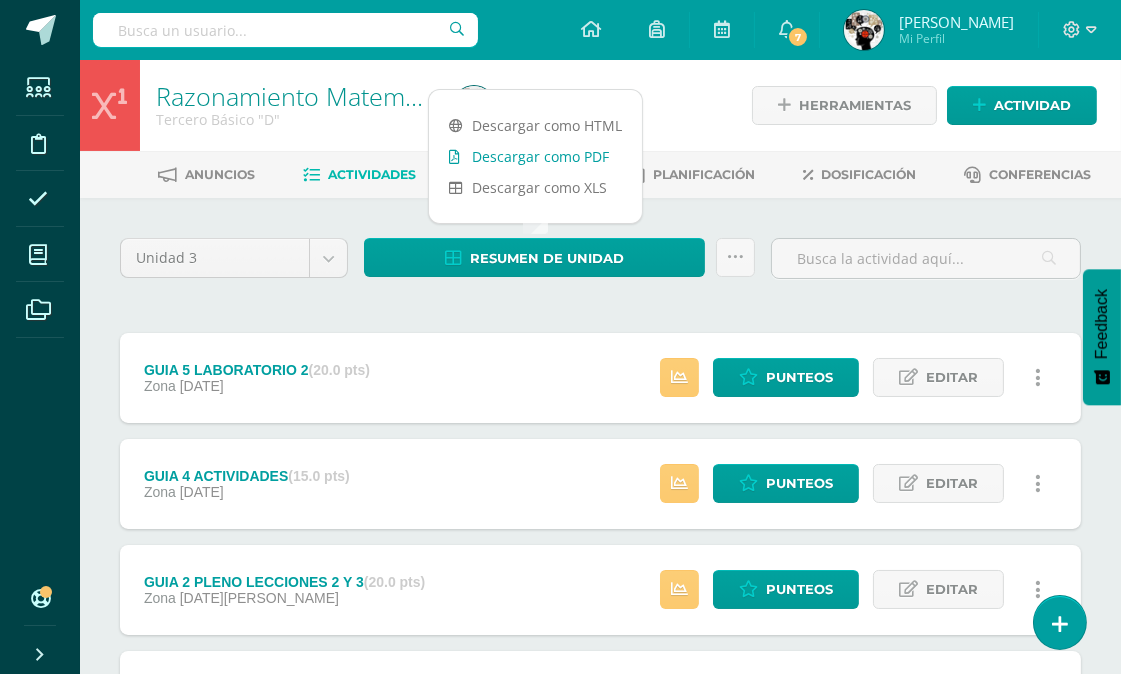
click at [570, 157] on link "Descargar como PDF" at bounding box center [535, 156] width 213 height 31
click at [257, 254] on body "Estudiantes Disciplina Asistencia Mis cursos Archivos Soporte Centro de ayuda Ú…" at bounding box center [560, 543] width 1121 height 1086
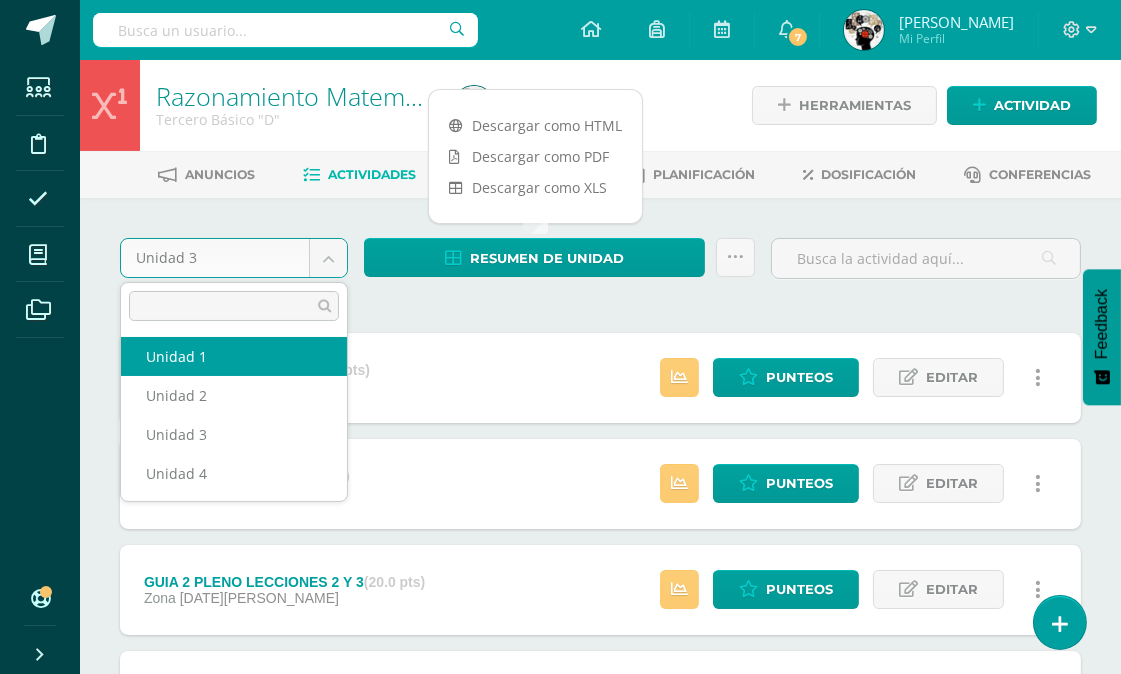
click at [526, 305] on body "Estudiantes Disciplina Asistencia Mis cursos Archivos Soporte Centro de ayuda Ú…" at bounding box center [560, 543] width 1121 height 1086
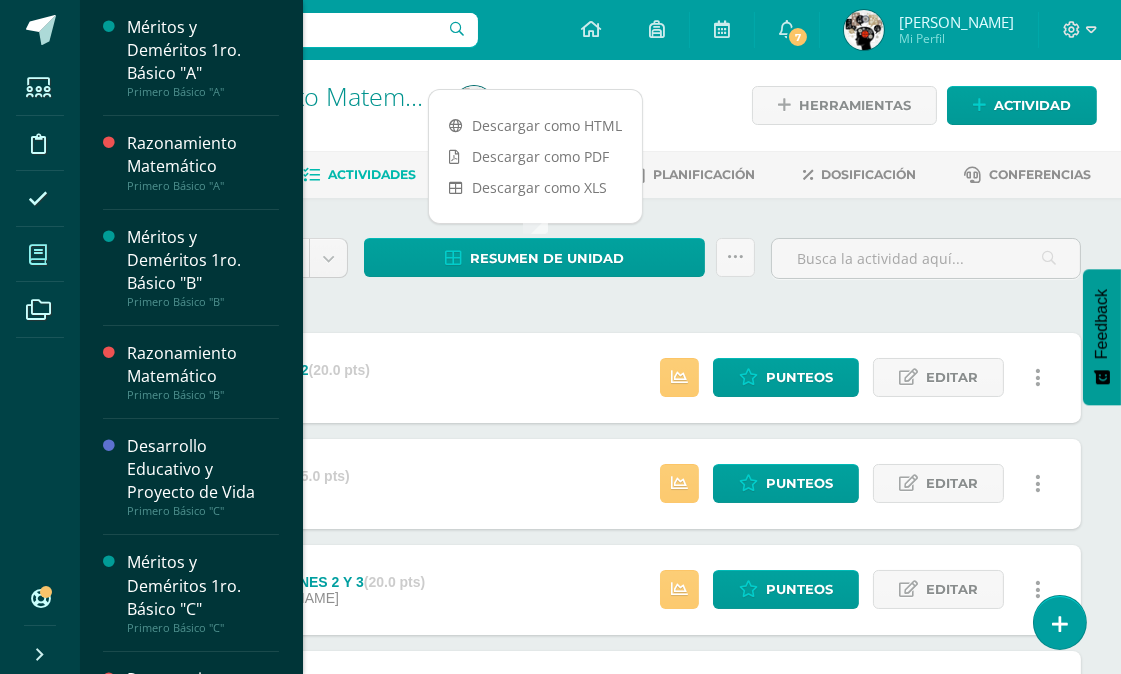
click at [42, 254] on icon at bounding box center [38, 255] width 18 height 20
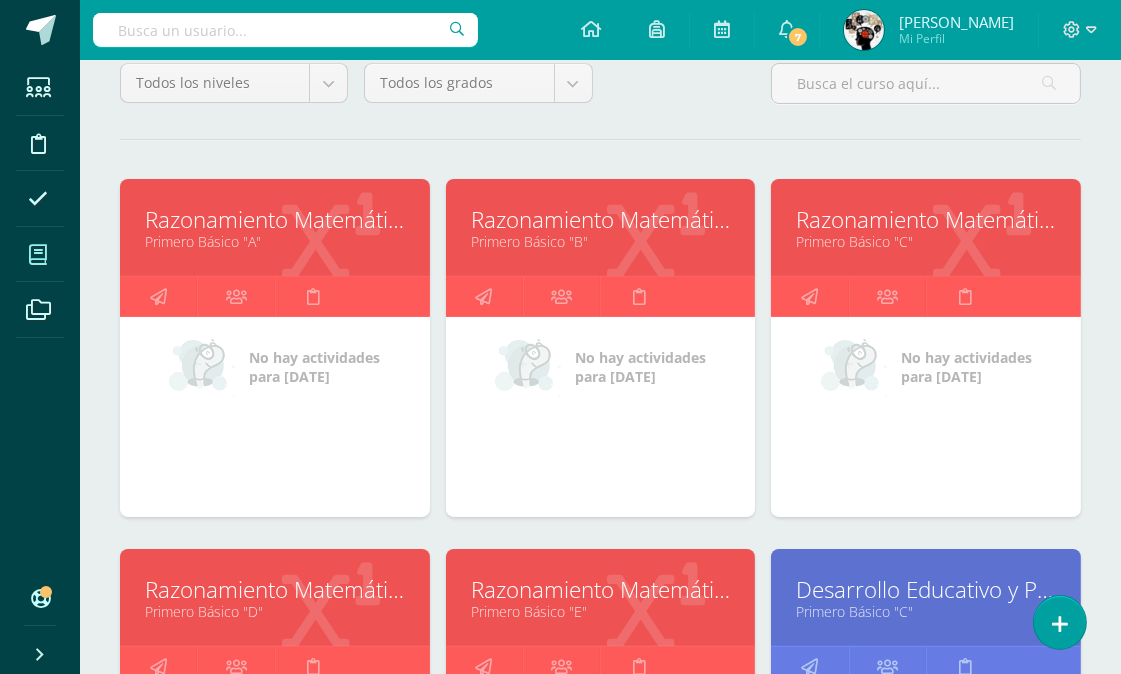
scroll to position [111, 0]
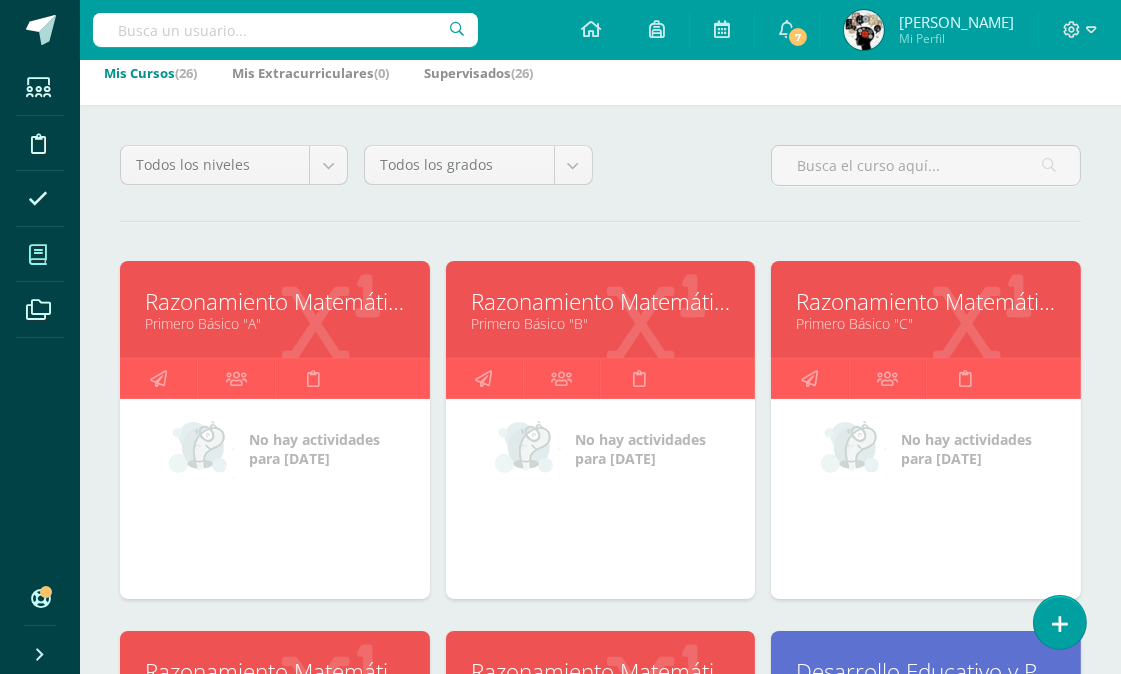
click at [581, 321] on link "Primero Básico "B"" at bounding box center [601, 323] width 260 height 19
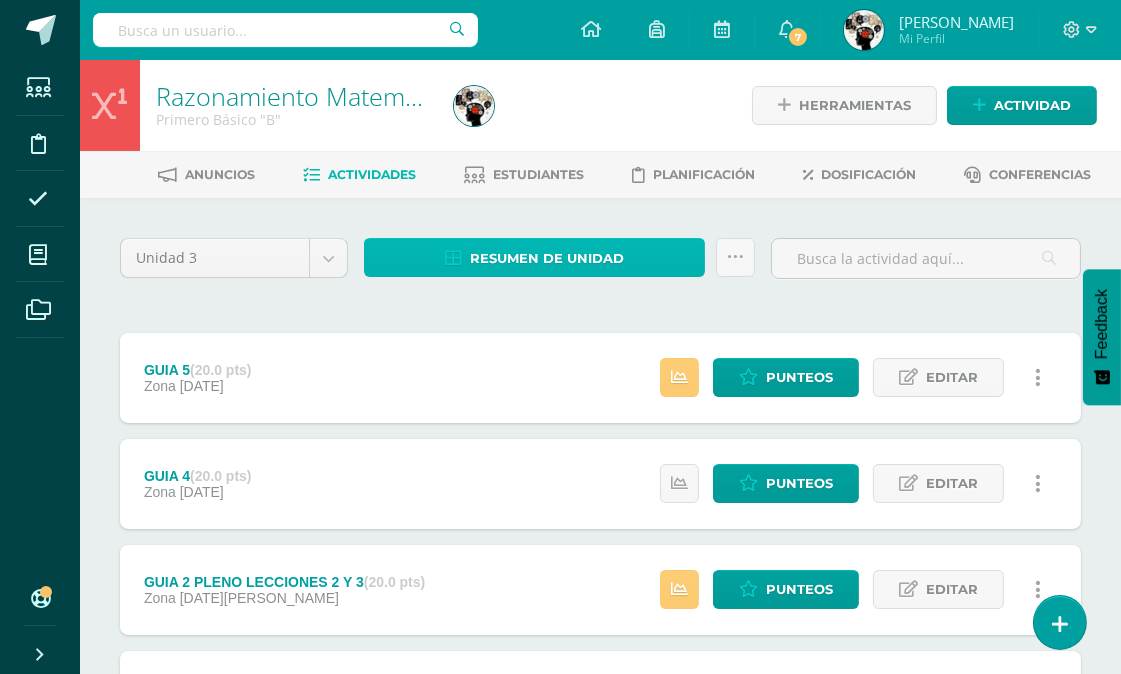
click at [544, 242] on span "Resumen de unidad" at bounding box center [547, 258] width 154 height 37
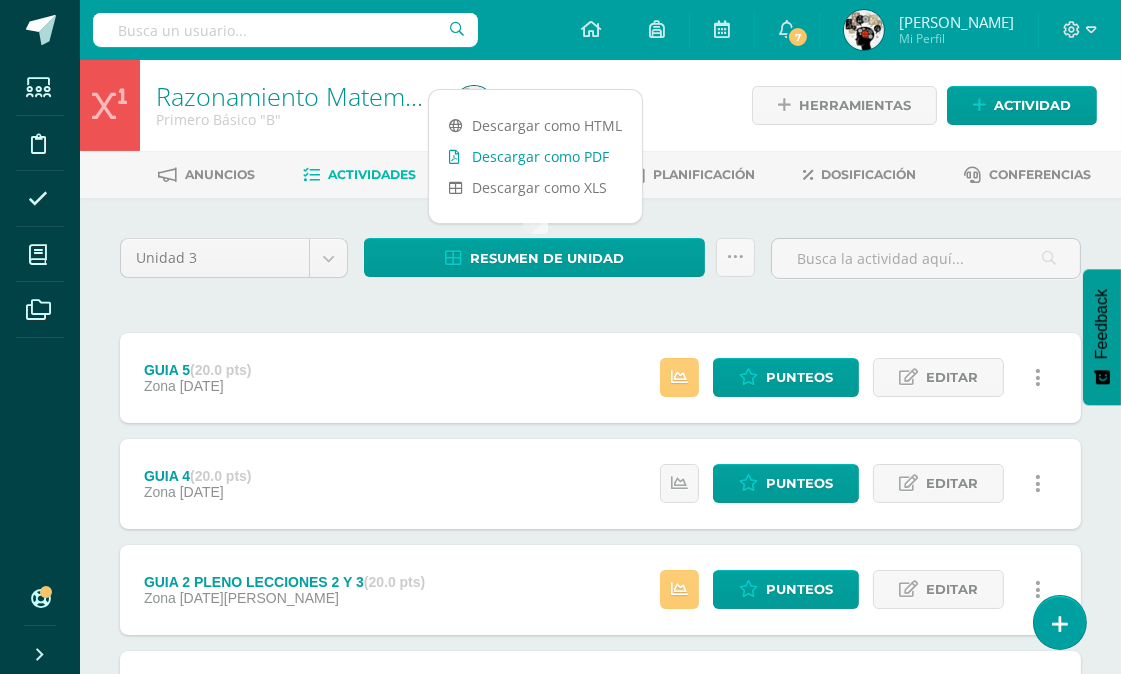
click at [553, 151] on link "Descargar como PDF" at bounding box center [535, 156] width 213 height 31
click at [771, 367] on span "Punteos" at bounding box center [799, 377] width 67 height 37
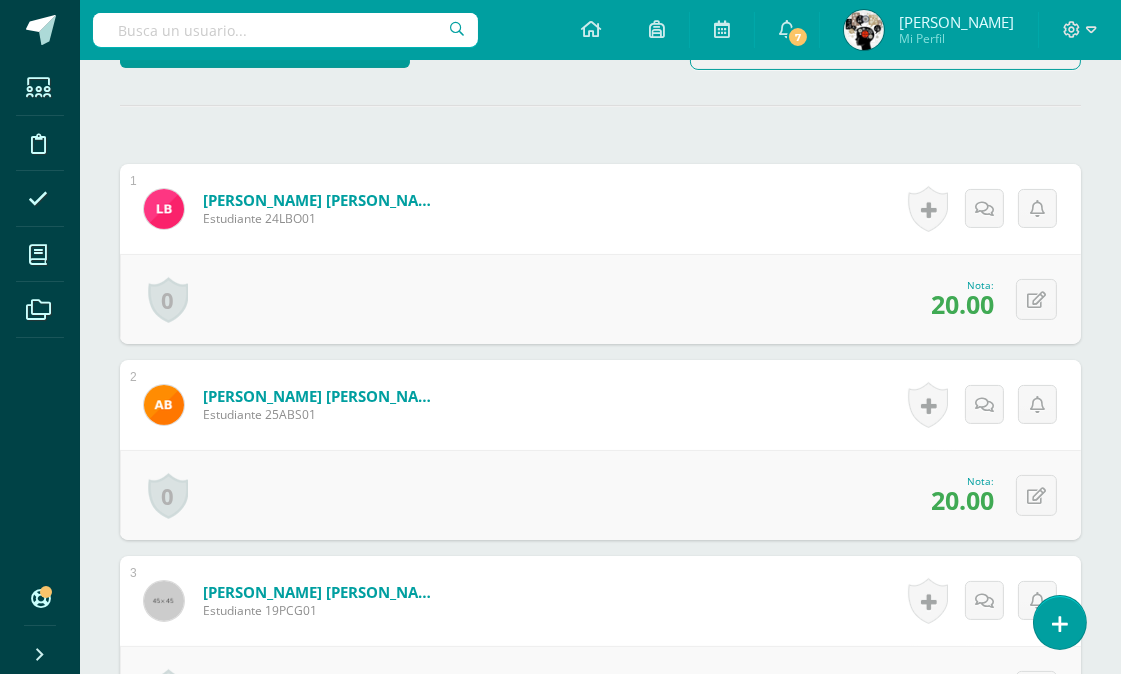
scroll to position [1102, 0]
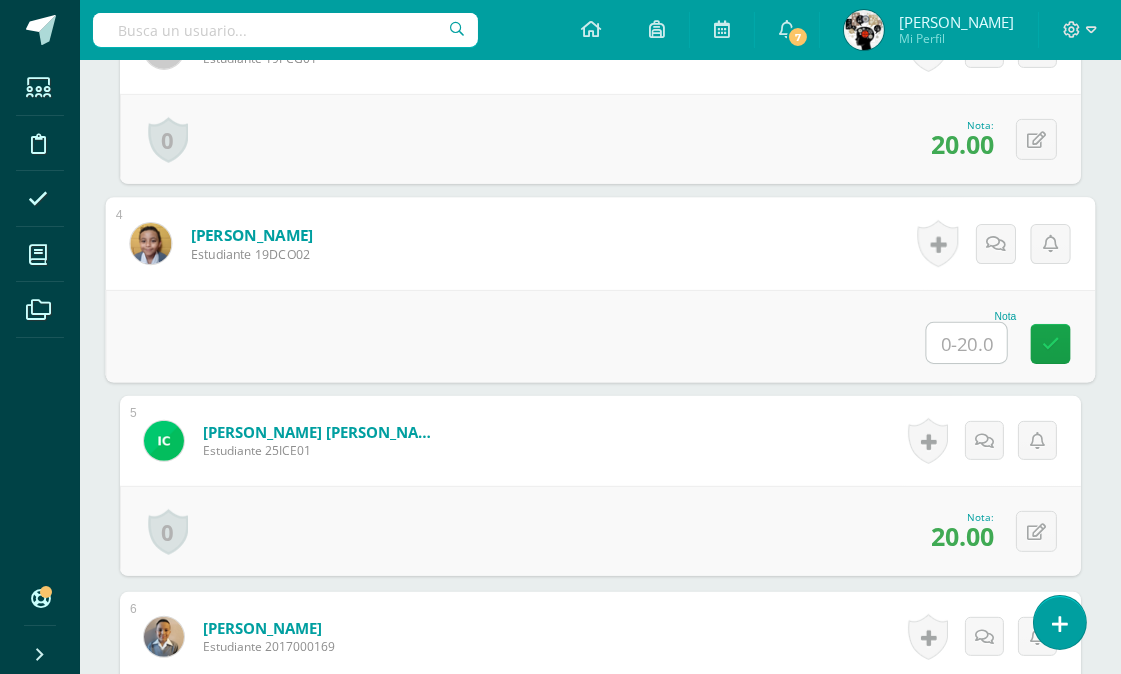
click at [952, 334] on input "text" at bounding box center [967, 343] width 80 height 40
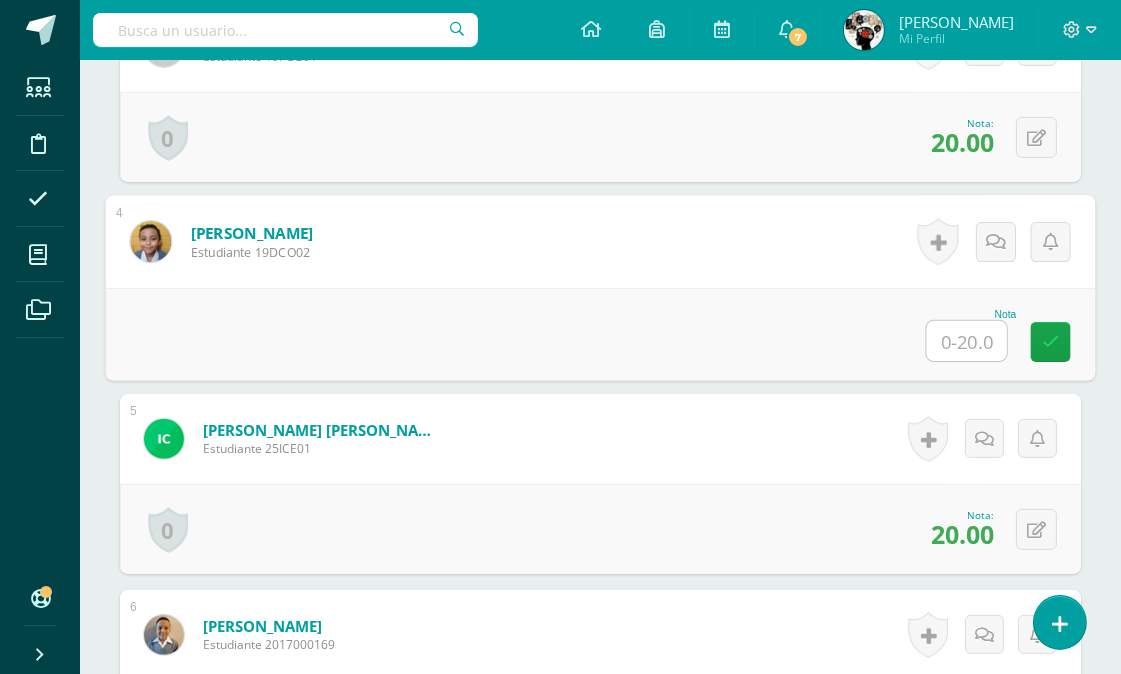
click at [968, 334] on input "text" at bounding box center [967, 341] width 80 height 40
type input "14"
click at [656, 295] on div "Nota 14" at bounding box center [601, 333] width 990 height 93
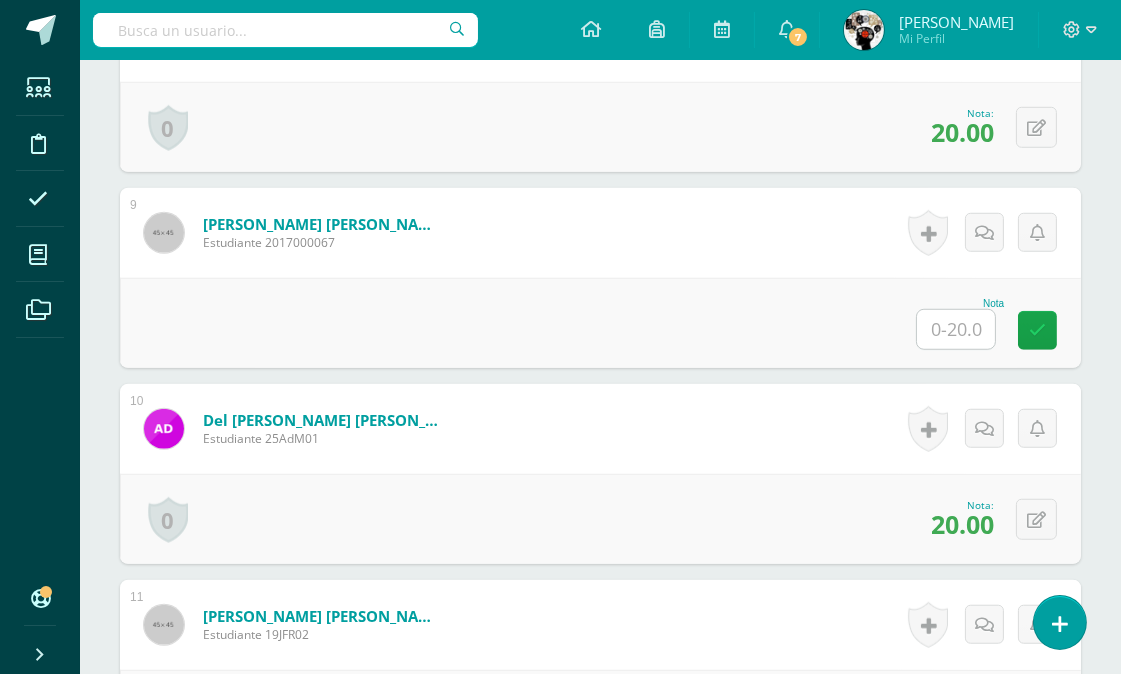
scroll to position [2105, 0]
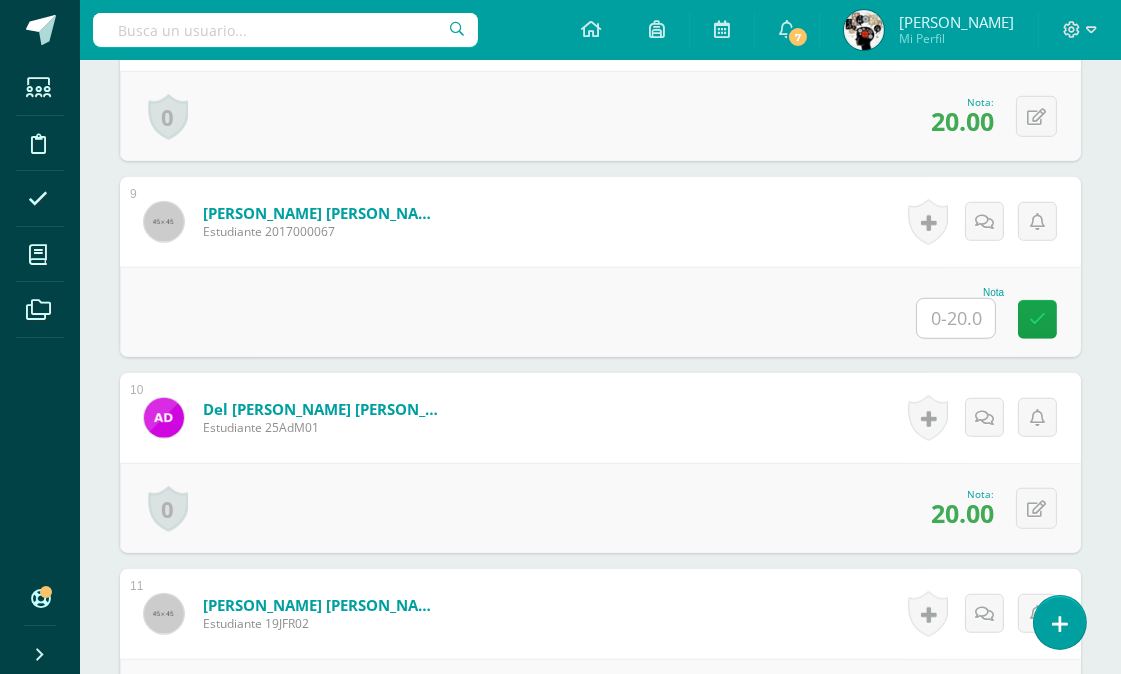
click at [966, 318] on input "text" at bounding box center [956, 318] width 78 height 39
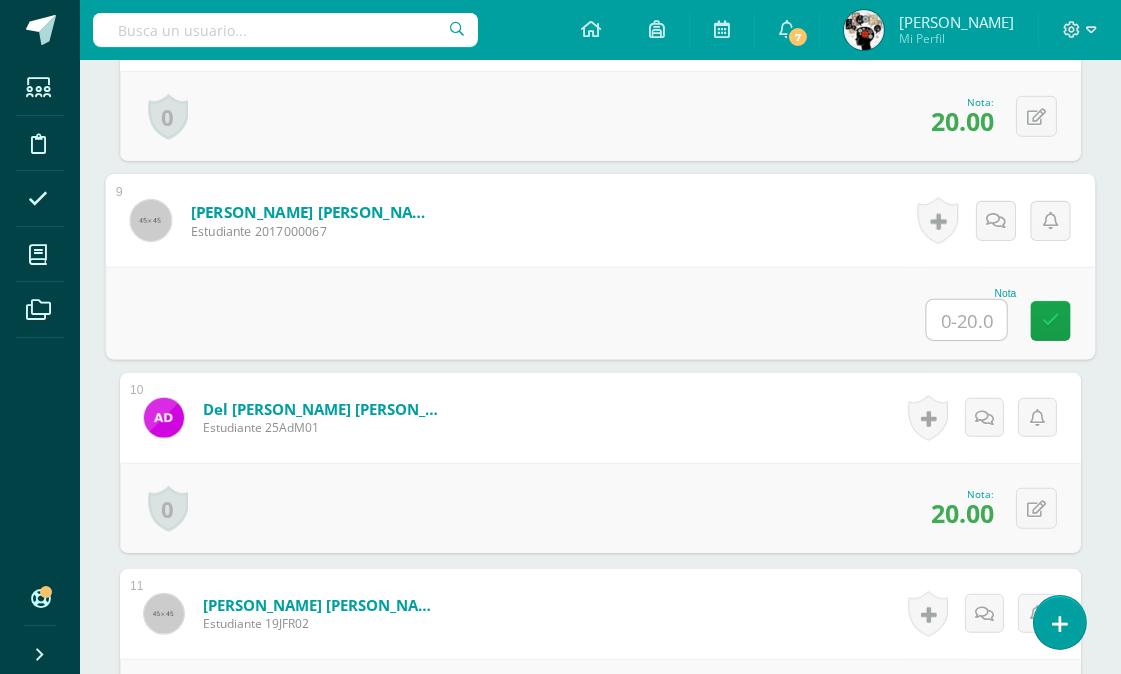
click at [962, 320] on input "text" at bounding box center [967, 320] width 80 height 40
type input "14"
click at [785, 328] on div "Nota 14" at bounding box center [601, 313] width 990 height 93
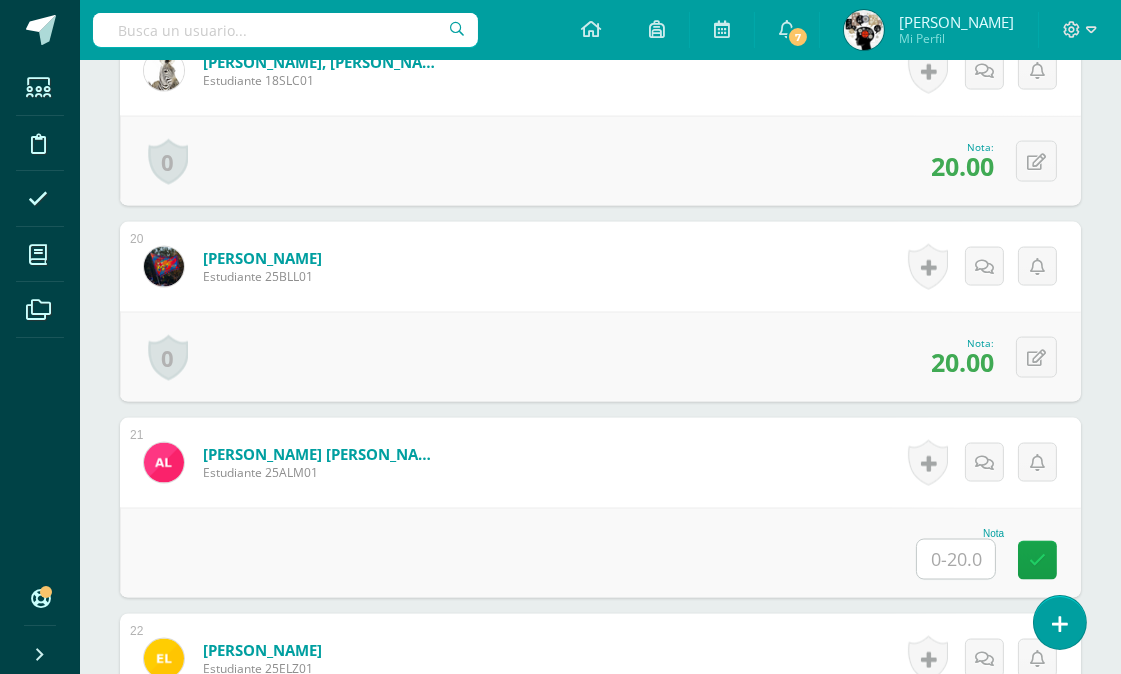
scroll to position [4437, 0]
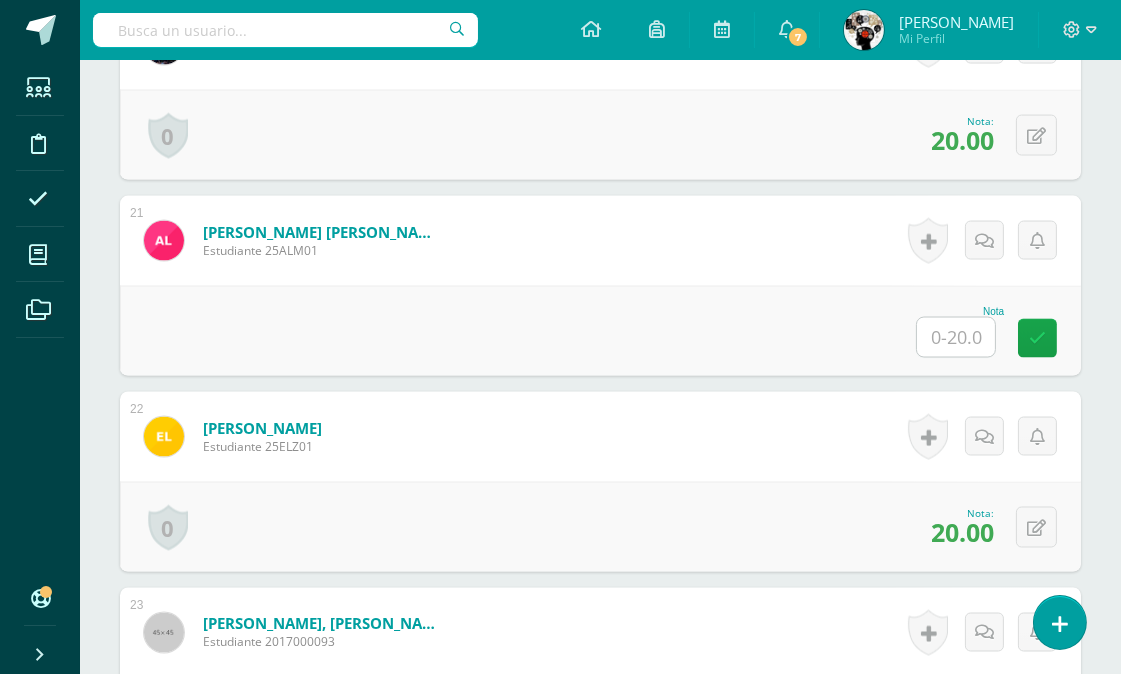
click at [963, 334] on input "text" at bounding box center [956, 337] width 78 height 39
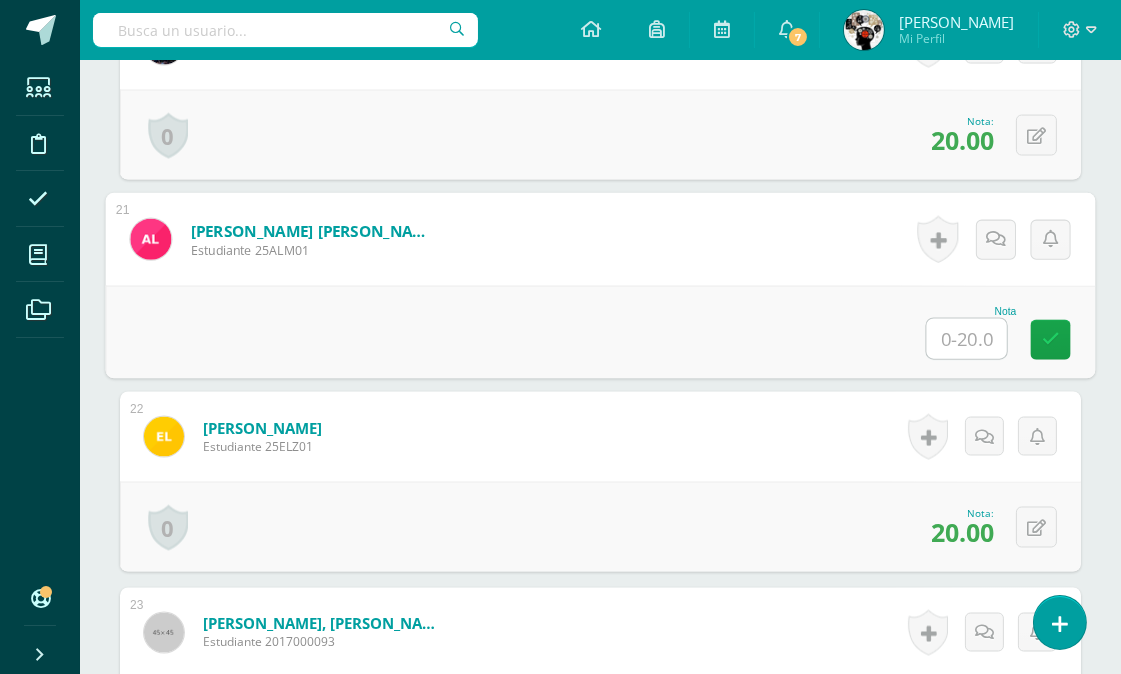
click at [966, 334] on input "text" at bounding box center [967, 339] width 80 height 40
type input "2"
click at [841, 334] on div "Nota 2" at bounding box center [601, 332] width 990 height 93
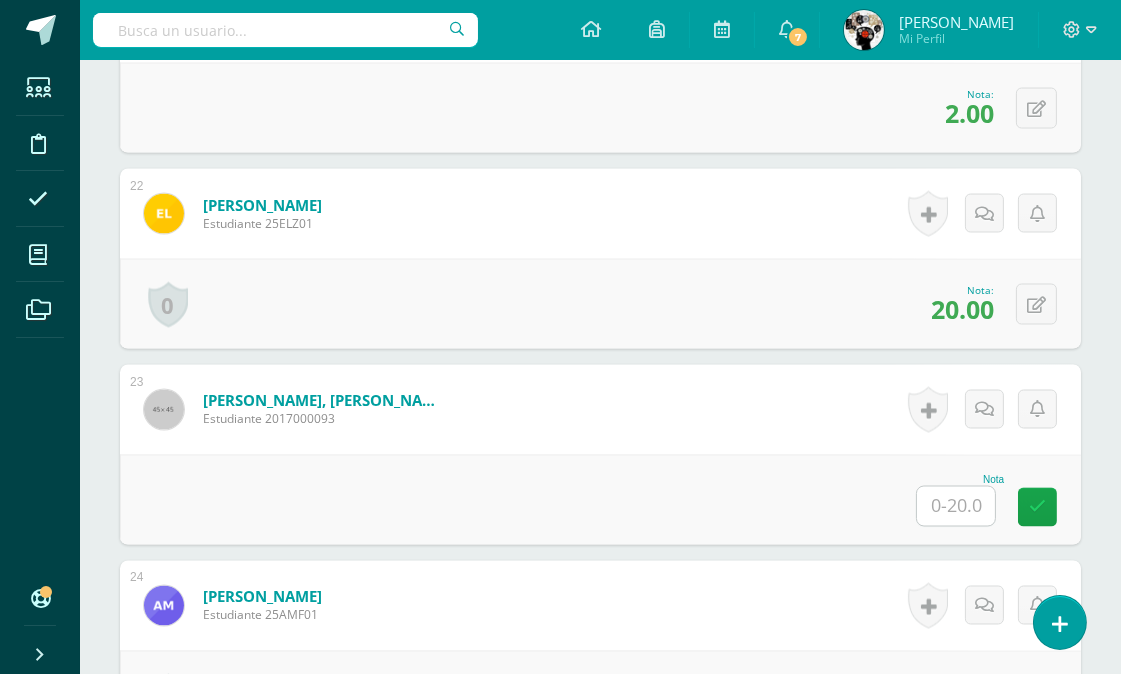
scroll to position [4882, 0]
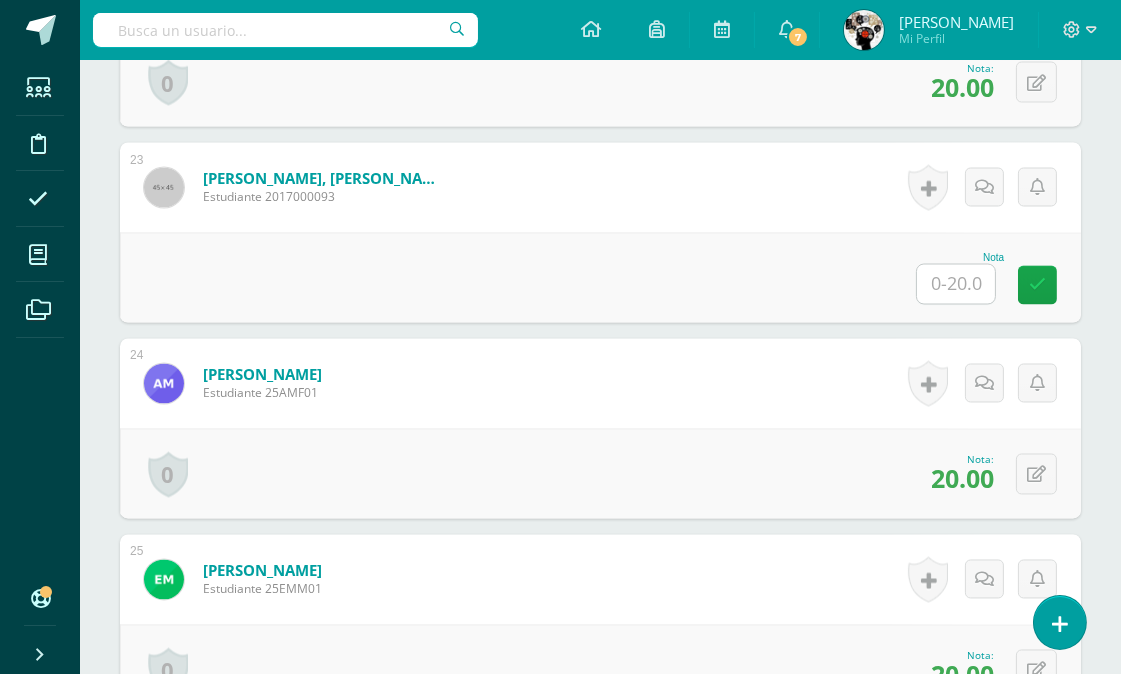
click at [972, 280] on input "text" at bounding box center [956, 284] width 78 height 39
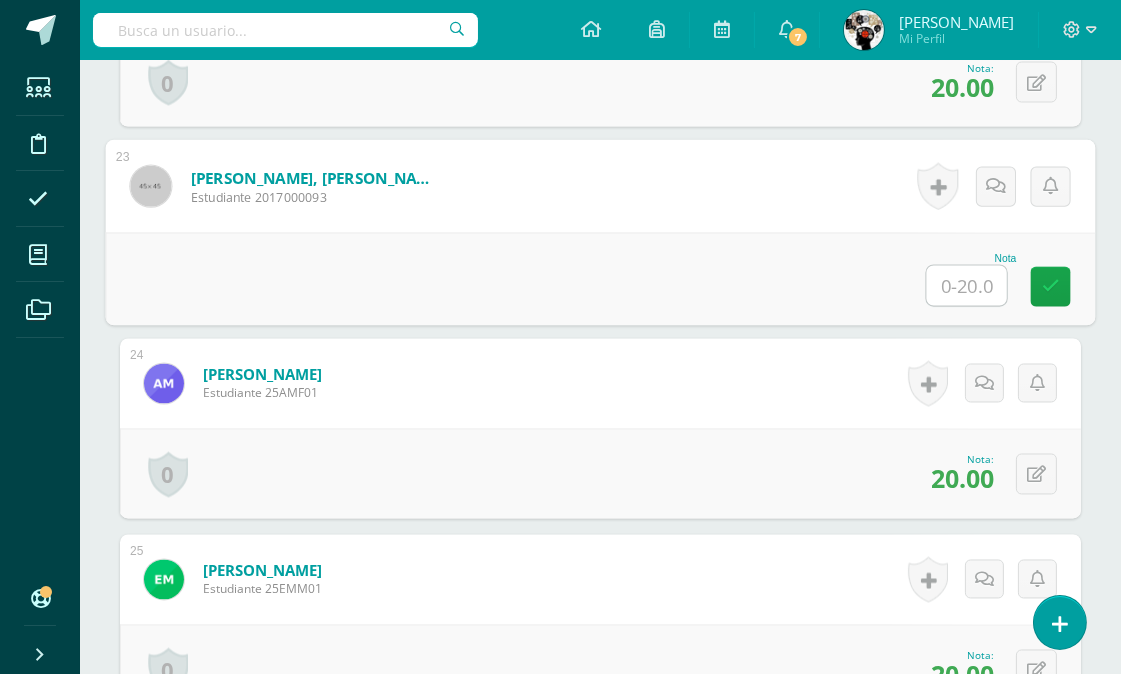
click at [976, 287] on input "text" at bounding box center [967, 286] width 80 height 40
type input "16"
click at [768, 276] on div "Nota 16" at bounding box center [601, 279] width 990 height 93
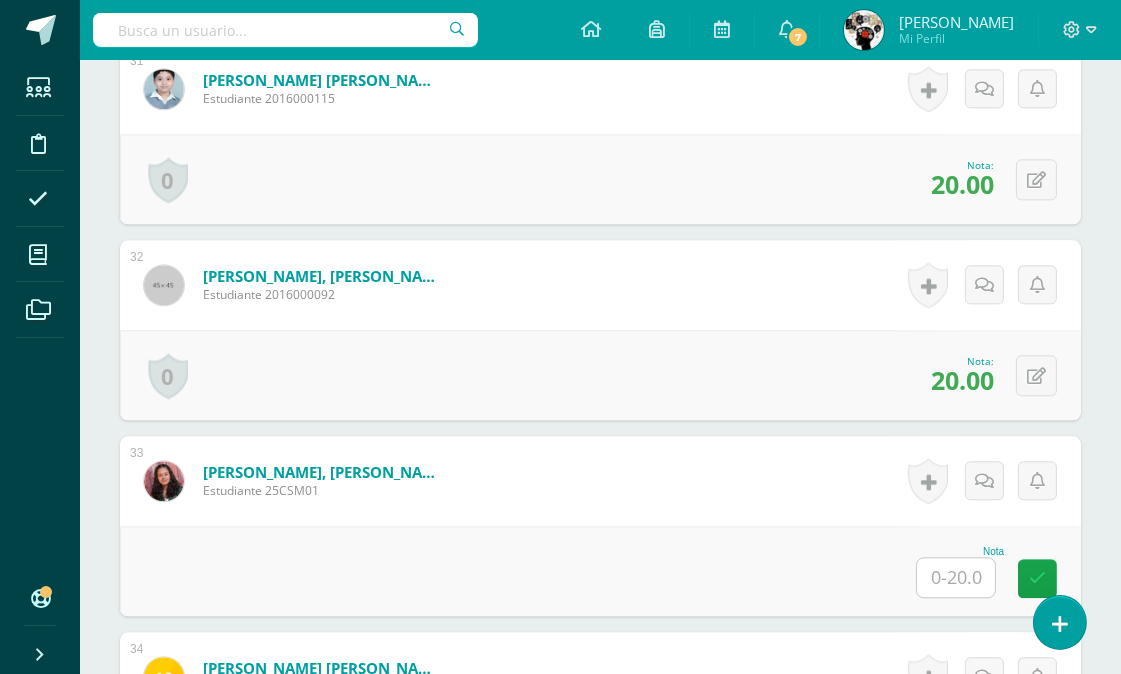
scroll to position [6882, 0]
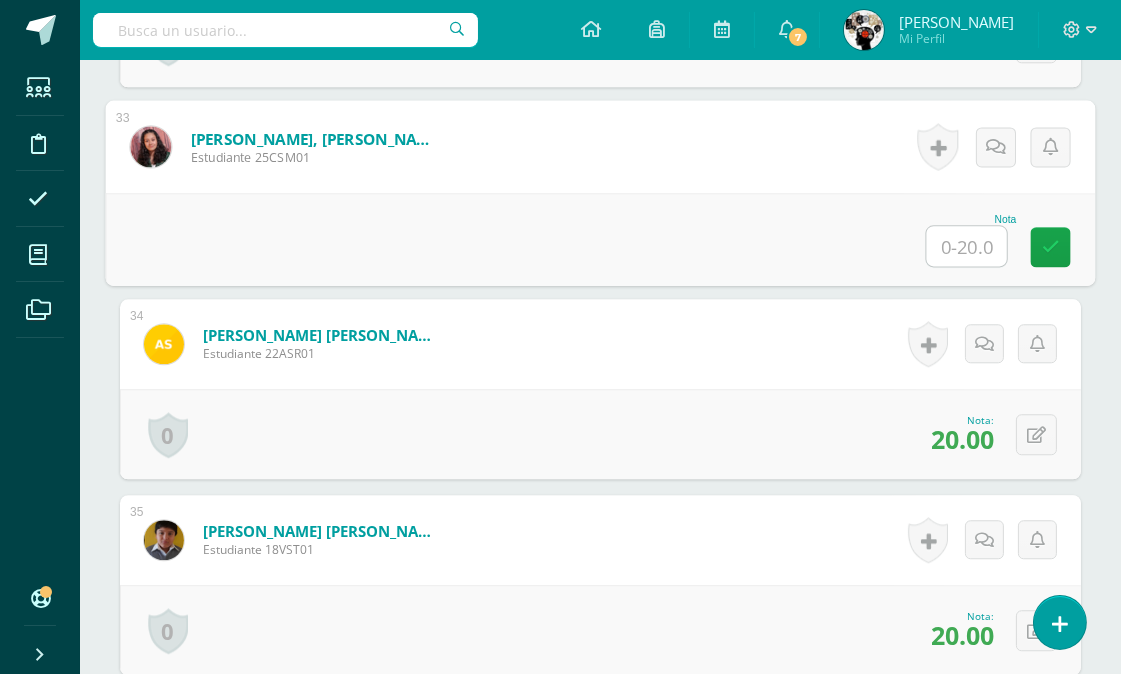
click at [942, 231] on input "text" at bounding box center [967, 246] width 80 height 40
click at [971, 240] on input "text" at bounding box center [967, 246] width 80 height 40
type input "12"
click at [834, 418] on div "0 Logros Logros obtenidos Aún no hay logros agregados Nota: 20.00" at bounding box center [600, 434] width 961 height 90
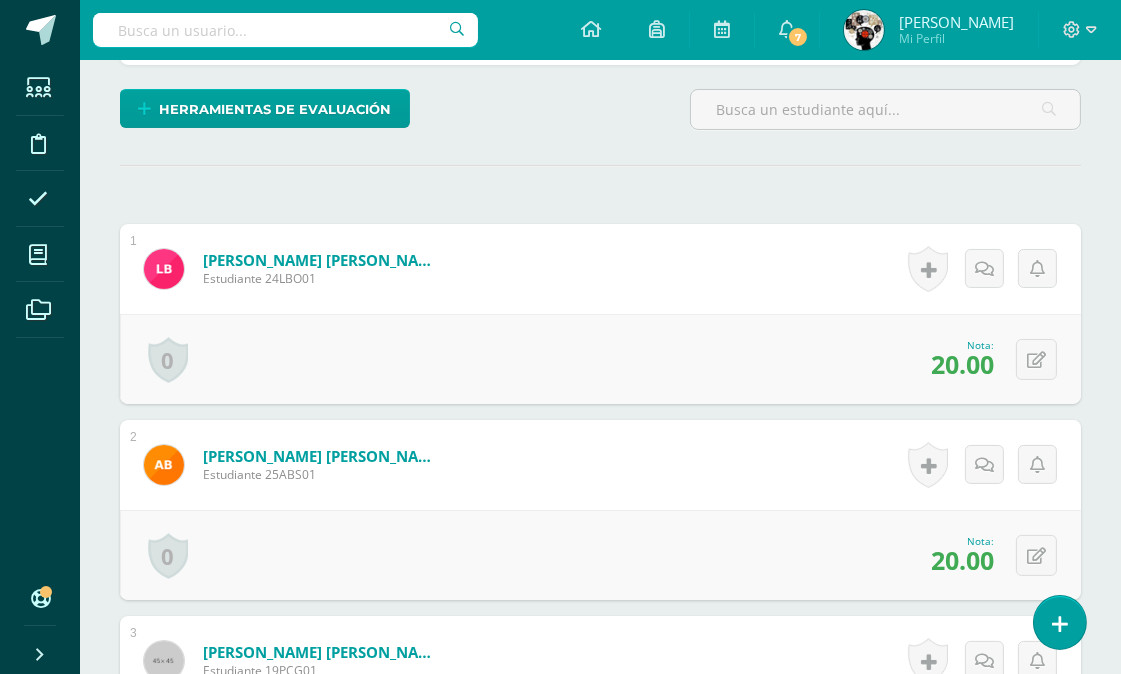
scroll to position [0, 0]
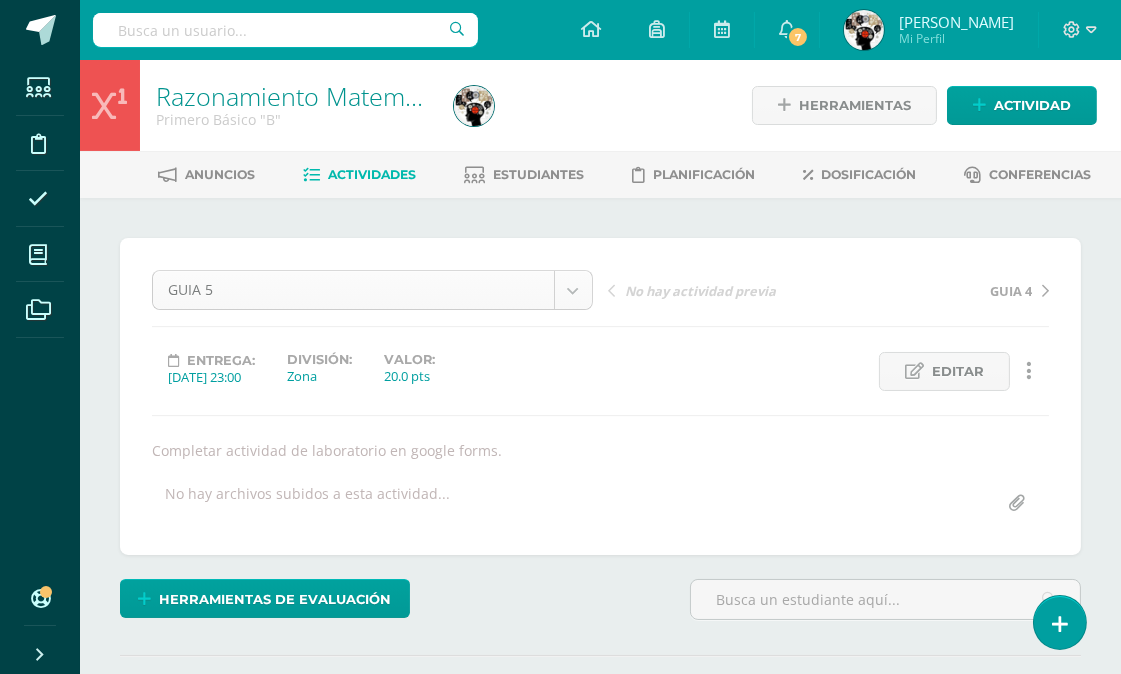
select select "/dashboard/teacher/grade-activity/176997/"
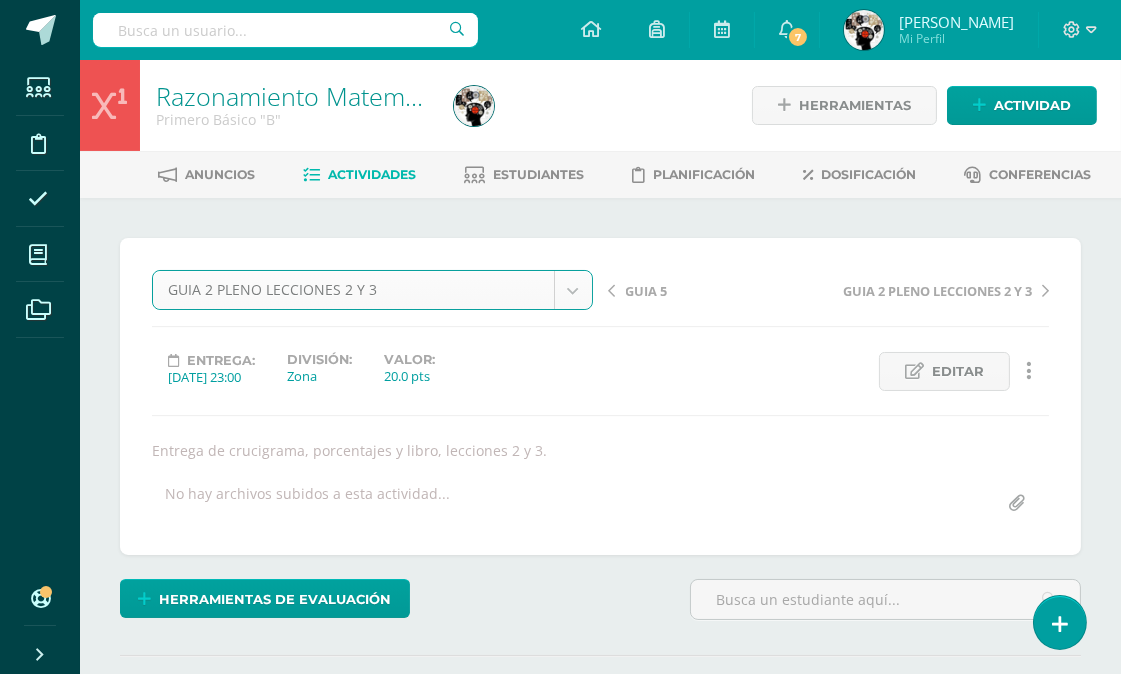
select select "/dashboard/teacher/grade-activity/174206/"
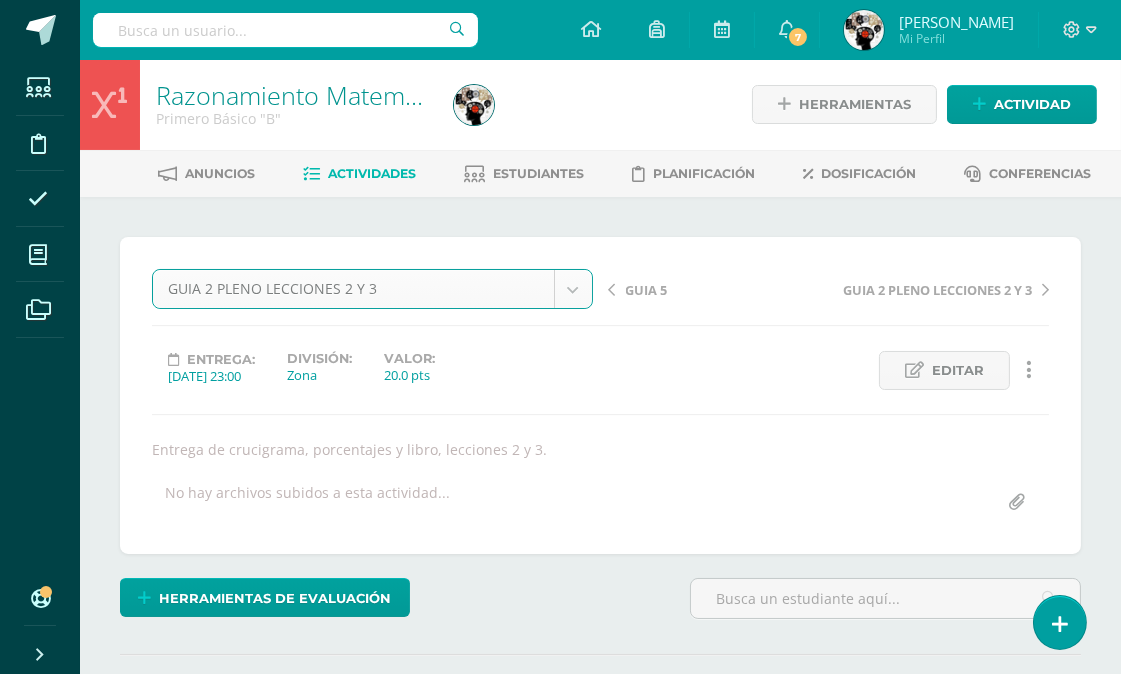
scroll to position [112, 0]
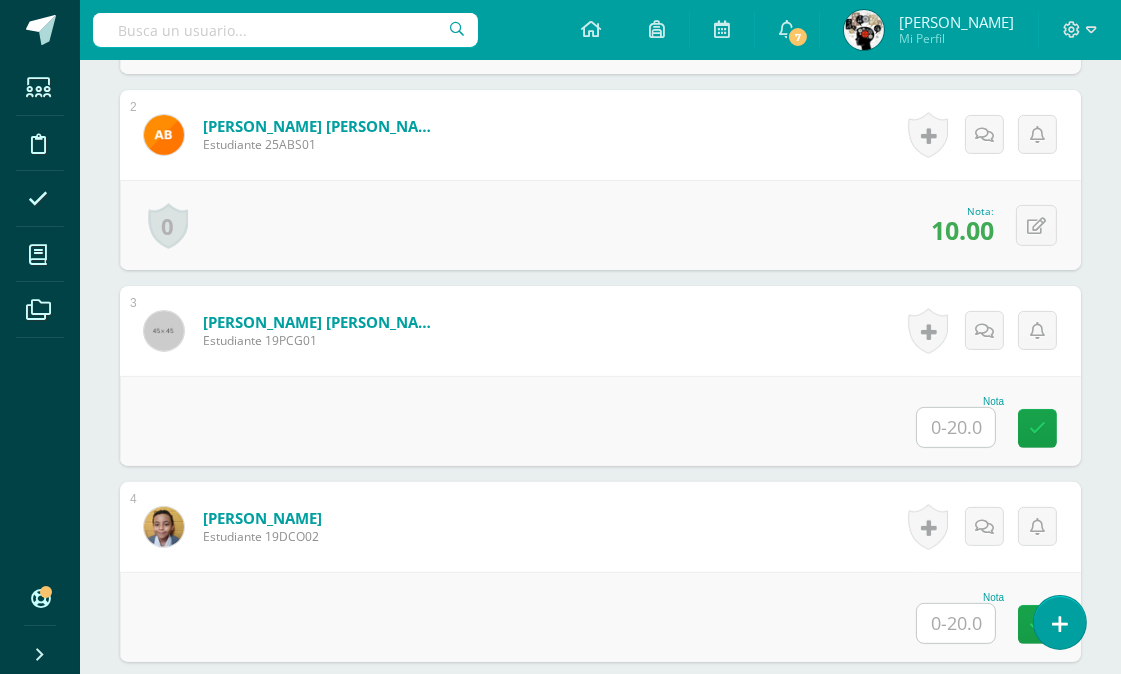
scroll to position [878, 0]
click at [973, 423] on input "text" at bounding box center [956, 426] width 78 height 39
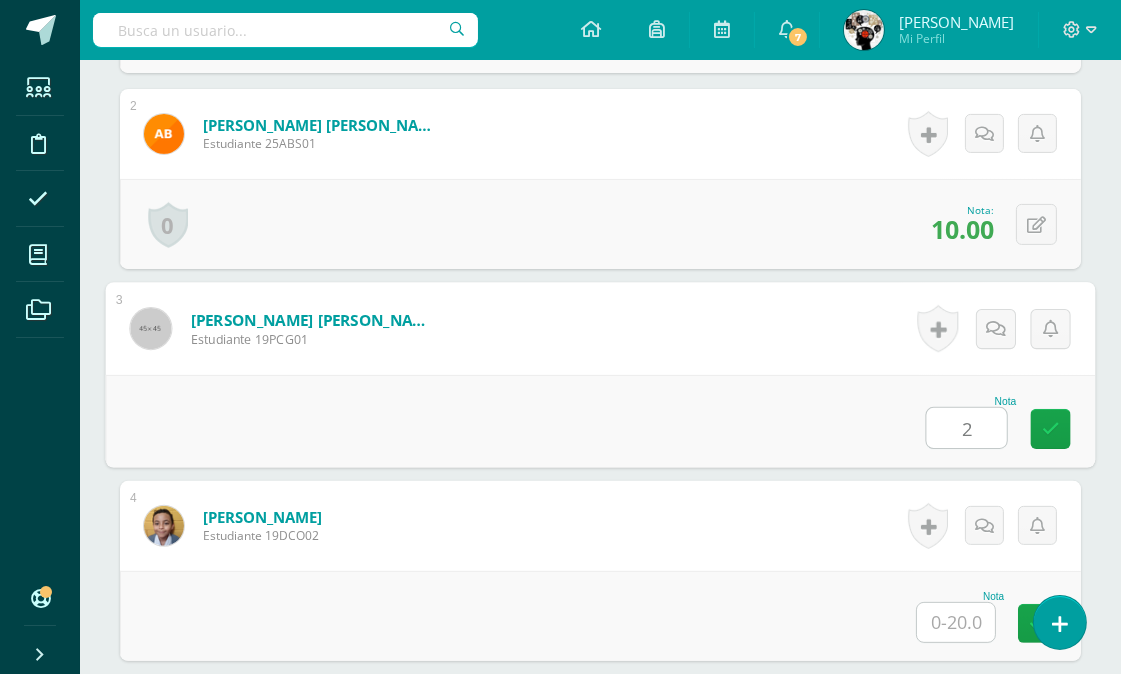
type input "2"
click at [800, 412] on div "Nota 2" at bounding box center [601, 421] width 990 height 93
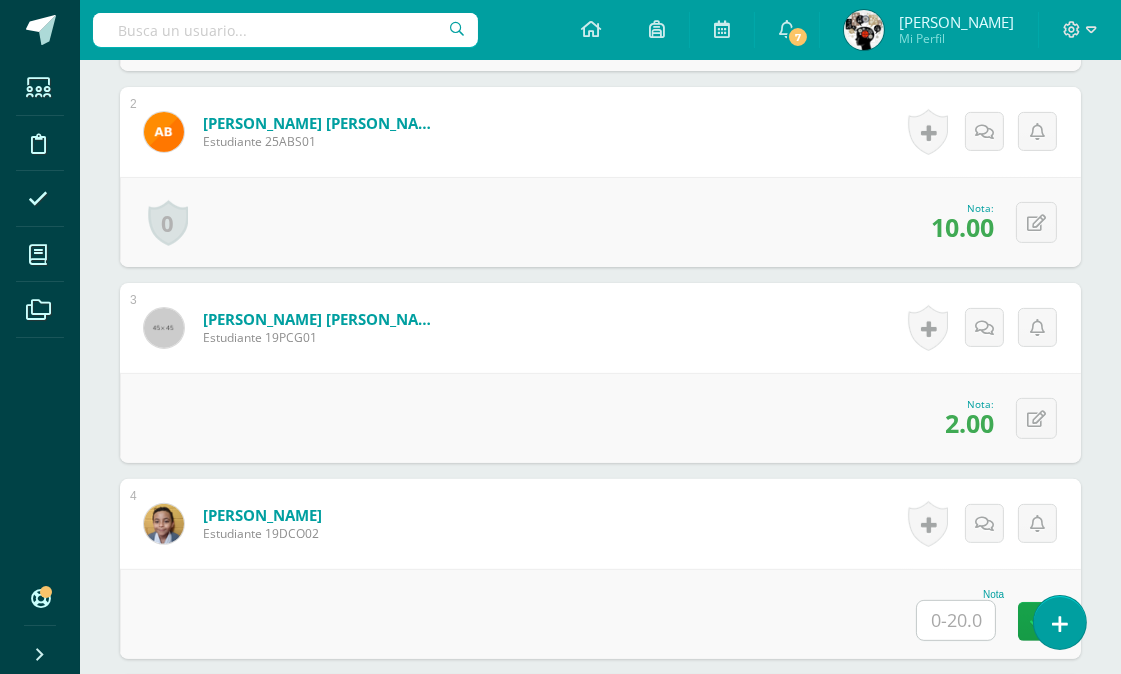
scroll to position [1102, 0]
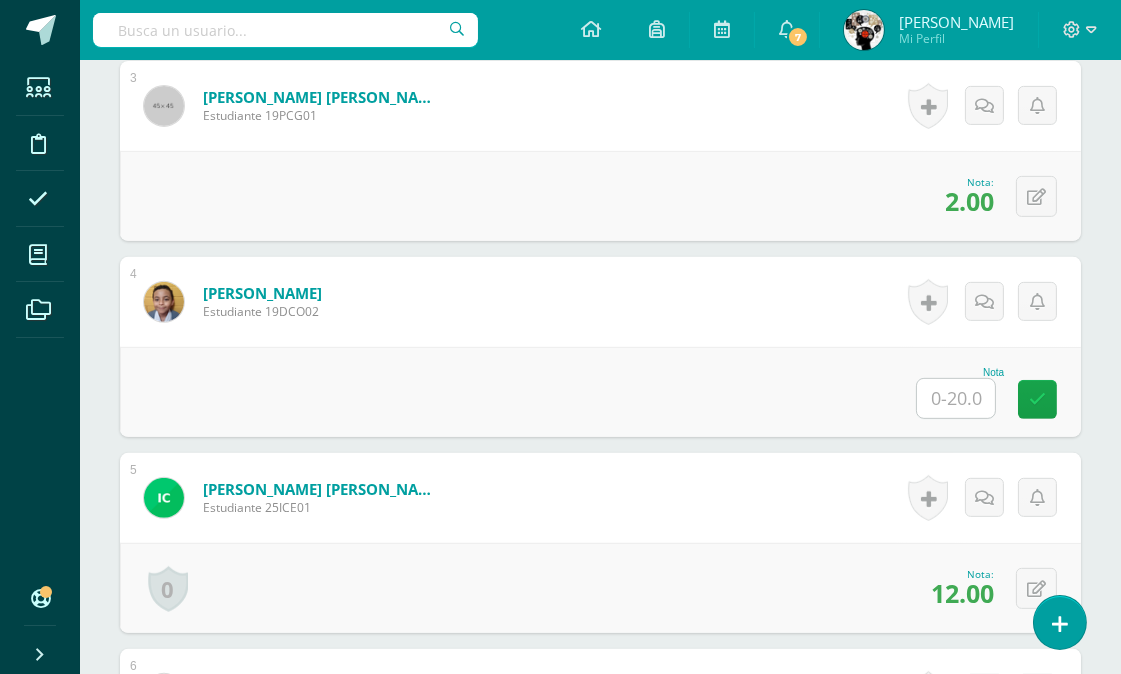
click at [953, 385] on input "text" at bounding box center [956, 398] width 78 height 39
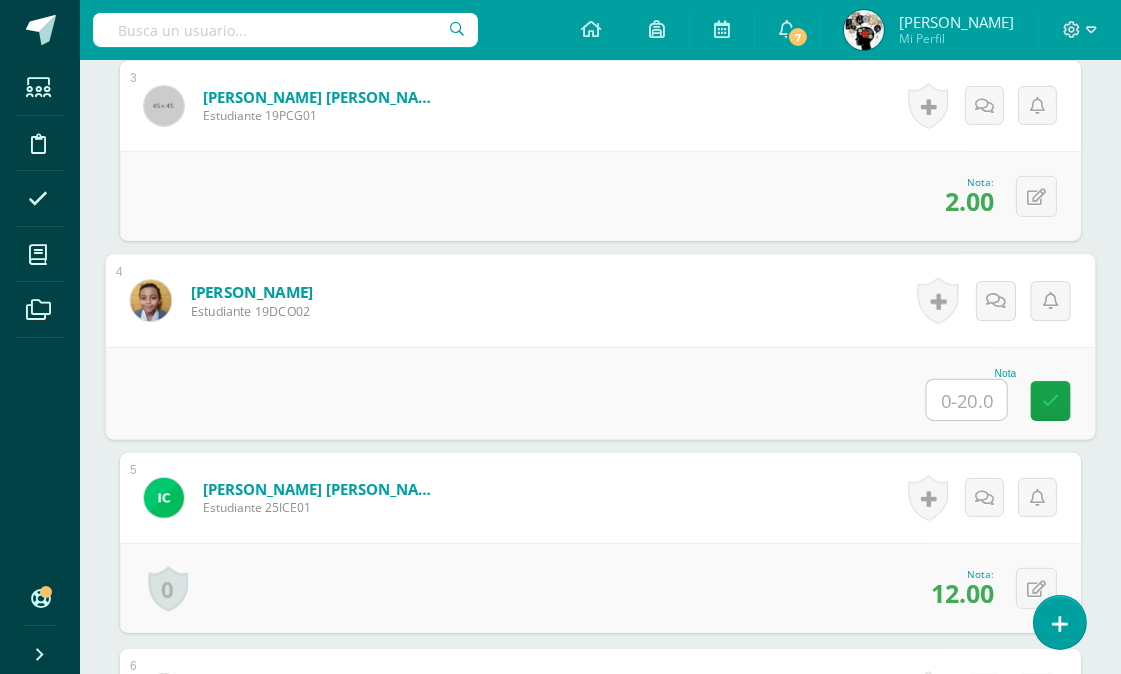
type input "5"
type input "2"
click at [784, 372] on div "Nota 2" at bounding box center [601, 392] width 990 height 93
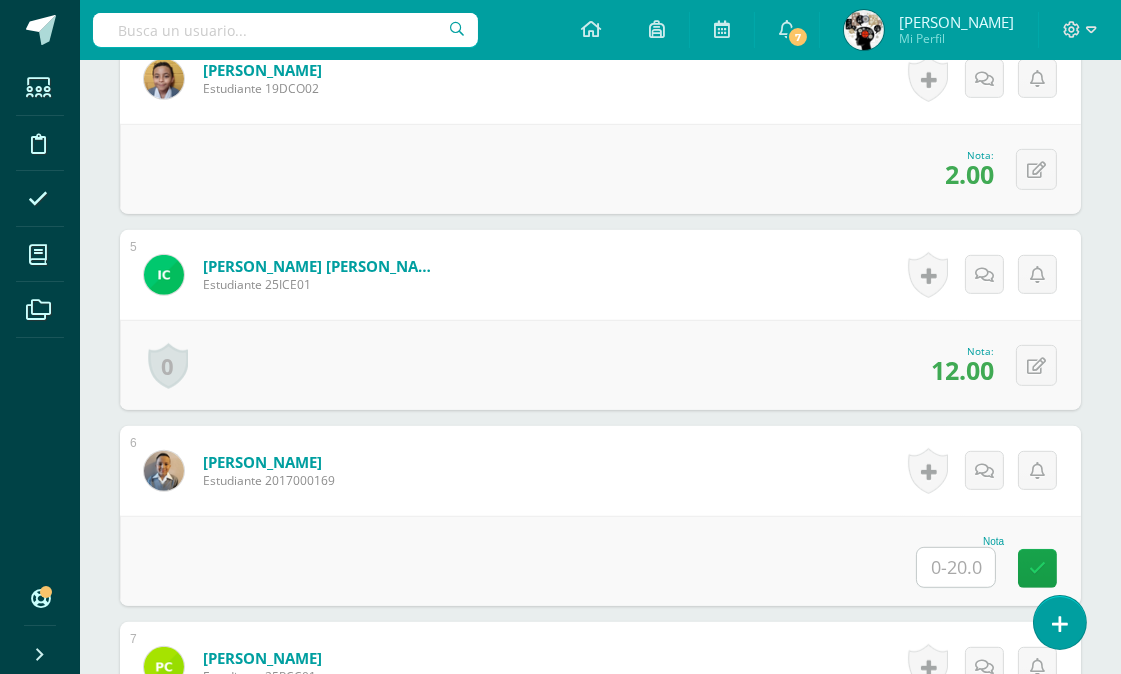
scroll to position [1436, 0]
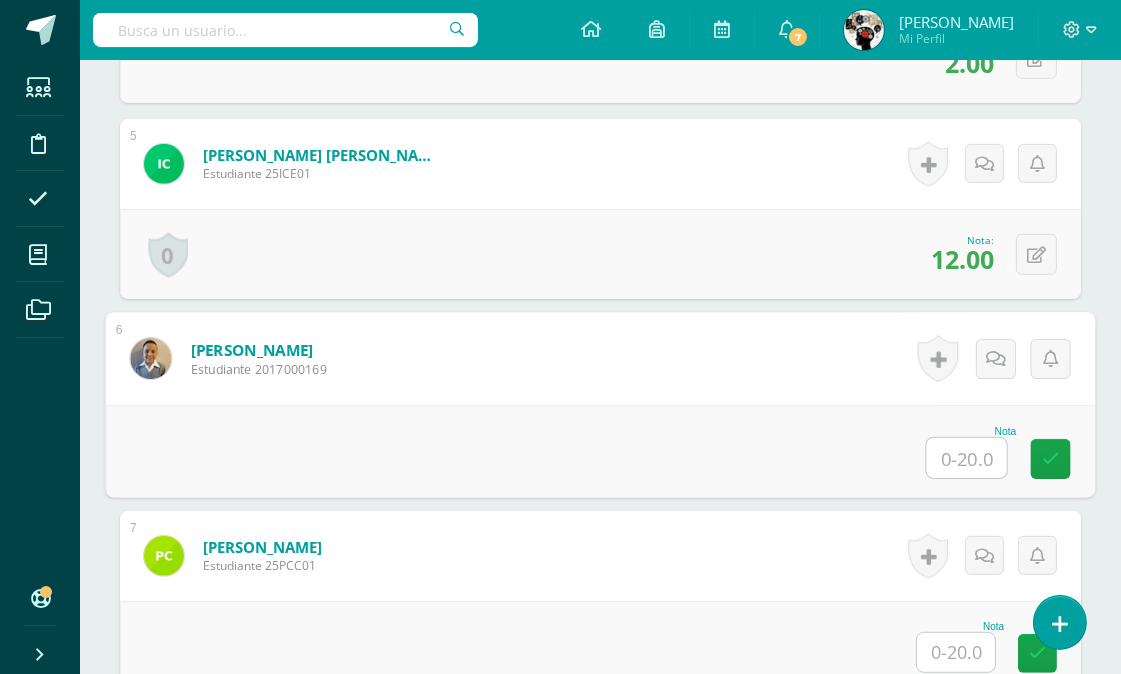
click at [937, 457] on input "text" at bounding box center [967, 458] width 80 height 40
type input "18"
click at [772, 428] on div "Nota 18" at bounding box center [601, 451] width 990 height 93
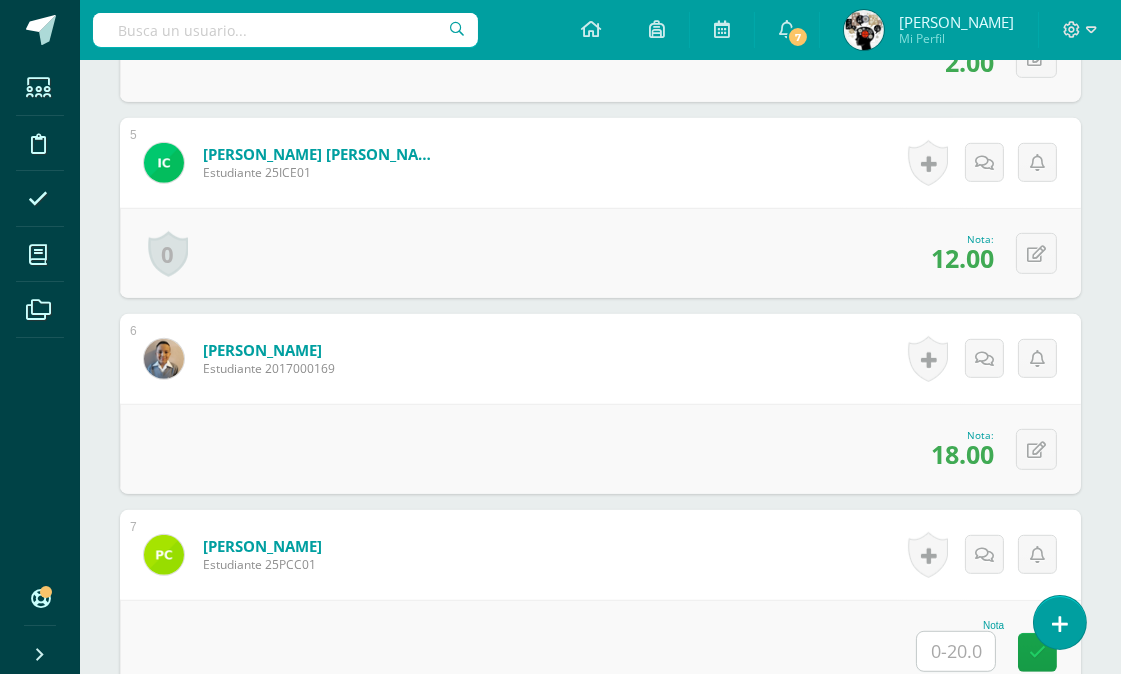
scroll to position [1770, 0]
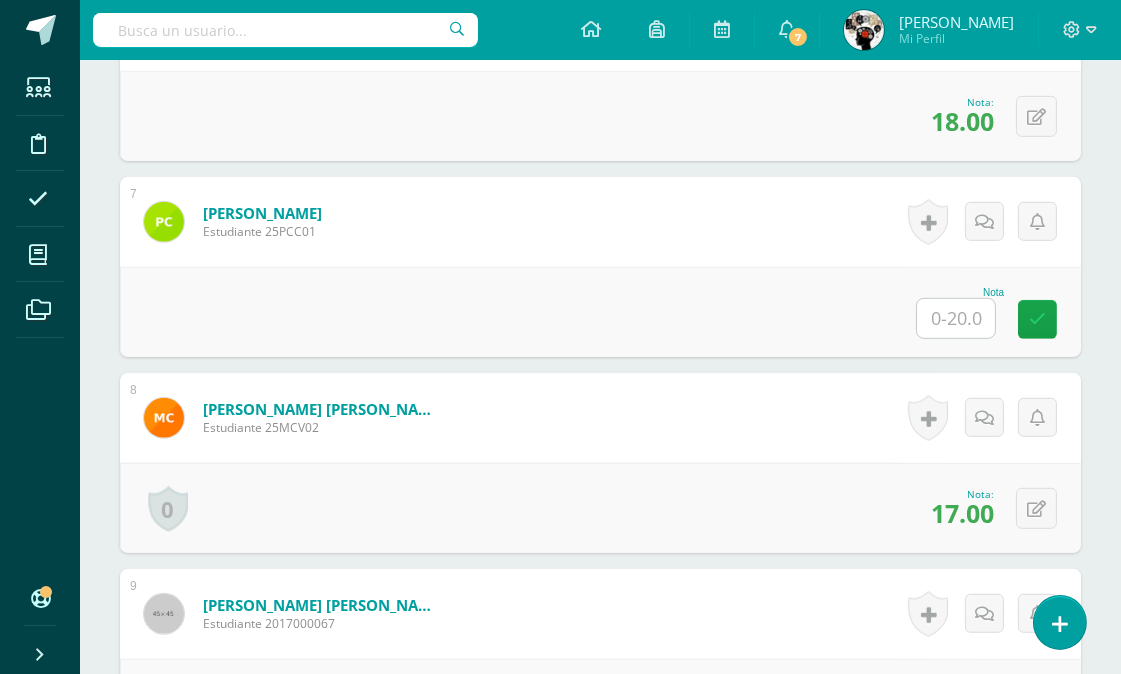
click at [955, 311] on input "text" at bounding box center [956, 318] width 78 height 39
click at [971, 318] on input "text" at bounding box center [956, 318] width 78 height 39
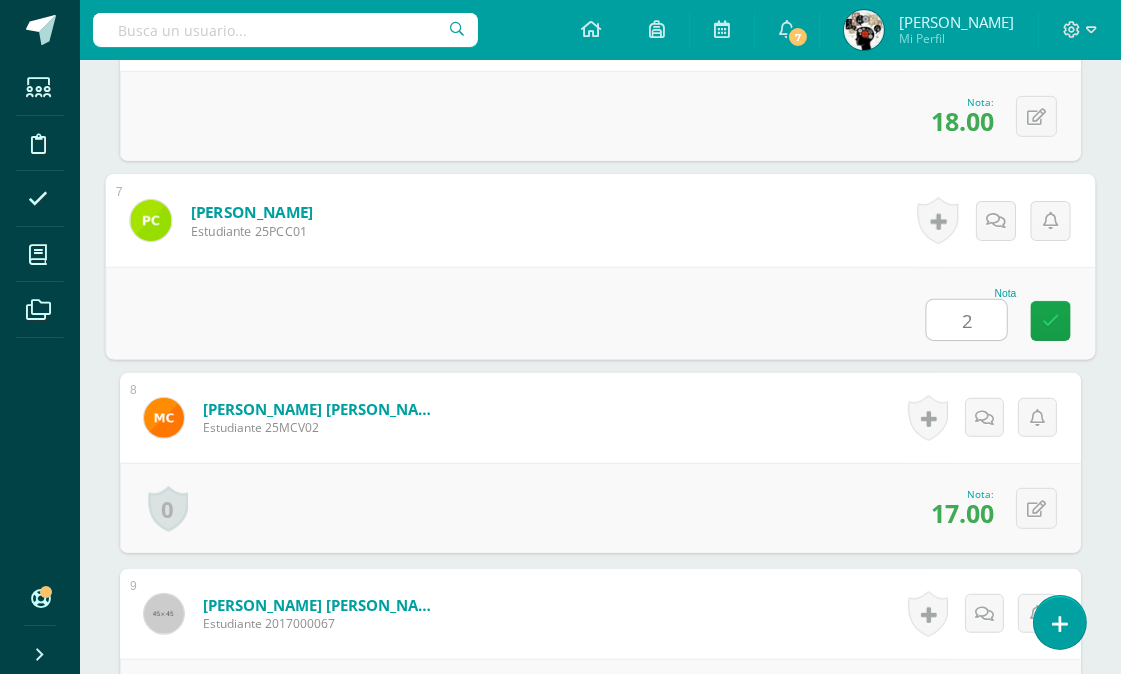
type input "2"
click at [750, 302] on div "Nota 2" at bounding box center [601, 313] width 990 height 93
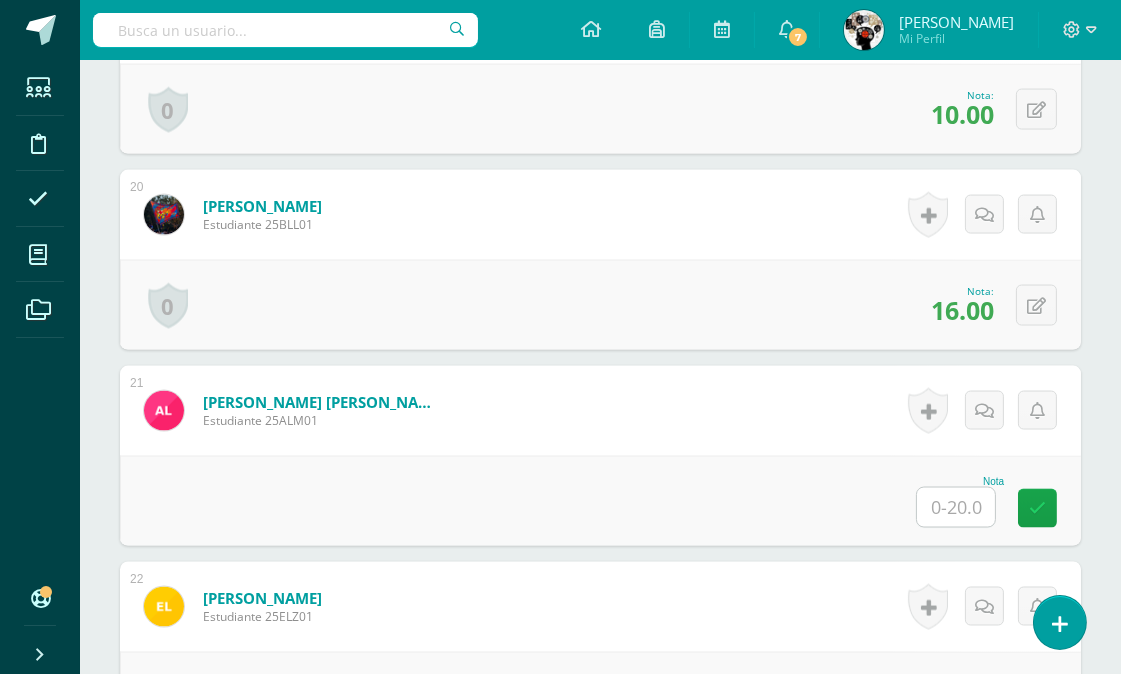
scroll to position [4657, 0]
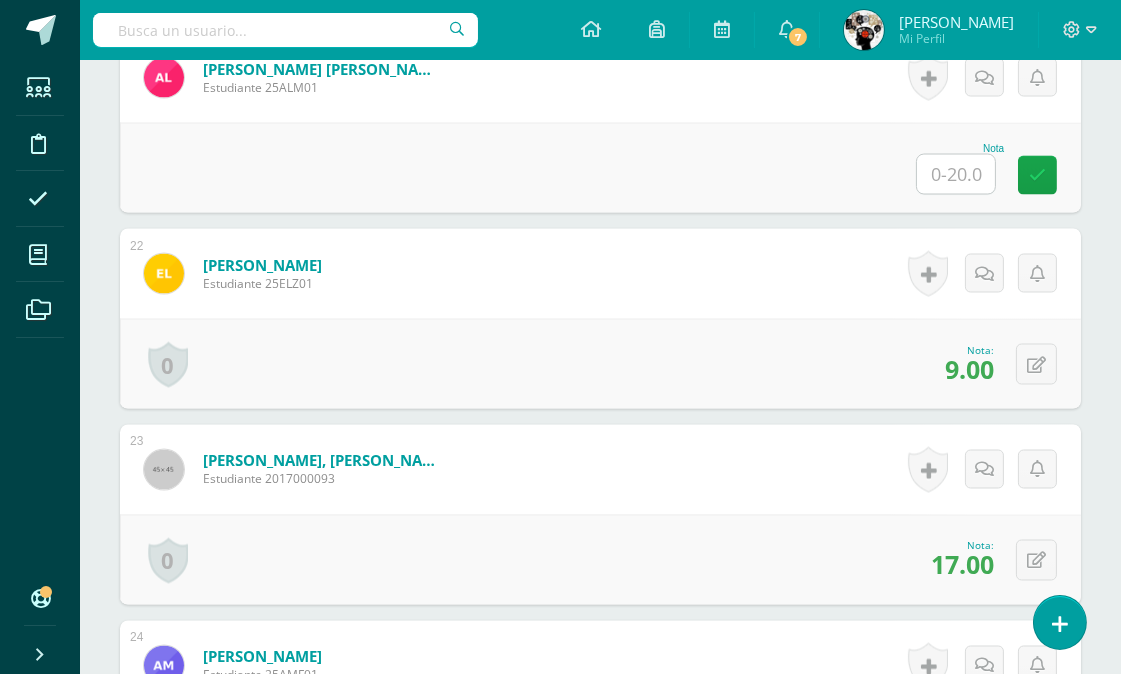
click at [948, 168] on input "text" at bounding box center [956, 174] width 78 height 39
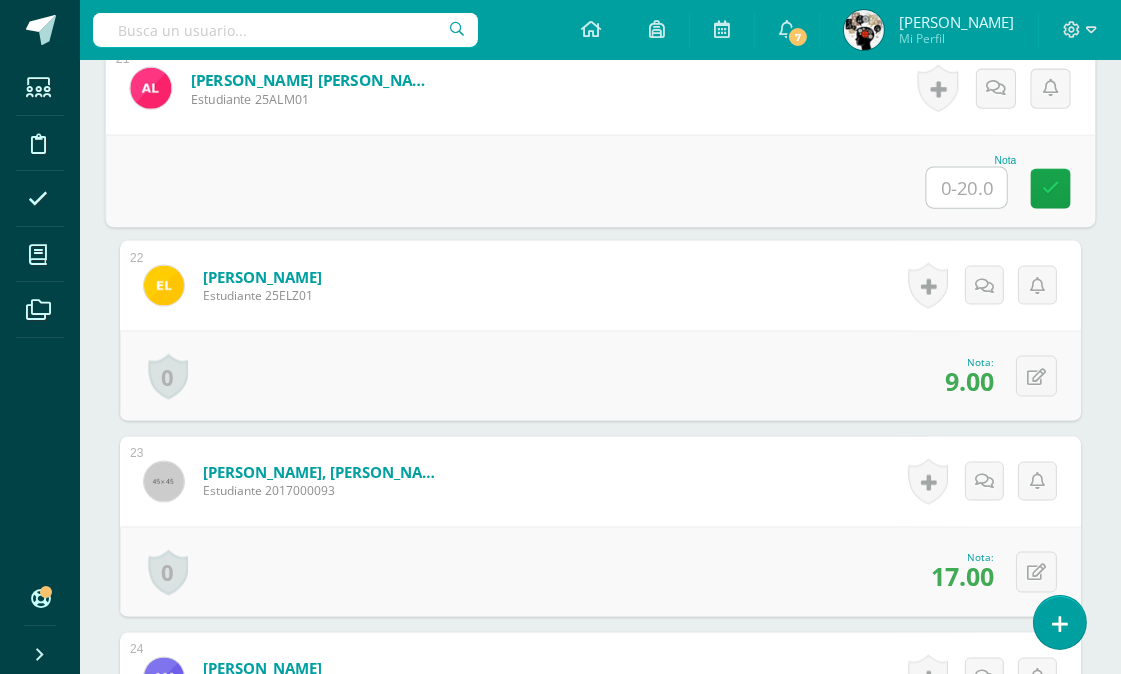
scroll to position [4546, 0]
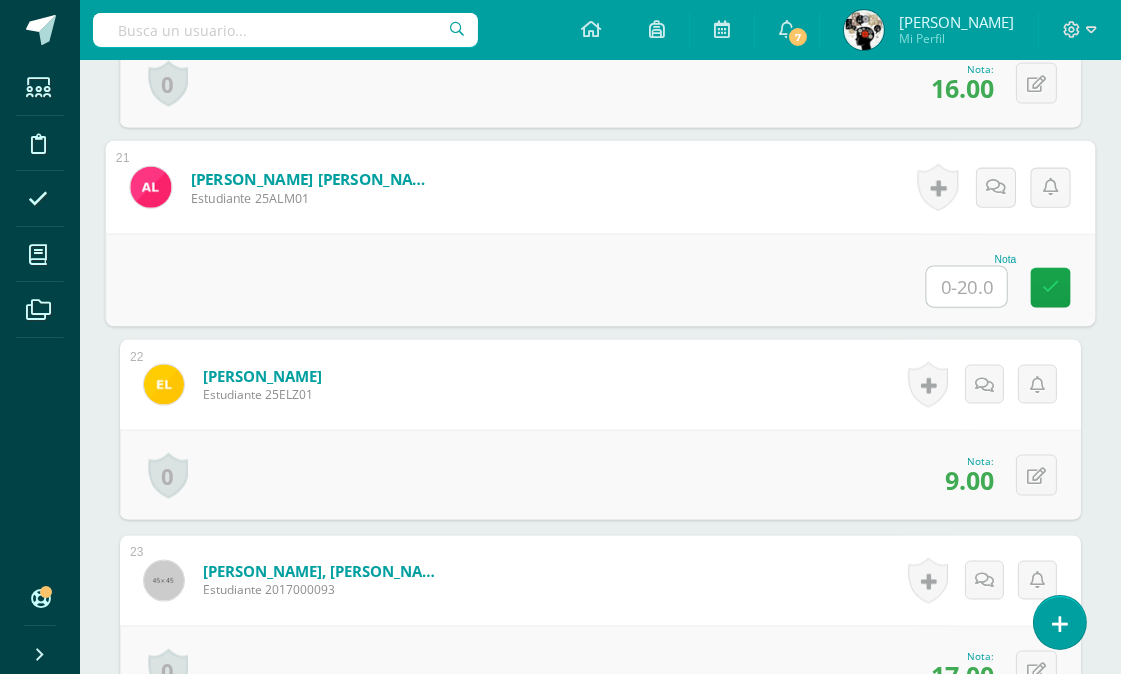
click at [983, 286] on input "text" at bounding box center [967, 287] width 80 height 40
type input "2"
click at [728, 431] on div "0 Logros Logros obtenidos Aún no hay logros agregados Nota: 9.00" at bounding box center [600, 475] width 961 height 90
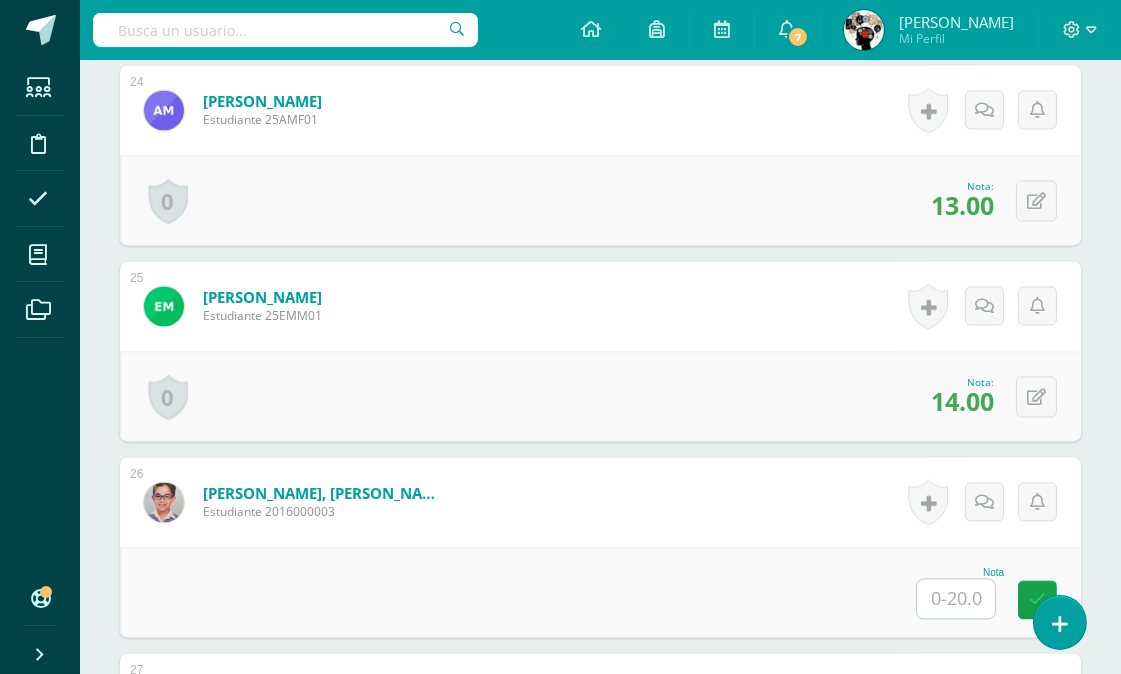
scroll to position [5435, 0]
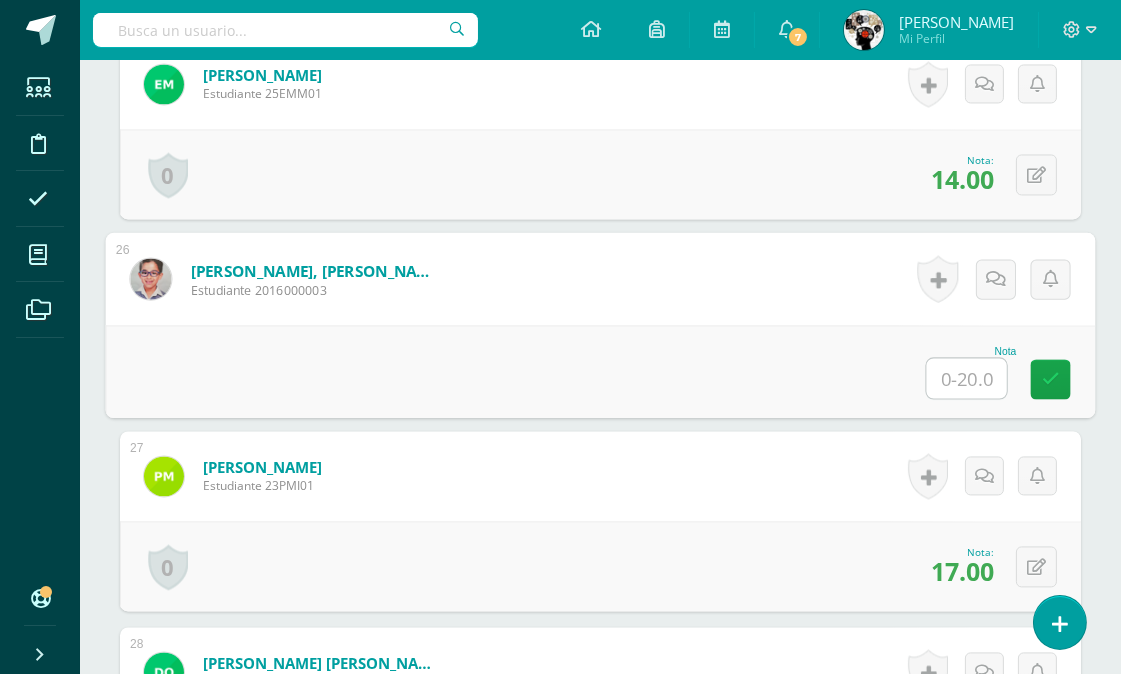
click at [951, 362] on input "text" at bounding box center [967, 378] width 80 height 40
click at [970, 382] on input "text" at bounding box center [967, 378] width 80 height 40
type input "16"
click at [657, 298] on form "Méndez García, David Esteban Estudiante 2016000003 Nota 16 0 Logros" at bounding box center [601, 278] width 990 height 93
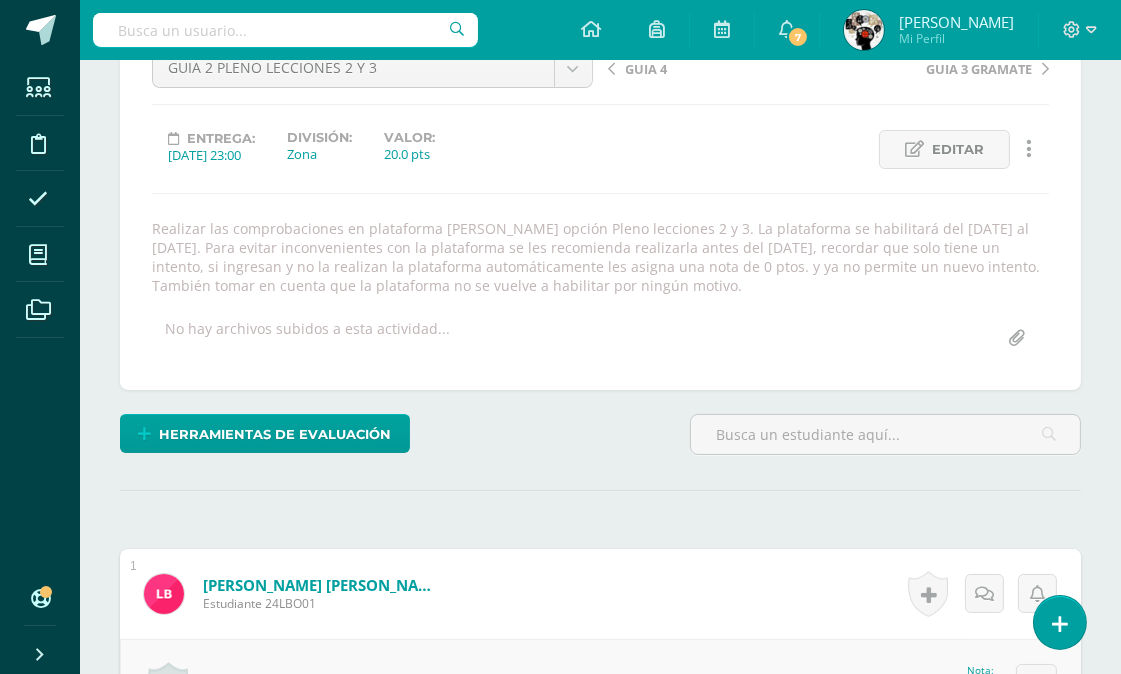
scroll to position [0, 0]
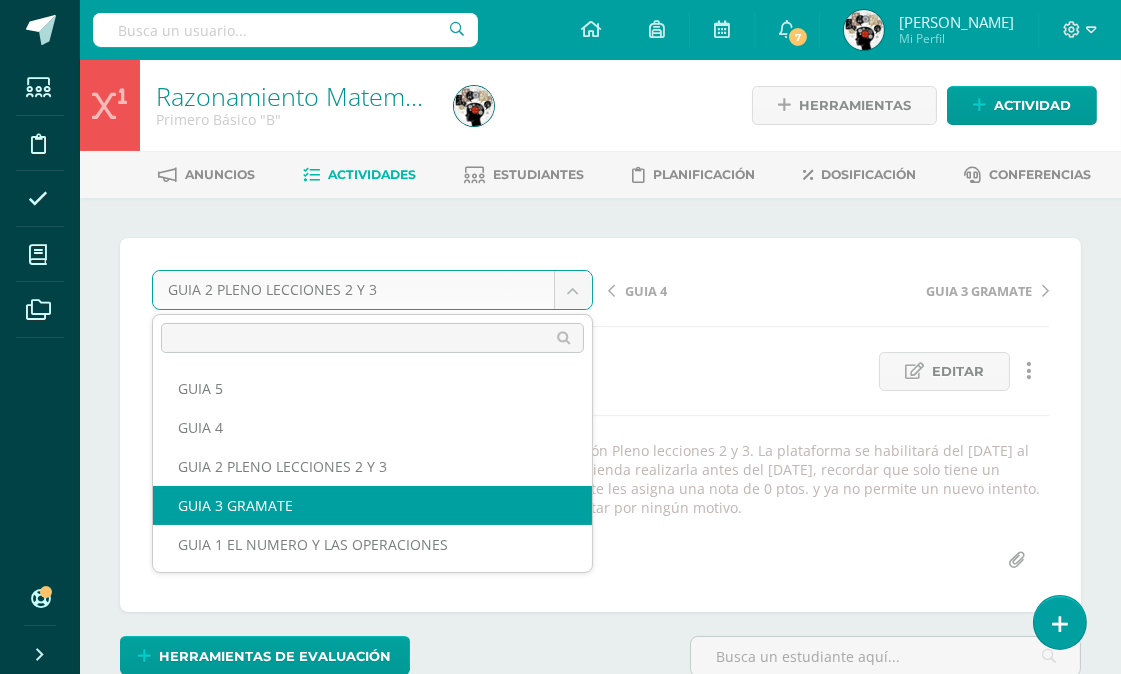
select select "/dashboard/teacher/grade-activity/175707/"
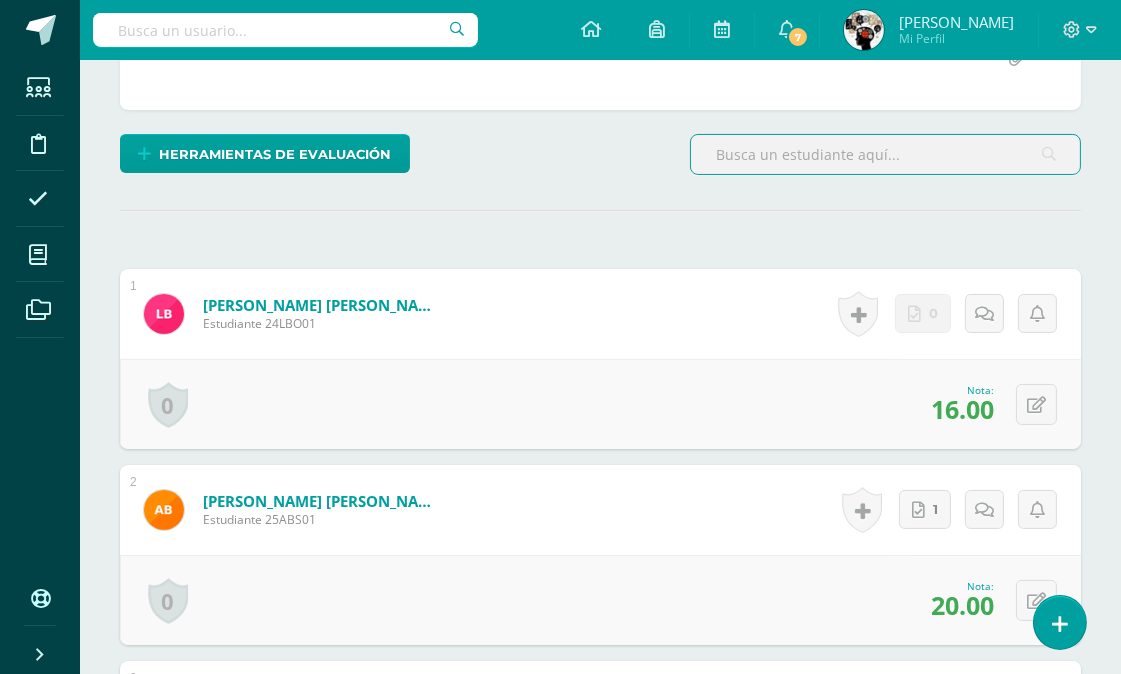
scroll to position [1001, 0]
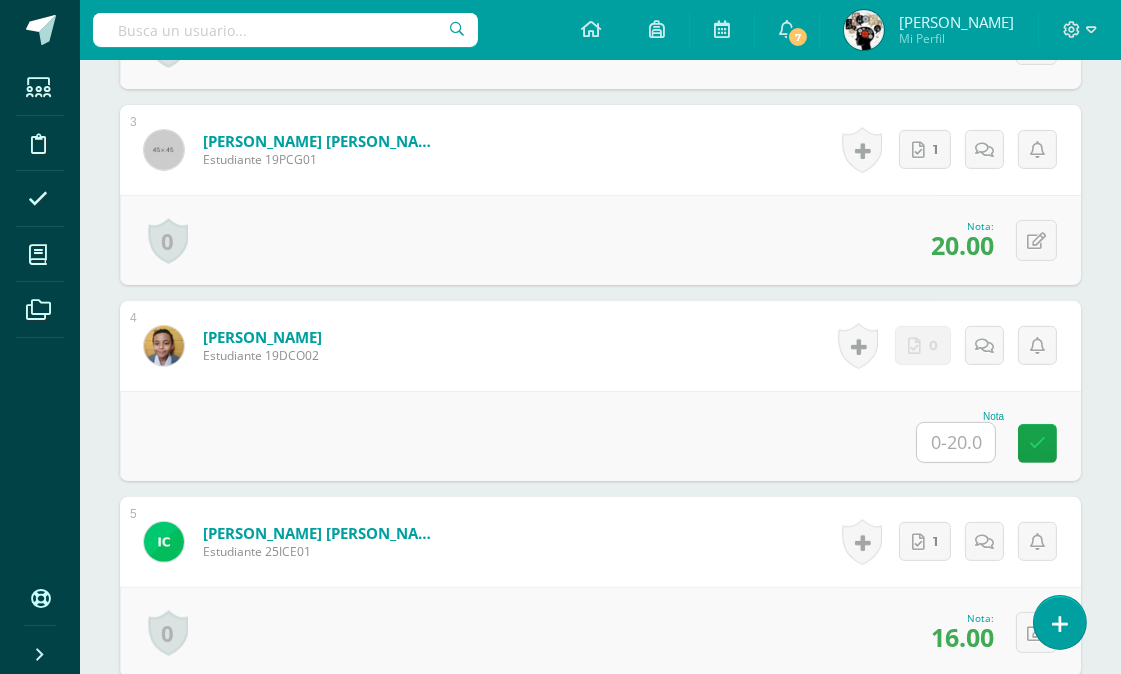
click at [941, 441] on input "text" at bounding box center [956, 442] width 78 height 39
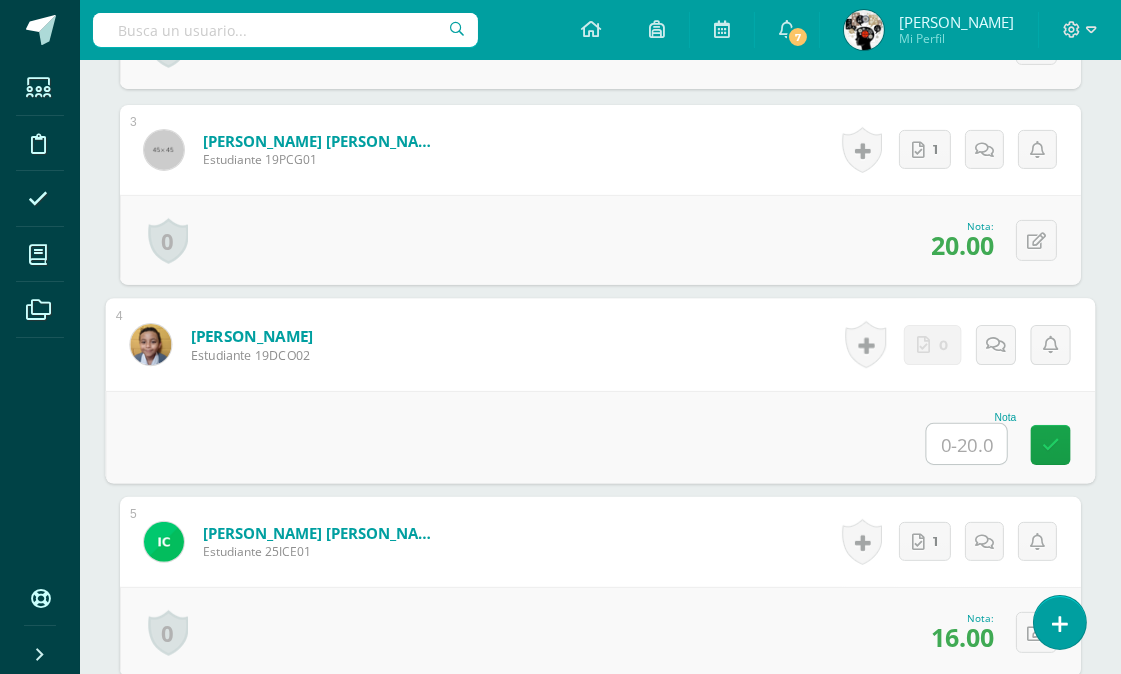
scroll to position [1002, 0]
click at [962, 441] on input "text" at bounding box center [967, 443] width 80 height 40
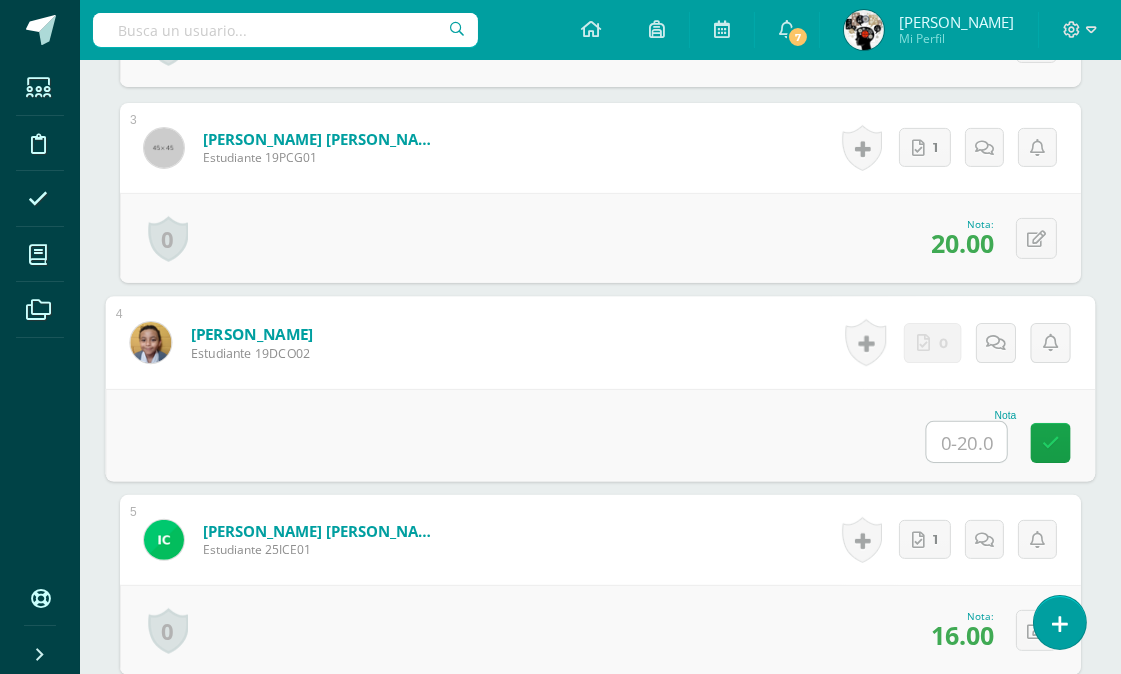
click at [955, 441] on input "text" at bounding box center [967, 442] width 80 height 40
type input "14"
click at [726, 403] on div "Nota 14" at bounding box center [601, 434] width 990 height 93
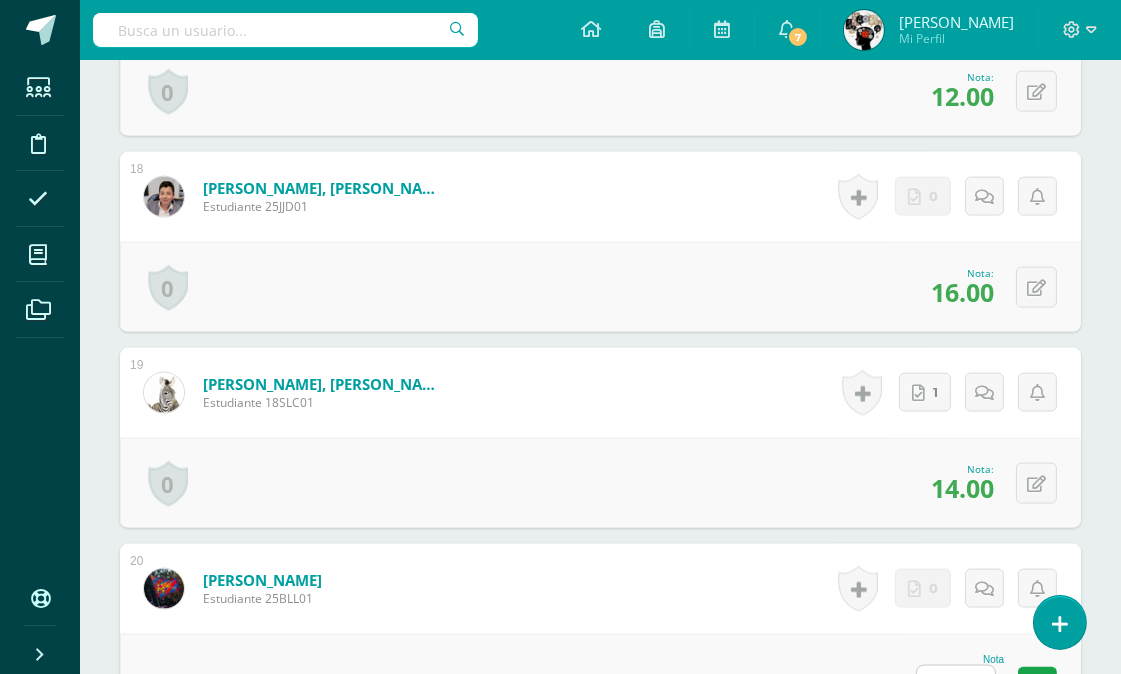
scroll to position [4336, 0]
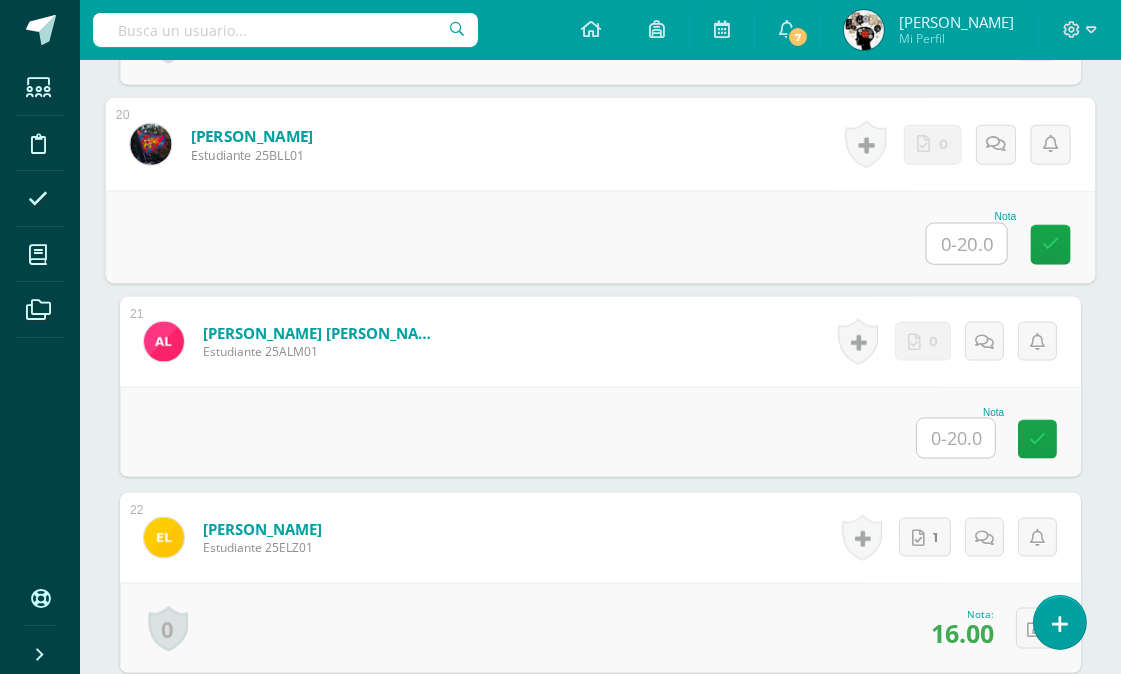
click at [946, 241] on input "text" at bounding box center [967, 244] width 80 height 40
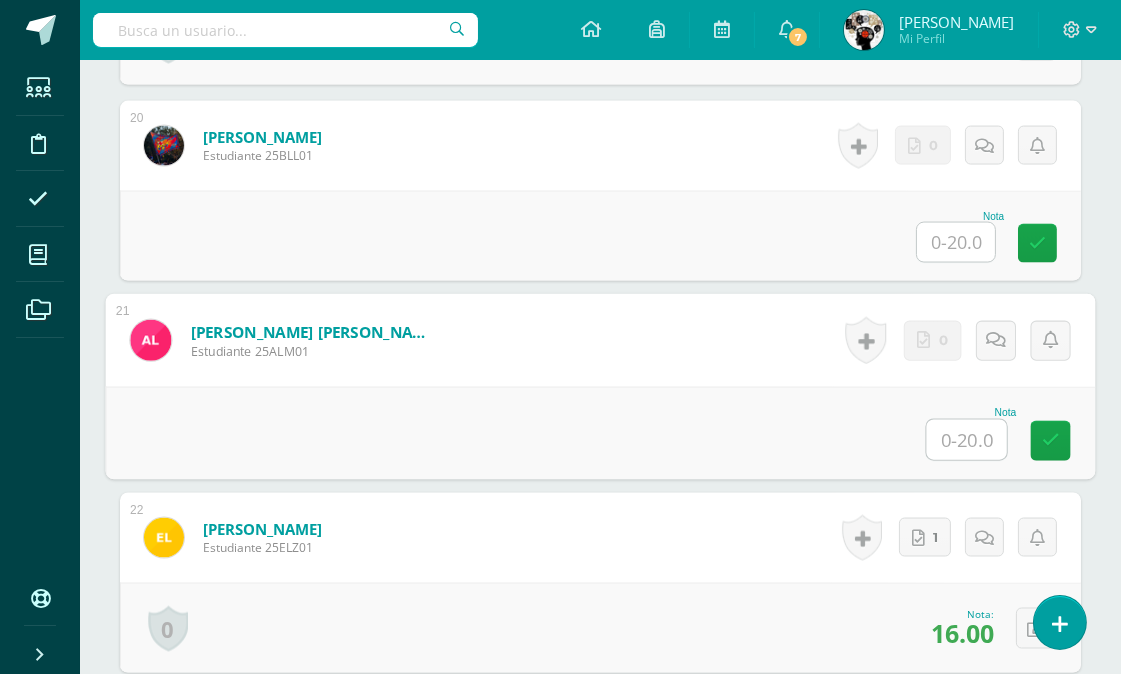
click at [936, 443] on input "text" at bounding box center [967, 440] width 80 height 40
type input "5"
type input "20"
click at [751, 426] on div "Nota 20" at bounding box center [601, 433] width 990 height 93
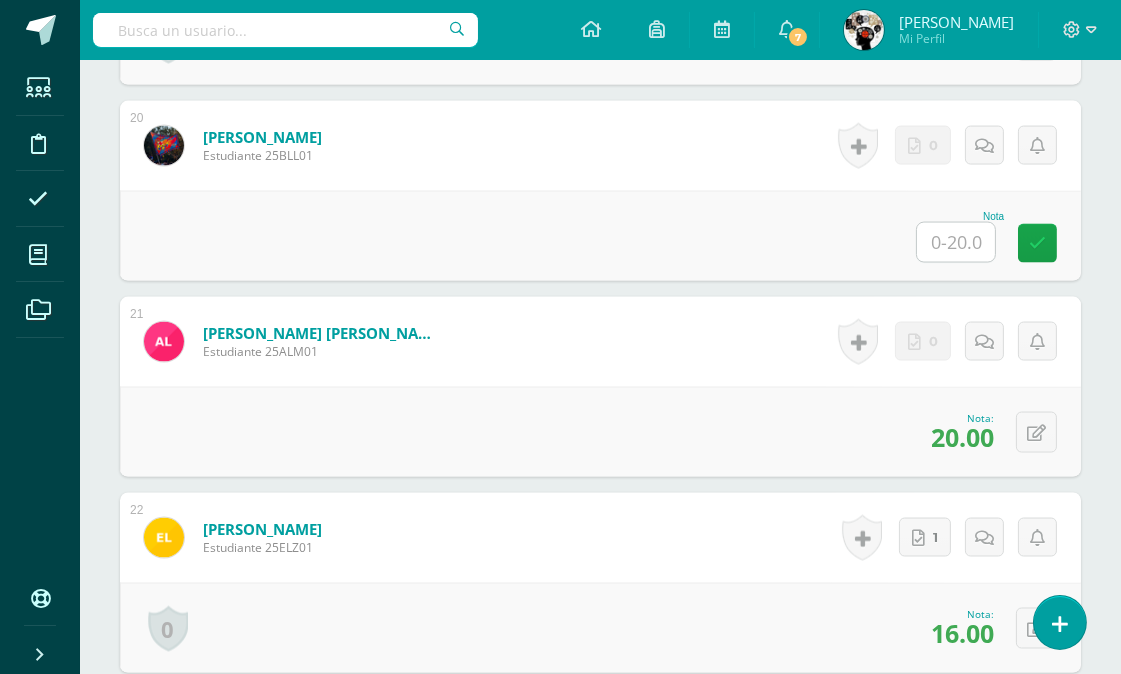
click at [963, 242] on input "text" at bounding box center [956, 242] width 78 height 39
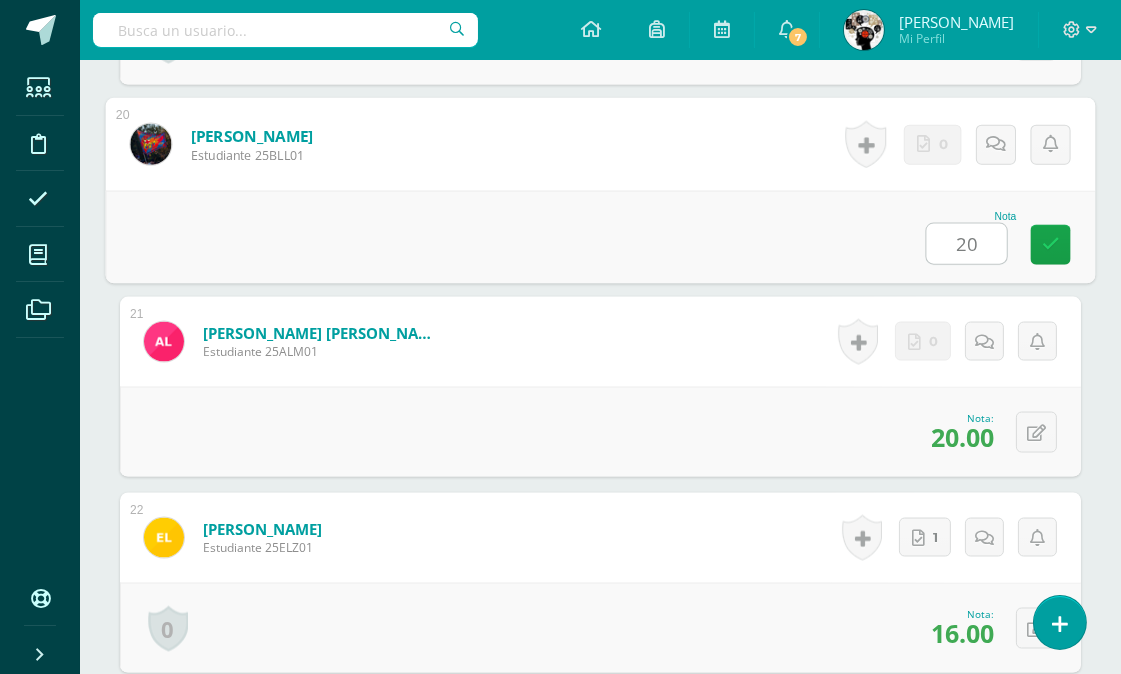
type input "20"
click at [782, 416] on div "0 Logros Logros obtenidos Aún no hay logros agregados Nota: 20.00" at bounding box center [600, 432] width 961 height 90
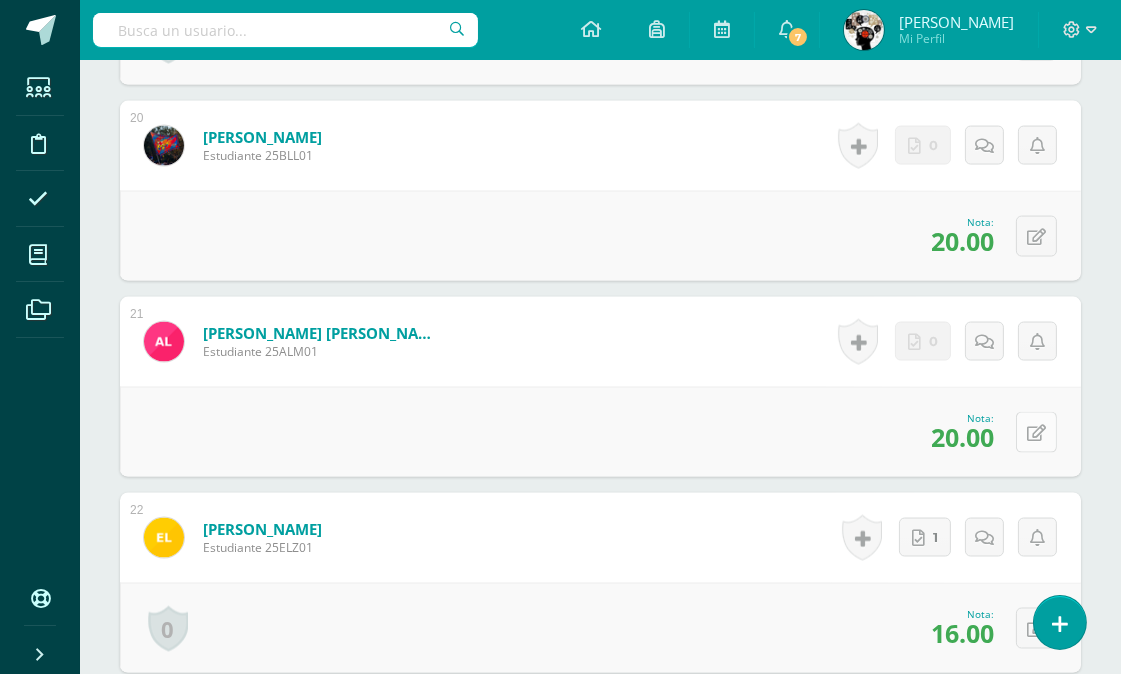
click at [1031, 431] on icon at bounding box center [1036, 433] width 19 height 17
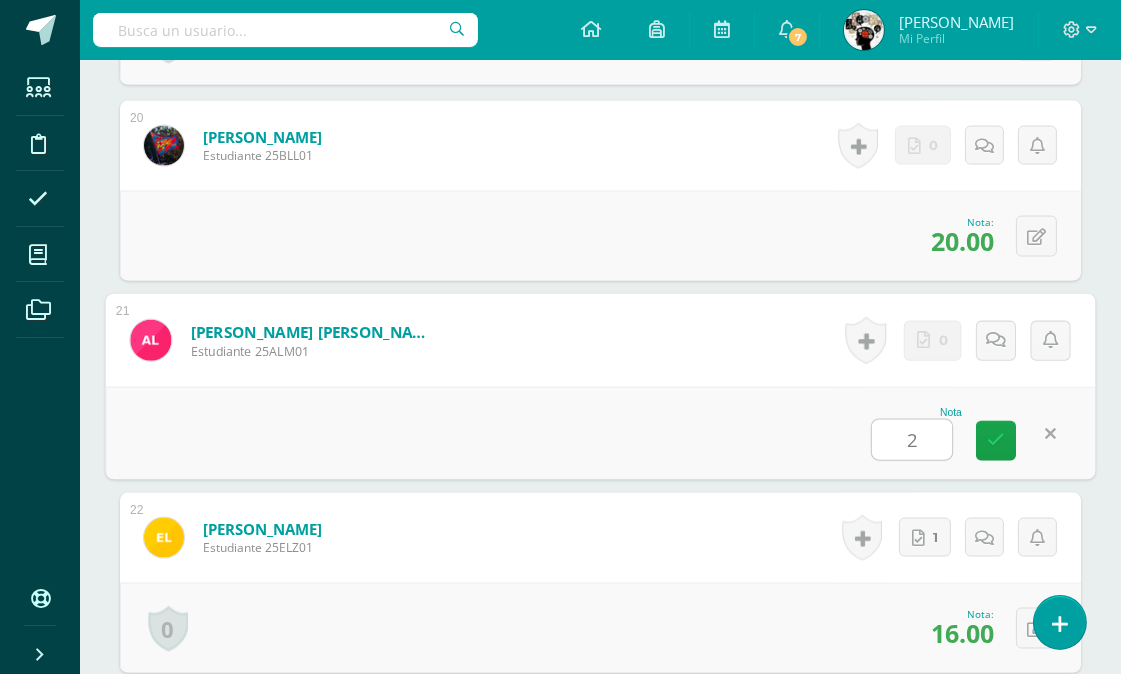
type input "2"
click at [557, 401] on div "Nota 2" at bounding box center [601, 433] width 990 height 93
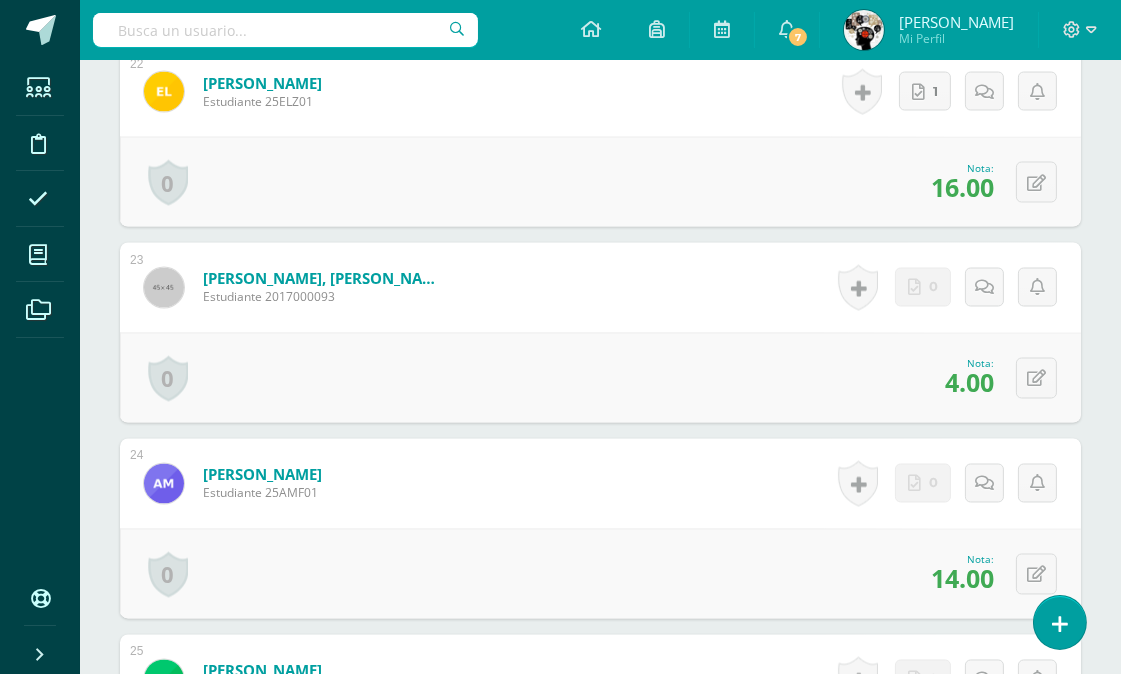
scroll to position [4892, 0]
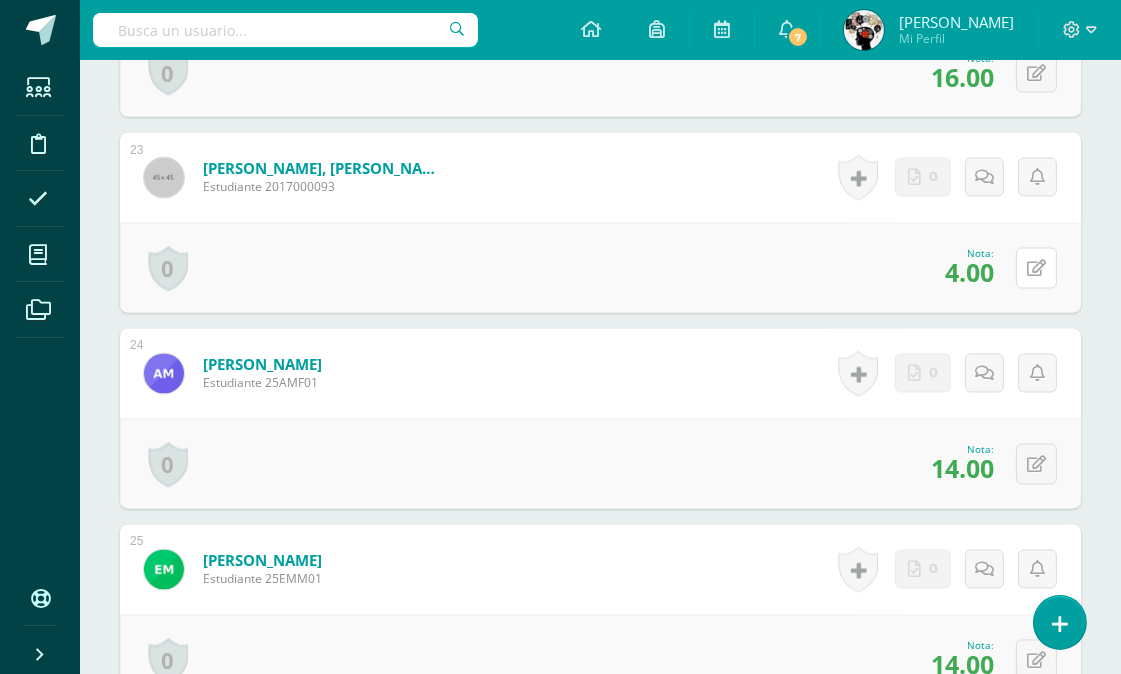
click at [1046, 264] on button at bounding box center [1036, 268] width 41 height 41
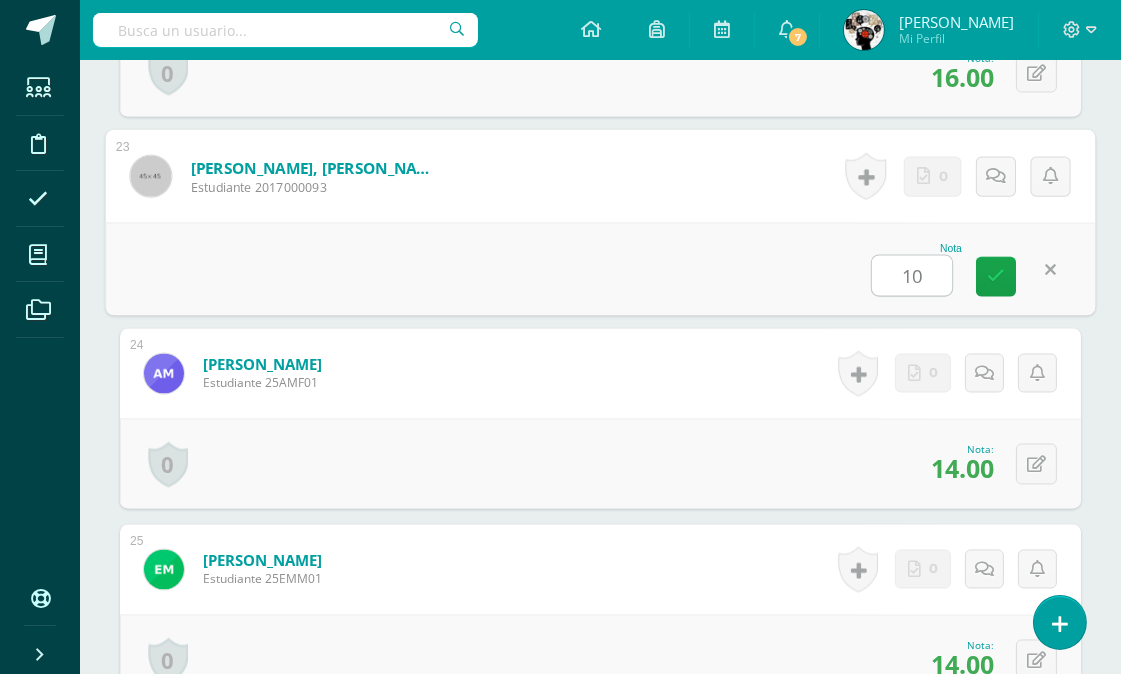
type input "10"
click at [687, 373] on form "Mejía Flores, Adrián Estudiante 25AMF01 Nota 14.00 0 Logros Logros obtenidos" at bounding box center [600, 374] width 961 height 90
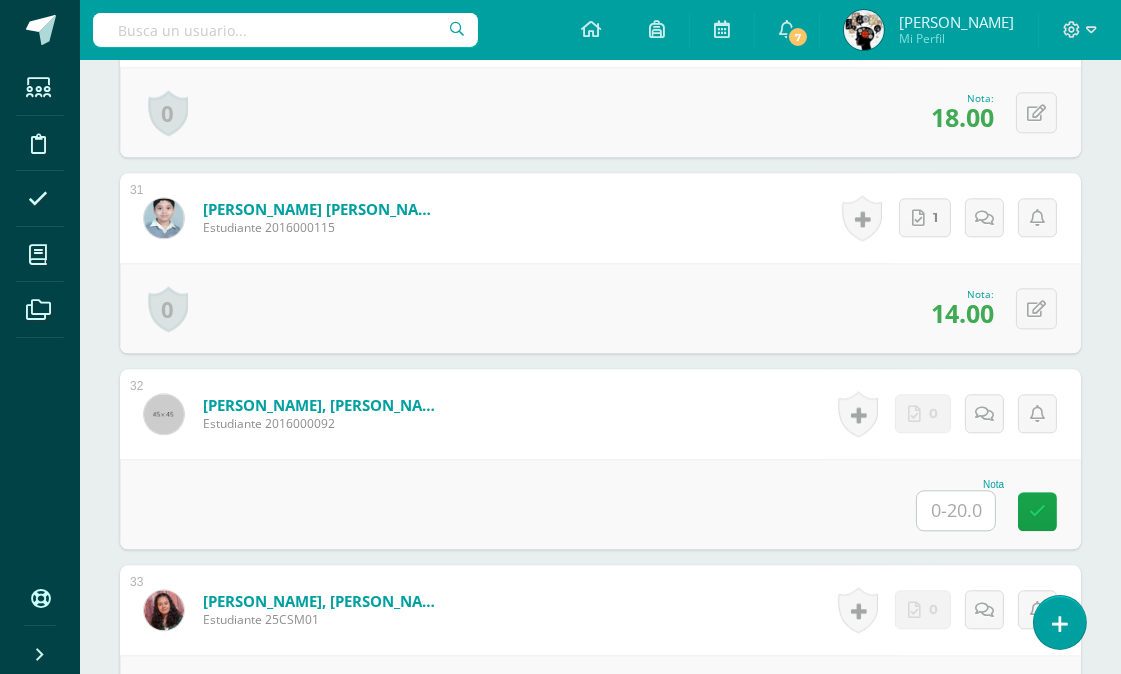
scroll to position [6559, 0]
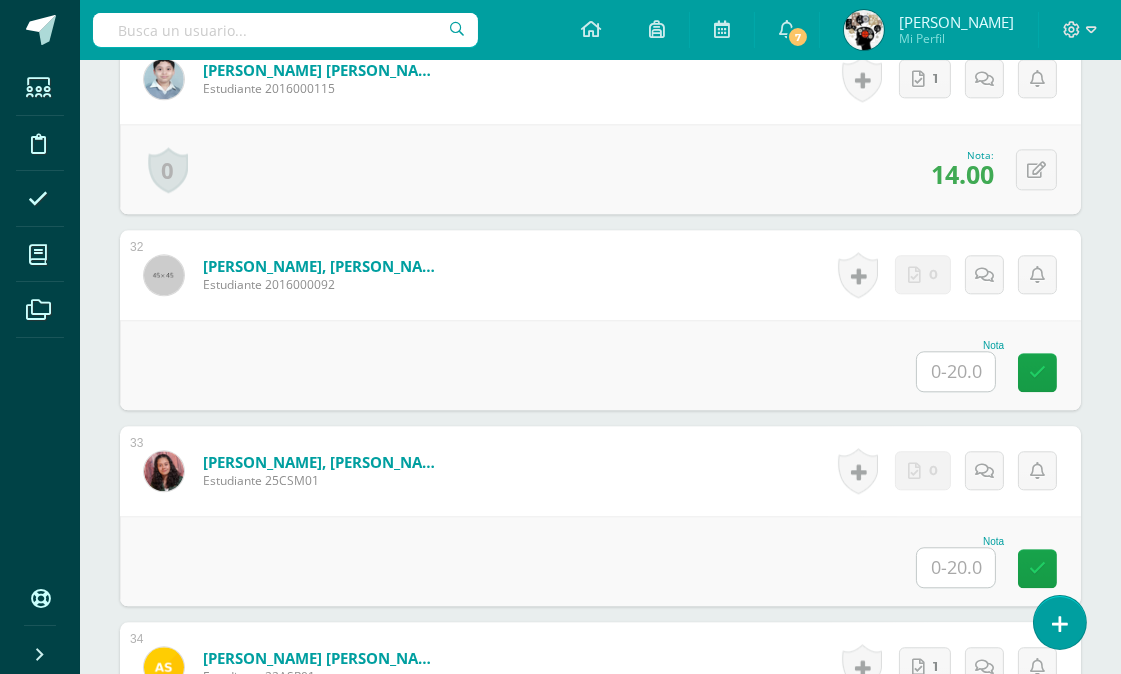
click at [958, 373] on input "text" at bounding box center [956, 371] width 78 height 39
click at [955, 366] on input "text" at bounding box center [956, 371] width 78 height 39
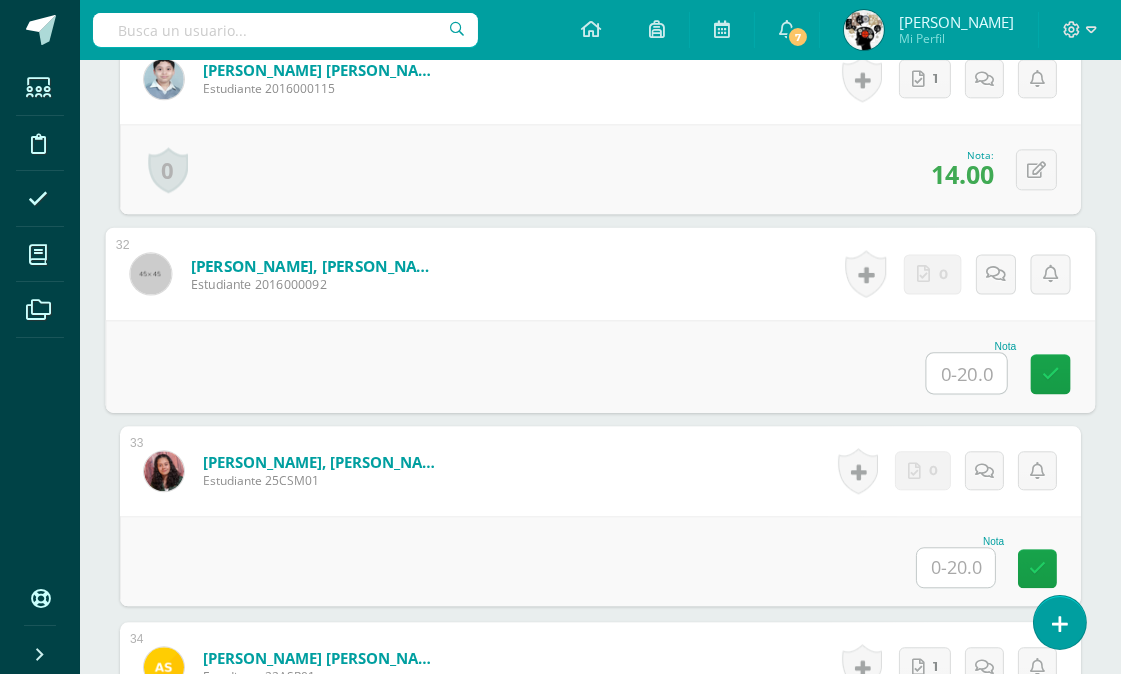
click at [963, 368] on input "text" at bounding box center [967, 373] width 80 height 40
type input "10"
click at [776, 364] on div "Nota 10" at bounding box center [601, 366] width 990 height 93
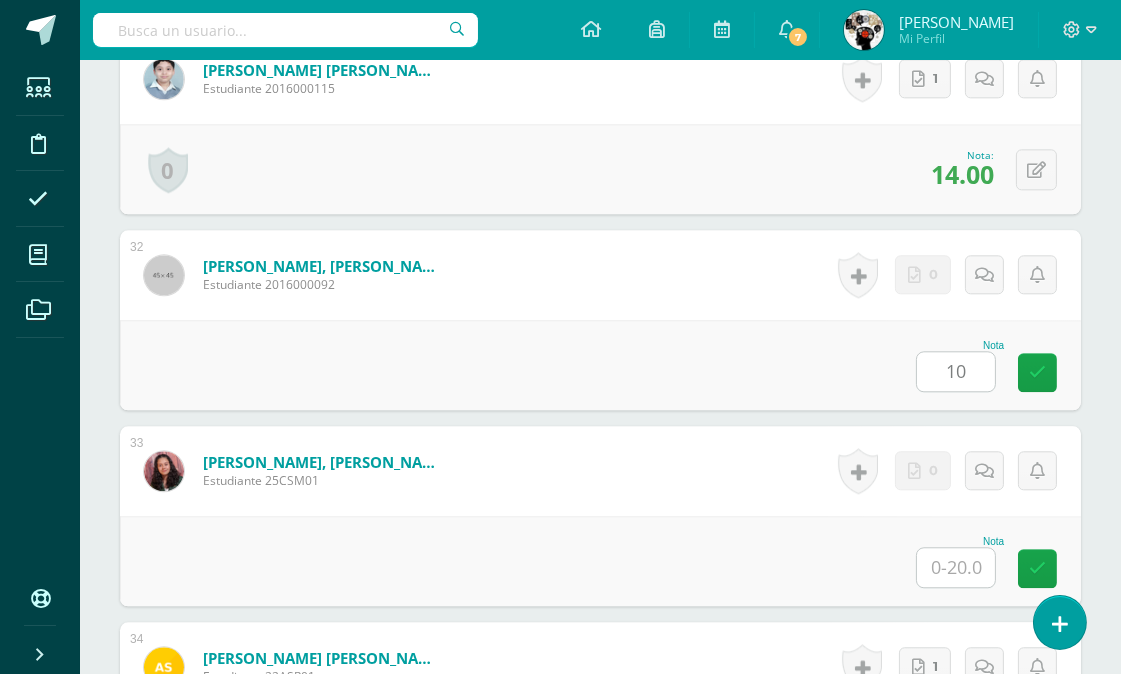
scroll to position [6670, 0]
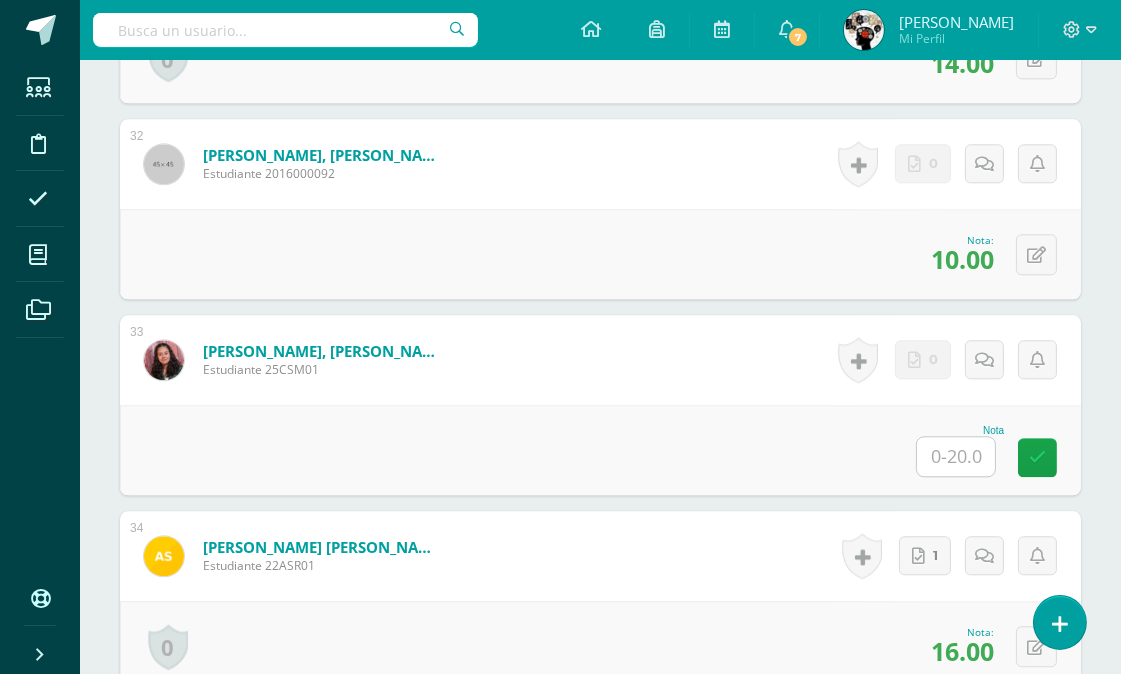
click at [938, 456] on input "text" at bounding box center [956, 456] width 78 height 39
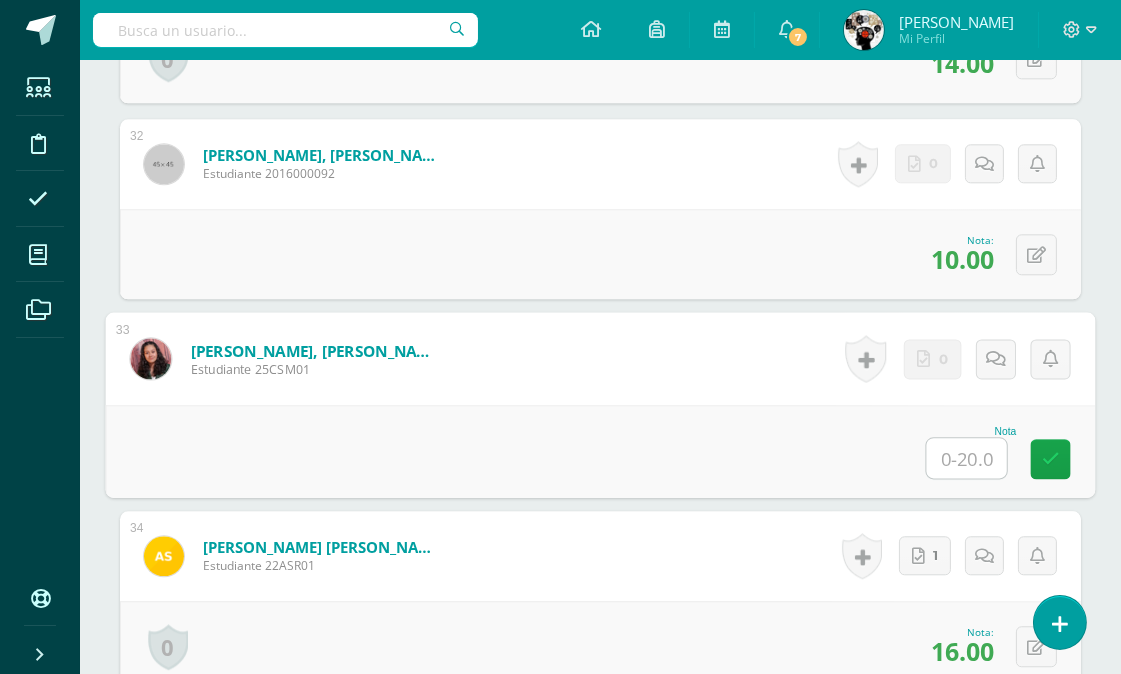
click at [952, 455] on input "text" at bounding box center [967, 458] width 80 height 40
type input "12"
click at [753, 420] on div "Nota 12" at bounding box center [601, 451] width 990 height 93
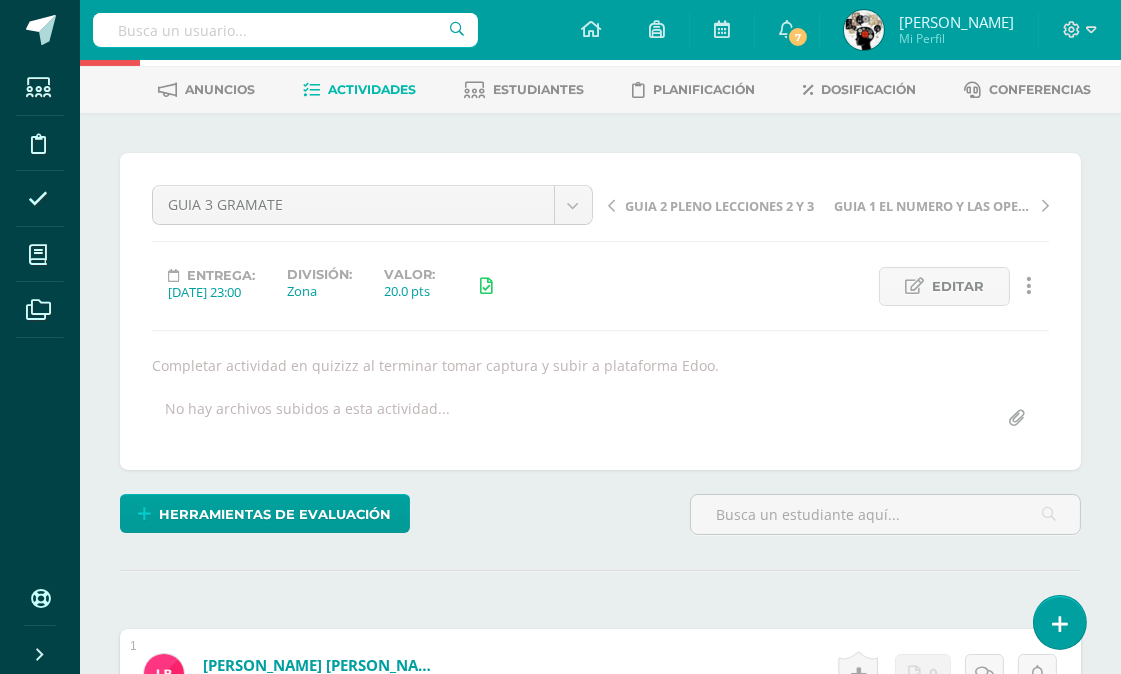
scroll to position [0, 0]
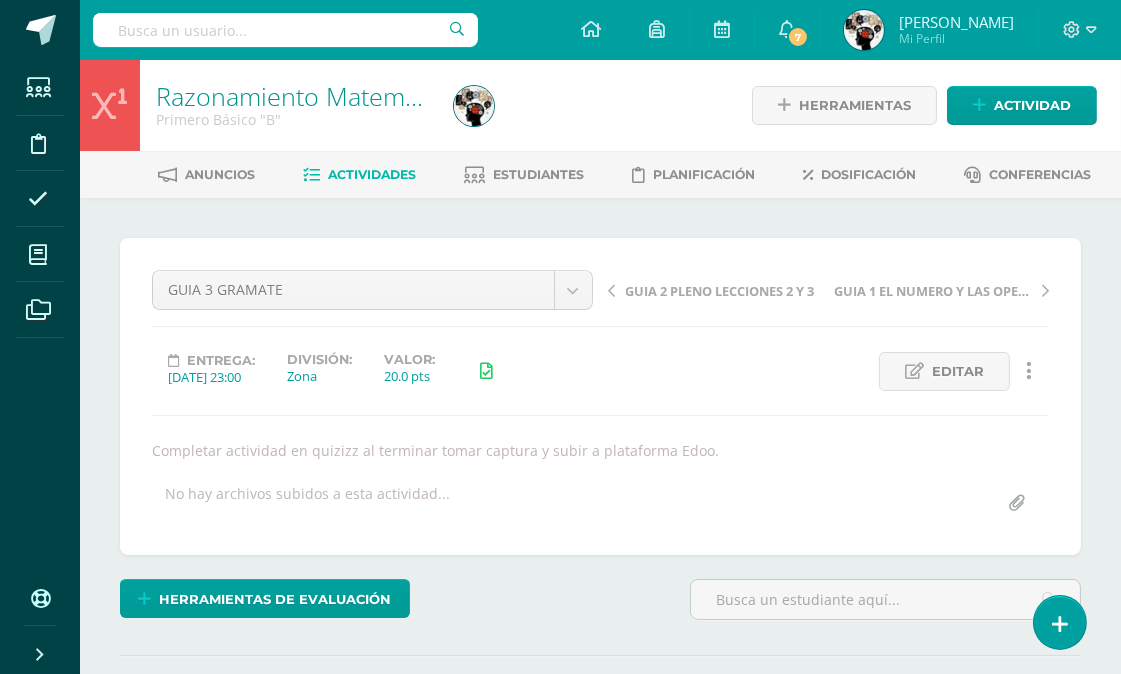
click at [378, 175] on span "Actividades" at bounding box center [372, 174] width 88 height 15
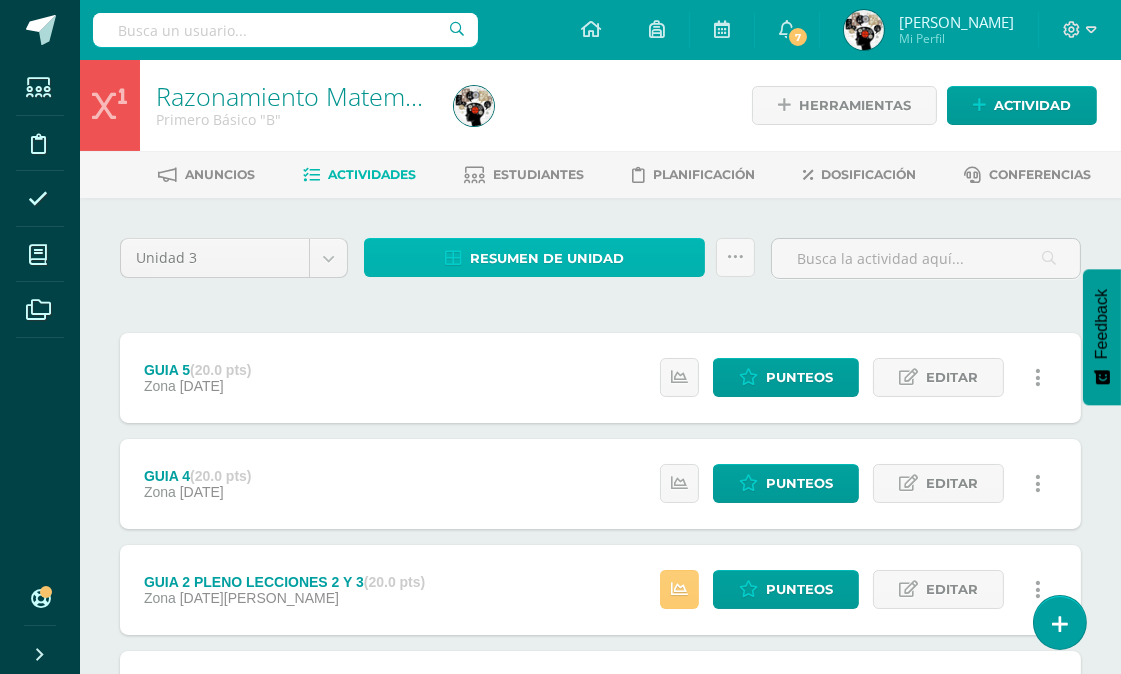
click at [533, 246] on span "Resumen de unidad" at bounding box center [547, 258] width 154 height 37
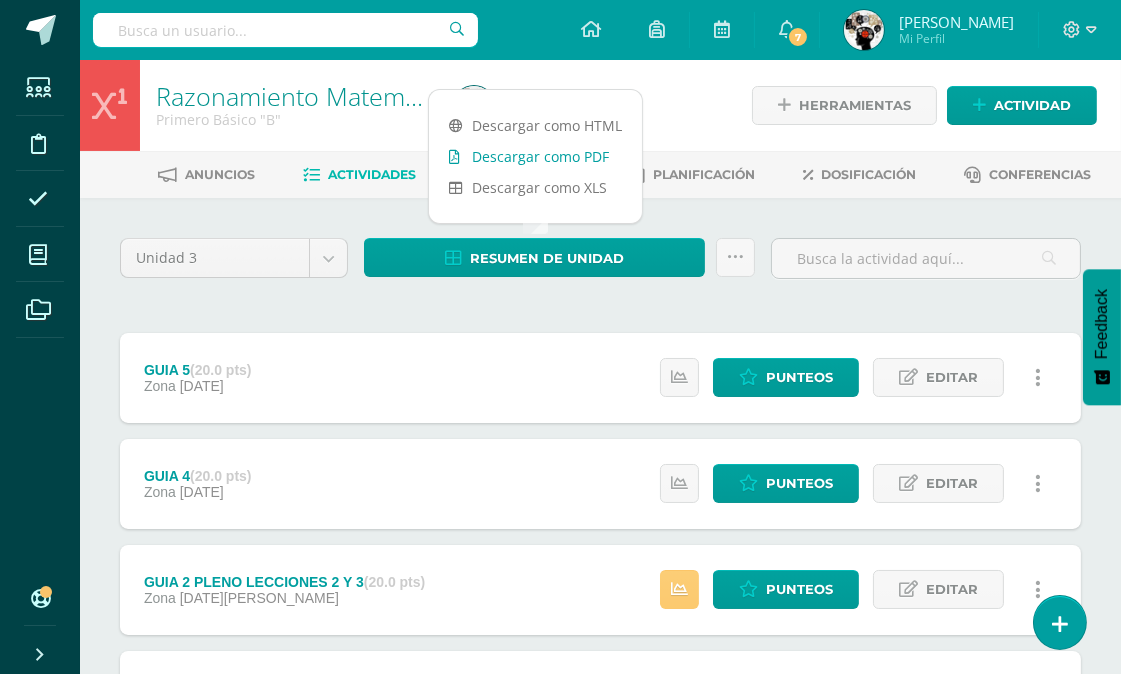
click at [550, 150] on link "Descargar como PDF" at bounding box center [535, 156] width 213 height 31
click at [824, 363] on span "Punteos" at bounding box center [799, 377] width 67 height 37
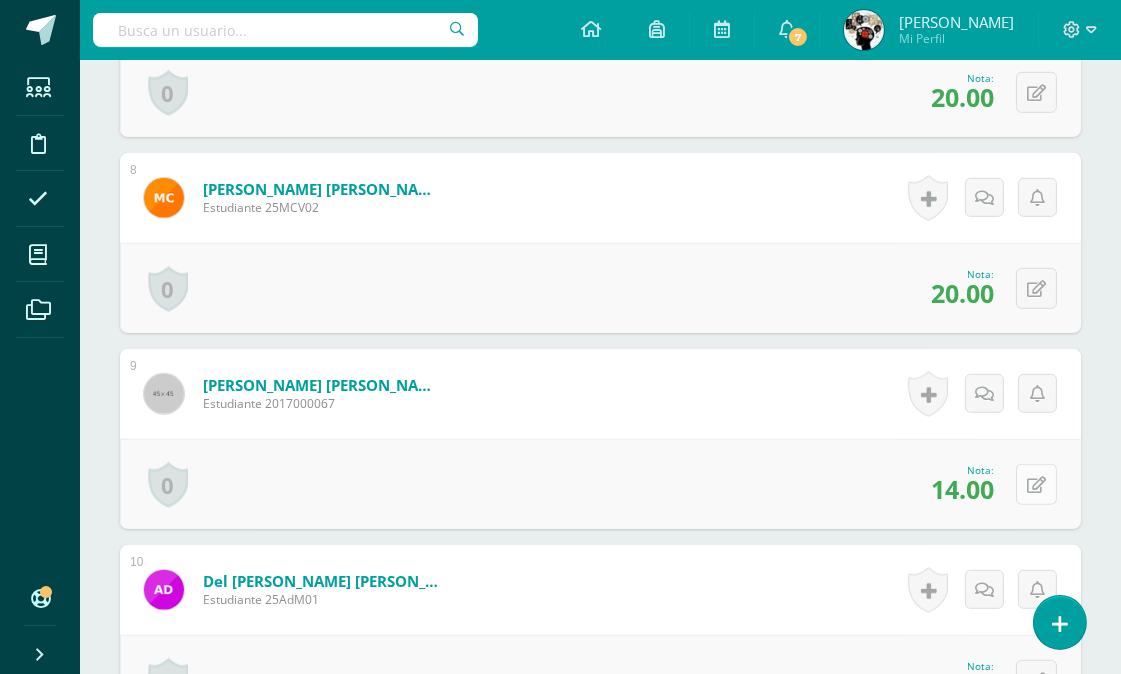
scroll to position [1934, 0]
click at [1035, 477] on icon at bounding box center [1036, 484] width 19 height 17
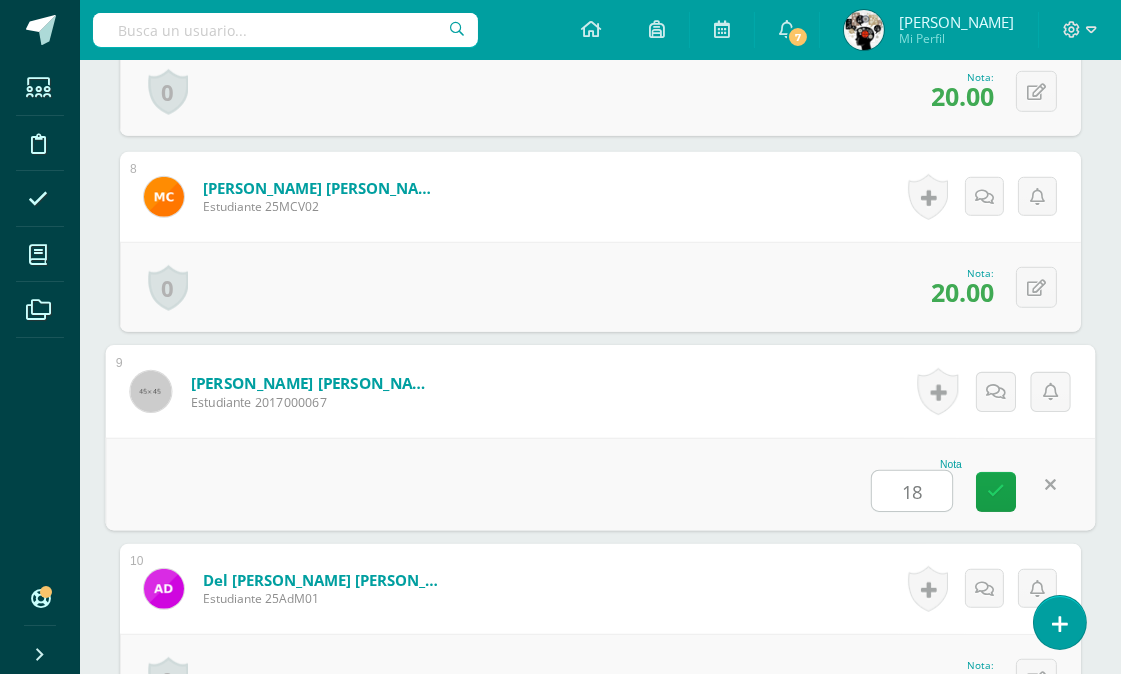
type input "18"
click at [843, 475] on div "Nota 18" at bounding box center [601, 484] width 990 height 93
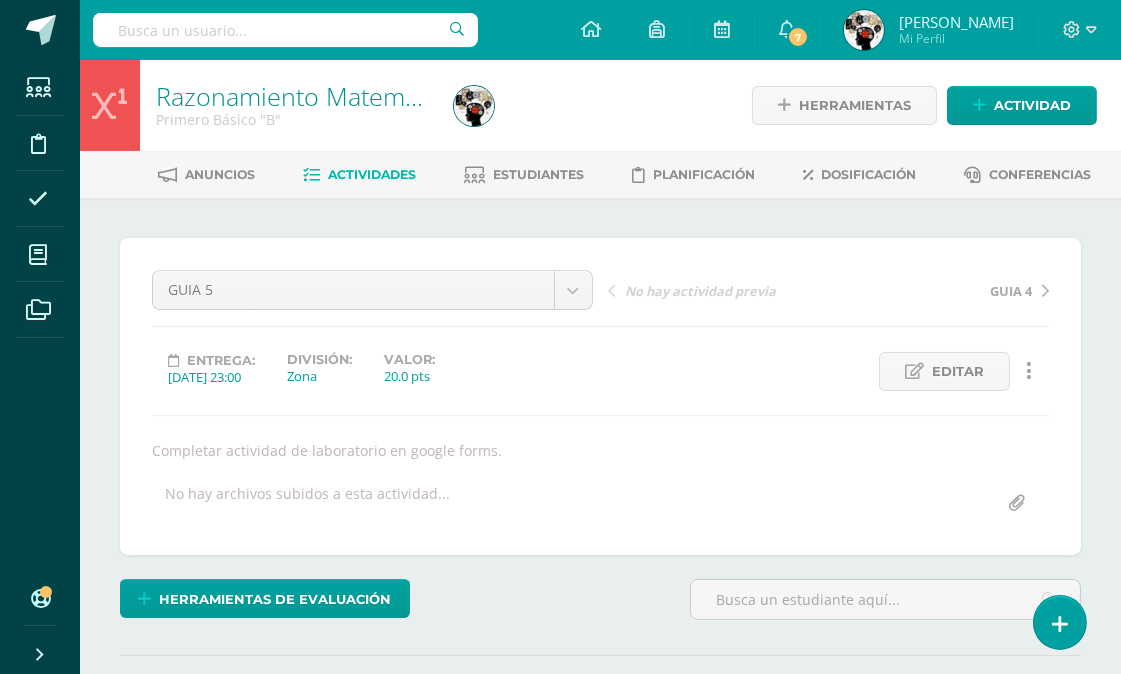
scroll to position [1, 0]
click at [362, 166] on span "Actividades" at bounding box center [372, 173] width 88 height 15
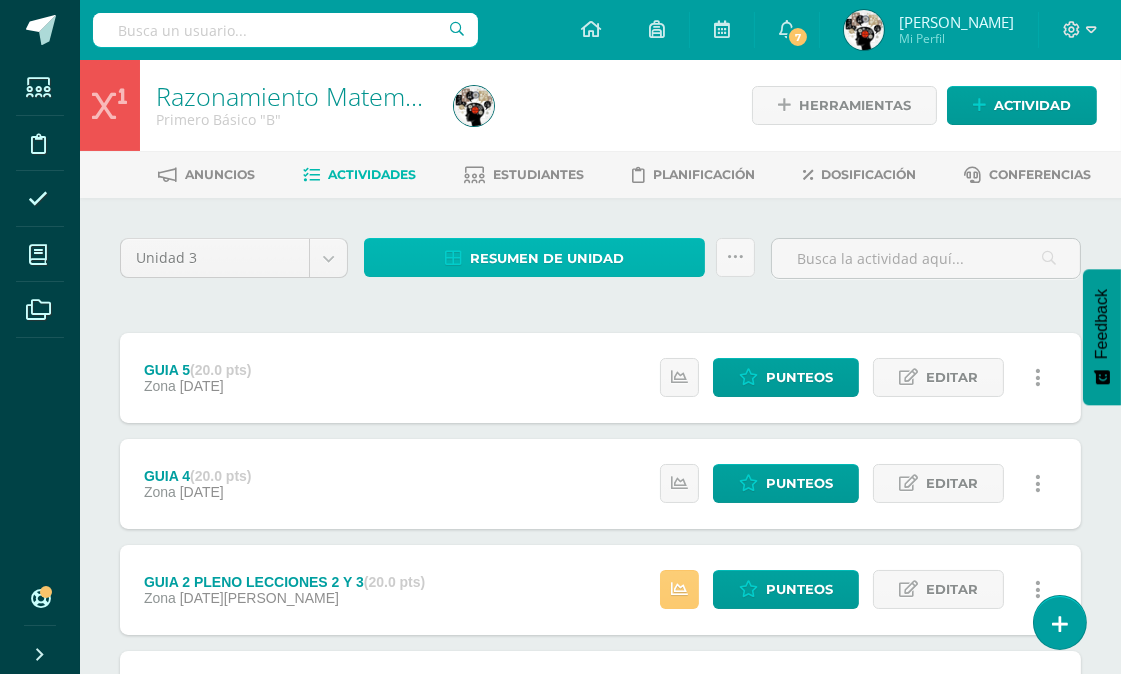
click at [552, 257] on span "Resumen de unidad" at bounding box center [547, 258] width 154 height 37
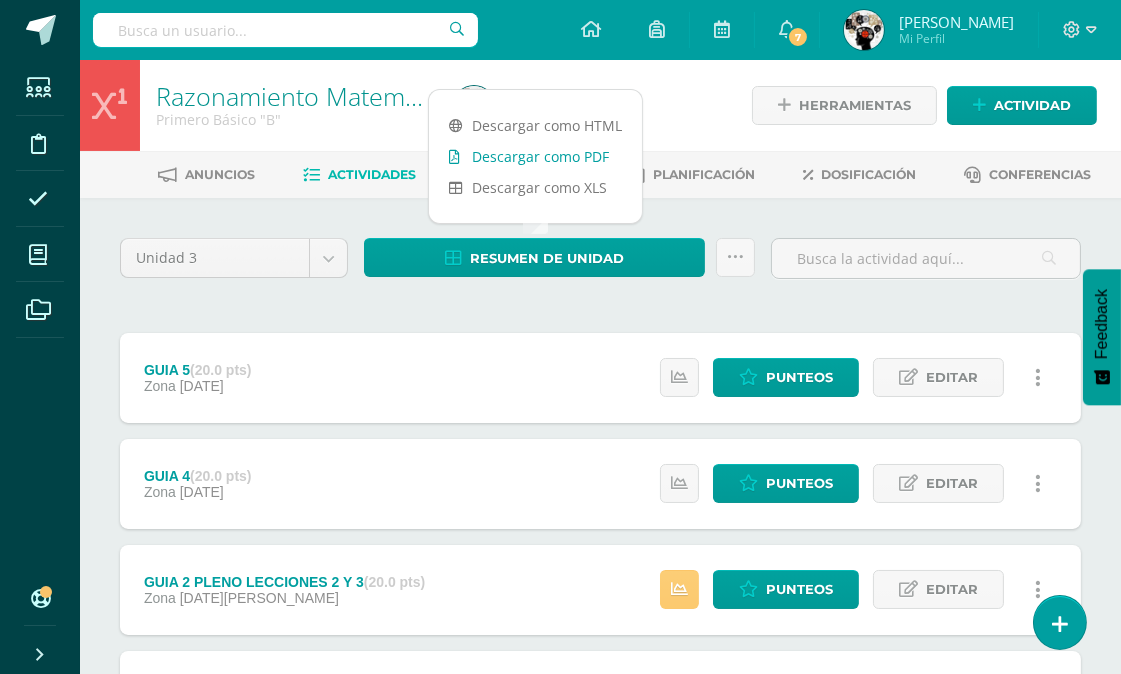
click at [532, 157] on link "Descargar como PDF" at bounding box center [535, 156] width 213 height 31
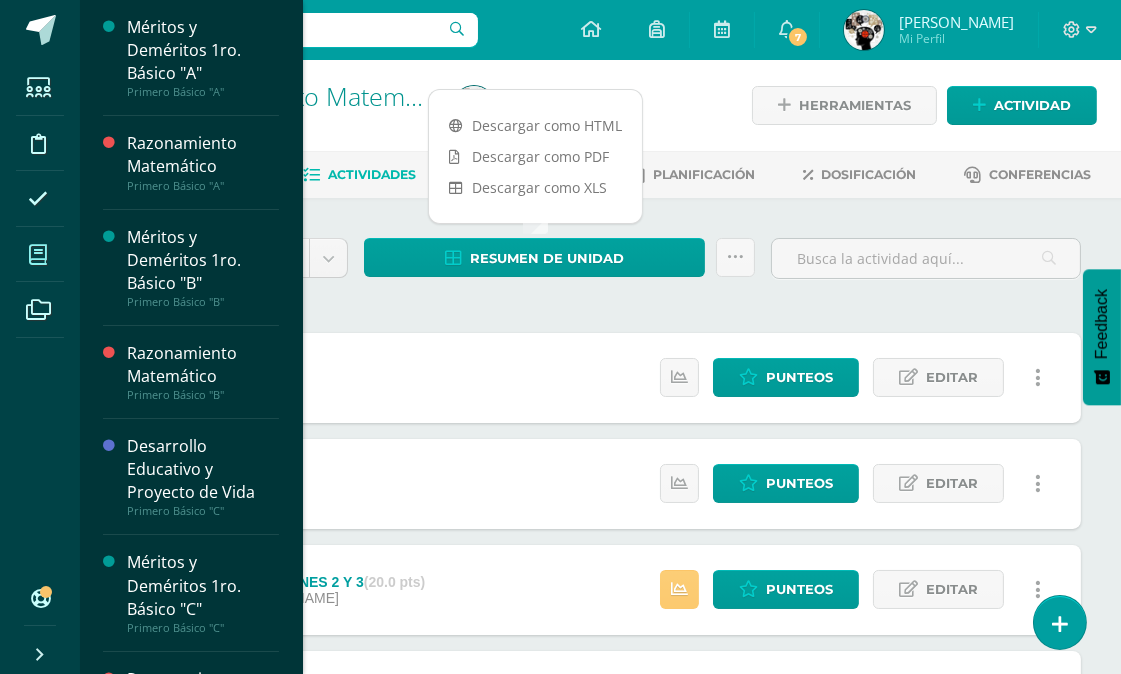
click at [35, 250] on icon at bounding box center [38, 255] width 18 height 20
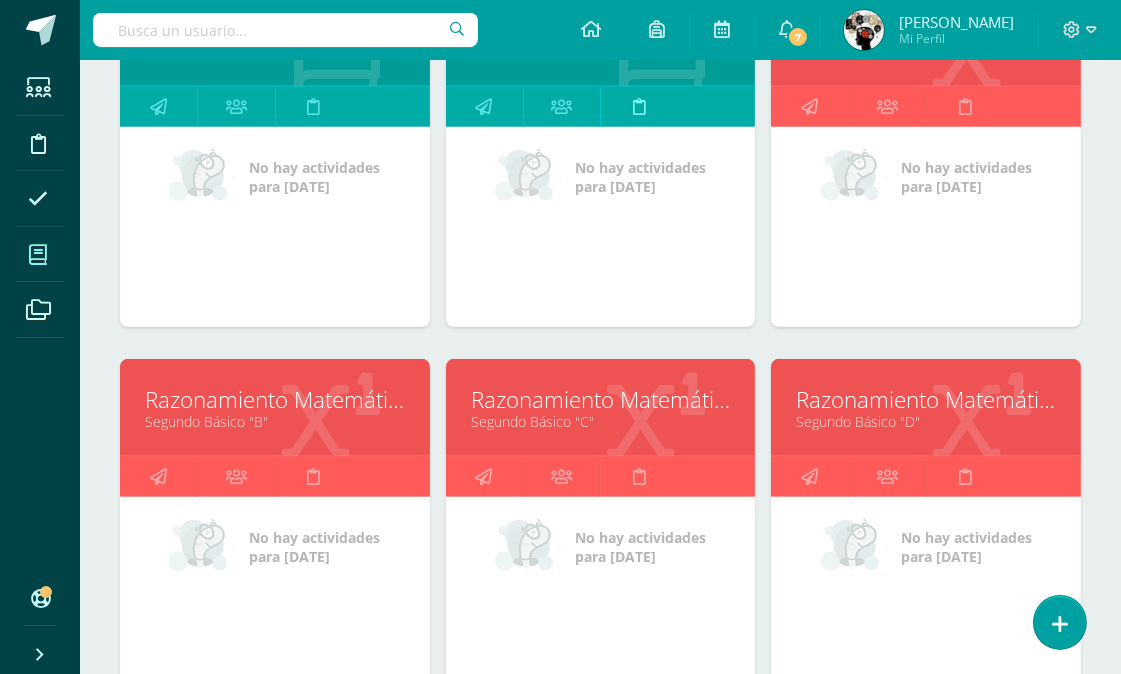
scroll to position [935, 0]
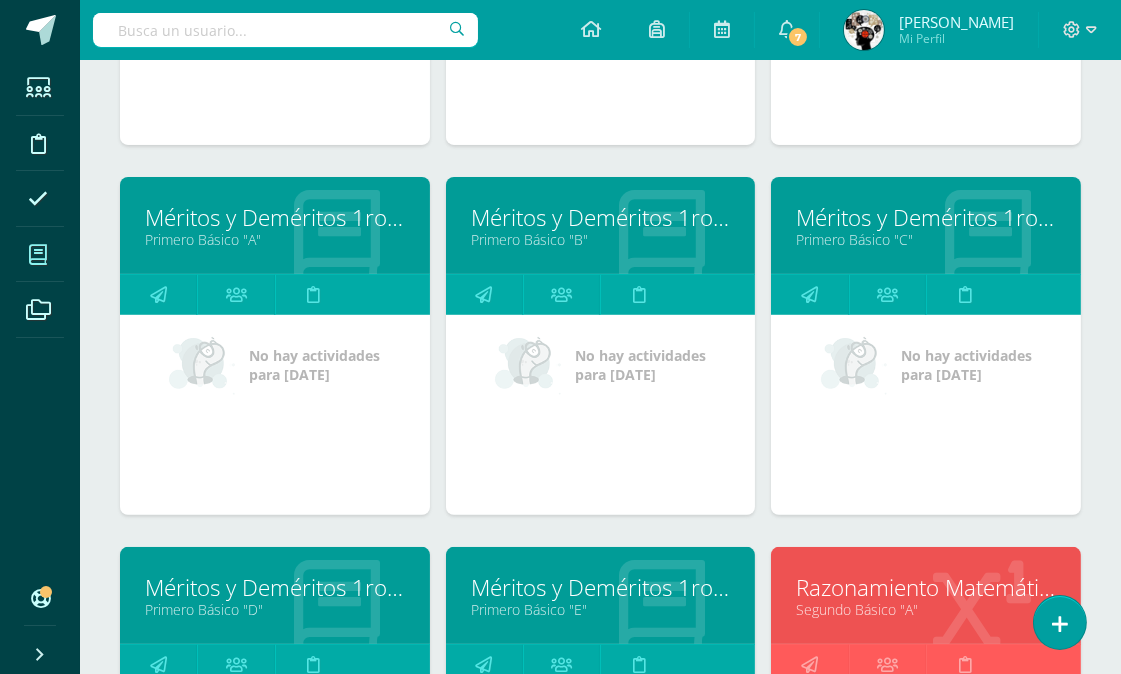
click at [911, 228] on link "Méritos y Deméritos 1ro. Básico "C"" at bounding box center [926, 217] width 260 height 31
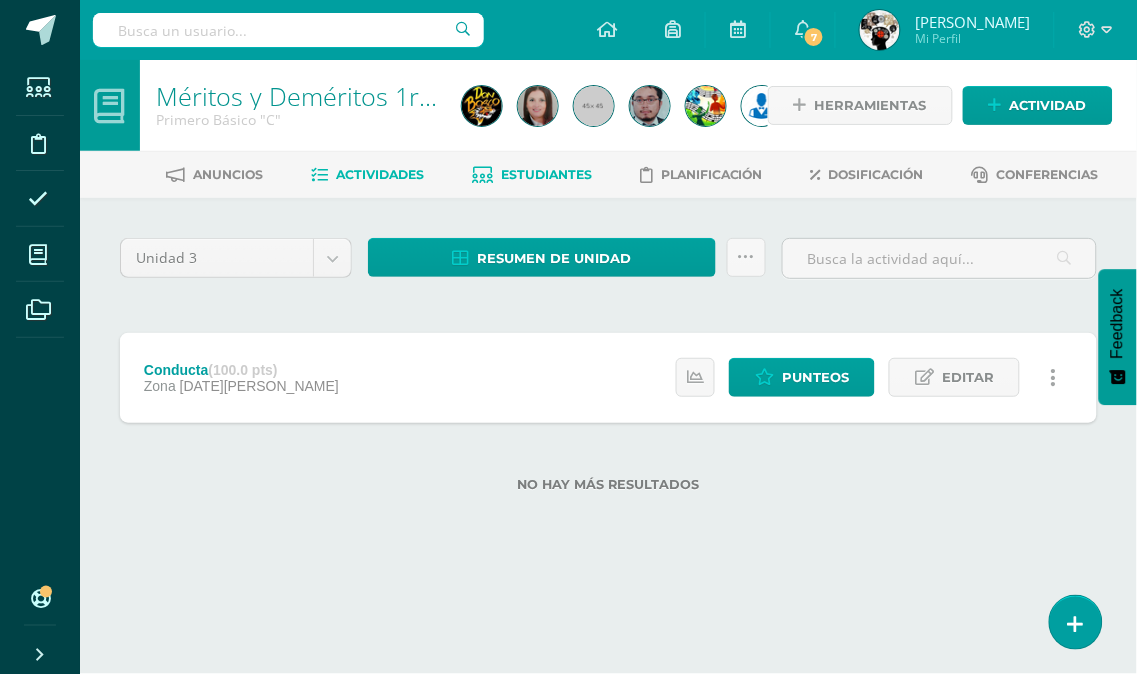
click at [538, 167] on span "Estudiantes" at bounding box center [546, 174] width 91 height 15
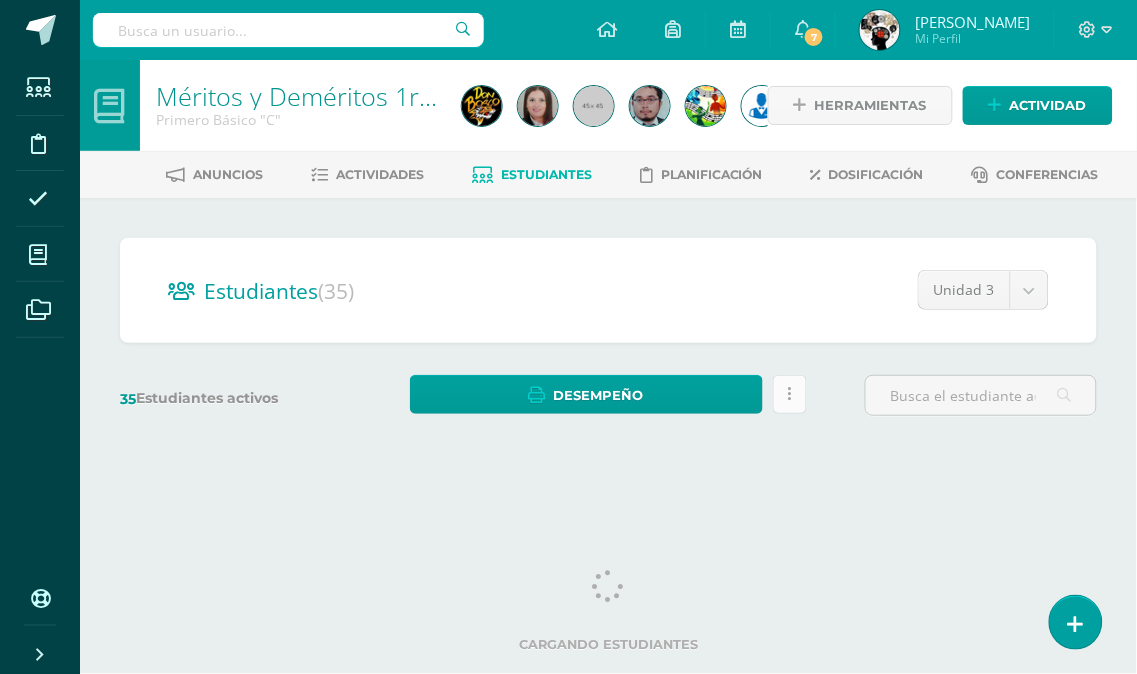
click at [793, 393] on link at bounding box center [790, 394] width 35 height 39
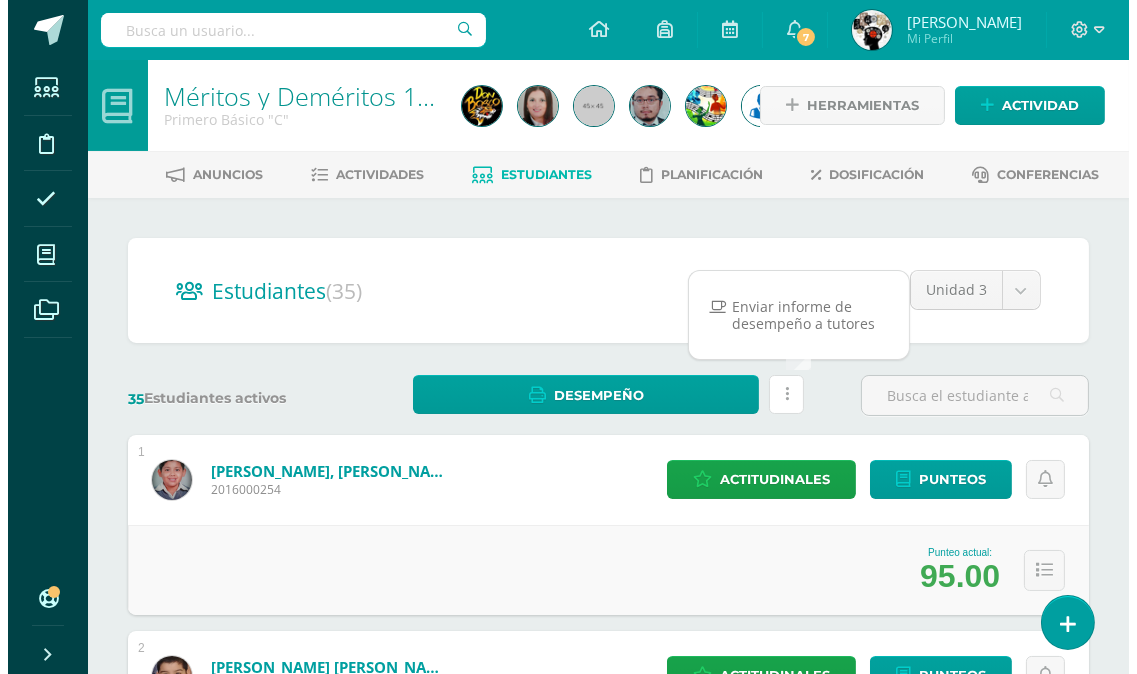
scroll to position [222, 0]
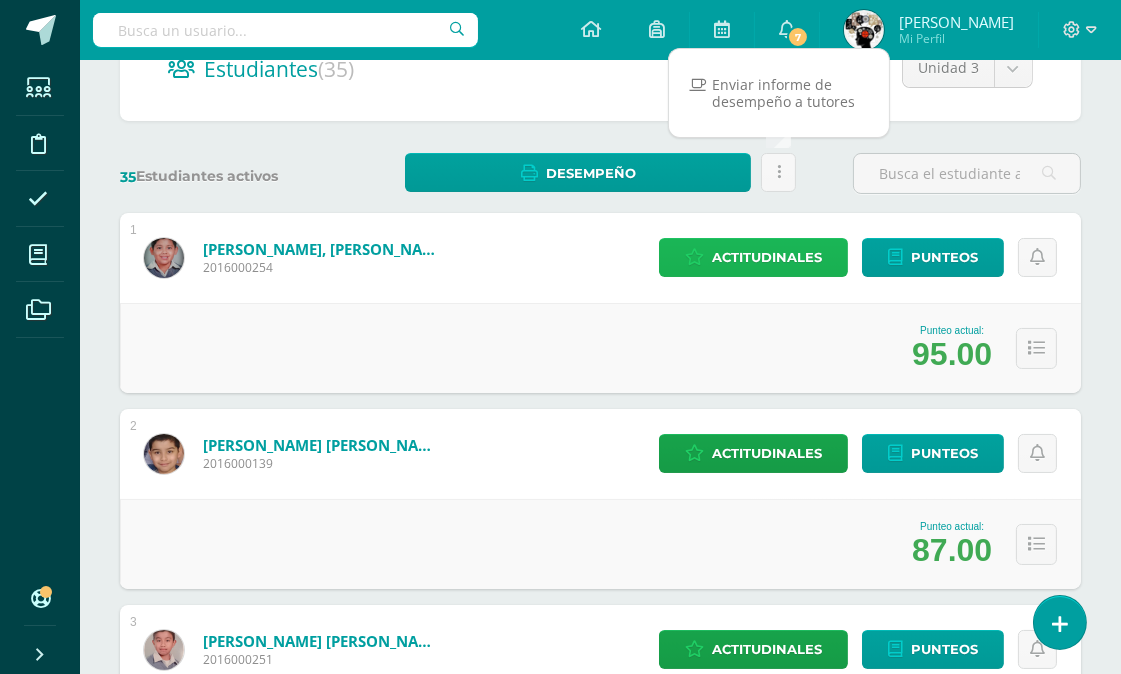
click at [744, 245] on span "Actitudinales" at bounding box center [767, 257] width 110 height 37
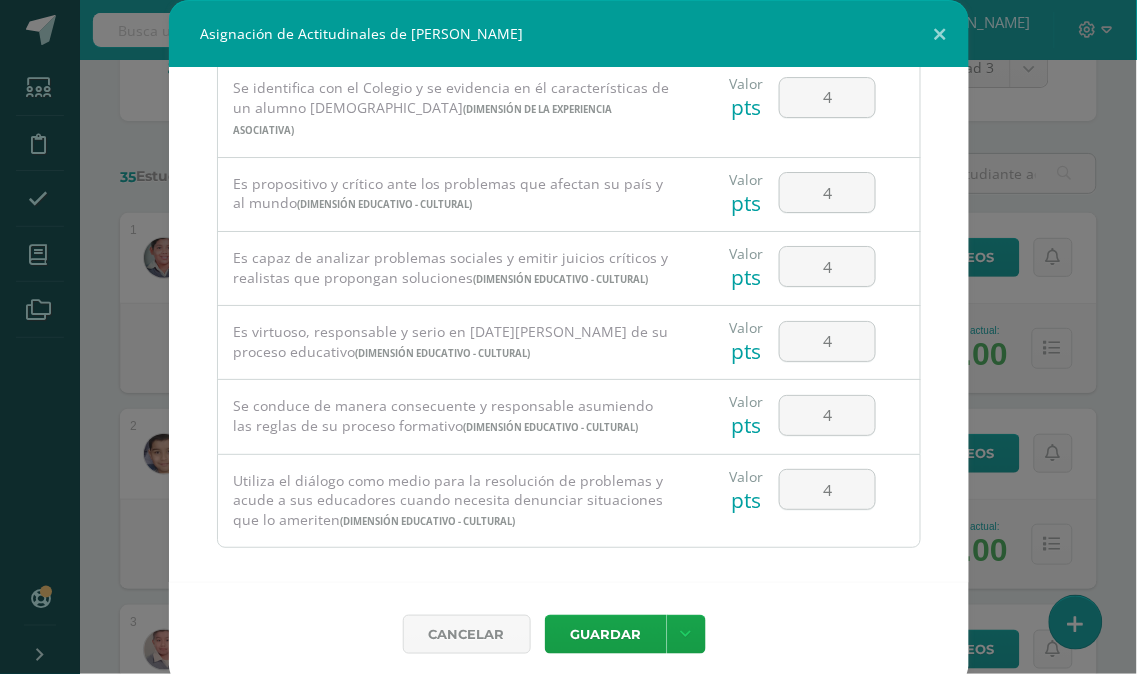
scroll to position [1362, 0]
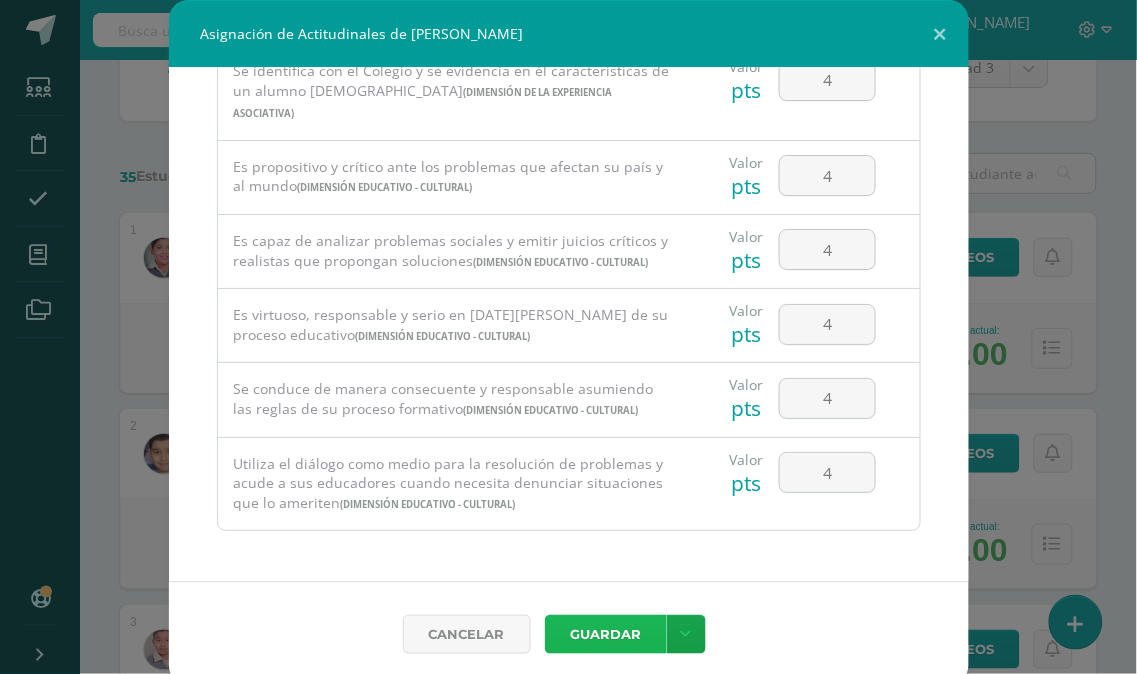
click at [630, 630] on button "Guardar" at bounding box center [606, 634] width 122 height 39
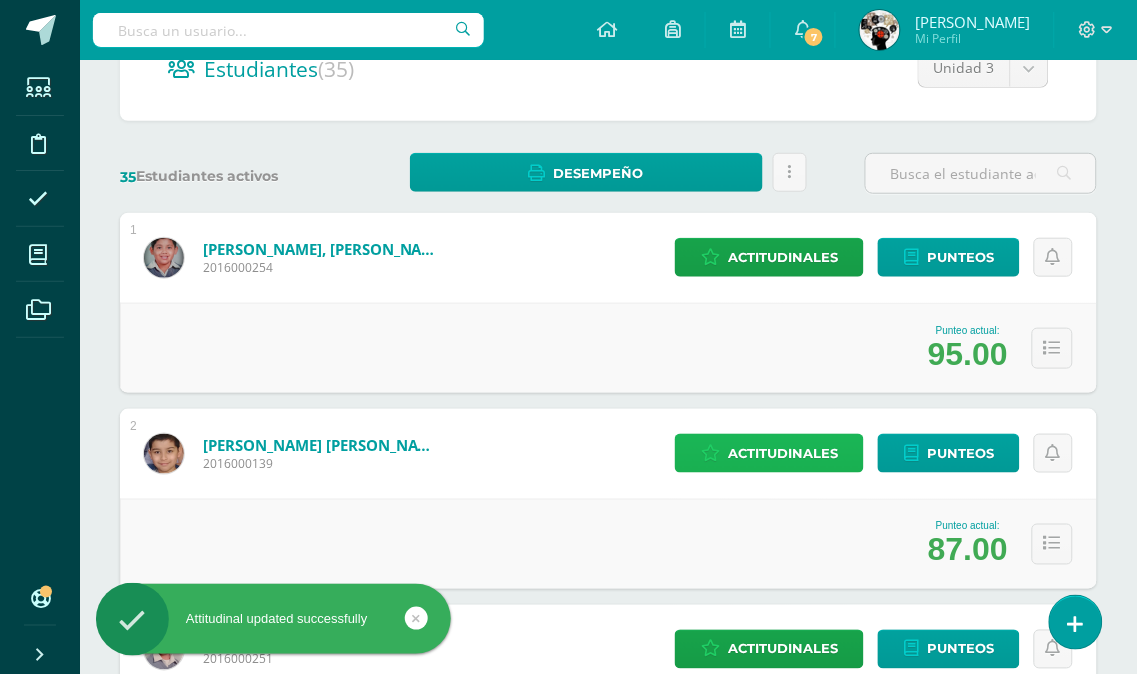
click at [768, 454] on span "Actitudinales" at bounding box center [783, 453] width 110 height 37
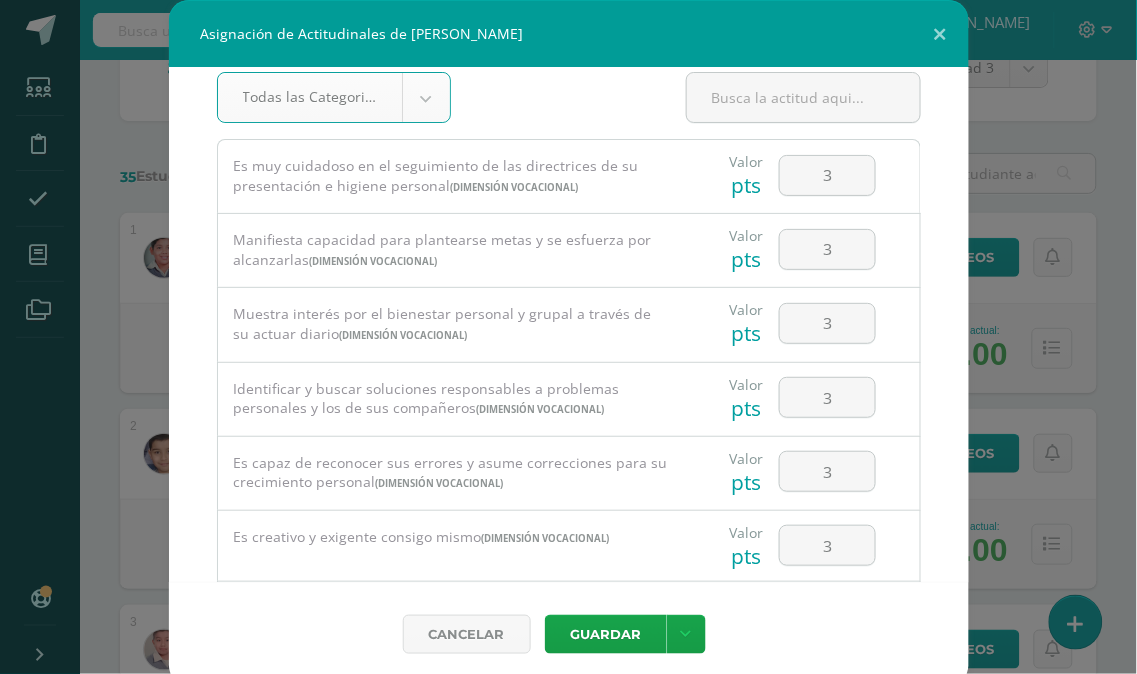
scroll to position [0, 0]
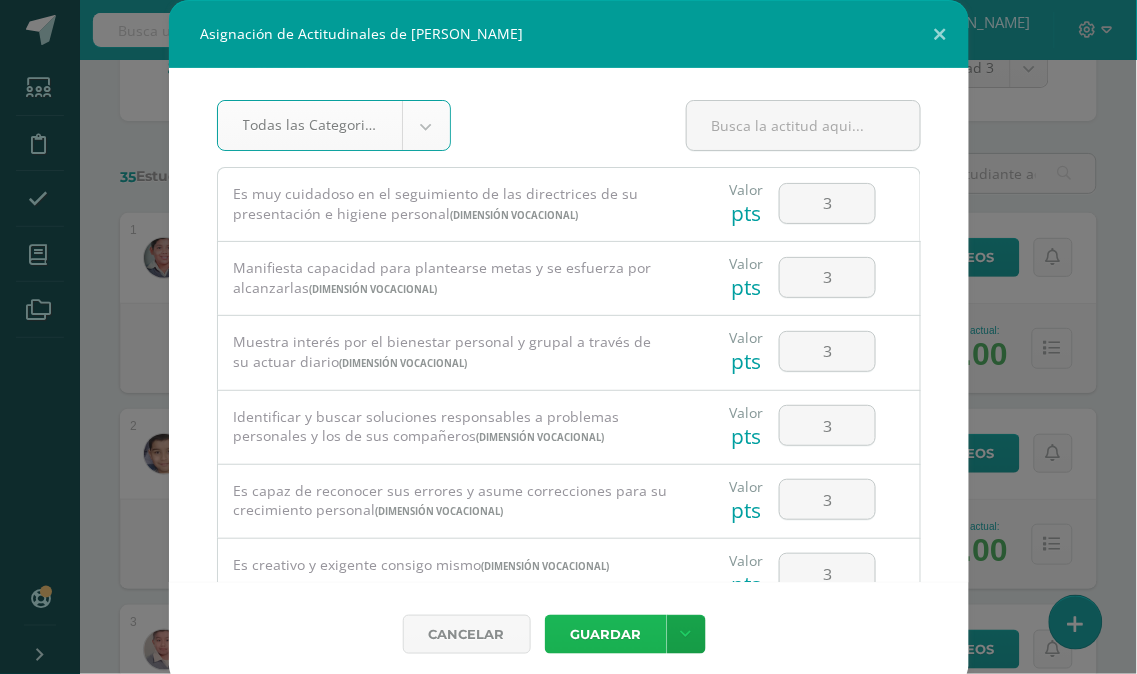
click at [582, 627] on button "Guardar" at bounding box center [606, 634] width 122 height 39
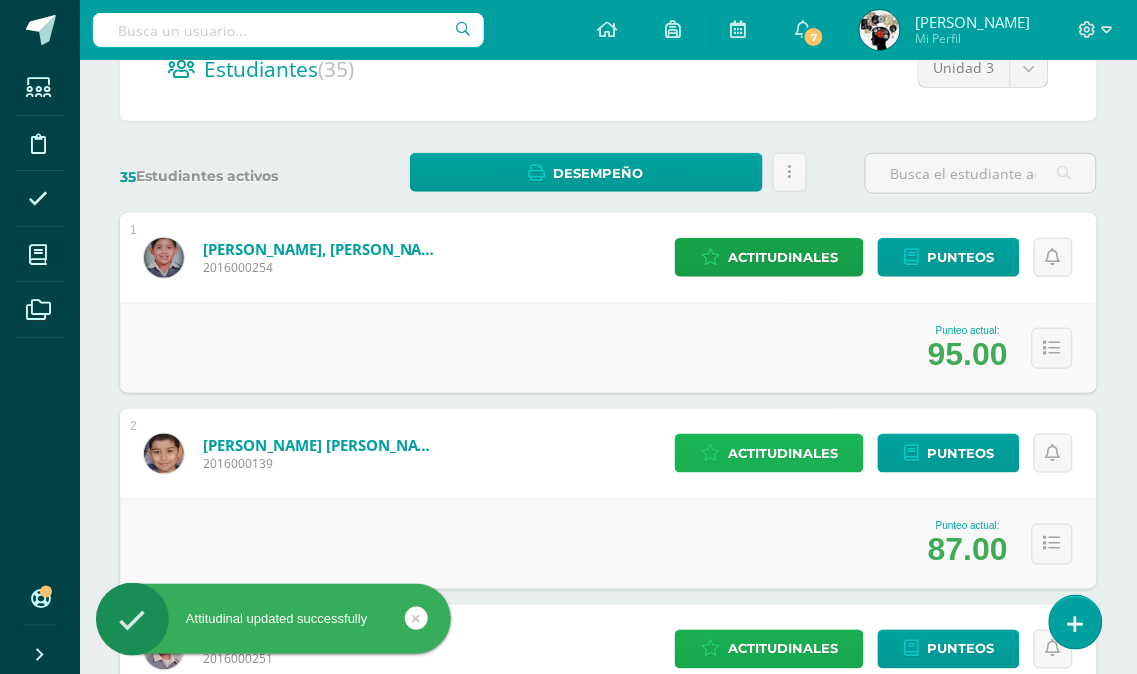
scroll to position [444, 0]
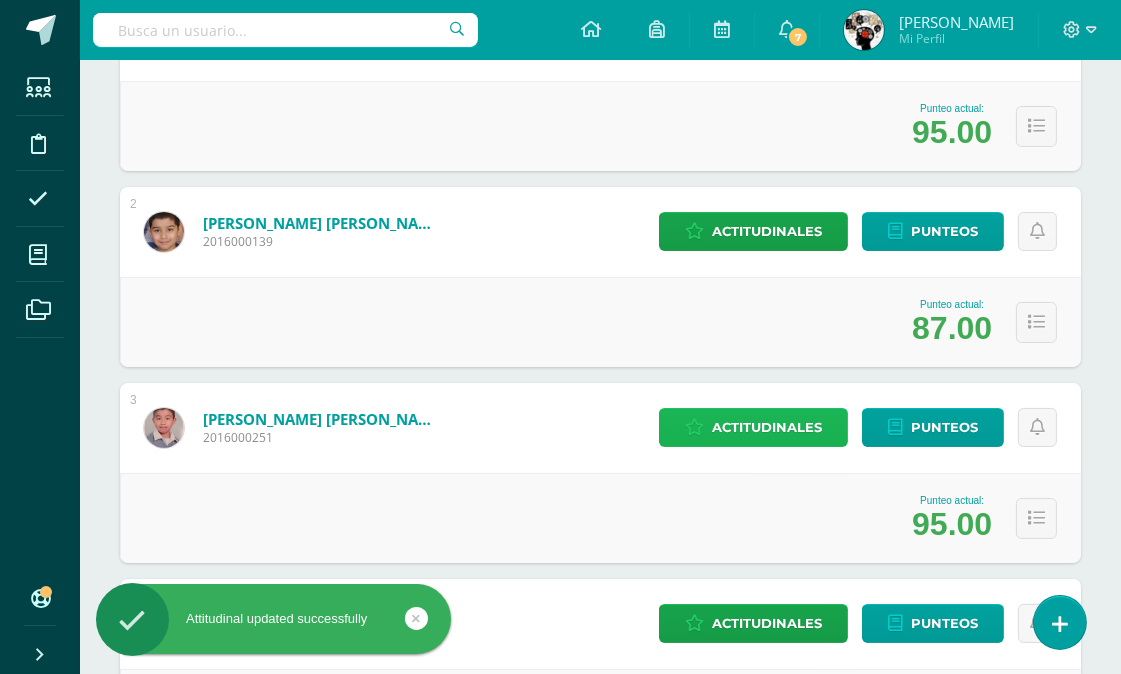
click at [787, 421] on span "Actitudinales" at bounding box center [767, 427] width 110 height 37
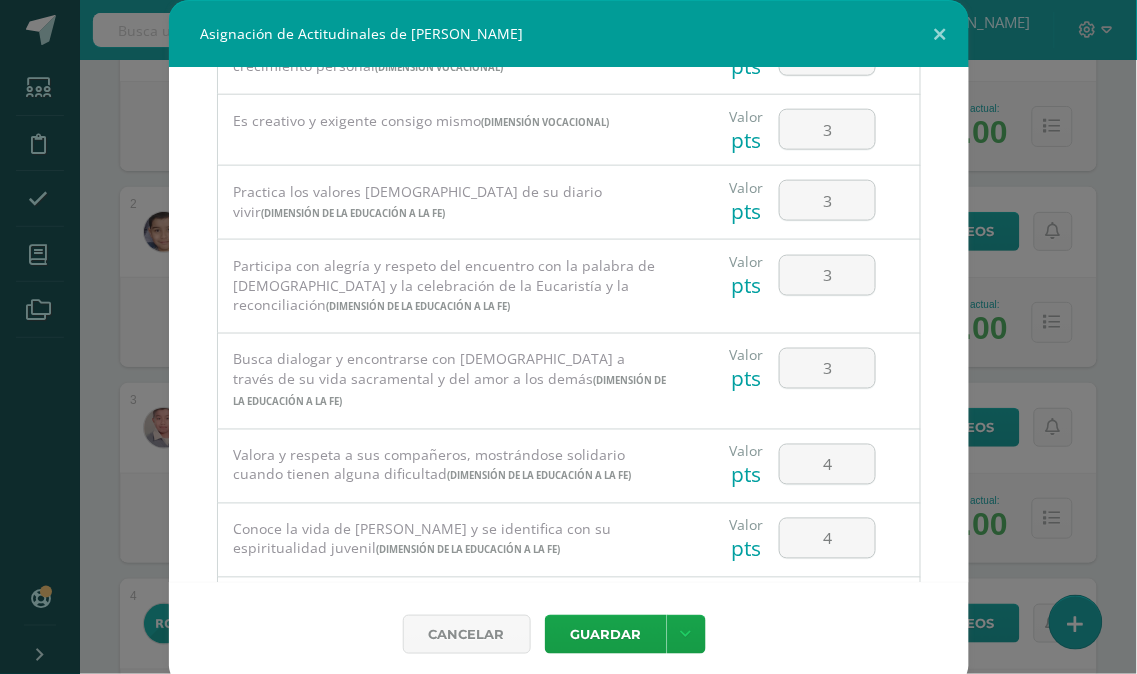
click at [446, 207] on span "(Dimensión de la Educación a la Fe)" at bounding box center [354, 213] width 184 height 13
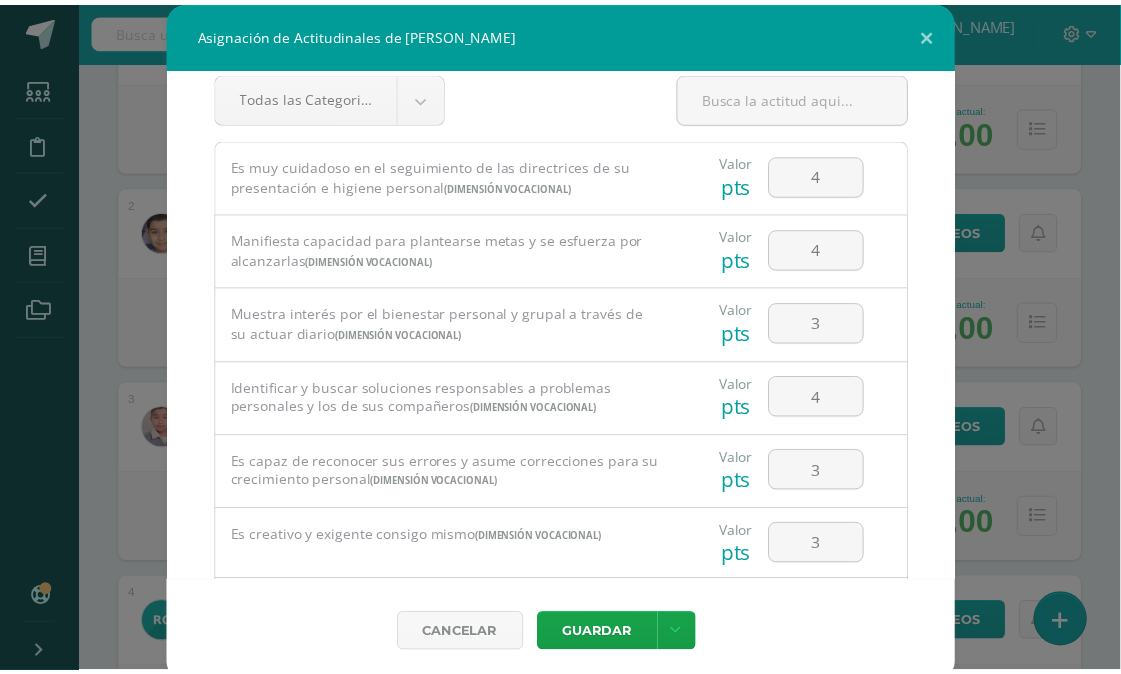
scroll to position [0, 0]
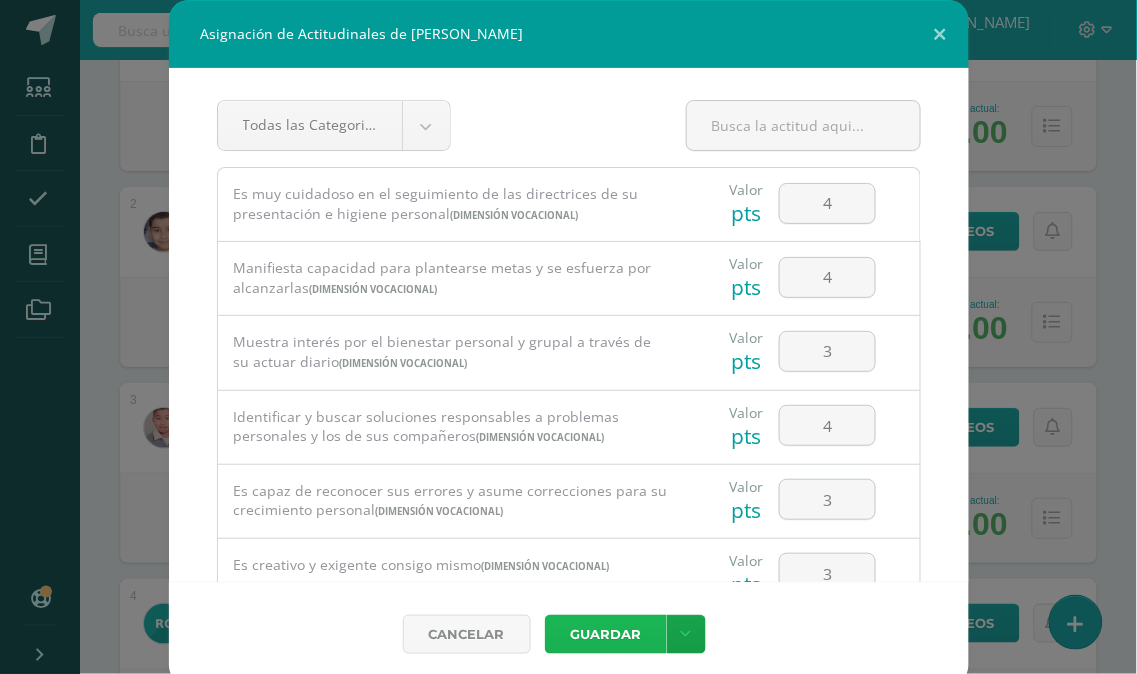
click at [588, 631] on button "Guardar" at bounding box center [606, 634] width 122 height 39
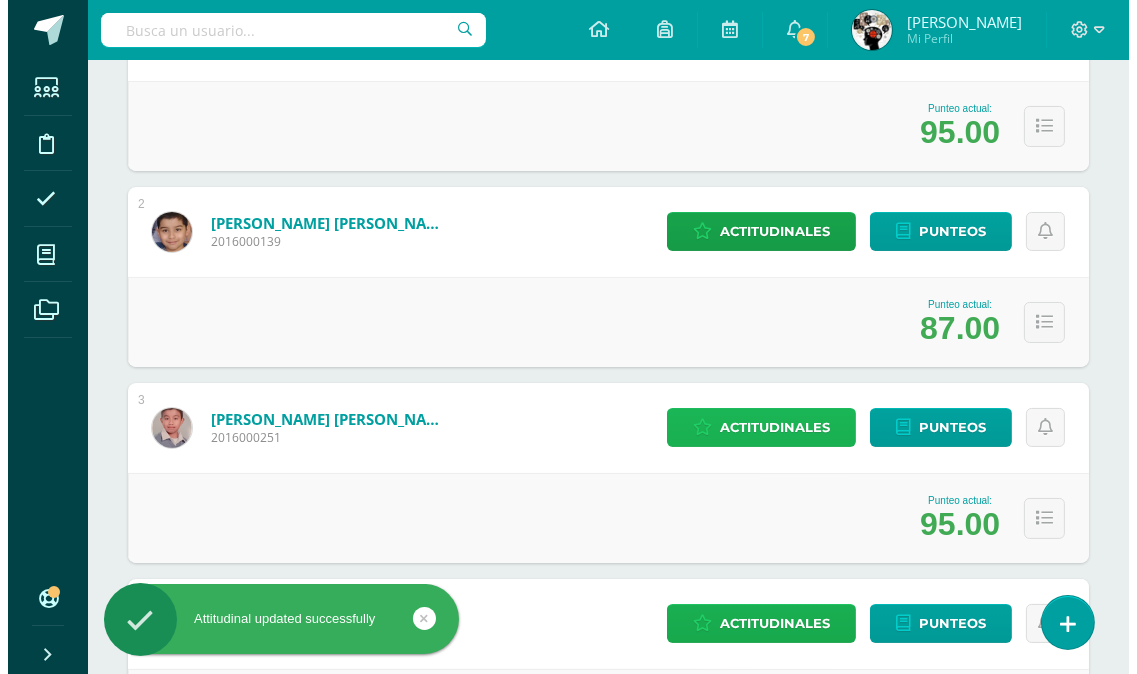
scroll to position [777, 0]
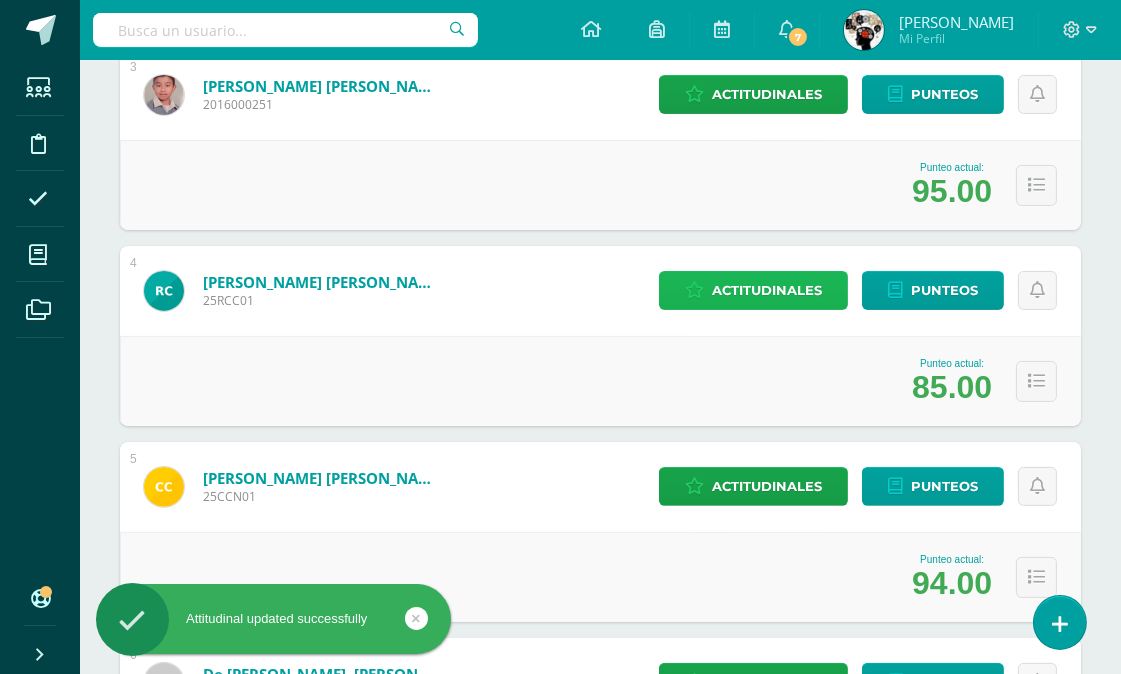
click at [748, 293] on span "Actitudinales" at bounding box center [767, 290] width 110 height 37
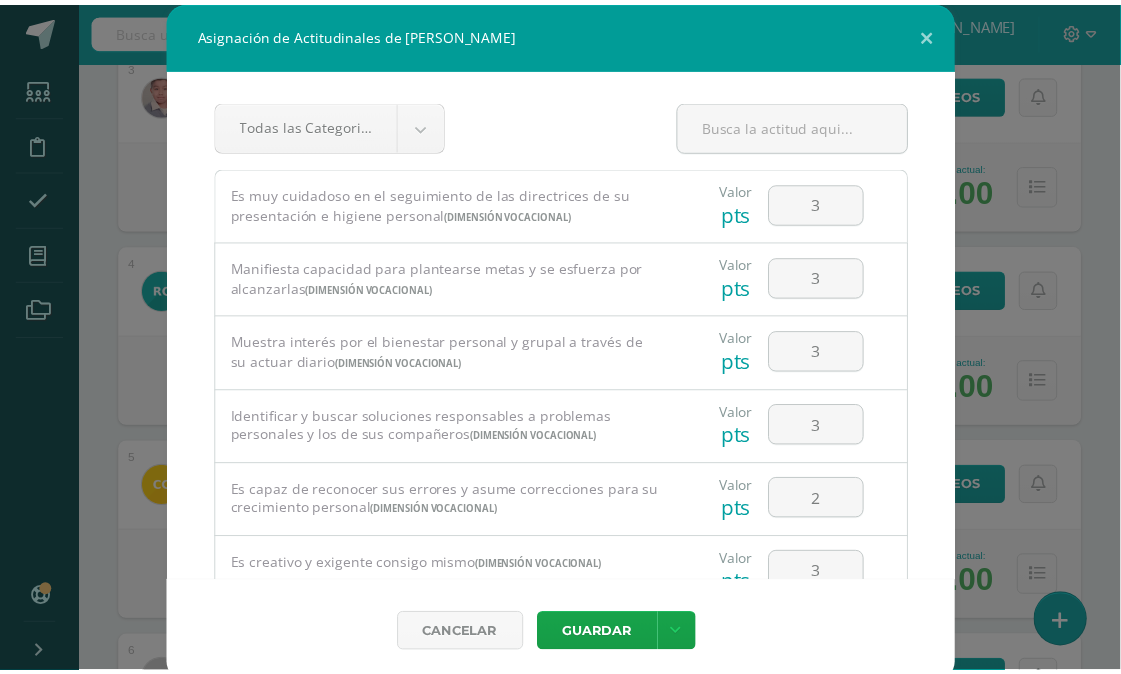
scroll to position [0, 0]
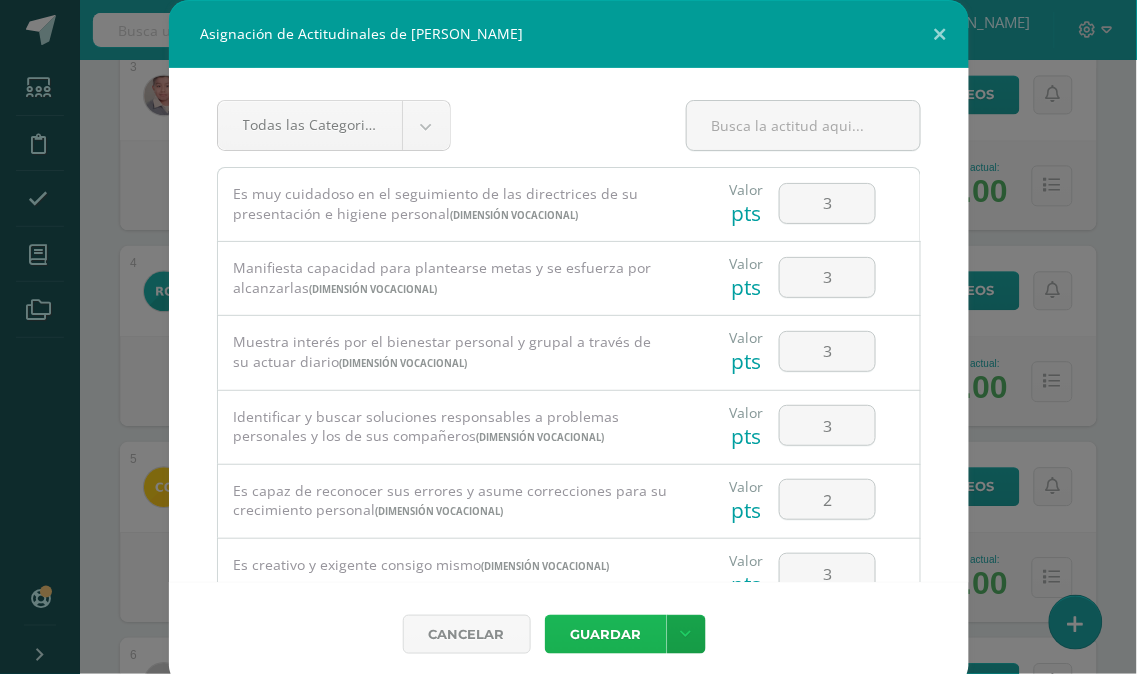
click at [610, 627] on button "Guardar" at bounding box center [606, 634] width 122 height 39
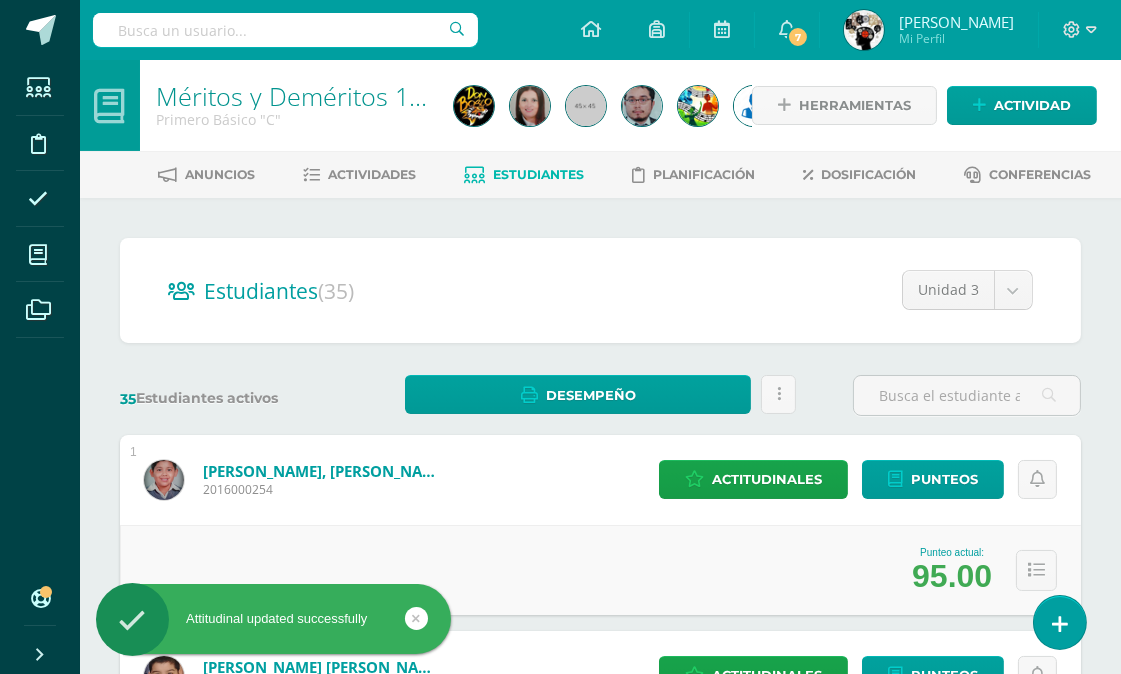
scroll to position [111, 0]
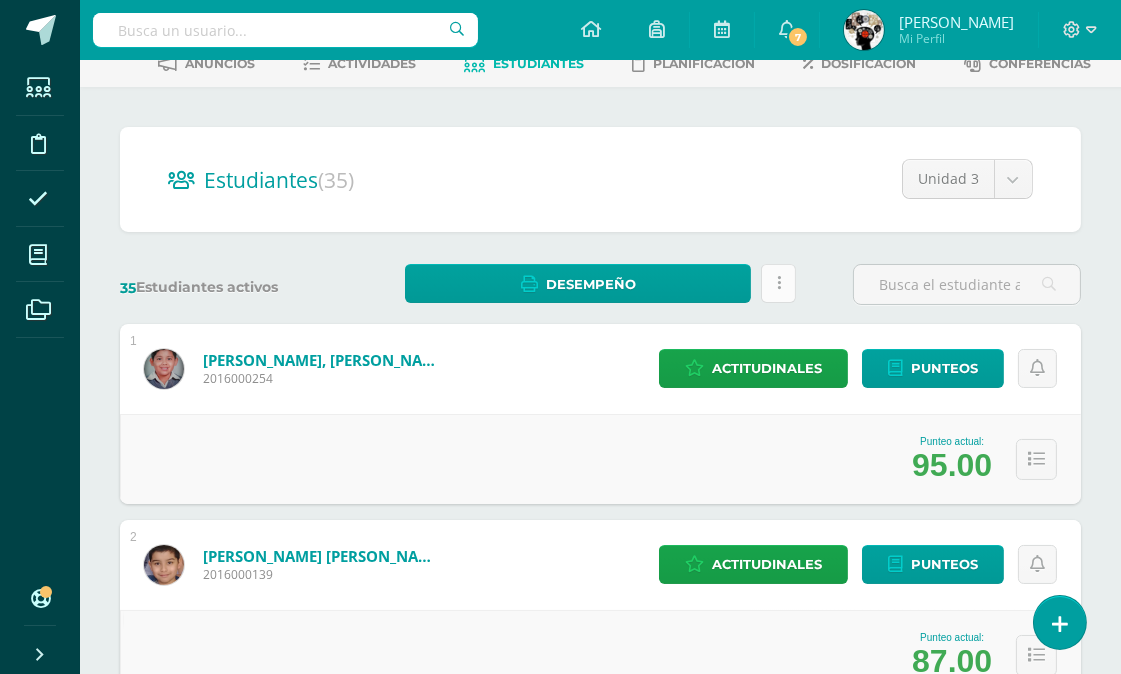
click at [781, 282] on link at bounding box center [778, 283] width 35 height 39
drag, startPoint x: 780, startPoint y: 282, endPoint x: 577, endPoint y: 337, distance: 210.3
click at [577, 337] on div "1 Alonzo Mendoza, Jhonnatan André 2016000254 Punteo actual: 95.00 Actitudinales…" at bounding box center [600, 414] width 961 height 180
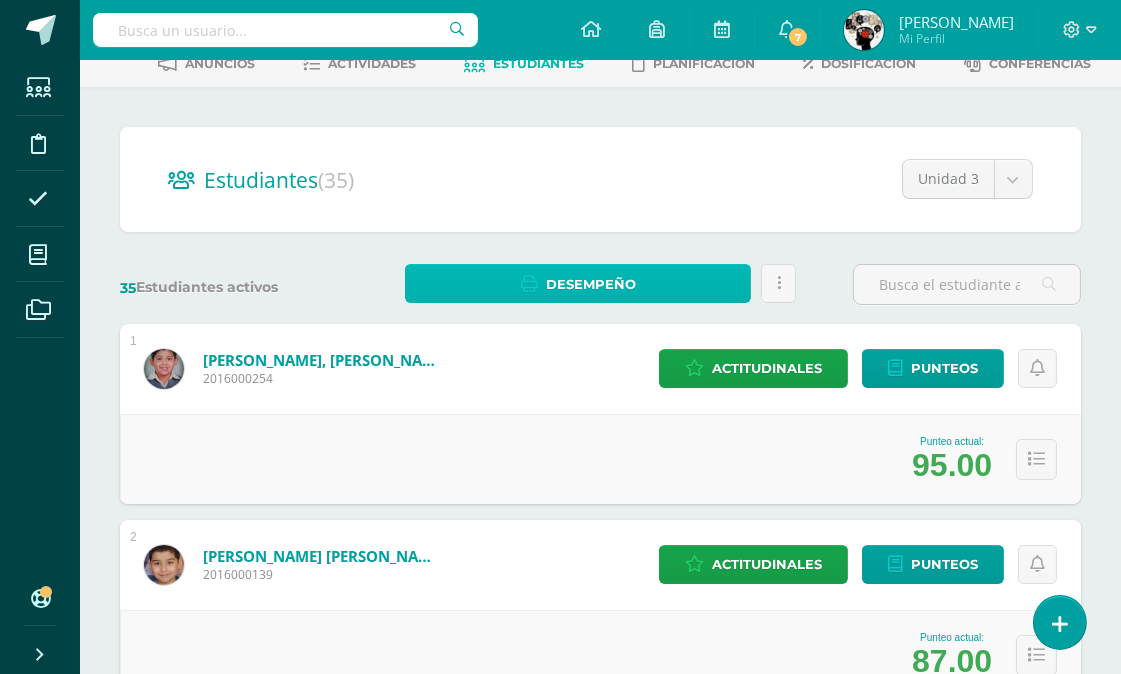
click at [581, 276] on span "Desempeño" at bounding box center [591, 284] width 90 height 37
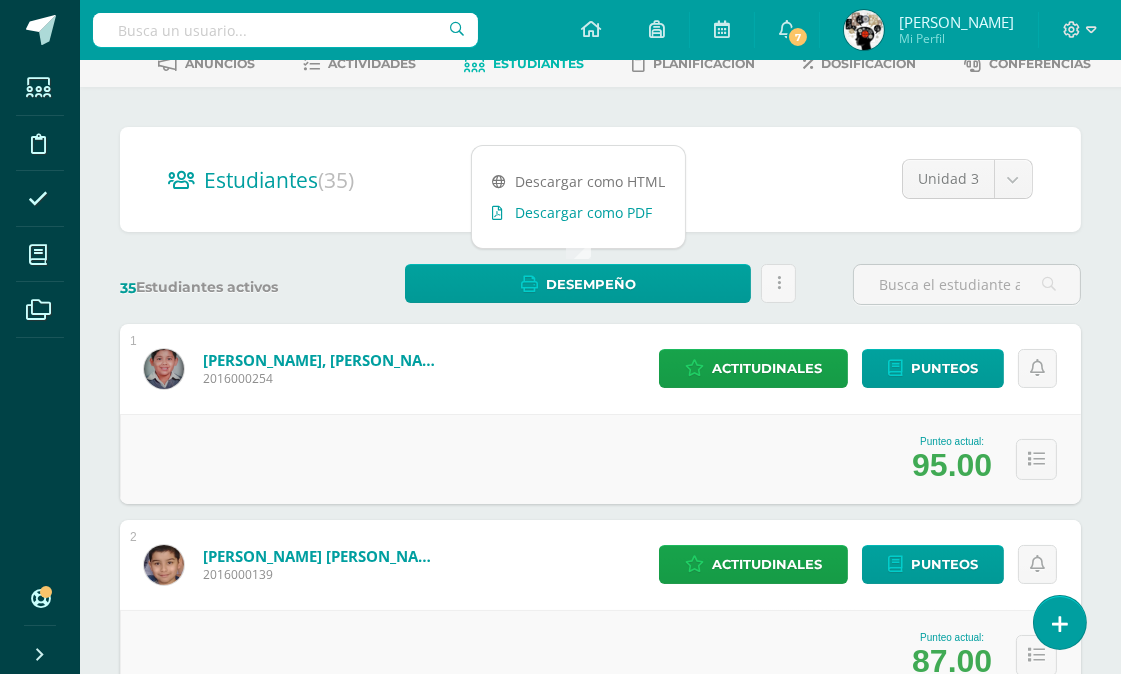
click at [606, 208] on link "Descargar como PDF" at bounding box center [578, 212] width 213 height 31
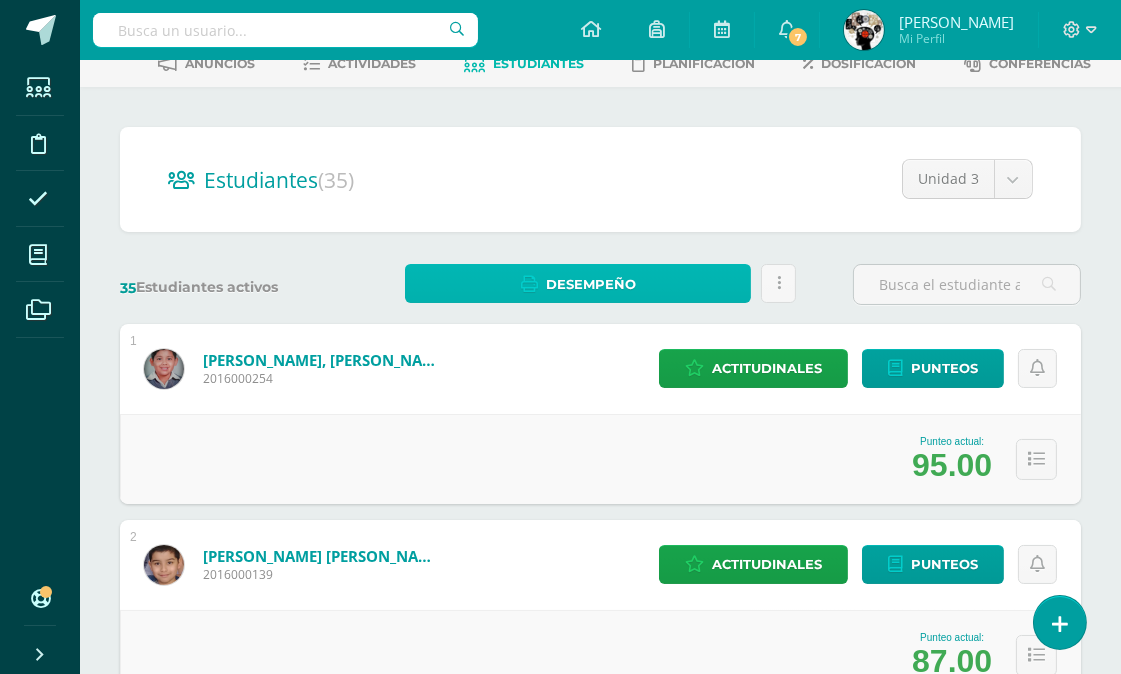
click at [563, 277] on span "Desempeño" at bounding box center [591, 284] width 90 height 37
click at [570, 280] on span "Desempeño" at bounding box center [591, 284] width 90 height 37
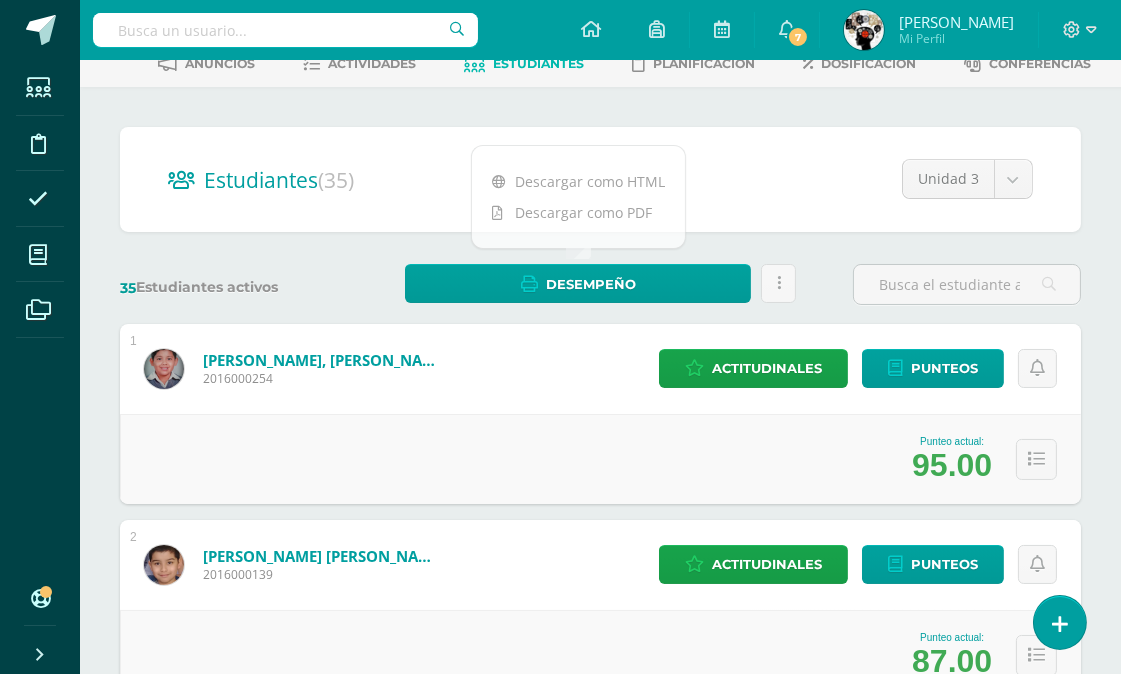
click at [567, 356] on div "1 Alonzo Mendoza, Jhonnatan André 2016000254 Punteo actual: 95.00 Actitudinales…" at bounding box center [600, 414] width 961 height 180
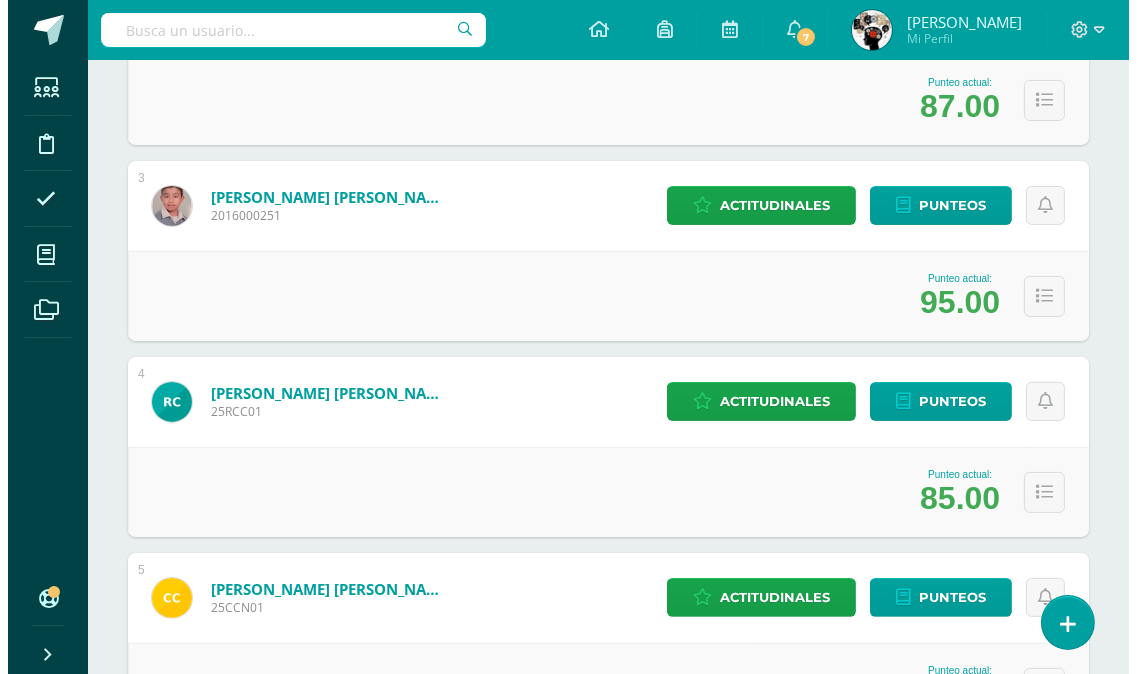
scroll to position [777, 0]
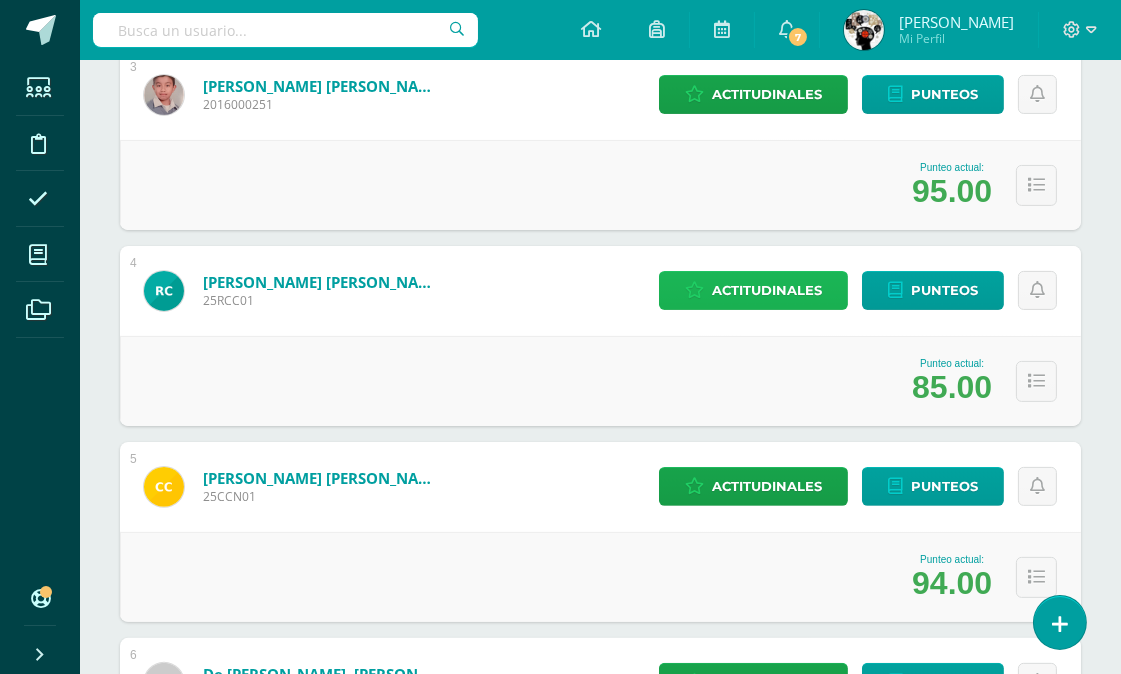
click at [766, 288] on span "Actitudinales" at bounding box center [767, 290] width 110 height 37
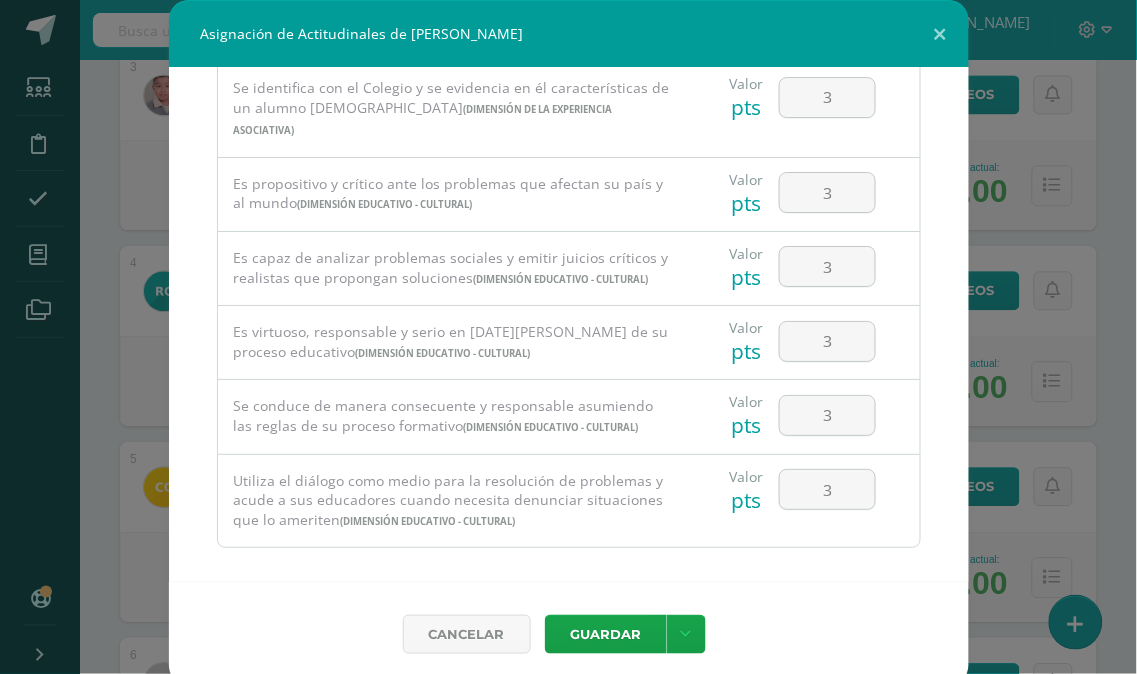
scroll to position [1362, 0]
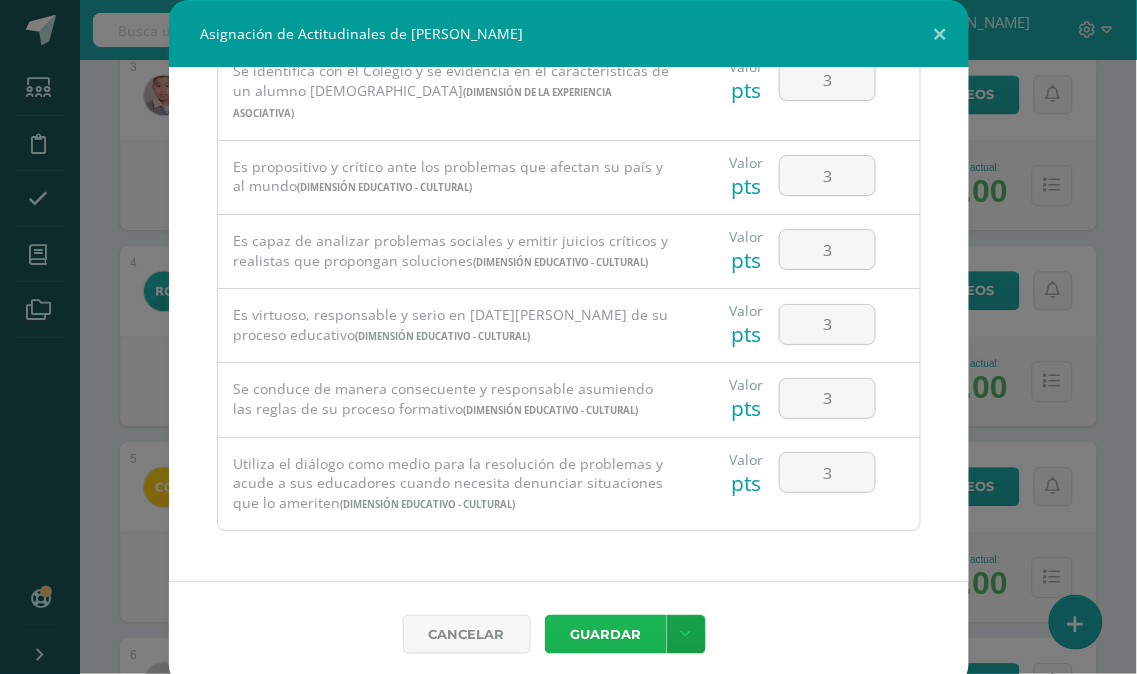
click at [591, 628] on button "Guardar" at bounding box center [606, 634] width 122 height 39
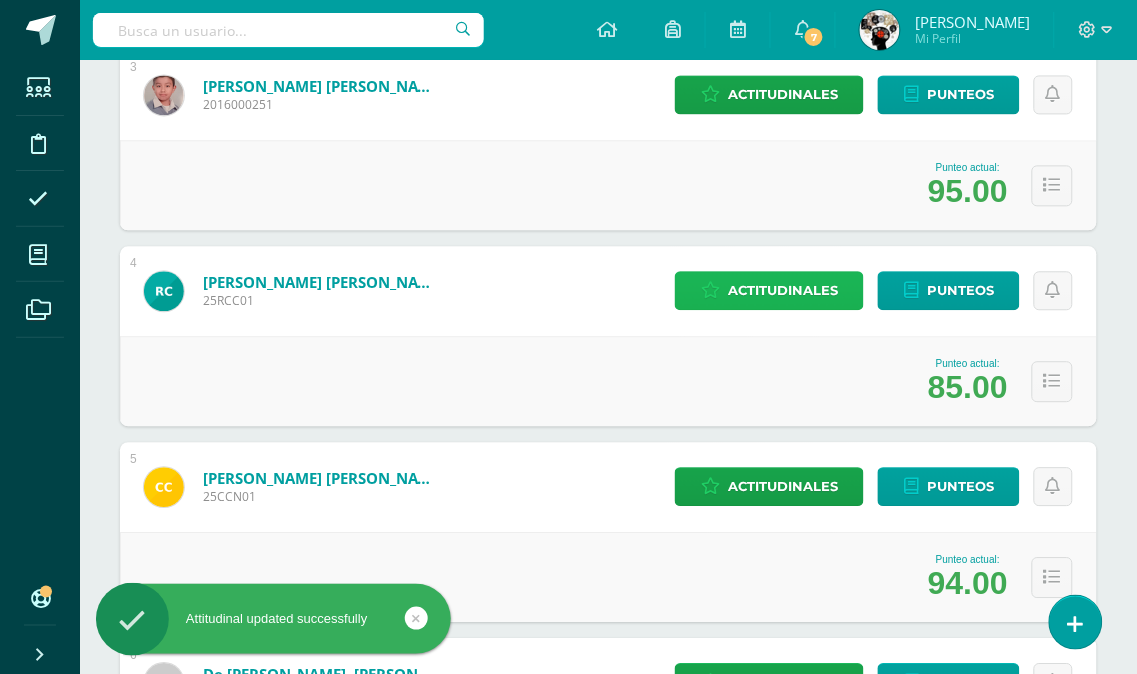
scroll to position [1000, 0]
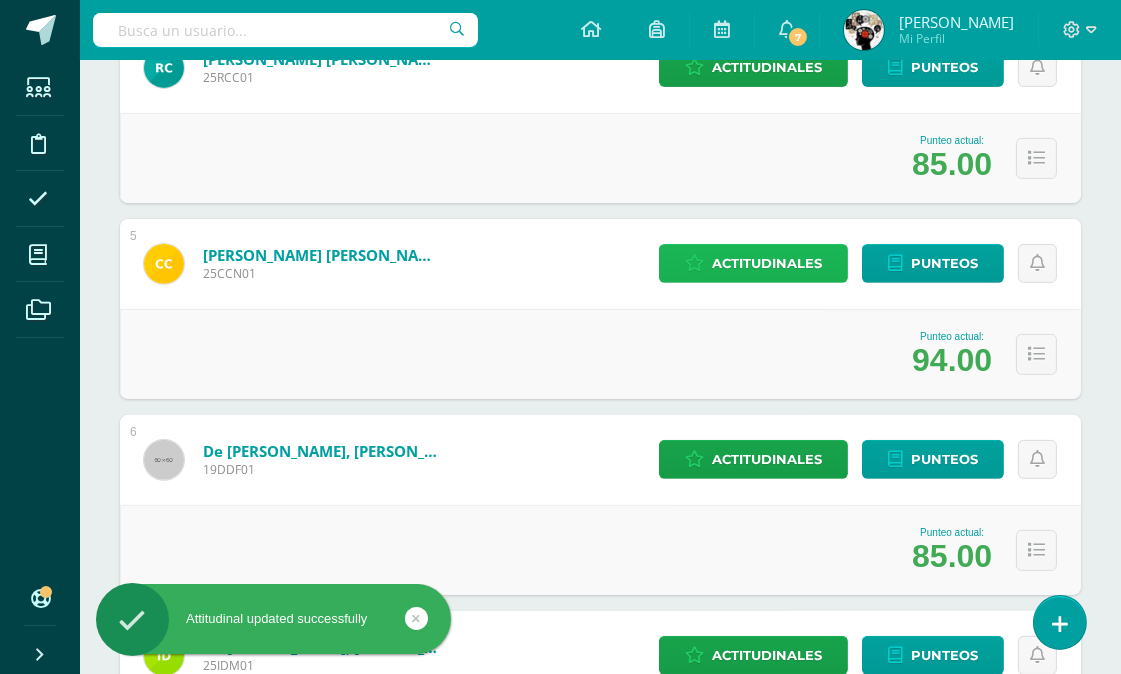
click at [756, 248] on span "Actitudinales" at bounding box center [767, 263] width 110 height 37
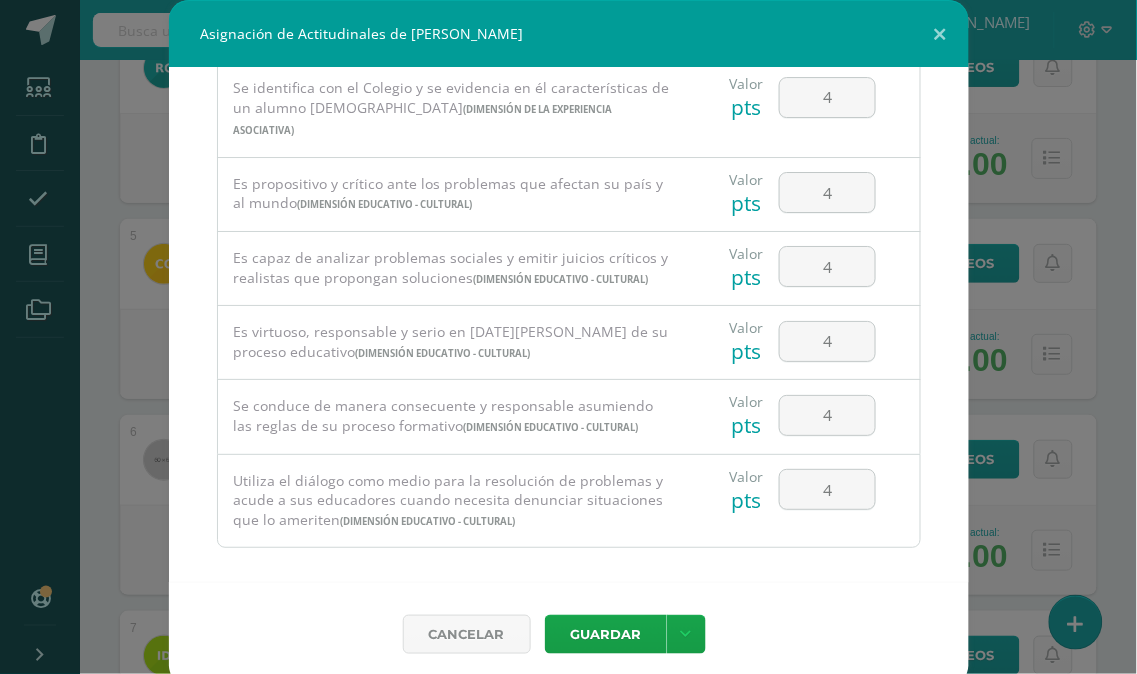
scroll to position [1362, 0]
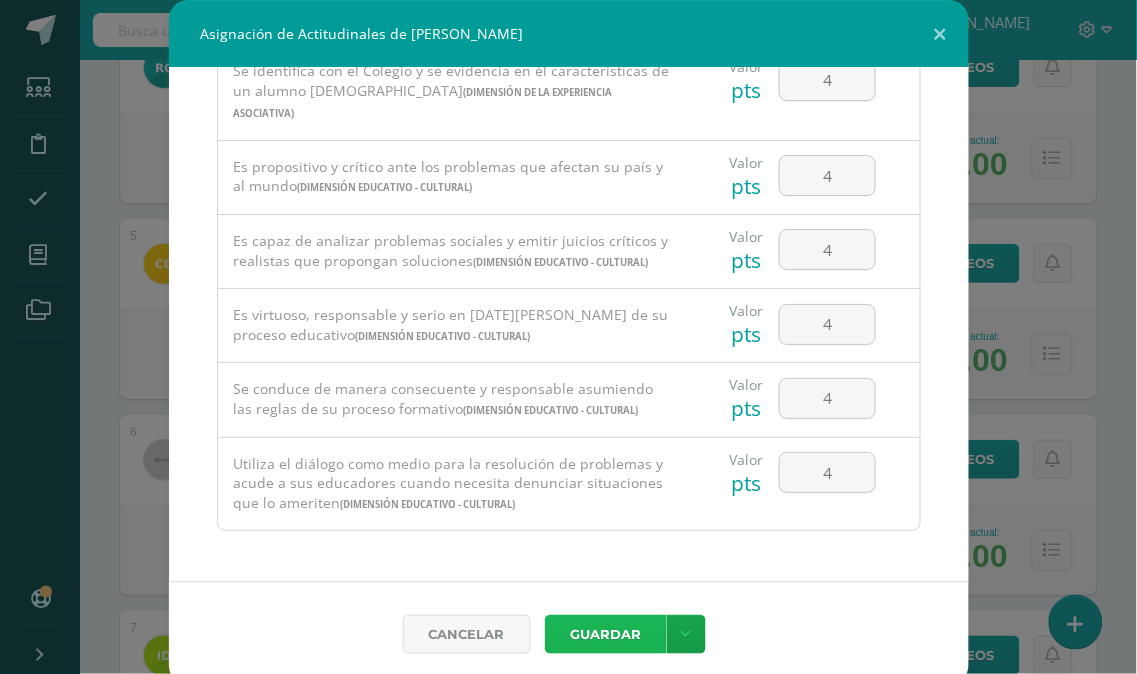
click at [614, 626] on button "Guardar" at bounding box center [606, 634] width 122 height 39
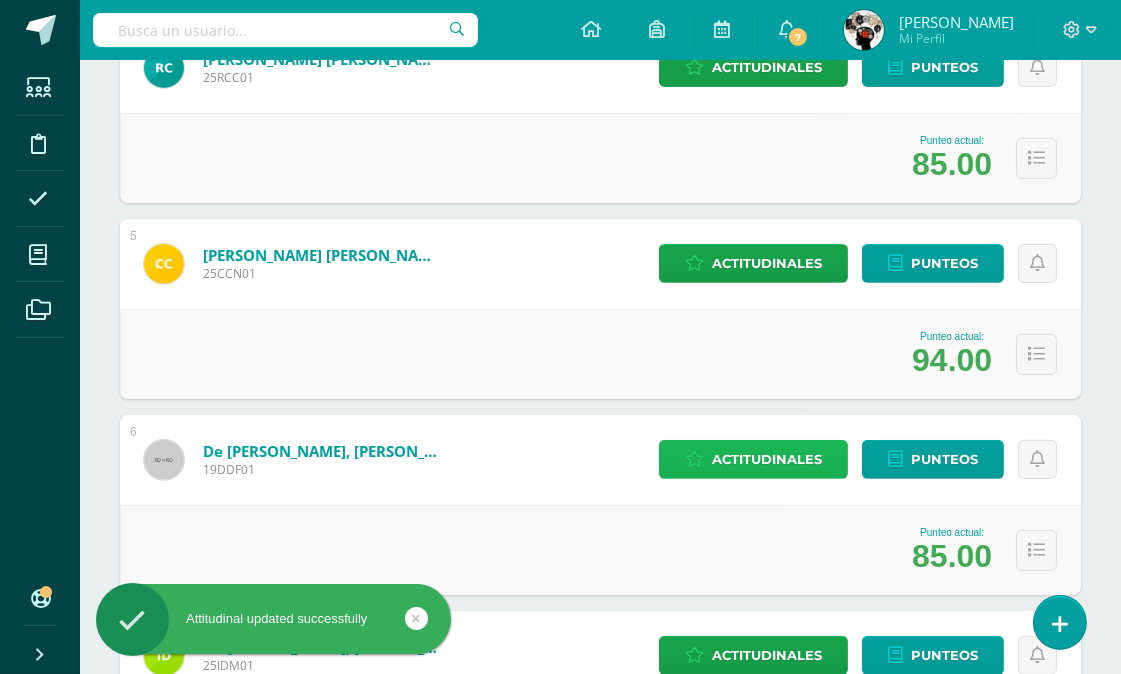
click at [783, 454] on span "Actitudinales" at bounding box center [767, 459] width 110 height 37
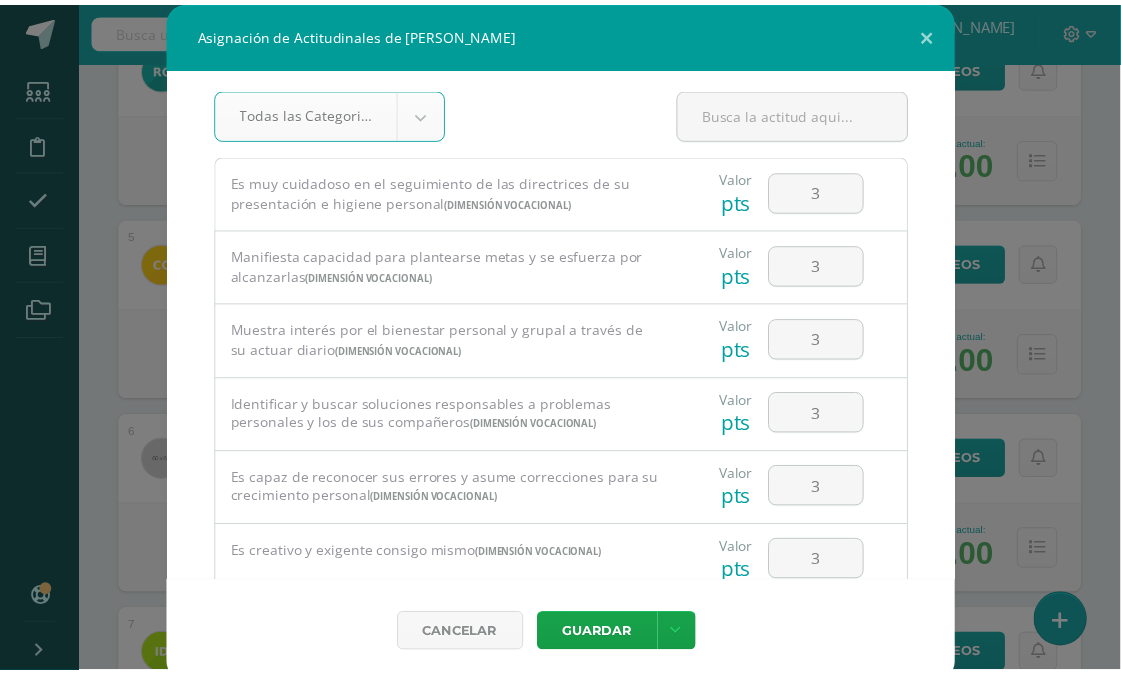
scroll to position [0, 0]
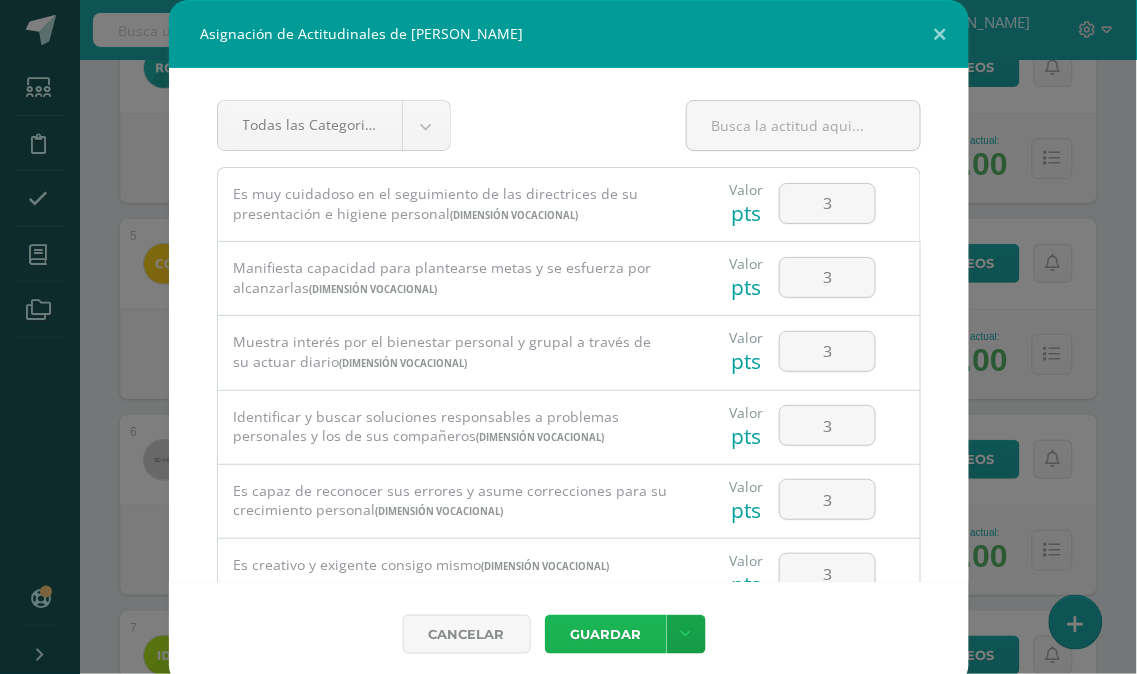
click at [582, 634] on button "Guardar" at bounding box center [606, 634] width 122 height 39
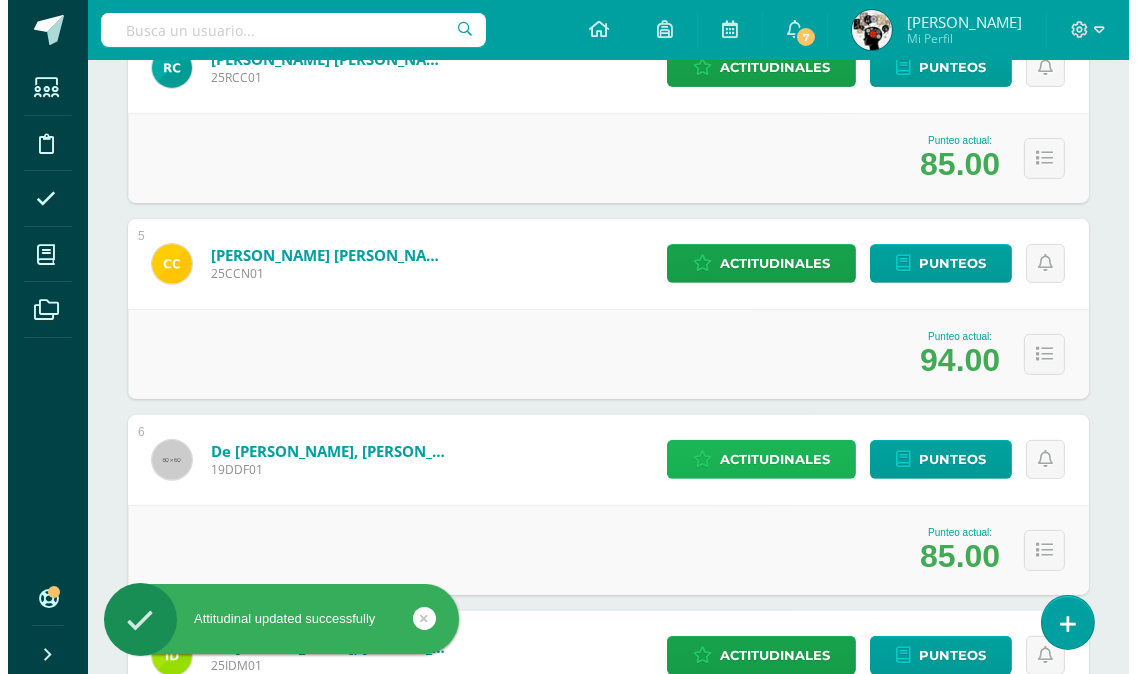
scroll to position [1222, 0]
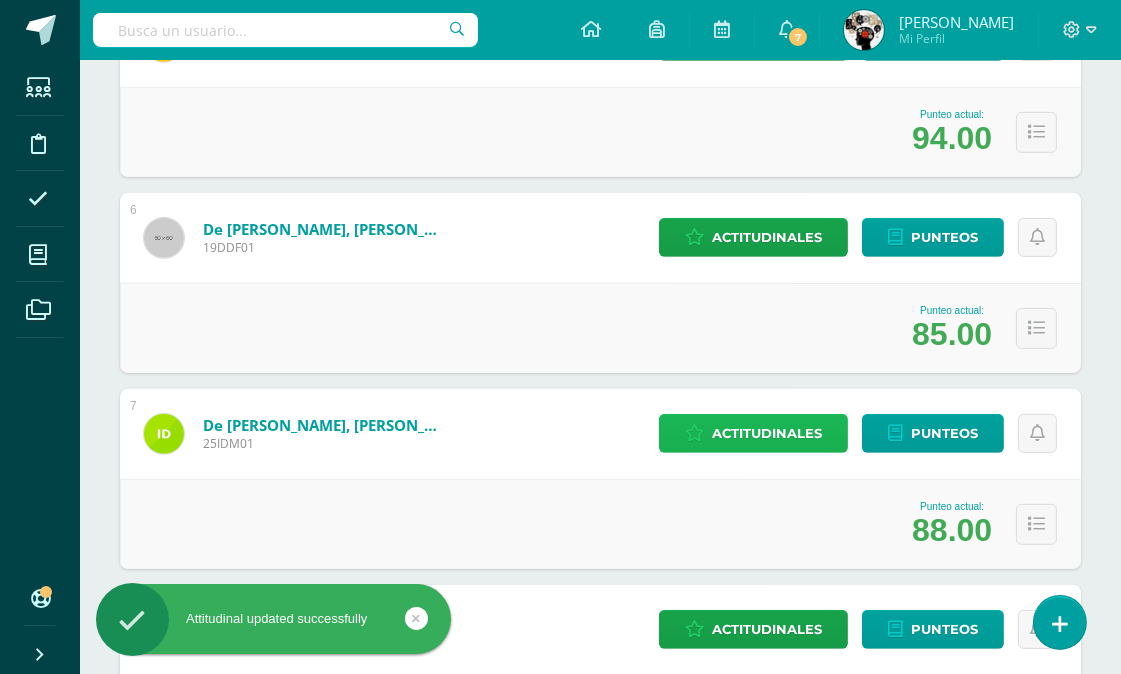
click at [746, 424] on span "Actitudinales" at bounding box center [767, 433] width 110 height 37
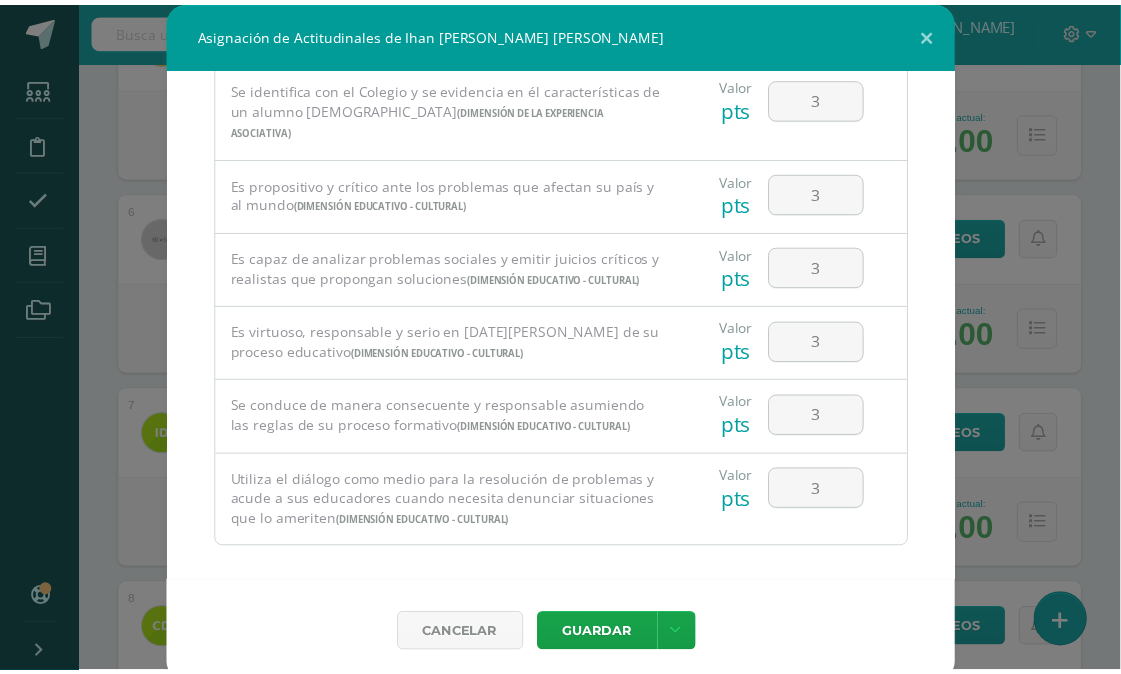
scroll to position [1362, 0]
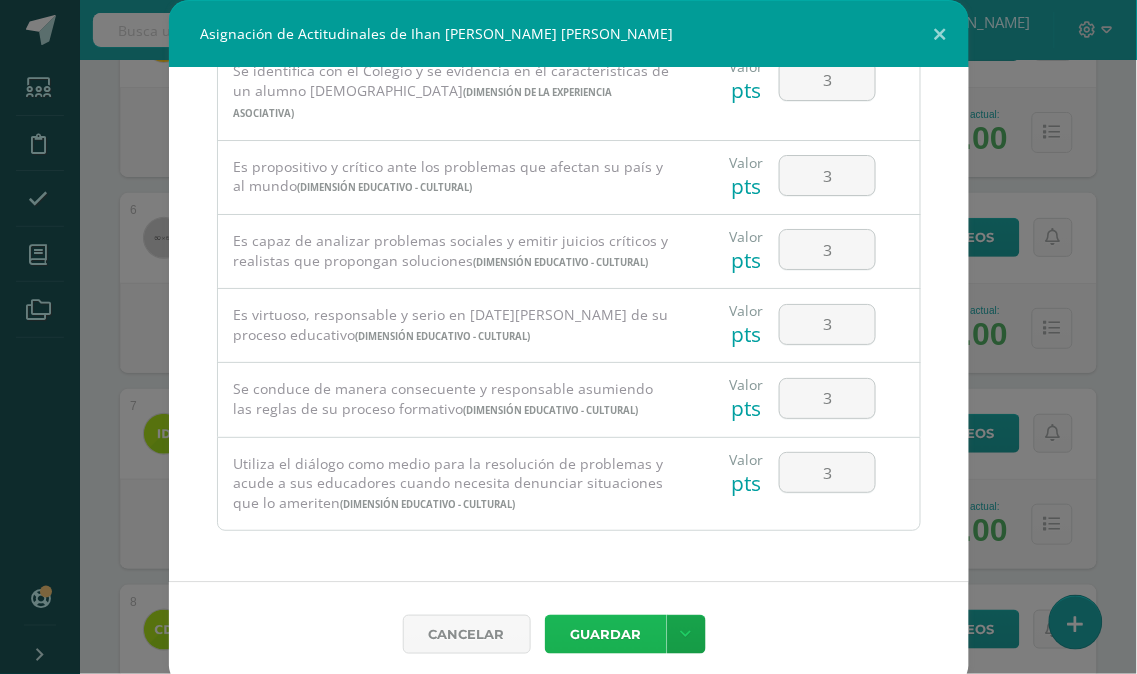
click at [584, 630] on button "Guardar" at bounding box center [606, 634] width 122 height 39
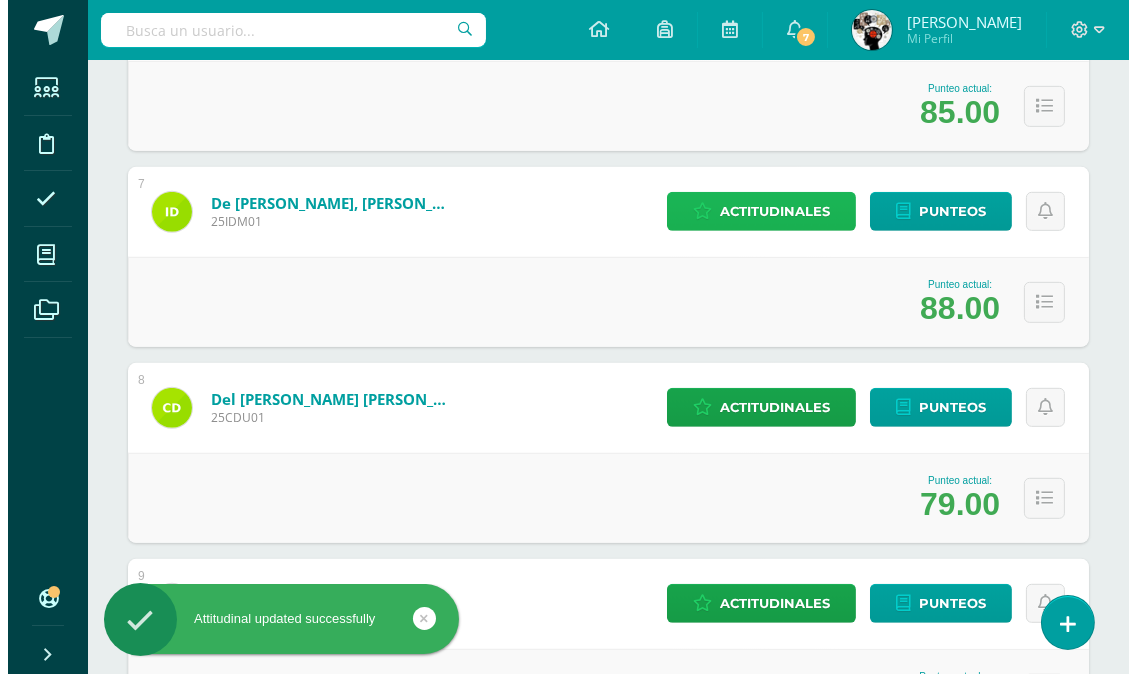
scroll to position [1555, 0]
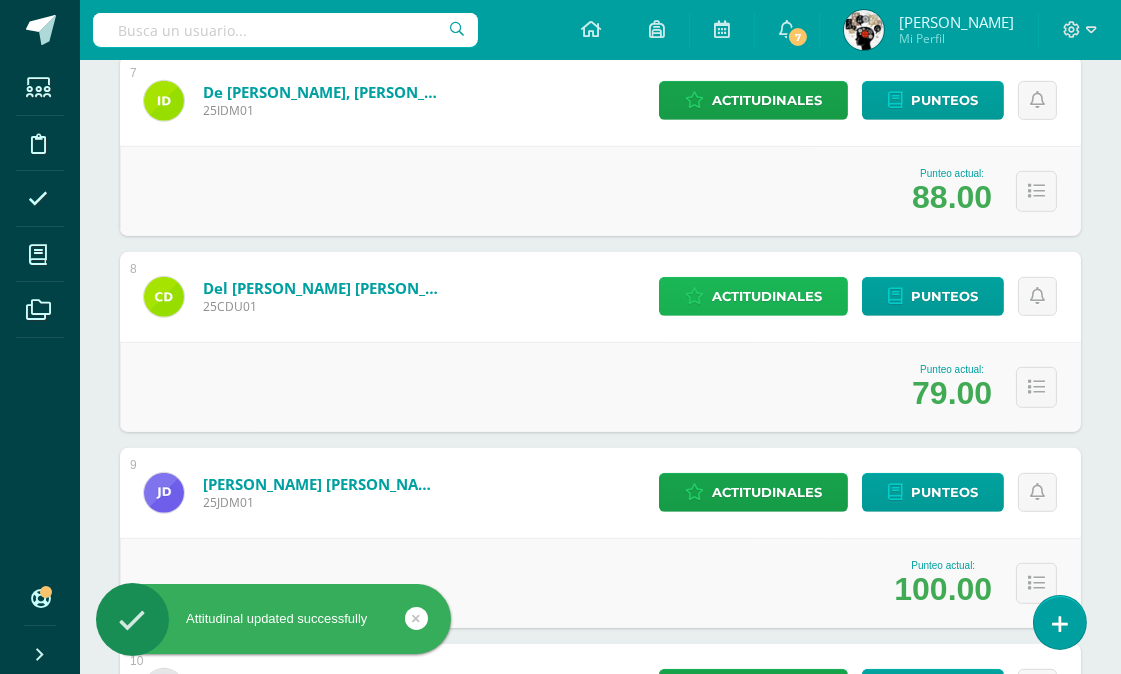
click at [763, 287] on span "Actitudinales" at bounding box center [767, 296] width 110 height 37
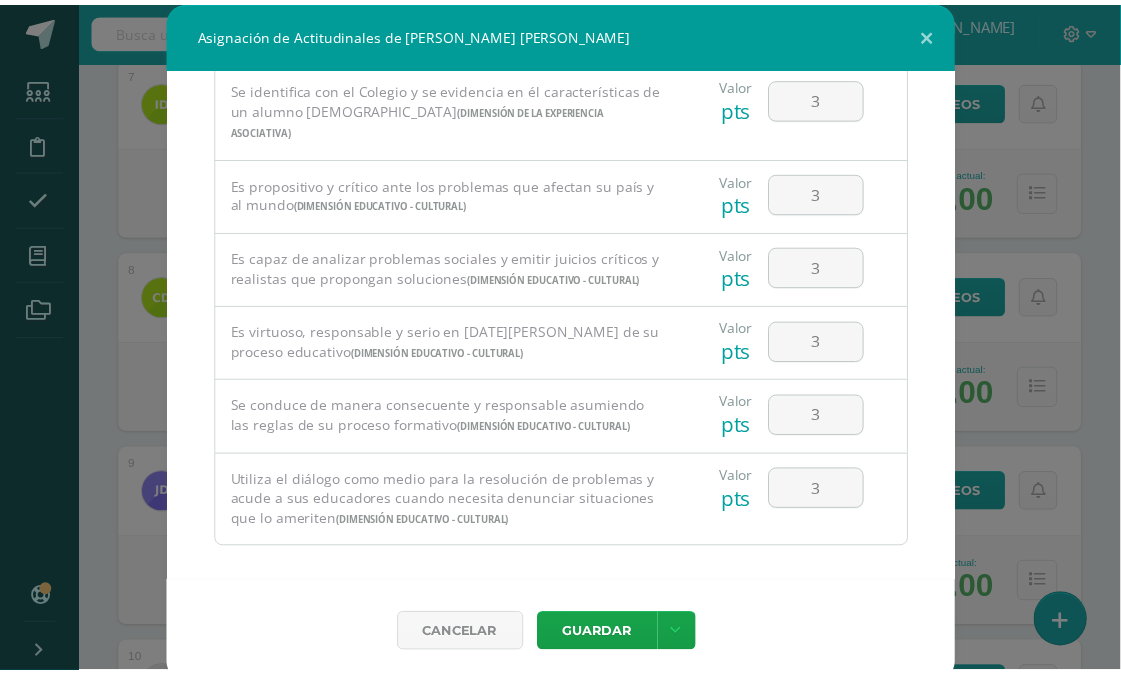
scroll to position [1362, 0]
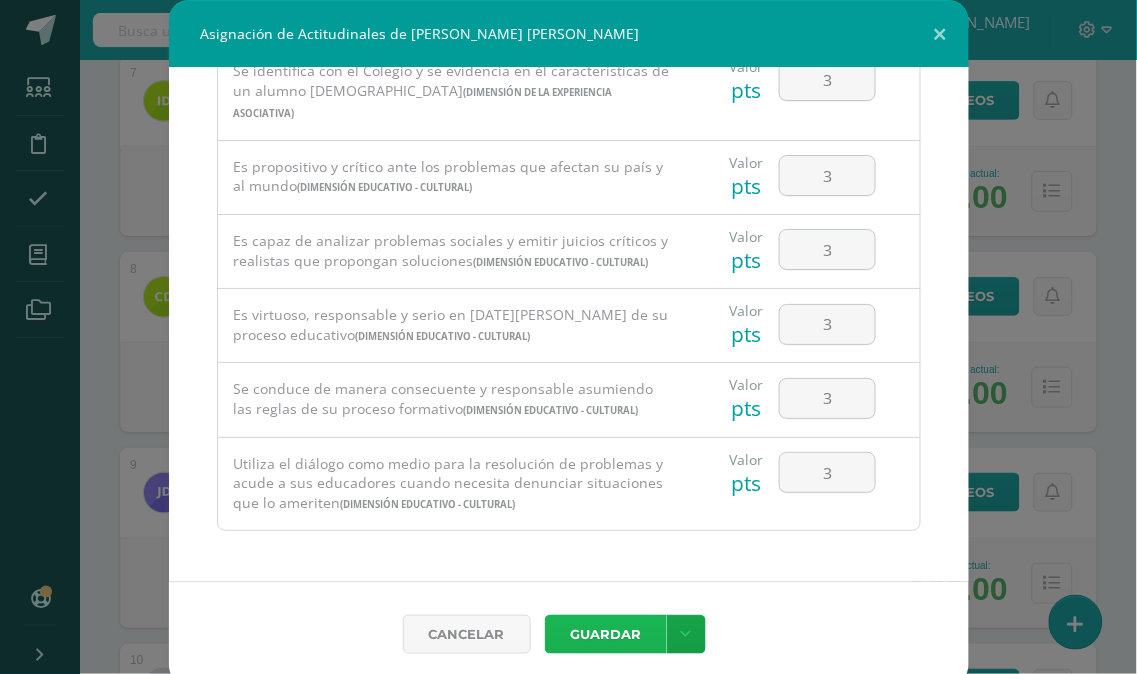
drag, startPoint x: 594, startPoint y: 627, endPoint x: 676, endPoint y: 508, distance: 144.5
click at [594, 628] on button "Guardar" at bounding box center [606, 634] width 122 height 39
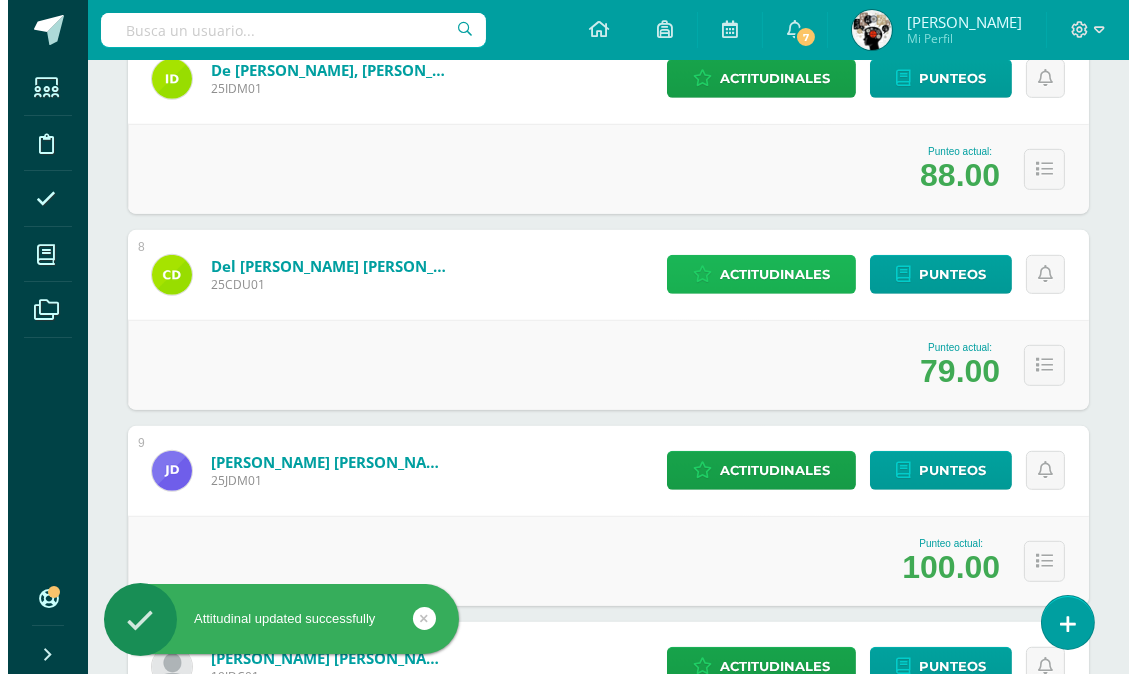
scroll to position [1777, 0]
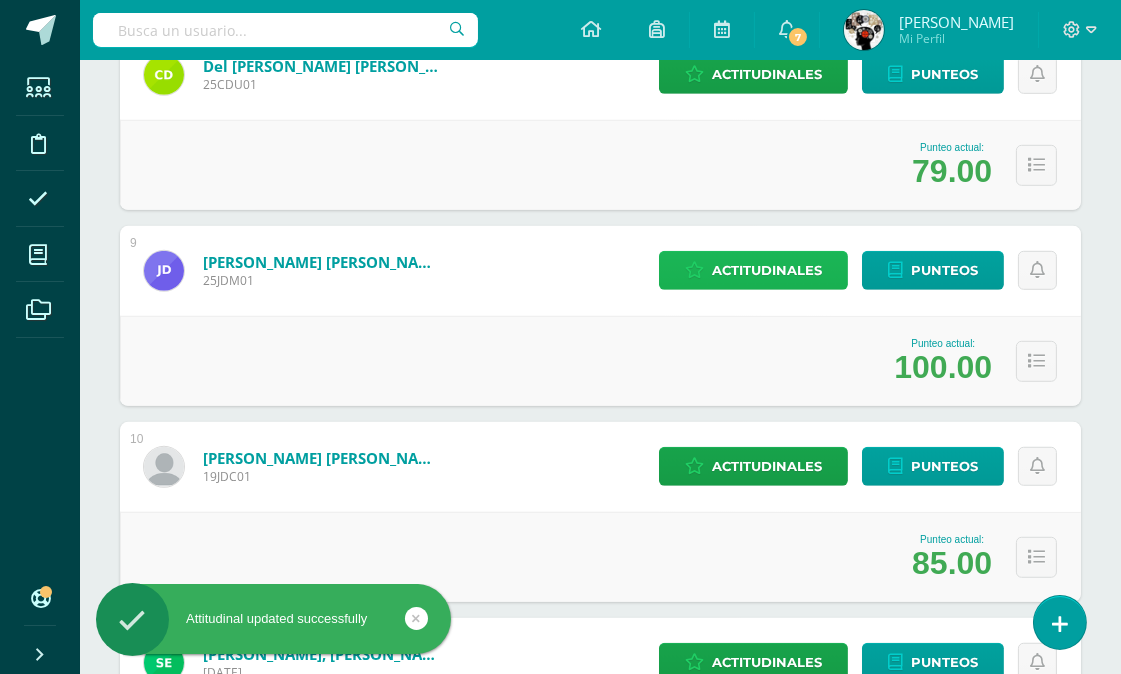
click at [778, 260] on span "Actitudinales" at bounding box center [767, 270] width 110 height 37
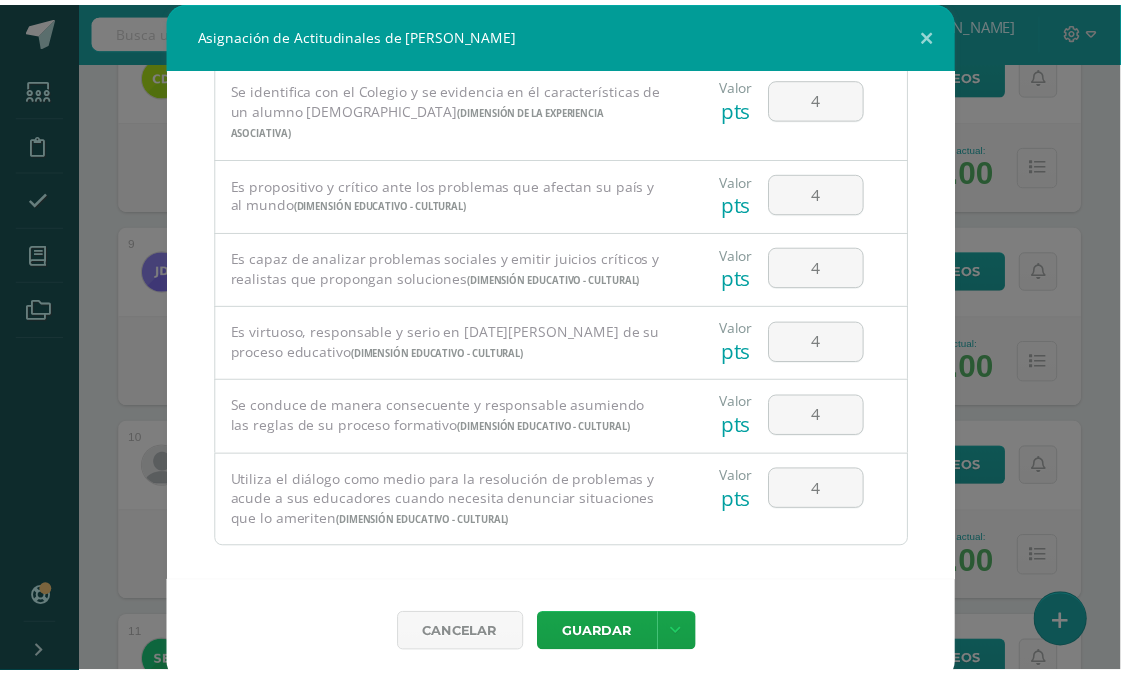
scroll to position [1362, 0]
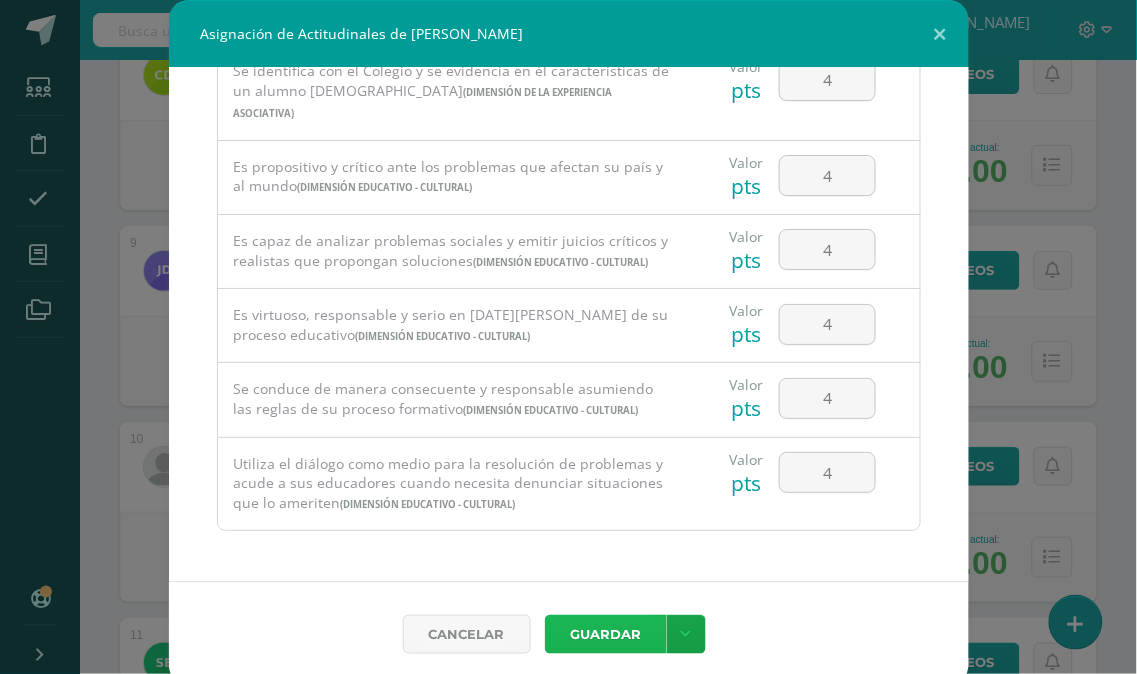
click at [566, 626] on button "Guardar" at bounding box center [606, 634] width 122 height 39
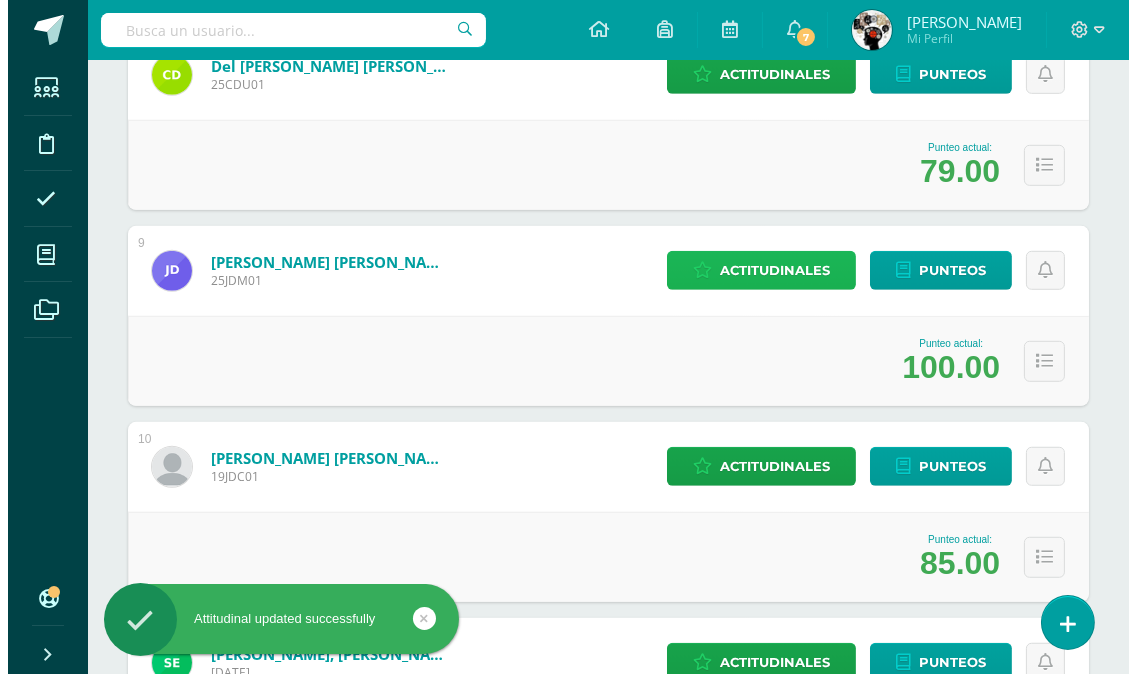
scroll to position [1888, 0]
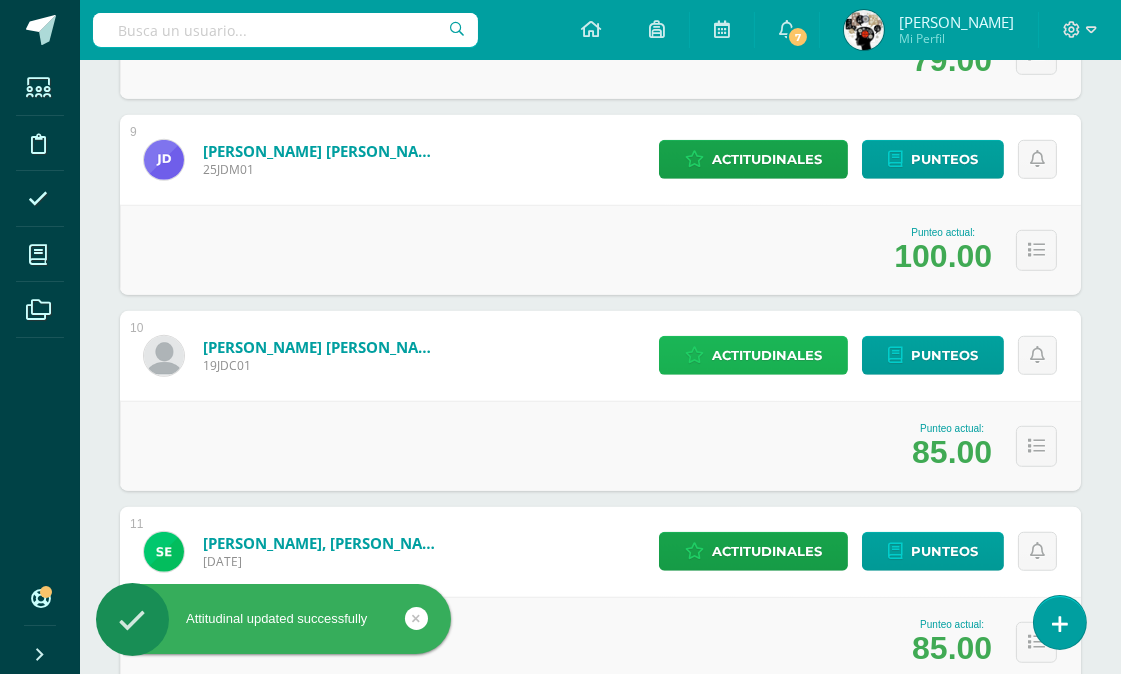
click at [768, 352] on span "Actitudinales" at bounding box center [767, 355] width 110 height 37
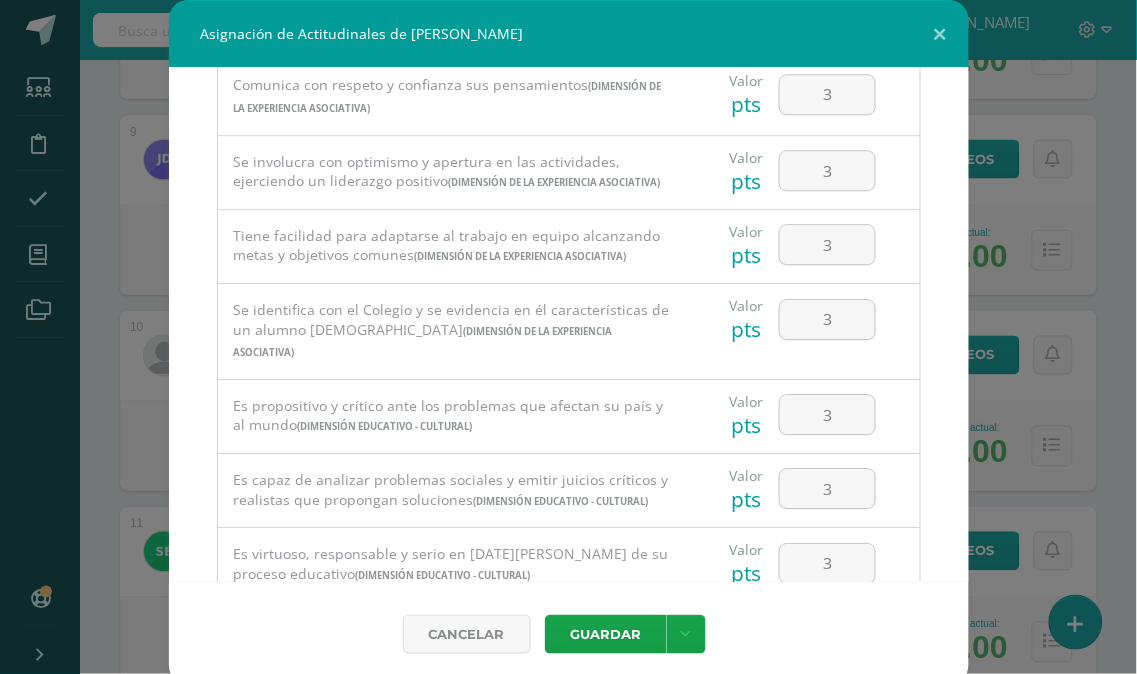
scroll to position [1333, 0]
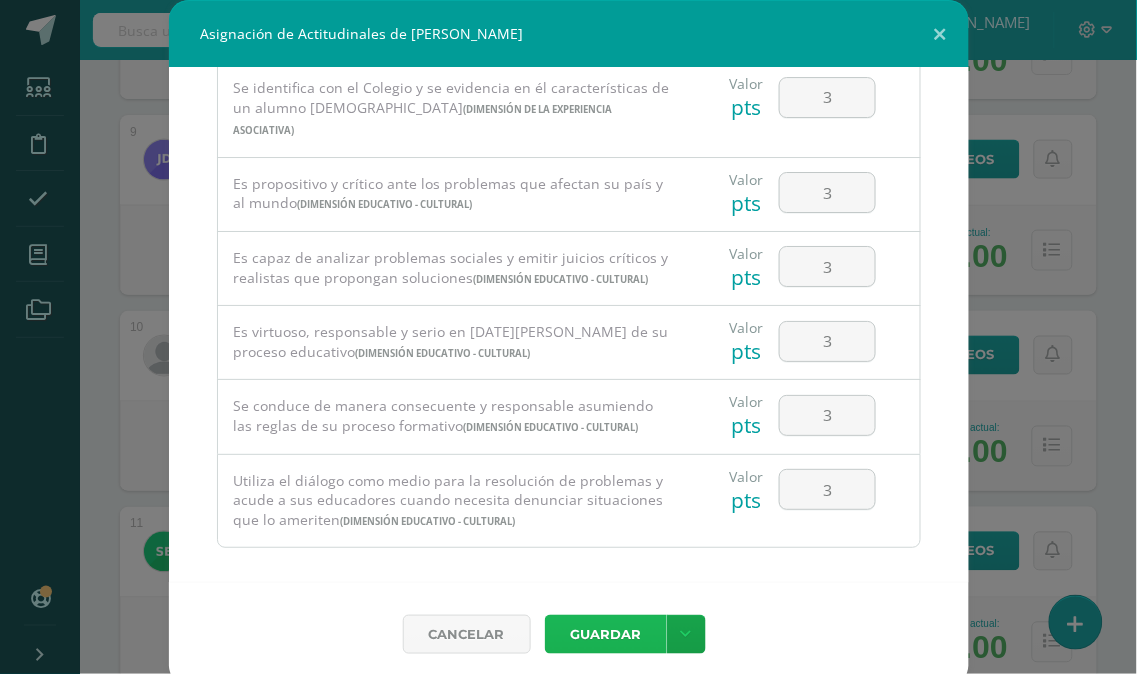
click at [602, 636] on button "Guardar" at bounding box center [606, 634] width 122 height 39
click at [613, 626] on button "Guardar" at bounding box center [606, 634] width 122 height 39
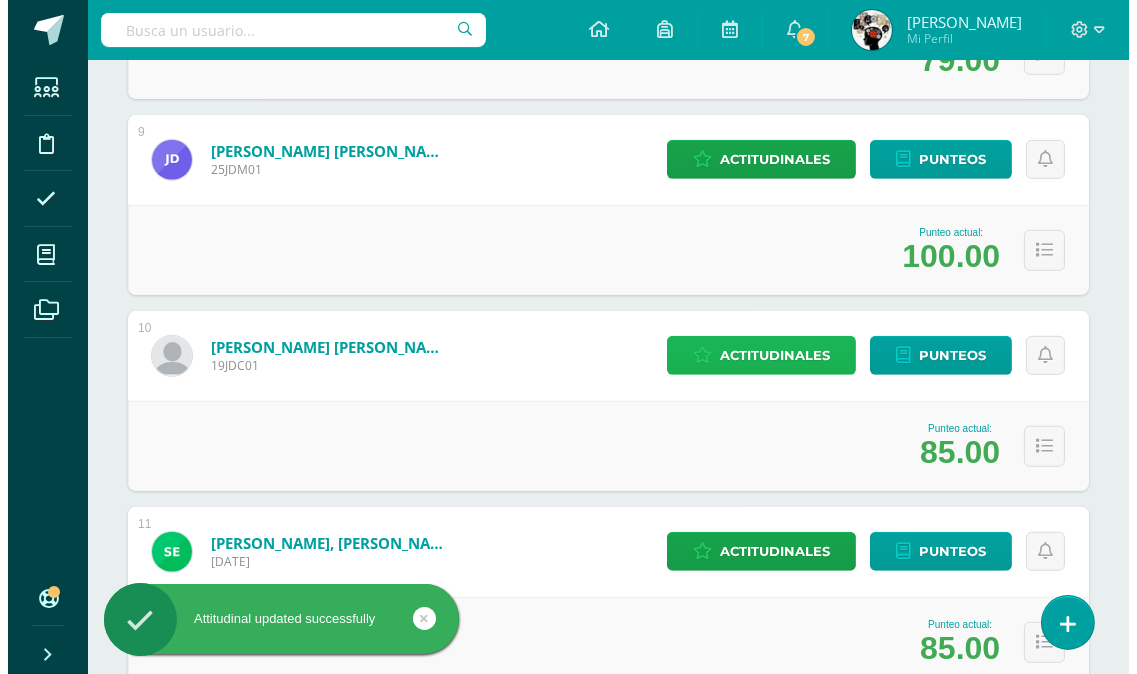
scroll to position [2000, 0]
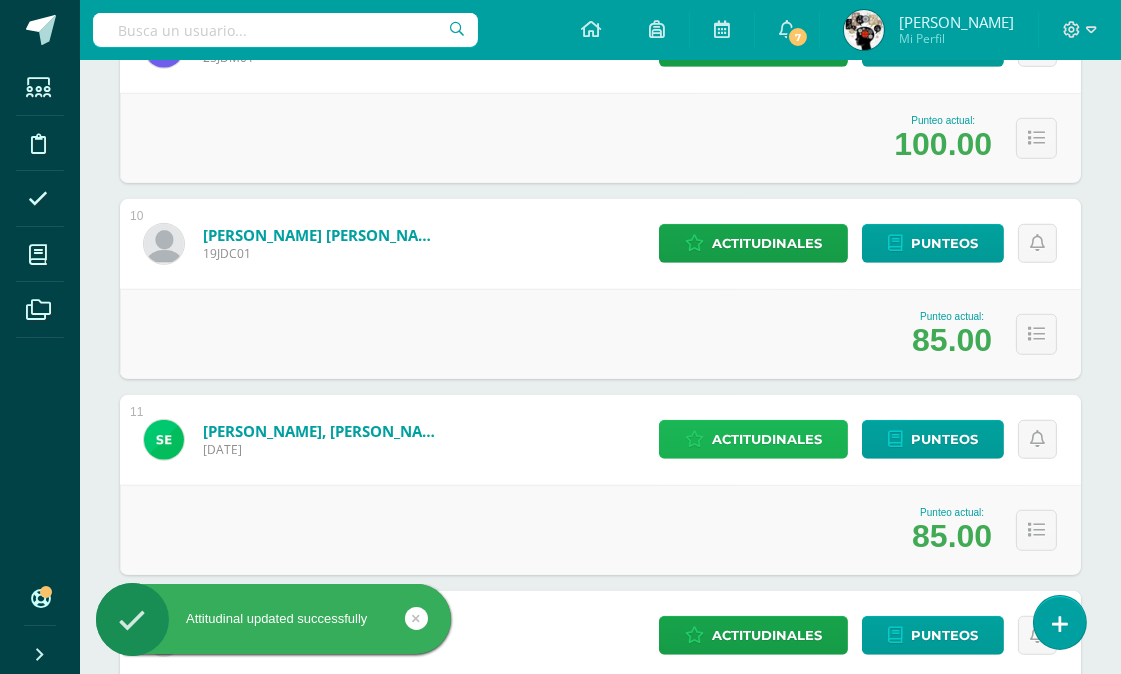
click at [812, 431] on span "Actitudinales" at bounding box center [767, 439] width 110 height 37
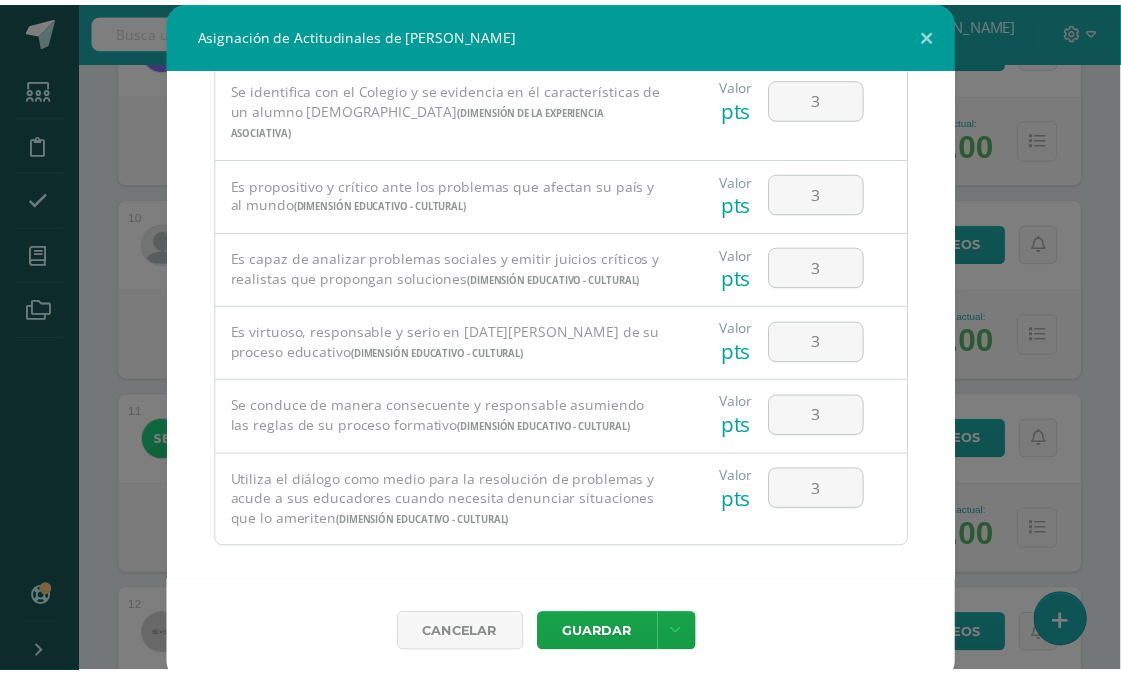
scroll to position [1362, 0]
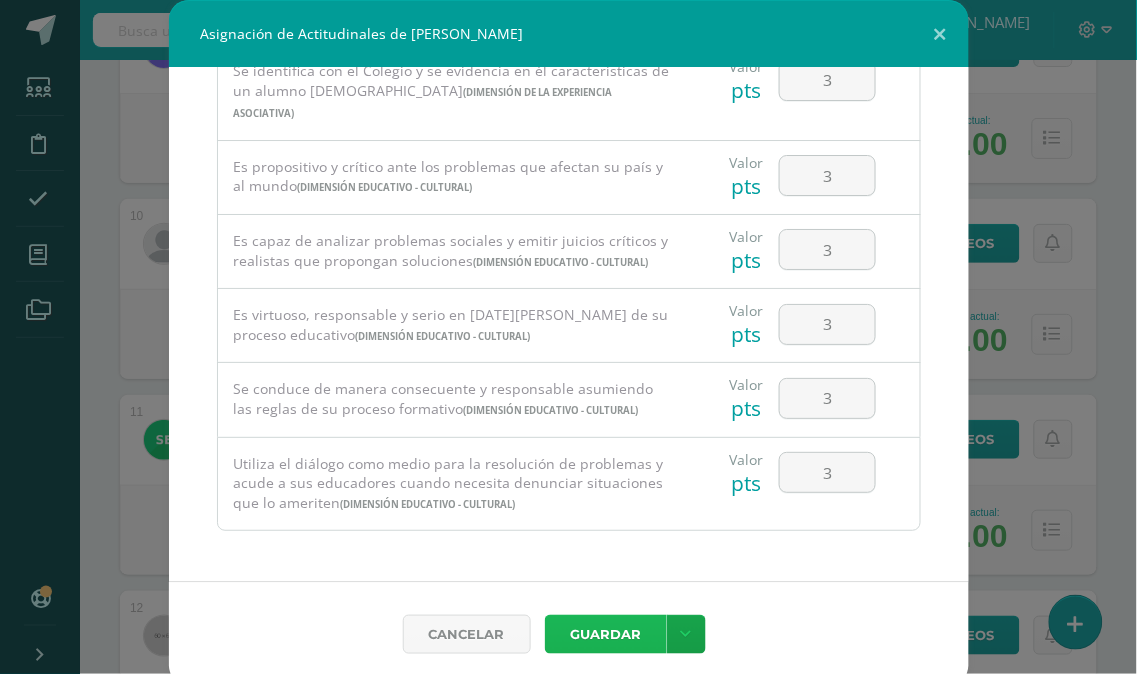
click at [574, 626] on button "Guardar" at bounding box center [606, 634] width 122 height 39
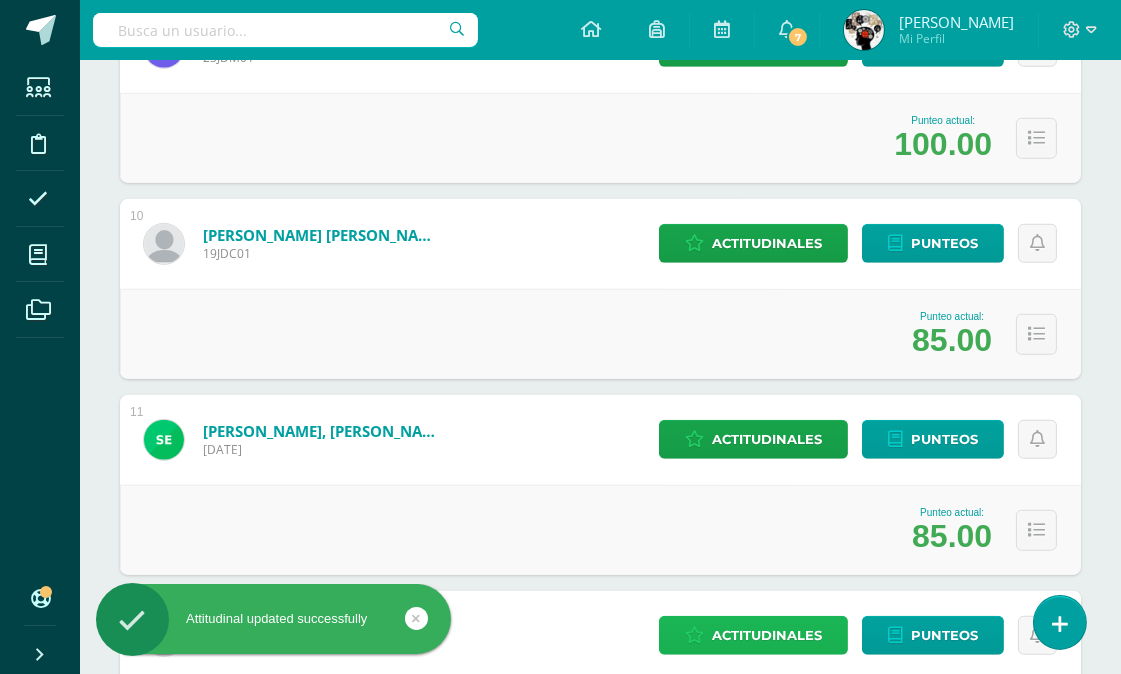
click at [735, 617] on span "Actitudinales" at bounding box center [767, 635] width 110 height 37
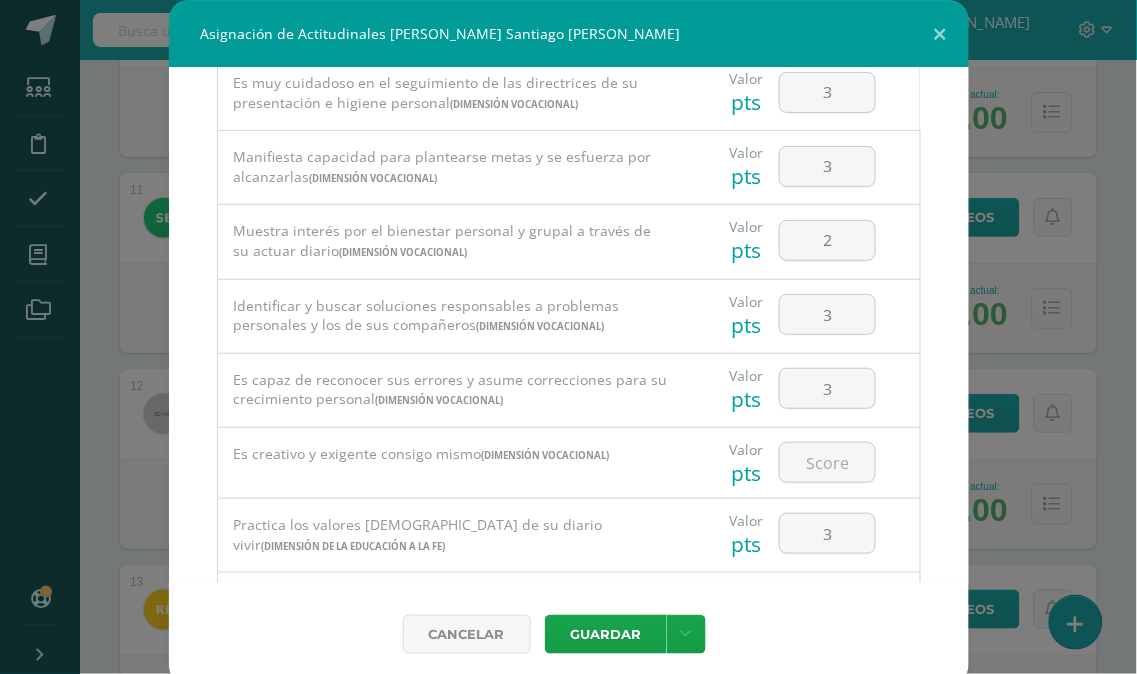
scroll to position [222, 0]
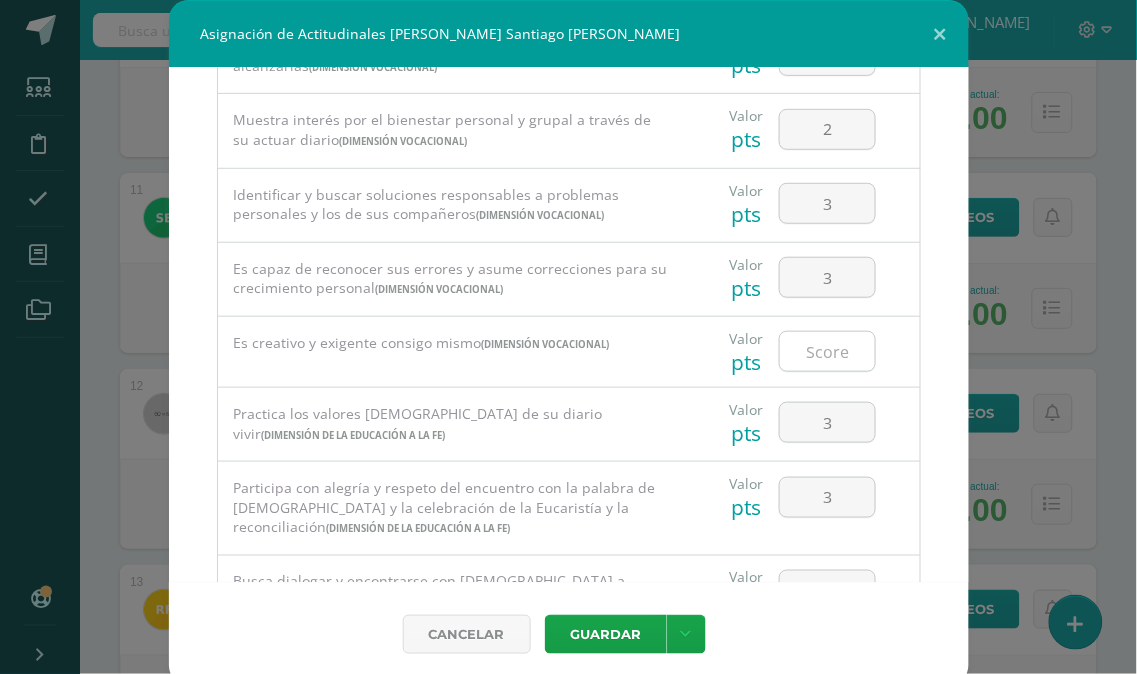
click at [812, 361] on input "number" at bounding box center [827, 351] width 95 height 39
type input "3"
click at [874, 494] on div "Valor pts 3" at bounding box center [803, 497] width 218 height 70
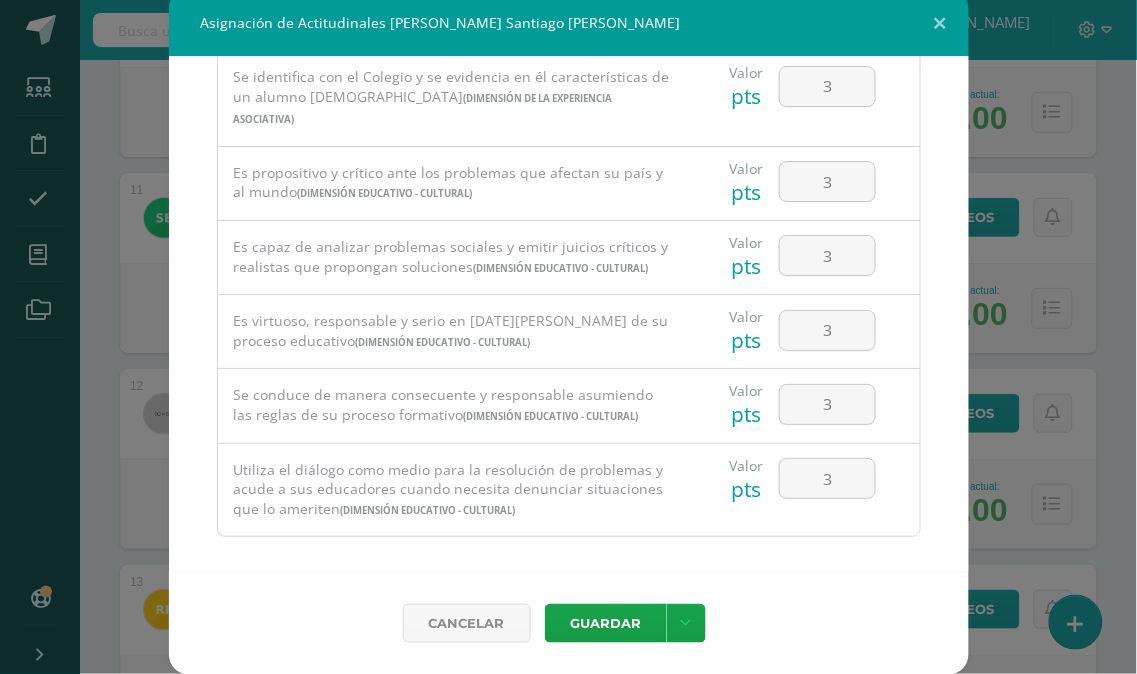
scroll to position [1362, 0]
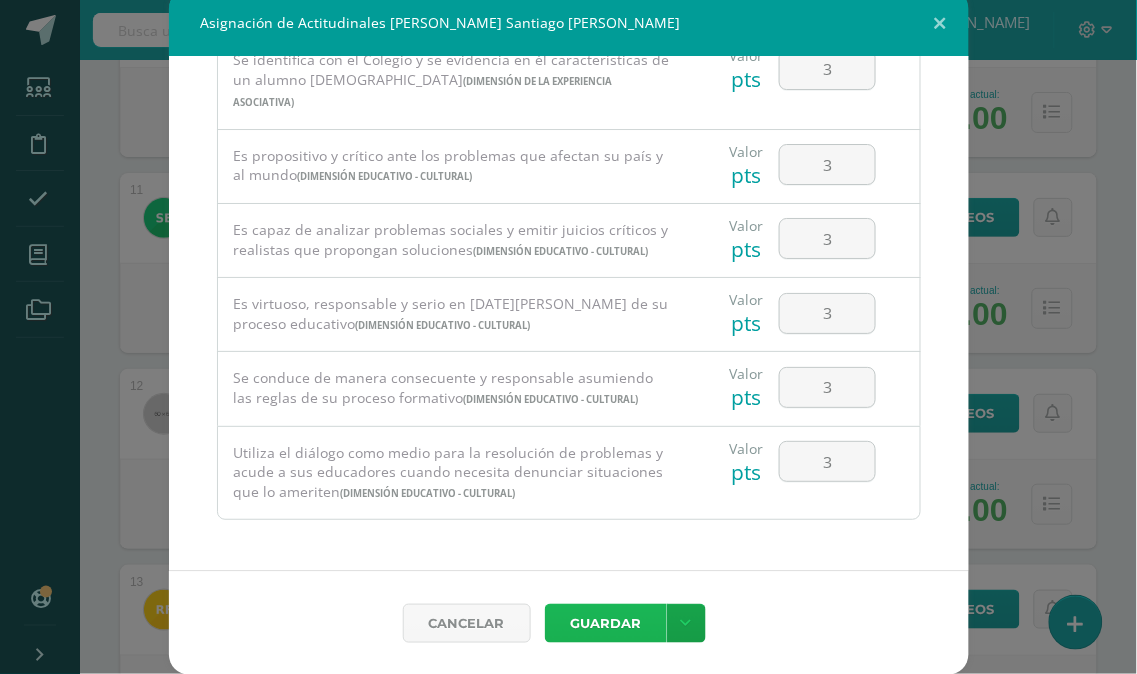
click at [584, 625] on button "Guardar" at bounding box center [606, 623] width 122 height 39
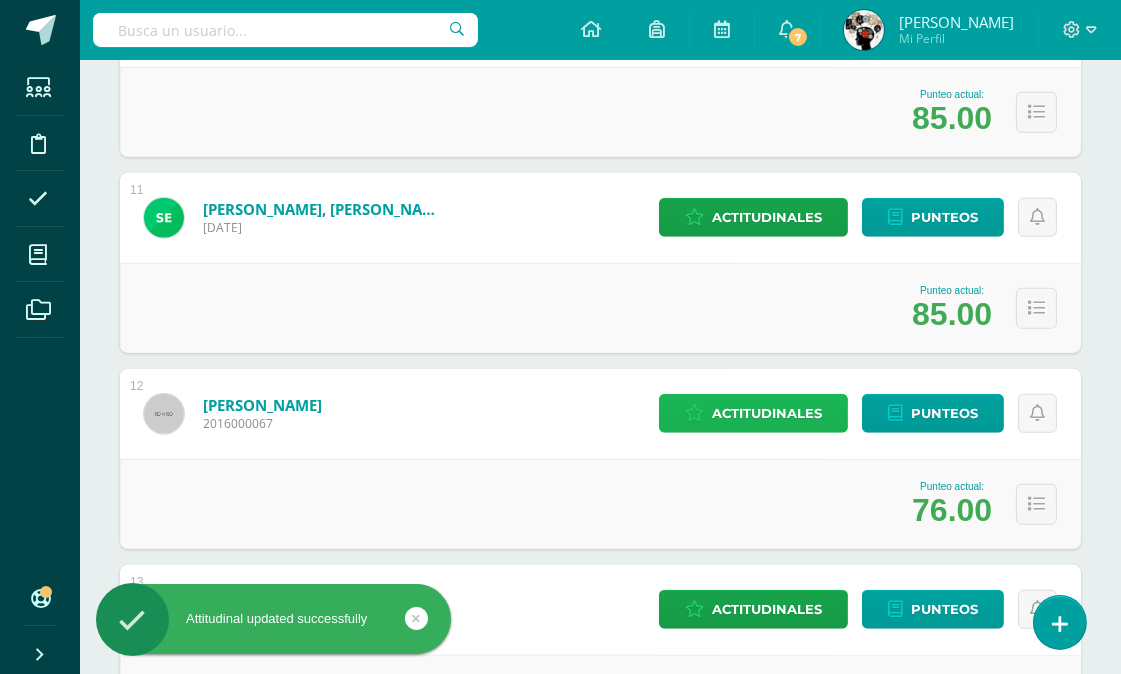
click at [803, 413] on span "Actitudinales" at bounding box center [767, 413] width 110 height 37
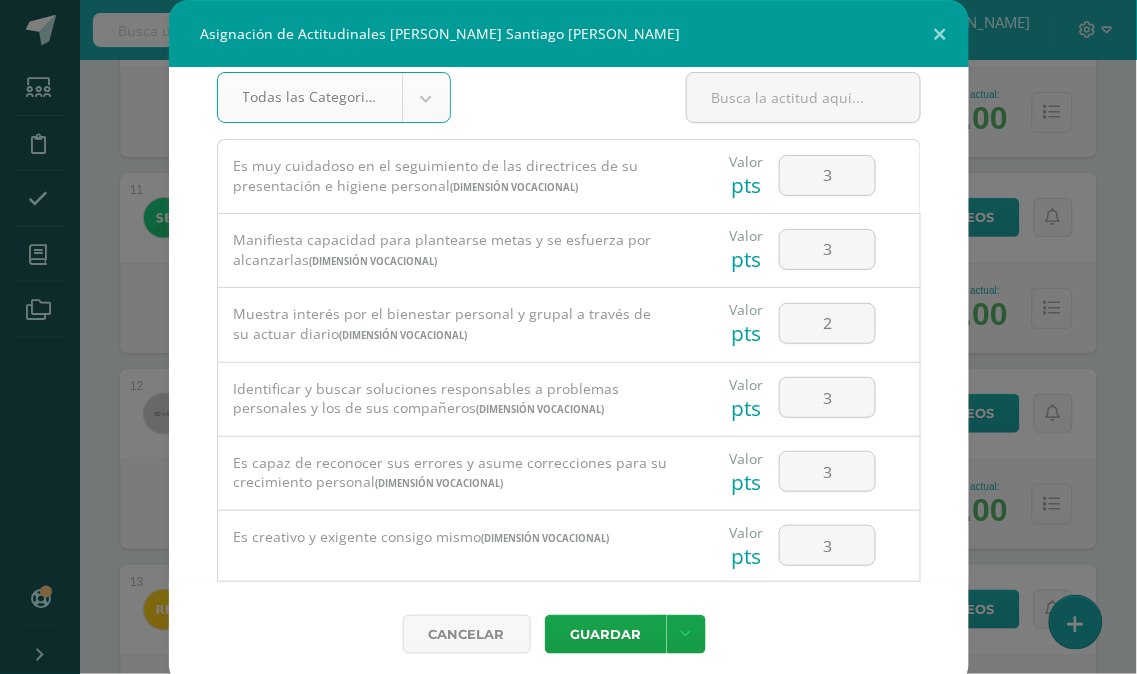
scroll to position [0, 0]
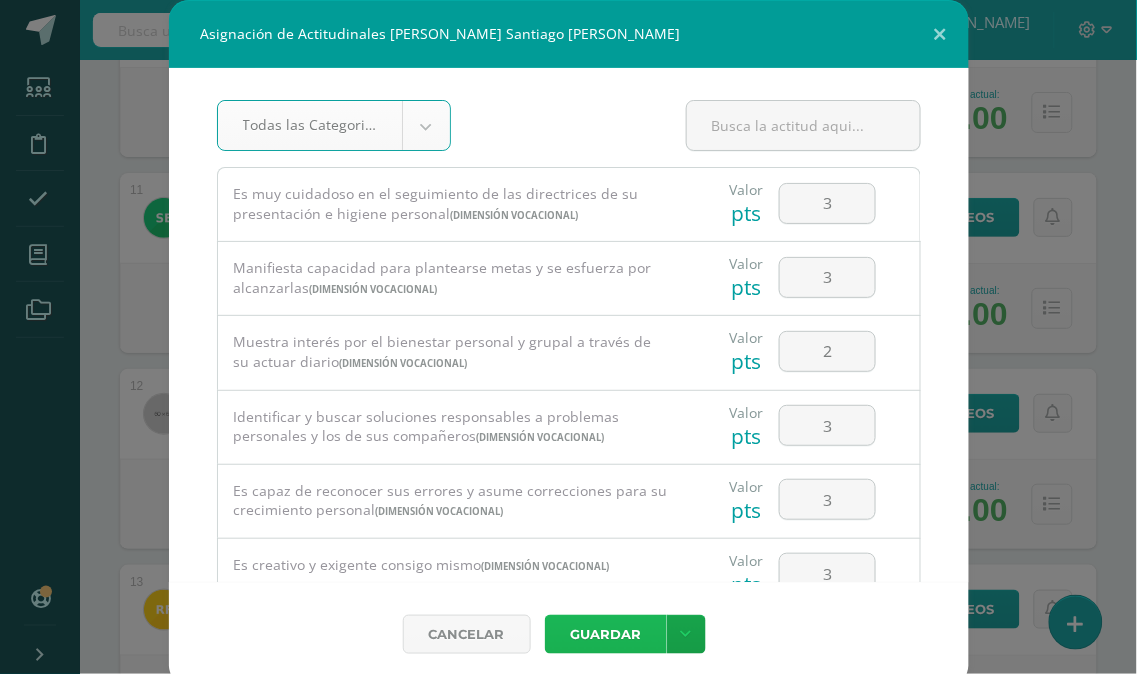
click at [614, 631] on button "Guardar" at bounding box center [606, 634] width 122 height 39
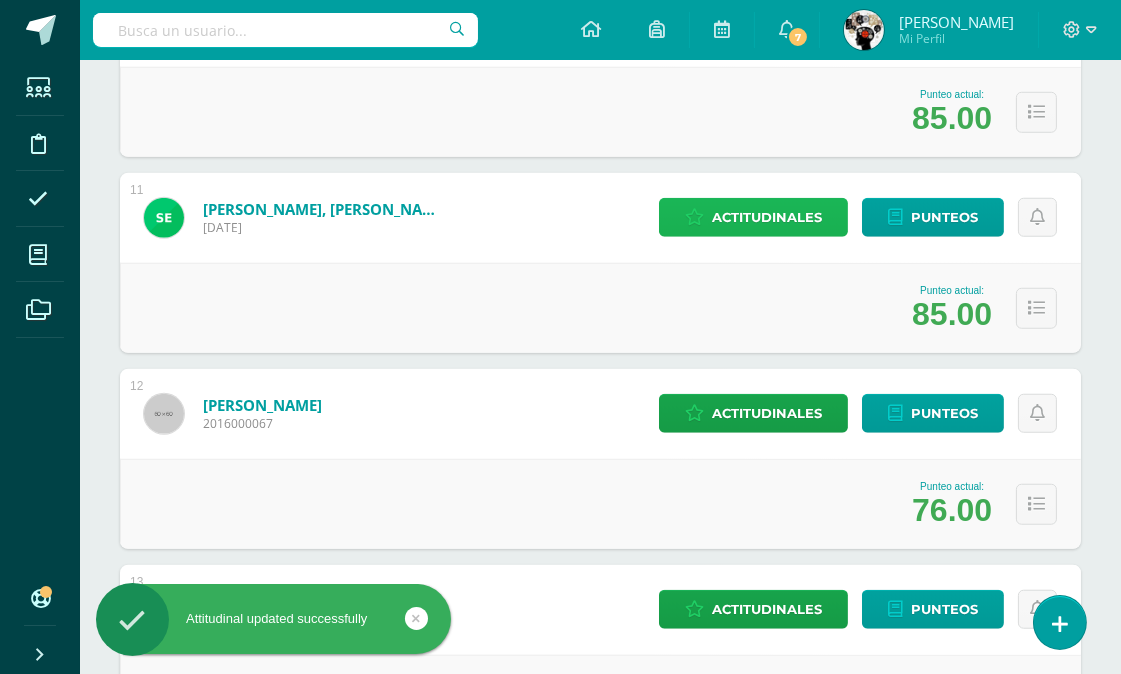
click at [776, 208] on span "Actitudinales" at bounding box center [767, 217] width 110 height 37
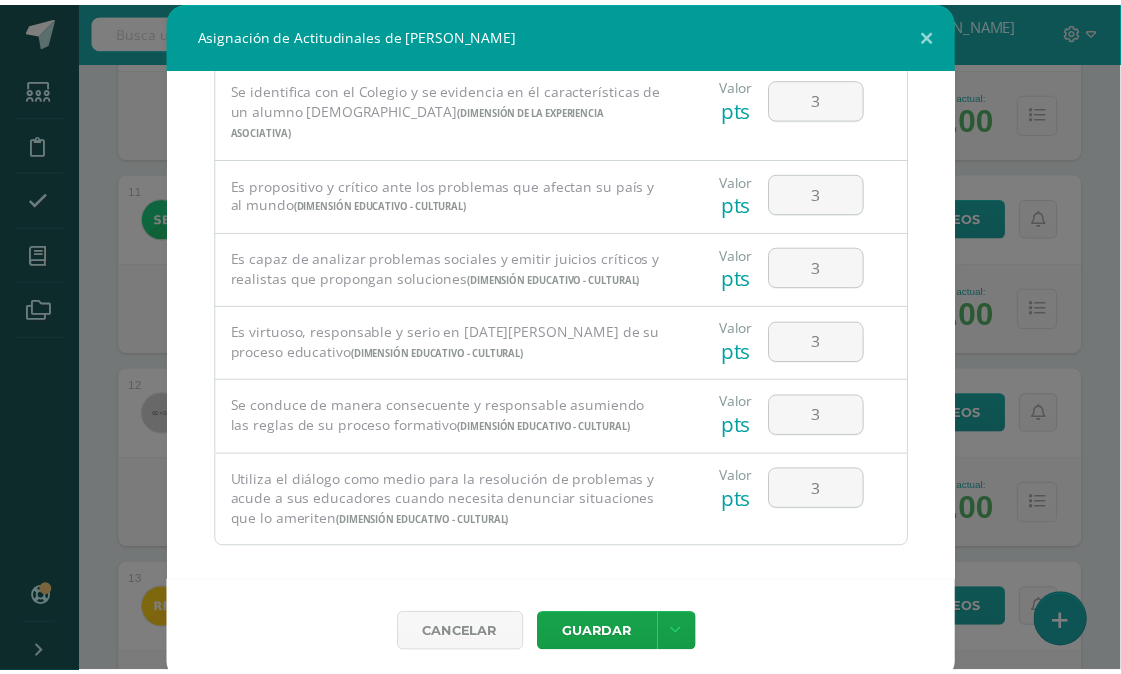
scroll to position [1362, 0]
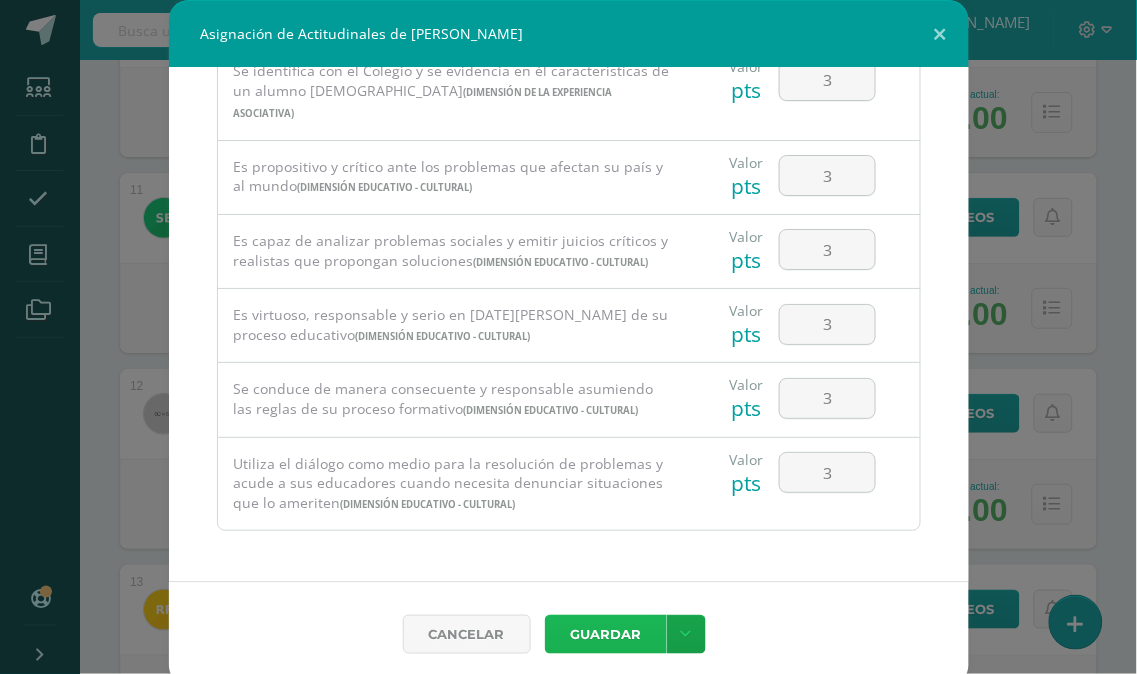
click at [613, 635] on button "Guardar" at bounding box center [606, 634] width 122 height 39
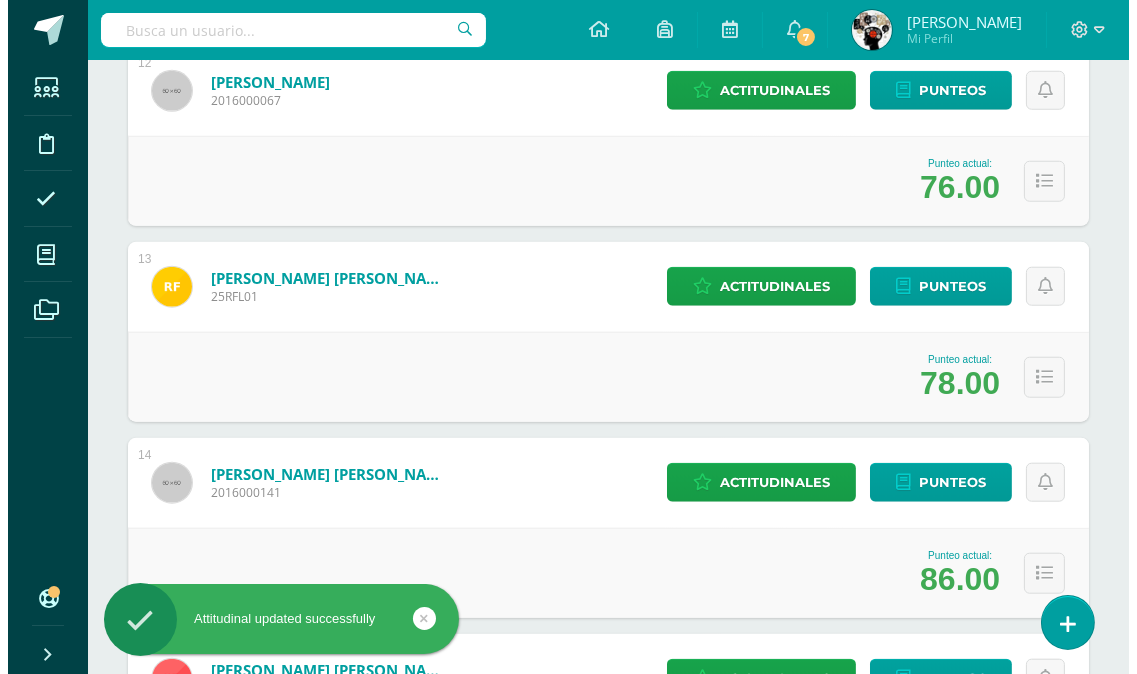
scroll to position [2555, 0]
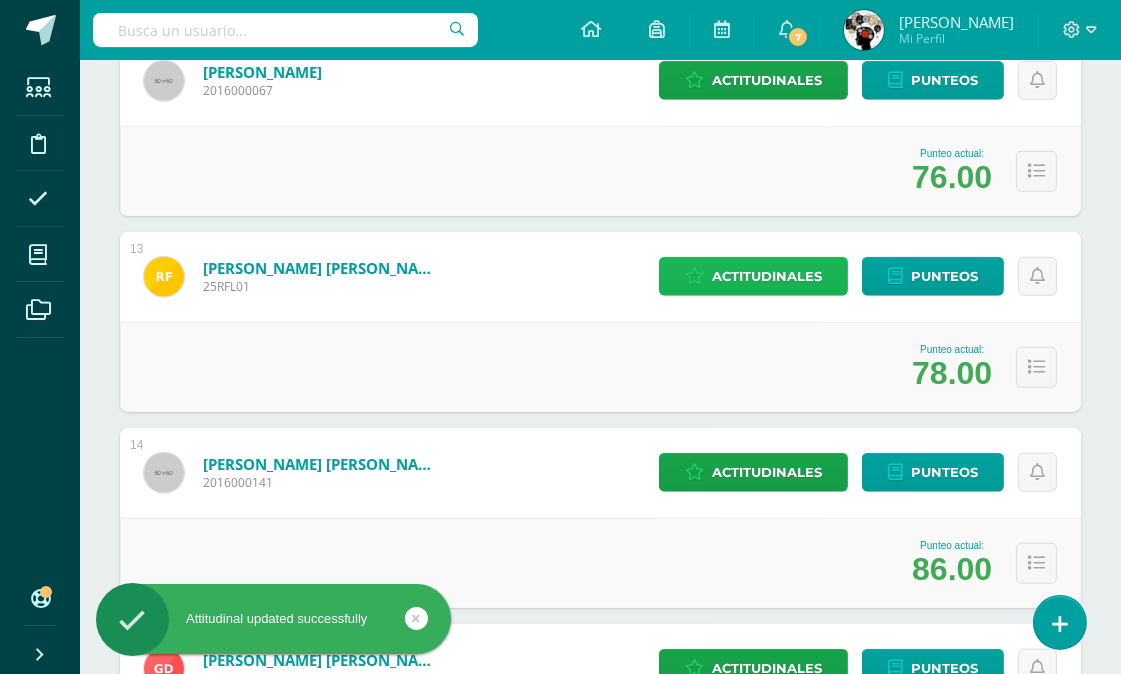
click at [780, 267] on span "Actitudinales" at bounding box center [767, 276] width 110 height 37
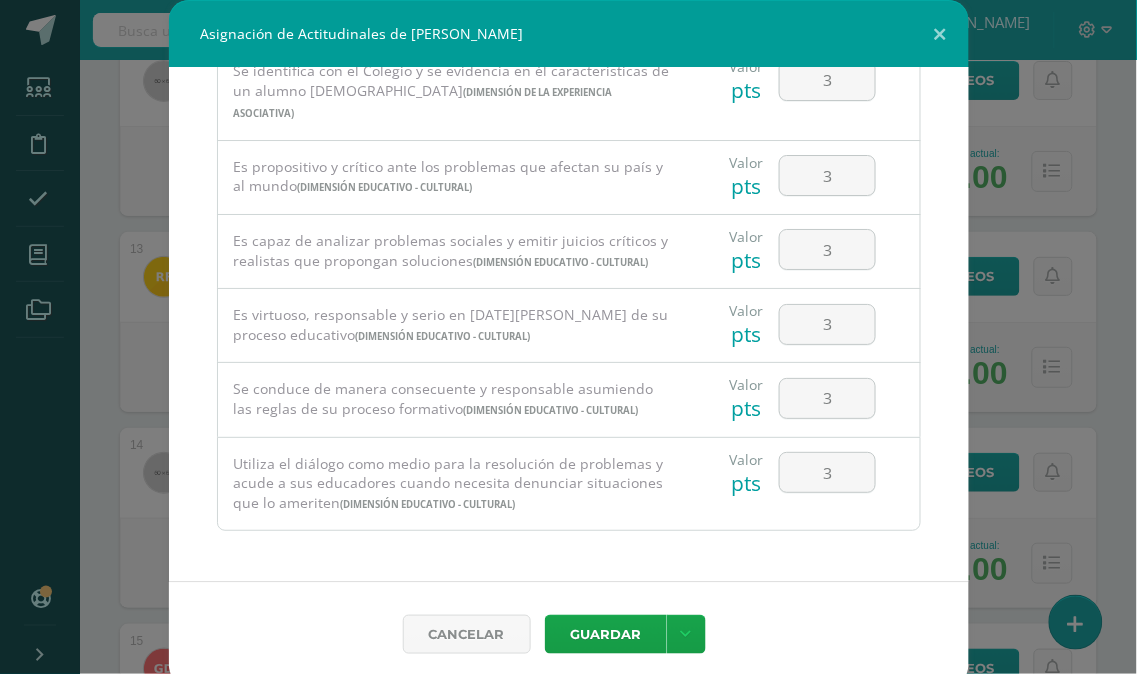
scroll to position [11, 0]
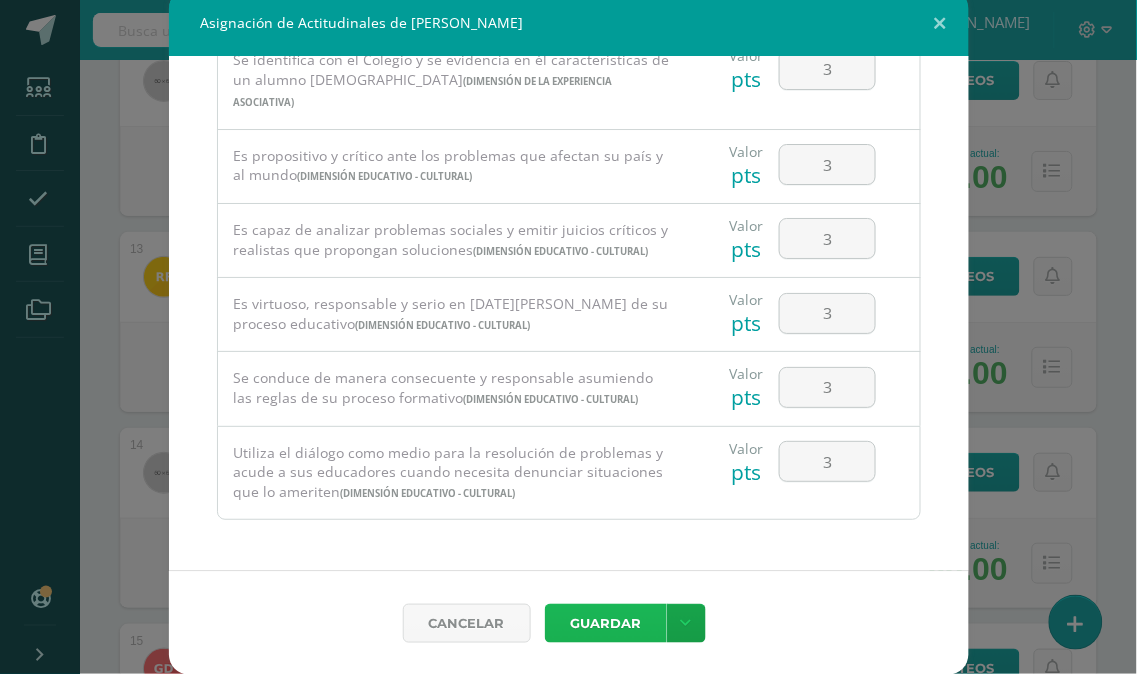
click at [596, 613] on button "Guardar" at bounding box center [606, 623] width 122 height 39
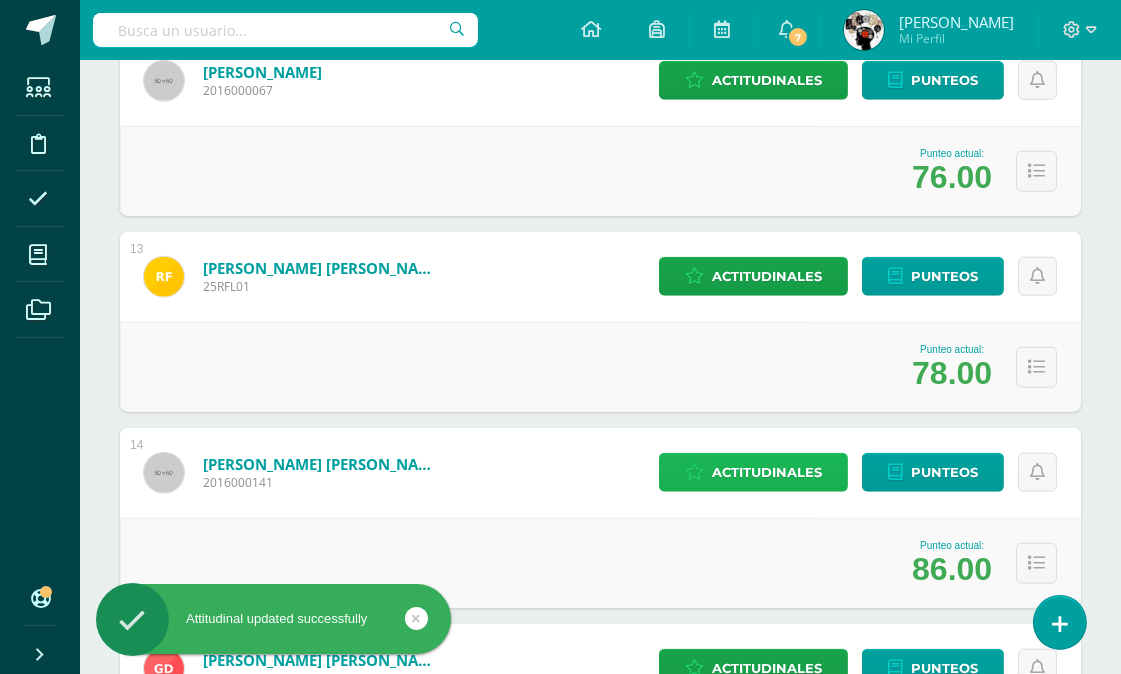
click at [766, 466] on span "Actitudinales" at bounding box center [767, 472] width 110 height 37
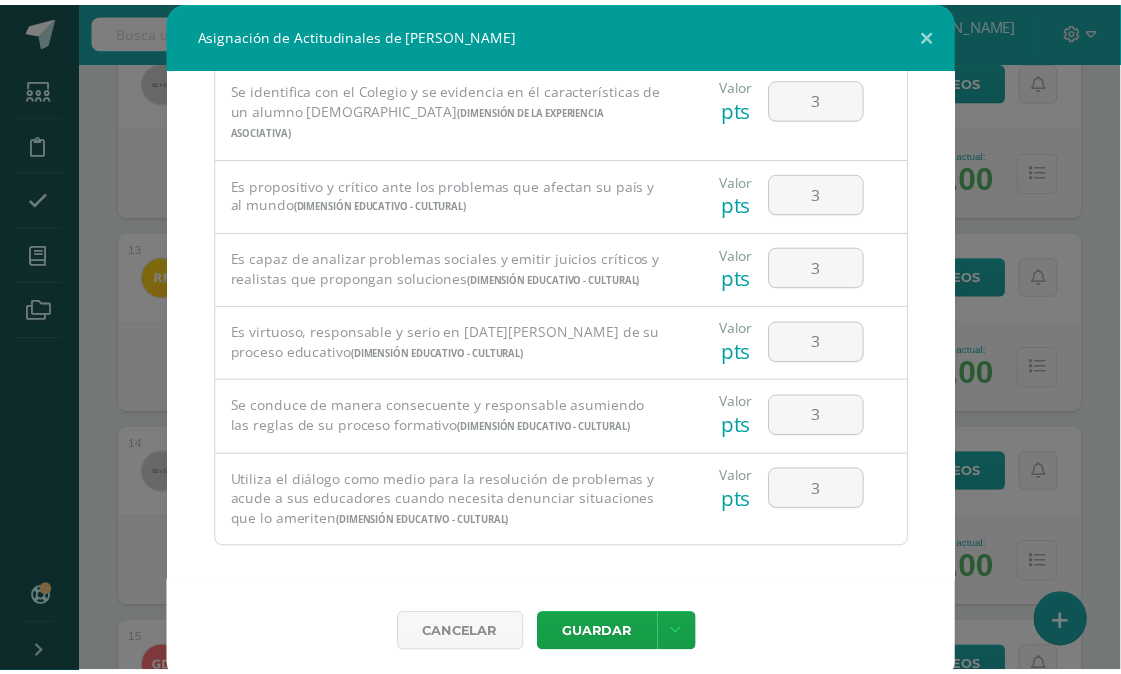
scroll to position [1362, 0]
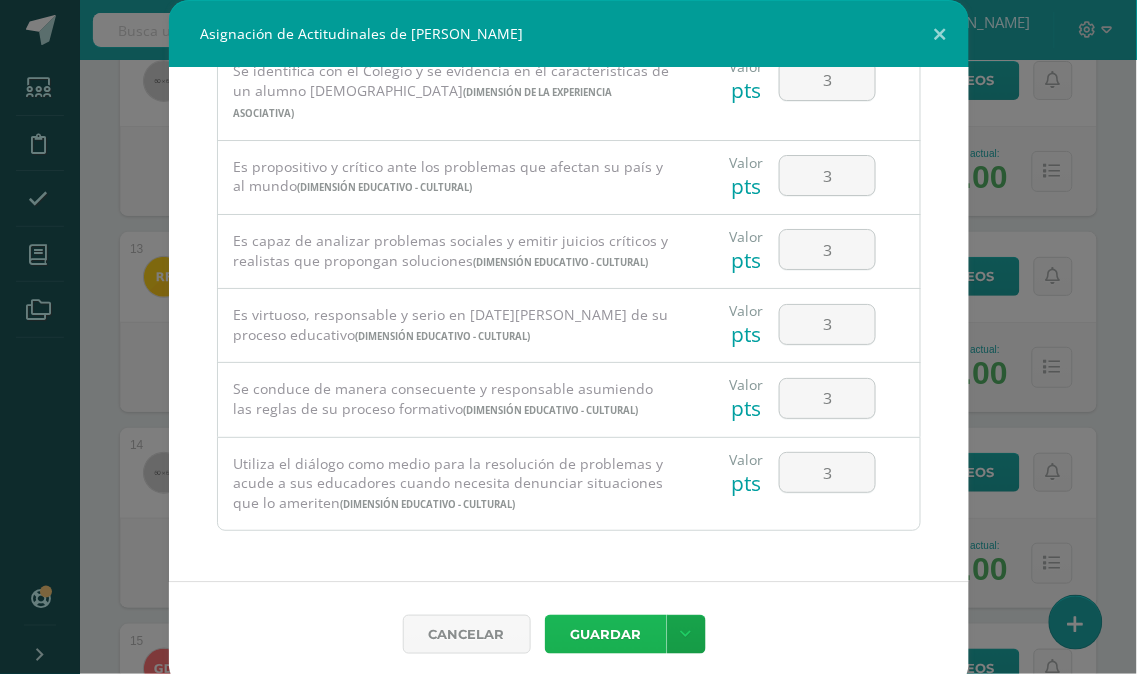
click at [612, 633] on button "Guardar" at bounding box center [606, 634] width 122 height 39
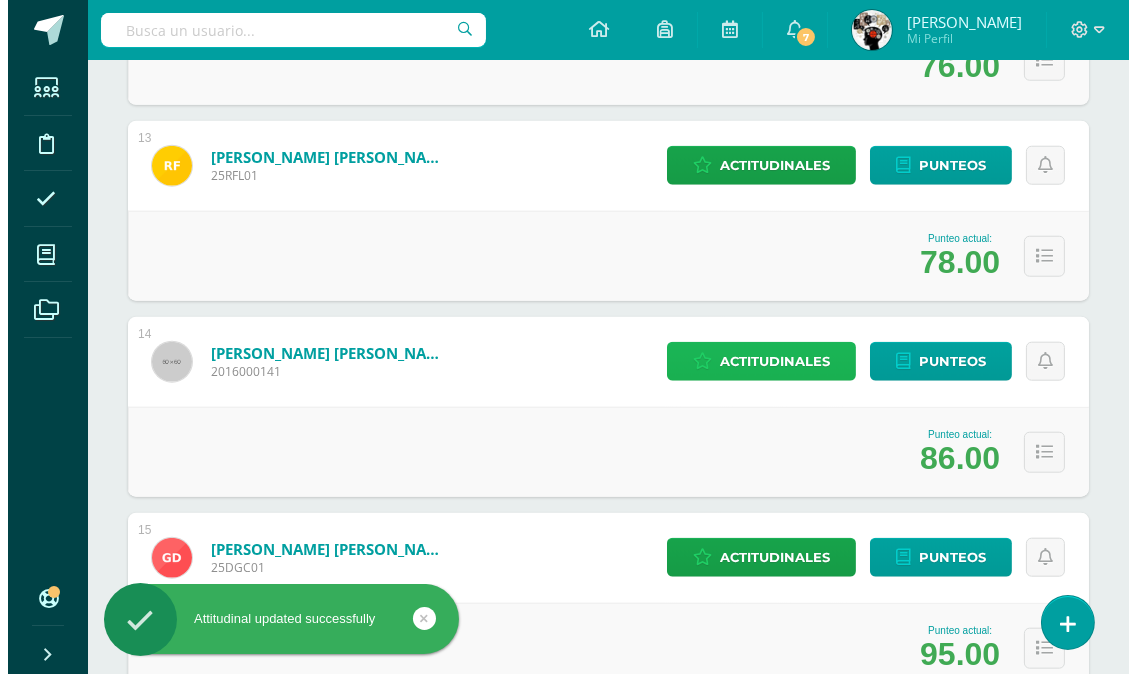
scroll to position [2777, 0]
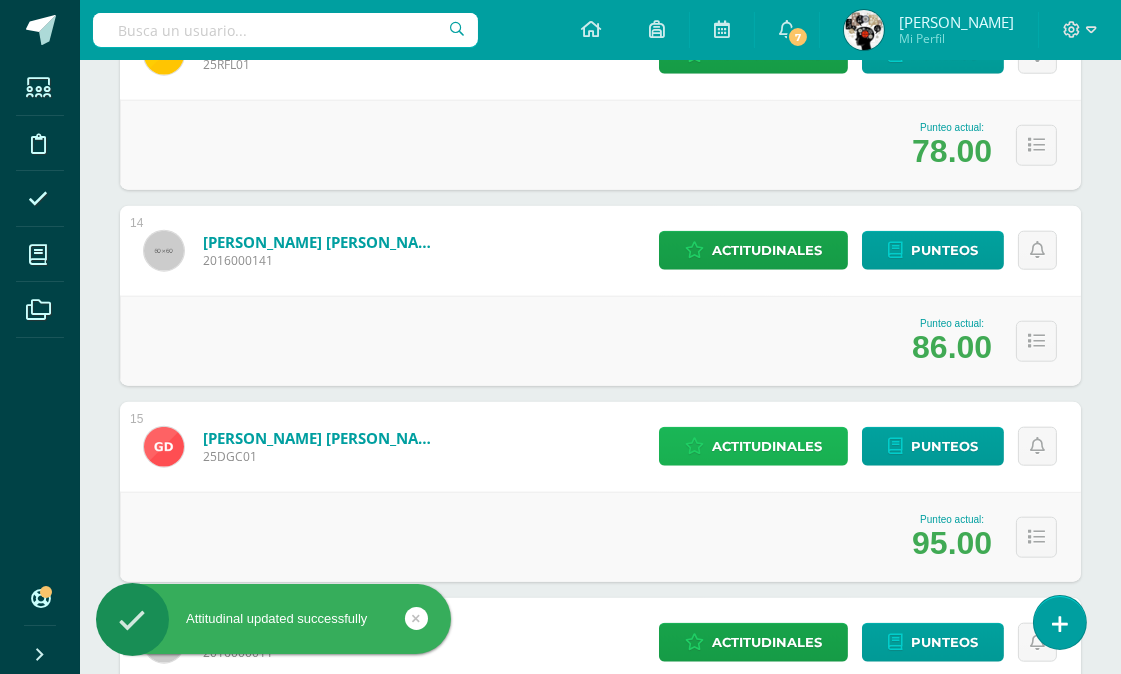
click at [788, 436] on span "Actitudinales" at bounding box center [767, 446] width 110 height 37
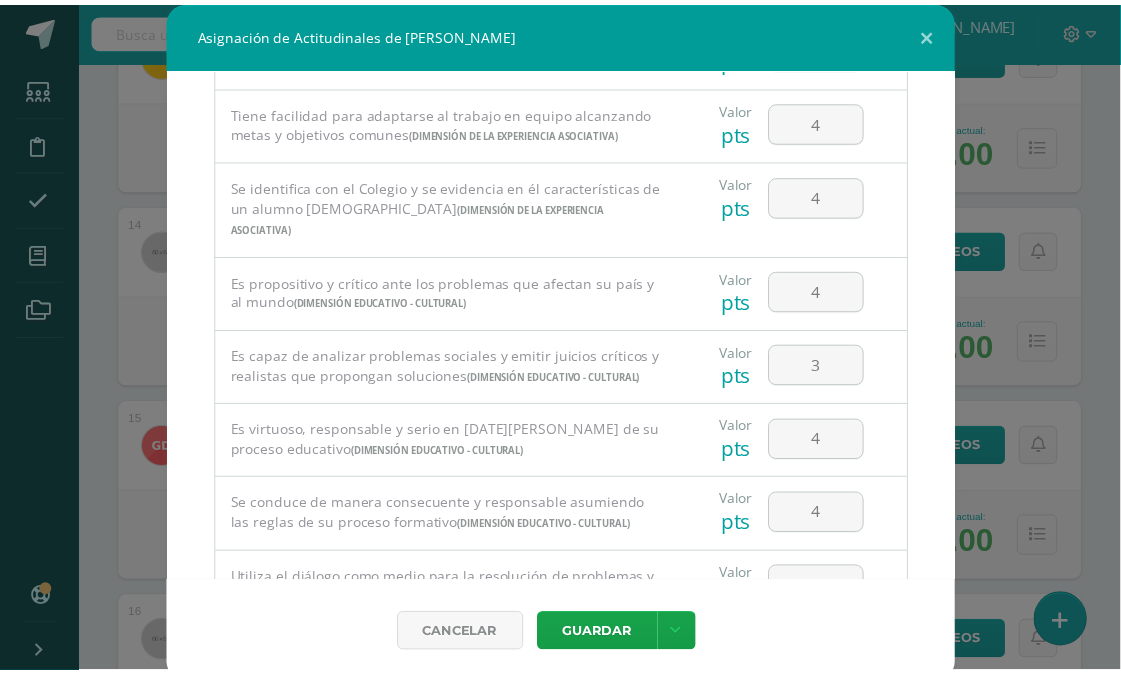
scroll to position [1362, 0]
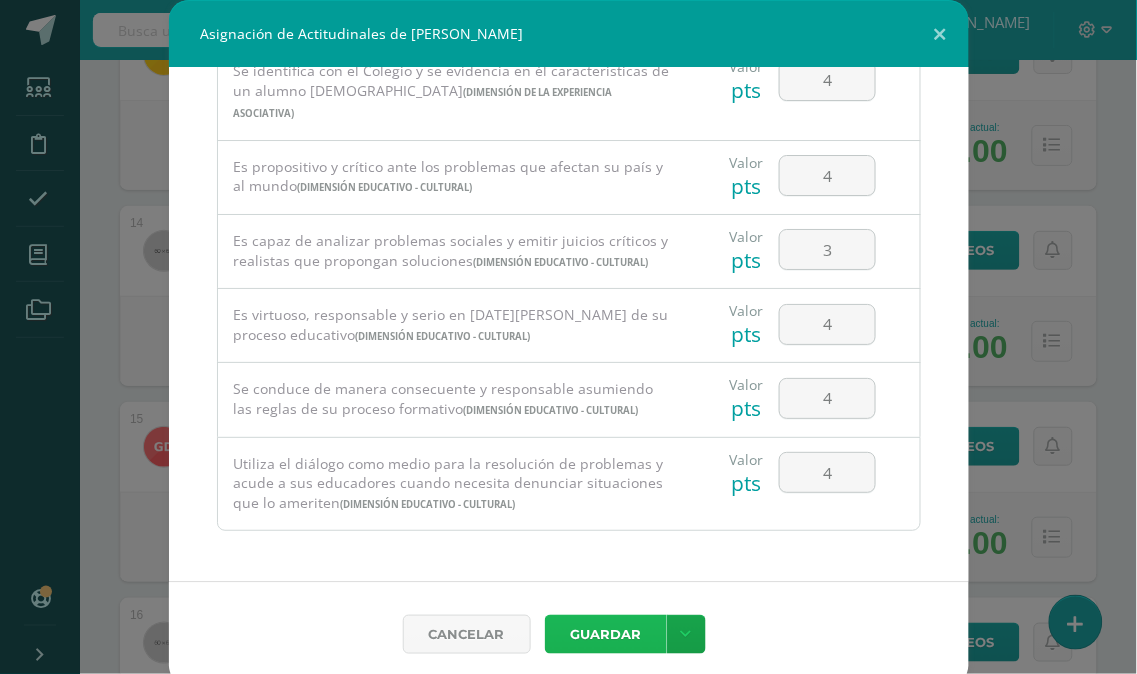
click at [606, 632] on button "Guardar" at bounding box center [606, 634] width 122 height 39
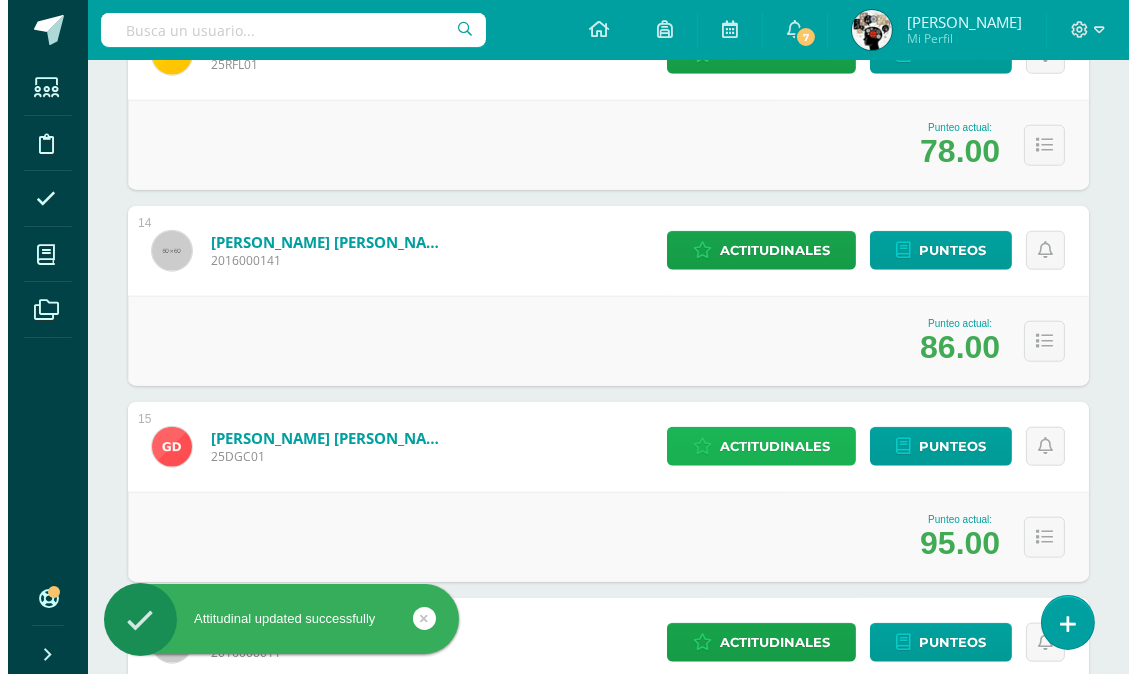
scroll to position [3000, 0]
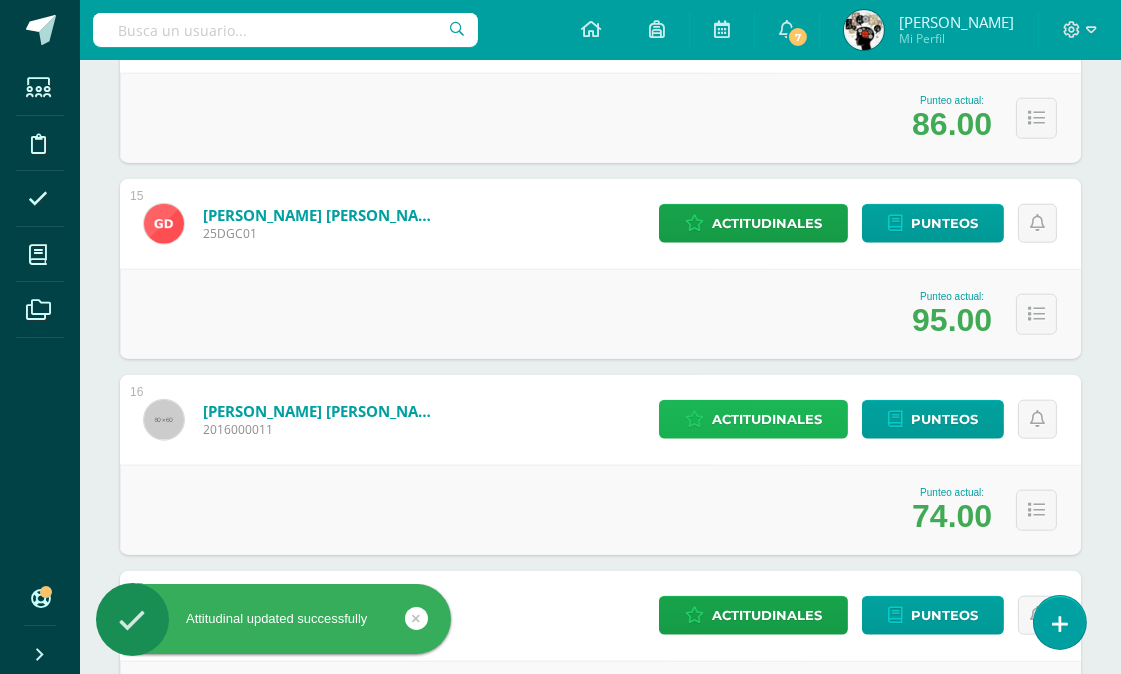
click at [762, 415] on span "Actitudinales" at bounding box center [767, 419] width 110 height 37
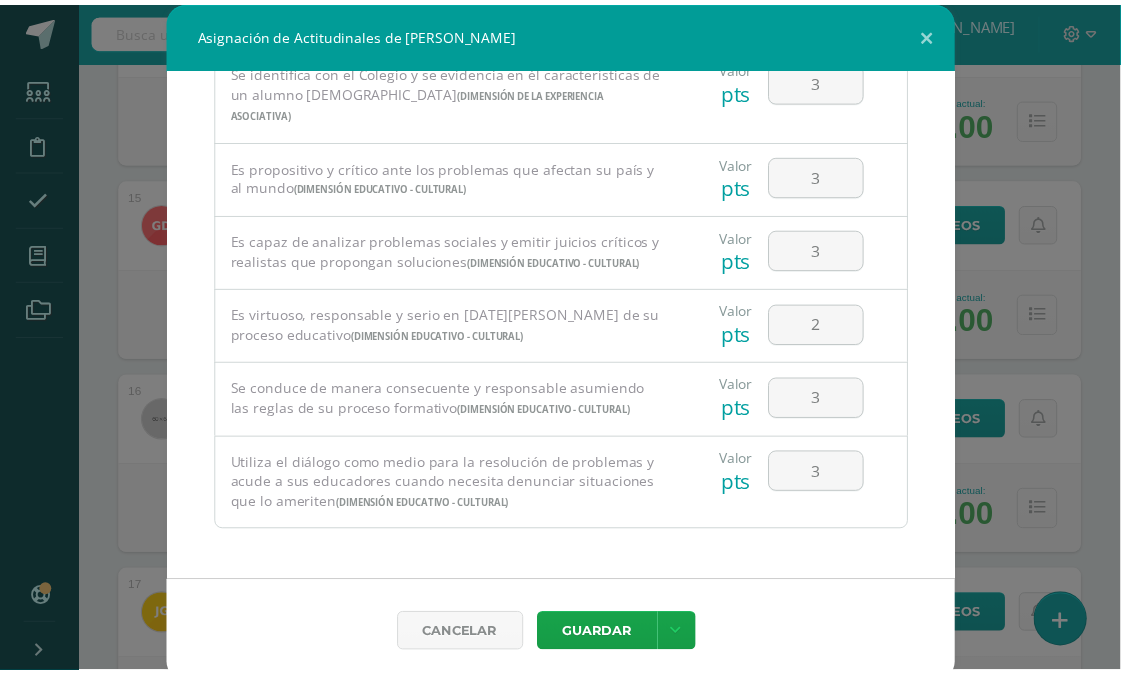
scroll to position [11, 0]
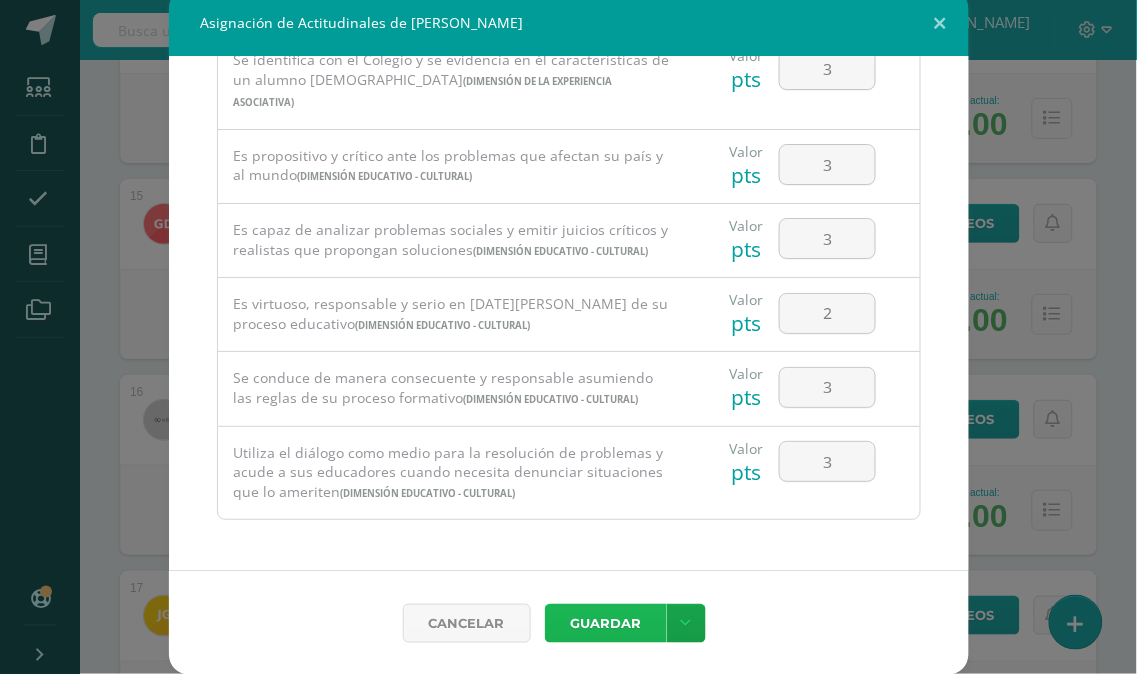
click at [635, 615] on button "Guardar" at bounding box center [606, 623] width 122 height 39
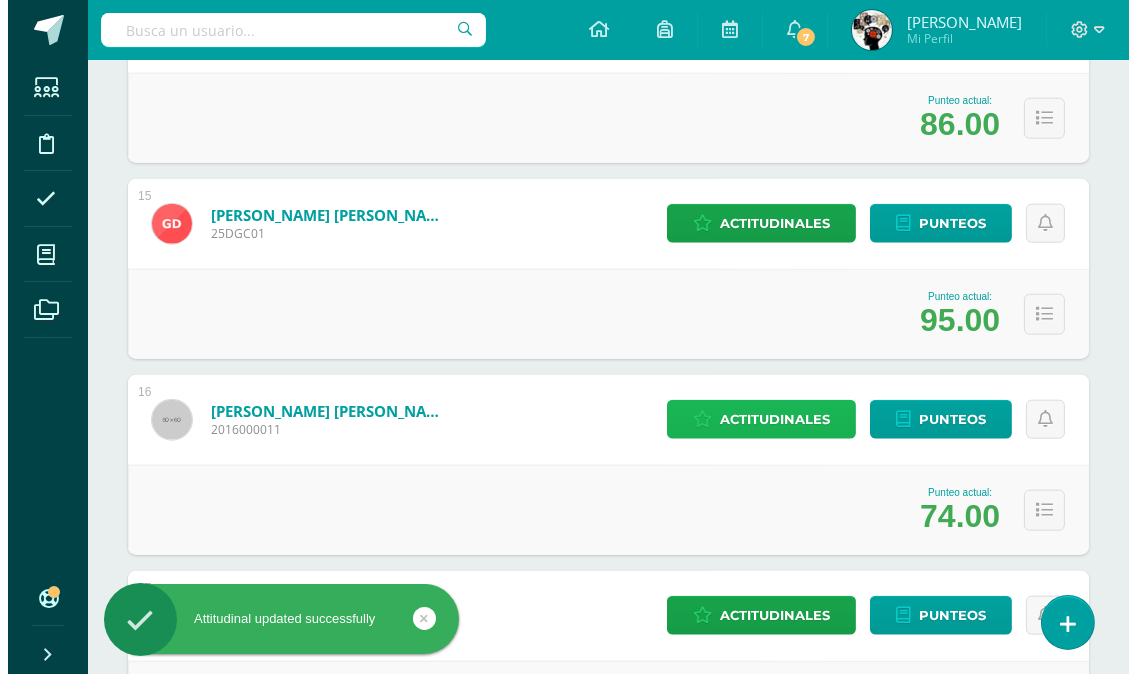
scroll to position [3222, 0]
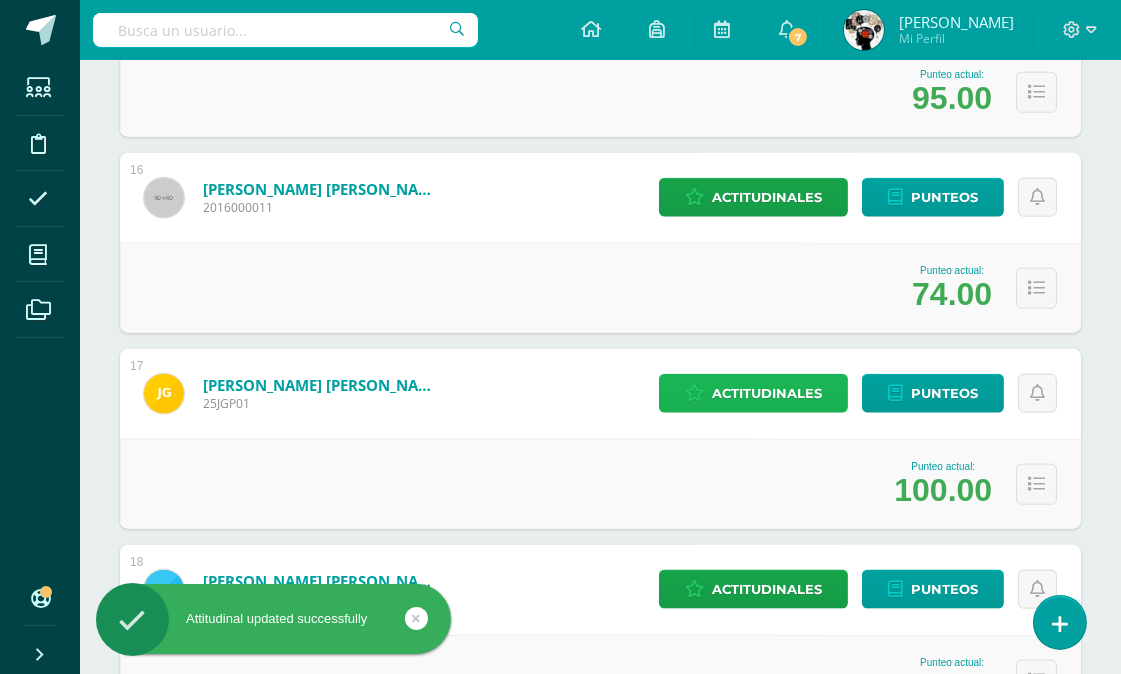
click at [788, 393] on span "Actitudinales" at bounding box center [767, 393] width 110 height 37
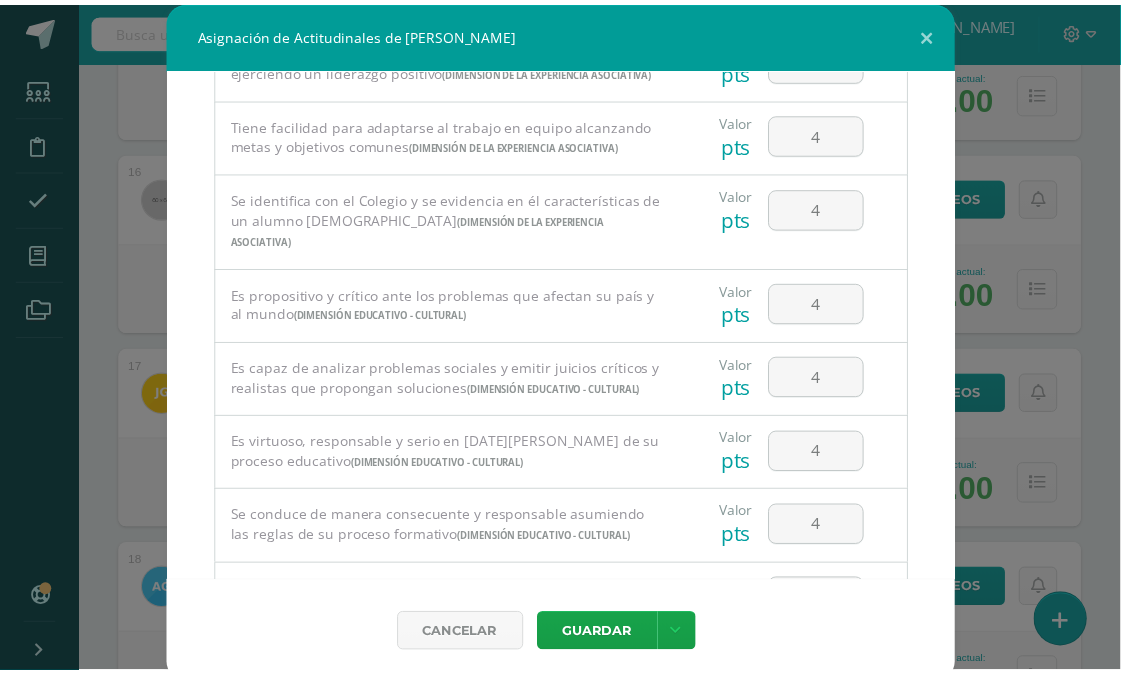
scroll to position [1362, 0]
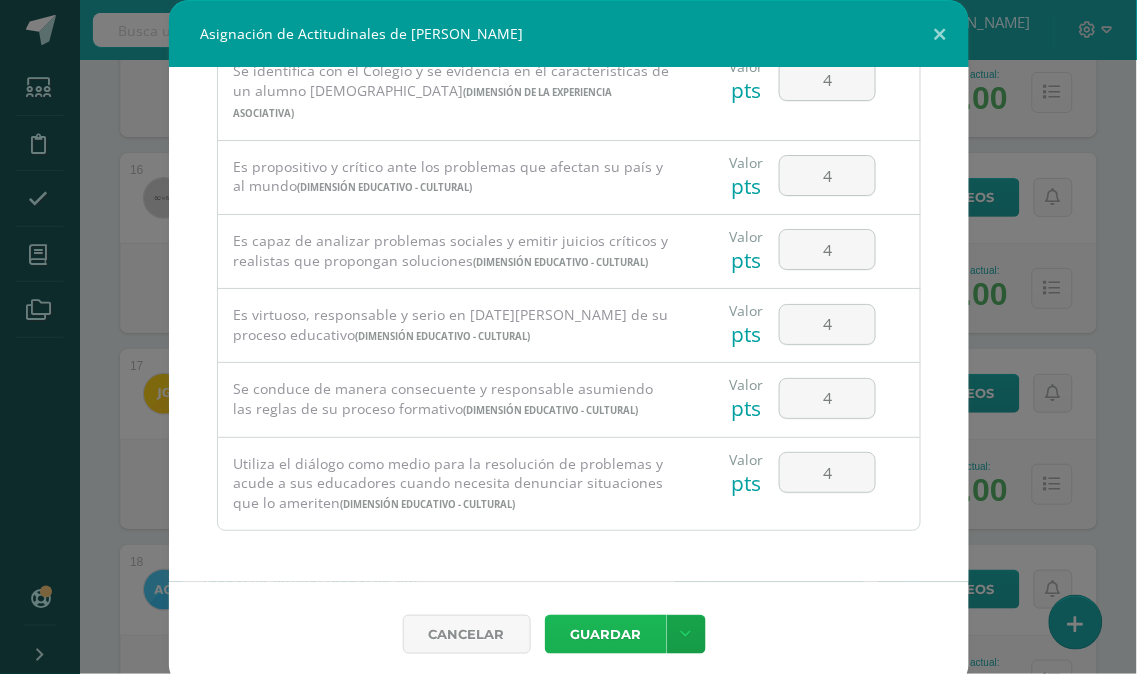
click at [594, 636] on button "Guardar" at bounding box center [606, 634] width 122 height 39
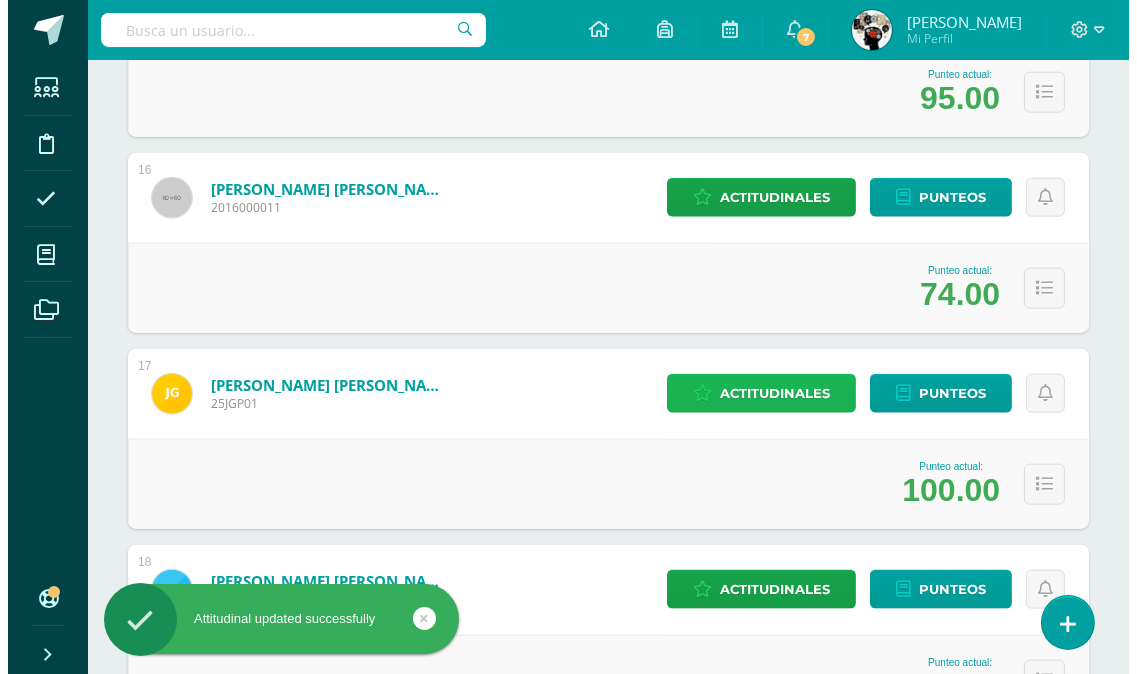
scroll to position [3444, 0]
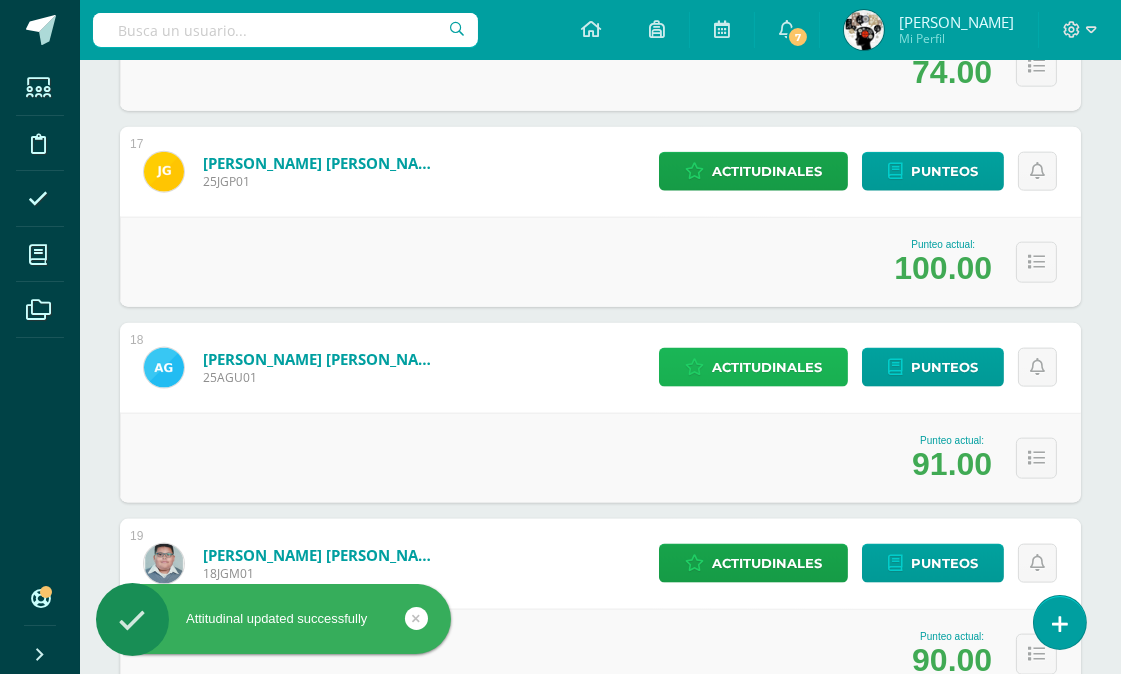
click at [781, 349] on span "Actitudinales" at bounding box center [767, 367] width 110 height 37
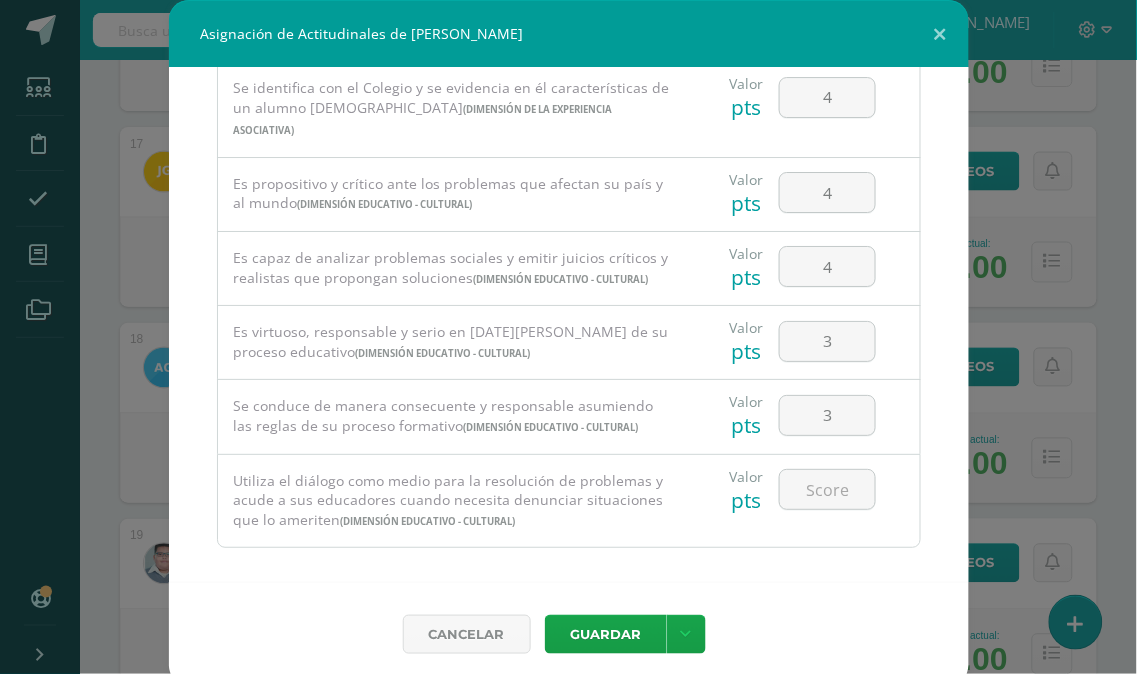
scroll to position [1362, 0]
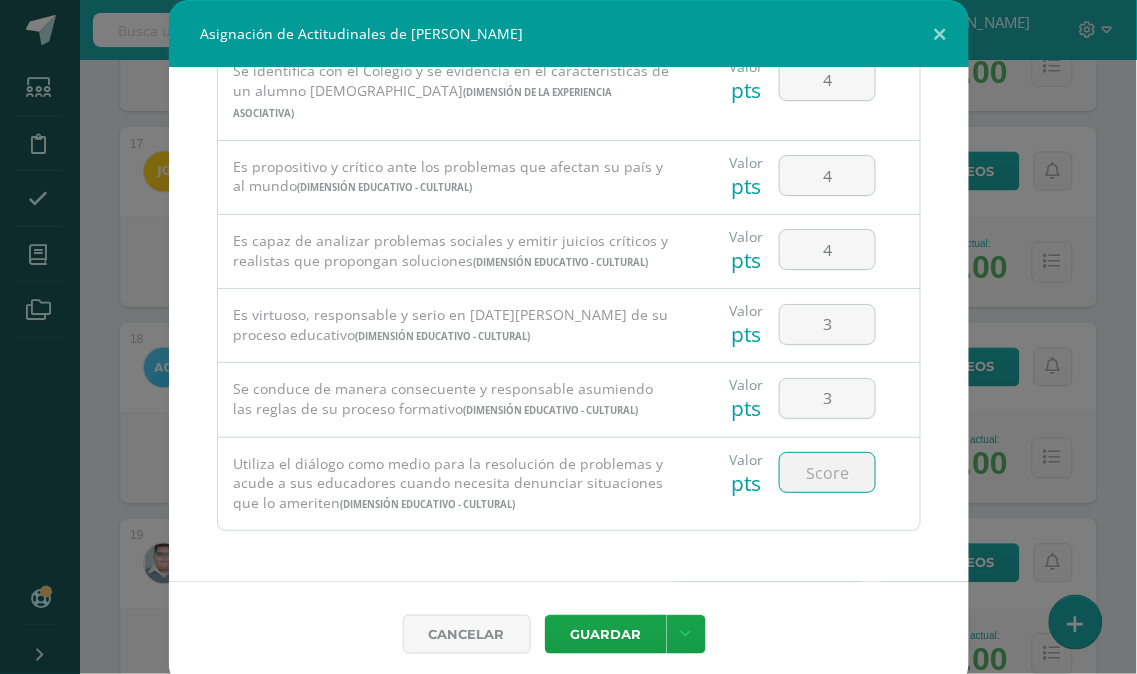
click at [798, 481] on input "number" at bounding box center [827, 472] width 95 height 39
type input "3"
click at [813, 525] on div "Valor pts 3" at bounding box center [803, 484] width 234 height 93
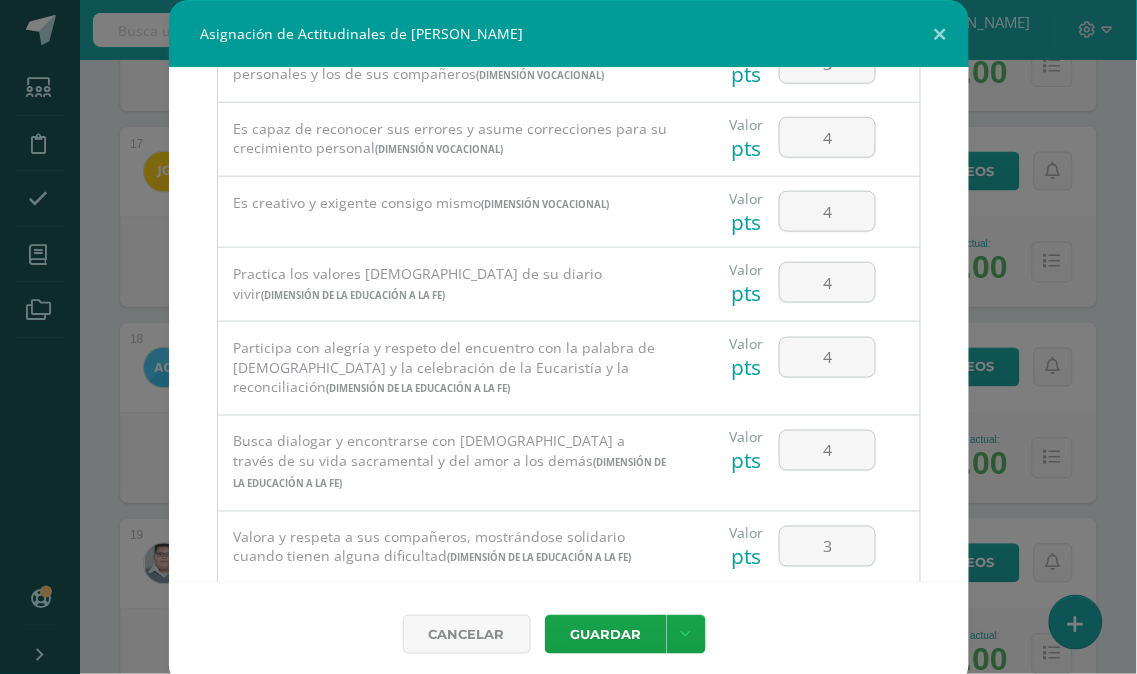
scroll to position [251, 0]
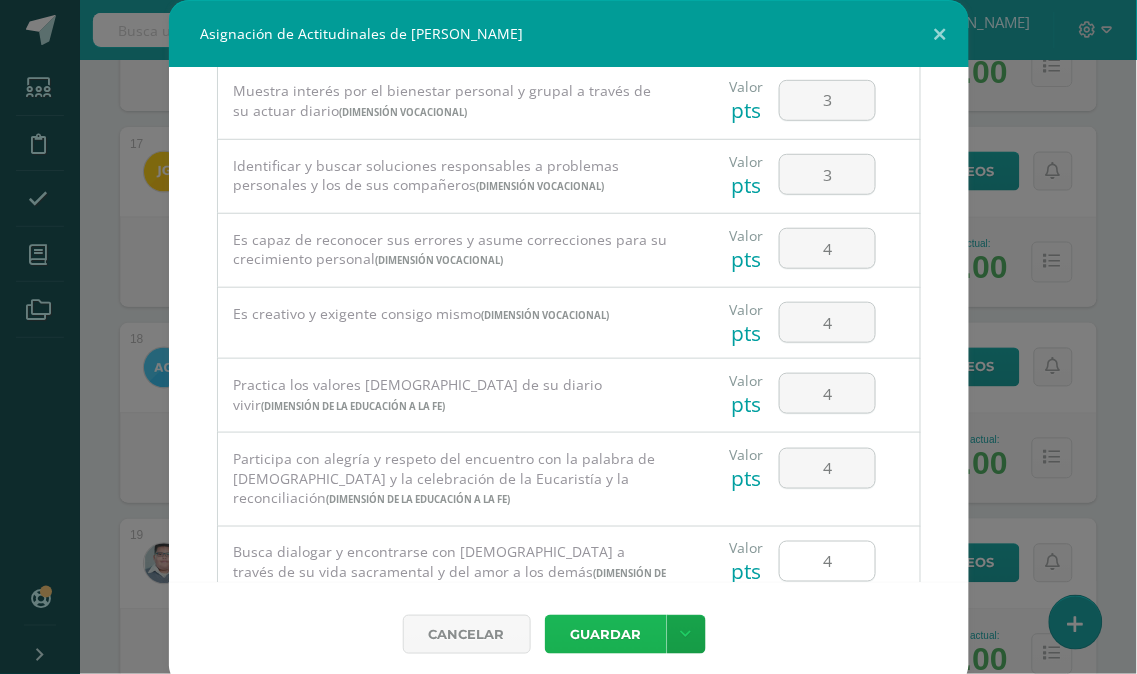
click at [604, 630] on button "Guardar" at bounding box center [606, 634] width 122 height 39
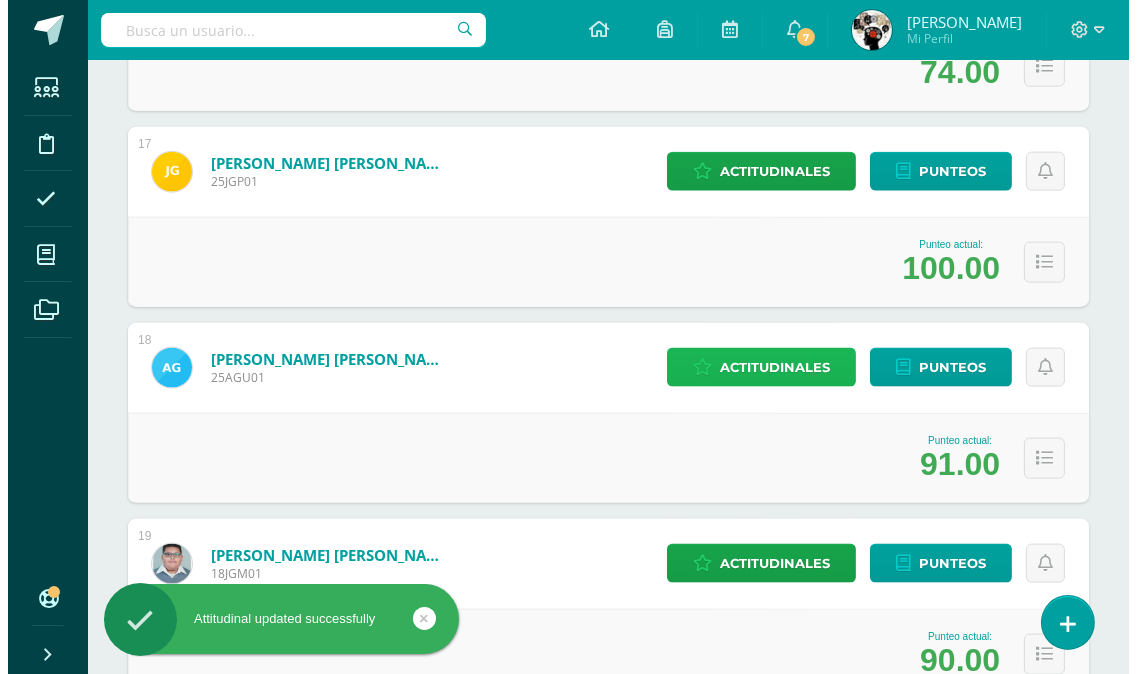
scroll to position [3666, 0]
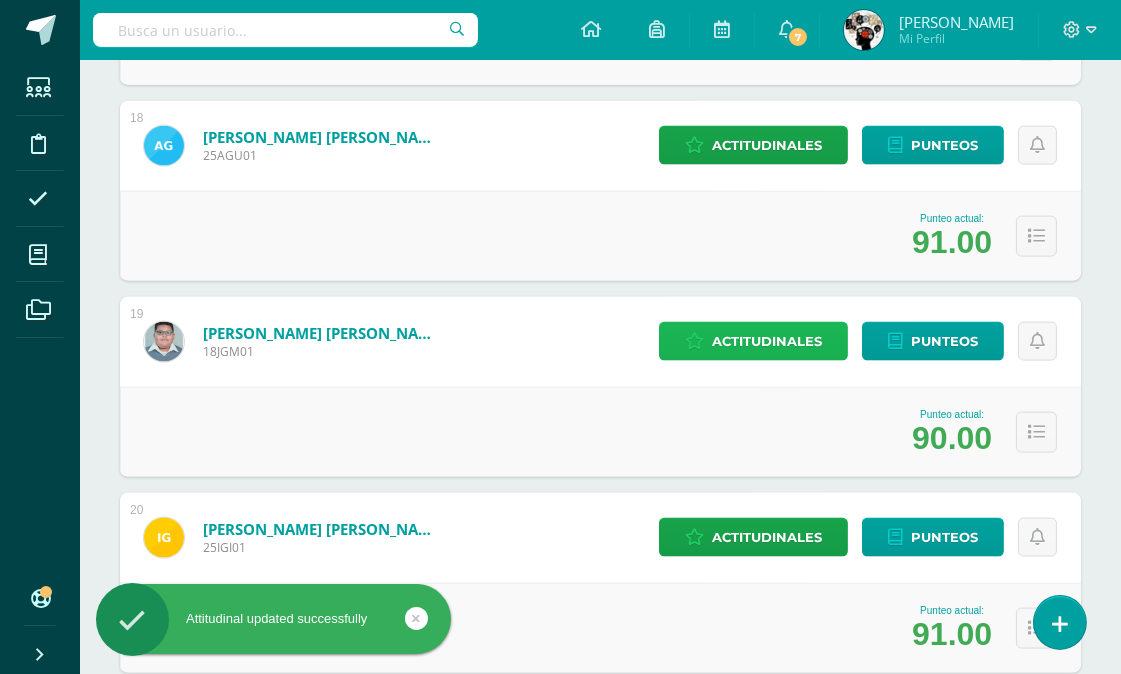
click at [768, 336] on span "Actitudinales" at bounding box center [767, 341] width 110 height 37
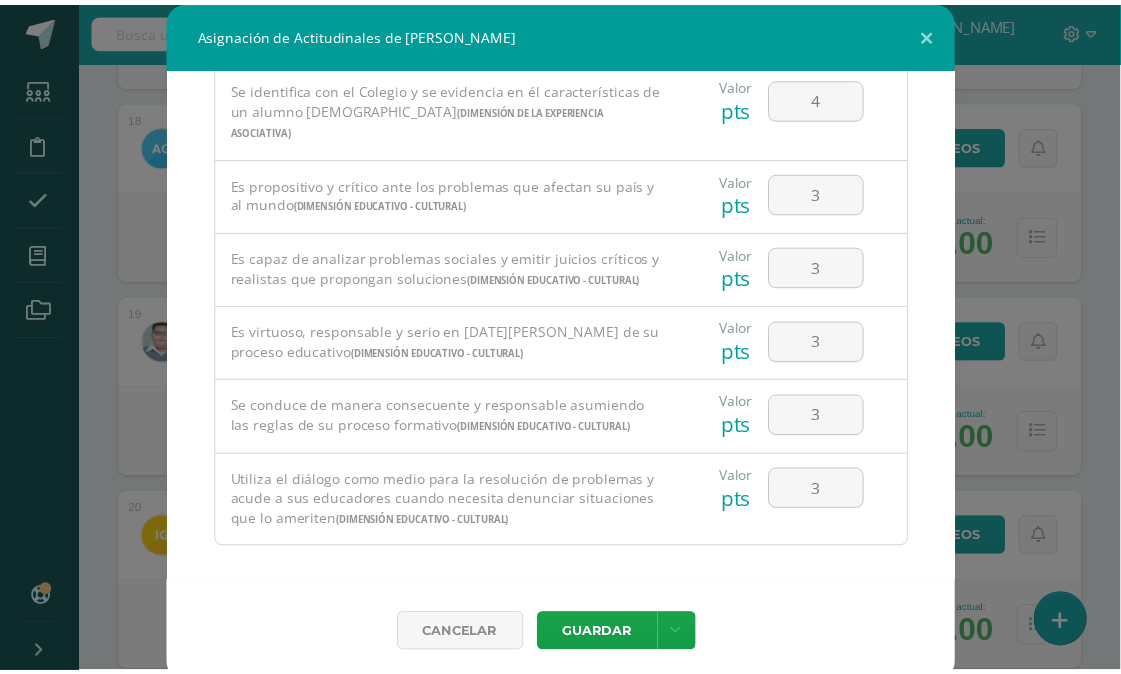
scroll to position [1362, 0]
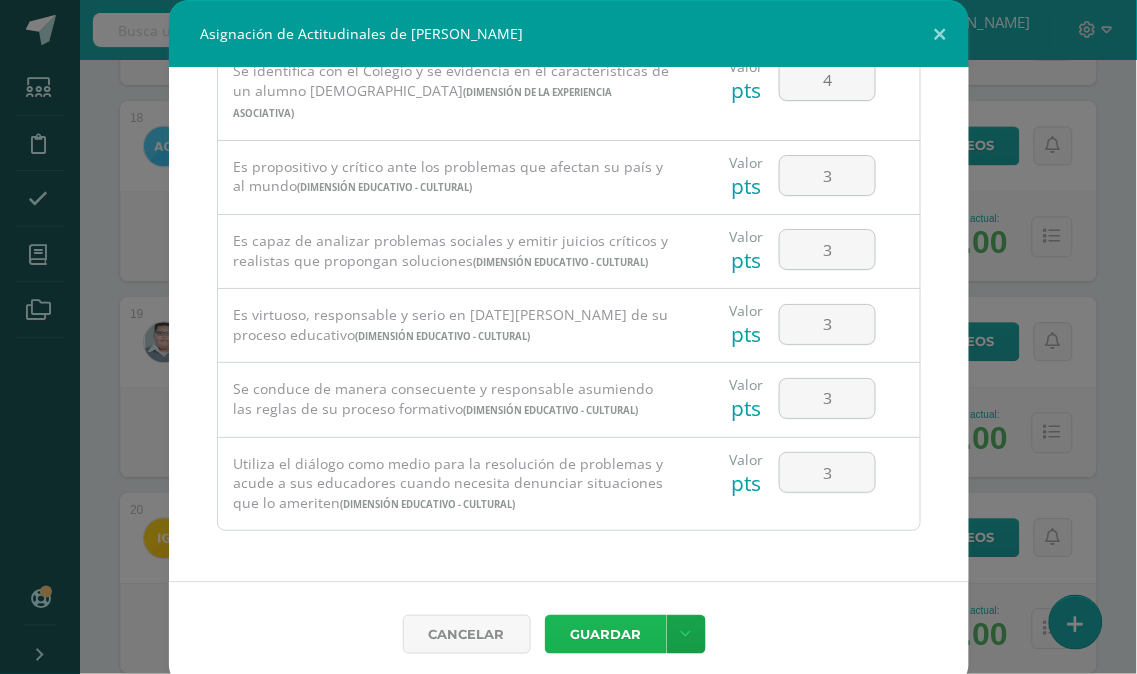
click at [618, 632] on button "Guardar" at bounding box center [606, 634] width 122 height 39
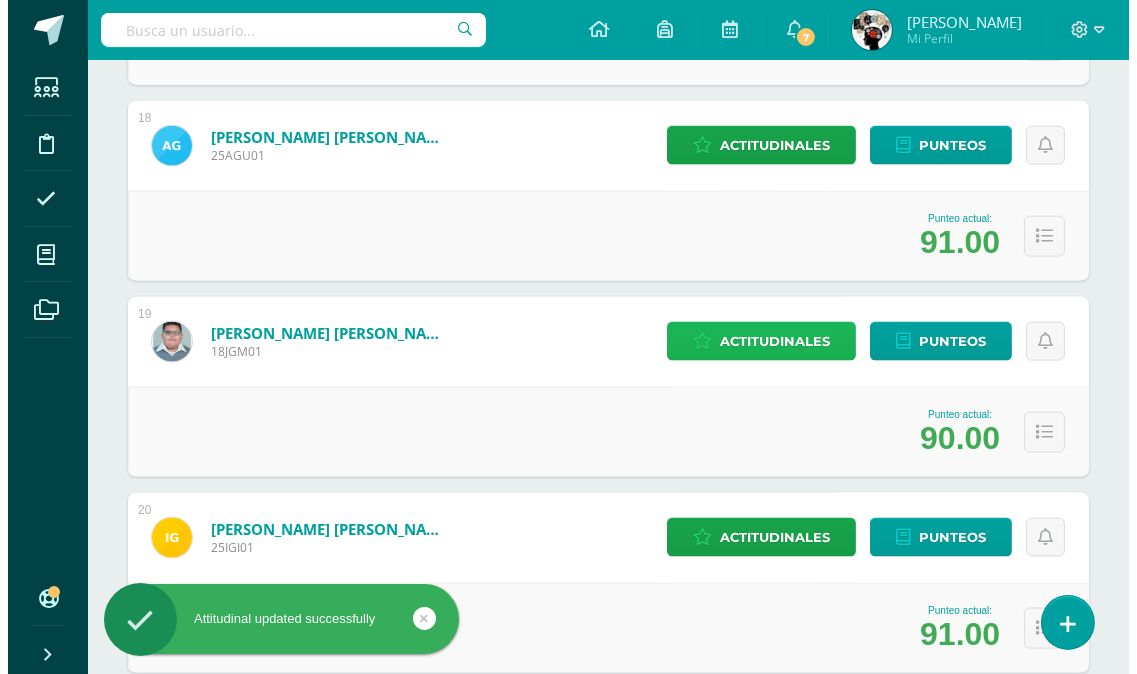
scroll to position [3777, 0]
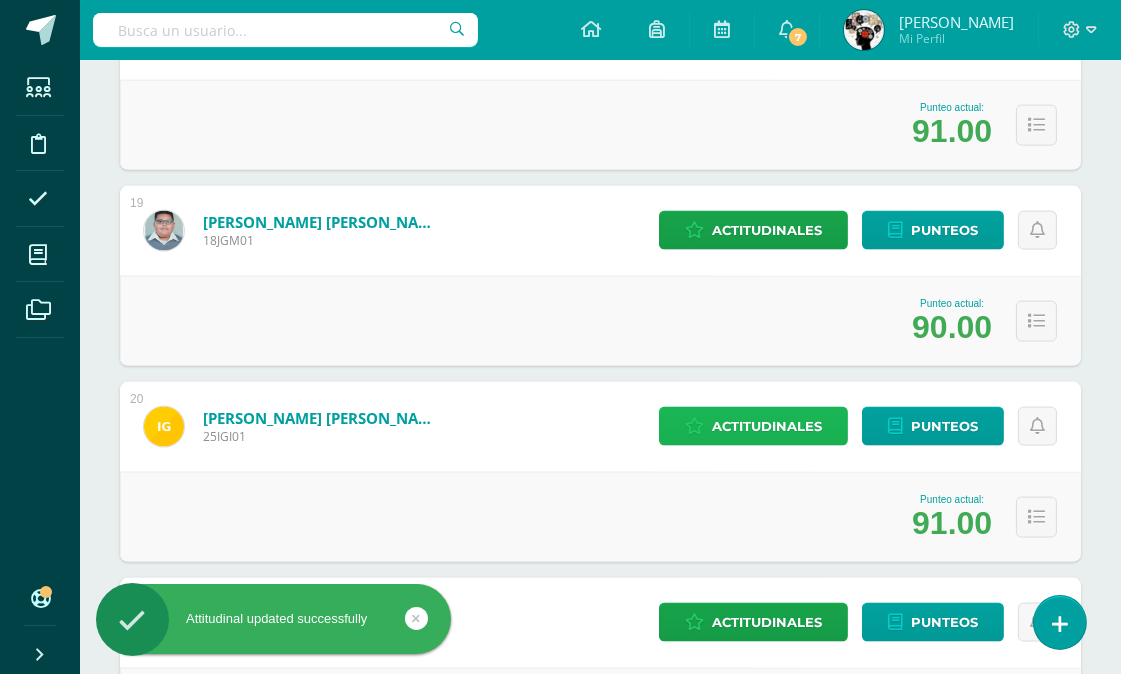
click at [764, 425] on span "Actitudinales" at bounding box center [767, 426] width 110 height 37
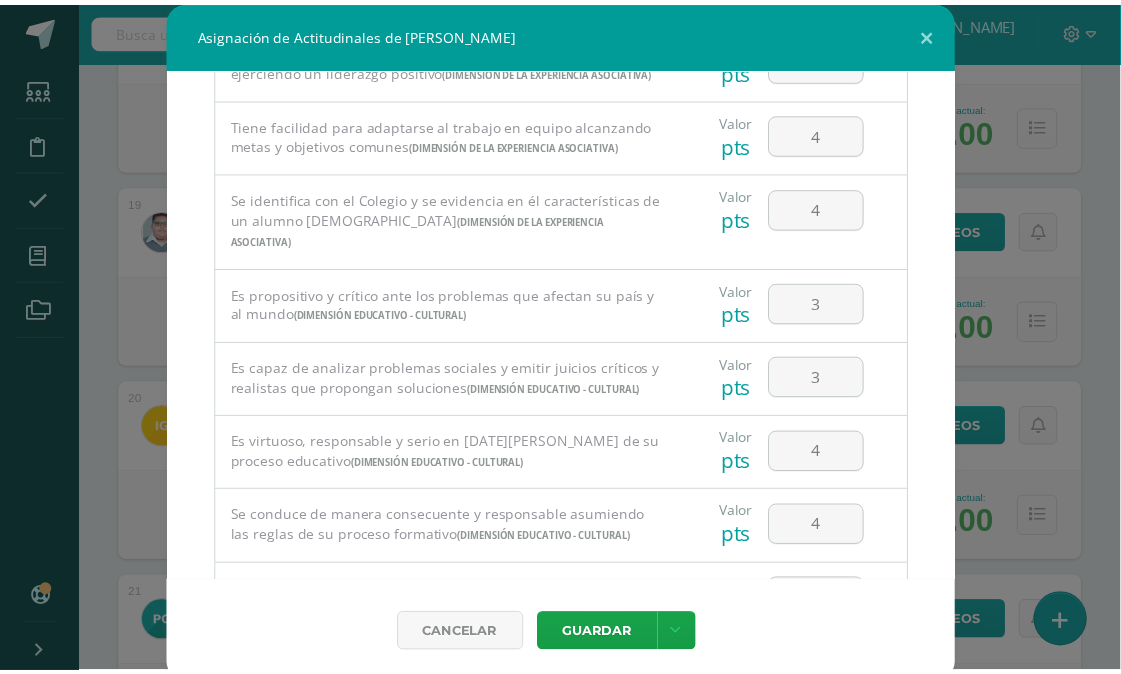
scroll to position [1362, 0]
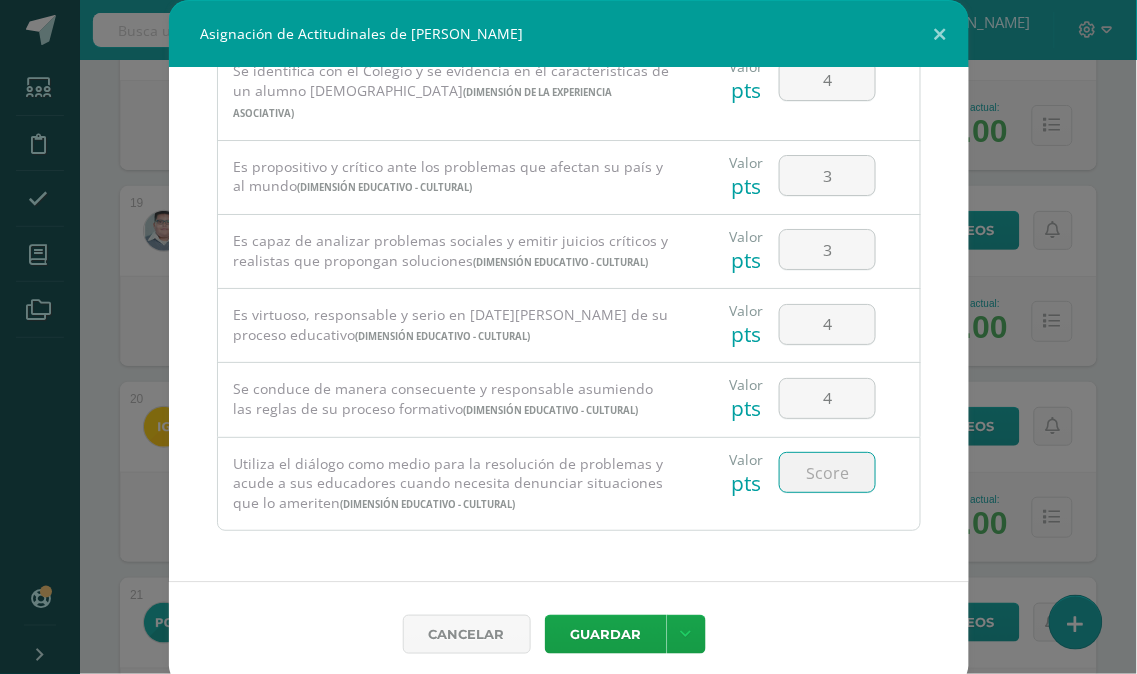
click at [804, 471] on input "number" at bounding box center [827, 472] width 95 height 39
type input "4"
click at [808, 540] on div "Todas las Categorias Todas las Categorias Dimensión Vocacional Dimensión de la …" at bounding box center [569, 325] width 800 height 514
click at [824, 468] on input "4" at bounding box center [827, 472] width 95 height 39
type input "3"
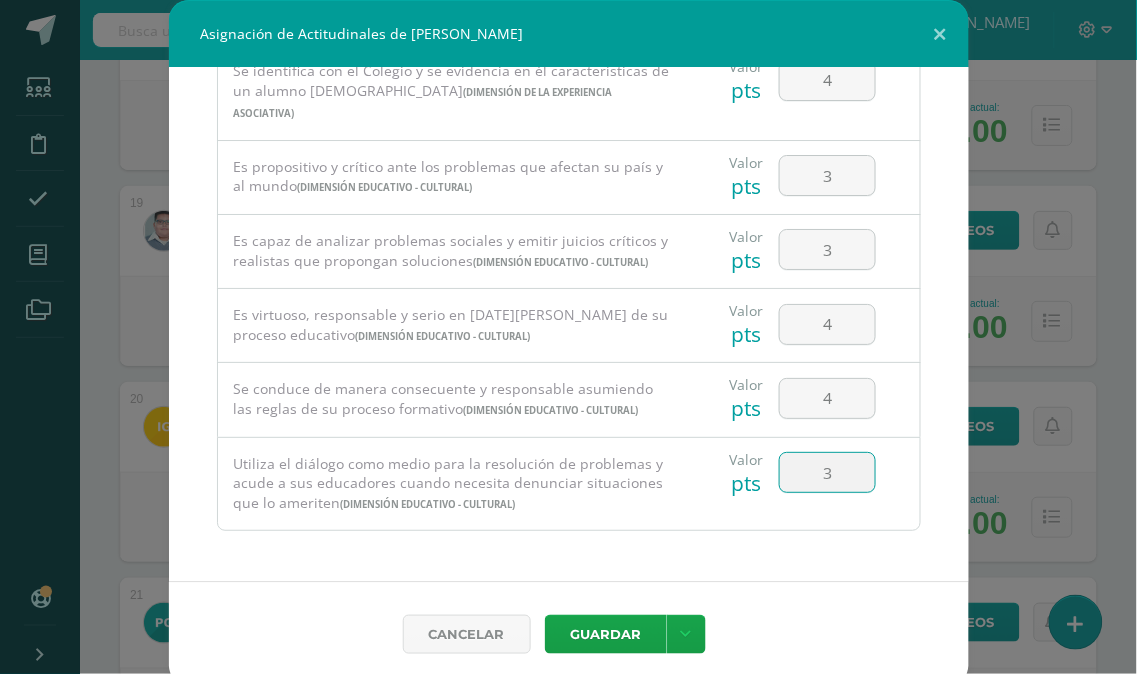
click at [806, 535] on div "Todas las Categorias Todas las Categorias Dimensión Vocacional Dimensión de la …" at bounding box center [569, 325] width 800 height 514
click at [616, 636] on button "Guardar" at bounding box center [606, 634] width 122 height 39
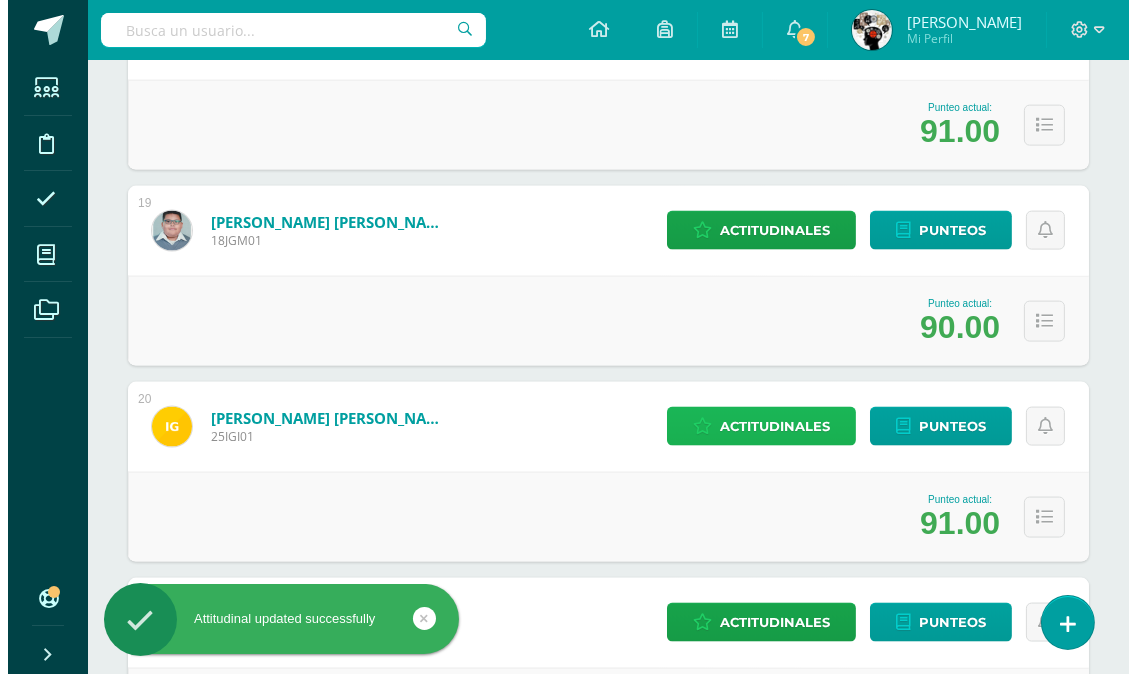
scroll to position [4000, 0]
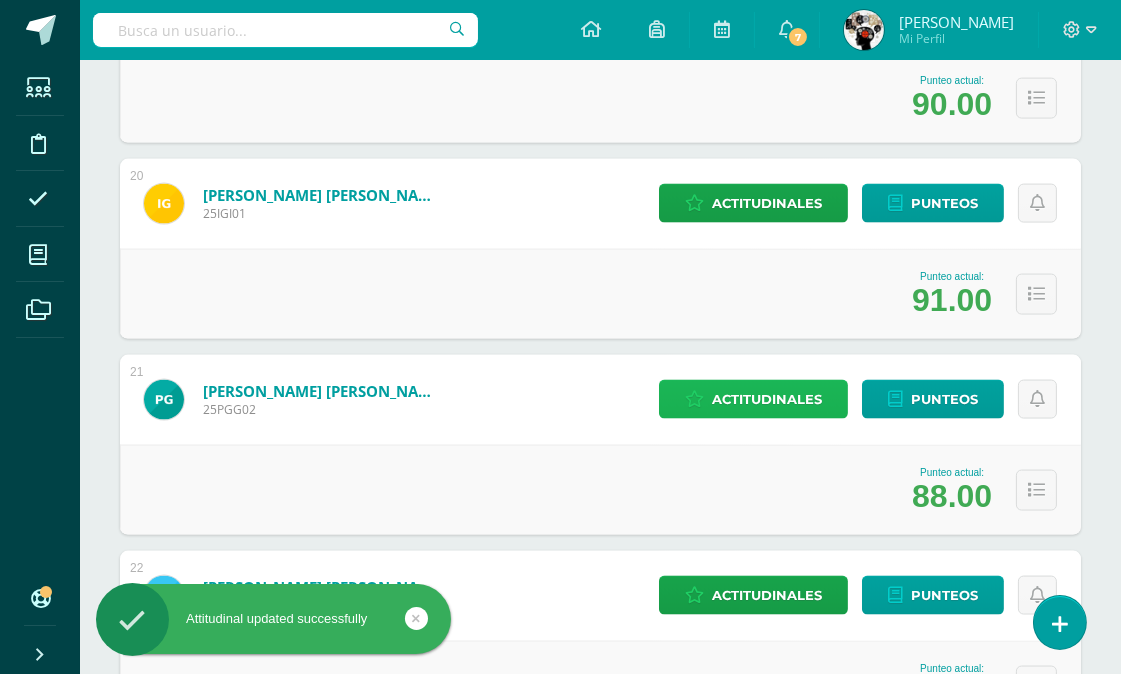
click at [762, 395] on span "Actitudinales" at bounding box center [767, 399] width 110 height 37
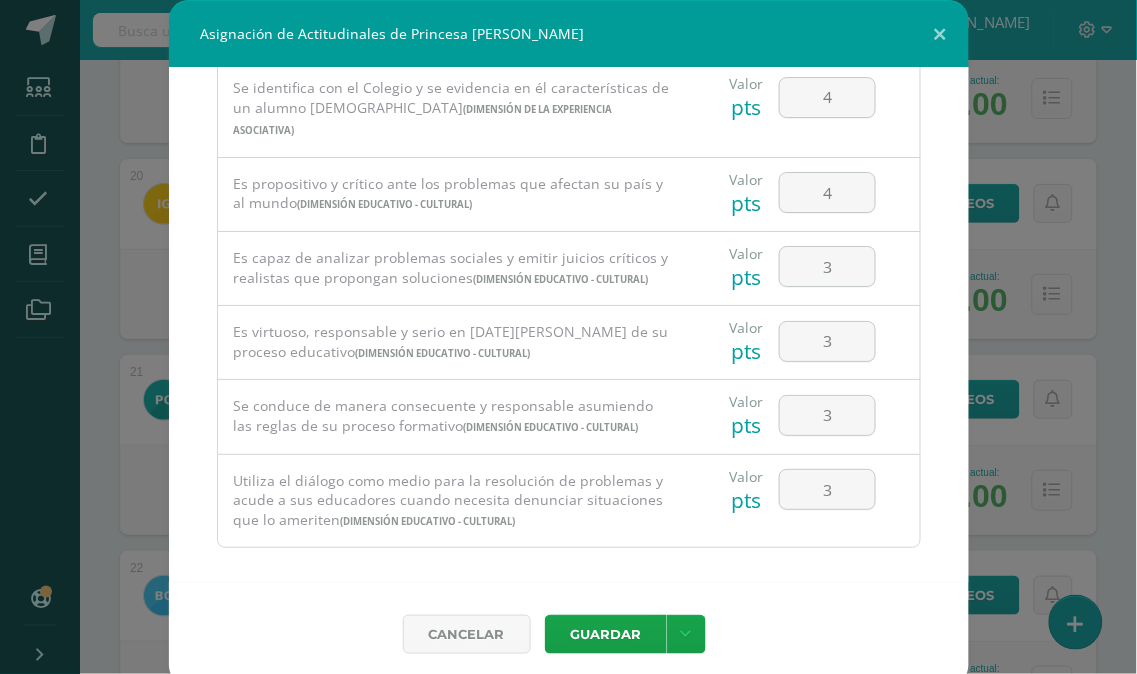
scroll to position [1362, 0]
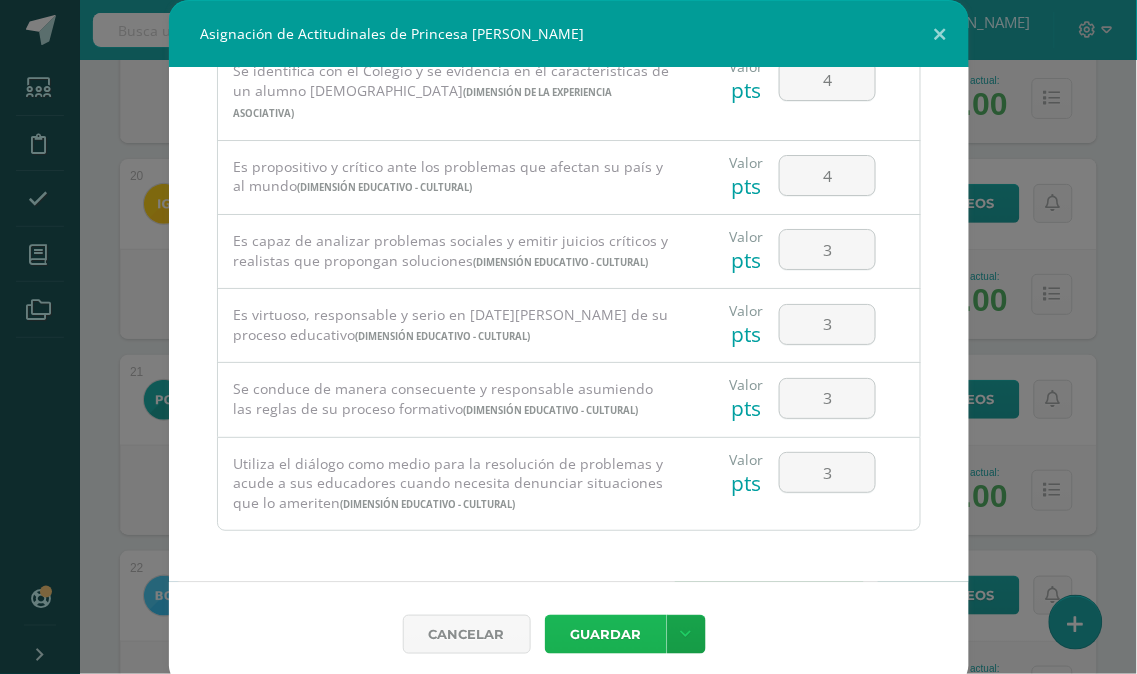
click at [593, 636] on button "Guardar" at bounding box center [606, 634] width 122 height 39
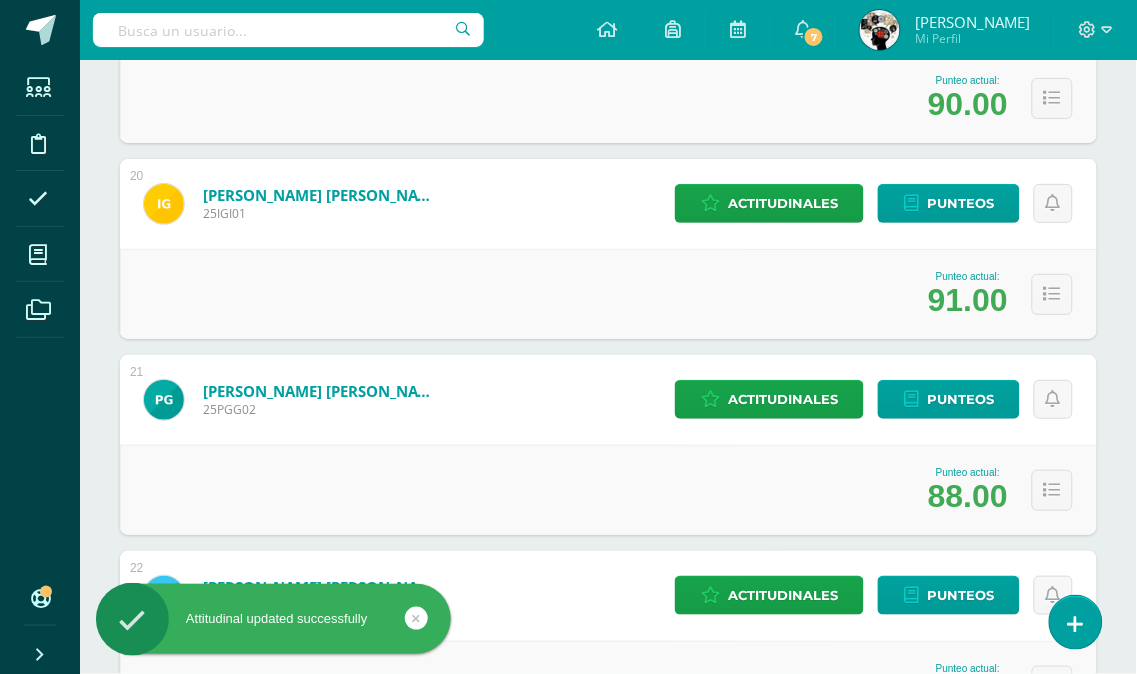
click at [768, 472] on div "Punteo actual: 88.00" at bounding box center [608, 490] width 977 height 90
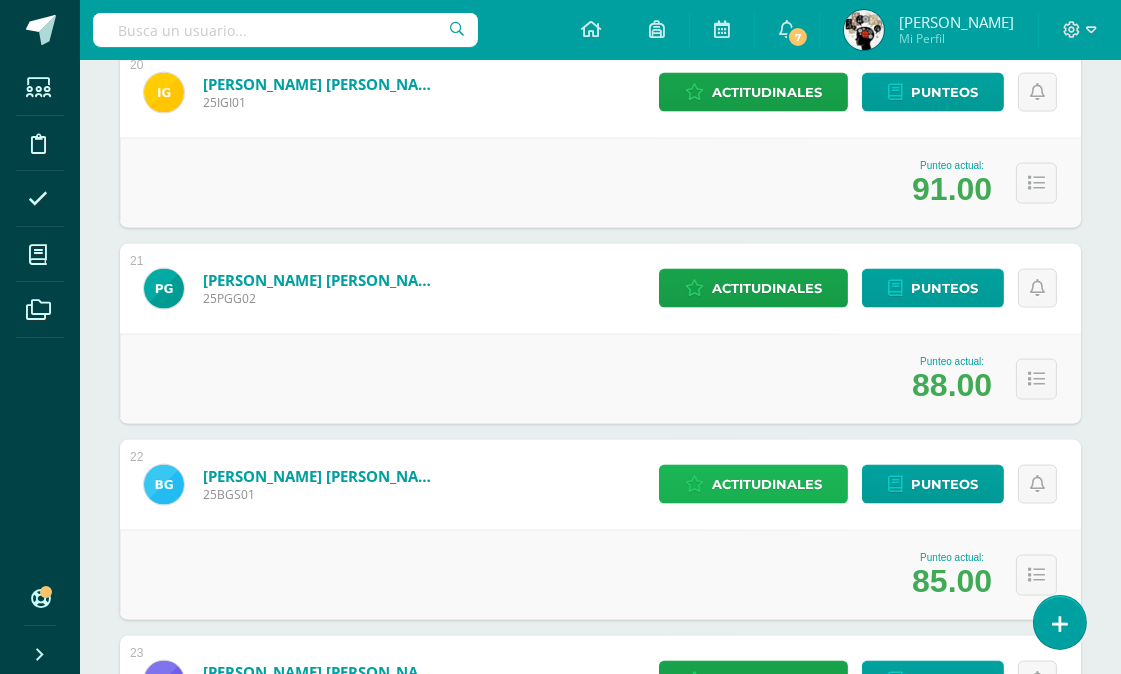
click at [741, 481] on span "Actitudinales" at bounding box center [767, 484] width 110 height 37
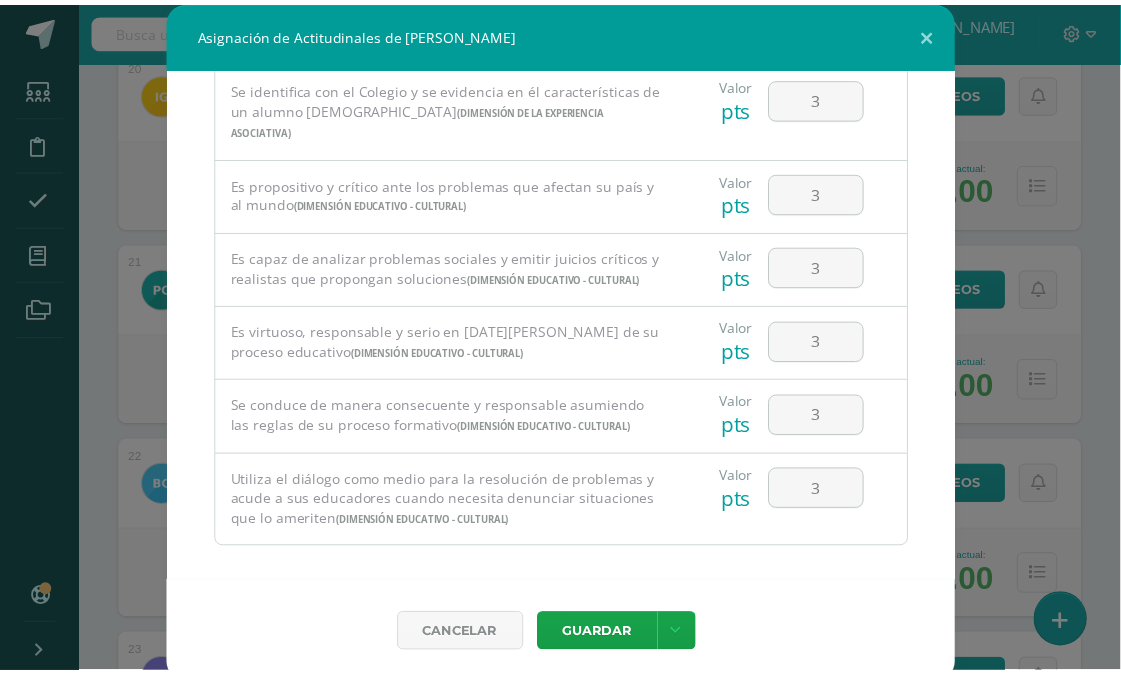
scroll to position [1362, 0]
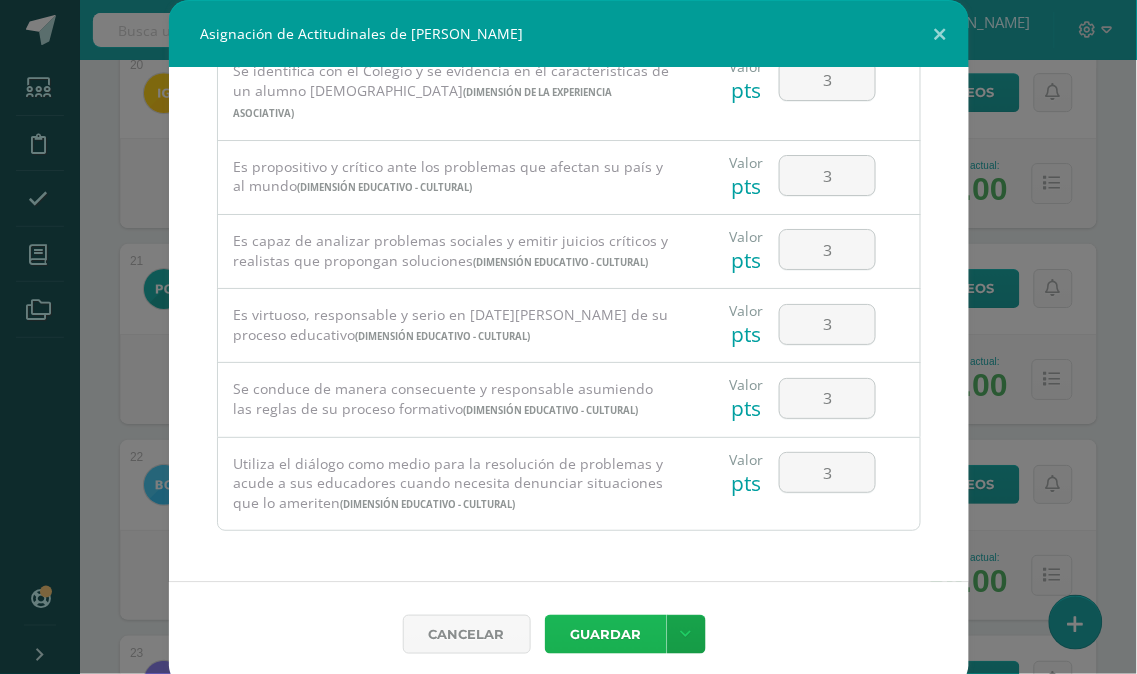
click at [585, 630] on button "Guardar" at bounding box center [606, 634] width 122 height 39
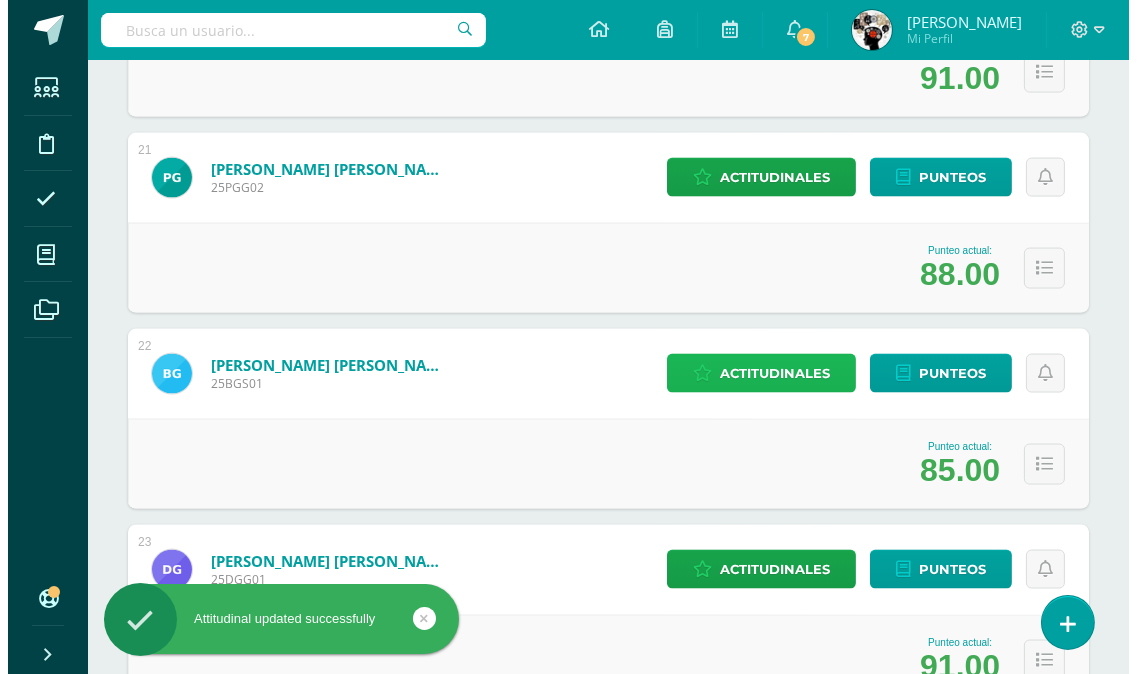
scroll to position [4332, 0]
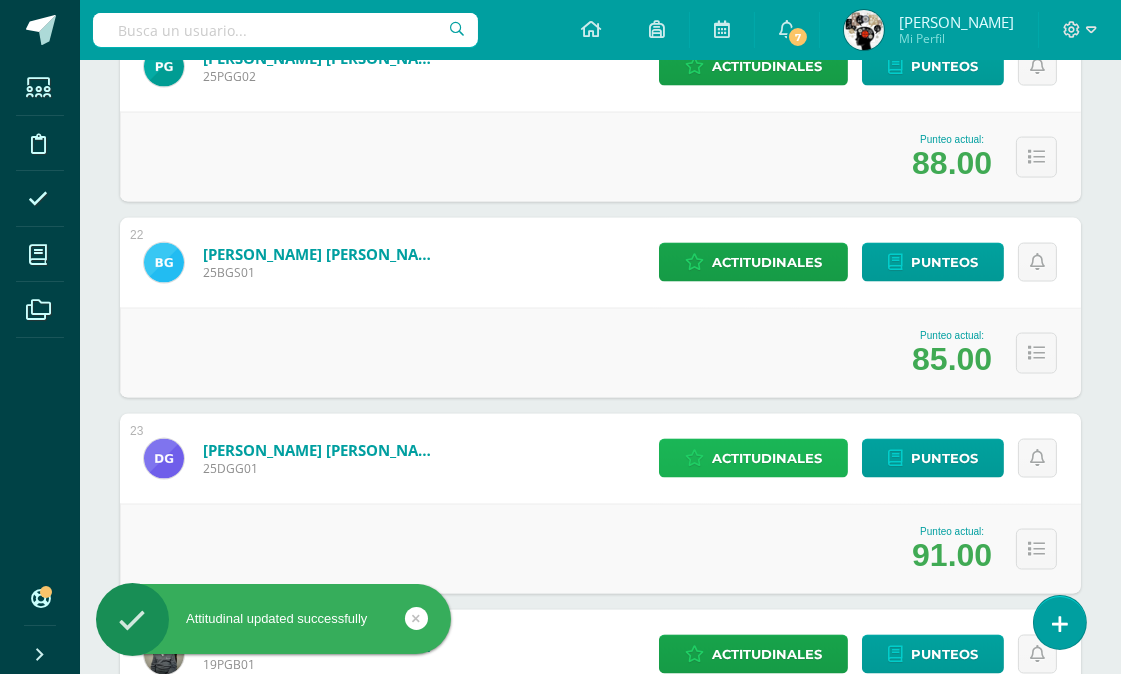
click at [758, 457] on span "Actitudinales" at bounding box center [767, 458] width 110 height 37
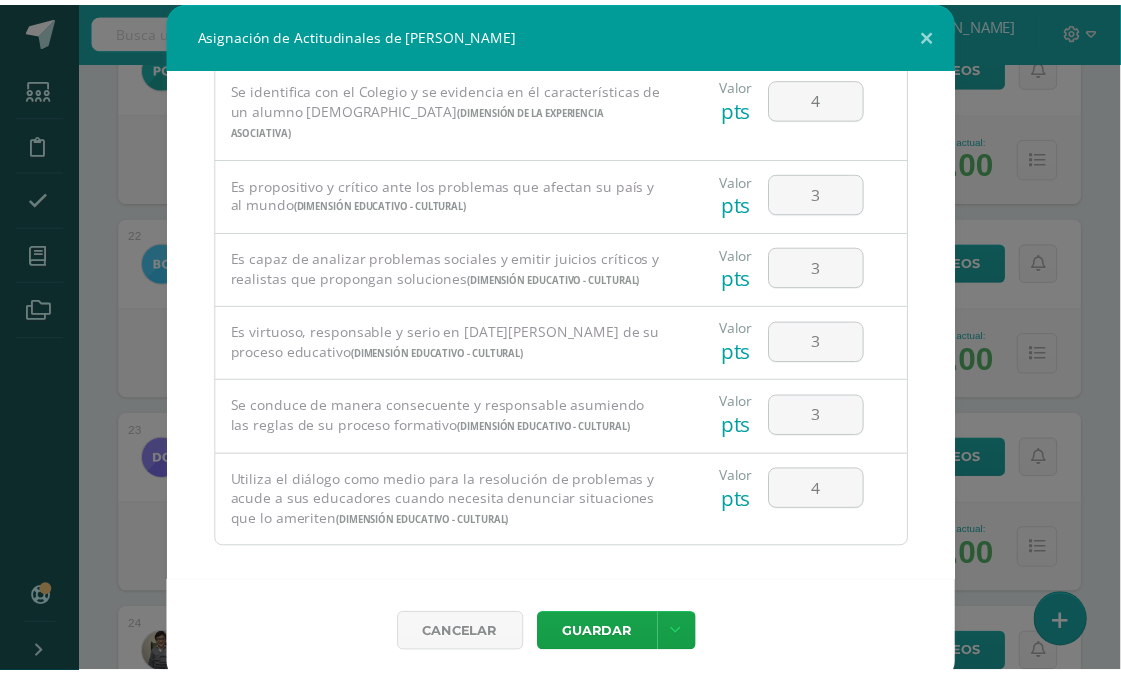
scroll to position [1362, 0]
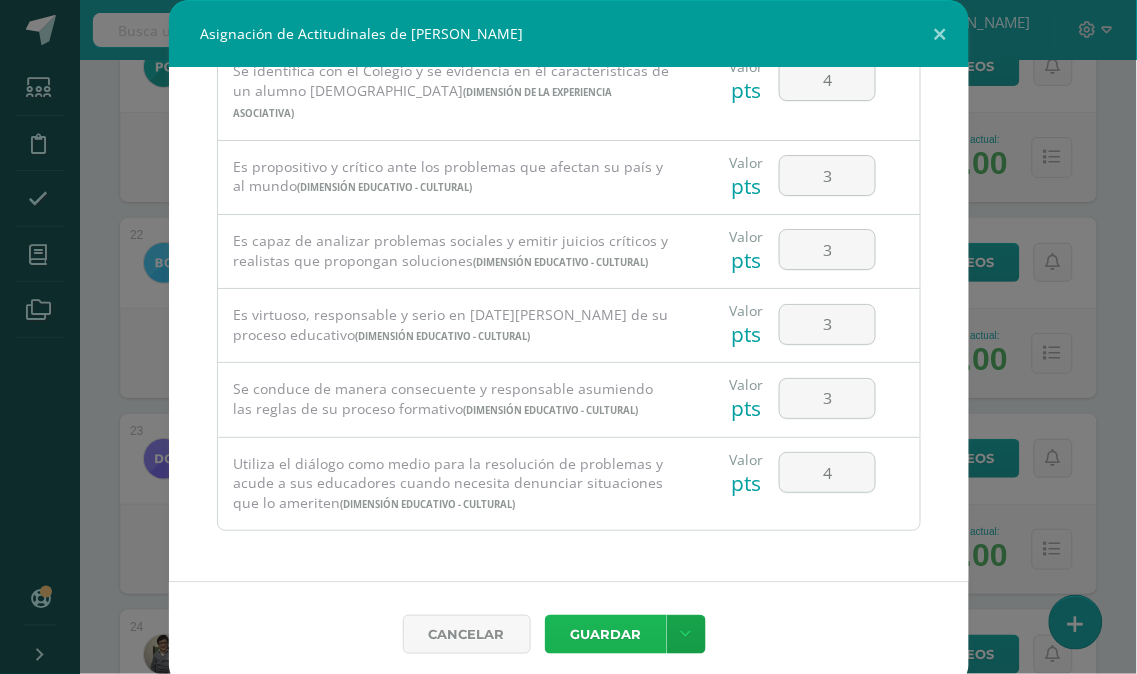
click at [597, 637] on button "Guardar" at bounding box center [606, 634] width 122 height 39
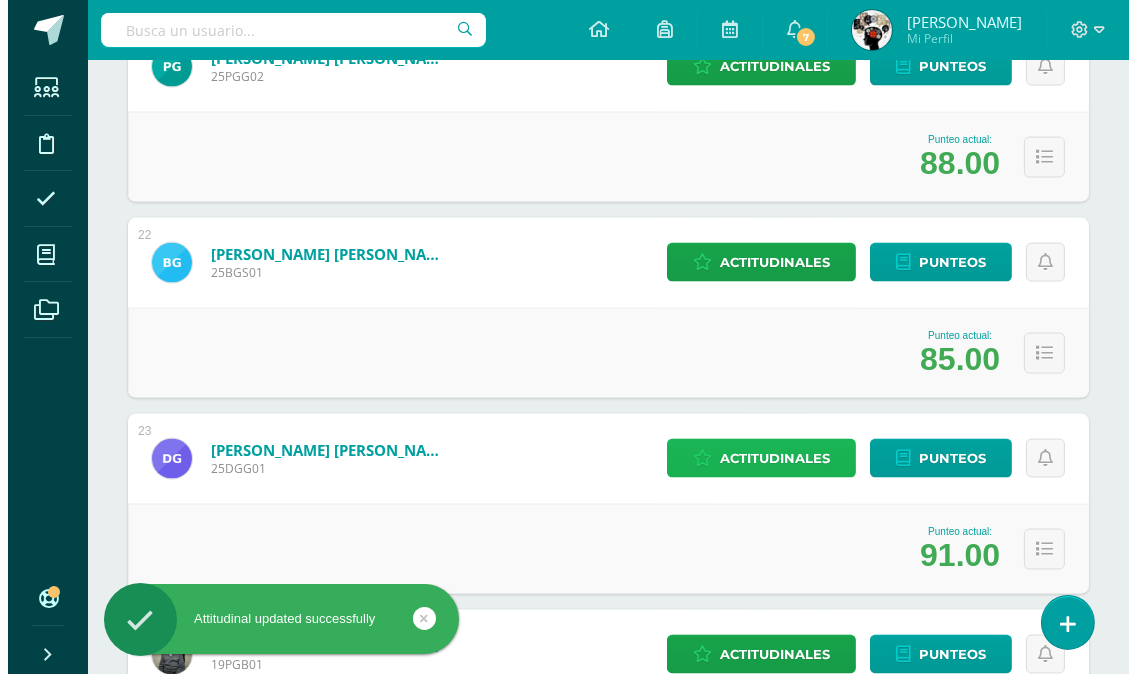
scroll to position [4554, 0]
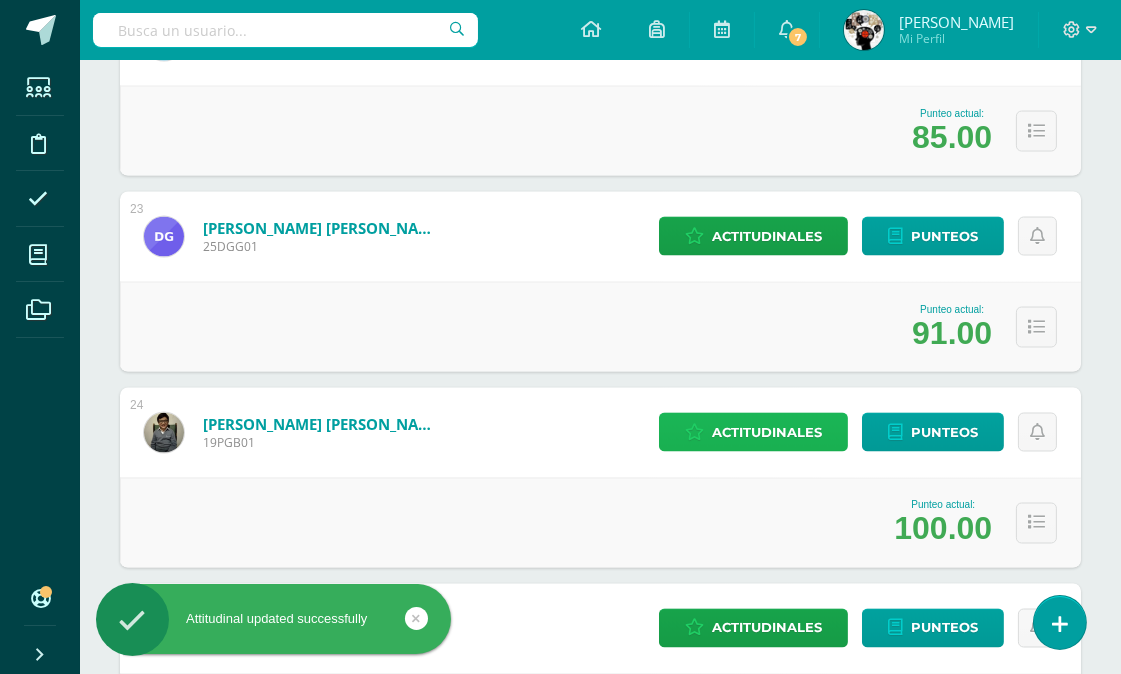
drag, startPoint x: 750, startPoint y: 425, endPoint x: 458, endPoint y: 467, distance: 295.0
click at [750, 424] on span "Actitudinales" at bounding box center [767, 432] width 110 height 37
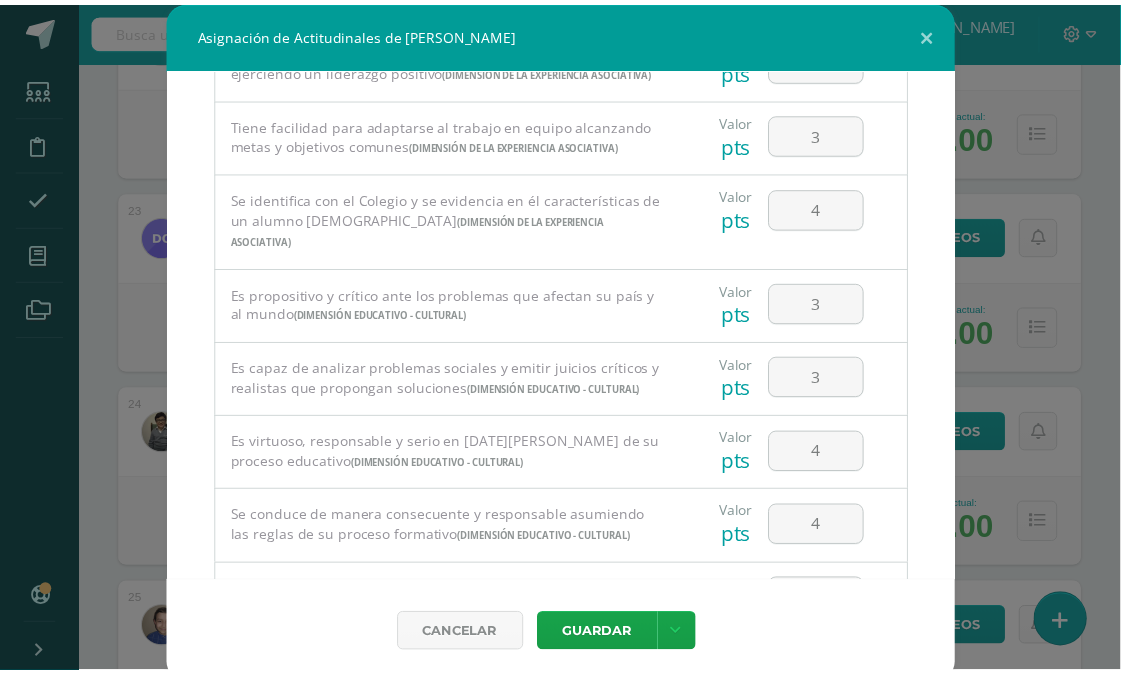
scroll to position [1362, 0]
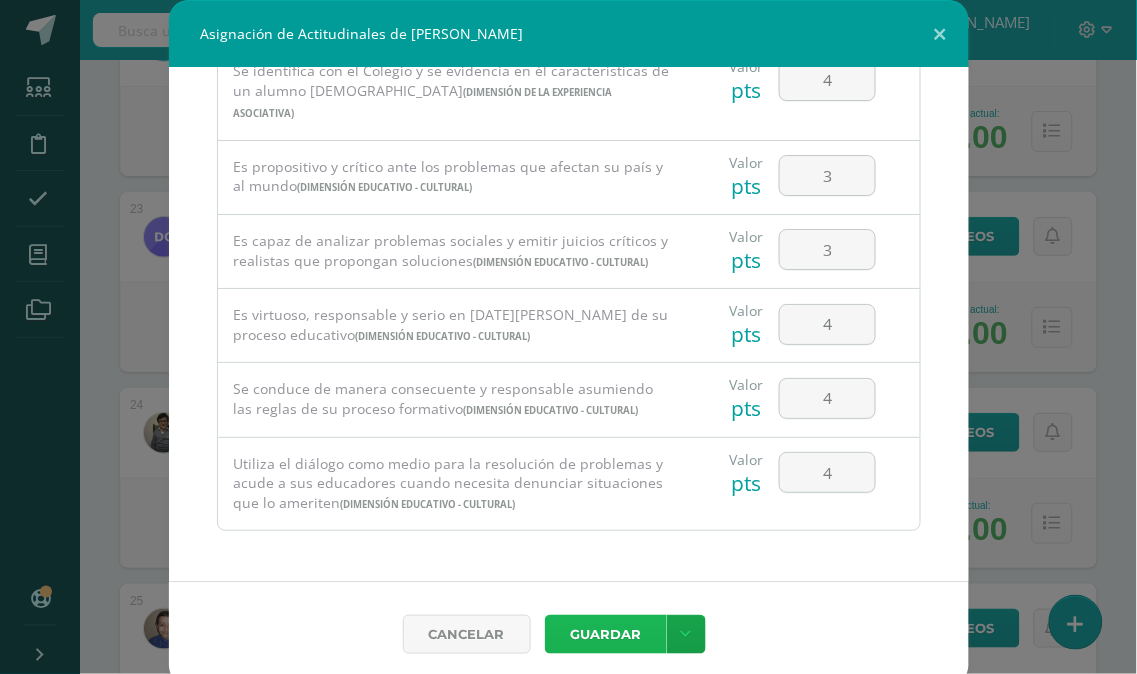
click at [598, 631] on button "Guardar" at bounding box center [606, 634] width 122 height 39
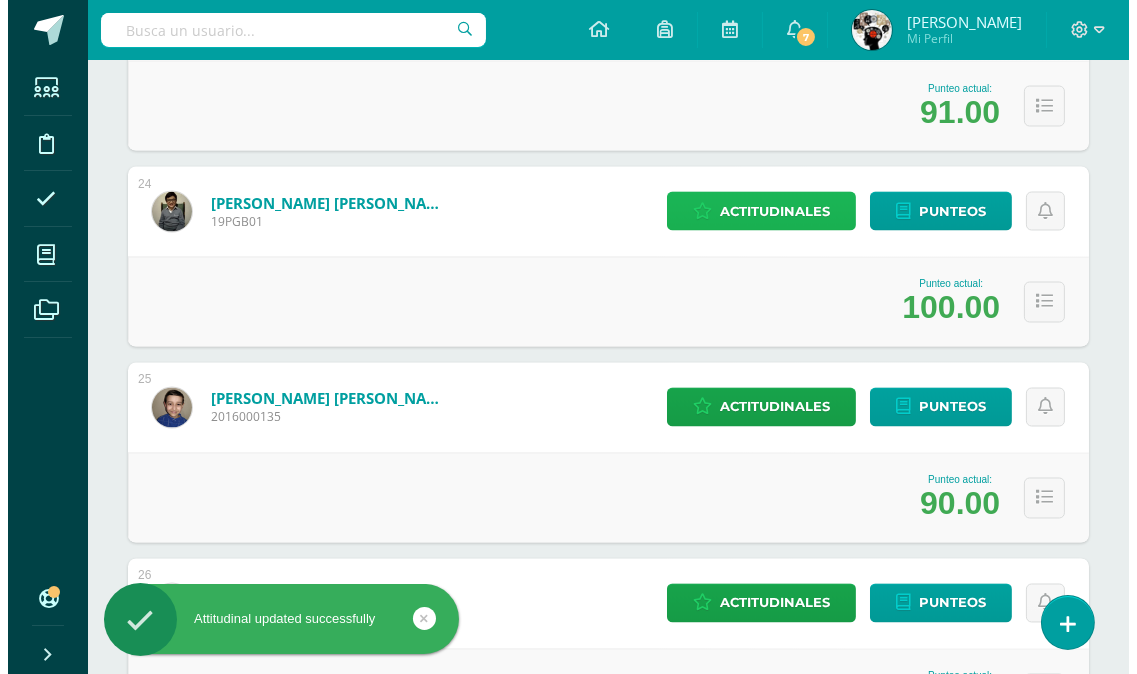
scroll to position [4776, 0]
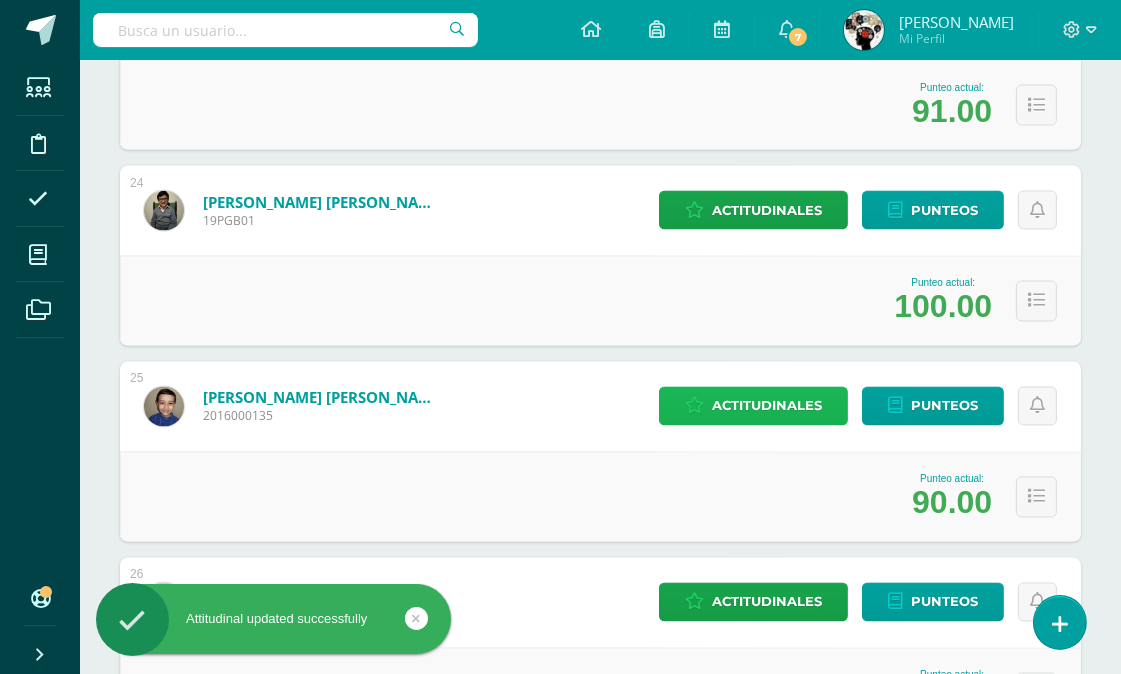
click at [785, 403] on span "Actitudinales" at bounding box center [767, 406] width 110 height 37
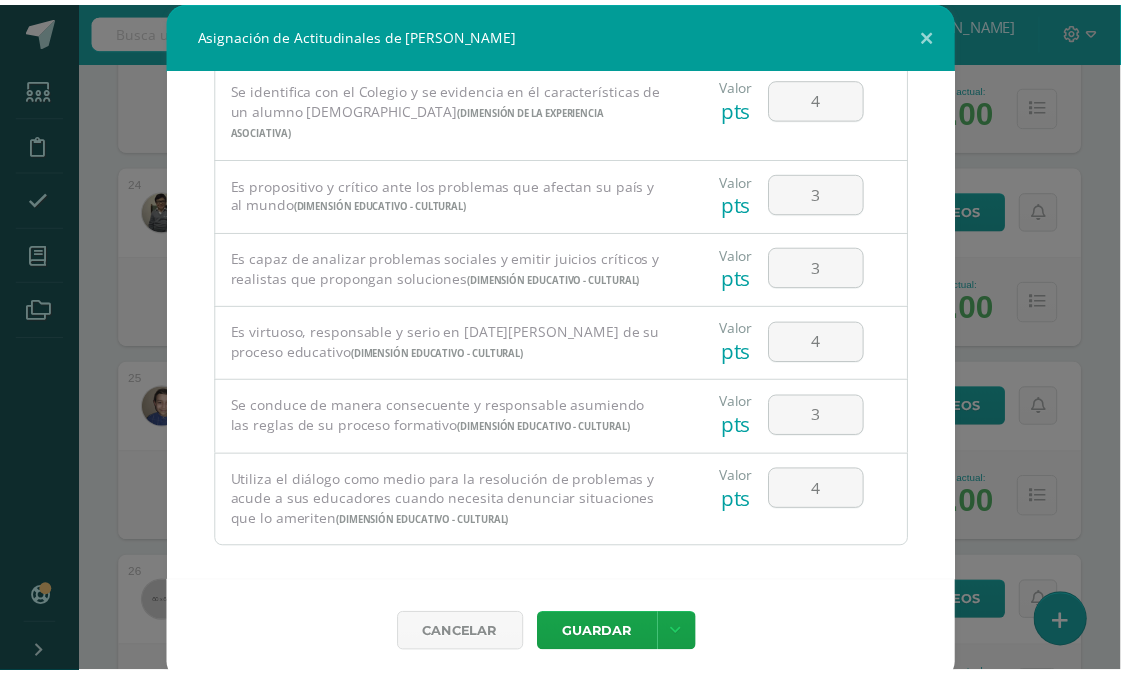
scroll to position [1362, 0]
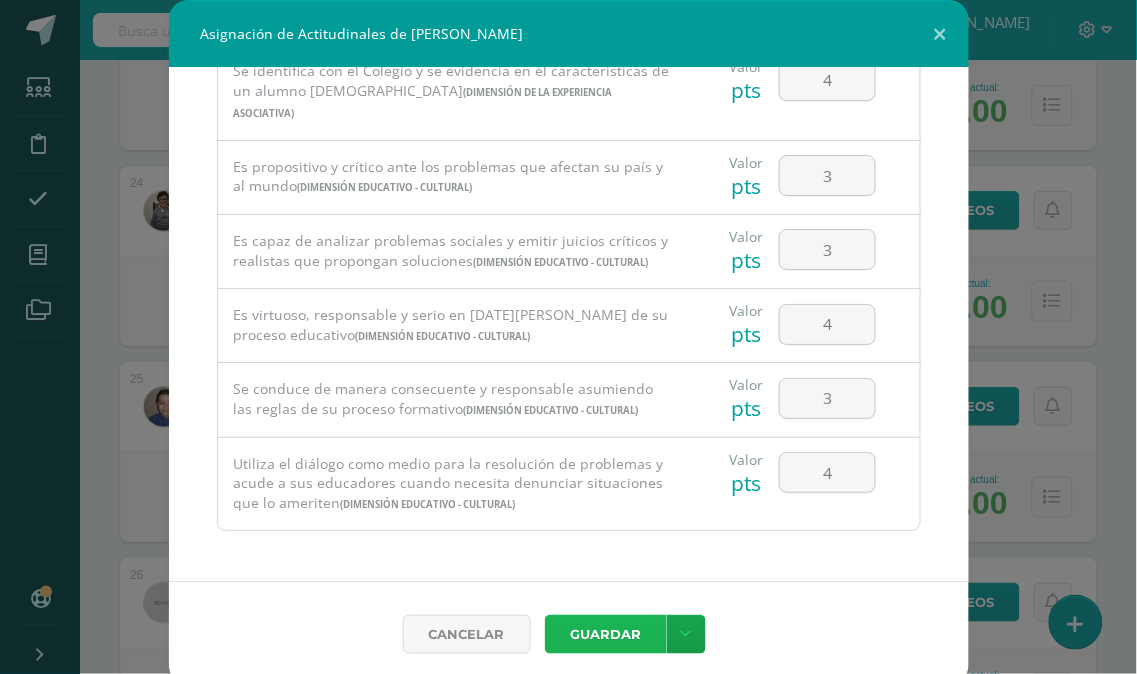
click at [572, 620] on button "Guardar" at bounding box center [606, 634] width 122 height 39
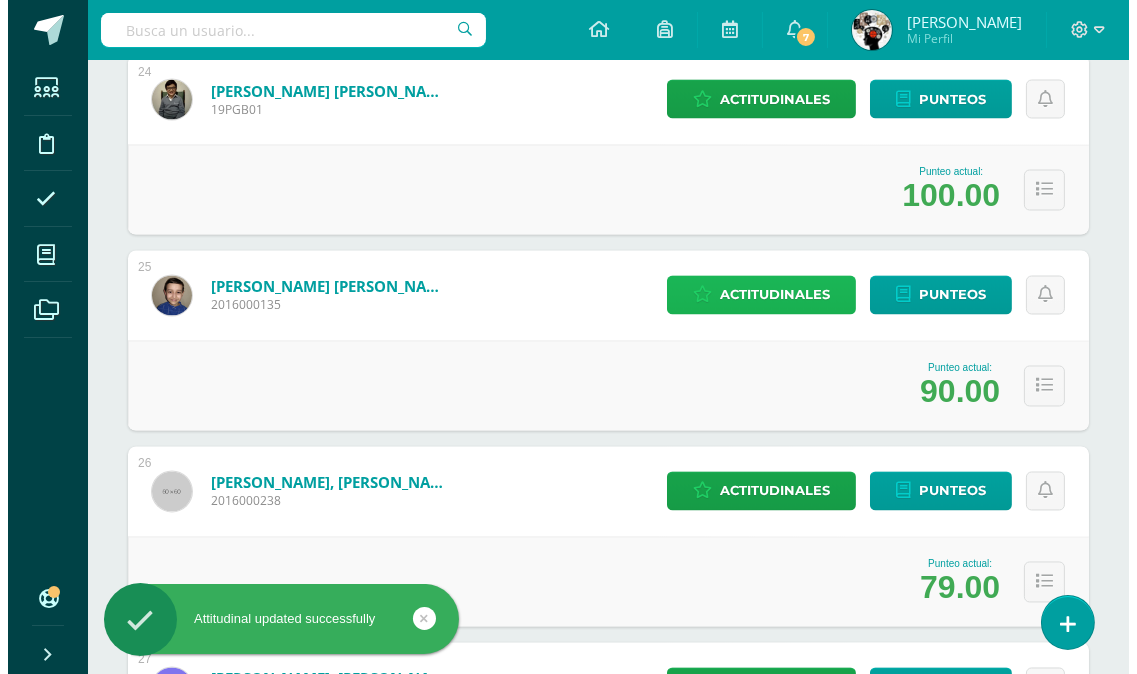
scroll to position [4999, 0]
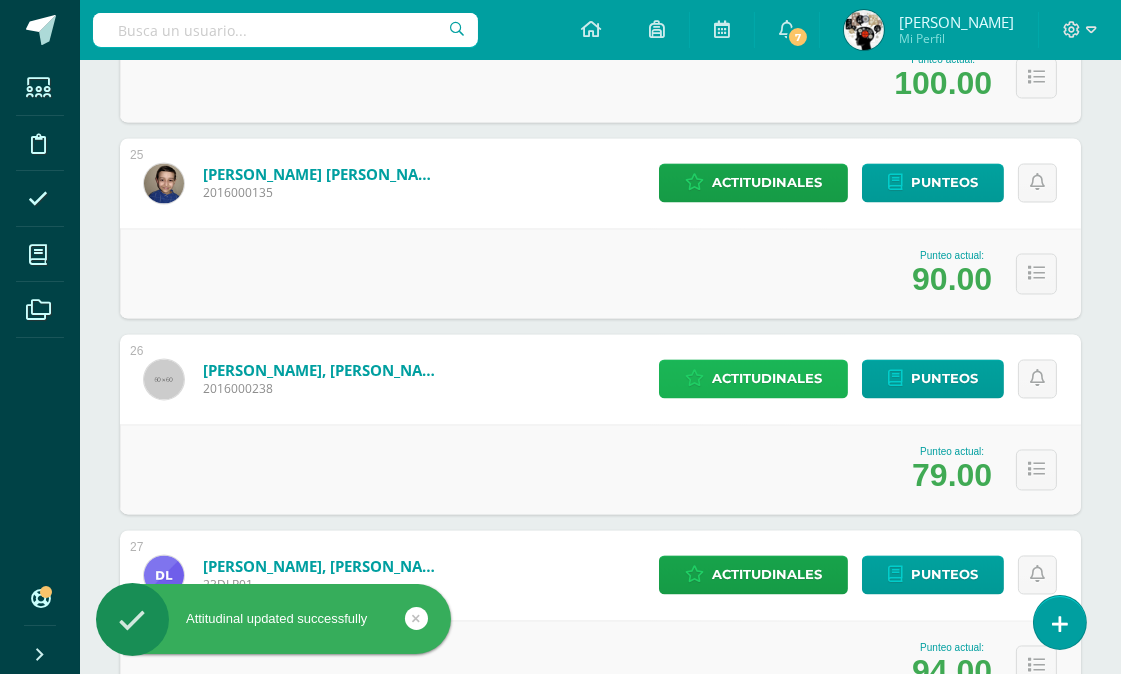
click at [761, 380] on span "Actitudinales" at bounding box center [767, 379] width 110 height 37
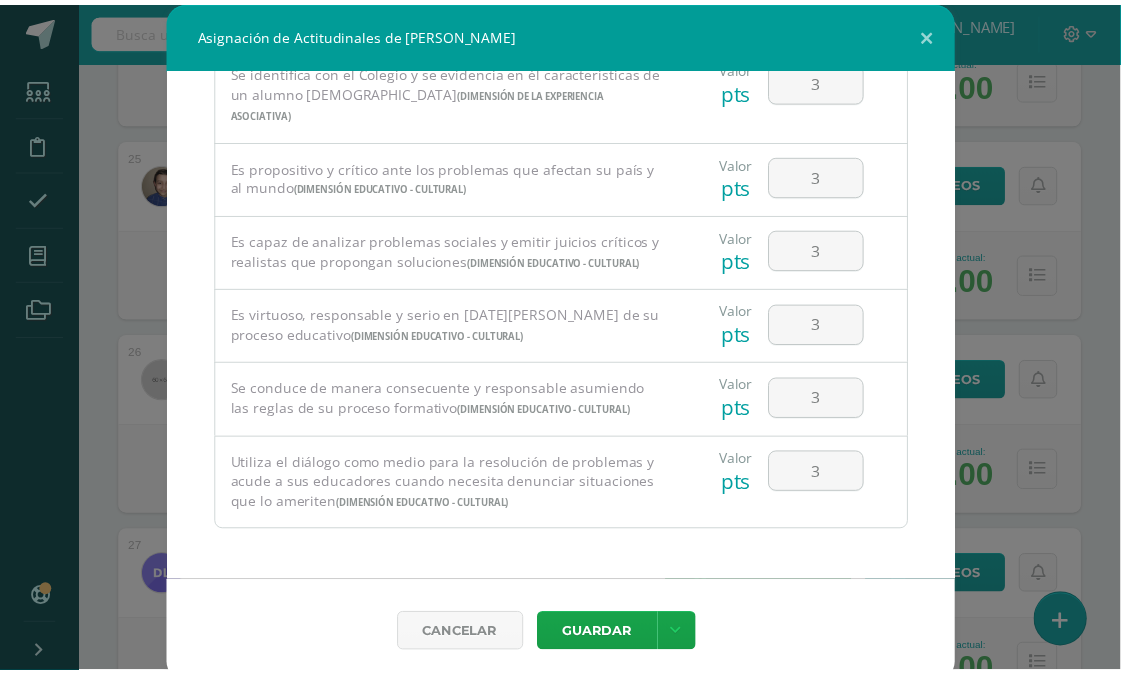
scroll to position [1362, 0]
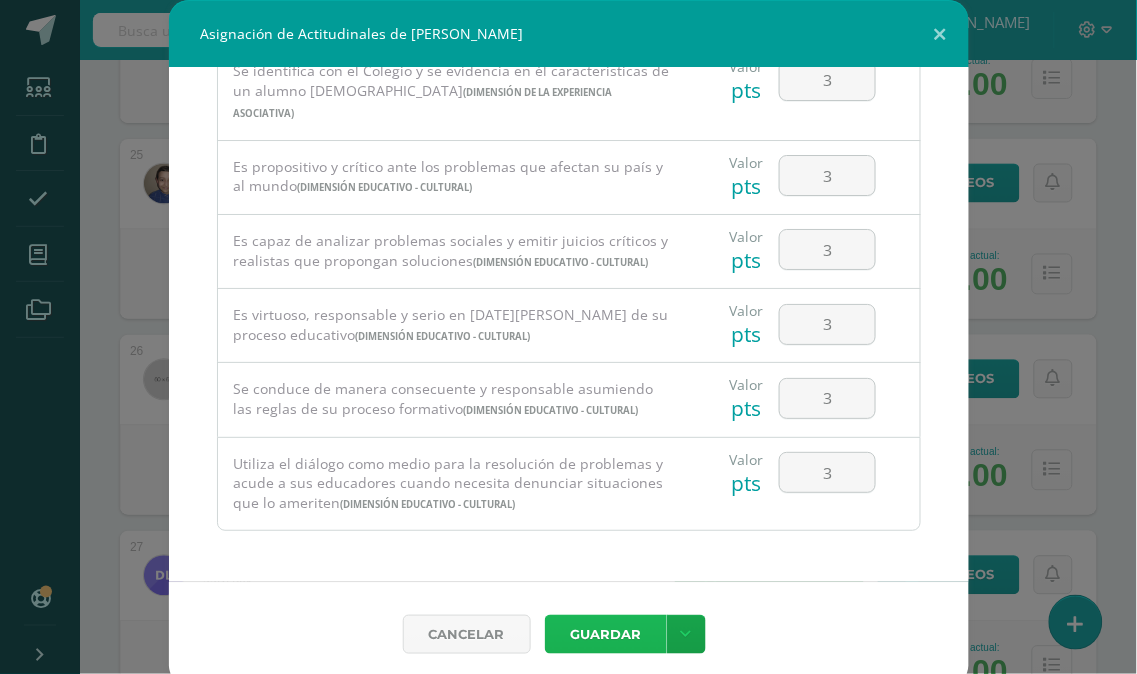
click at [596, 637] on button "Guardar" at bounding box center [606, 634] width 122 height 39
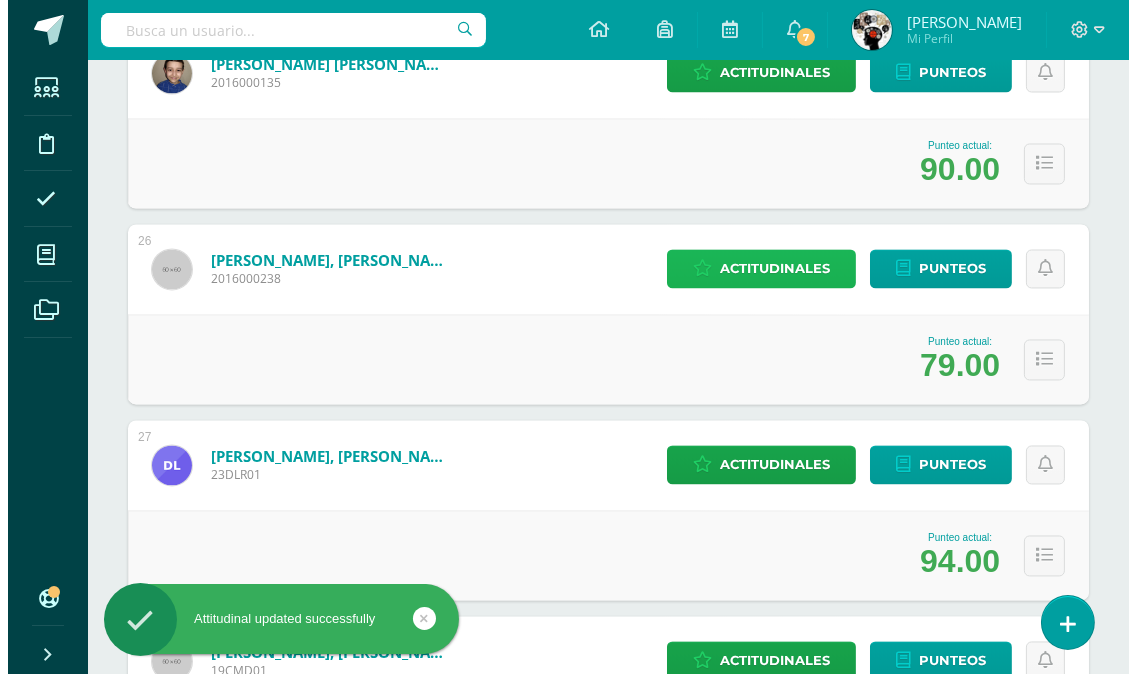
scroll to position [5221, 0]
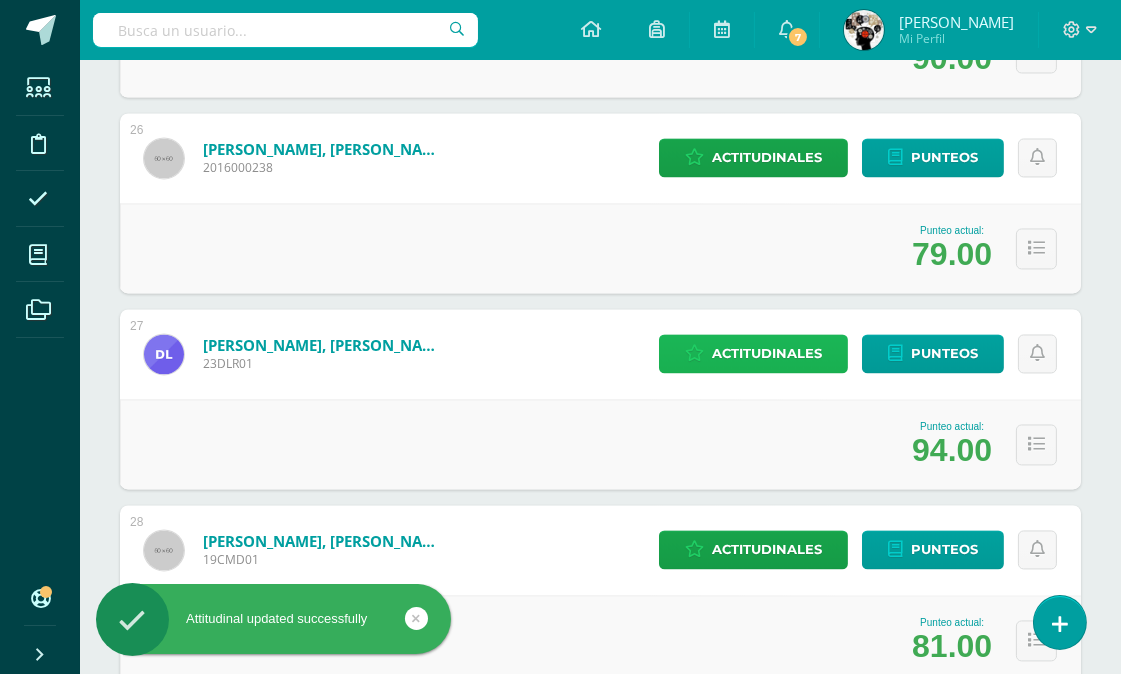
click at [757, 342] on span "Actitudinales" at bounding box center [767, 353] width 110 height 37
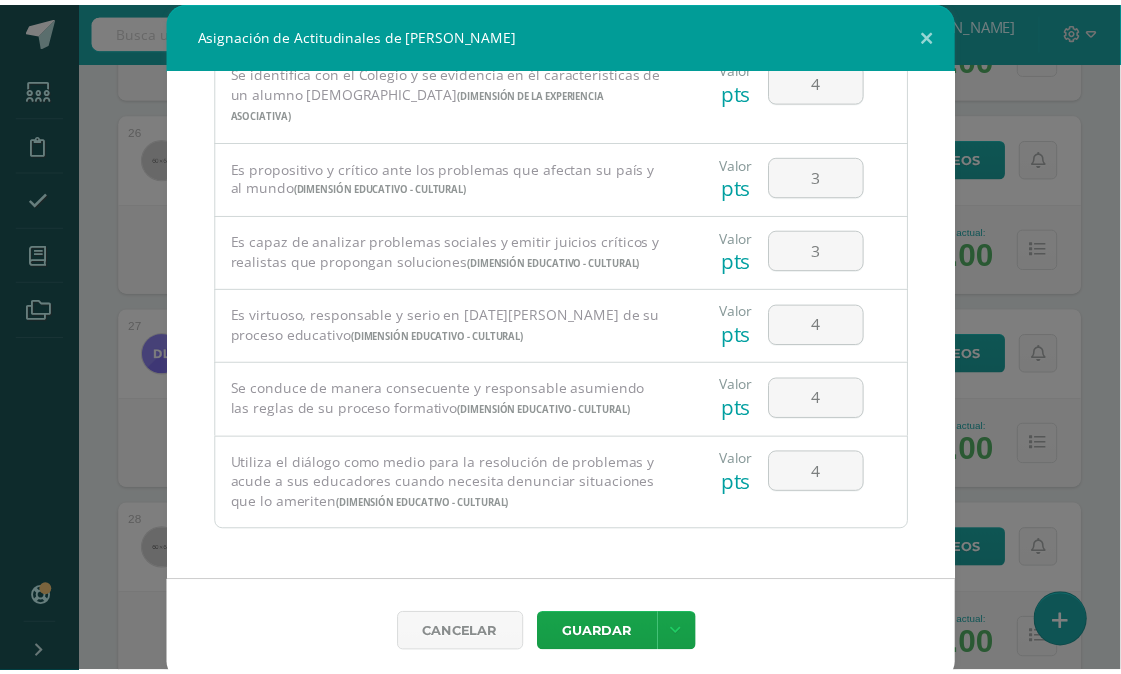
scroll to position [11, 0]
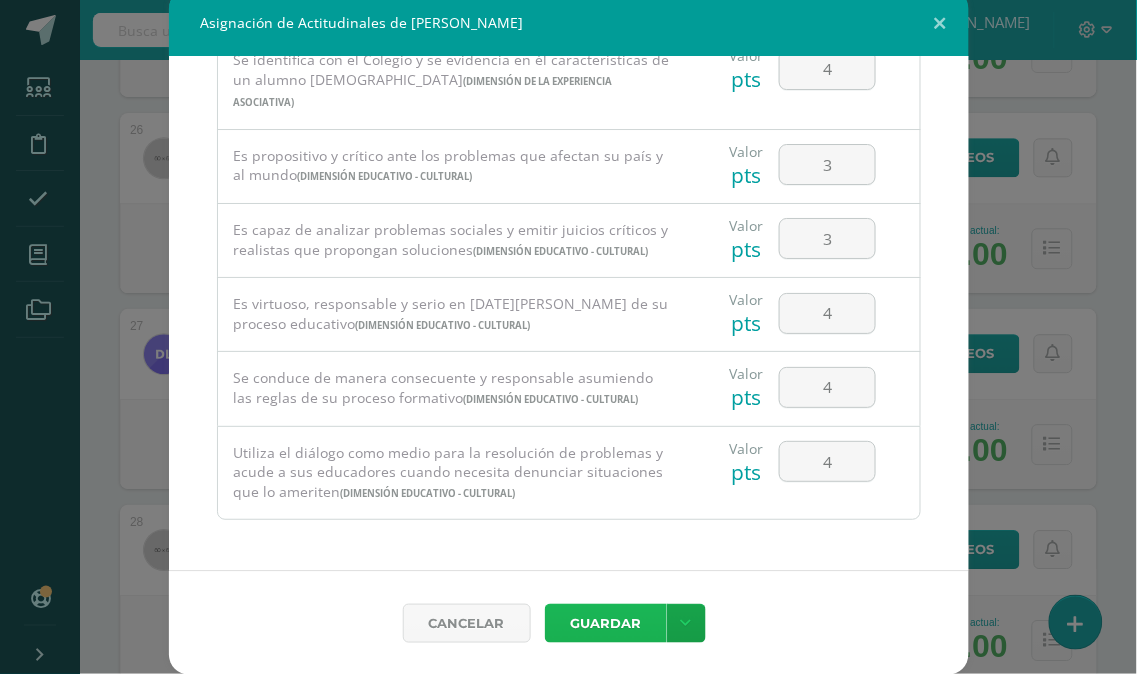
click at [583, 627] on button "Guardar" at bounding box center [606, 623] width 122 height 39
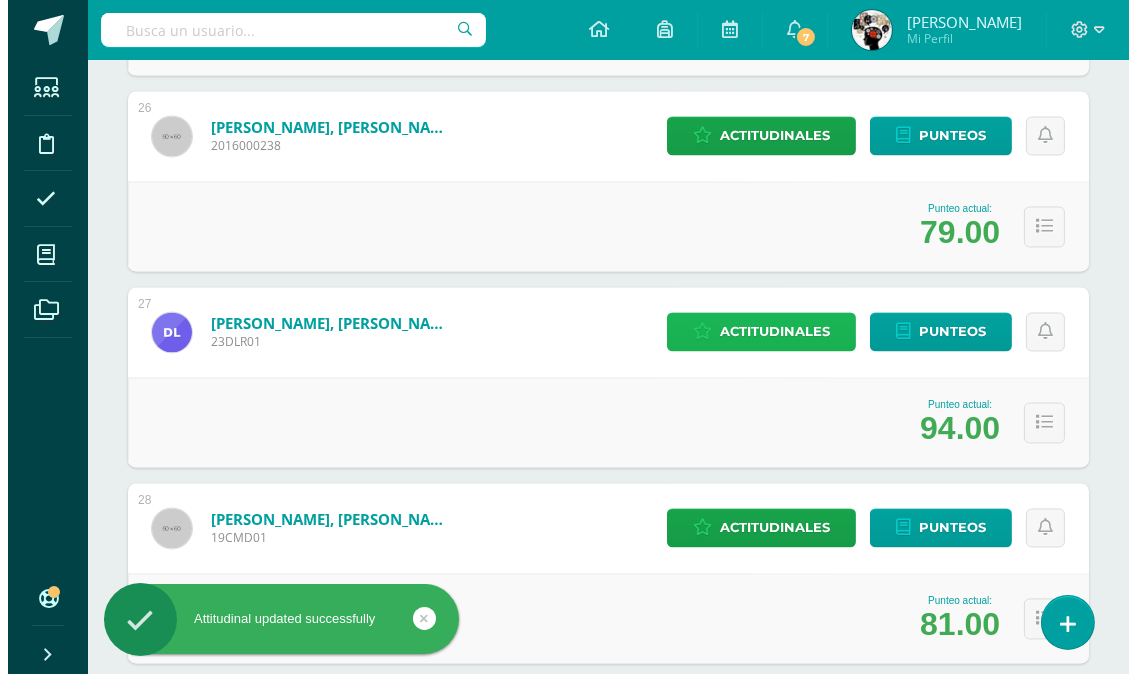
scroll to position [5332, 0]
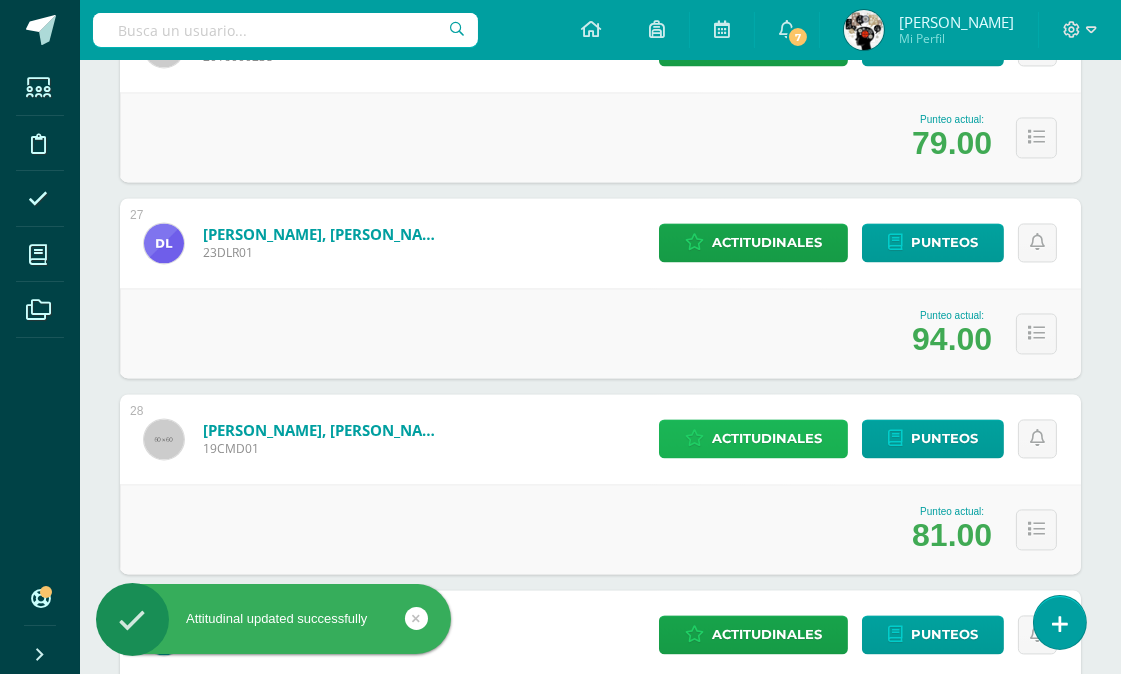
click at [745, 435] on span "Actitudinales" at bounding box center [767, 438] width 110 height 37
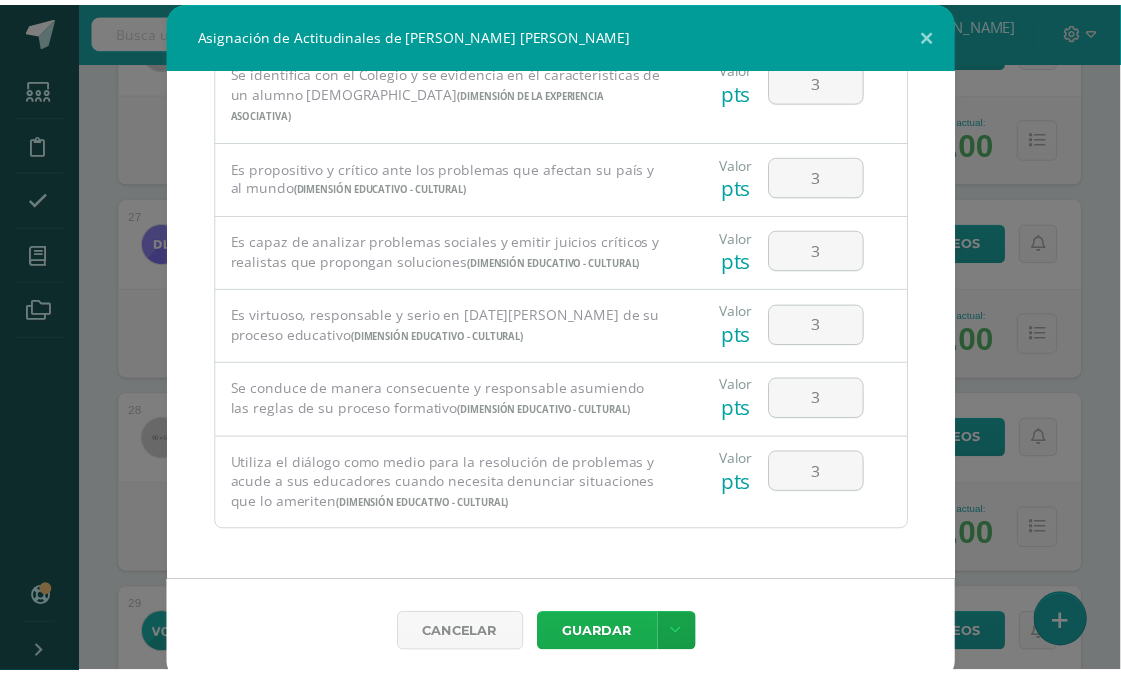
scroll to position [11, 0]
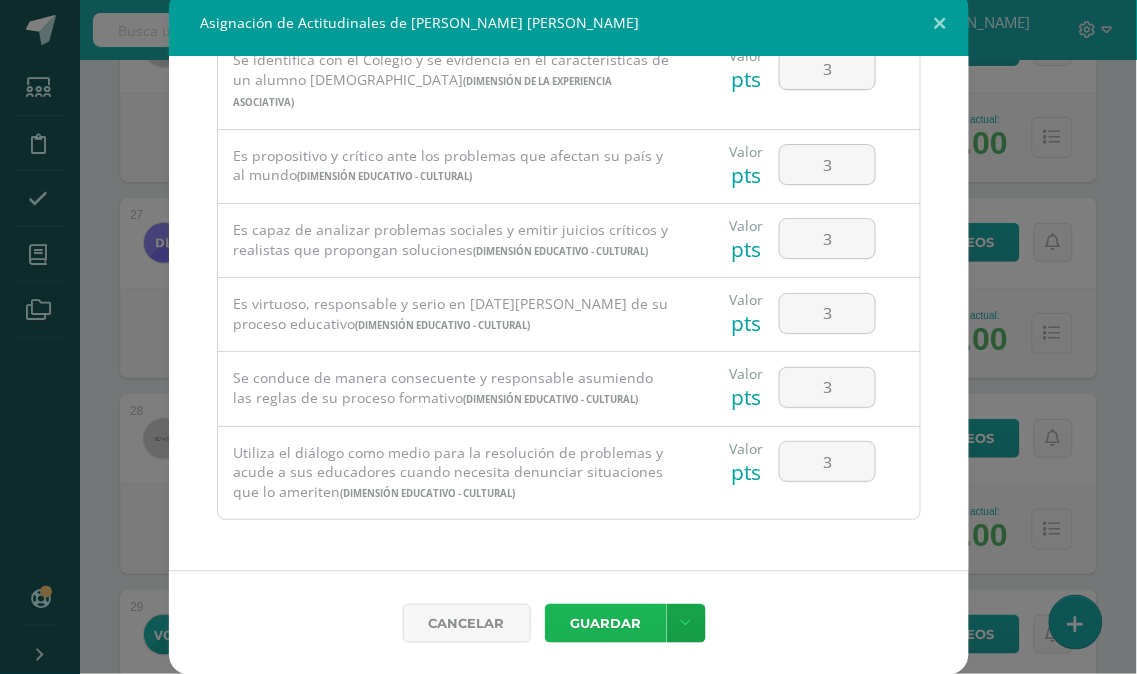
click at [588, 613] on button "Guardar" at bounding box center [606, 623] width 122 height 39
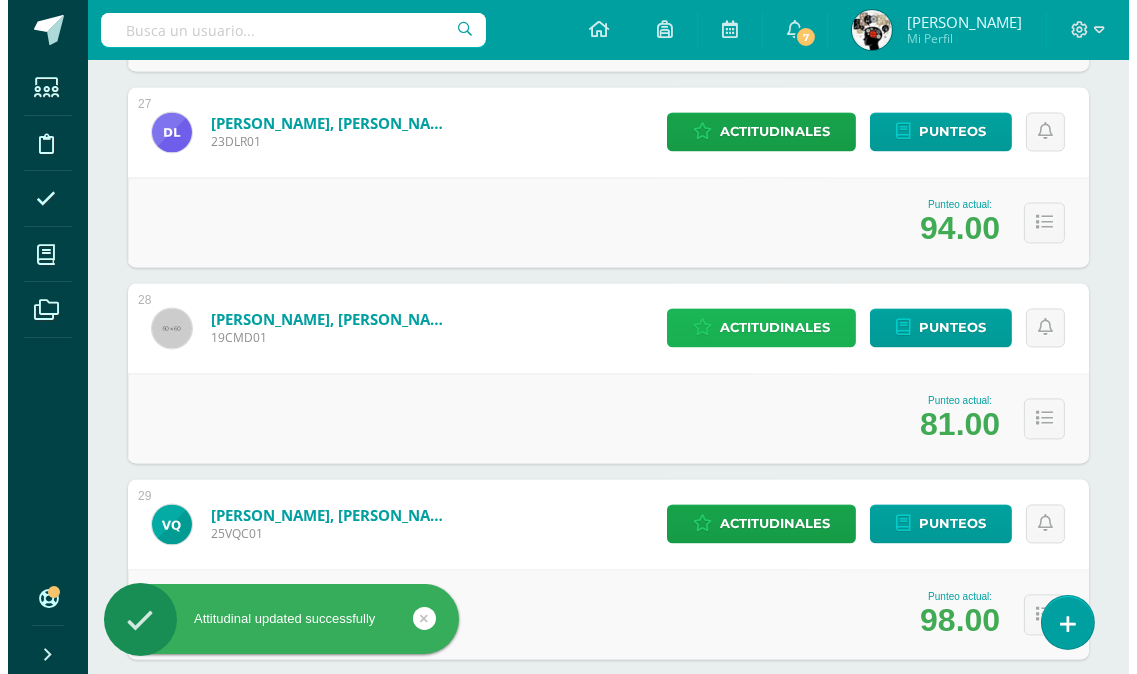
scroll to position [5554, 0]
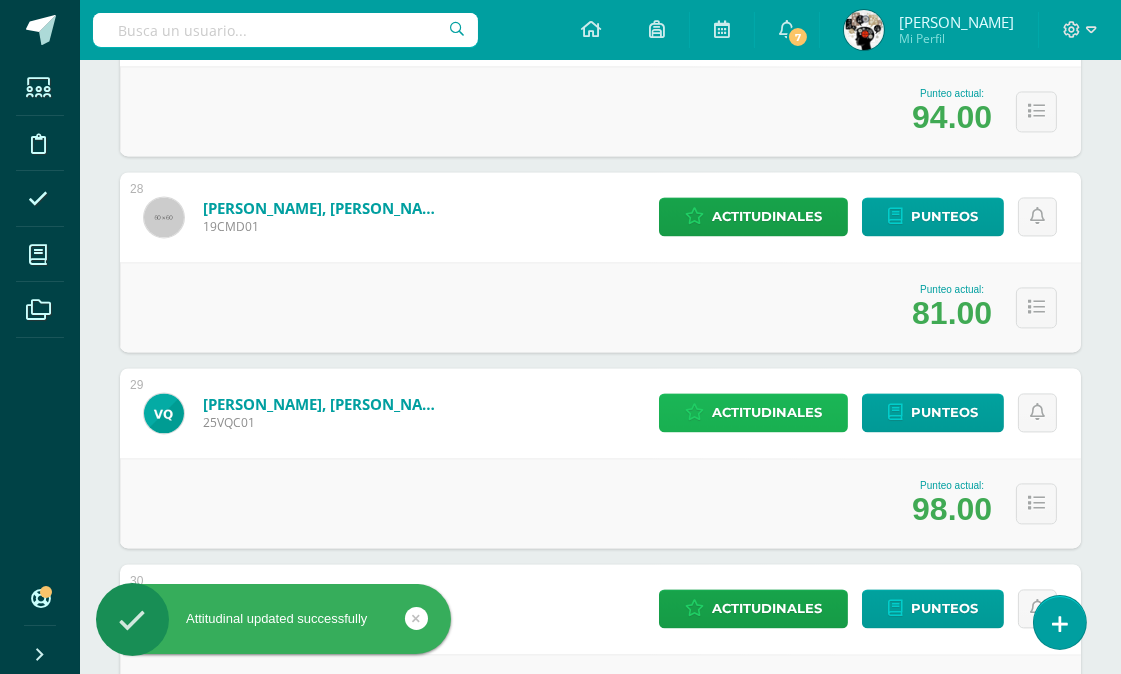
click at [744, 400] on span "Actitudinales" at bounding box center [767, 412] width 110 height 37
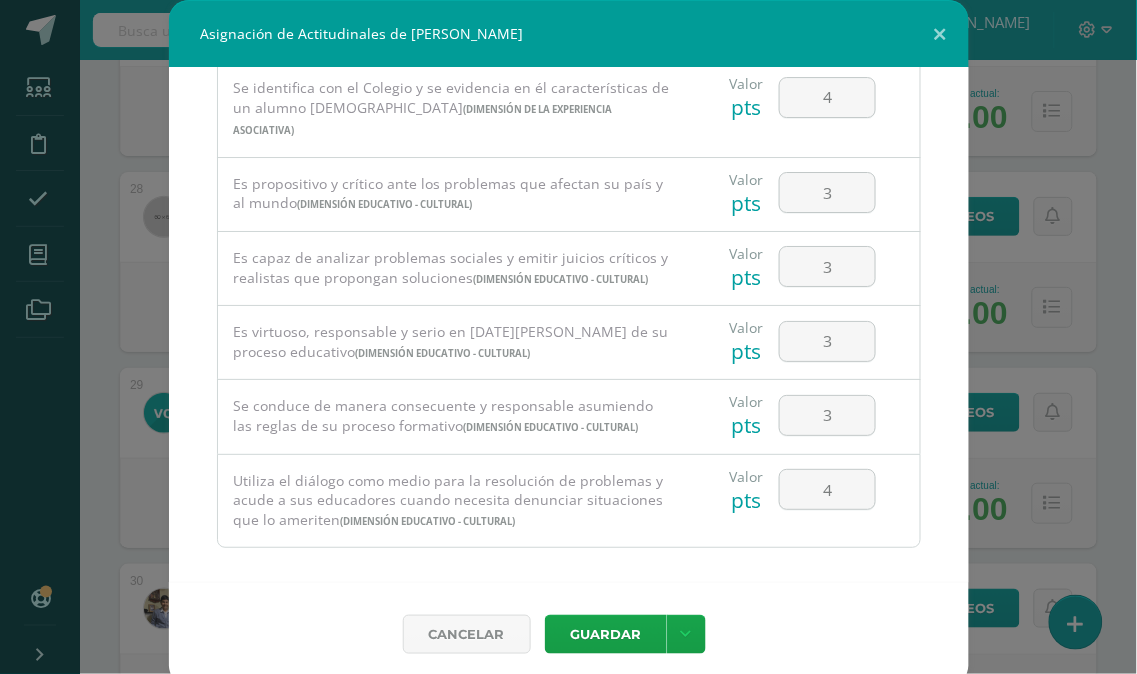
scroll to position [1362, 0]
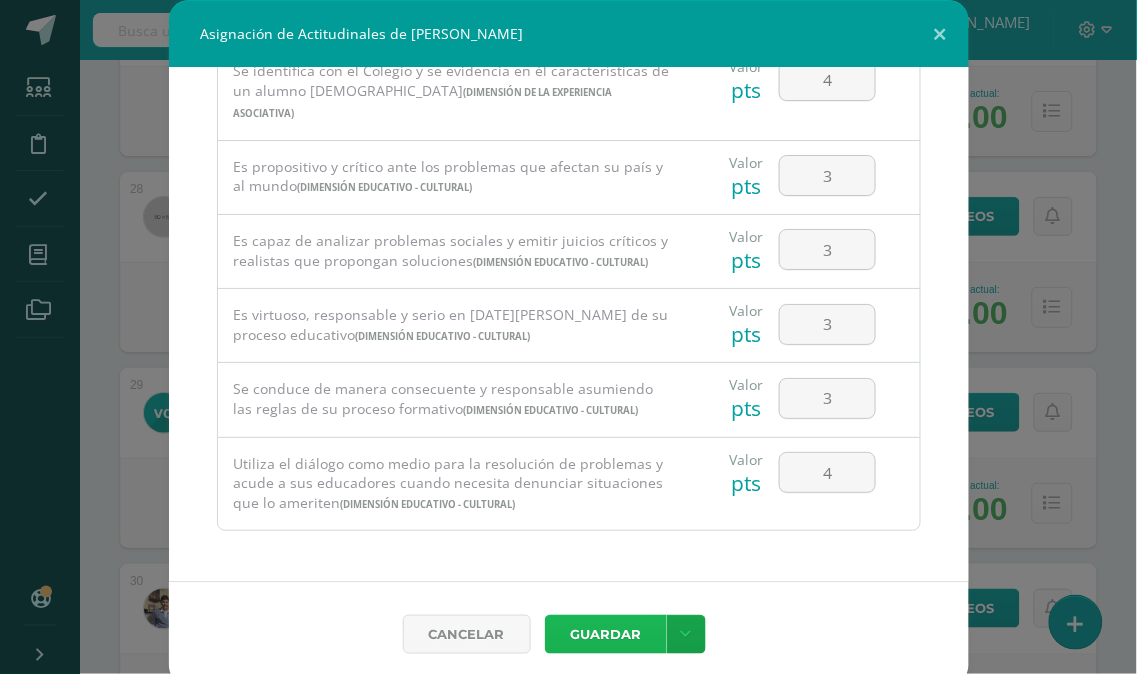
click at [587, 627] on button "Guardar" at bounding box center [606, 634] width 122 height 39
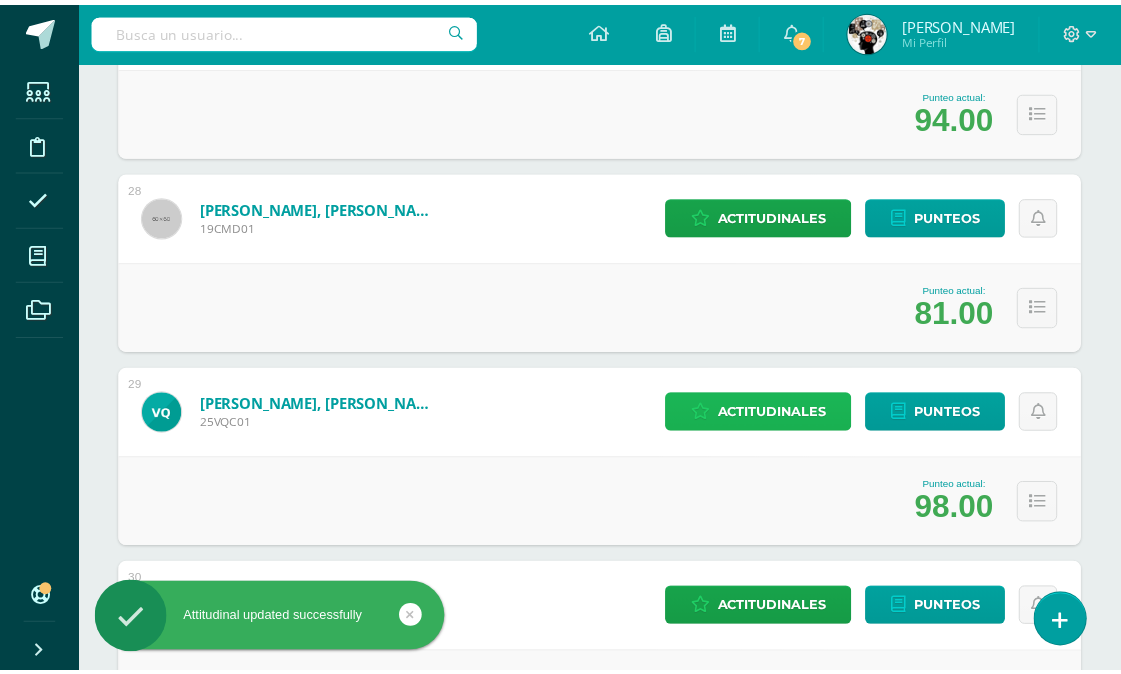
scroll to position [5616, 0]
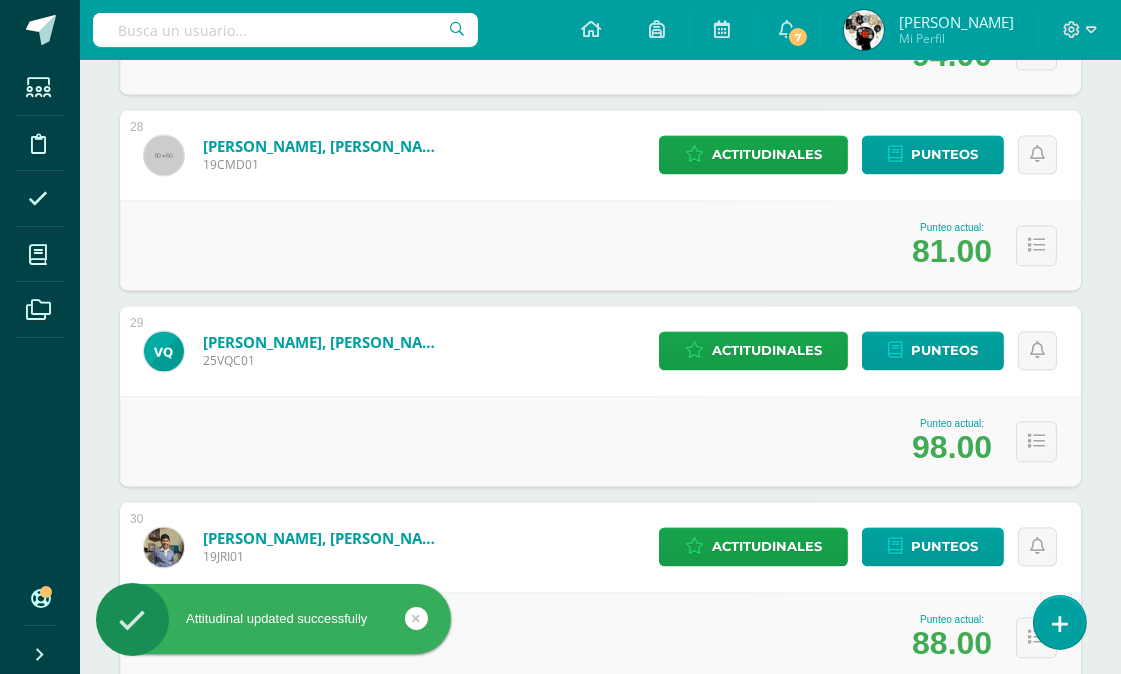
click at [743, 467] on div "Punteo actual: 98.00" at bounding box center [600, 441] width 961 height 90
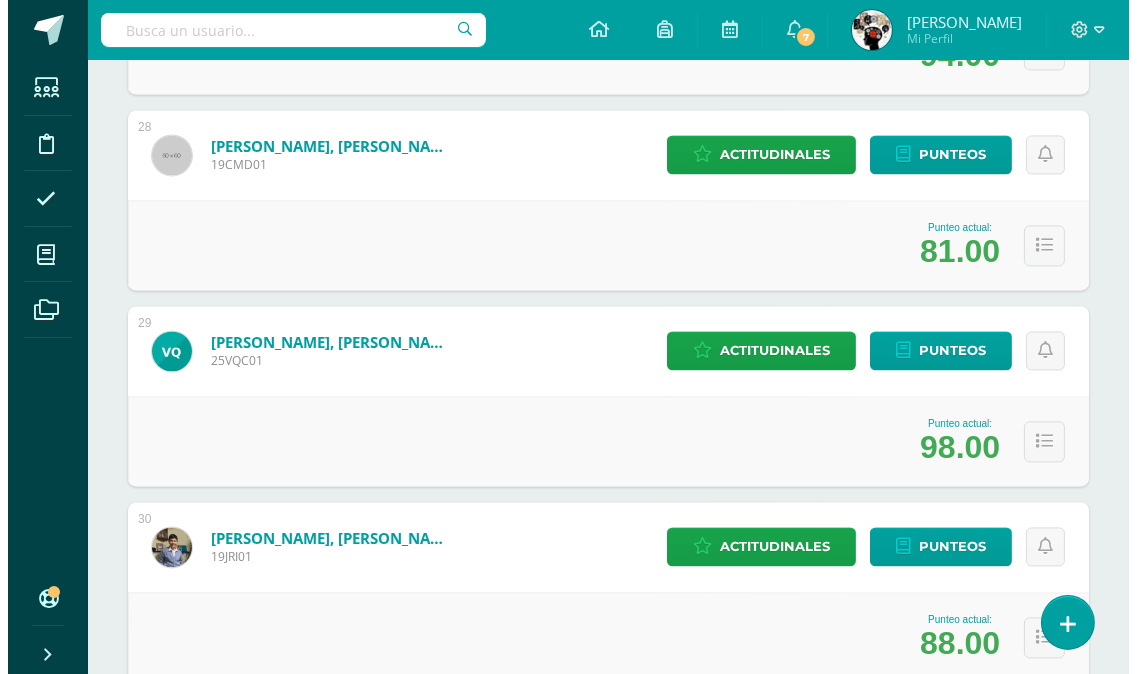
scroll to position [5887, 0]
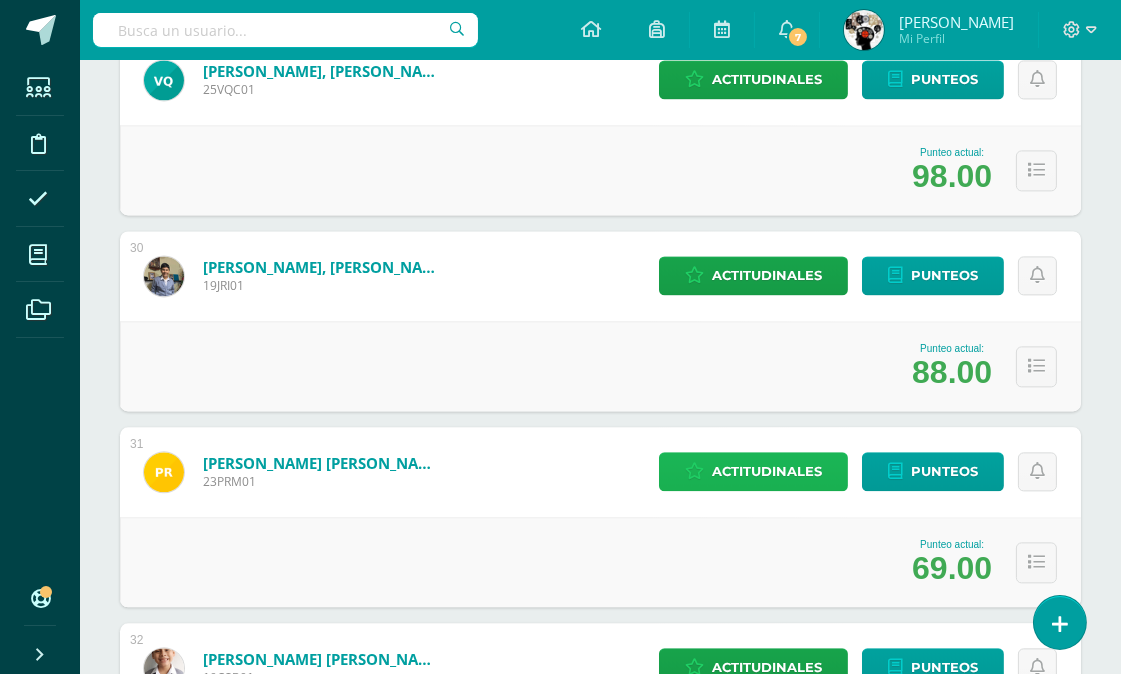
click at [767, 463] on span "Actitudinales" at bounding box center [767, 471] width 110 height 37
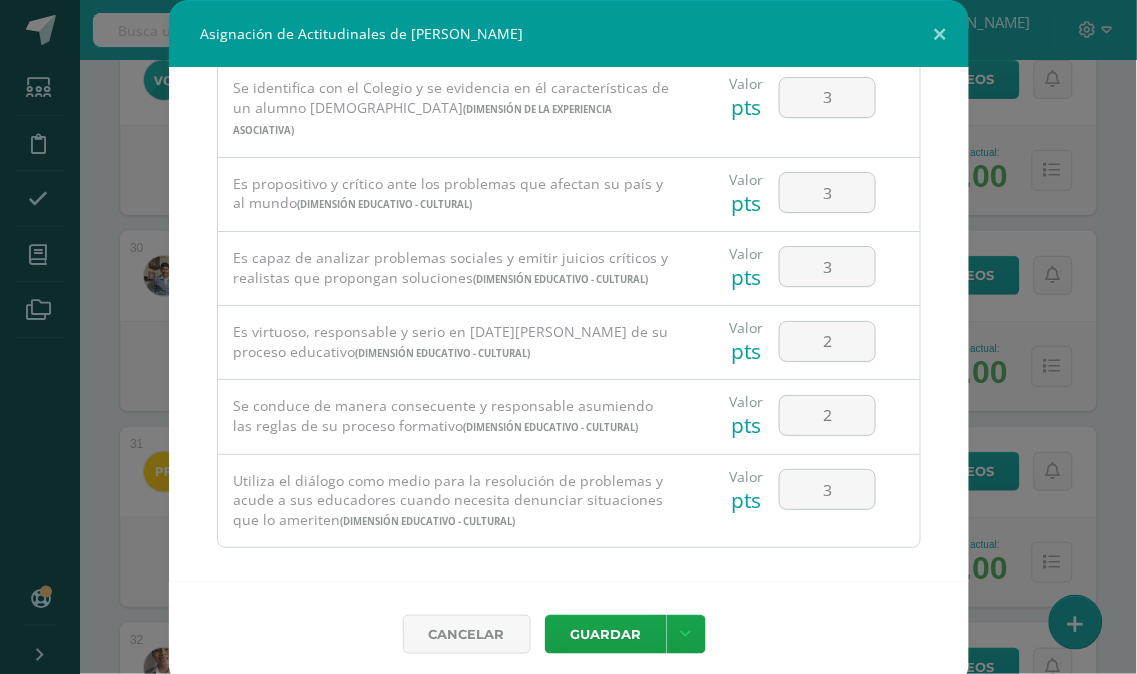
scroll to position [1362, 0]
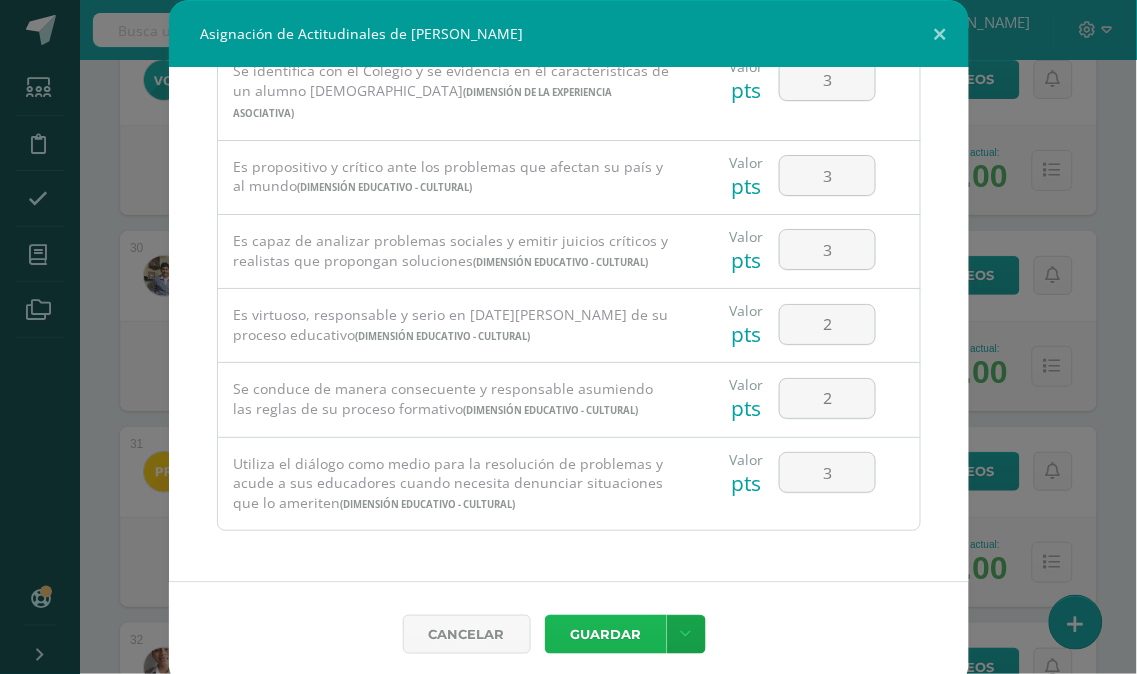
click at [622, 628] on button "Guardar" at bounding box center [606, 634] width 122 height 39
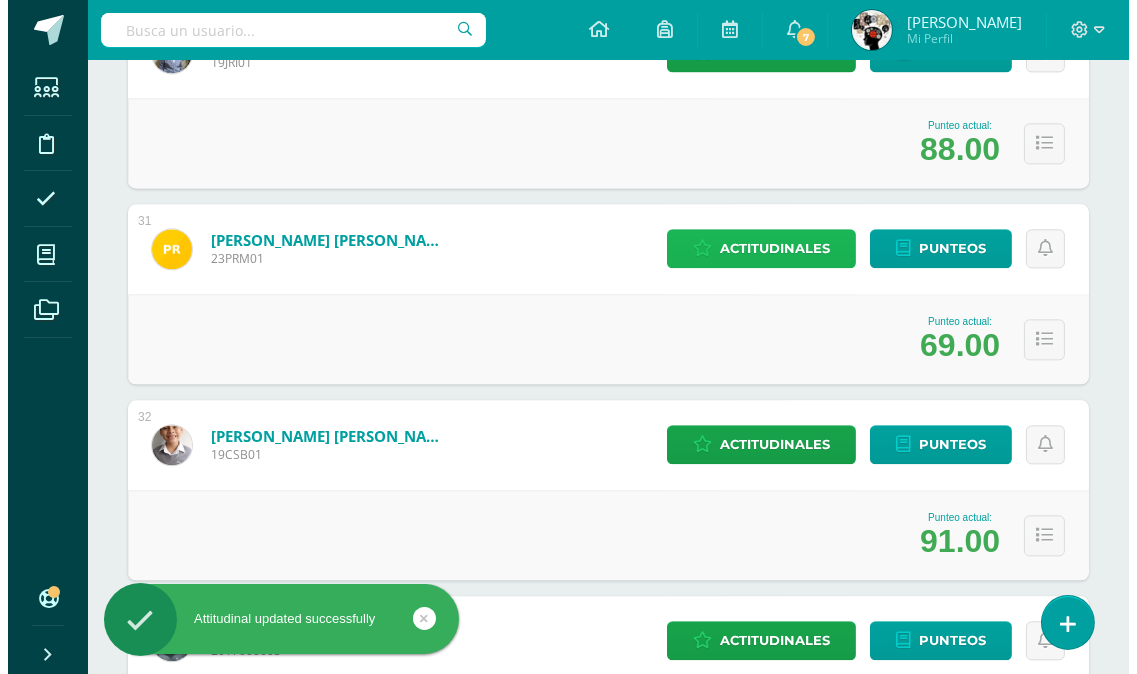
scroll to position [6221, 0]
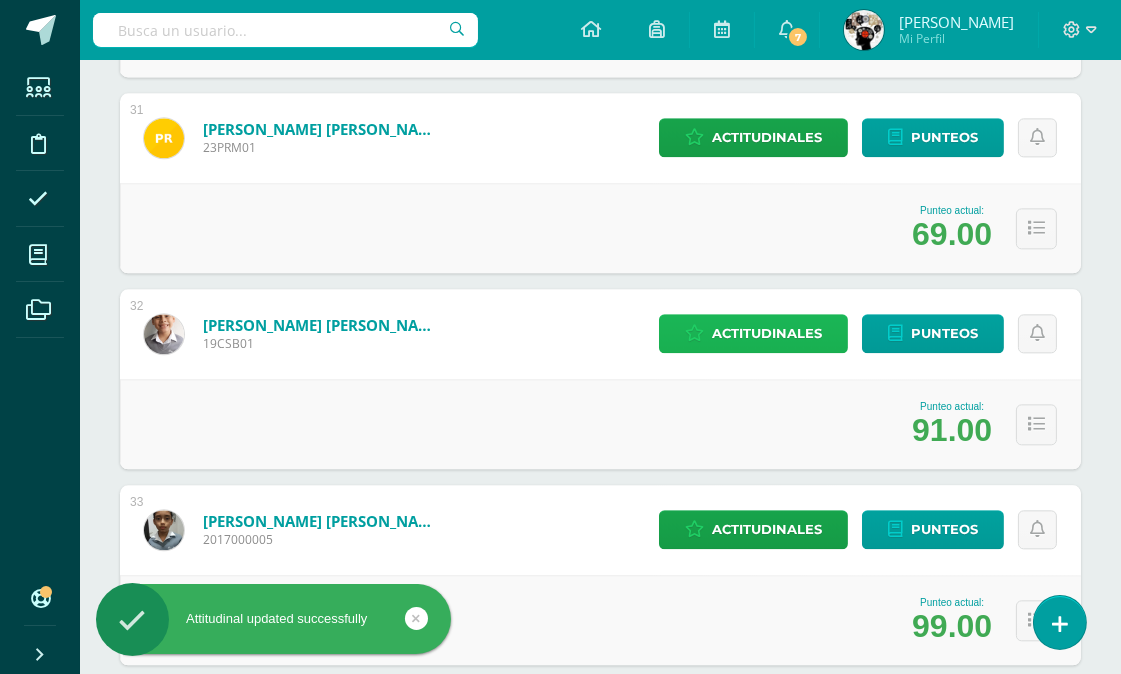
click at [827, 327] on link "Actitudinales" at bounding box center [753, 333] width 189 height 39
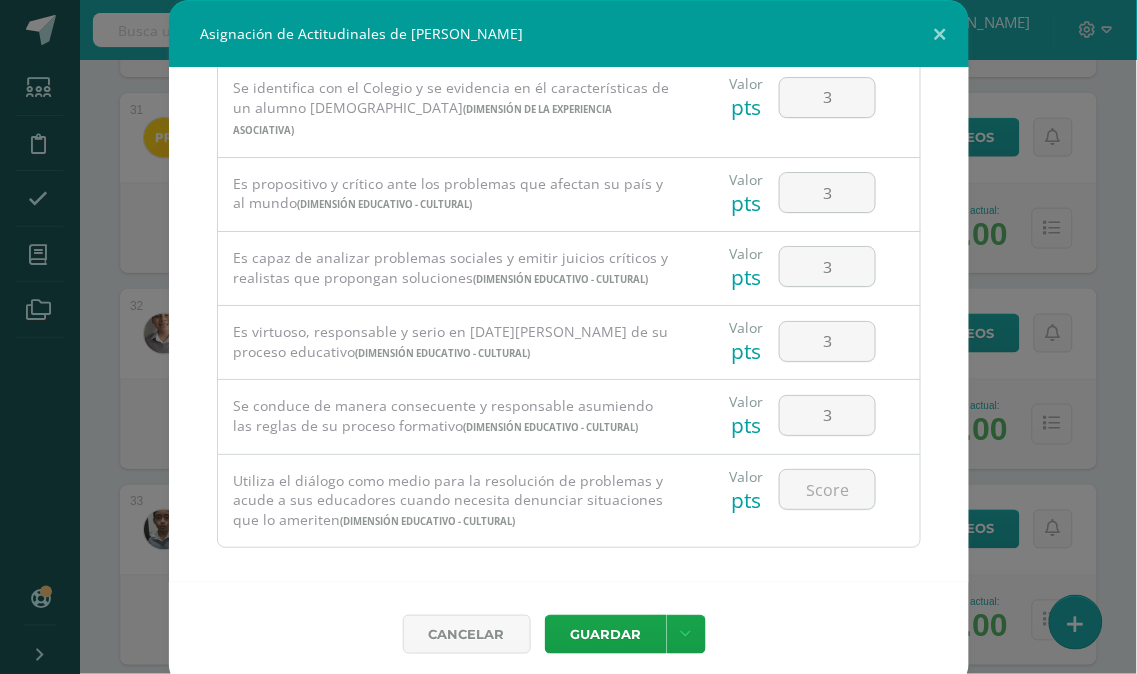
scroll to position [1362, 0]
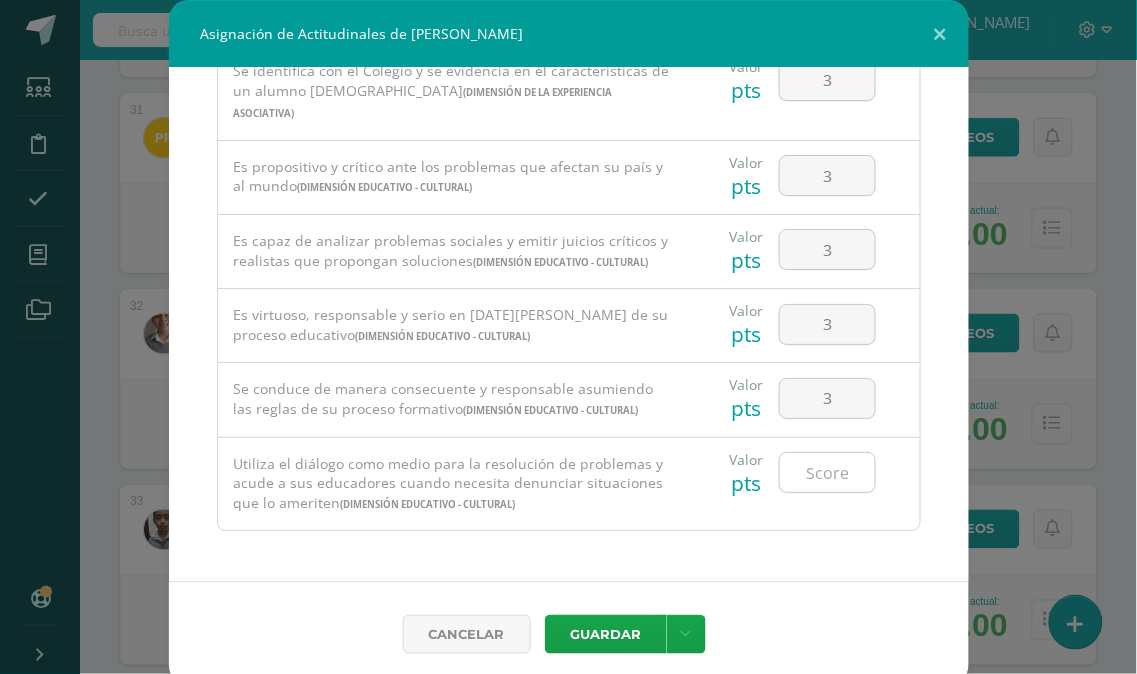
click at [802, 471] on input "number" at bounding box center [827, 472] width 95 height 39
type input "3"
click at [865, 543] on div "Todas las Categorias Todas las Categorias Dimensión Vocacional Dimensión de la …" at bounding box center [569, 325] width 800 height 514
click at [622, 634] on button "Guardar" at bounding box center [606, 634] width 122 height 39
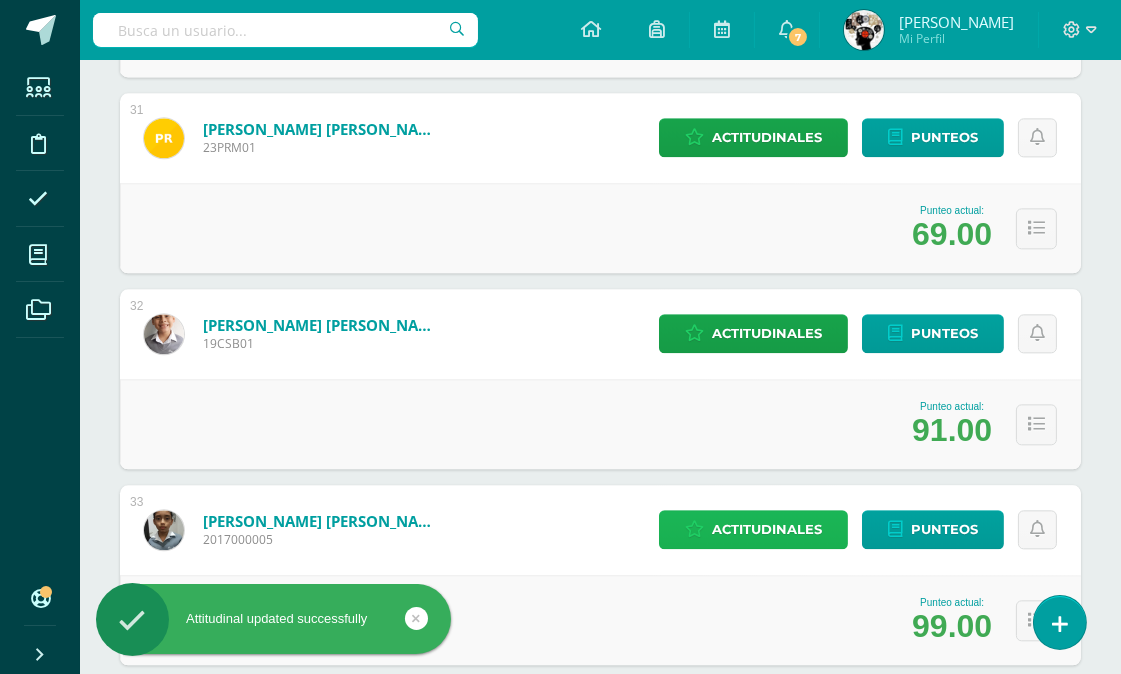
drag, startPoint x: 768, startPoint y: 533, endPoint x: 601, endPoint y: 533, distance: 167.0
click at [770, 532] on span "Actitudinales" at bounding box center [767, 529] width 110 height 37
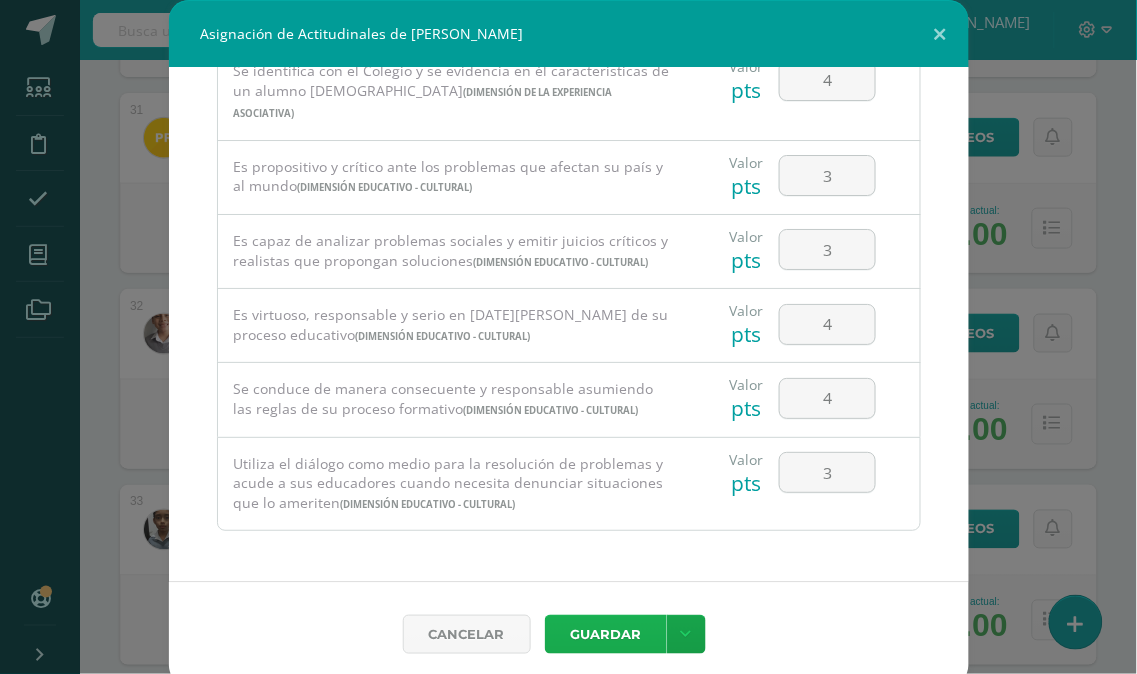
scroll to position [11, 0]
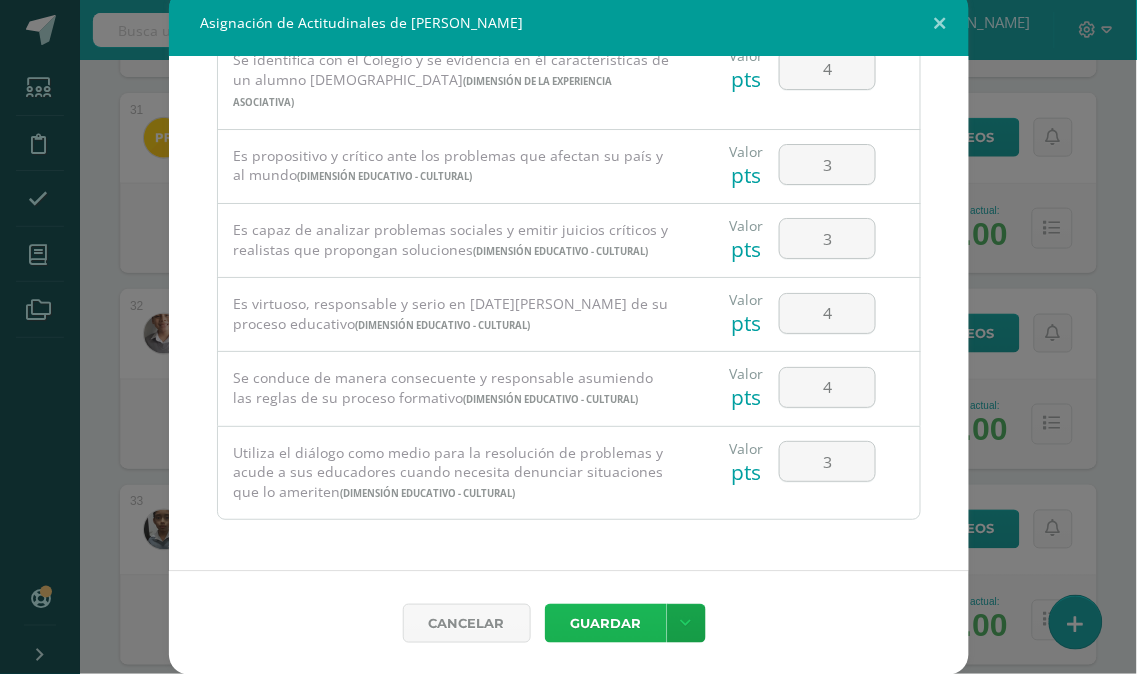
click at [577, 612] on button "Guardar" at bounding box center [606, 623] width 122 height 39
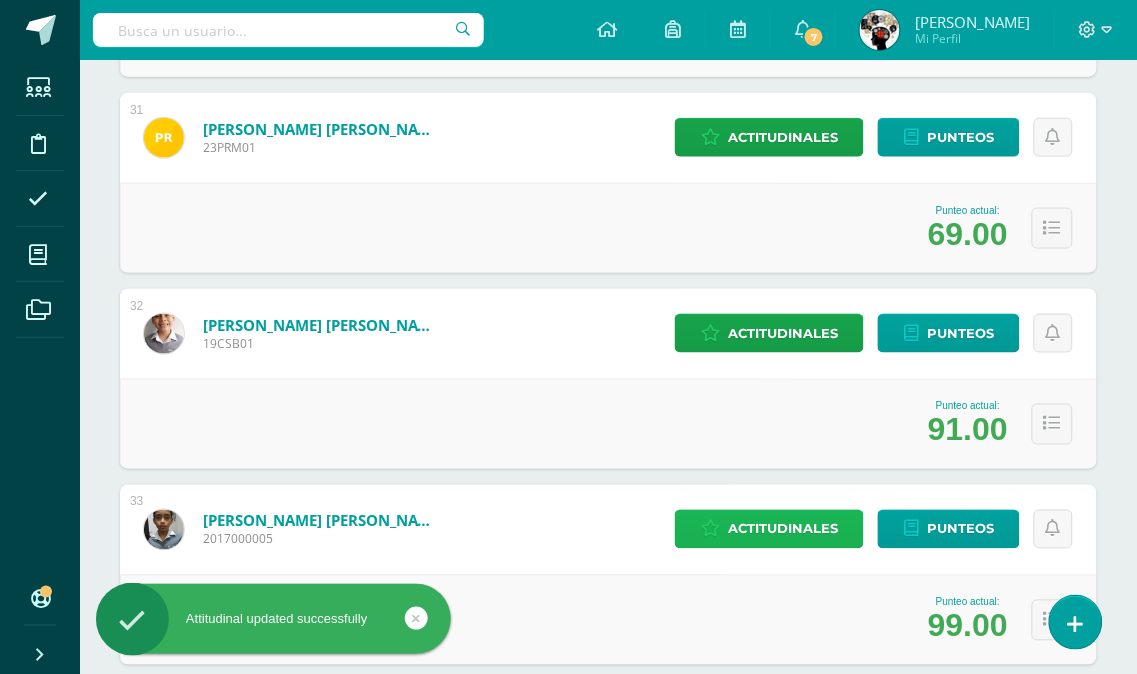
scroll to position [6554, 0]
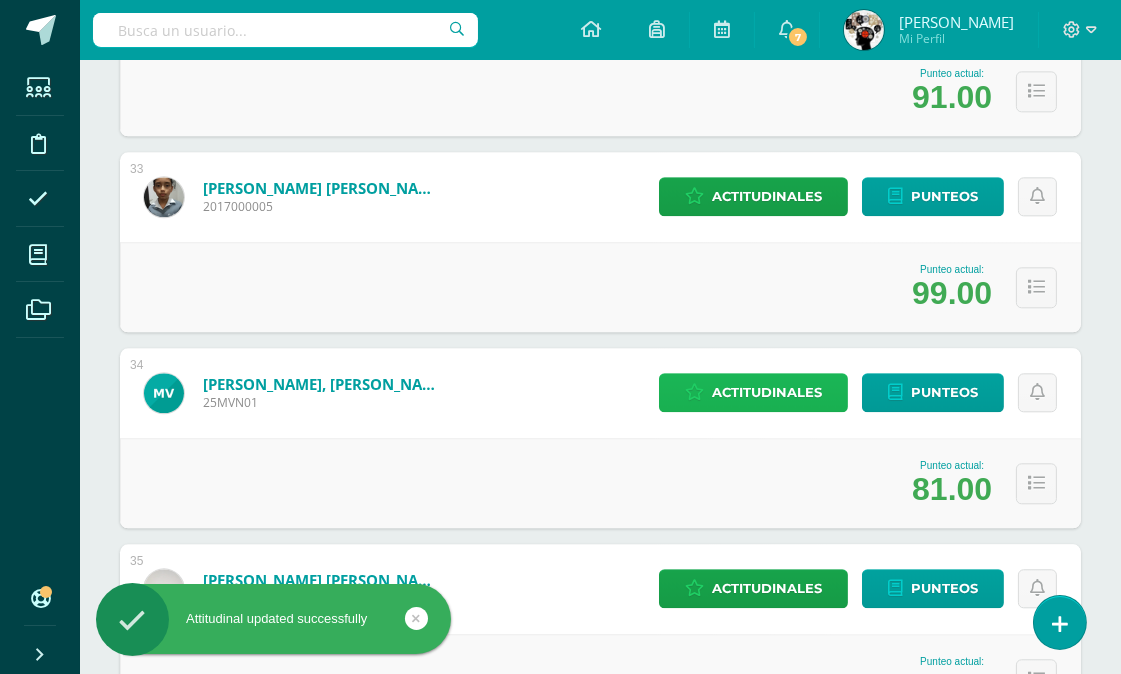
click at [815, 393] on span "Actitudinales" at bounding box center [767, 392] width 110 height 37
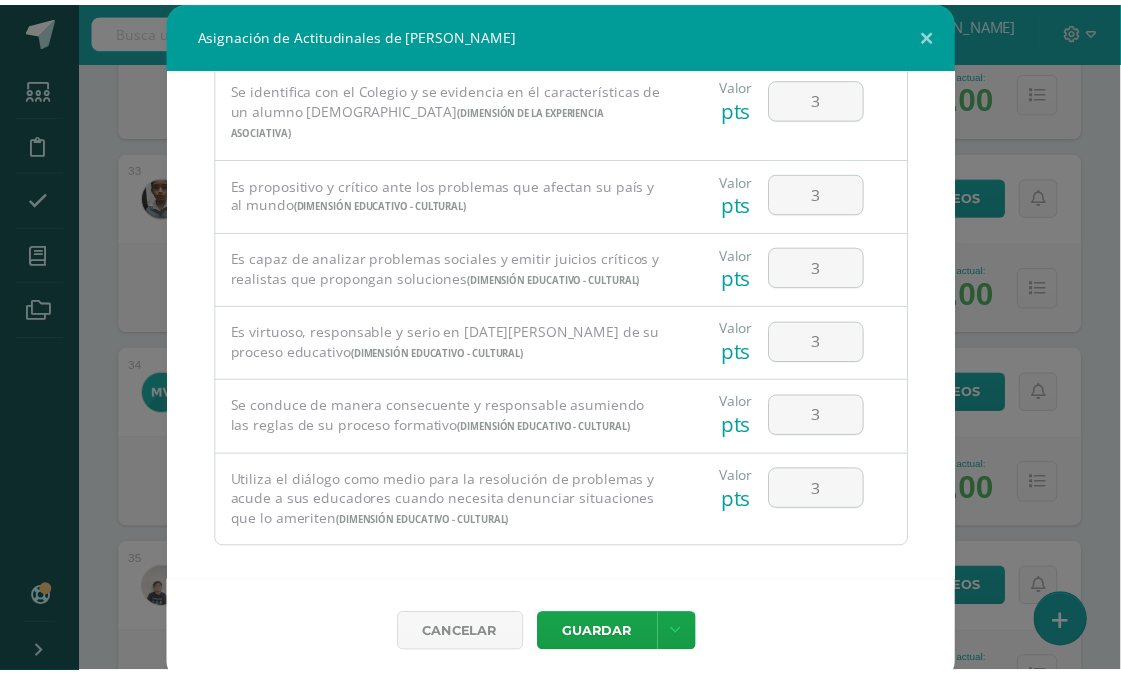
scroll to position [1362, 0]
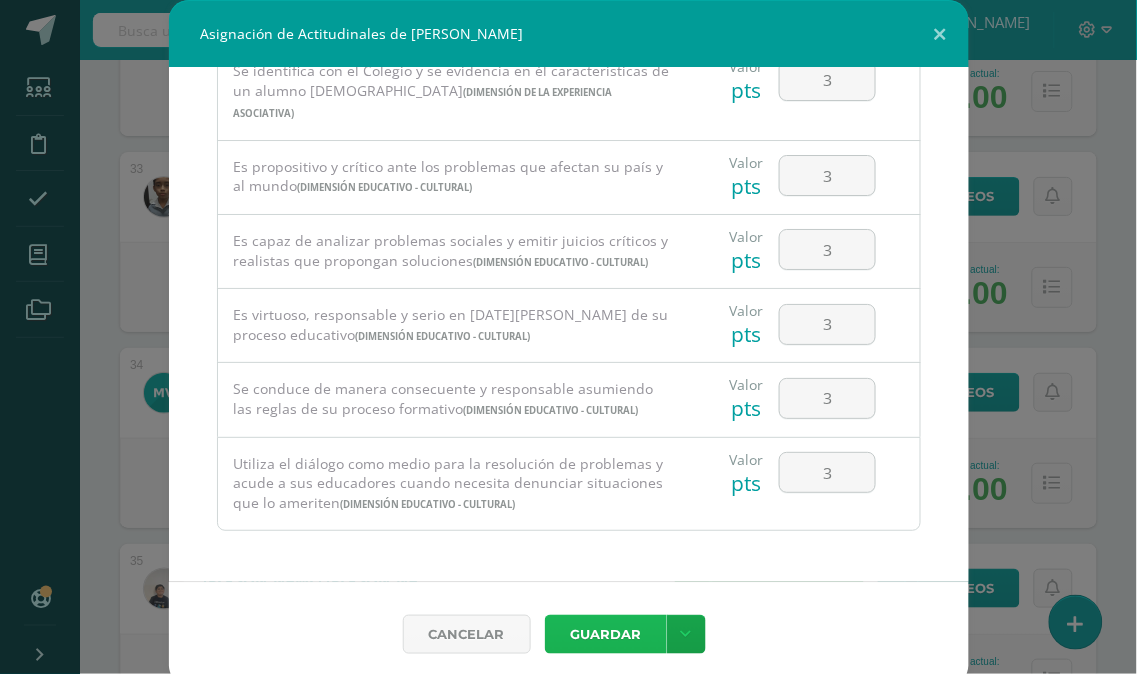
click at [590, 622] on button "Guardar" at bounding box center [606, 634] width 122 height 39
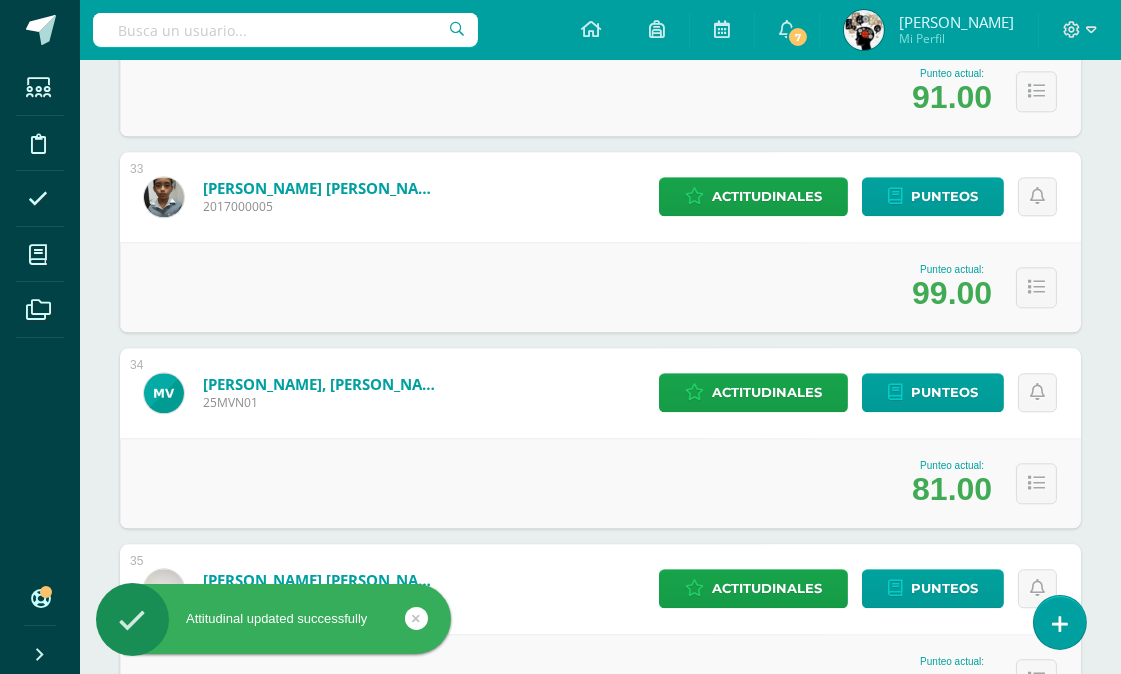
click at [771, 438] on div "Punteo actual: 81.00" at bounding box center [600, 483] width 961 height 90
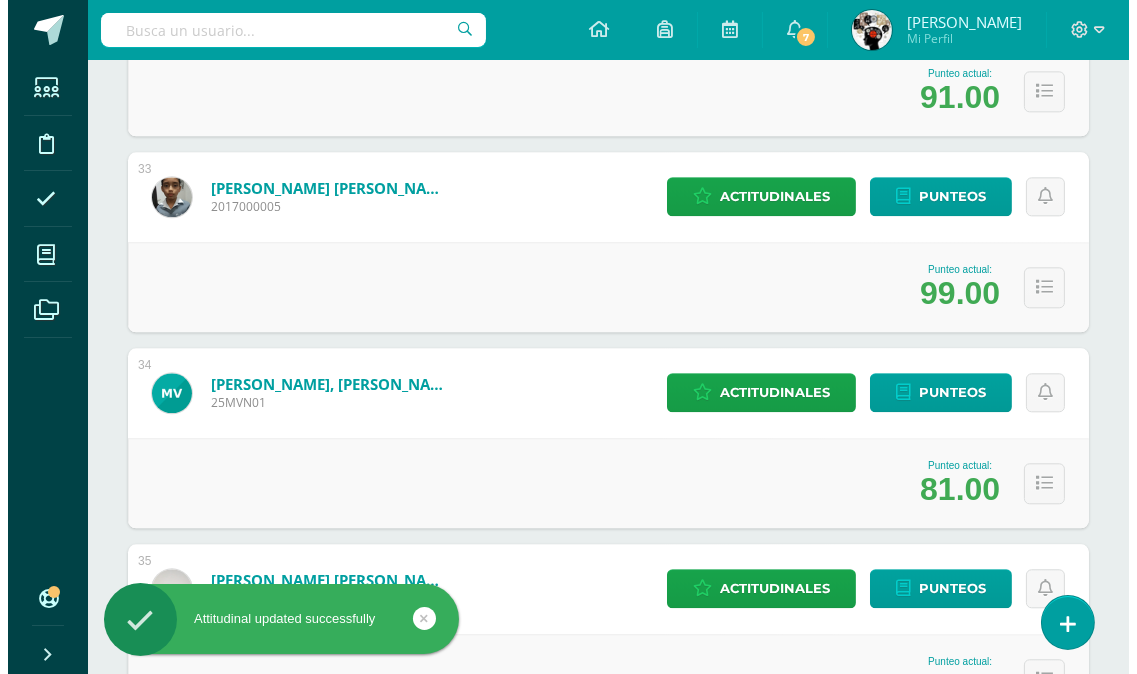
scroll to position [6734, 0]
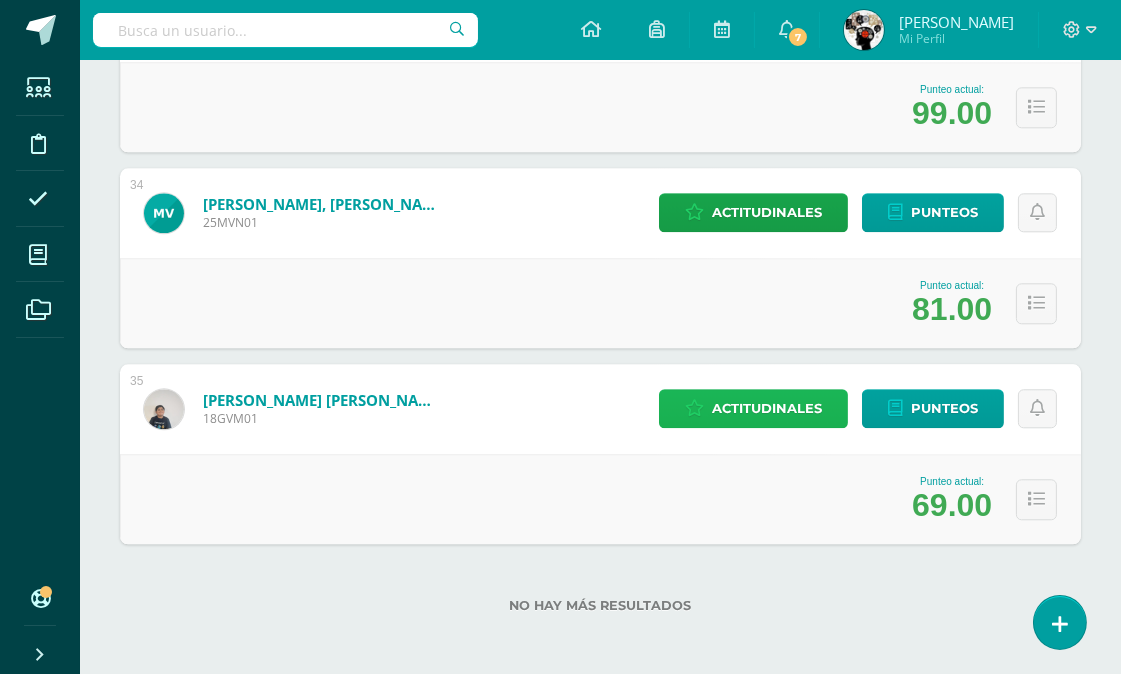
click at [771, 408] on span "Actitudinales" at bounding box center [767, 408] width 110 height 37
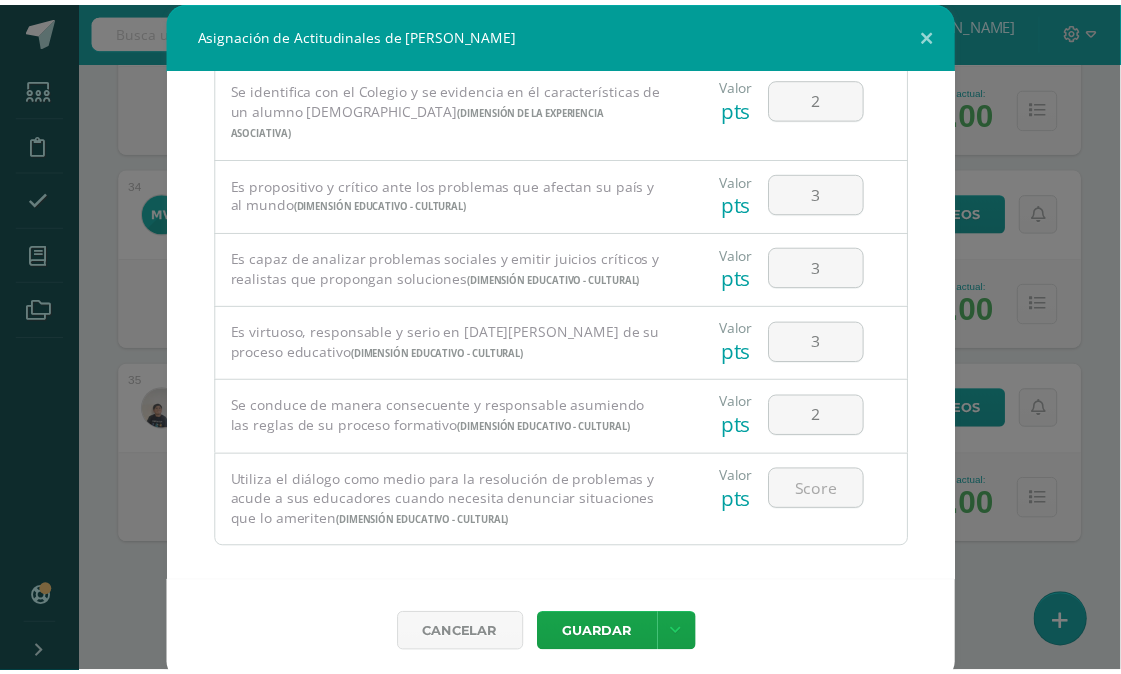
scroll to position [1362, 0]
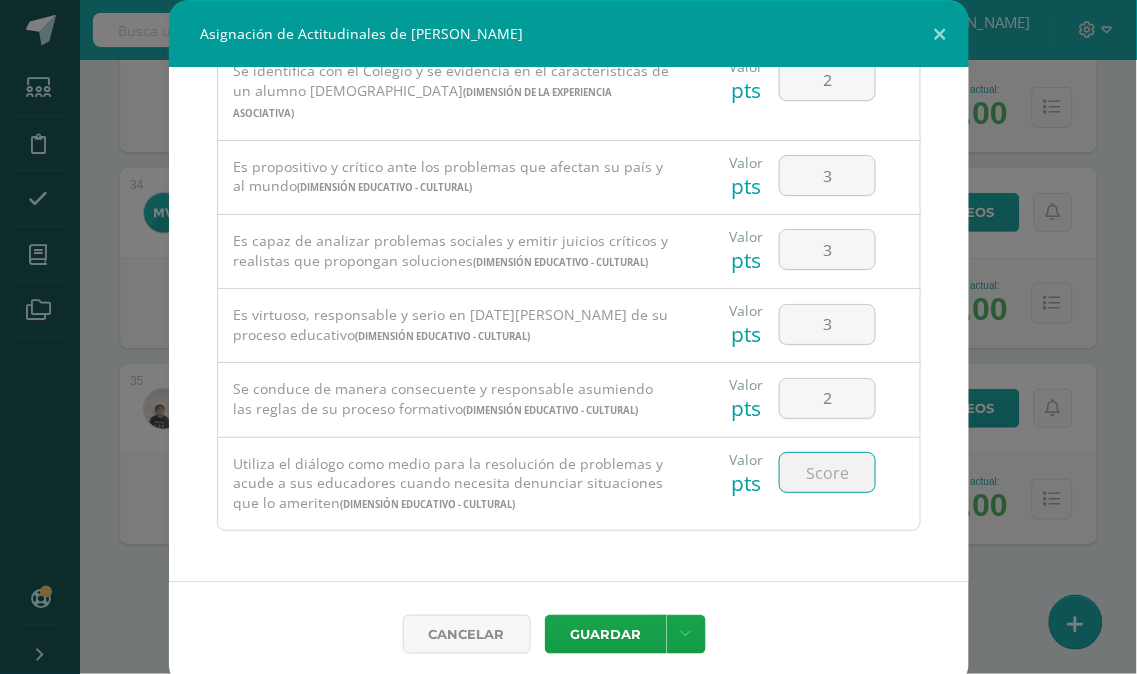
click at [826, 475] on input "number" at bounding box center [827, 472] width 95 height 39
type input "2"
click at [815, 528] on div "Valor pts 2" at bounding box center [803, 484] width 234 height 93
click at [617, 625] on button "Guardar" at bounding box center [606, 634] width 122 height 39
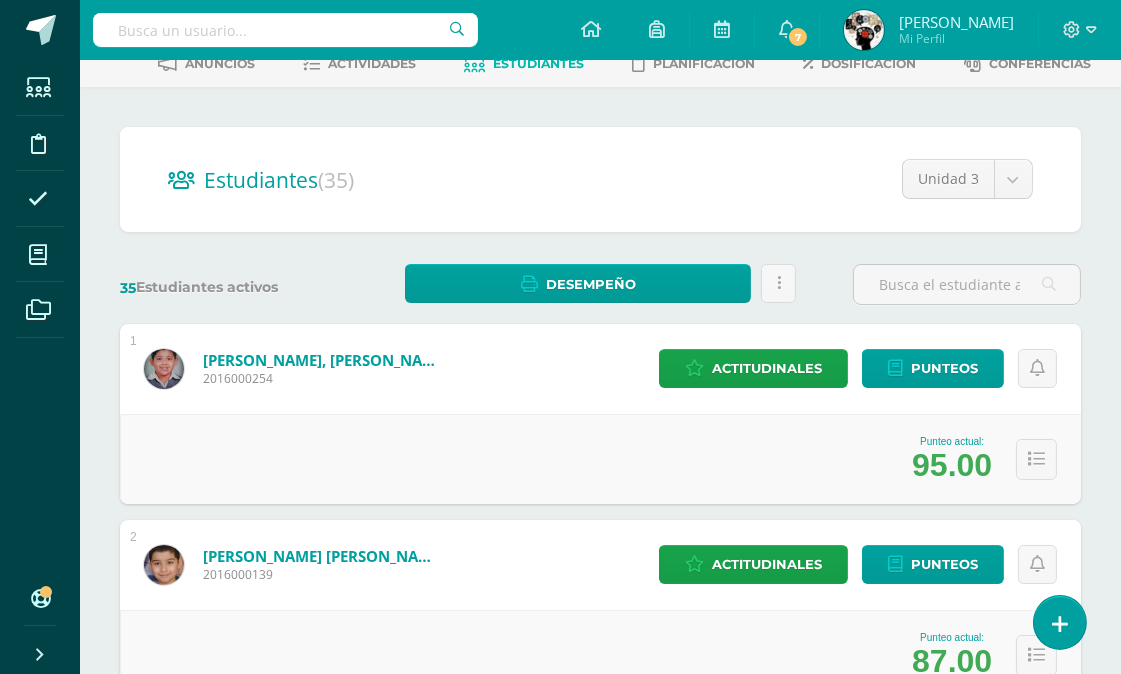
scroll to position [0, 0]
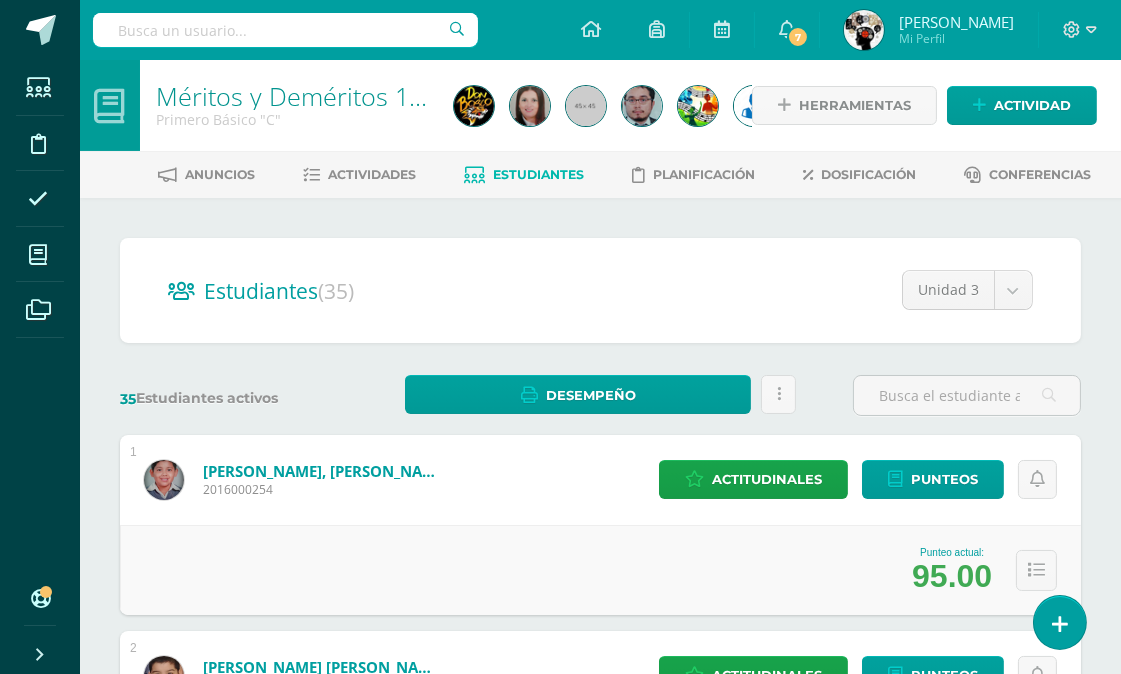
click at [328, 90] on link "Méritos y Deméritos 1ro. Básico "C"" at bounding box center [359, 96] width 406 height 34
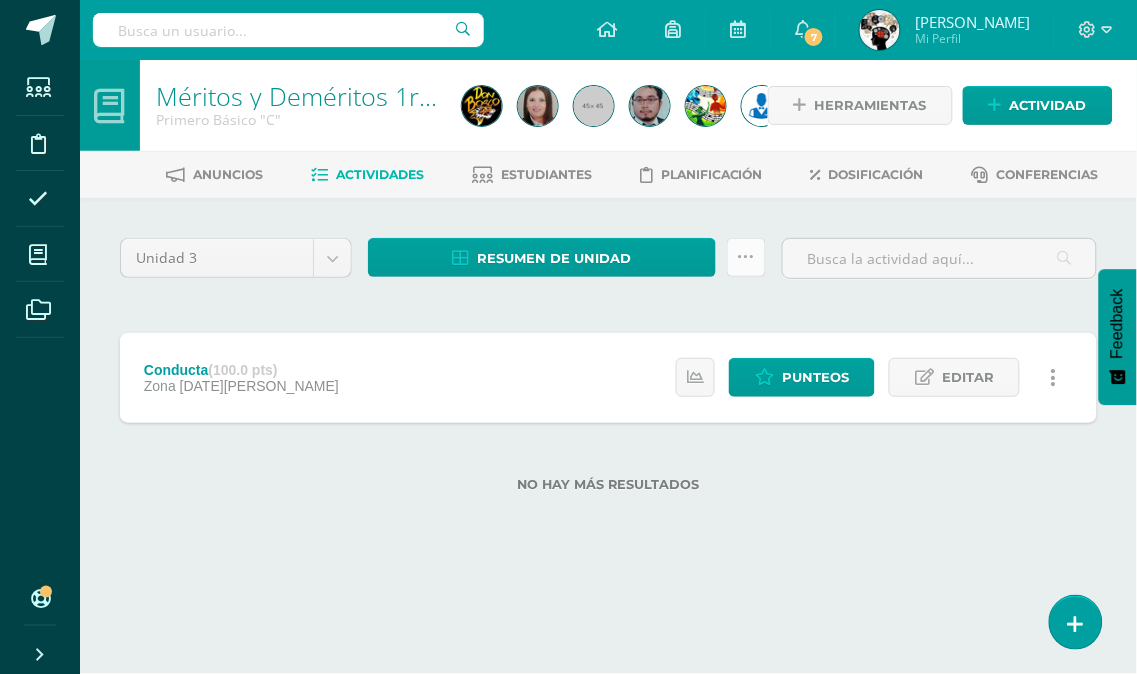
click at [744, 249] on icon at bounding box center [746, 257] width 17 height 17
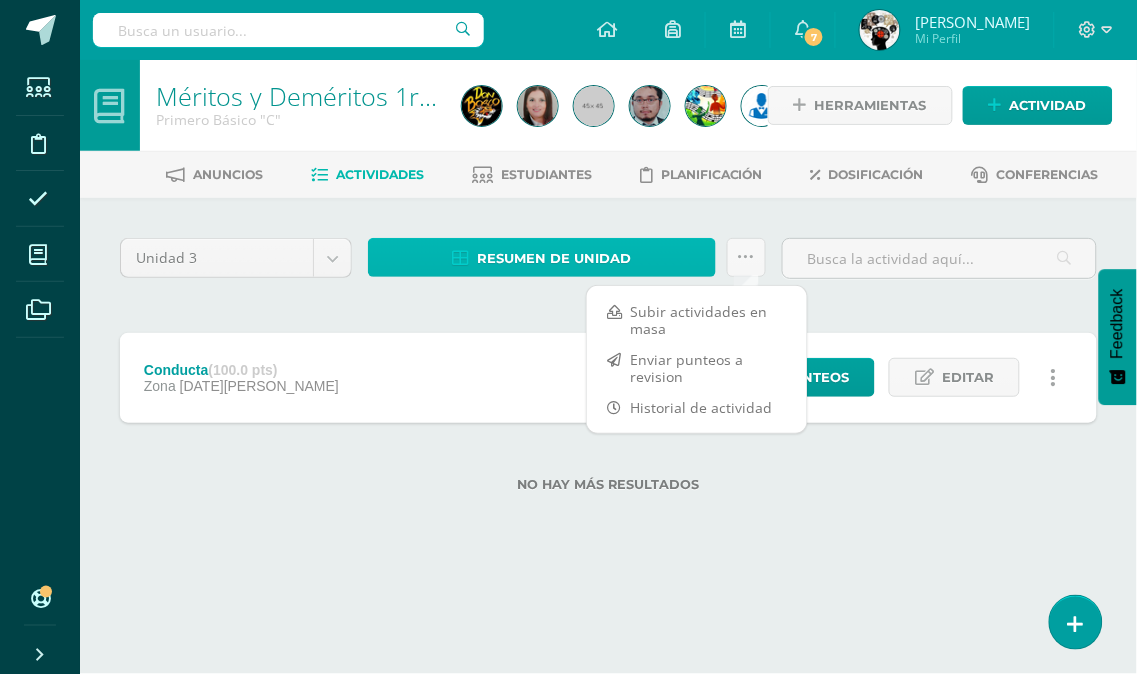
click at [544, 254] on span "Resumen de unidad" at bounding box center [555, 258] width 154 height 37
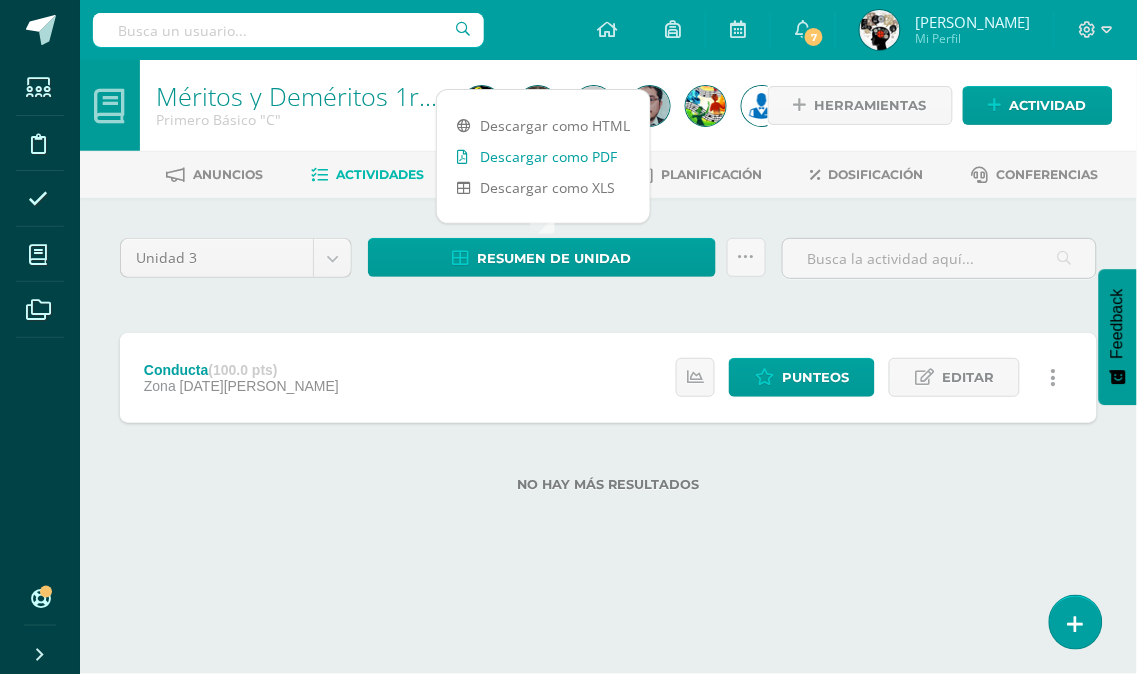
click at [573, 147] on link "Descargar como PDF" at bounding box center [543, 156] width 213 height 31
click at [541, 341] on div "Conducta (100.0 pts) Zona 08 de Agosto Estatus de Actividad: 0 Estudiantes sin …" at bounding box center [608, 378] width 977 height 90
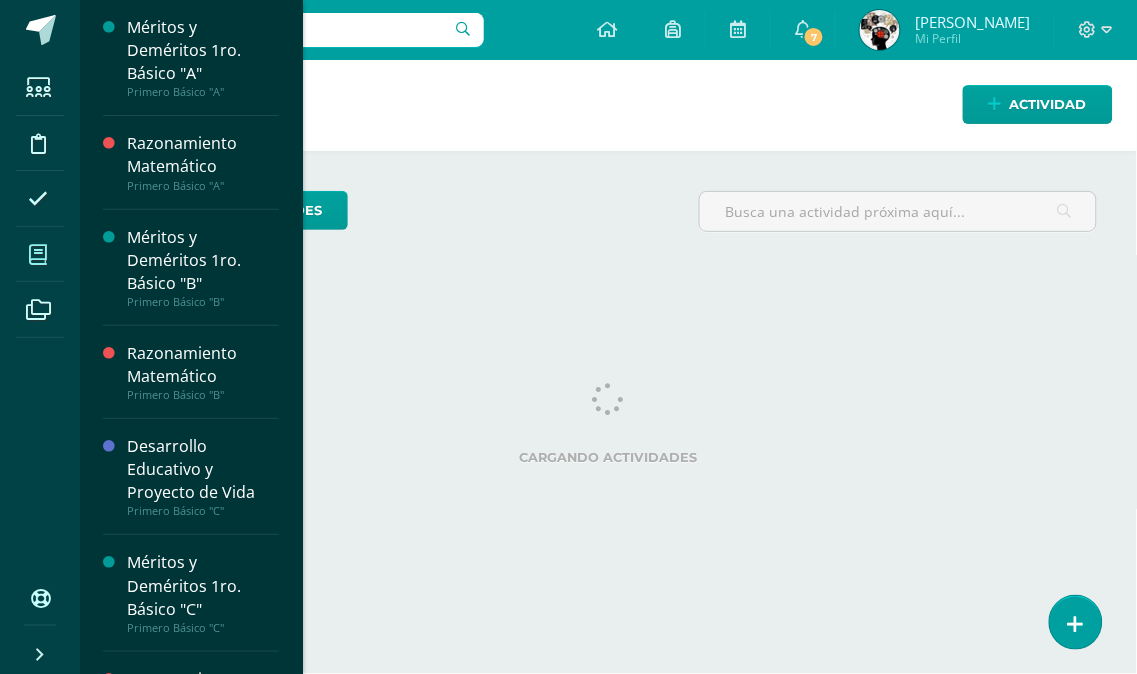
click at [37, 248] on icon at bounding box center [38, 255] width 18 height 20
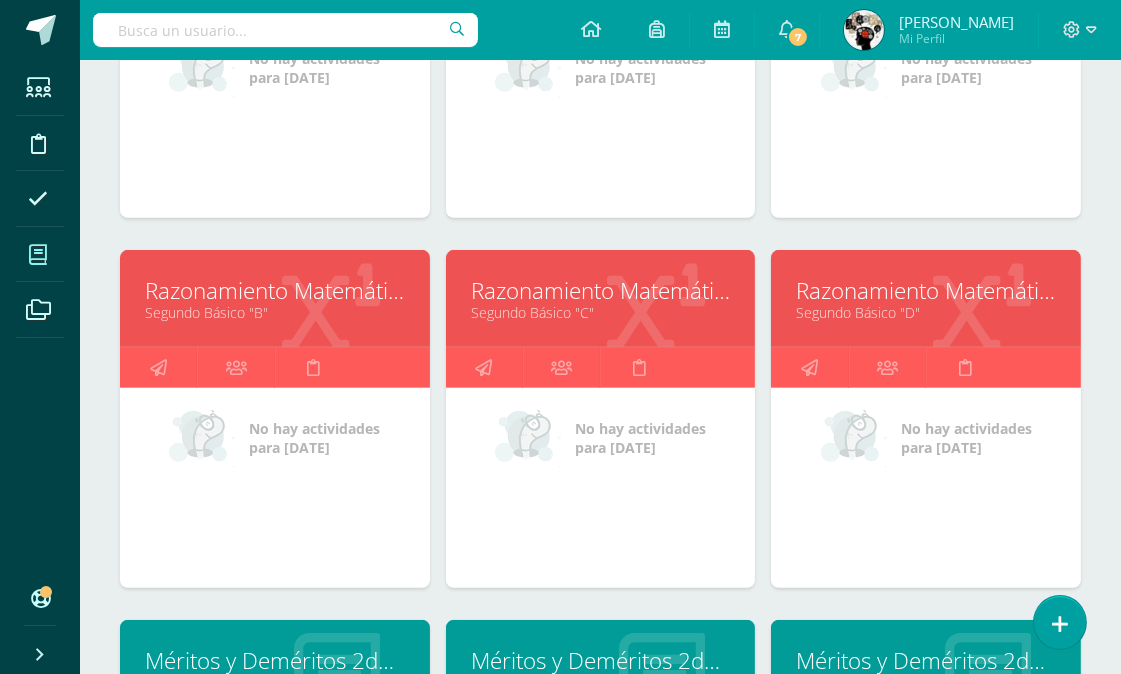
scroll to position [2491, 0]
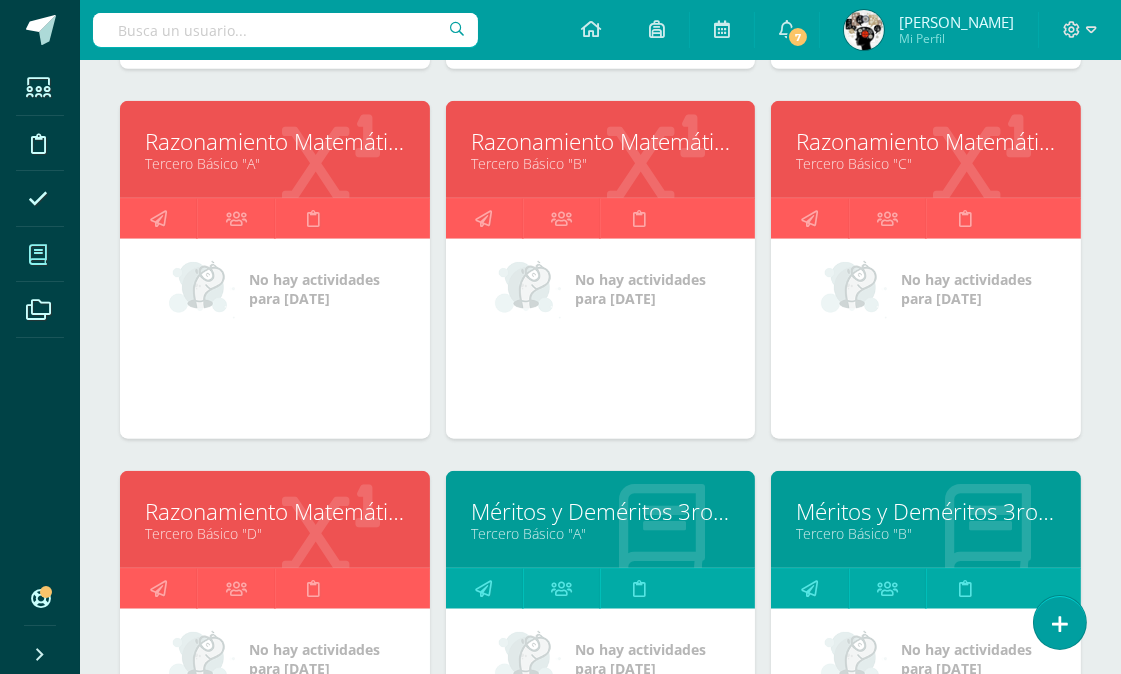
click at [218, 525] on link "Tercero Básico "D"" at bounding box center [275, 533] width 260 height 19
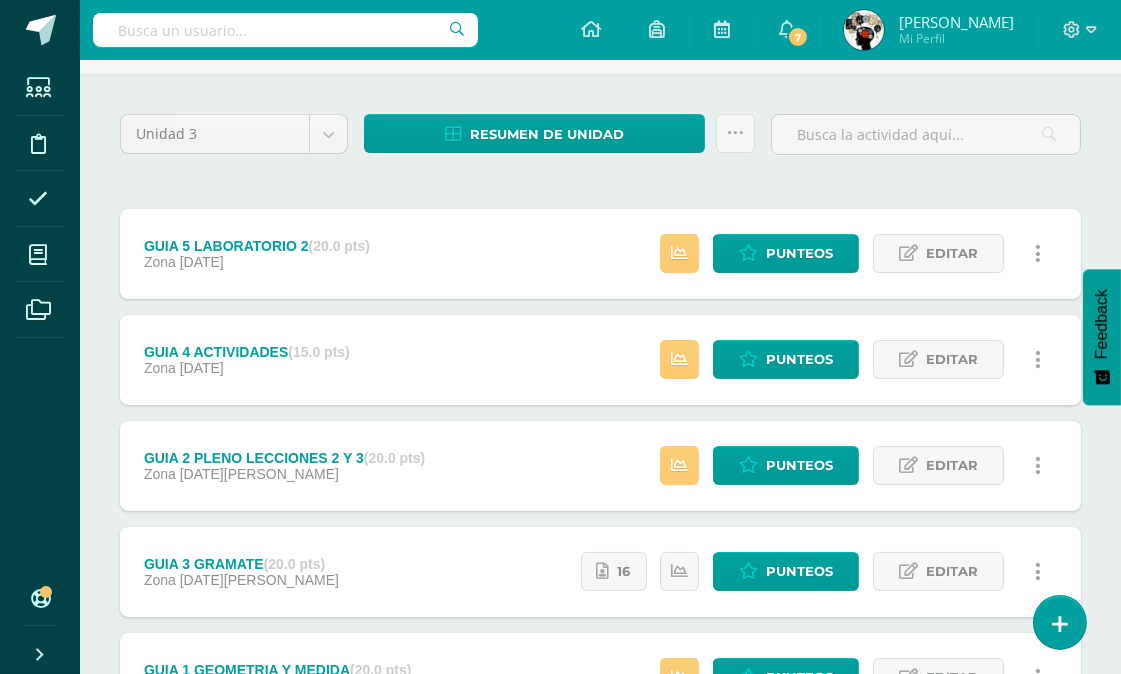
scroll to position [222, 0]
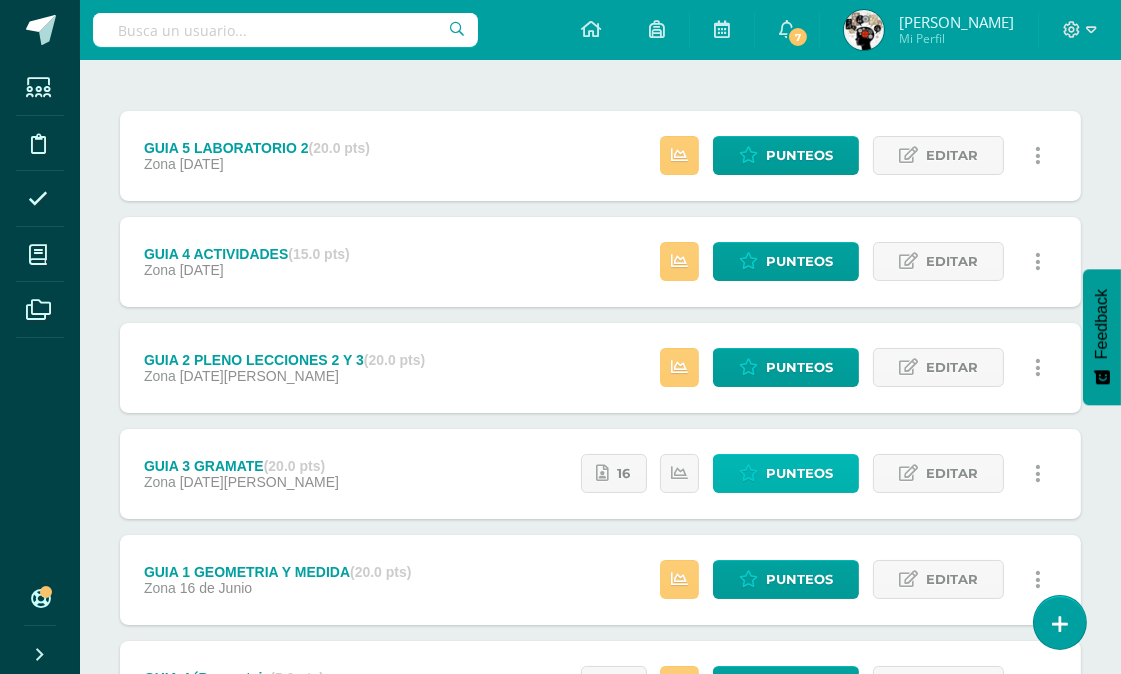
click at [778, 472] on span "Punteos" at bounding box center [799, 473] width 67 height 37
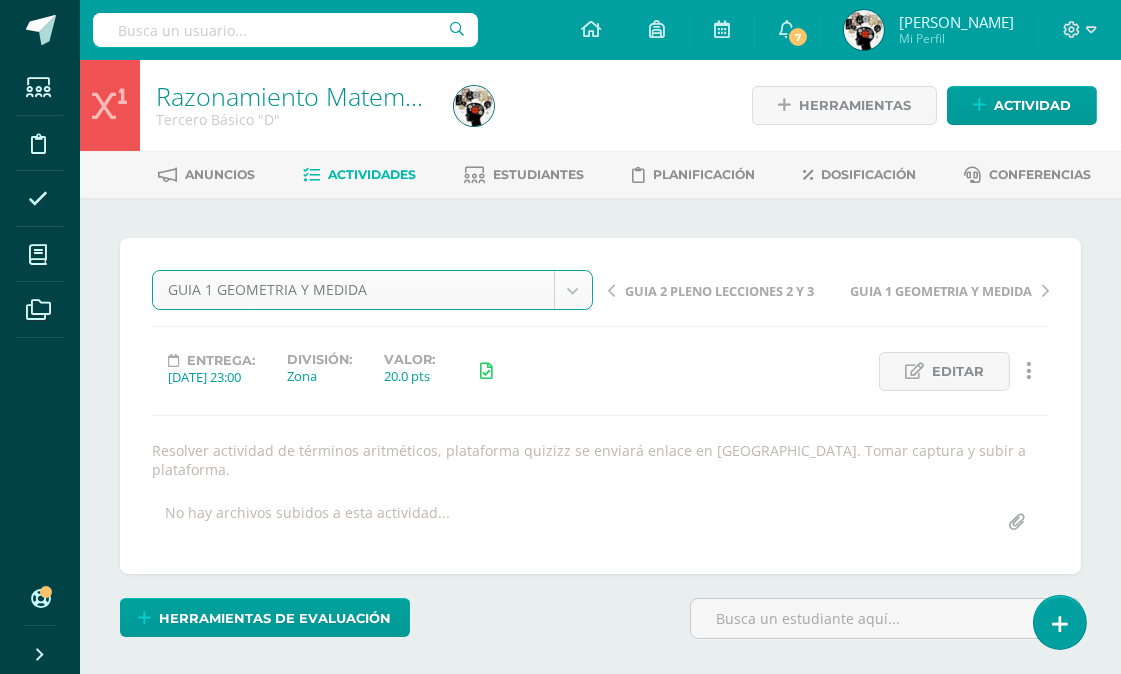
select select "/dashboard/teacher/grade-activity/174253/"
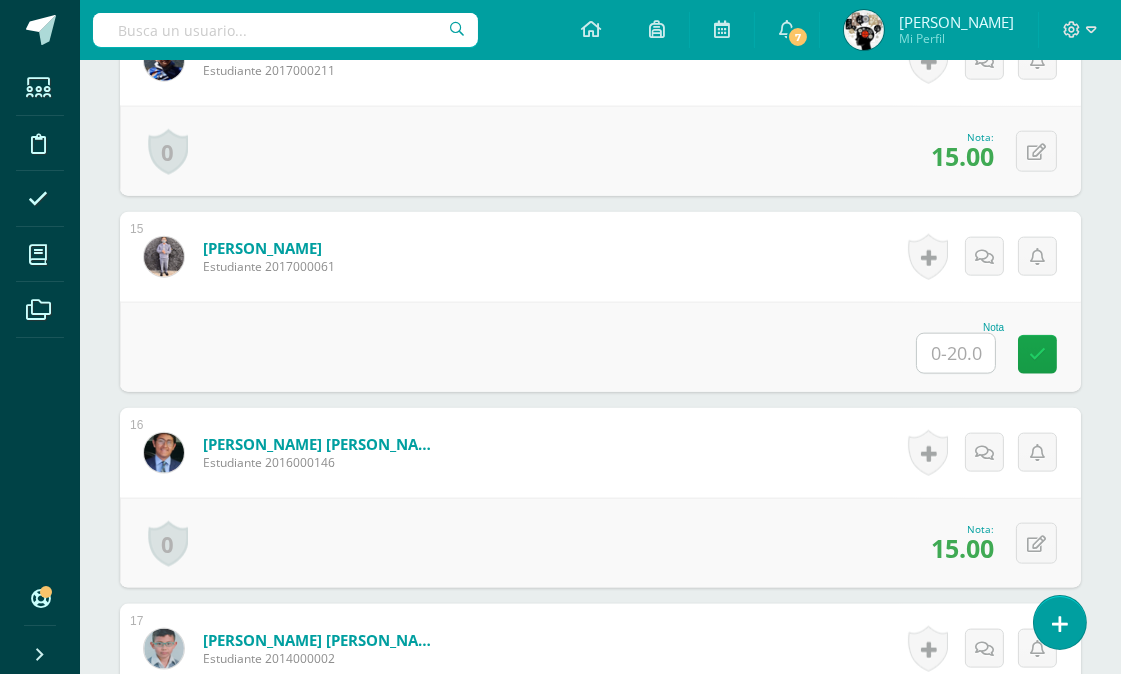
scroll to position [3324, 0]
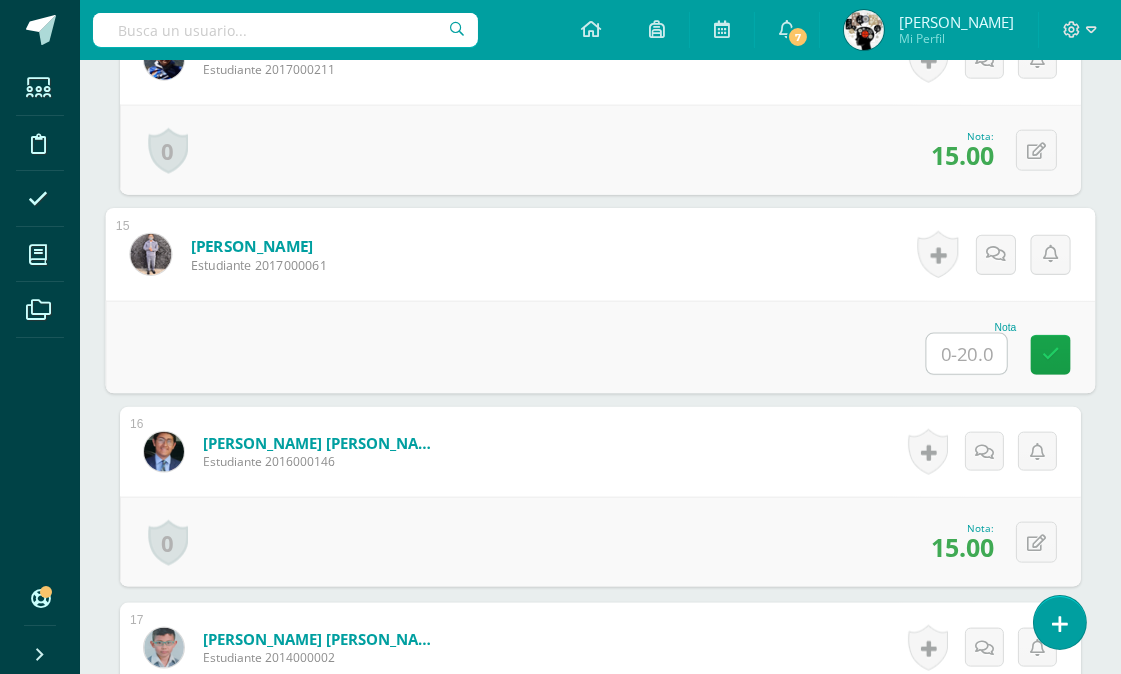
click at [955, 348] on input "text" at bounding box center [967, 354] width 80 height 40
click at [872, 322] on div "Nota" at bounding box center [601, 347] width 990 height 93
click at [947, 346] on input "text" at bounding box center [967, 354] width 80 height 40
type input "20"
click at [634, 351] on div "Nota 20" at bounding box center [601, 347] width 990 height 93
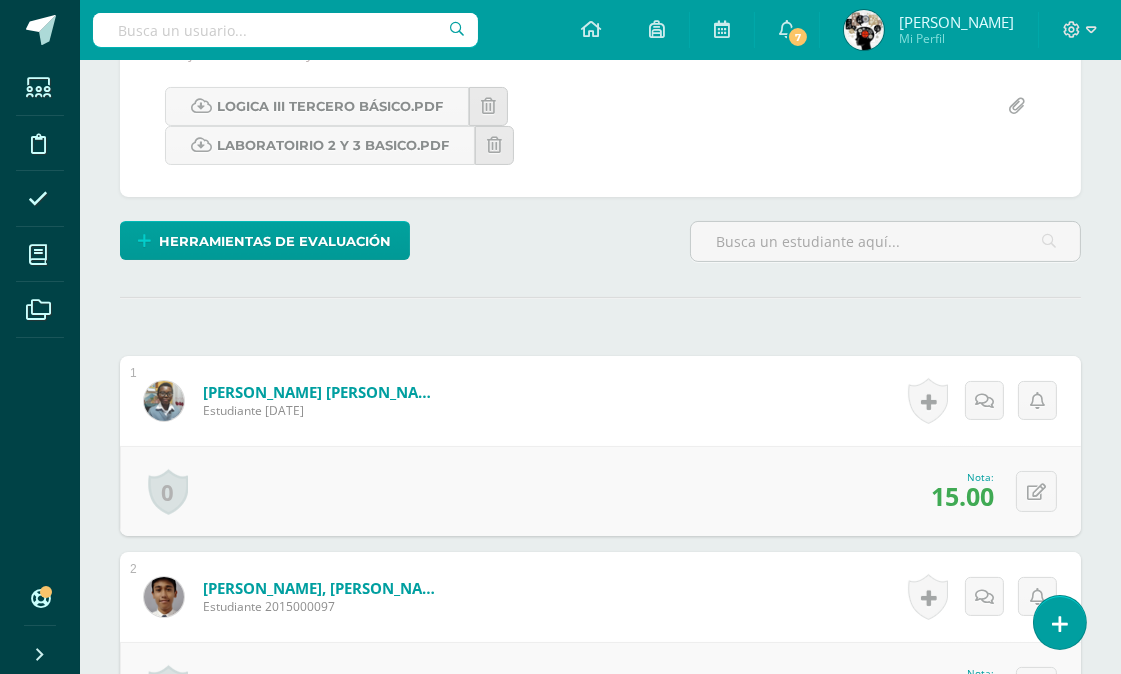
scroll to position [0, 0]
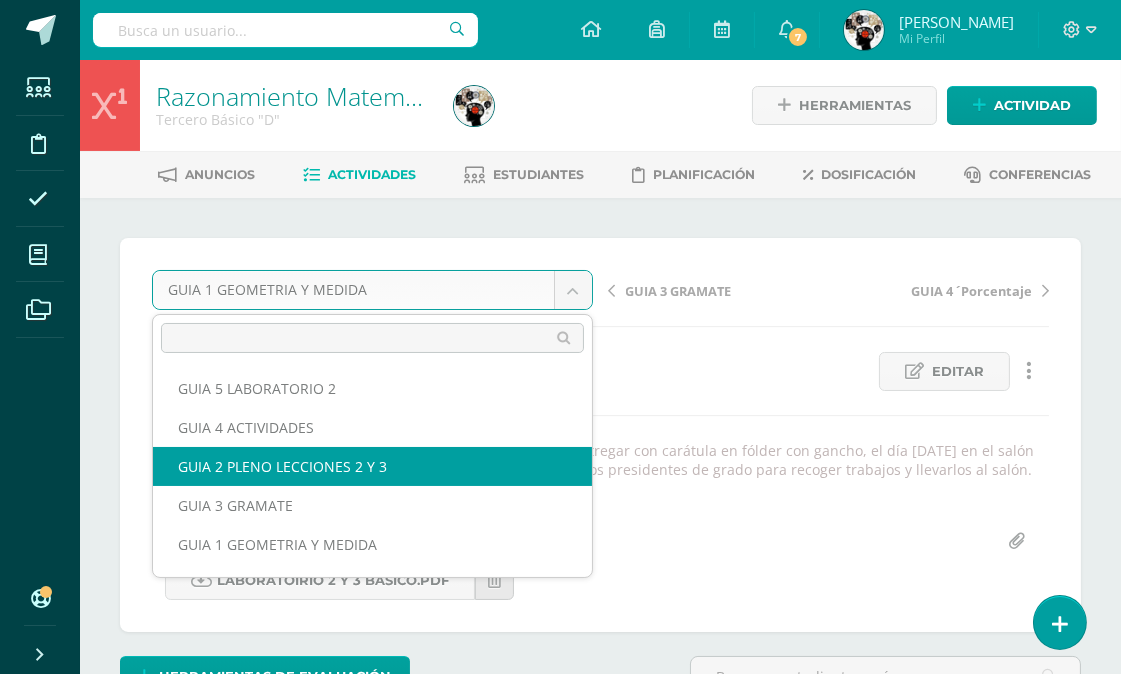
select select "/dashboard/teacher/grade-activity/174252/"
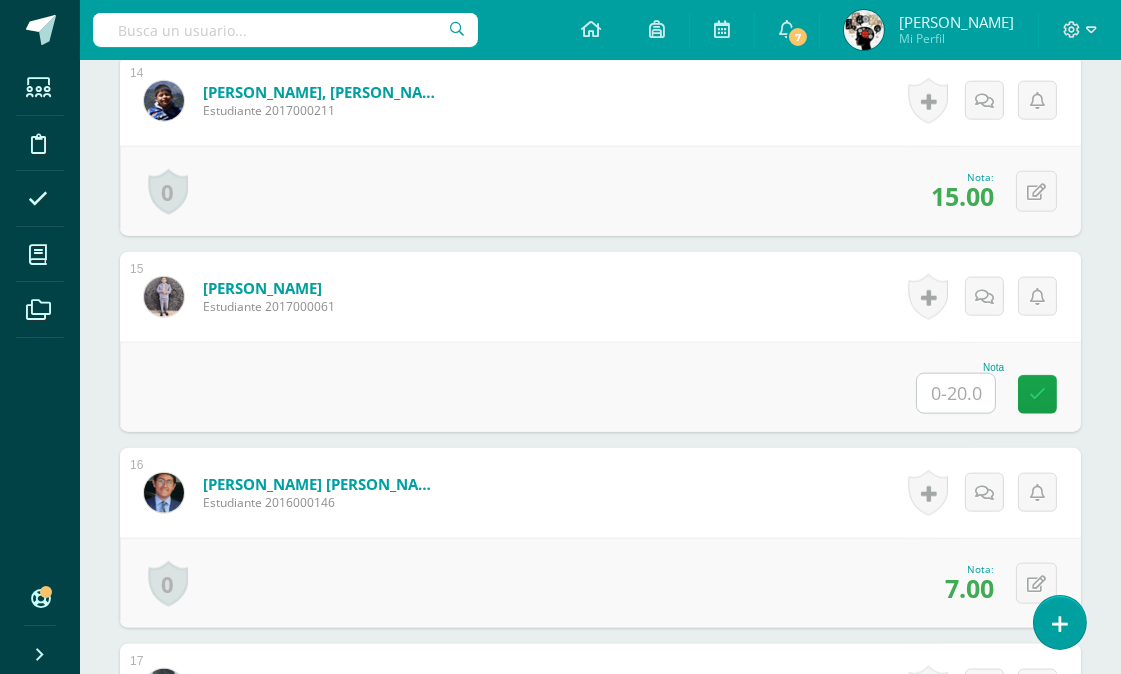
scroll to position [3264, 0]
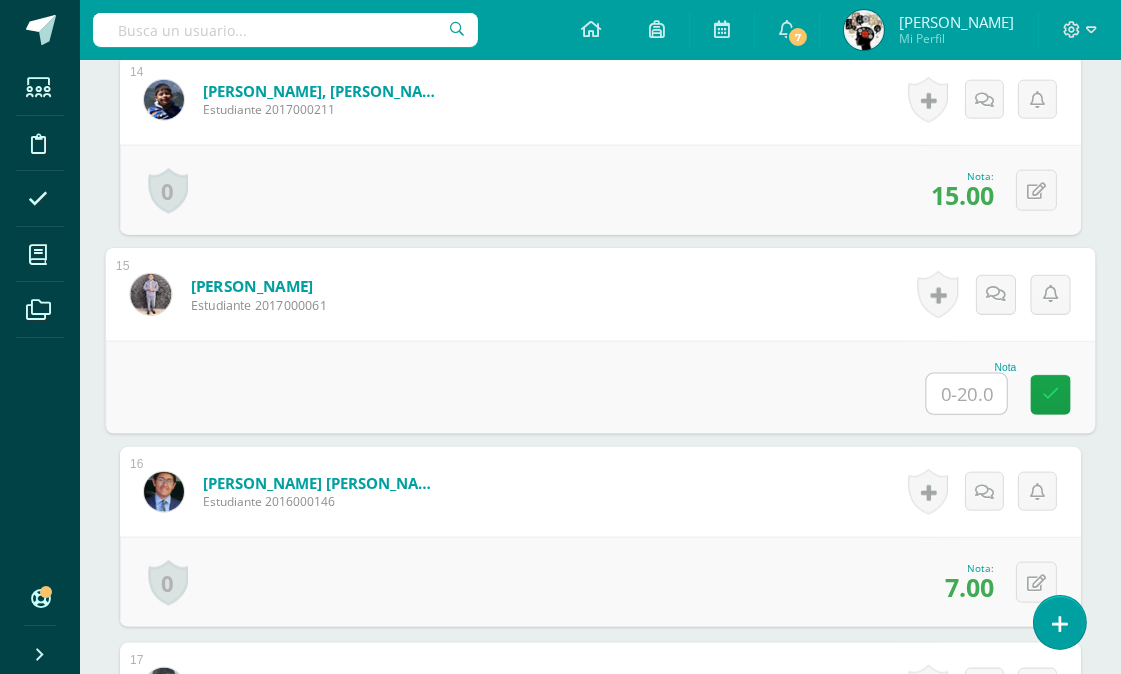
click at [955, 392] on input "text" at bounding box center [967, 394] width 80 height 40
type input "14"
click at [647, 320] on form "Gálvez Bardales, Rodrigo Estudiante 2017000061 Nota 14 0 Logros" at bounding box center [601, 293] width 990 height 93
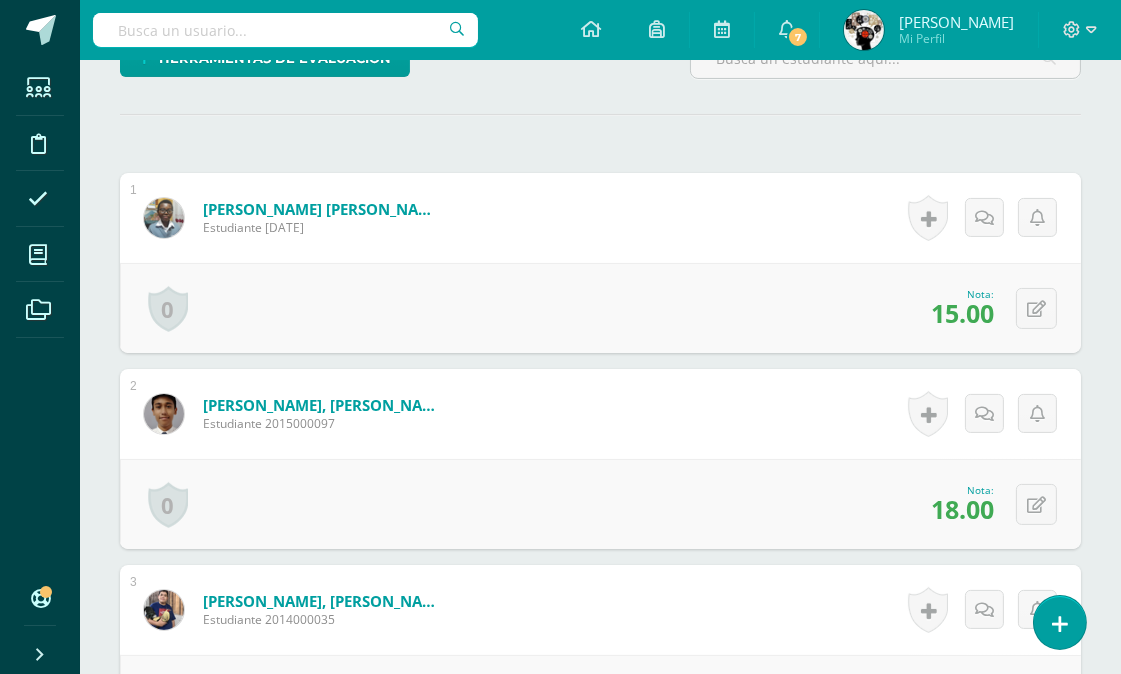
scroll to position [0, 0]
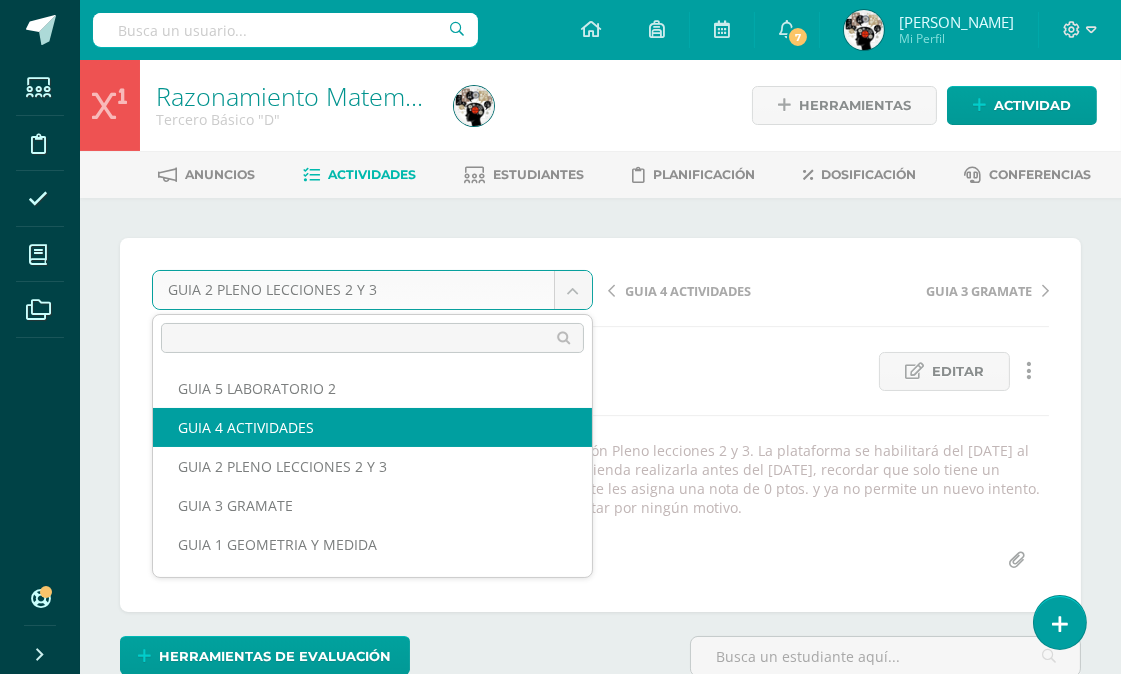
select select "/dashboard/teacher/grade-activity/177163/"
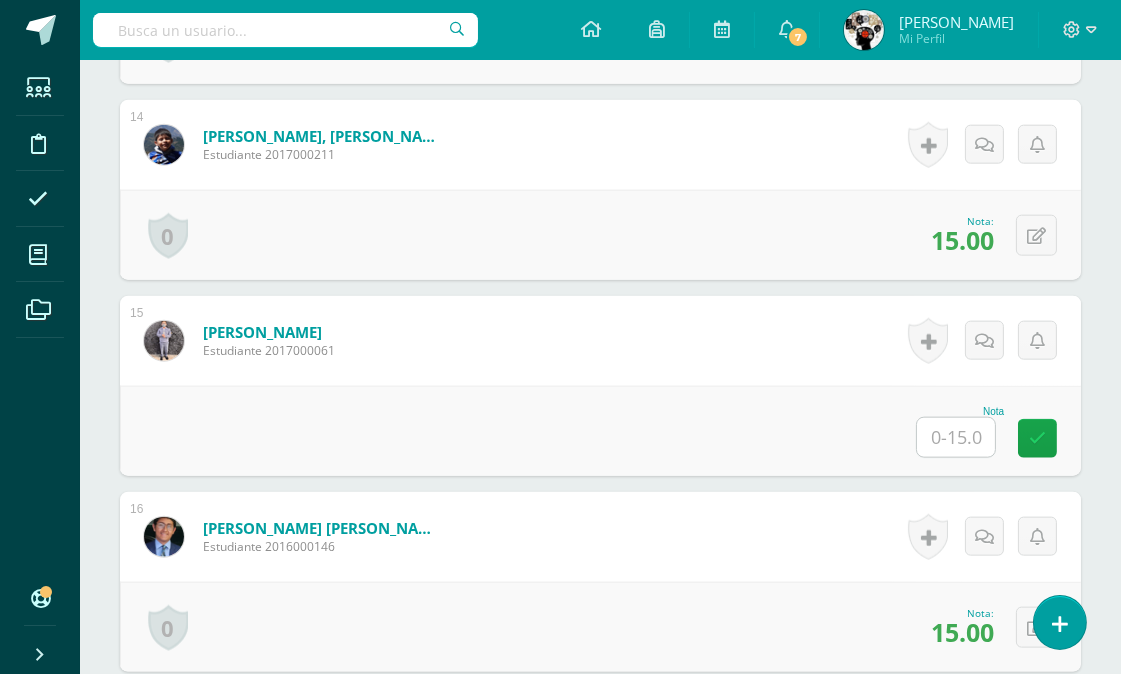
scroll to position [3165, 0]
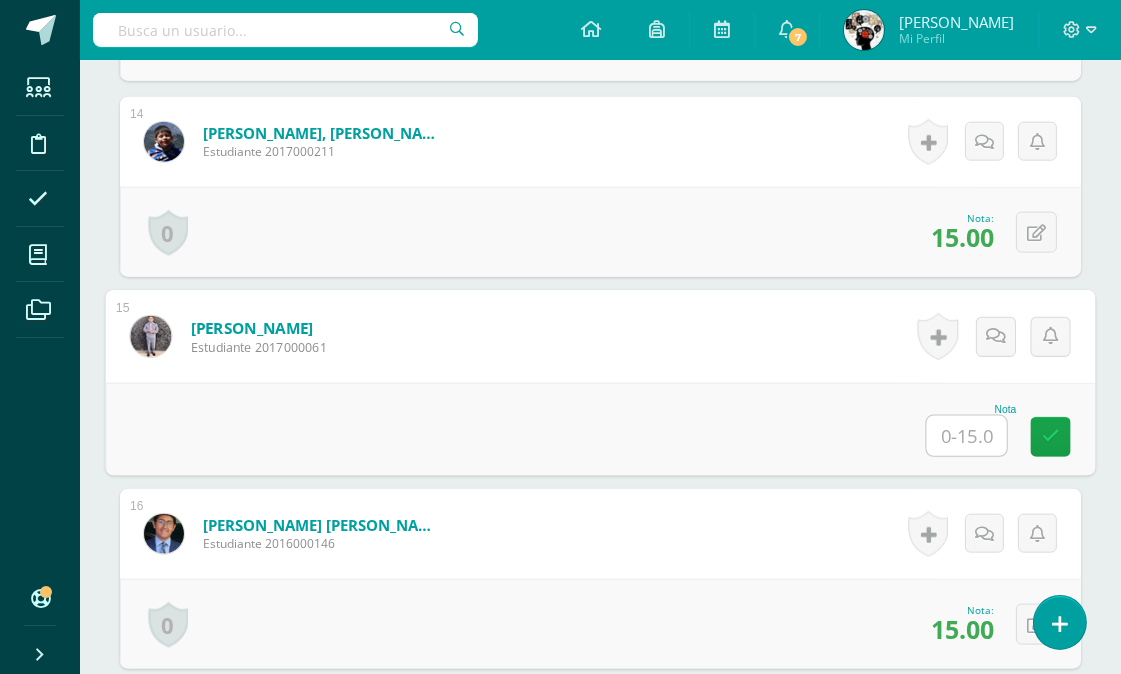
click at [952, 443] on input "text" at bounding box center [967, 436] width 80 height 40
type input "2"
click at [804, 358] on form "[PERSON_NAME] Estudiante 2017000061 Nota 2 0 [GEOGRAPHIC_DATA]" at bounding box center [601, 335] width 990 height 93
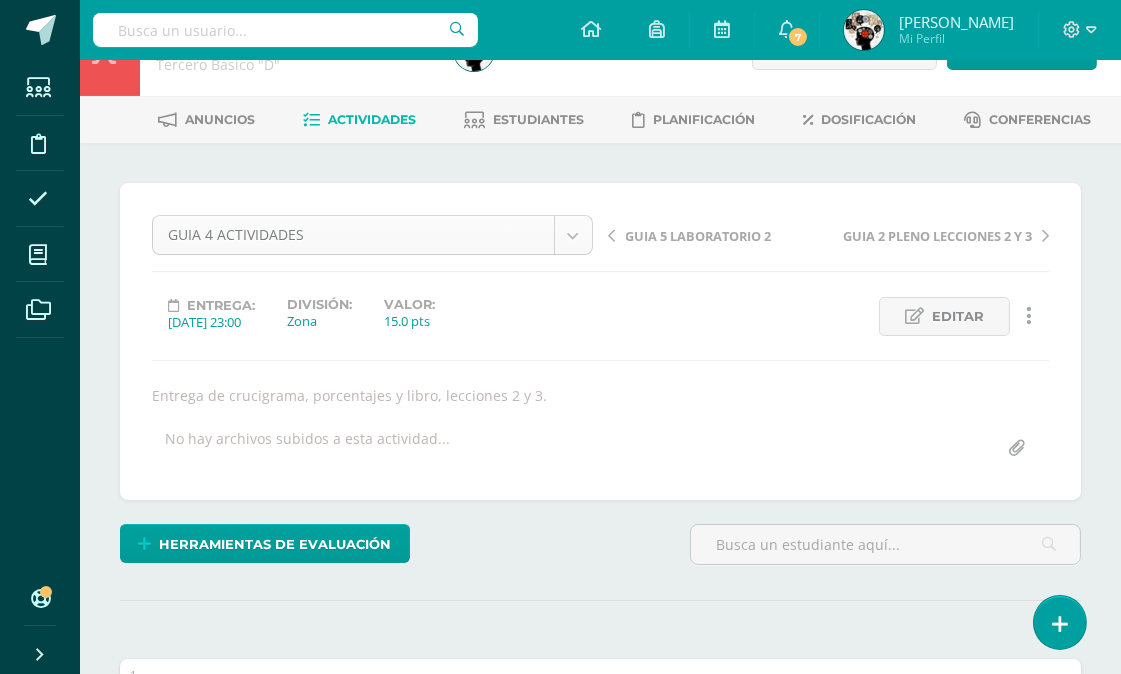
scroll to position [56, 0]
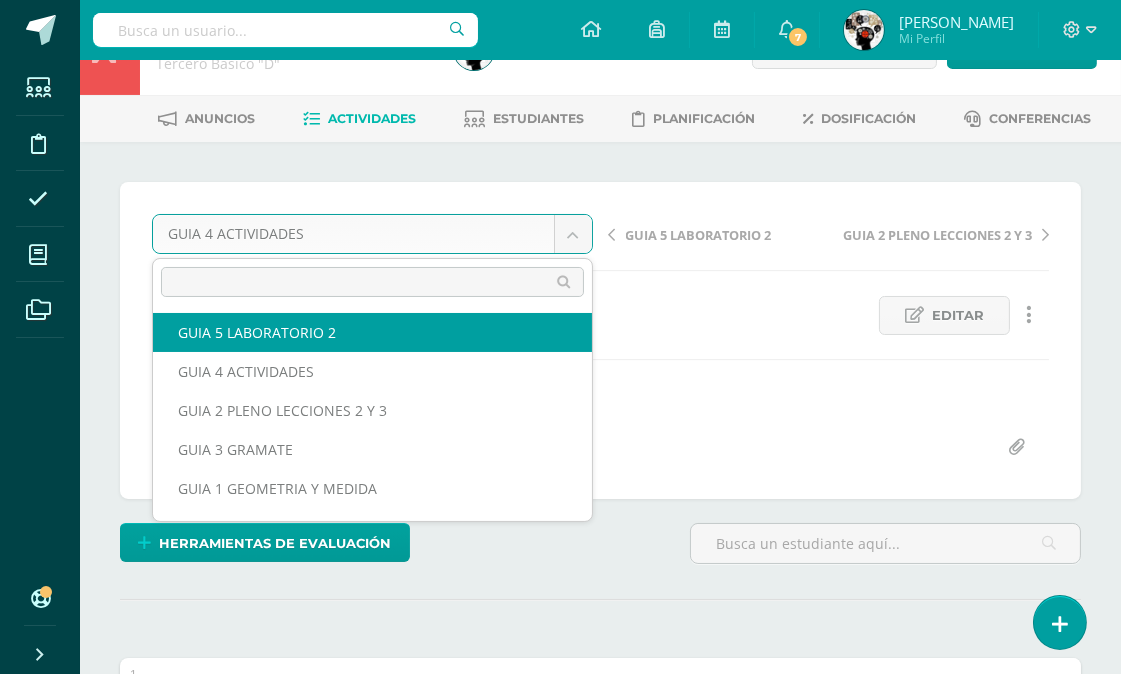
select select "/dashboard/teacher/grade-activity/177164/"
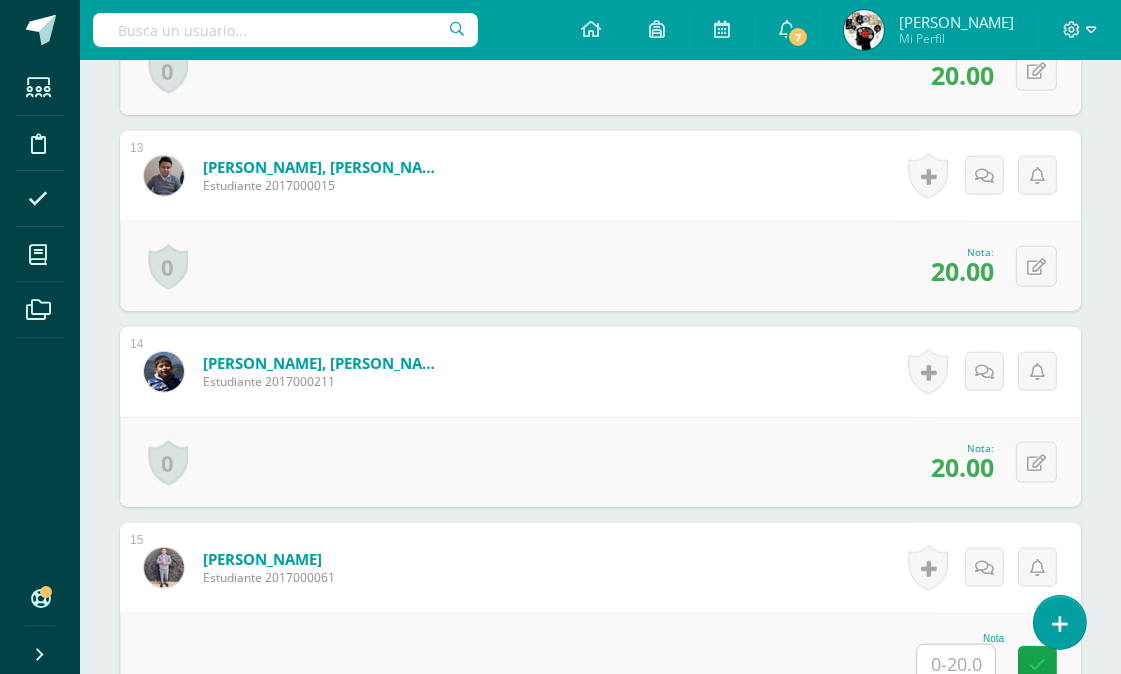
scroll to position [3157, 0]
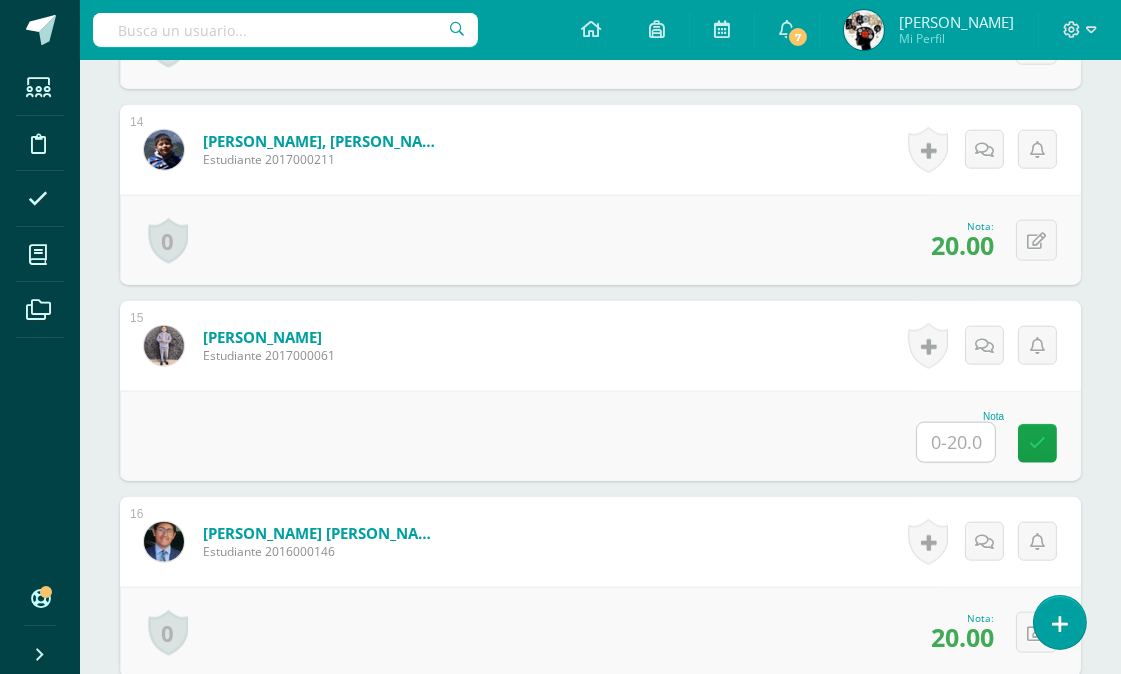
click at [934, 438] on input "text" at bounding box center [956, 442] width 78 height 39
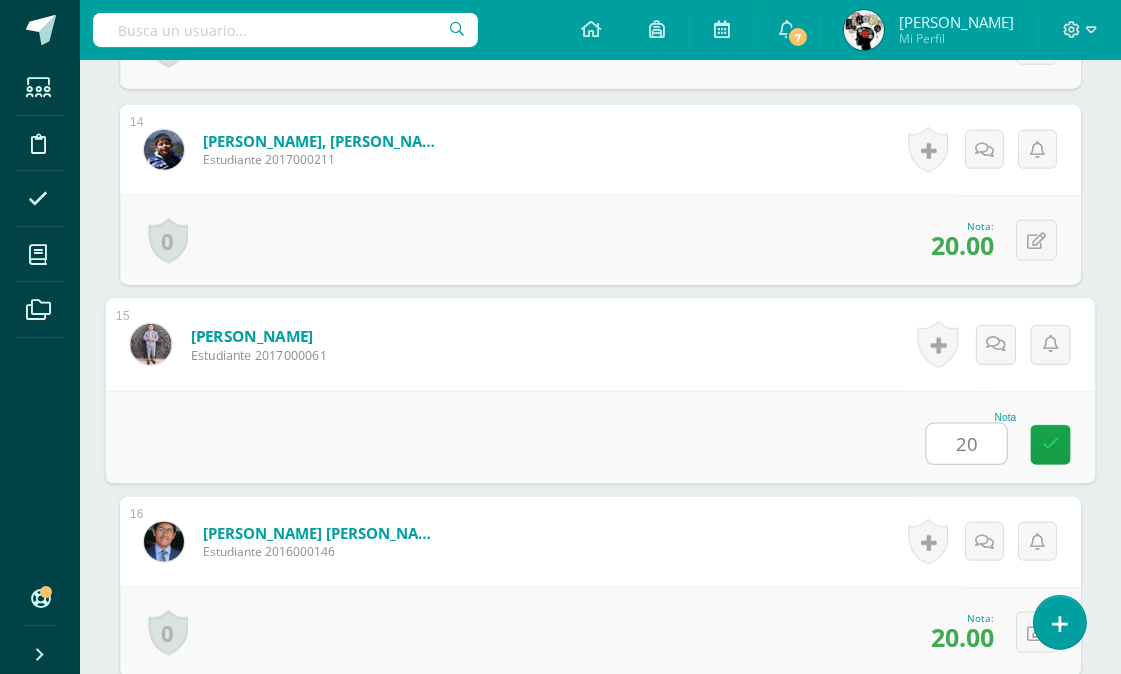
type input "20"
click at [772, 407] on div "Nota 20" at bounding box center [601, 437] width 990 height 93
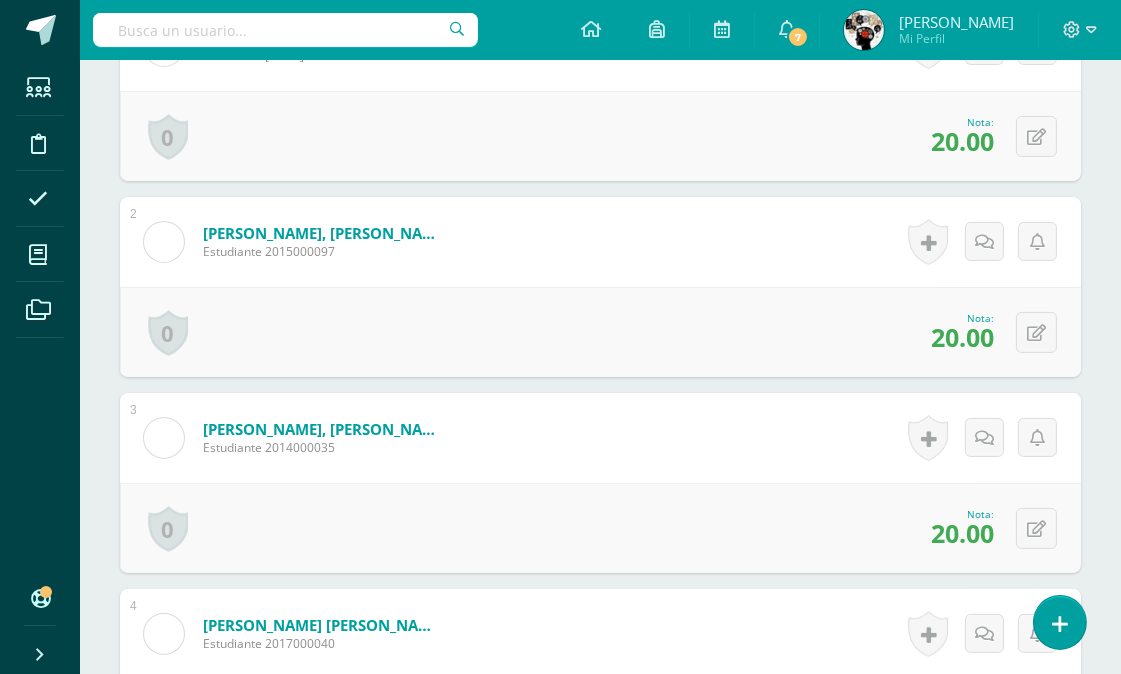
scroll to position [0, 0]
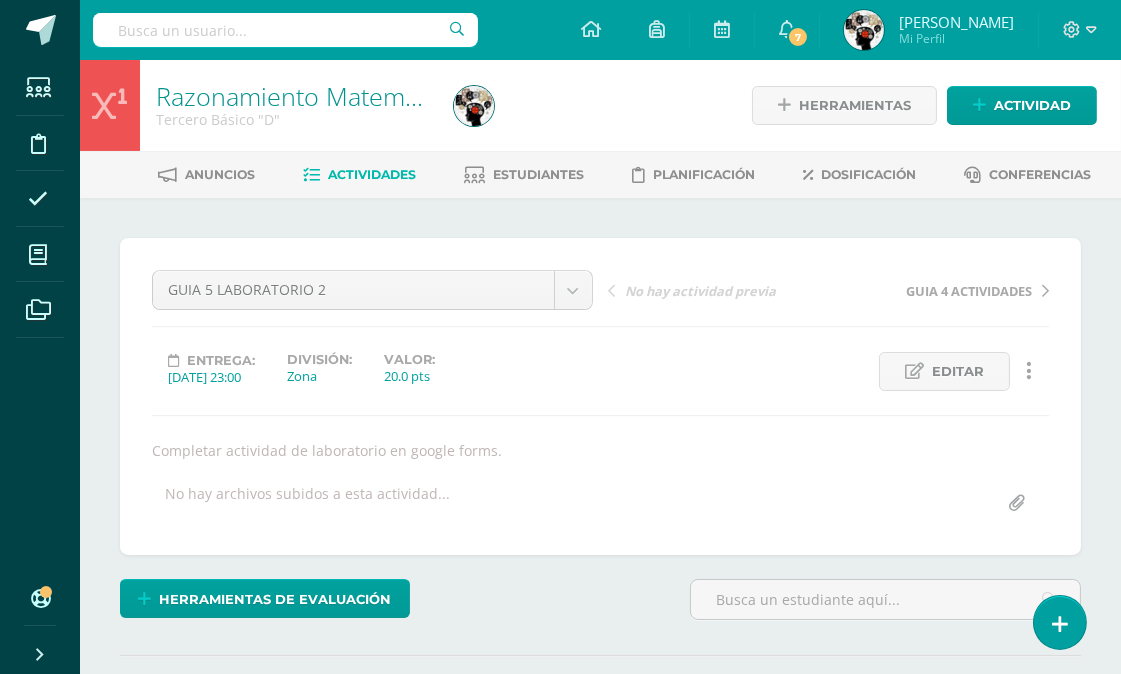
click at [375, 172] on span "Actividades" at bounding box center [372, 174] width 88 height 15
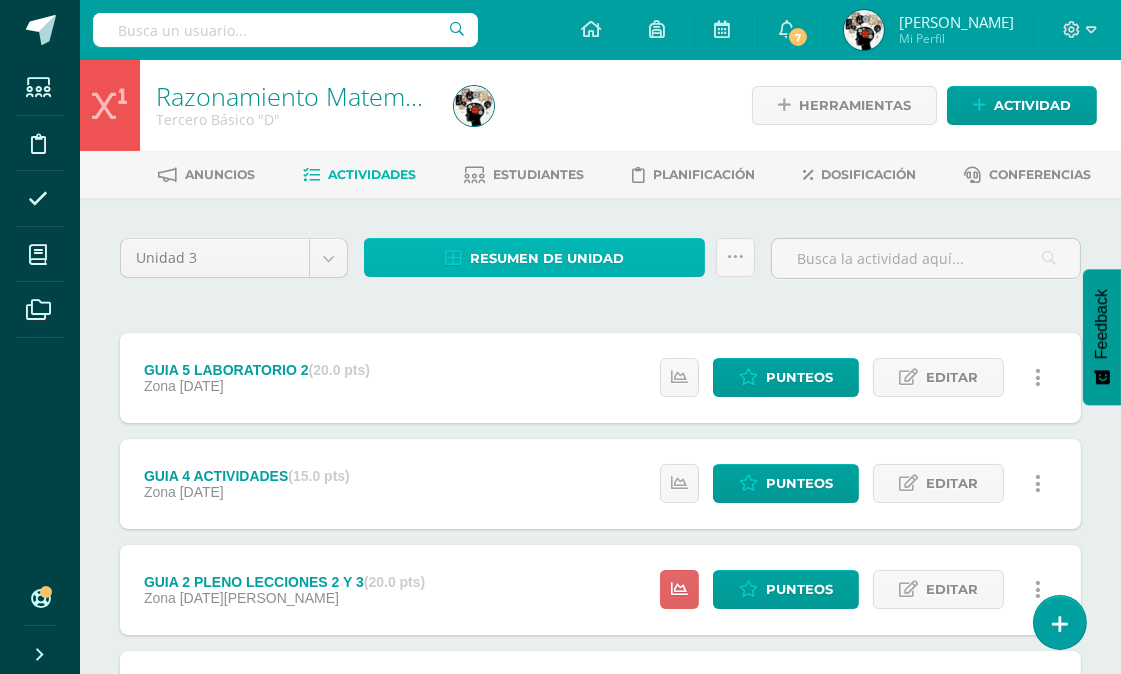
click at [548, 241] on span "Resumen de unidad" at bounding box center [547, 258] width 154 height 37
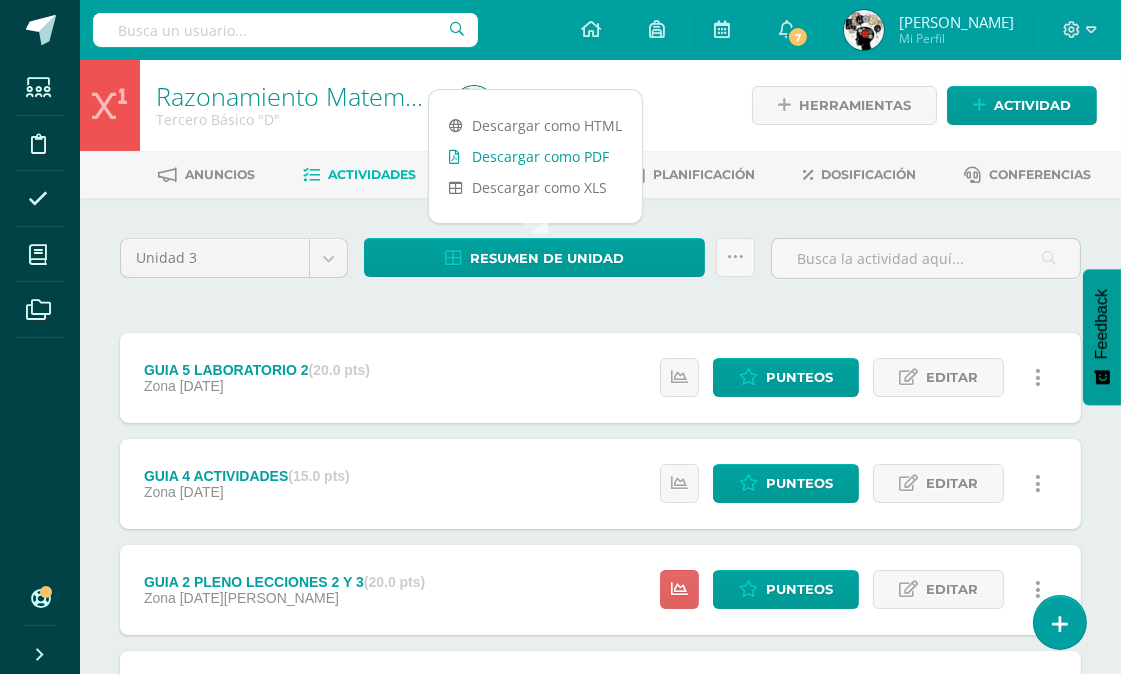
click at [552, 151] on link "Descargar como PDF" at bounding box center [535, 156] width 213 height 31
